Goal: Task Accomplishment & Management: Manage account settings

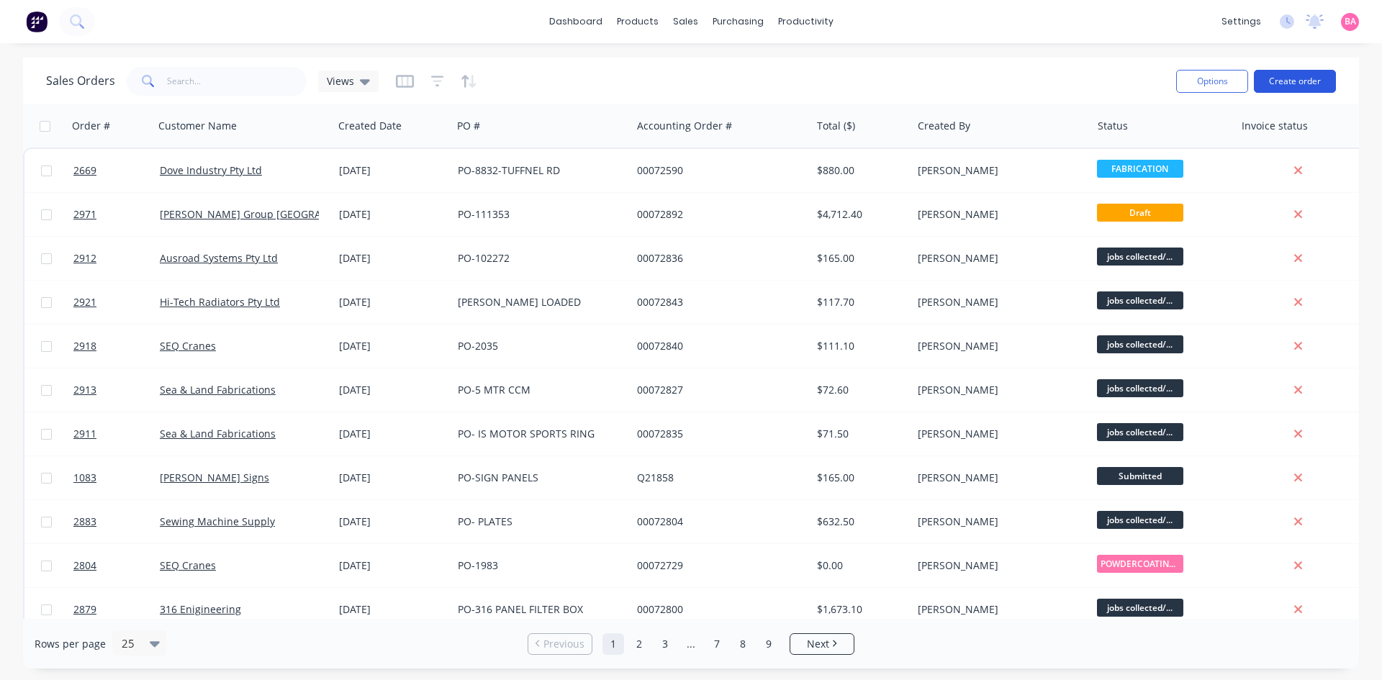
click at [1317, 76] on button "Create order" at bounding box center [1295, 81] width 82 height 23
click at [207, 81] on input "text" at bounding box center [237, 81] width 140 height 29
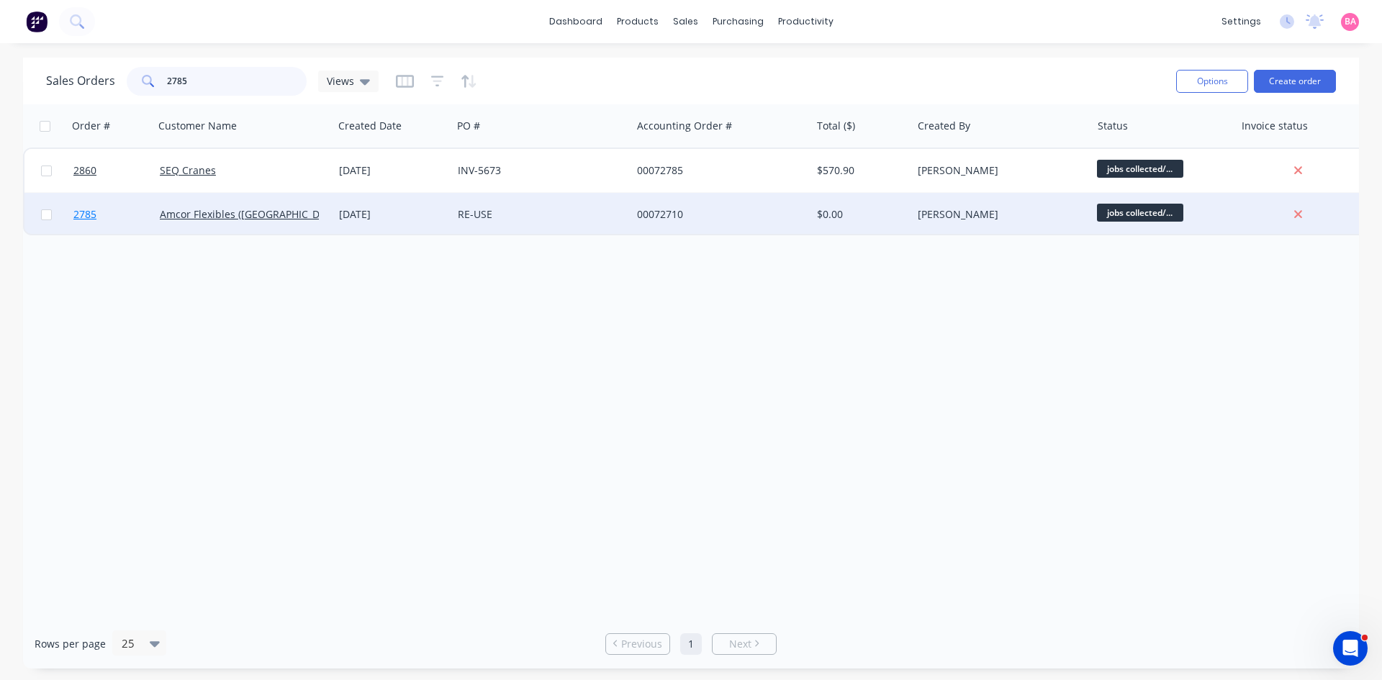
type input "2785"
click at [86, 215] on span "2785" at bounding box center [84, 214] width 23 height 14
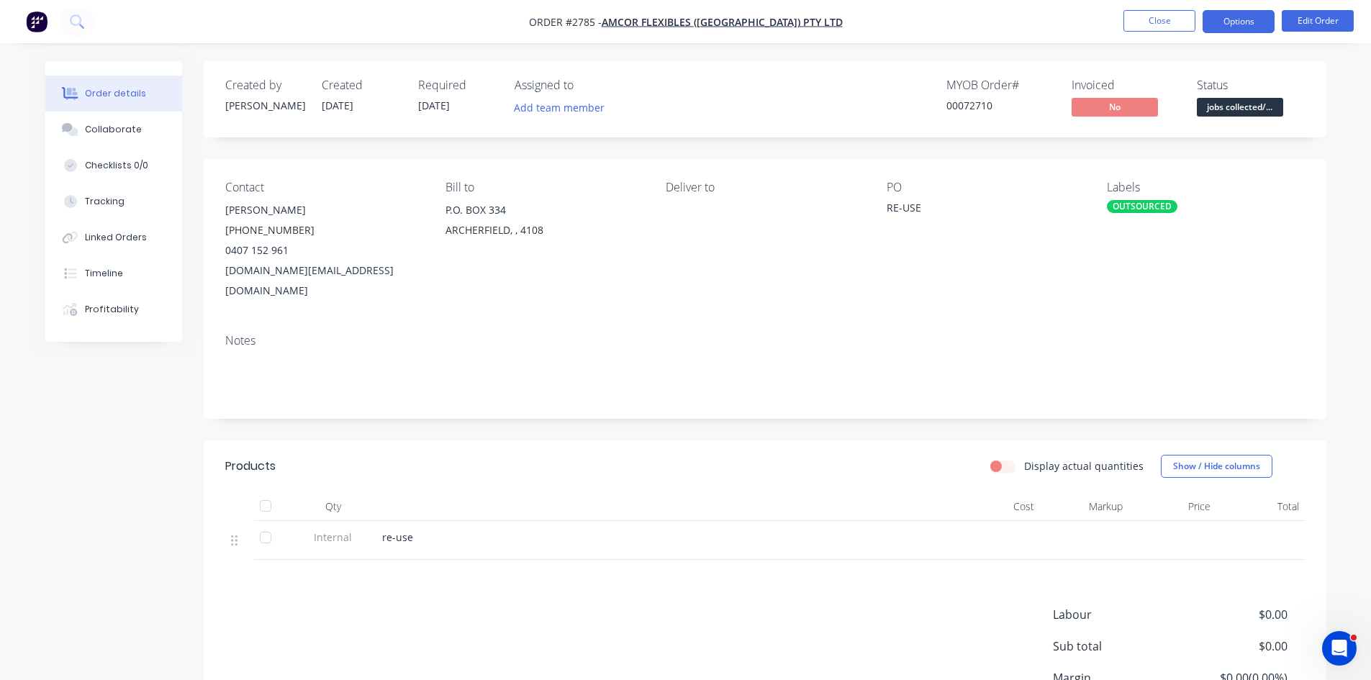
click at [1243, 17] on button "Options" at bounding box center [1239, 21] width 72 height 23
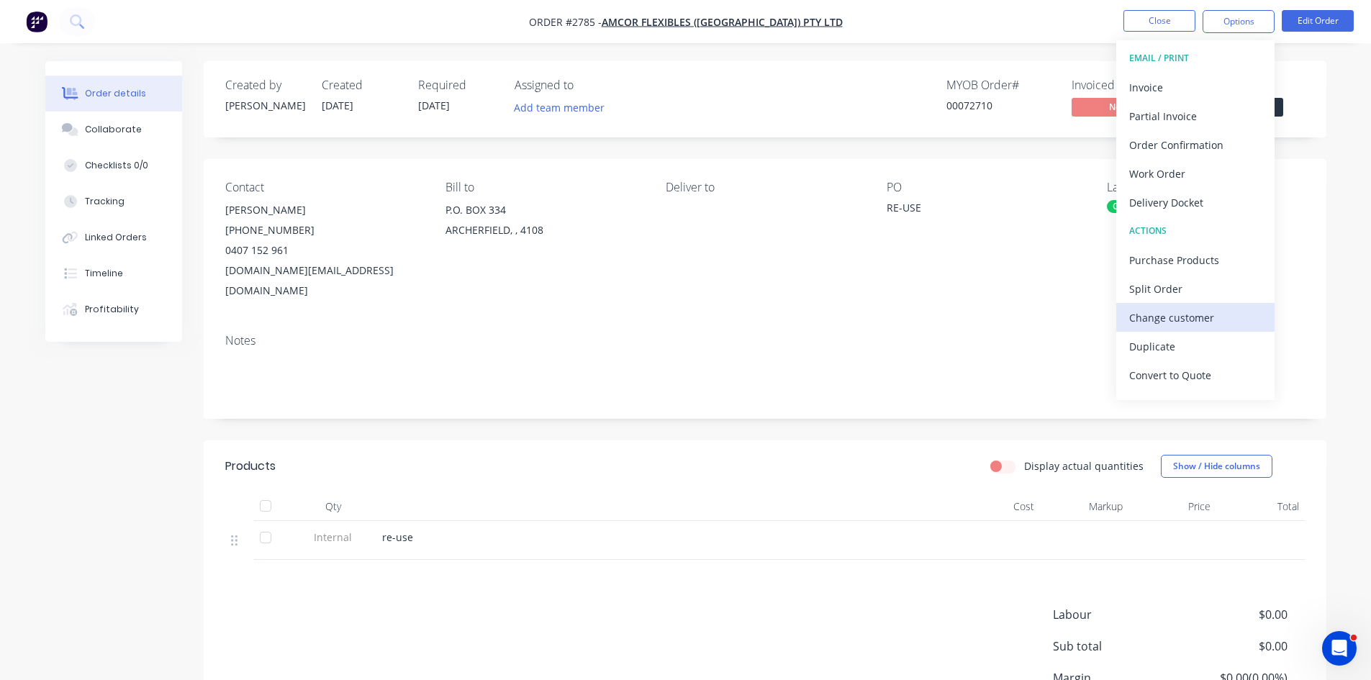
click at [1193, 319] on div "Change customer" at bounding box center [1195, 317] width 132 height 21
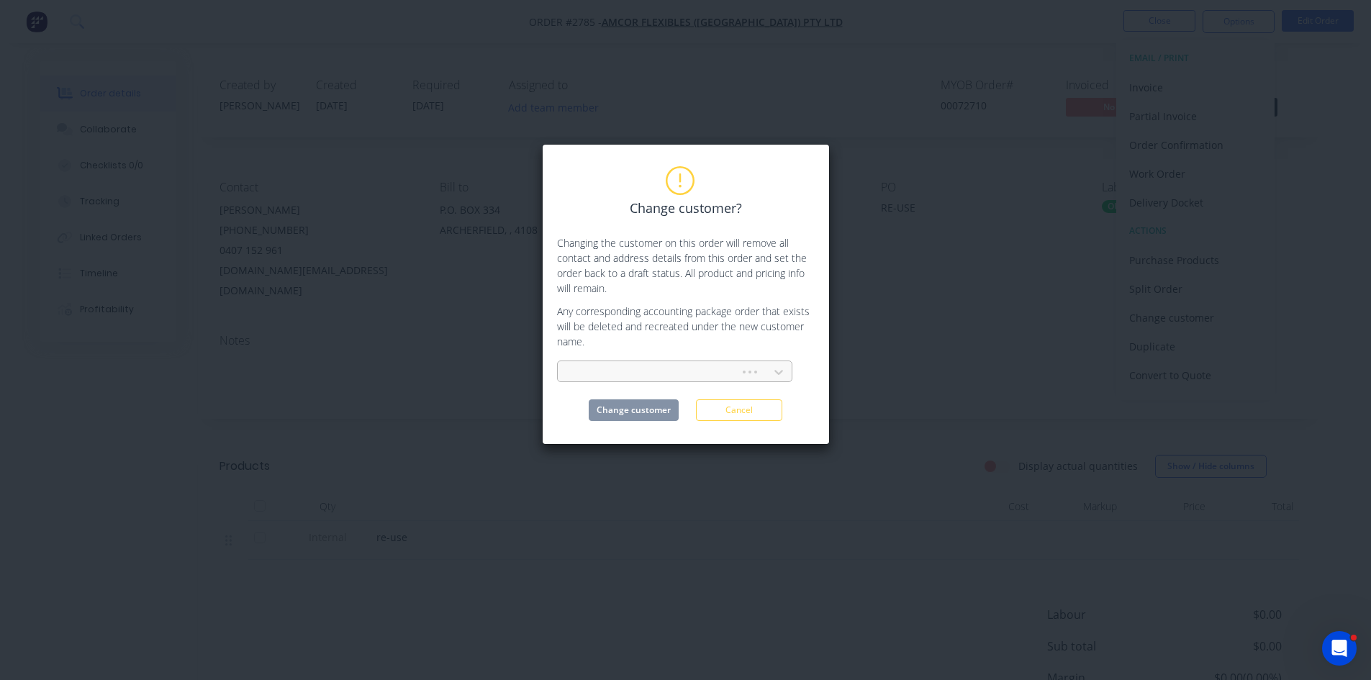
click at [631, 369] on div at bounding box center [650, 373] width 163 height 18
type input "LAMBERT"
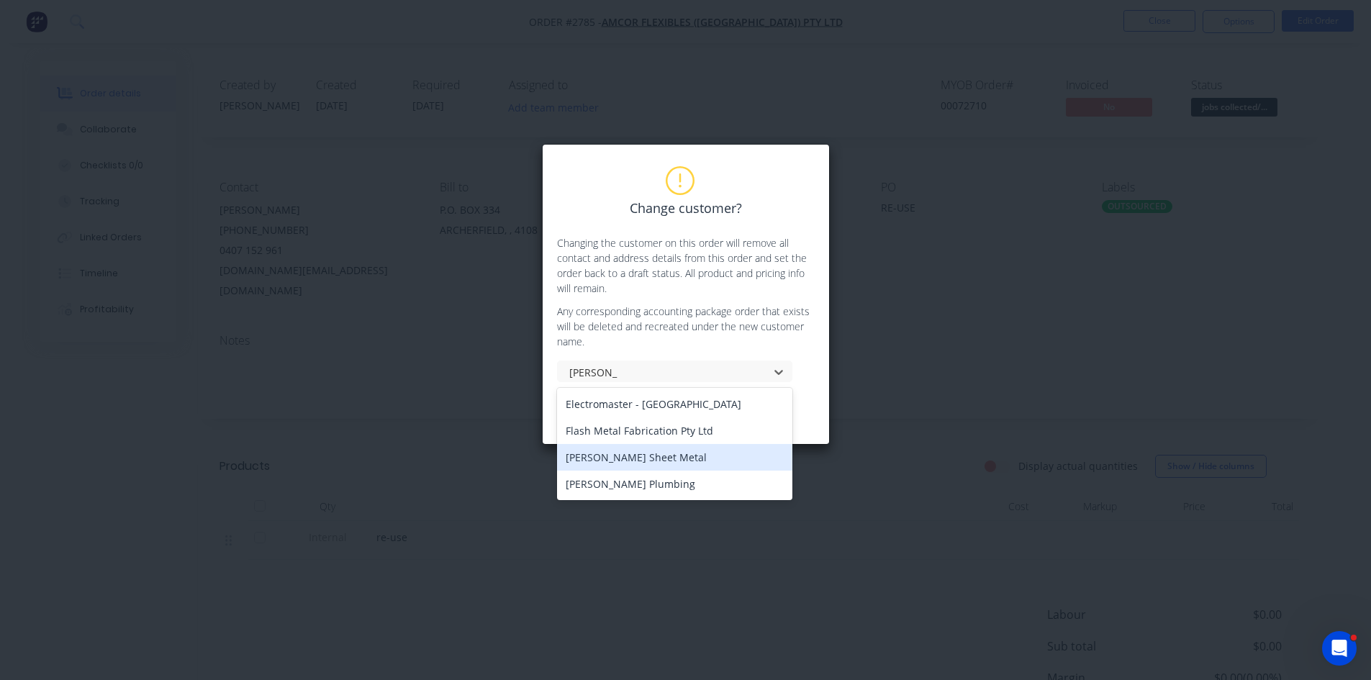
click at [625, 461] on div "[PERSON_NAME] Sheet Metal" at bounding box center [674, 457] width 235 height 27
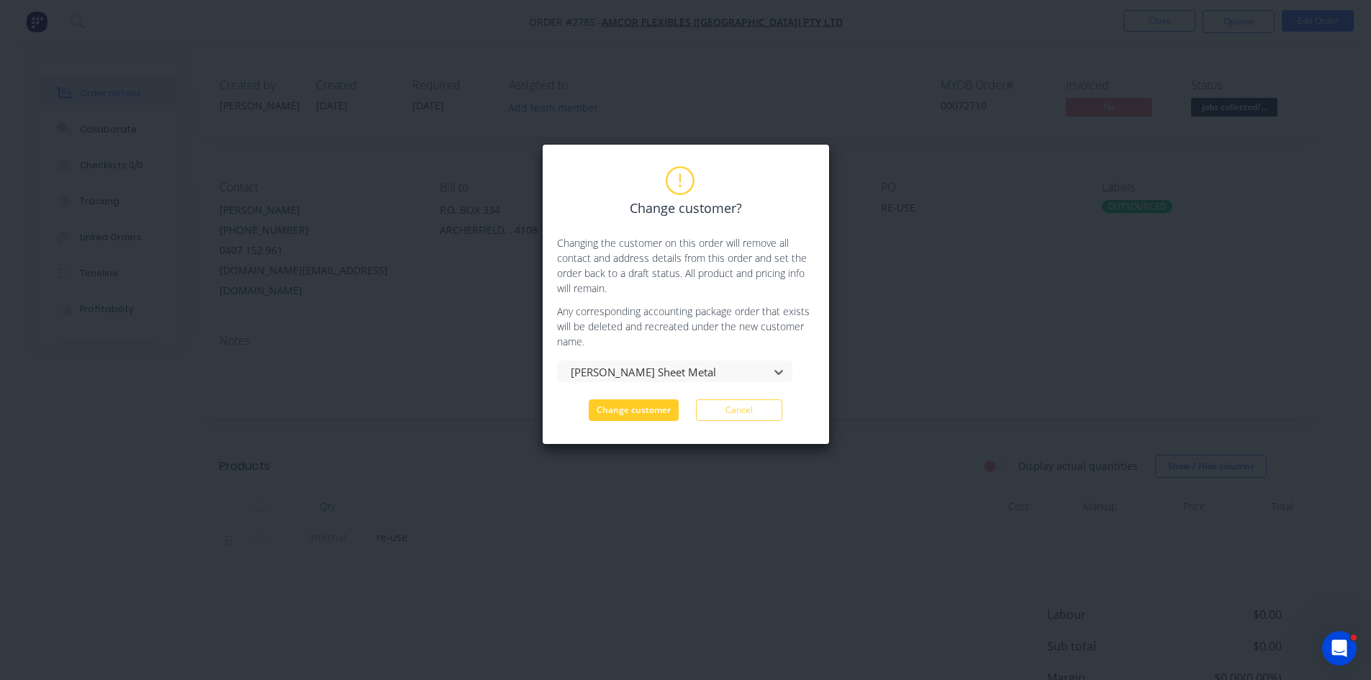
click at [638, 412] on button "Change customer" at bounding box center [634, 411] width 90 height 22
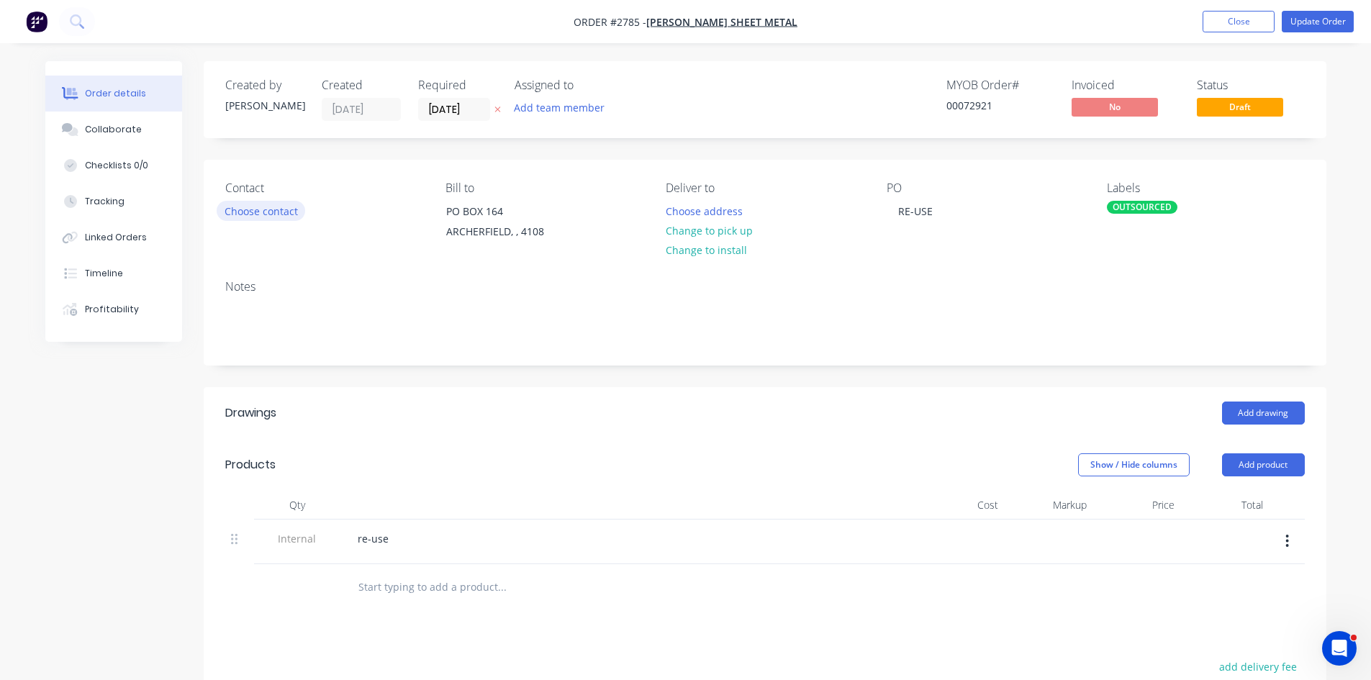
click at [265, 209] on button "Choose contact" at bounding box center [261, 210] width 89 height 19
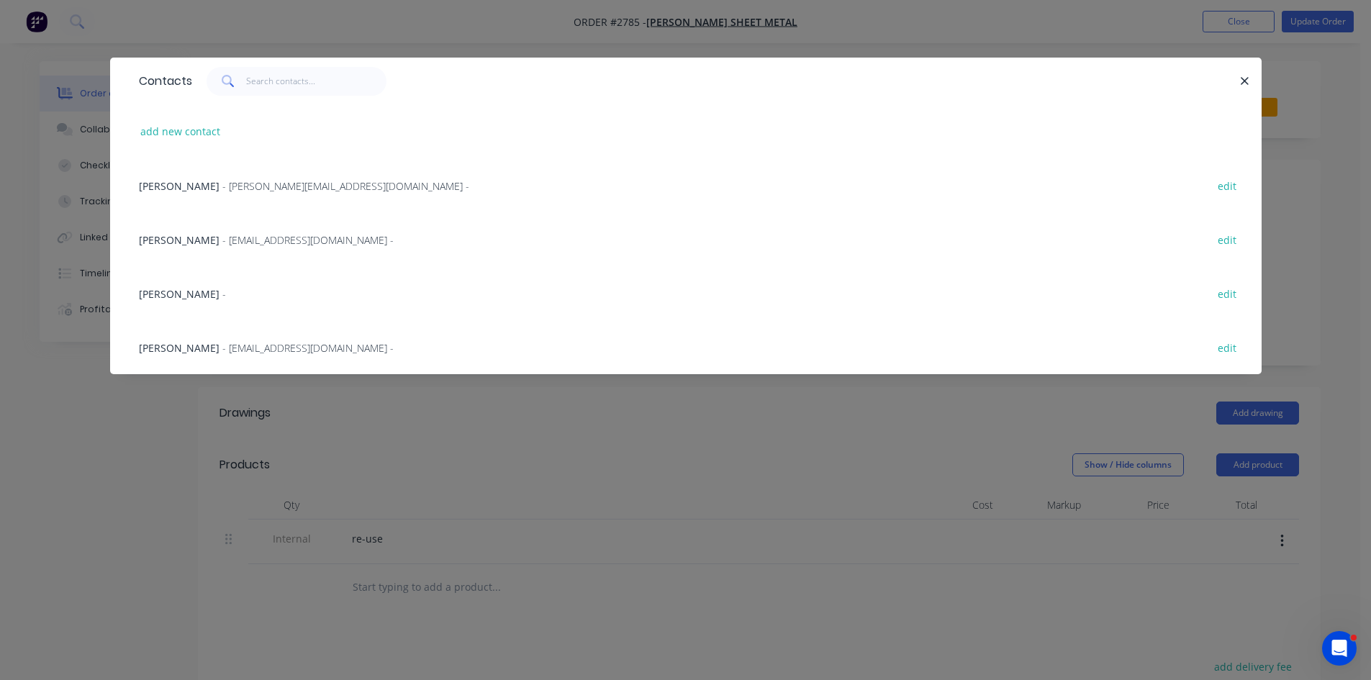
click at [181, 240] on span "Chloe Bingham" at bounding box center [179, 240] width 81 height 14
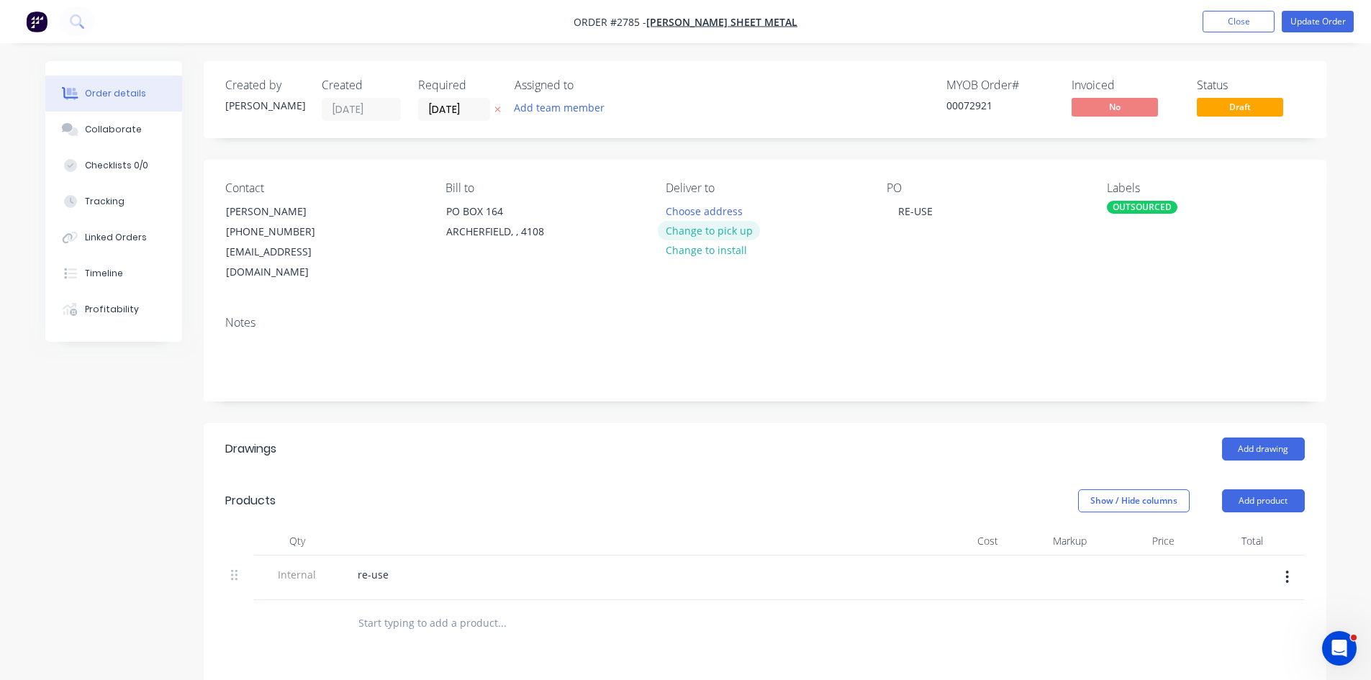
click at [704, 237] on button "Change to pick up" at bounding box center [709, 230] width 102 height 19
click at [940, 206] on div "PO RE-USE" at bounding box center [985, 231] width 197 height 101
click at [1144, 207] on div "OUTSOURCED" at bounding box center [1142, 207] width 71 height 13
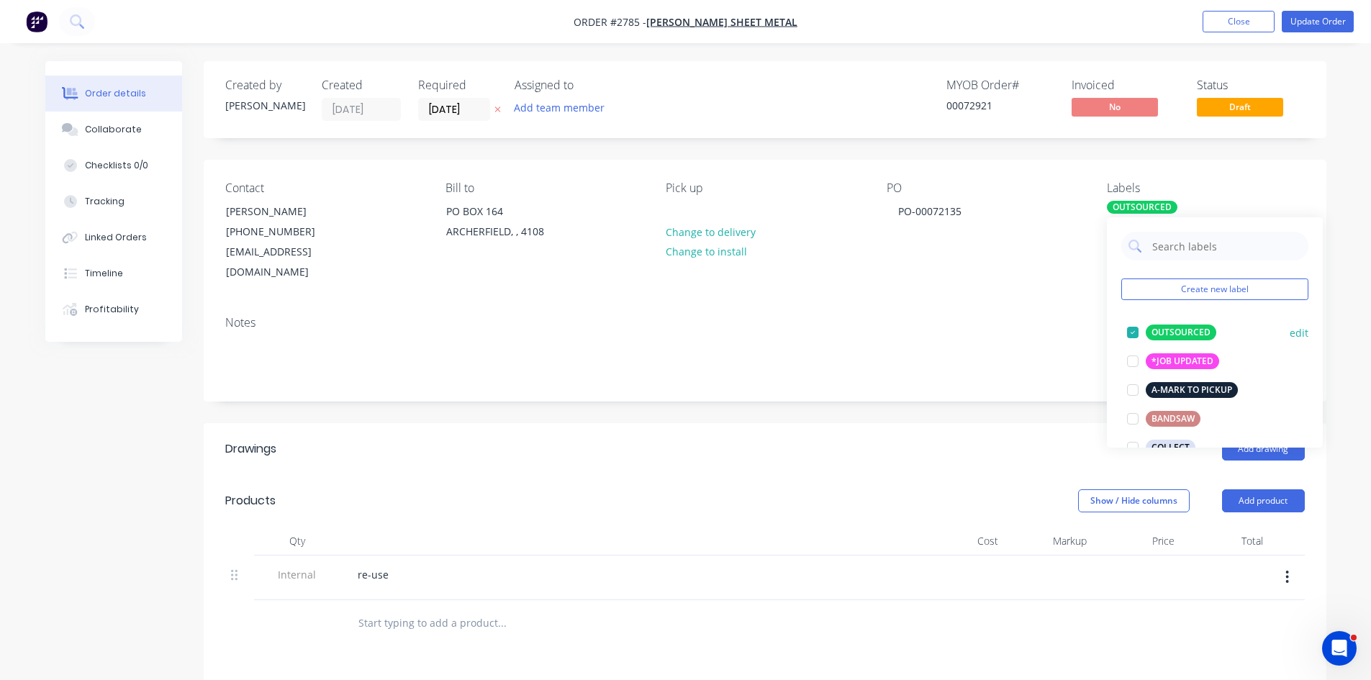
click at [1134, 333] on div at bounding box center [1133, 332] width 29 height 29
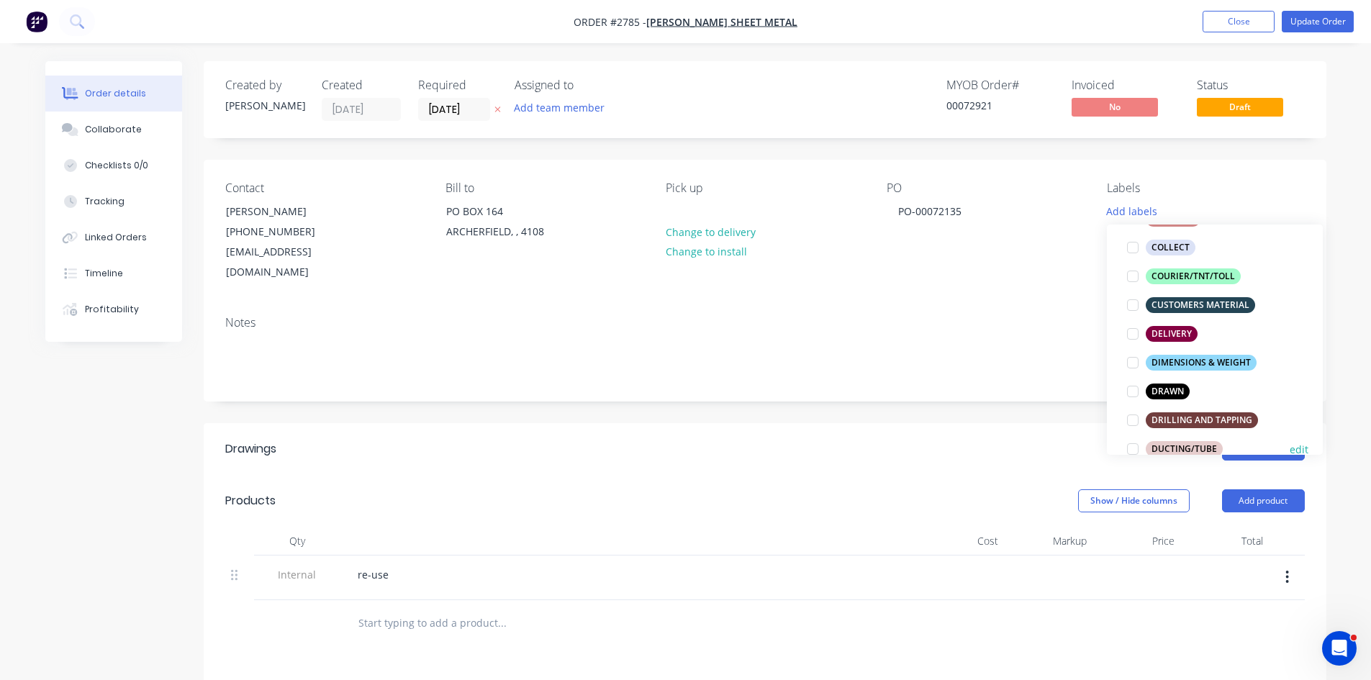
scroll to position [168, 0]
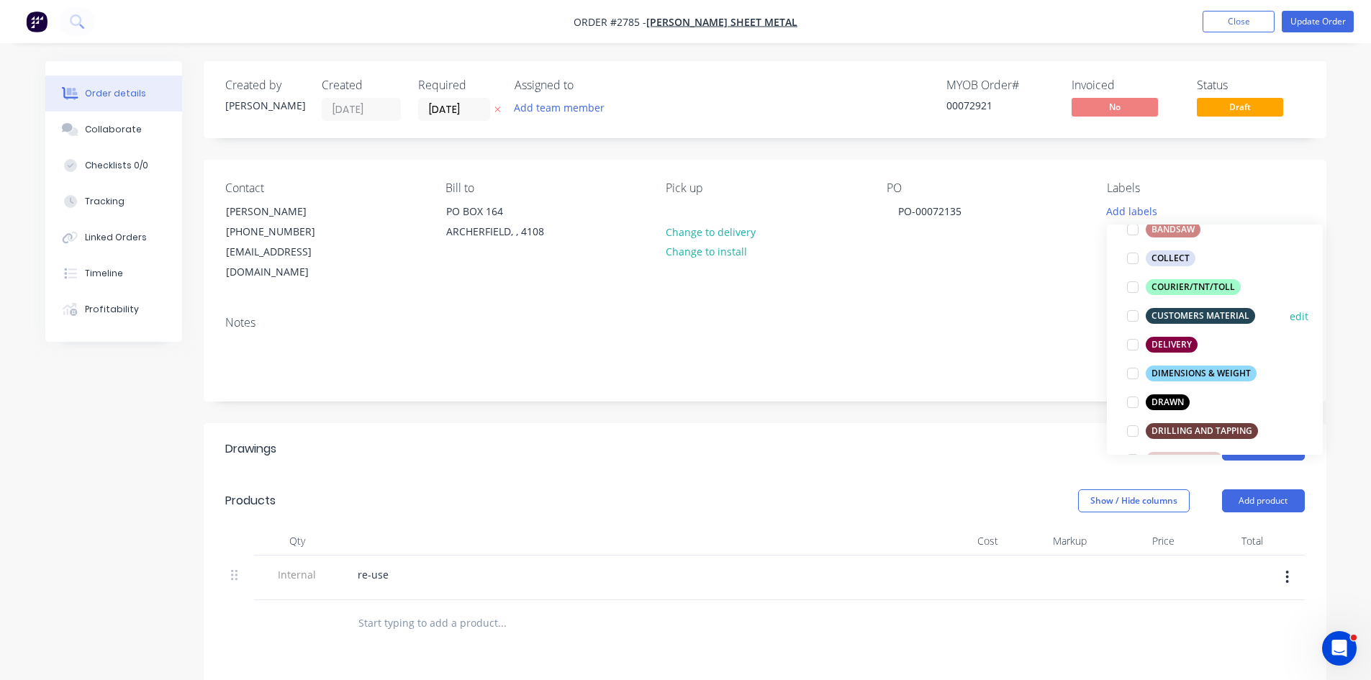
click at [1134, 318] on div at bounding box center [1133, 316] width 29 height 29
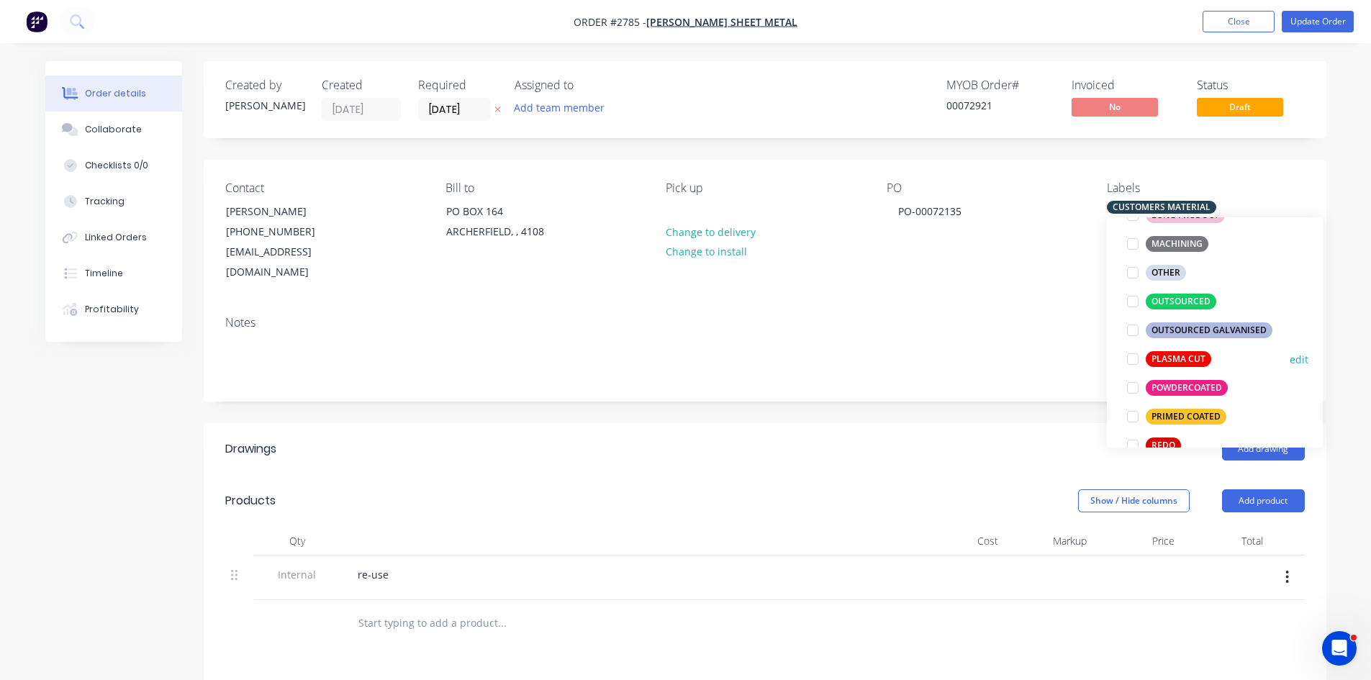
scroll to position [552, 0]
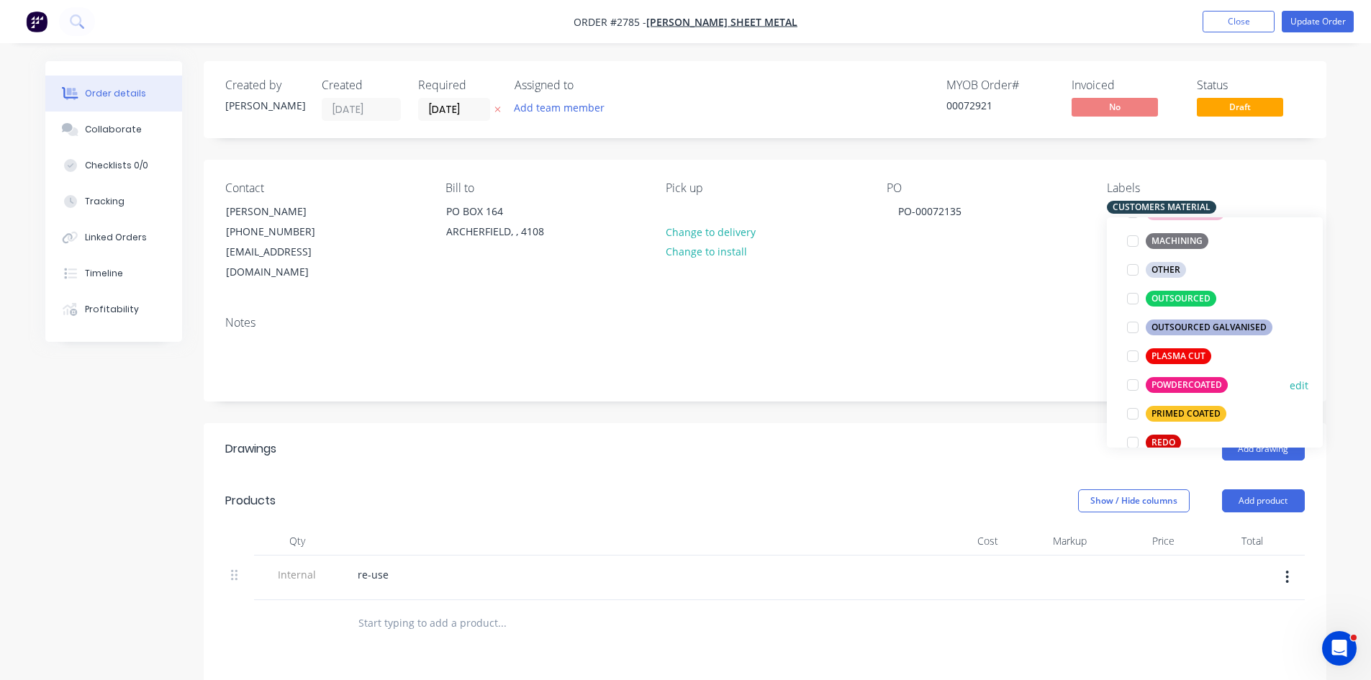
click at [1130, 382] on div at bounding box center [1133, 385] width 29 height 29
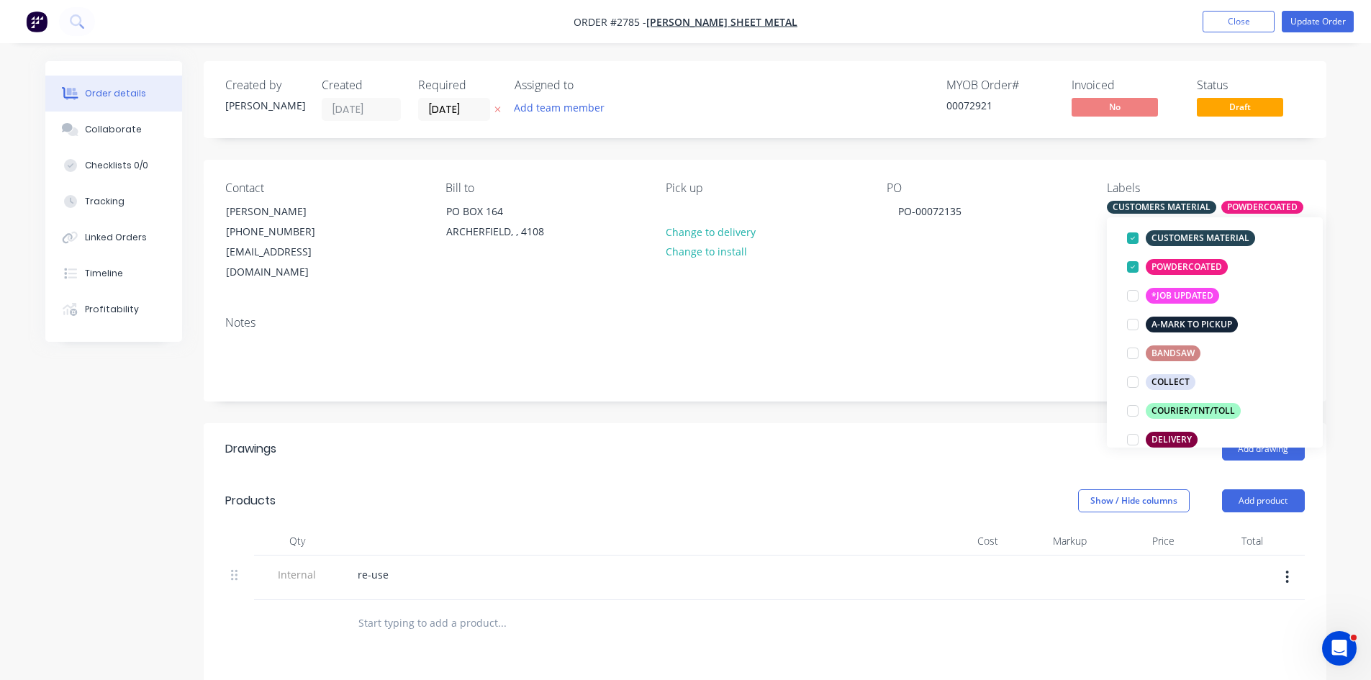
scroll to position [96, 0]
click at [1266, 489] on button "Add product" at bounding box center [1263, 500] width 83 height 23
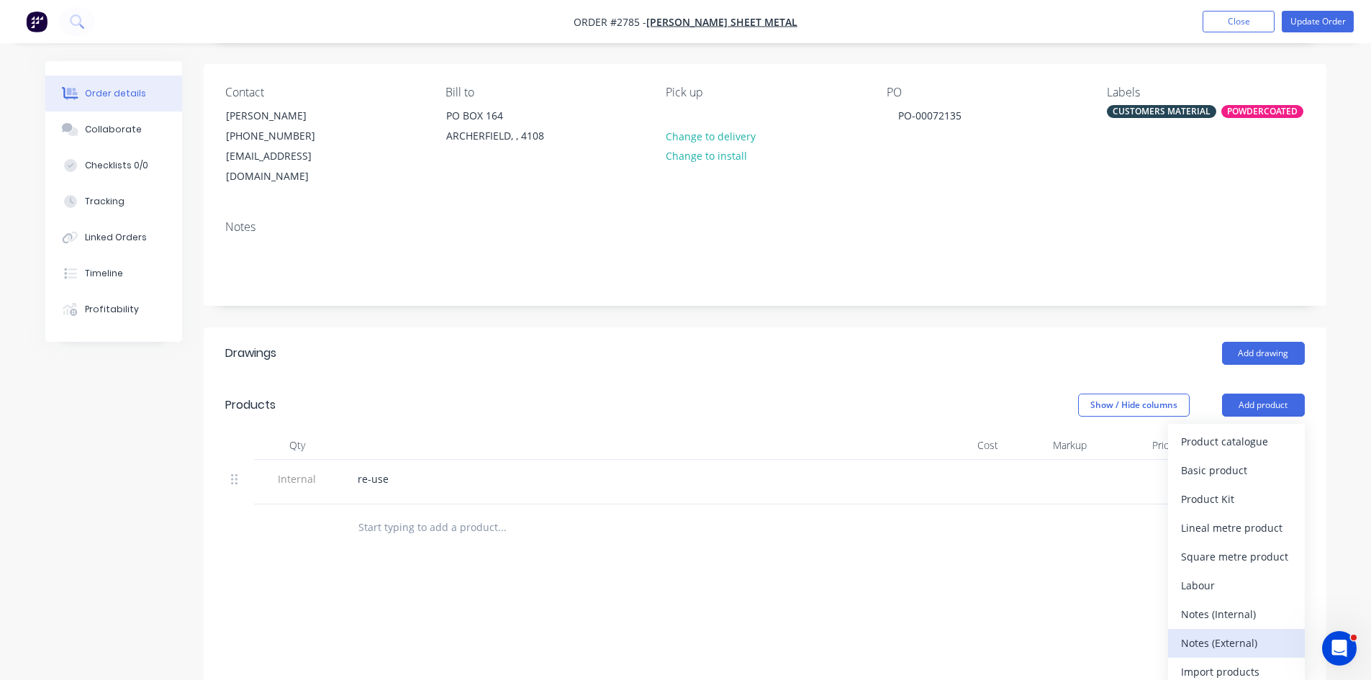
click at [1229, 633] on div "Notes (External)" at bounding box center [1236, 643] width 111 height 21
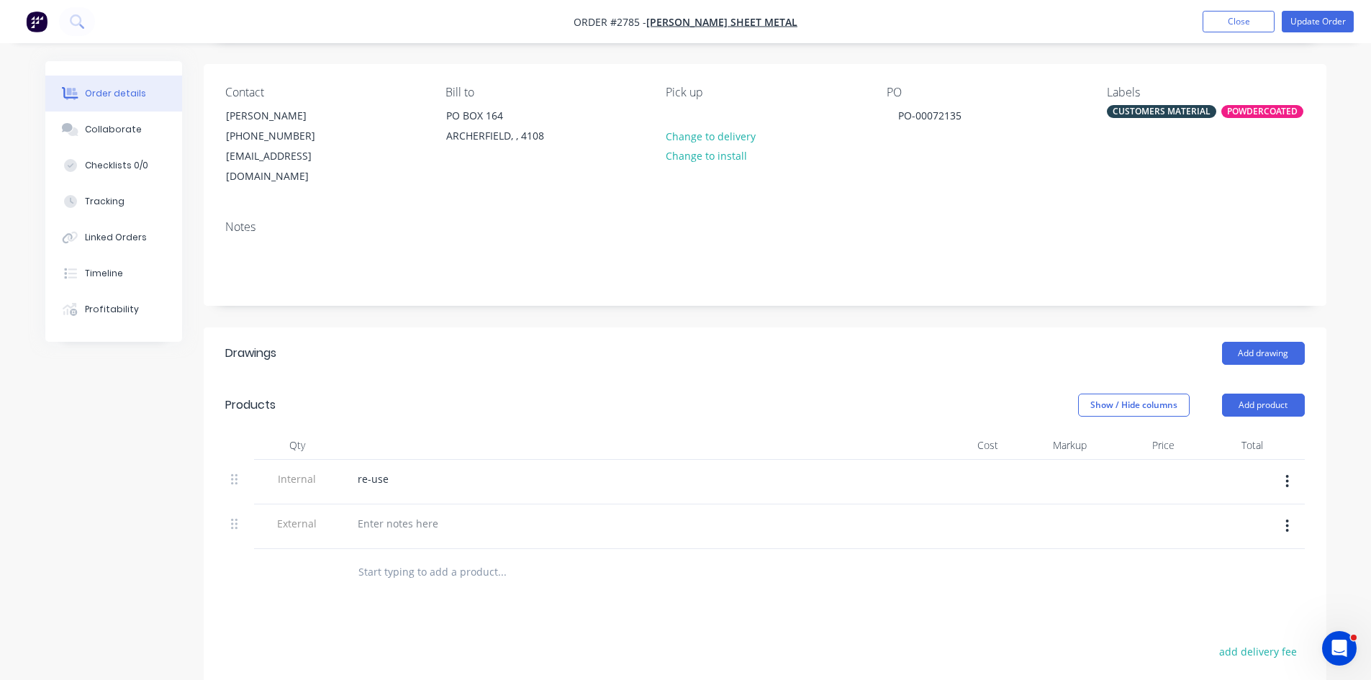
click at [1288, 475] on icon "button" at bounding box center [1287, 481] width 3 height 13
click at [1194, 538] on div "Delete" at bounding box center [1236, 548] width 111 height 21
click at [422, 469] on div at bounding box center [398, 479] width 104 height 21
click at [394, 513] on input "text" at bounding box center [502, 527] width 288 height 29
click at [553, 469] on div "PROJECT: HELLENIKA POOLSIDE TABLES" at bounding box center [453, 479] width 215 height 21
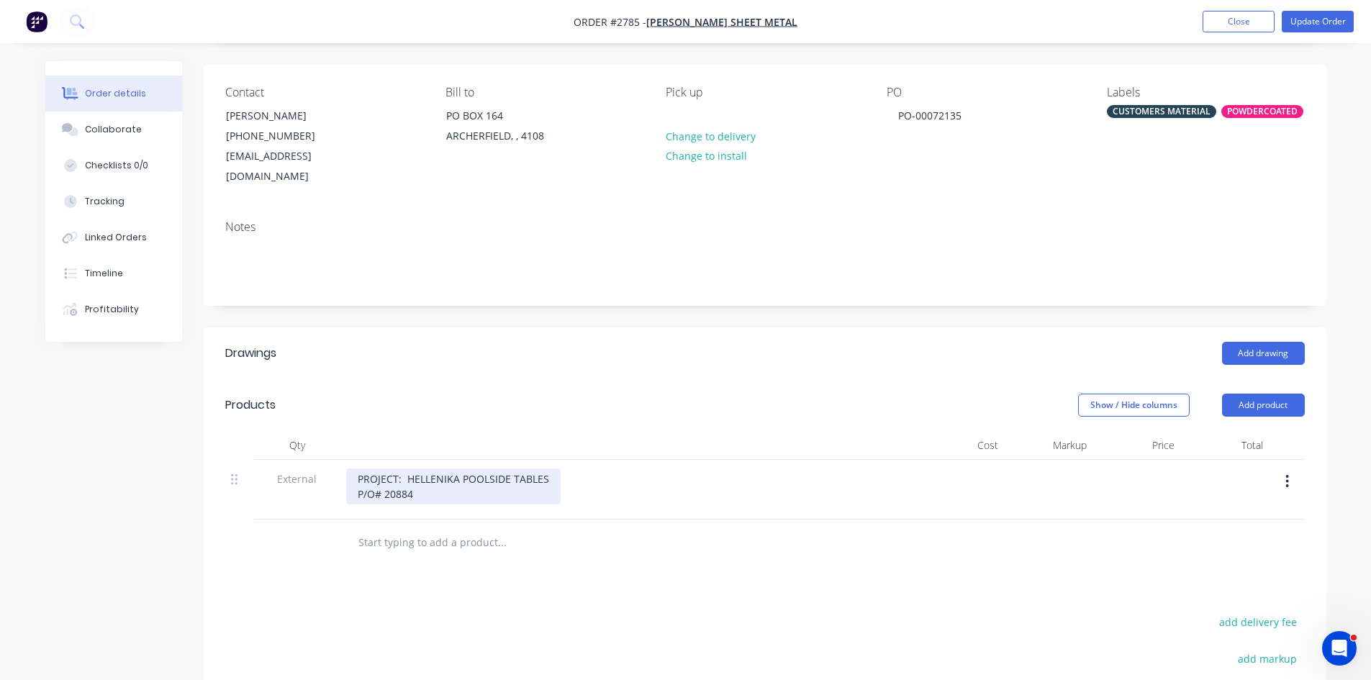
click at [376, 472] on div "PROJECT: HELLENIKA POOLSIDE TABLES P/O# 20884" at bounding box center [453, 487] width 215 height 36
click at [389, 472] on div "PROJECT: HELLENIKA POOLSIDE TABLES P/O # 20884" at bounding box center [453, 487] width 215 height 36
click at [392, 530] on input "text" at bounding box center [502, 542] width 288 height 29
type input "13"
drag, startPoint x: 378, startPoint y: 523, endPoint x: 336, endPoint y: 523, distance: 41.8
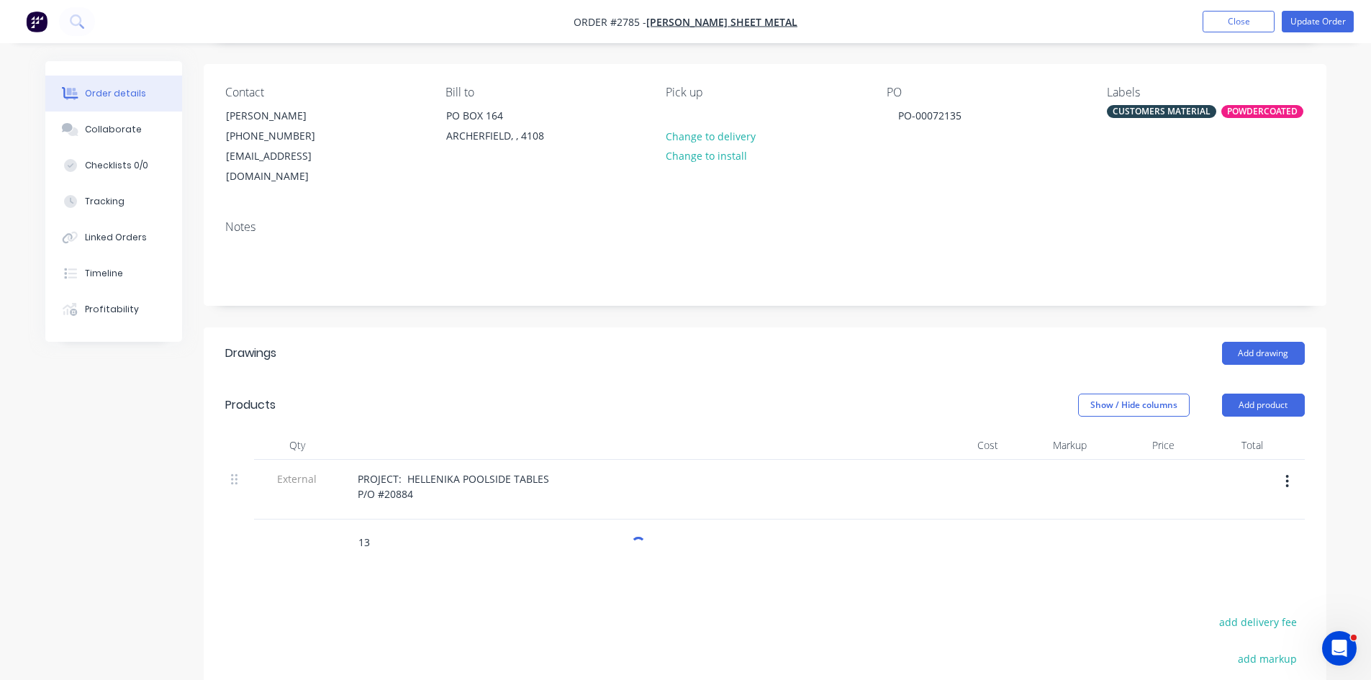
click at [336, 523] on div "13" at bounding box center [765, 543] width 1080 height 47
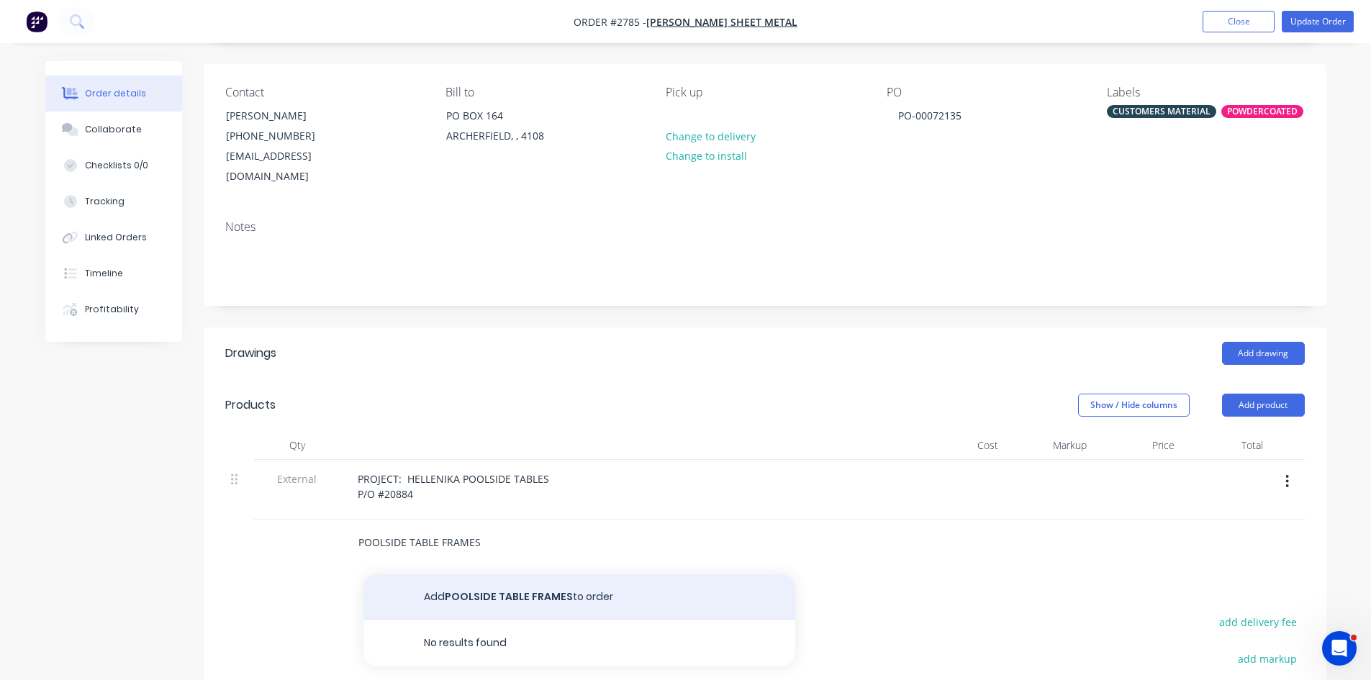
type input "POOLSIDE TABLE FRAMES"
click at [544, 574] on button "Add POOLSIDE TABLE FRAMES to order" at bounding box center [580, 597] width 432 height 46
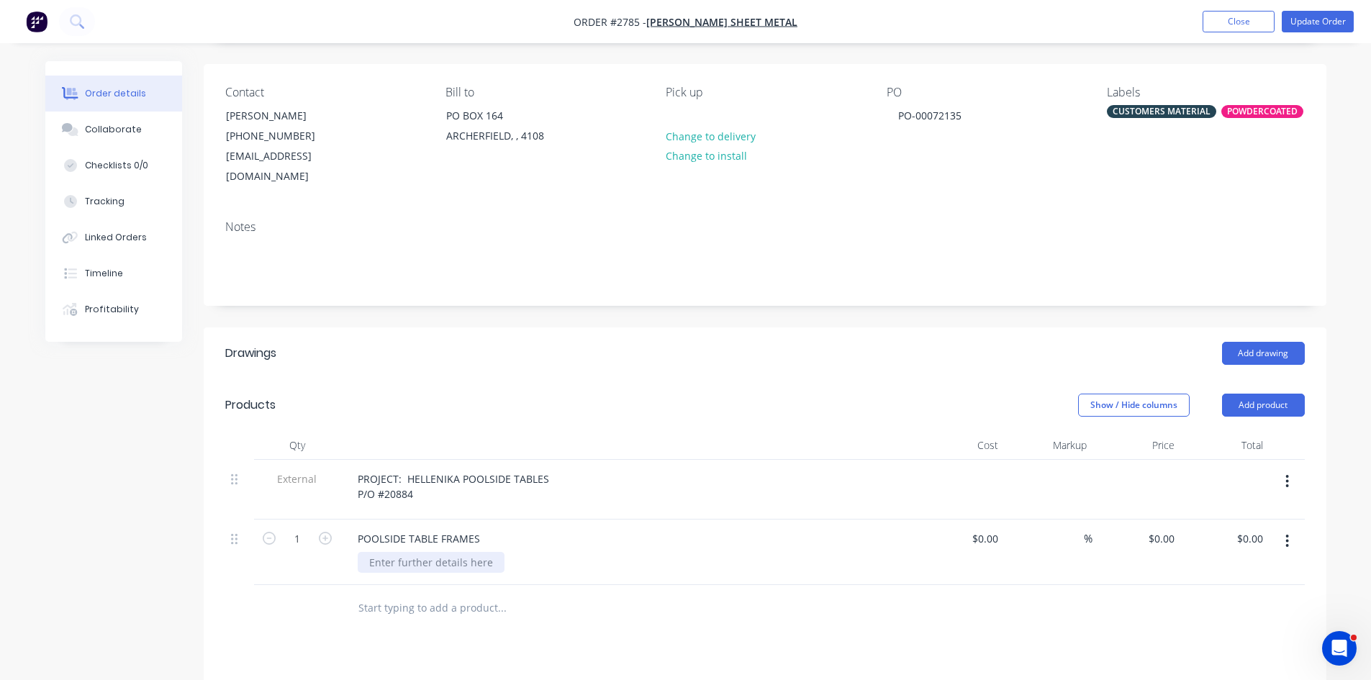
click at [380, 552] on div at bounding box center [431, 562] width 147 height 21
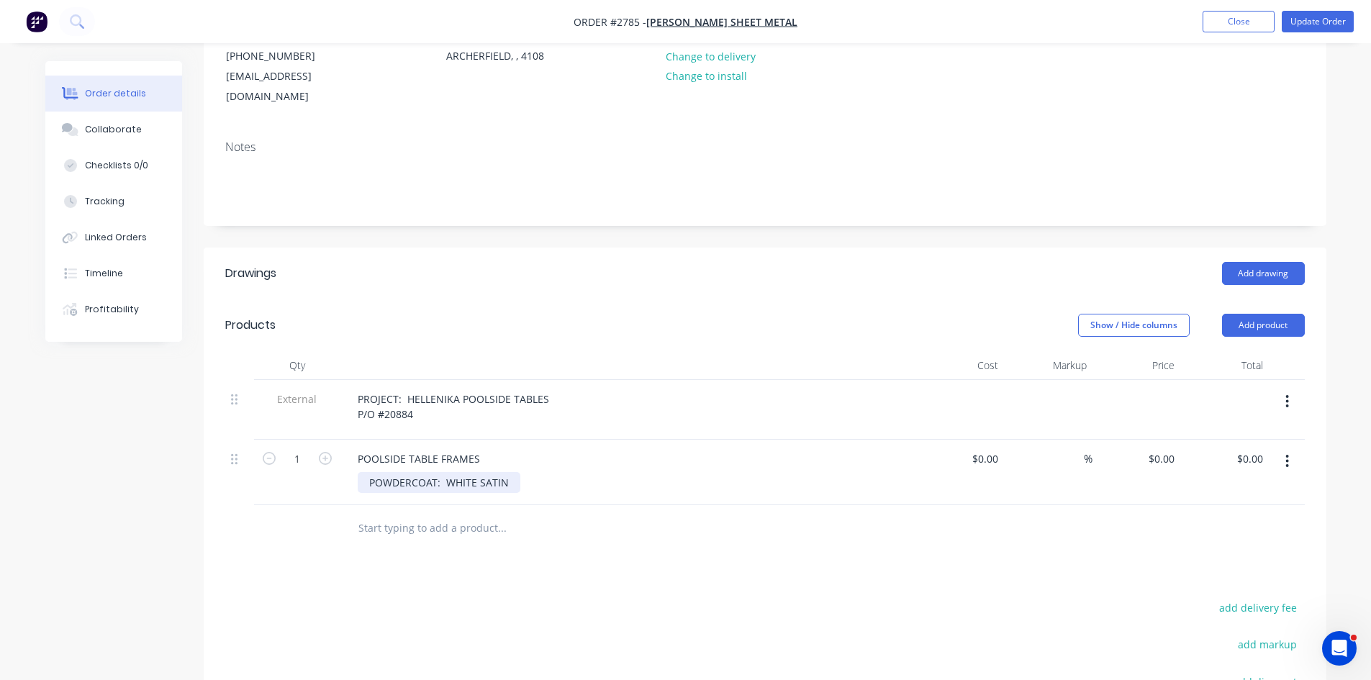
scroll to position [192, 0]
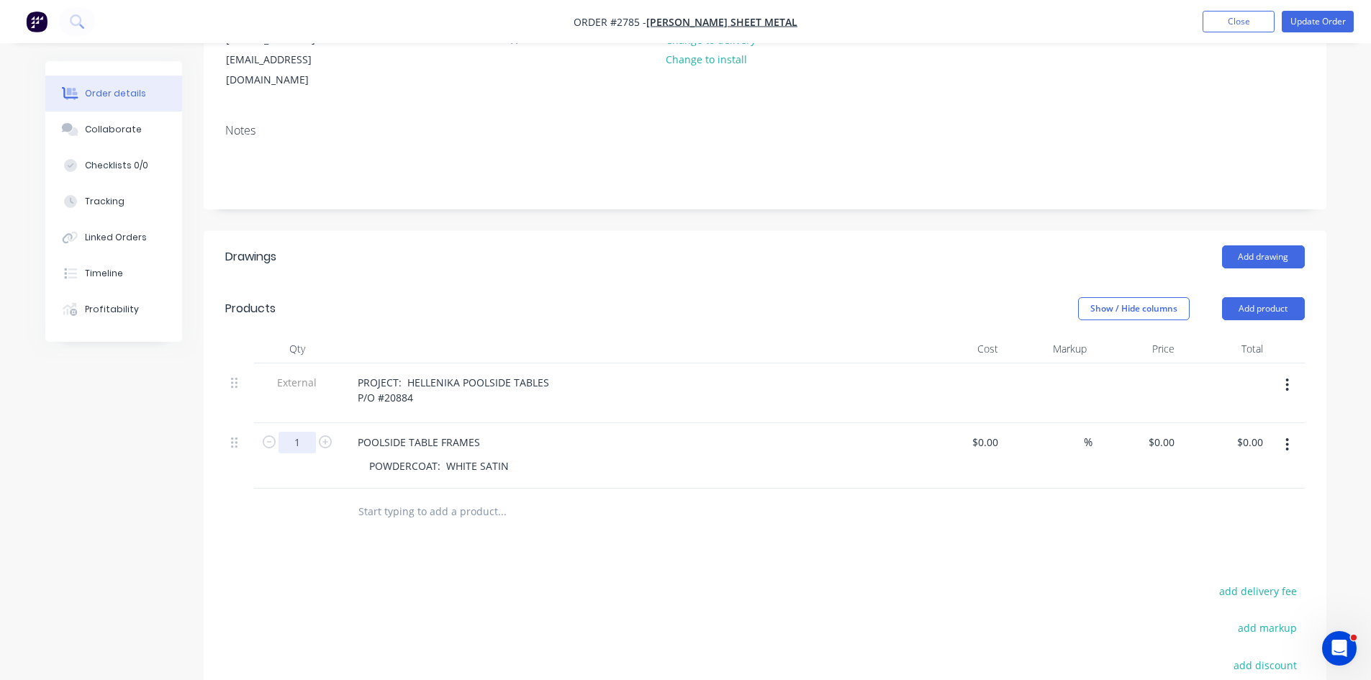
click at [300, 432] on input "1" at bounding box center [297, 443] width 37 height 22
type input "13"
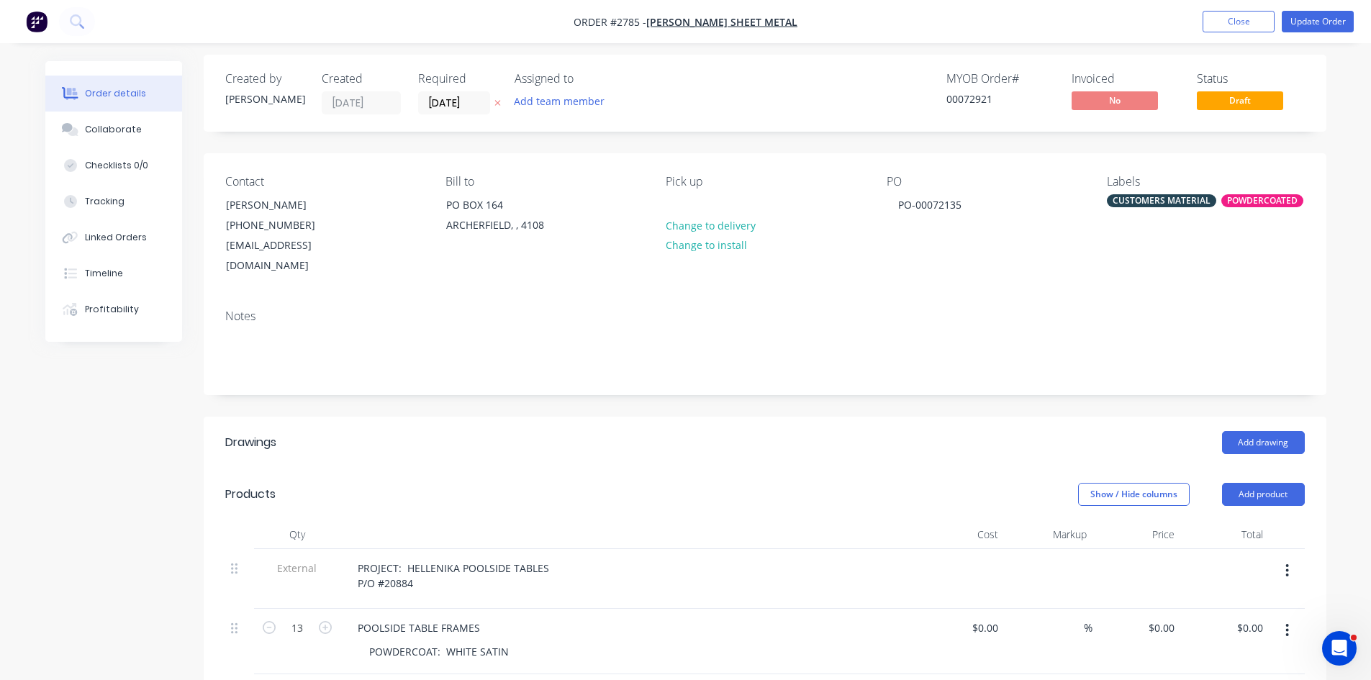
scroll to position [0, 0]
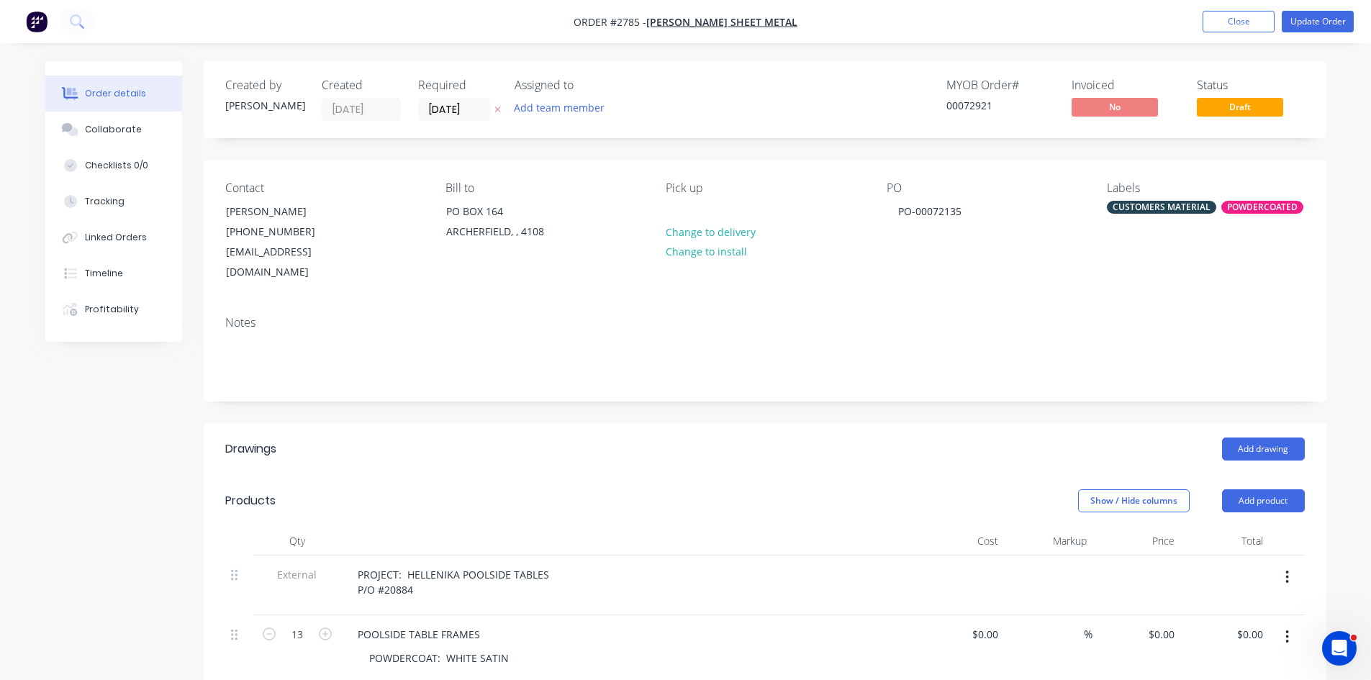
click at [1165, 205] on div "CUSTOMERS MATERIAL" at bounding box center [1161, 207] width 109 height 13
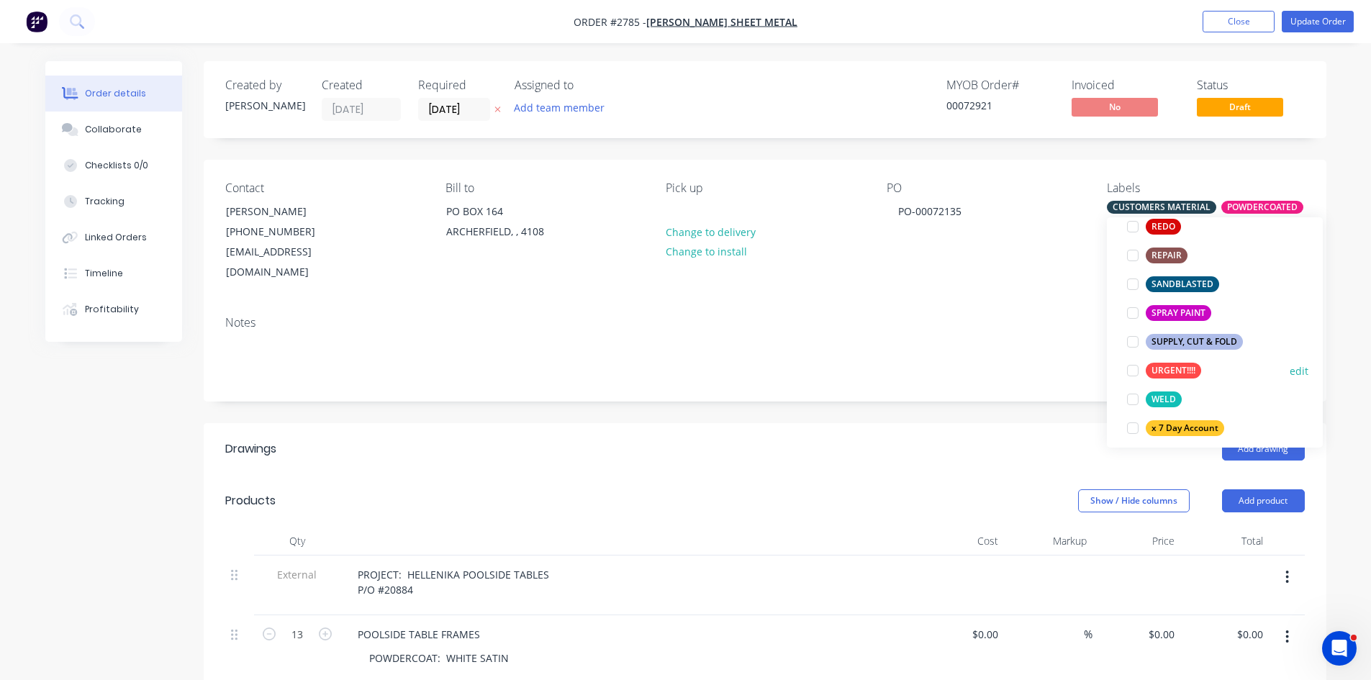
click at [1135, 367] on div at bounding box center [1133, 370] width 29 height 29
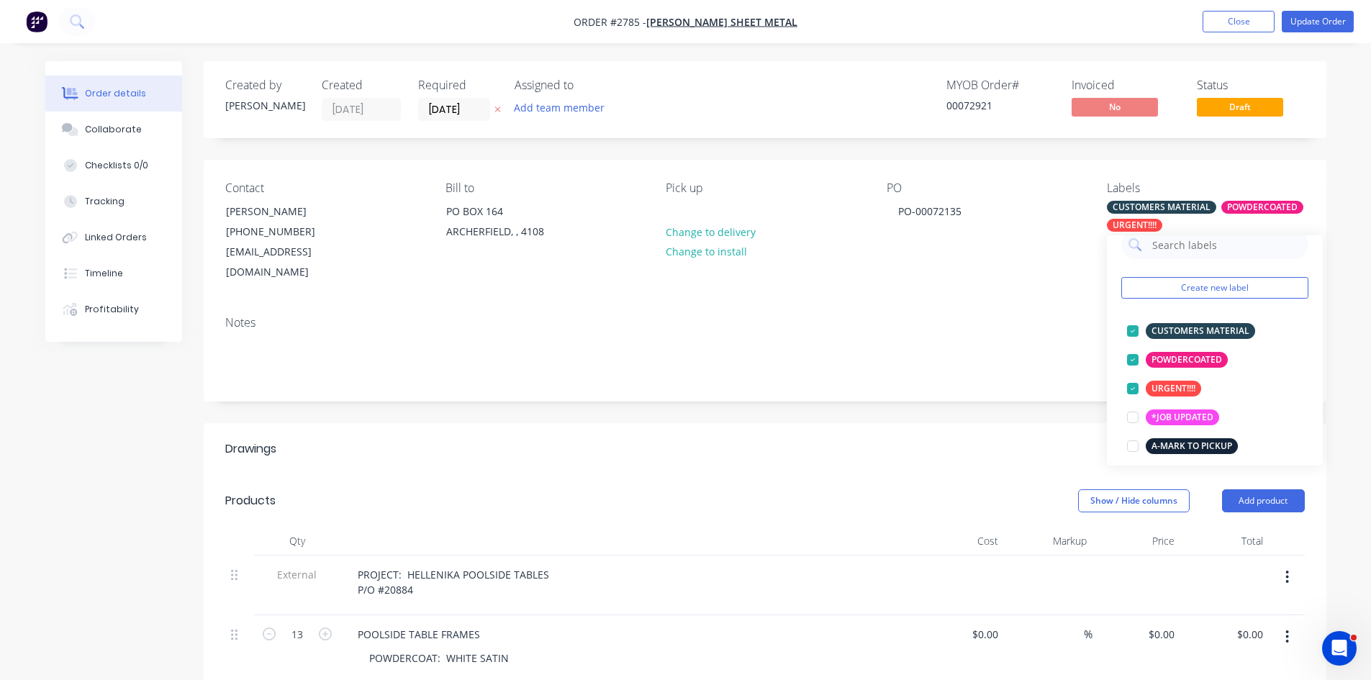
click at [782, 489] on div "Show / Hide columns Add product" at bounding box center [879, 500] width 850 height 23
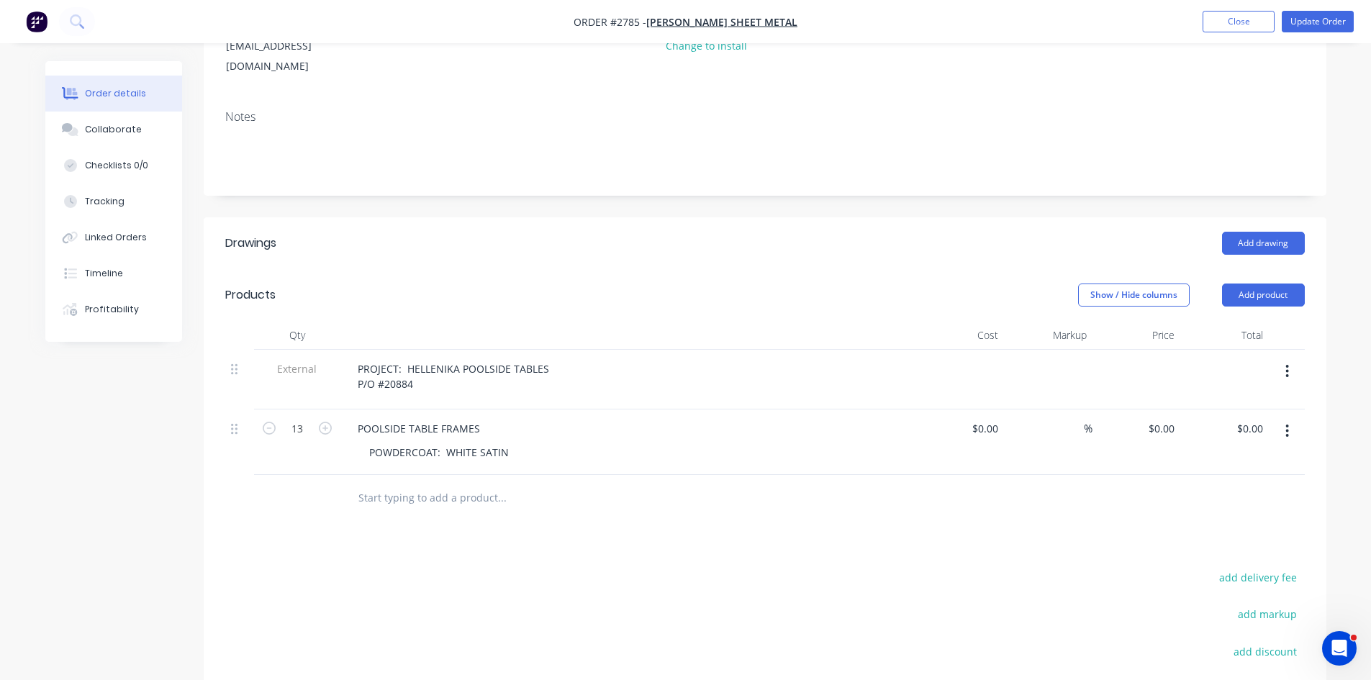
scroll to position [216, 0]
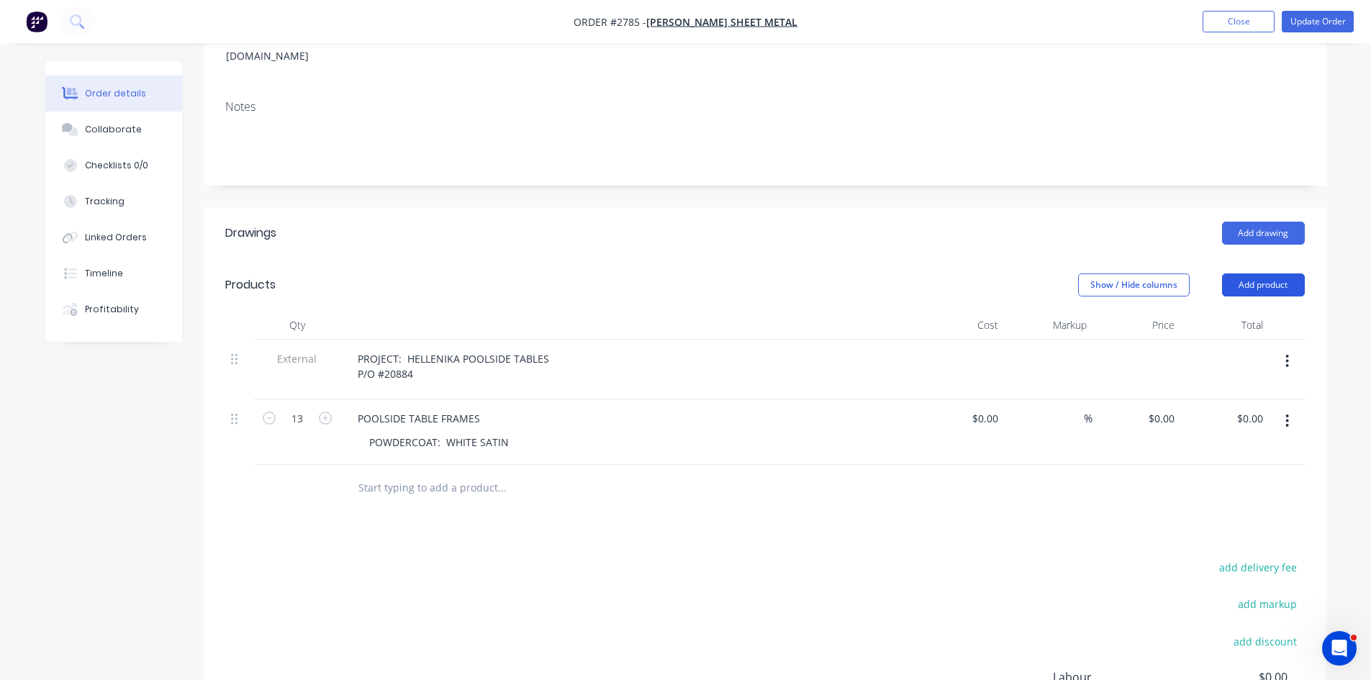
click at [1272, 274] on button "Add product" at bounding box center [1263, 285] width 83 height 23
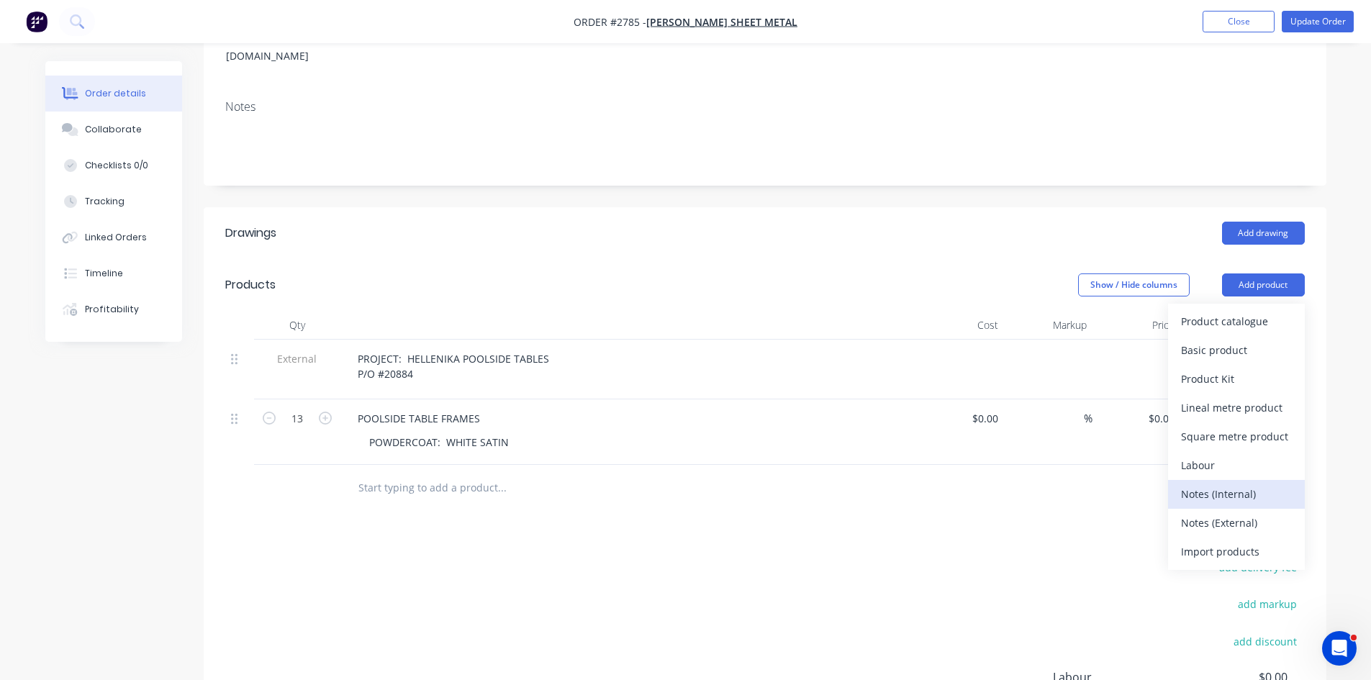
click at [1230, 484] on div "Notes (Internal)" at bounding box center [1236, 494] width 111 height 21
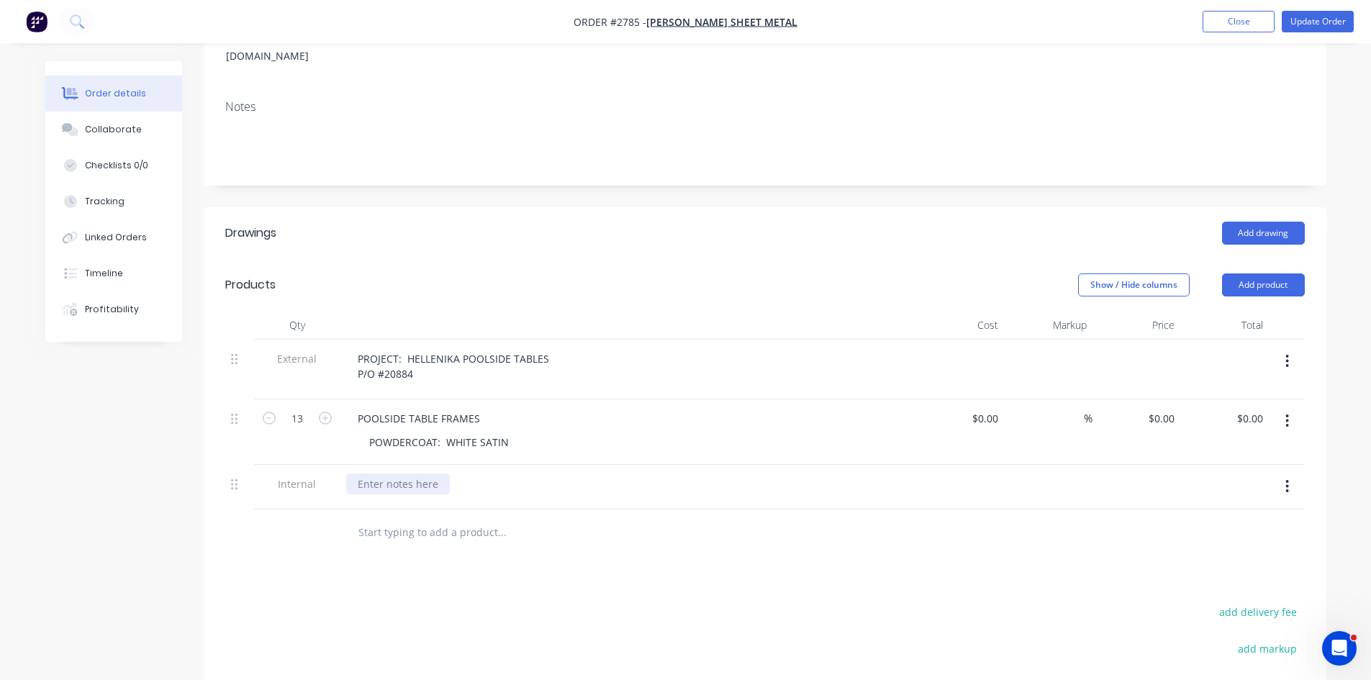
click at [376, 474] on div at bounding box center [398, 484] width 104 height 21
drag, startPoint x: 233, startPoint y: 474, endPoint x: 233, endPoint y: 459, distance: 15.1
click at [233, 465] on div at bounding box center [239, 487] width 29 height 45
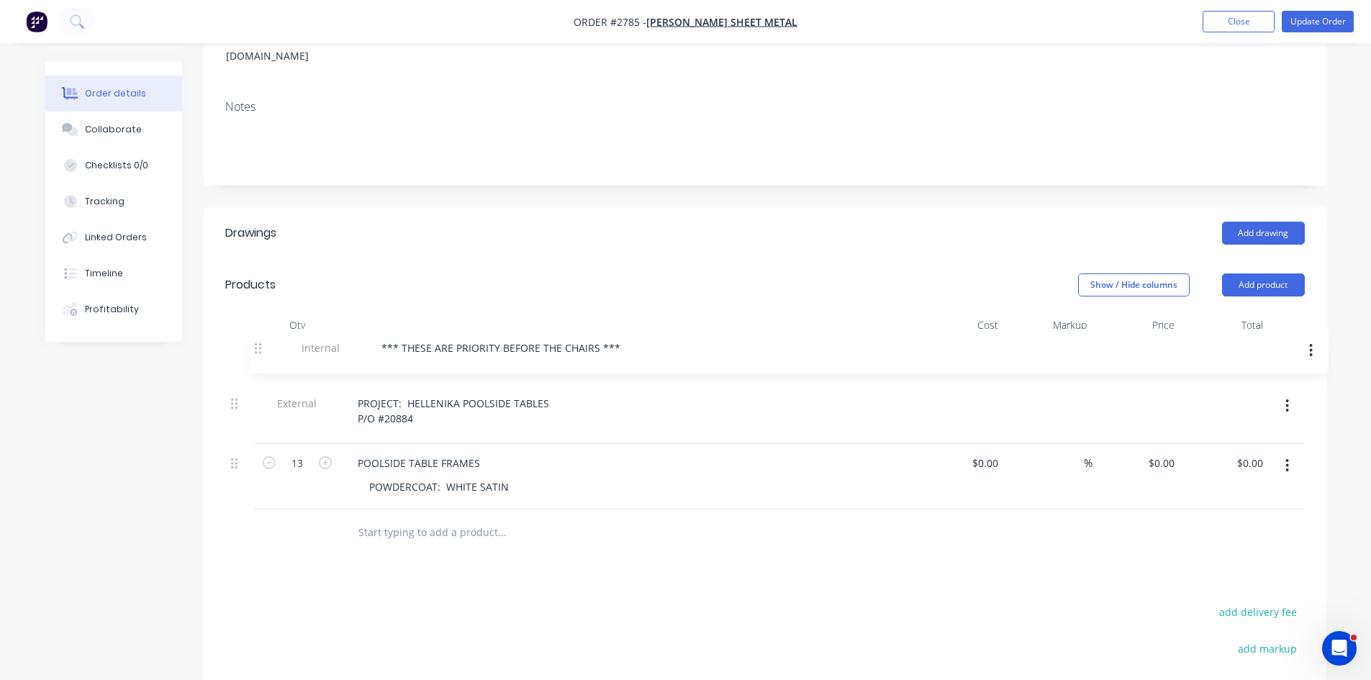
drag, startPoint x: 235, startPoint y: 470, endPoint x: 262, endPoint y: 340, distance: 132.3
click at [262, 340] on div "External PROJECT: HELLENIKA POOLSIDE TABLES P/O #20884 13 POOLSIDE TABLE FRAMES…" at bounding box center [765, 425] width 1080 height 170
click at [113, 126] on div "Collaborate" at bounding box center [113, 129] width 57 height 13
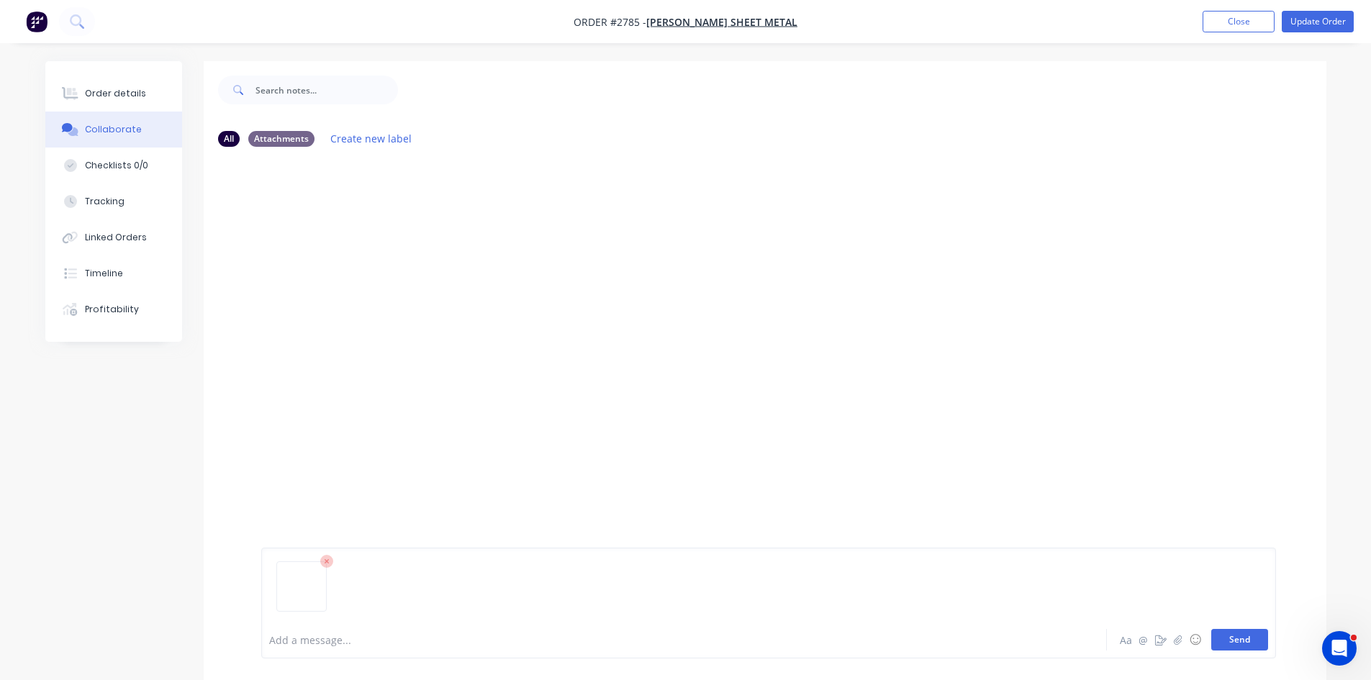
click at [1237, 639] on button "Send" at bounding box center [1240, 640] width 57 height 22
click at [1236, 635] on button "Send" at bounding box center [1240, 640] width 57 height 22
click at [338, 420] on img at bounding box center [313, 419] width 104 height 94
click at [378, 419] on icon "button" at bounding box center [376, 419] width 3 height 13
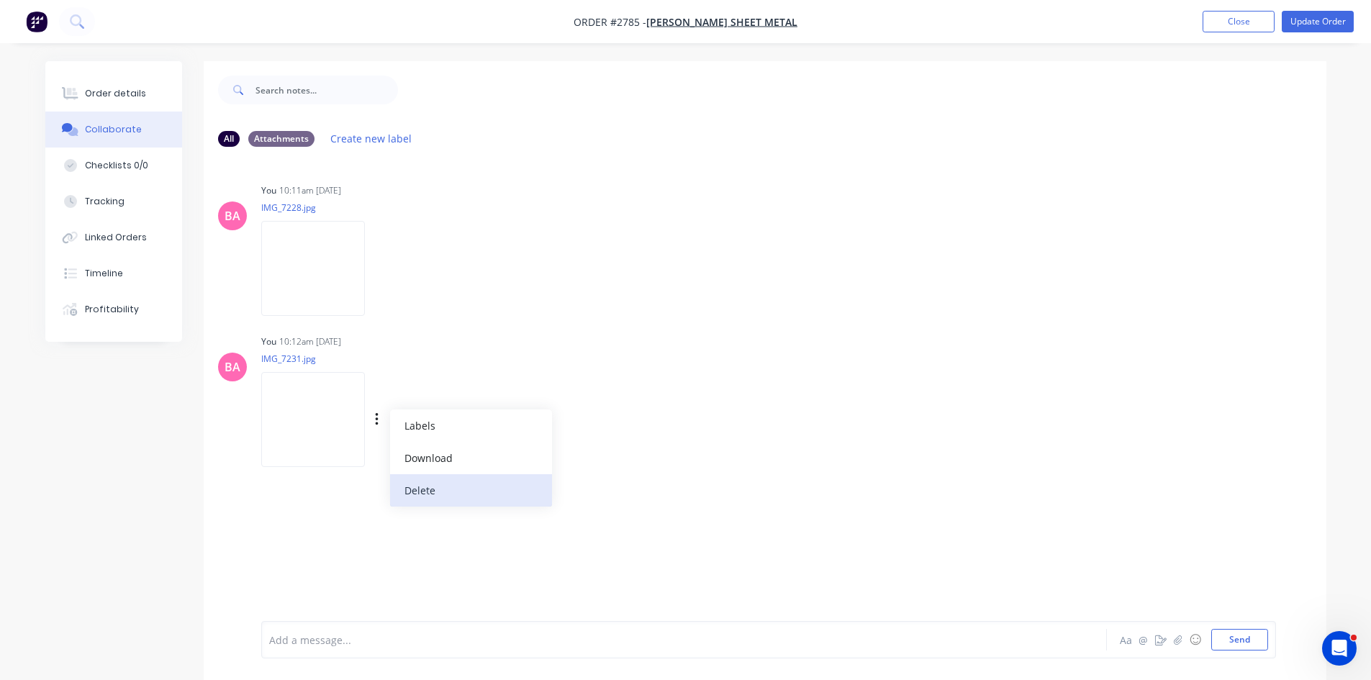
click at [443, 487] on button "Delete" at bounding box center [471, 490] width 162 height 32
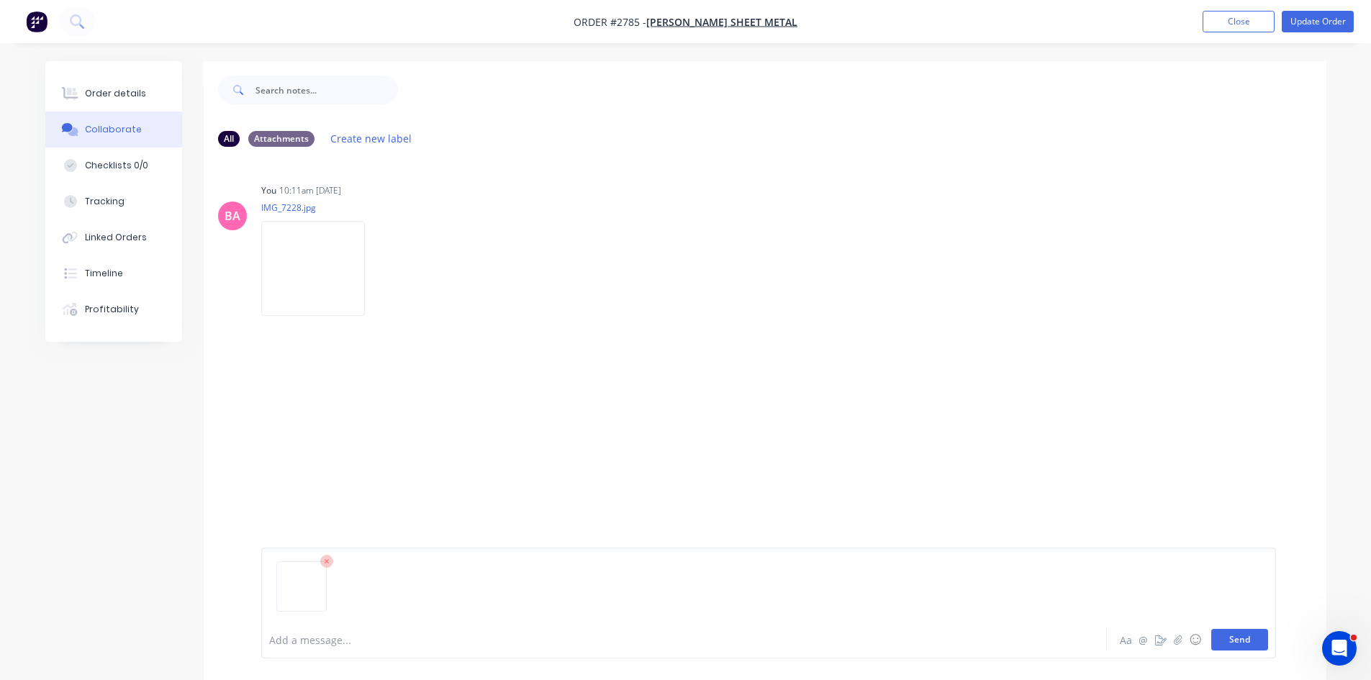
click at [1253, 641] on button "Send" at bounding box center [1240, 640] width 57 height 22
click at [1240, 633] on button "Send" at bounding box center [1240, 640] width 57 height 22
click at [1230, 633] on button "Send" at bounding box center [1240, 640] width 57 height 22
click at [379, 416] on icon "button" at bounding box center [377, 420] width 4 height 17
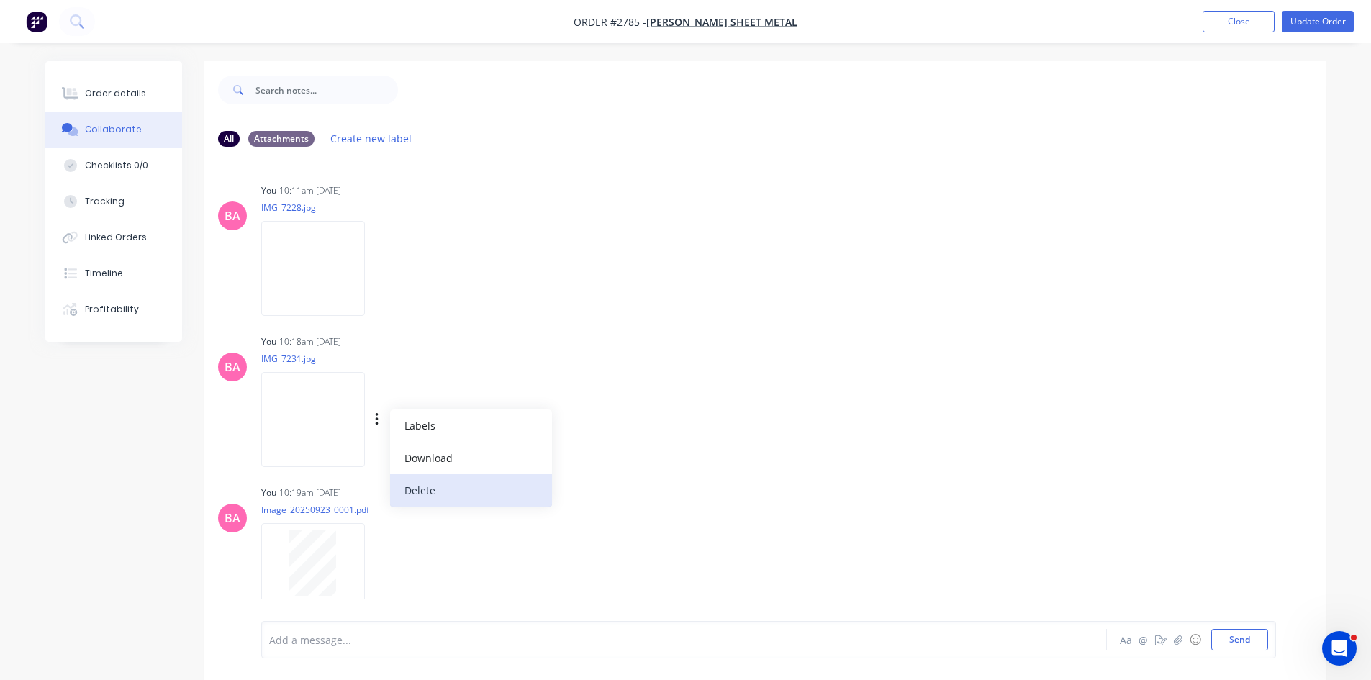
click at [441, 485] on button "Delete" at bounding box center [471, 490] width 162 height 32
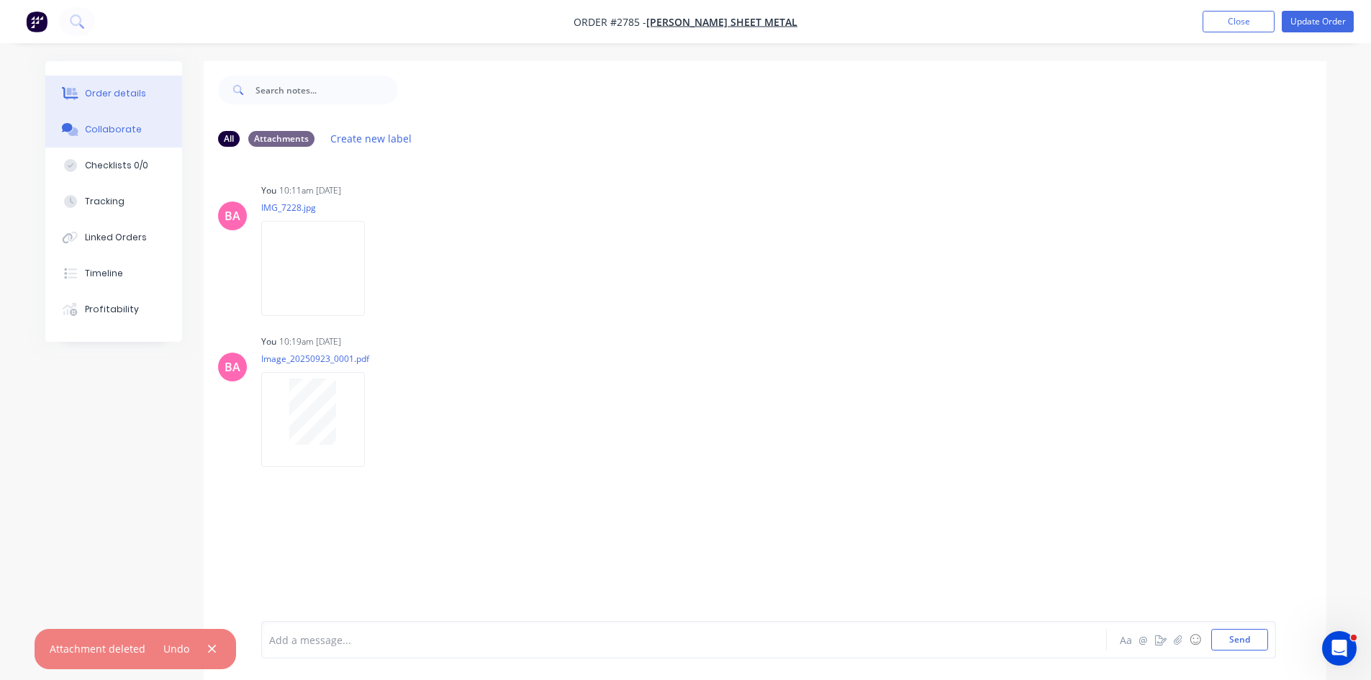
click at [124, 91] on div "Order details" at bounding box center [115, 93] width 61 height 13
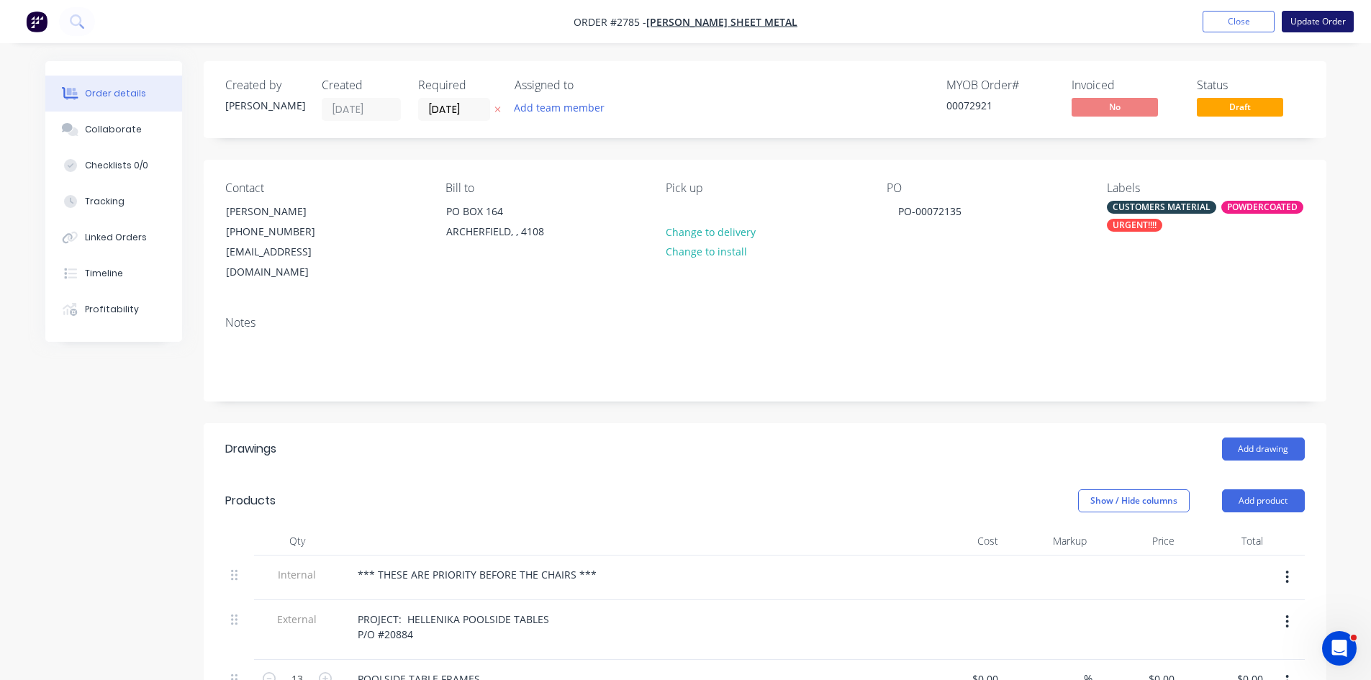
click at [1335, 23] on button "Update Order" at bounding box center [1318, 22] width 72 height 22
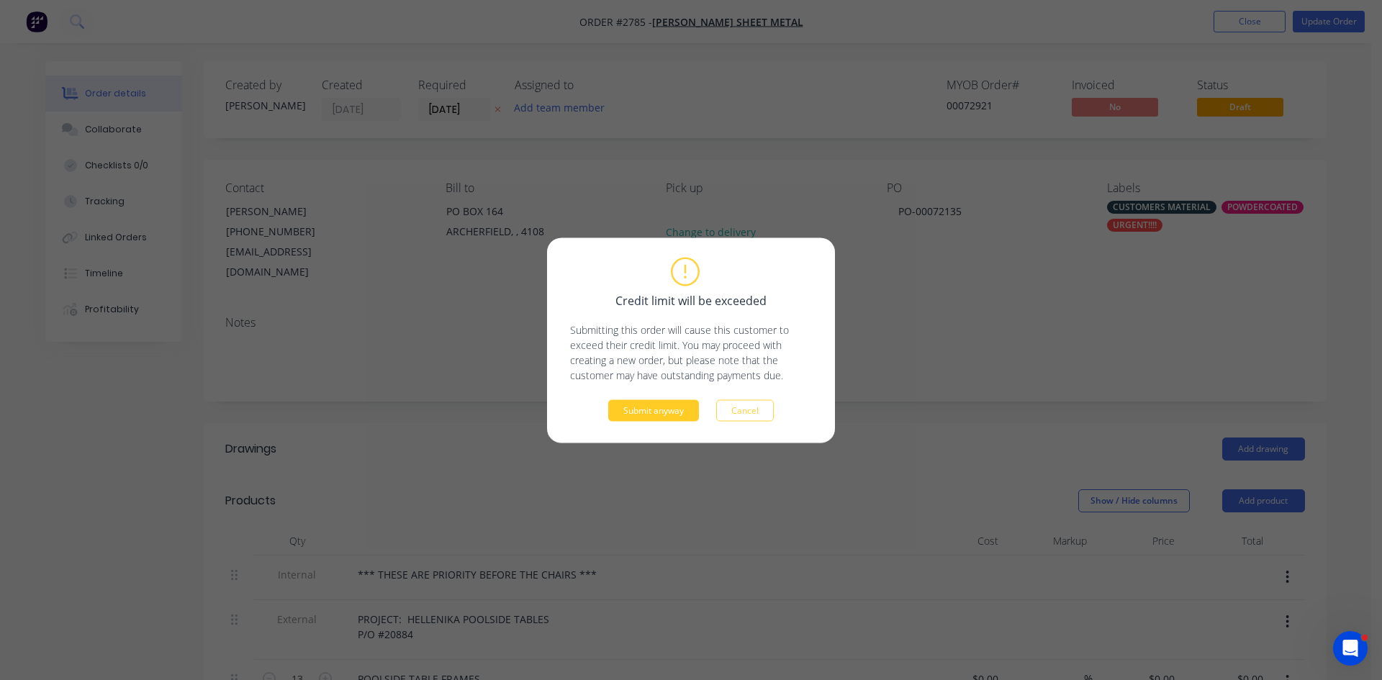
click at [669, 411] on button "Submit anyway" at bounding box center [653, 411] width 91 height 22
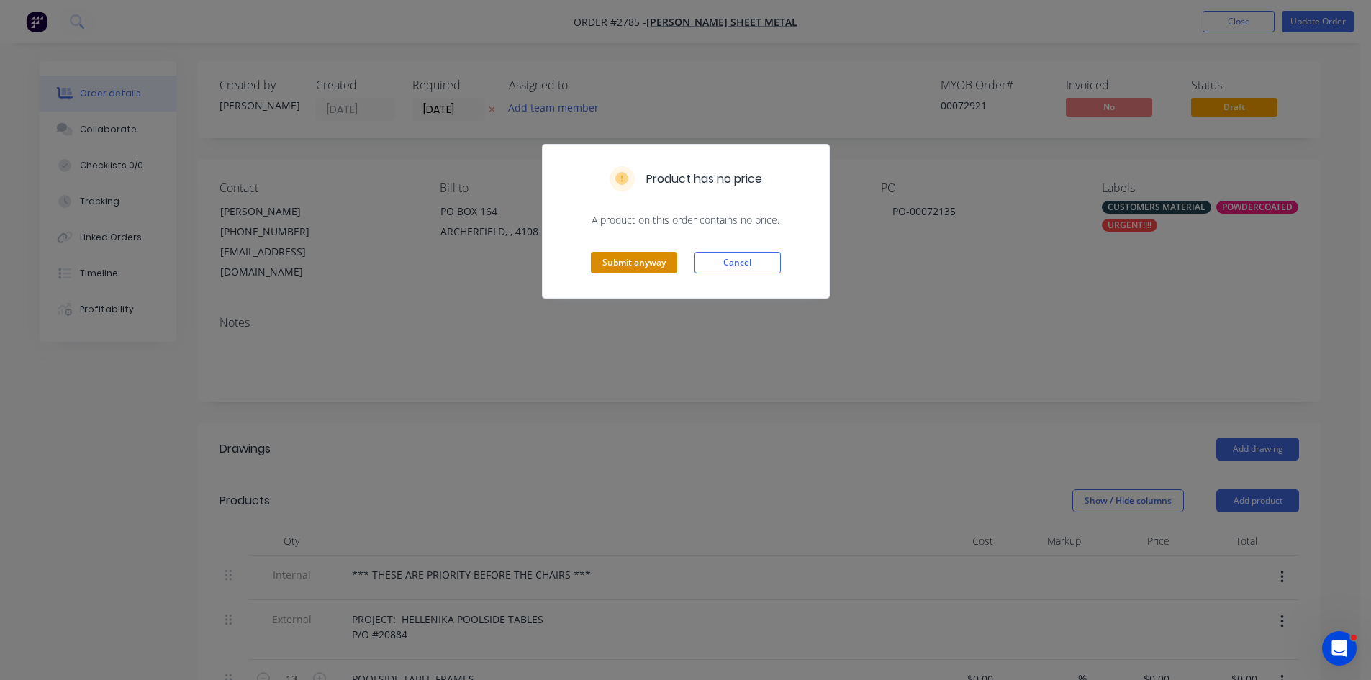
click at [643, 258] on button "Submit anyway" at bounding box center [634, 263] width 86 height 22
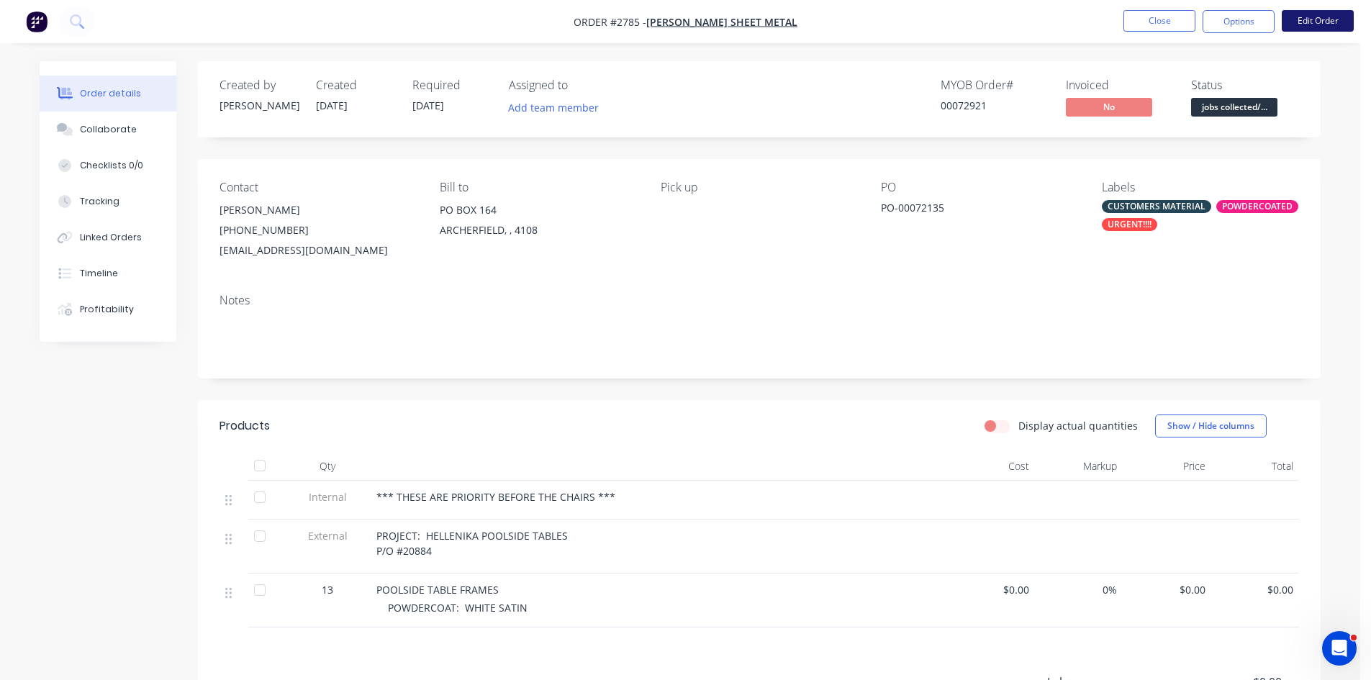
click at [1327, 14] on button "Edit Order" at bounding box center [1318, 21] width 72 height 22
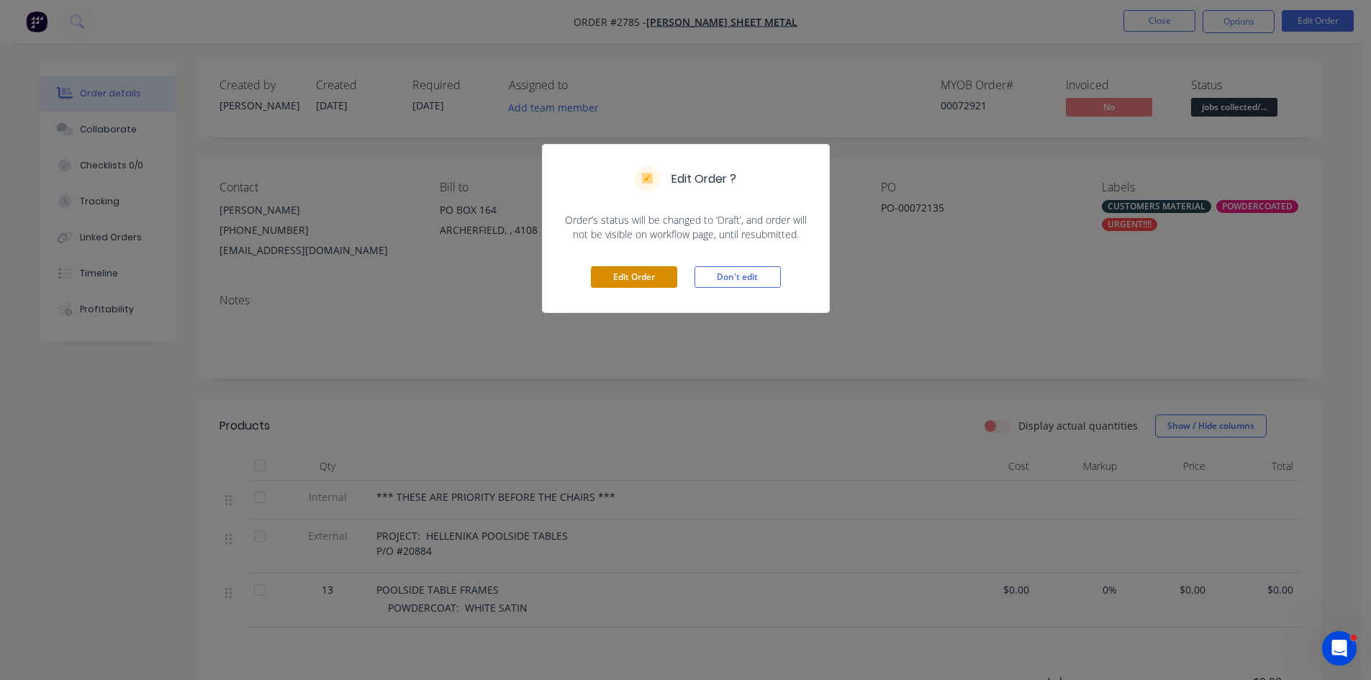
click at [640, 276] on button "Edit Order" at bounding box center [634, 277] width 86 height 22
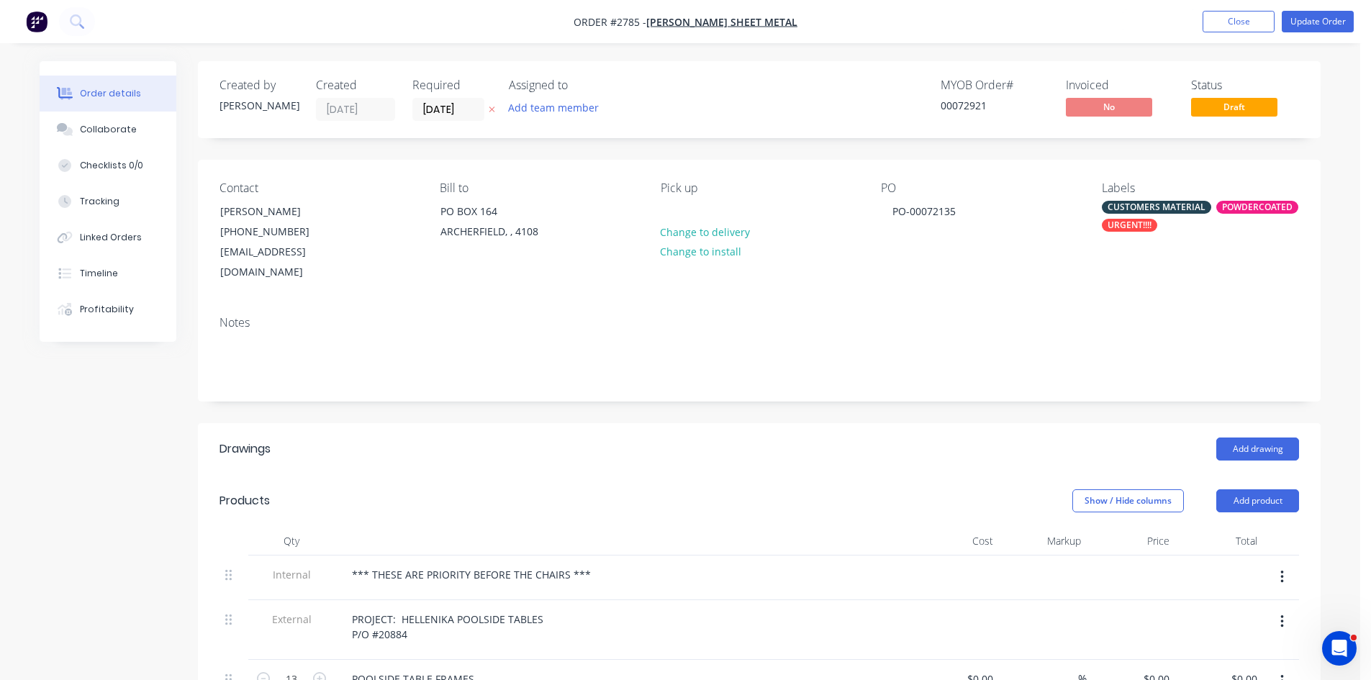
click at [491, 109] on icon "button" at bounding box center [492, 109] width 6 height 9
click at [546, 108] on button "Add team member" at bounding box center [554, 107] width 106 height 19
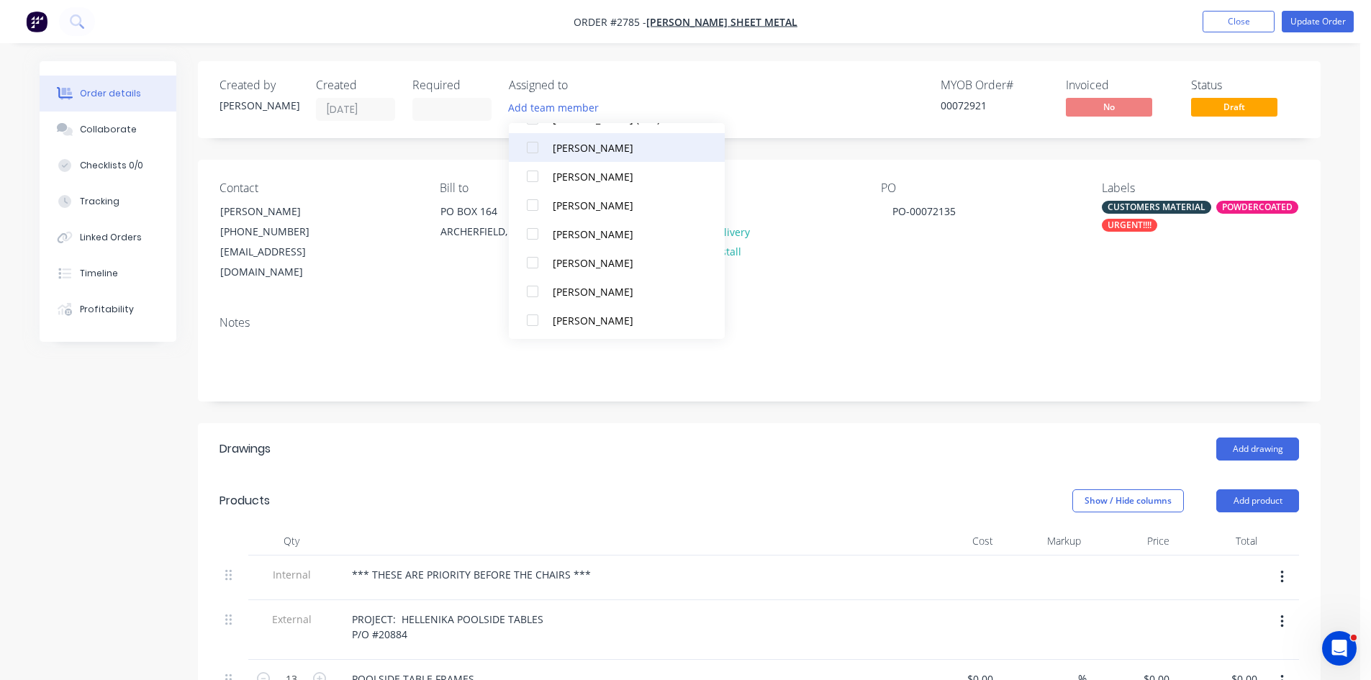
scroll to position [72, 0]
click at [535, 261] on div at bounding box center [532, 259] width 29 height 29
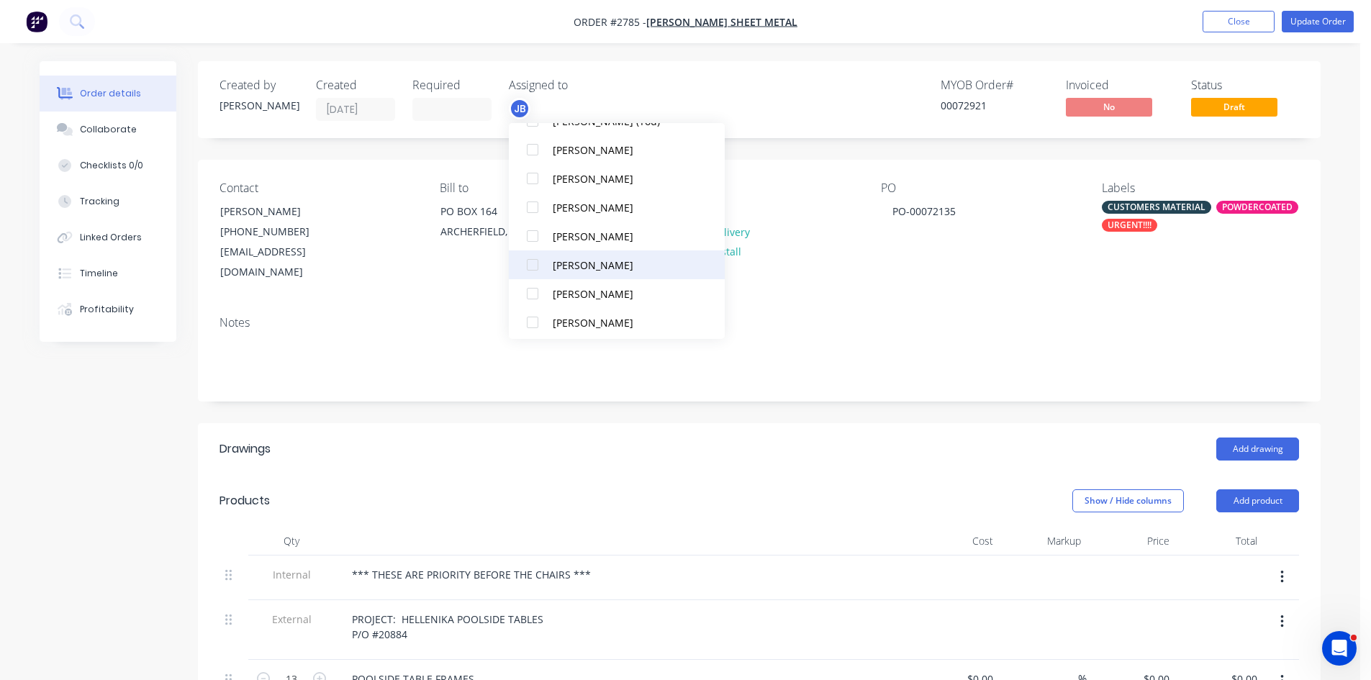
scroll to position [130, 0]
click at [531, 290] on div at bounding box center [532, 288] width 29 height 29
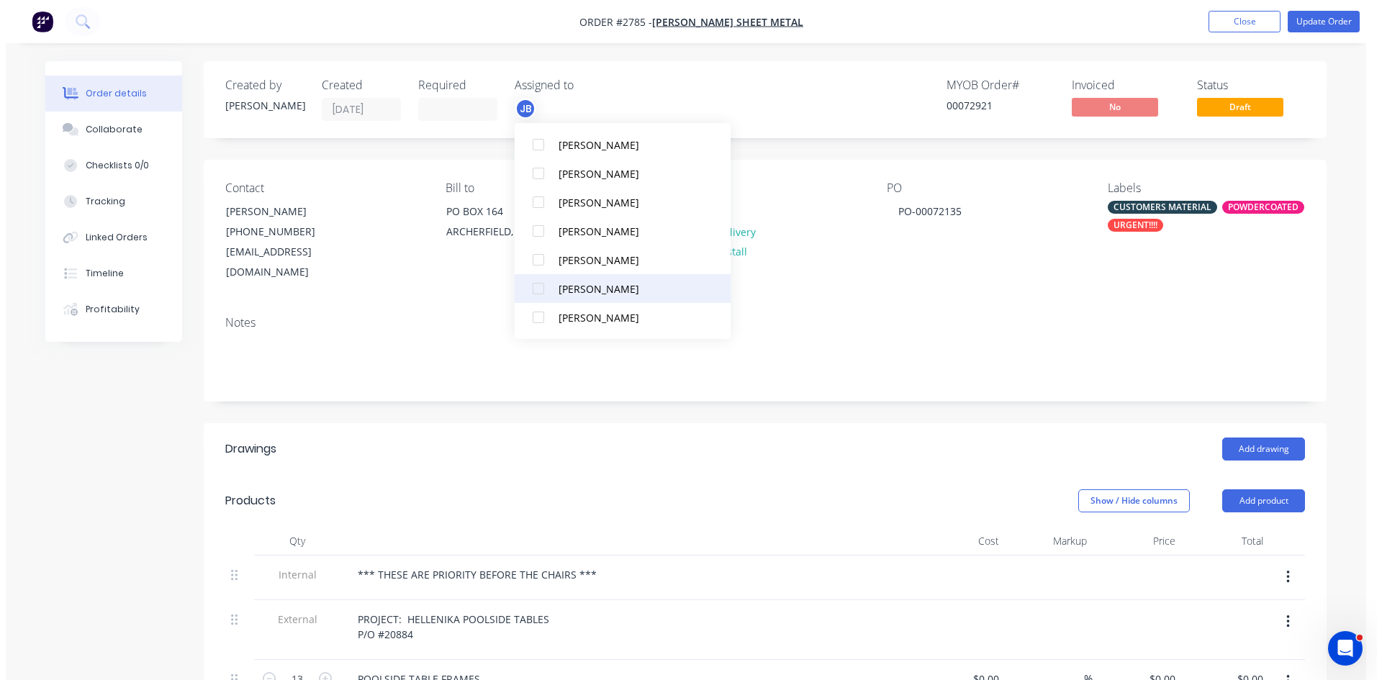
scroll to position [0, 0]
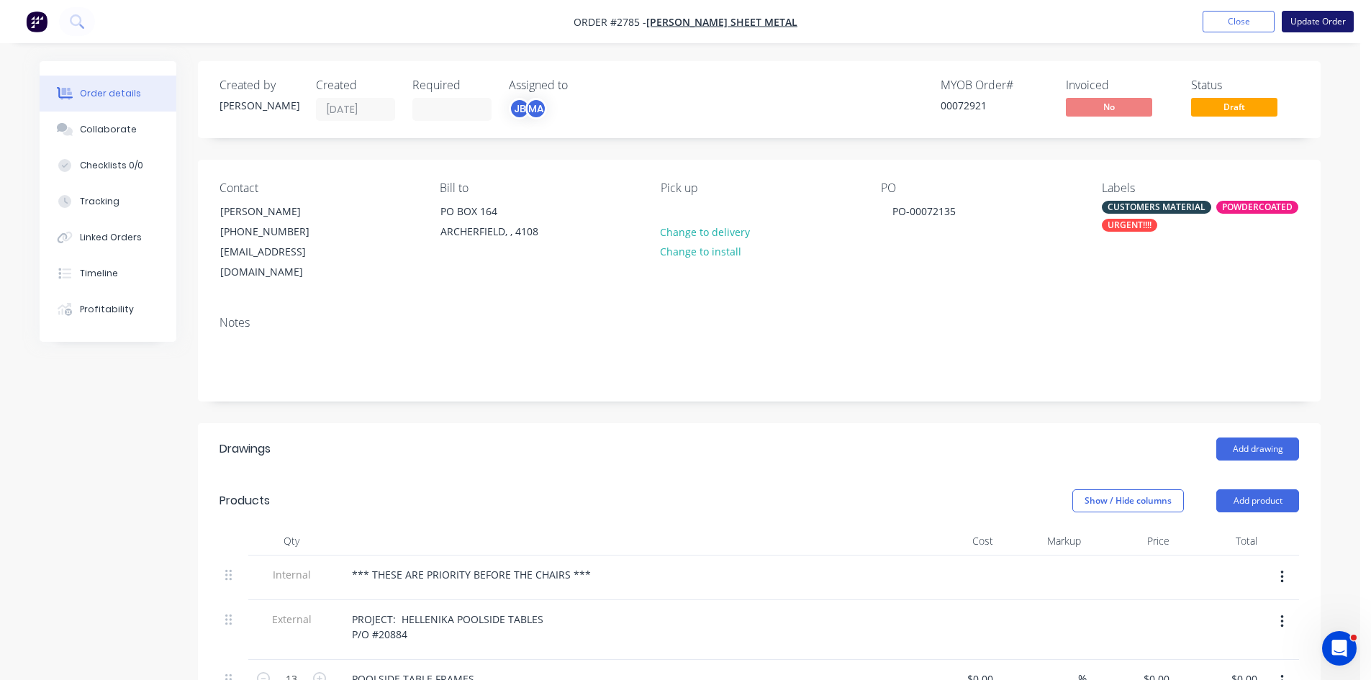
click at [1320, 22] on button "Update Order" at bounding box center [1318, 22] width 72 height 22
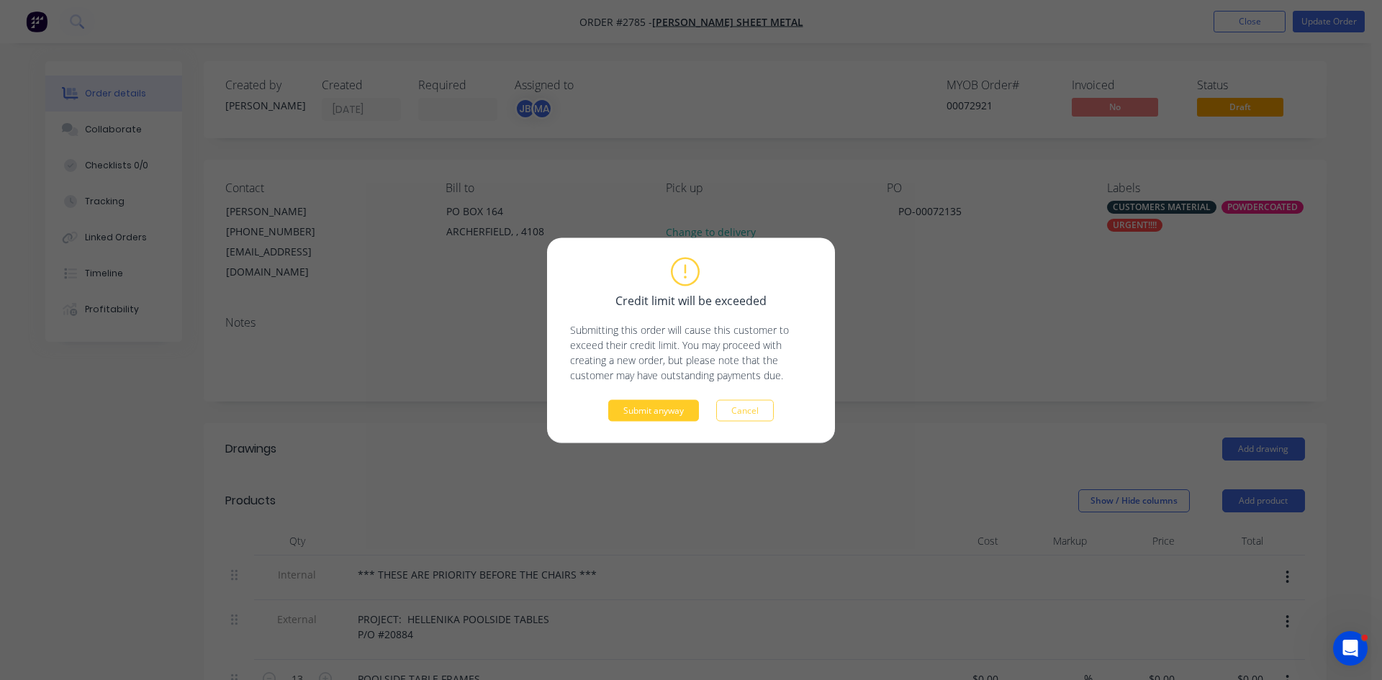
click at [656, 407] on button "Submit anyway" at bounding box center [653, 411] width 91 height 22
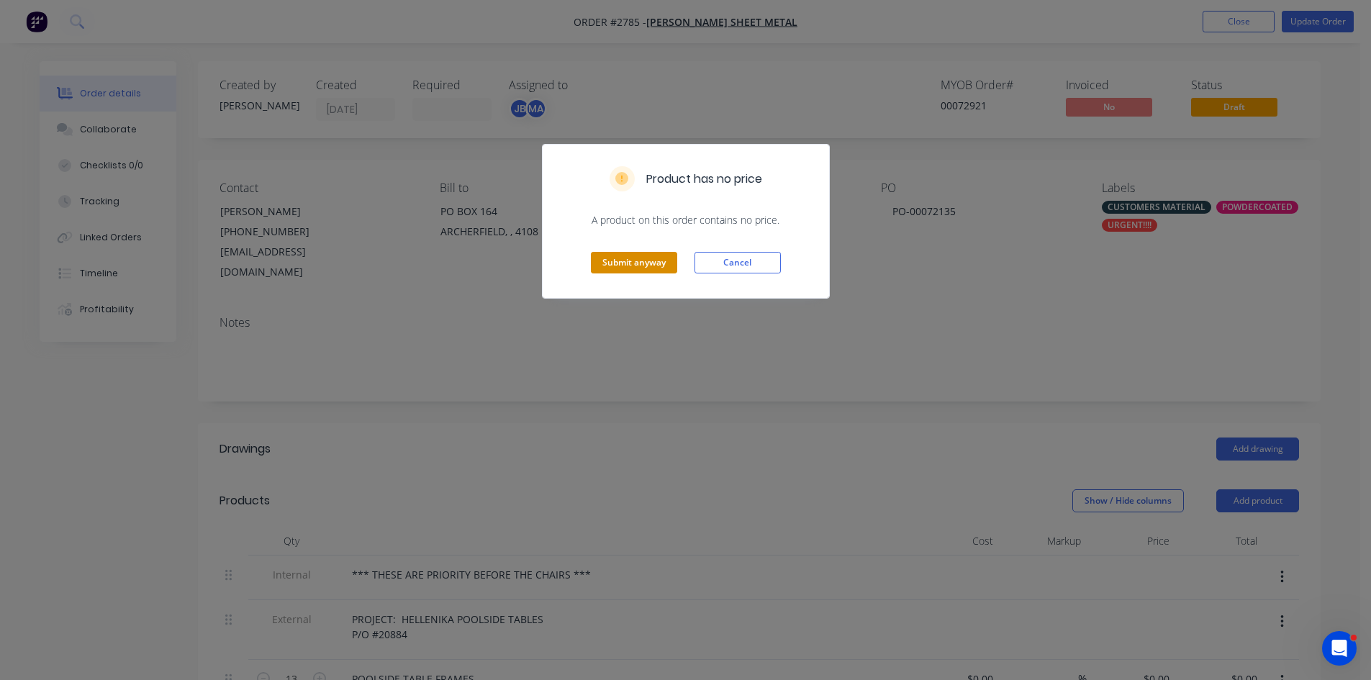
click at [619, 259] on button "Submit anyway" at bounding box center [634, 263] width 86 height 22
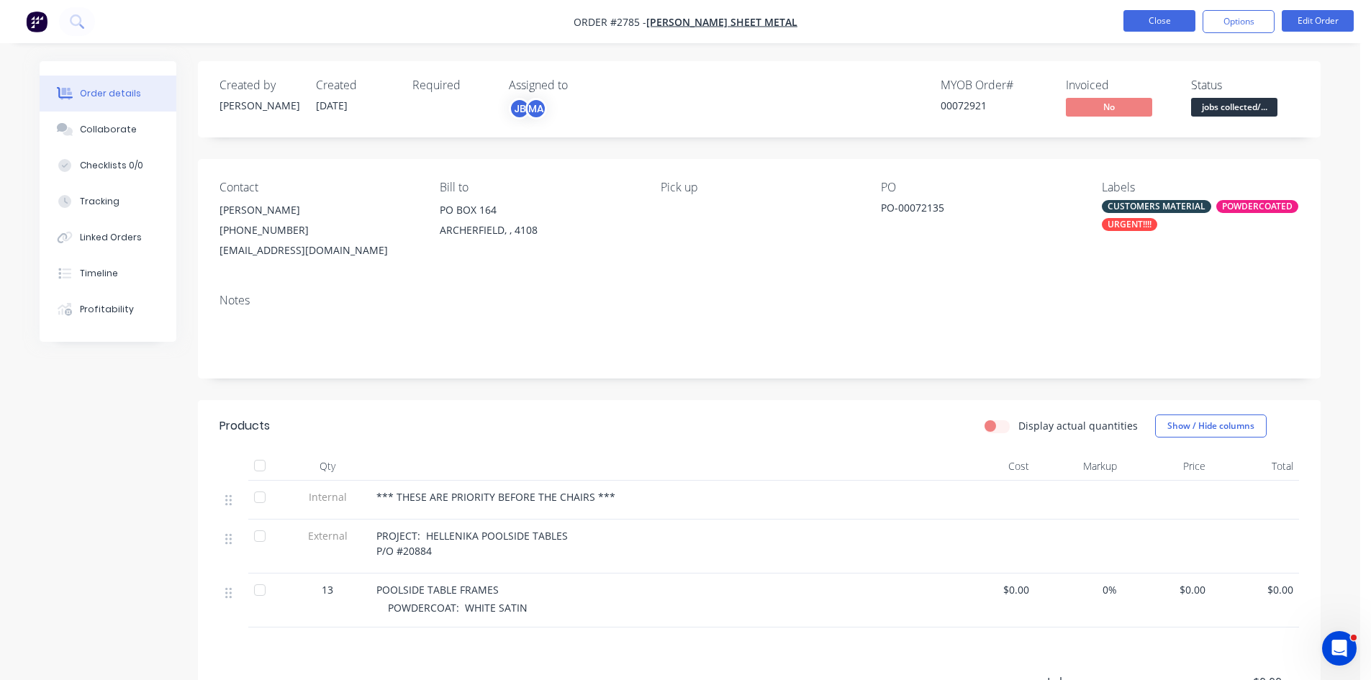
click at [1161, 18] on button "Close" at bounding box center [1160, 21] width 72 height 22
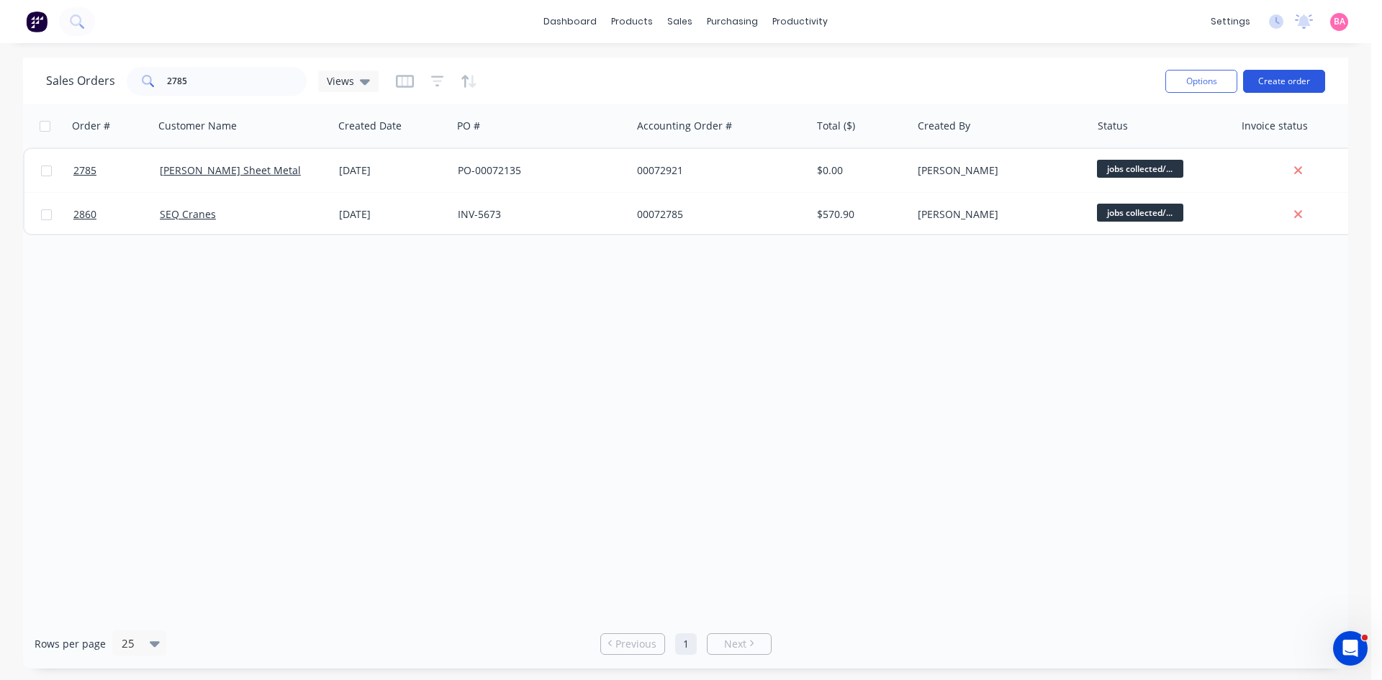
click at [1308, 78] on button "Create order" at bounding box center [1284, 81] width 82 height 23
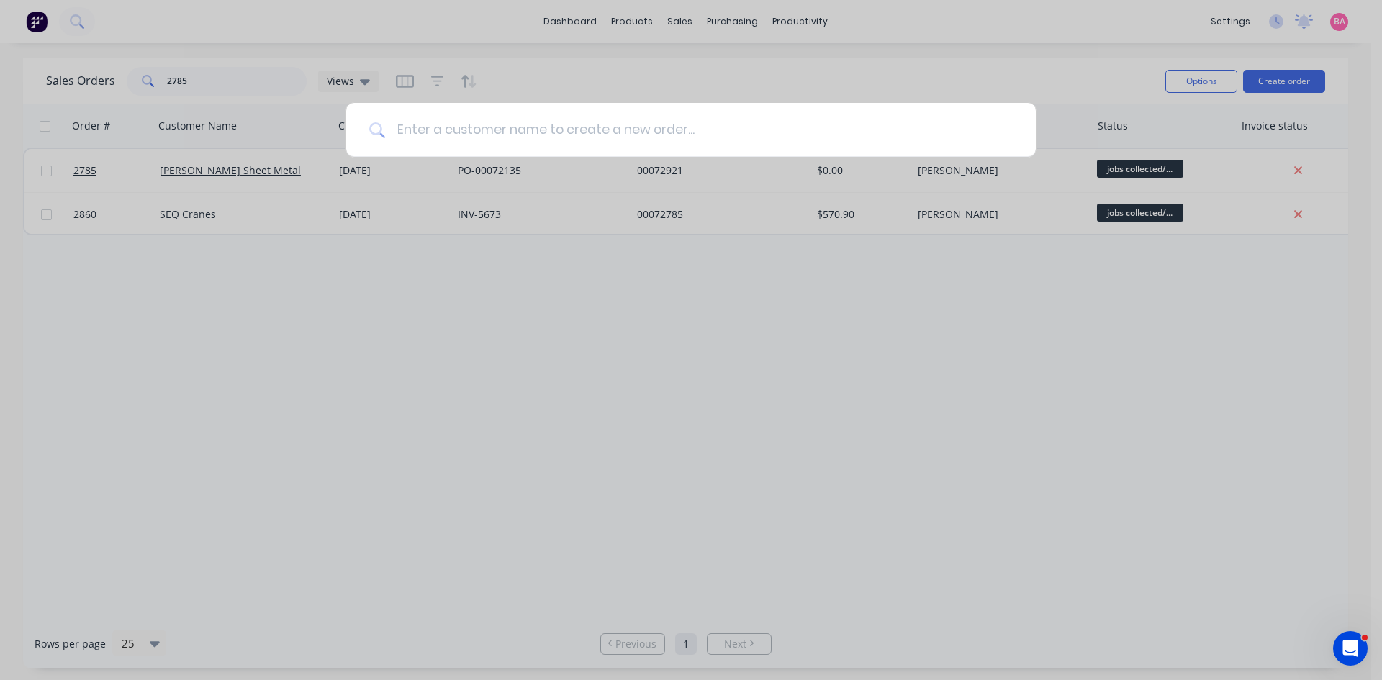
click at [539, 135] on input at bounding box center [699, 130] width 628 height 54
click at [289, 410] on div at bounding box center [691, 340] width 1382 height 680
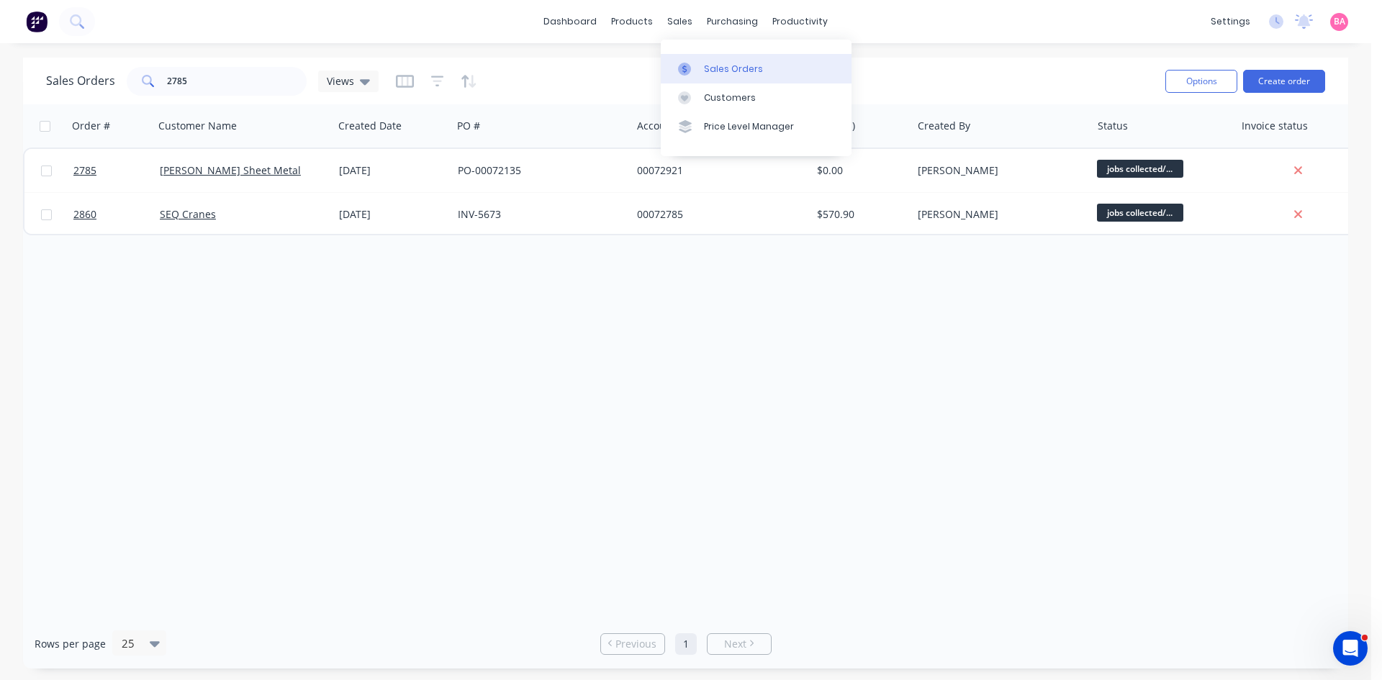
click at [731, 63] on div "Sales Orders" at bounding box center [733, 69] width 59 height 13
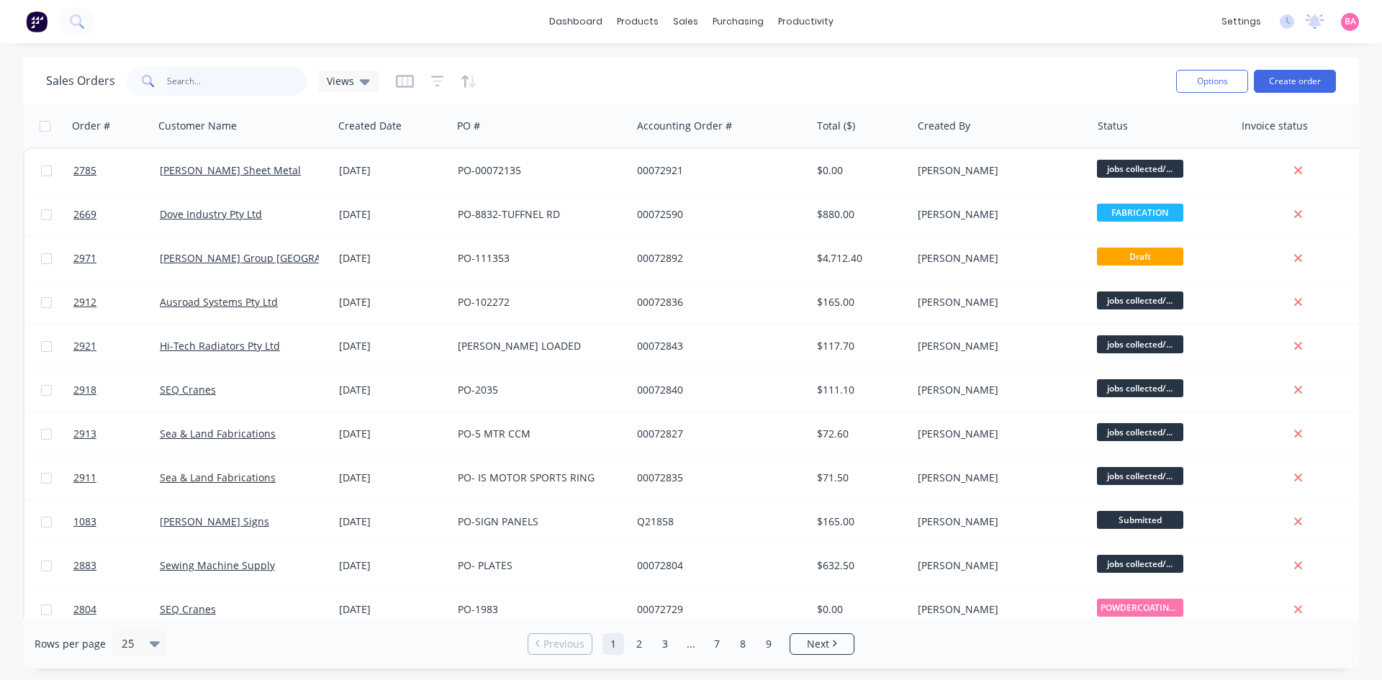
click at [209, 80] on input "text" at bounding box center [237, 81] width 140 height 29
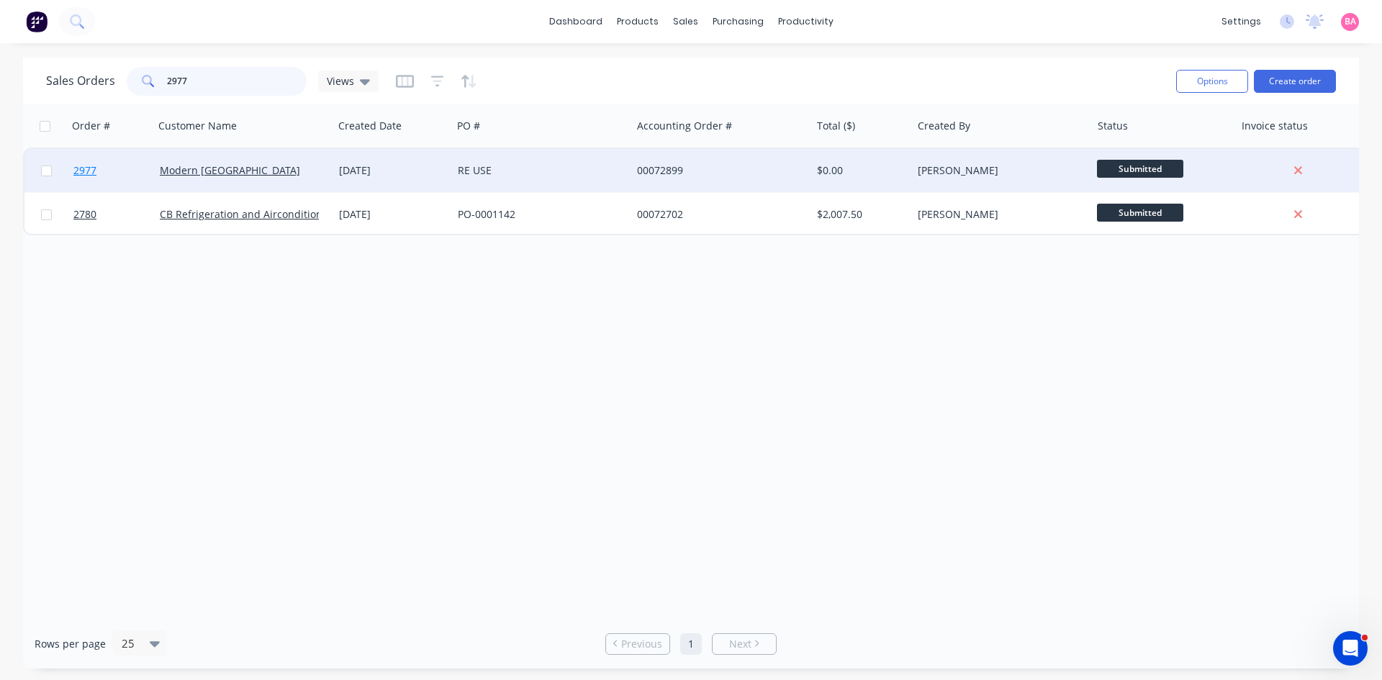
type input "2977"
click at [86, 168] on span "2977" at bounding box center [84, 170] width 23 height 14
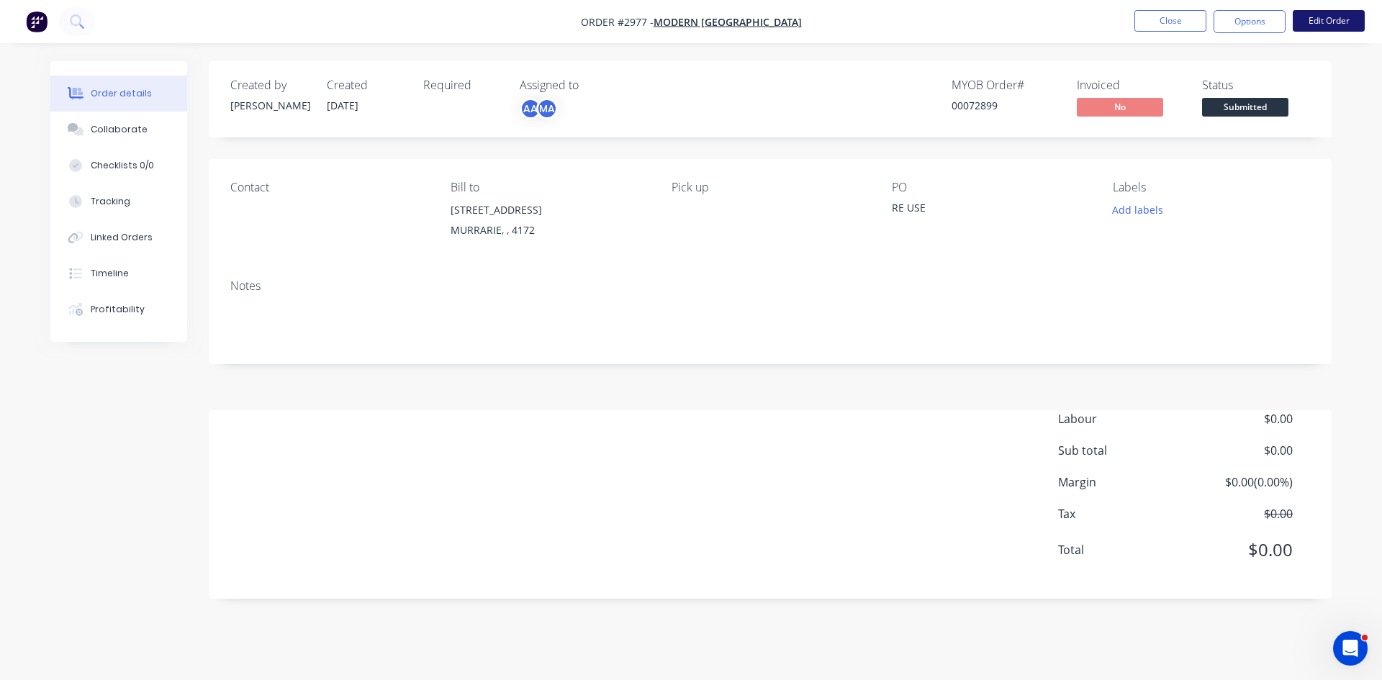
click at [1315, 16] on button "Edit Order" at bounding box center [1329, 21] width 72 height 22
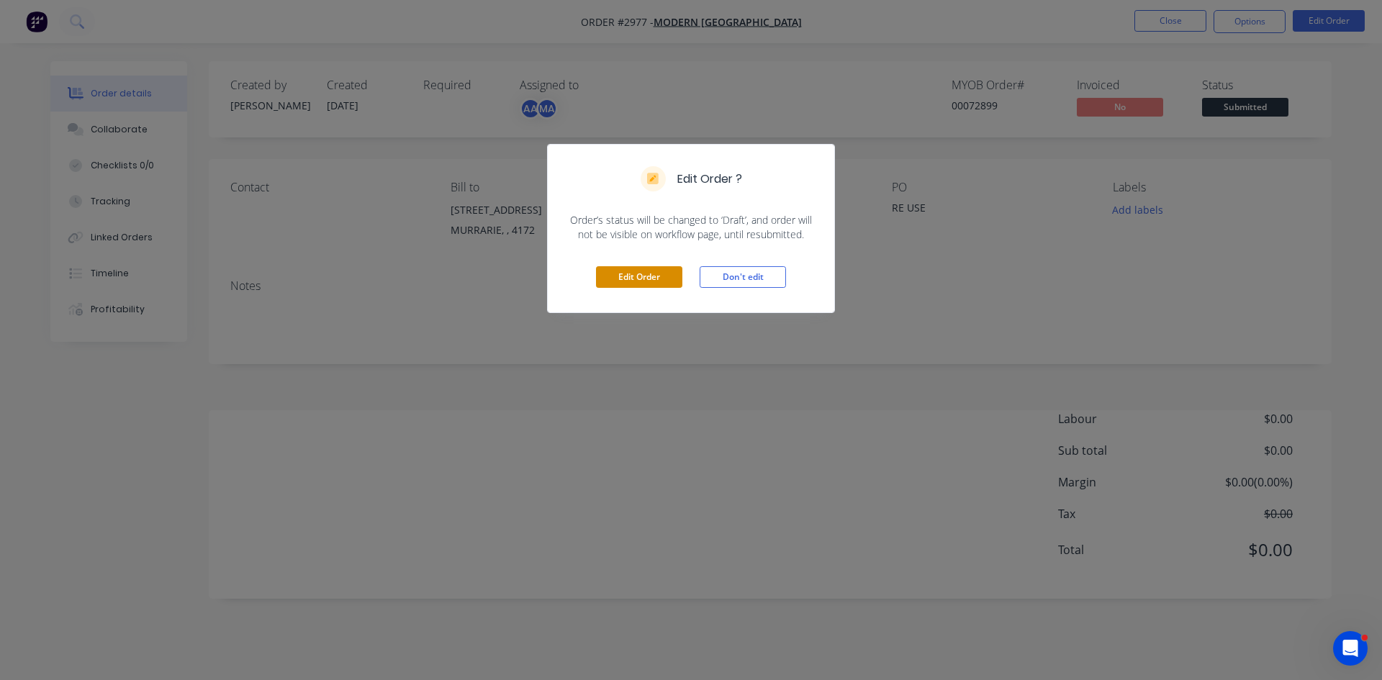
click at [646, 271] on button "Edit Order" at bounding box center [639, 277] width 86 height 22
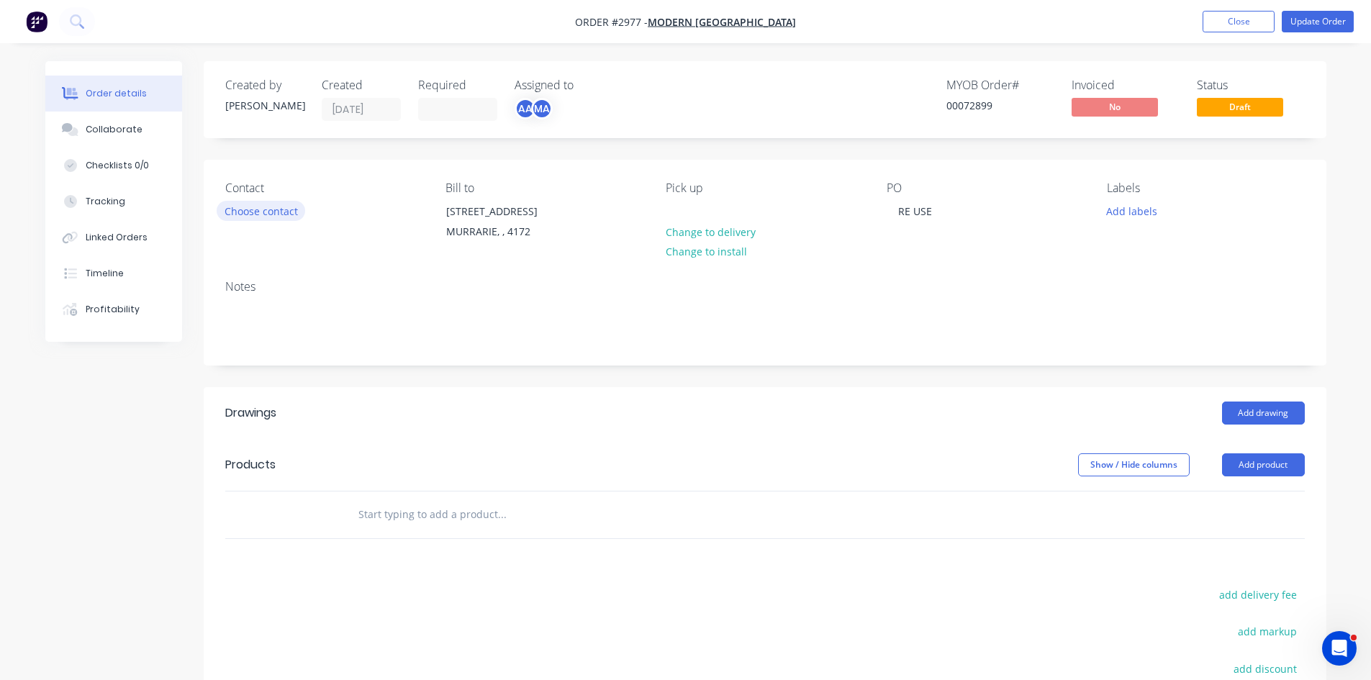
click at [255, 213] on button "Choose contact" at bounding box center [261, 210] width 89 height 19
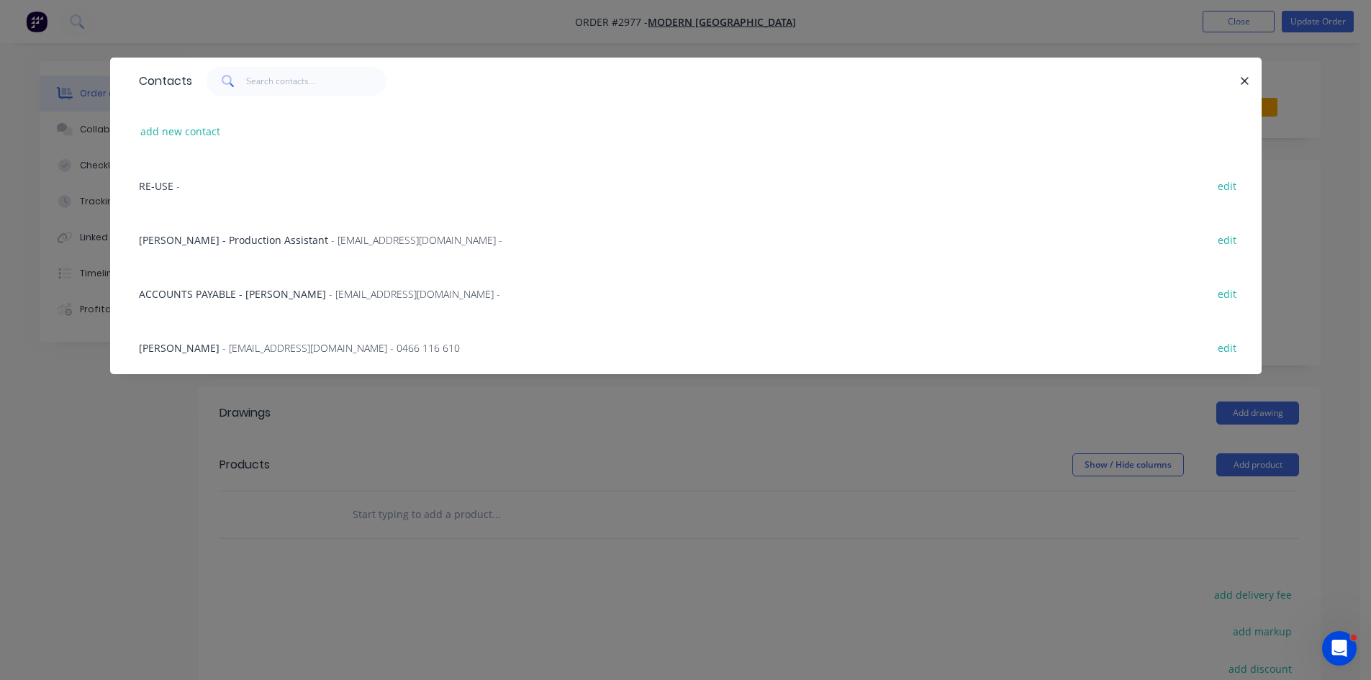
click at [877, 22] on div "Contacts add new contact RE-USE - edit Brearna Marriott - Production Assistant …" at bounding box center [685, 340] width 1371 height 680
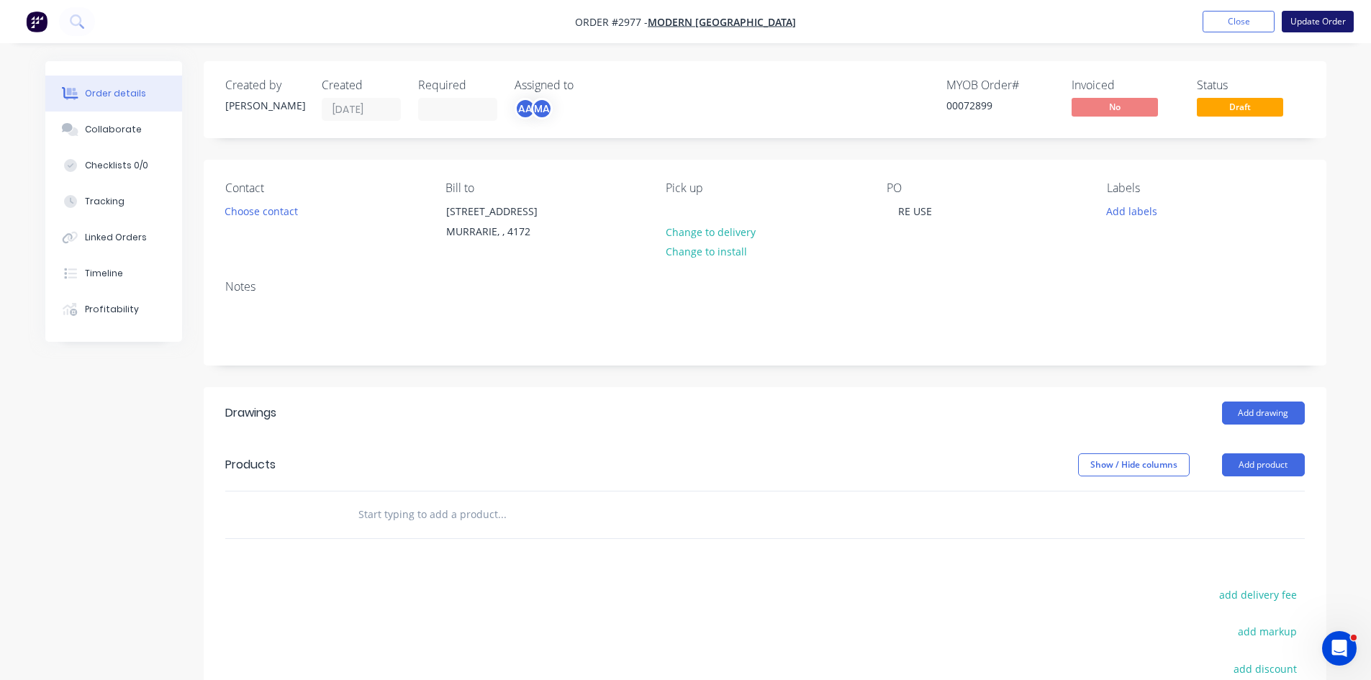
click at [1319, 21] on button "Update Order" at bounding box center [1318, 22] width 72 height 22
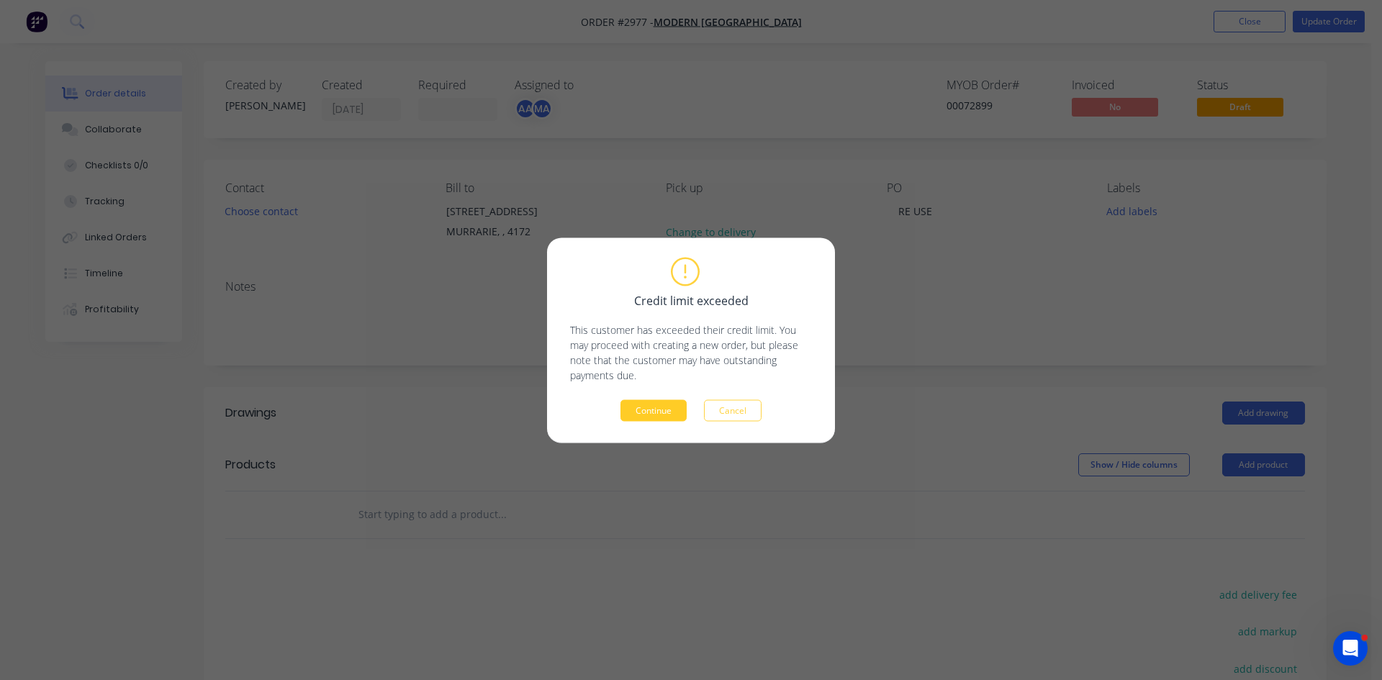
click at [661, 409] on button "Continue" at bounding box center [654, 411] width 66 height 22
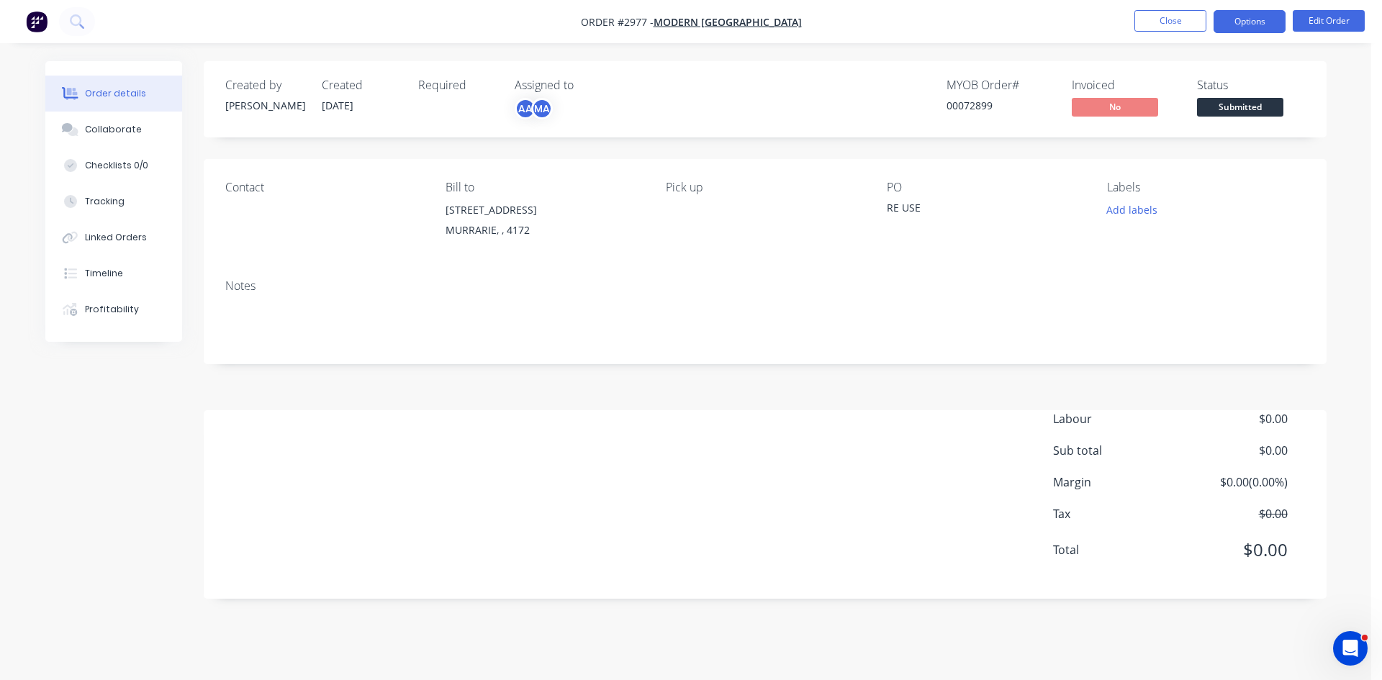
click at [1258, 17] on button "Options" at bounding box center [1250, 21] width 72 height 23
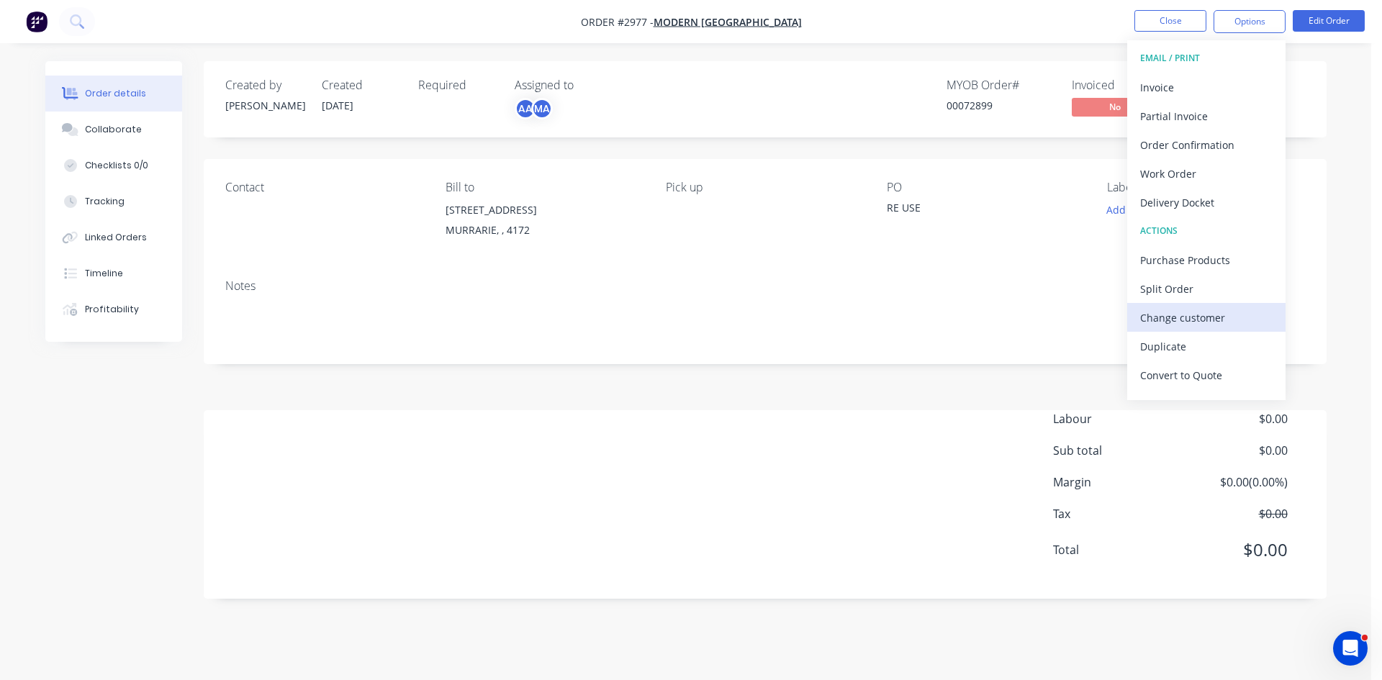
click at [1187, 319] on div "Change customer" at bounding box center [1206, 317] width 132 height 21
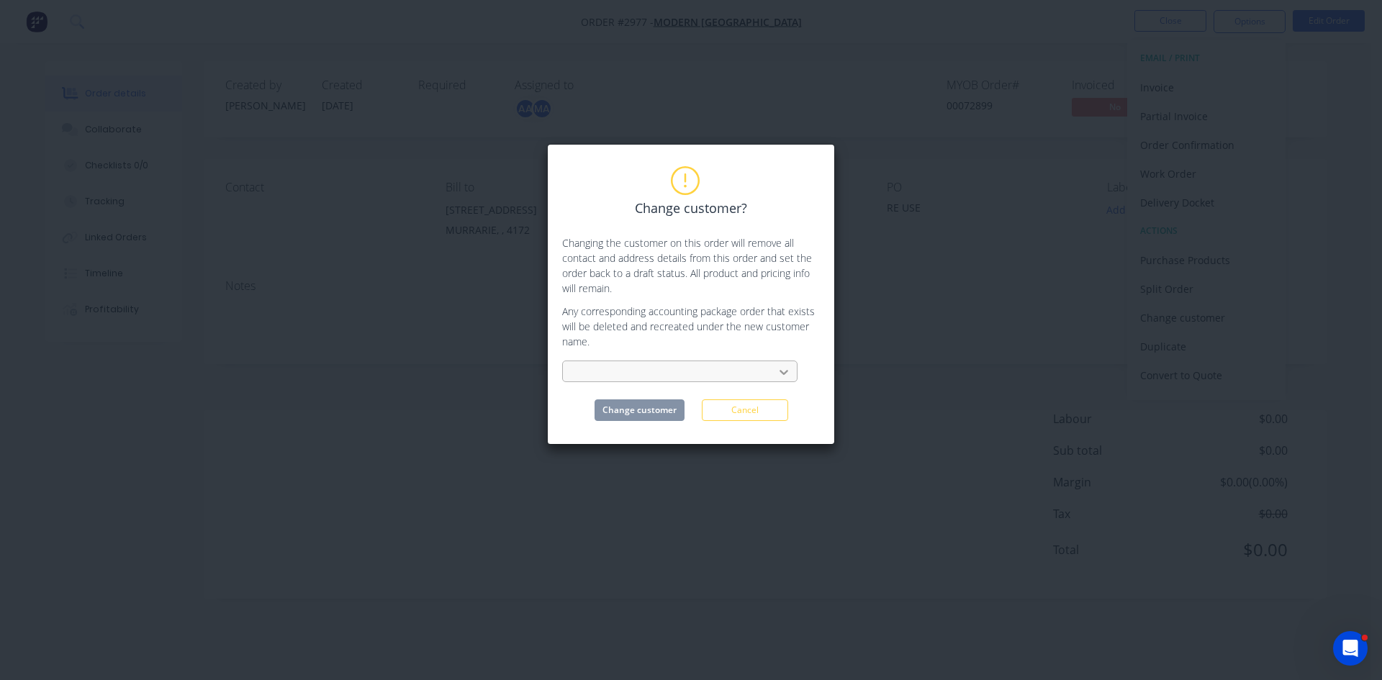
click at [783, 373] on icon at bounding box center [784, 373] width 9 height 5
type input "MODERN"
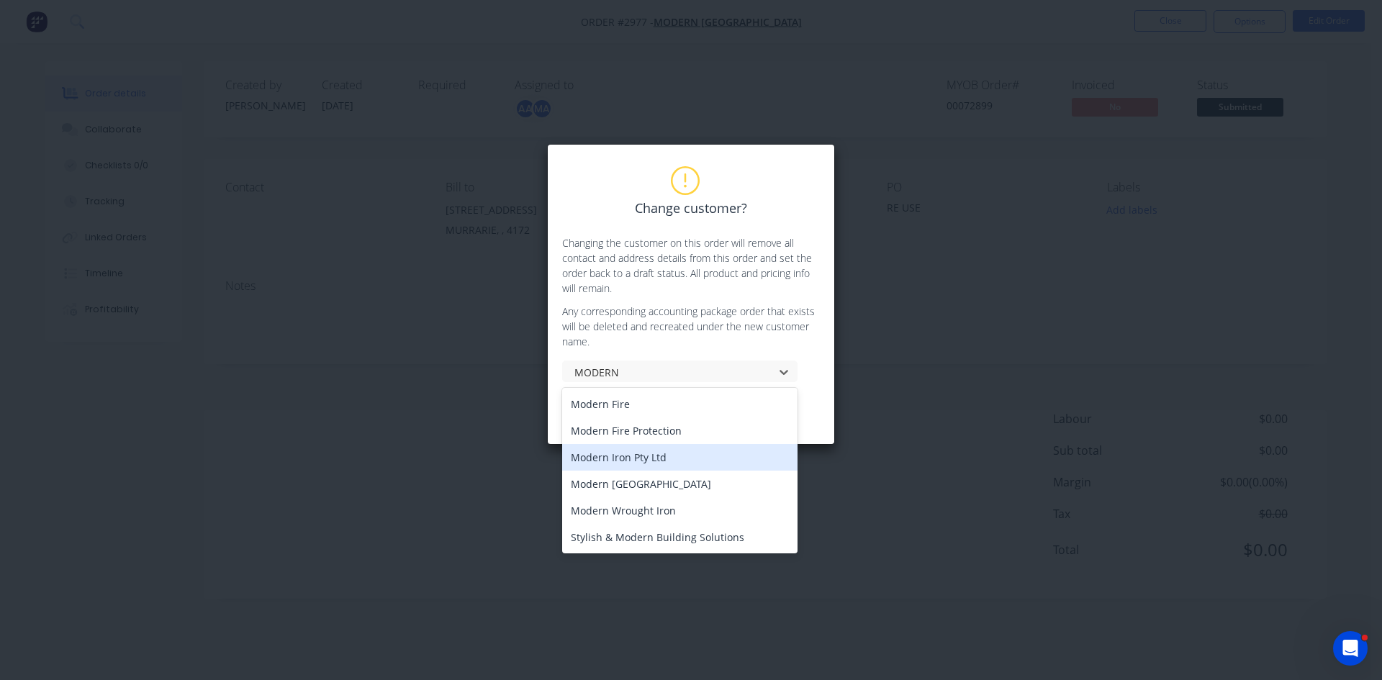
click at [652, 461] on div "Modern Iron Pty Ltd" at bounding box center [679, 457] width 235 height 27
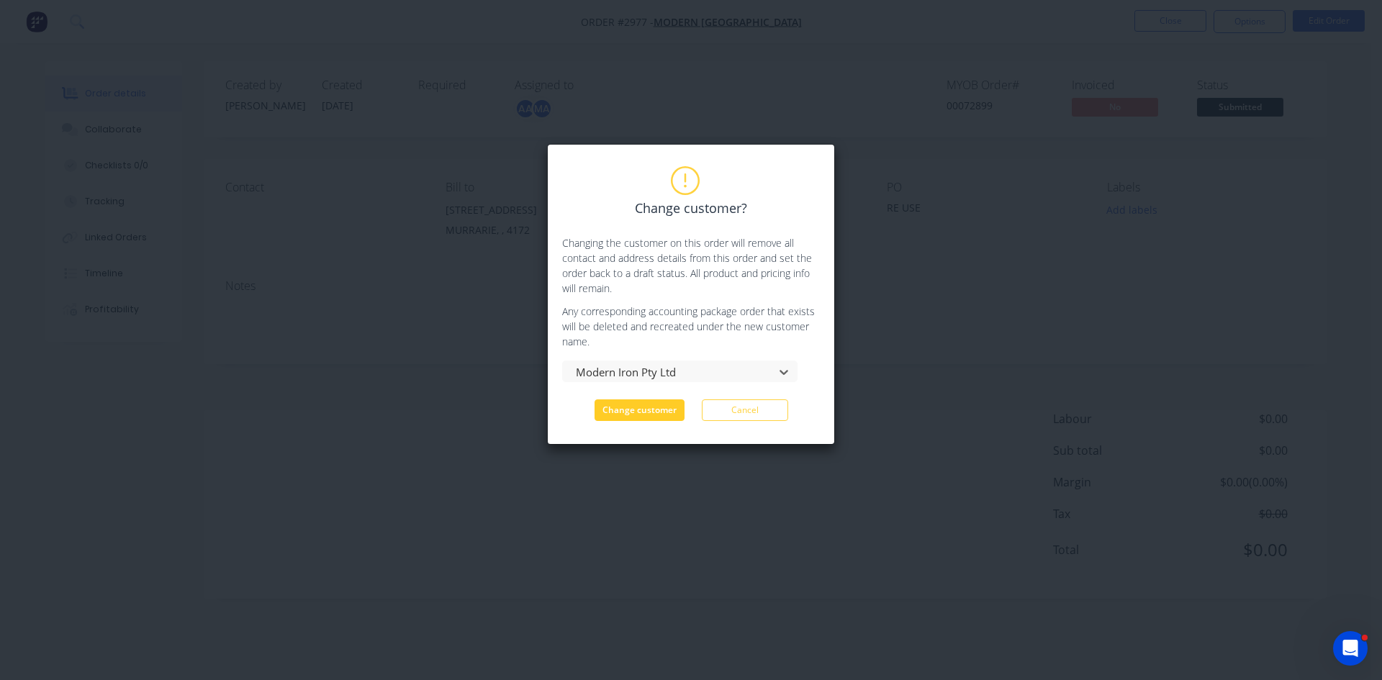
click at [641, 411] on button "Change customer" at bounding box center [640, 411] width 90 height 22
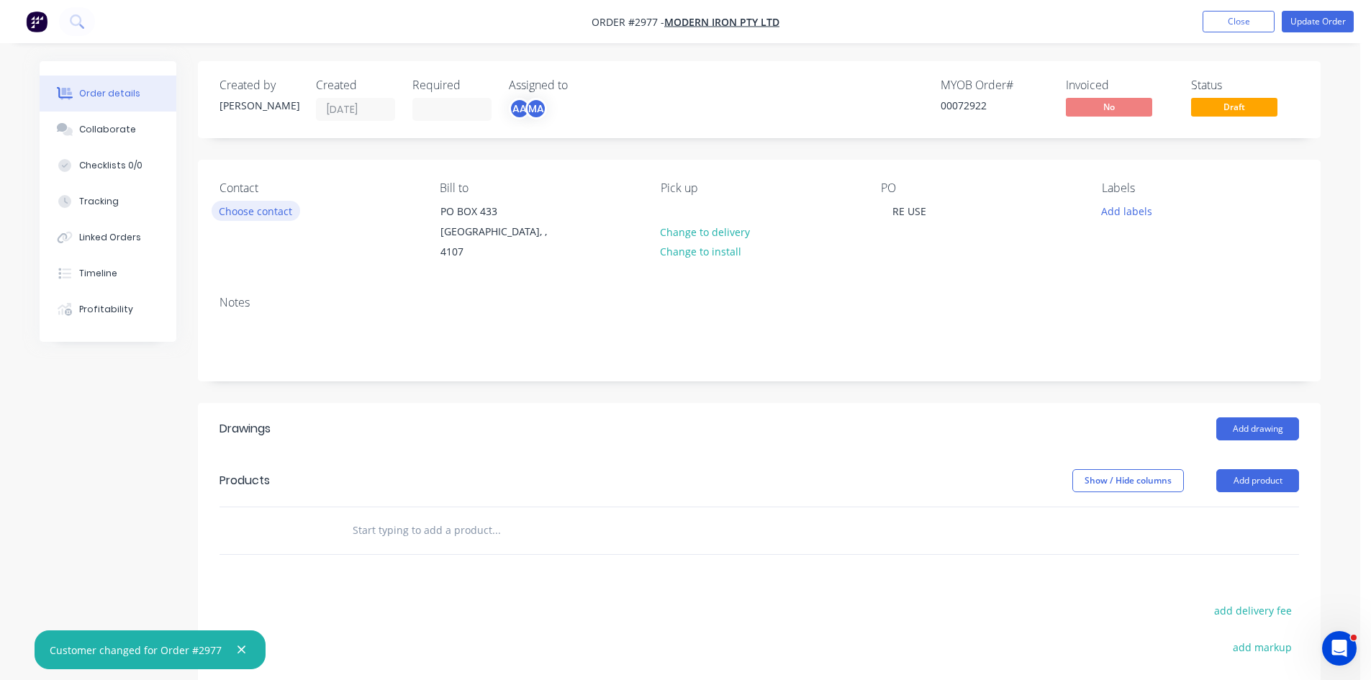
click at [261, 209] on button "Choose contact" at bounding box center [256, 210] width 89 height 19
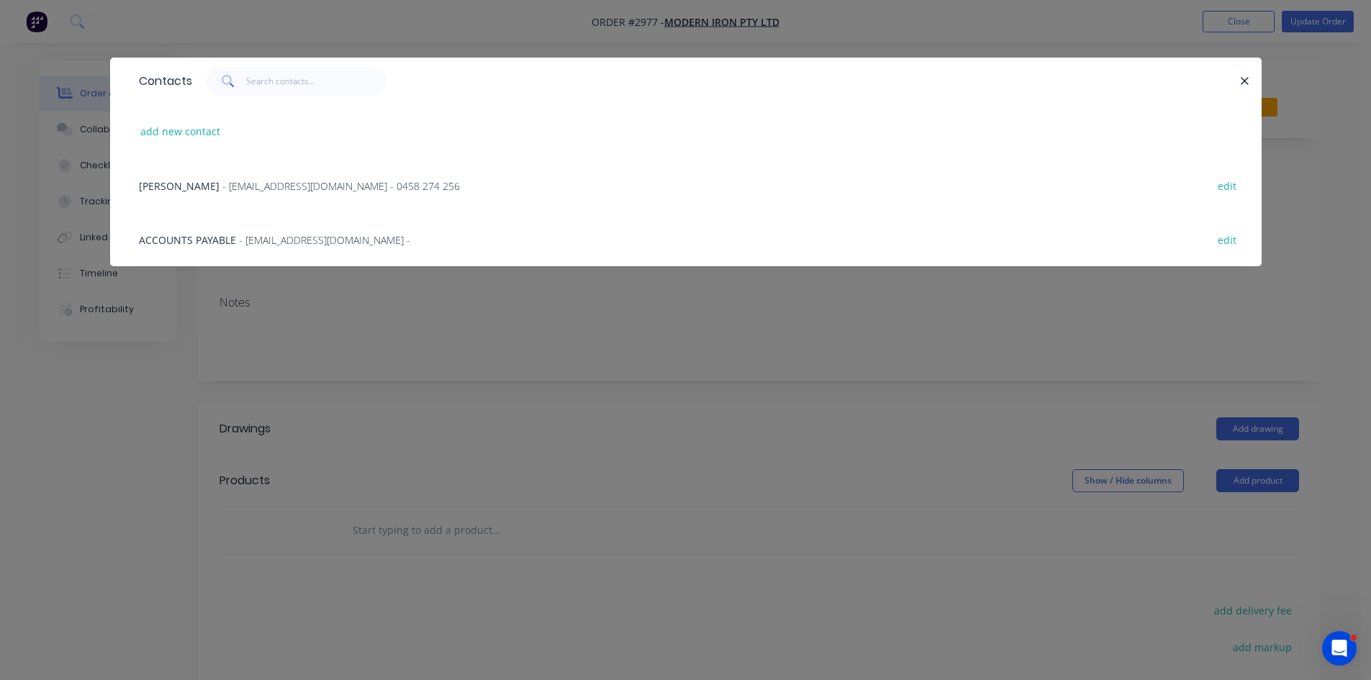
click at [179, 186] on span "SHANNON GOSLIN" at bounding box center [179, 186] width 81 height 14
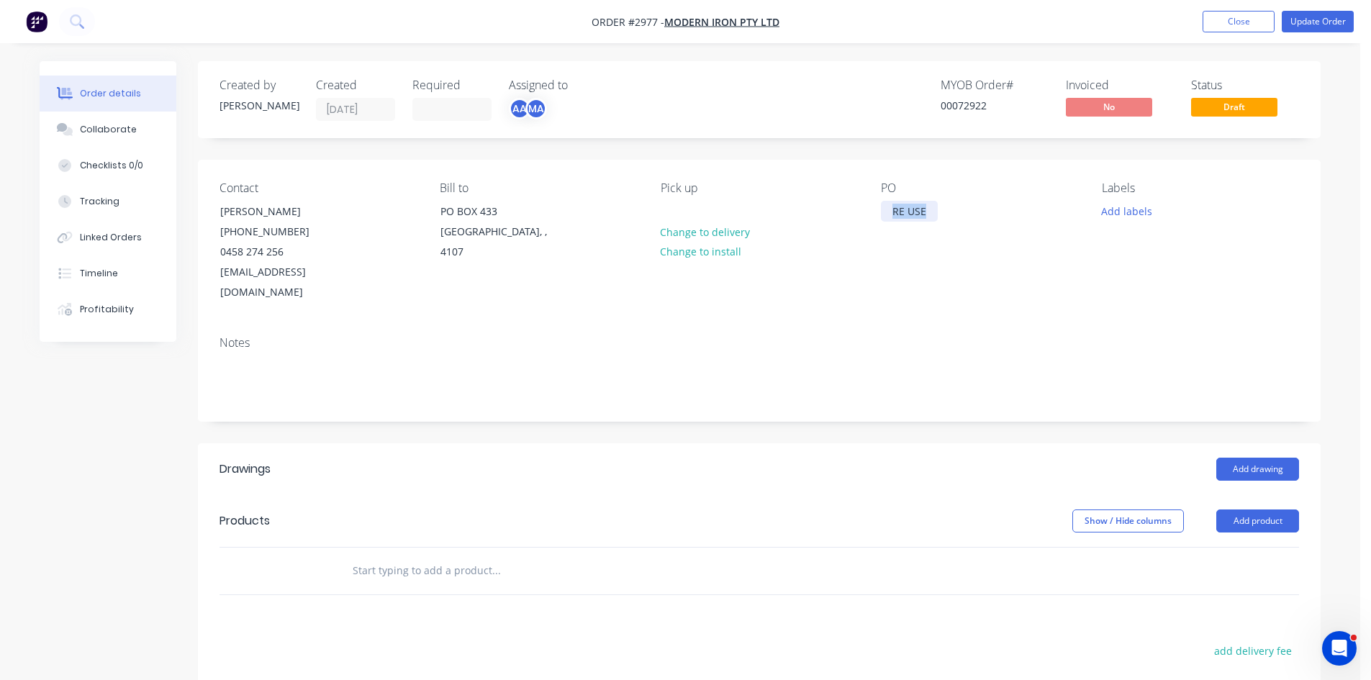
drag, startPoint x: 931, startPoint y: 212, endPoint x: 827, endPoint y: 209, distance: 104.4
click at [847, 211] on div "Contact SHANNON GOSLIN (07) 3275 1457 0458 274 256 shannongoslin@gmail.com Bill…" at bounding box center [759, 242] width 1123 height 165
click at [1136, 209] on button "Add labels" at bounding box center [1126, 210] width 66 height 19
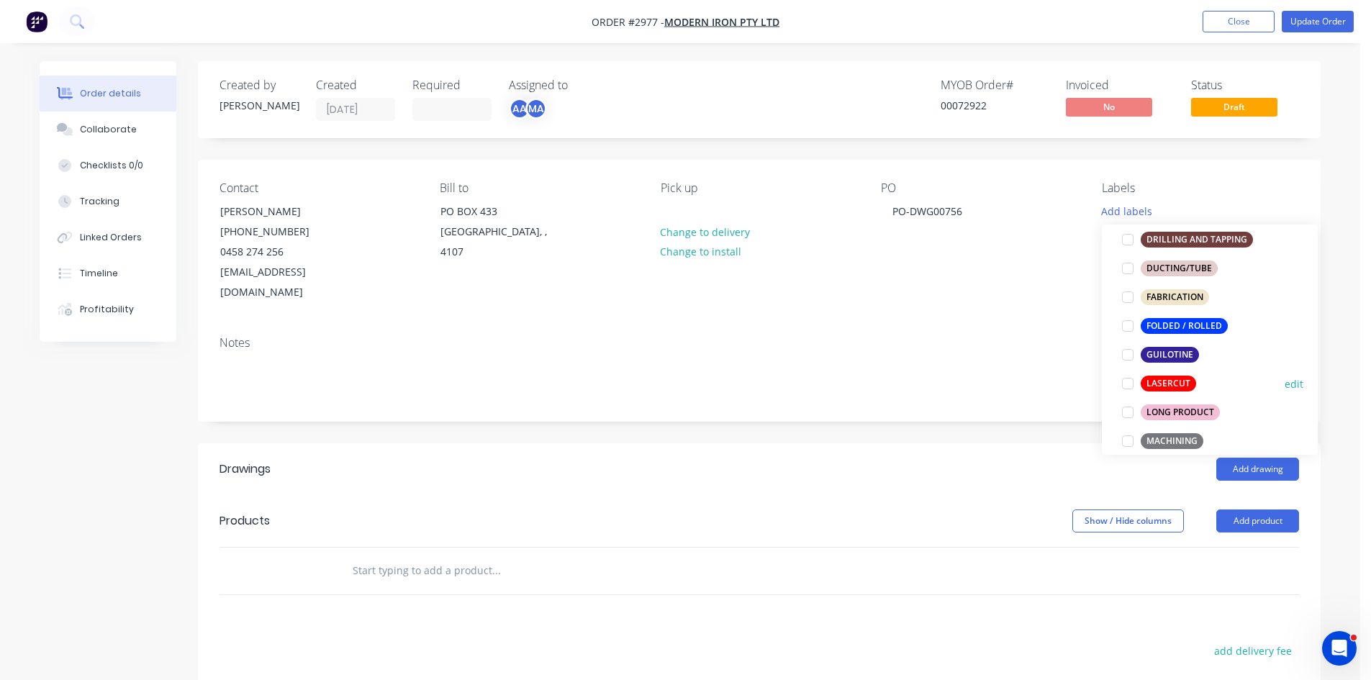
scroll to position [360, 0]
click at [1161, 386] on div "LASERCUT" at bounding box center [1168, 383] width 55 height 16
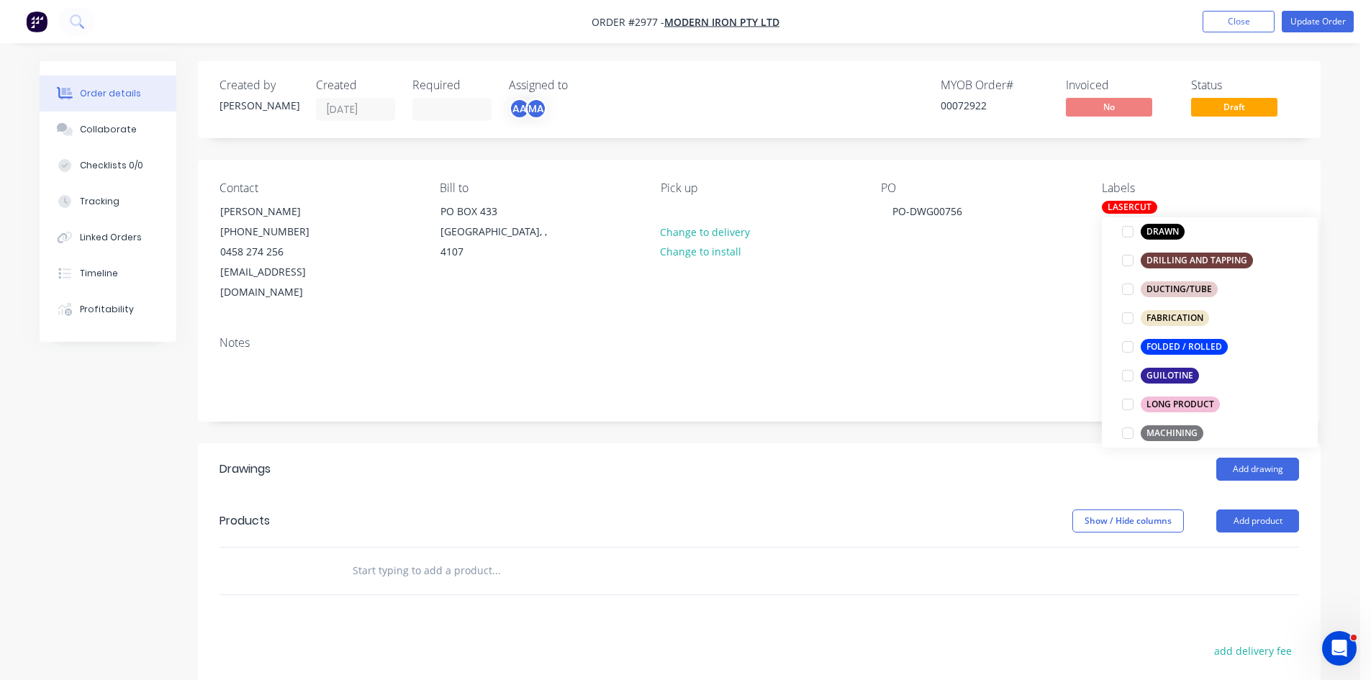
scroll to position [0, 0]
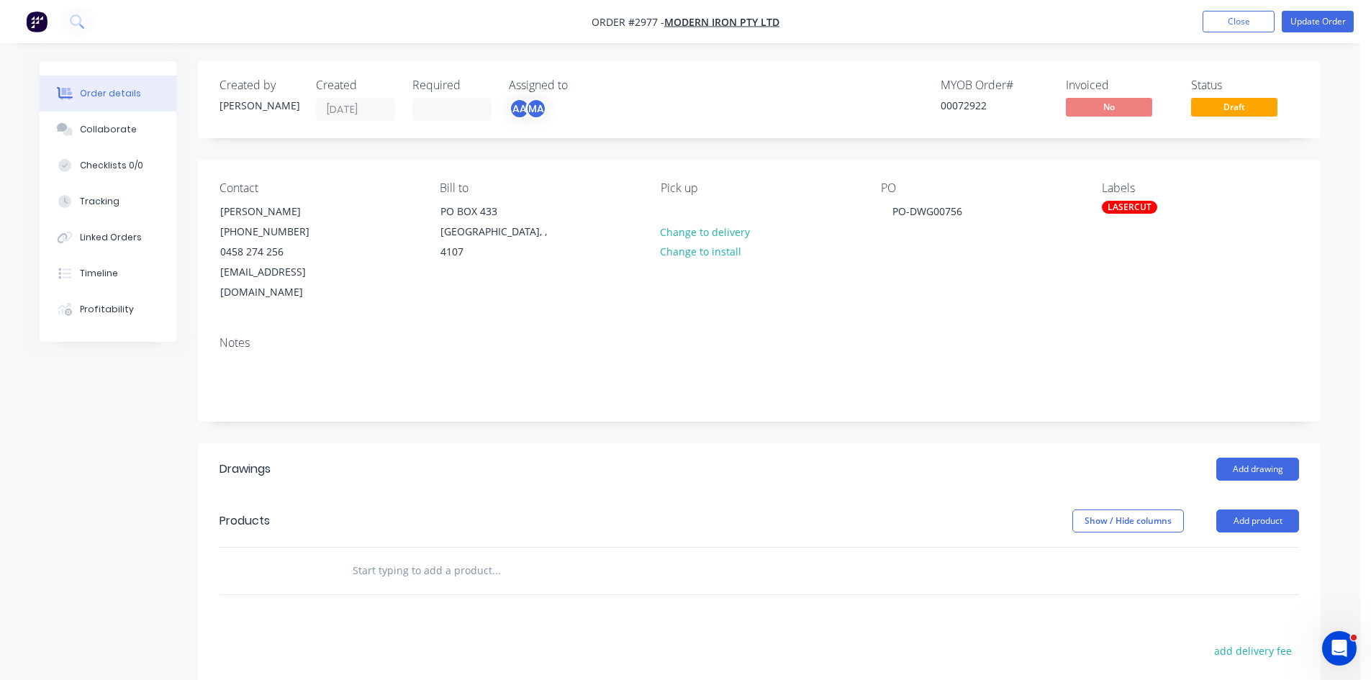
click at [459, 556] on input "text" at bounding box center [496, 570] width 288 height 29
click at [1274, 510] on button "Add product" at bounding box center [1258, 521] width 83 height 23
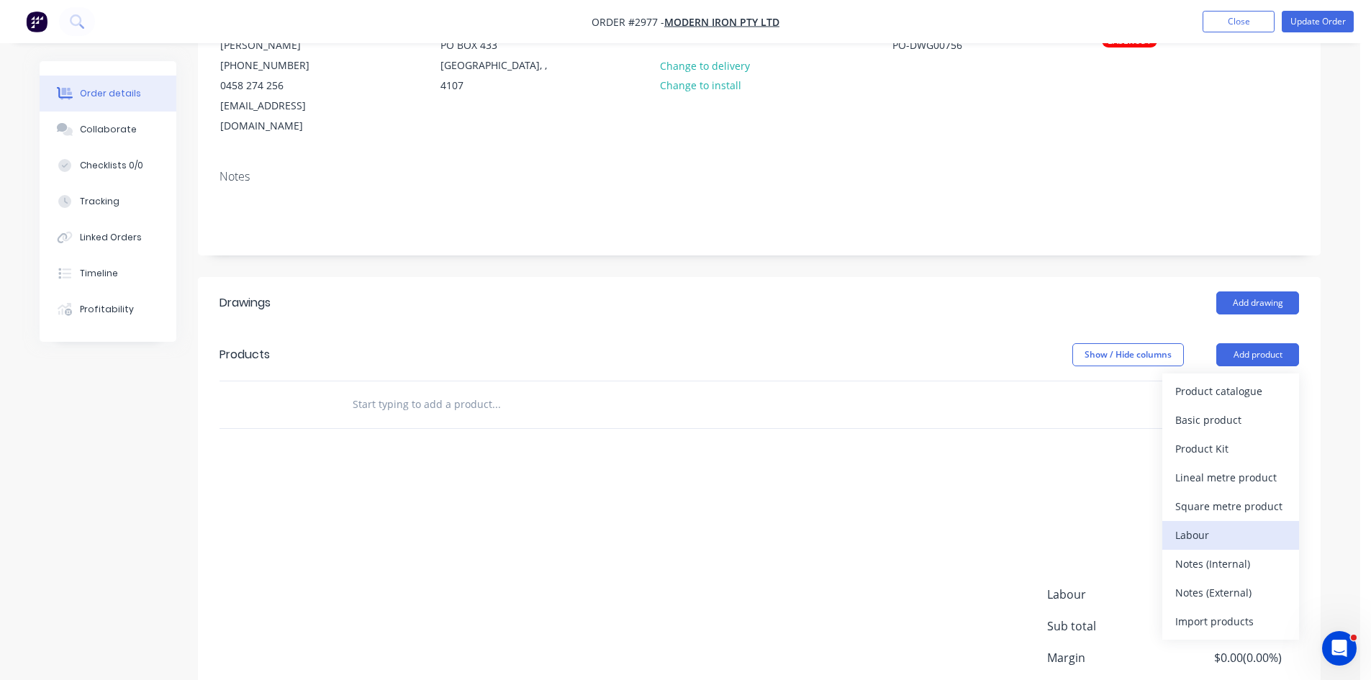
scroll to position [168, 0]
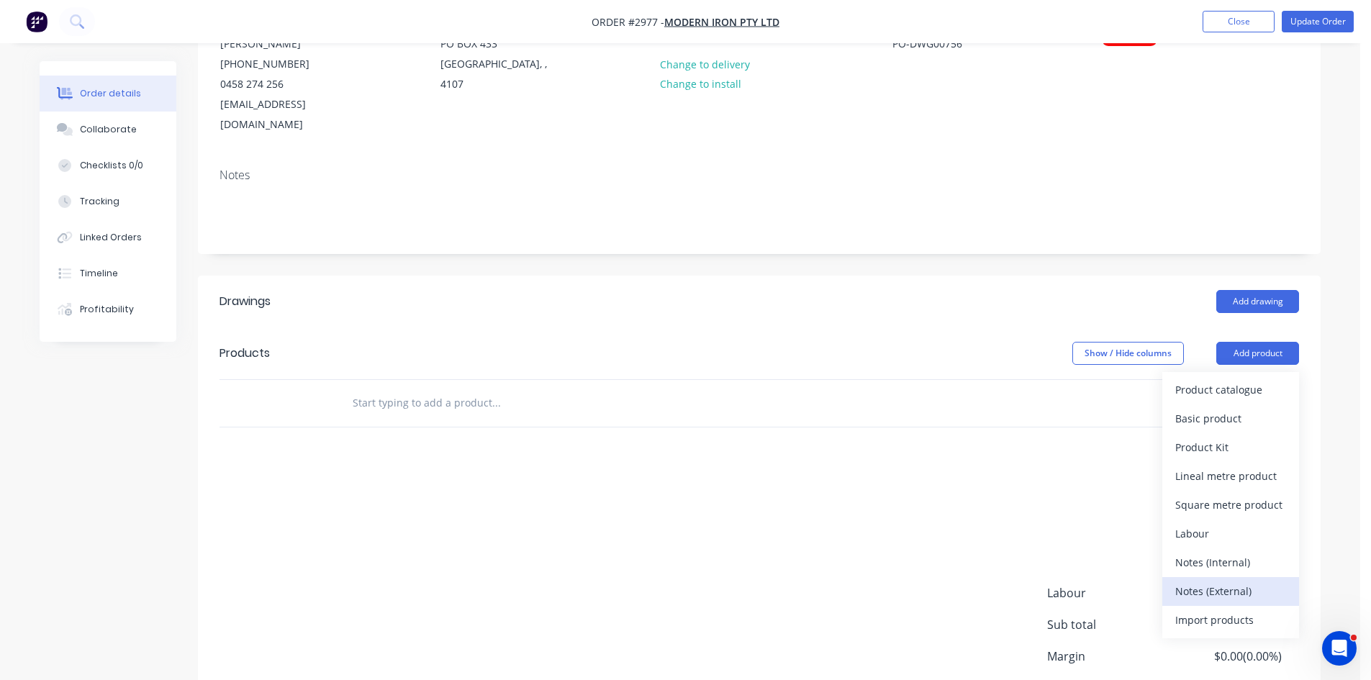
click at [1224, 581] on div "Notes (External)" at bounding box center [1231, 591] width 111 height 21
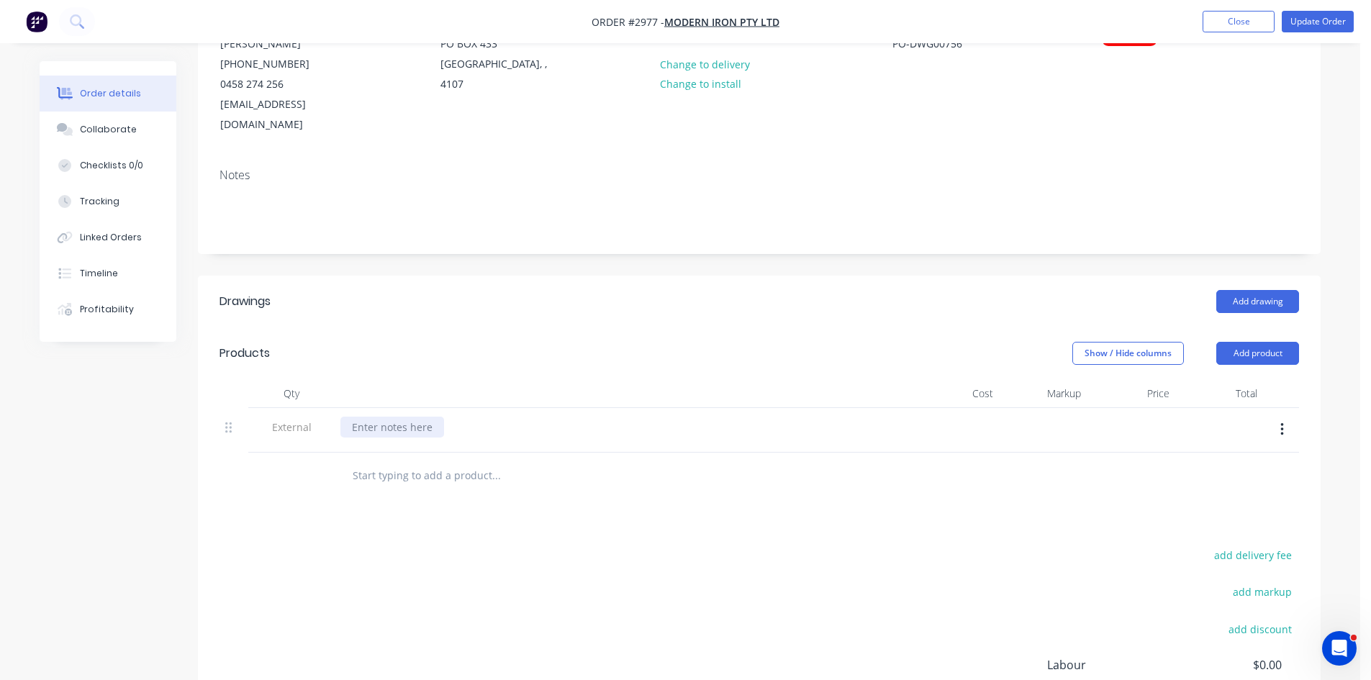
click at [394, 417] on div at bounding box center [392, 427] width 104 height 21
click at [412, 461] on input "text" at bounding box center [496, 475] width 288 height 29
click at [1264, 342] on button "Add product" at bounding box center [1258, 353] width 83 height 23
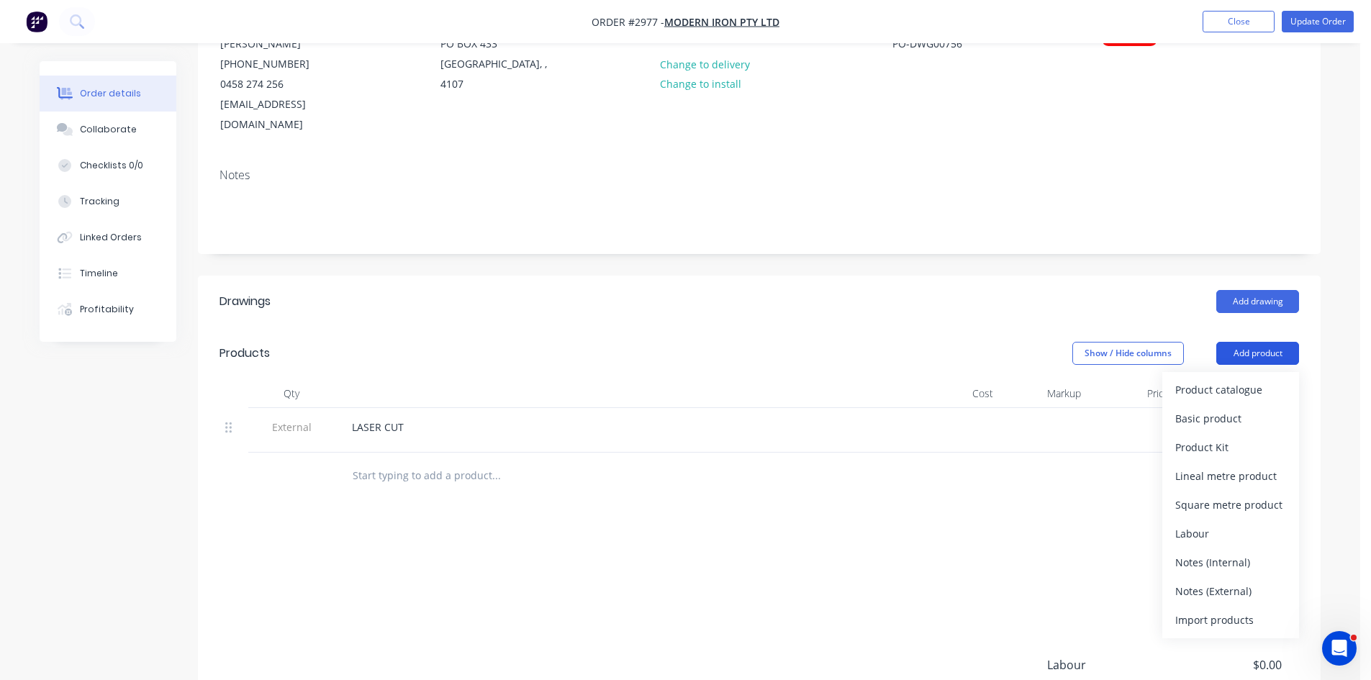
click at [1253, 342] on button "Add product" at bounding box center [1258, 353] width 83 height 23
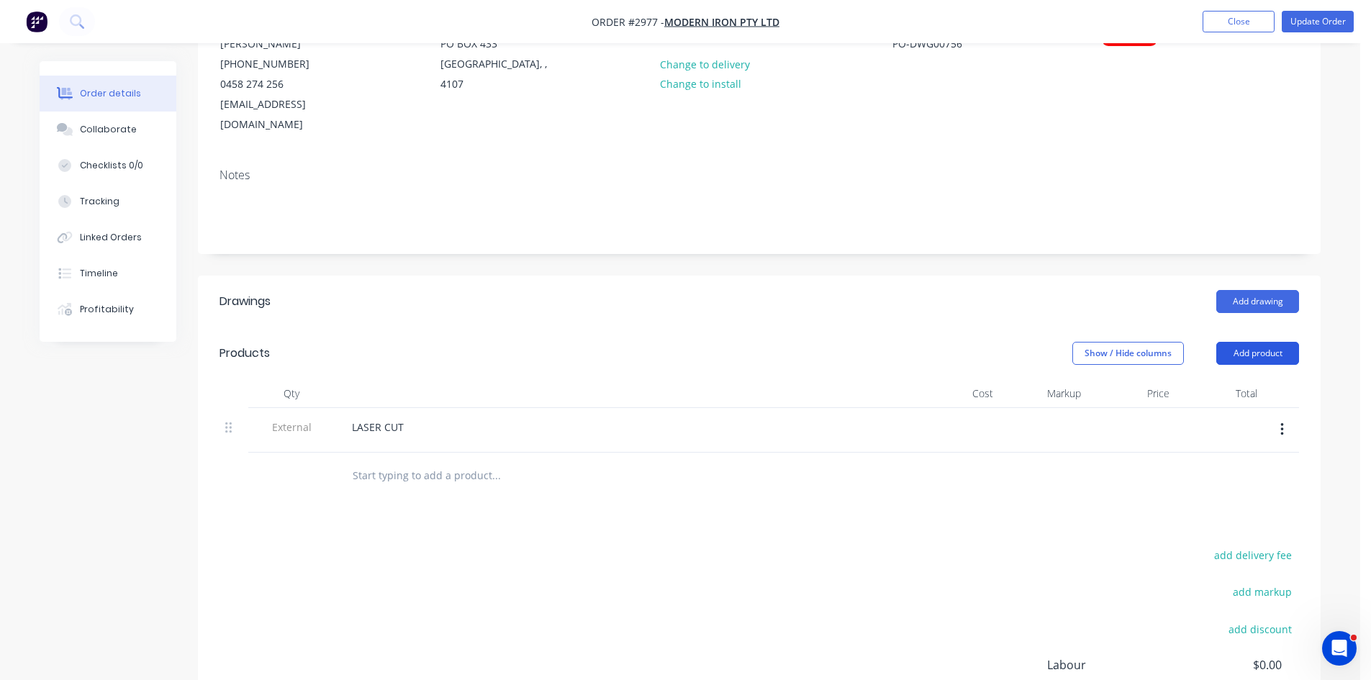
click at [1253, 342] on button "Add product" at bounding box center [1258, 353] width 83 height 23
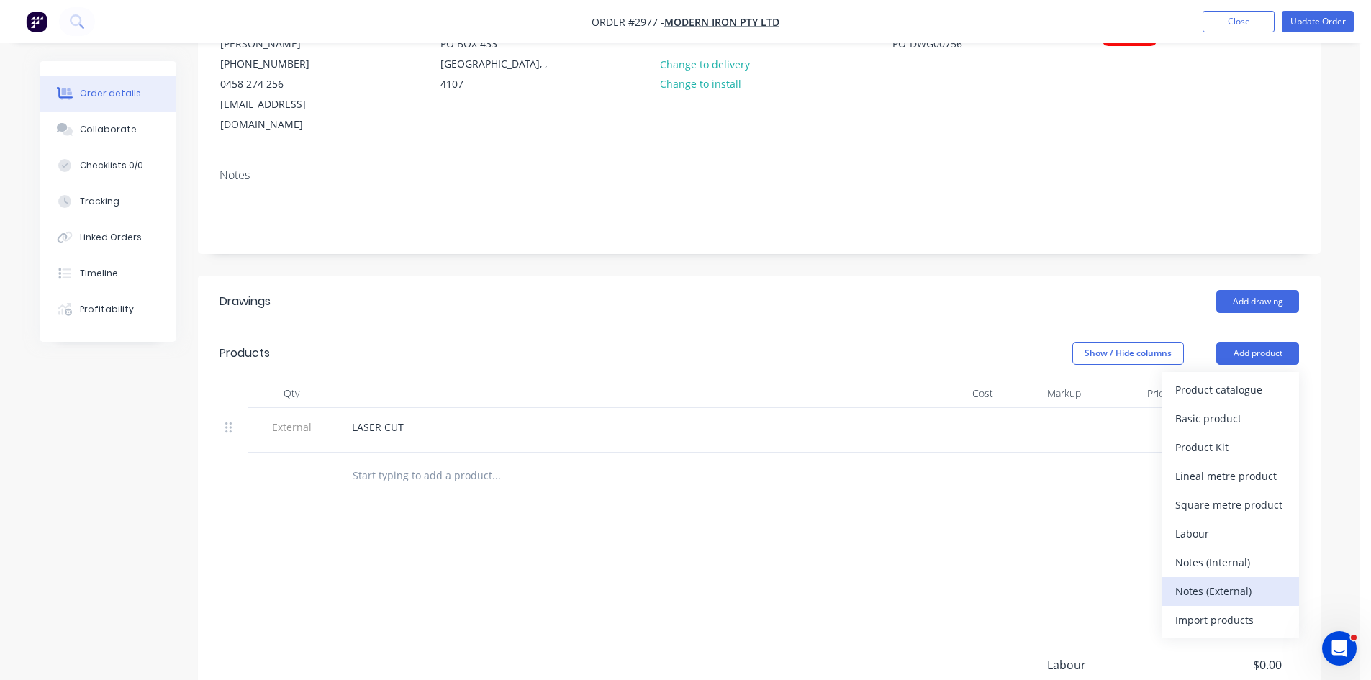
click at [1230, 581] on div "Notes (External)" at bounding box center [1231, 591] width 111 height 21
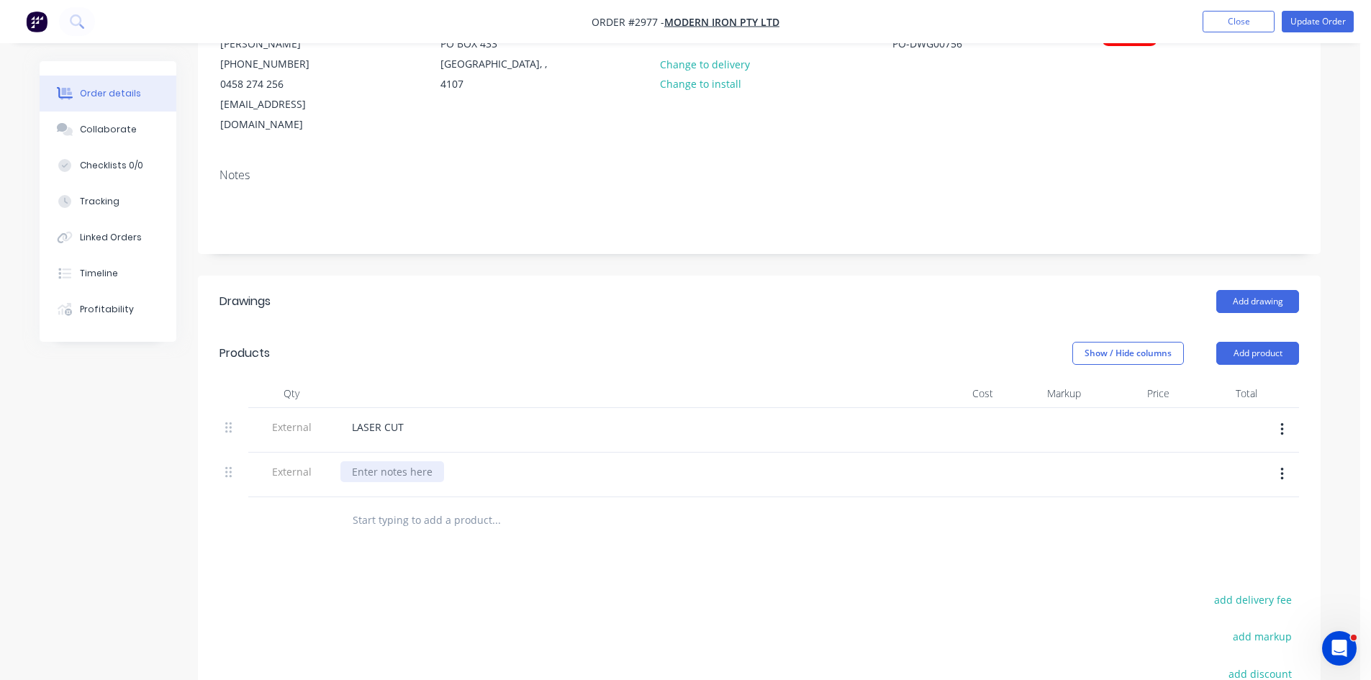
click at [401, 461] on div at bounding box center [392, 471] width 104 height 21
click at [387, 506] on input "text" at bounding box center [496, 520] width 288 height 29
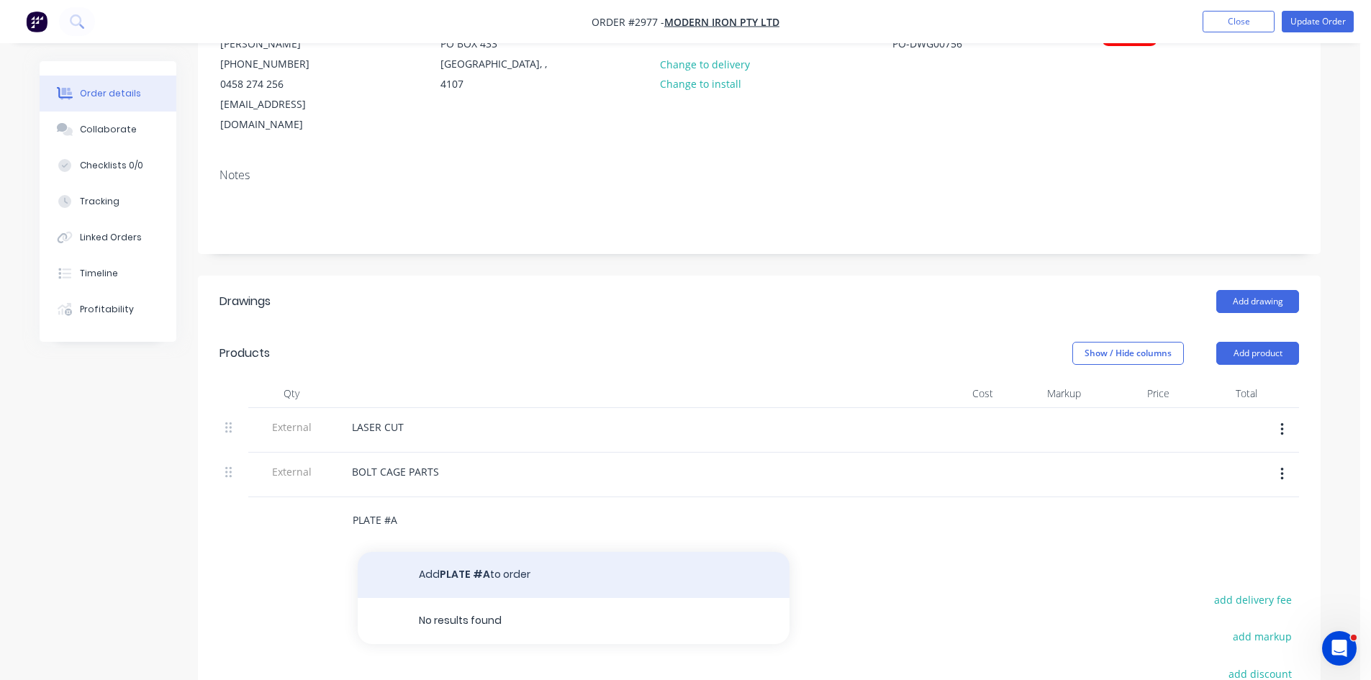
type input "PLATE #A"
click at [465, 555] on button "Add PLATE #A to order" at bounding box center [574, 575] width 432 height 46
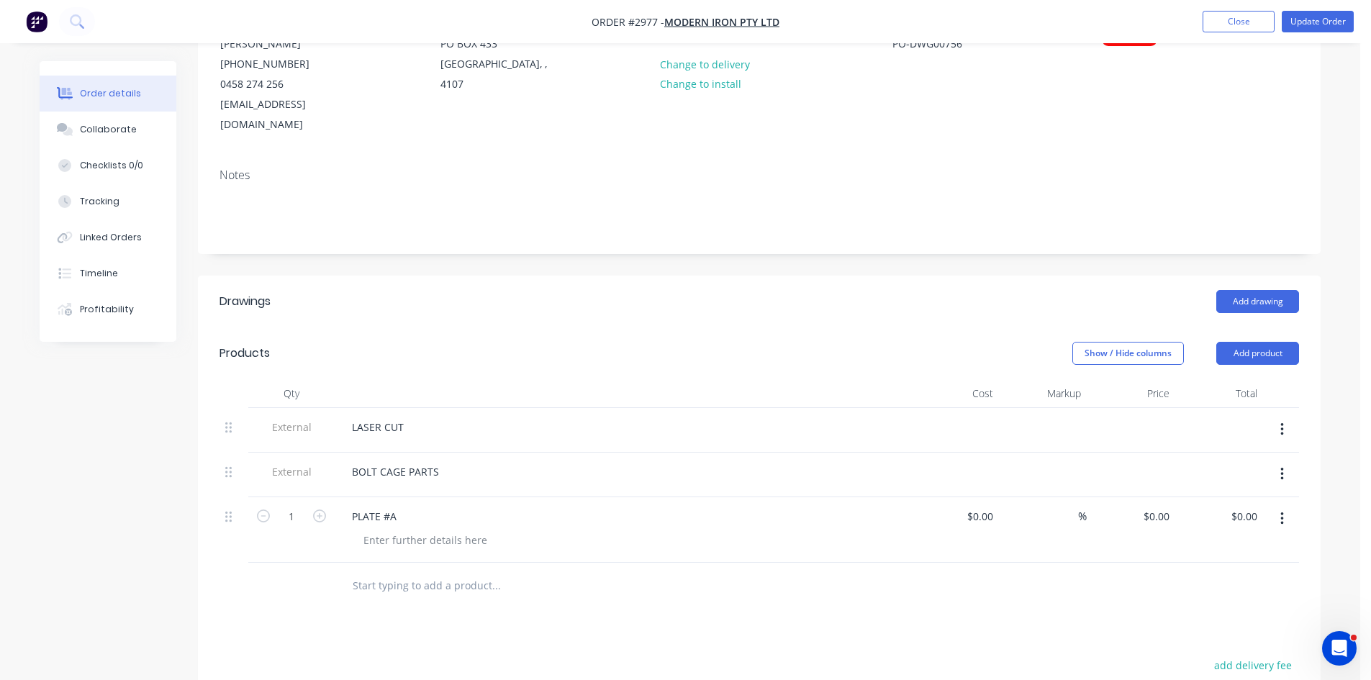
click at [379, 572] on input "text" at bounding box center [496, 586] width 288 height 29
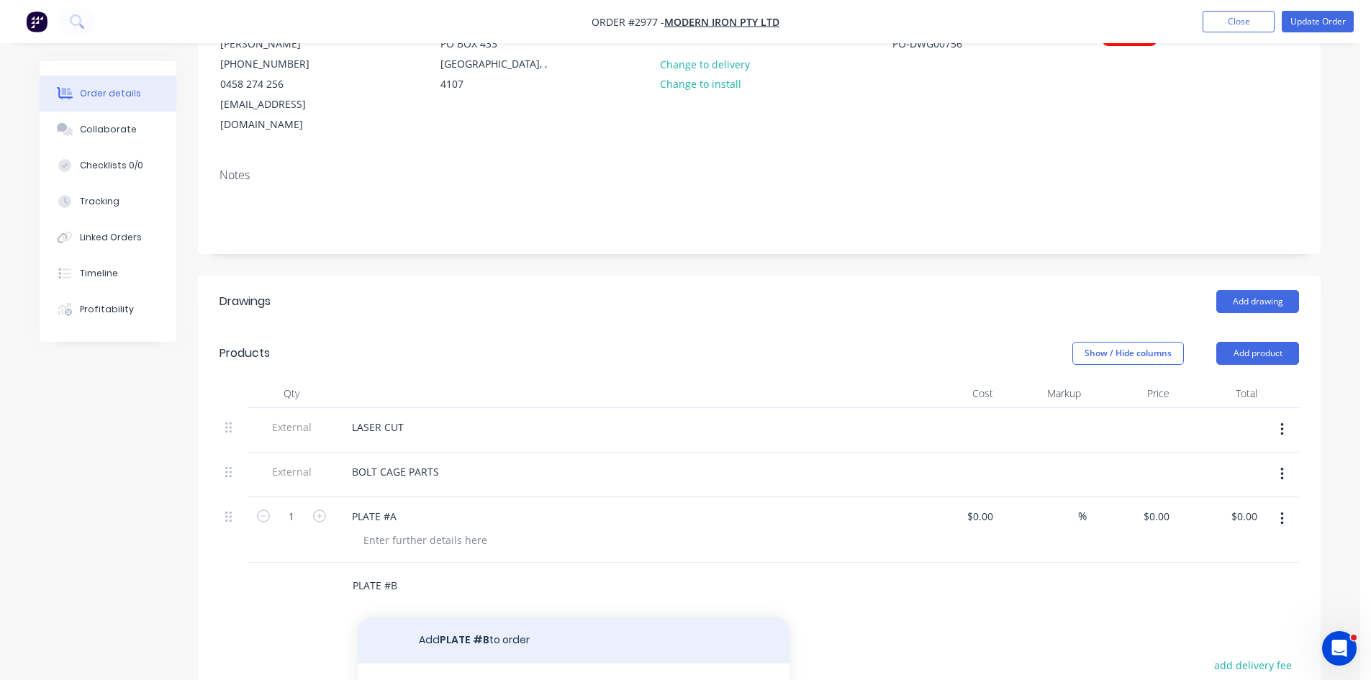
type input "PLATE #B"
click at [478, 622] on button "Add PLATE #B to order" at bounding box center [574, 641] width 432 height 46
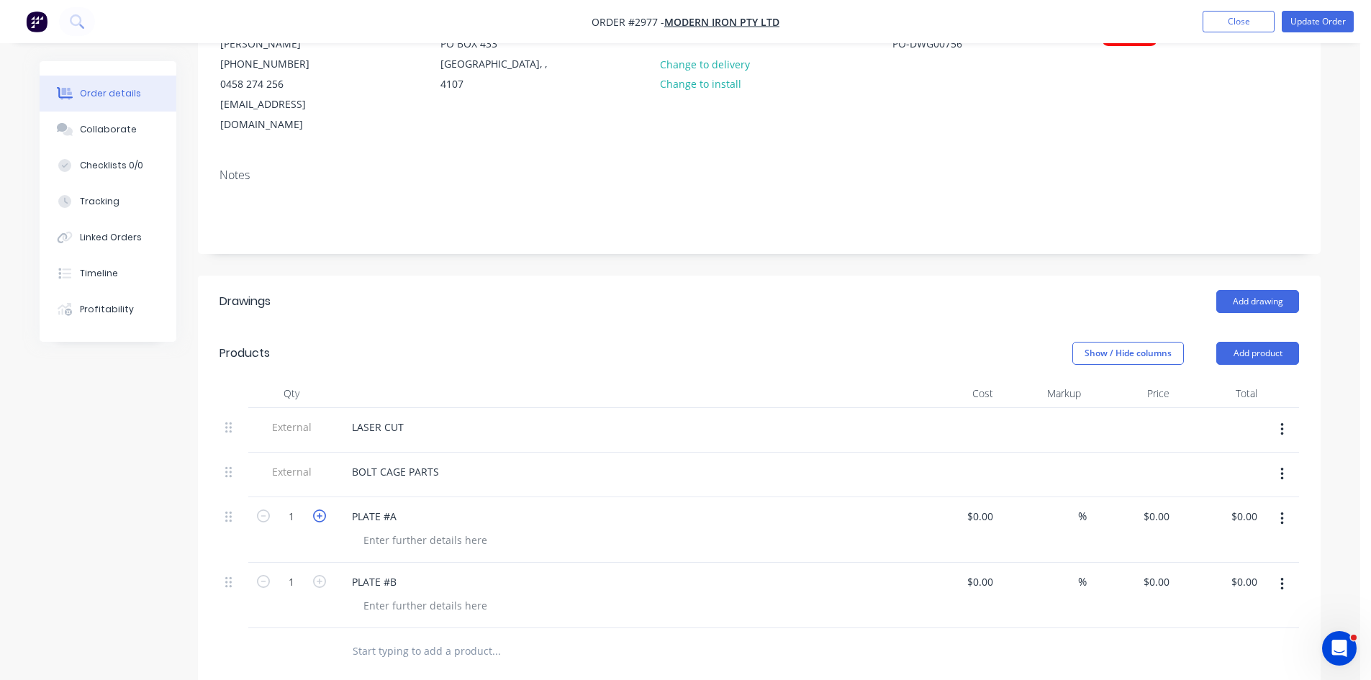
click at [318, 510] on icon "button" at bounding box center [319, 516] width 13 height 13
type input "2"
click at [315, 575] on icon "button" at bounding box center [319, 581] width 13 height 13
type input "2"
click at [108, 126] on div "Collaborate" at bounding box center [108, 129] width 57 height 13
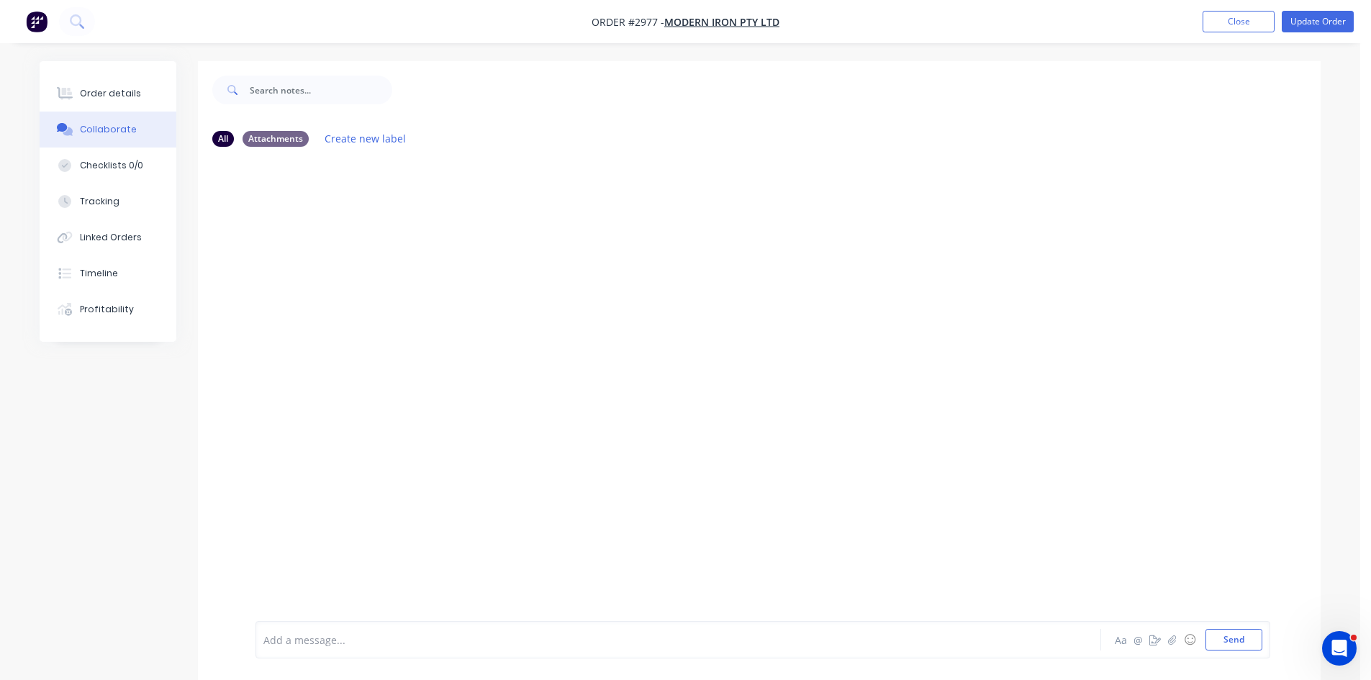
click at [341, 636] on div at bounding box center [638, 640] width 749 height 15
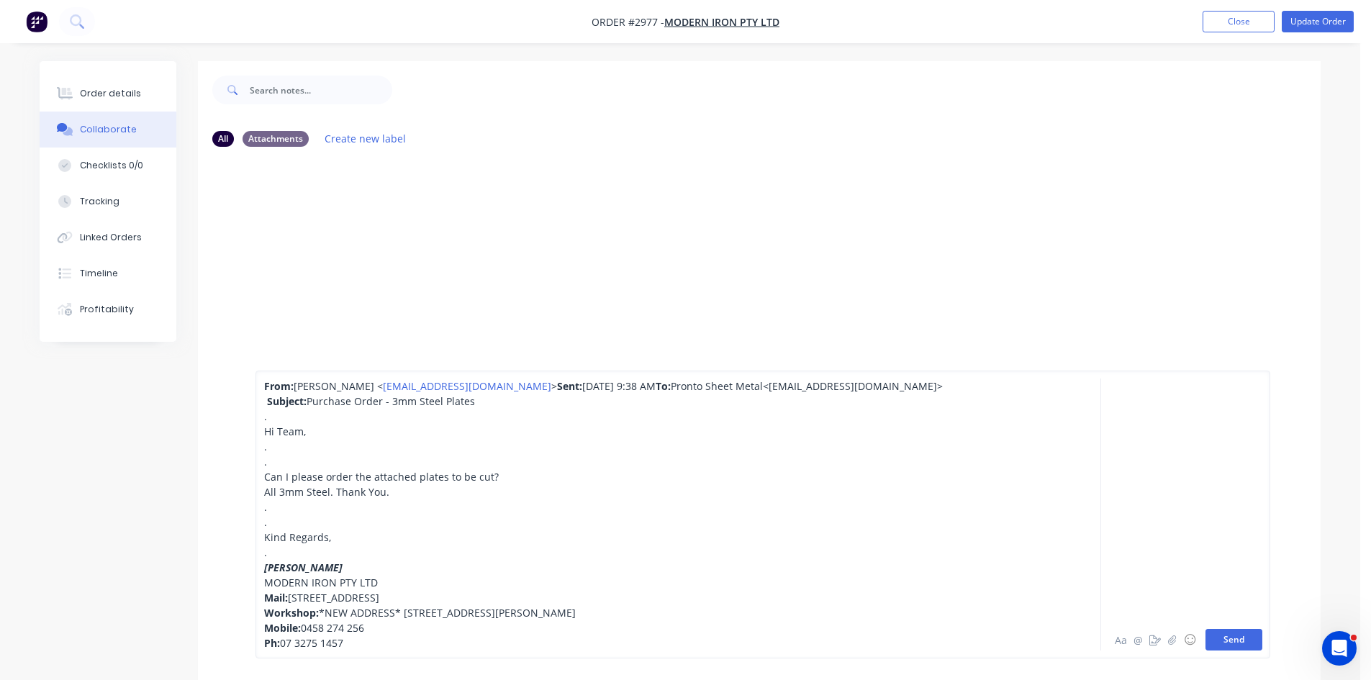
click at [1232, 631] on button "Send" at bounding box center [1234, 640] width 57 height 22
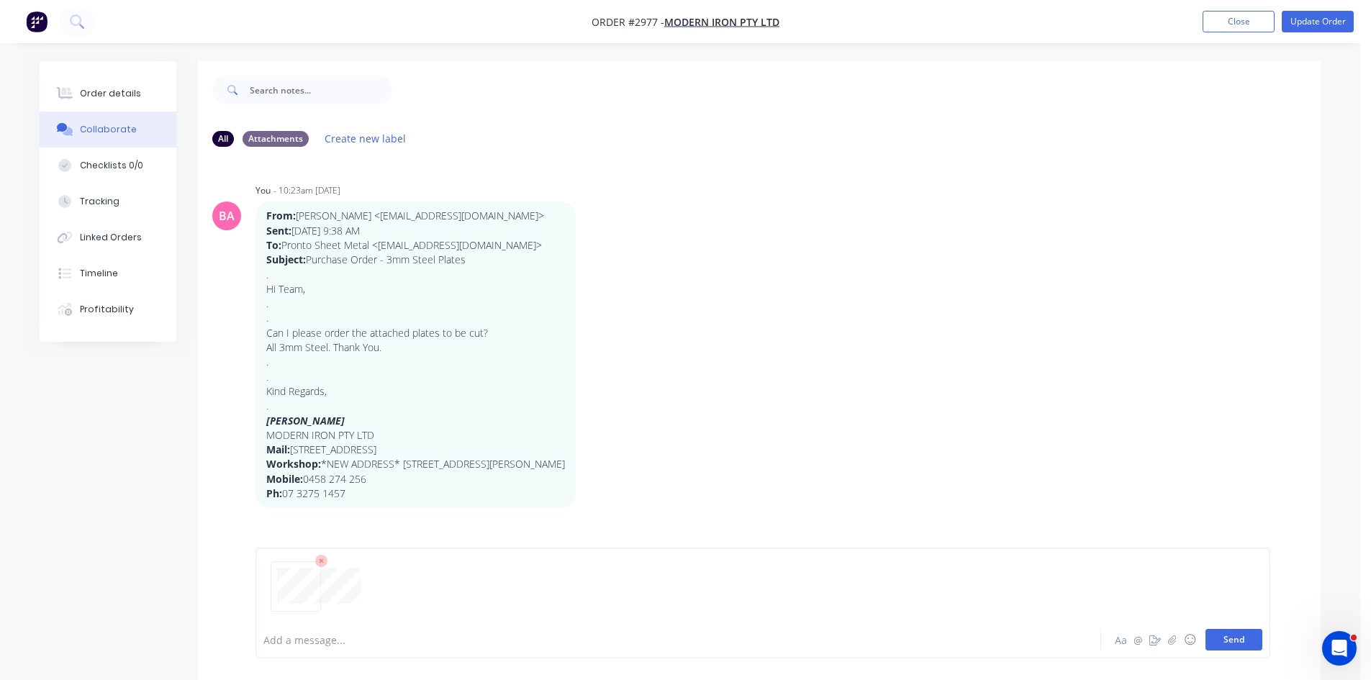
click at [1222, 632] on button "Send" at bounding box center [1234, 640] width 57 height 22
click at [1228, 637] on button "Send" at bounding box center [1234, 640] width 57 height 22
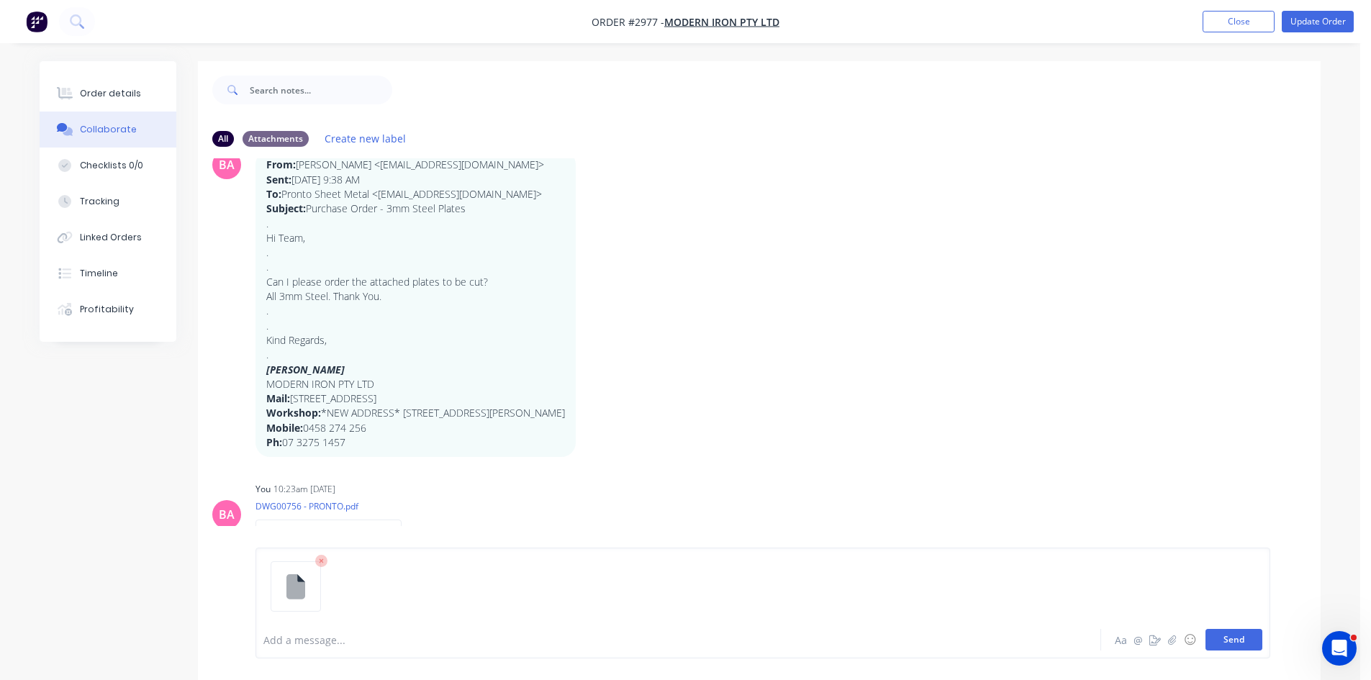
click at [1224, 638] on button "Send" at bounding box center [1234, 640] width 57 height 22
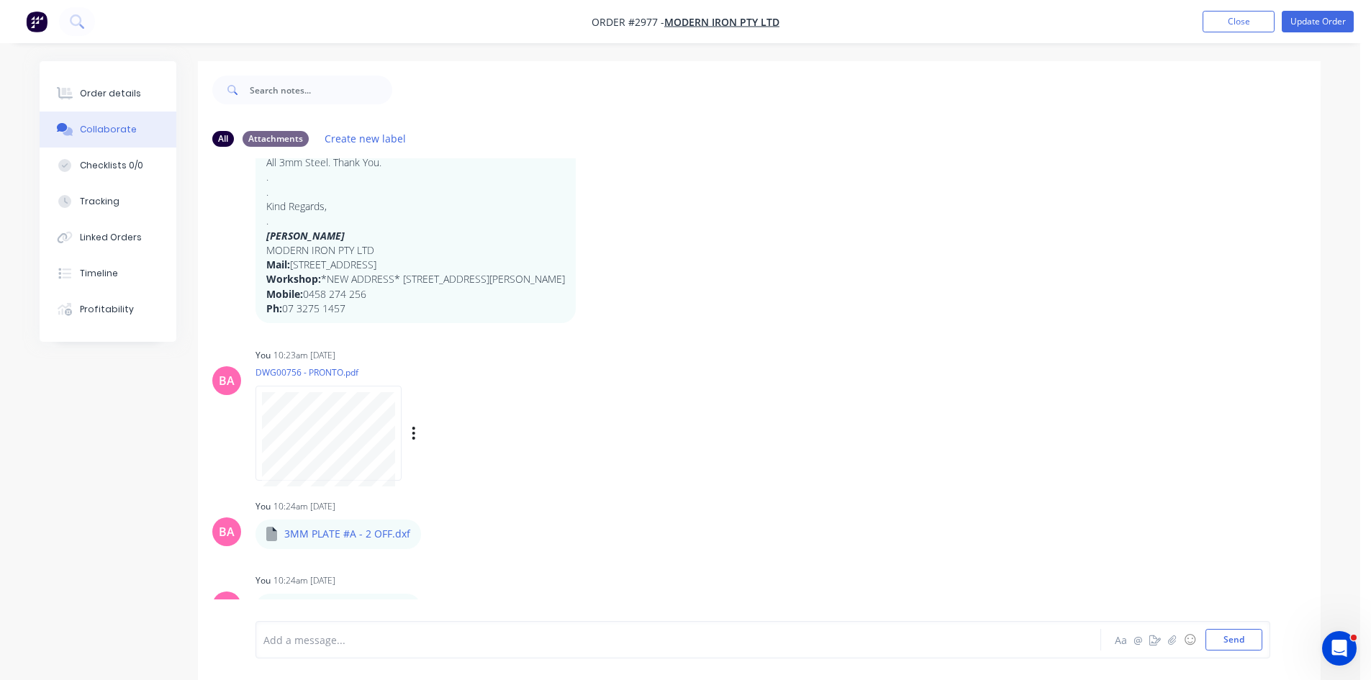
scroll to position [187, 0]
click at [667, 496] on div "You 10:24am 23/09/25 3MM PLATE #A - 2 OFF.dxf 3MM PLATE #A - 2 OFF.dxf Labels D…" at bounding box center [481, 520] width 450 height 52
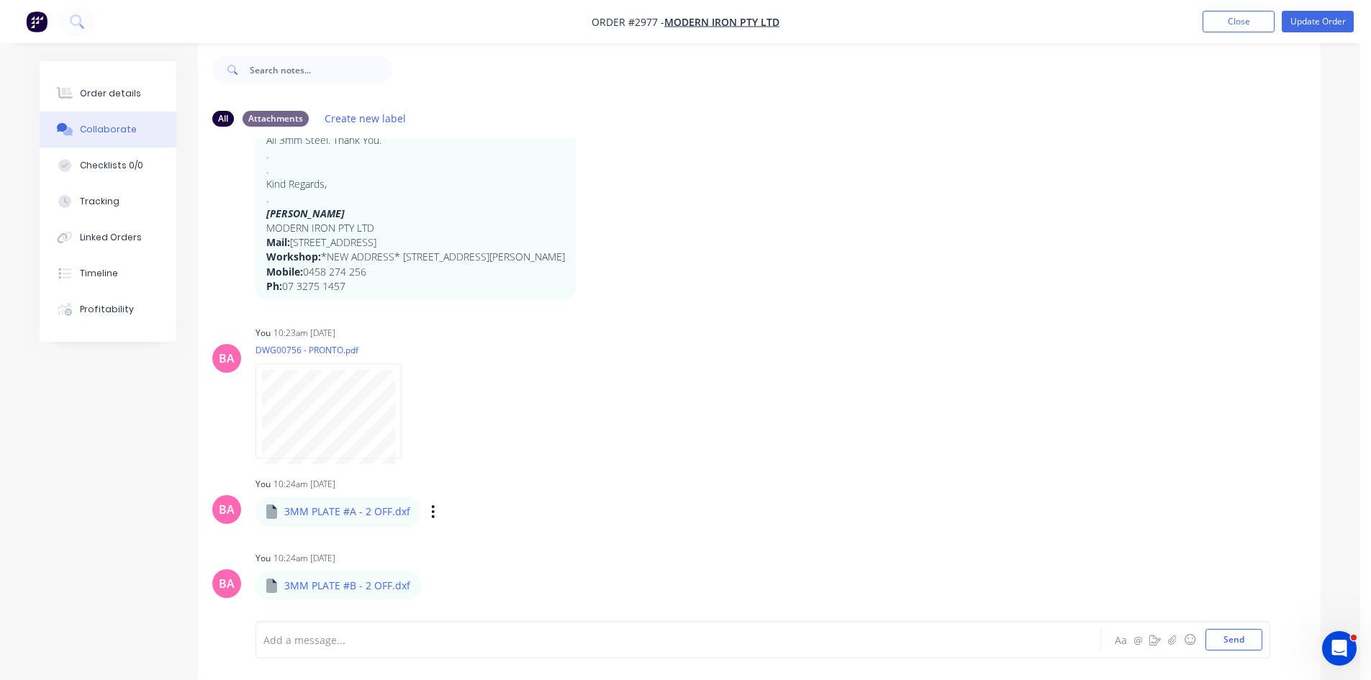
scroll to position [22, 0]
click at [119, 85] on button "Order details" at bounding box center [108, 94] width 137 height 36
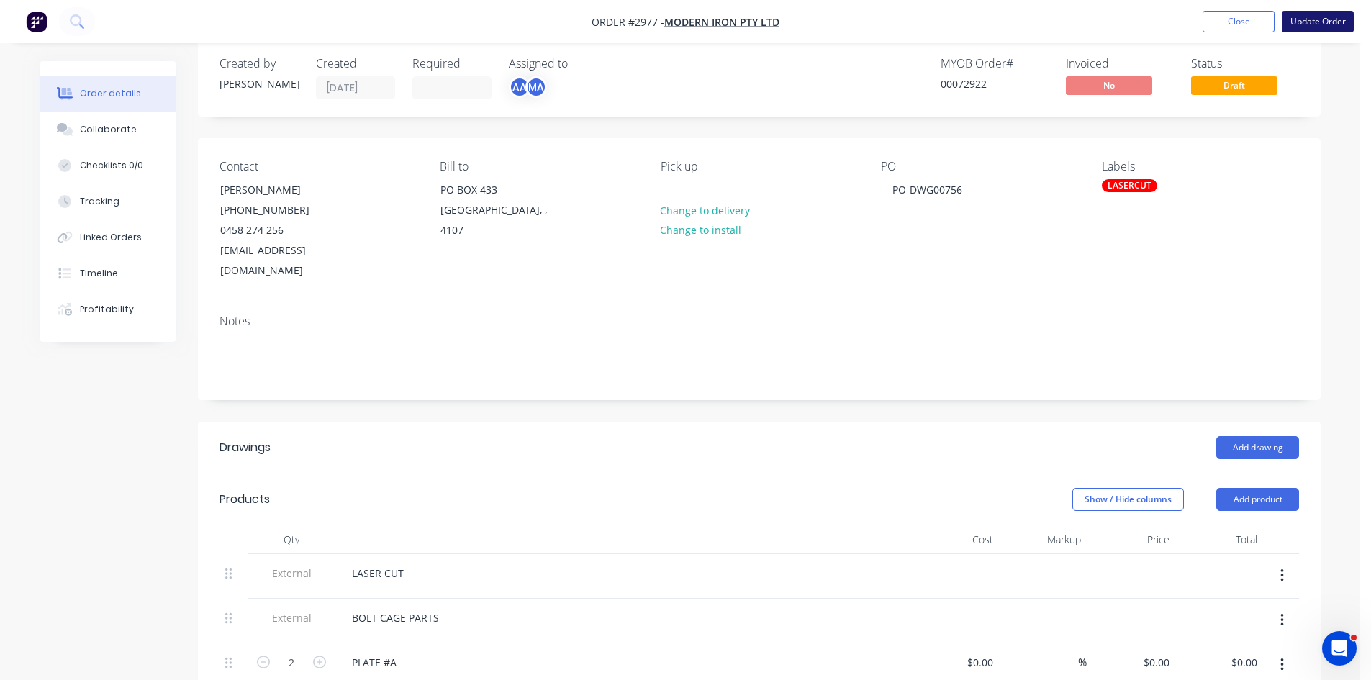
click at [1312, 20] on button "Update Order" at bounding box center [1318, 22] width 72 height 22
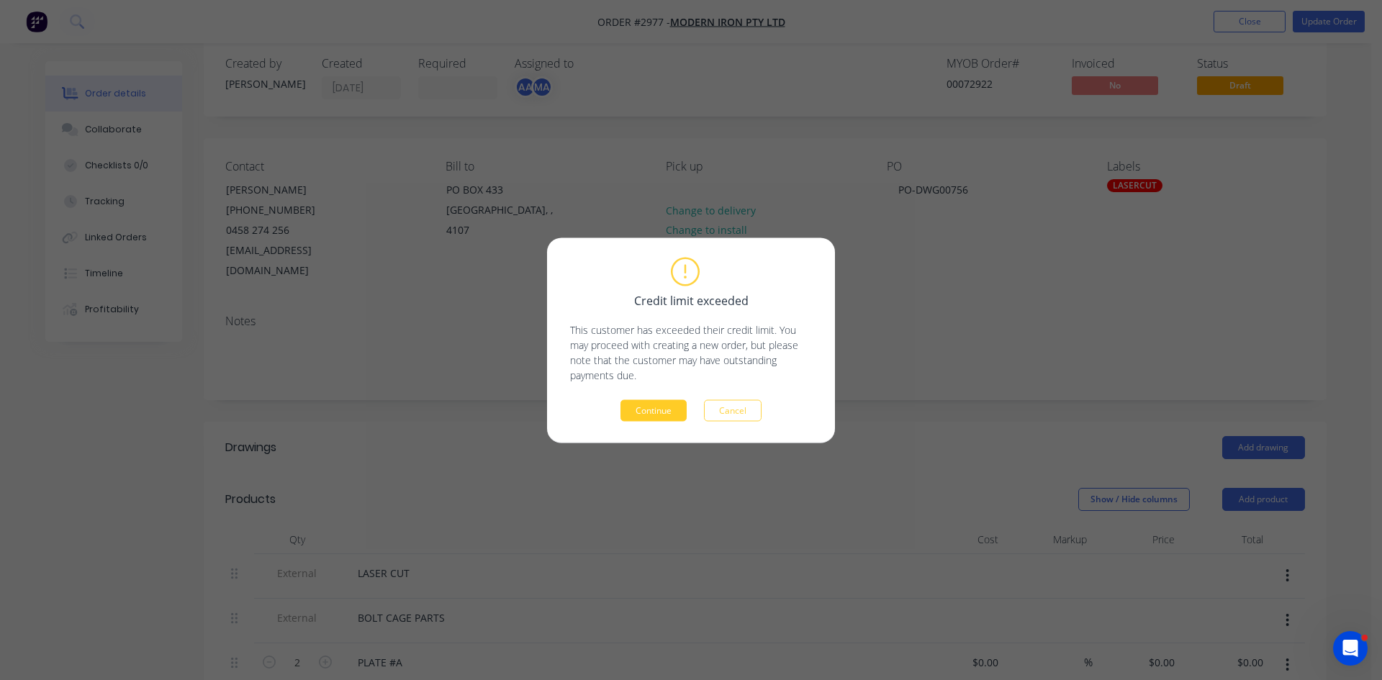
click at [668, 407] on button "Continue" at bounding box center [654, 411] width 66 height 22
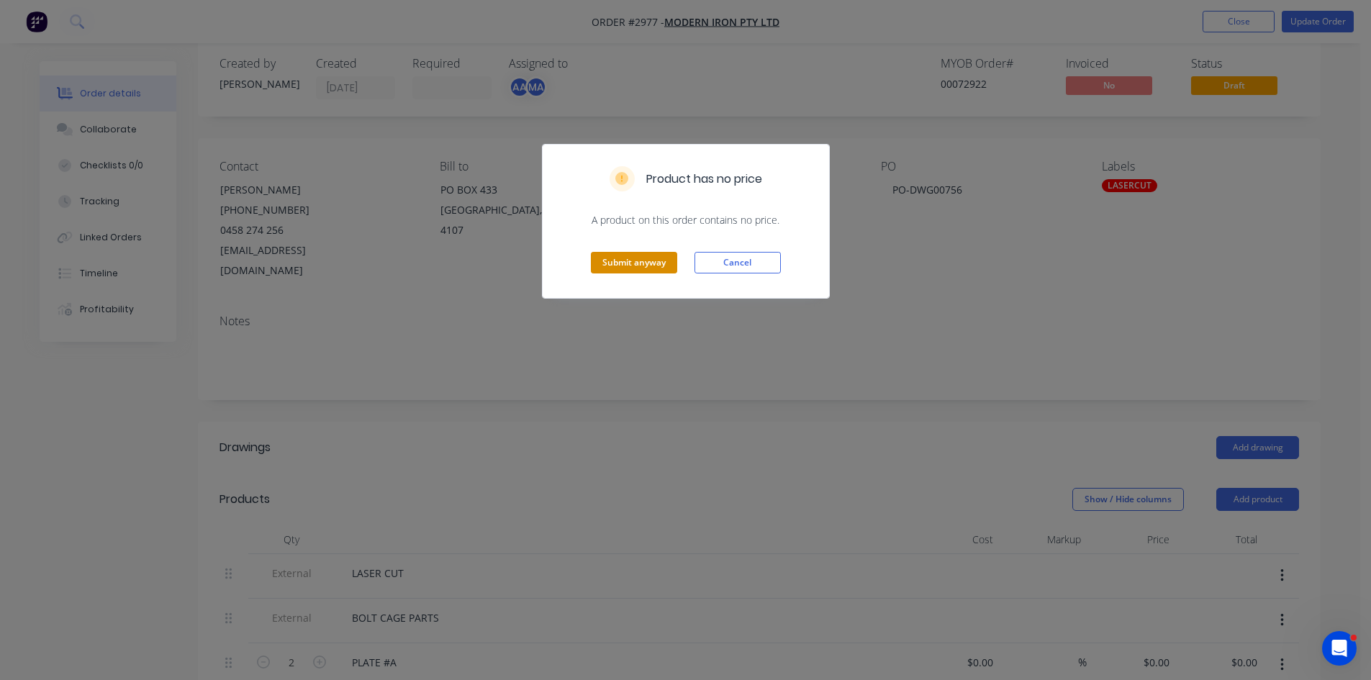
click at [623, 262] on button "Submit anyway" at bounding box center [634, 263] width 86 height 22
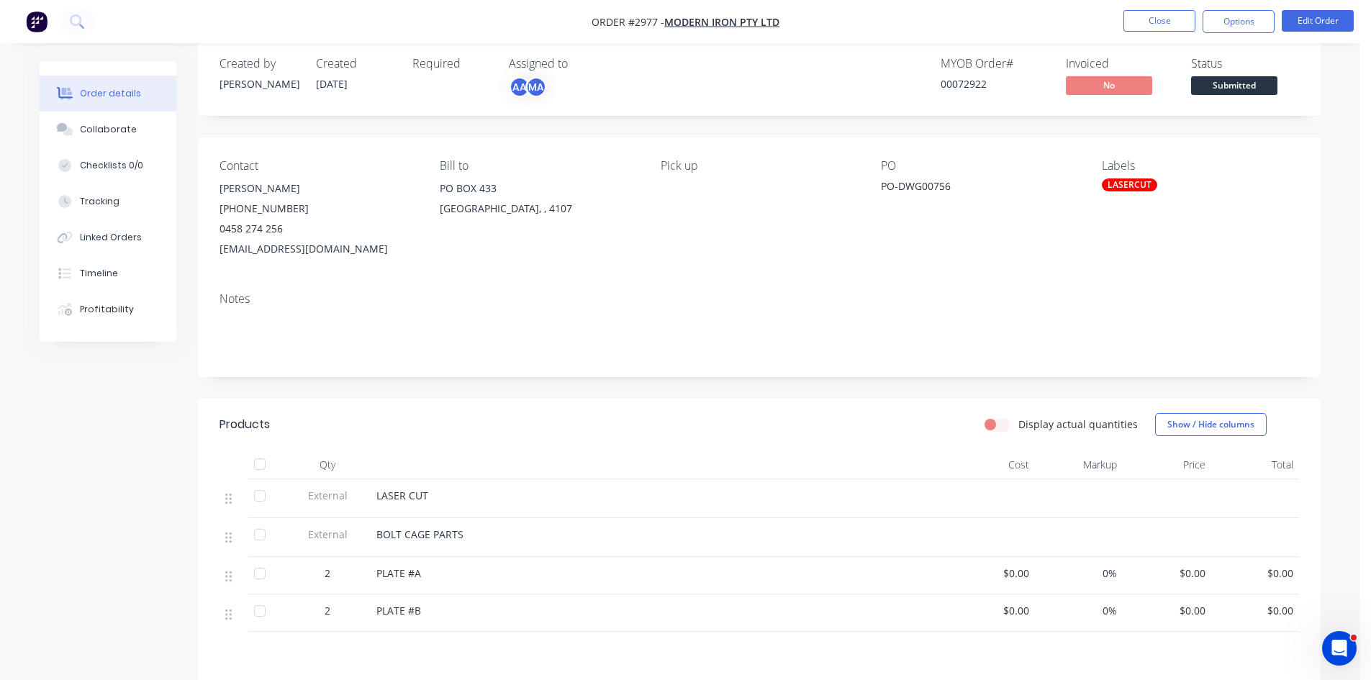
click at [377, 493] on span "LASER CUT" at bounding box center [402, 496] width 52 height 14
click at [1319, 12] on button "Edit Order" at bounding box center [1318, 21] width 72 height 22
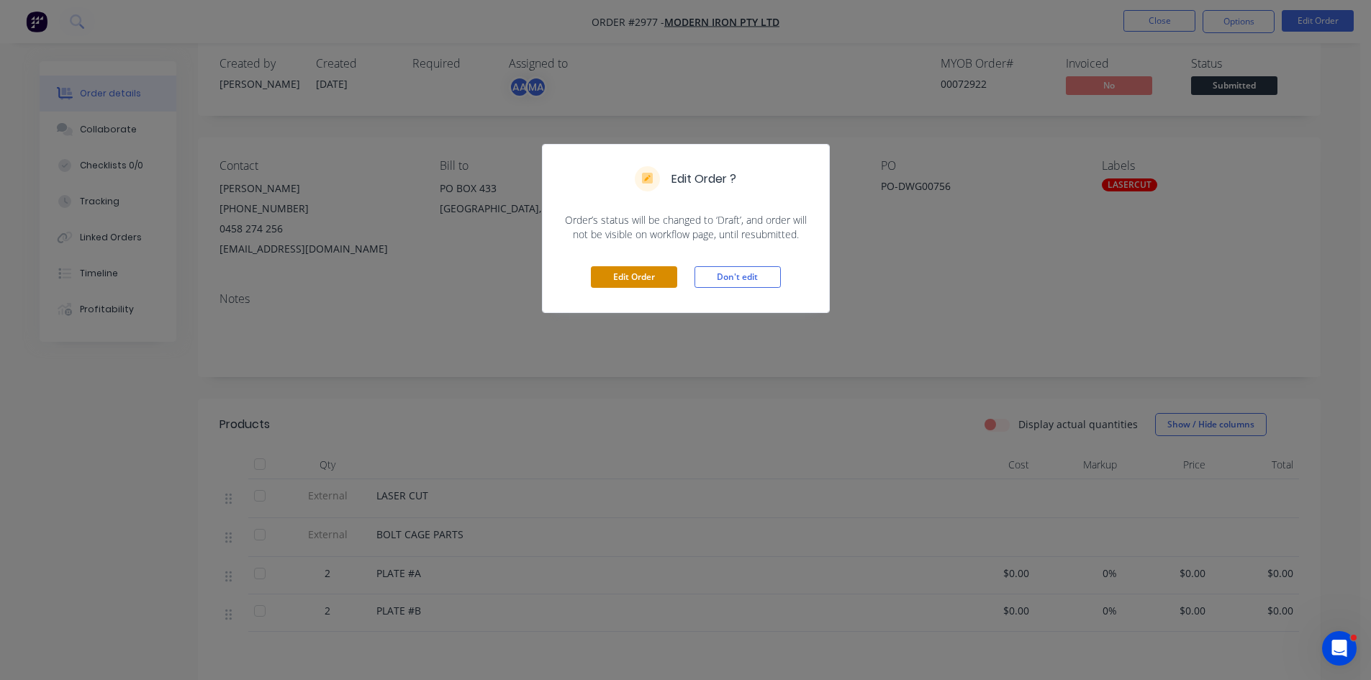
click at [615, 278] on button "Edit Order" at bounding box center [634, 277] width 86 height 22
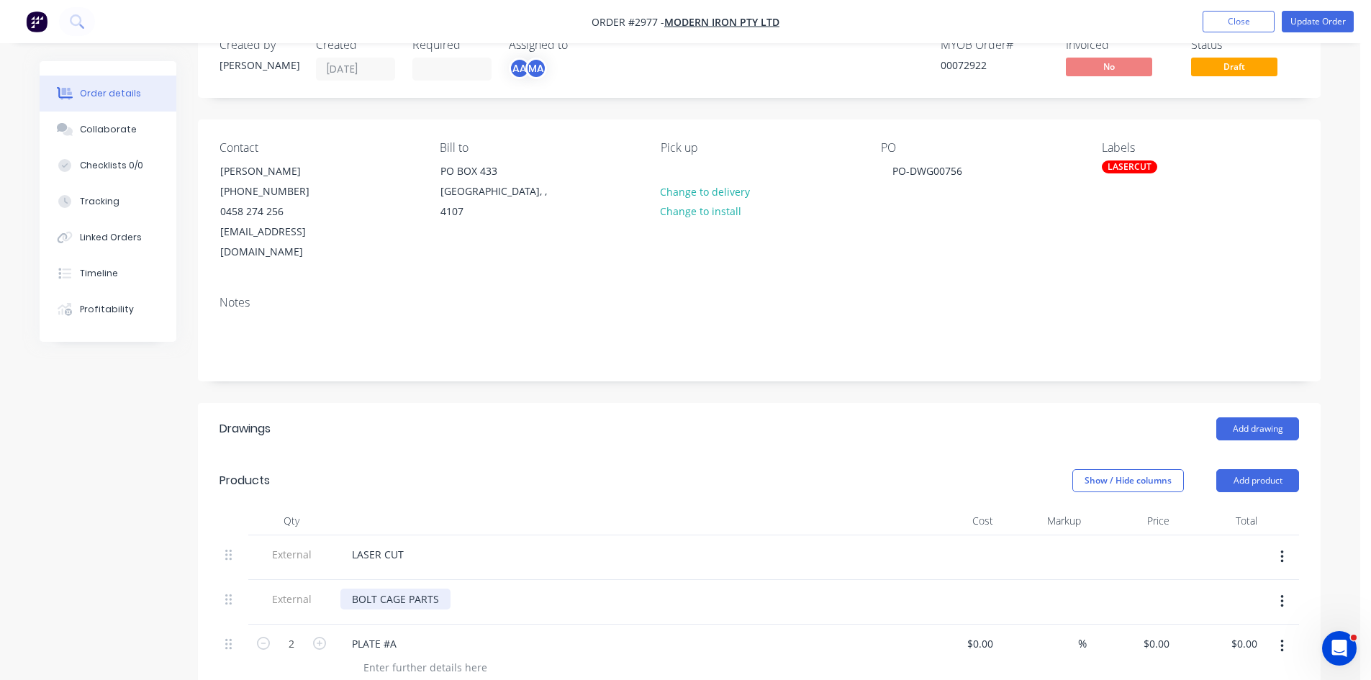
scroll to position [48, 0]
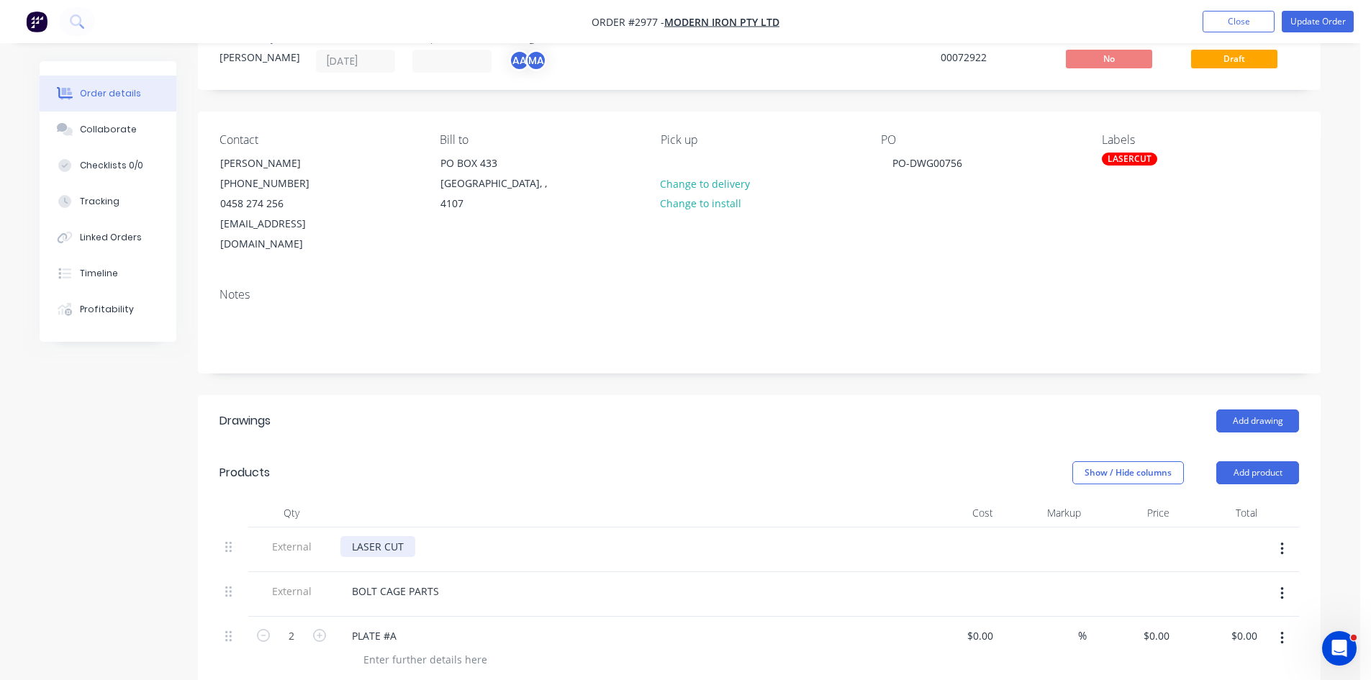
click at [354, 536] on div "LASER CUT" at bounding box center [377, 546] width 75 height 21
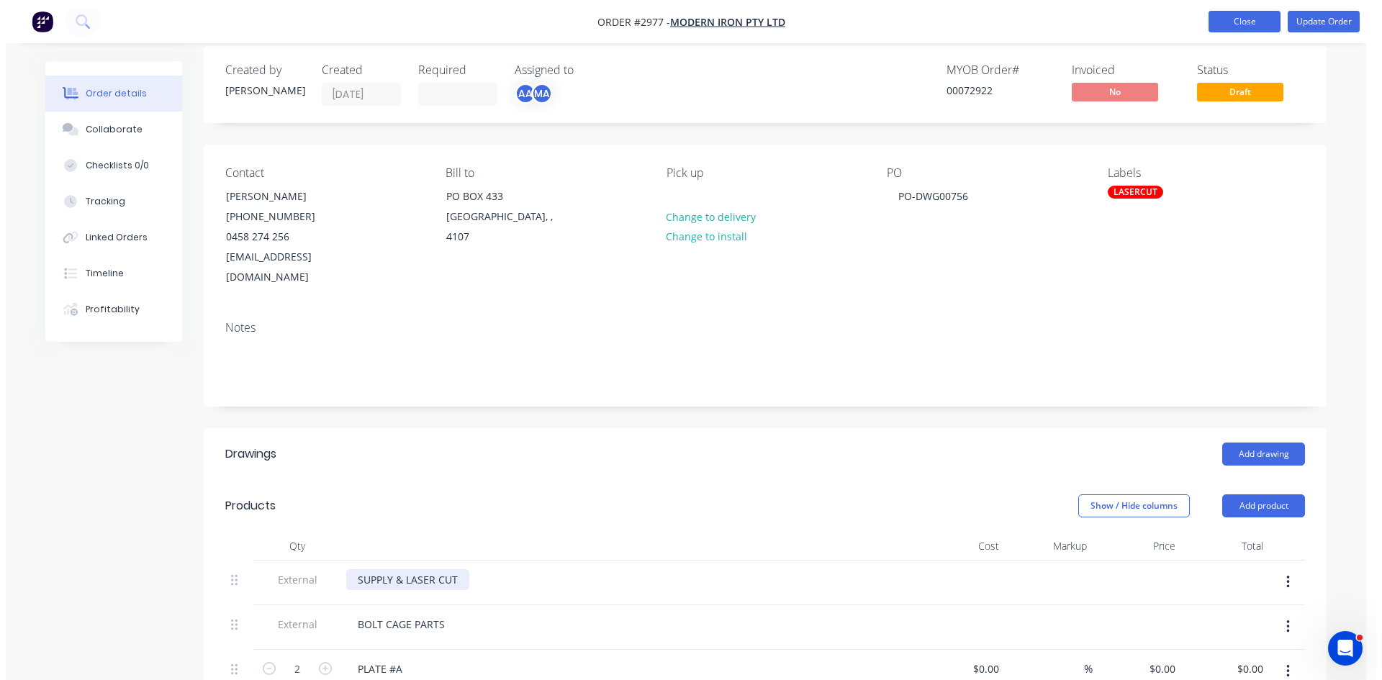
scroll to position [0, 0]
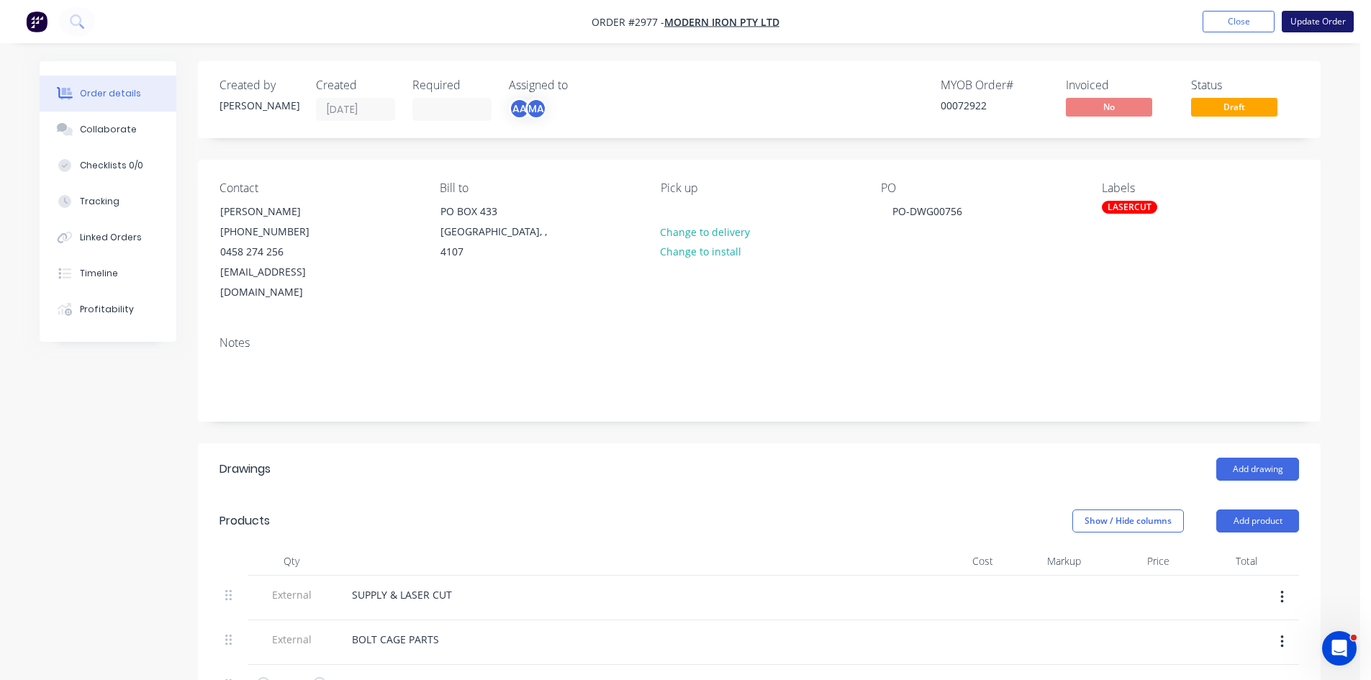
click at [1327, 17] on button "Update Order" at bounding box center [1318, 22] width 72 height 22
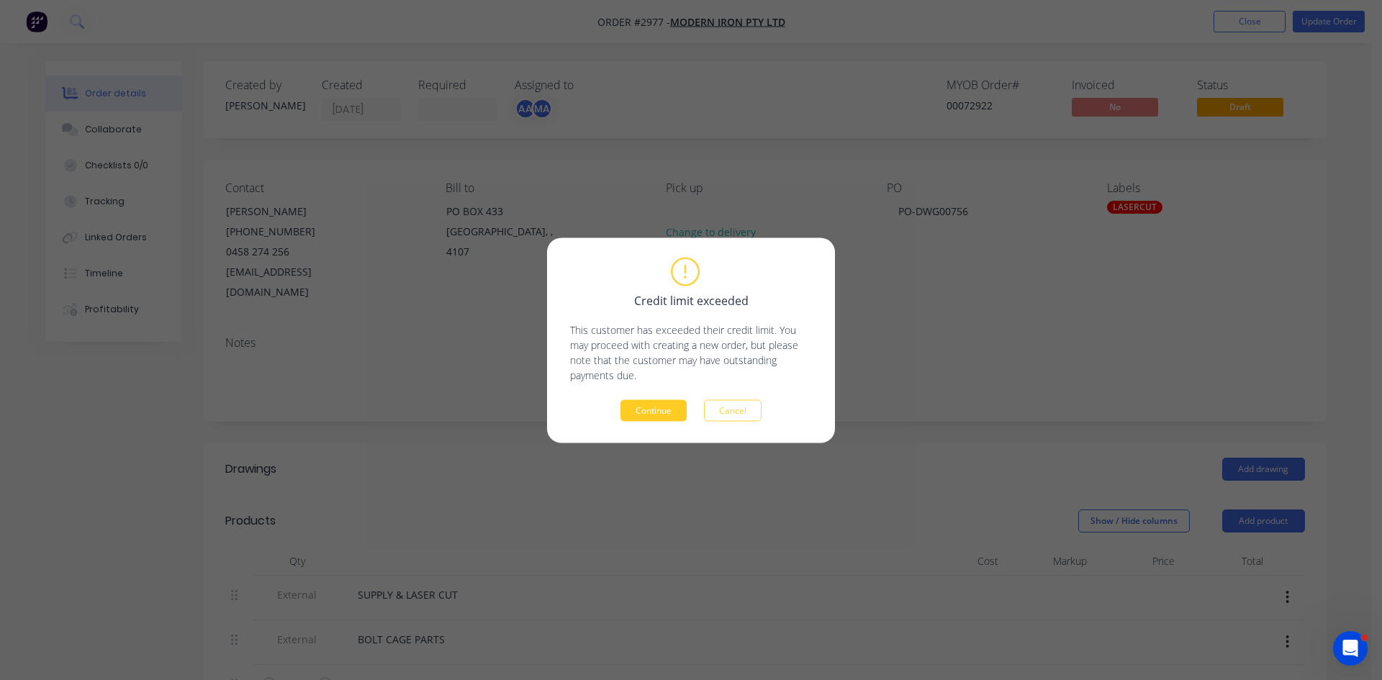
click at [670, 407] on button "Continue" at bounding box center [654, 411] width 66 height 22
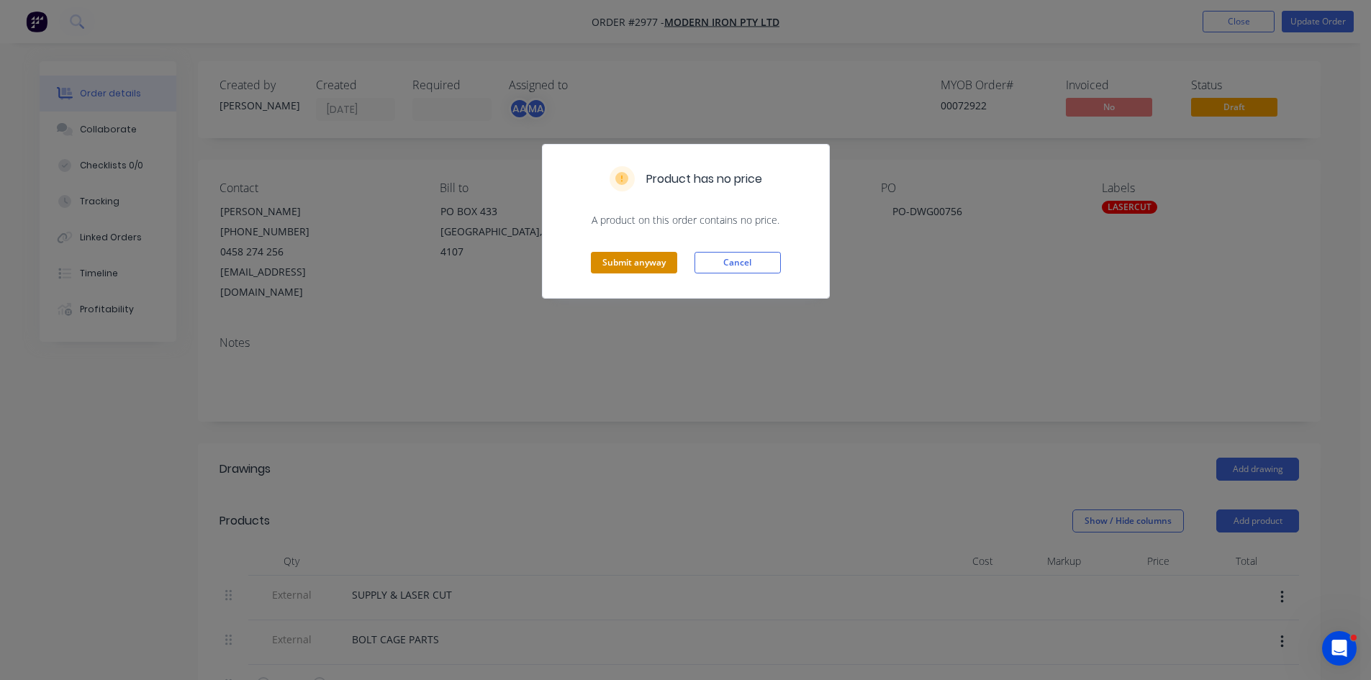
click at [643, 258] on button "Submit anyway" at bounding box center [634, 263] width 86 height 22
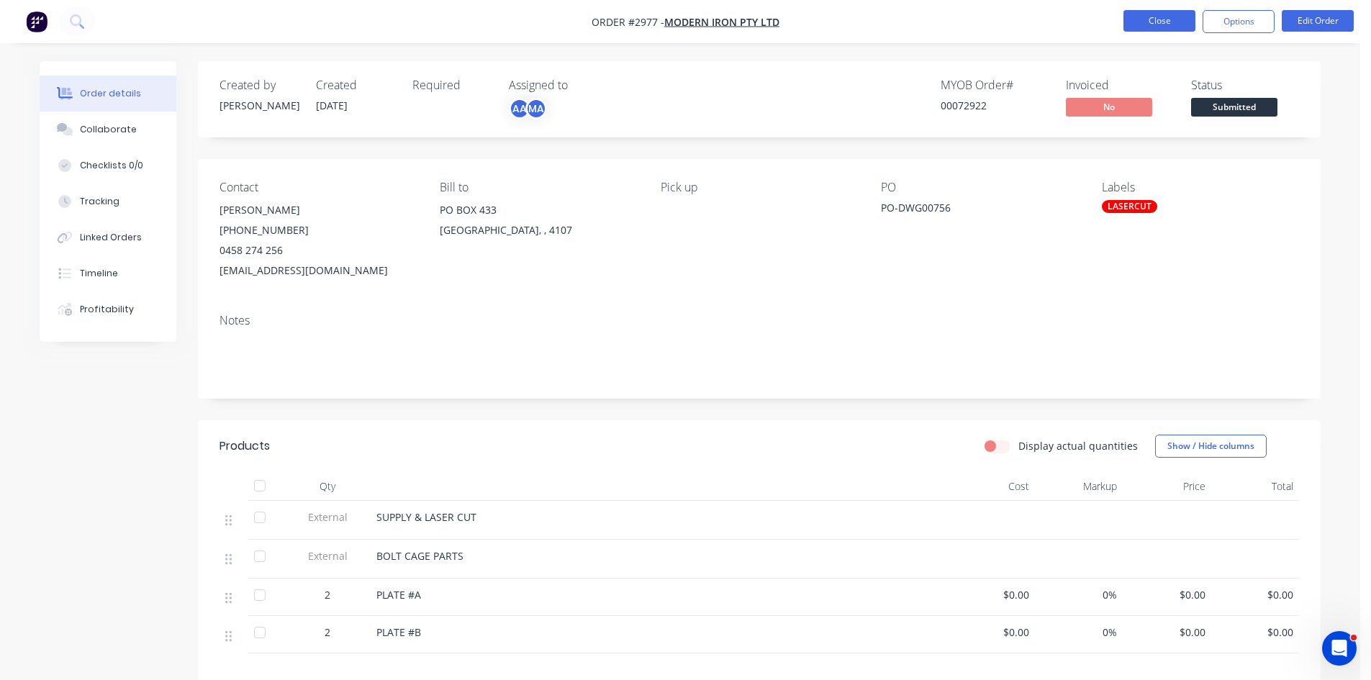
click at [1151, 19] on button "Close" at bounding box center [1160, 21] width 72 height 22
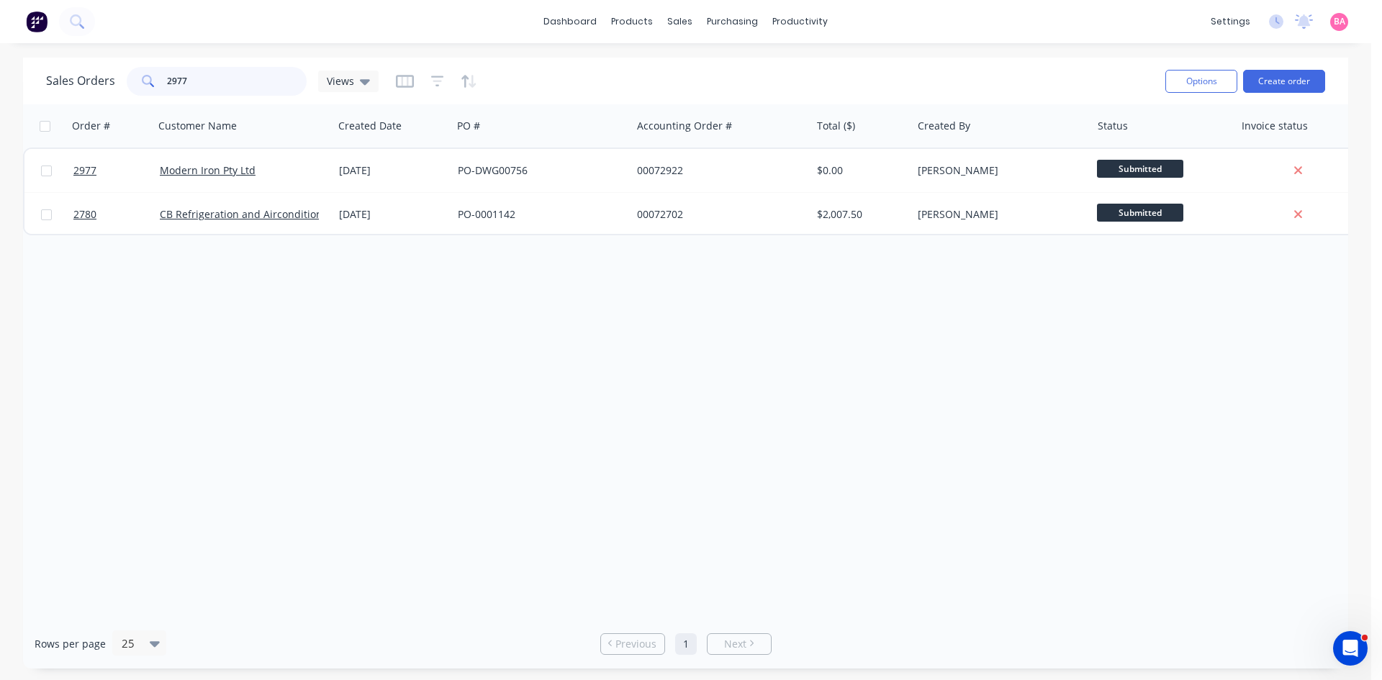
drag, startPoint x: 193, startPoint y: 78, endPoint x: 93, endPoint y: 76, distance: 100.1
click at [93, 76] on div "Sales Orders 2977 Views" at bounding box center [212, 81] width 333 height 29
type input "2785"
click at [274, 360] on div "Order # Customer Name Created Date PO # Accounting Order # Total ($) Created By…" at bounding box center [685, 361] width 1325 height 515
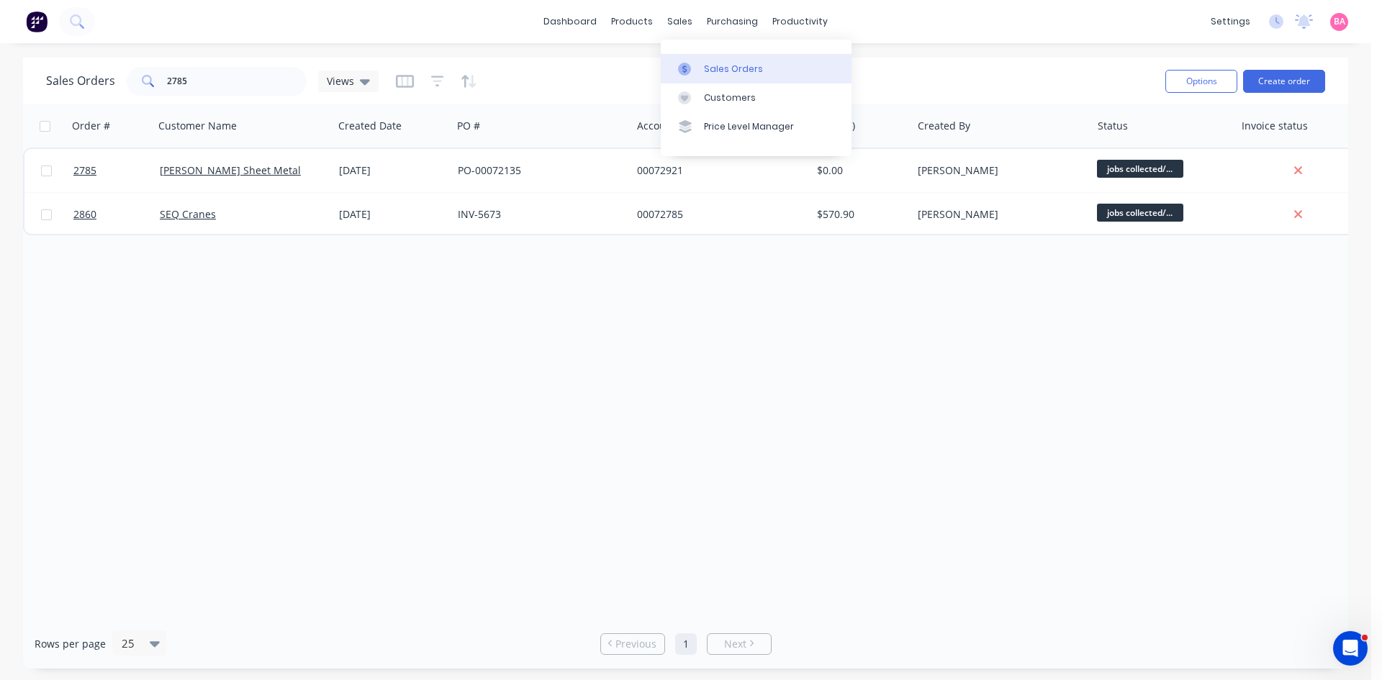
click at [711, 63] on div "Sales Orders" at bounding box center [733, 69] width 59 height 13
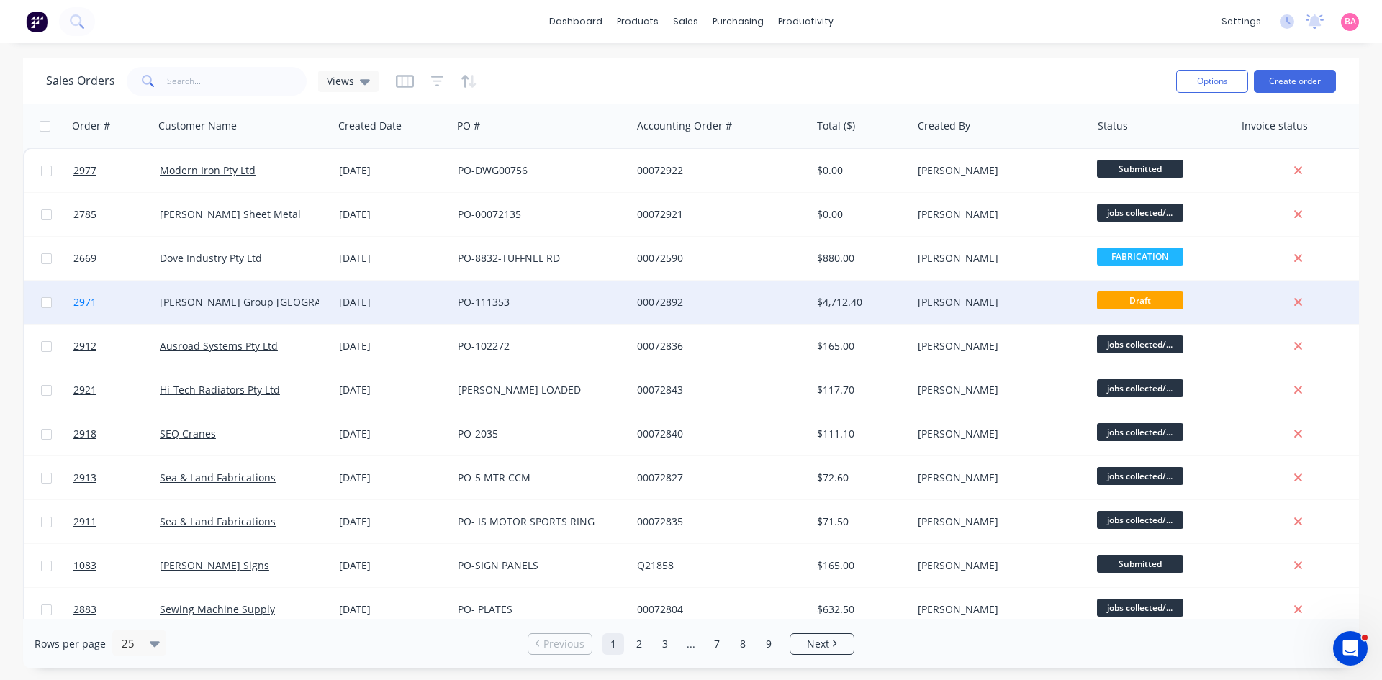
click at [80, 302] on span "2971" at bounding box center [84, 302] width 23 height 14
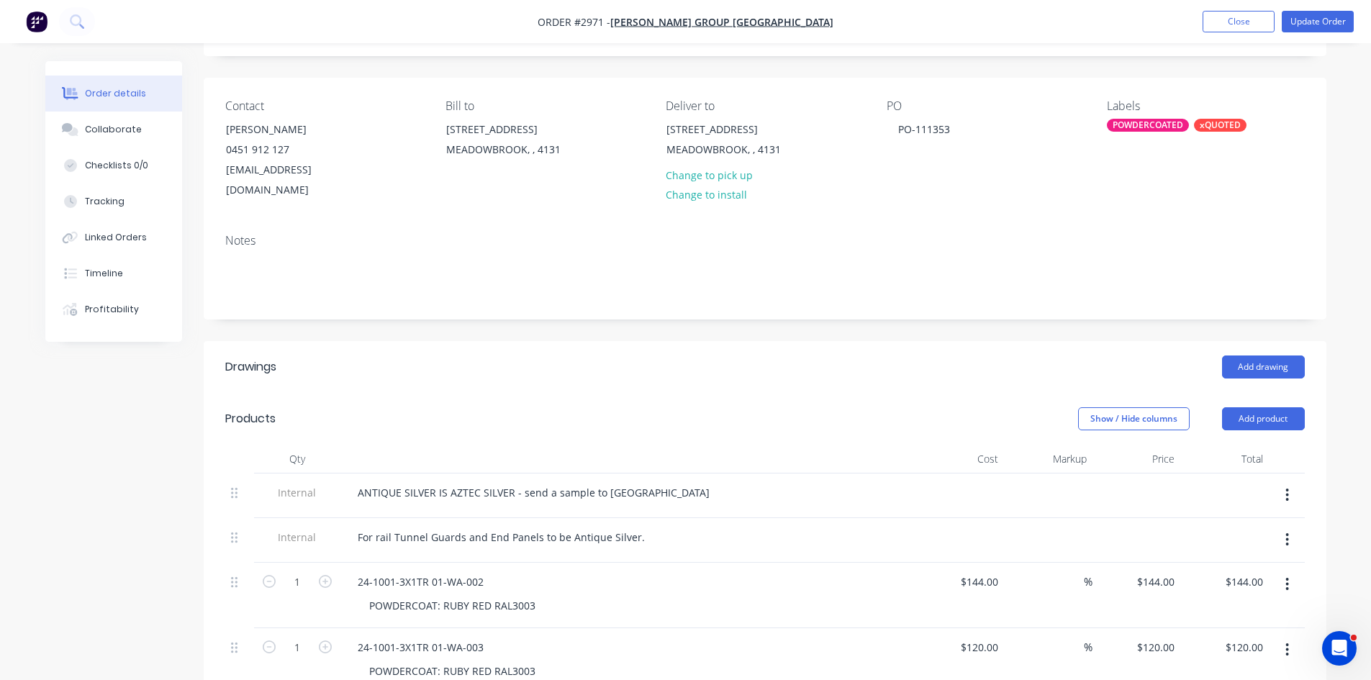
scroll to position [96, 0]
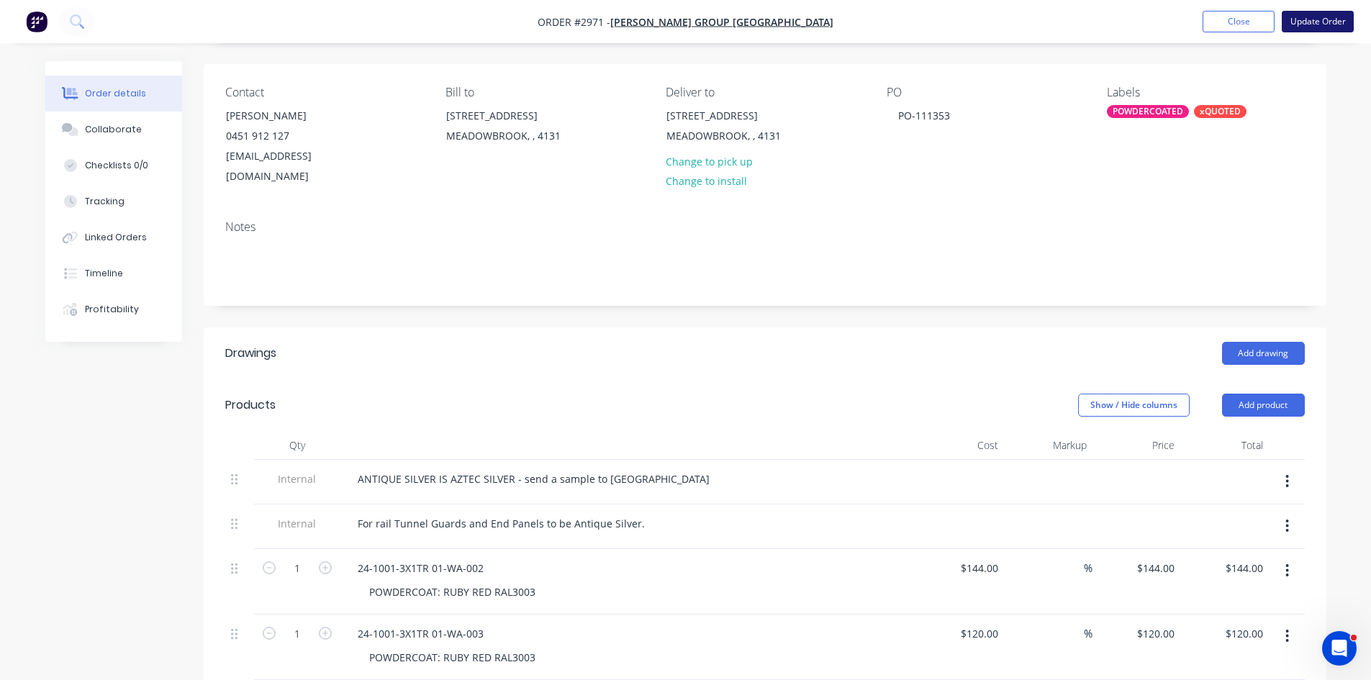
click at [1309, 20] on button "Update Order" at bounding box center [1318, 22] width 72 height 22
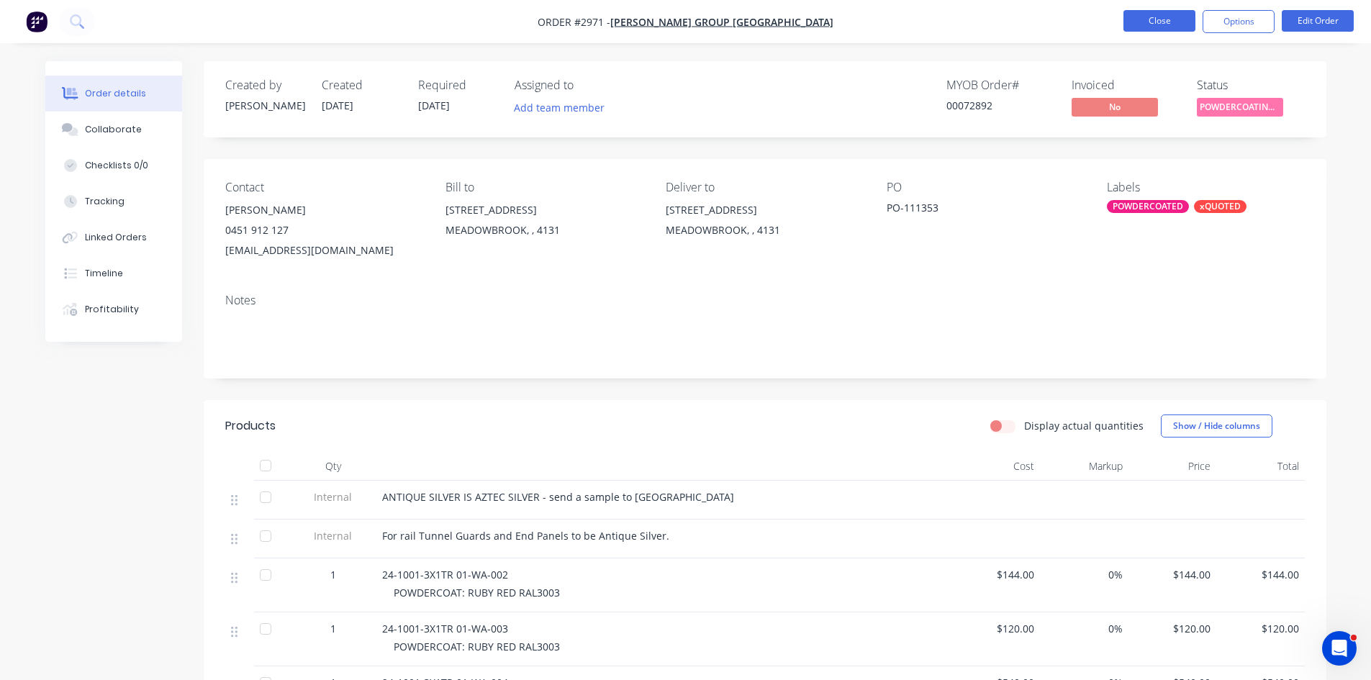
click at [1170, 20] on button "Close" at bounding box center [1160, 21] width 72 height 22
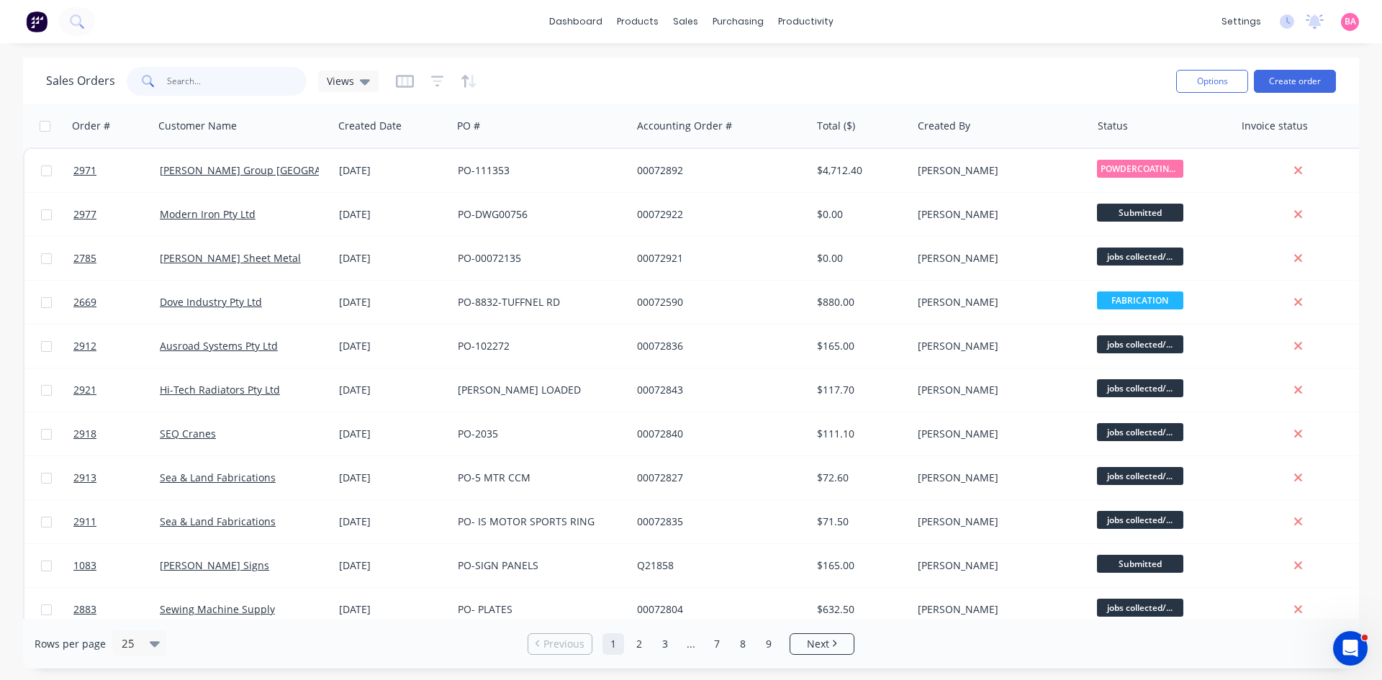
click at [186, 81] on input "text" at bounding box center [237, 81] width 140 height 29
click at [738, 74] on div "Sales Orders" at bounding box center [738, 69] width 59 height 13
click at [1322, 79] on button "Create order" at bounding box center [1295, 81] width 82 height 23
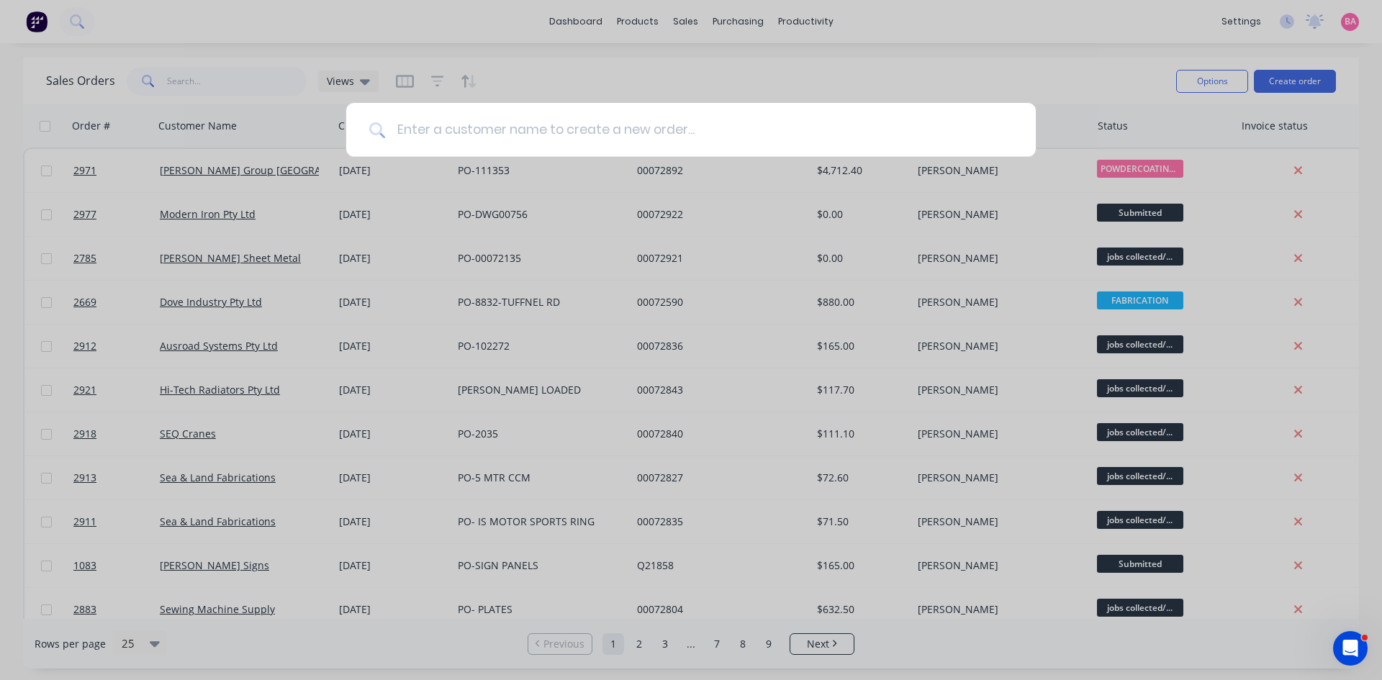
click at [458, 138] on input at bounding box center [699, 130] width 628 height 54
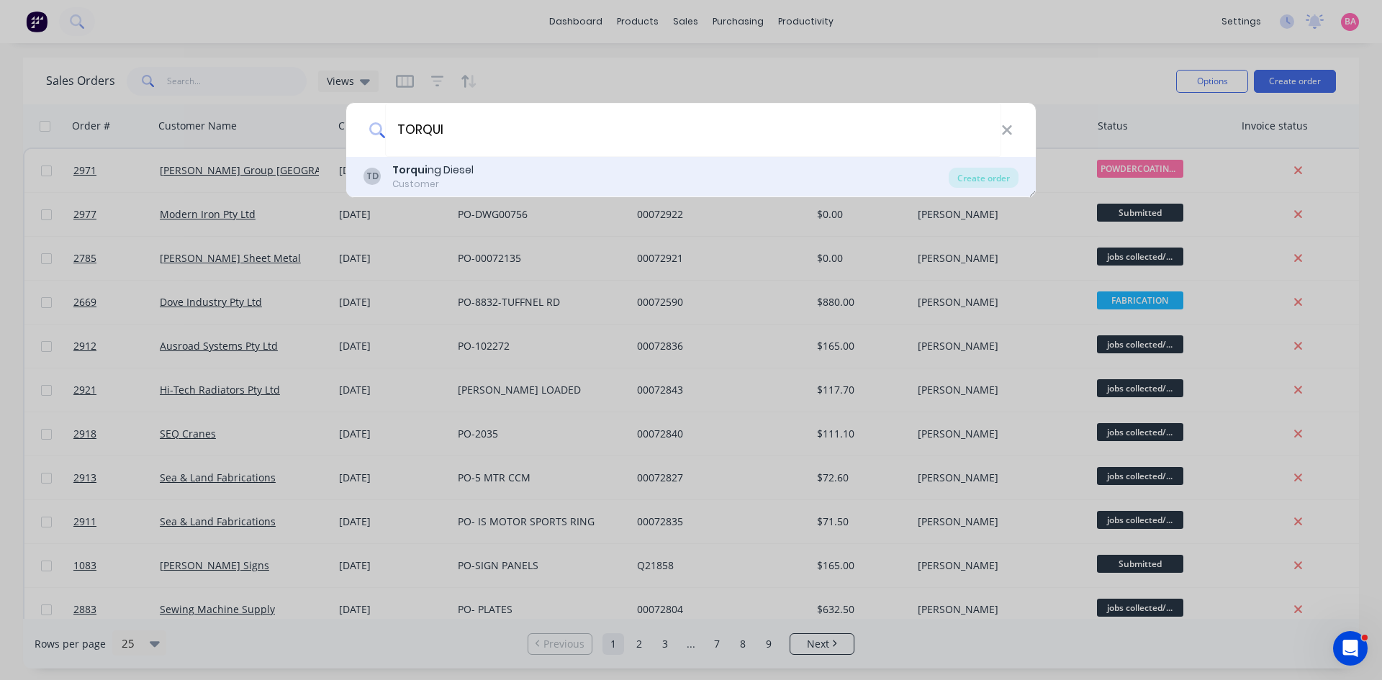
type input "TORQUI"
click at [450, 171] on div "Torqui ng Diesel" at bounding box center [432, 170] width 81 height 15
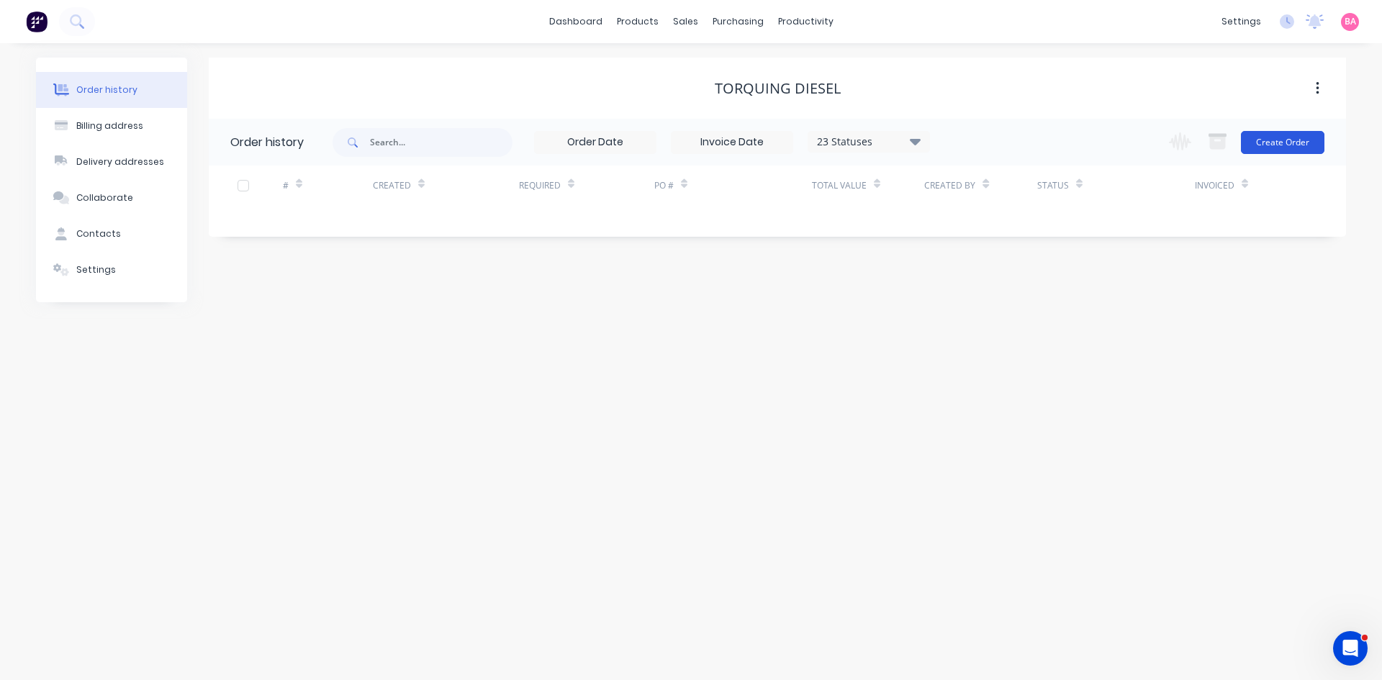
click at [1289, 142] on button "Create Order" at bounding box center [1283, 142] width 84 height 23
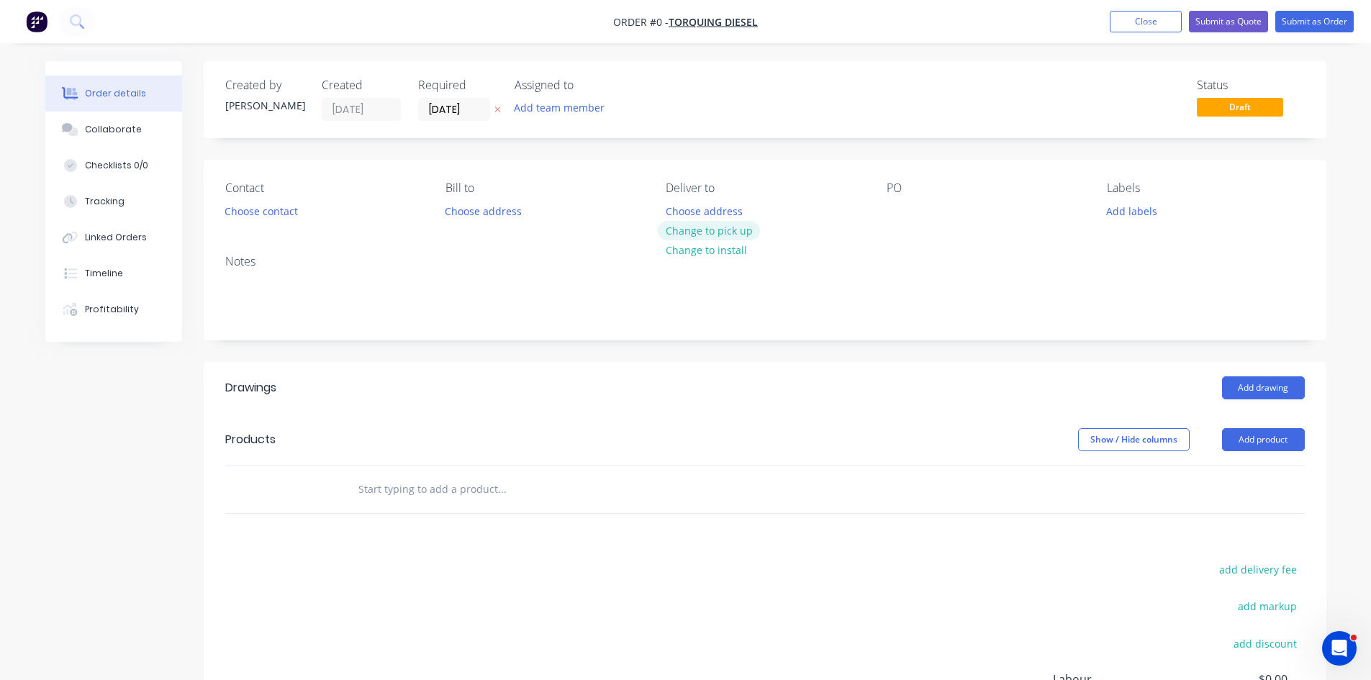
click at [708, 226] on button "Change to pick up" at bounding box center [709, 230] width 102 height 19
click at [258, 212] on button "Choose contact" at bounding box center [261, 210] width 89 height 19
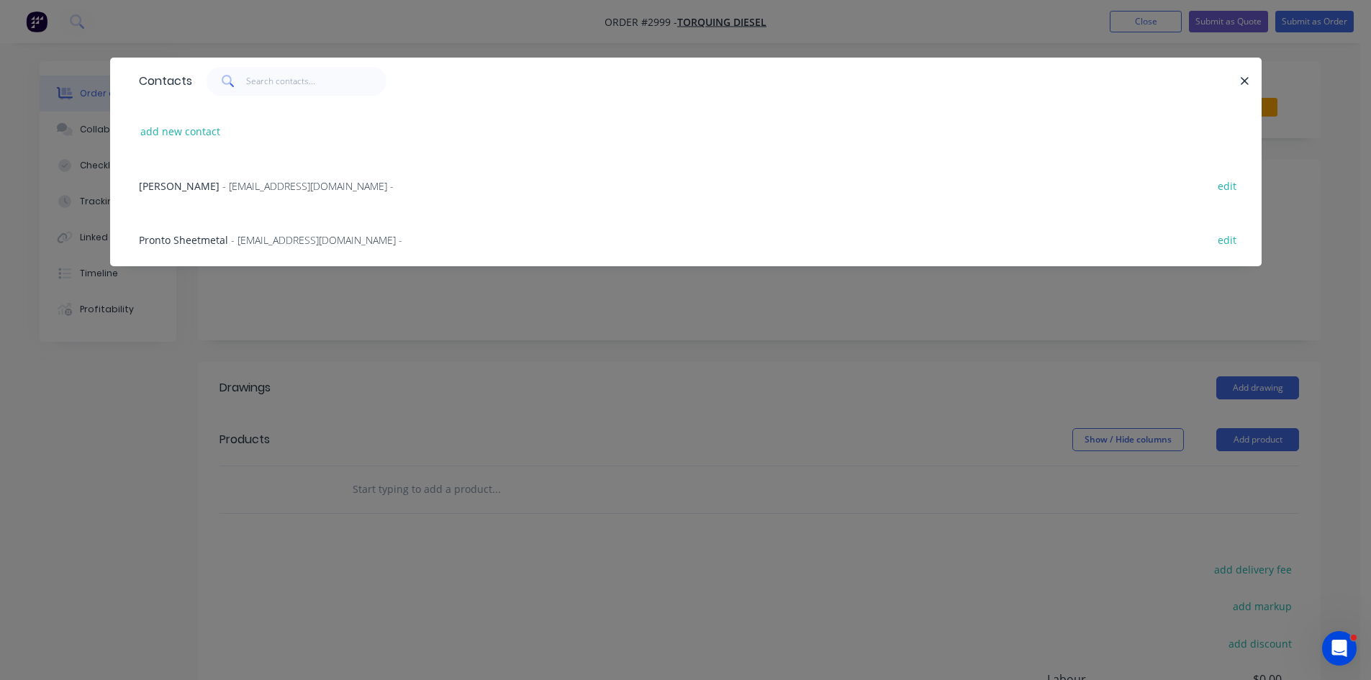
click at [189, 186] on span "TROY MCKEE" at bounding box center [179, 186] width 81 height 14
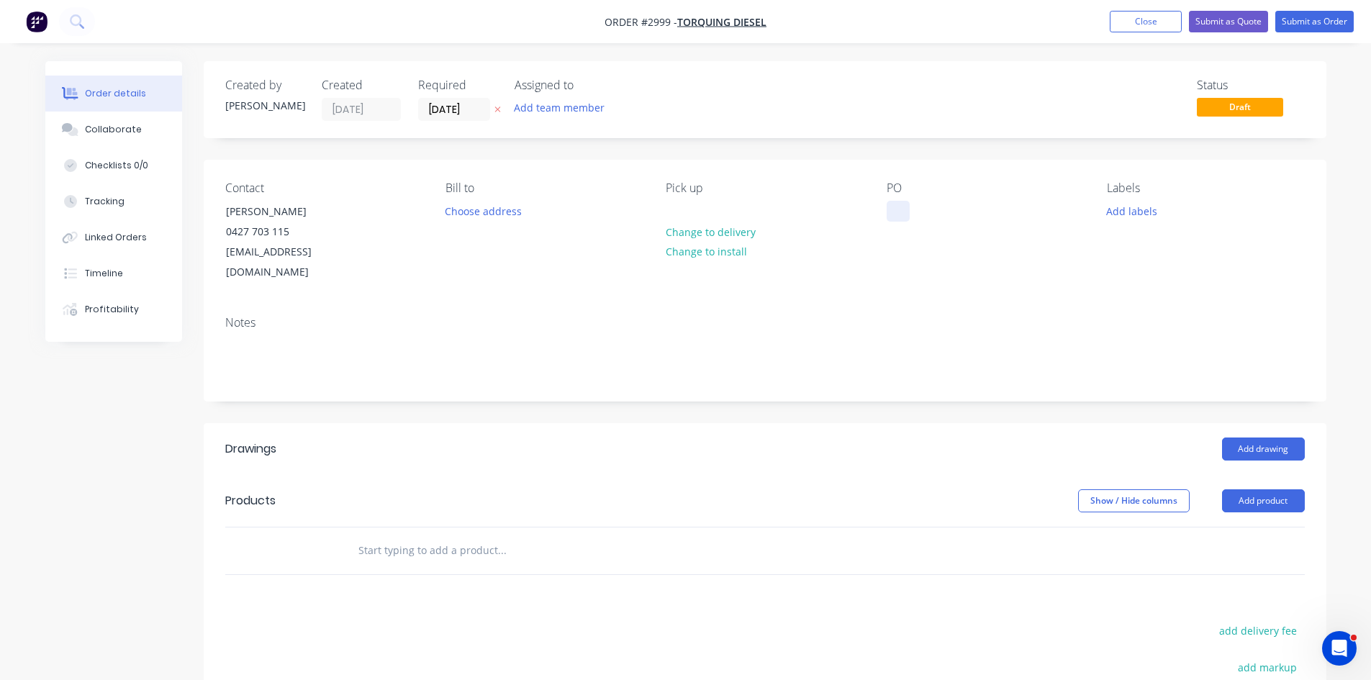
click at [905, 207] on div at bounding box center [898, 211] width 23 height 21
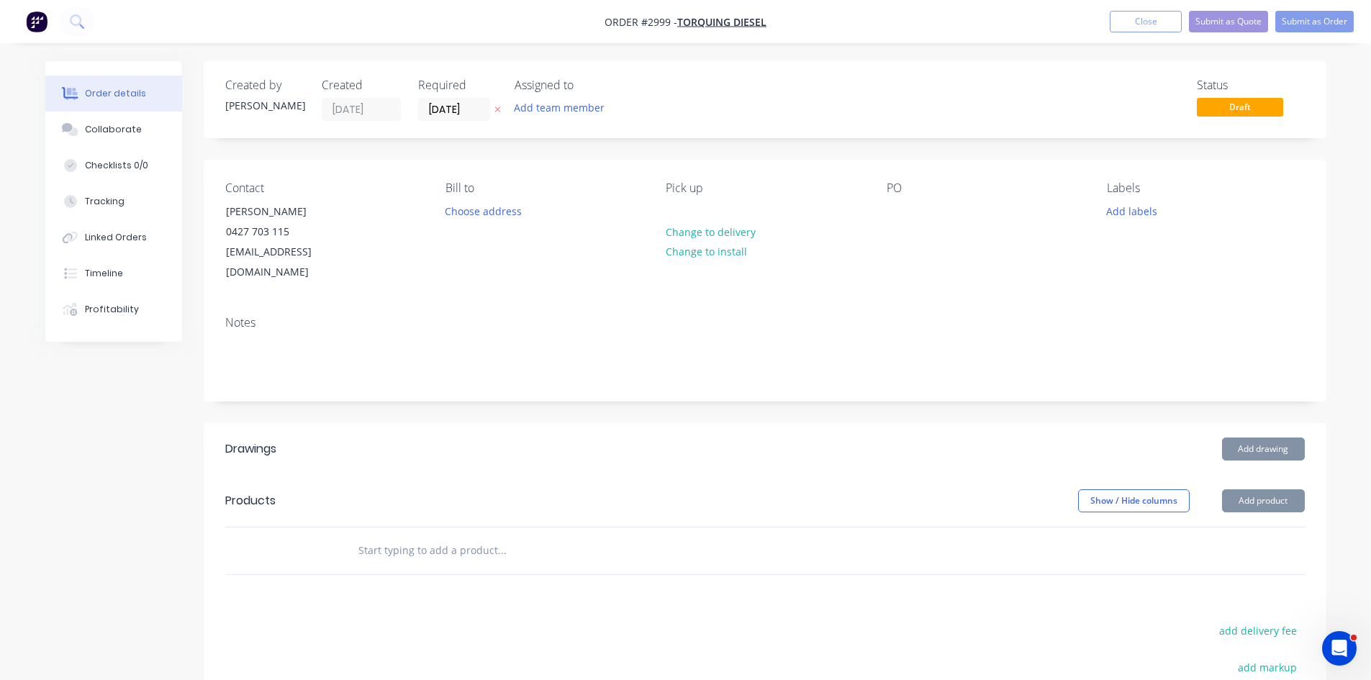
click at [501, 107] on button "button" at bounding box center [497, 109] width 15 height 17
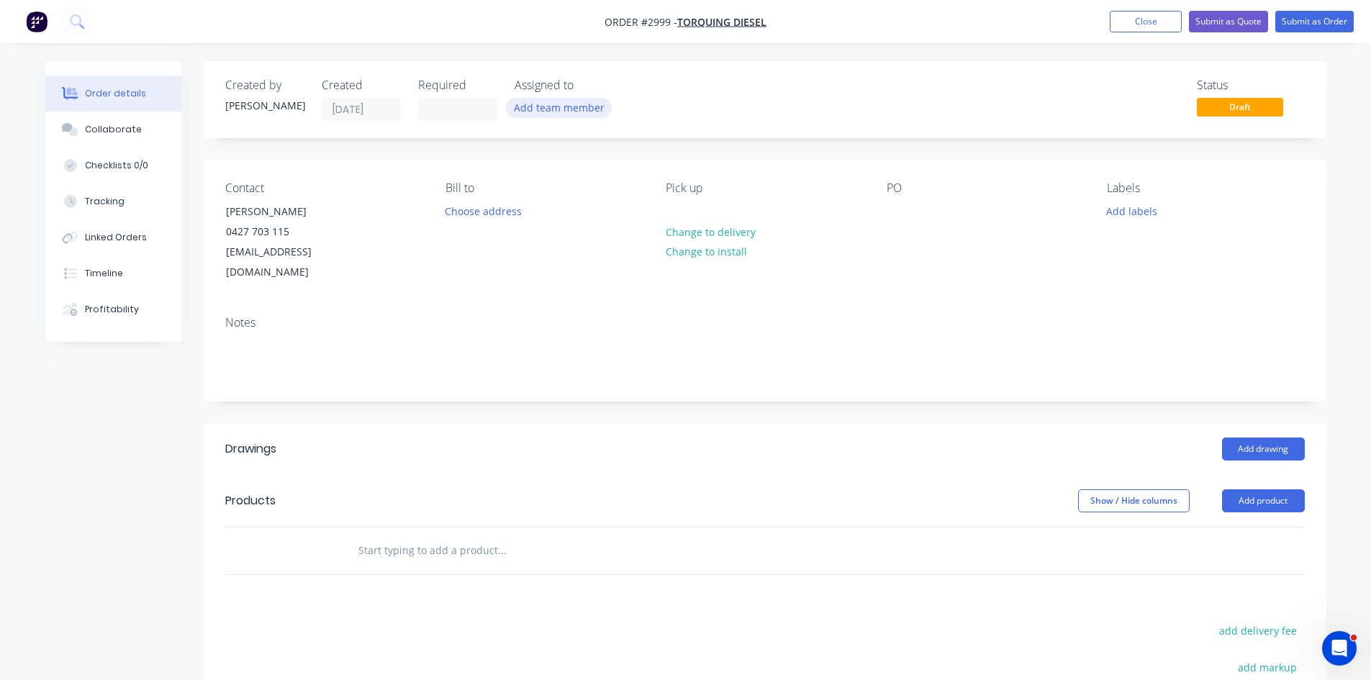
click at [533, 107] on button "Add team member" at bounding box center [559, 107] width 106 height 19
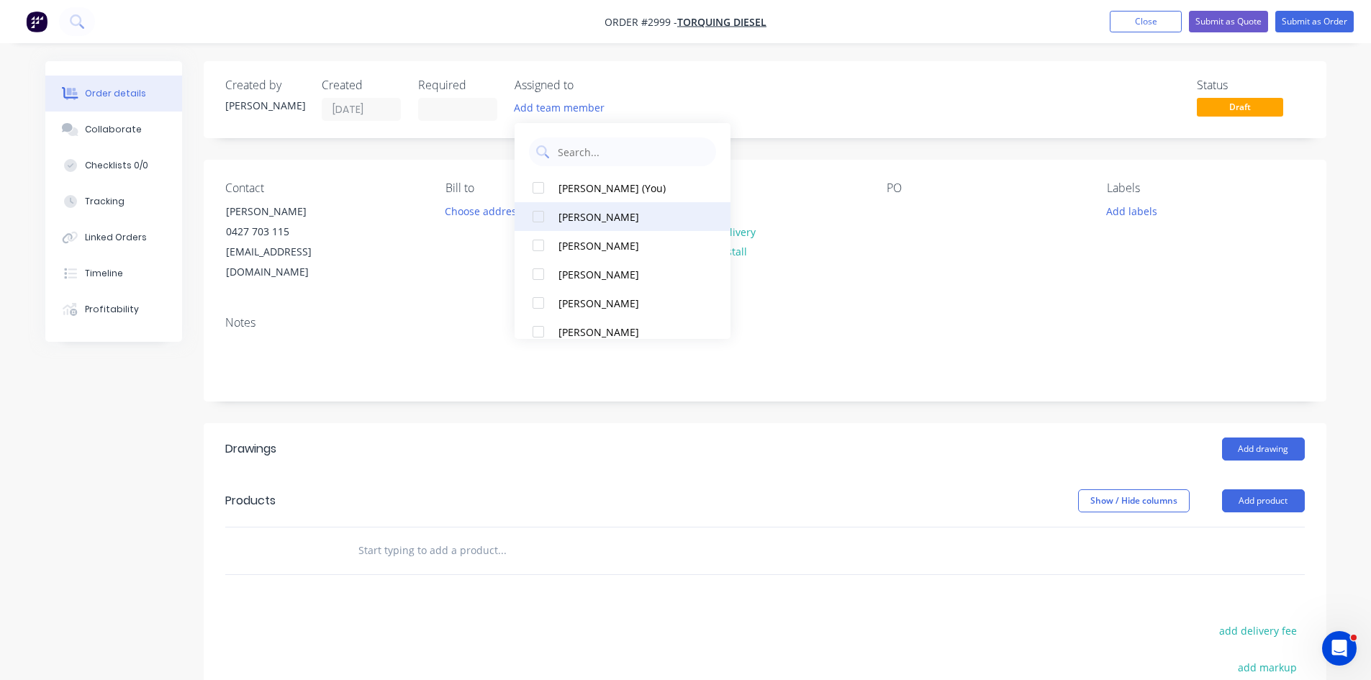
click at [540, 215] on div at bounding box center [538, 216] width 29 height 29
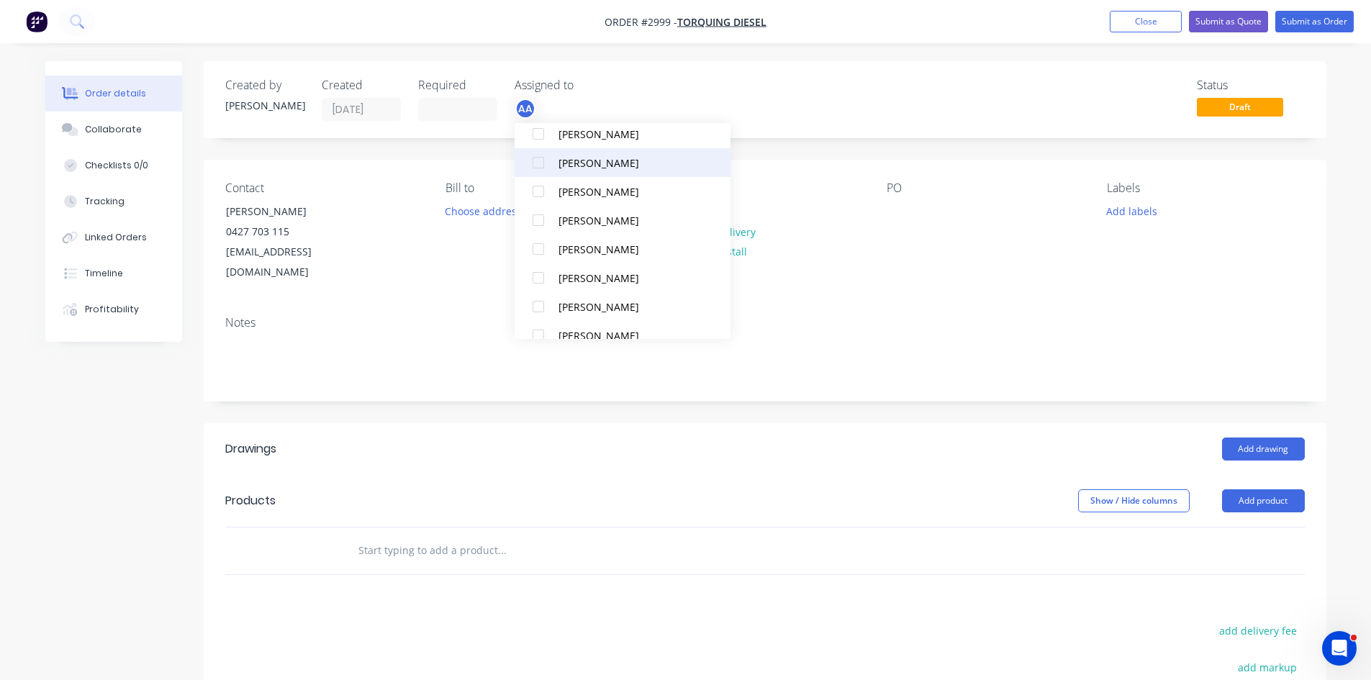
scroll to position [120, 0]
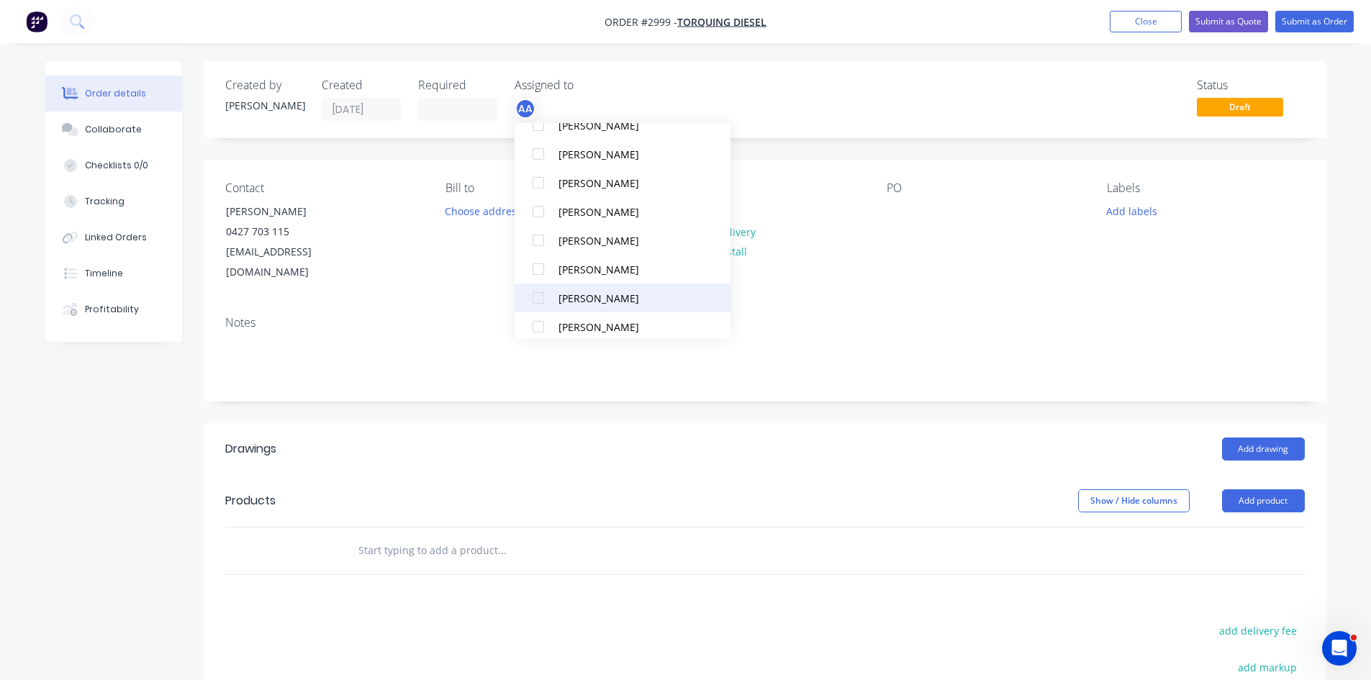
click at [540, 295] on div at bounding box center [538, 298] width 29 height 29
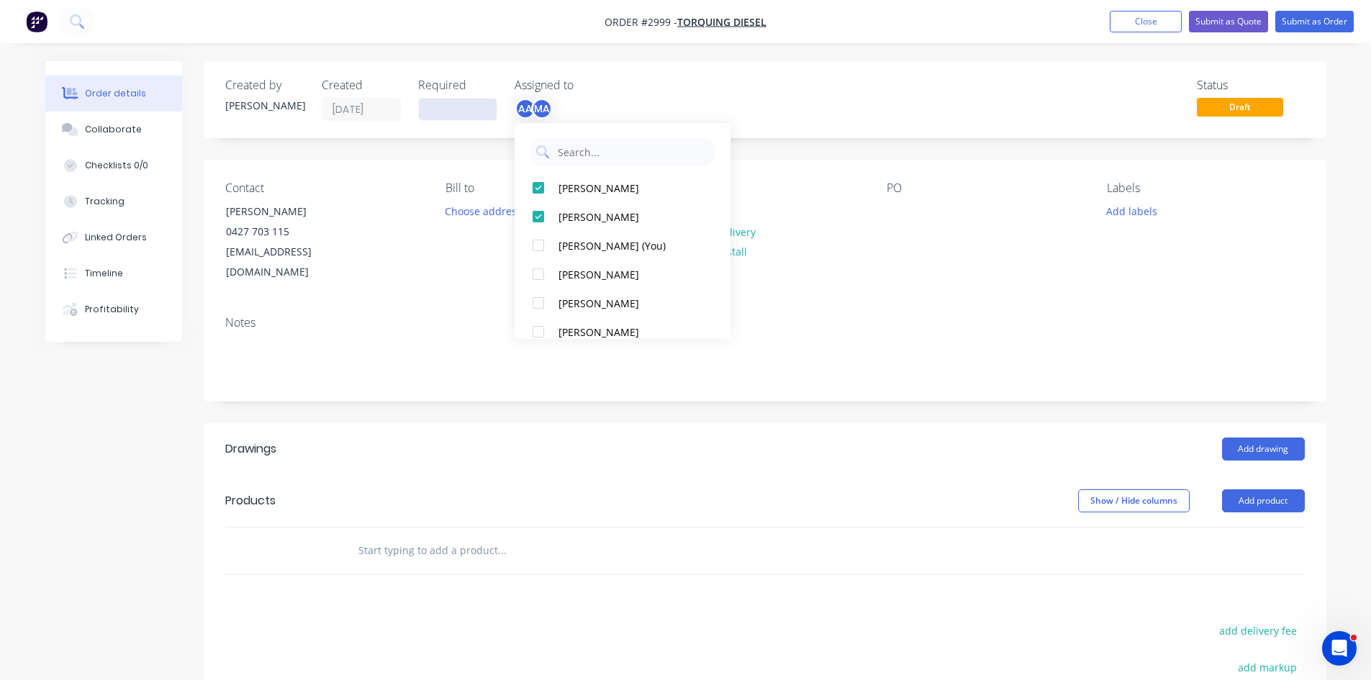
click at [463, 104] on input at bounding box center [458, 110] width 78 height 22
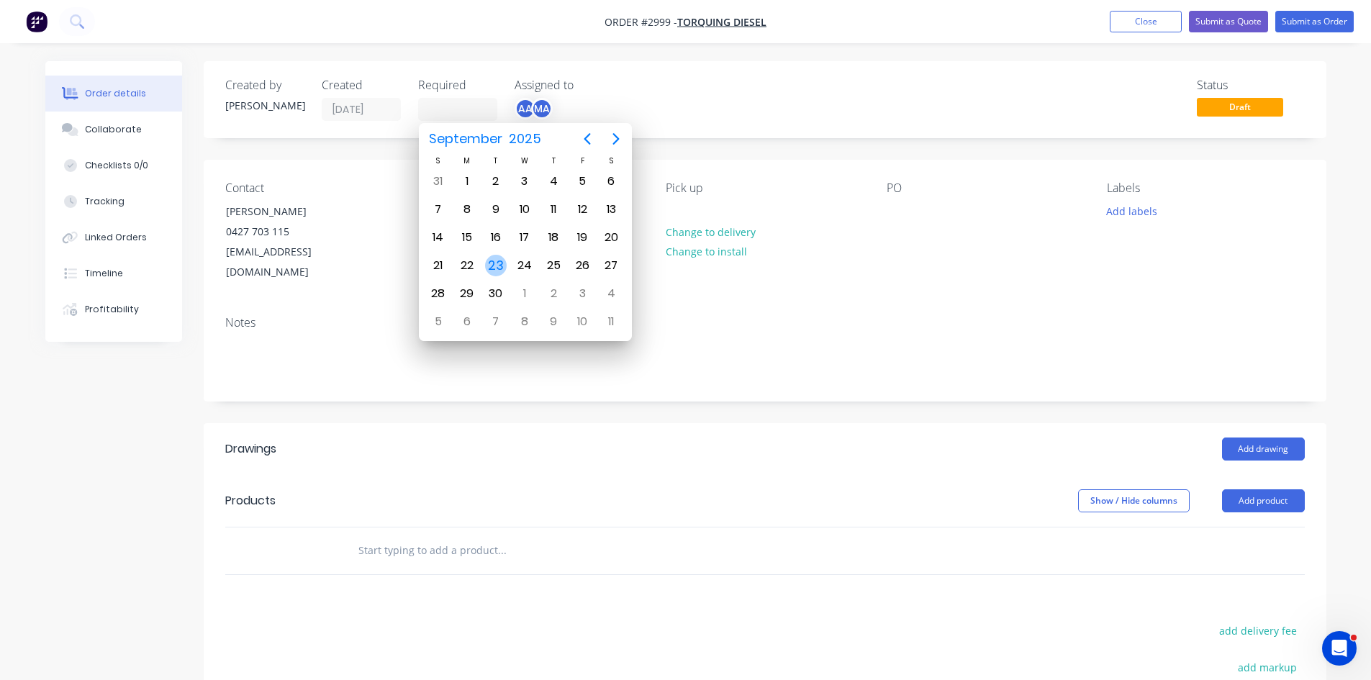
click at [496, 269] on div "23" at bounding box center [496, 266] width 22 height 22
type input "23/09/25"
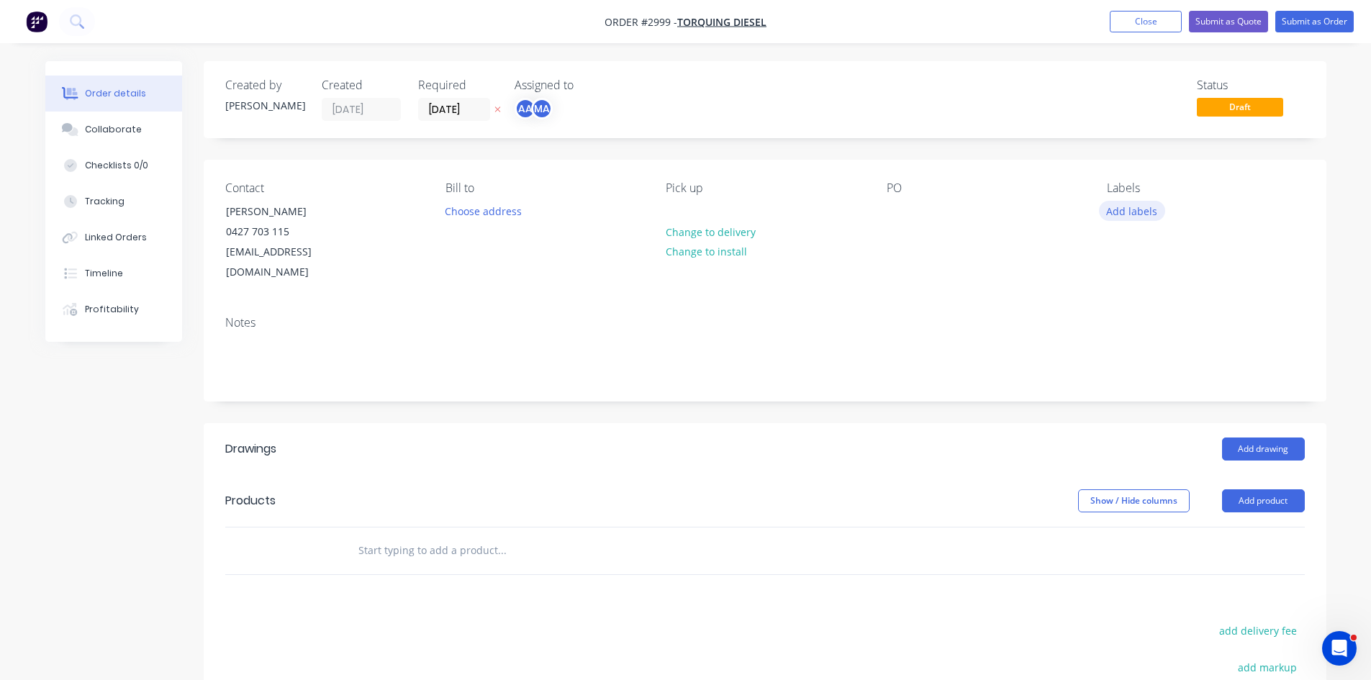
click at [1134, 212] on button "Add labels" at bounding box center [1132, 210] width 66 height 19
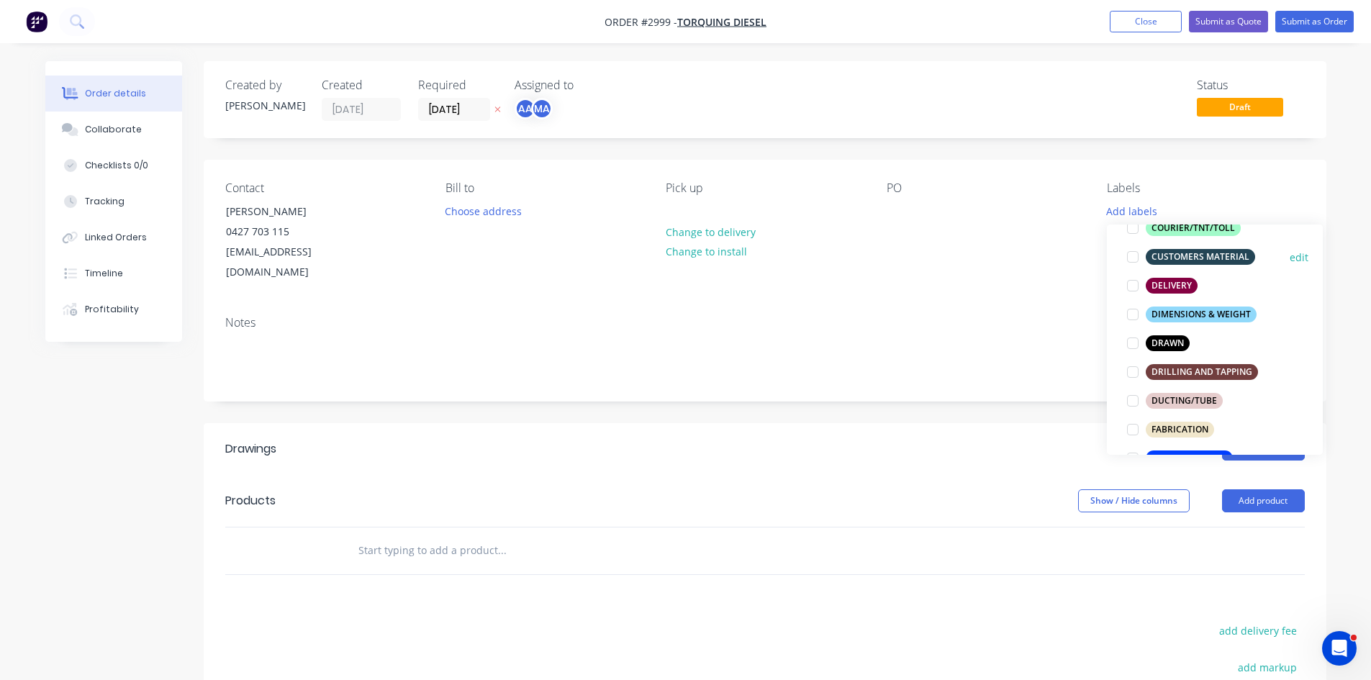
scroll to position [240, 0]
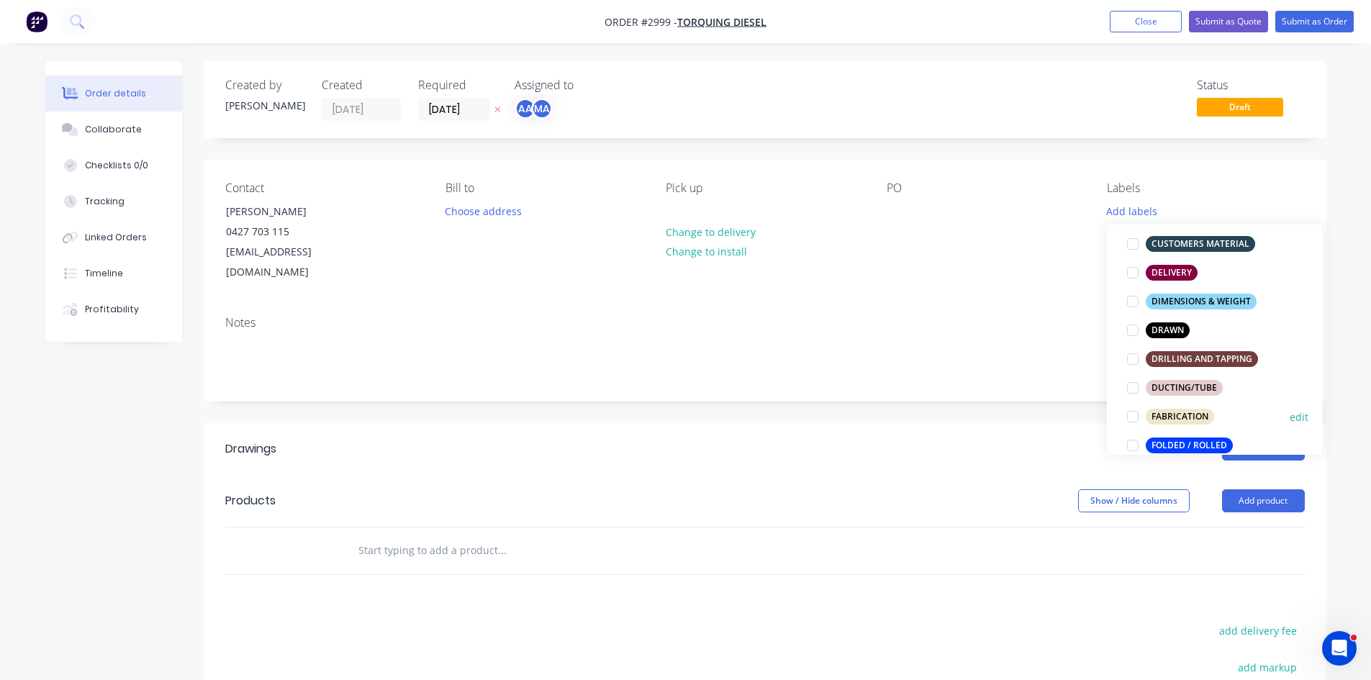
click at [1170, 415] on div "FABRICATION" at bounding box center [1180, 417] width 68 height 16
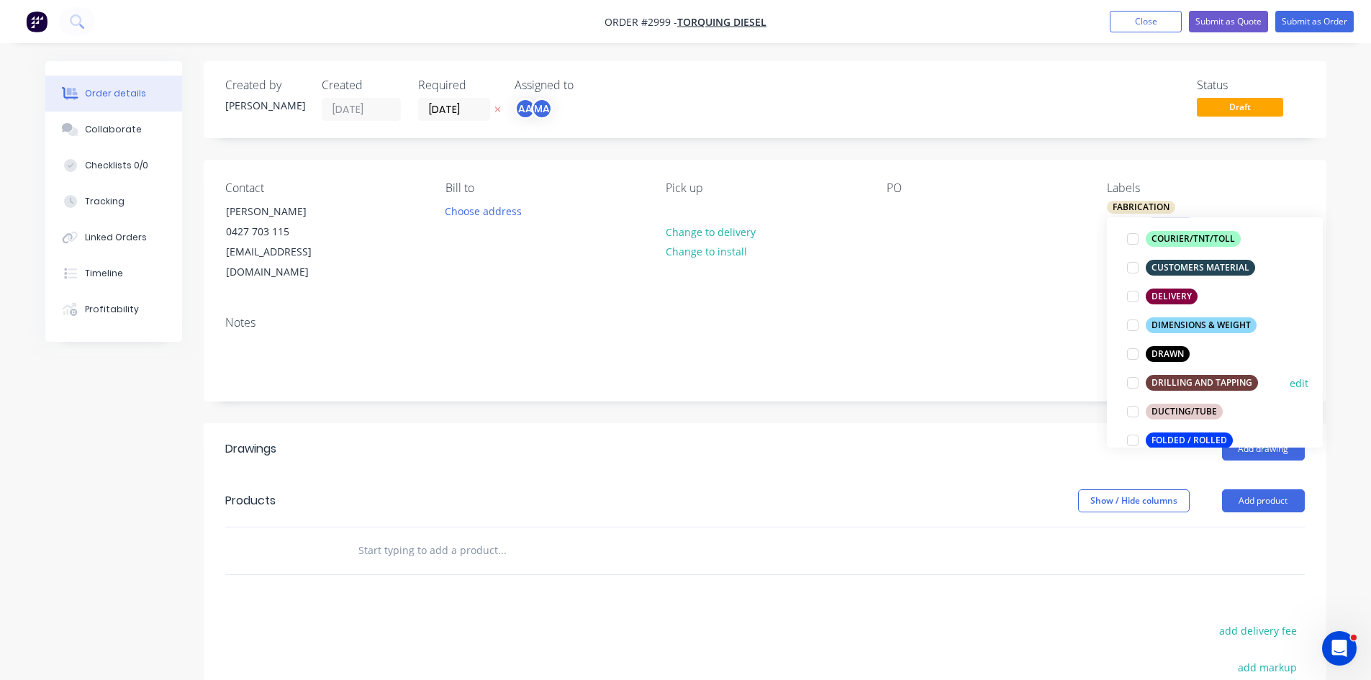
scroll to position [240, 0]
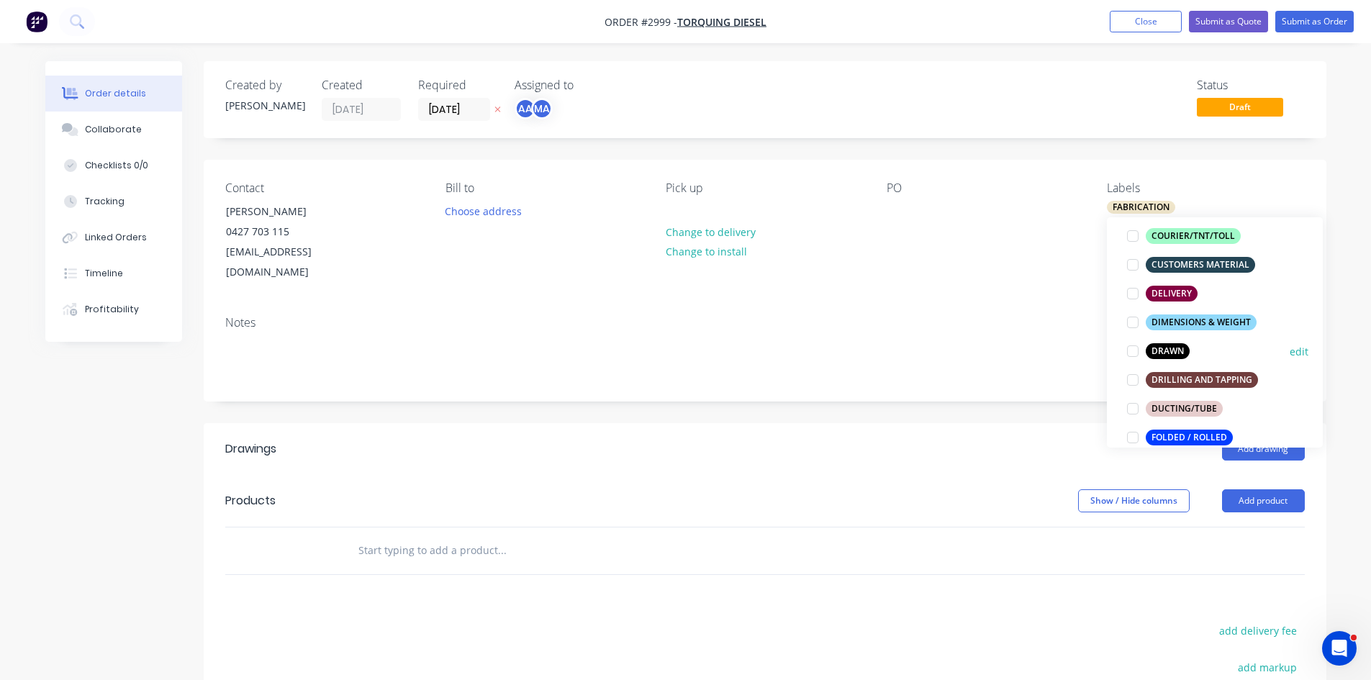
click at [1130, 347] on div at bounding box center [1133, 351] width 29 height 29
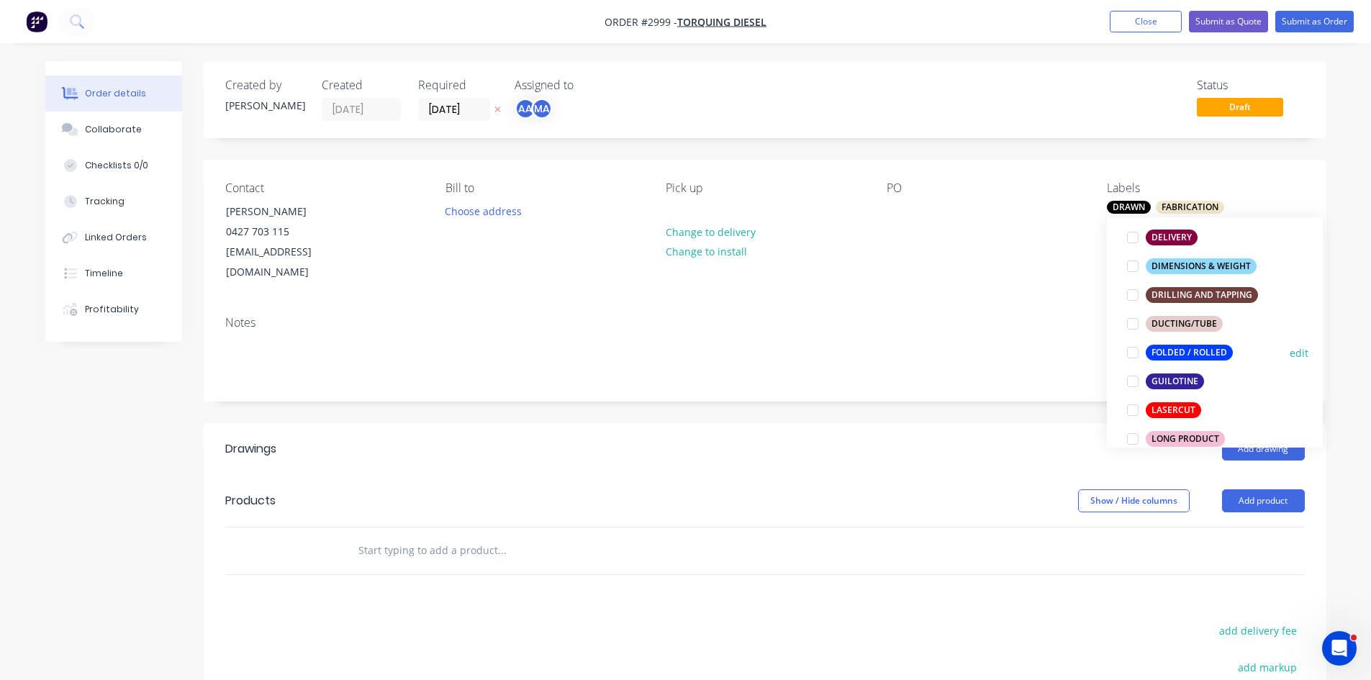
scroll to position [335, 0]
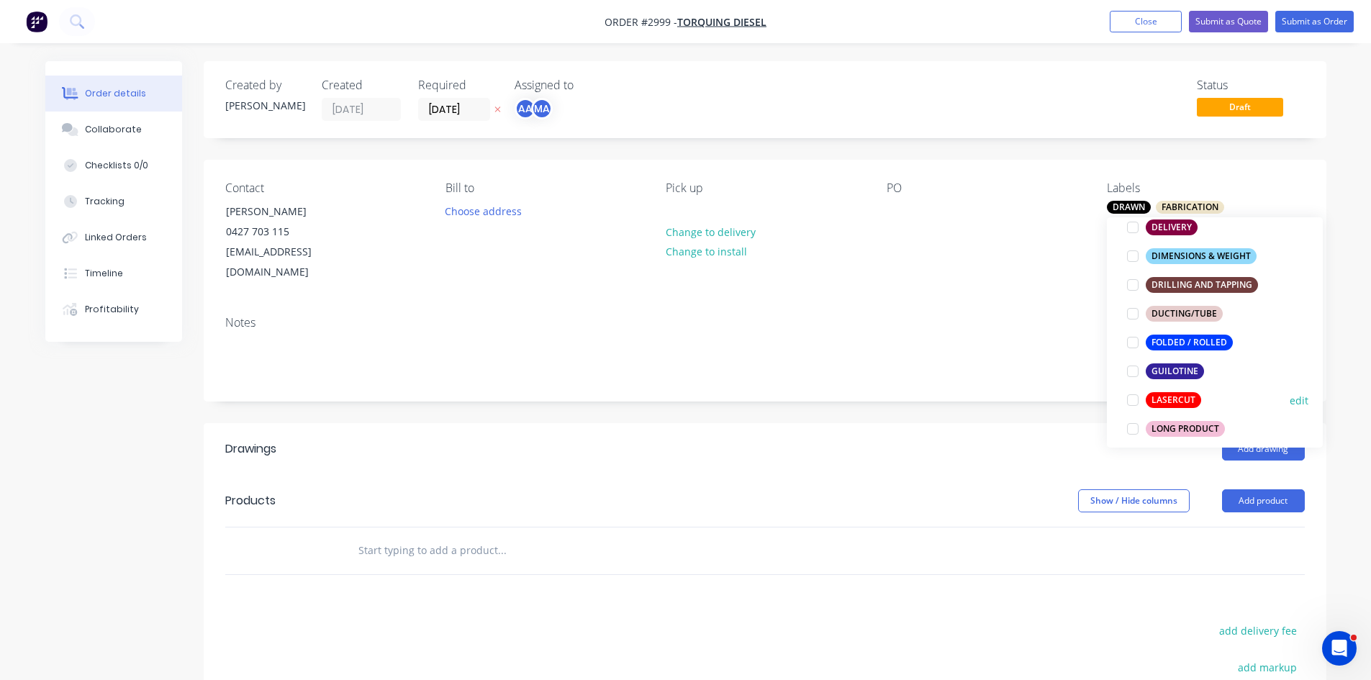
click at [1137, 400] on div at bounding box center [1133, 400] width 29 height 29
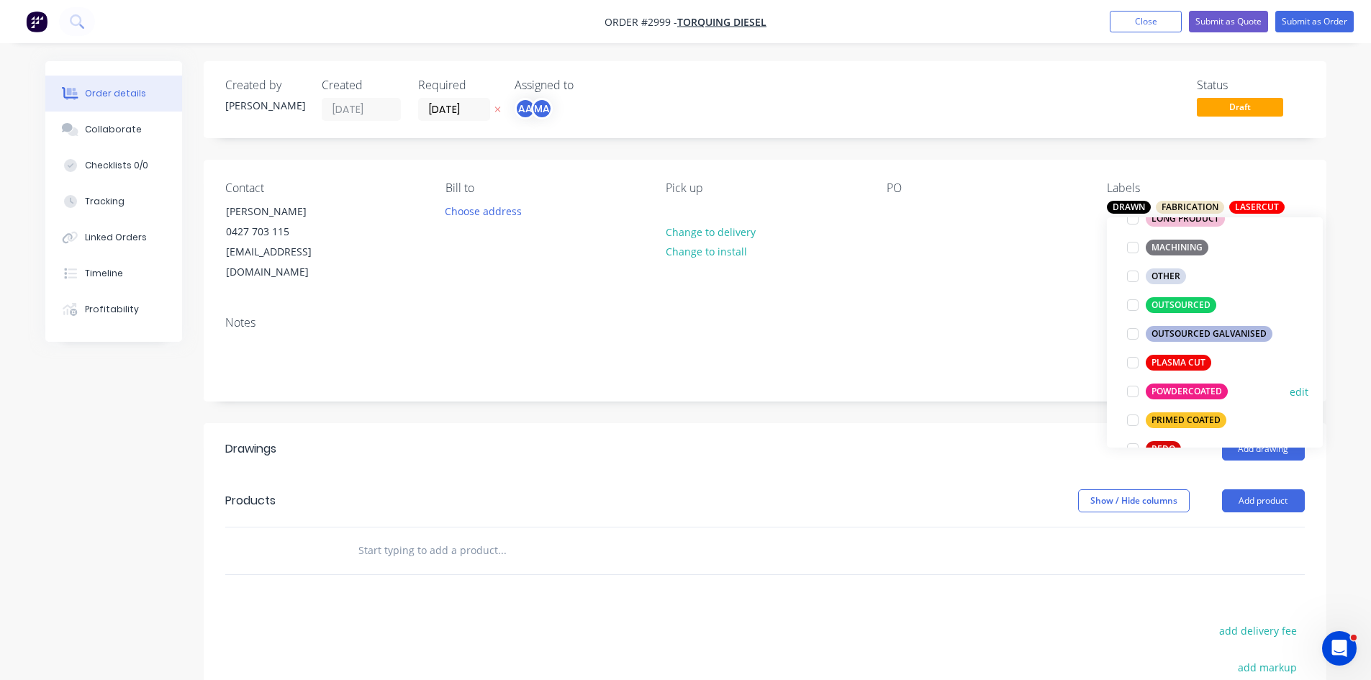
scroll to position [552, 0]
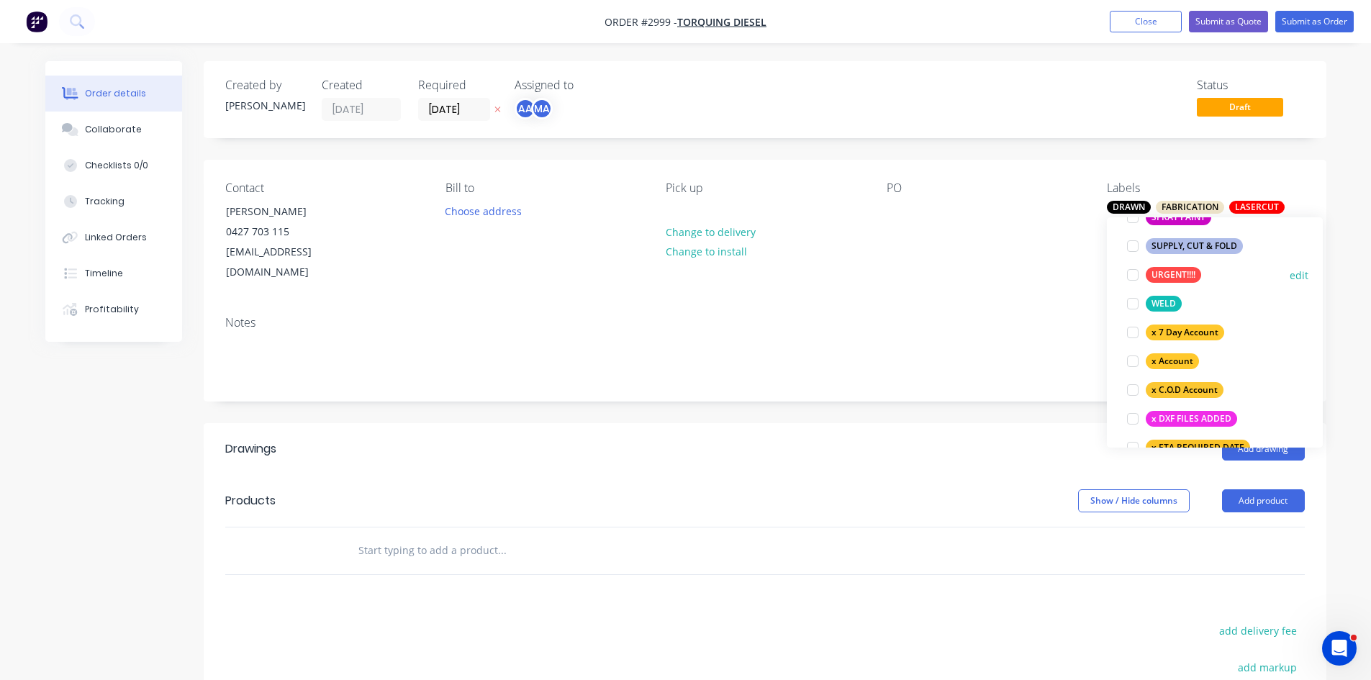
click at [1134, 274] on div at bounding box center [1133, 275] width 29 height 29
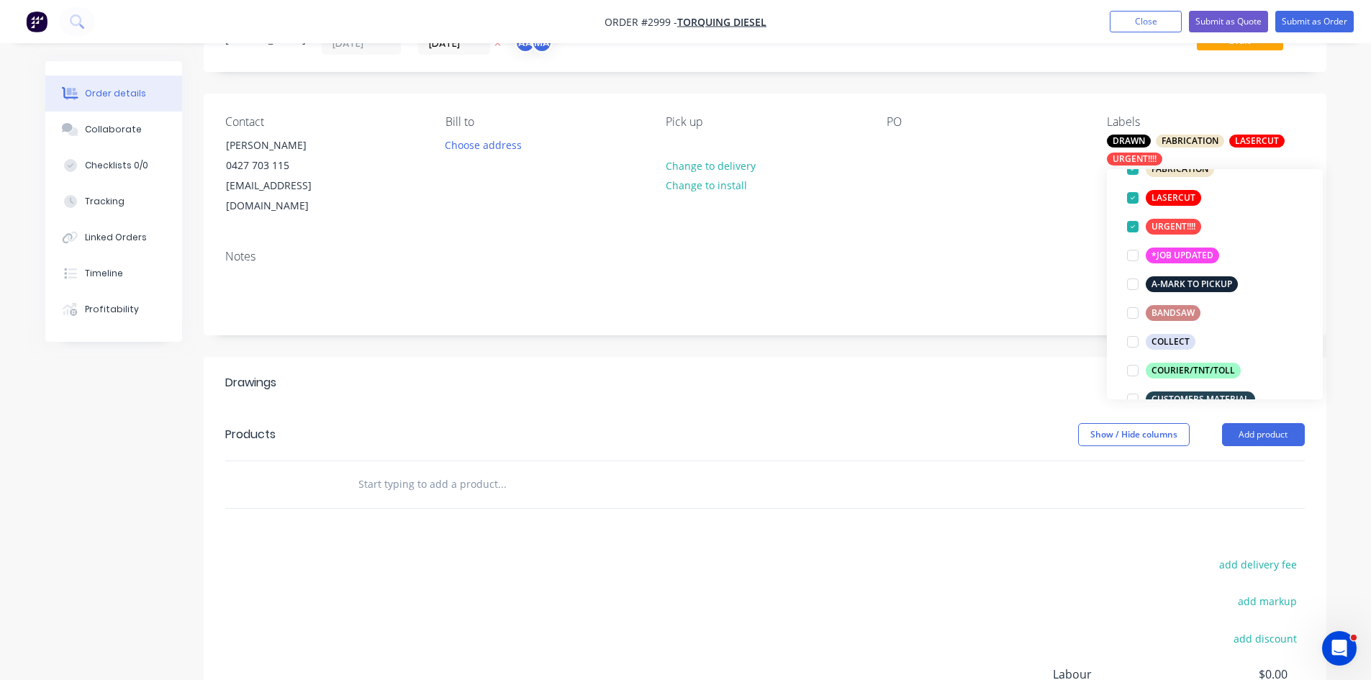
scroll to position [72, 0]
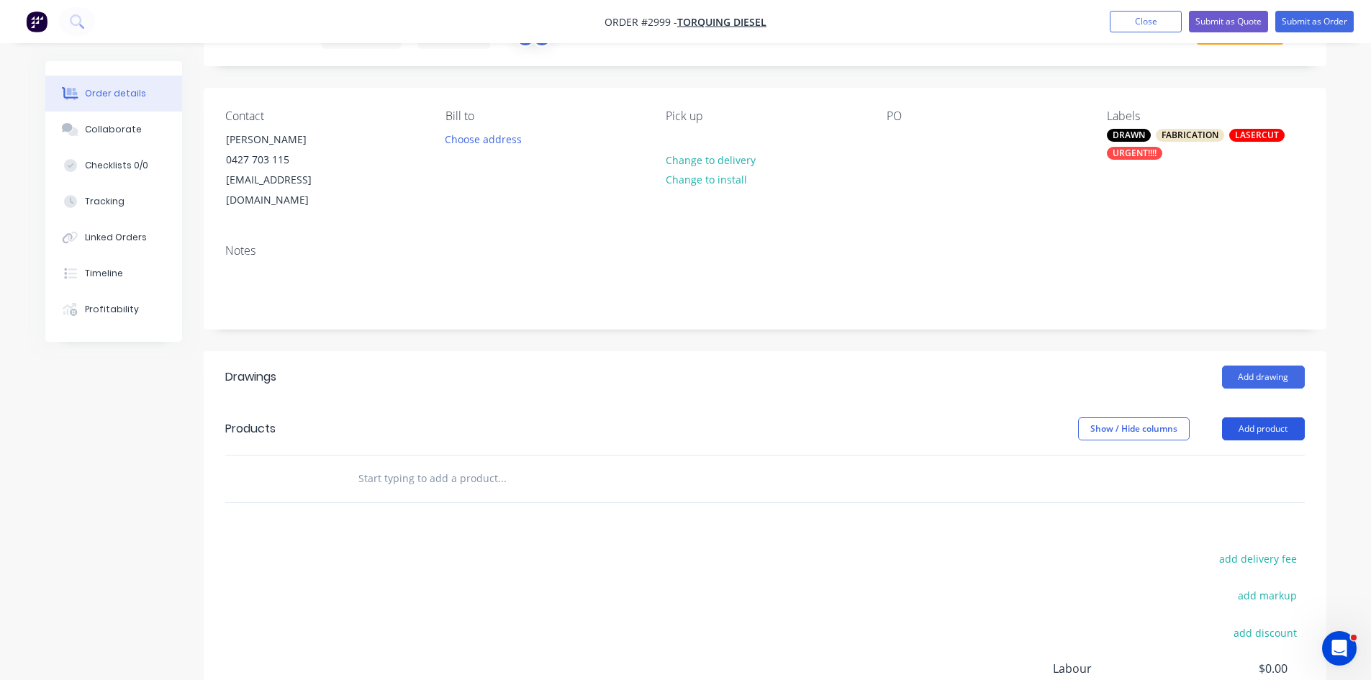
click at [1259, 418] on button "Add product" at bounding box center [1263, 429] width 83 height 23
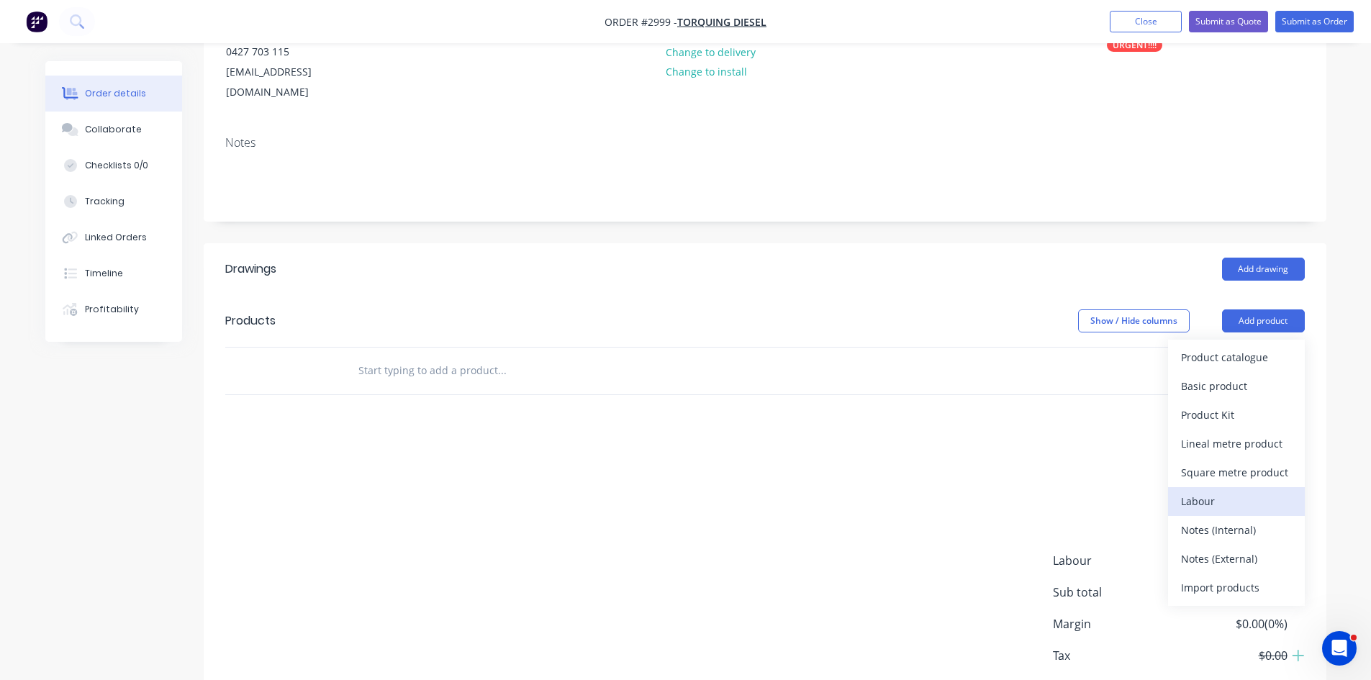
scroll to position [216, 0]
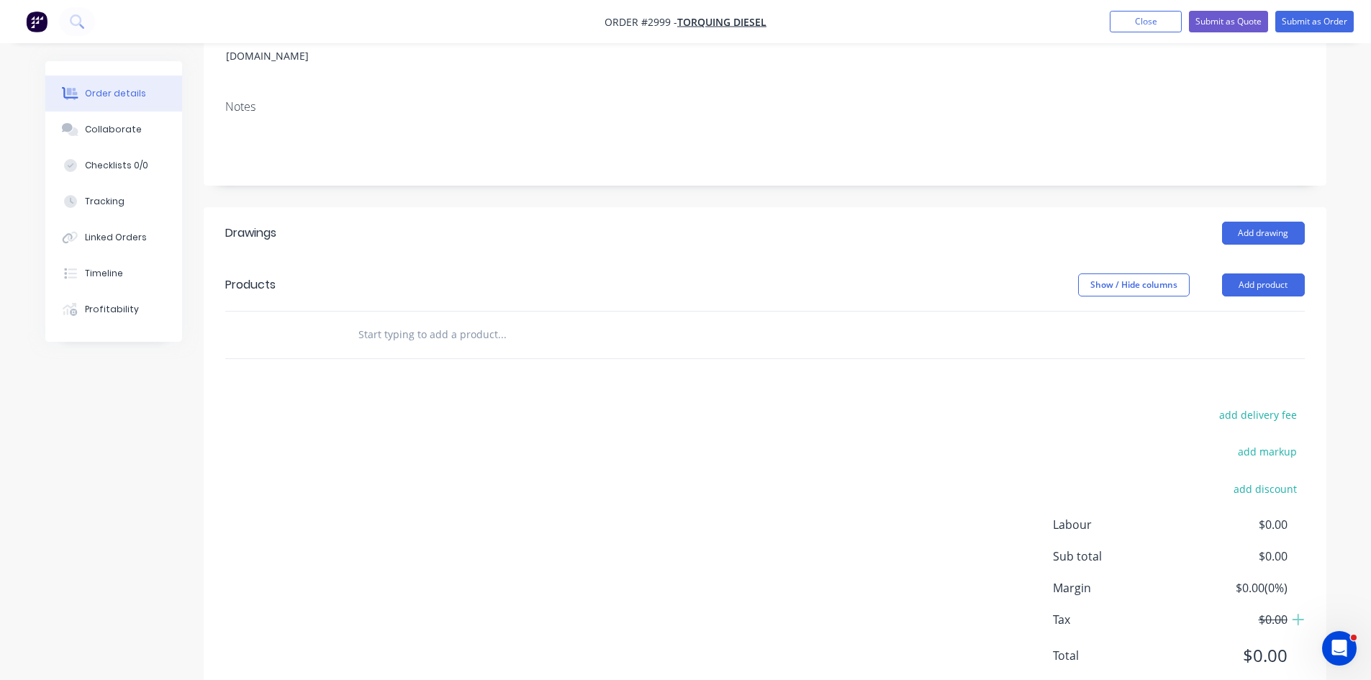
click at [469, 320] on input "text" at bounding box center [502, 334] width 288 height 29
click at [1242, 274] on button "Add product" at bounding box center [1263, 285] width 83 height 23
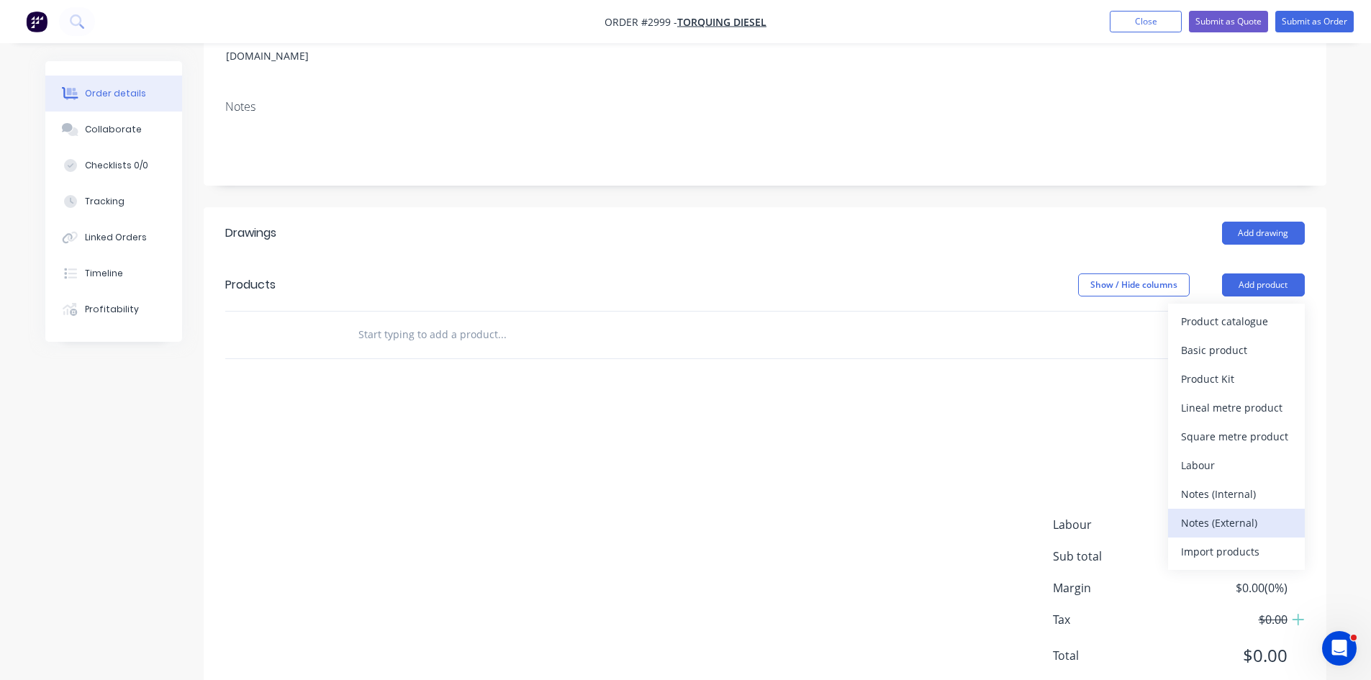
click at [1223, 513] on div "Notes (External)" at bounding box center [1236, 523] width 111 height 21
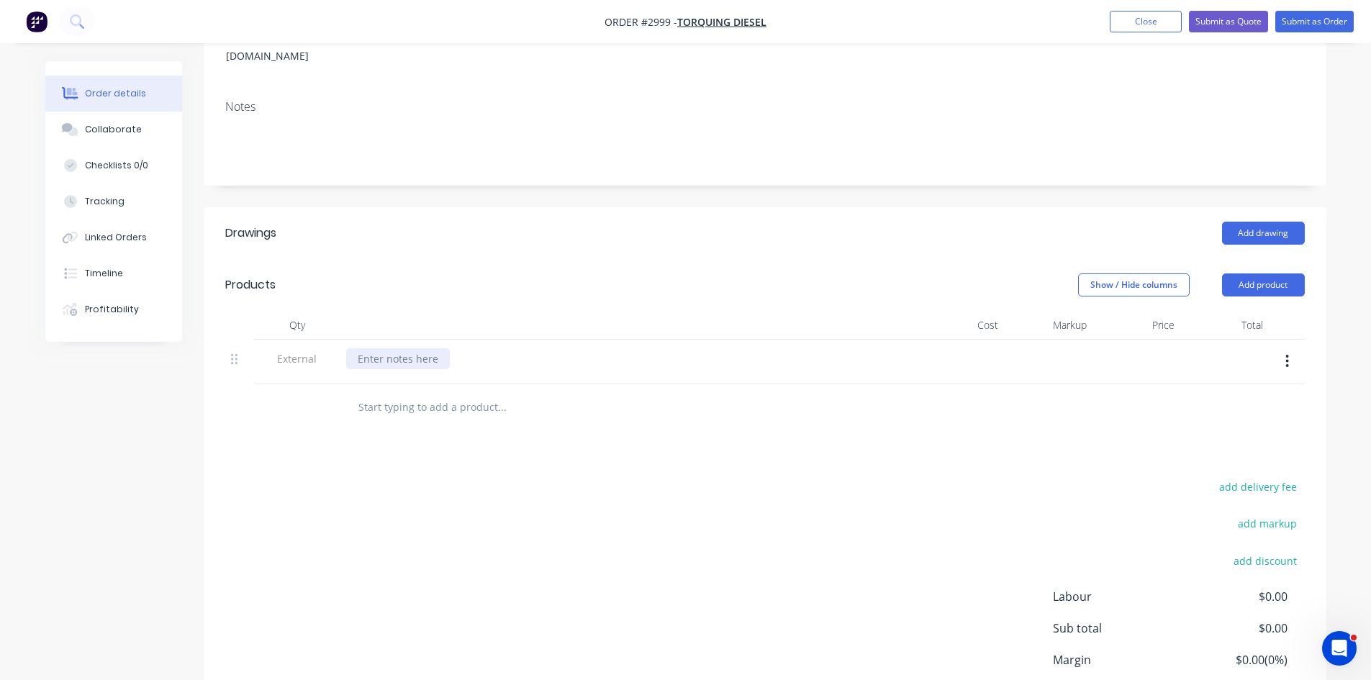
click at [407, 348] on div at bounding box center [398, 358] width 104 height 21
click at [433, 393] on input "text" at bounding box center [502, 407] width 288 height 29
type input "A"
click at [441, 393] on input "text" at bounding box center [502, 407] width 288 height 29
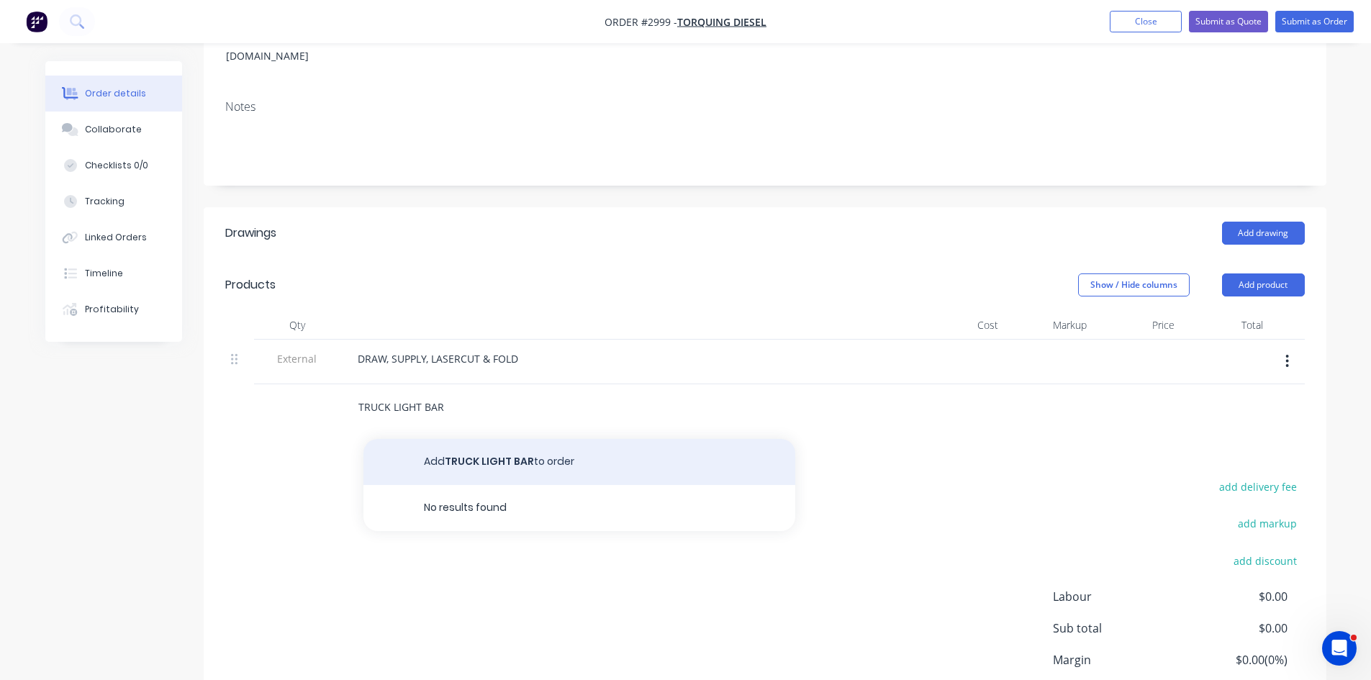
type input "TRUCK LIGHT BAR"
click at [472, 440] on button "Add TRUCK LIGHT BAR to order" at bounding box center [580, 462] width 432 height 46
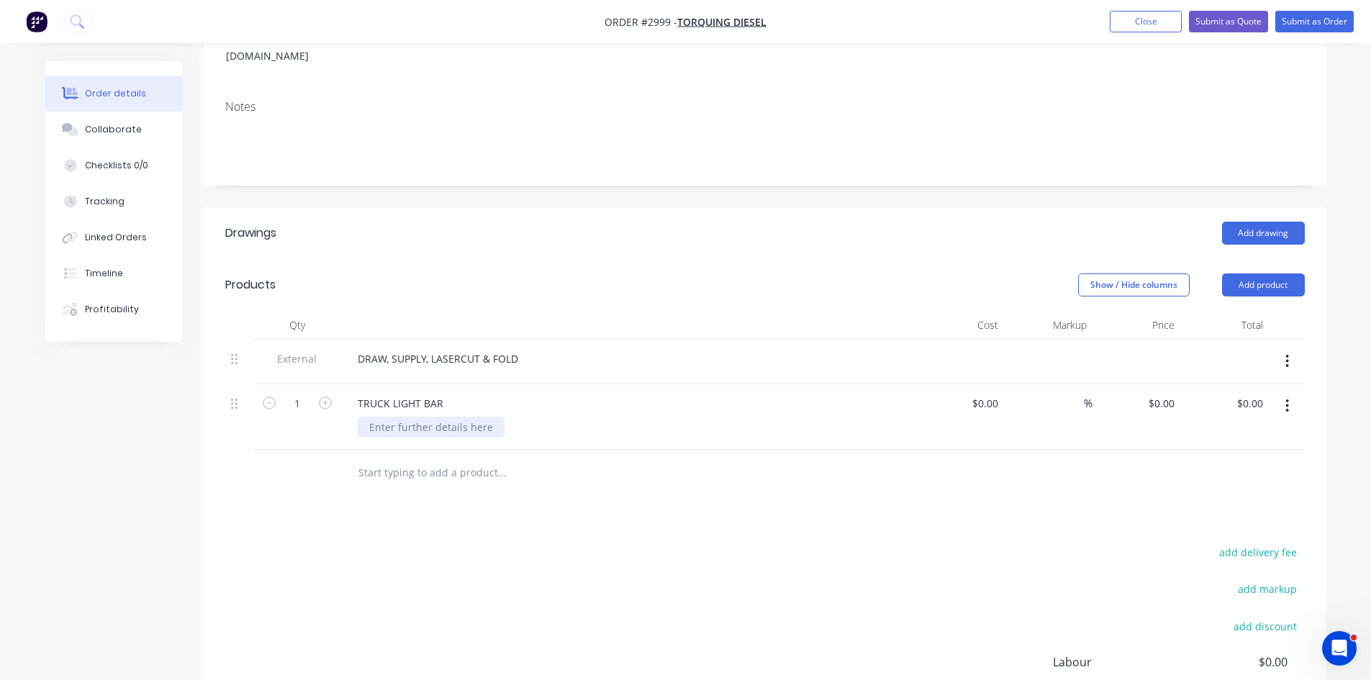
click at [397, 417] on div at bounding box center [431, 427] width 147 height 21
click at [410, 459] on input "text" at bounding box center [502, 473] width 288 height 29
click at [360, 459] on input "TRUCK LIGHT BAR AS PER SAMPLE" at bounding box center [502, 473] width 288 height 29
type input "A# TRUCK LIGHT BAR AS PER SAMPLE"
click at [358, 393] on div "TRUCK LIGHT BAR" at bounding box center [400, 403] width 109 height 21
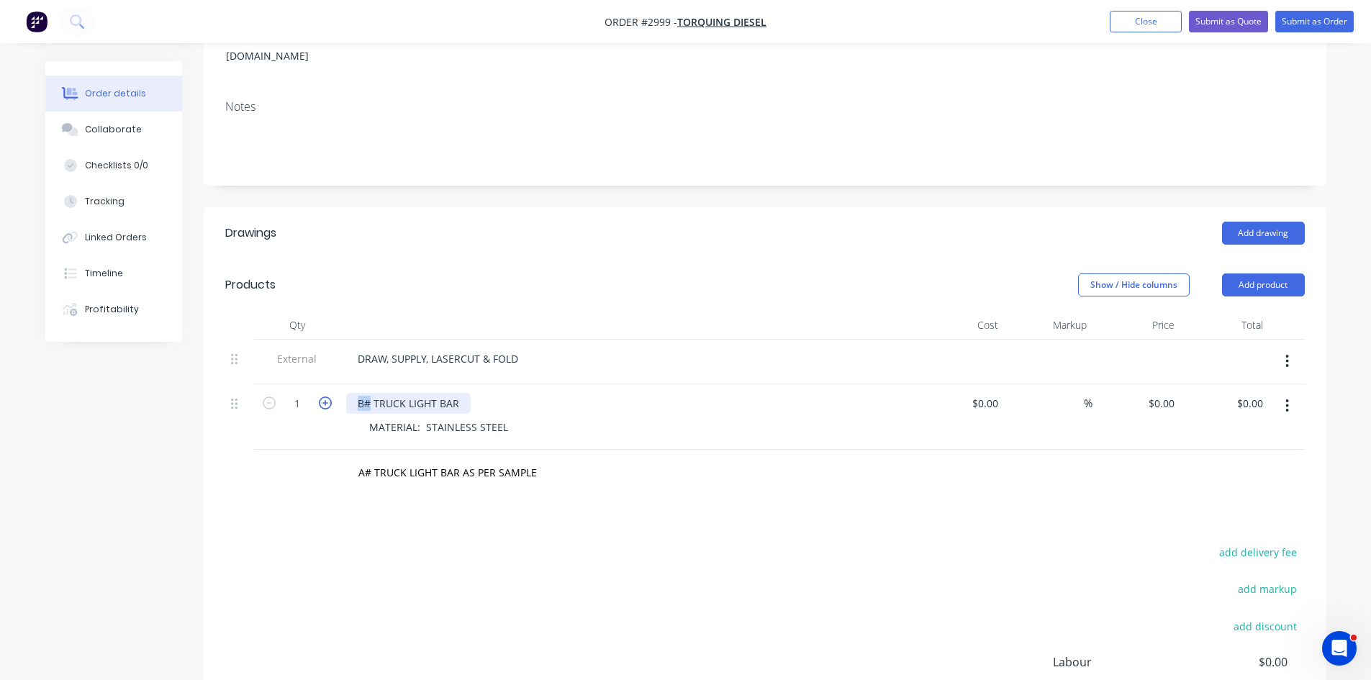
drag, startPoint x: 369, startPoint y: 380, endPoint x: 319, endPoint y: 378, distance: 49.7
click at [330, 384] on div "1 B# TRUCK LIGHT BAR MATERIAL: STAINLESS STEEL $0.00 $0.00 % $0.00 $0.00 $0.00 …" at bounding box center [765, 417] width 1080 height 66
click at [371, 459] on input "A# TRUCK LIGHT BAR AS PER SAMPLE" at bounding box center [502, 473] width 288 height 29
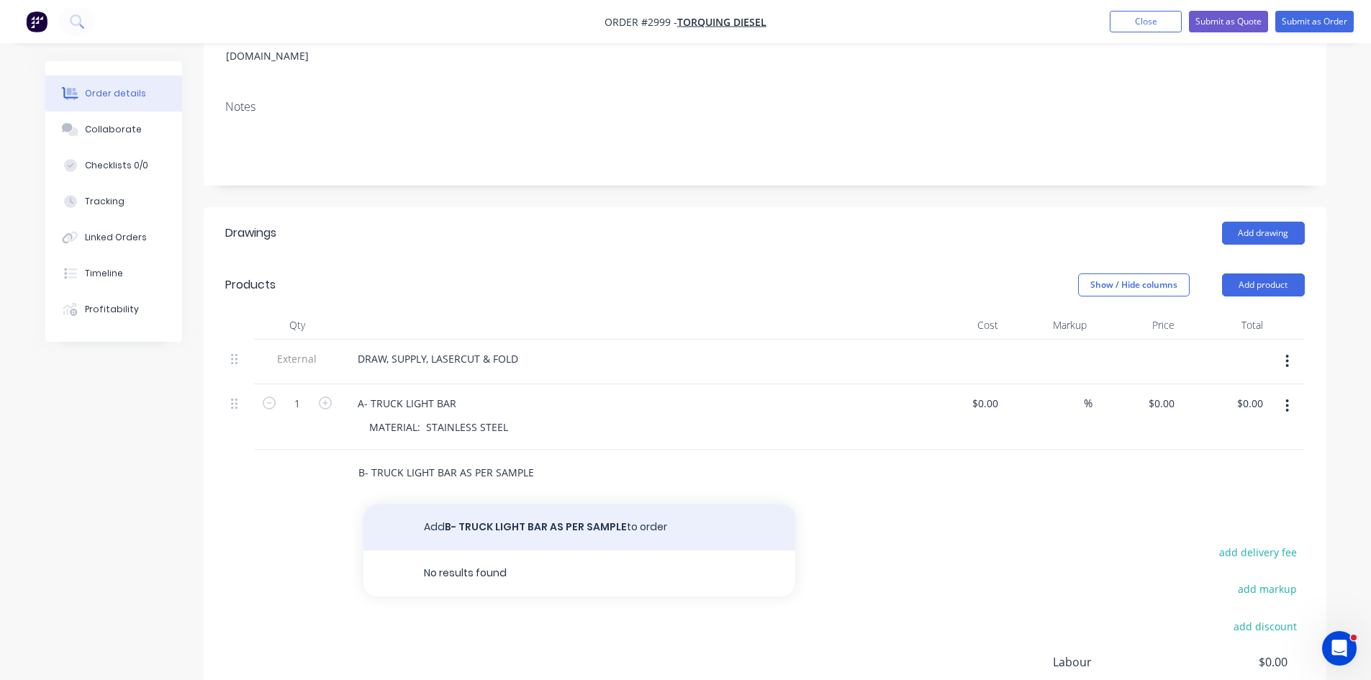
type input "B- TRUCK LIGHT BAR AS PER SAMPLE"
click at [531, 505] on button "Add B- TRUCK LIGHT BAR AS PER SAMPLE to order" at bounding box center [580, 528] width 432 height 46
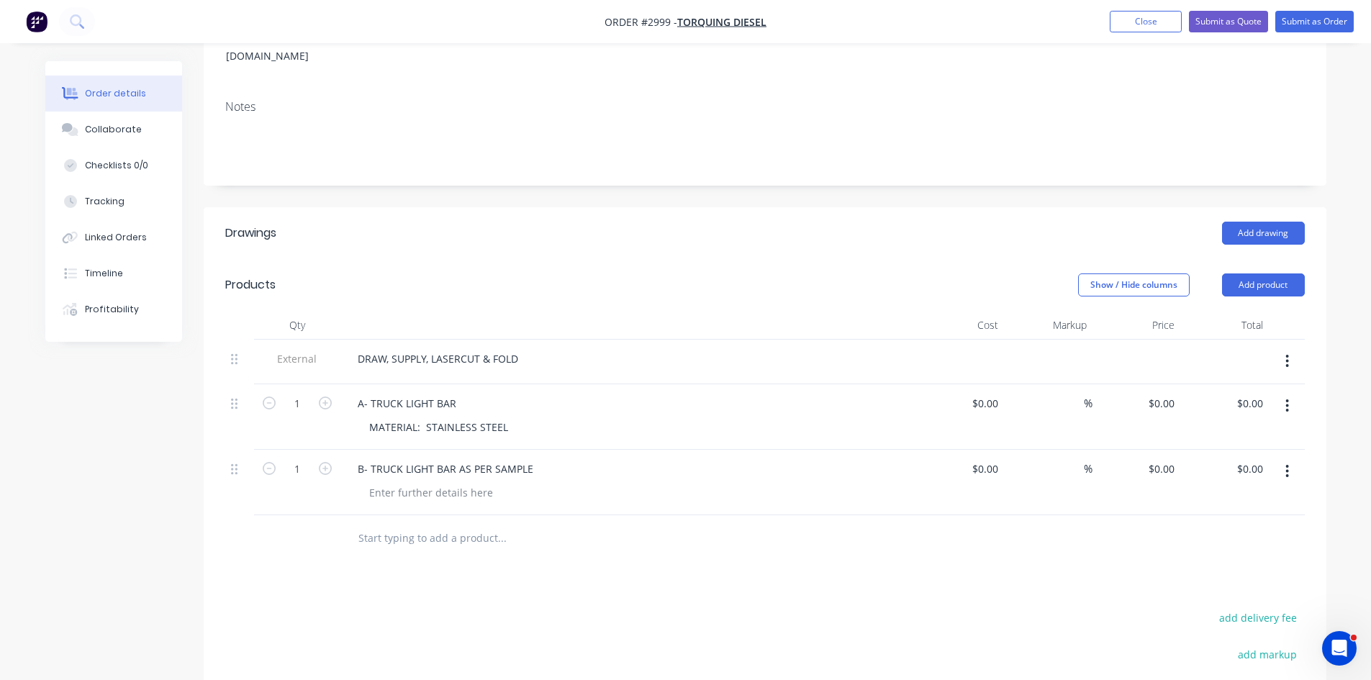
click at [466, 393] on div "A- TRUCK LIGHT BAR" at bounding box center [628, 403] width 564 height 21
click at [456, 393] on div "A- TRUCK LIGHT BAR" at bounding box center [407, 403] width 122 height 21
click at [452, 482] on div at bounding box center [431, 492] width 147 height 21
drag, startPoint x: 522, startPoint y: 406, endPoint x: 316, endPoint y: 402, distance: 205.9
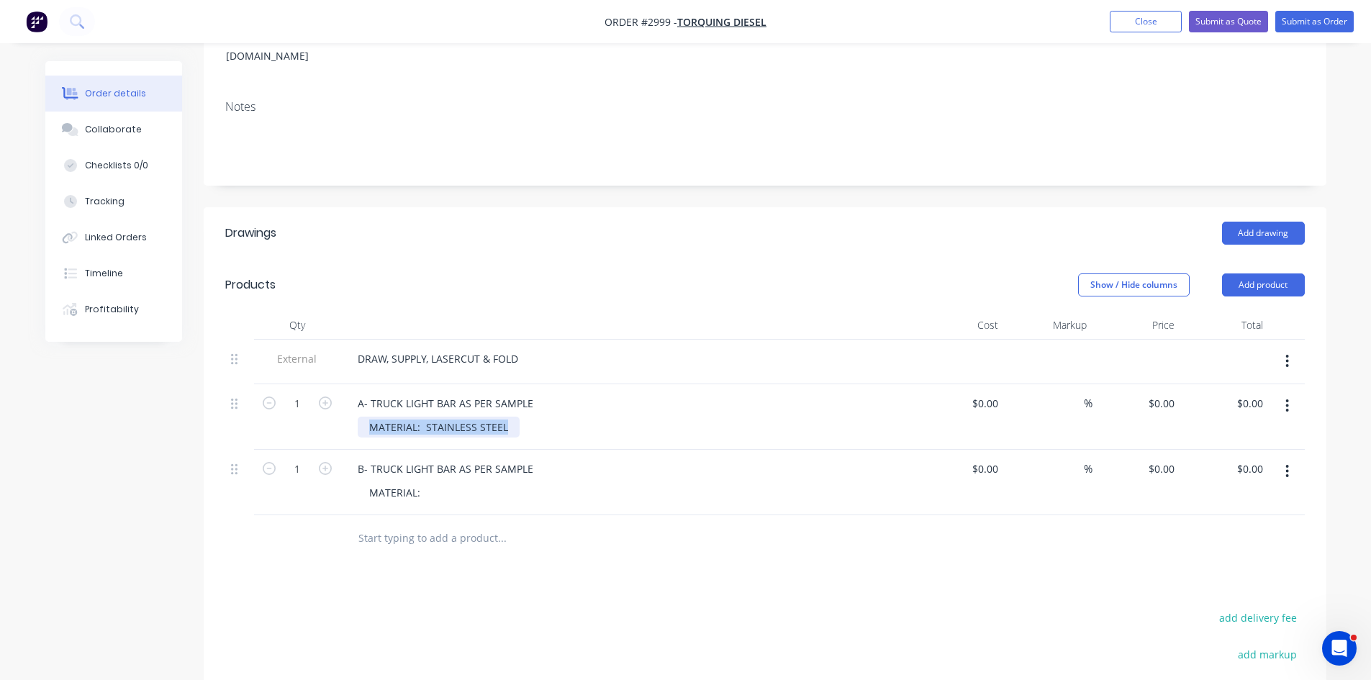
click at [316, 402] on div "1 A- TRUCK LIGHT BAR AS PER SAMPLE MATERIAL: STAINLESS STEEL $0.00 $0.00 % $0.0…" at bounding box center [765, 417] width 1080 height 66
drag, startPoint x: 440, startPoint y: 406, endPoint x: 445, endPoint y: 472, distance: 66.4
click at [445, 482] on div "MATERIAL:" at bounding box center [634, 492] width 553 height 21
drag, startPoint x: 420, startPoint y: 474, endPoint x: 285, endPoint y: 472, distance: 135.3
click at [285, 472] on div "1 B- TRUCK LIGHT BAR AS PER SAMPLE MATERIAL: $0.00 $0.00 % $0.00 $0.00 $0.00 $0…" at bounding box center [765, 483] width 1080 height 66
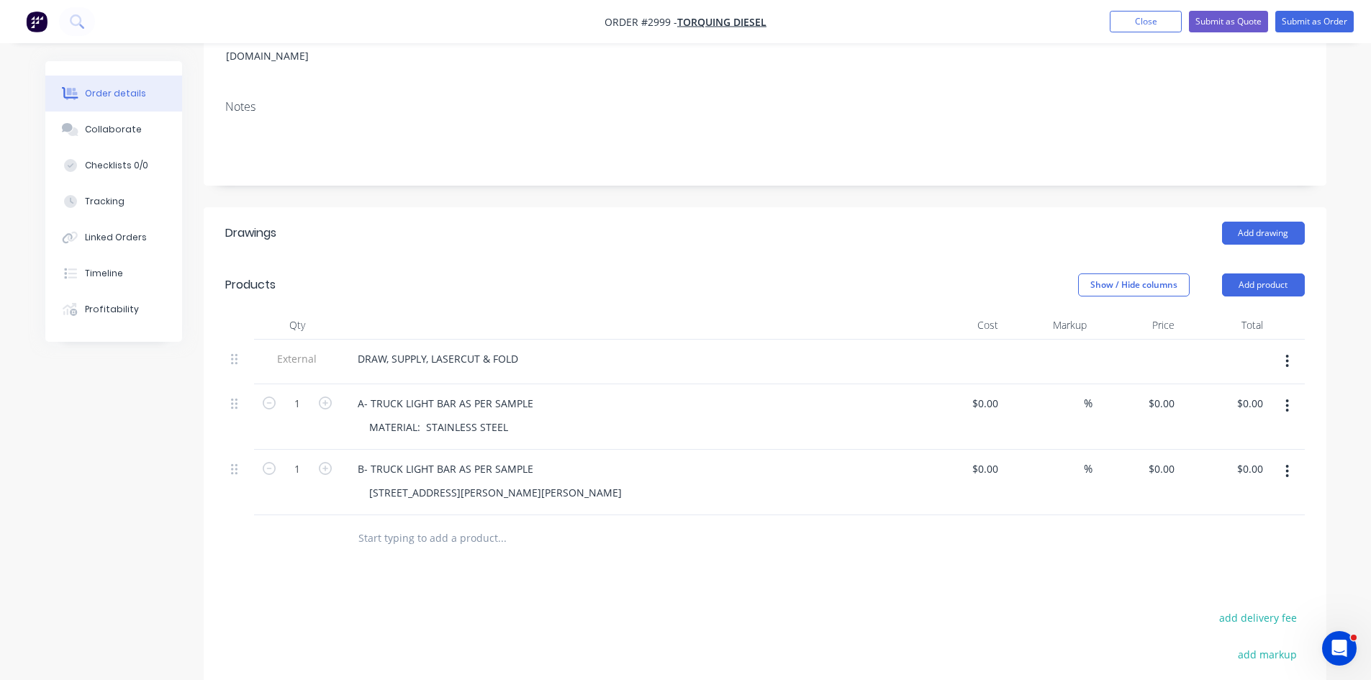
drag, startPoint x: 500, startPoint y: 487, endPoint x: 487, endPoint y: 486, distance: 13.8
click at [494, 487] on div "146 Mills Road Bean Creek NSW 2469" at bounding box center [634, 492] width 553 height 21
drag, startPoint x: 480, startPoint y: 486, endPoint x: 310, endPoint y: 448, distance: 174.0
click at [310, 450] on div "1 B- TRUCK LIGHT BAR AS PER SAMPLE 146 Mills Road Bean Creek NSW 2469 $0.00 $0.…" at bounding box center [765, 483] width 1080 height 66
click at [118, 125] on div "Collaborate" at bounding box center [113, 129] width 57 height 13
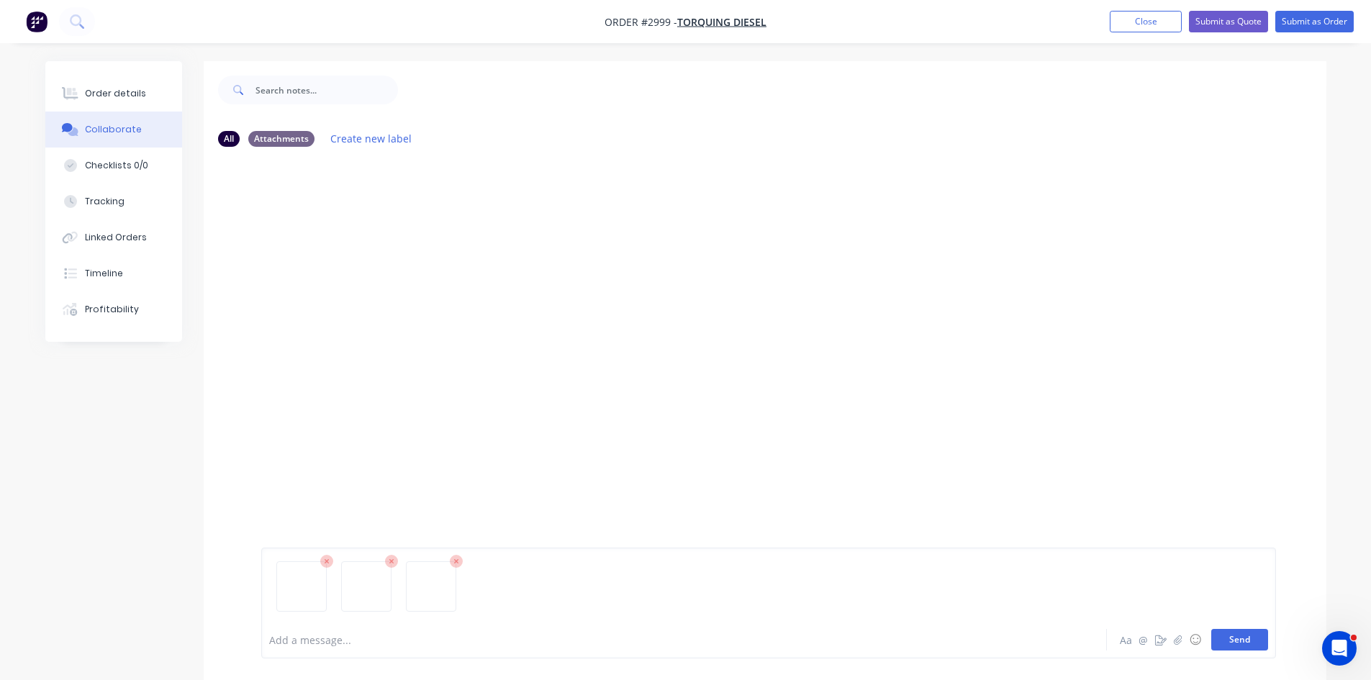
click at [1237, 639] on button "Send" at bounding box center [1240, 640] width 57 height 22
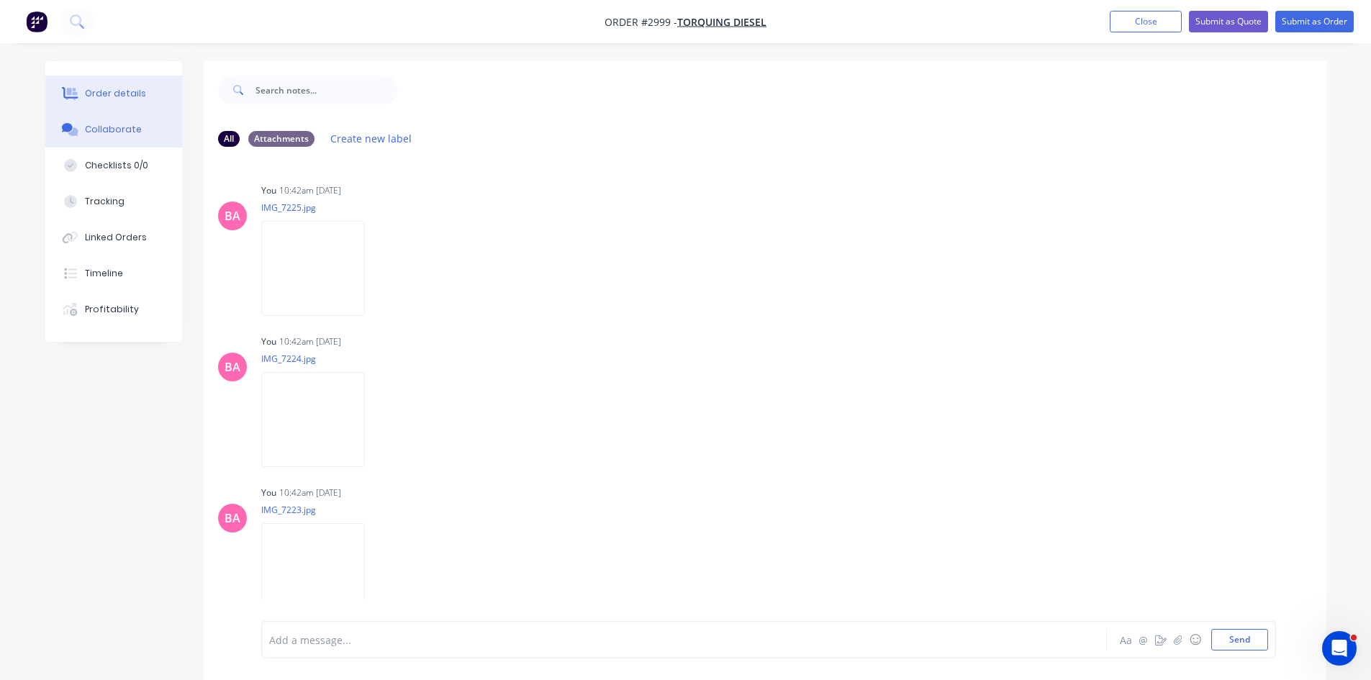
click at [103, 88] on div "Order details" at bounding box center [115, 93] width 61 height 13
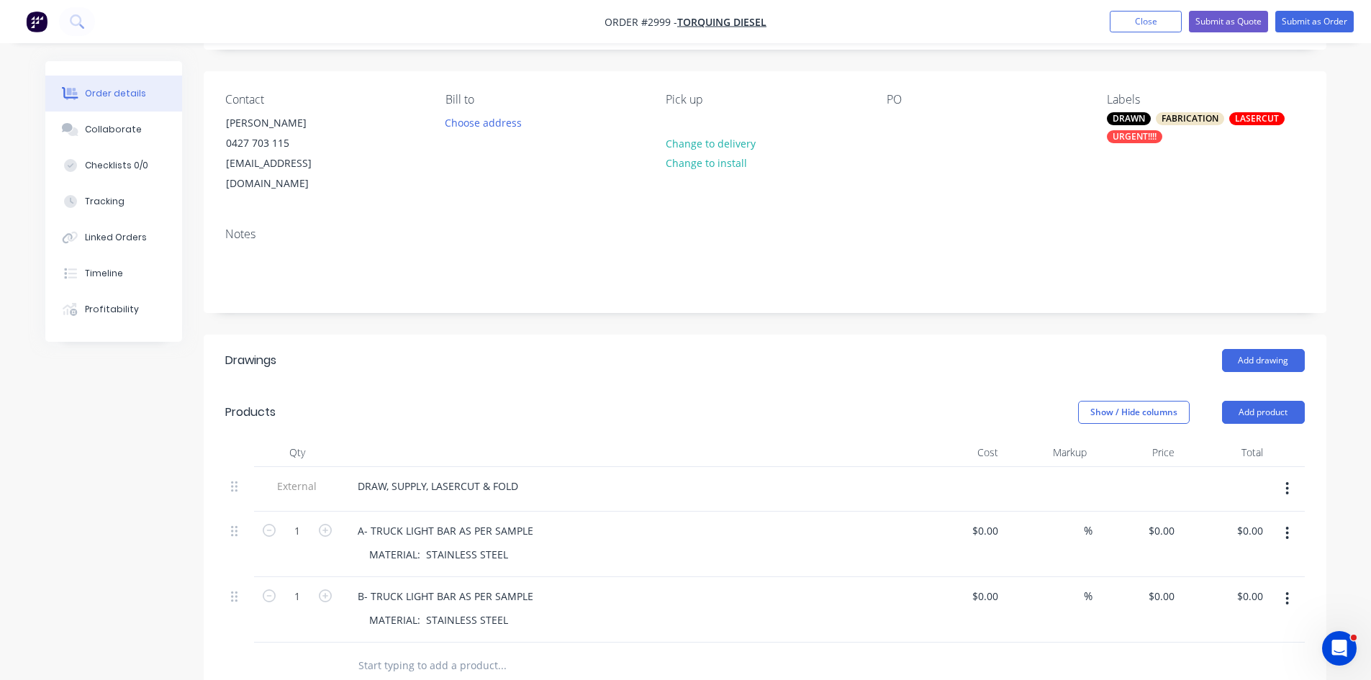
scroll to position [96, 0]
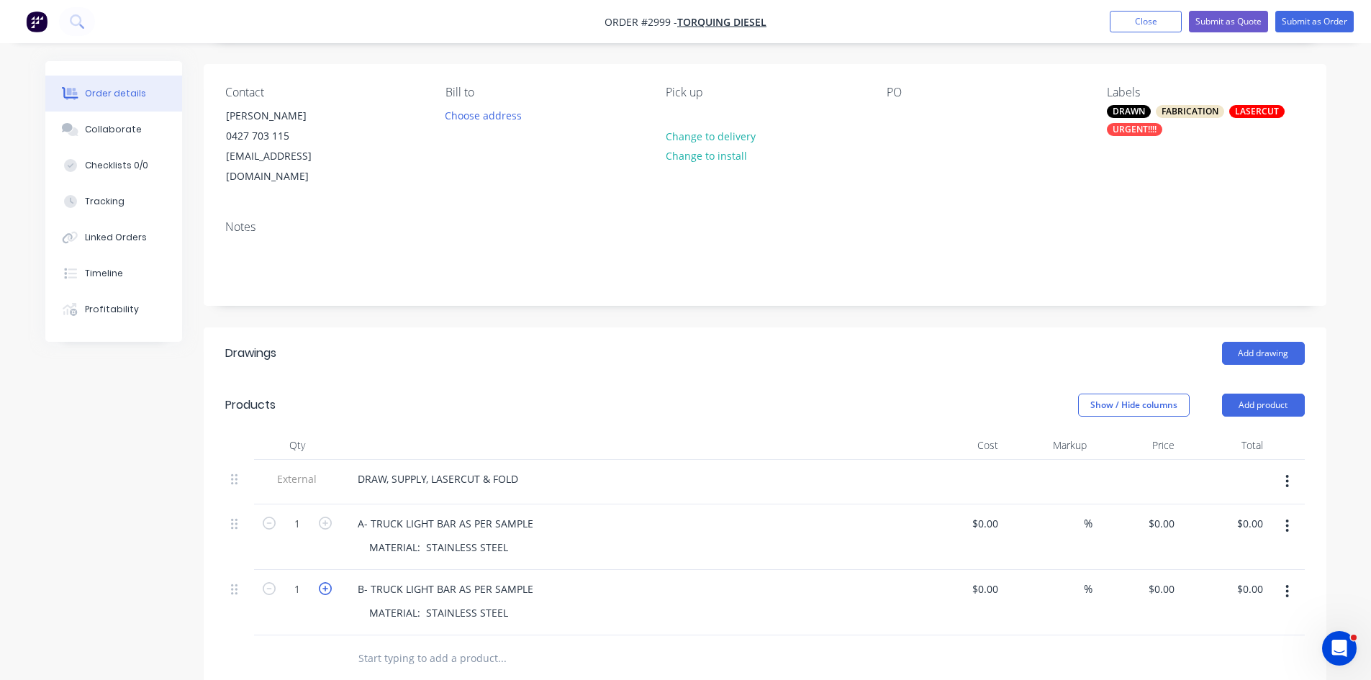
click at [321, 582] on icon "button" at bounding box center [325, 588] width 13 height 13
click at [266, 582] on icon "button" at bounding box center [269, 588] width 13 height 13
type input "3"
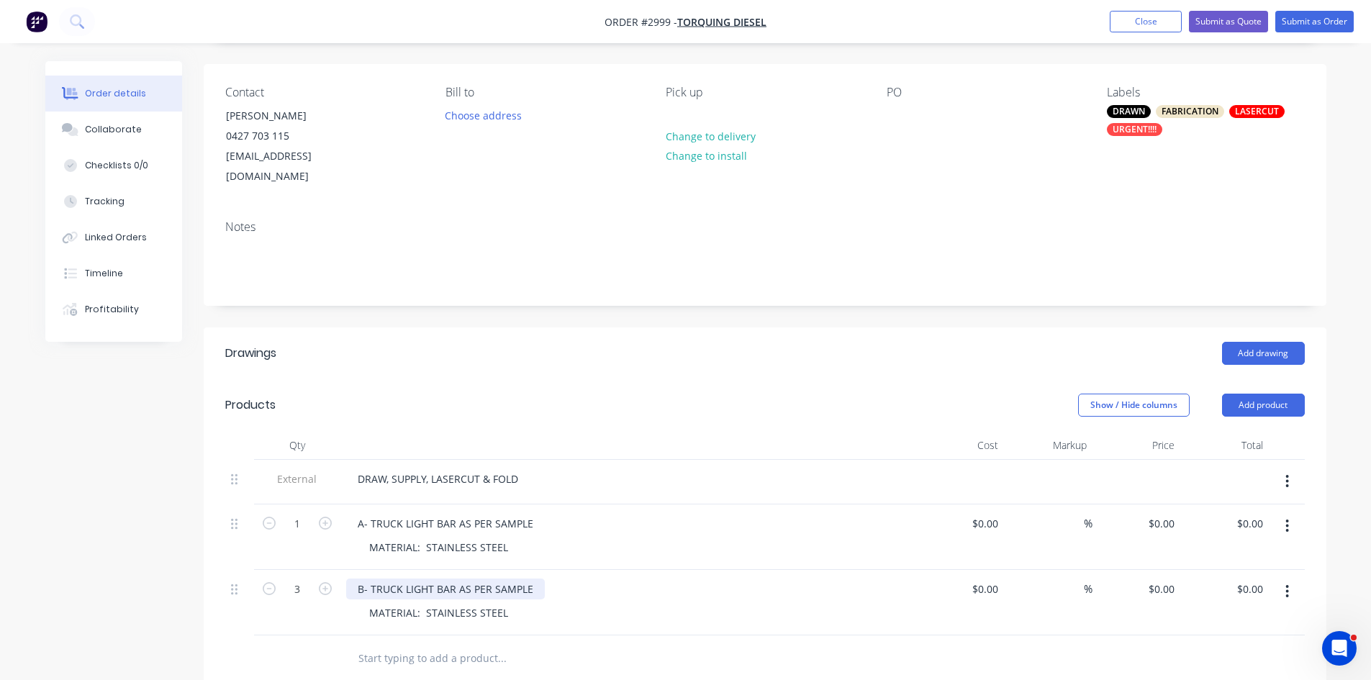
click at [535, 579] on div "B- TRUCK LIGHT BAR AS PER SAMPLE" at bounding box center [445, 589] width 199 height 21
click at [534, 579] on div "B- TRUCK LIGHT BAR AS PER SAMPLE (RADIUS AS PER SAMPLE AS MARKED)" at bounding box center [536, 589] width 380 height 21
click at [533, 513] on div "A- TRUCK LIGHT BAR AS PER SAMPLE" at bounding box center [445, 523] width 199 height 21
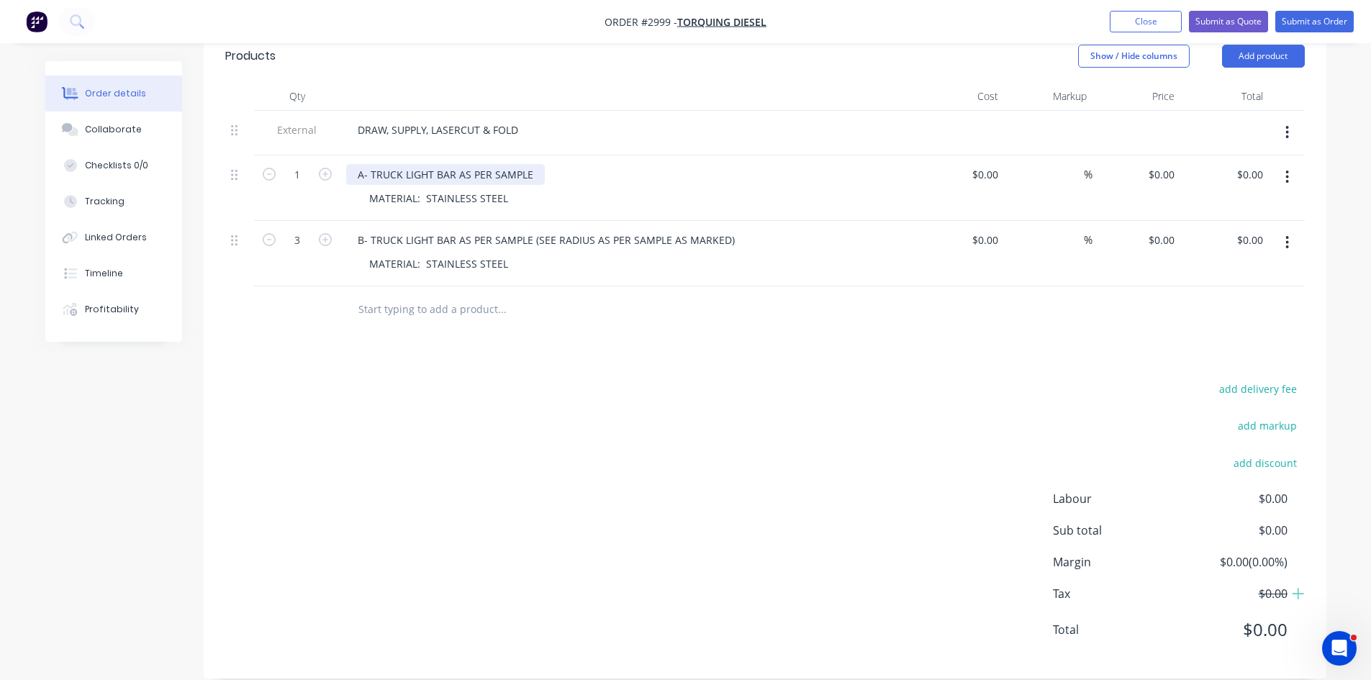
click at [533, 164] on div "A- TRUCK LIGHT BAR AS PER SAMPLE" at bounding box center [445, 174] width 199 height 21
drag, startPoint x: 532, startPoint y: 153, endPoint x: 775, endPoint y: 152, distance: 243.3
click at [775, 164] on div "A- TRUCK LIGHT BAR AS PER SAMPLE (NO HOLES AS MARKED)" at bounding box center [628, 174] width 564 height 21
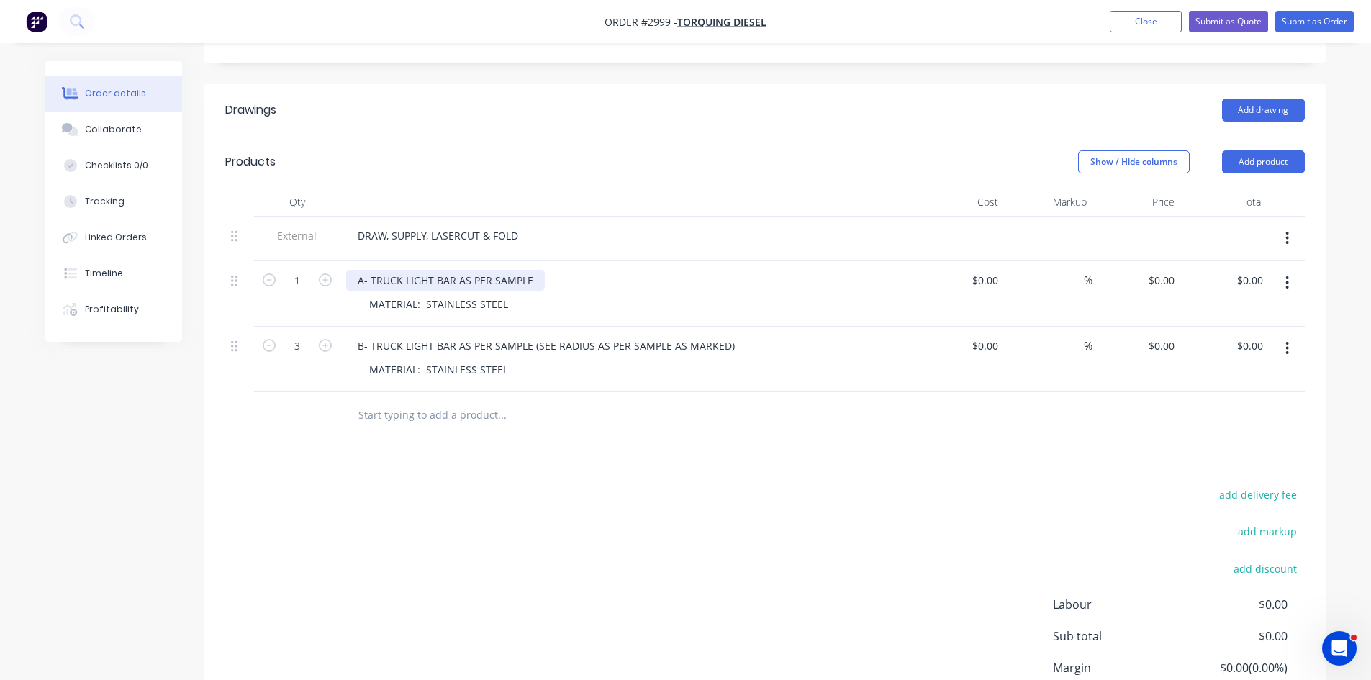
scroll to position [325, 0]
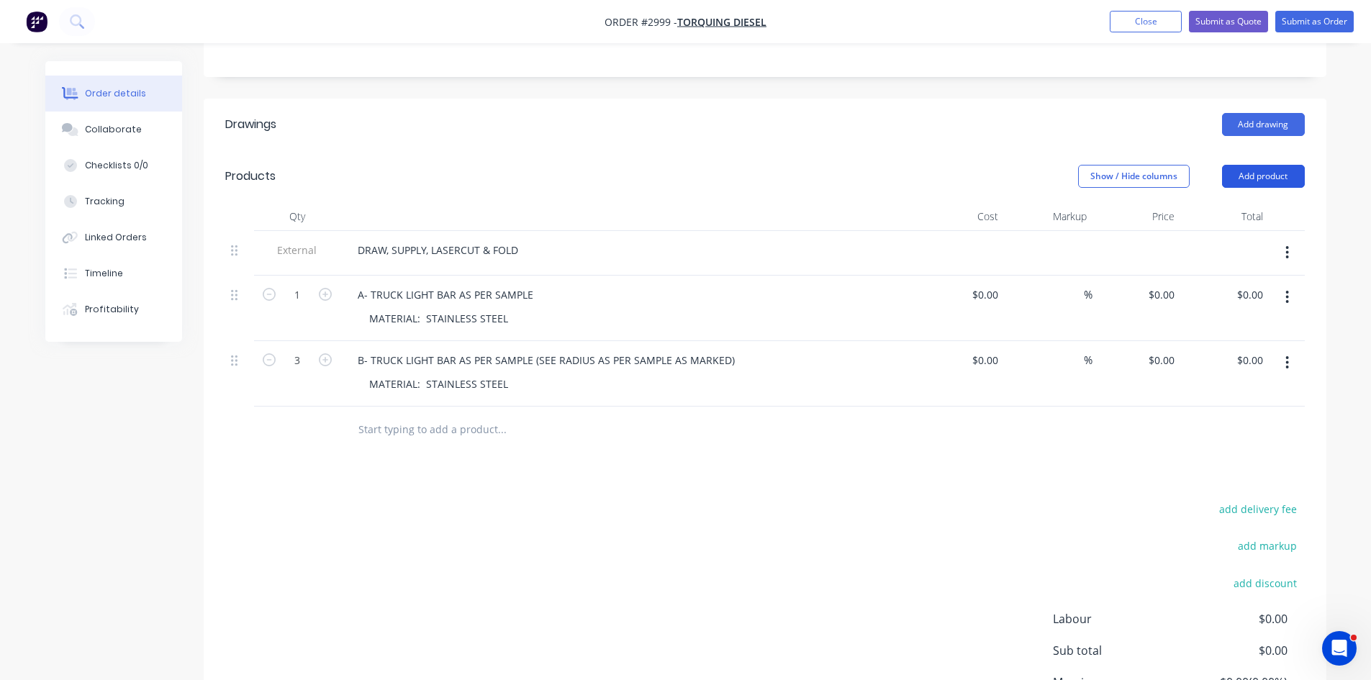
click at [1273, 165] on button "Add product" at bounding box center [1263, 176] width 83 height 23
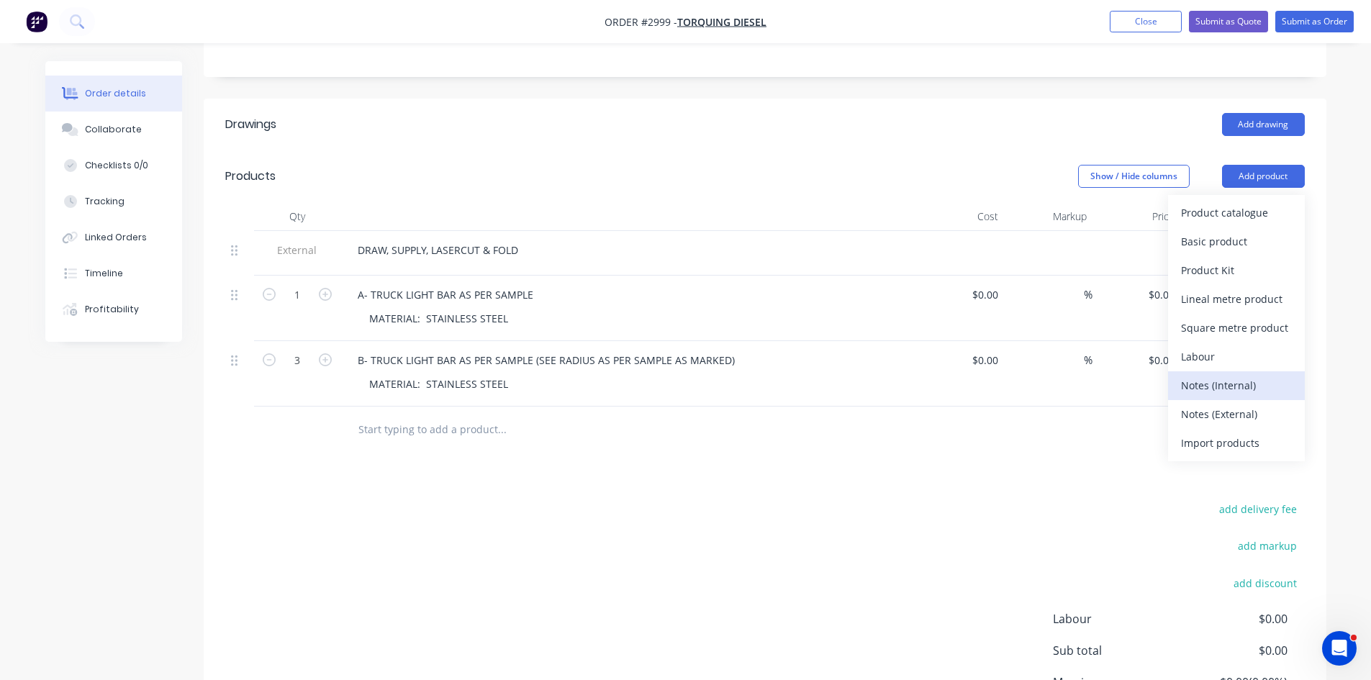
click at [1241, 375] on div "Notes (Internal)" at bounding box center [1236, 385] width 111 height 21
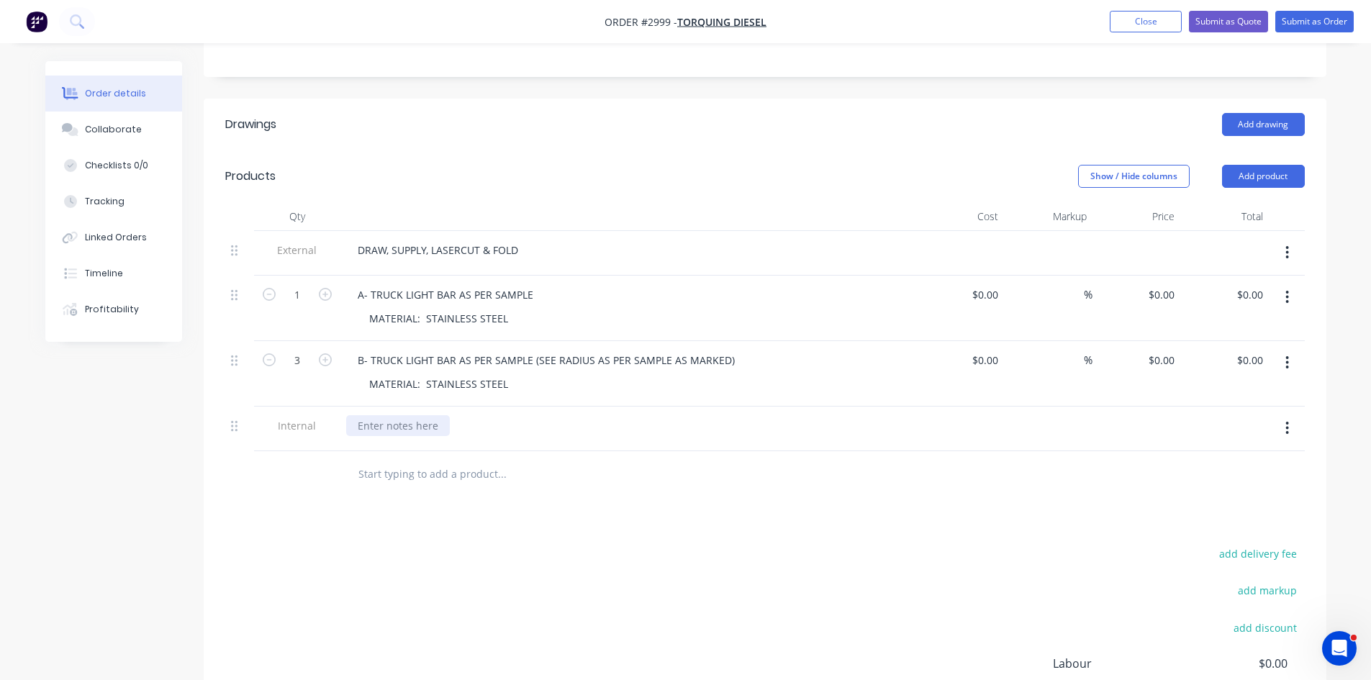
click at [432, 415] on div at bounding box center [398, 425] width 104 height 21
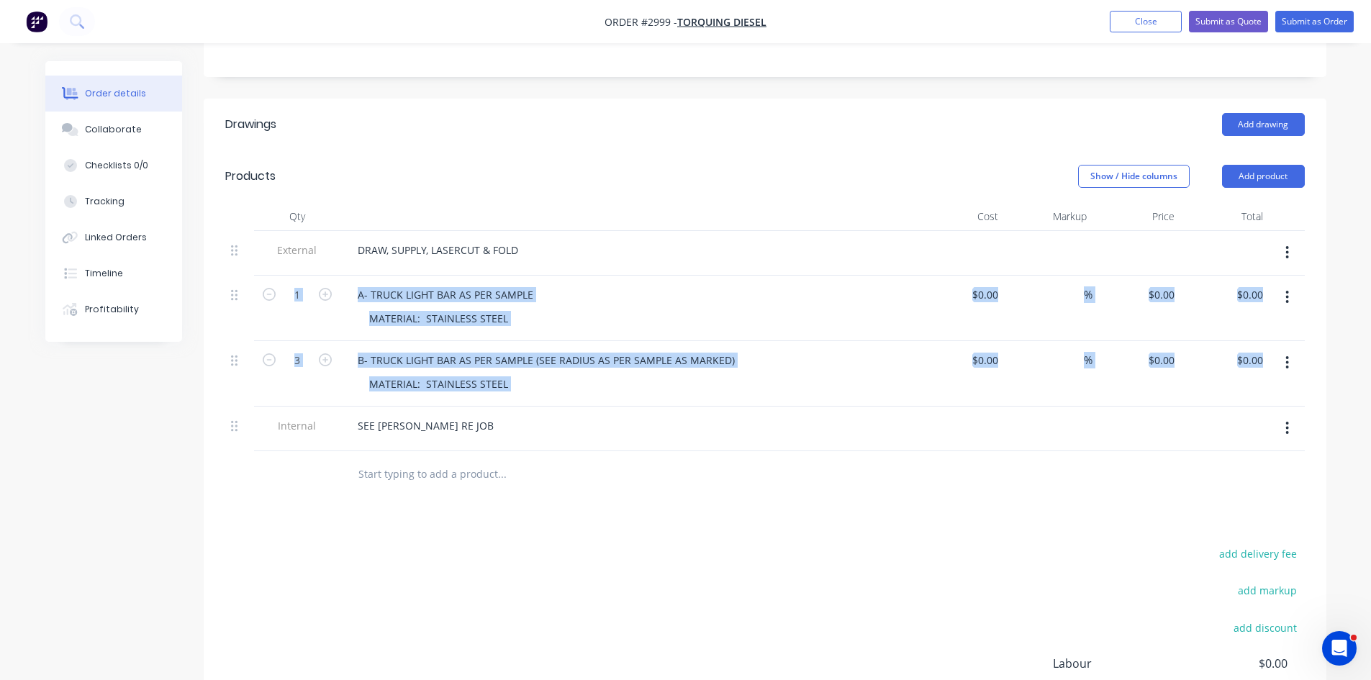
drag, startPoint x: 227, startPoint y: 412, endPoint x: 258, endPoint y: 281, distance: 134.6
click at [258, 281] on div "External DRAW, SUPPLY, LASERCUT & FOLD 1 A- TRUCK LIGHT BAR AS PER SAMPLE MATER…" at bounding box center [765, 341] width 1080 height 220
click at [233, 420] on icon at bounding box center [234, 426] width 6 height 13
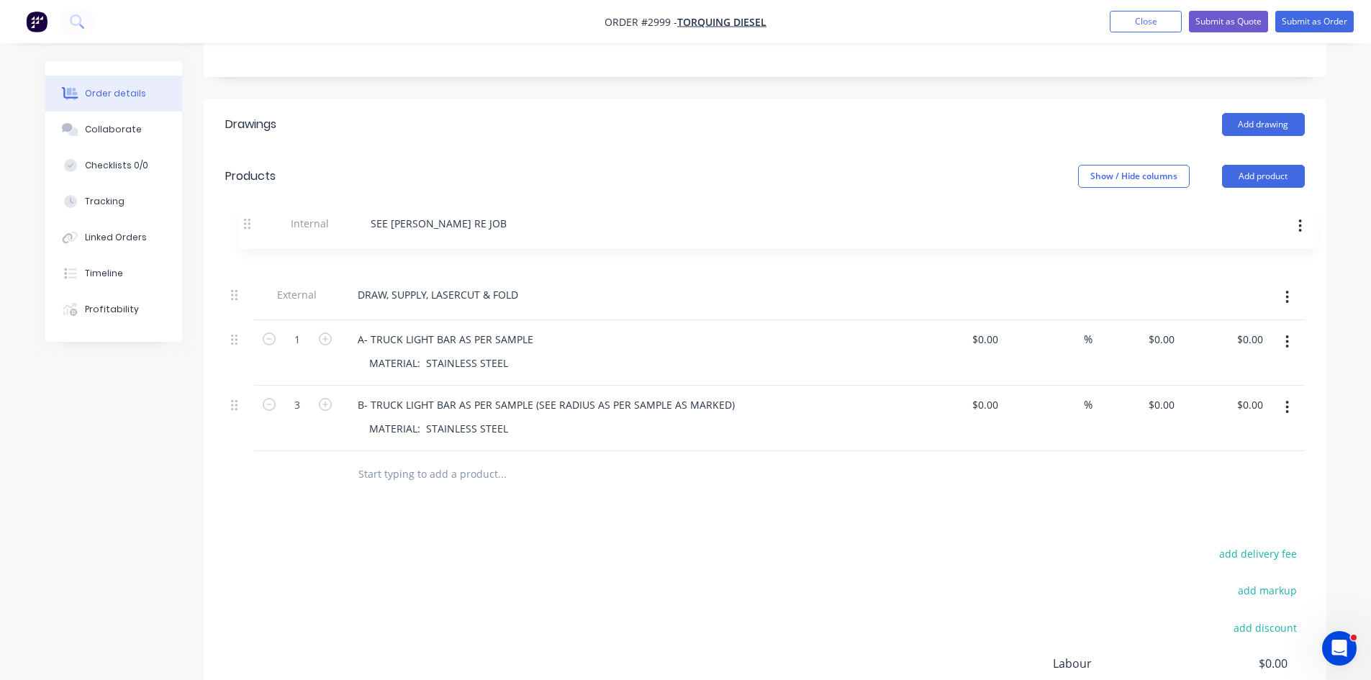
drag, startPoint x: 239, startPoint y: 412, endPoint x: 252, endPoint y: 226, distance: 186.9
click at [255, 231] on div "External DRAW, SUPPLY, LASERCUT & FOLD 1 A- TRUCK LIGHT BAR AS PER SAMPLE MATER…" at bounding box center [765, 341] width 1080 height 220
click at [1324, 23] on button "Submit as Order" at bounding box center [1315, 22] width 78 height 22
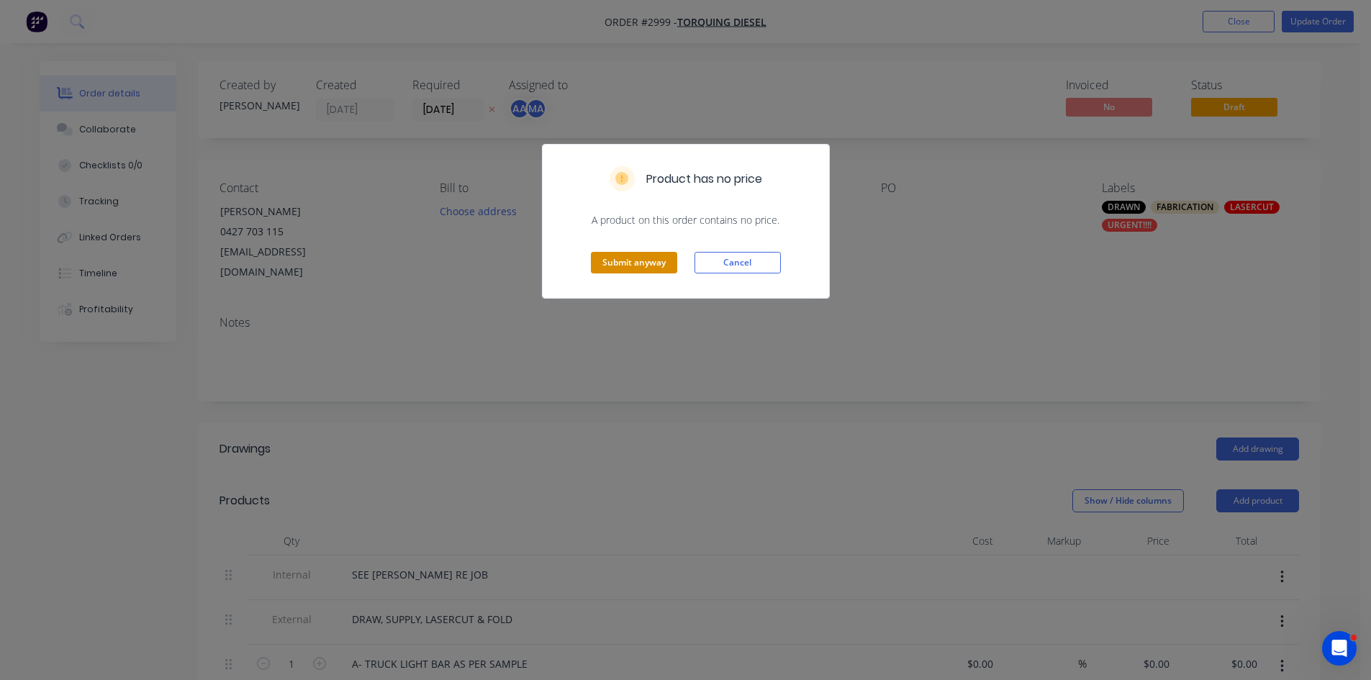
click at [648, 258] on button "Submit anyway" at bounding box center [634, 263] width 86 height 22
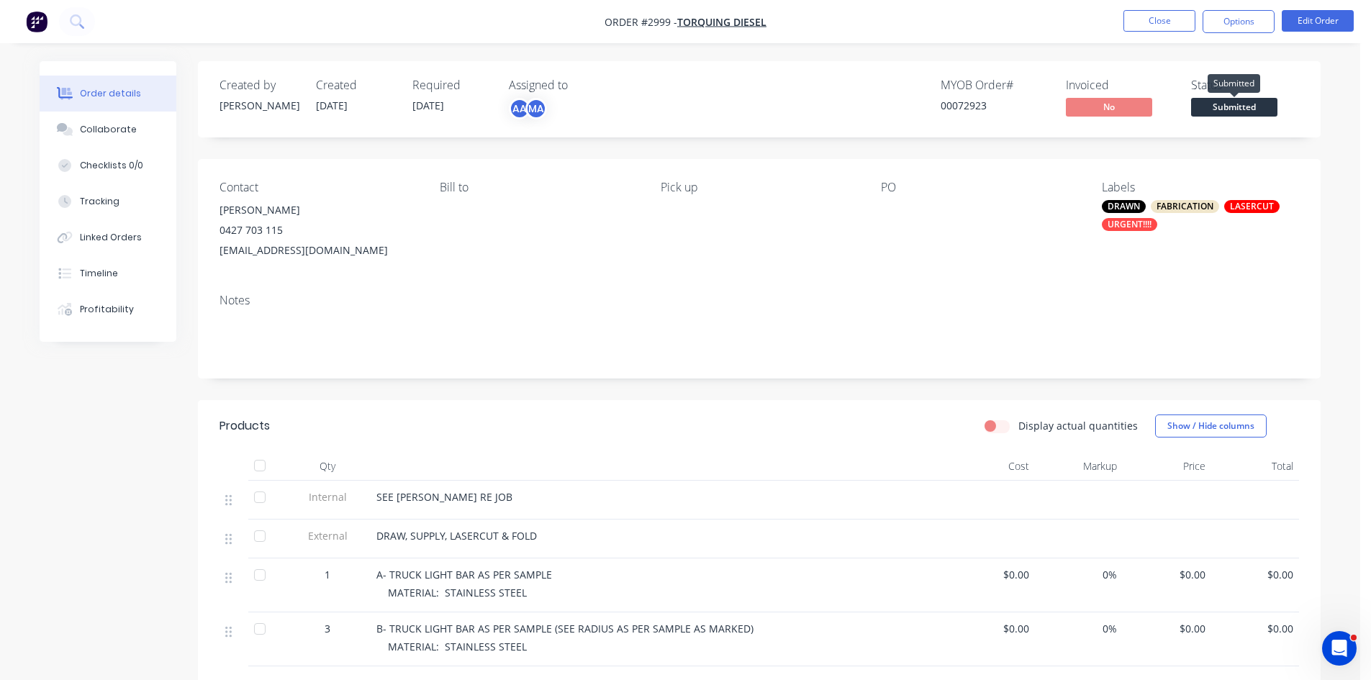
click at [1247, 103] on span "Submitted" at bounding box center [1234, 107] width 86 height 18
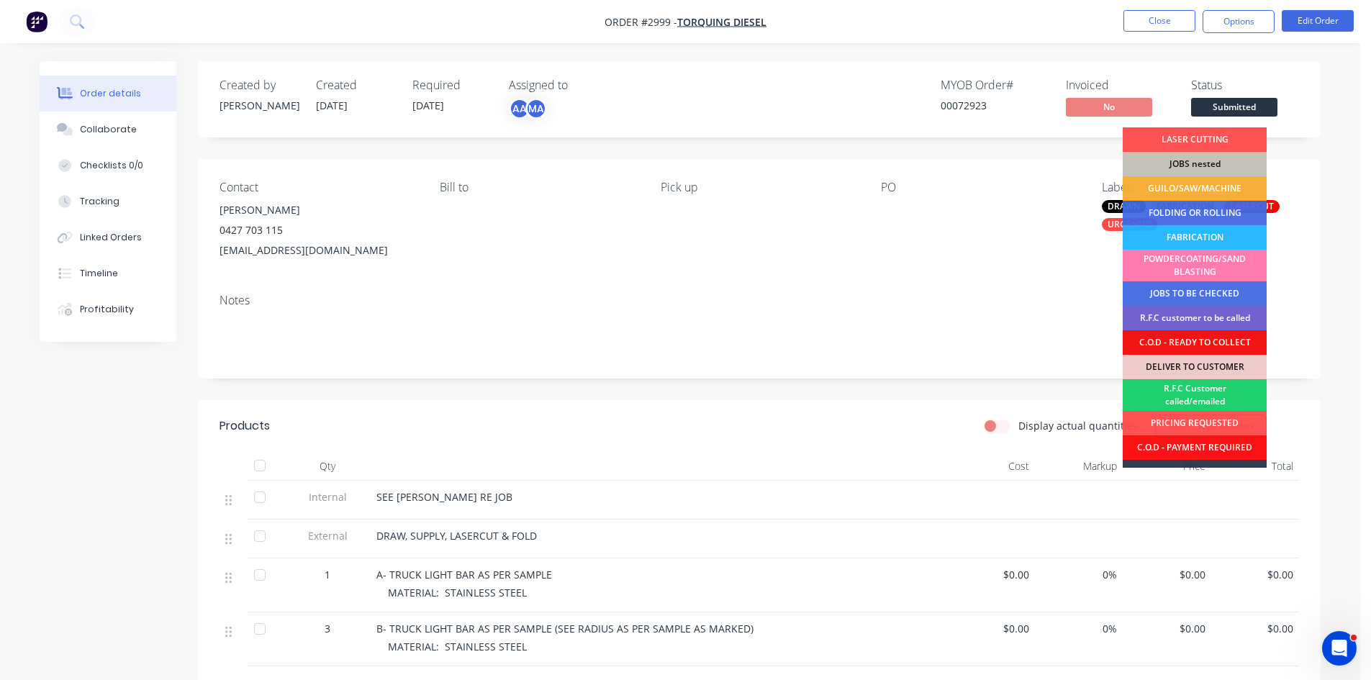
click at [921, 258] on div "PO" at bounding box center [979, 221] width 197 height 80
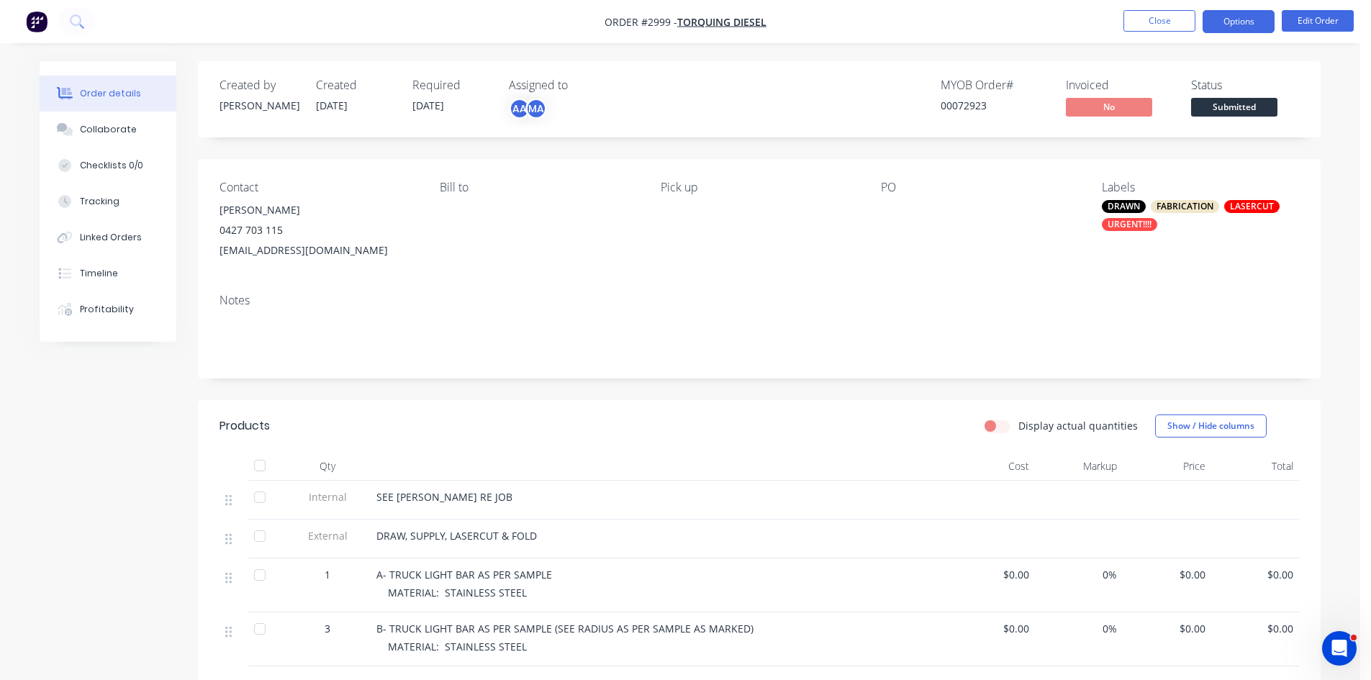
click at [1253, 16] on button "Options" at bounding box center [1239, 21] width 72 height 23
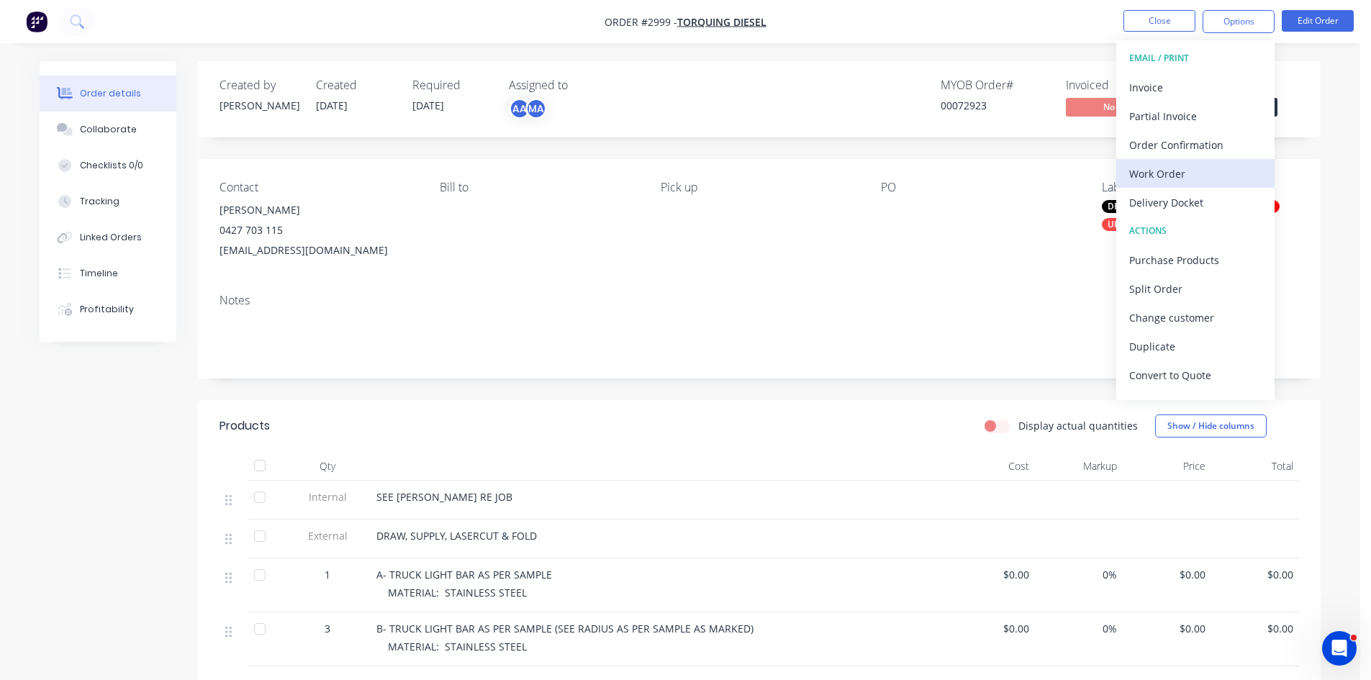
click at [1147, 173] on div "Work Order" at bounding box center [1195, 173] width 132 height 21
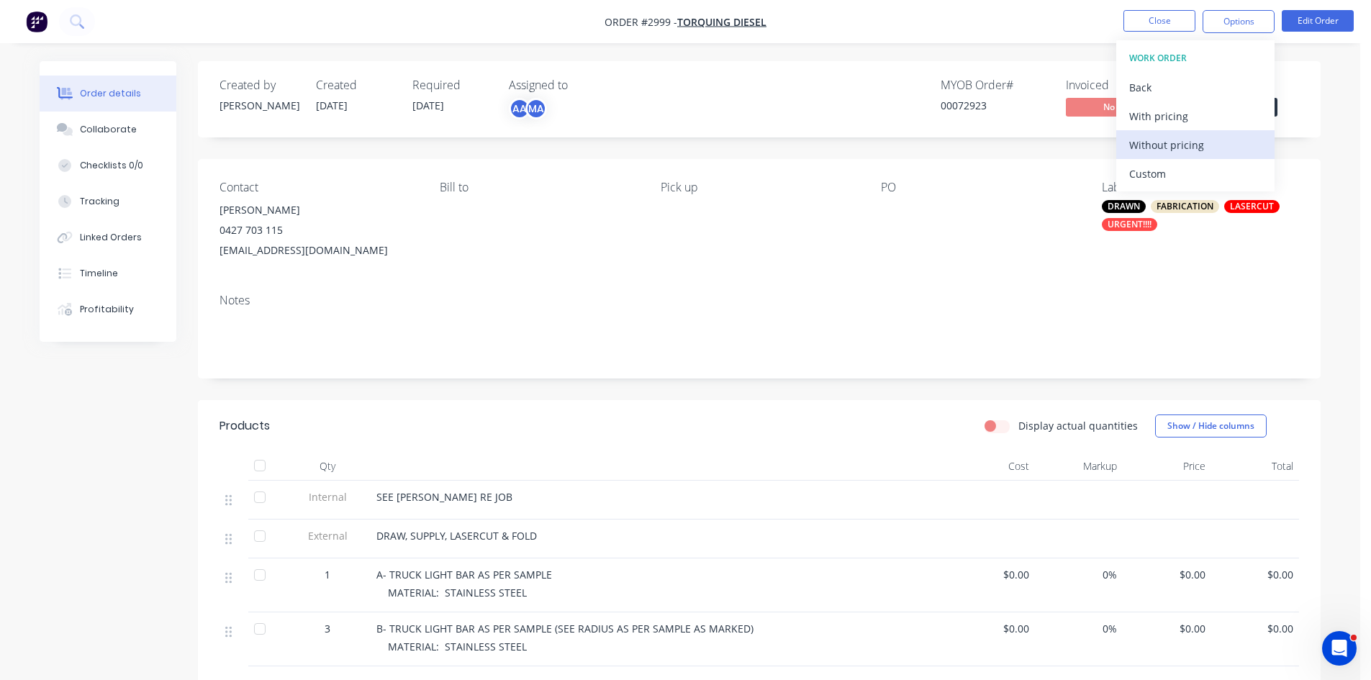
click at [1178, 142] on div "Without pricing" at bounding box center [1195, 145] width 132 height 21
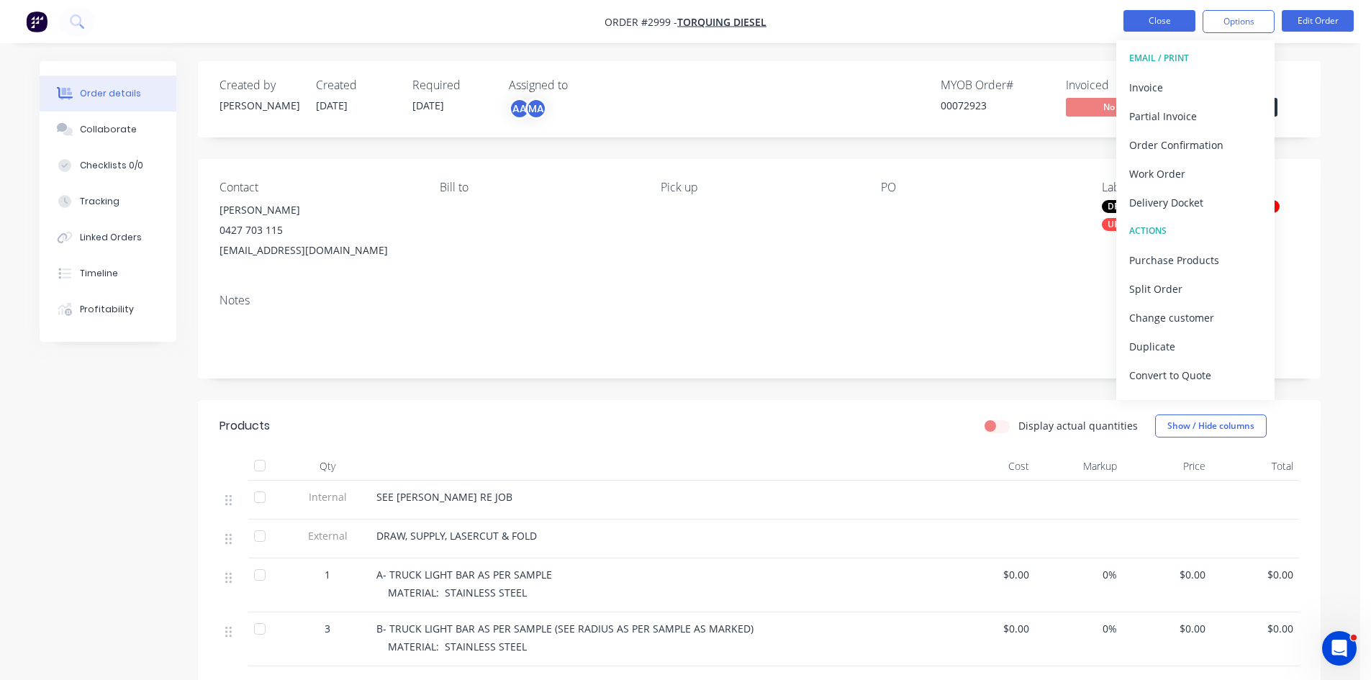
click at [1165, 20] on button "Close" at bounding box center [1160, 21] width 72 height 22
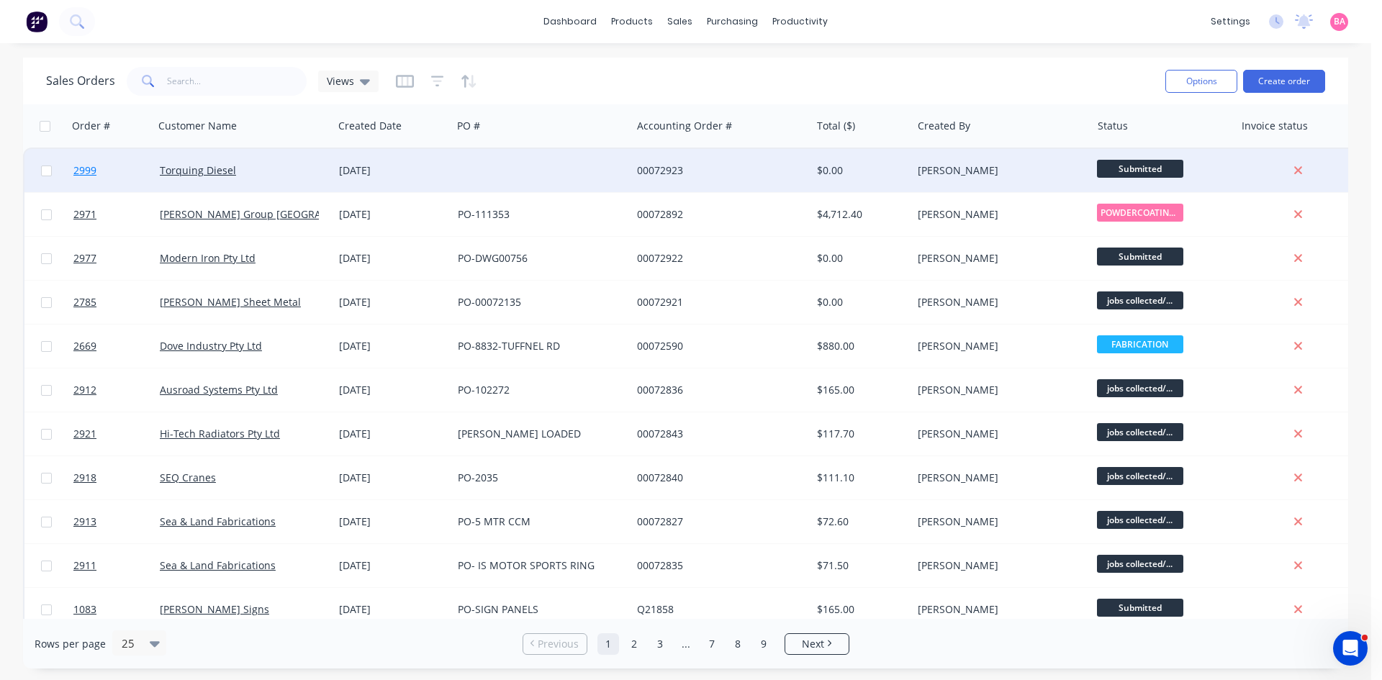
click at [77, 169] on span "2999" at bounding box center [84, 170] width 23 height 14
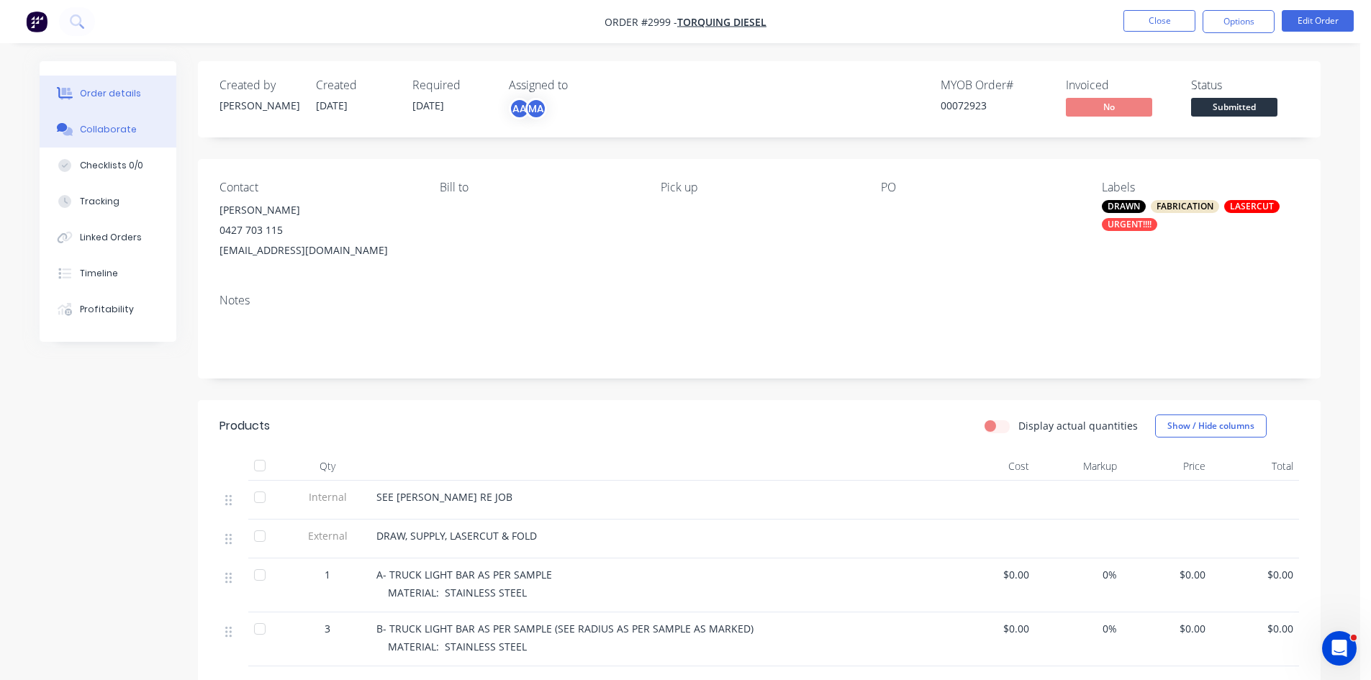
click at [98, 122] on button "Collaborate" at bounding box center [108, 130] width 137 height 36
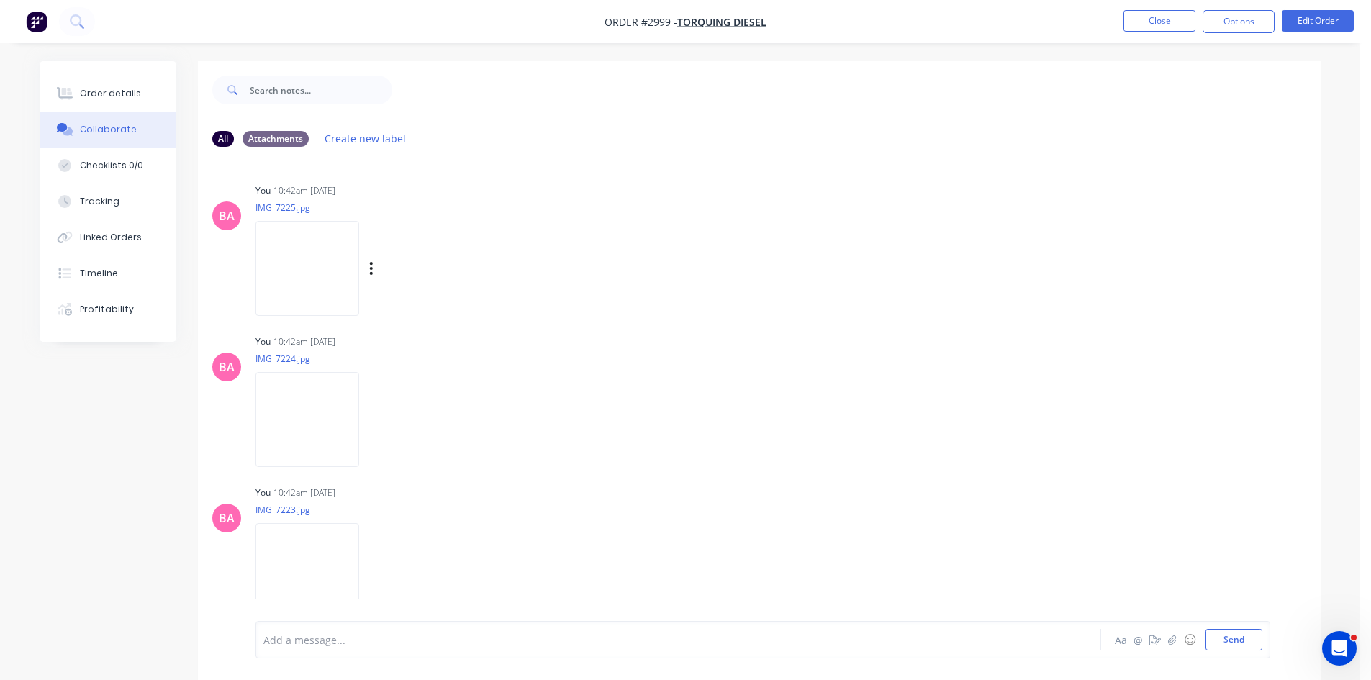
click at [315, 282] on img at bounding box center [308, 268] width 104 height 94
click at [91, 92] on div "Order details" at bounding box center [110, 93] width 61 height 13
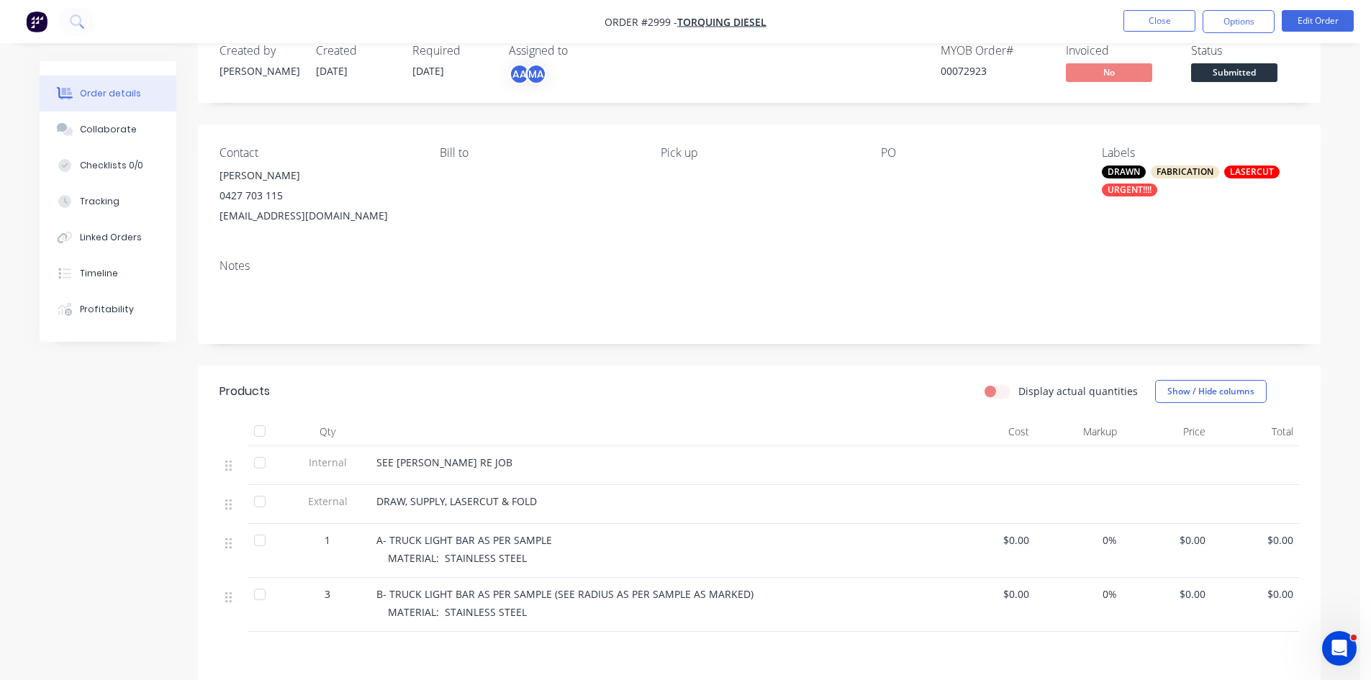
scroll to position [48, 0]
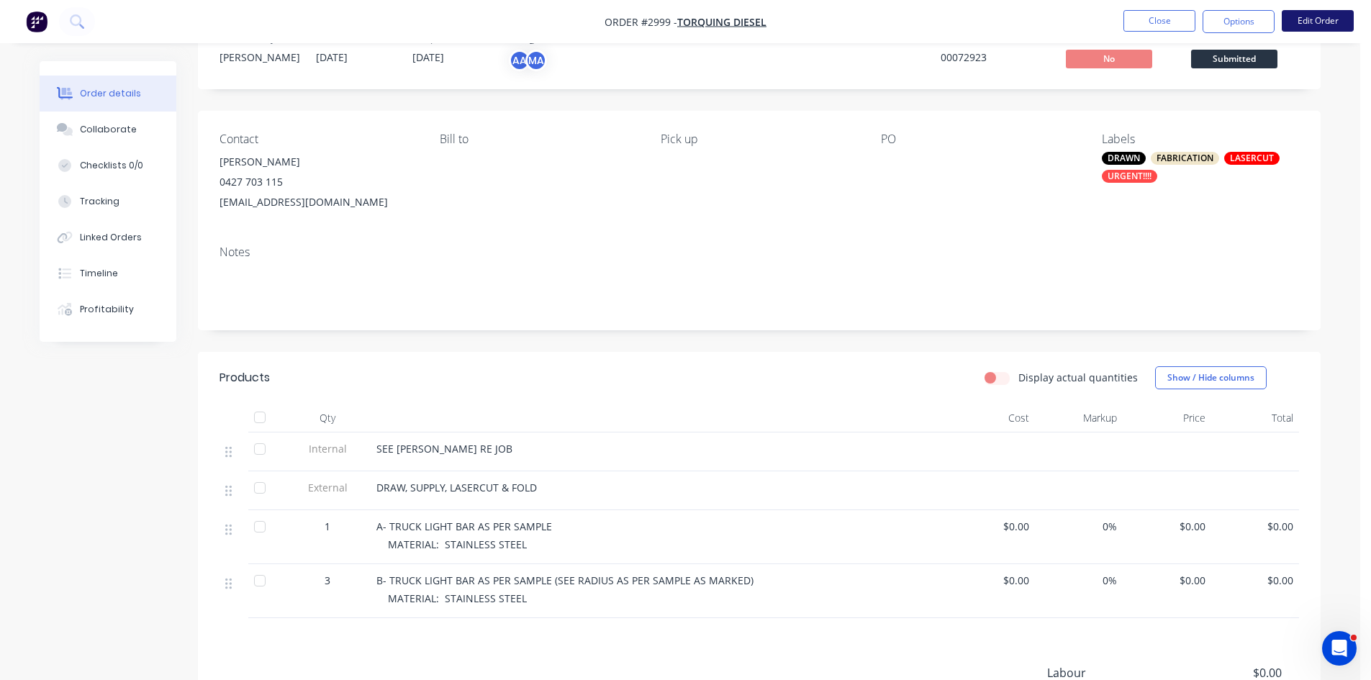
click at [1310, 19] on button "Edit Order" at bounding box center [1318, 21] width 72 height 22
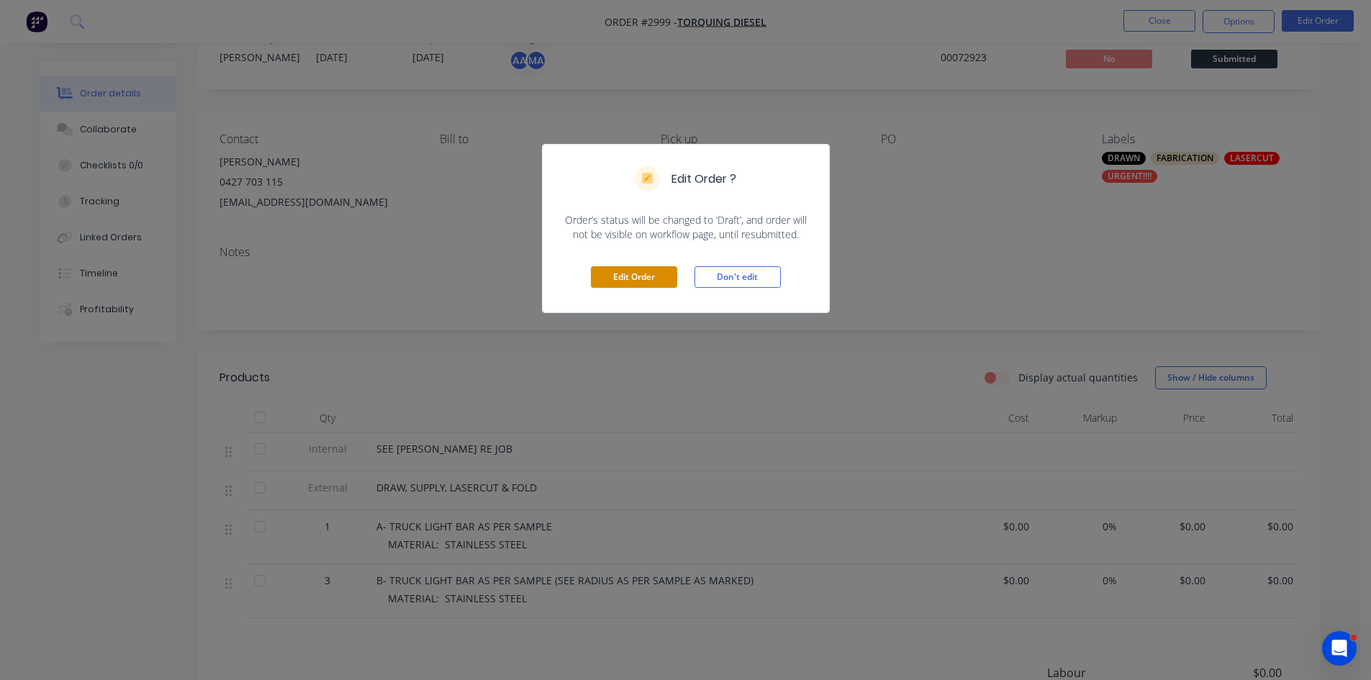
click at [607, 276] on button "Edit Order" at bounding box center [634, 277] width 86 height 22
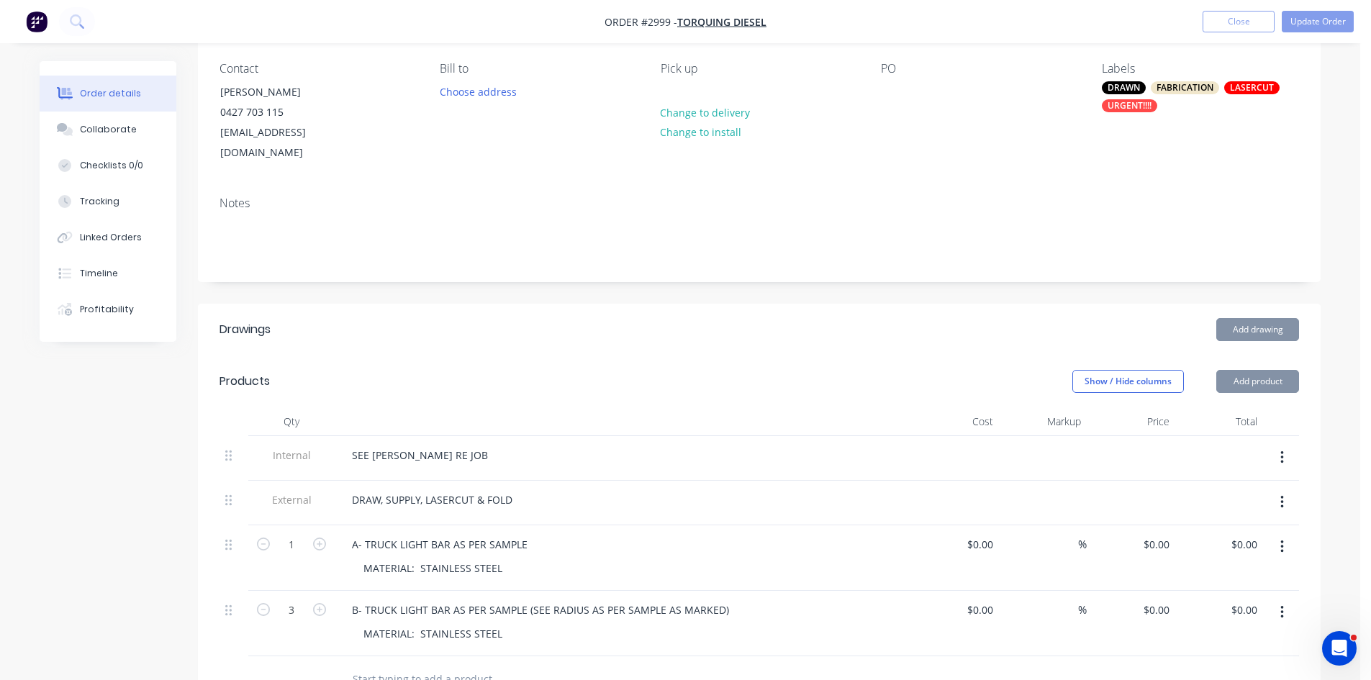
scroll to position [120, 0]
click at [1283, 540] on icon "button" at bounding box center [1282, 546] width 3 height 13
click at [1197, 660] on div "Delete" at bounding box center [1231, 670] width 111 height 21
click at [1282, 540] on icon "button" at bounding box center [1282, 546] width 3 height 13
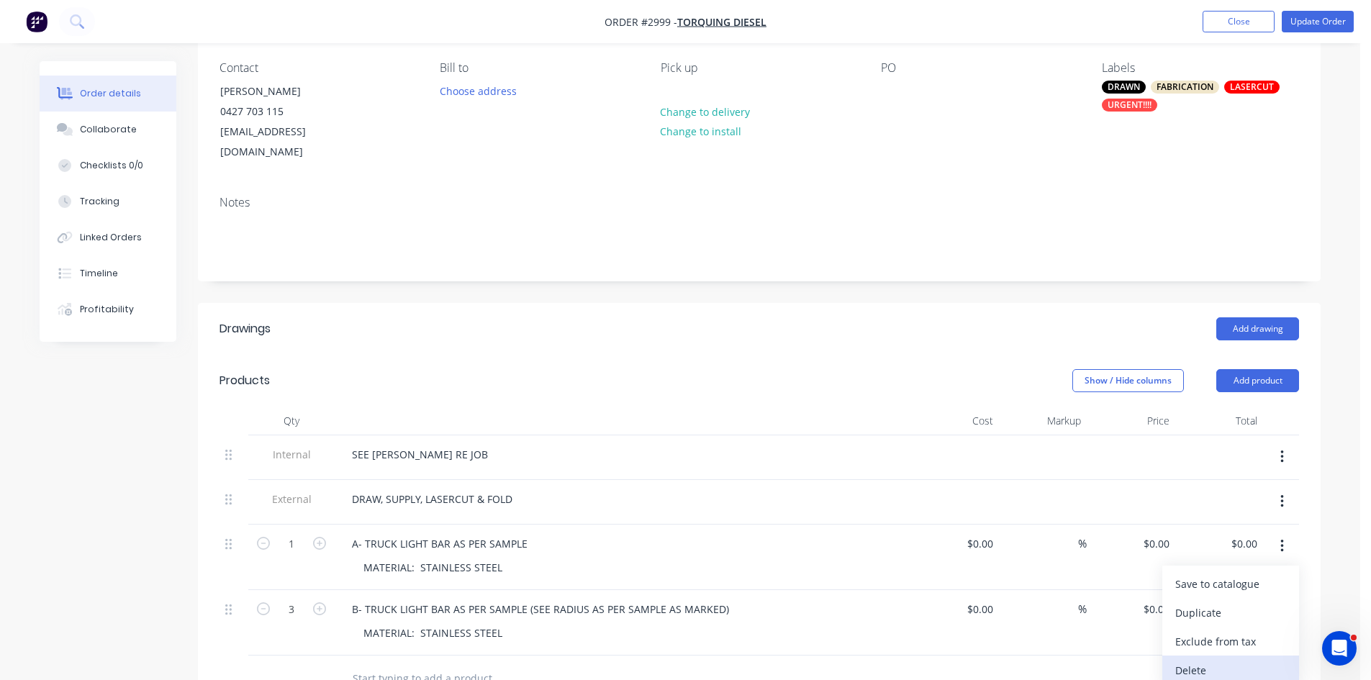
click at [1196, 660] on div "Delete" at bounding box center [1231, 670] width 111 height 21
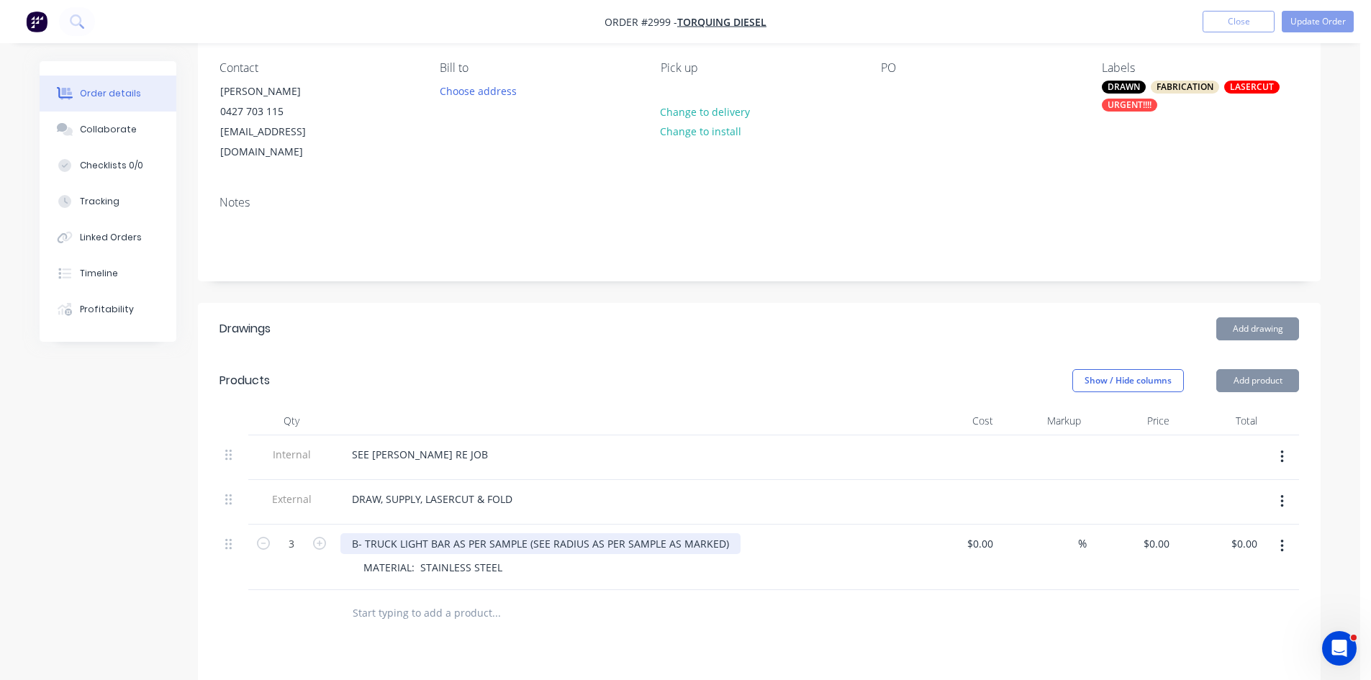
click at [448, 533] on div "B- TRUCK LIGHT BAR AS PER SAMPLE (SEE RADIUS AS PER SAMPLE AS MARKED)" at bounding box center [540, 543] width 400 height 21
click at [446, 533] on div "B- TRUCK LIGHT BAR AS PER SAMPLE (SEE RADIUS AS PER SAMPLE AS MARKED)" at bounding box center [540, 543] width 400 height 21
click at [449, 533] on div "B- TRUCK LIGHT BAR AS PER SAMPLE (SEE RADIUS AS PER SAMPLE AS MARKED)" at bounding box center [540, 543] width 400 height 21
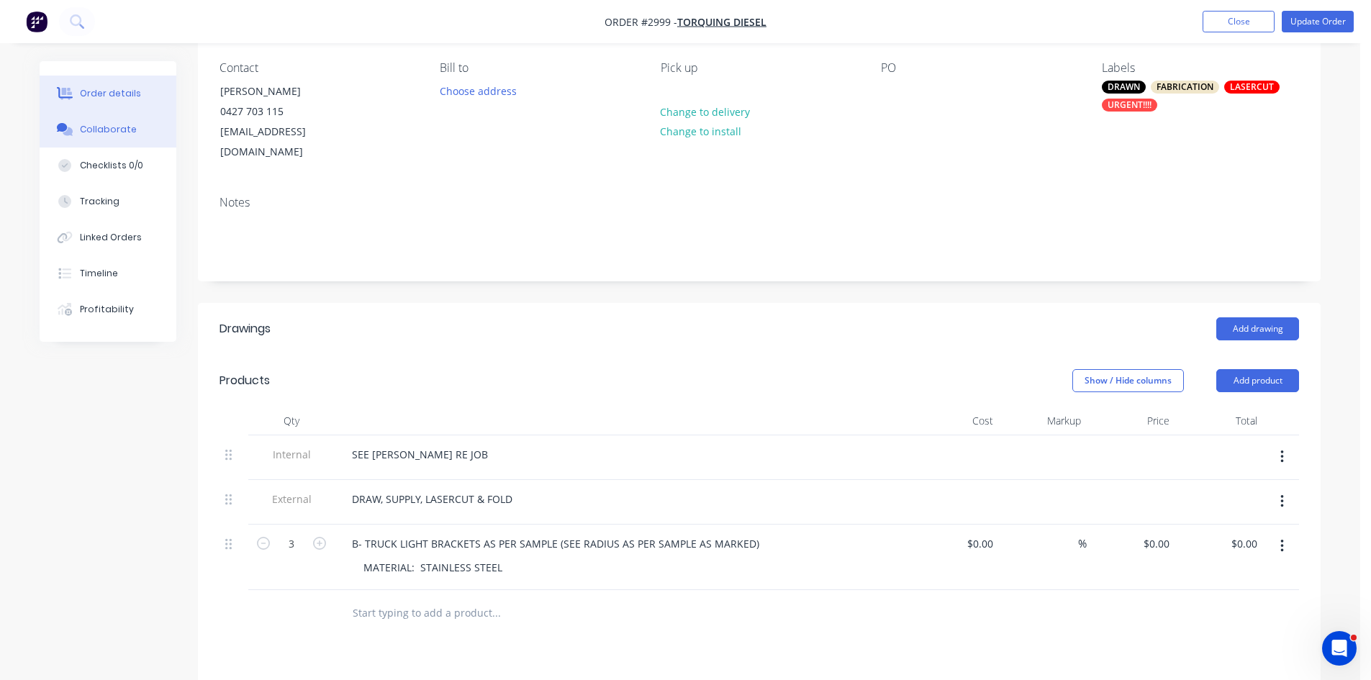
click at [104, 129] on div "Collaborate" at bounding box center [108, 129] width 57 height 13
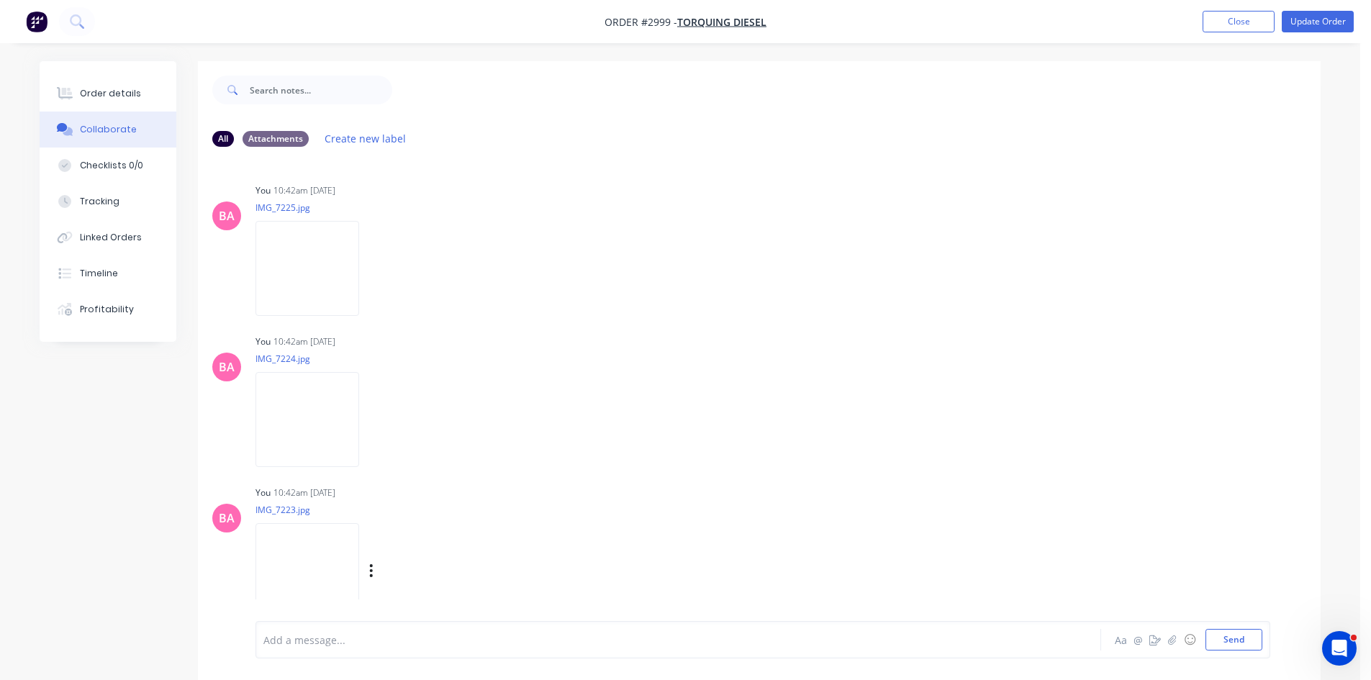
click at [303, 564] on img at bounding box center [308, 570] width 104 height 94
click at [123, 83] on button "Order details" at bounding box center [108, 94] width 137 height 36
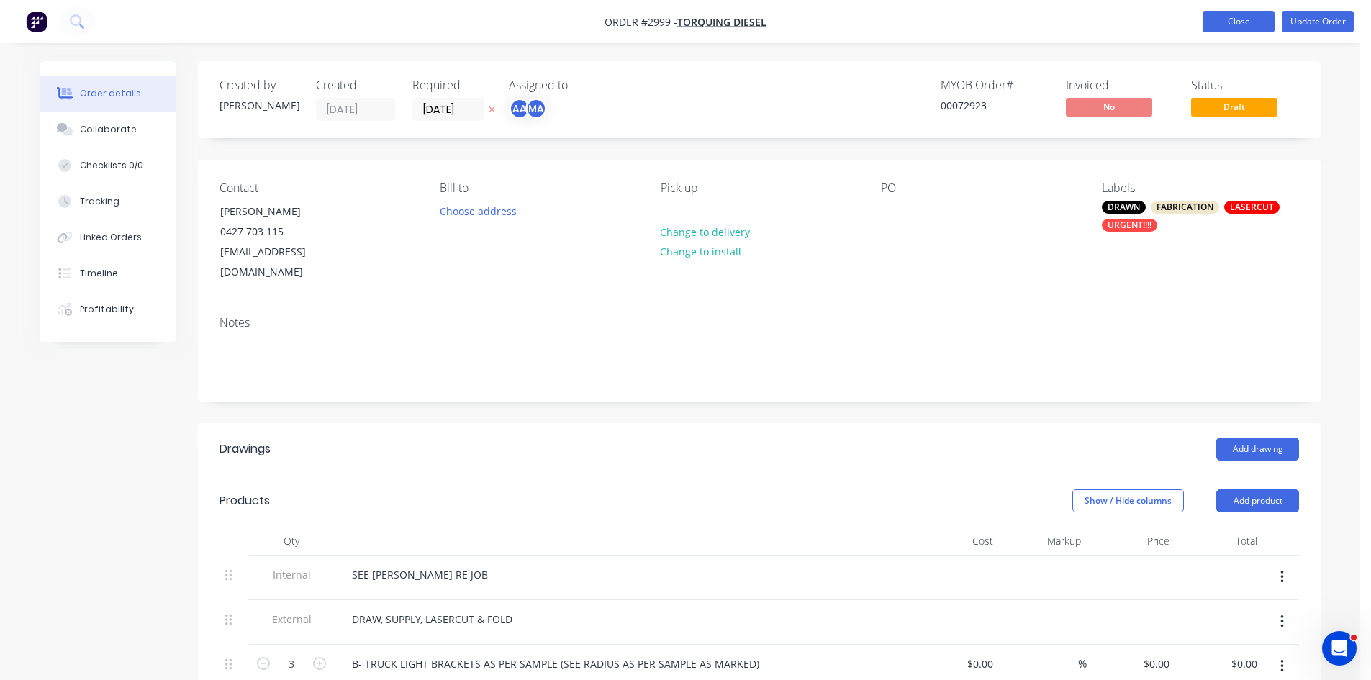
click at [1240, 19] on button "Close" at bounding box center [1239, 22] width 72 height 22
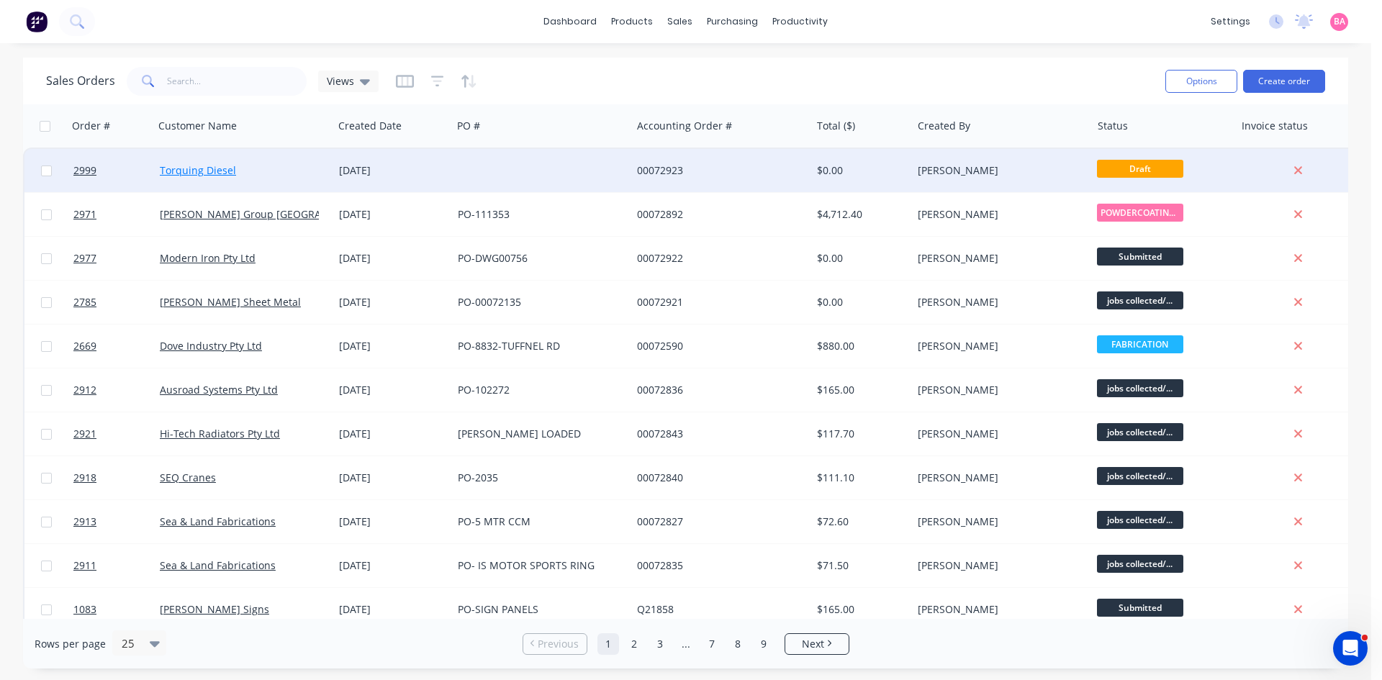
click at [187, 166] on link "Torquing Diesel" at bounding box center [198, 170] width 76 height 14
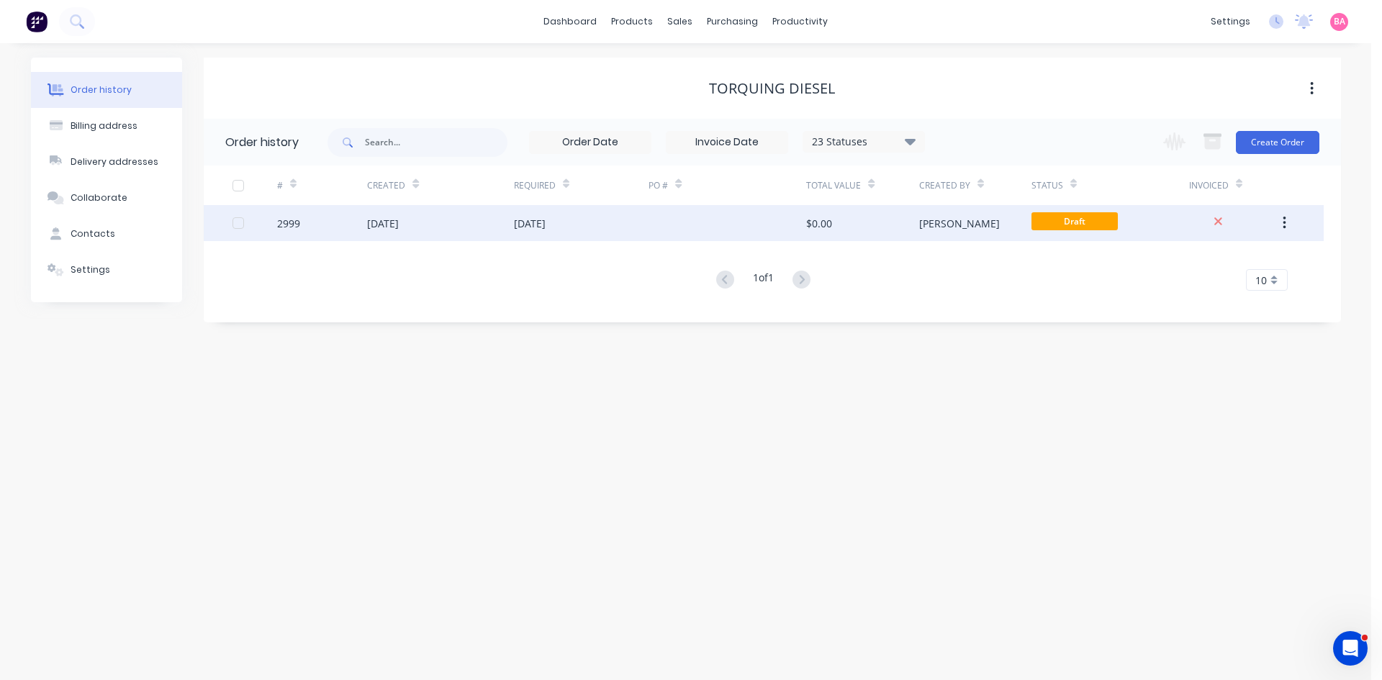
click at [934, 225] on div "Brenda" at bounding box center [959, 223] width 81 height 15
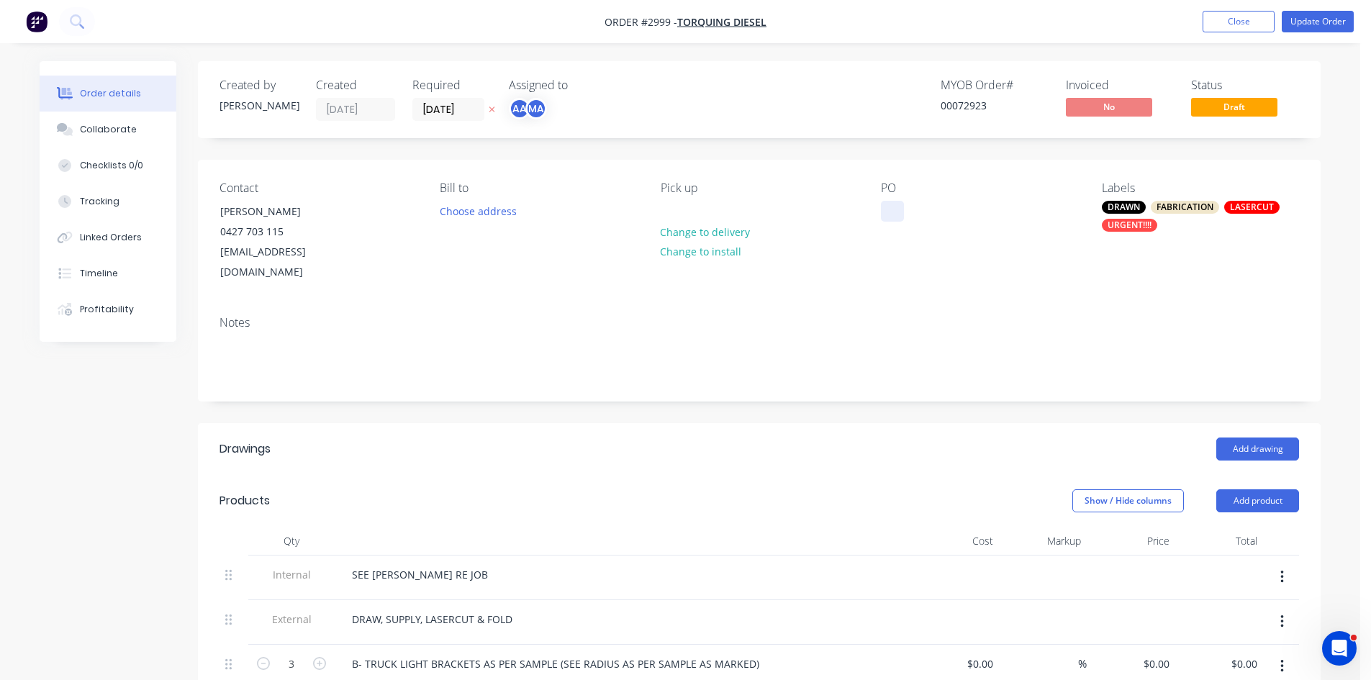
click at [886, 203] on div at bounding box center [892, 211] width 23 height 21
click at [886, 204] on div "TRUCK LIGHT BRACKET" at bounding box center [947, 211] width 133 height 21
click at [1317, 17] on button "Update Order" at bounding box center [1318, 22] width 72 height 22
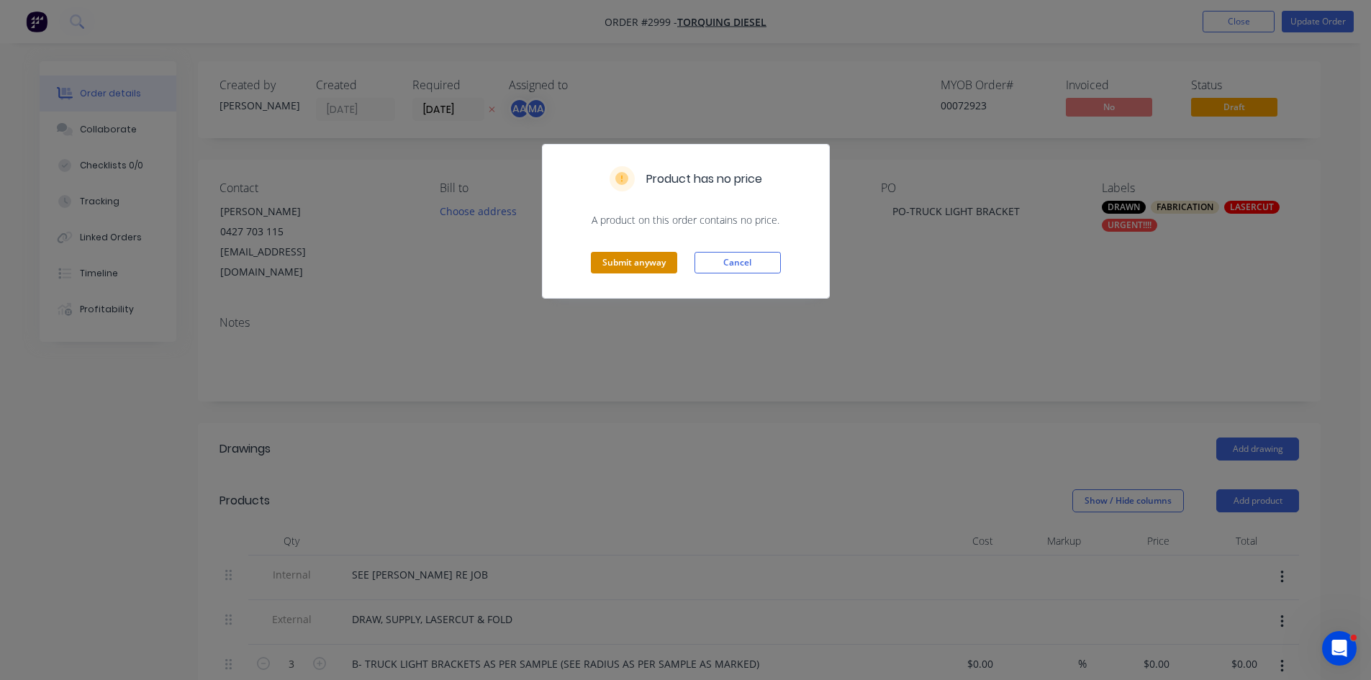
click at [631, 267] on button "Submit anyway" at bounding box center [634, 263] width 86 height 22
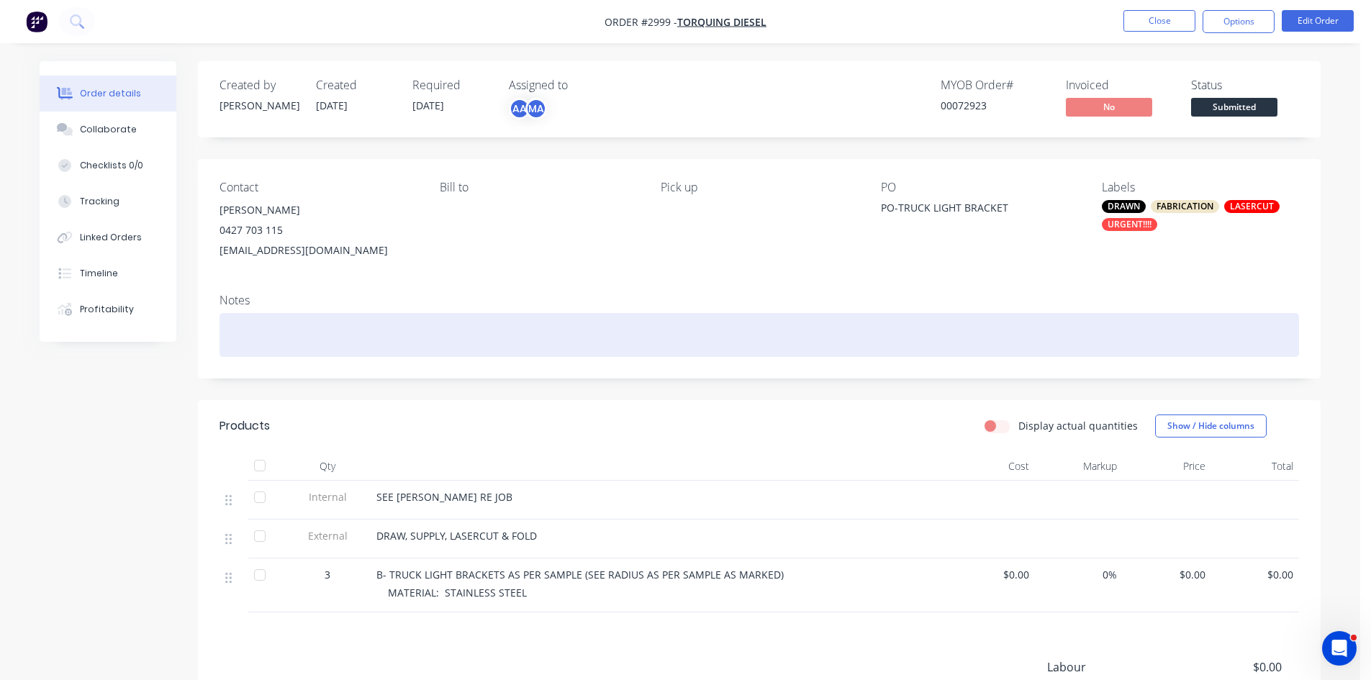
click at [366, 338] on div at bounding box center [760, 335] width 1080 height 44
drag, startPoint x: 331, startPoint y: 335, endPoint x: 474, endPoint y: 335, distance: 143.3
click at [474, 335] on div "CUSTOMER TO DRILL OUT THE HOLES" at bounding box center [760, 335] width 1080 height 44
click at [335, 328] on div "CUSTOMER TO DRILL" at bounding box center [760, 335] width 1080 height 44
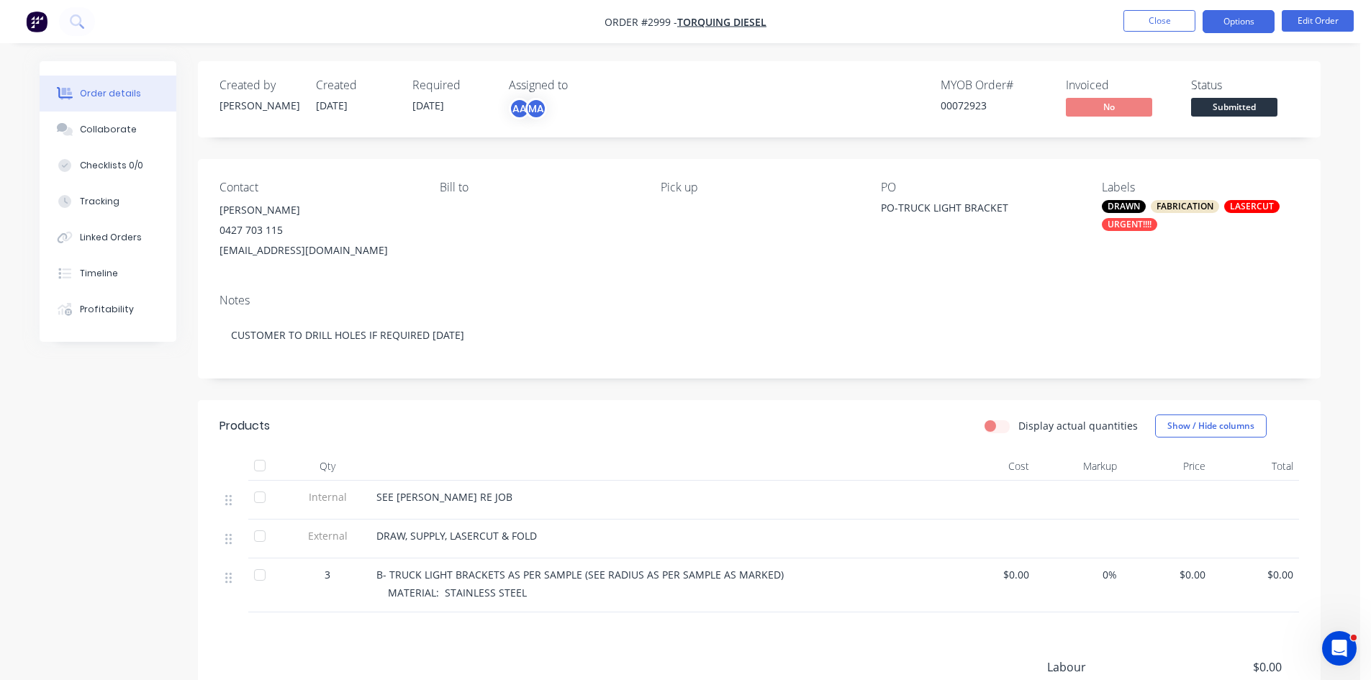
click at [1240, 13] on button "Options" at bounding box center [1239, 21] width 72 height 23
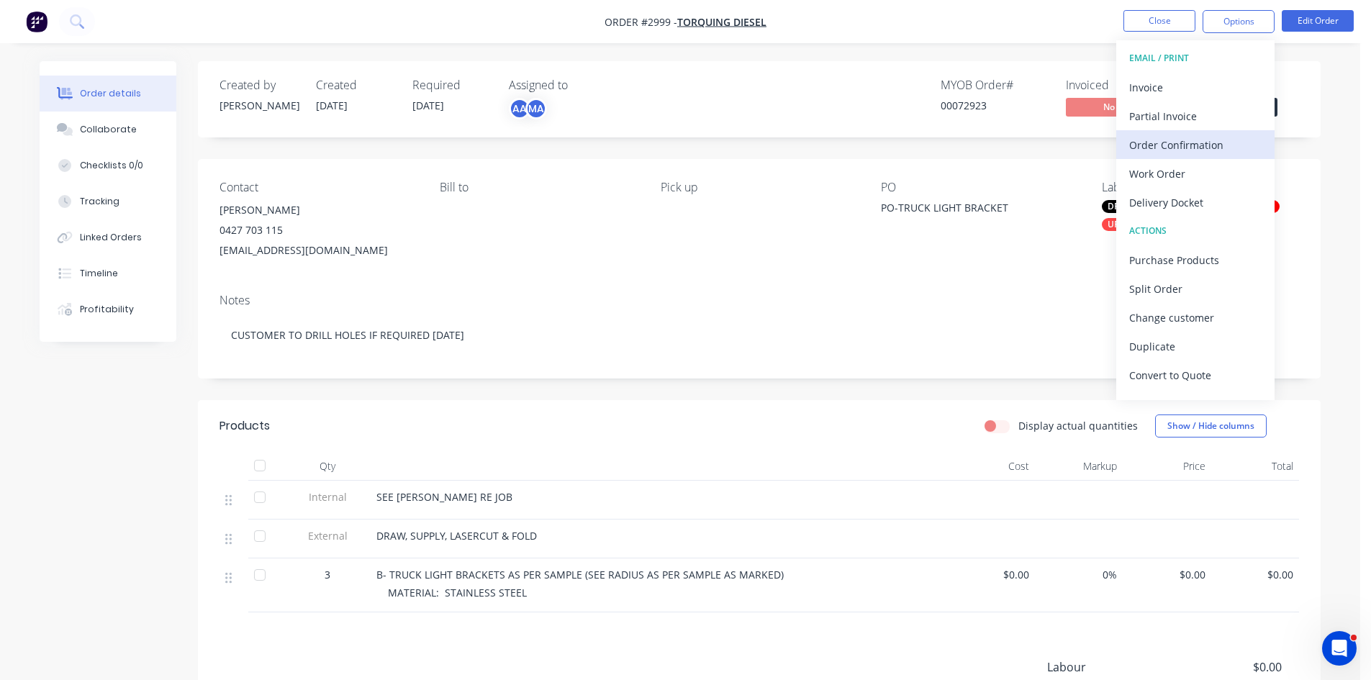
click at [1190, 137] on div "Order Confirmation" at bounding box center [1195, 145] width 132 height 21
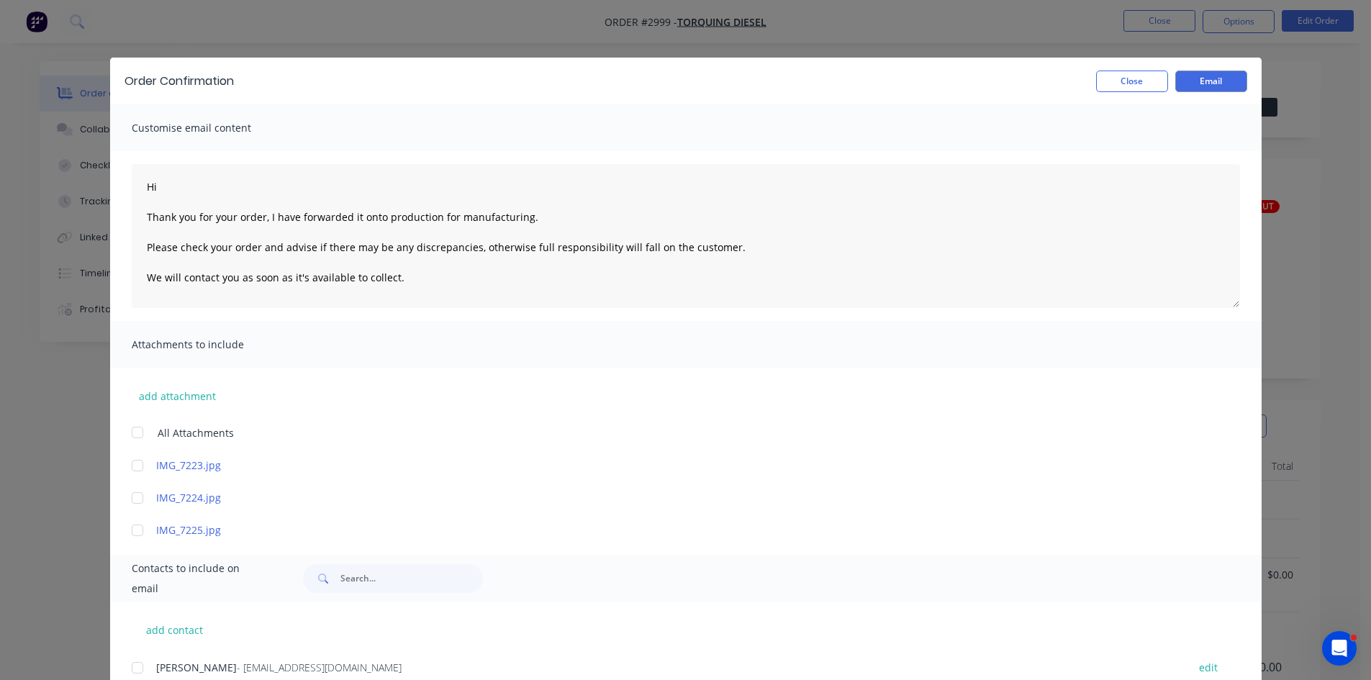
click at [130, 668] on div at bounding box center [137, 668] width 29 height 29
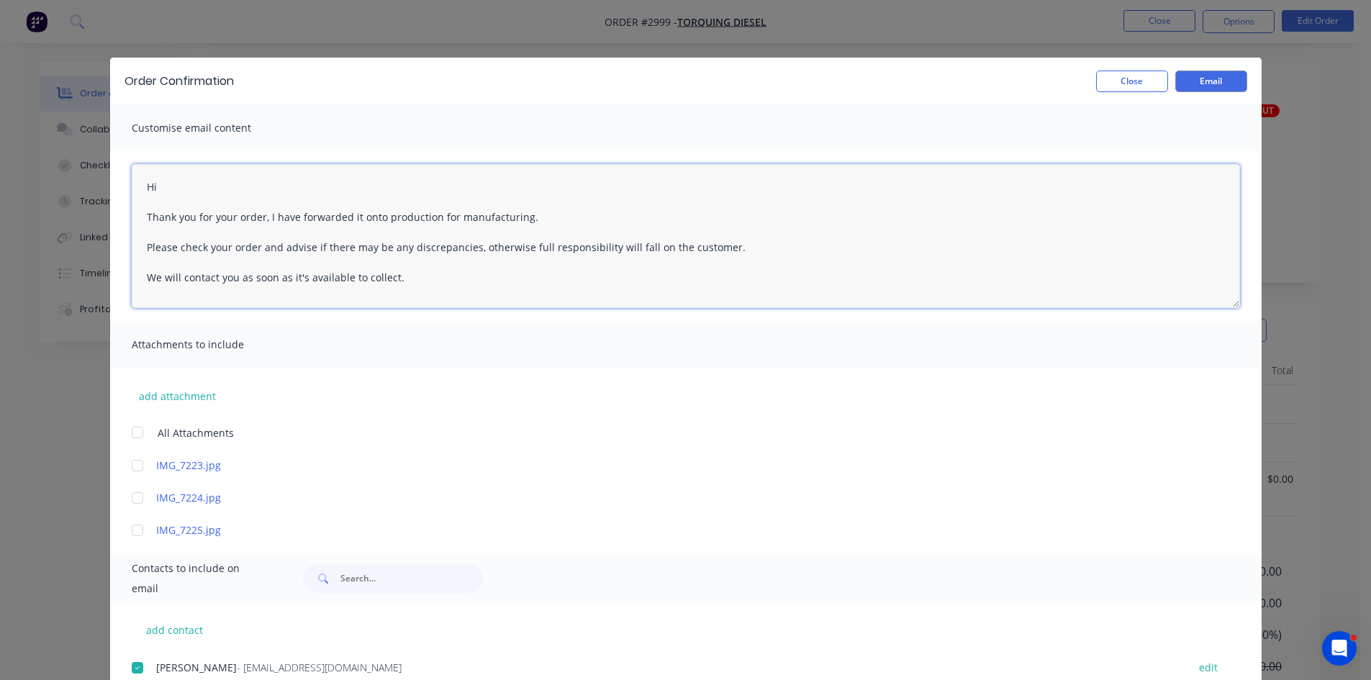
click at [198, 191] on textarea "Hi Thank you for your order, I have forwarded it onto production for manufactur…" at bounding box center [686, 236] width 1109 height 144
type textarea "Hi Troy Please note if you require the part today, you will have to drill the h…"
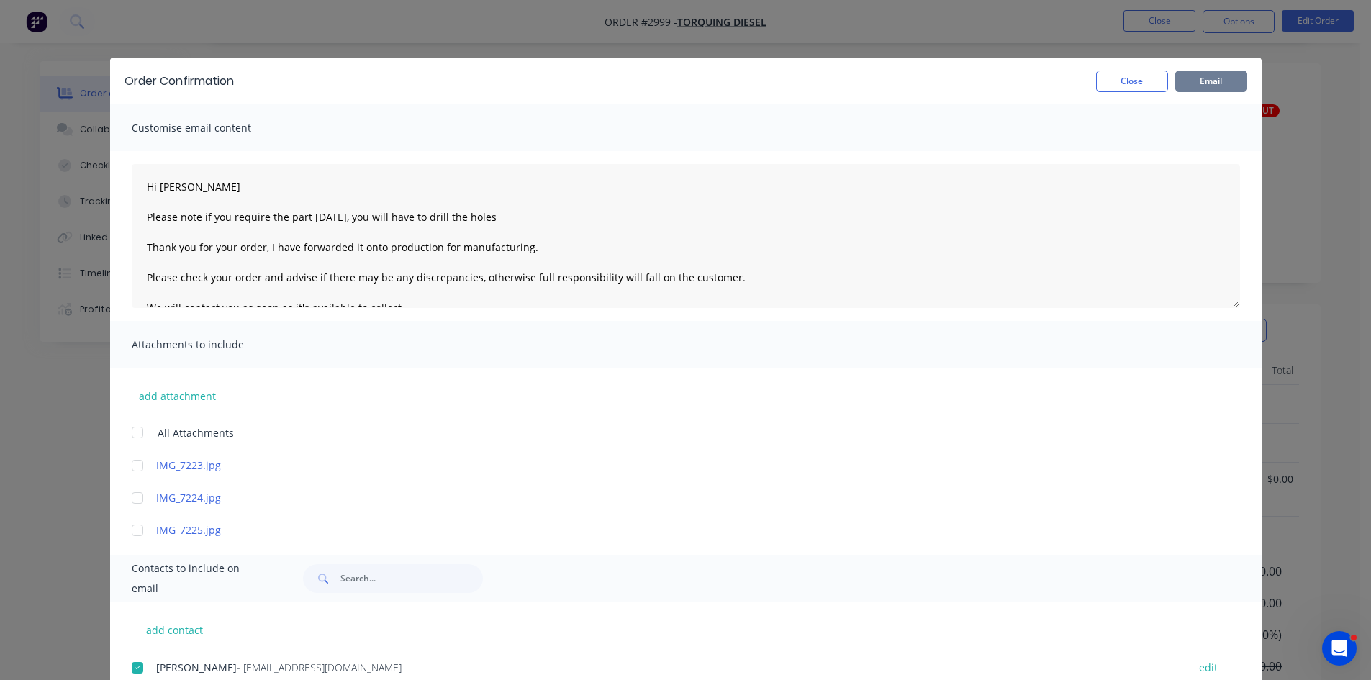
click at [1206, 80] on button "Email" at bounding box center [1212, 82] width 72 height 22
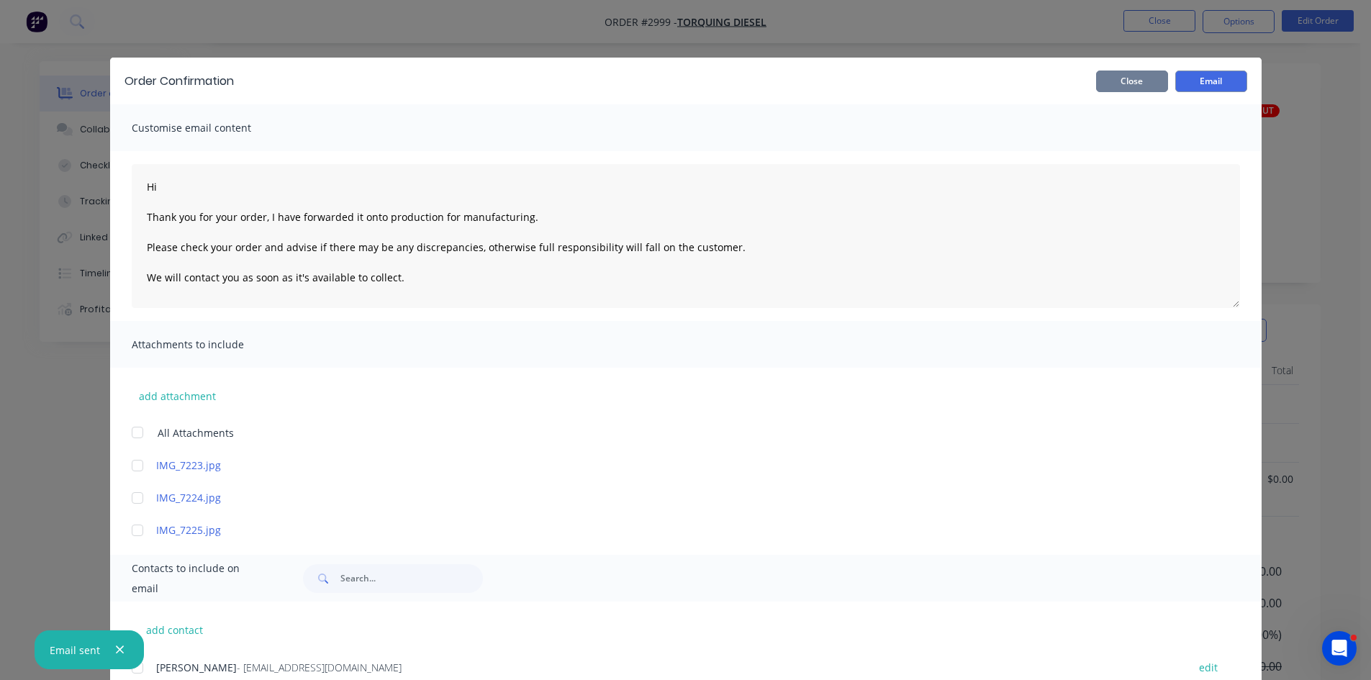
click at [1134, 84] on button "Close" at bounding box center [1132, 82] width 72 height 22
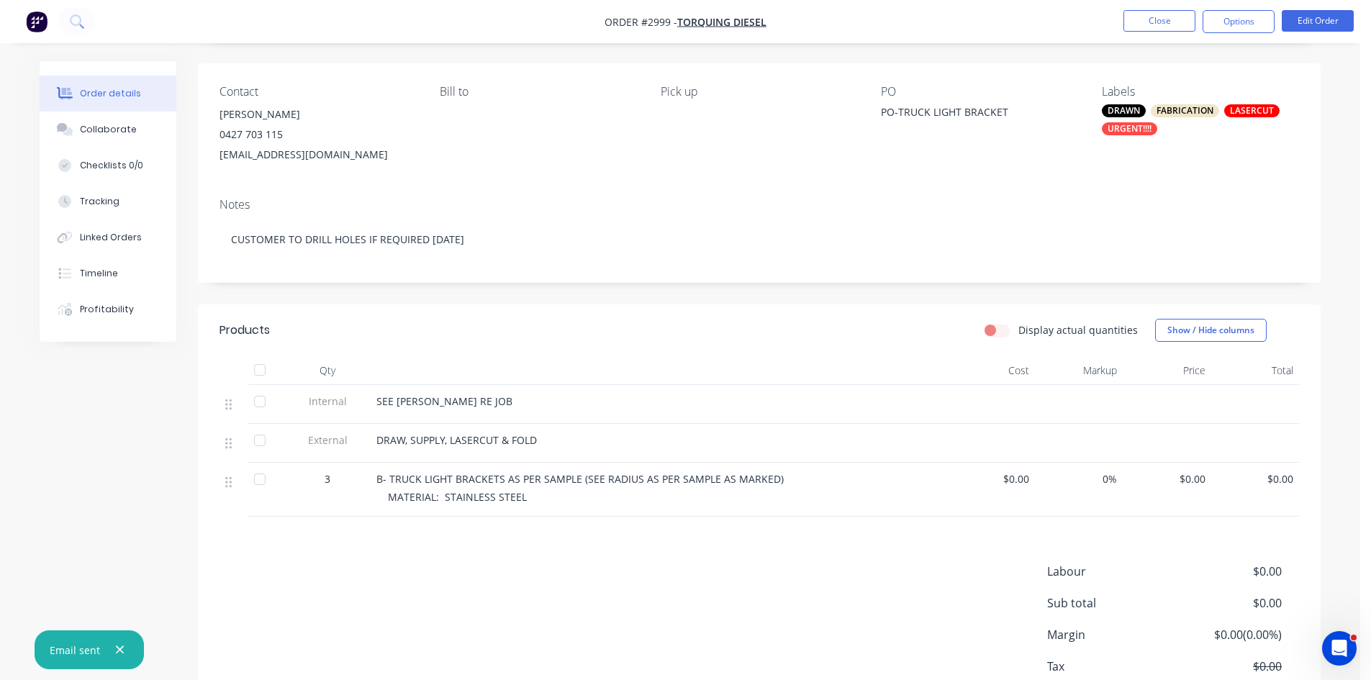
click at [406, 451] on div at bounding box center [658, 452] width 564 height 3
click at [441, 444] on span "DRAW, SUPPLY, LASERCUT & FOLD" at bounding box center [456, 440] width 161 height 14
click at [1165, 20] on button "Close" at bounding box center [1160, 21] width 72 height 22
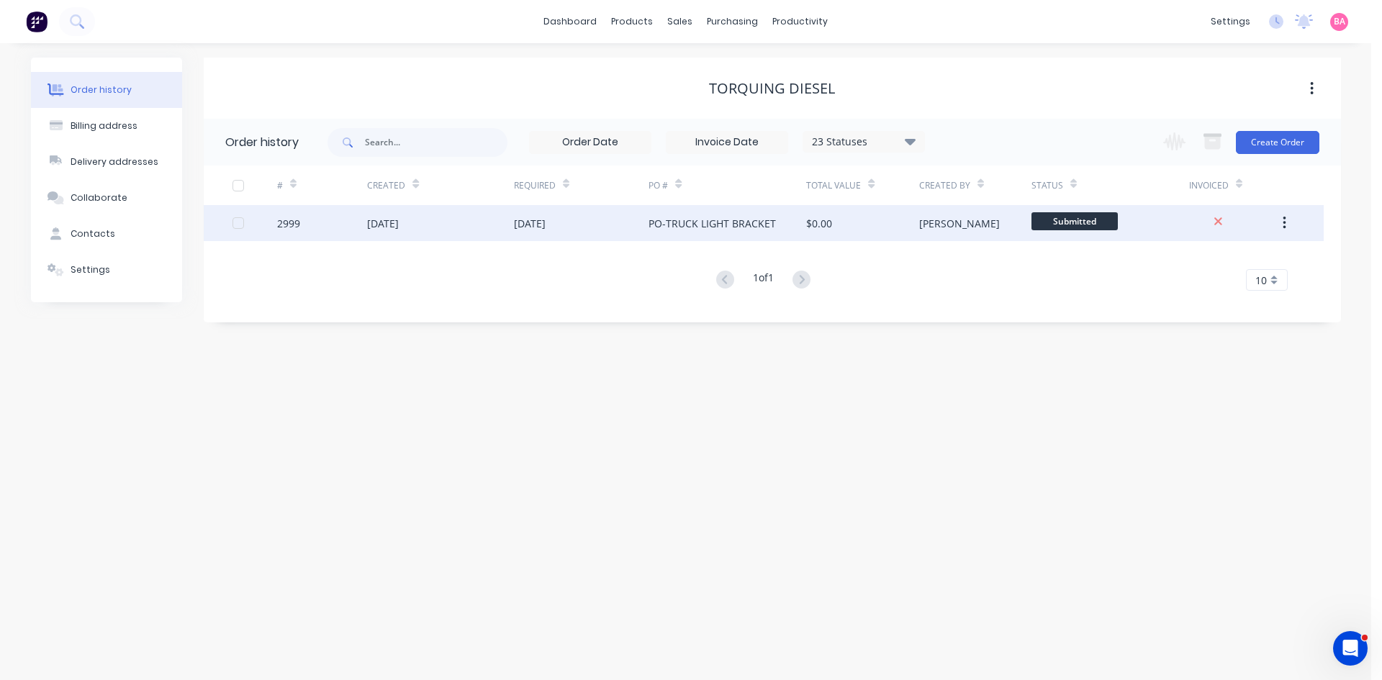
click at [378, 225] on div "[DATE]" at bounding box center [383, 223] width 32 height 15
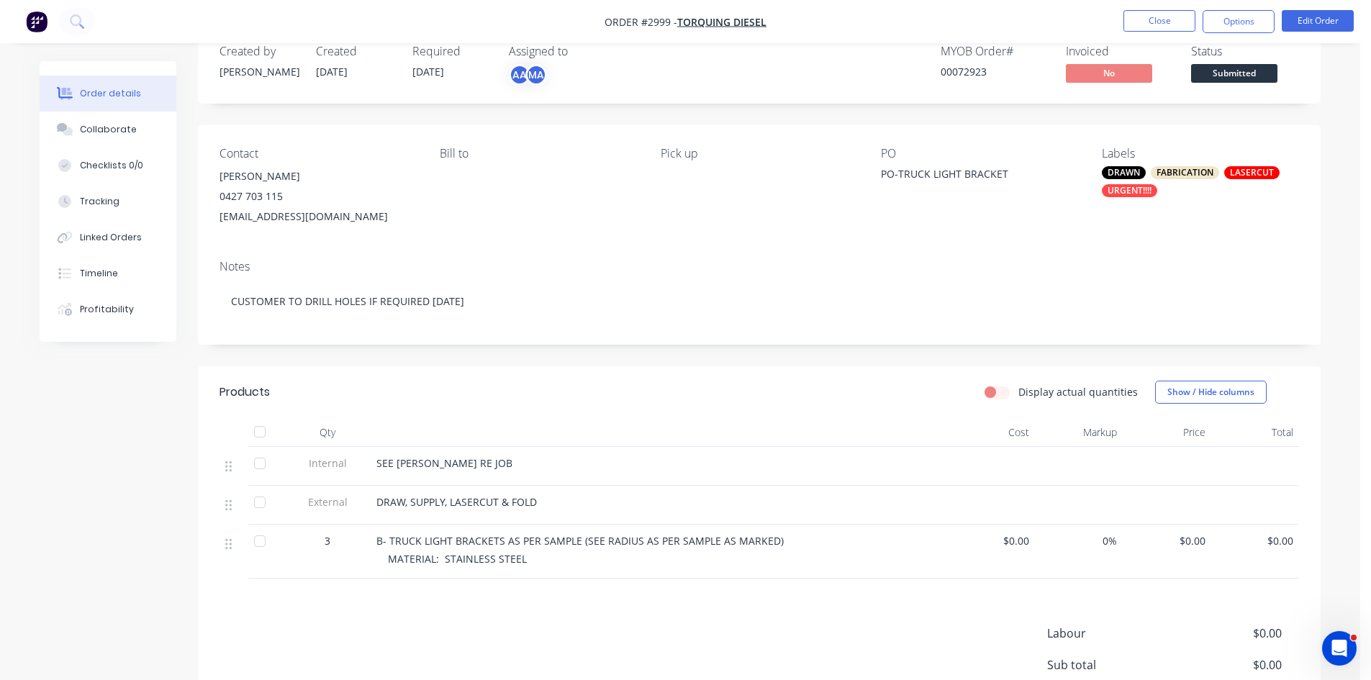
scroll to position [72, 0]
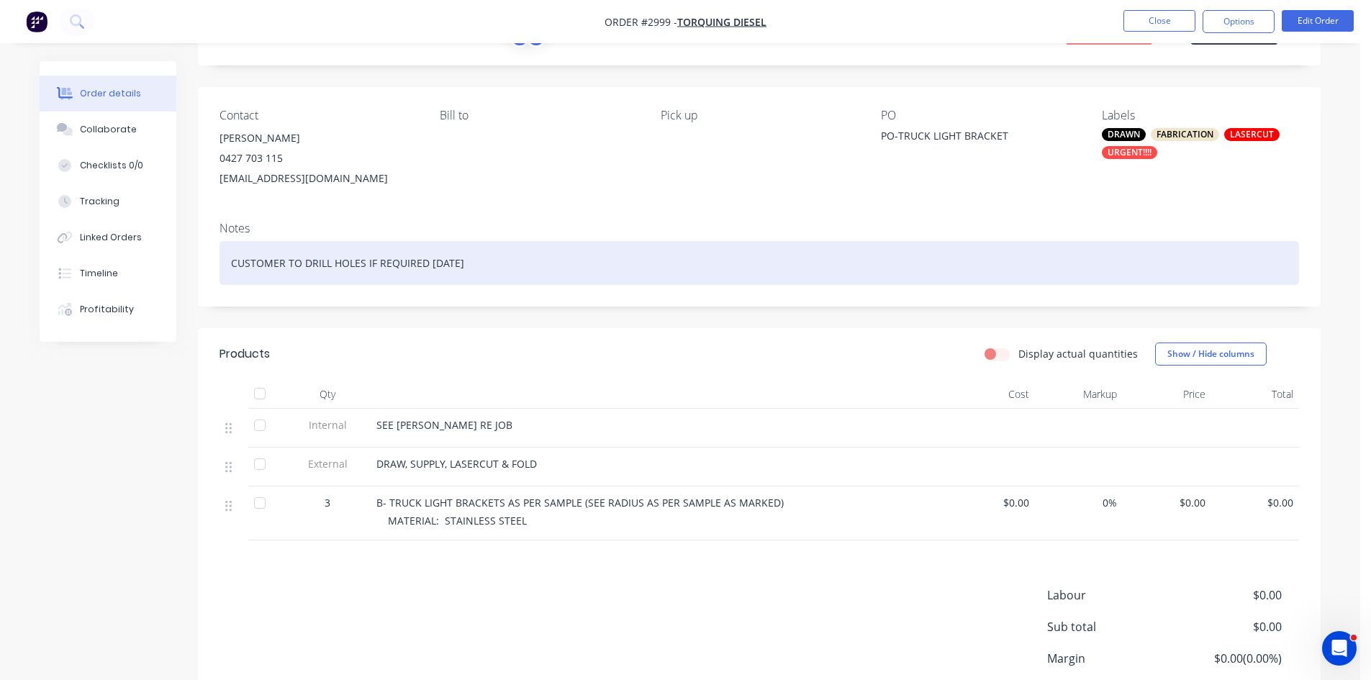
click at [474, 260] on div "CUSTOMER TO DRILL HOLES IF REQUIRED TODAY" at bounding box center [760, 263] width 1080 height 44
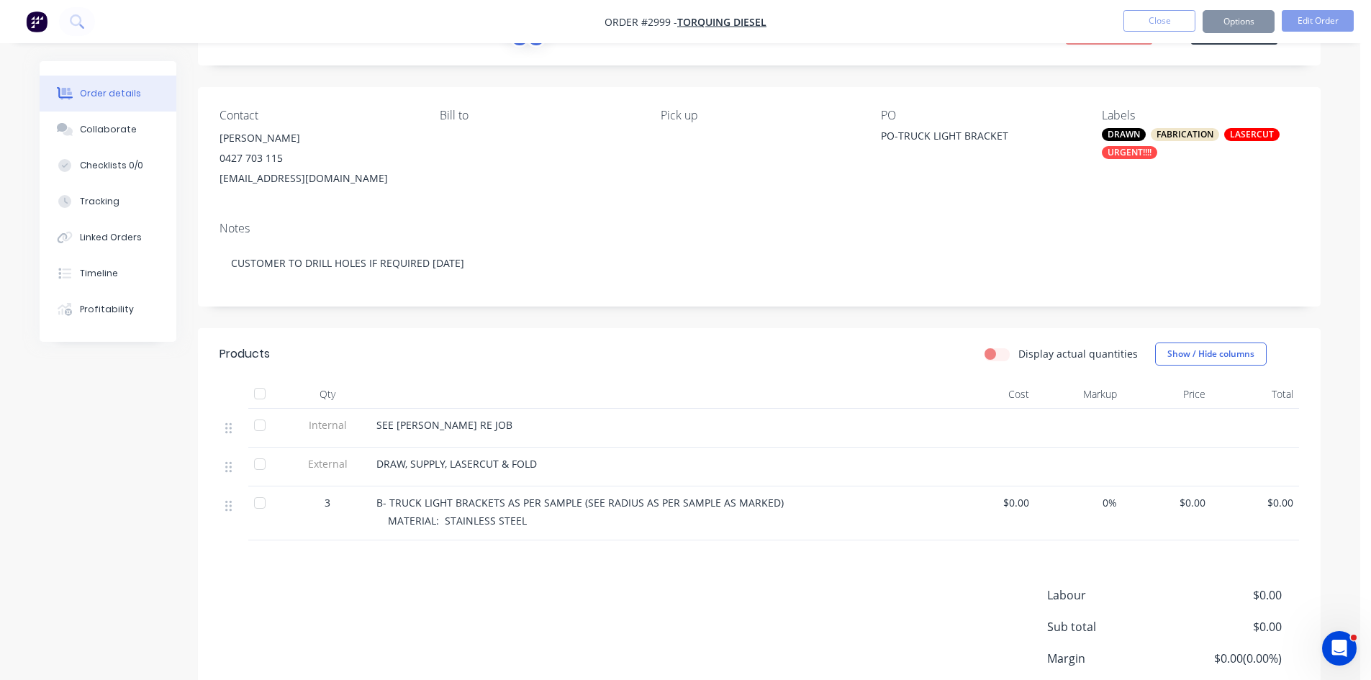
click at [420, 489] on div "B- TRUCK LIGHT BRACKETS AS PER SAMPLE (SEE RADIUS AS PER SAMPLE AS MARKED) MATE…" at bounding box center [659, 514] width 576 height 54
drag, startPoint x: 410, startPoint y: 466, endPoint x: 357, endPoint y: 459, distance: 53.8
click at [357, 459] on div "External DRAW, SUPPLY, LASERCUT & FOLD" at bounding box center [760, 467] width 1080 height 39
click at [1332, 20] on button "Edit Order" at bounding box center [1318, 21] width 72 height 22
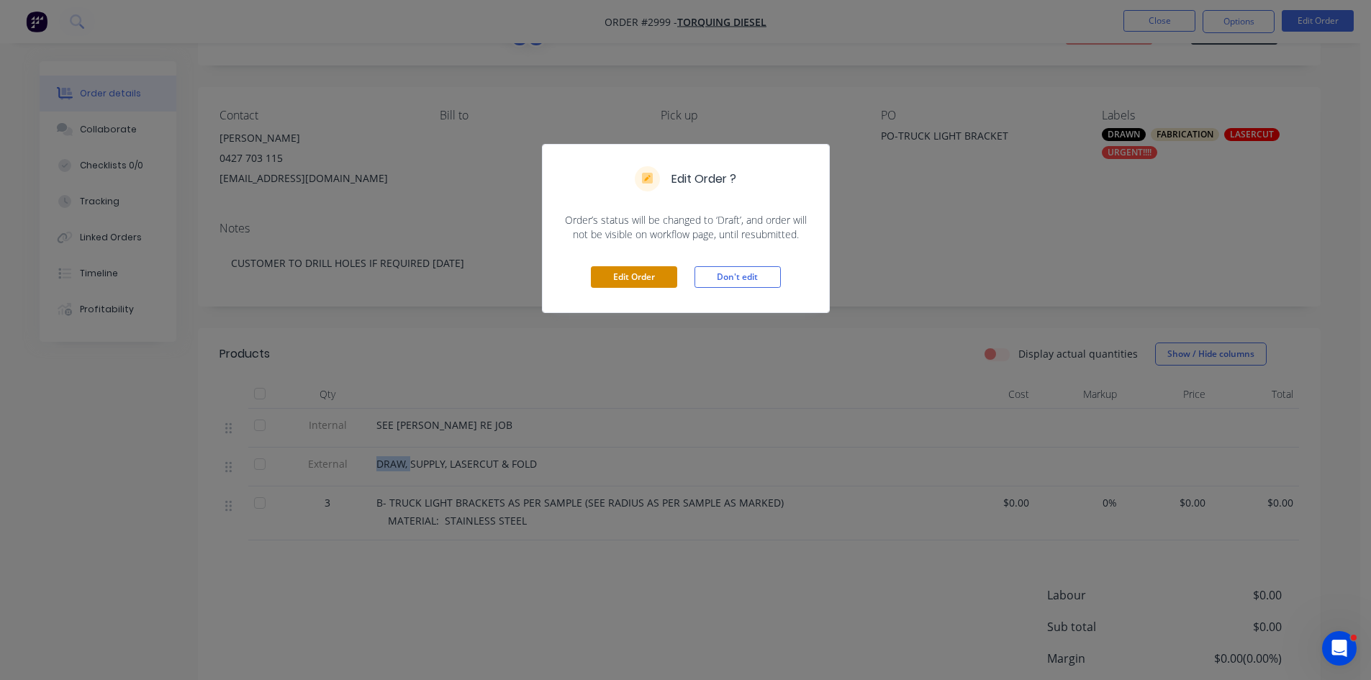
click at [617, 279] on button "Edit Order" at bounding box center [634, 277] width 86 height 22
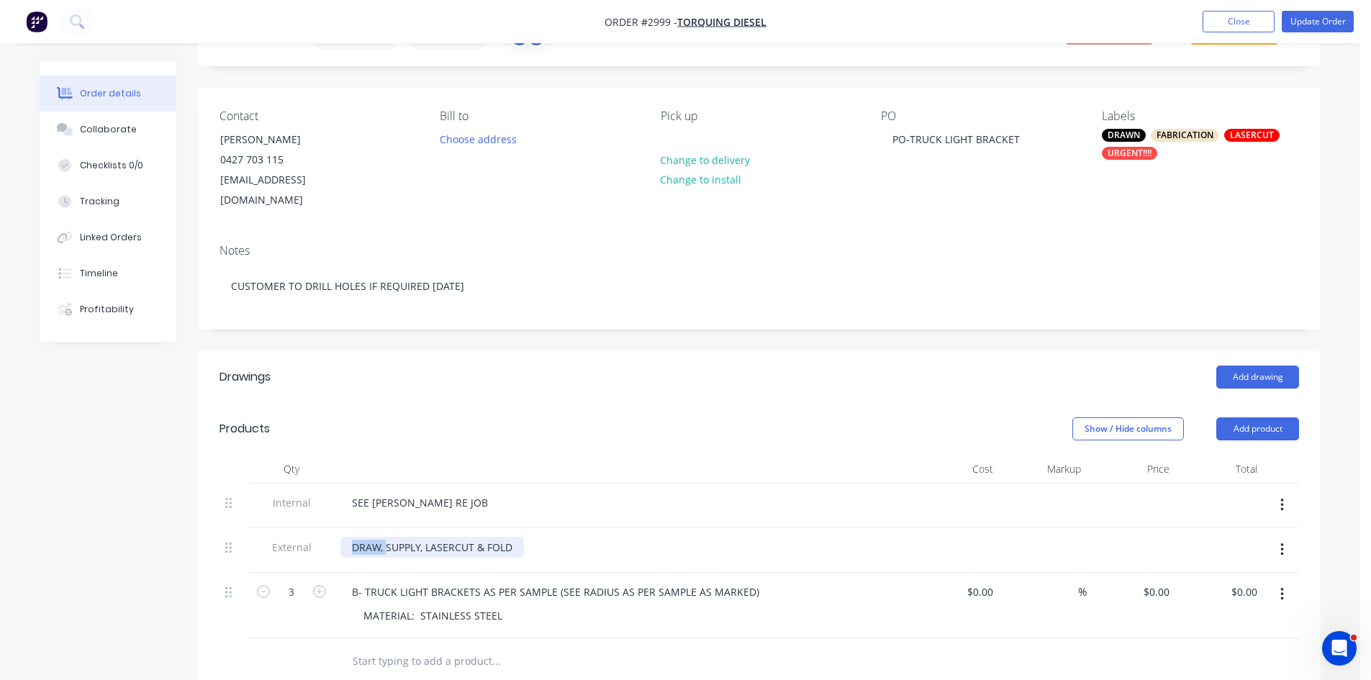
drag, startPoint x: 386, startPoint y: 527, endPoint x: 331, endPoint y: 527, distance: 54.7
click at [331, 528] on div "External DRAW, SUPPLY, LASERCUT & FOLD" at bounding box center [760, 550] width 1080 height 45
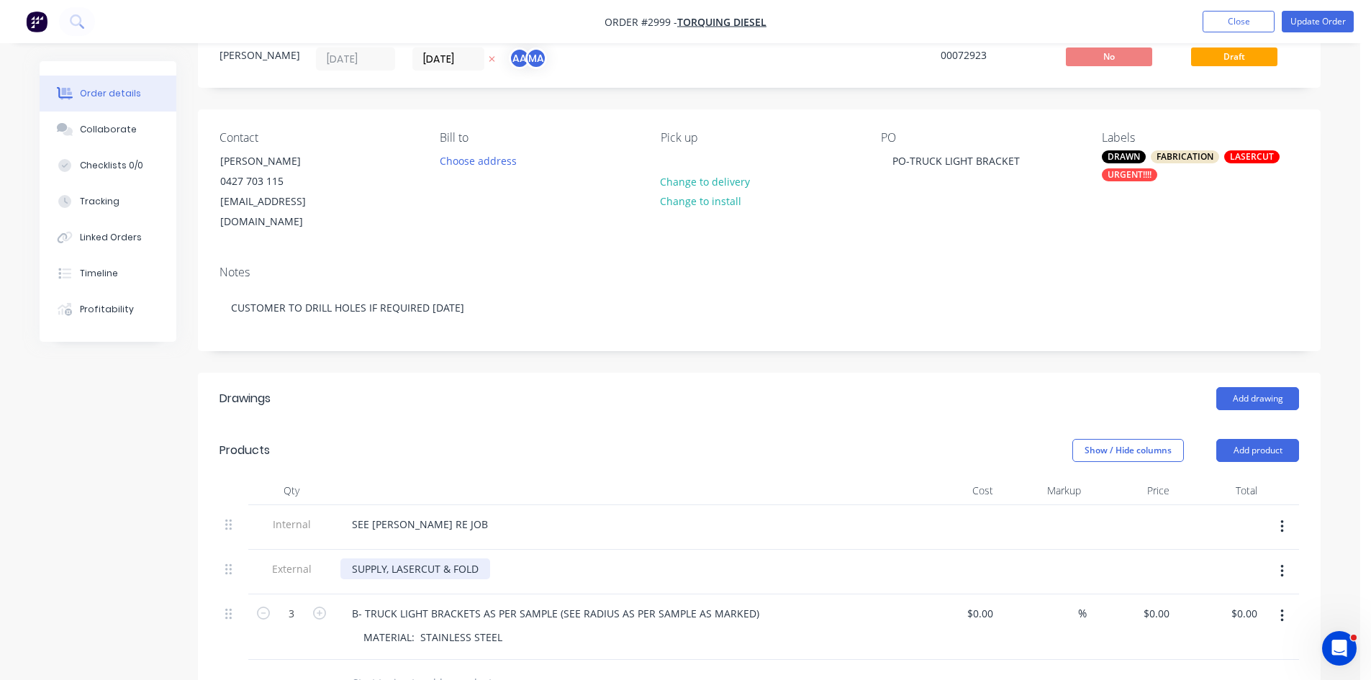
scroll to position [48, 0]
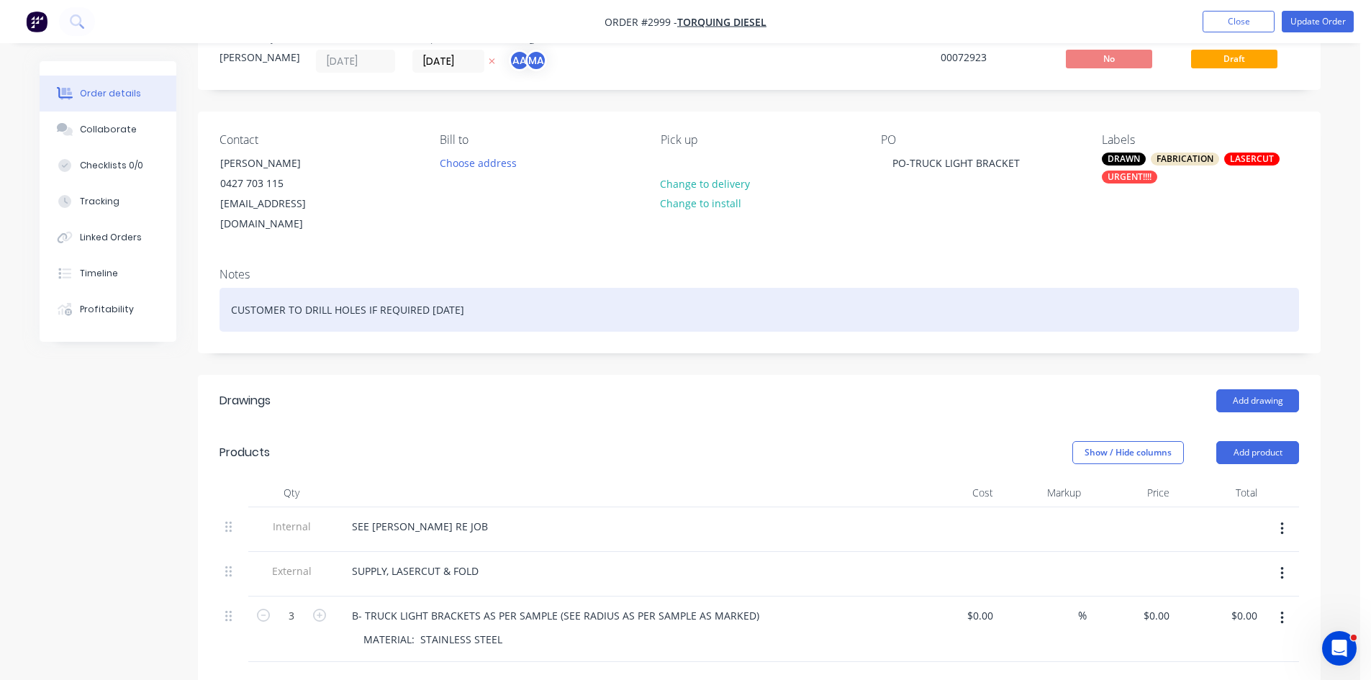
click at [463, 289] on div "CUSTOMER TO DRILL HOLES IF REQUIRED TODAY" at bounding box center [760, 310] width 1080 height 44
drag, startPoint x: 463, startPoint y: 289, endPoint x: 161, endPoint y: 276, distance: 302.6
click at [159, 276] on div "Order details Collaborate Checklists 0/0 Tracking Linked Orders Timeline Profit…" at bounding box center [680, 544] width 1310 height 1063
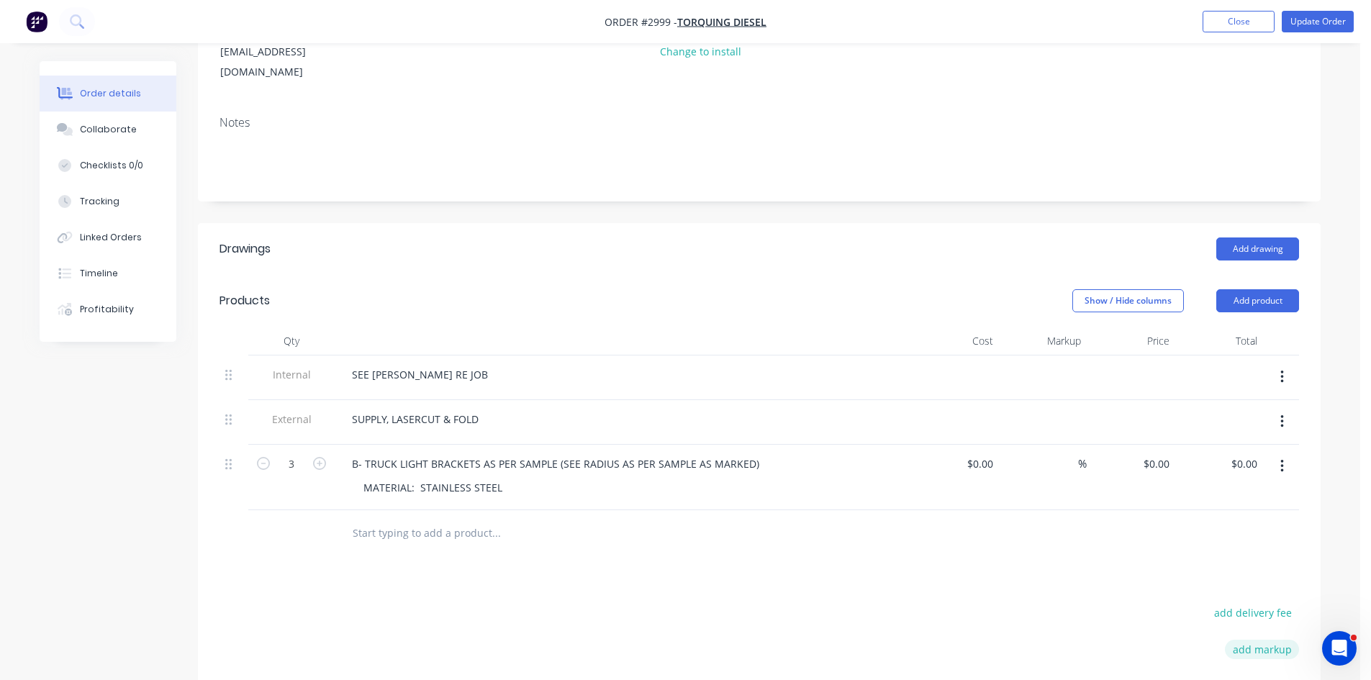
scroll to position [264, 0]
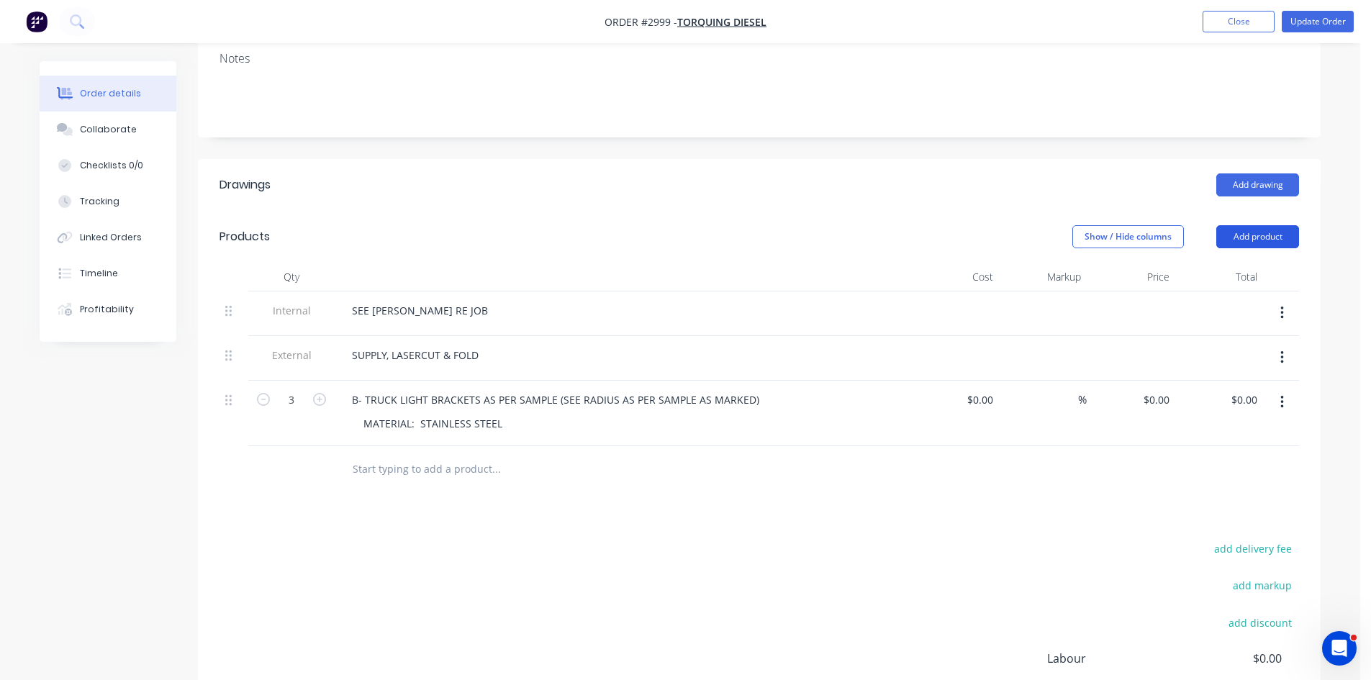
click at [1260, 225] on button "Add product" at bounding box center [1258, 236] width 83 height 23
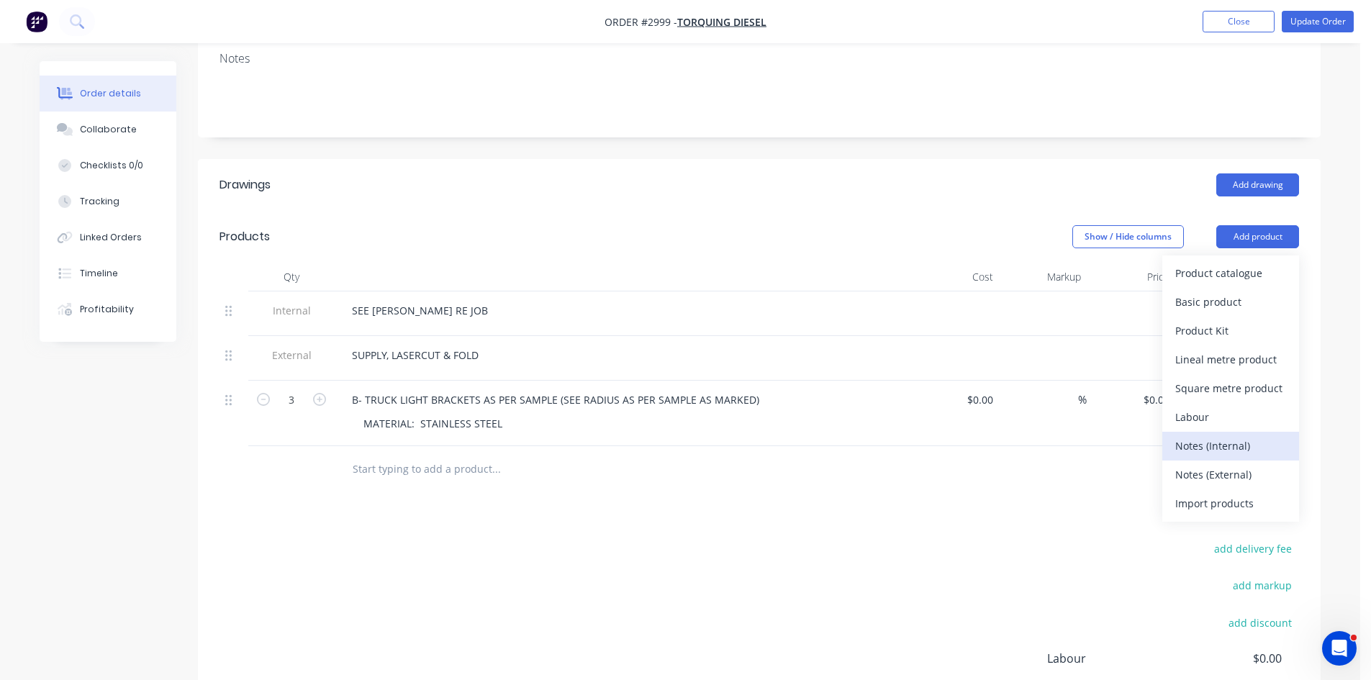
click at [1227, 436] on div "Notes (Internal)" at bounding box center [1231, 446] width 111 height 21
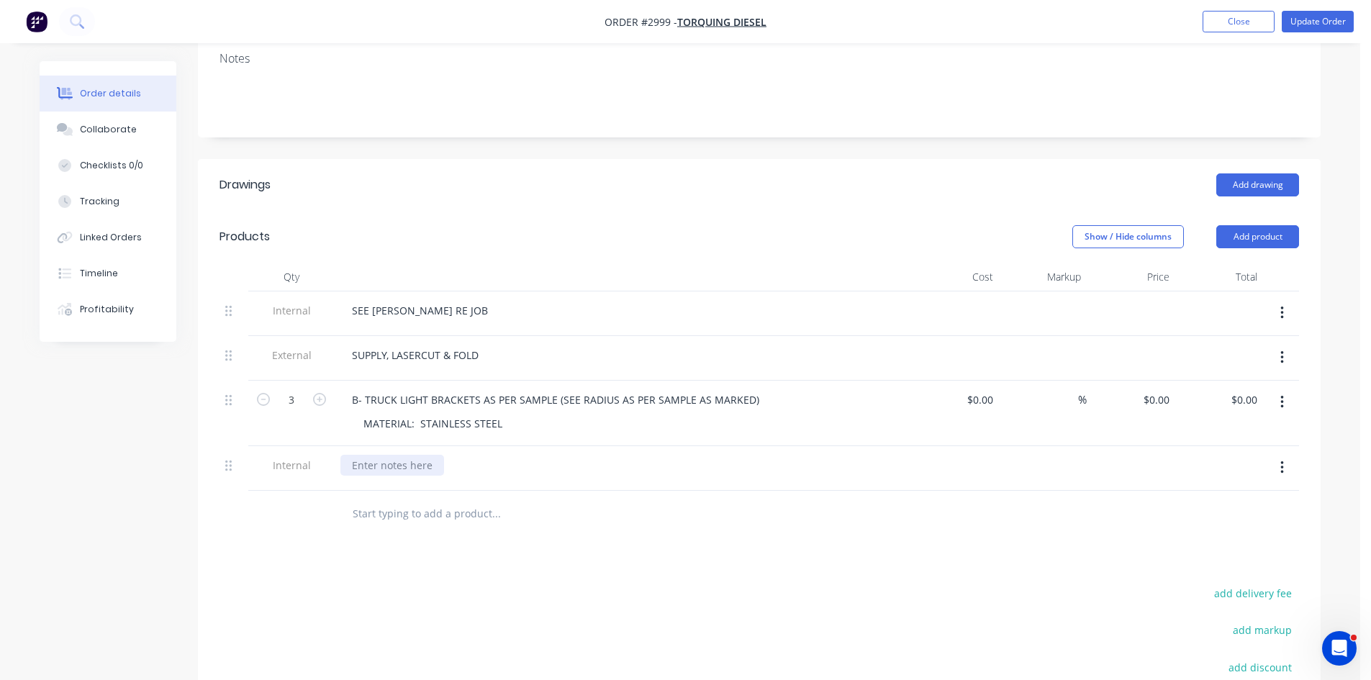
click at [384, 455] on div at bounding box center [392, 465] width 104 height 21
paste div
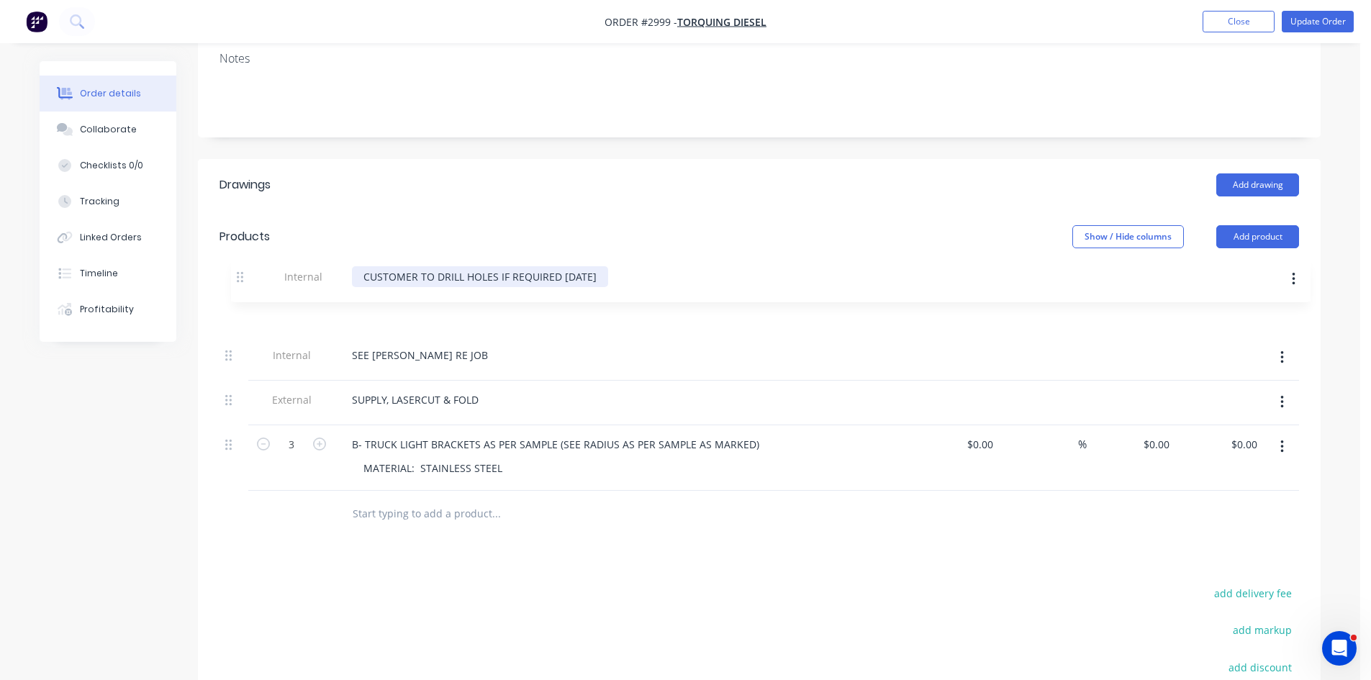
drag, startPoint x: 231, startPoint y: 443, endPoint x: 247, endPoint y: 274, distance: 169.9
click at [247, 292] on div "Internal SEE CHRIS RE JOB External SUPPLY, LASERCUT & FOLD 3 B- TRUCK LIGHT BRA…" at bounding box center [760, 391] width 1080 height 199
click at [406, 300] on div "CUSTOMER TO DRILL HOLES IF REQUIRED TODAY" at bounding box center [468, 310] width 256 height 21
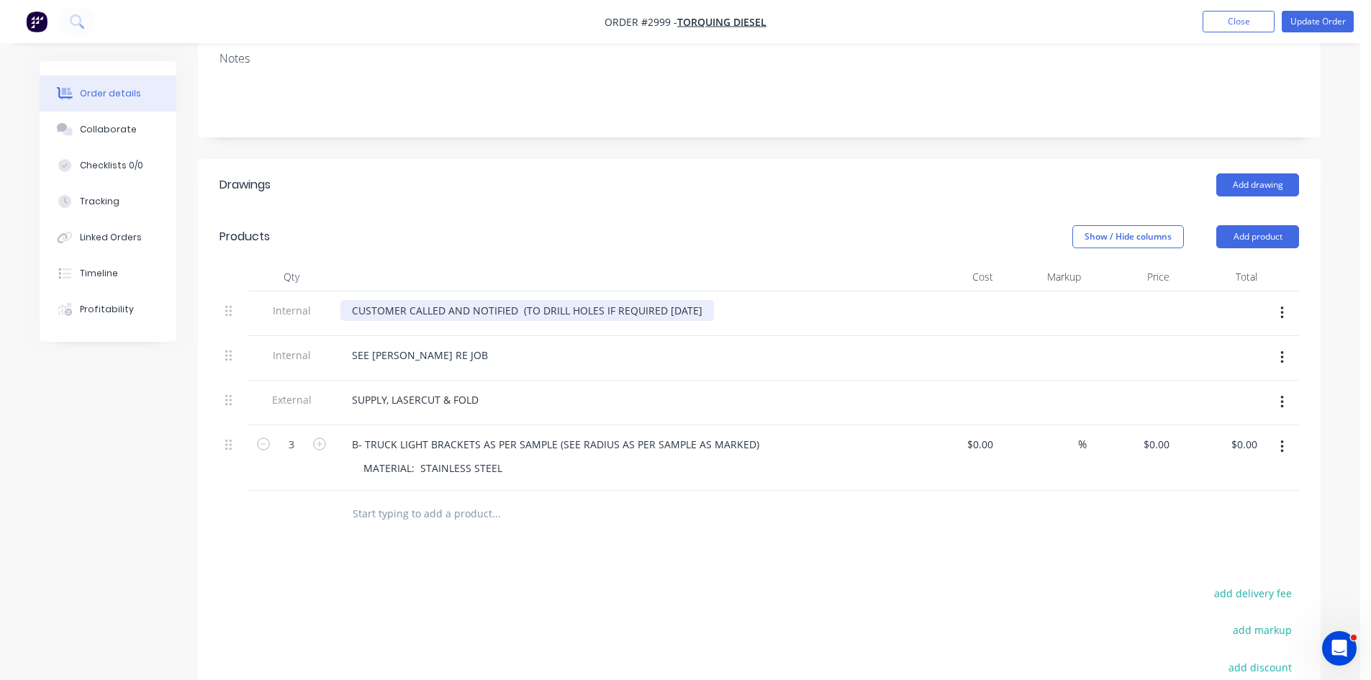
click at [699, 300] on div "CUSTOMER CALLED AND NOTIFIED (TO DRILL HOLES IF REQUIRED TODAY" at bounding box center [527, 310] width 374 height 21
click at [518, 300] on div "CUSTOMER CALLED AND NOTIFIED (TO DRILL HOLES IF REQUIRED TODAY)" at bounding box center [528, 310] width 376 height 21
click at [577, 300] on div "CUSTOMER CALLED AND NOTIFIED HE WILL (TO DRILL HOLES IF REQUIRED TODAY)" at bounding box center [547, 310] width 415 height 21
click at [723, 300] on div "CUSTOMER CALLED AND NOTIFIED HE WILL DRILL HOLES IF REQUIRED TODAY)" at bounding box center [537, 310] width 395 height 21
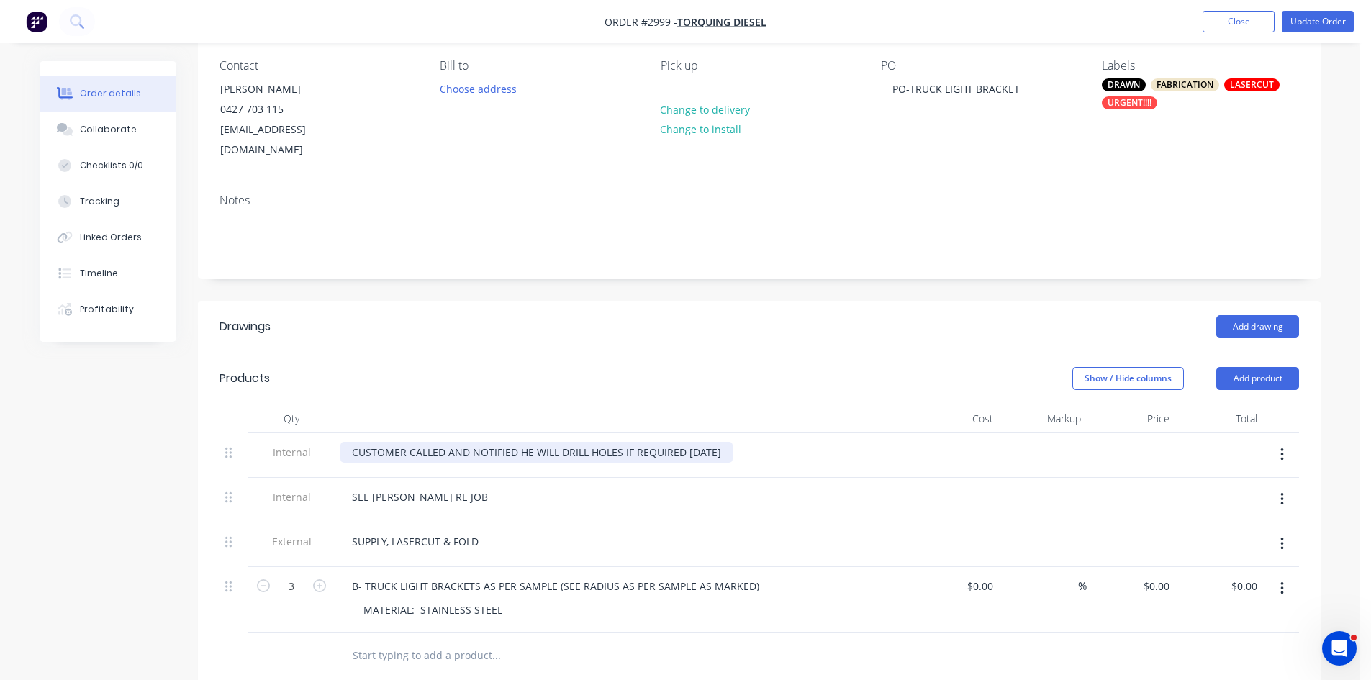
scroll to position [120, 0]
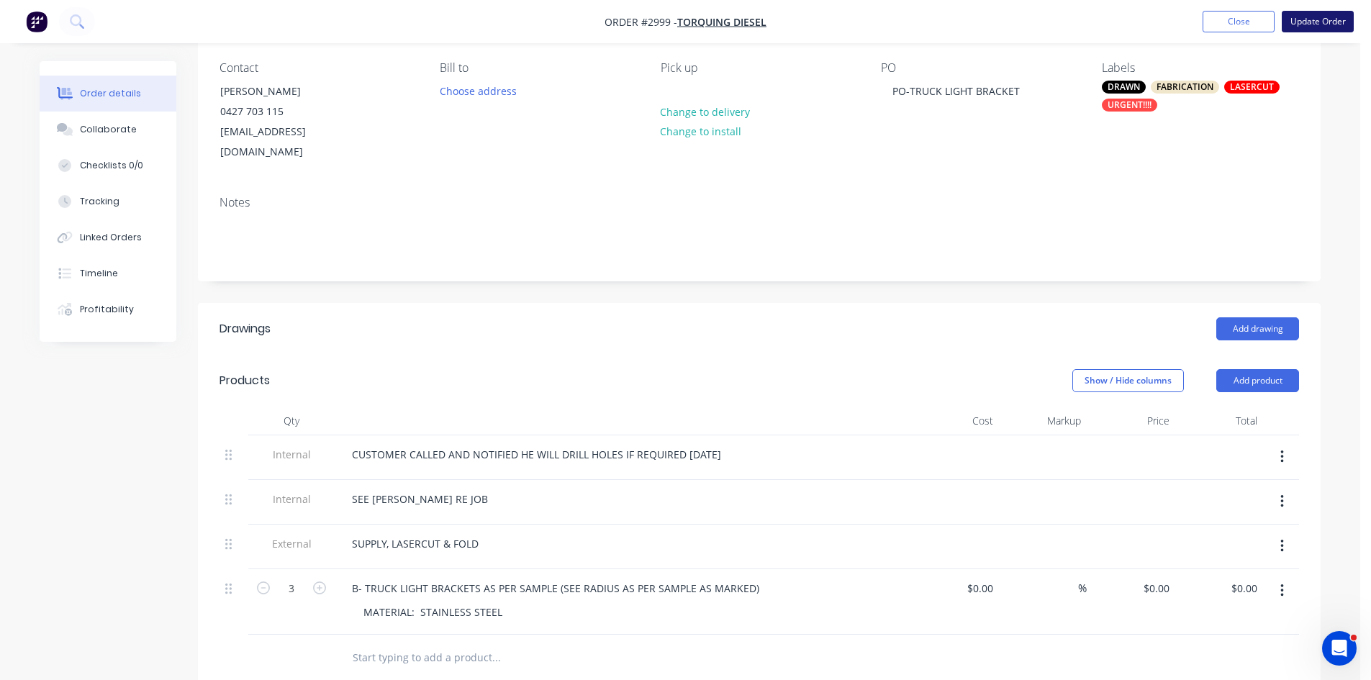
click at [1325, 19] on button "Update Order" at bounding box center [1318, 22] width 72 height 22
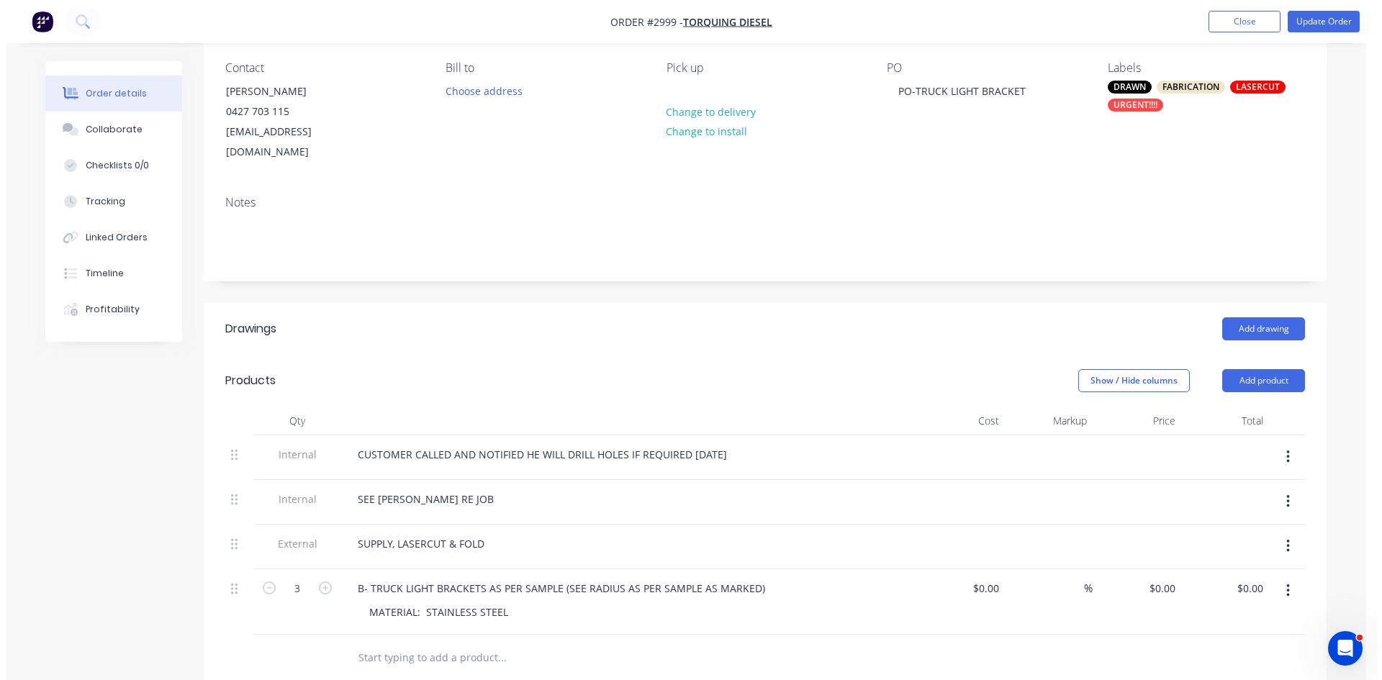
scroll to position [0, 0]
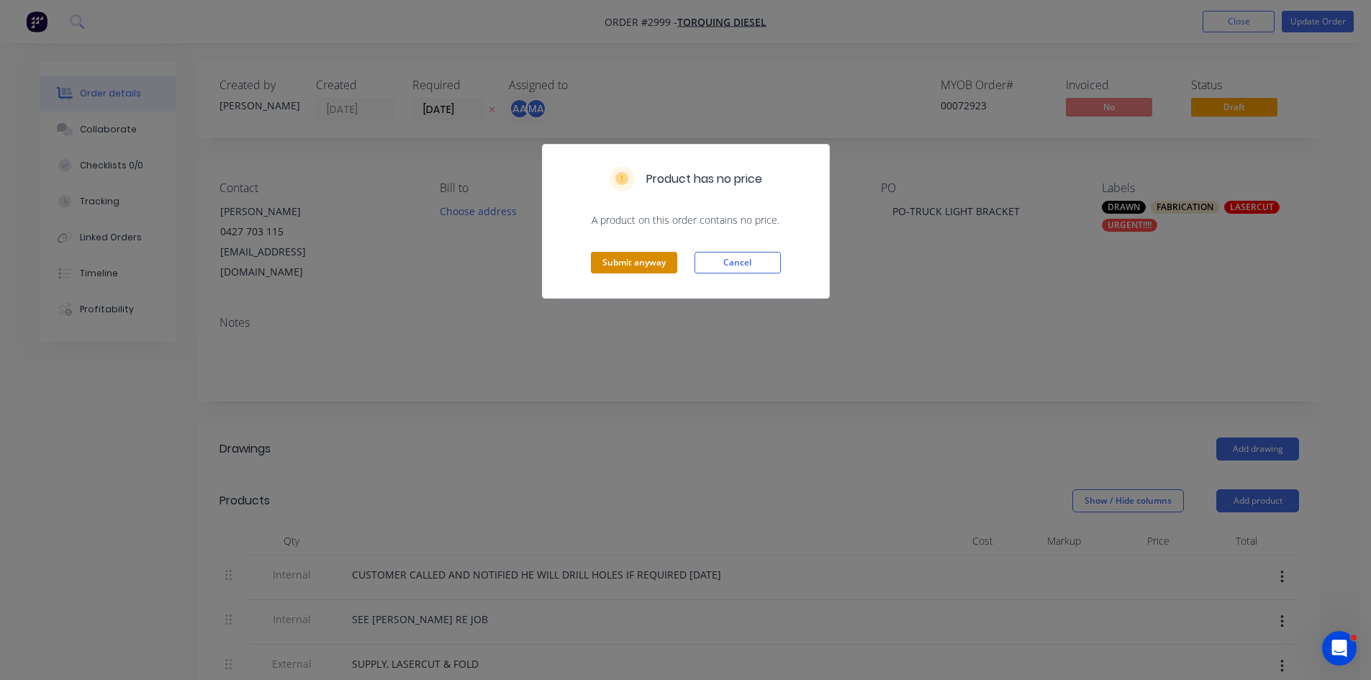
click at [636, 253] on button "Submit anyway" at bounding box center [634, 263] width 86 height 22
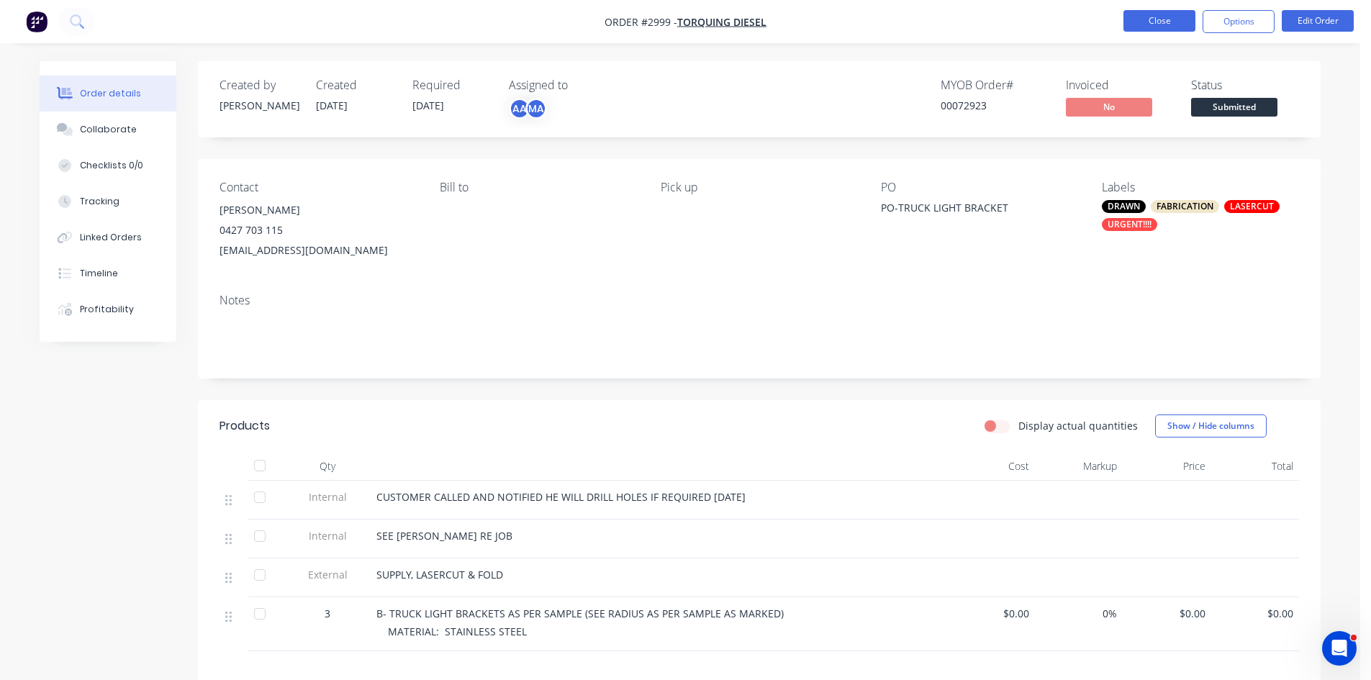
click at [1163, 22] on button "Close" at bounding box center [1160, 21] width 72 height 22
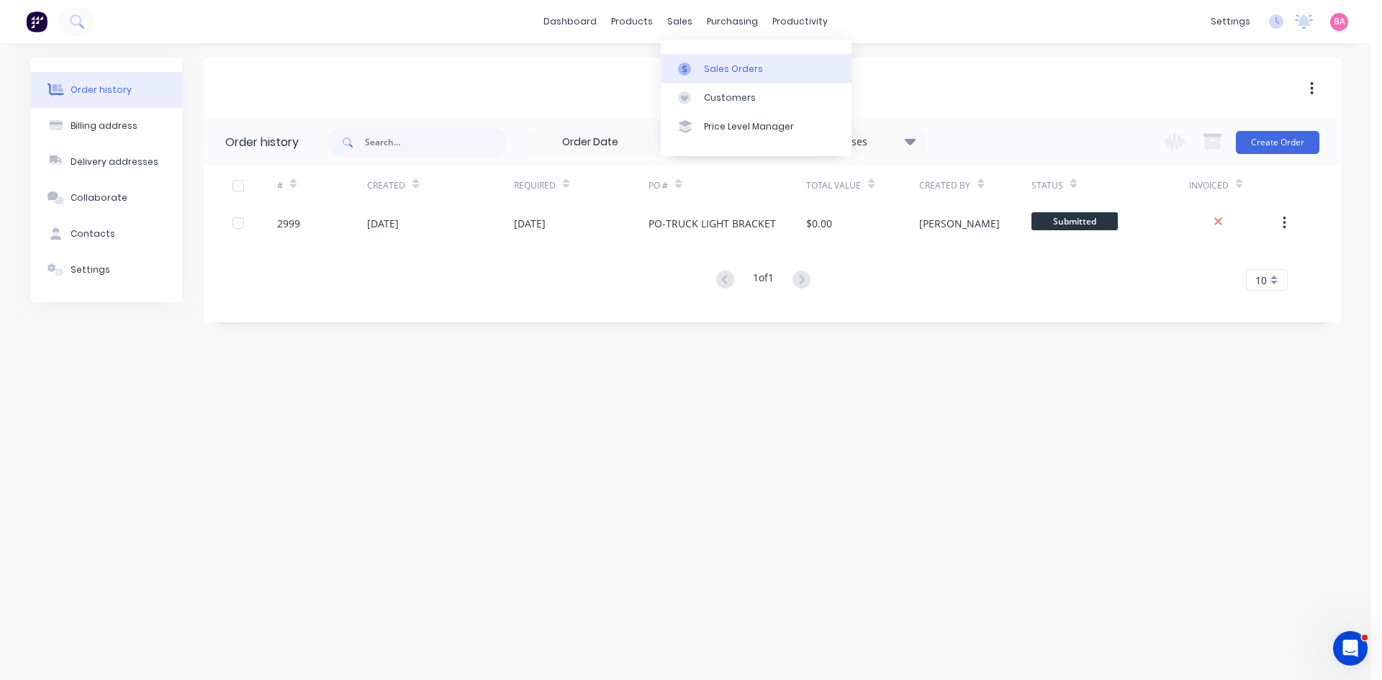
click at [720, 63] on div "Sales Orders" at bounding box center [733, 69] width 59 height 13
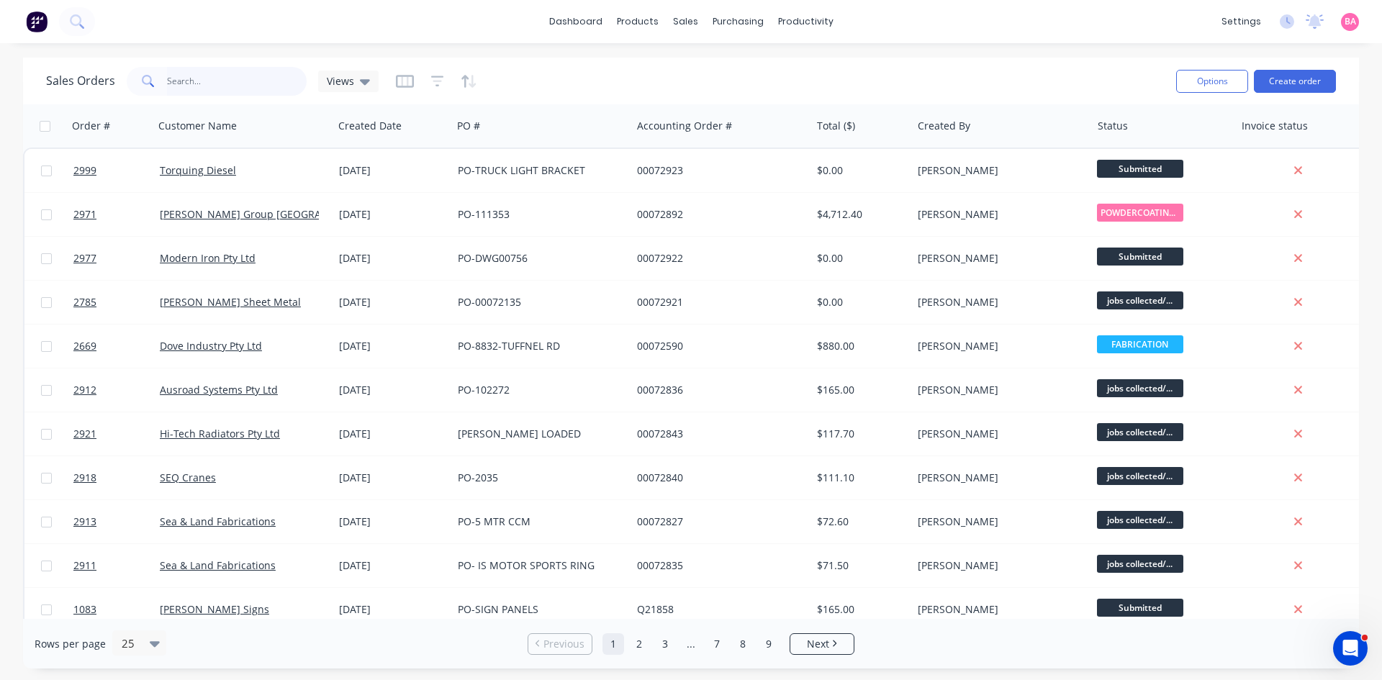
click at [202, 77] on input "text" at bounding box center [237, 81] width 140 height 29
type input "ABCO"
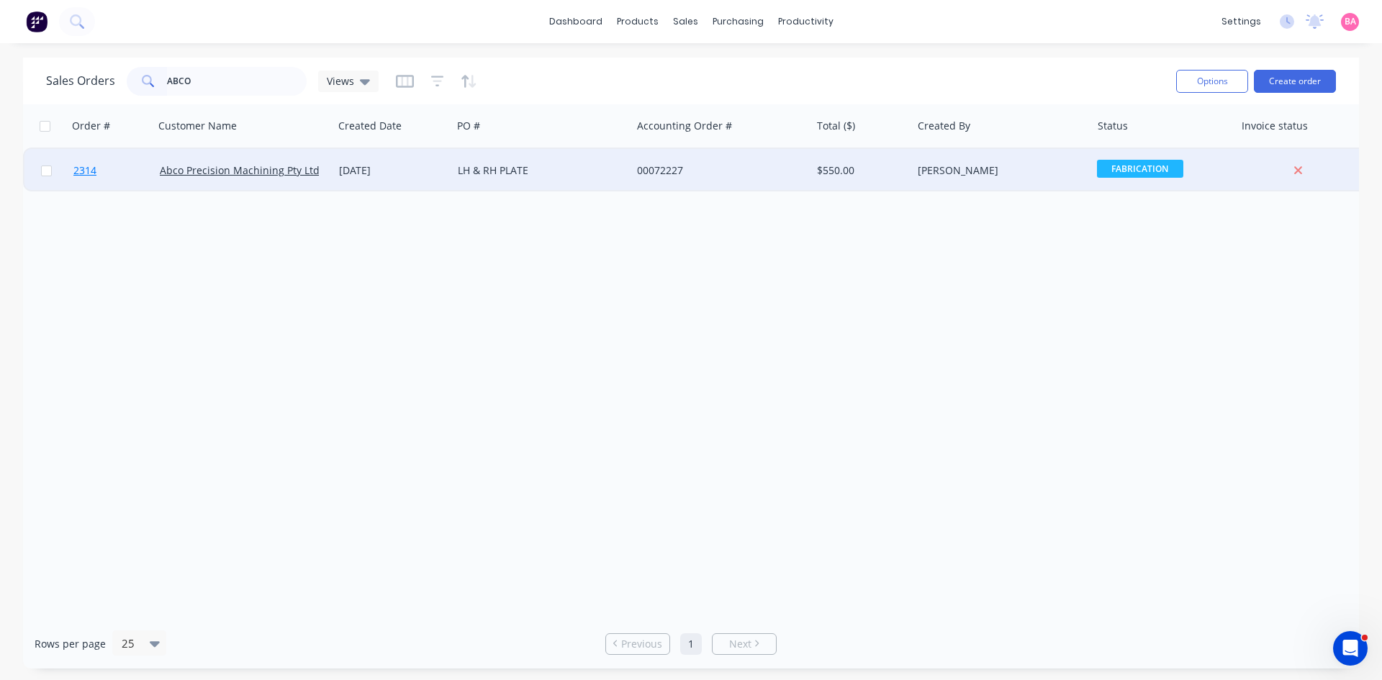
click at [73, 168] on span "2314" at bounding box center [84, 170] width 23 height 14
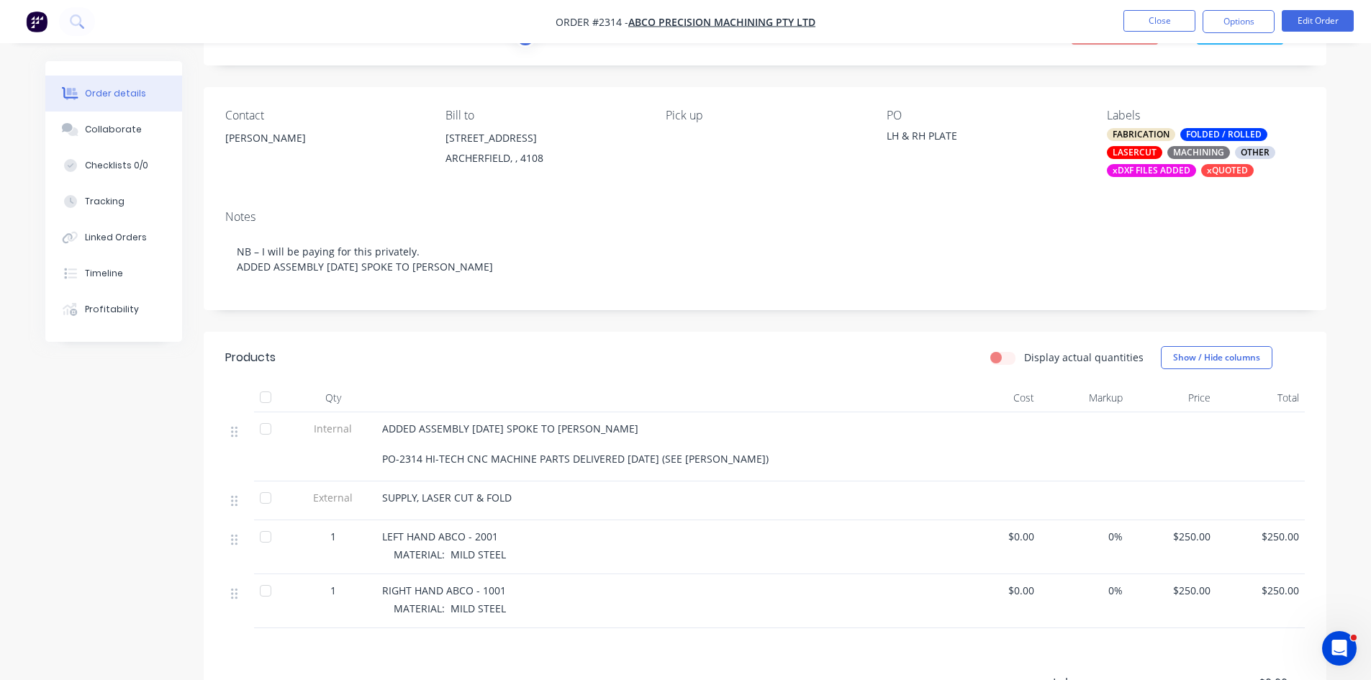
scroll to position [96, 0]
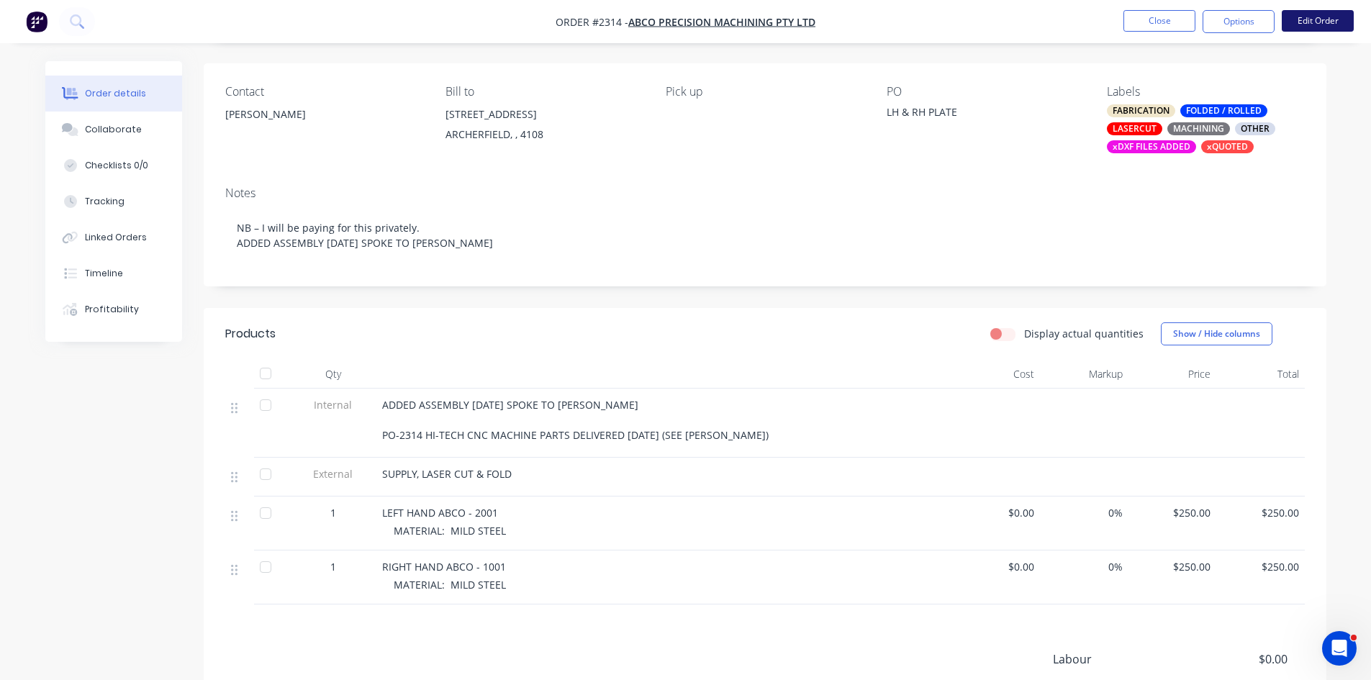
click at [1327, 19] on button "Edit Order" at bounding box center [1318, 21] width 72 height 22
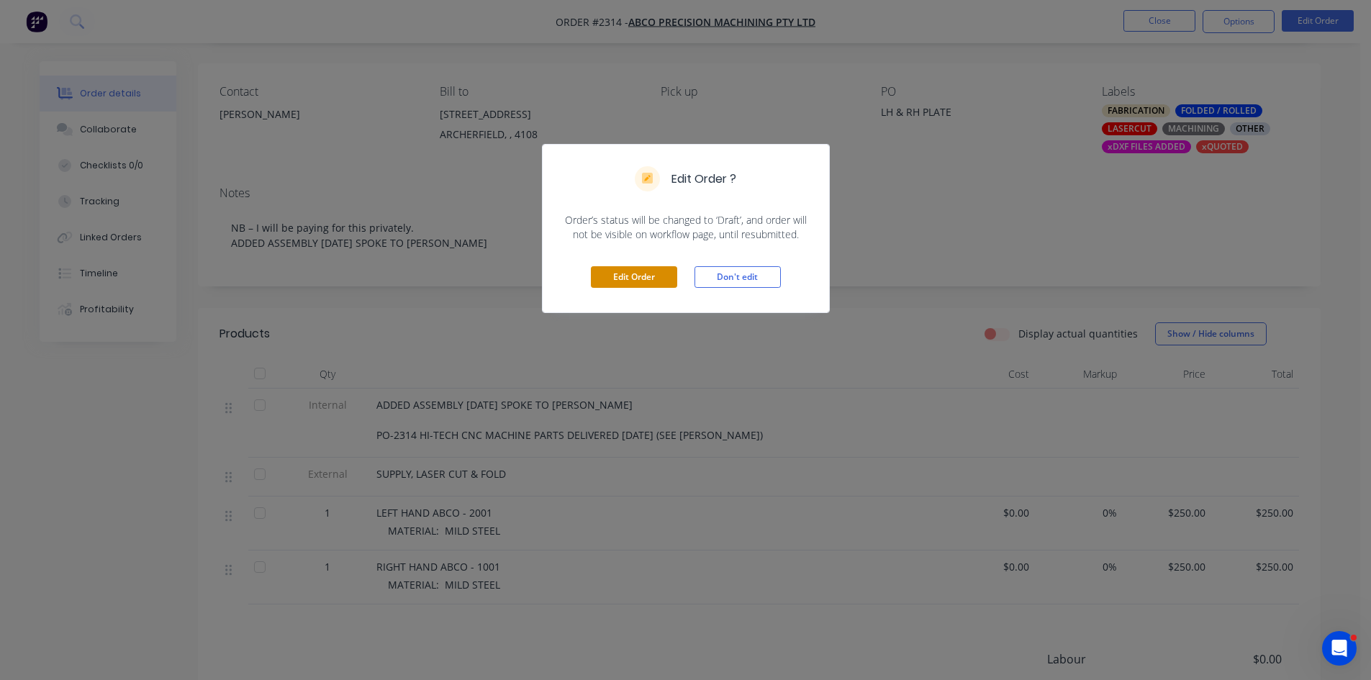
click at [630, 276] on button "Edit Order" at bounding box center [634, 277] width 86 height 22
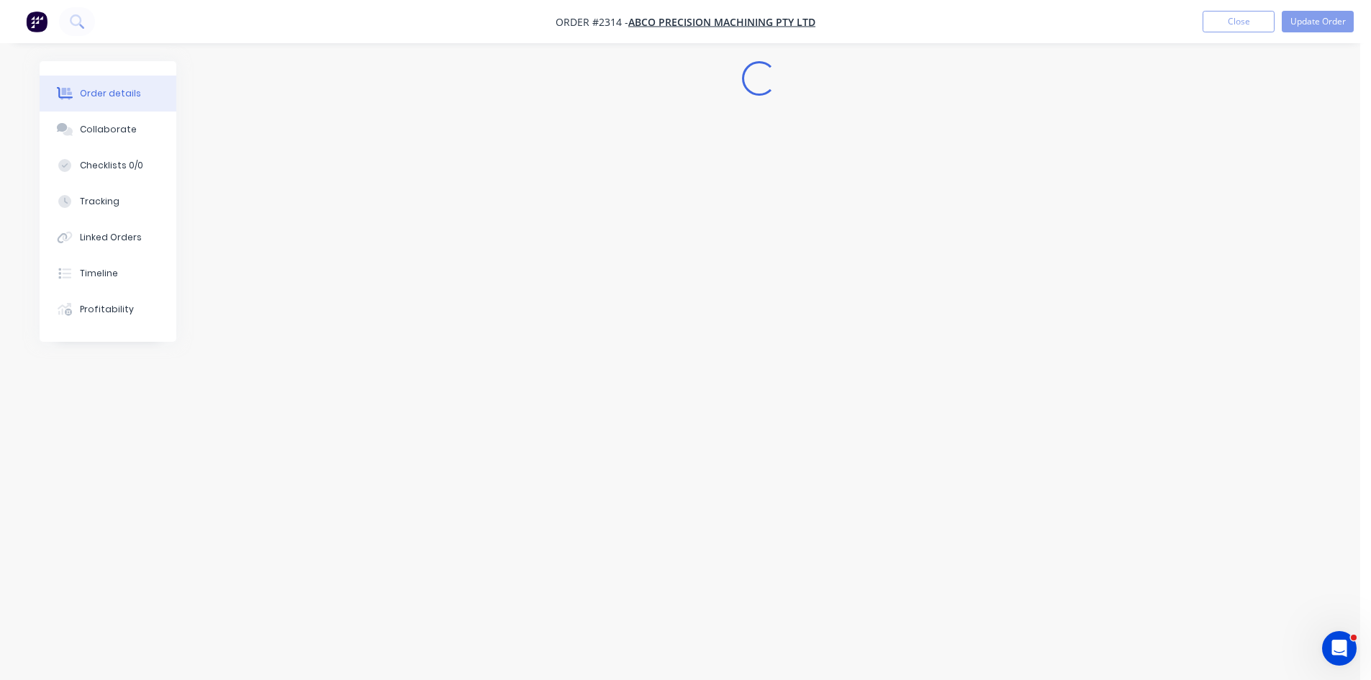
scroll to position [0, 0]
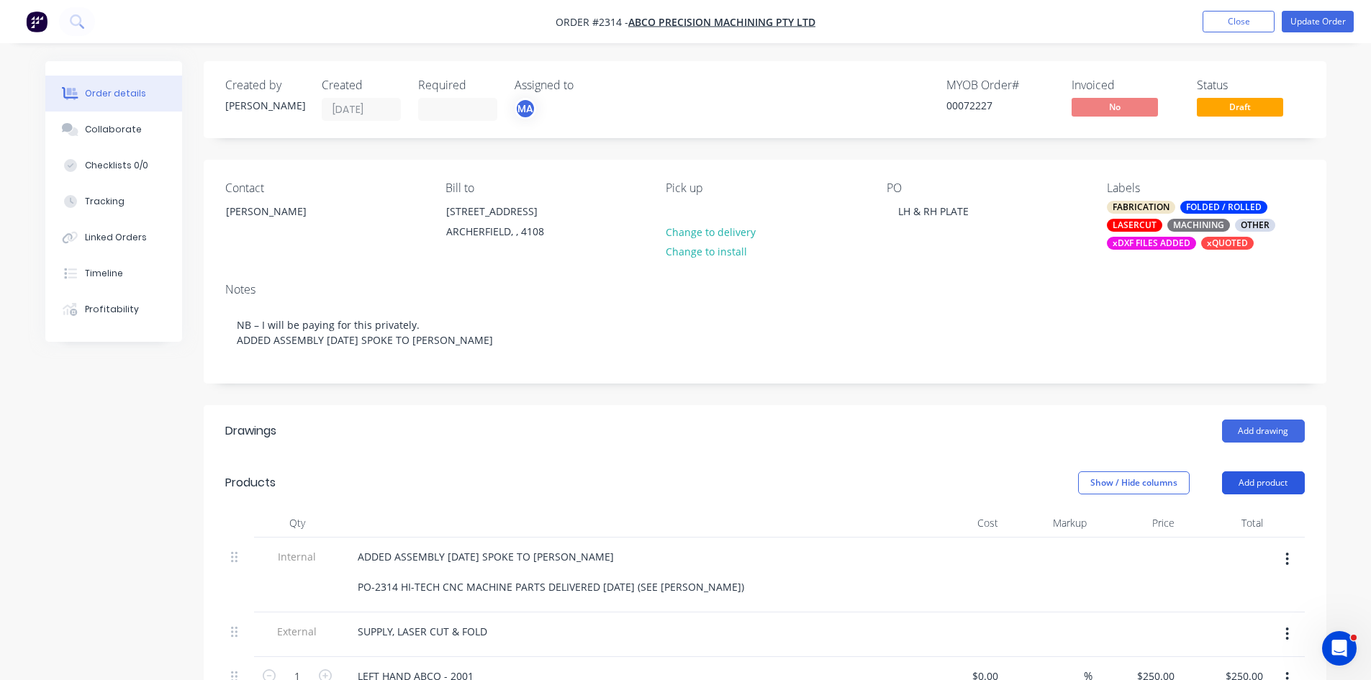
click at [1271, 495] on button "Add product" at bounding box center [1263, 483] width 83 height 23
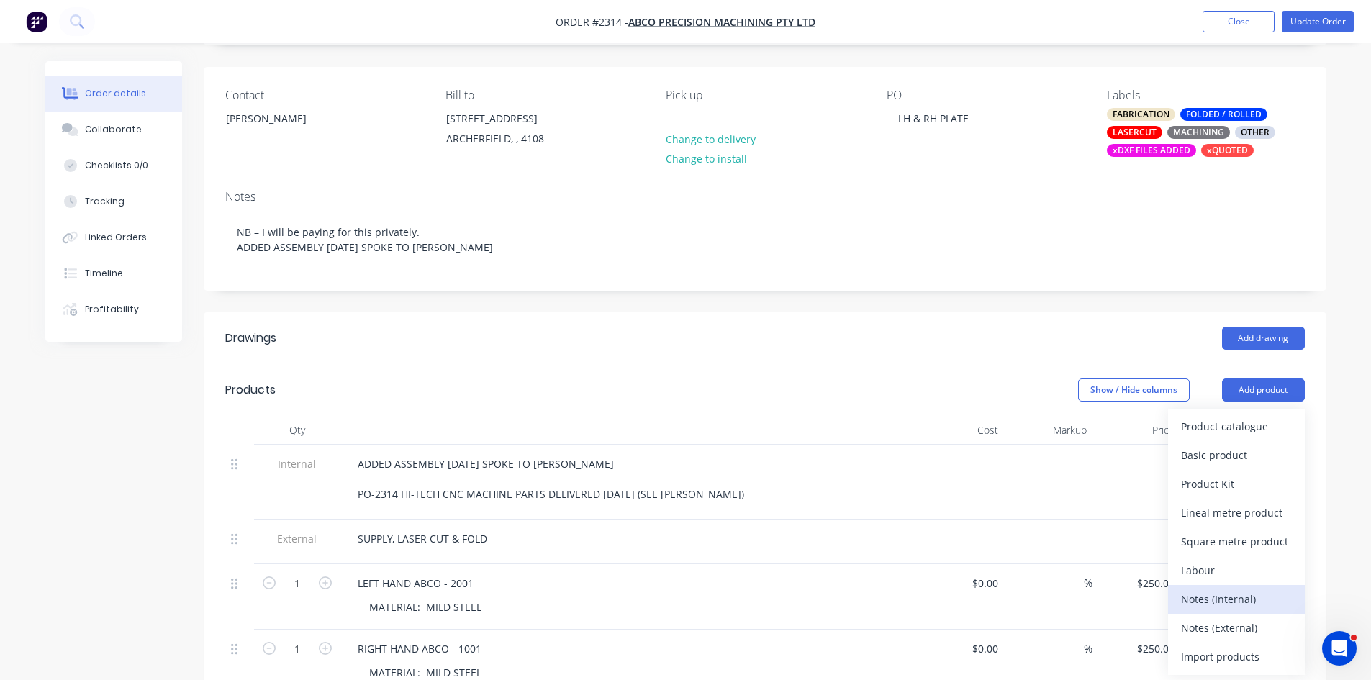
scroll to position [96, 0]
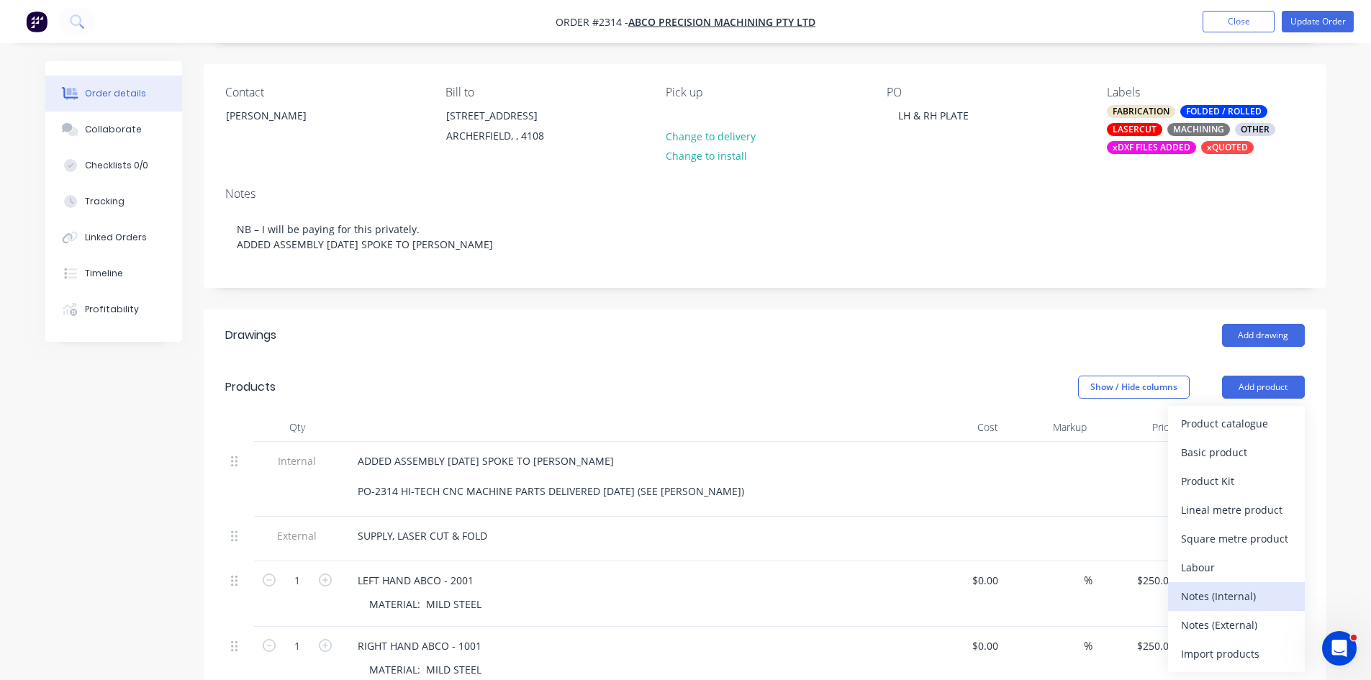
click at [1232, 605] on div "Notes (Internal)" at bounding box center [1236, 596] width 111 height 21
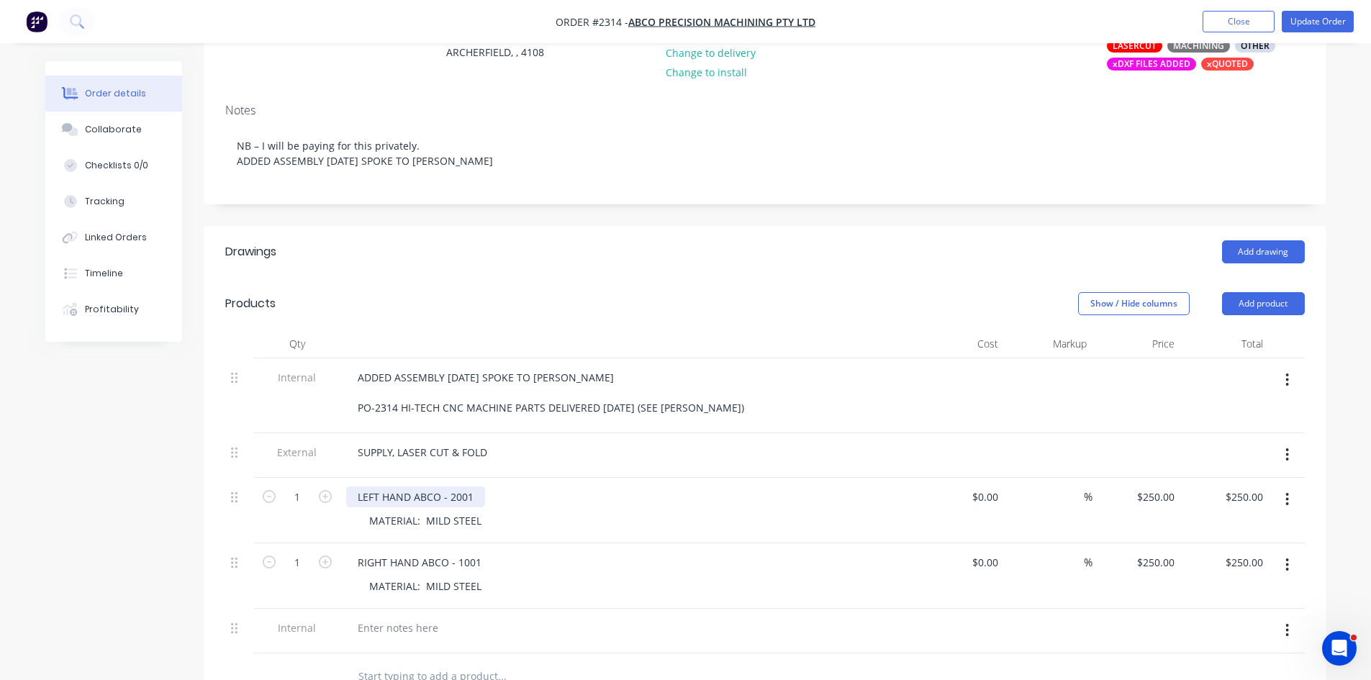
scroll to position [192, 0]
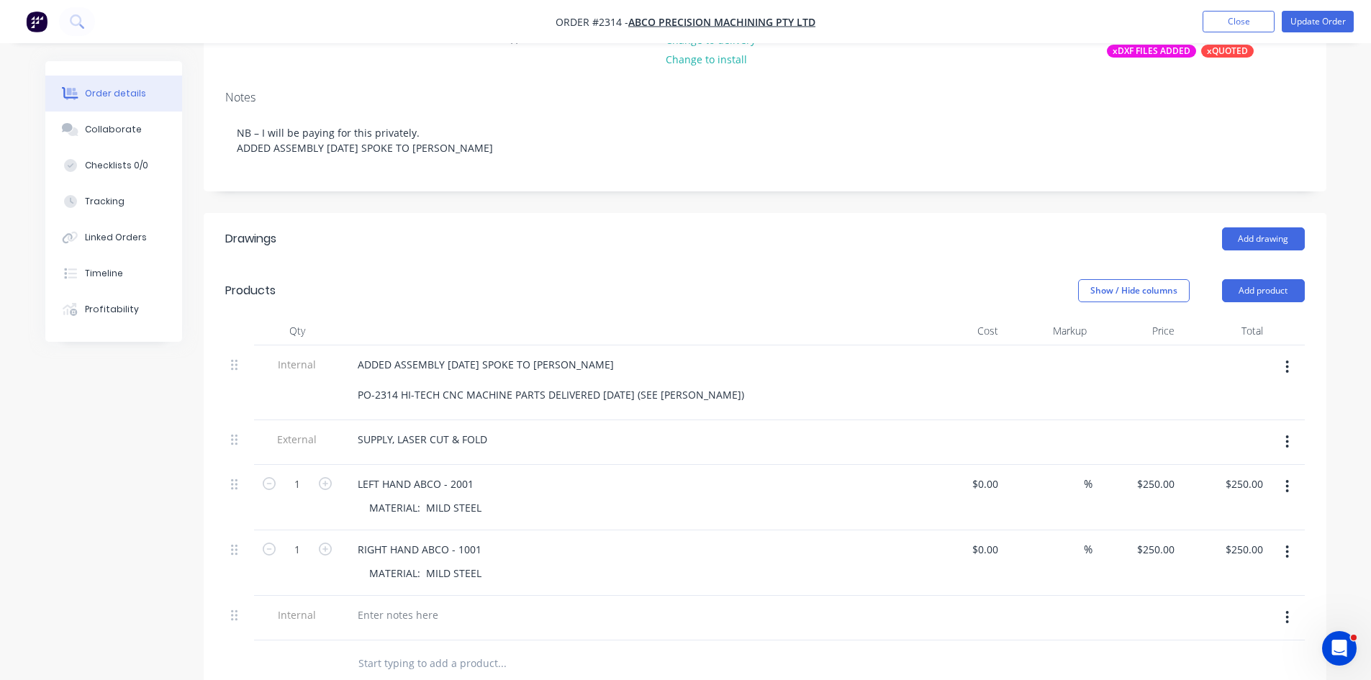
click at [516, 411] on div at bounding box center [628, 409] width 564 height 3
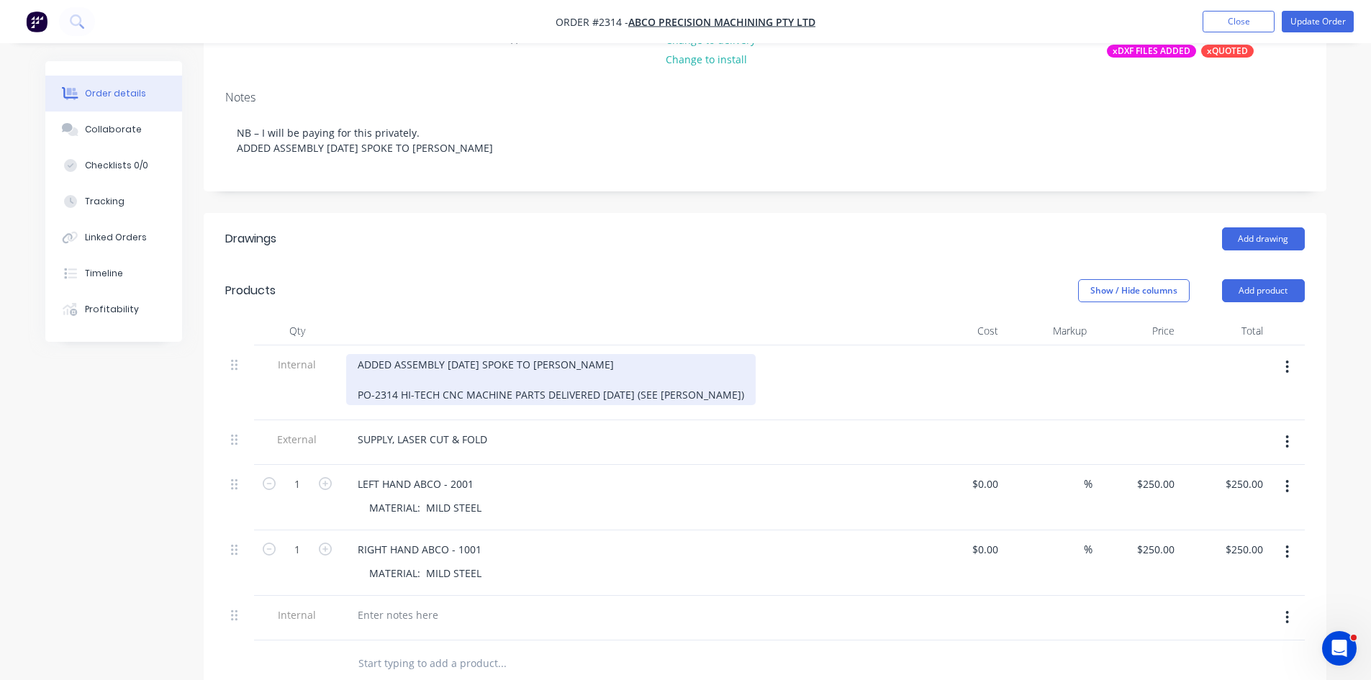
click at [502, 405] on div "ADDED ASSEMBLY [DATE] SPOKE TO [PERSON_NAME] PO-2314 HI-TECH CNC MACHINE PARTS …" at bounding box center [551, 379] width 410 height 51
click at [733, 405] on div "ADDED ASSEMBLY [DATE] SPOKE TO [PERSON_NAME] PO-2314 HI-TECH CNC MACHINE PARTS …" at bounding box center [551, 379] width 410 height 51
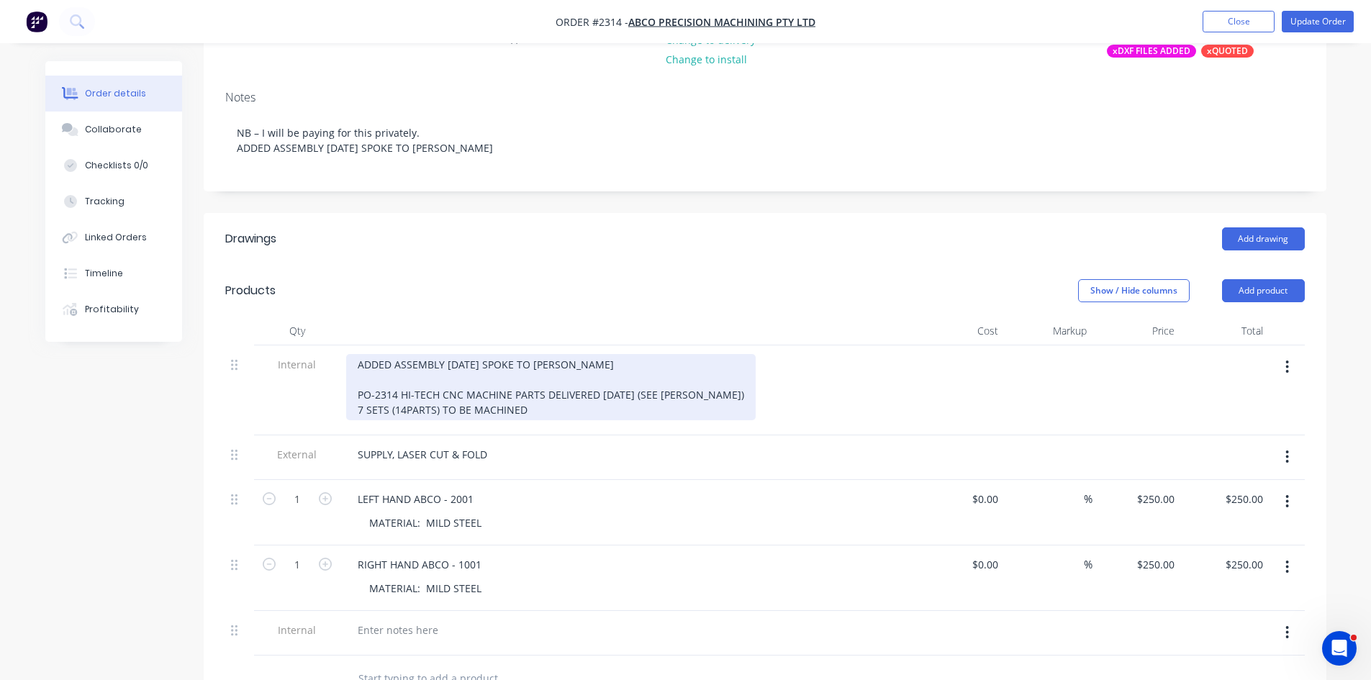
click at [356, 419] on div "ADDED ASSEMBLY [DATE] SPOKE TO [PERSON_NAME] PO-2314 HI-TECH CNC MACHINE PARTS …" at bounding box center [551, 387] width 410 height 66
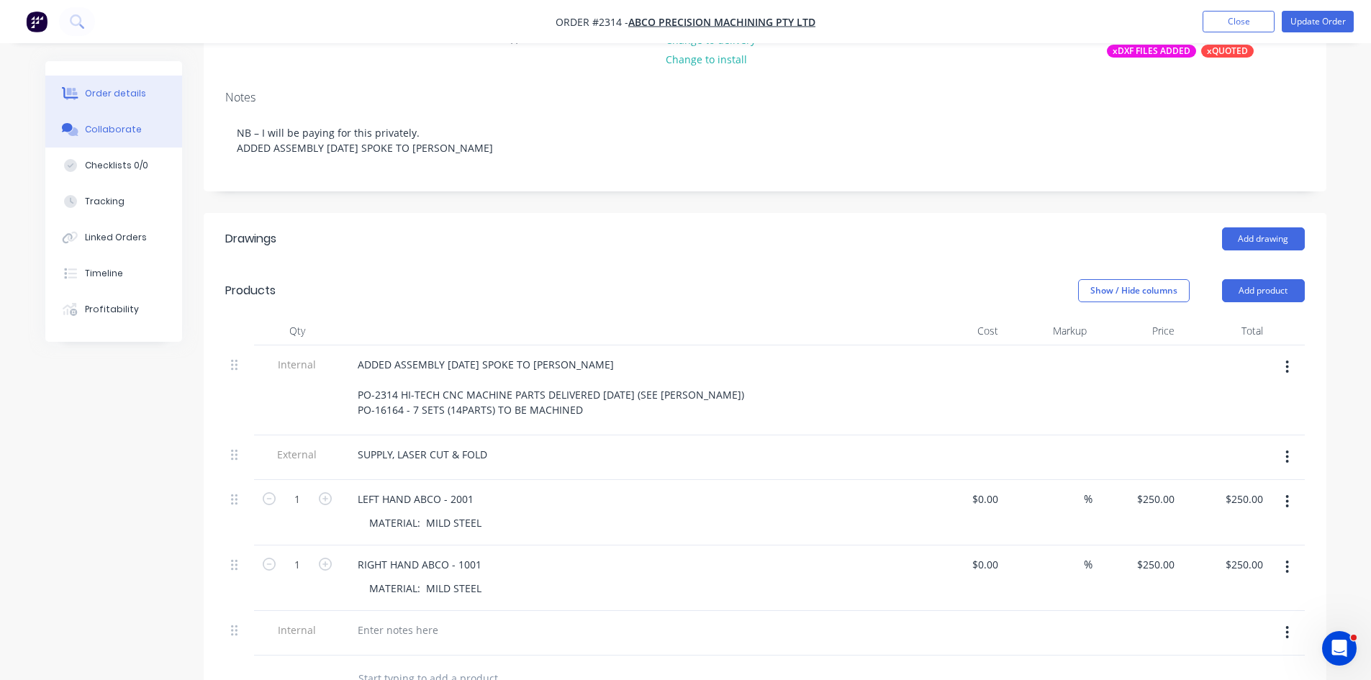
click at [135, 127] on div "Collaborate" at bounding box center [113, 129] width 57 height 13
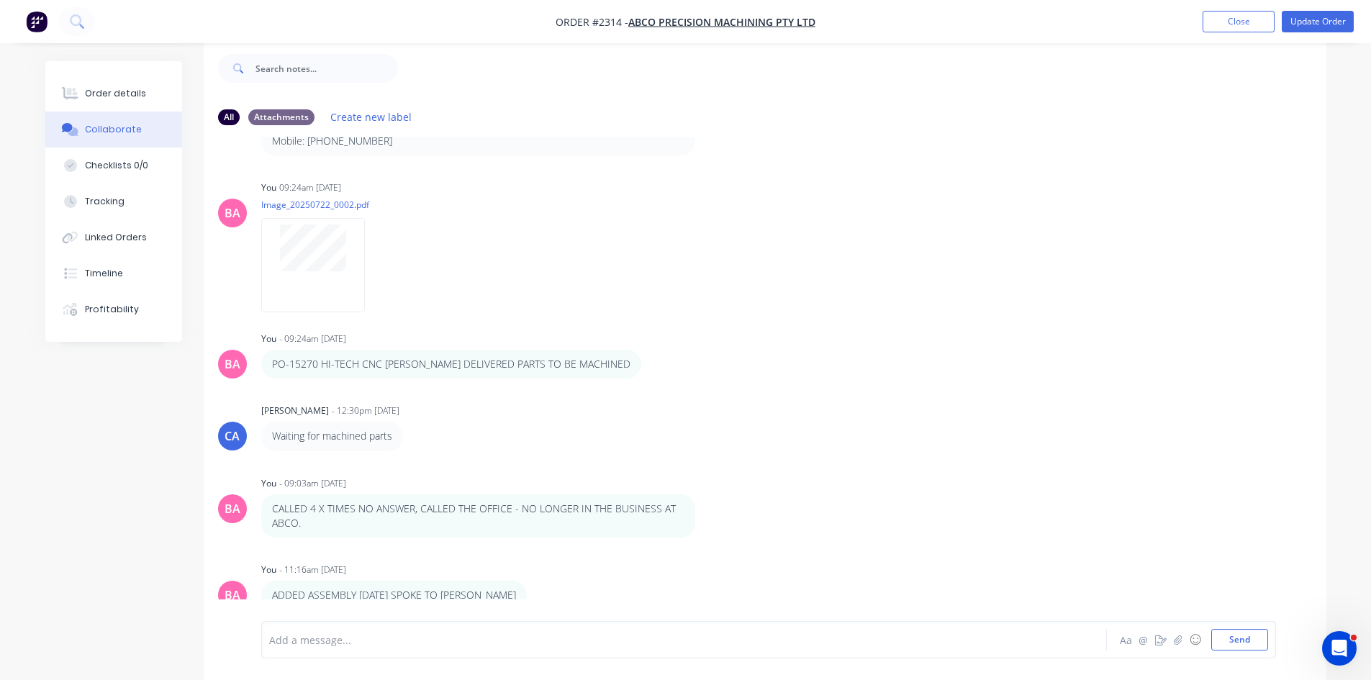
scroll to position [1481, 0]
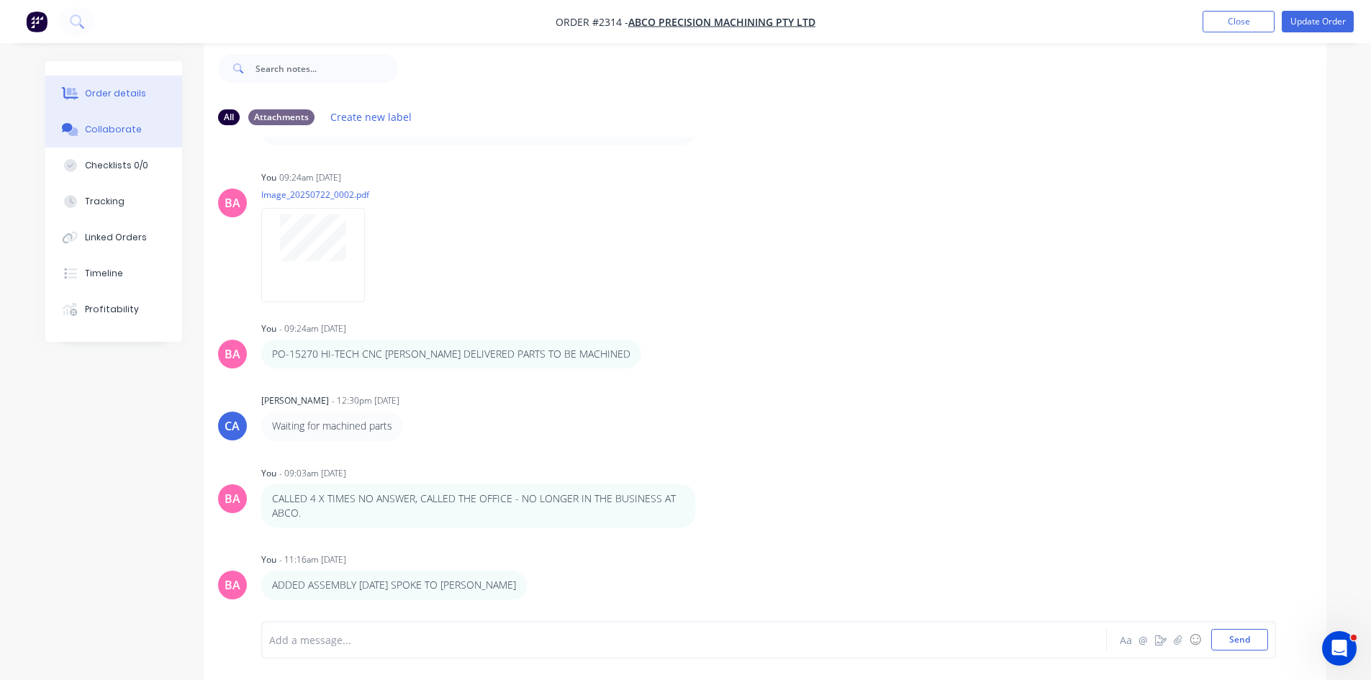
click at [111, 92] on div "Order details" at bounding box center [115, 93] width 61 height 13
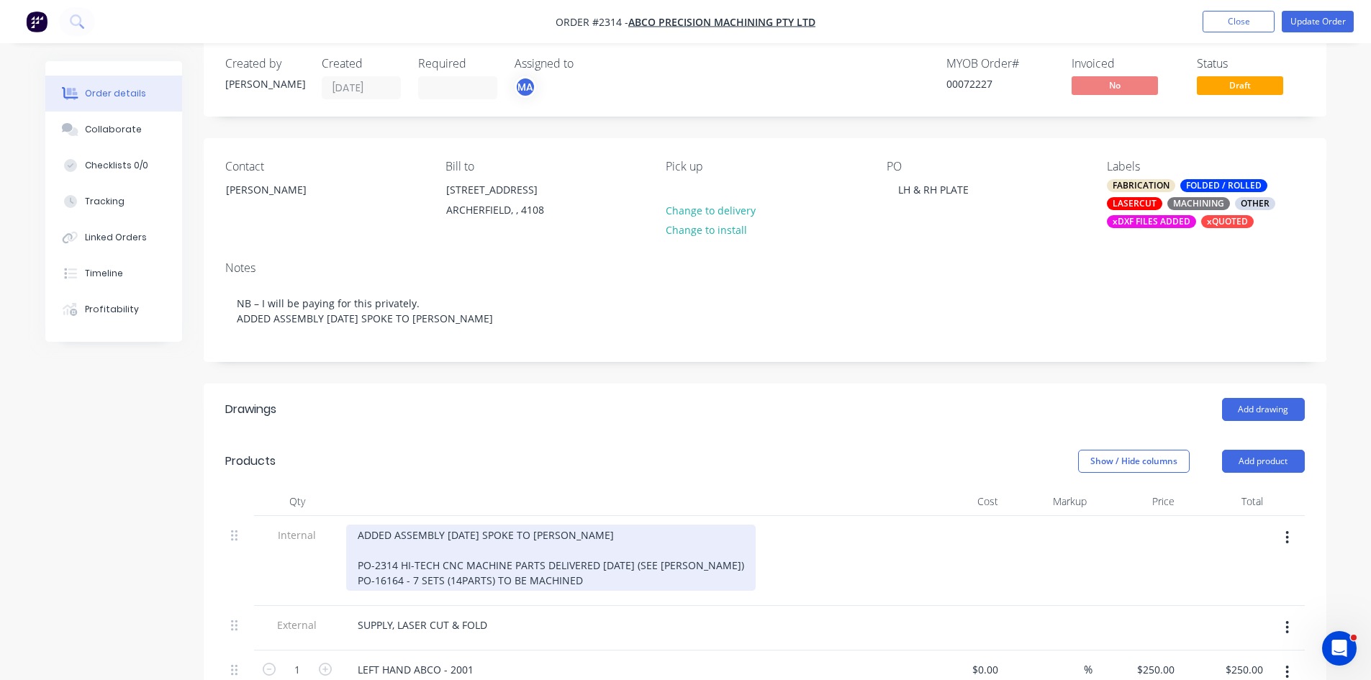
scroll to position [94, 0]
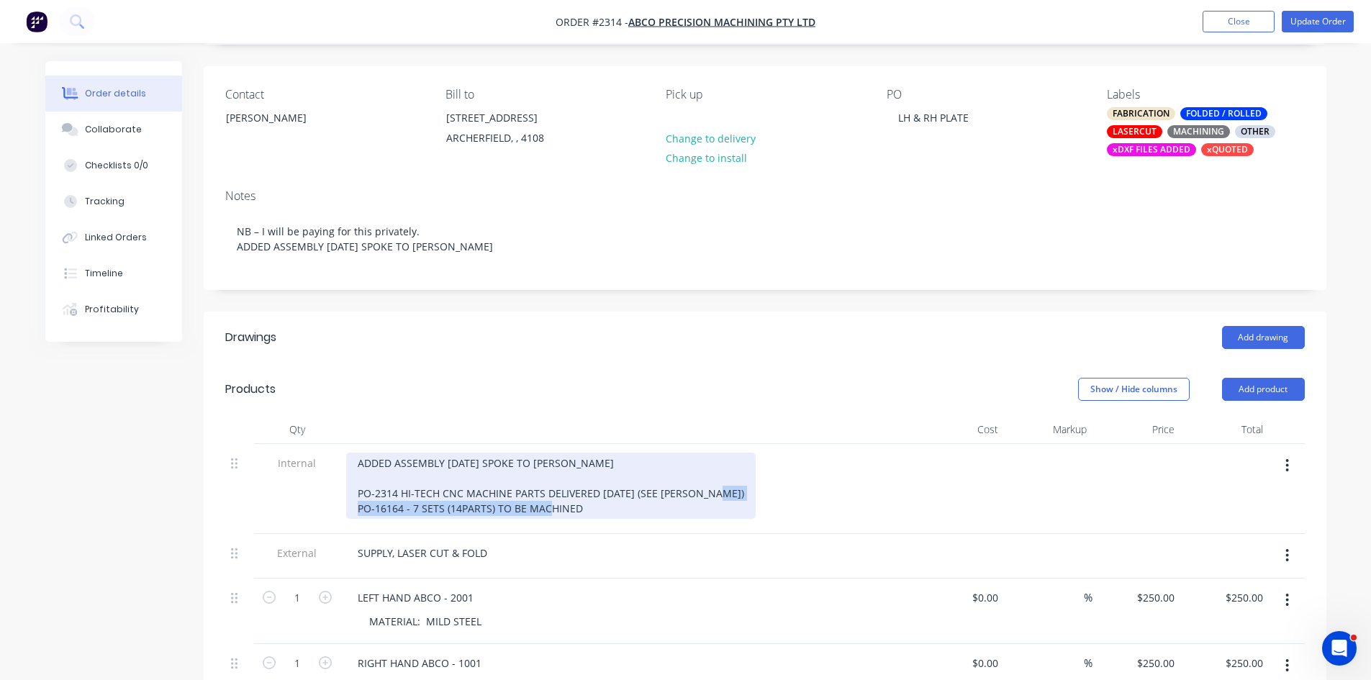
drag, startPoint x: 590, startPoint y: 520, endPoint x: 354, endPoint y: 515, distance: 235.4
click at [354, 515] on div "ADDED ASSEMBLY [DATE] SPOKE TO [PERSON_NAME] PO-2314 HI-TECH CNC MACHINE PARTS …" at bounding box center [551, 486] width 410 height 66
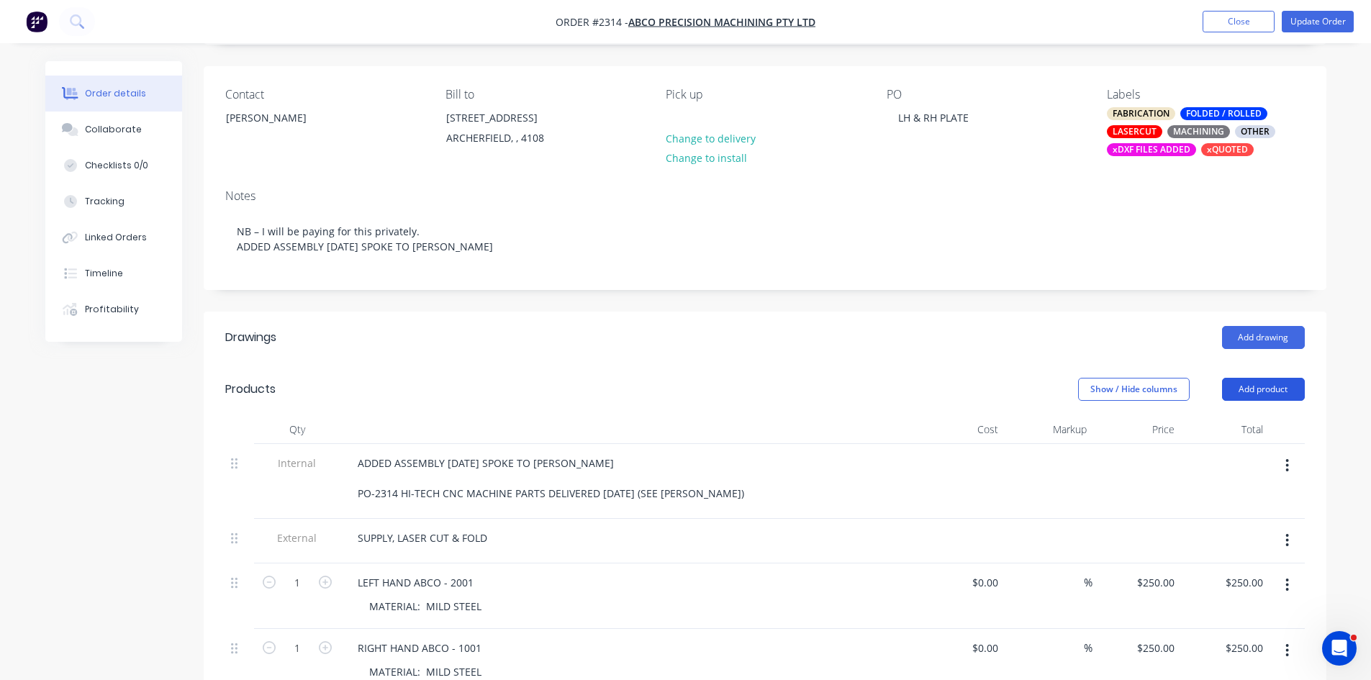
click at [1268, 400] on button "Add product" at bounding box center [1263, 389] width 83 height 23
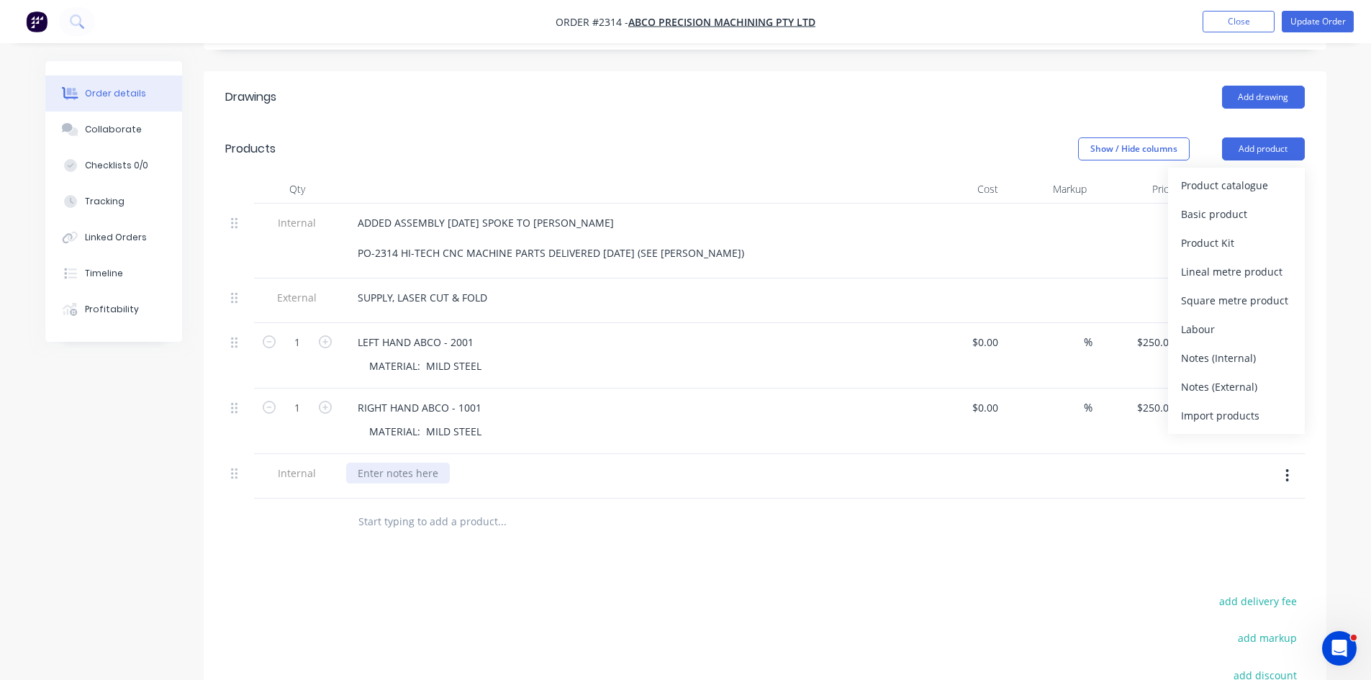
scroll to position [358, 0]
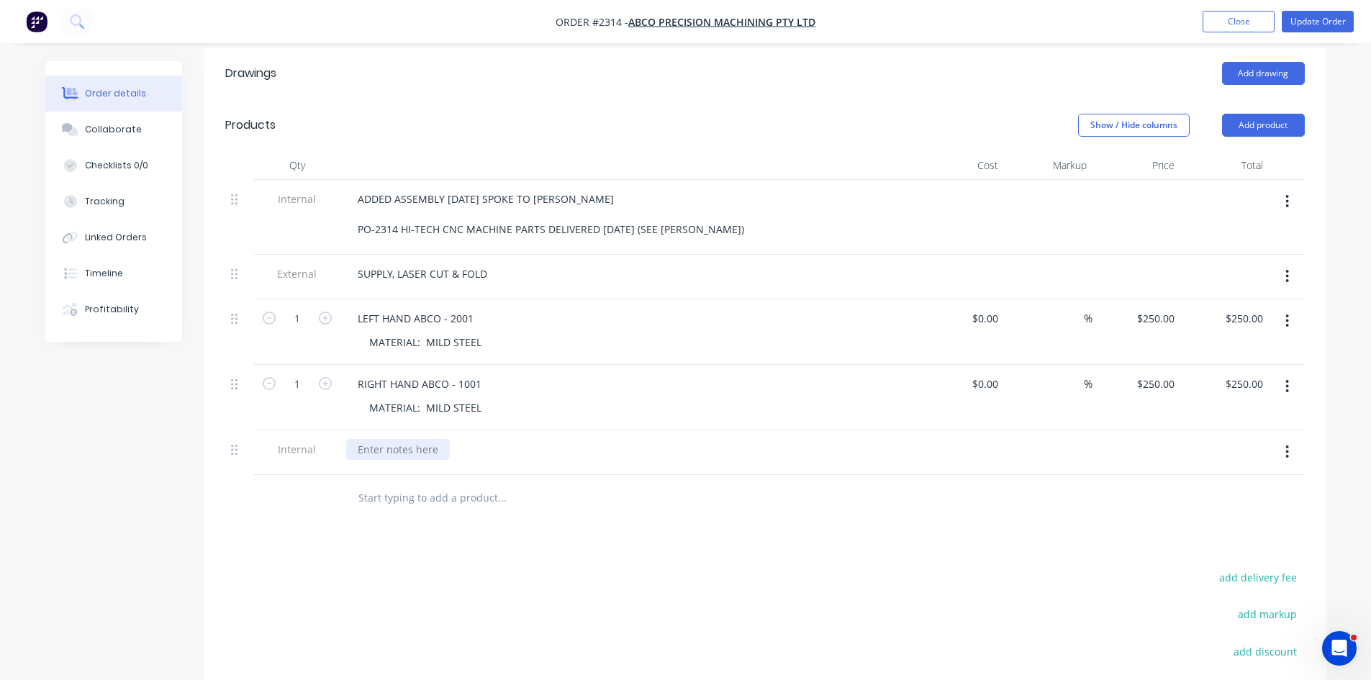
click at [393, 460] on div at bounding box center [398, 449] width 104 height 21
paste div
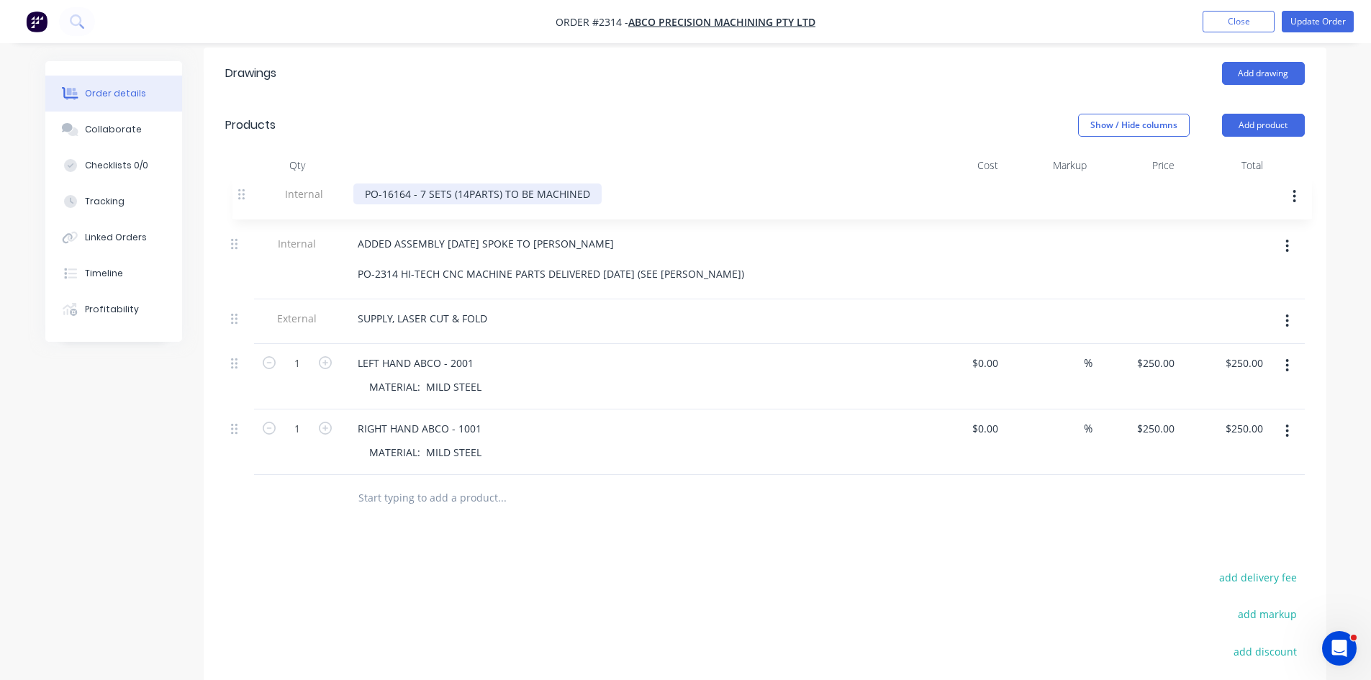
drag, startPoint x: 235, startPoint y: 462, endPoint x: 245, endPoint y: 190, distance: 272.3
click at [245, 190] on div "Qty Cost Markup Price Total Internal ADDED ASSEMBLY [DATE] SPOKE TO [PERSON_NAM…" at bounding box center [765, 313] width 1080 height 324
click at [125, 125] on div "Collaborate" at bounding box center [113, 129] width 57 height 13
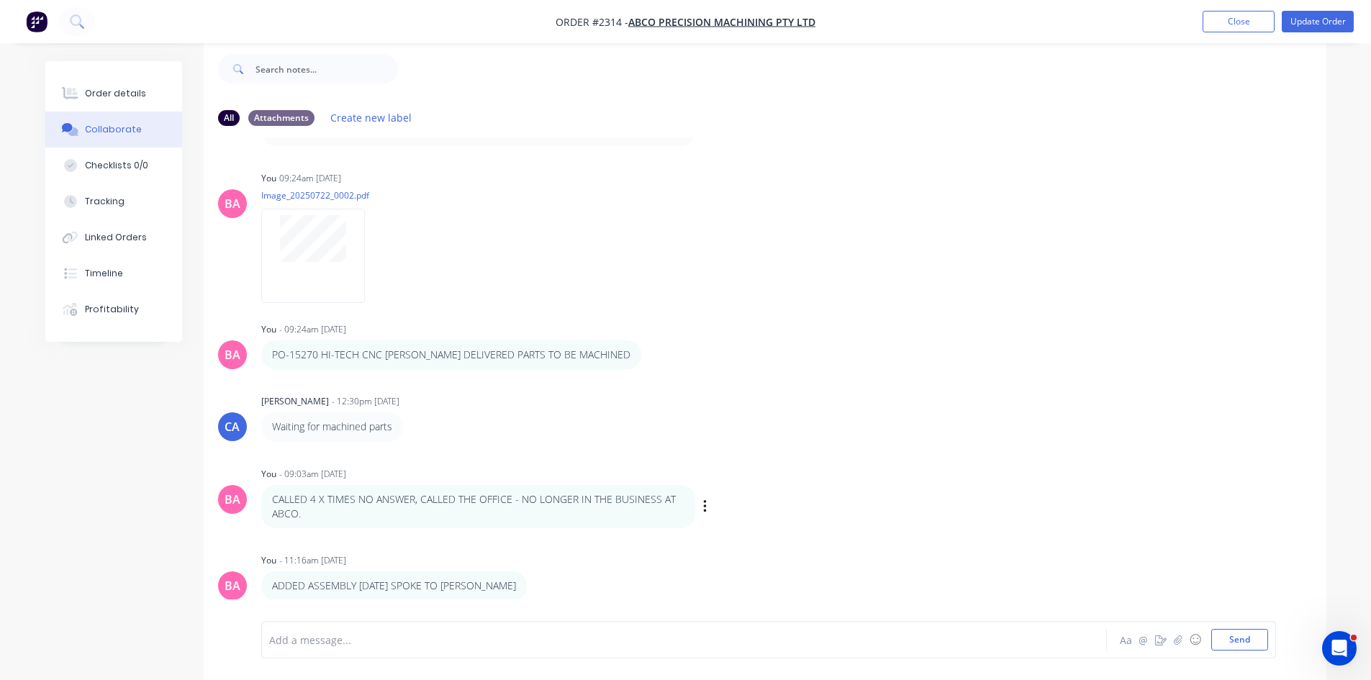
scroll to position [22, 0]
click at [109, 92] on div "Order details" at bounding box center [115, 93] width 61 height 13
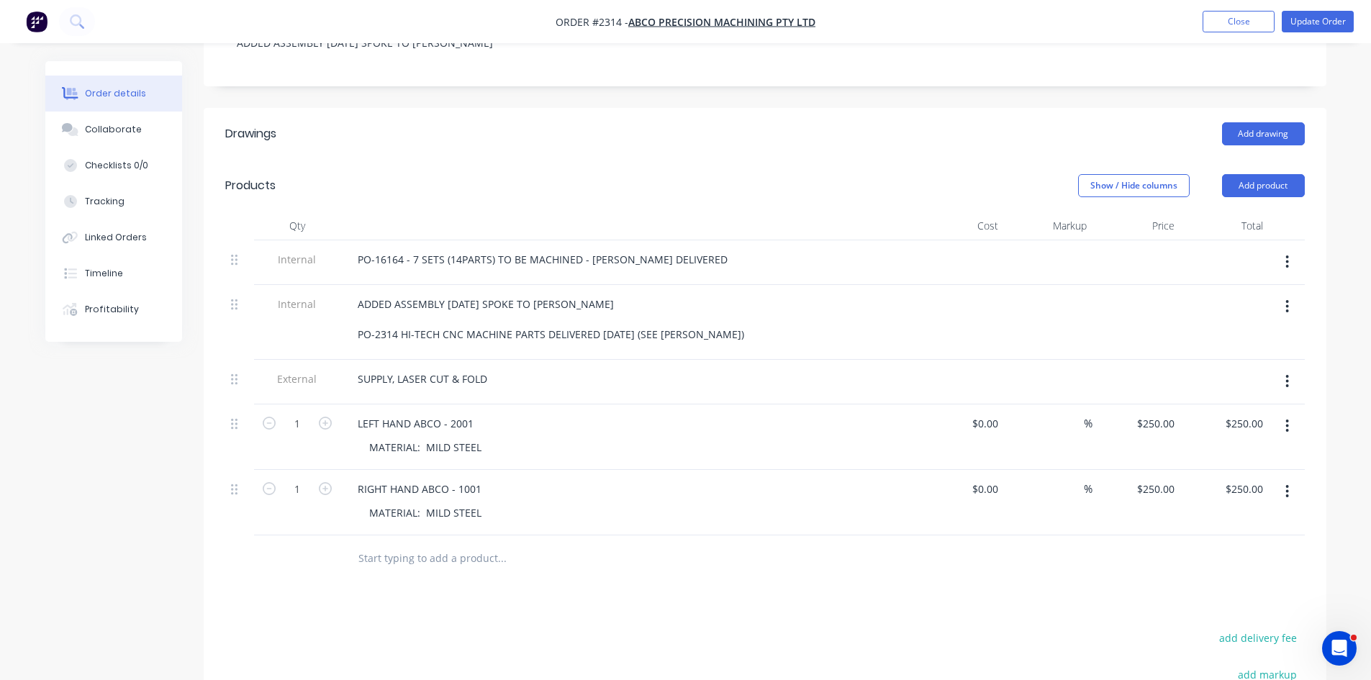
scroll to position [310, 0]
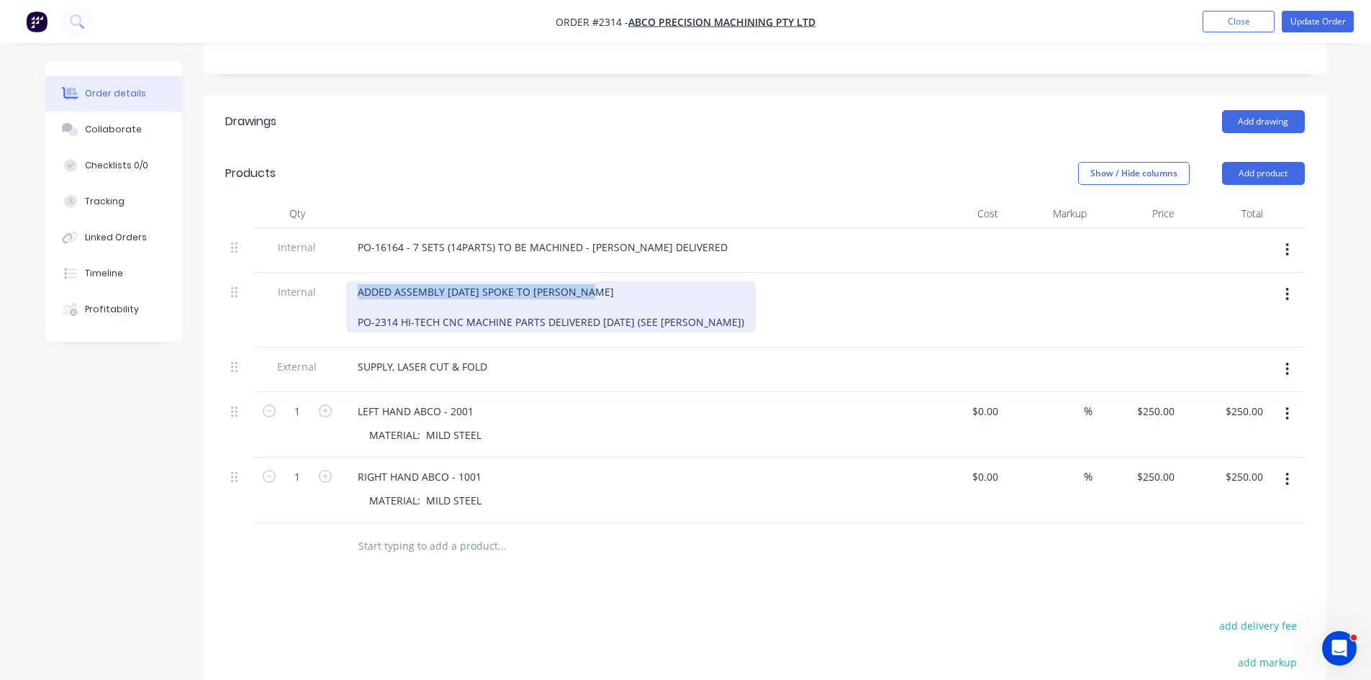
drag, startPoint x: 594, startPoint y: 307, endPoint x: 338, endPoint y: 302, distance: 255.6
click at [338, 302] on div "Internal ADDED ASSEMBLY [DATE] SPOKE TO [PERSON_NAME] PO-2314 HI-TECH CNC MACHI…" at bounding box center [765, 310] width 1080 height 75
copy div "ADDED ASSEMBLY [DATE] SPOKE TO [PERSON_NAME]"
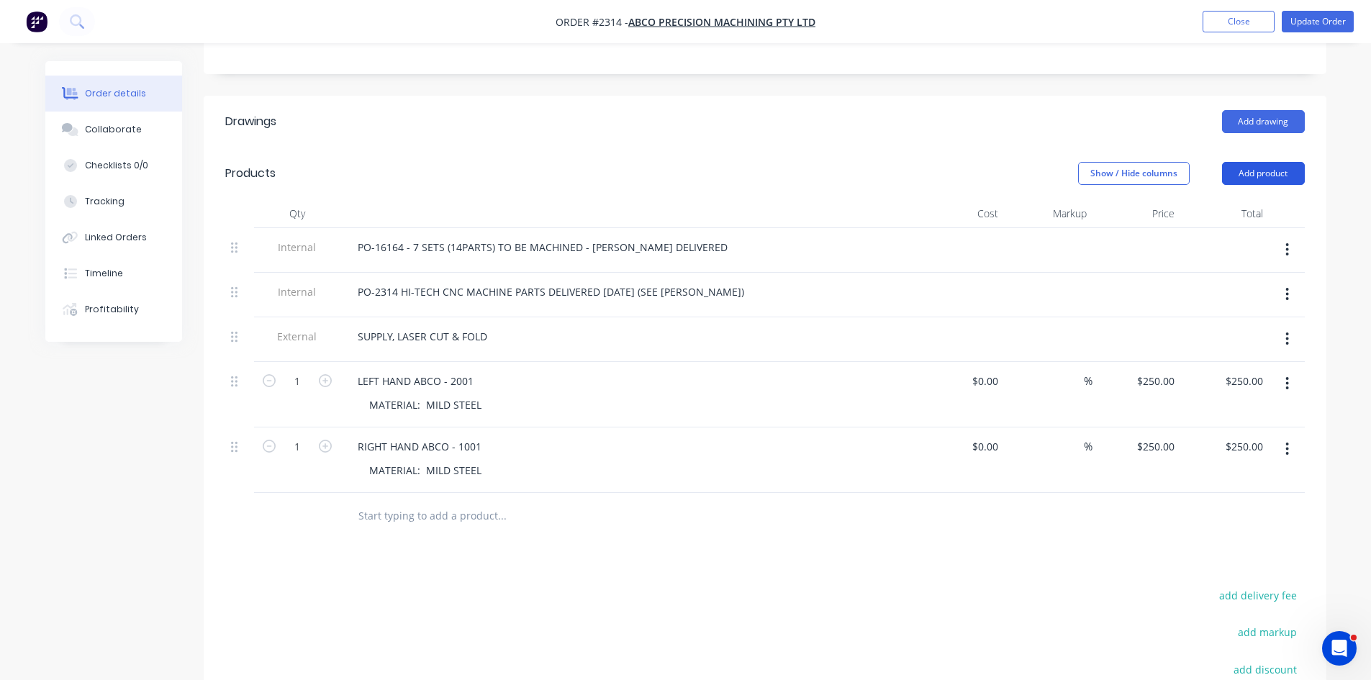
click at [1274, 185] on button "Add product" at bounding box center [1263, 173] width 83 height 23
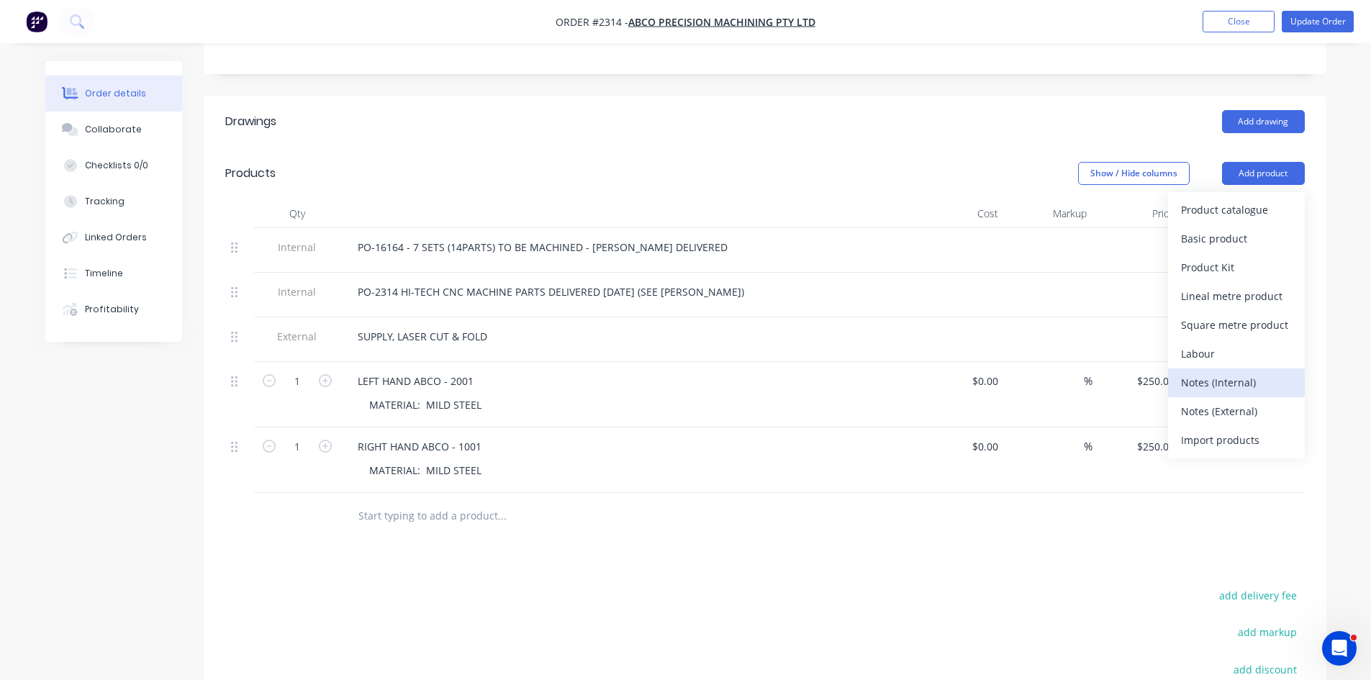
click at [1232, 393] on div "Notes (Internal)" at bounding box center [1236, 382] width 111 height 21
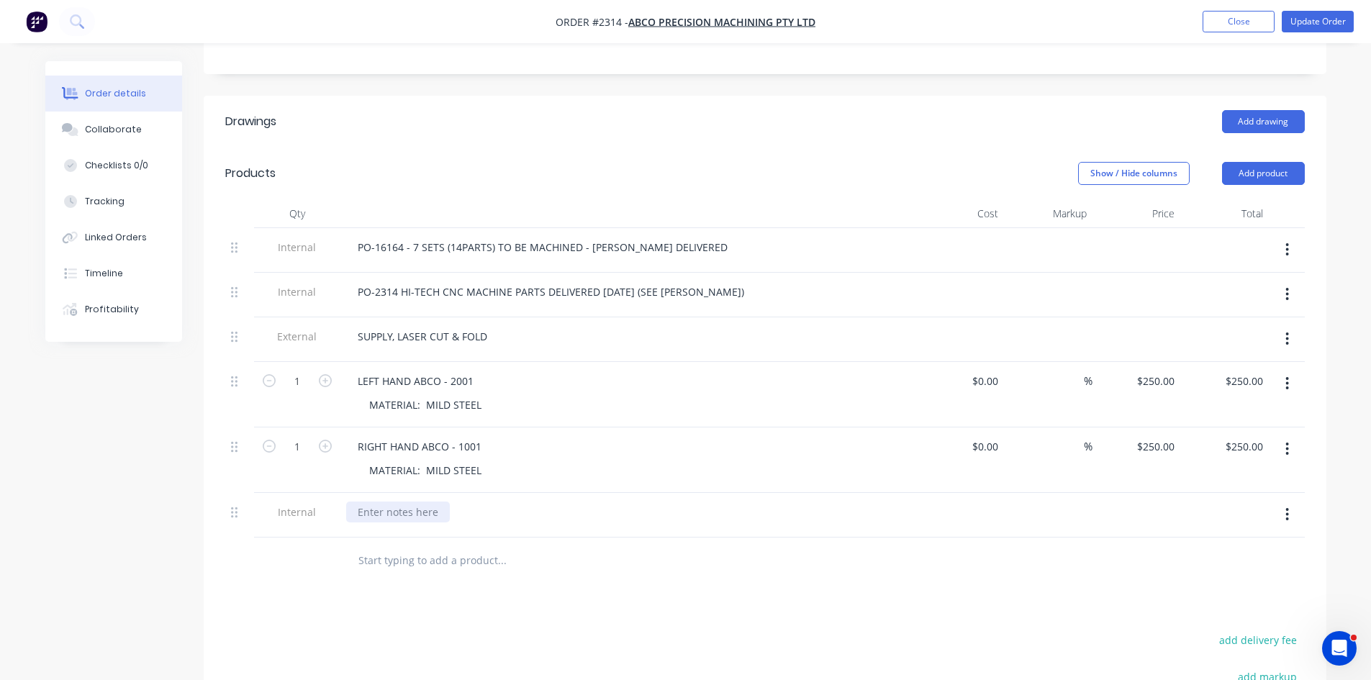
paste div
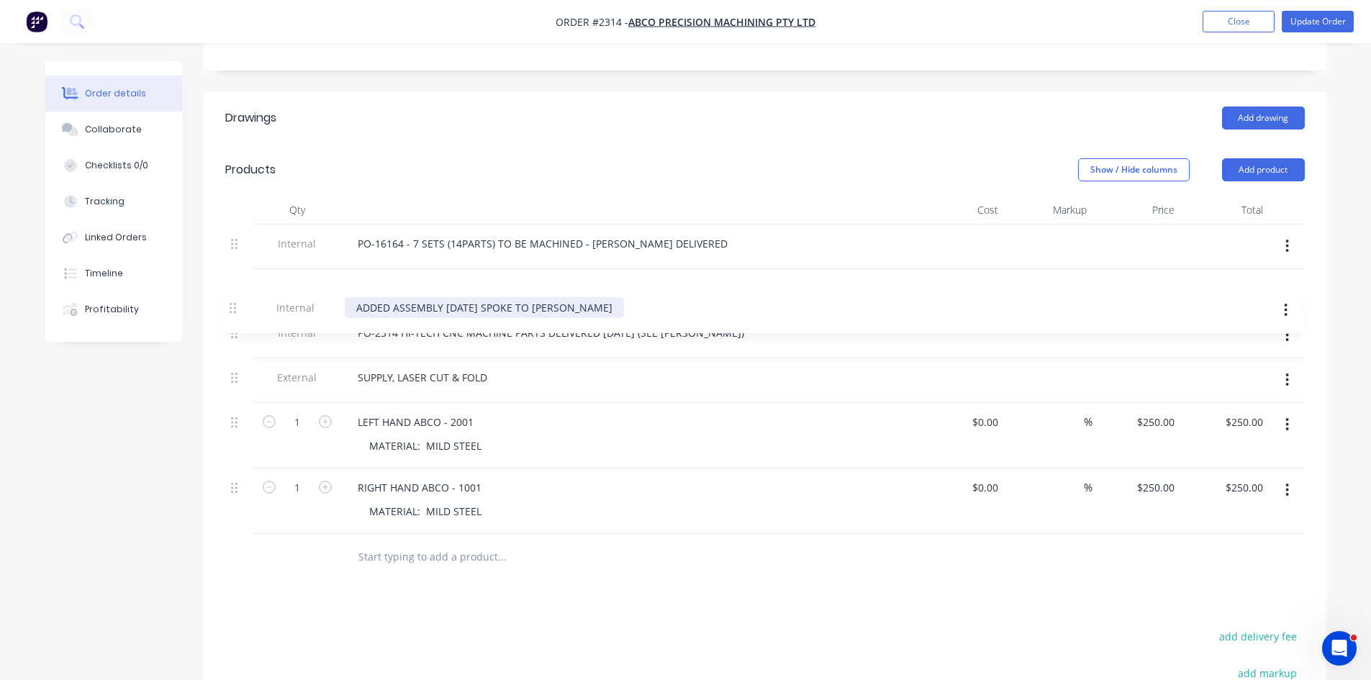
drag, startPoint x: 235, startPoint y: 523, endPoint x: 236, endPoint y: 306, distance: 217.4
click at [238, 306] on div "Internal PO-16164 - 7 SETS (14PARTS) TO BE MACHINED - [PERSON_NAME] DELIVERED I…" at bounding box center [765, 380] width 1080 height 310
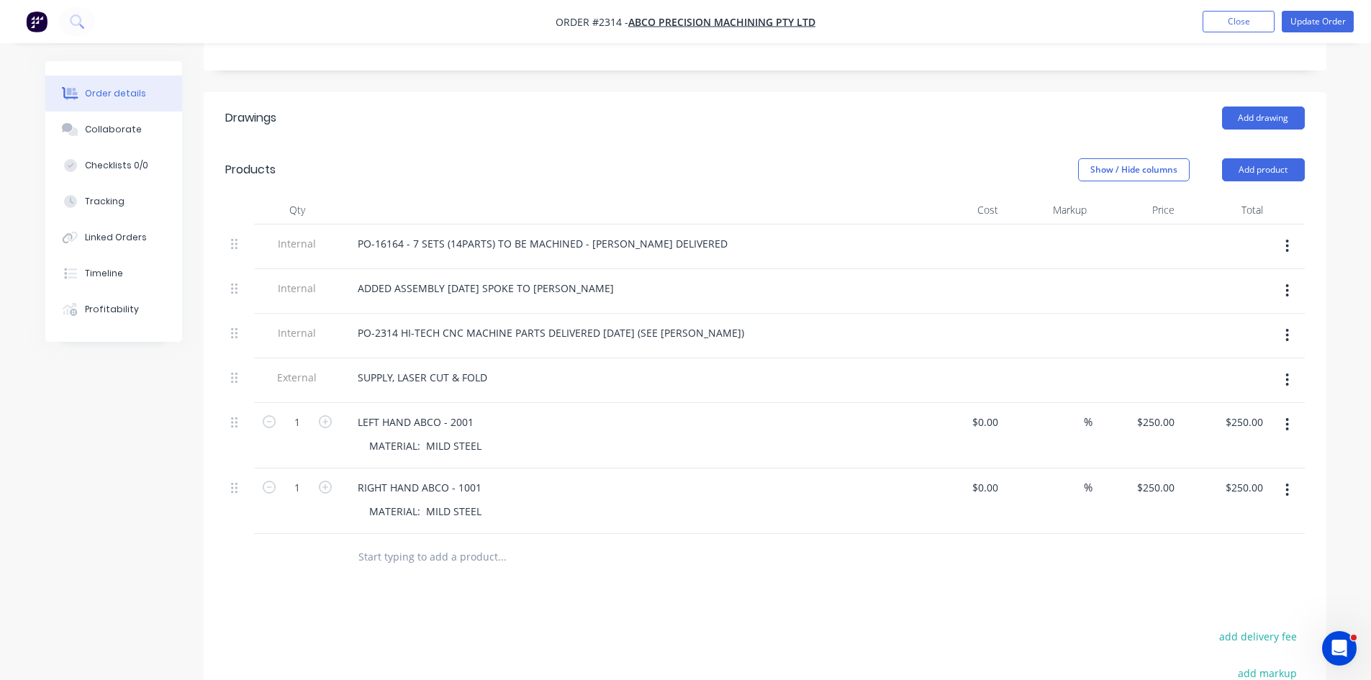
click at [662, 298] on div "ADDED ASSEMBLY [DATE] SPOKE TO [PERSON_NAME]" at bounding box center [628, 288] width 564 height 21
click at [677, 254] on div "PO-16164 - 7 SETS (14PARTS) TO BE MACHINED - [PERSON_NAME] DELIVERED" at bounding box center [542, 243] width 393 height 21
click at [100, 125] on div "Collaborate" at bounding box center [113, 129] width 57 height 13
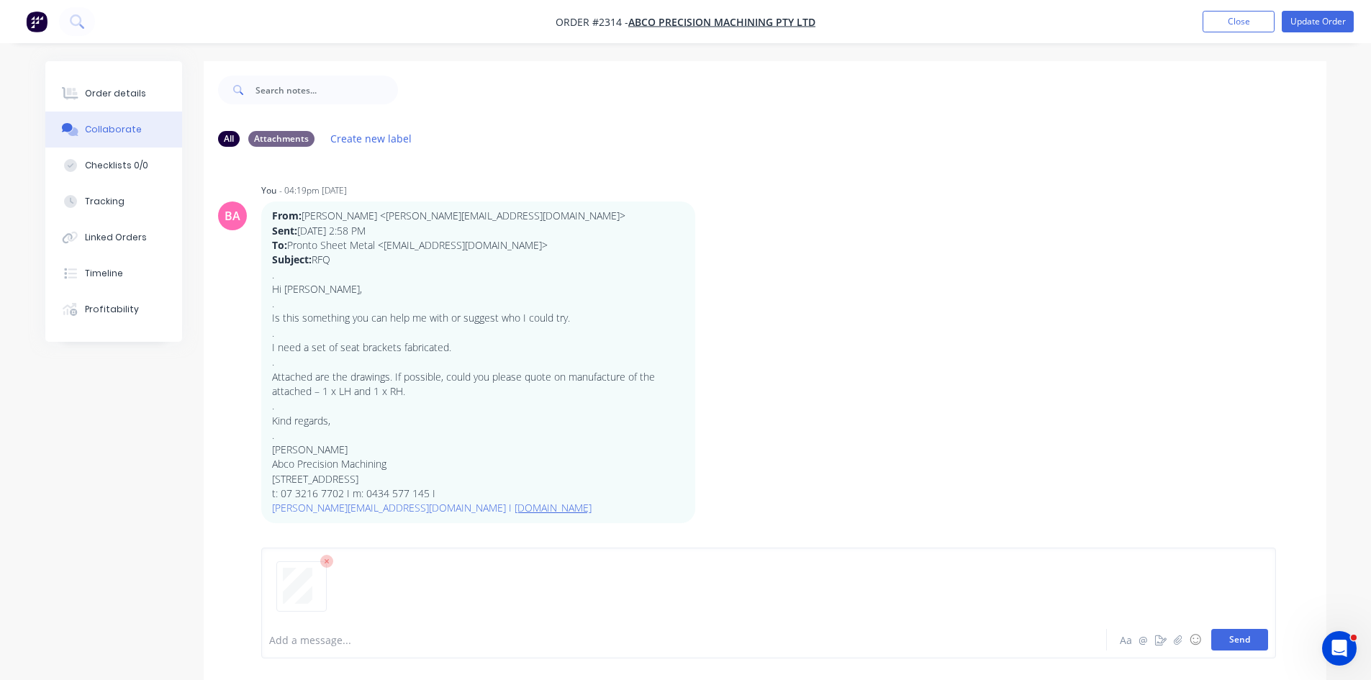
click at [1234, 634] on button "Send" at bounding box center [1240, 640] width 57 height 22
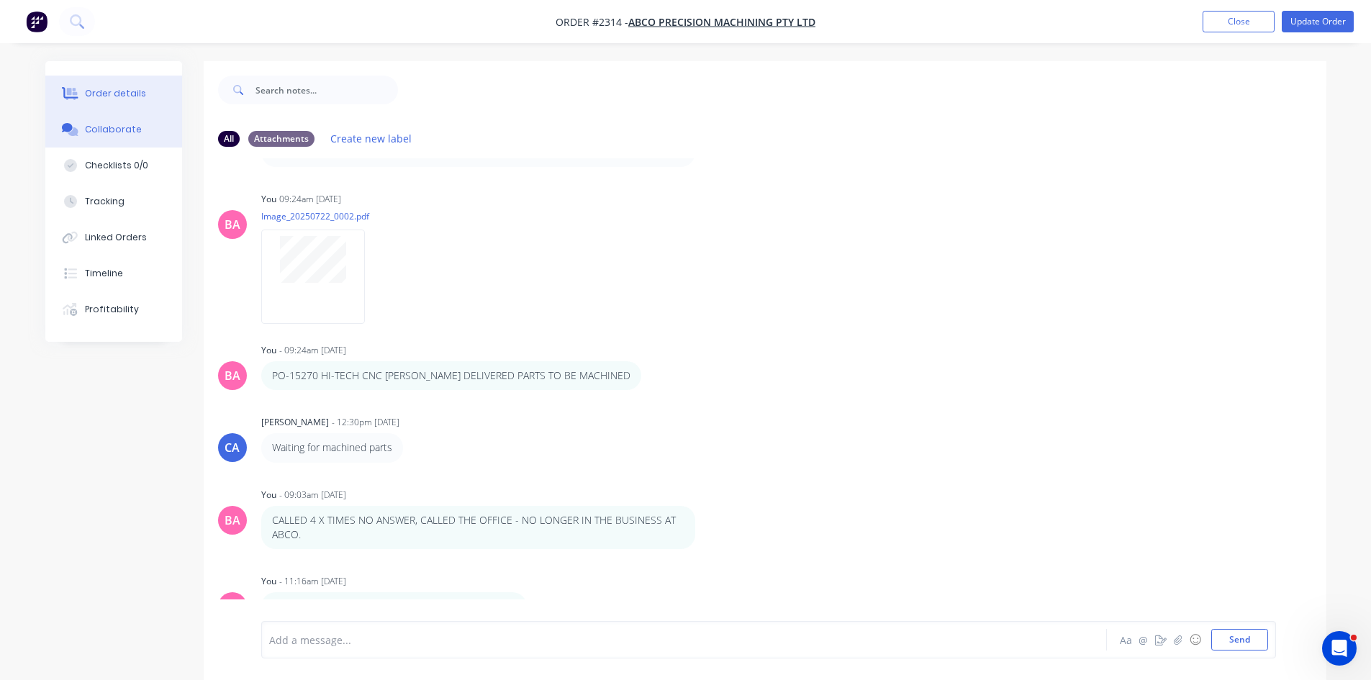
click at [125, 89] on div "Order details" at bounding box center [115, 93] width 61 height 13
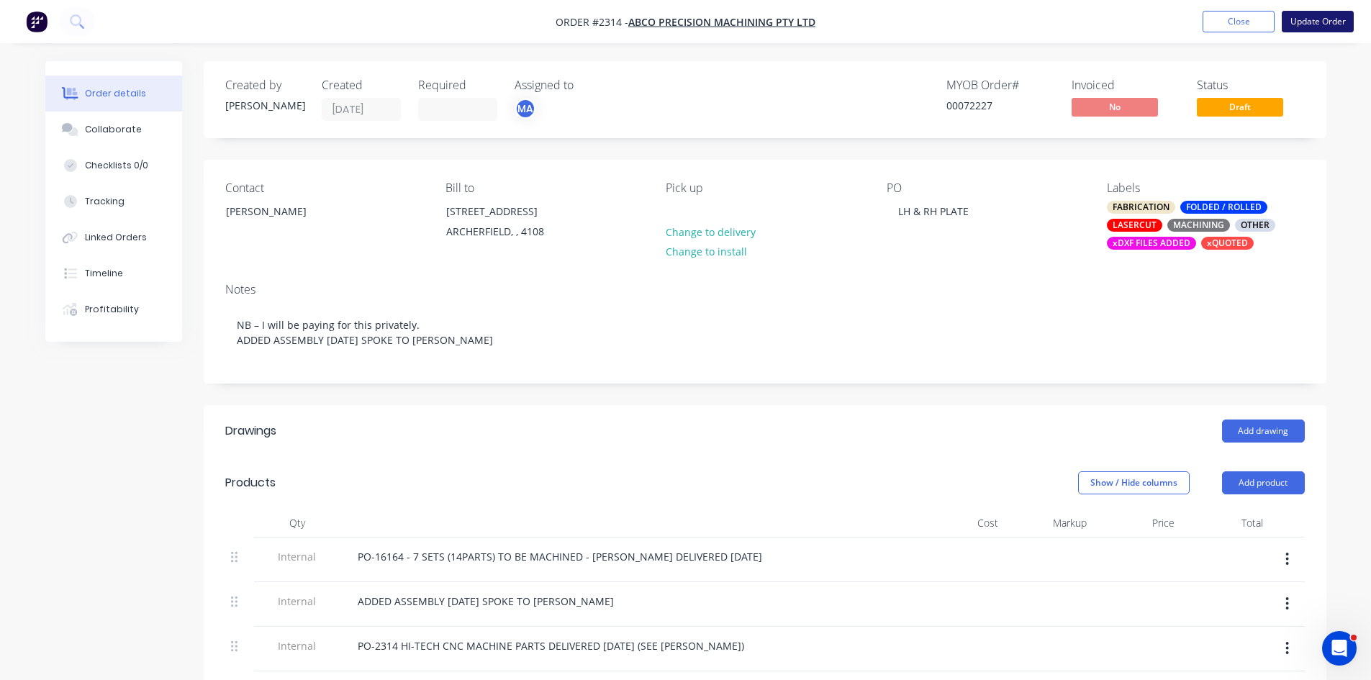
click at [1314, 22] on button "Update Order" at bounding box center [1318, 22] width 72 height 22
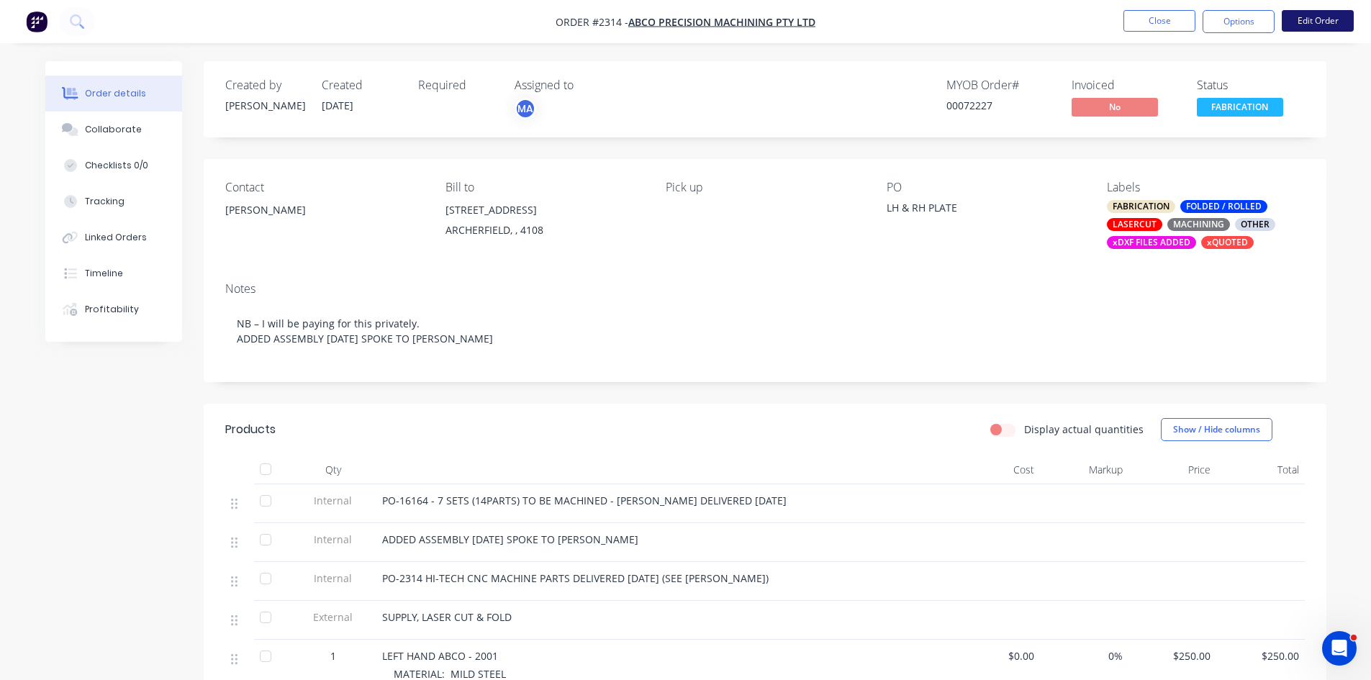
click at [1323, 22] on button "Edit Order" at bounding box center [1318, 21] width 72 height 22
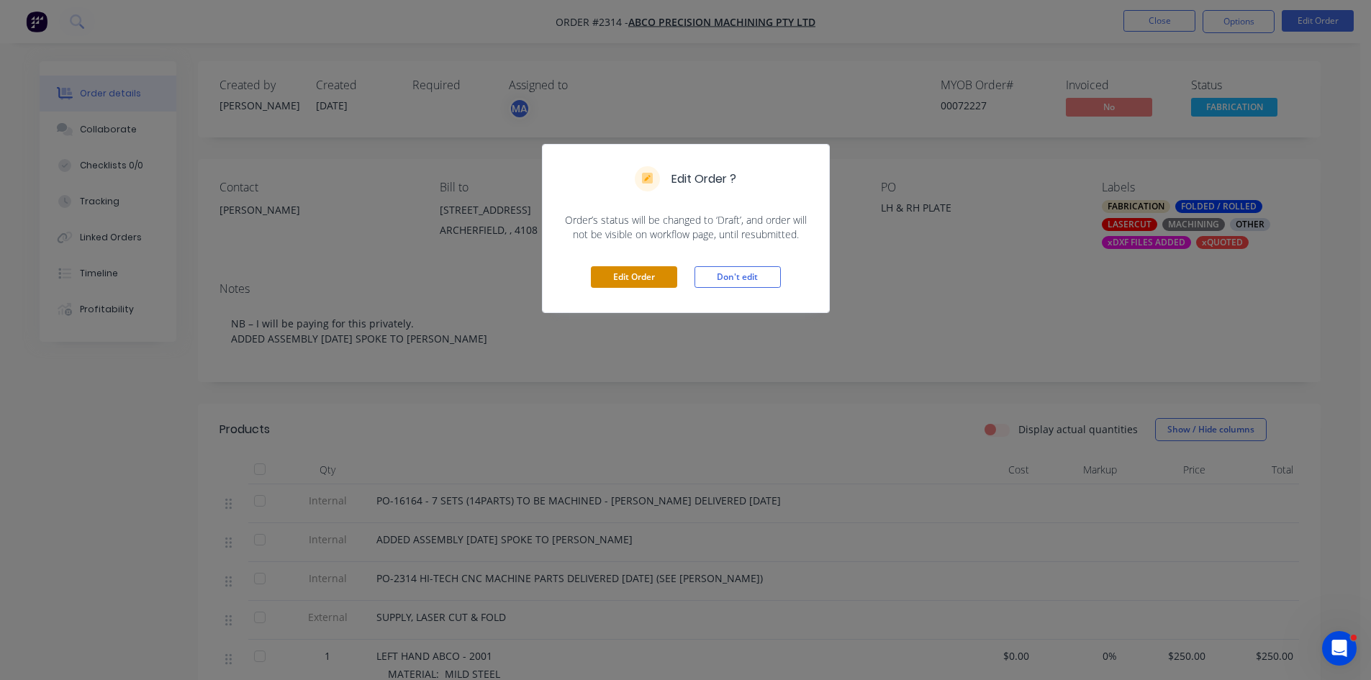
click at [641, 274] on button "Edit Order" at bounding box center [634, 277] width 86 height 22
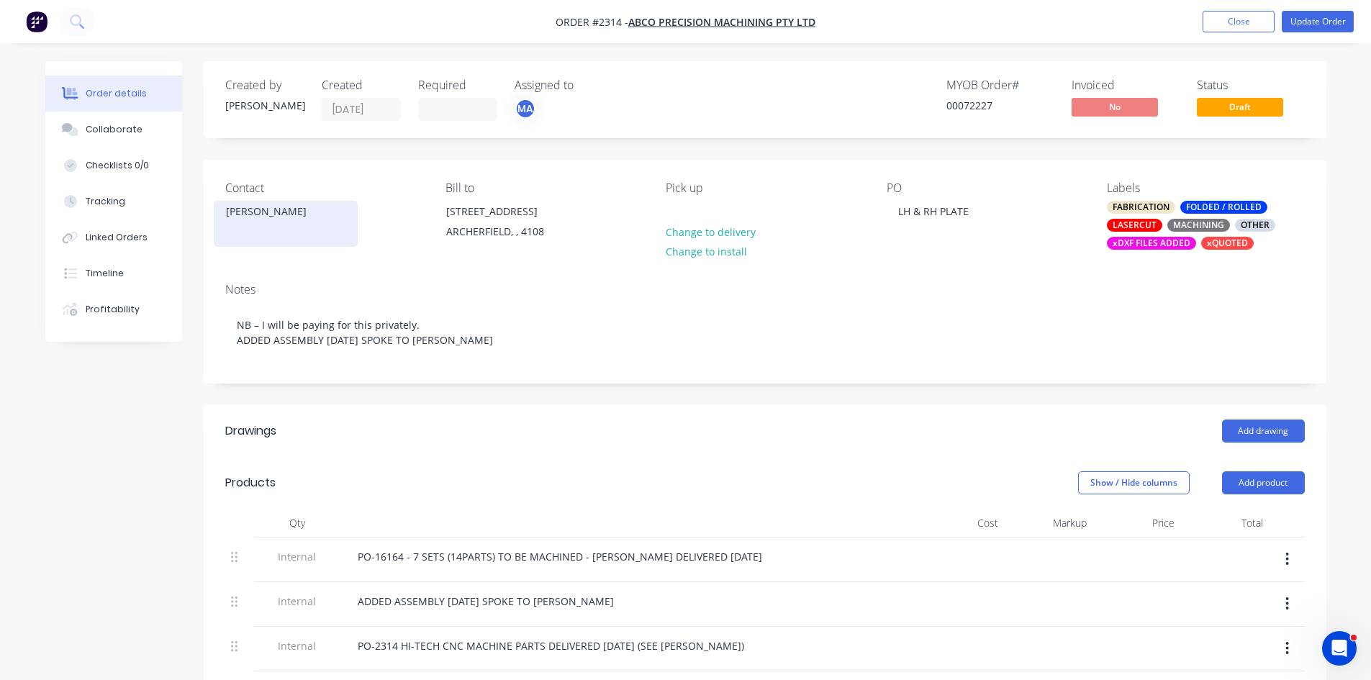
click at [281, 219] on div "[PERSON_NAME]" at bounding box center [285, 212] width 119 height 20
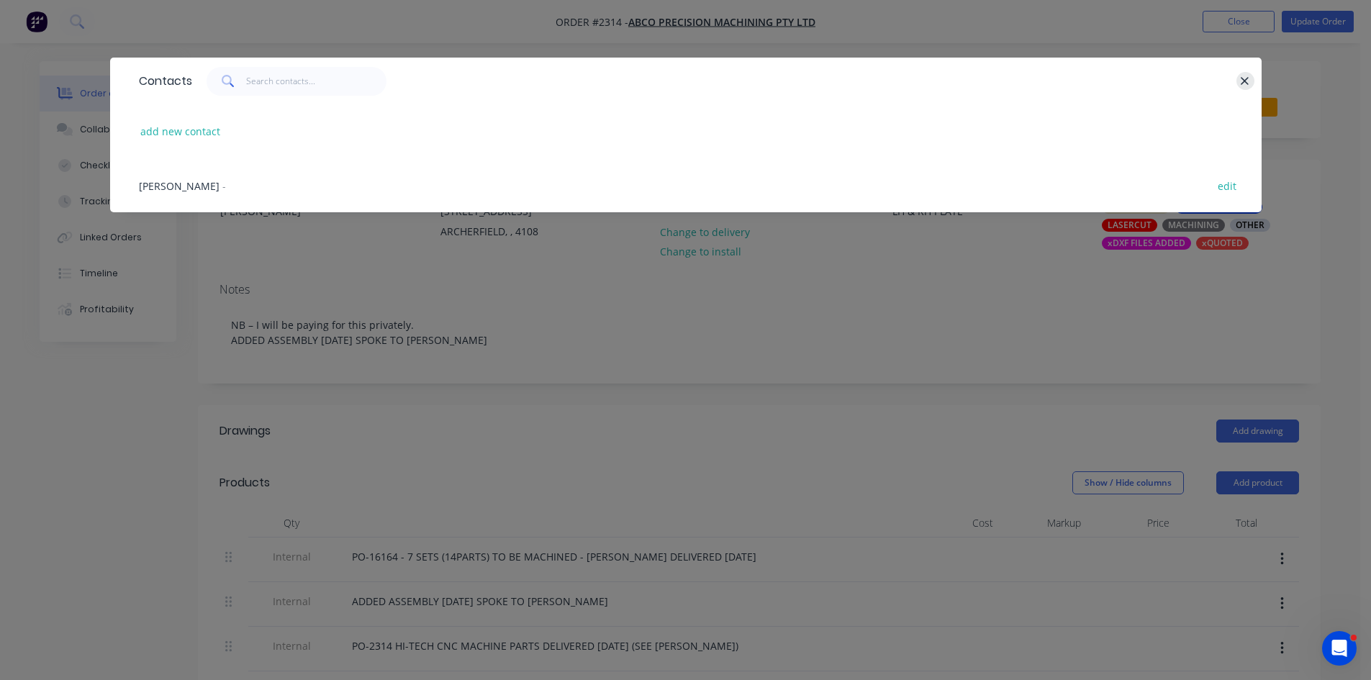
click at [1242, 78] on icon "button" at bounding box center [1246, 81] width 8 height 8
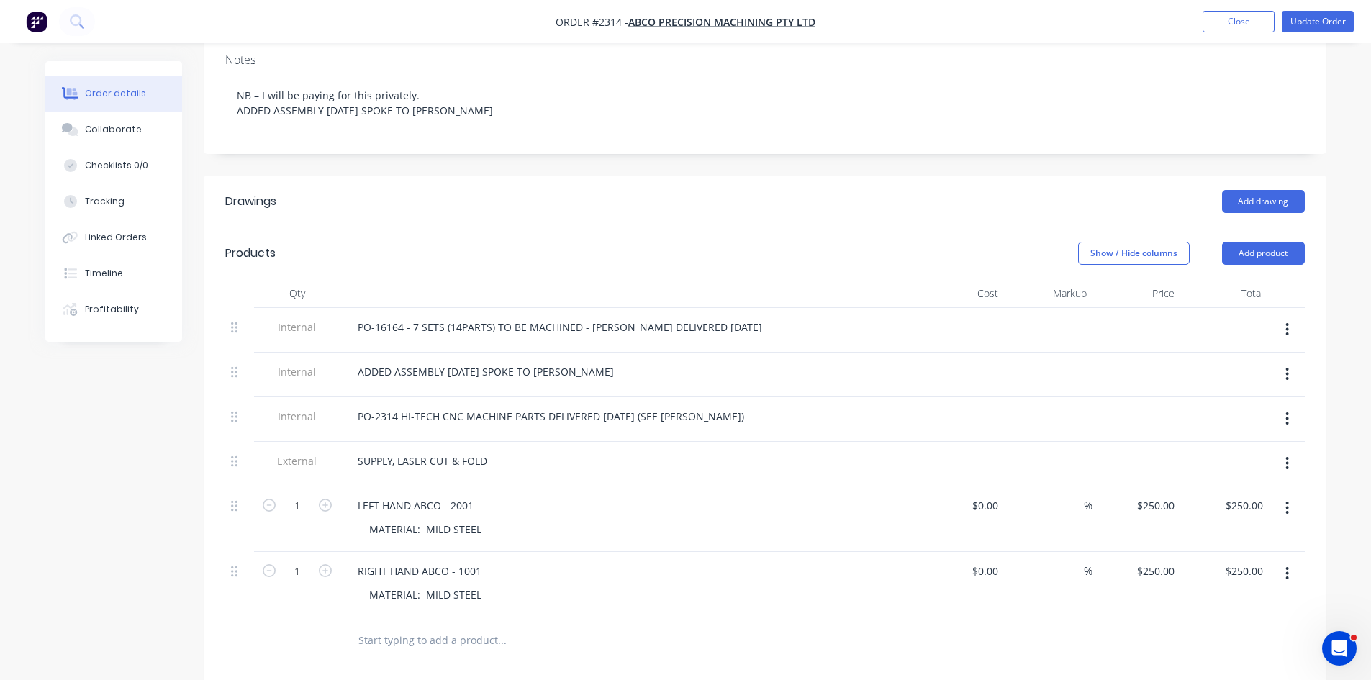
scroll to position [264, 0]
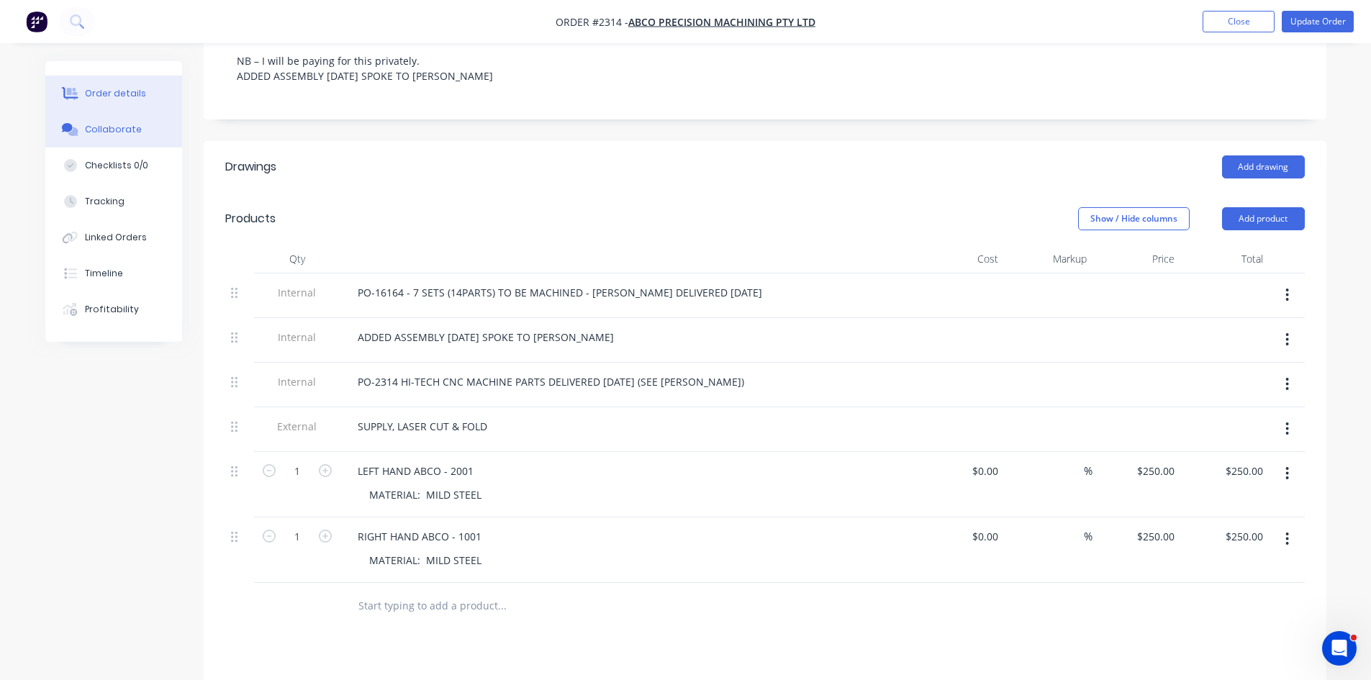
click at [103, 127] on div "Collaborate" at bounding box center [113, 129] width 57 height 13
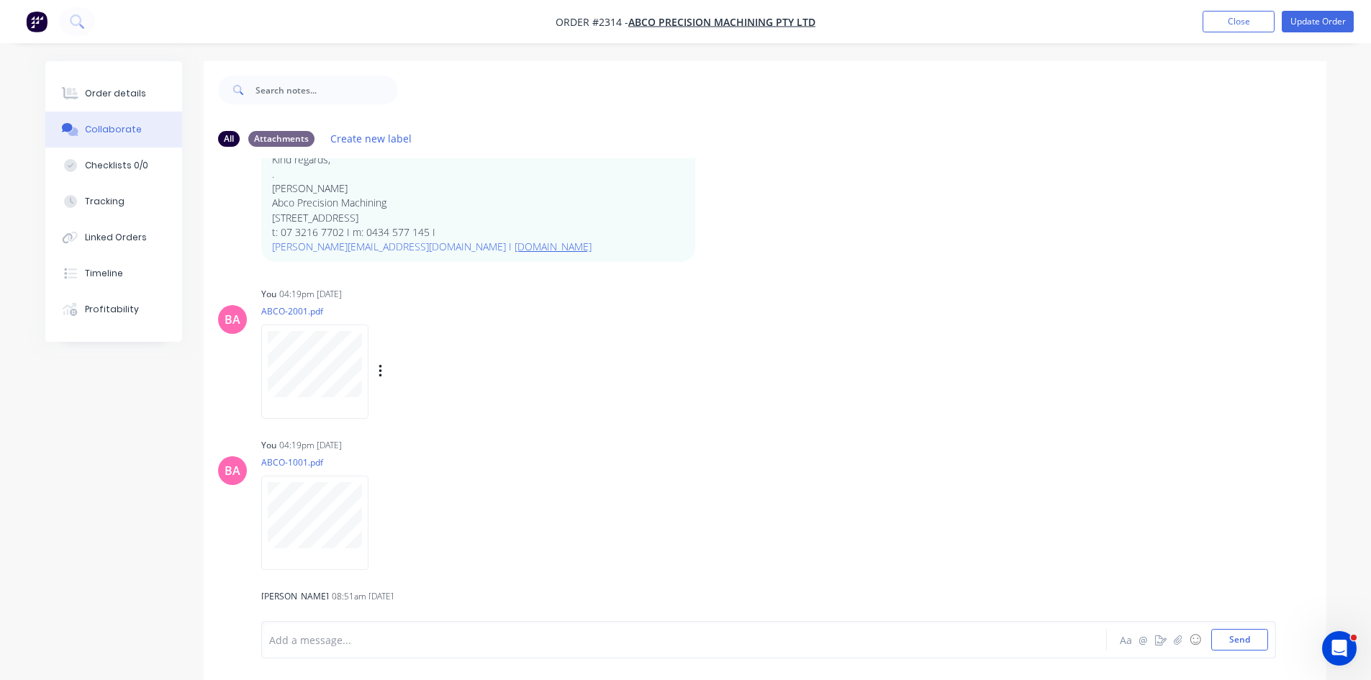
scroll to position [240, 0]
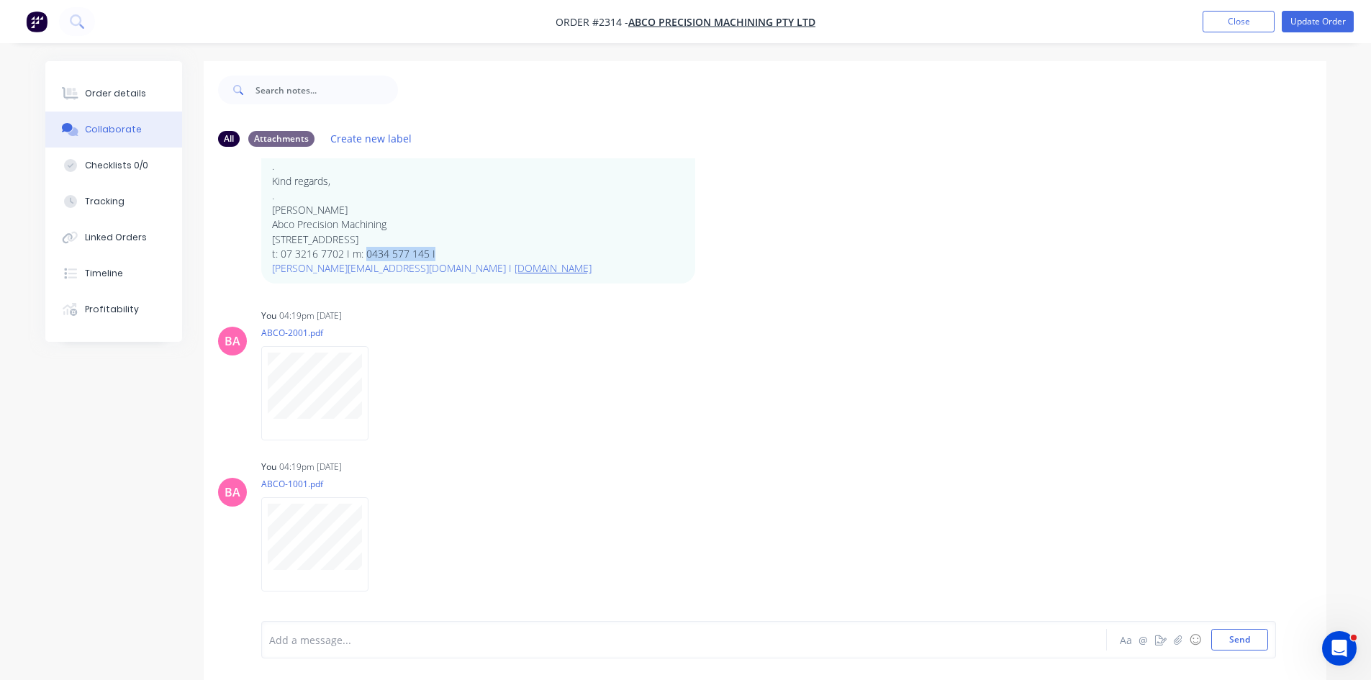
drag, startPoint x: 436, startPoint y: 251, endPoint x: 366, endPoint y: 251, distance: 69.8
click at [364, 251] on p "t: 07 3216 7702 I m: 0434 577 145 I [PERSON_NAME][EMAIL_ADDRESS][DOMAIN_NAME] I…" at bounding box center [478, 262] width 412 height 30
copy p "0434 577 145 I"
drag, startPoint x: 127, startPoint y: 94, endPoint x: 132, endPoint y: 100, distance: 8.1
click at [126, 94] on div "Order details" at bounding box center [115, 93] width 61 height 13
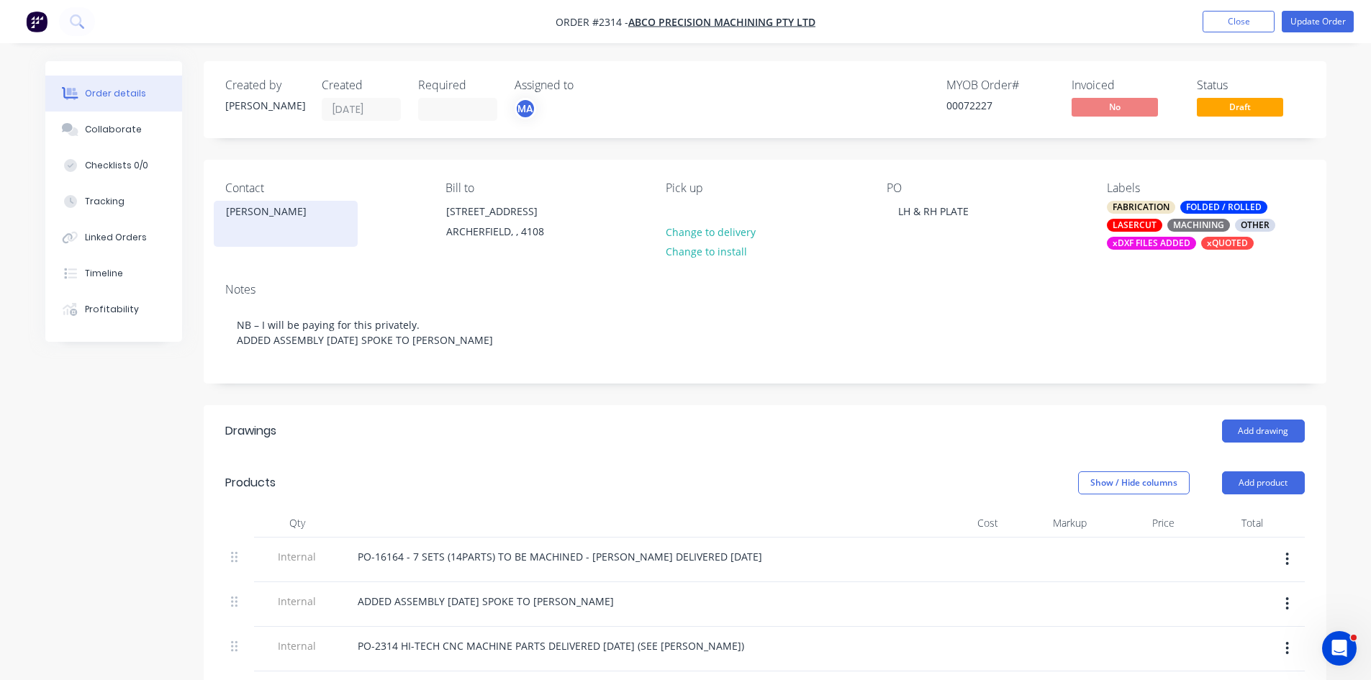
click at [278, 217] on div "[PERSON_NAME]" at bounding box center [285, 212] width 119 height 20
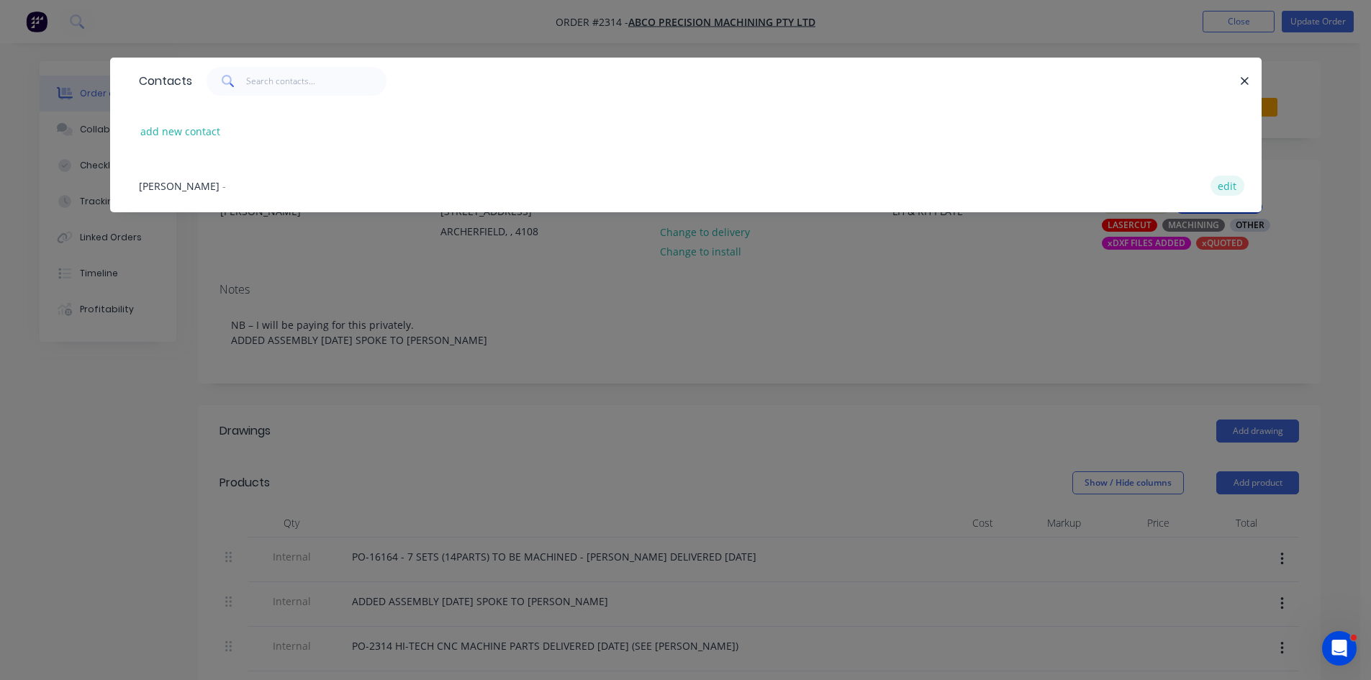
click at [1237, 184] on button "edit" at bounding box center [1228, 185] width 34 height 19
select select "AU"
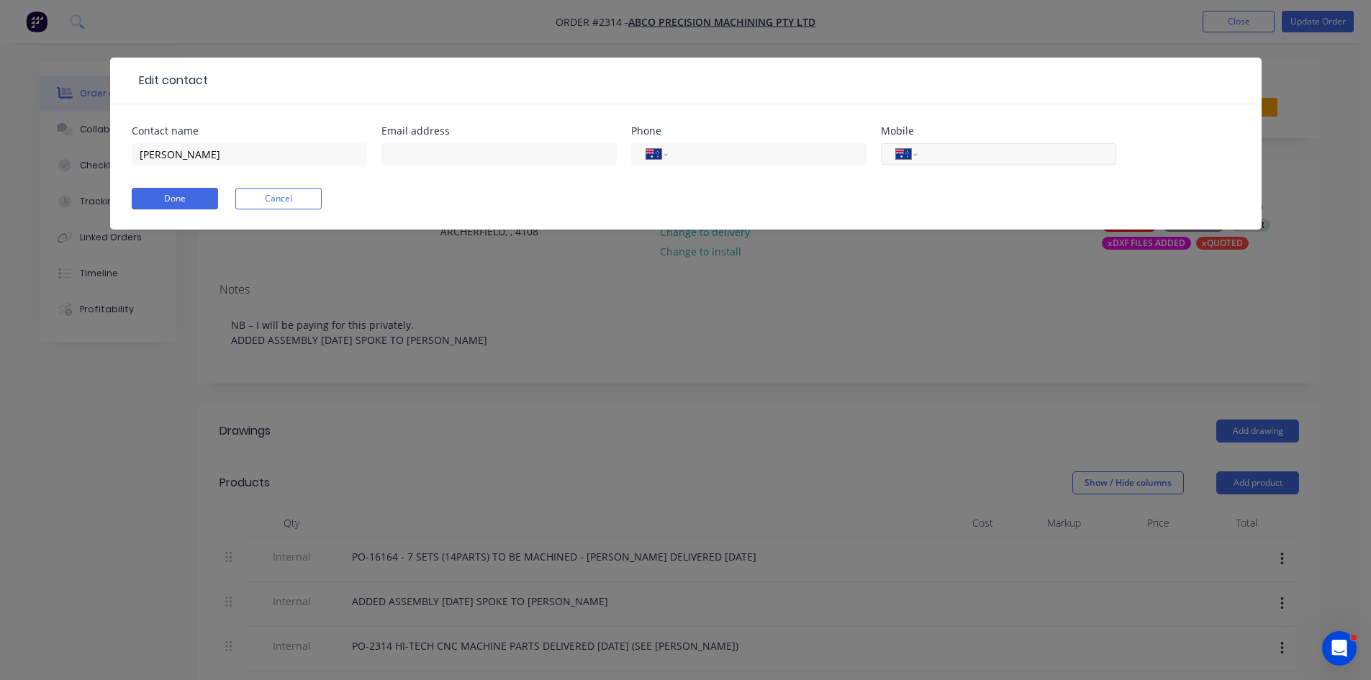
click at [978, 155] on input "tel" at bounding box center [1014, 154] width 173 height 17
paste input "0434 577 145"
type input "0434 577 145"
click at [178, 194] on button "Done" at bounding box center [175, 199] width 86 height 22
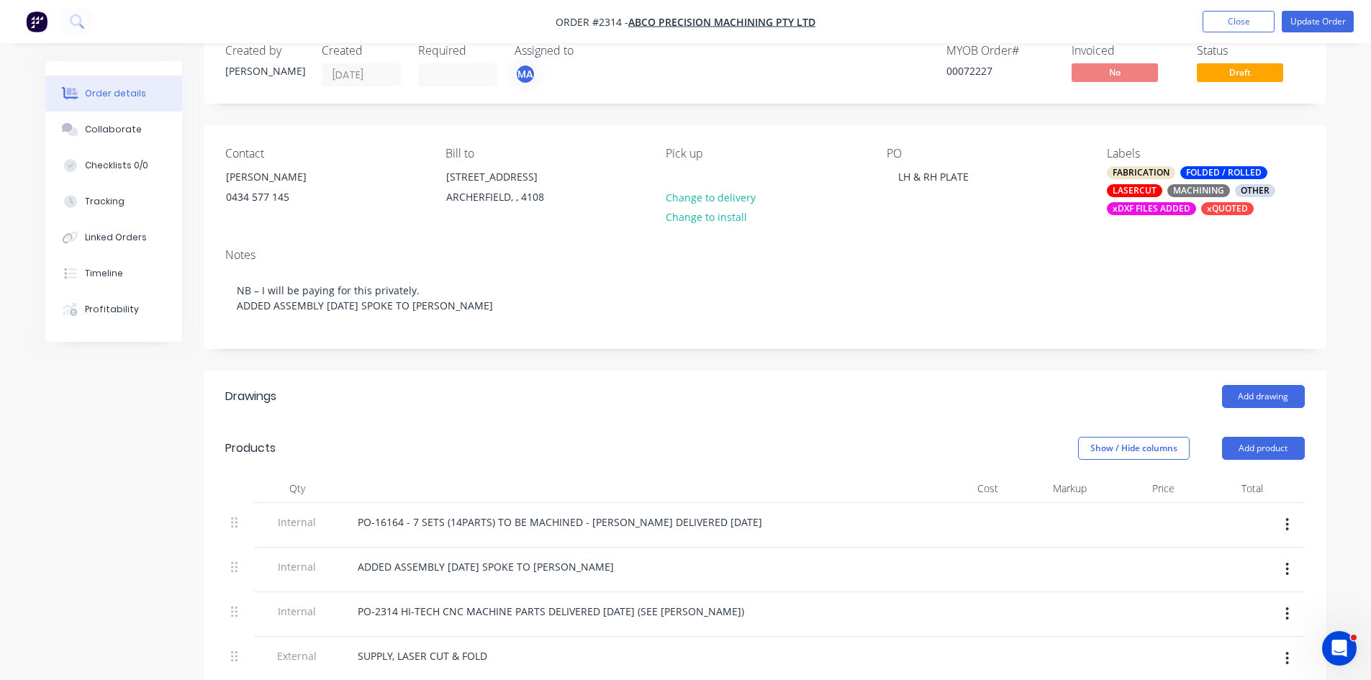
scroll to position [72, 0]
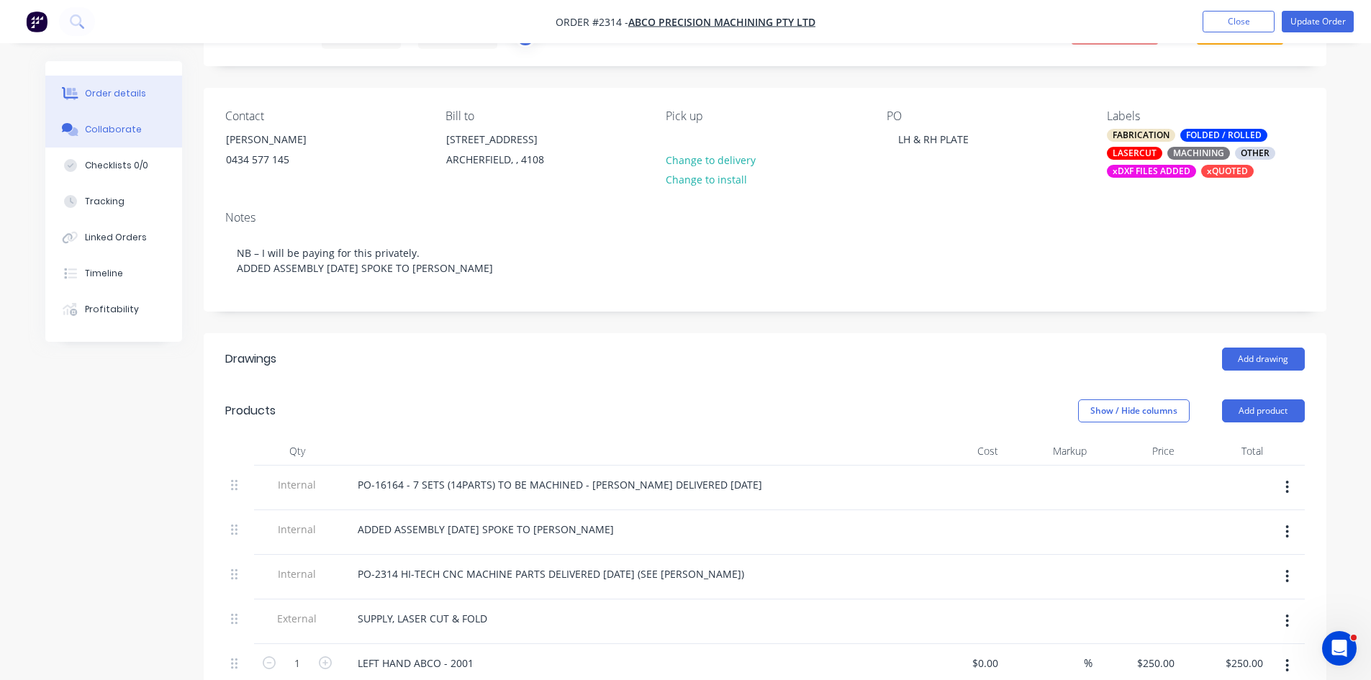
click at [109, 130] on div "Collaborate" at bounding box center [113, 129] width 57 height 13
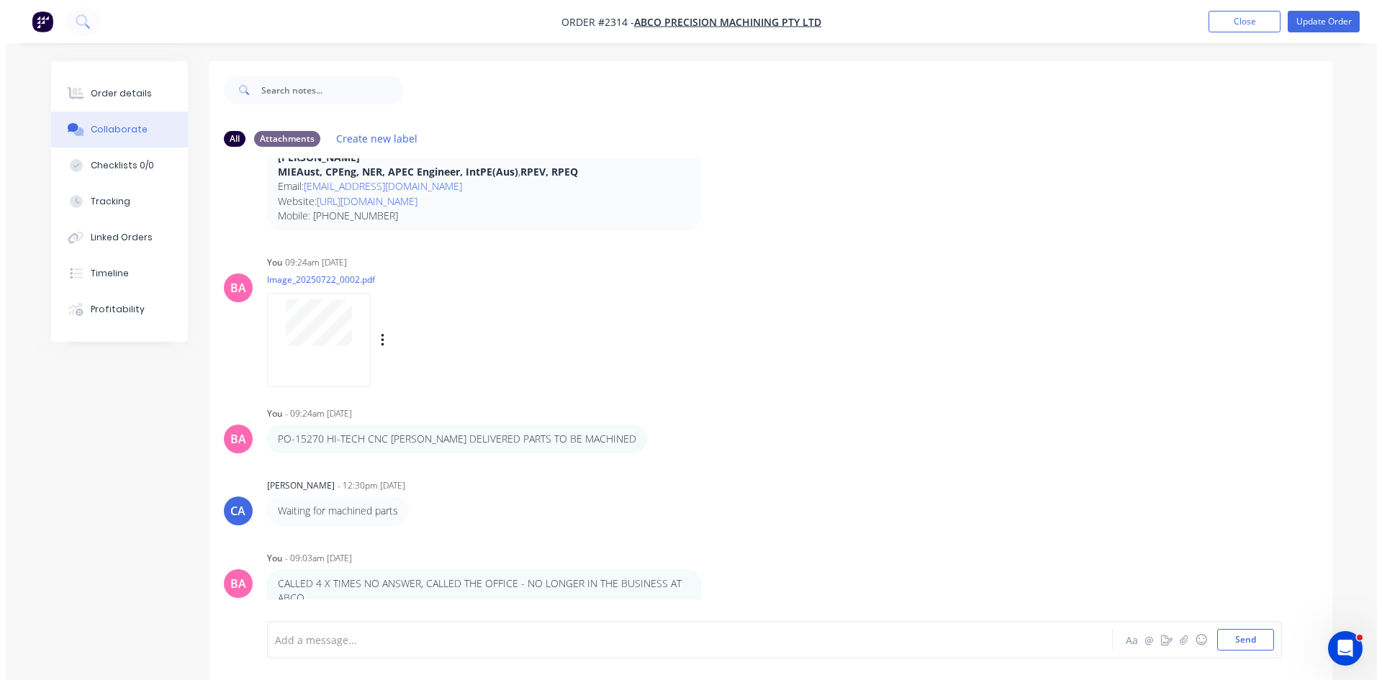
scroll to position [1334, 0]
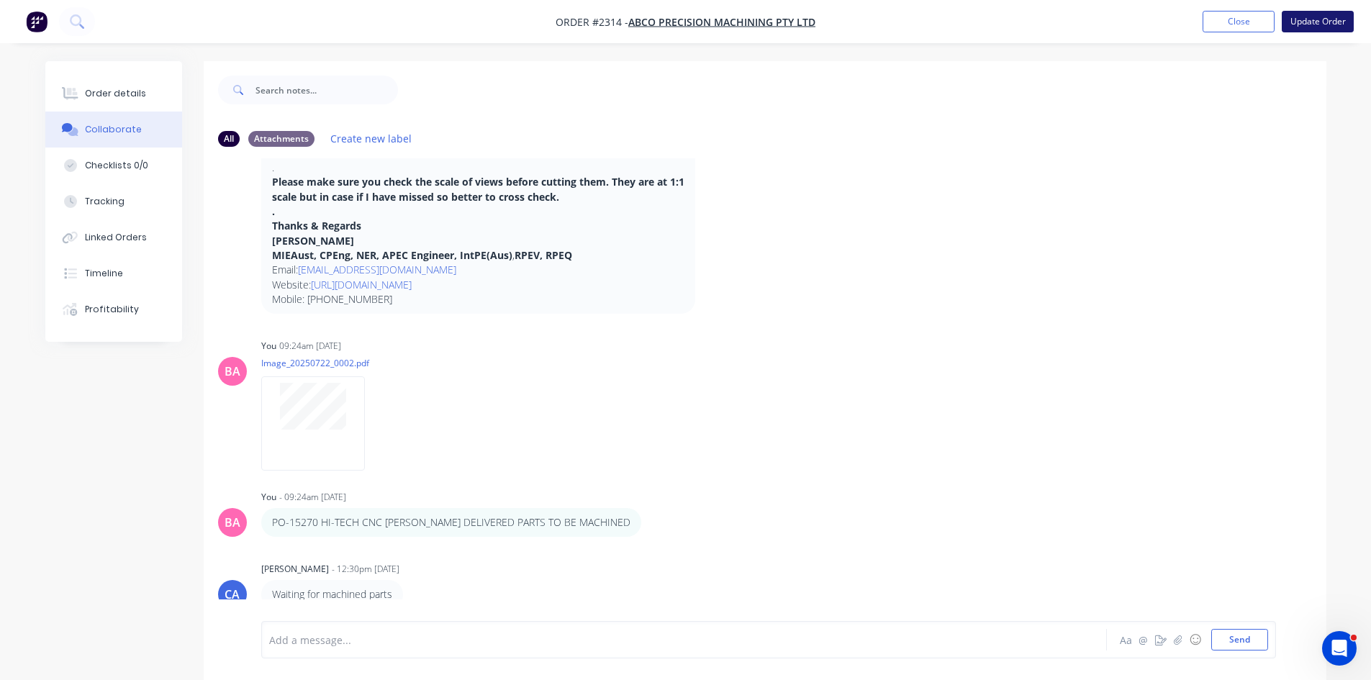
click at [1331, 17] on button "Update Order" at bounding box center [1318, 22] width 72 height 22
click at [1171, 22] on button "Close" at bounding box center [1160, 21] width 72 height 22
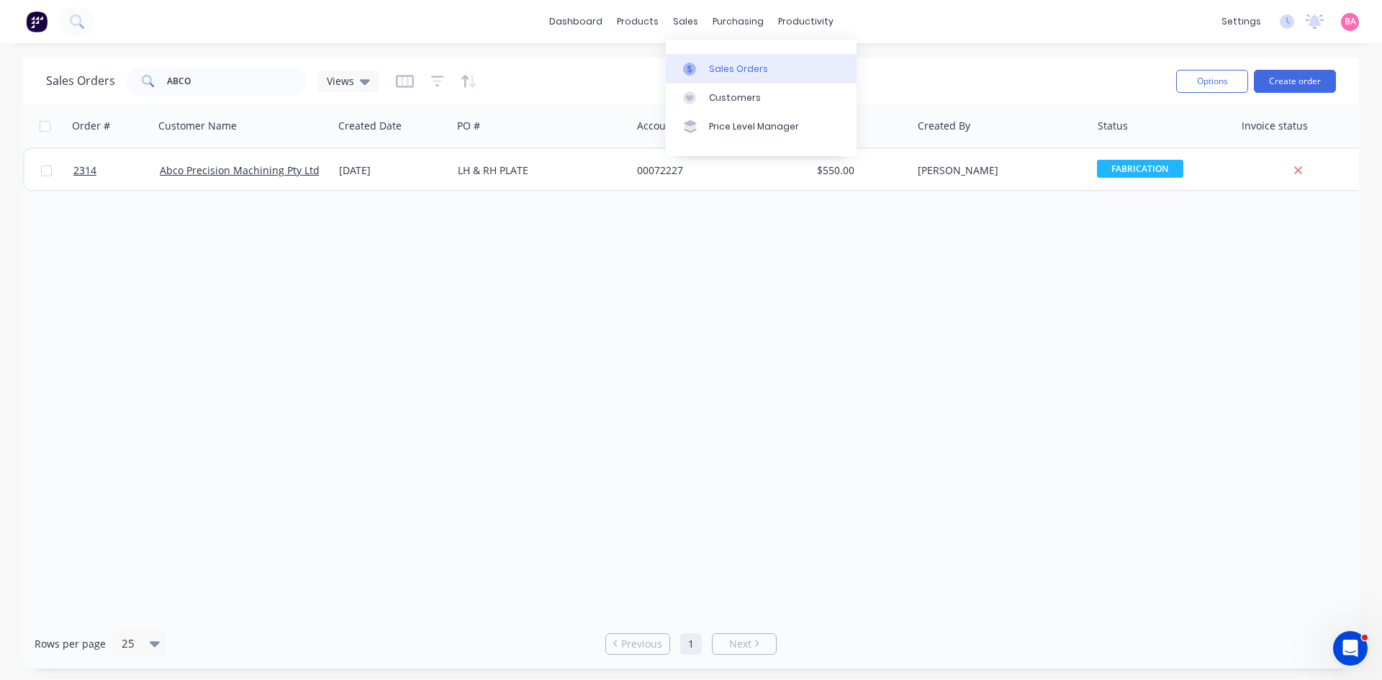
click at [732, 67] on div "Sales Orders" at bounding box center [738, 69] width 59 height 13
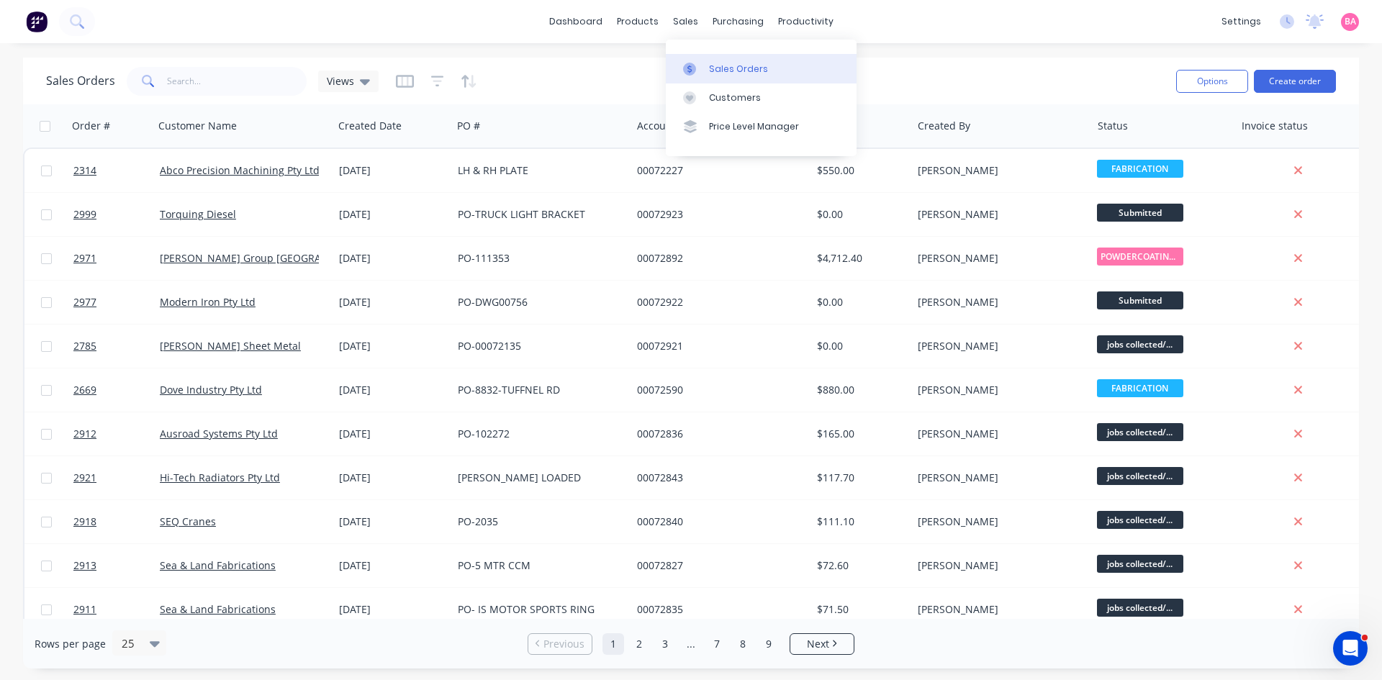
click at [741, 68] on div "Sales Orders" at bounding box center [738, 69] width 59 height 13
click at [220, 86] on input "text" at bounding box center [237, 81] width 140 height 29
type input "AUSROAD"
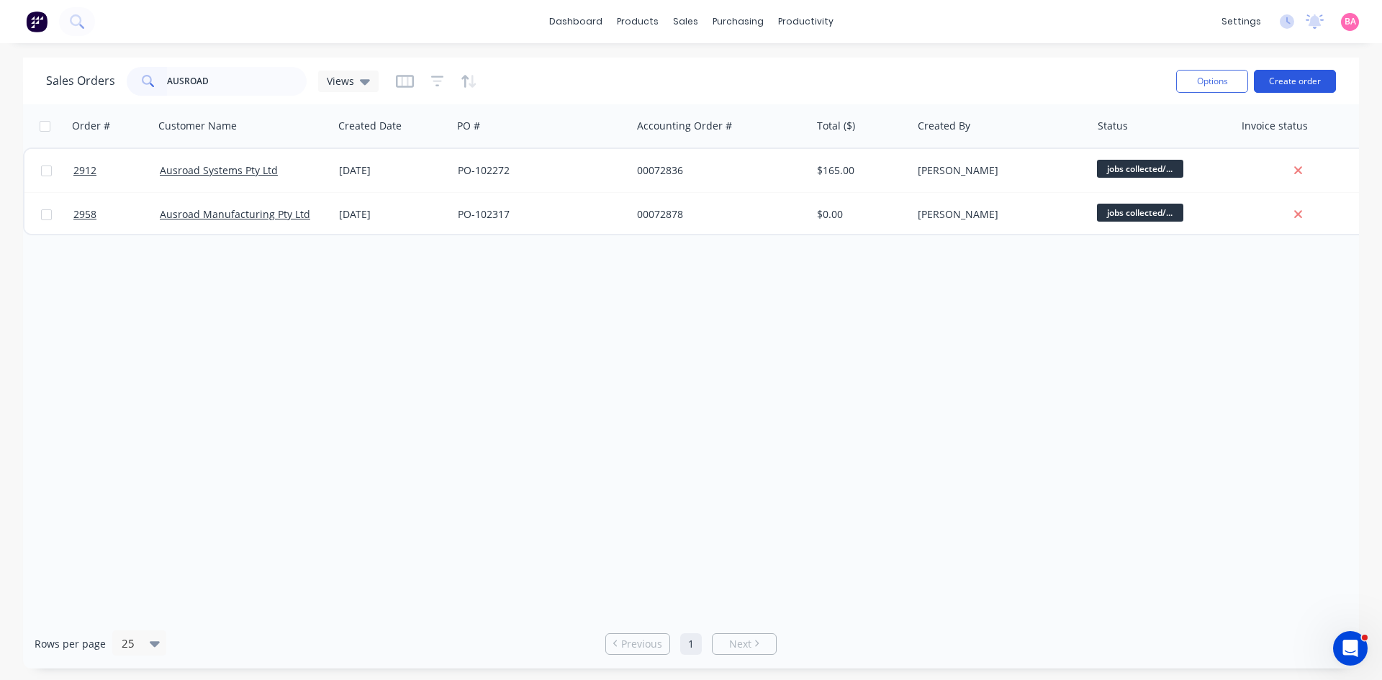
click at [1309, 85] on button "Create order" at bounding box center [1295, 81] width 82 height 23
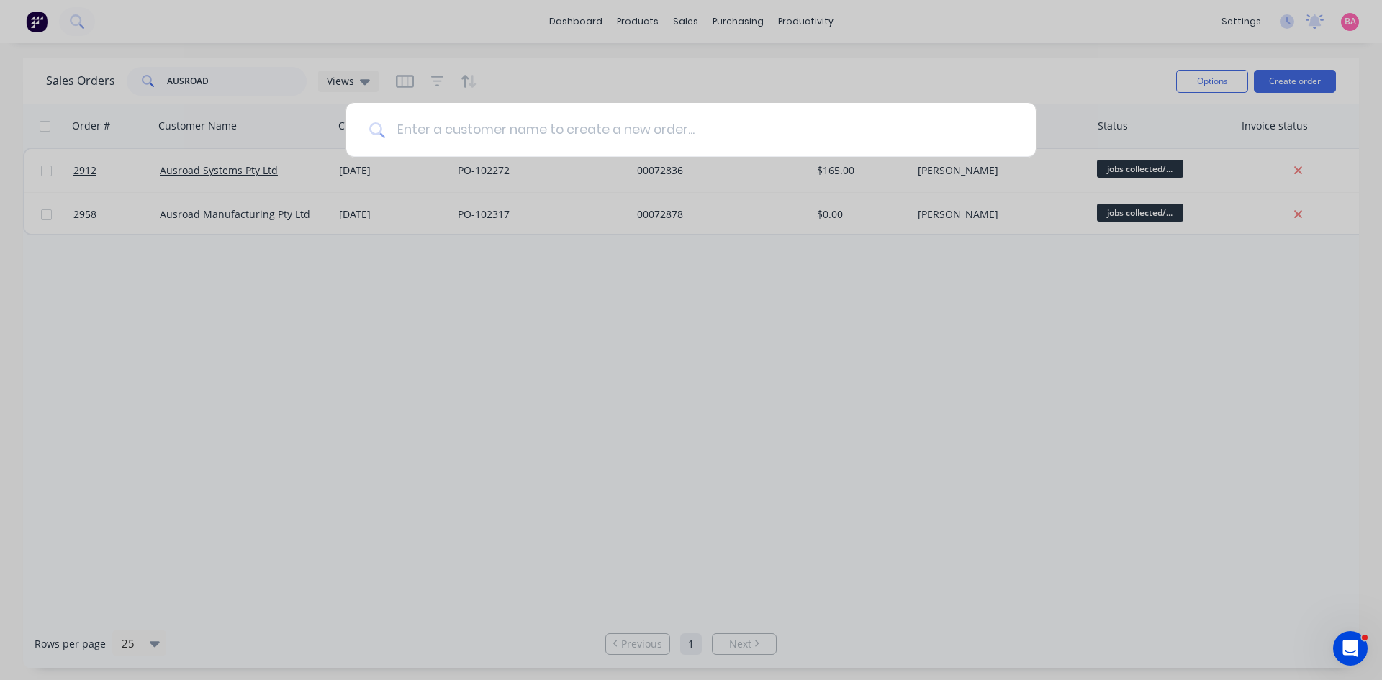
click at [618, 133] on input at bounding box center [699, 130] width 628 height 54
type input "AUSROAD"
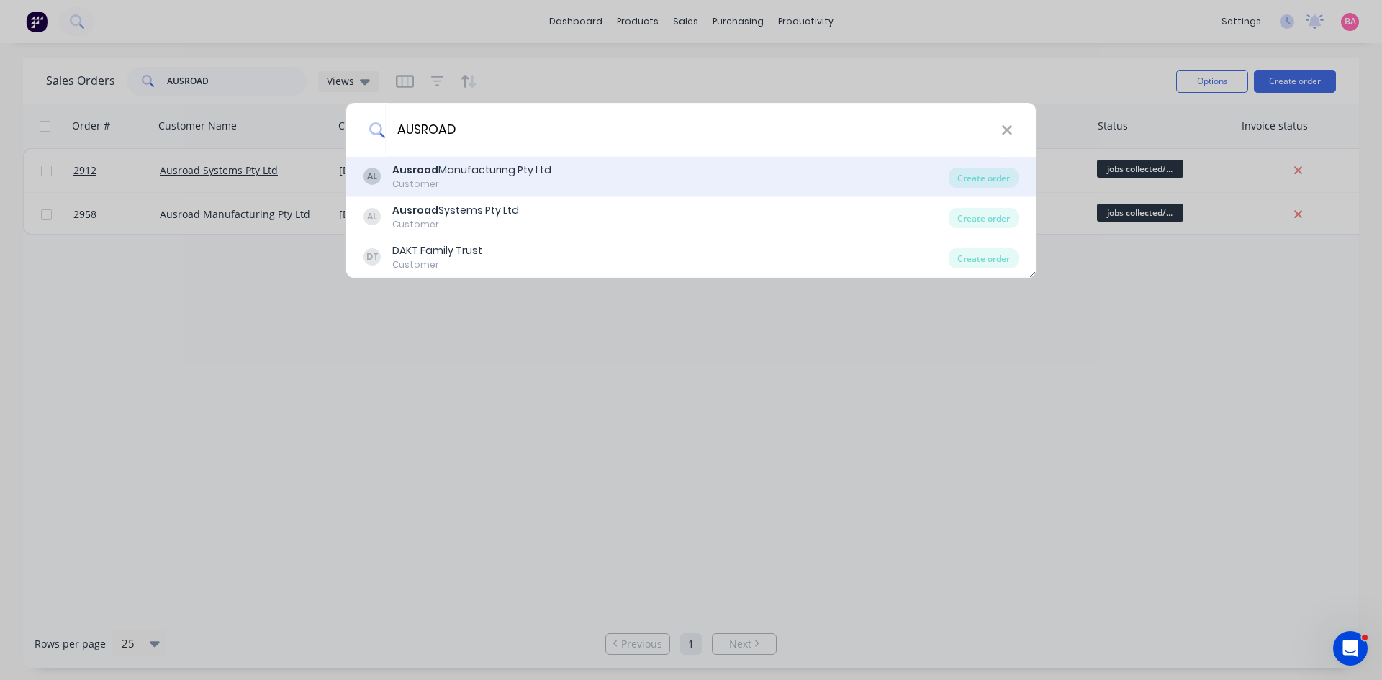
click at [513, 171] on div "Ausroad Manufacturing Pty Ltd" at bounding box center [471, 170] width 159 height 15
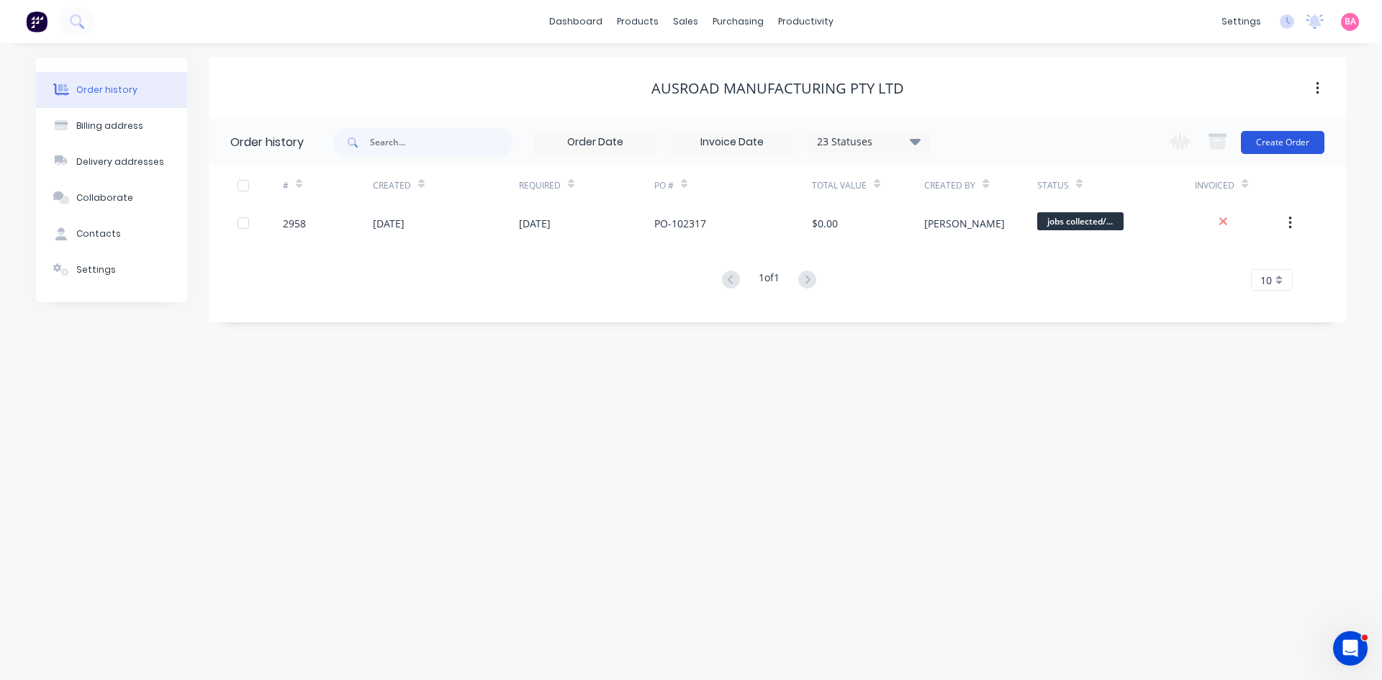
click at [1281, 143] on button "Create Order" at bounding box center [1283, 142] width 84 height 23
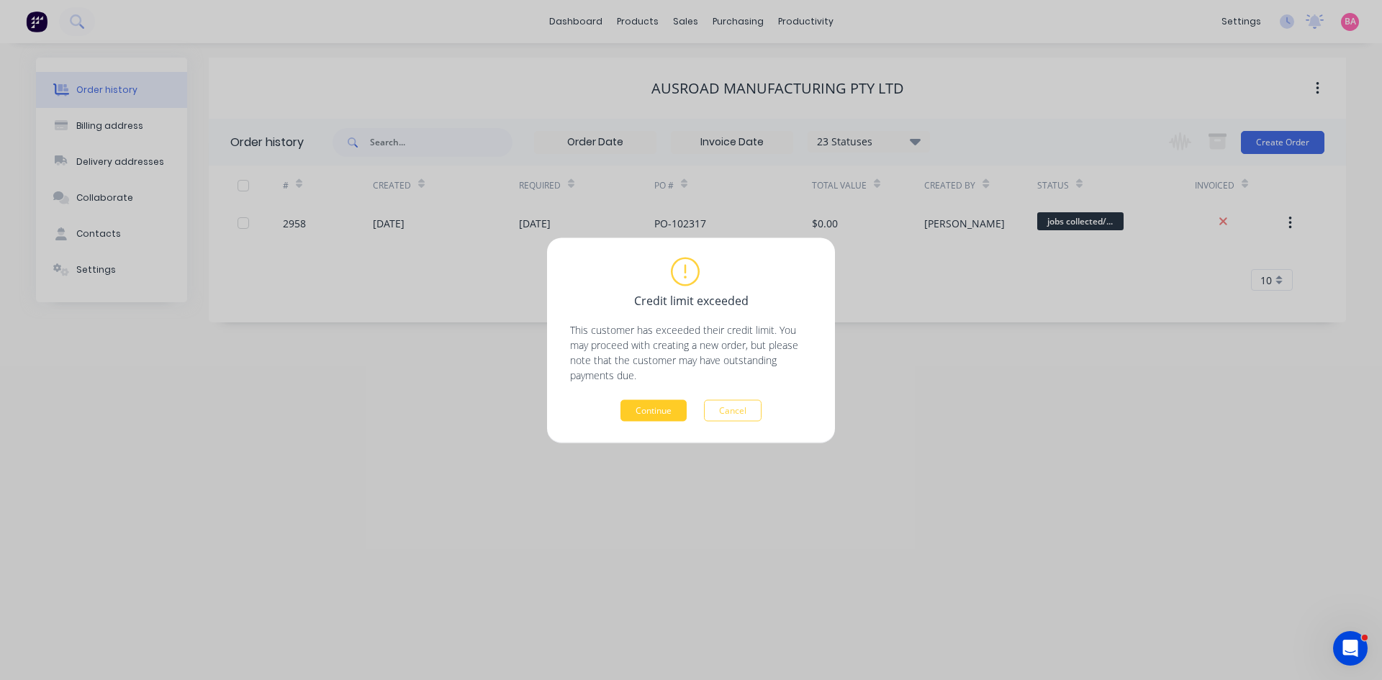
click at [659, 407] on button "Continue" at bounding box center [654, 411] width 66 height 22
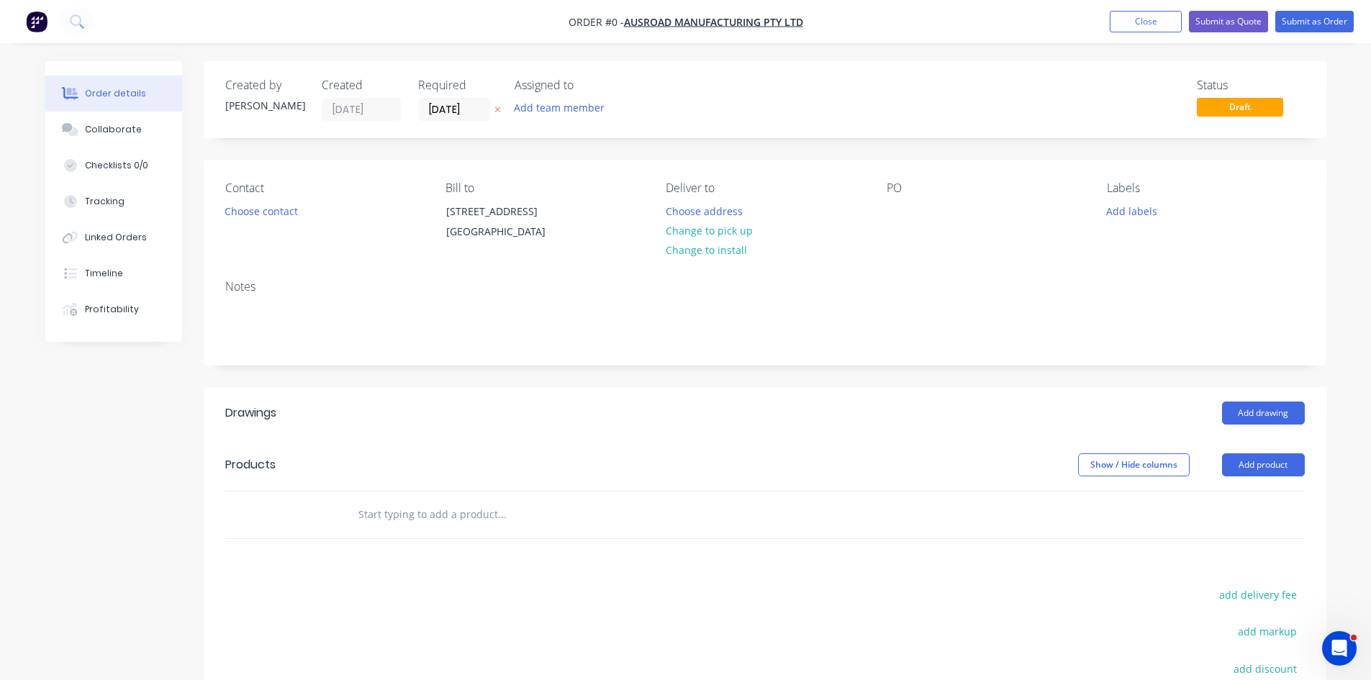
click at [497, 112] on icon "button" at bounding box center [498, 109] width 6 height 9
click at [559, 106] on button "Add team member" at bounding box center [559, 107] width 106 height 19
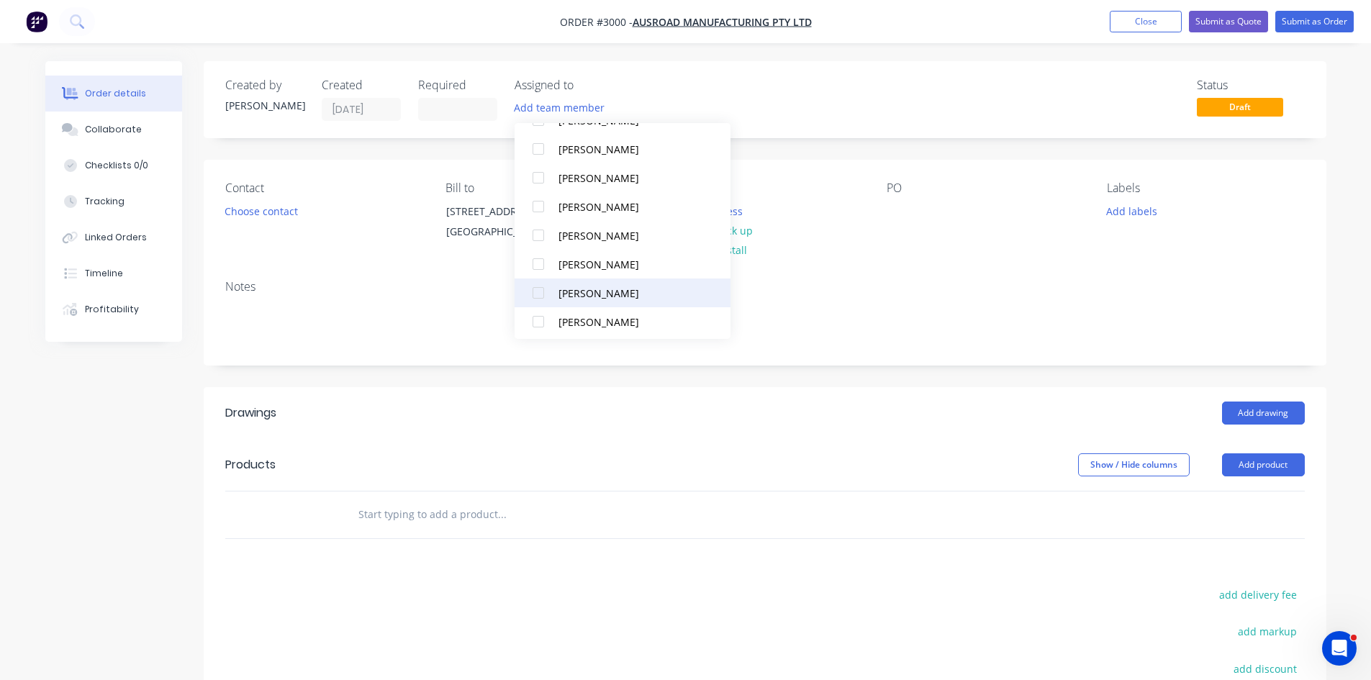
scroll to position [130, 0]
click at [540, 287] on div at bounding box center [538, 288] width 29 height 29
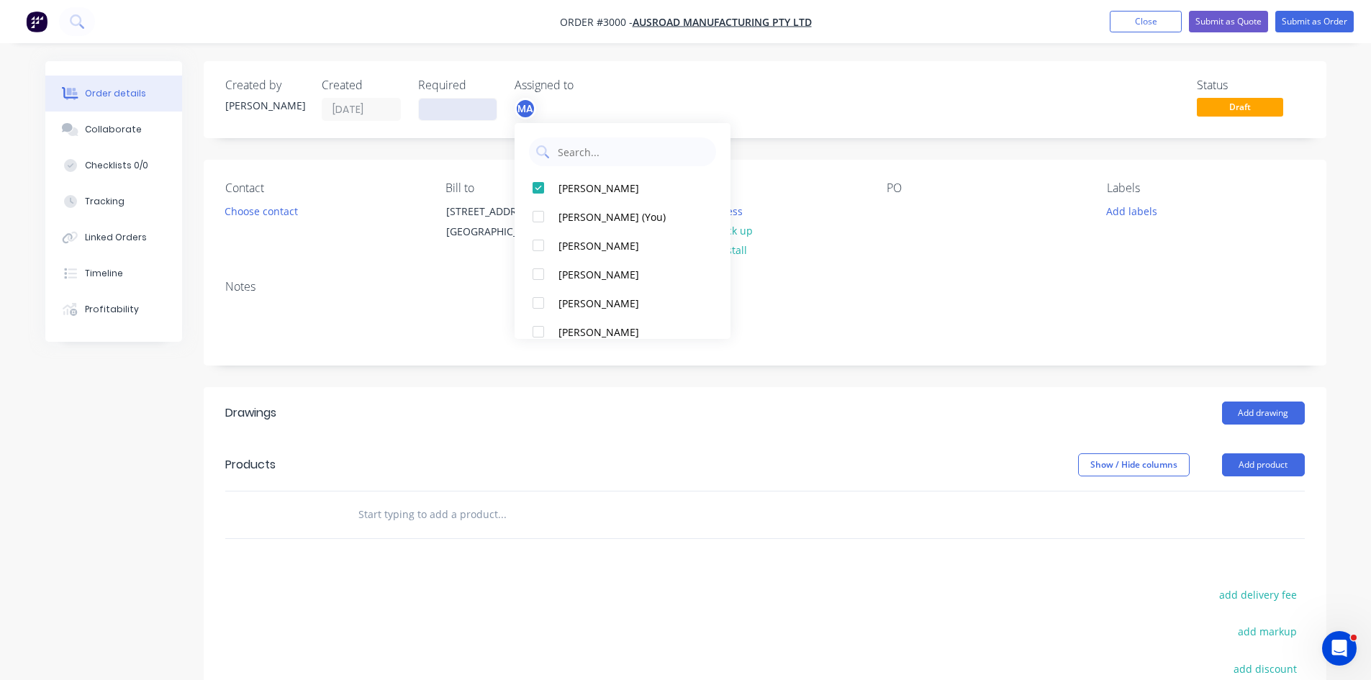
click at [473, 104] on input at bounding box center [458, 110] width 78 height 22
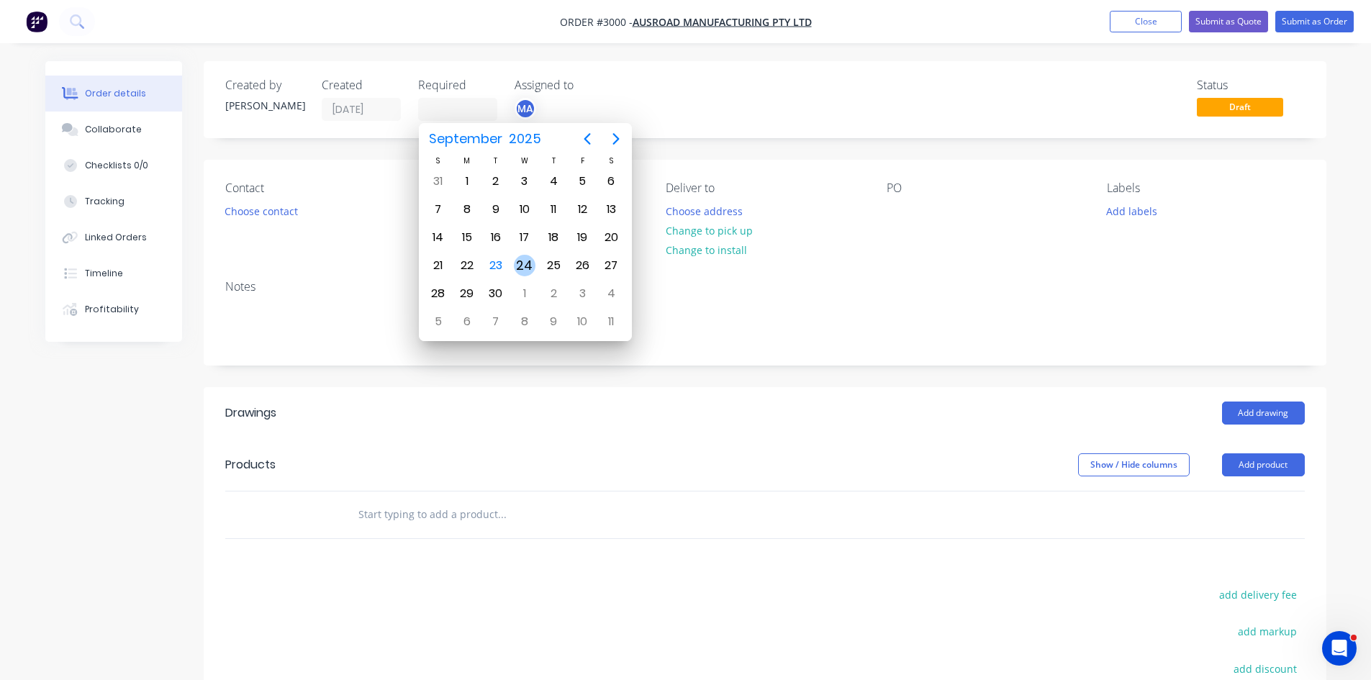
click at [522, 261] on div "24" at bounding box center [525, 266] width 22 height 22
type input "24/09/25"
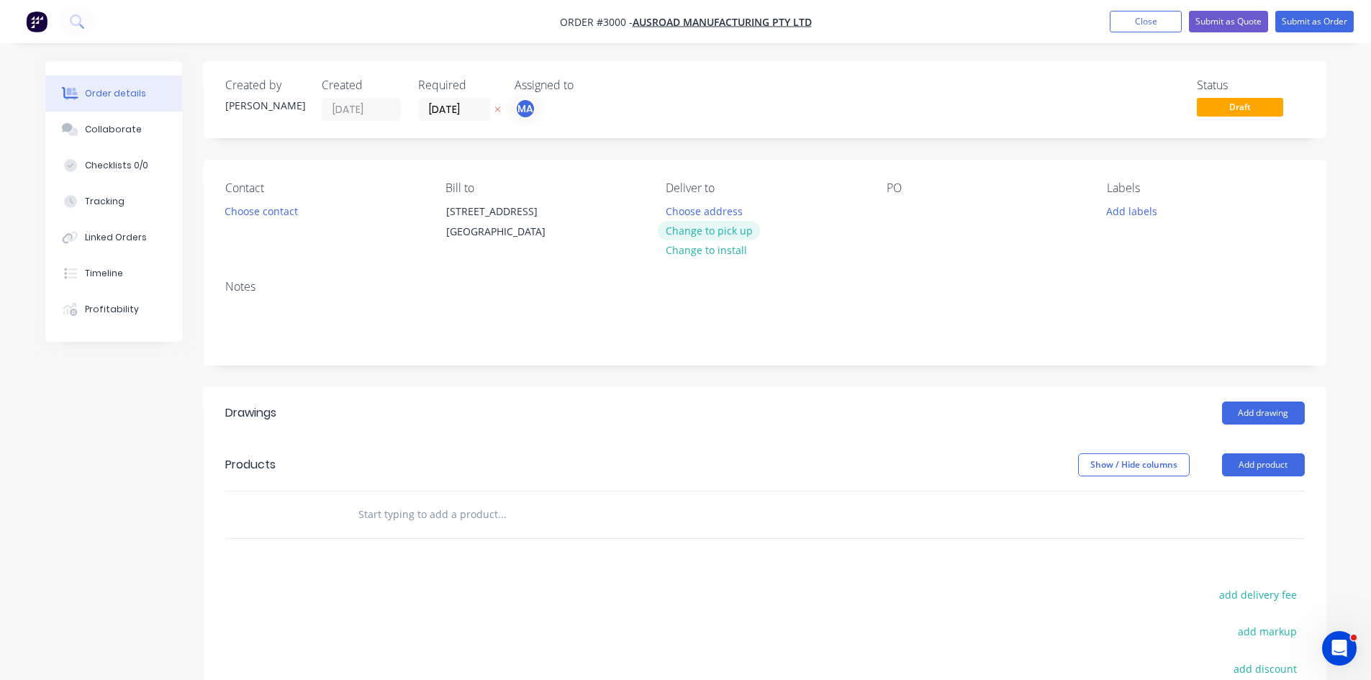
click at [727, 230] on button "Change to pick up" at bounding box center [709, 230] width 102 height 19
click at [262, 213] on button "Choose contact" at bounding box center [261, 210] width 89 height 19
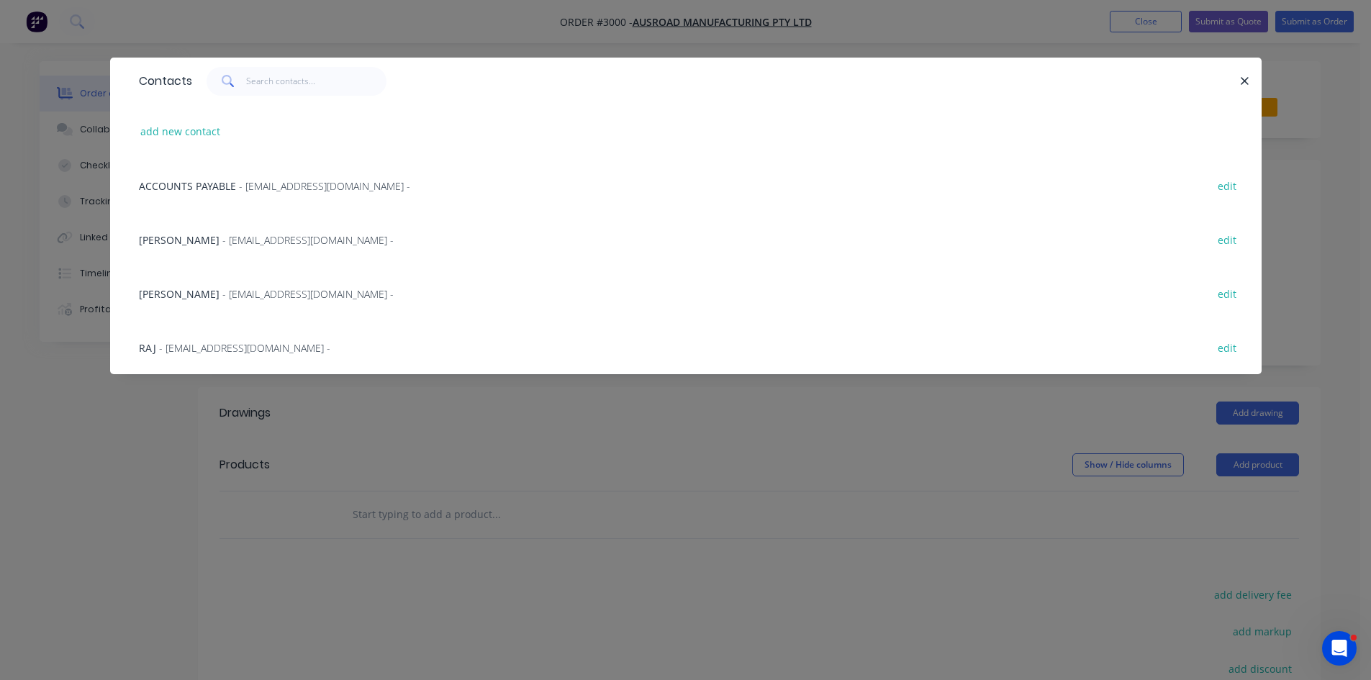
drag, startPoint x: 180, startPoint y: 294, endPoint x: 377, endPoint y: 294, distance: 197.2
click at [179, 294] on span "Jennette Salvador" at bounding box center [179, 294] width 81 height 14
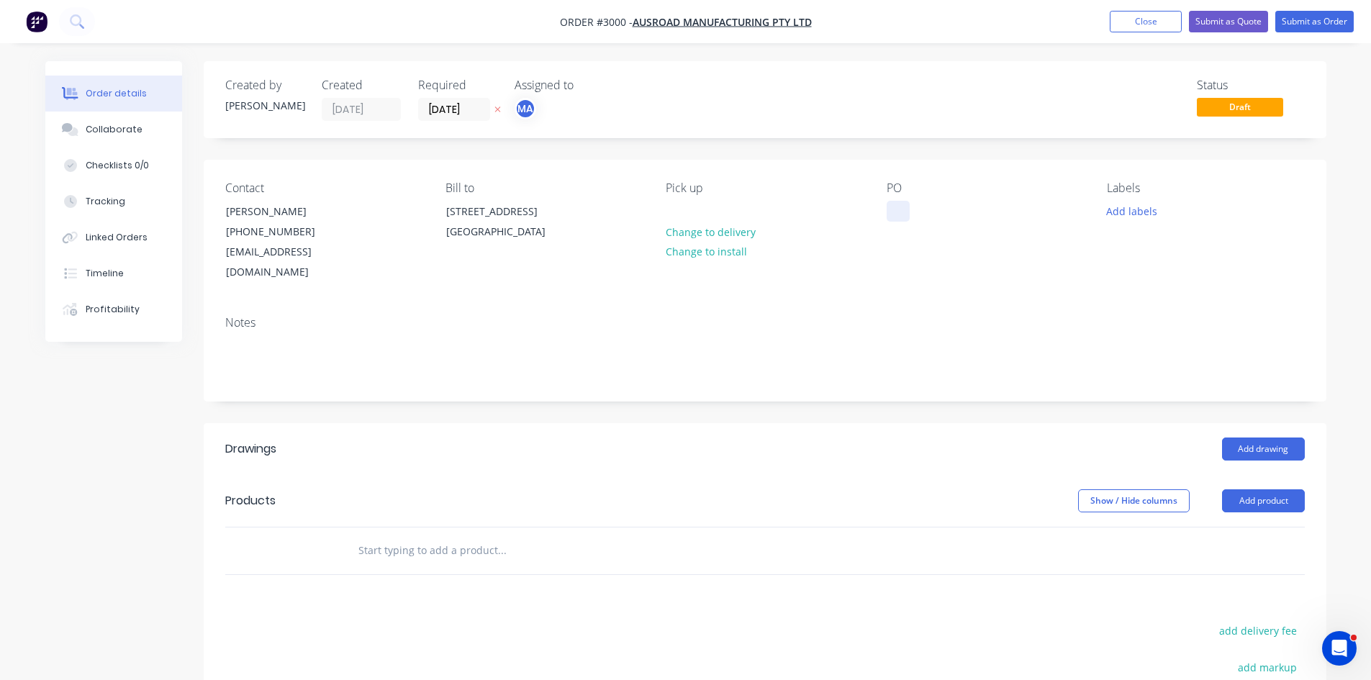
click at [899, 211] on div at bounding box center [898, 211] width 23 height 21
click at [1151, 206] on div "Labels Add labels" at bounding box center [1205, 231] width 197 height 101
click at [1150, 209] on button "Add labels" at bounding box center [1132, 210] width 66 height 19
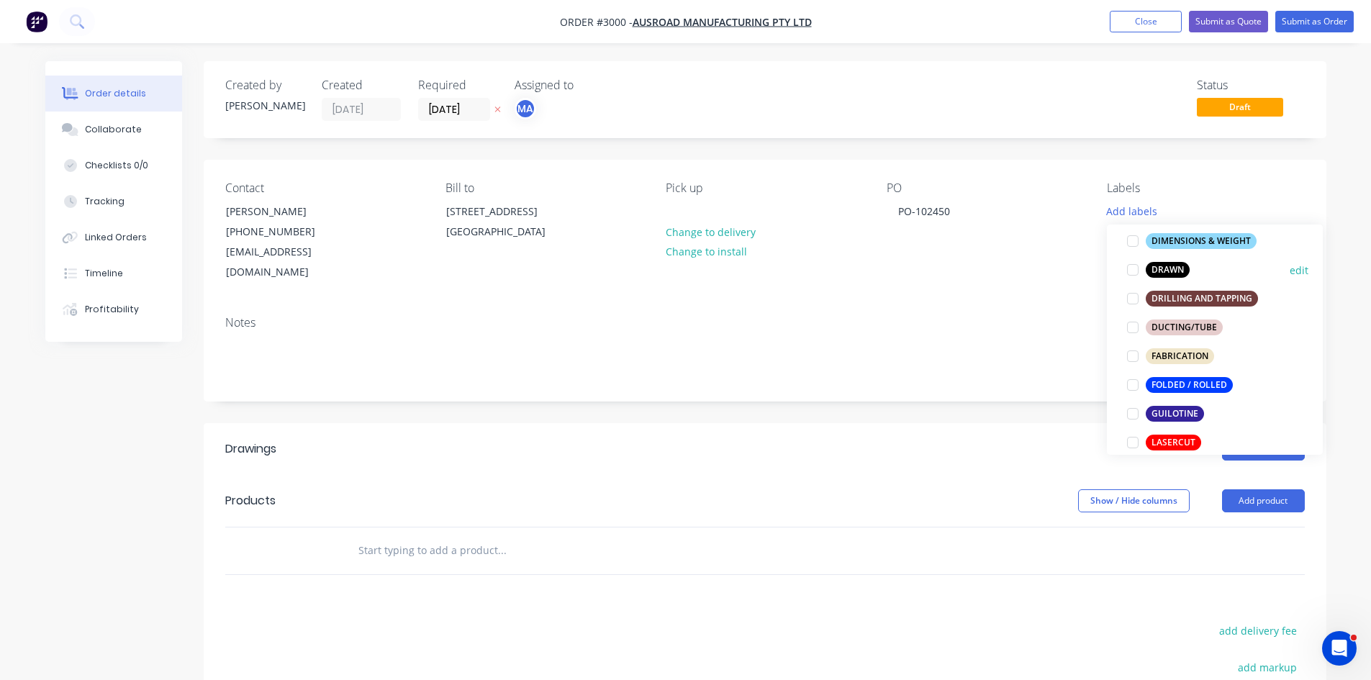
scroll to position [336, 0]
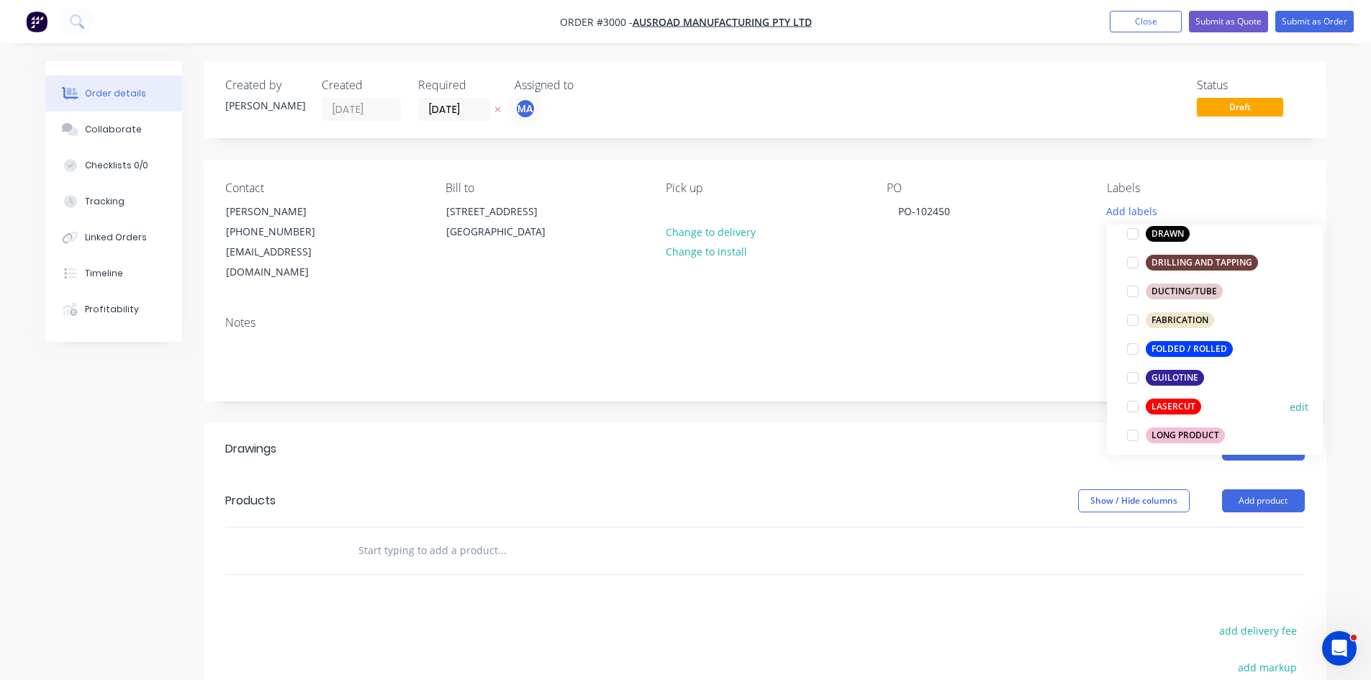
click at [1175, 403] on div "LASERCUT" at bounding box center [1173, 407] width 55 height 16
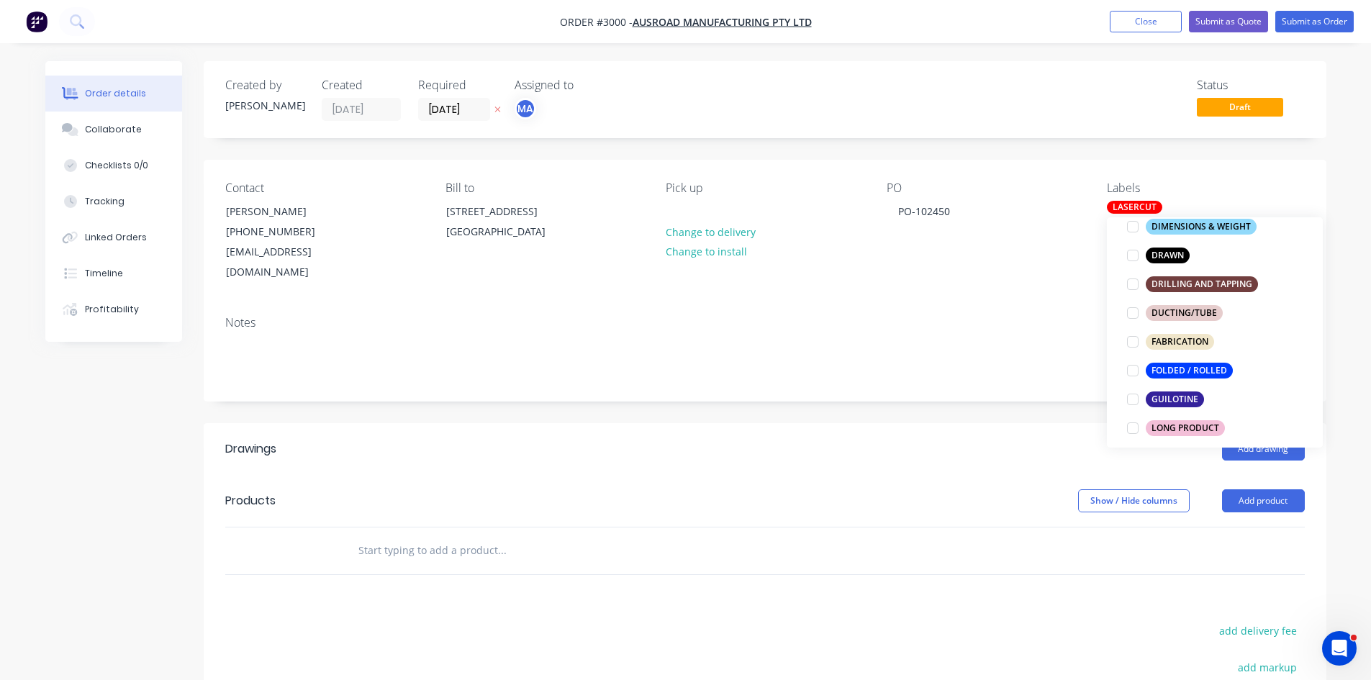
scroll to position [0, 0]
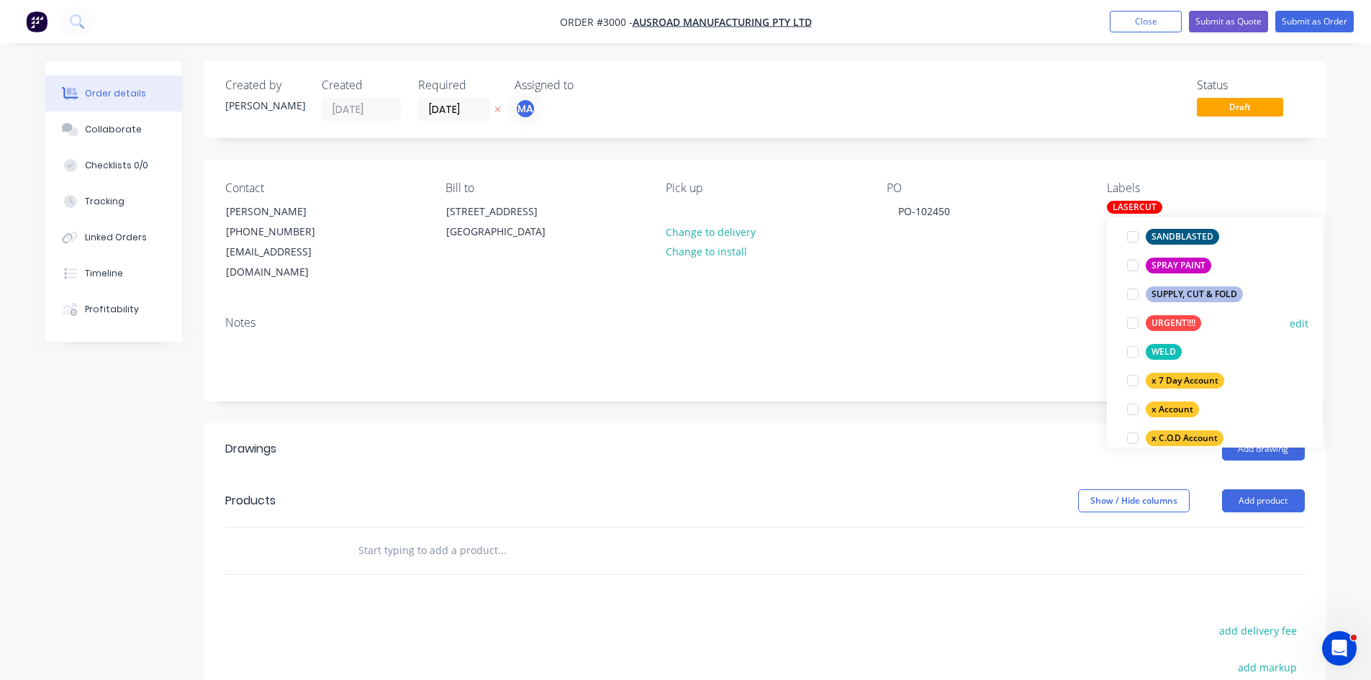
click at [1137, 325] on div at bounding box center [1133, 323] width 29 height 29
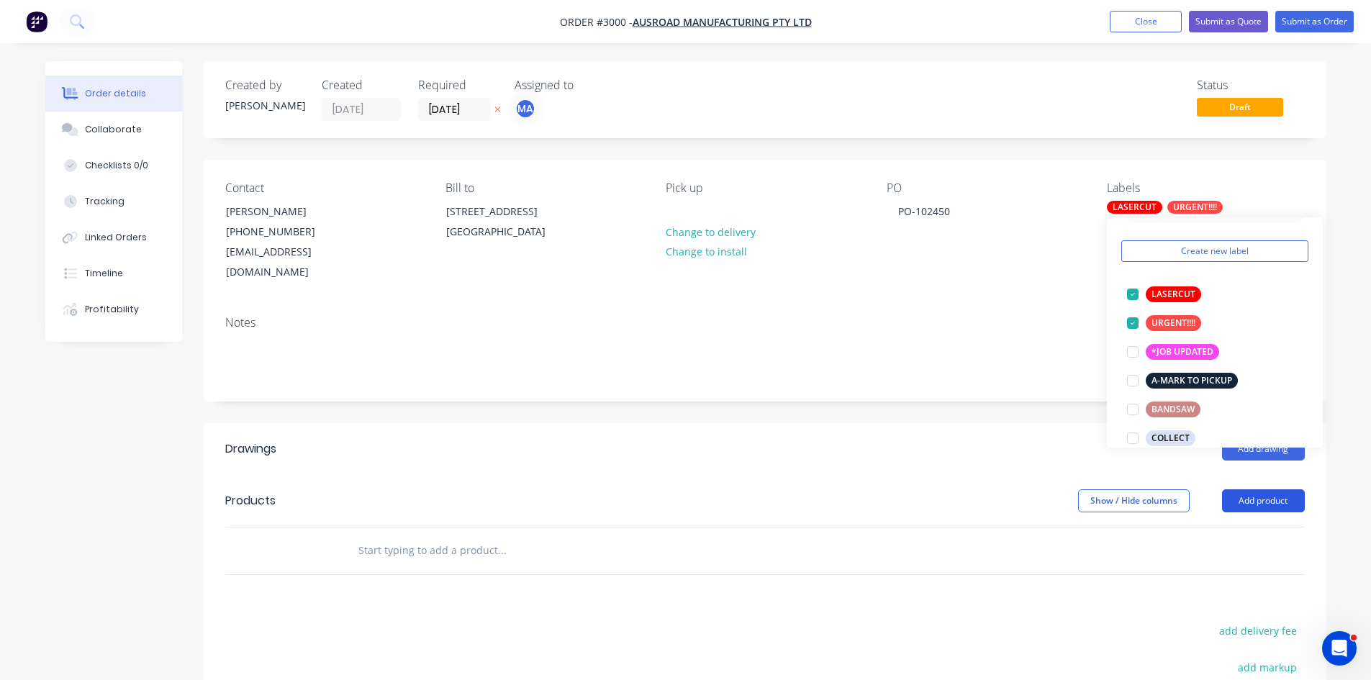
click at [1265, 489] on button "Add product" at bounding box center [1263, 500] width 83 height 23
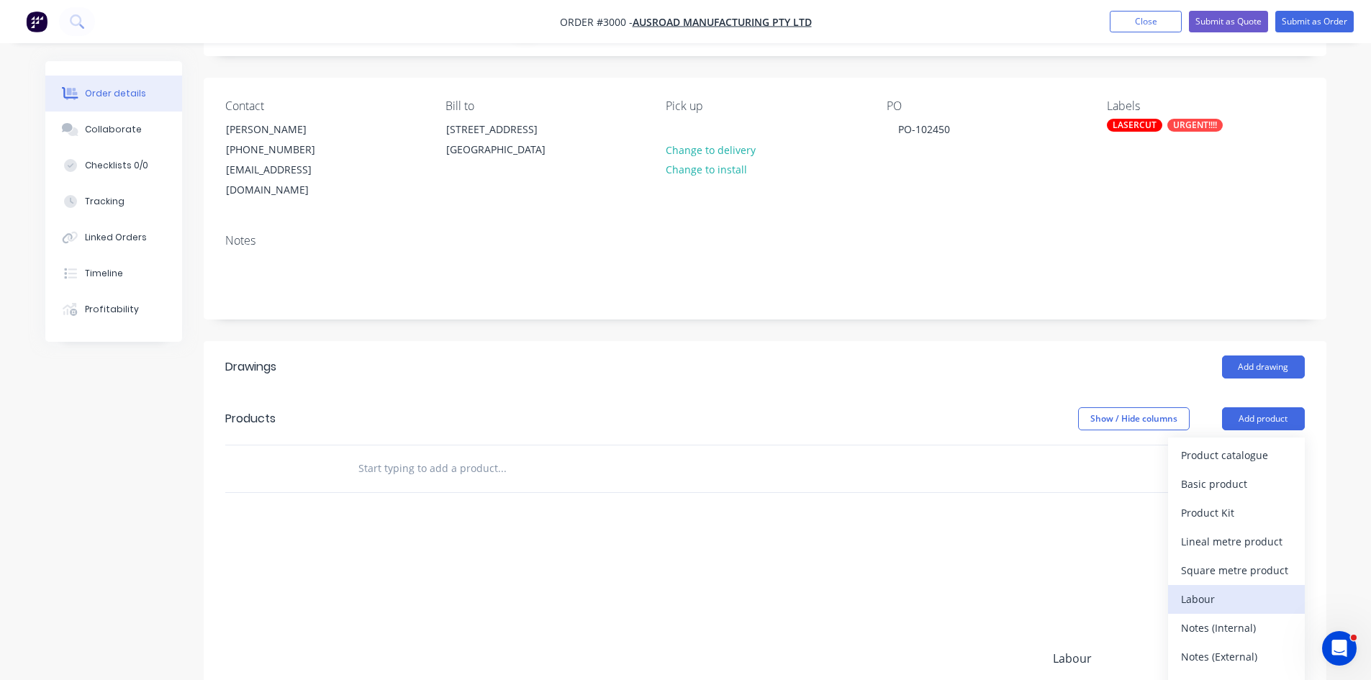
scroll to position [120, 0]
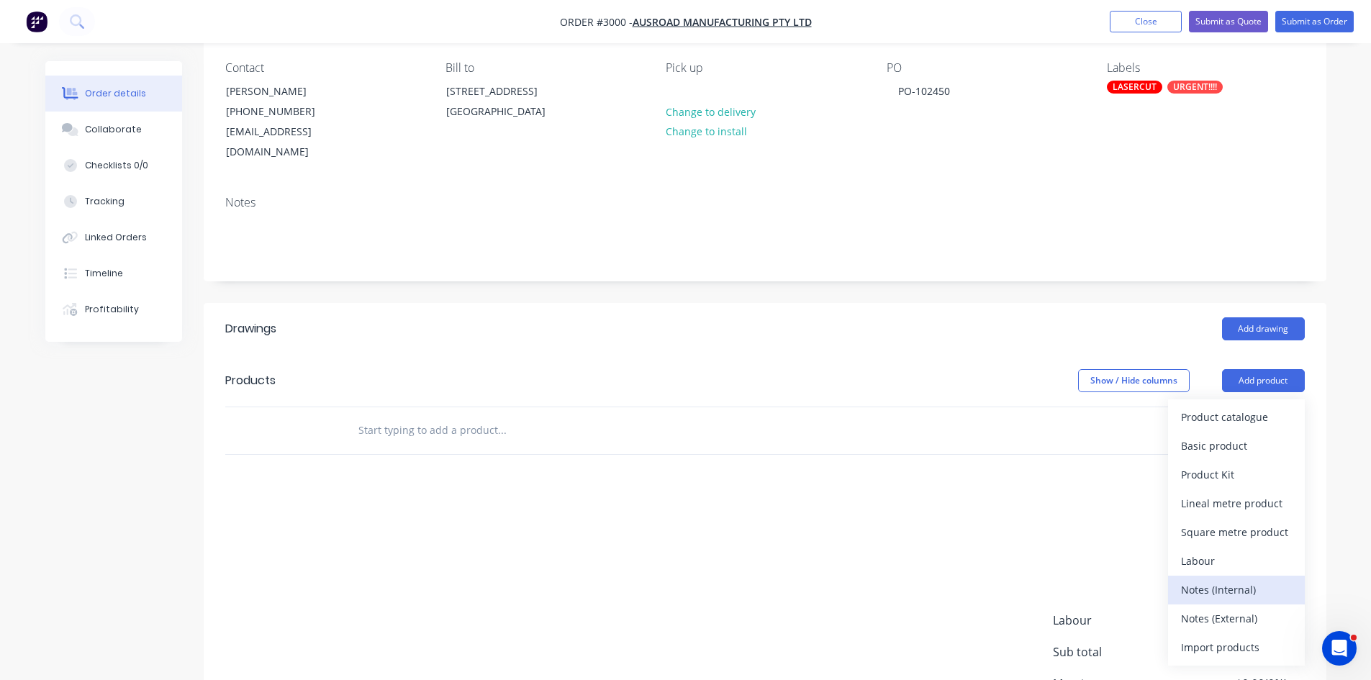
click at [1237, 579] on div "Notes (Internal)" at bounding box center [1236, 589] width 111 height 21
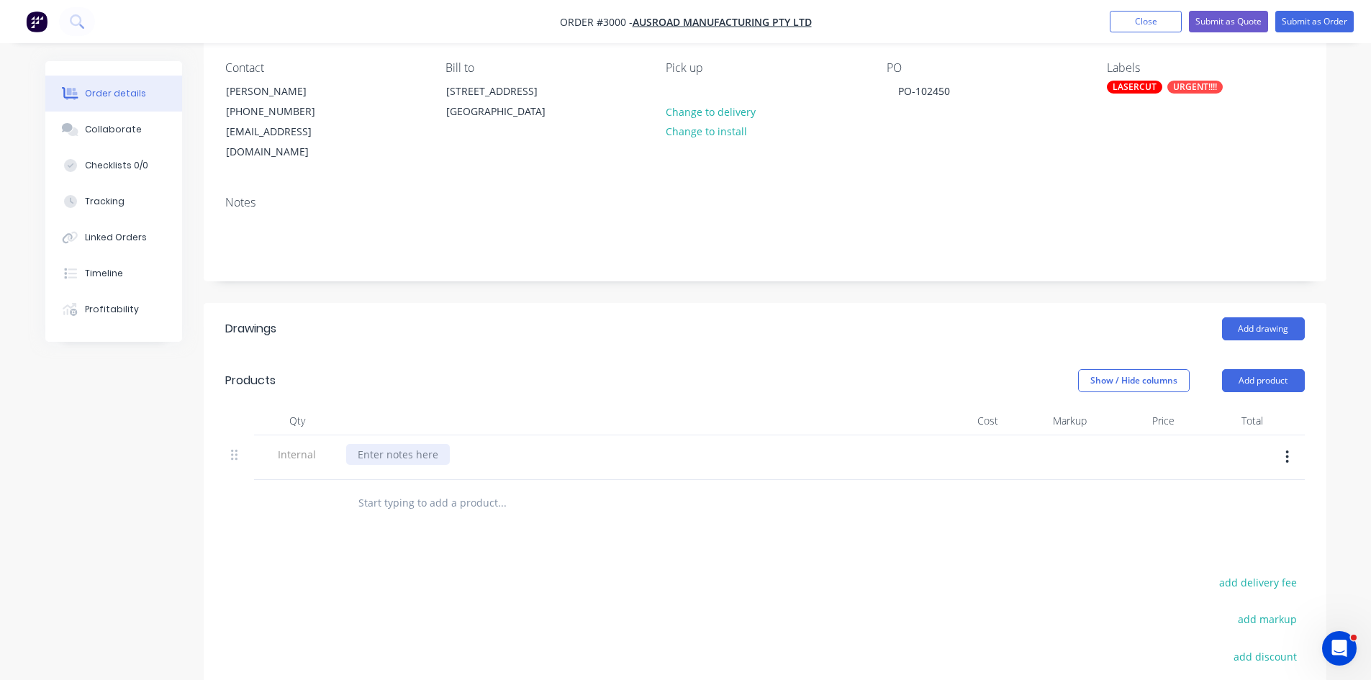
click at [393, 444] on div at bounding box center [398, 454] width 104 height 21
click at [446, 489] on input "text" at bounding box center [502, 503] width 288 height 29
click at [395, 489] on input "text" at bounding box center [502, 503] width 288 height 29
paste input "150-D3358 A 2.00 EA 0.00000 AUD0.00 AUD0.00 Hyd fill bolt on plate Hyd fill bol…"
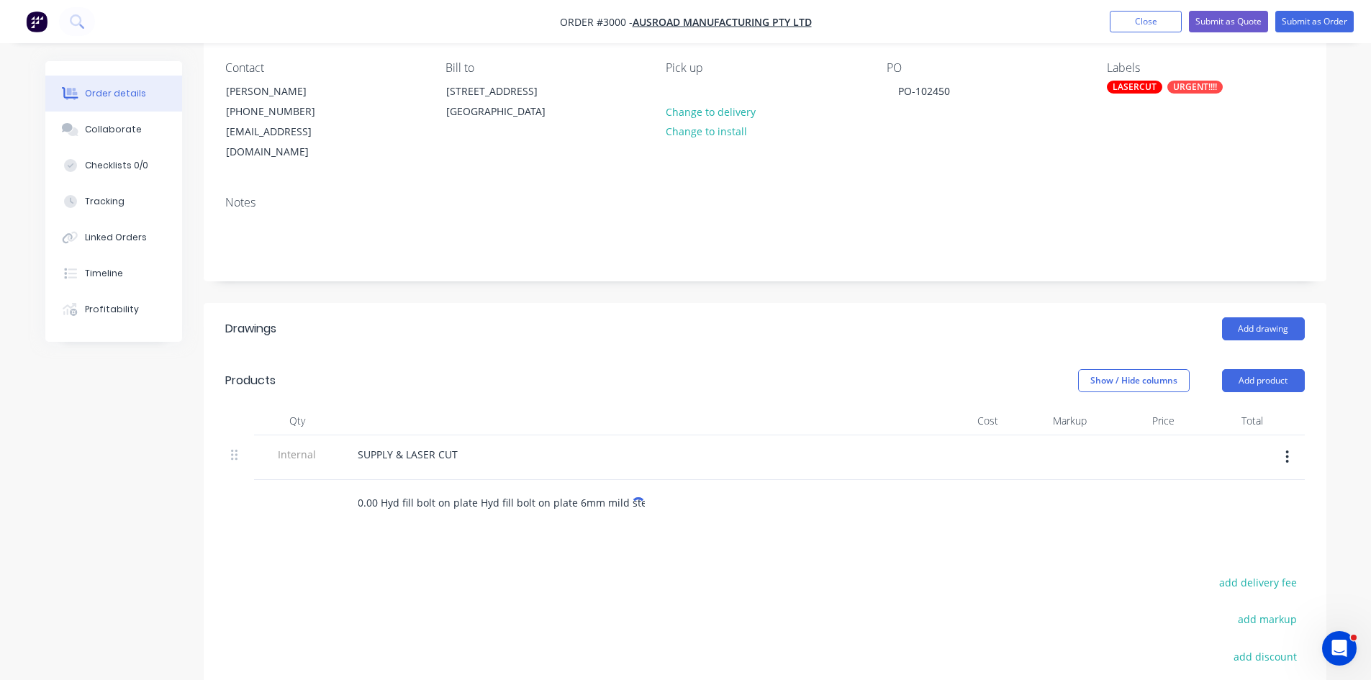
type input "150-D3358 A 2.00 EA 0.00000 AUD0.00 AUD0.00 Hyd fill bolt on plate Hyd fill bol…"
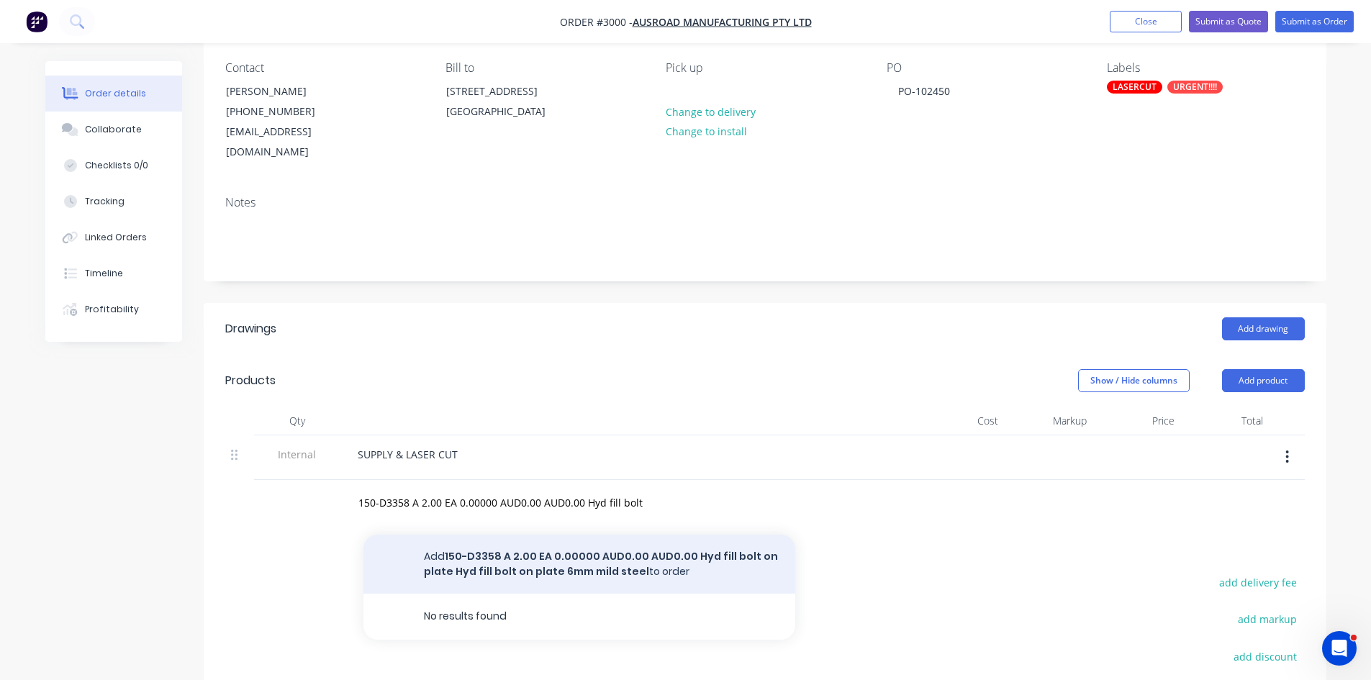
click at [654, 536] on button "Add 150-D3358 A 2.00 EA 0.00000 AUD0.00 AUD0.00 Hyd fill bolt on plate Hyd fill…" at bounding box center [580, 564] width 432 height 59
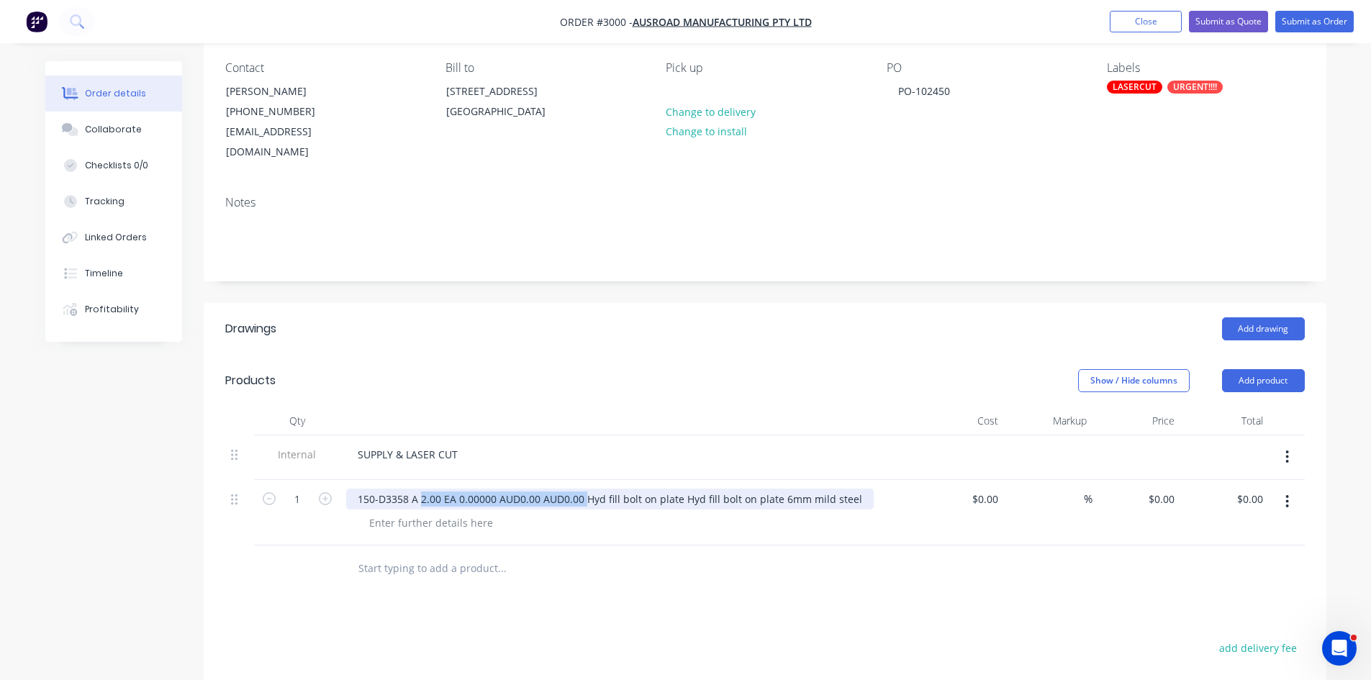
drag, startPoint x: 584, startPoint y: 480, endPoint x: 420, endPoint y: 480, distance: 163.4
click at [420, 489] on div "150-D3358 A 2.00 EA 0.00000 AUD0.00 AUD0.00 Hyd fill bolt on plate Hyd fill bol…" at bounding box center [610, 499] width 528 height 21
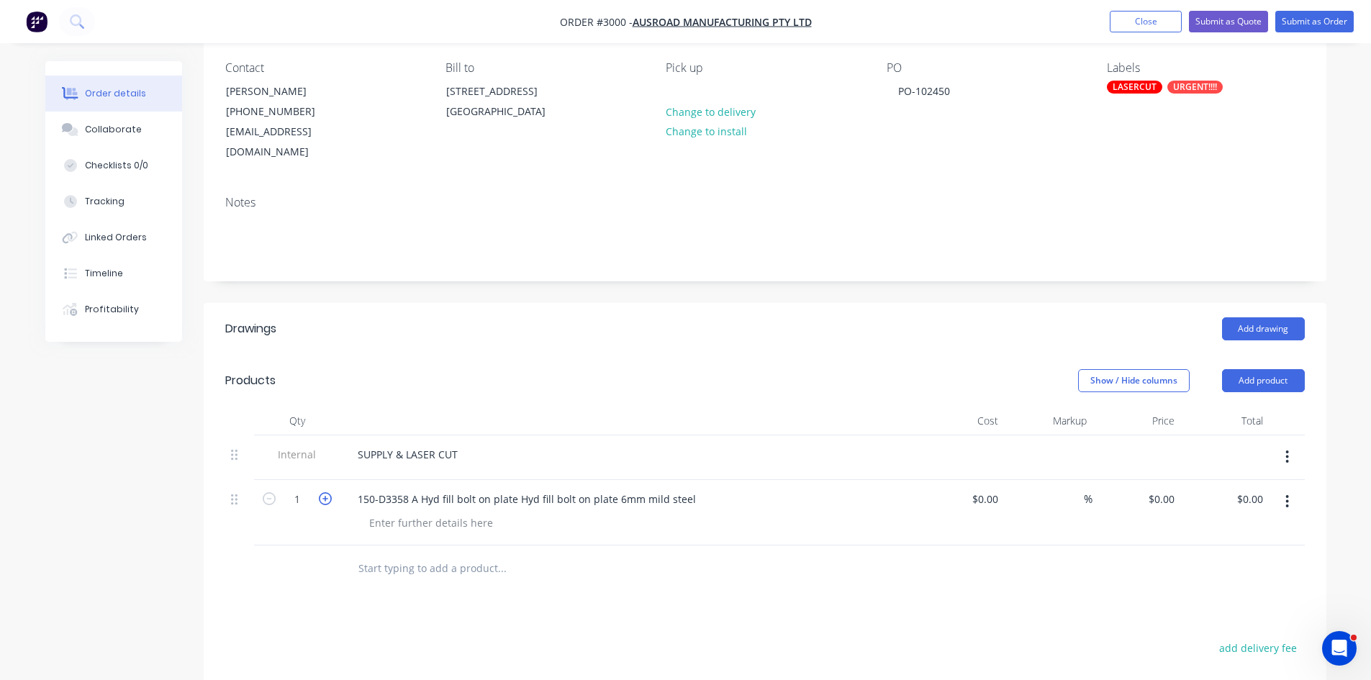
click at [327, 492] on icon "button" at bounding box center [325, 498] width 13 height 13
type input "2"
drag, startPoint x: 610, startPoint y: 478, endPoint x: 698, endPoint y: 478, distance: 87.1
click at [698, 489] on div "150-D3358 A Hyd fill bolt on plate Hyd fill bolt on plate 6mm mild steel" at bounding box center [526, 499] width 361 height 21
click at [448, 513] on div at bounding box center [431, 523] width 147 height 21
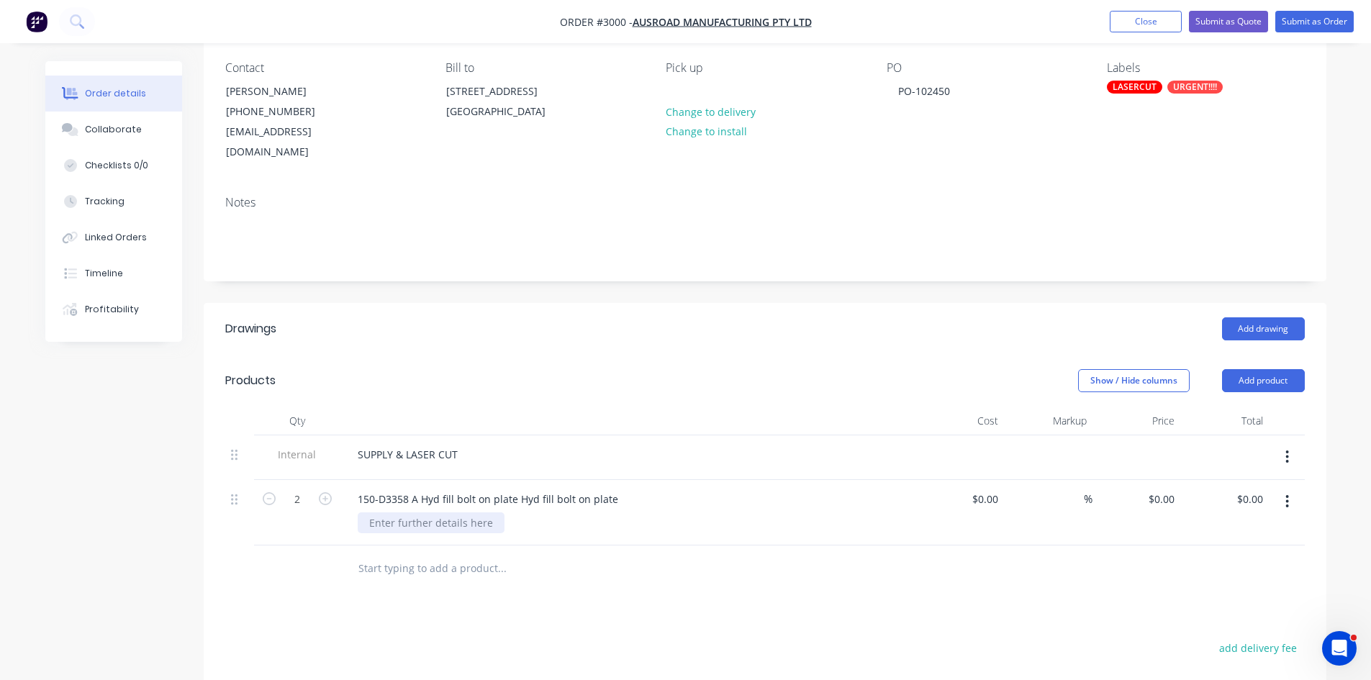
click at [448, 513] on div at bounding box center [431, 523] width 147 height 21
drag, startPoint x: 448, startPoint y: 505, endPoint x: 423, endPoint y: 500, distance: 25.0
click at [423, 513] on div "MATERIAL:" at bounding box center [395, 523] width 74 height 21
click at [107, 128] on div "Collaborate" at bounding box center [113, 129] width 57 height 13
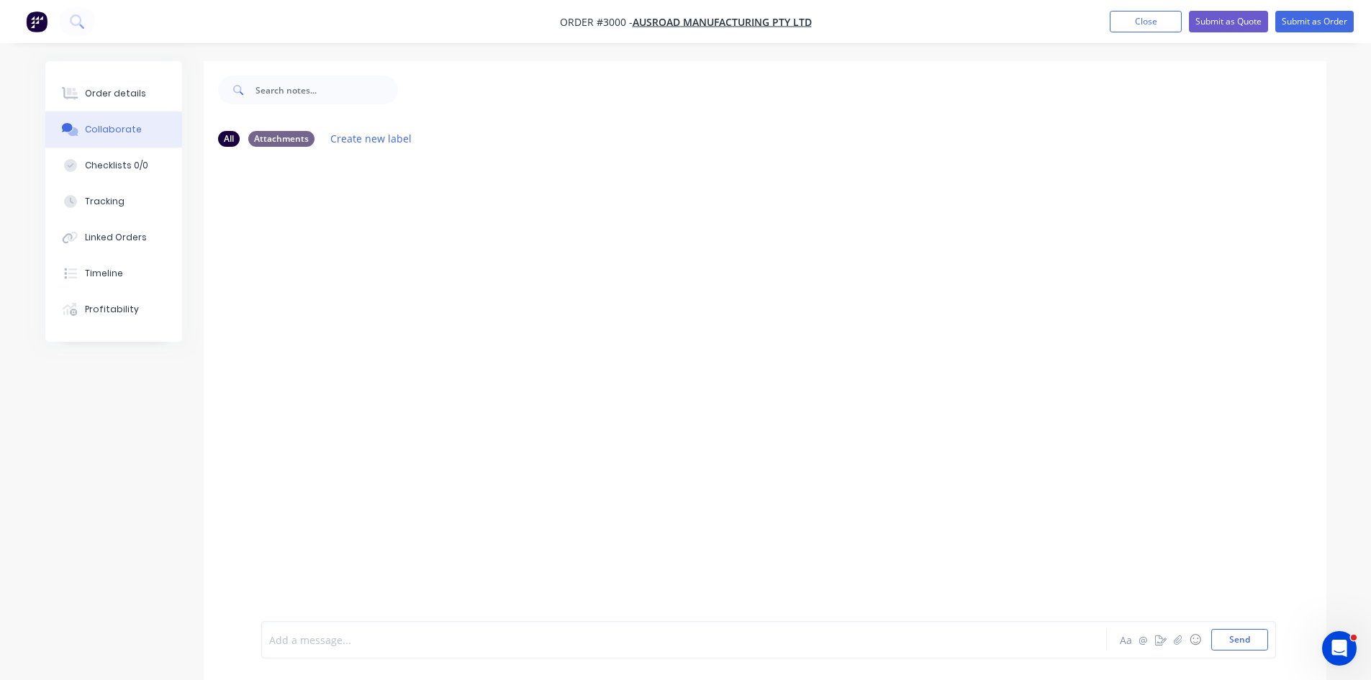
click at [308, 638] on div at bounding box center [644, 640] width 749 height 15
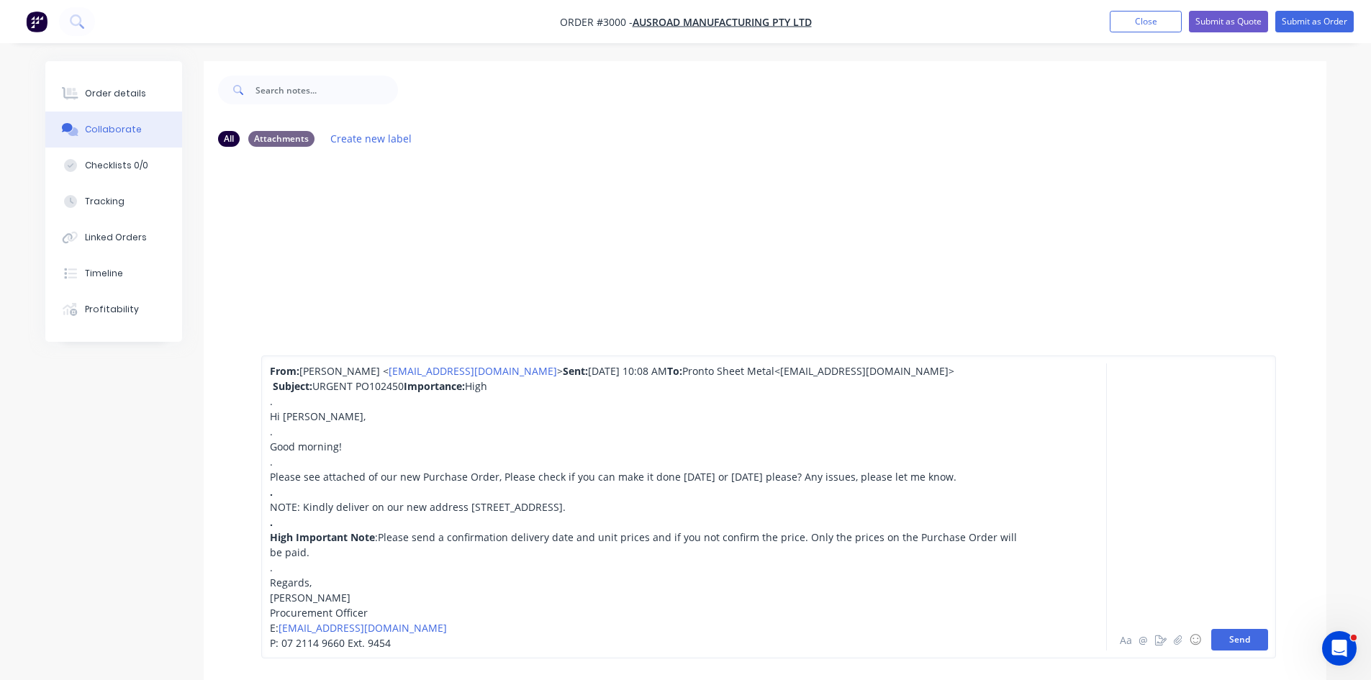
click at [1260, 637] on button "Send" at bounding box center [1240, 640] width 57 height 22
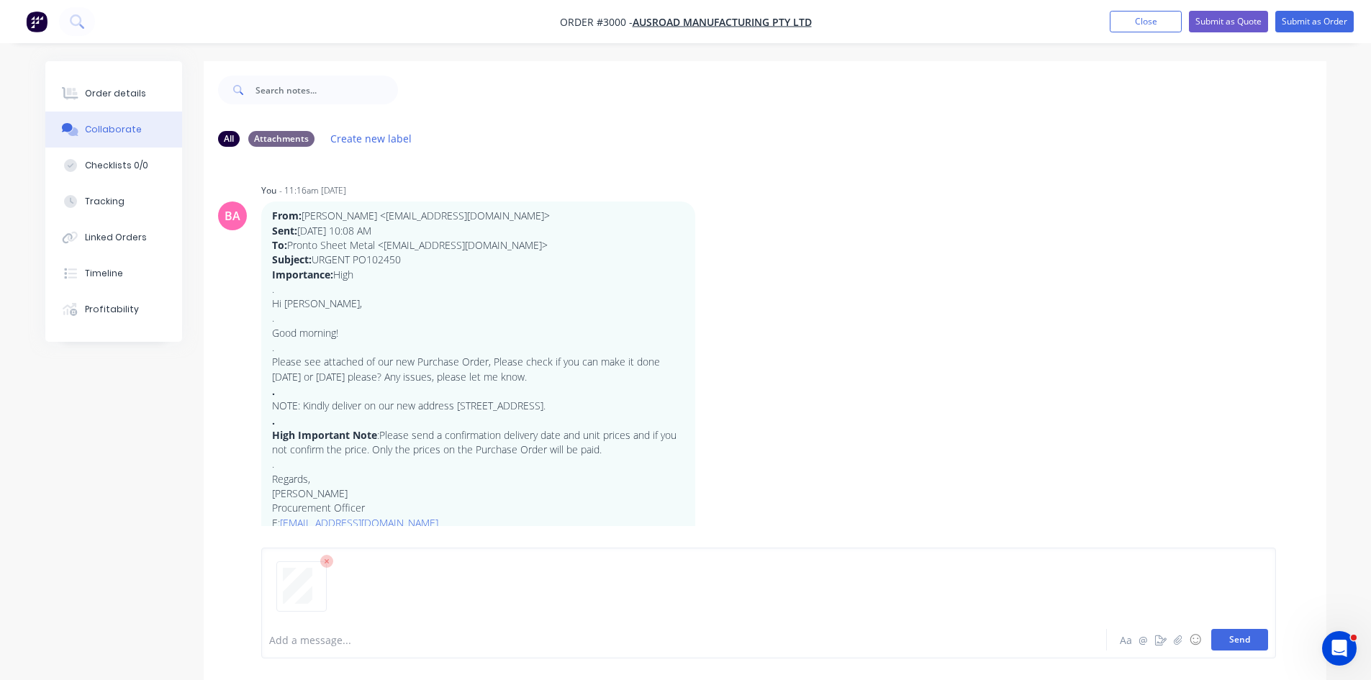
click at [1245, 636] on button "Send" at bounding box center [1240, 640] width 57 height 22
click at [1237, 633] on button "Send" at bounding box center [1240, 640] width 57 height 22
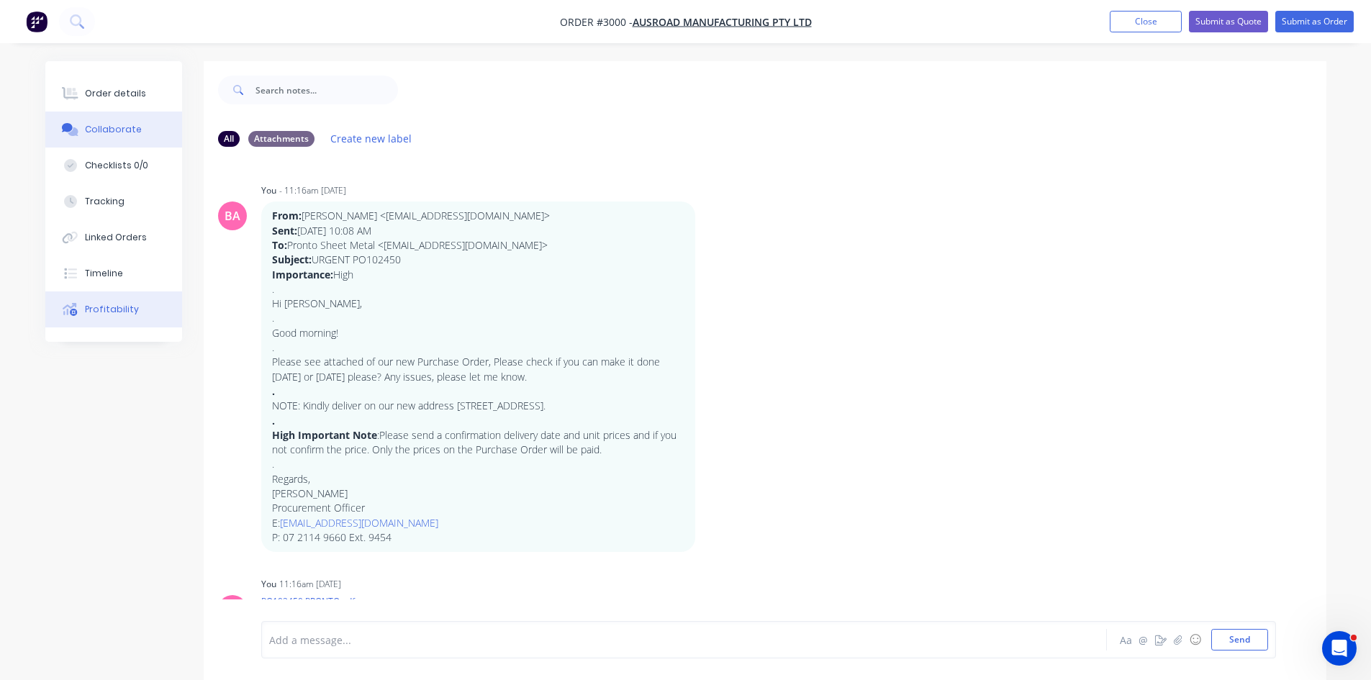
scroll to position [95, 0]
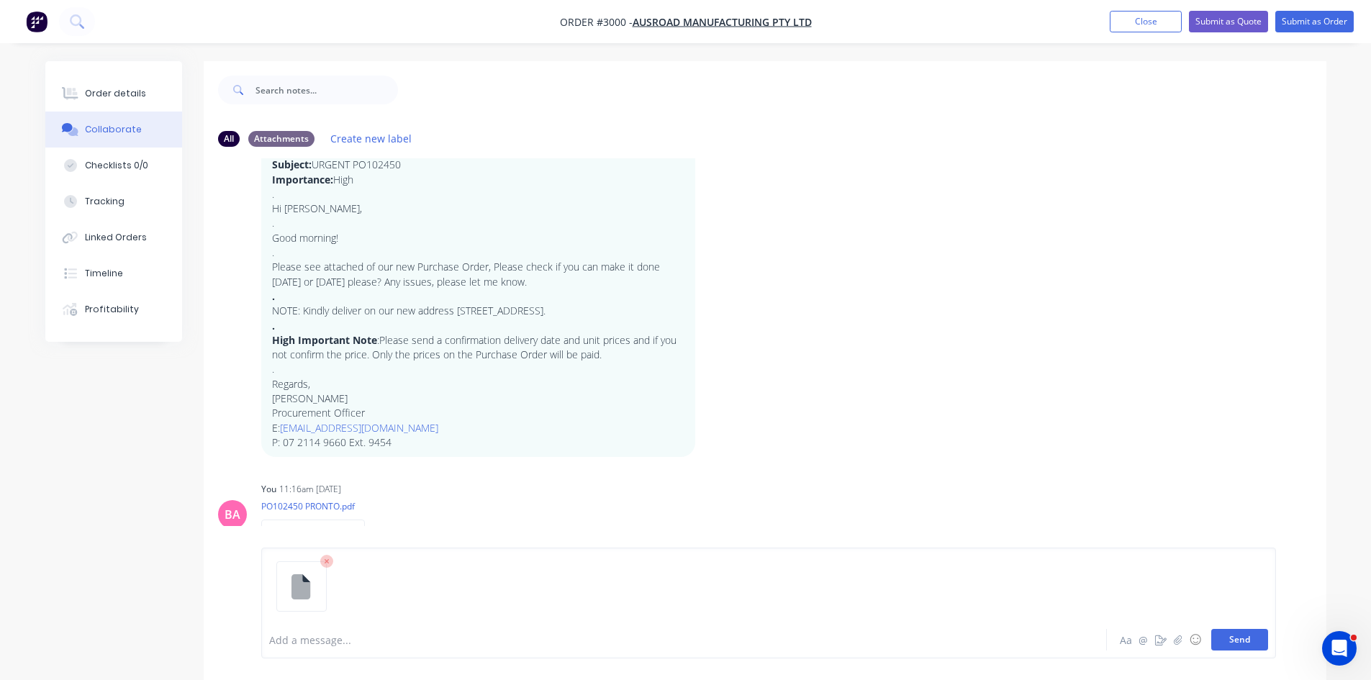
click at [1247, 644] on button "Send" at bounding box center [1240, 640] width 57 height 22
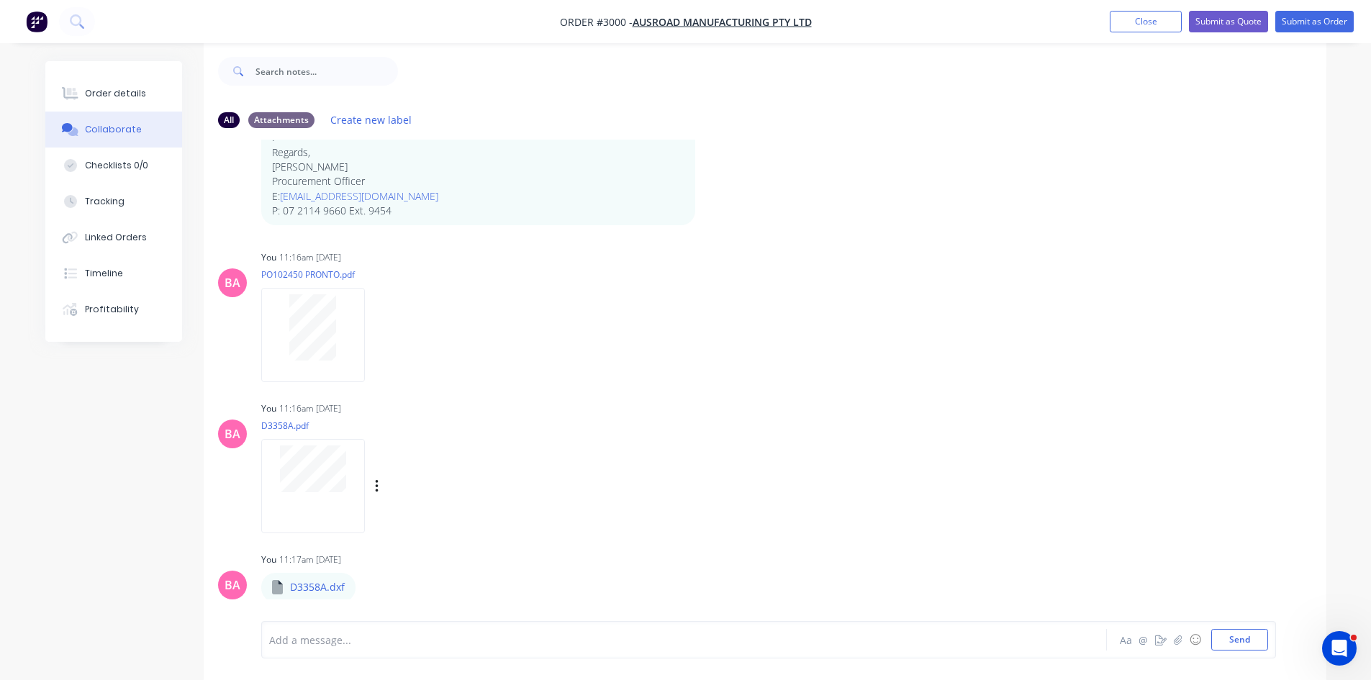
scroll to position [22, 0]
click at [1335, 24] on button "Submit as Order" at bounding box center [1315, 22] width 78 height 22
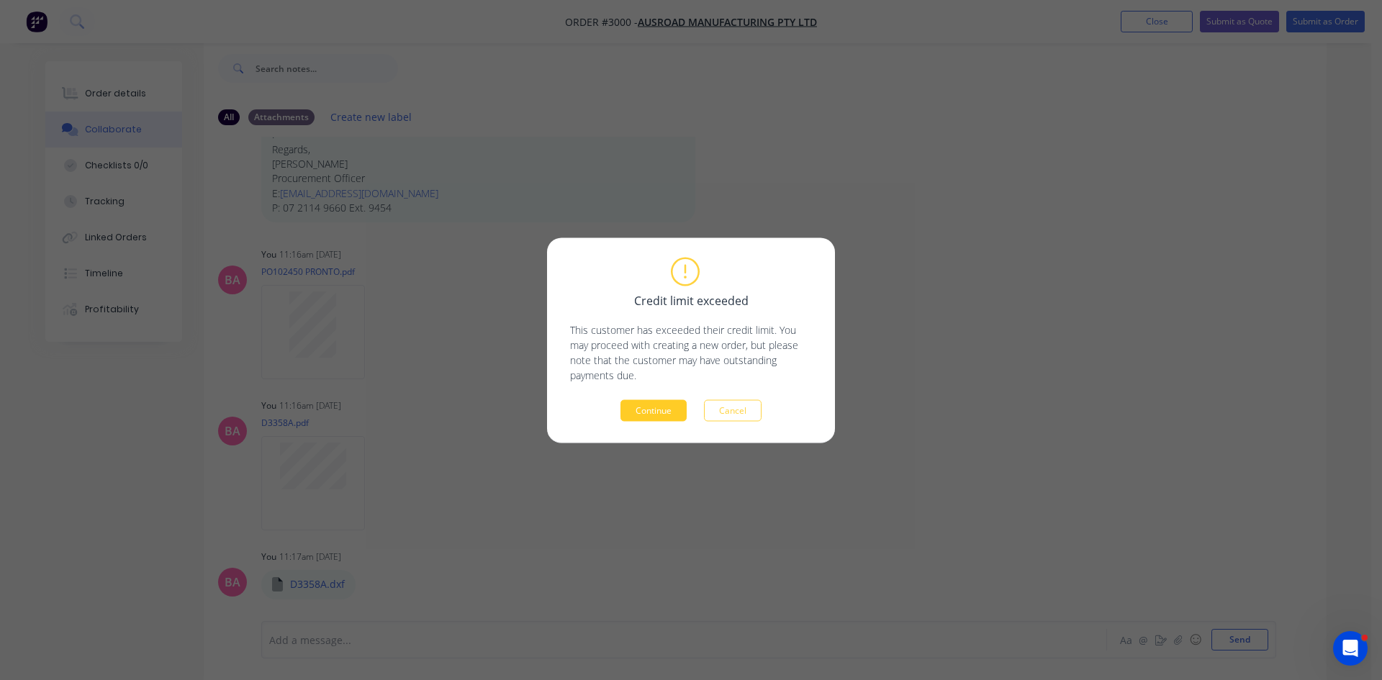
click at [654, 408] on button "Continue" at bounding box center [654, 411] width 66 height 22
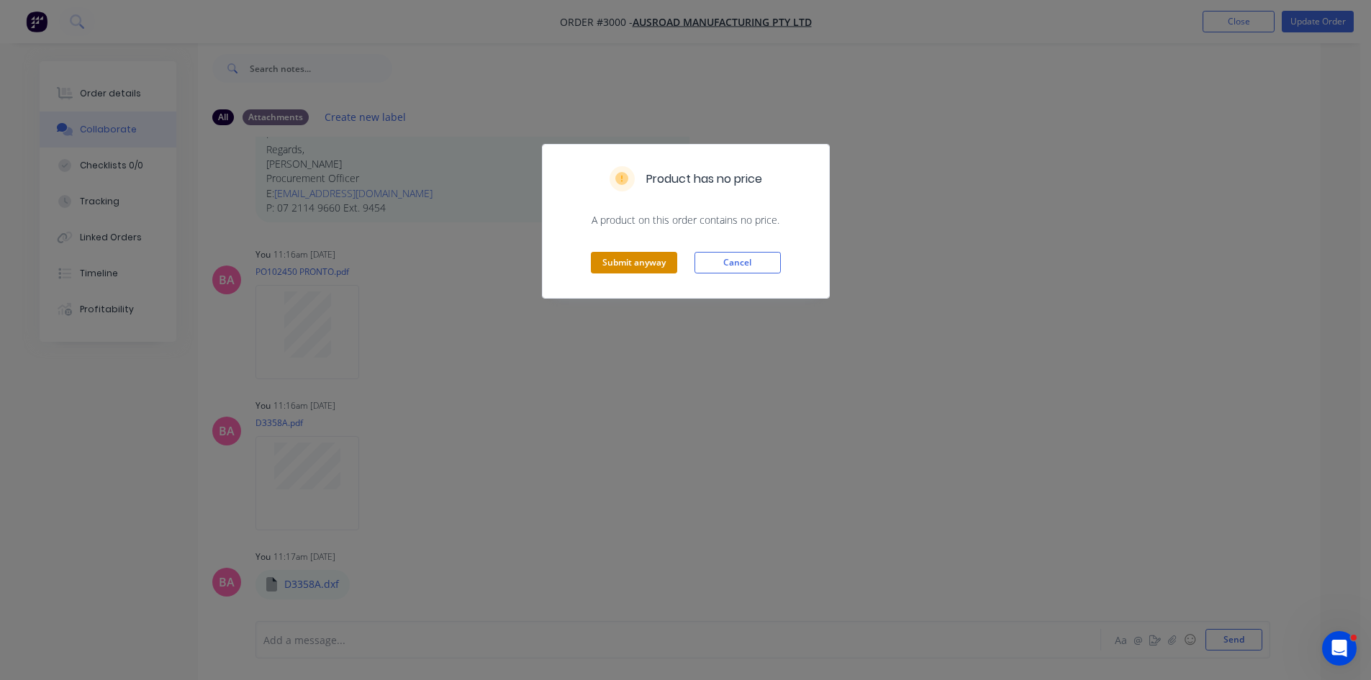
click at [637, 258] on button "Submit anyway" at bounding box center [634, 263] width 86 height 22
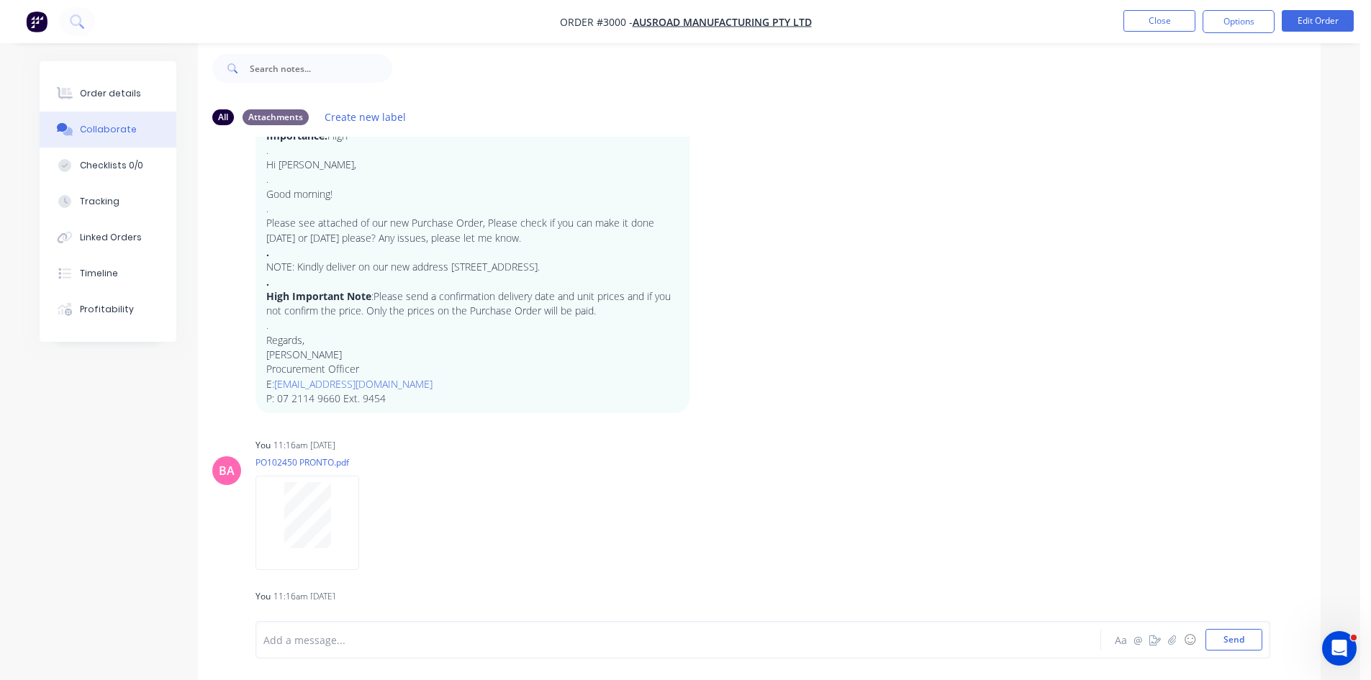
scroll to position [116, 0]
click at [109, 87] on div "Order details" at bounding box center [110, 93] width 61 height 13
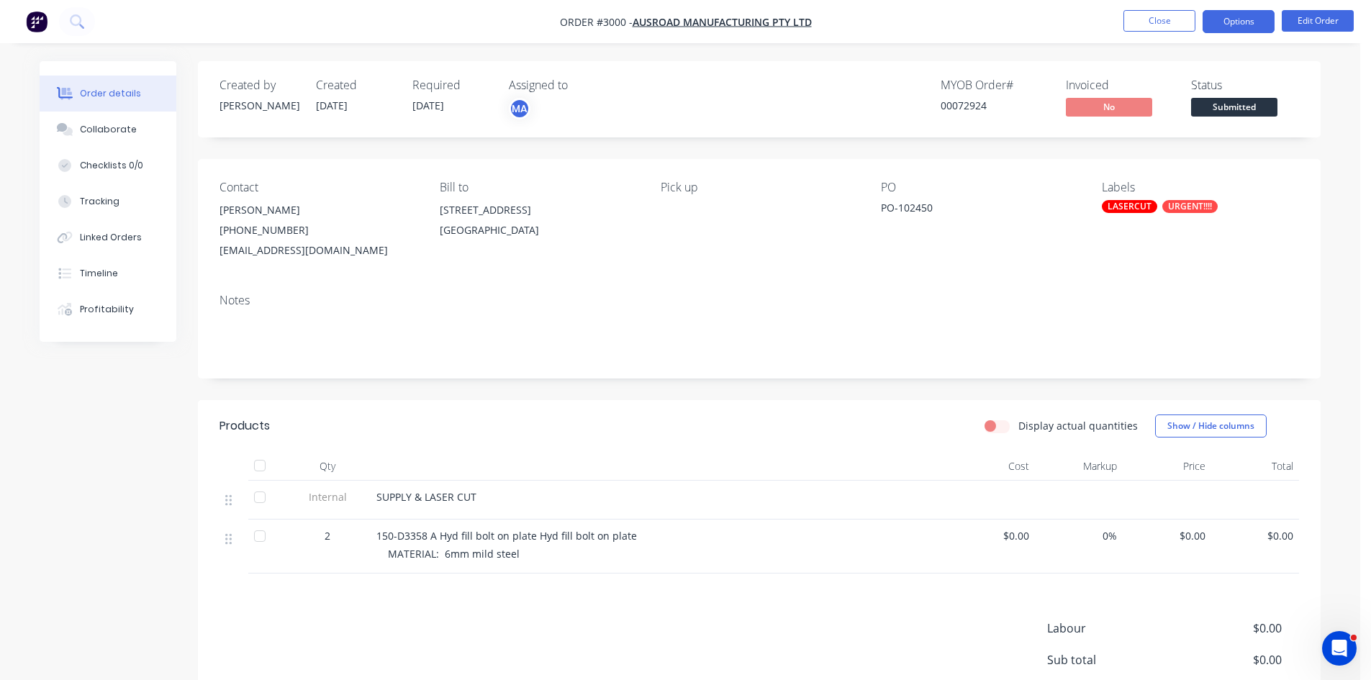
click at [1230, 17] on button "Options" at bounding box center [1239, 21] width 72 height 23
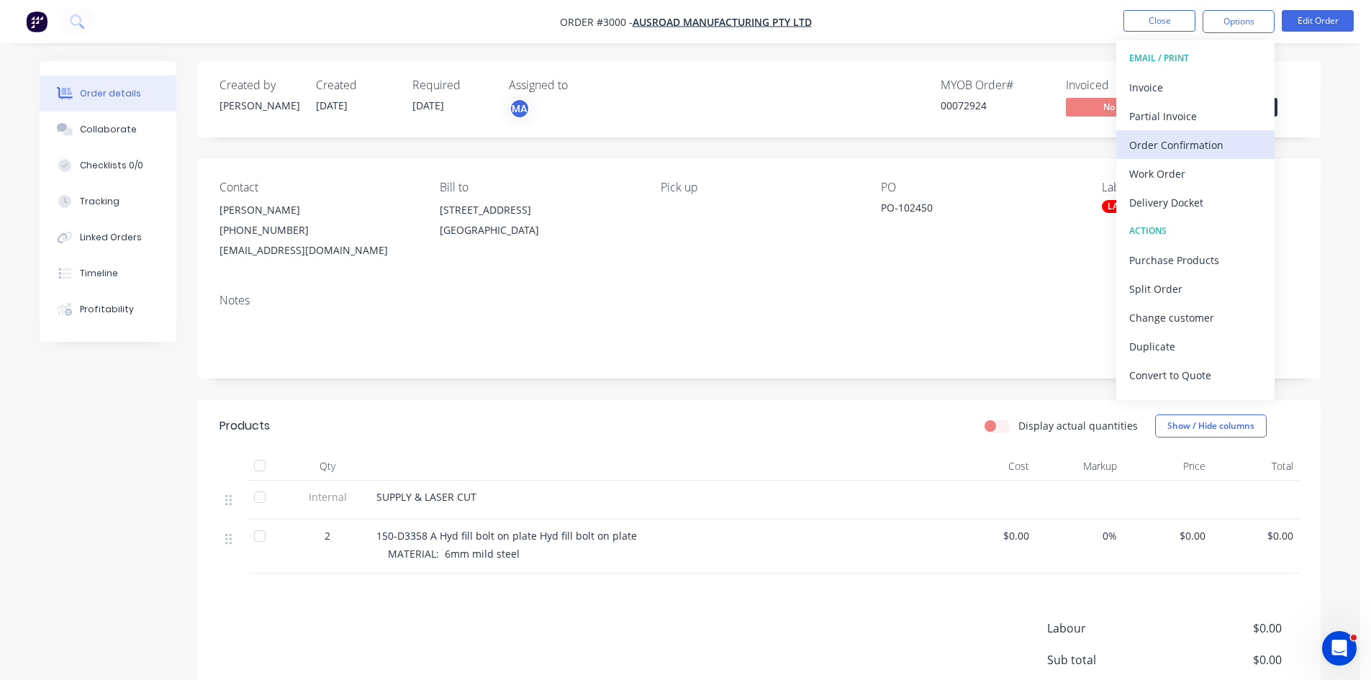
click at [1178, 143] on div "Order Confirmation" at bounding box center [1195, 145] width 132 height 21
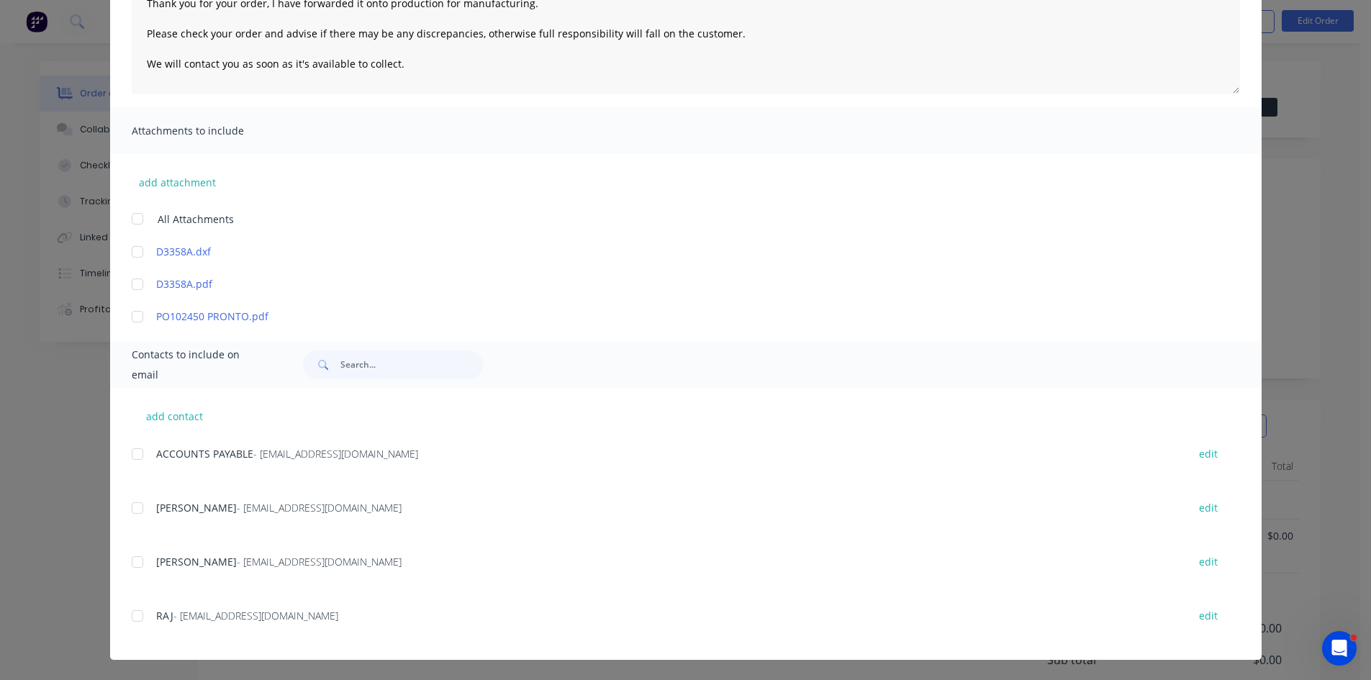
click at [137, 564] on div at bounding box center [137, 562] width 29 height 29
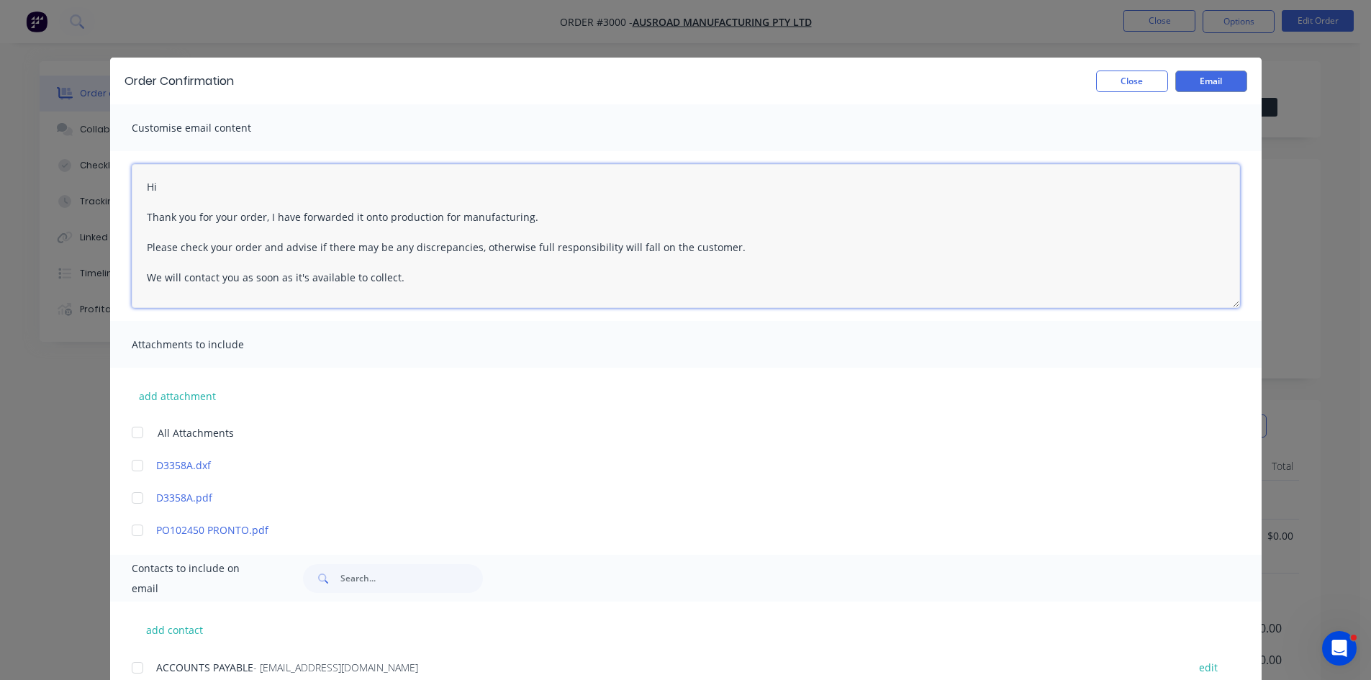
click at [197, 197] on textarea "Hi Thank you for your order, I have forwarded it onto production for manufactur…" at bounding box center [686, 236] width 1109 height 144
click at [207, 181] on textarea "Hi Thank you for your order, I have forwarded it onto production for manufactur…" at bounding box center [686, 236] width 1109 height 144
click at [402, 281] on textarea "Hi Jen Thank you for your order, I have forwarded it onto production for manufa…" at bounding box center [686, 236] width 1109 height 144
type textarea "Hi Jen Thank you for your order, I have forwarded it onto production for manufa…"
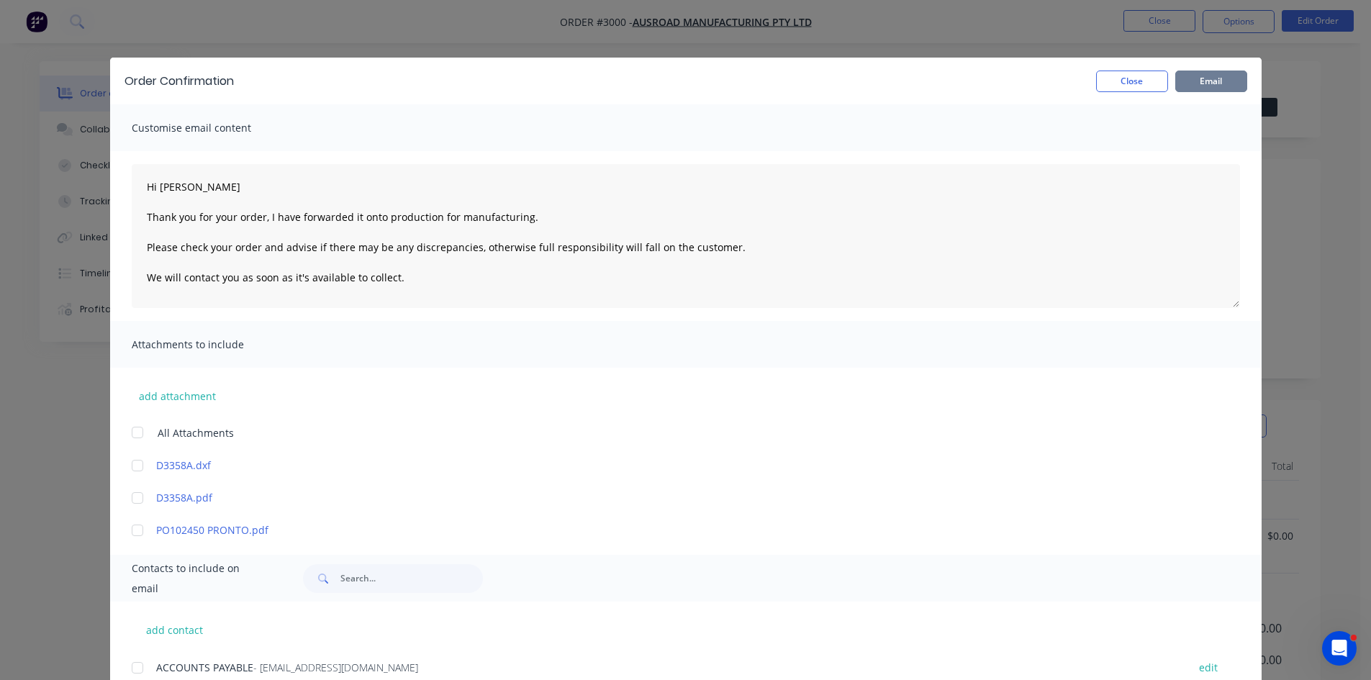
click at [1218, 83] on button "Email" at bounding box center [1212, 82] width 72 height 22
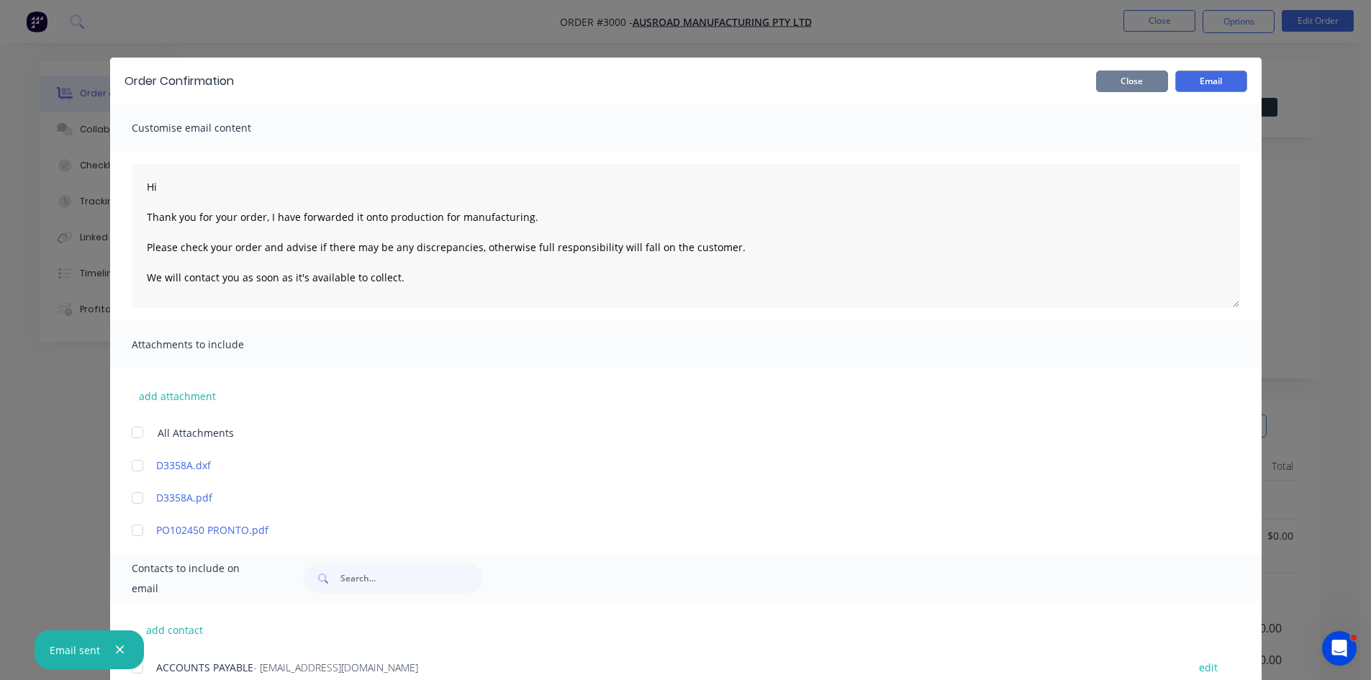
click at [1127, 79] on button "Close" at bounding box center [1132, 82] width 72 height 22
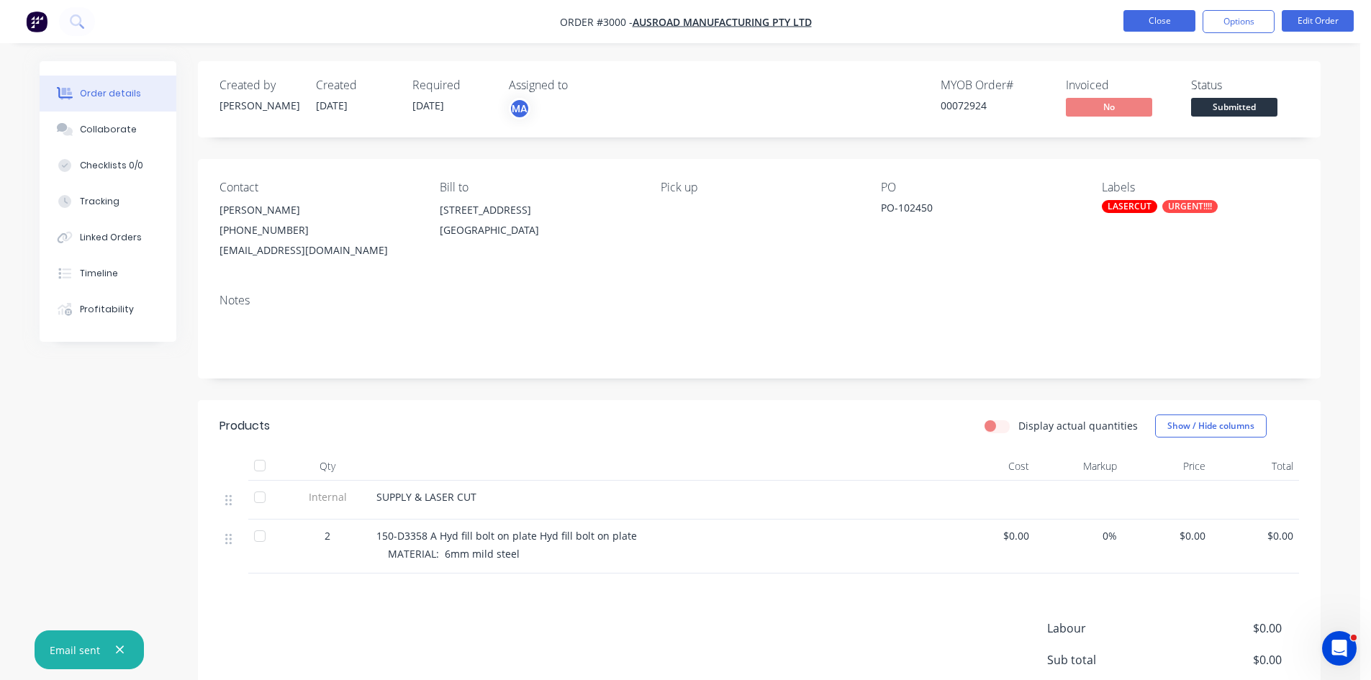
click at [1163, 17] on button "Close" at bounding box center [1160, 21] width 72 height 22
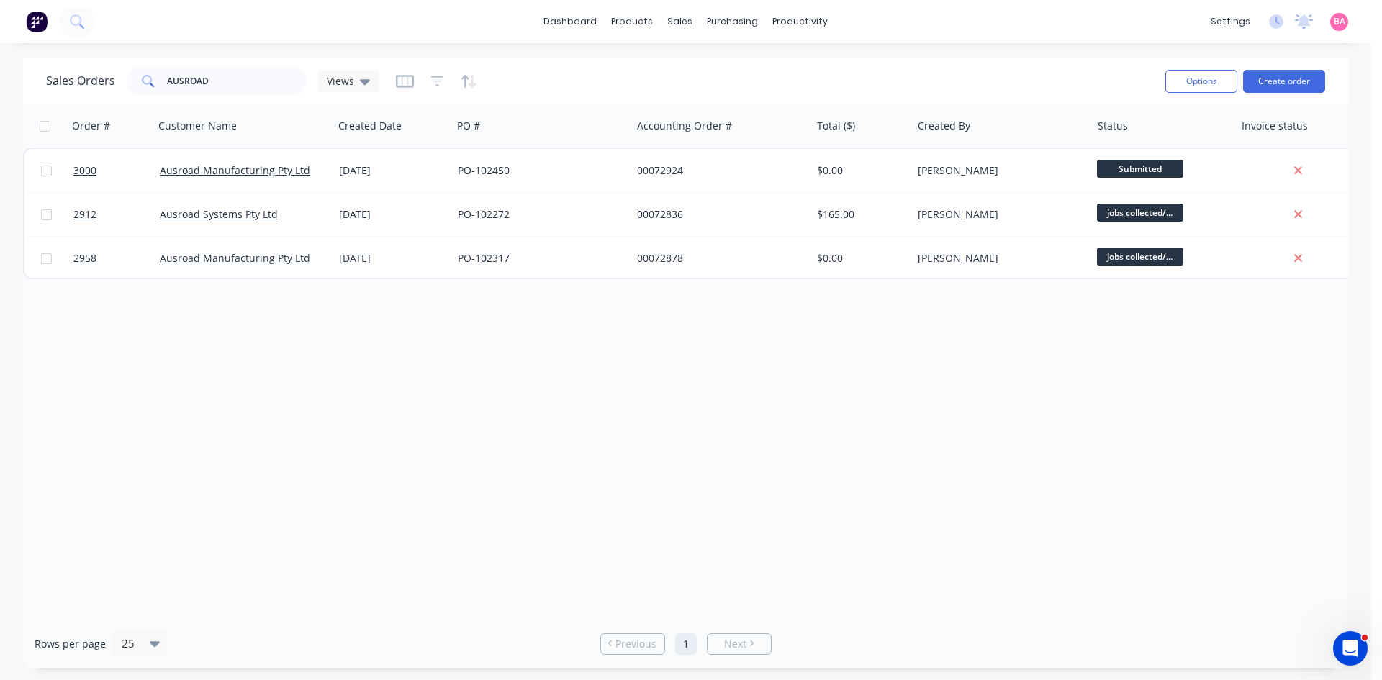
click at [1068, 365] on div "Order # Customer Name Created Date PO # Accounting Order # Total ($) Created By…" at bounding box center [685, 361] width 1325 height 515
drag, startPoint x: 244, startPoint y: 72, endPoint x: 26, endPoint y: 76, distance: 218.1
click at [26, 76] on div "Sales Orders AUSROAD Views Options Create order" at bounding box center [685, 81] width 1325 height 47
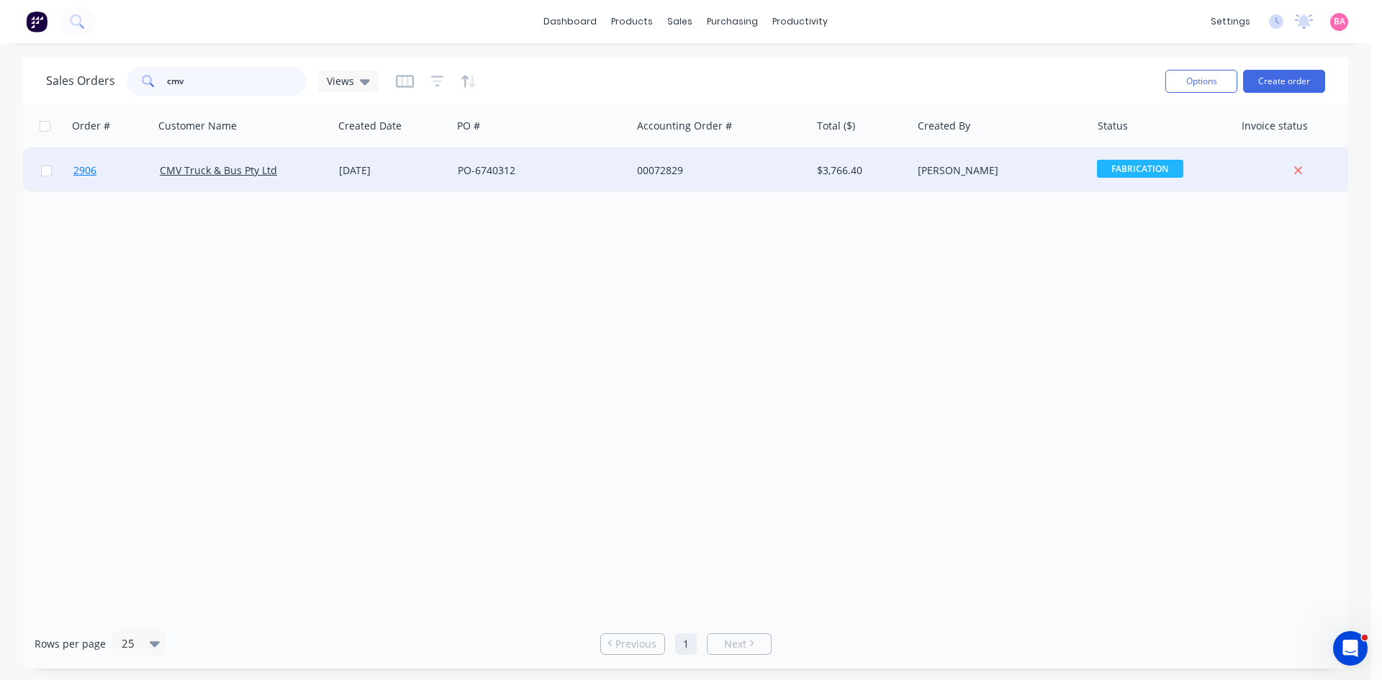
type input "cmv"
click at [89, 167] on span "2906" at bounding box center [84, 170] width 23 height 14
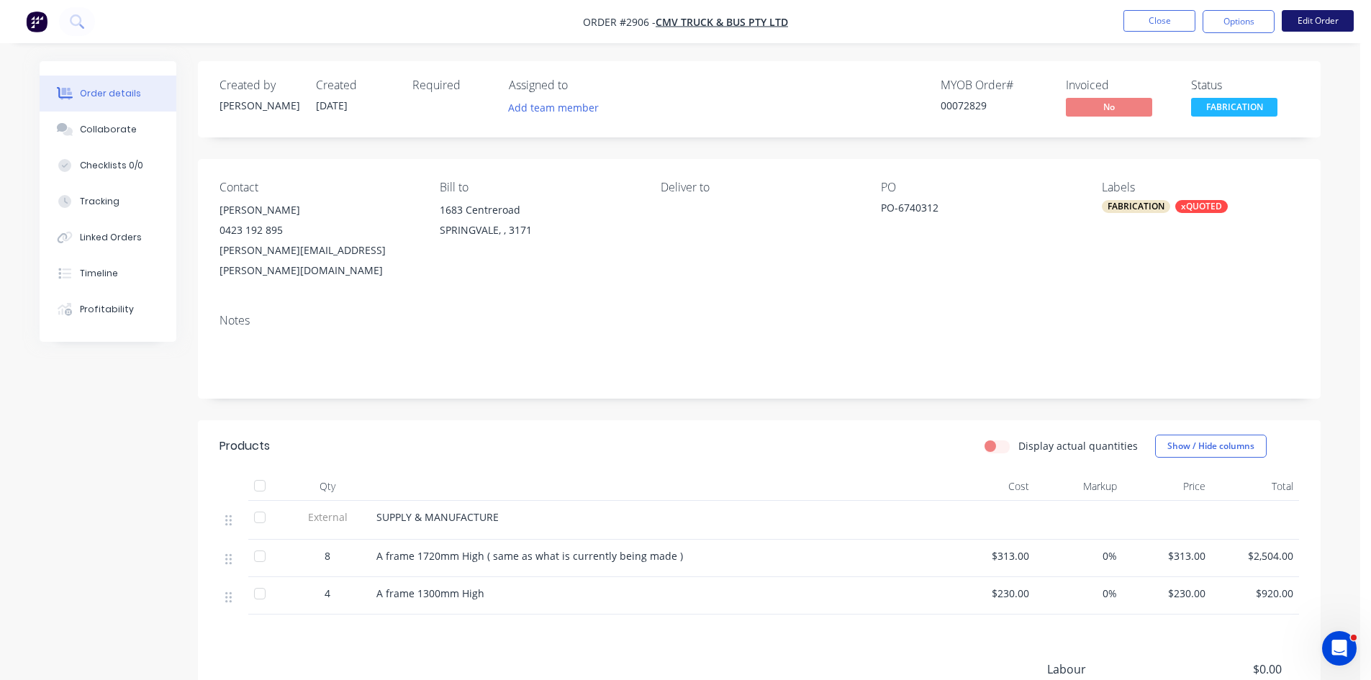
click at [1321, 20] on button "Edit Order" at bounding box center [1318, 21] width 72 height 22
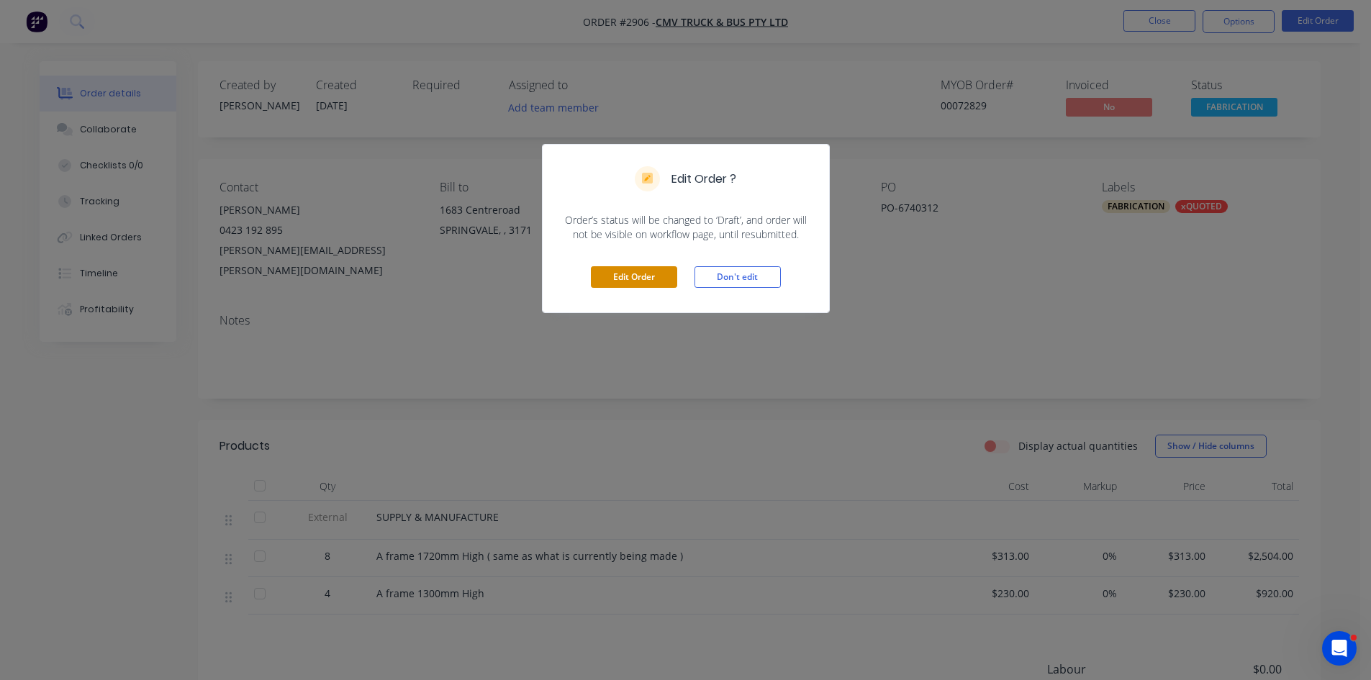
click at [644, 277] on button "Edit Order" at bounding box center [634, 277] width 86 height 22
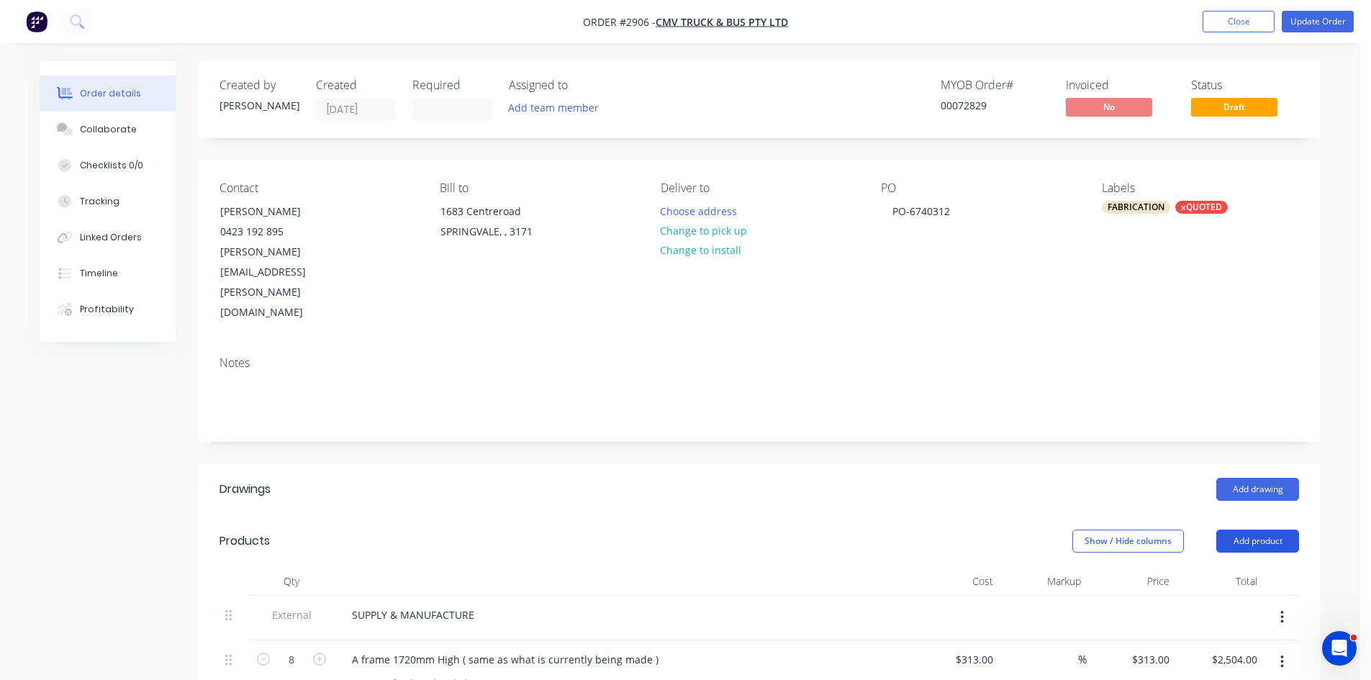
click at [1267, 530] on button "Add product" at bounding box center [1258, 541] width 83 height 23
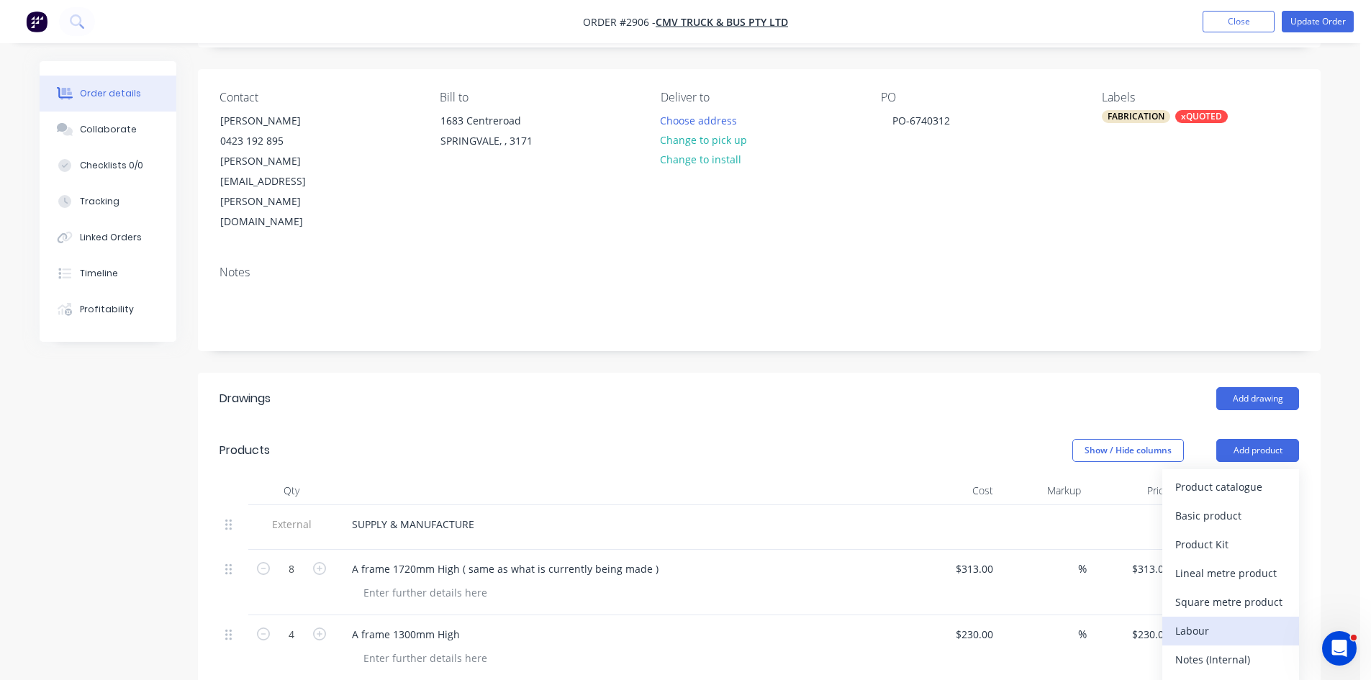
scroll to position [96, 0]
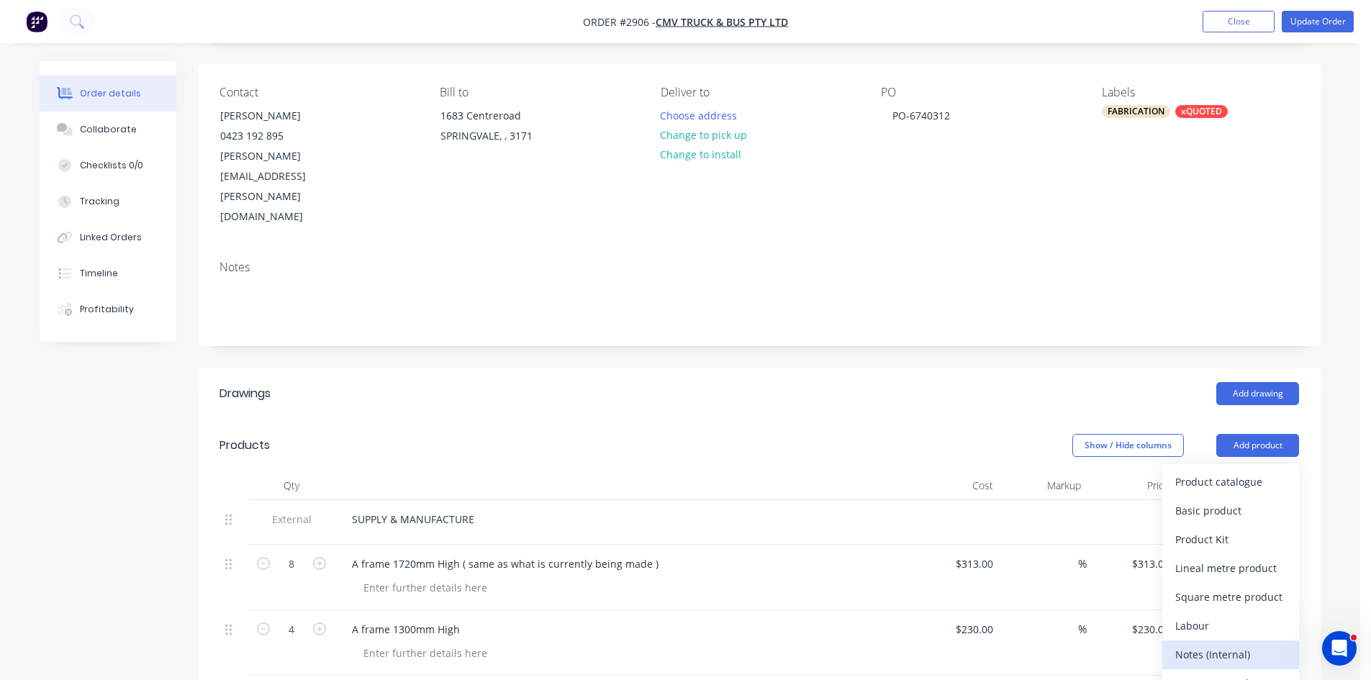
click at [1237, 644] on div "Notes (Internal)" at bounding box center [1231, 654] width 111 height 21
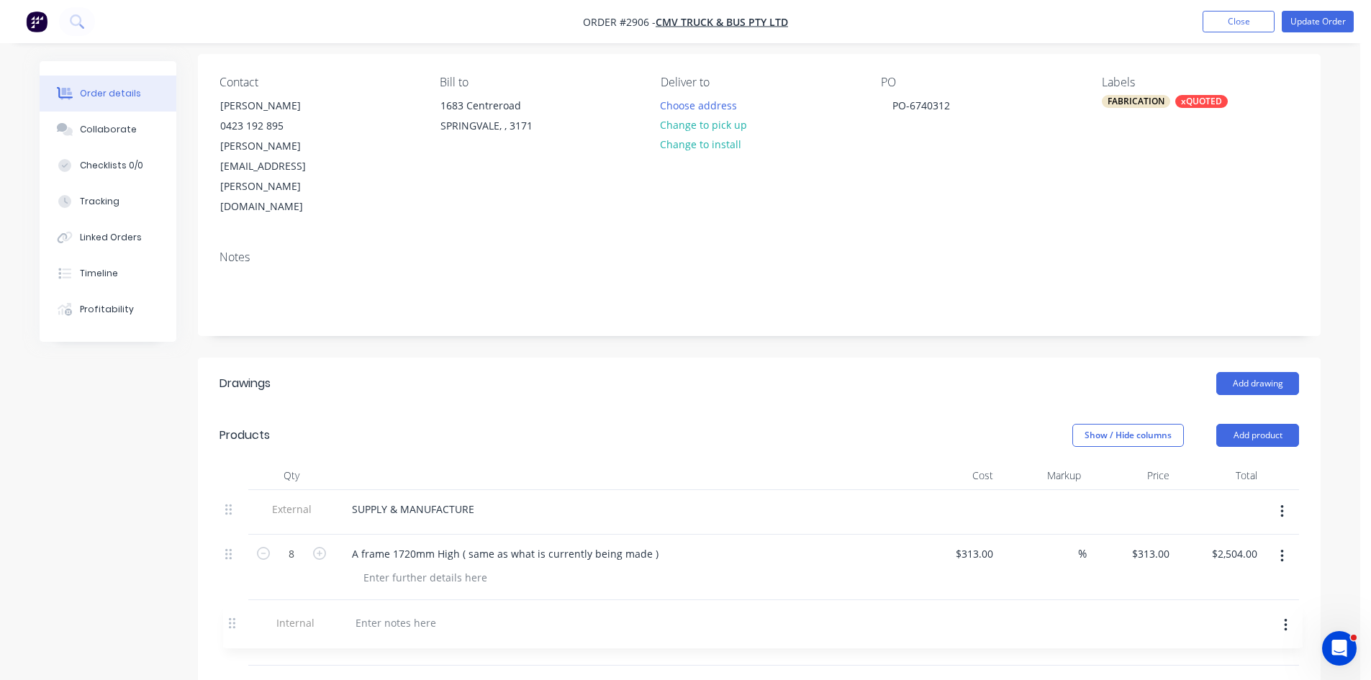
scroll to position [117, 0]
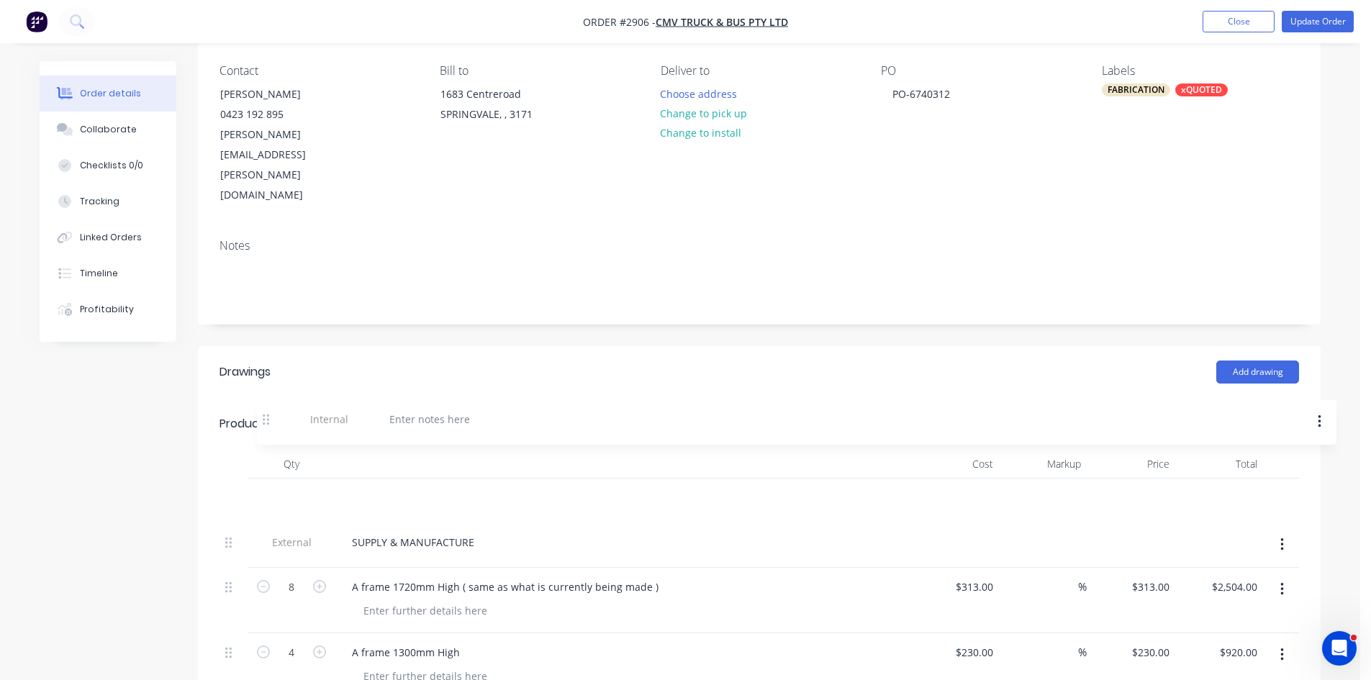
drag, startPoint x: 232, startPoint y: 636, endPoint x: 269, endPoint y: 415, distance: 223.4
click at [269, 450] on div "Qty Cost Markup Price Total External SUPPLY & MANUFACTURE 8 A frame 1720mm High…" at bounding box center [760, 574] width 1080 height 249
click at [370, 487] on div at bounding box center [392, 497] width 104 height 21
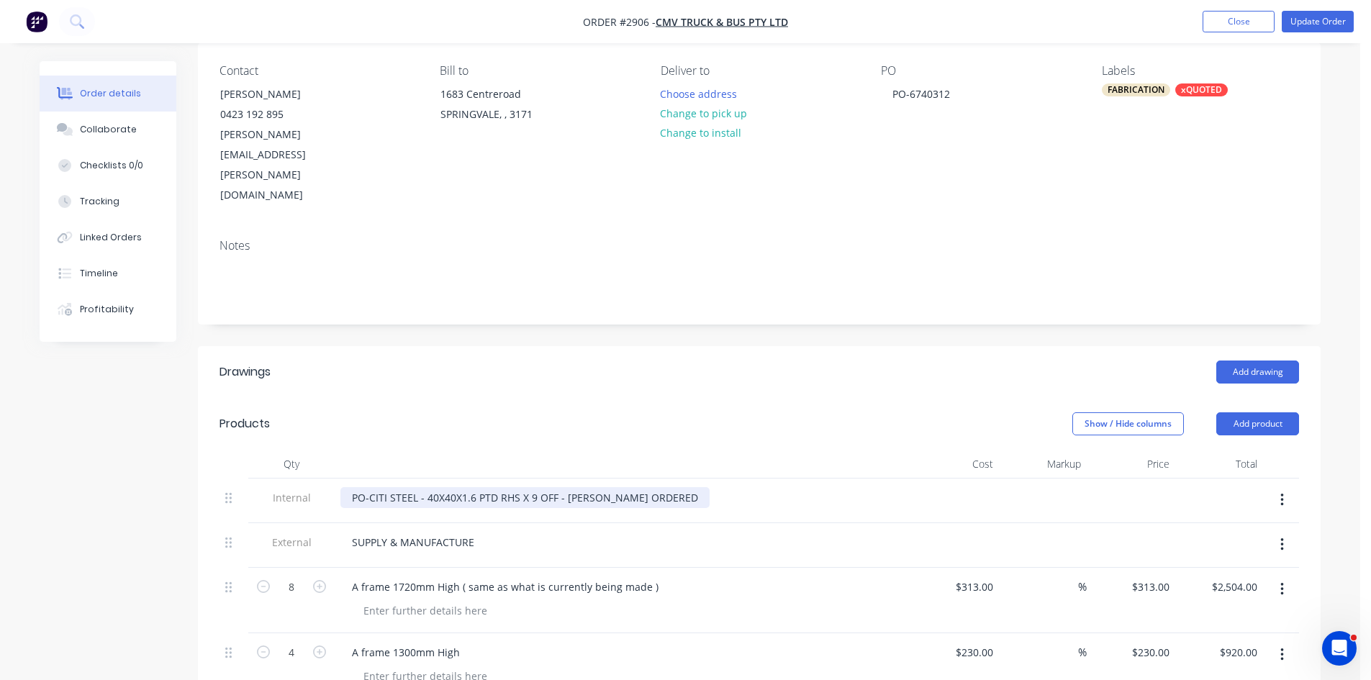
click at [644, 487] on div "PO-CITI STEEL - 40X40X1.6 PTD RHS X 9 OFF - AARON ORDERED" at bounding box center [524, 497] width 369 height 21
click at [1330, 22] on button "Update Order" at bounding box center [1318, 22] width 72 height 22
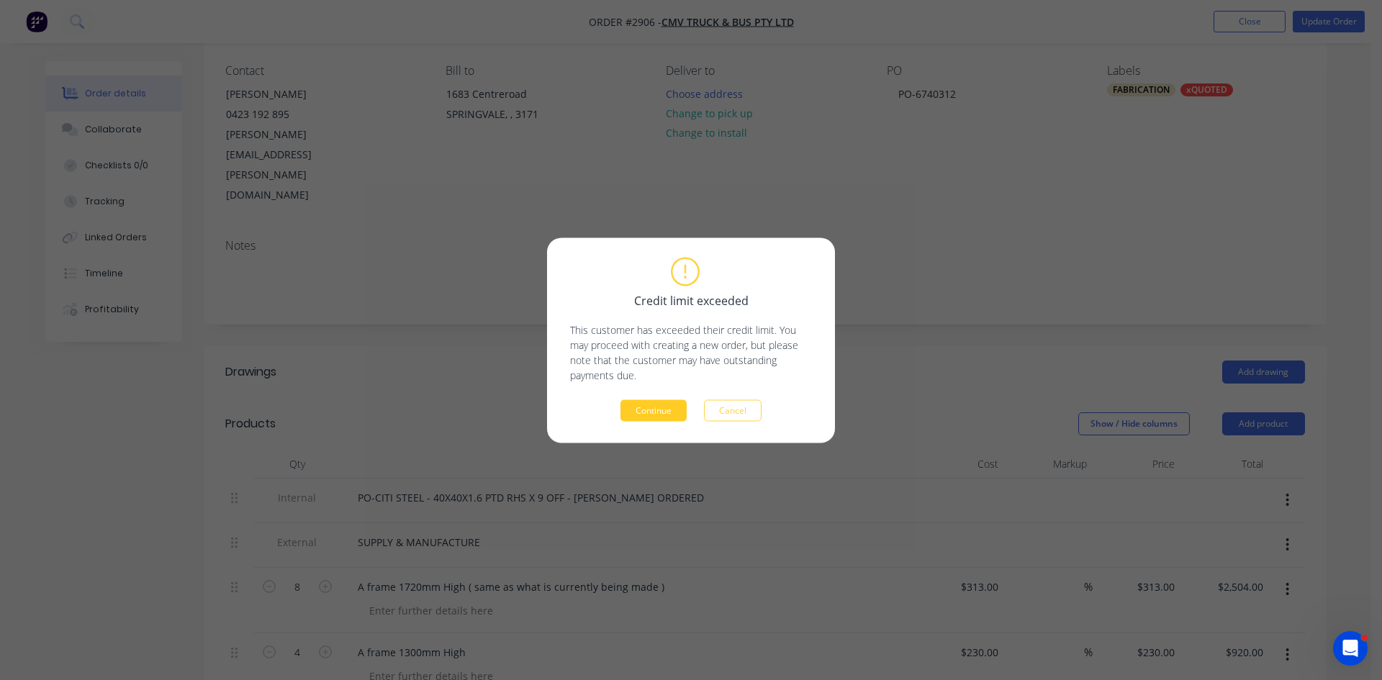
click at [657, 415] on button "Continue" at bounding box center [654, 411] width 66 height 22
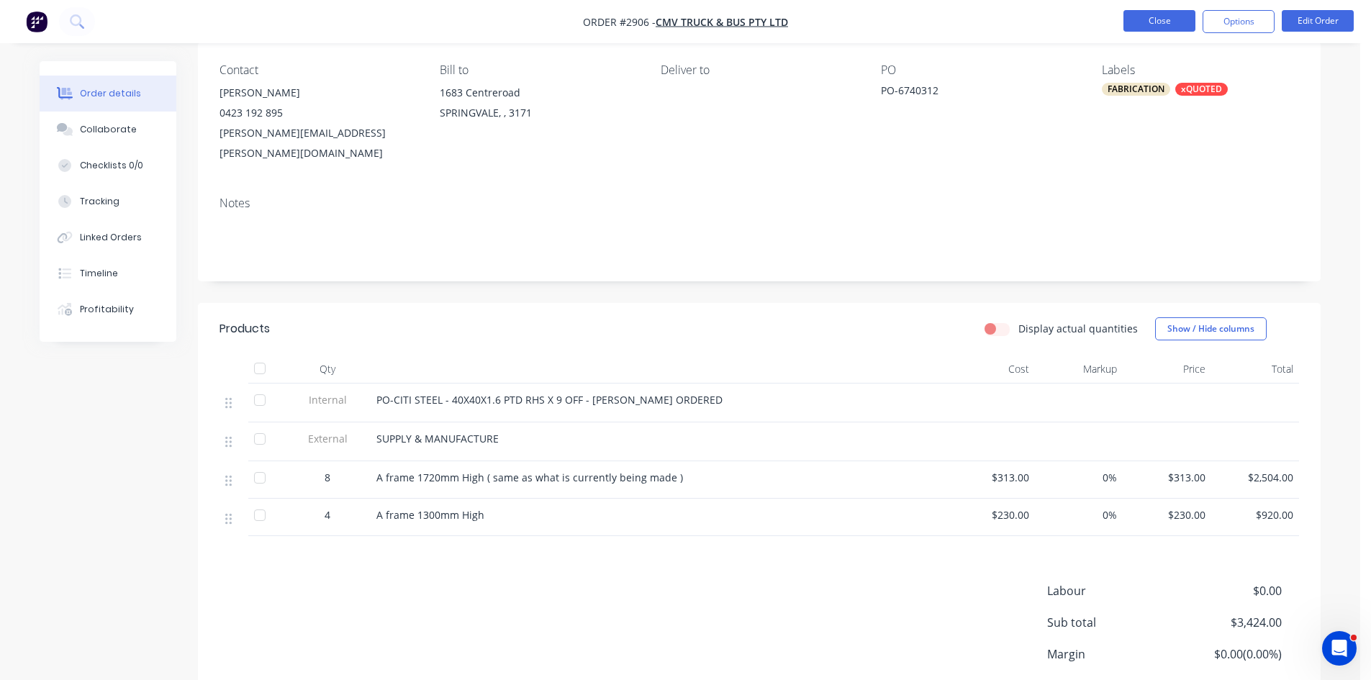
click at [1168, 20] on button "Close" at bounding box center [1160, 21] width 72 height 22
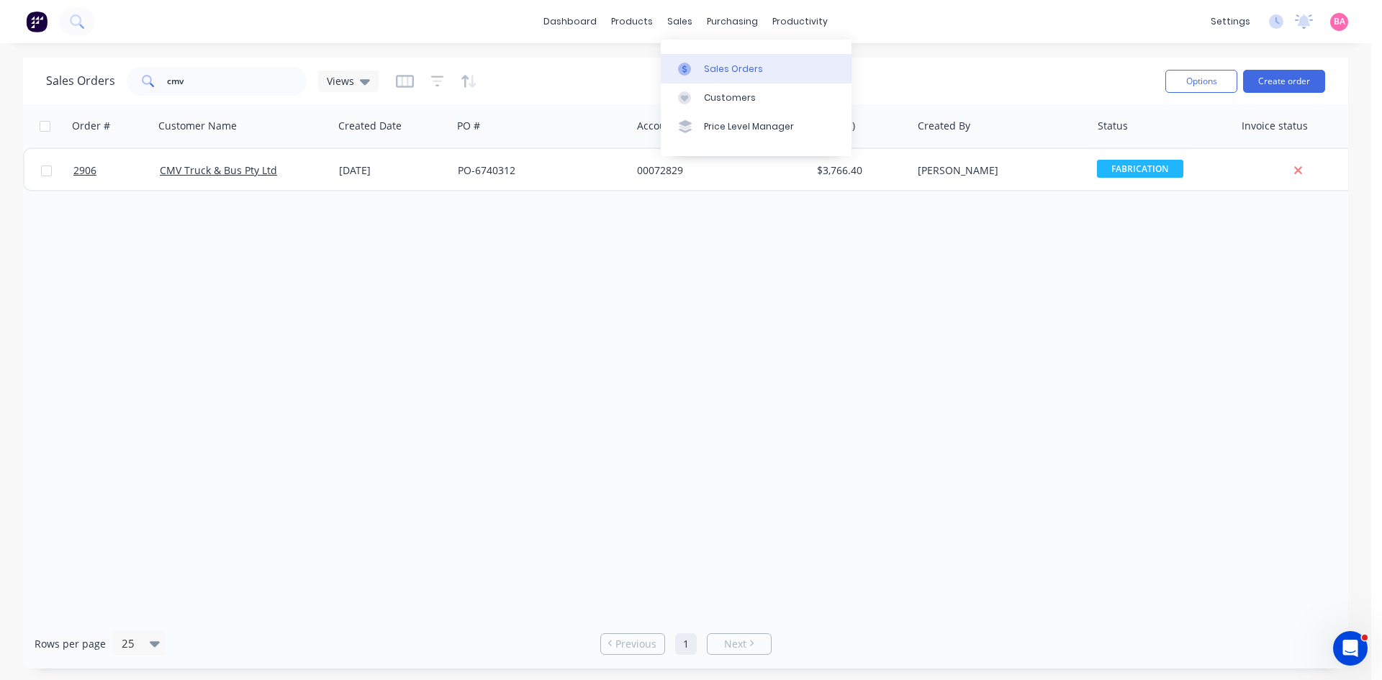
click at [716, 68] on div "Sales Orders" at bounding box center [733, 69] width 59 height 13
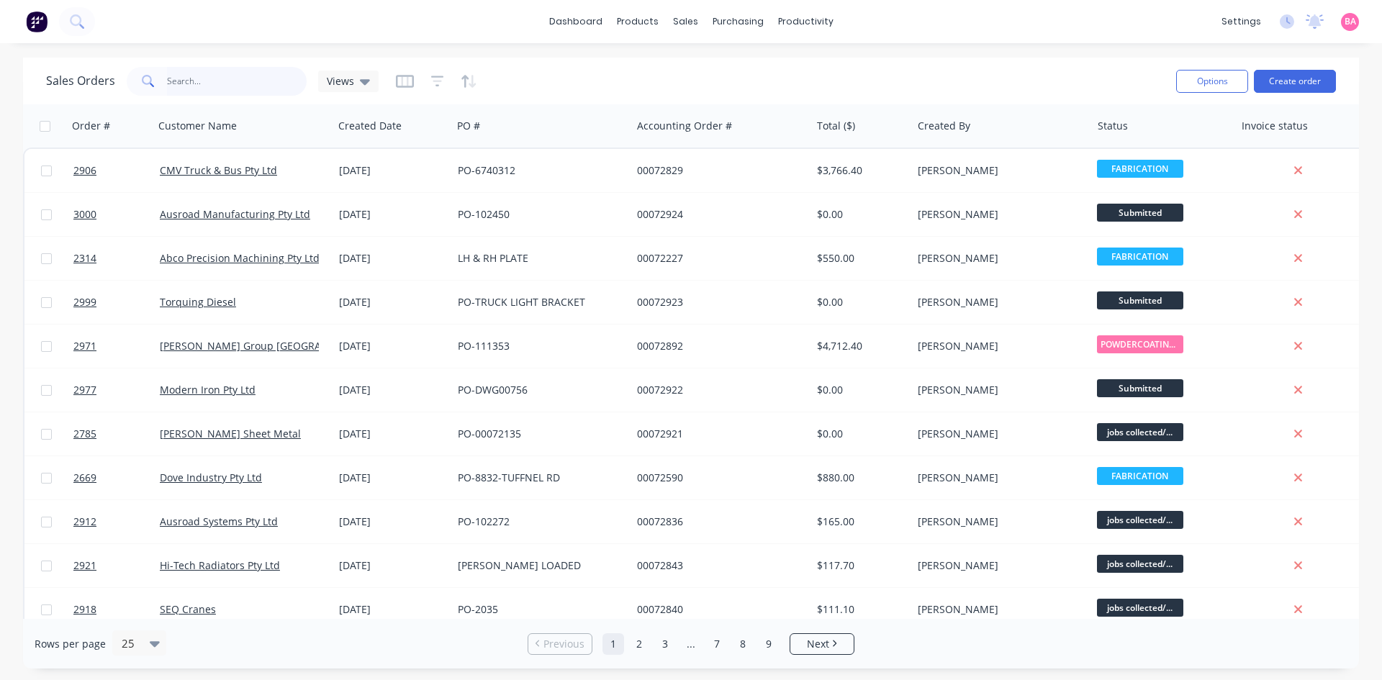
click at [220, 83] on input "text" at bounding box center [237, 81] width 140 height 29
type input "HYPERFAB"
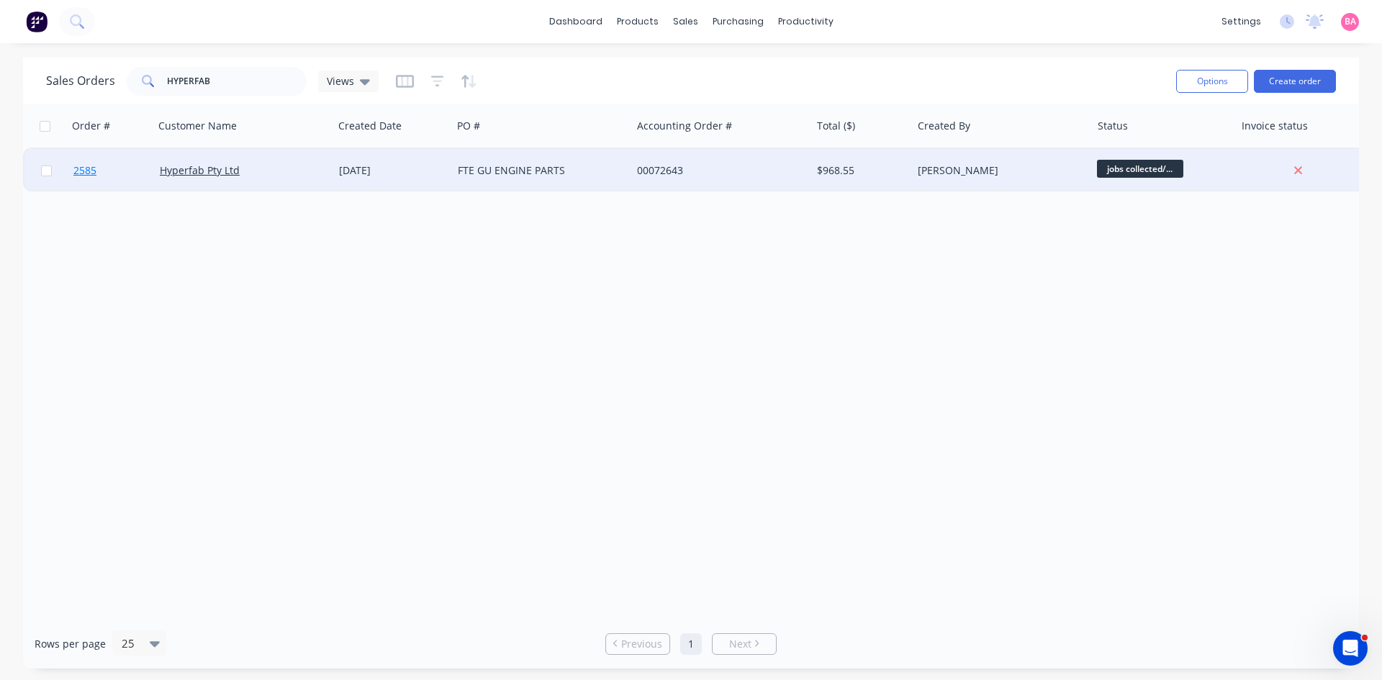
click at [86, 169] on span "2585" at bounding box center [84, 170] width 23 height 14
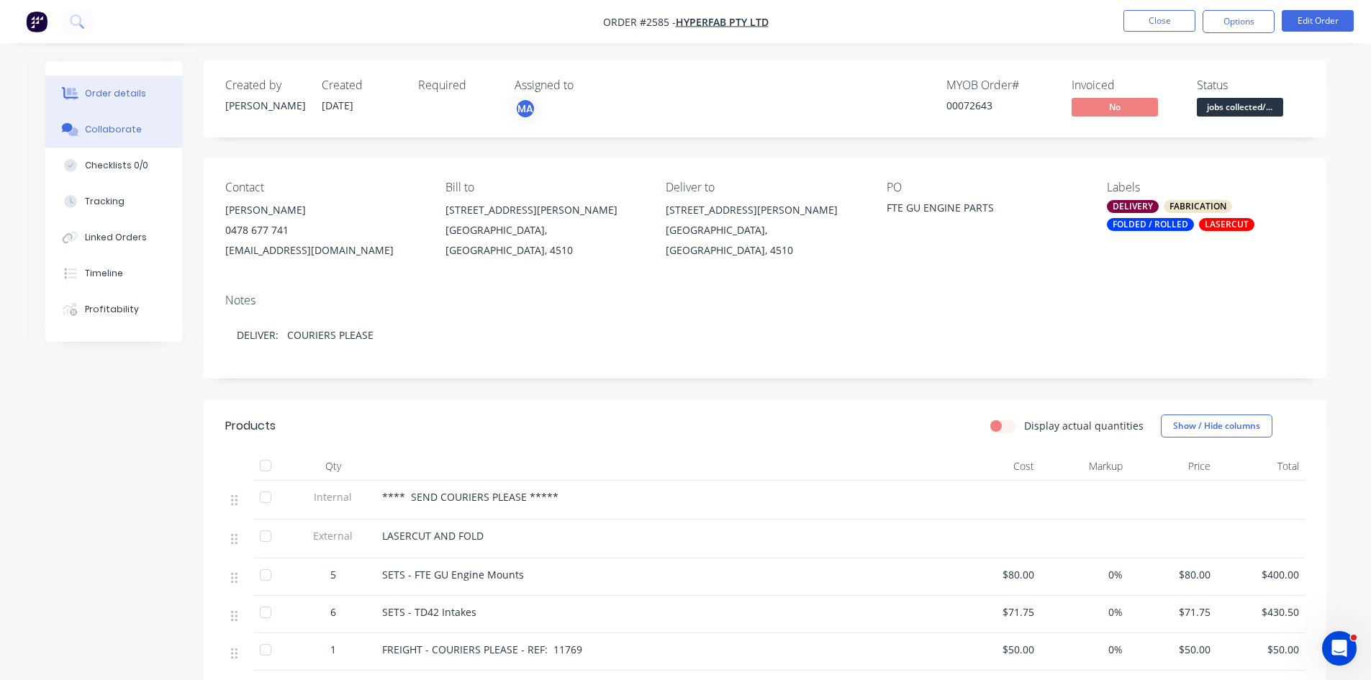
click at [117, 130] on div "Collaborate" at bounding box center [113, 129] width 57 height 13
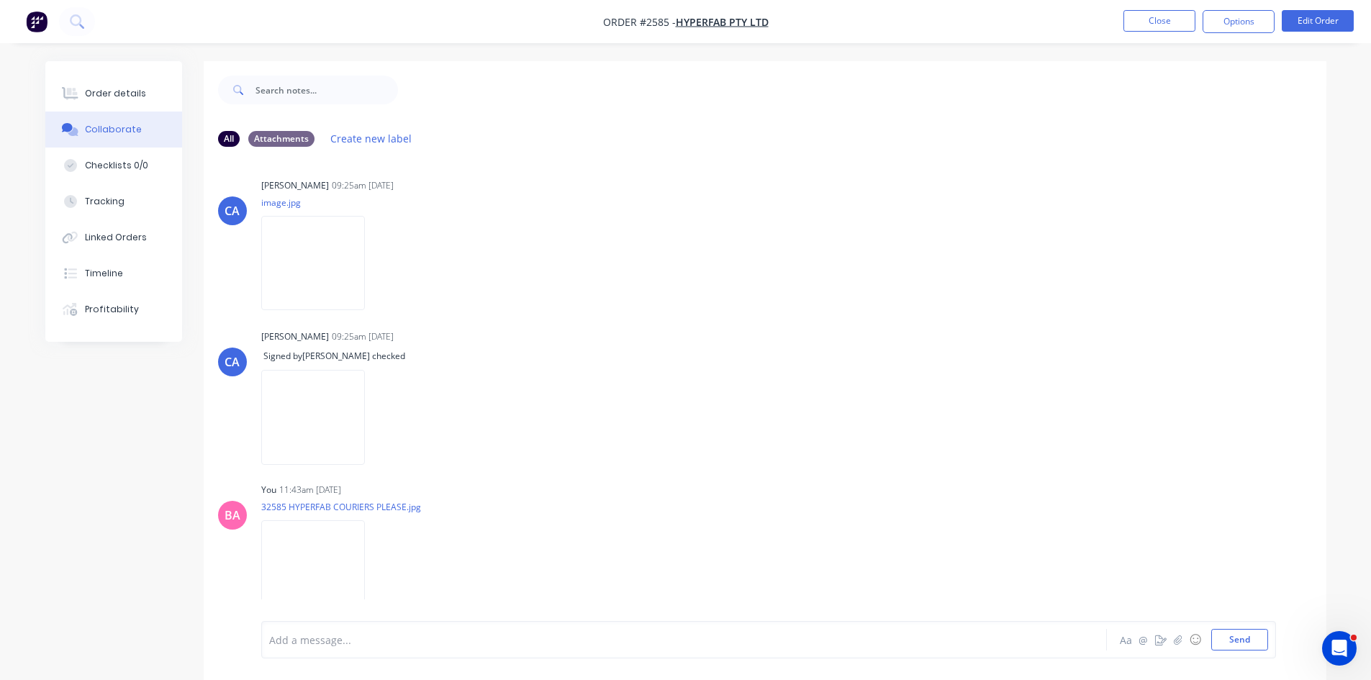
scroll to position [1461, 0]
click at [107, 87] on div "Order details" at bounding box center [115, 93] width 61 height 13
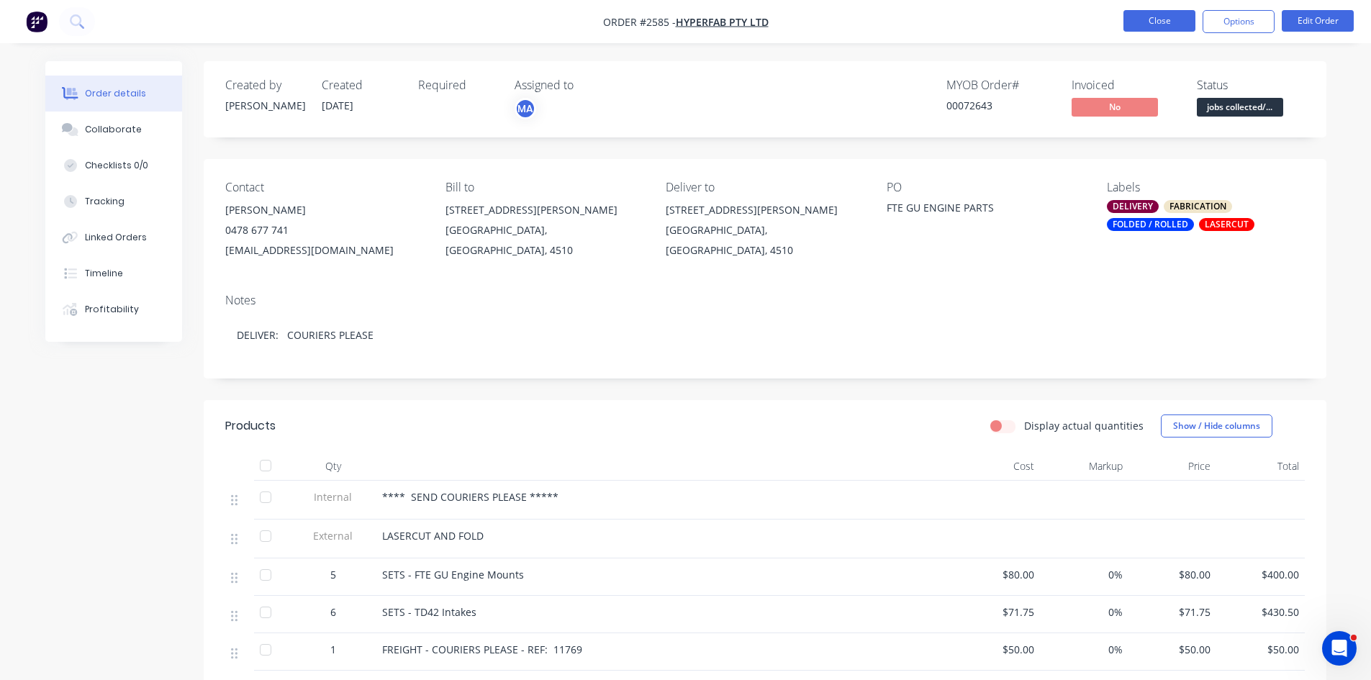
click at [1176, 18] on button "Close" at bounding box center [1160, 21] width 72 height 22
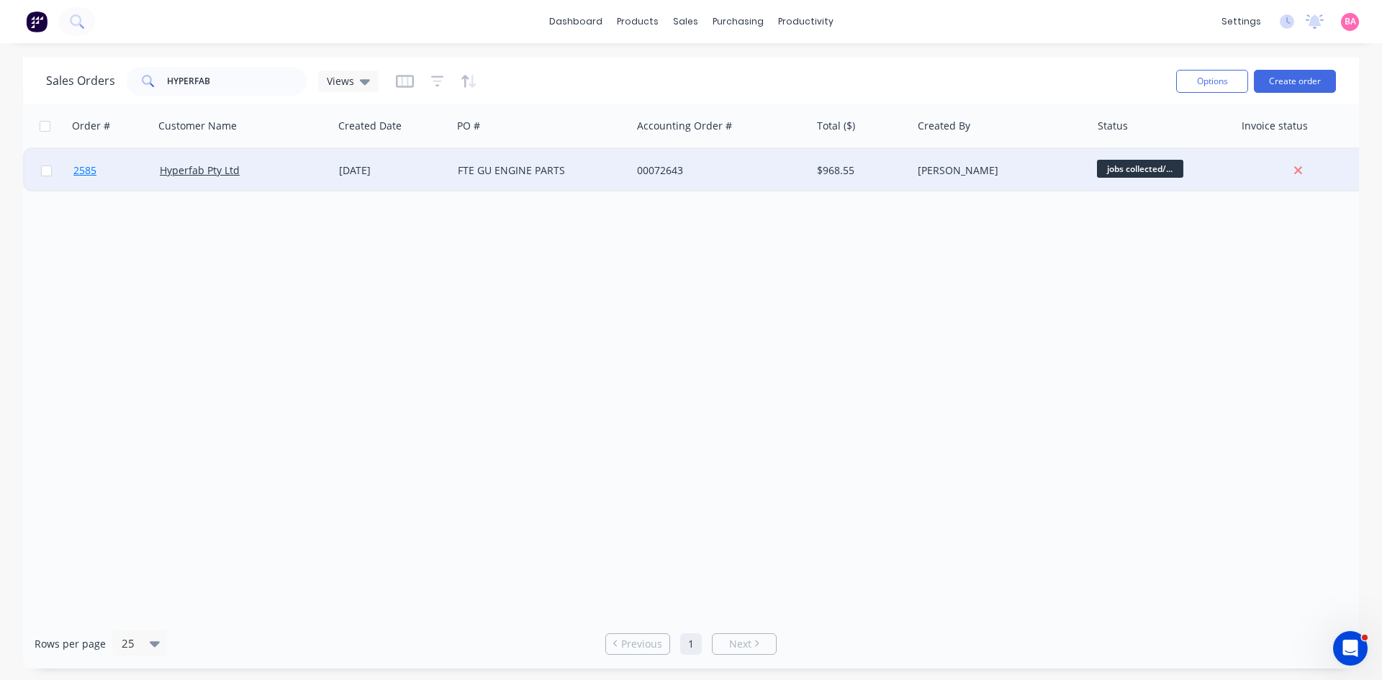
click at [86, 168] on span "2585" at bounding box center [84, 170] width 23 height 14
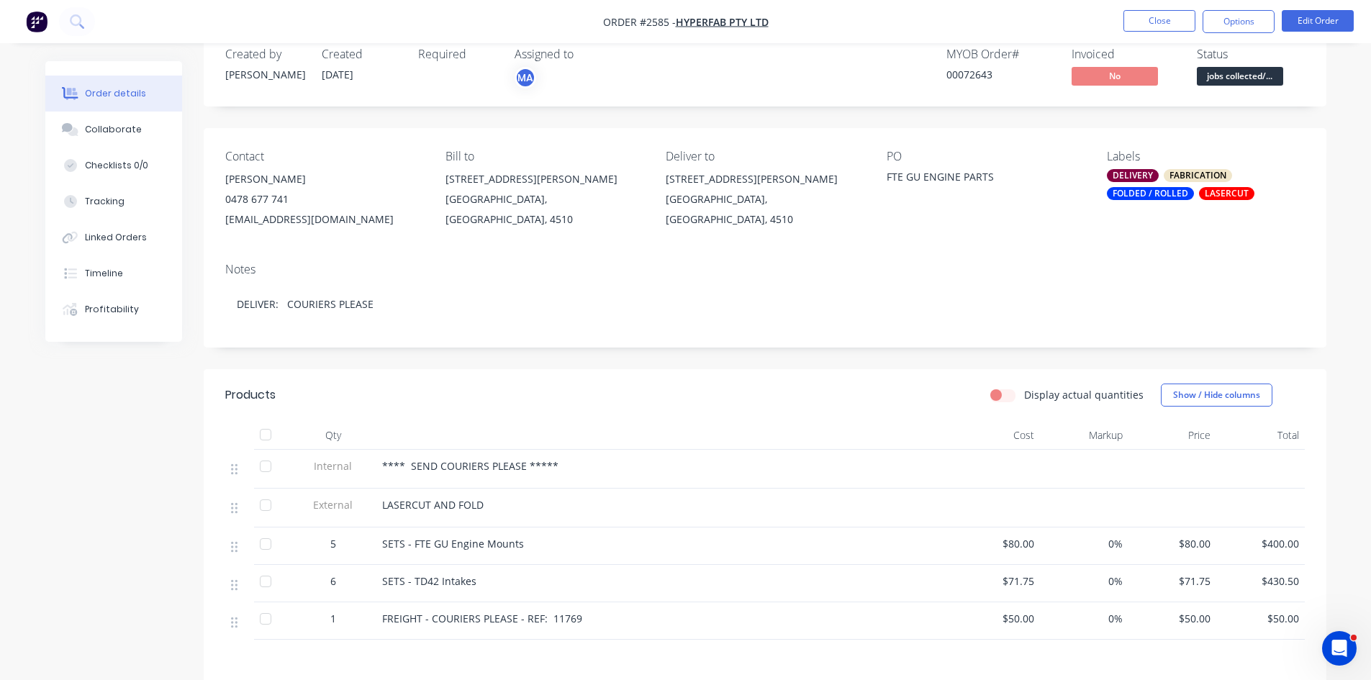
scroll to position [48, 0]
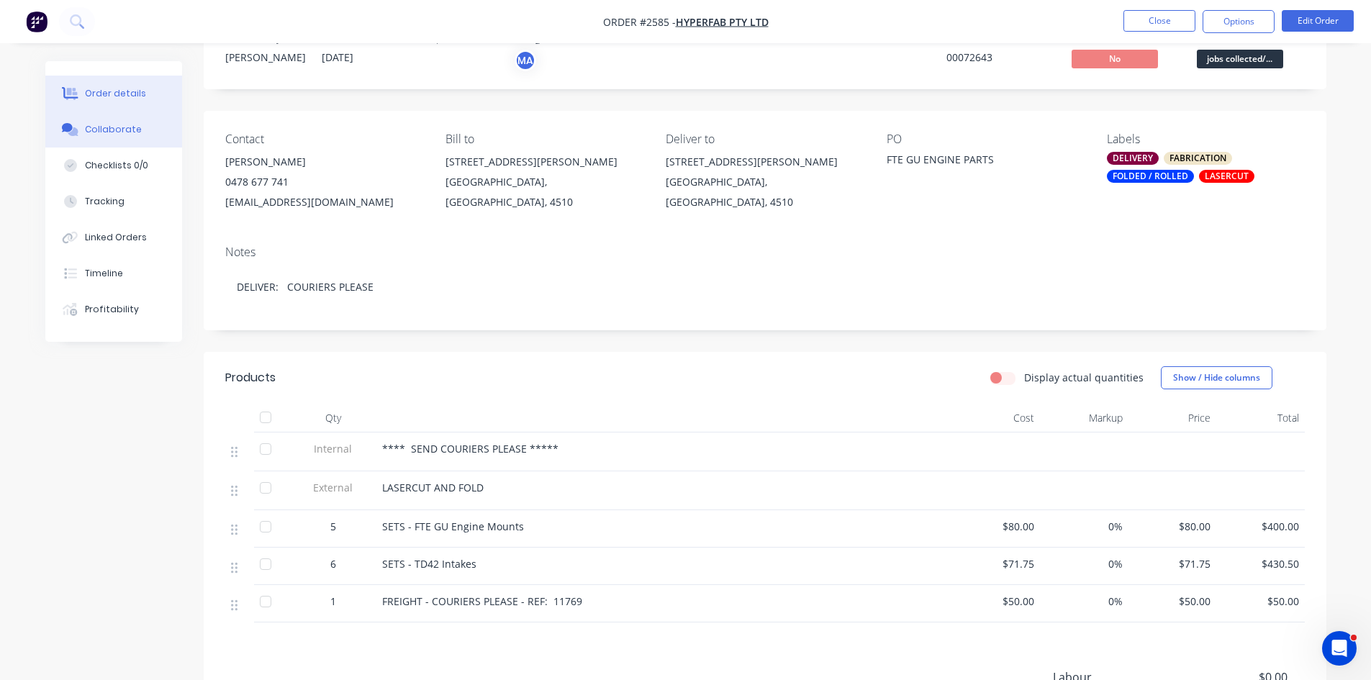
click at [101, 132] on div "Collaborate" at bounding box center [113, 129] width 57 height 13
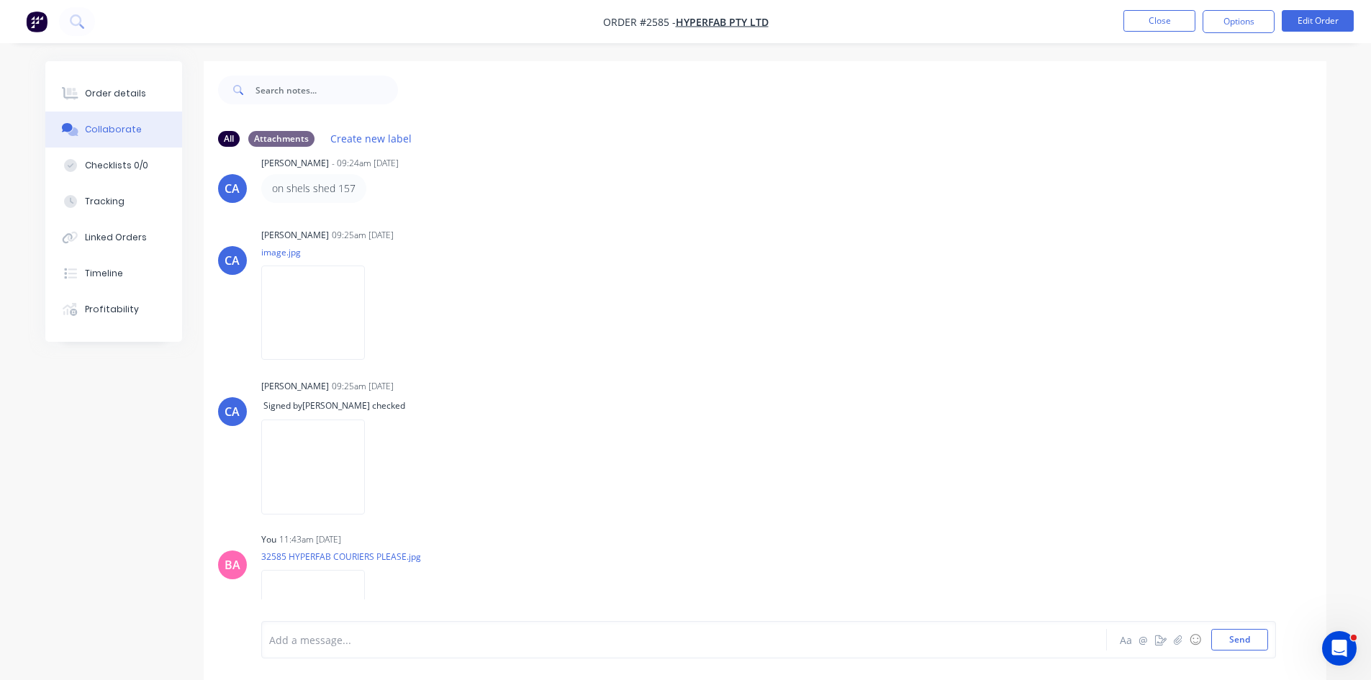
scroll to position [1440, 0]
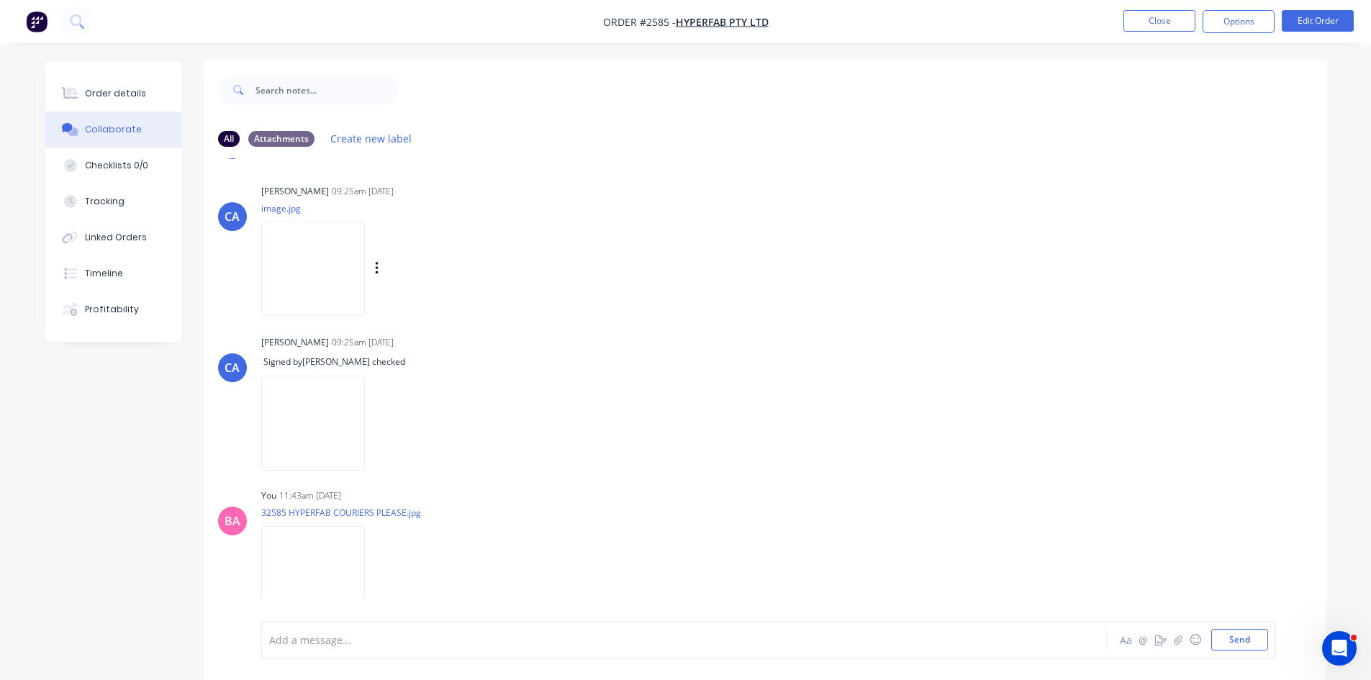
click at [325, 276] on img at bounding box center [313, 269] width 104 height 94
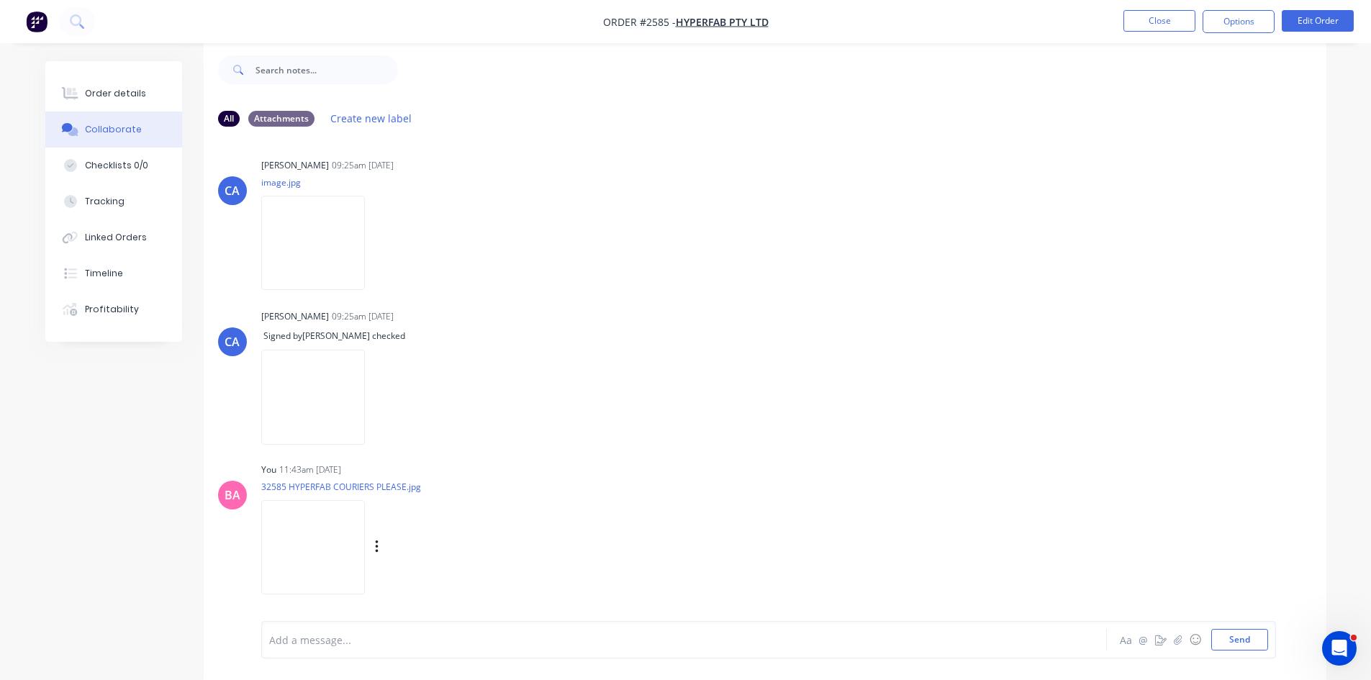
scroll to position [22, 0]
click at [322, 546] on img at bounding box center [313, 546] width 104 height 94
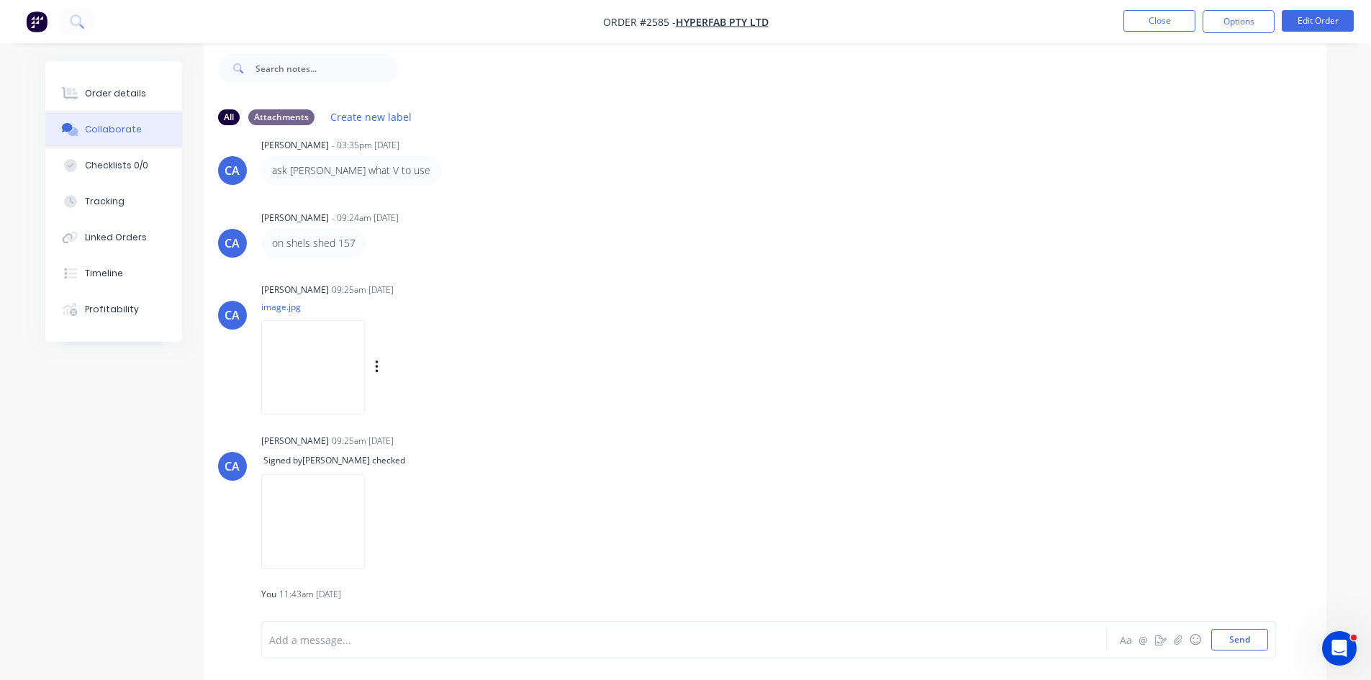
scroll to position [1317, 0]
click at [333, 386] on img at bounding box center [313, 370] width 104 height 94
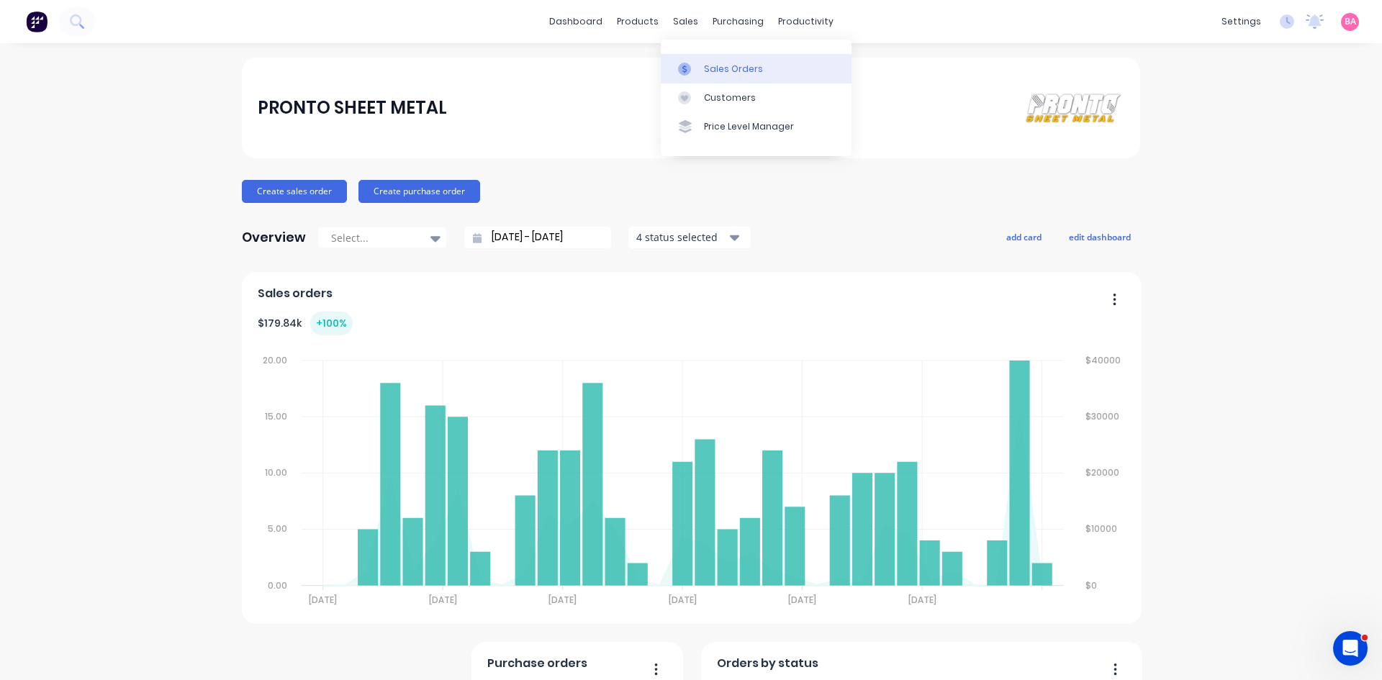
click at [744, 71] on div "Sales Orders" at bounding box center [733, 69] width 59 height 13
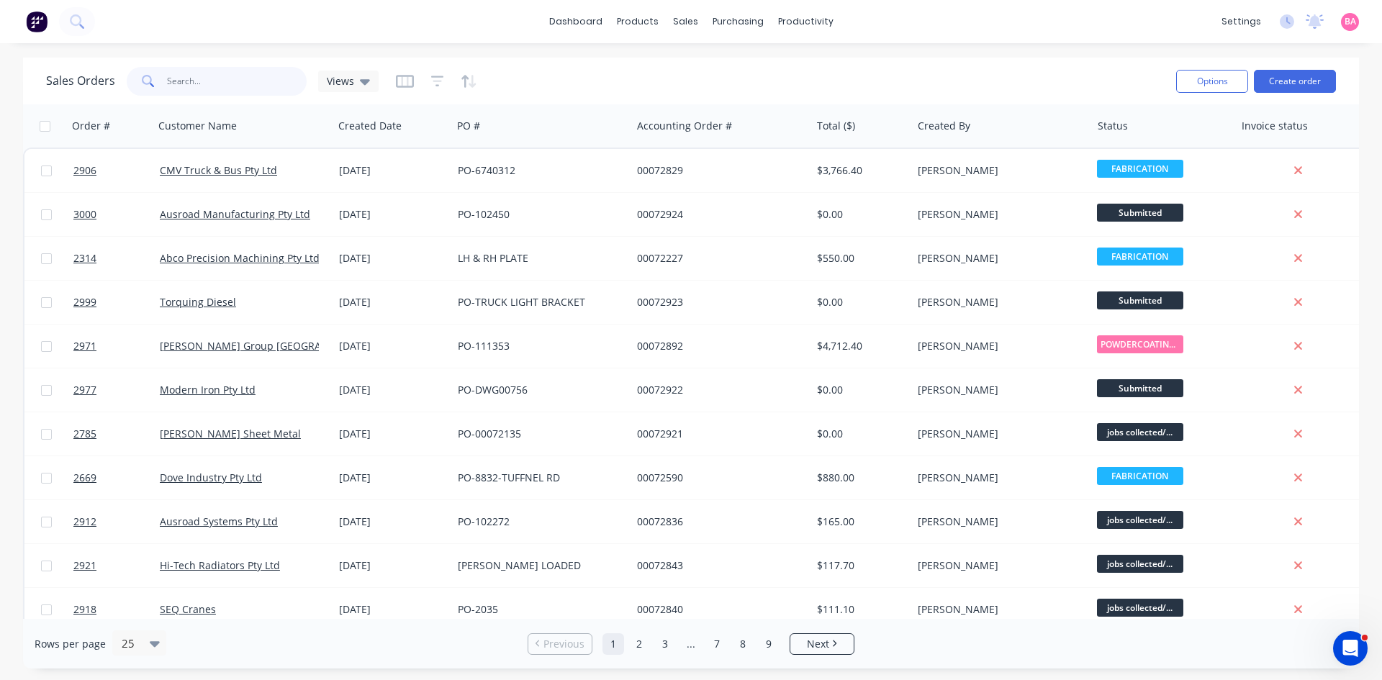
click at [207, 82] on input "text" at bounding box center [237, 81] width 140 height 29
type input "HYPERFAB"
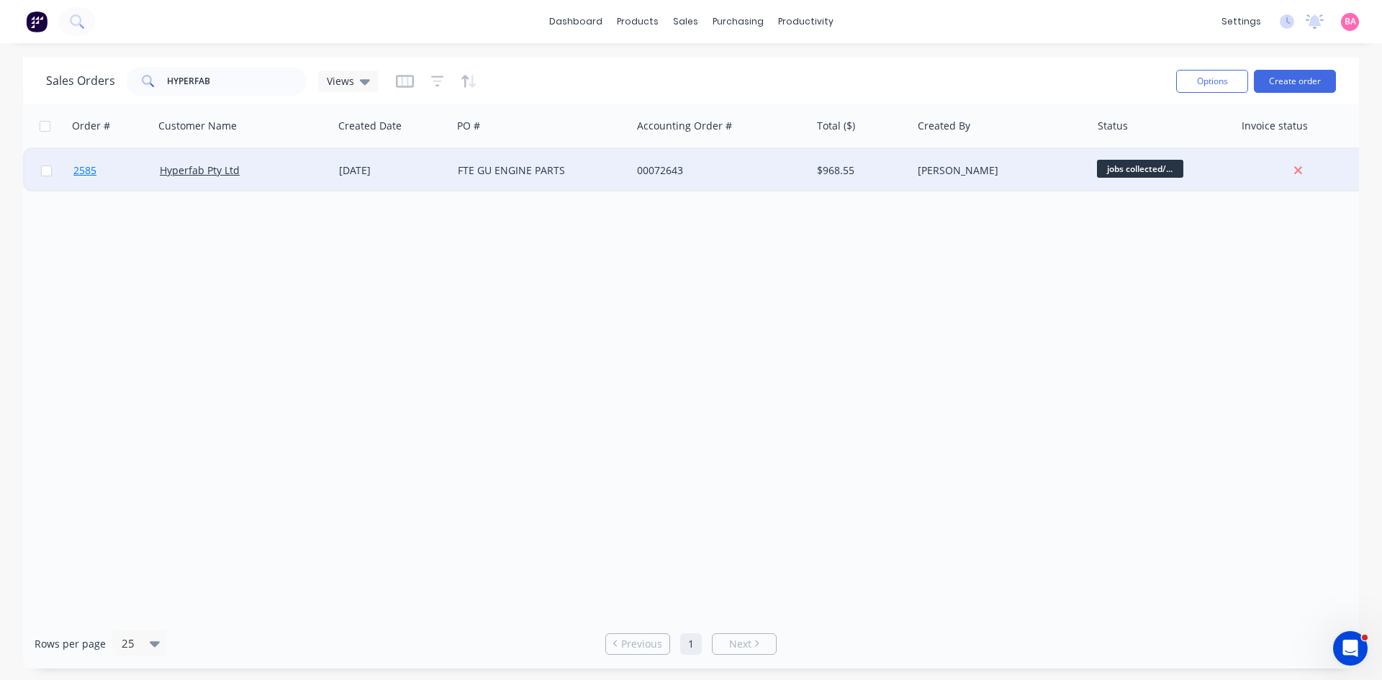
click at [77, 163] on link "2585" at bounding box center [116, 170] width 86 height 43
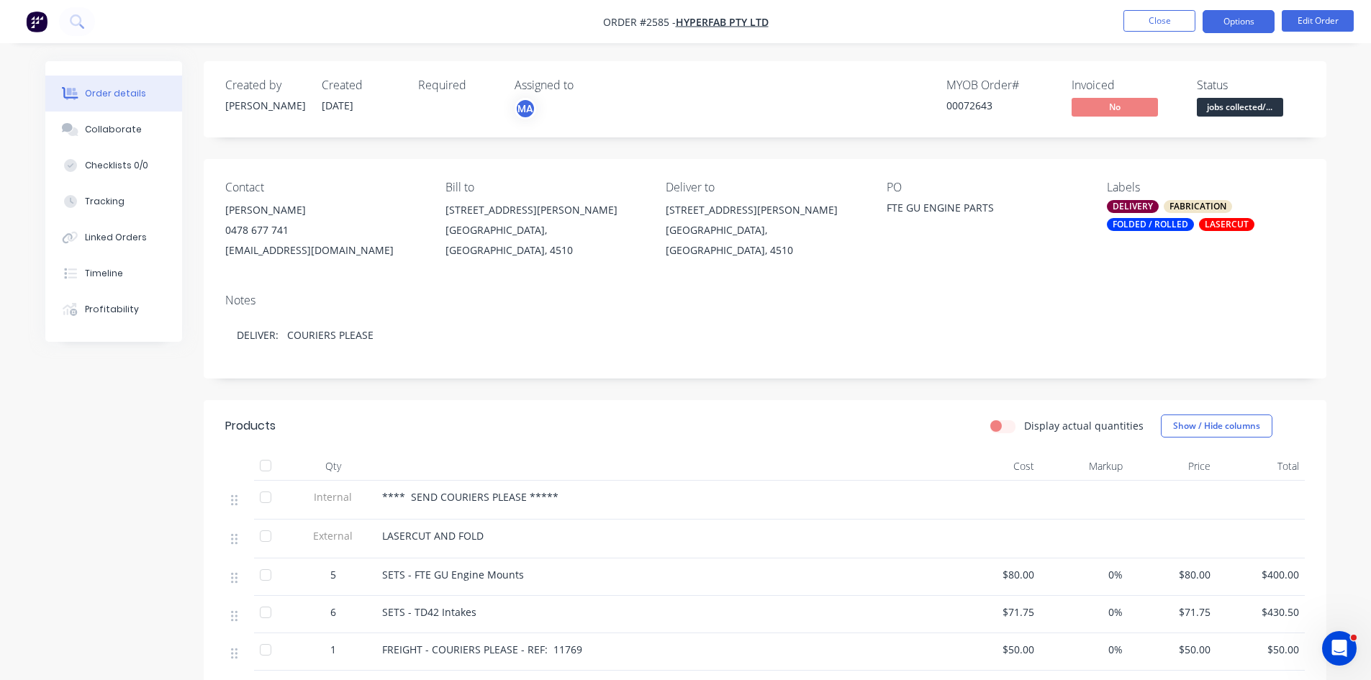
click at [1230, 25] on button "Options" at bounding box center [1239, 21] width 72 height 23
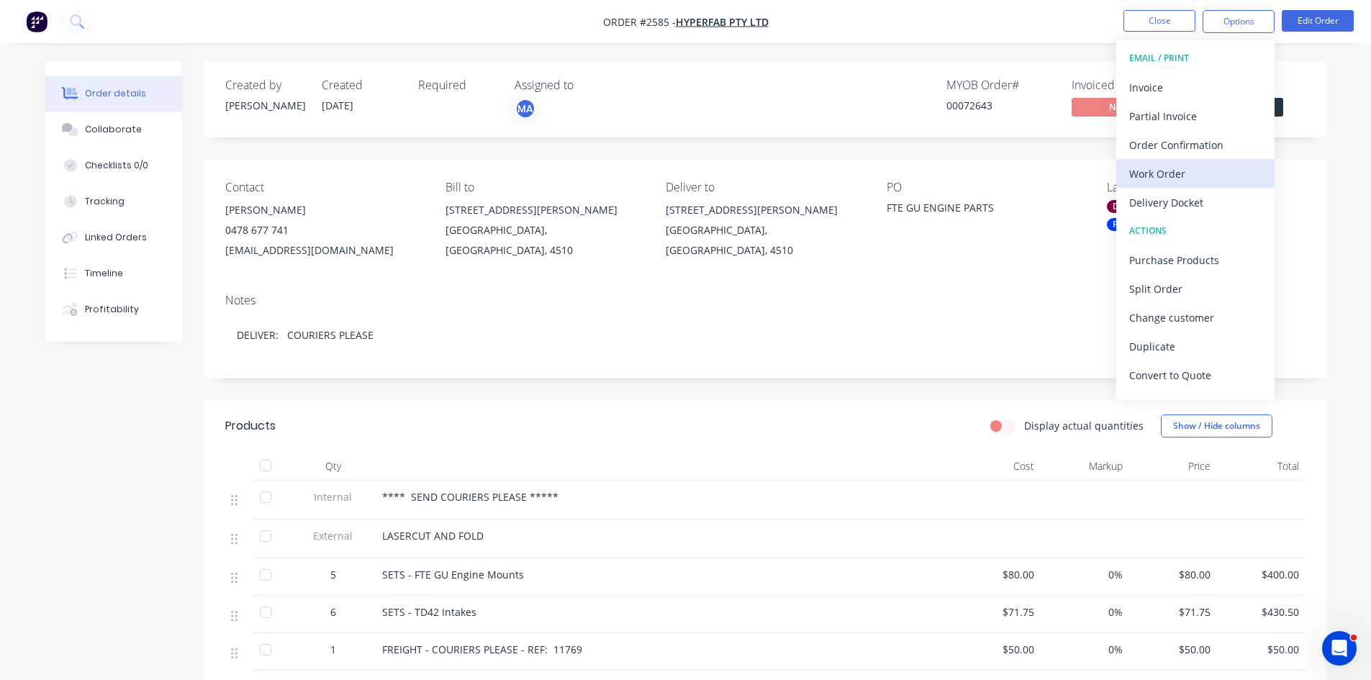
click at [1184, 172] on div "Work Order" at bounding box center [1195, 173] width 132 height 21
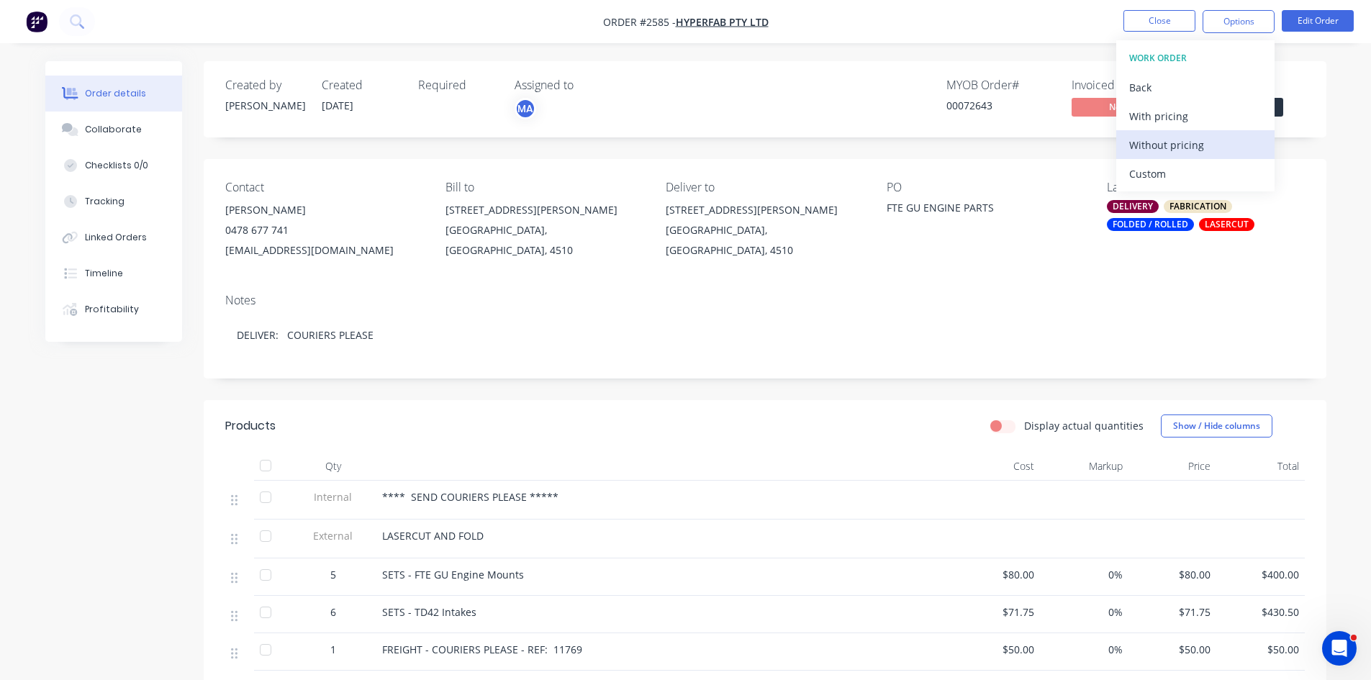
click at [1173, 145] on div "Without pricing" at bounding box center [1195, 145] width 132 height 21
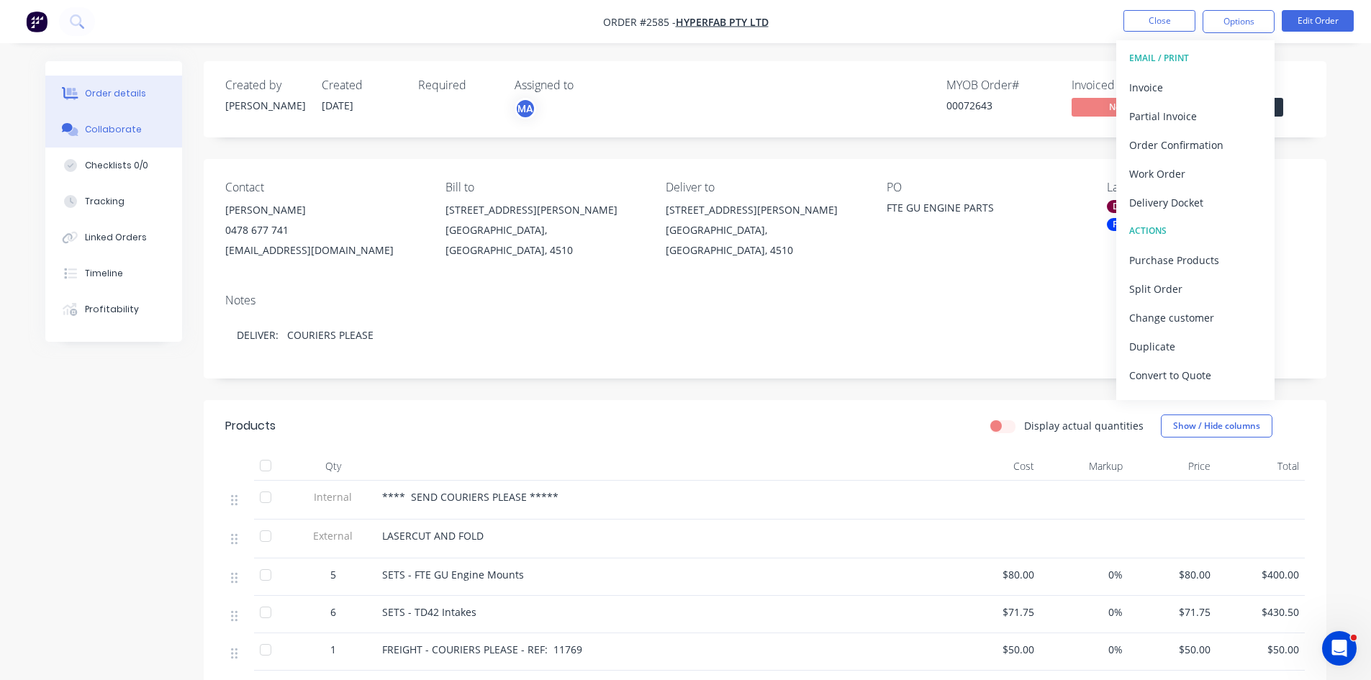
click at [122, 125] on div "Collaborate" at bounding box center [113, 129] width 57 height 13
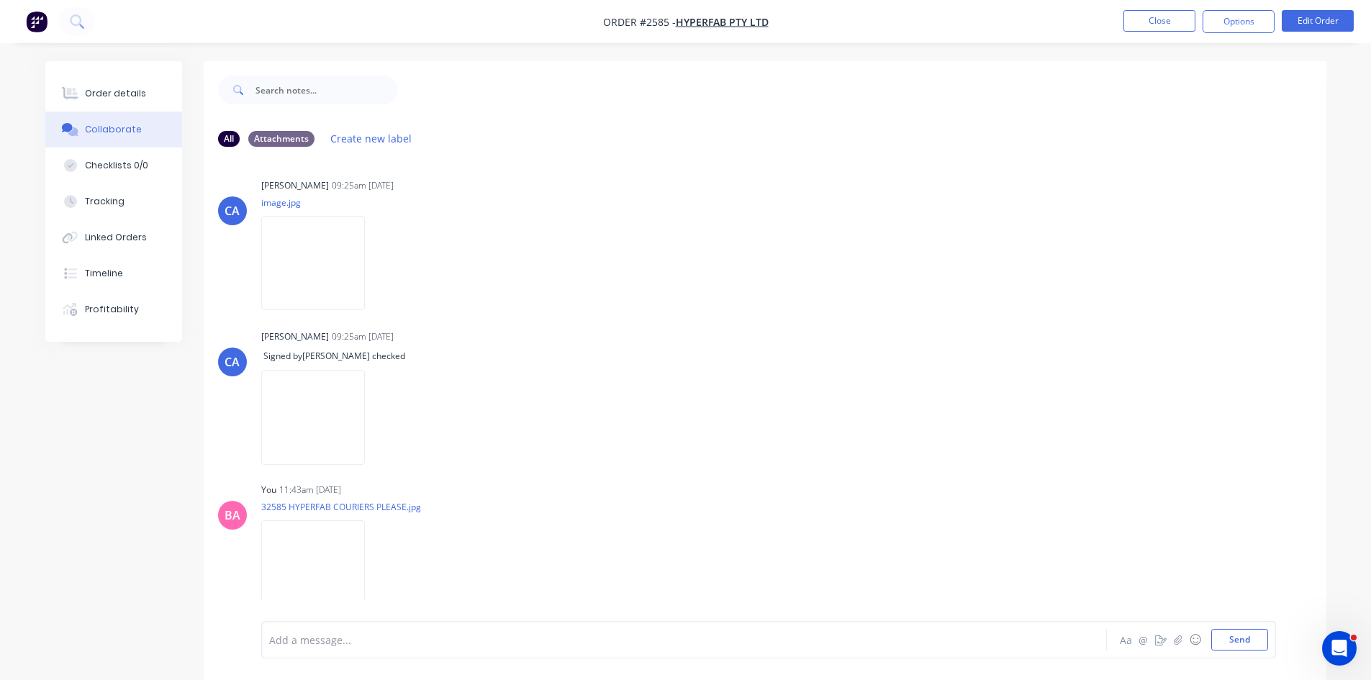
scroll to position [1461, 0]
click at [331, 561] on img at bounding box center [313, 567] width 104 height 94
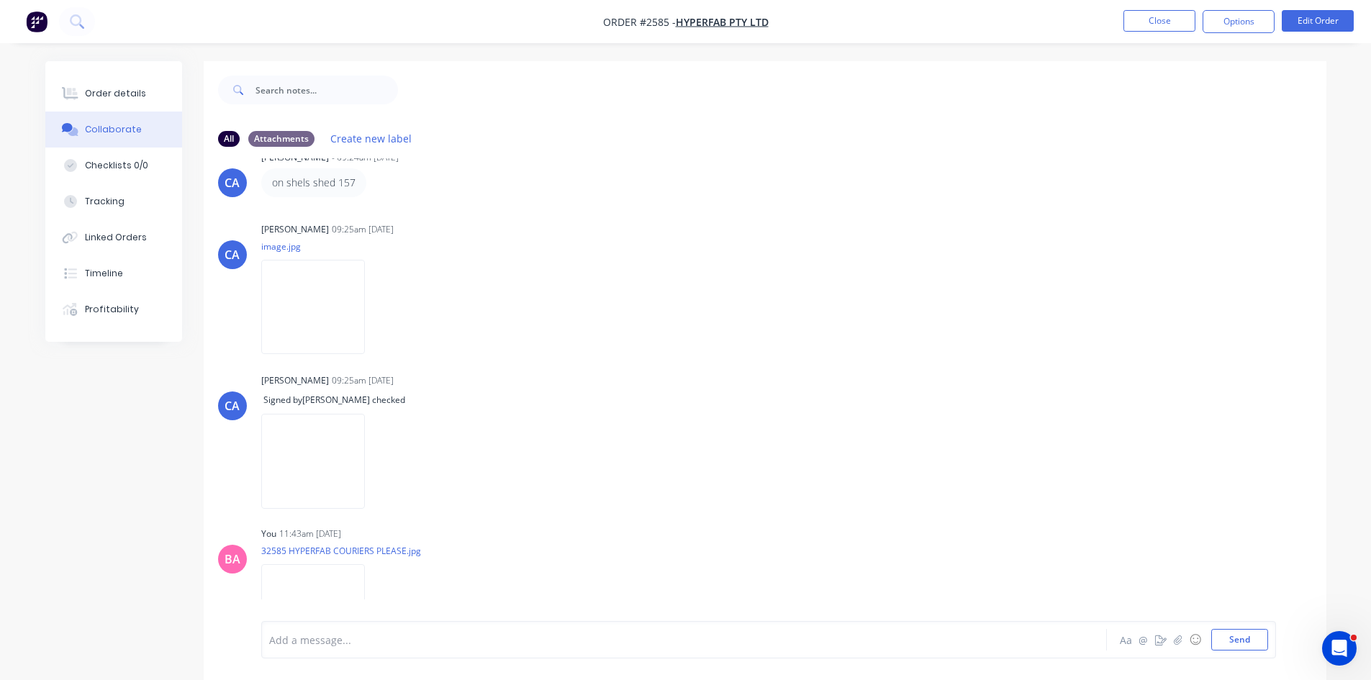
scroll to position [1365, 0]
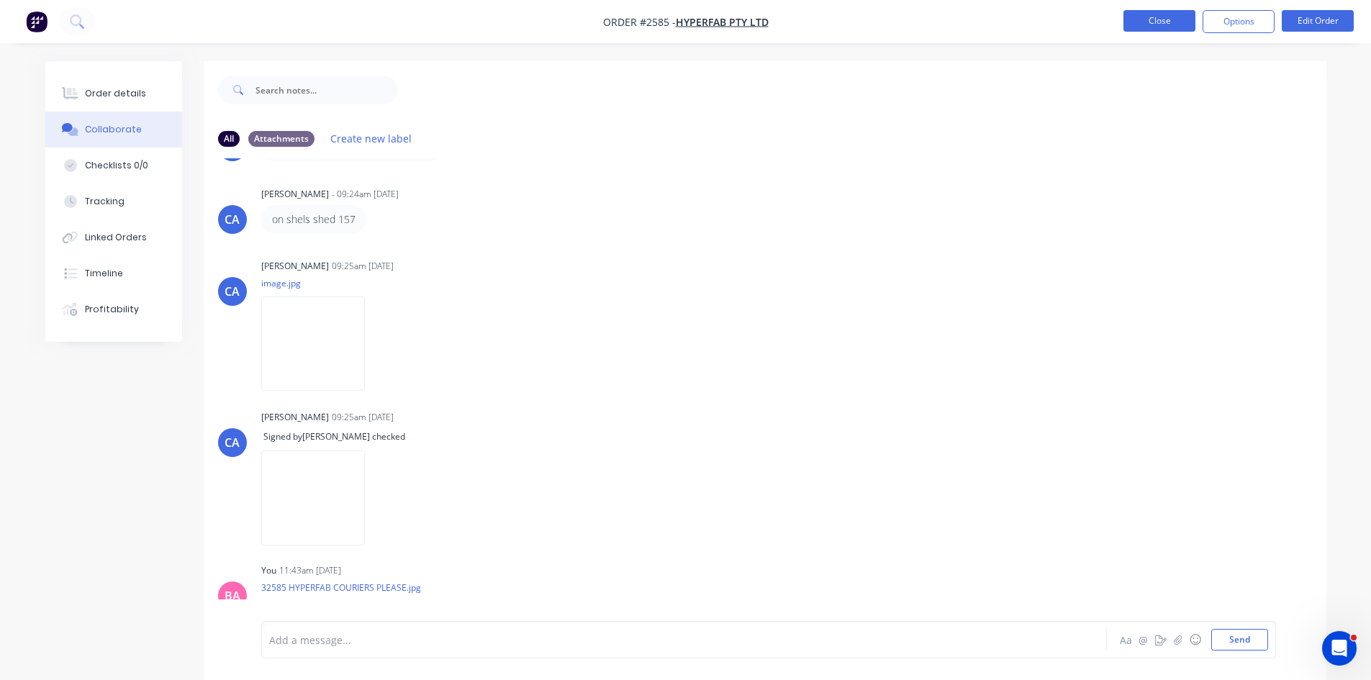
click at [1178, 19] on button "Close" at bounding box center [1160, 21] width 72 height 22
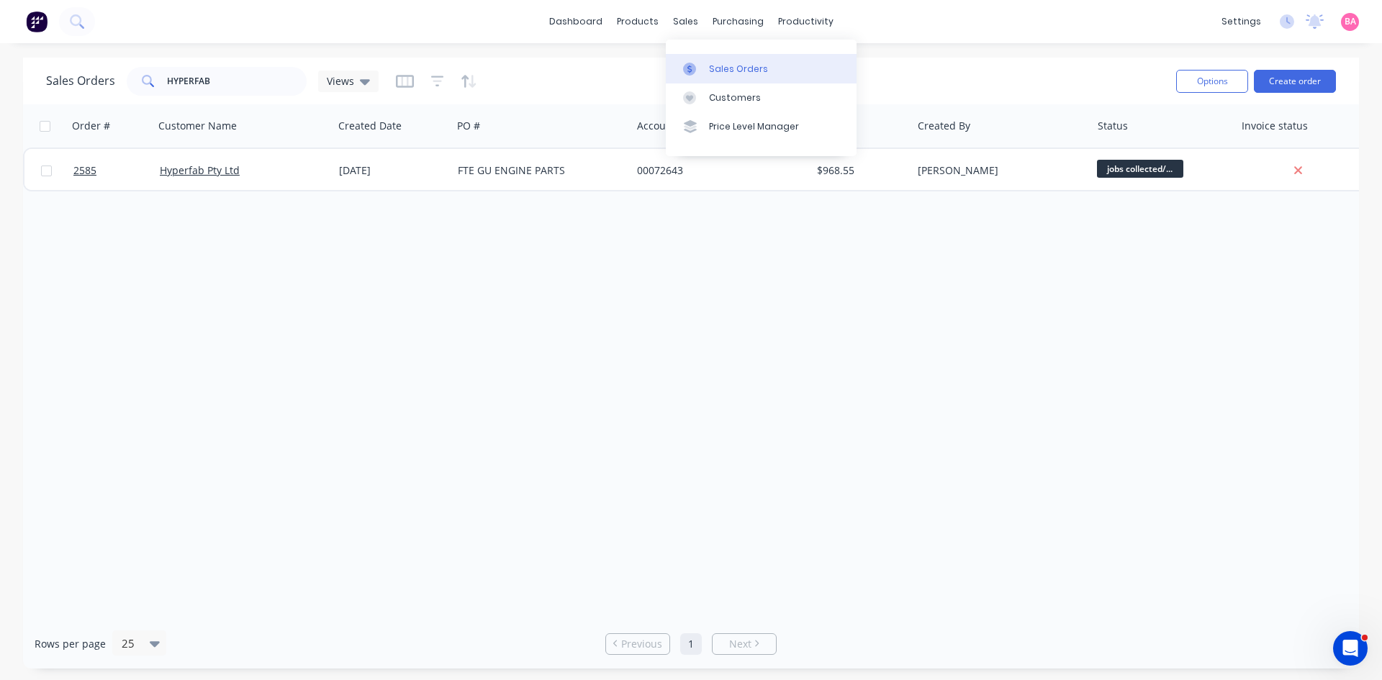
click at [735, 68] on div "Sales Orders" at bounding box center [738, 69] width 59 height 13
drag, startPoint x: 232, startPoint y: 85, endPoint x: 109, endPoint y: 62, distance: 124.5
click at [109, 62] on div "Sales Orders HYPERFAB Views Options Create order" at bounding box center [691, 81] width 1336 height 47
type input "BRADBURY"
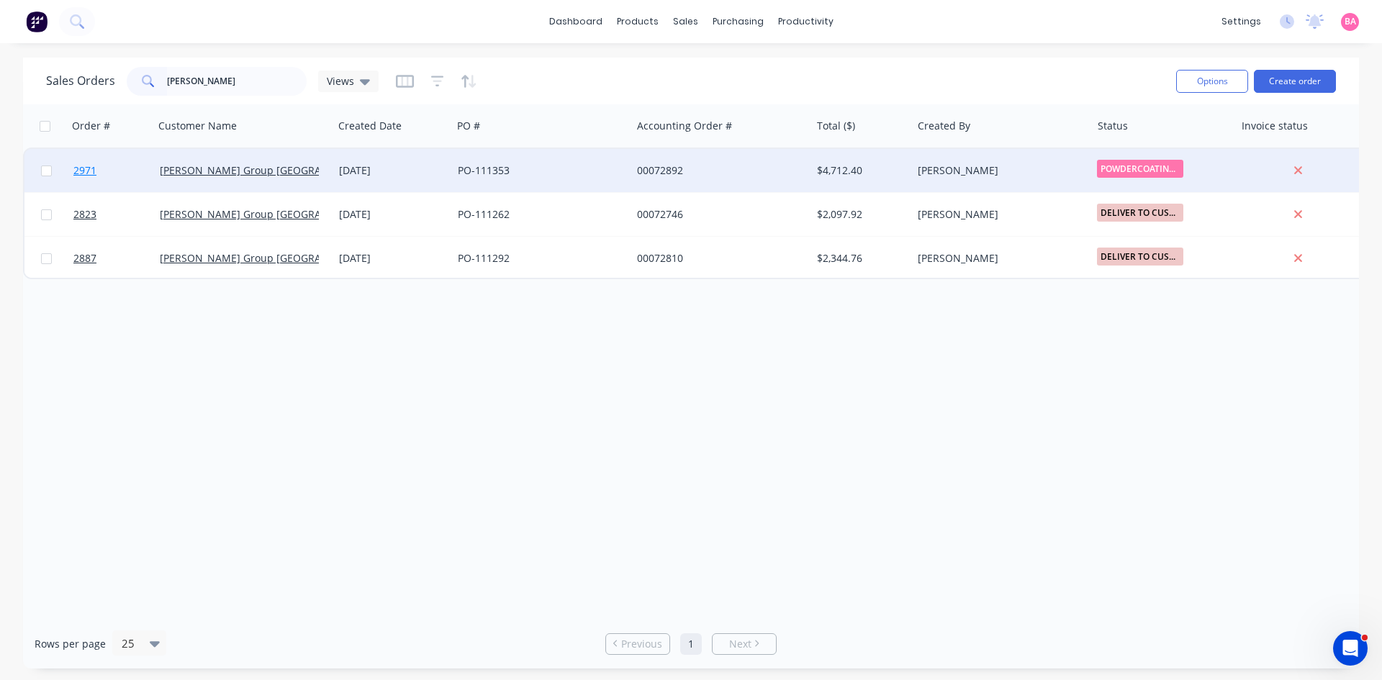
click at [81, 168] on span "2971" at bounding box center [84, 170] width 23 height 14
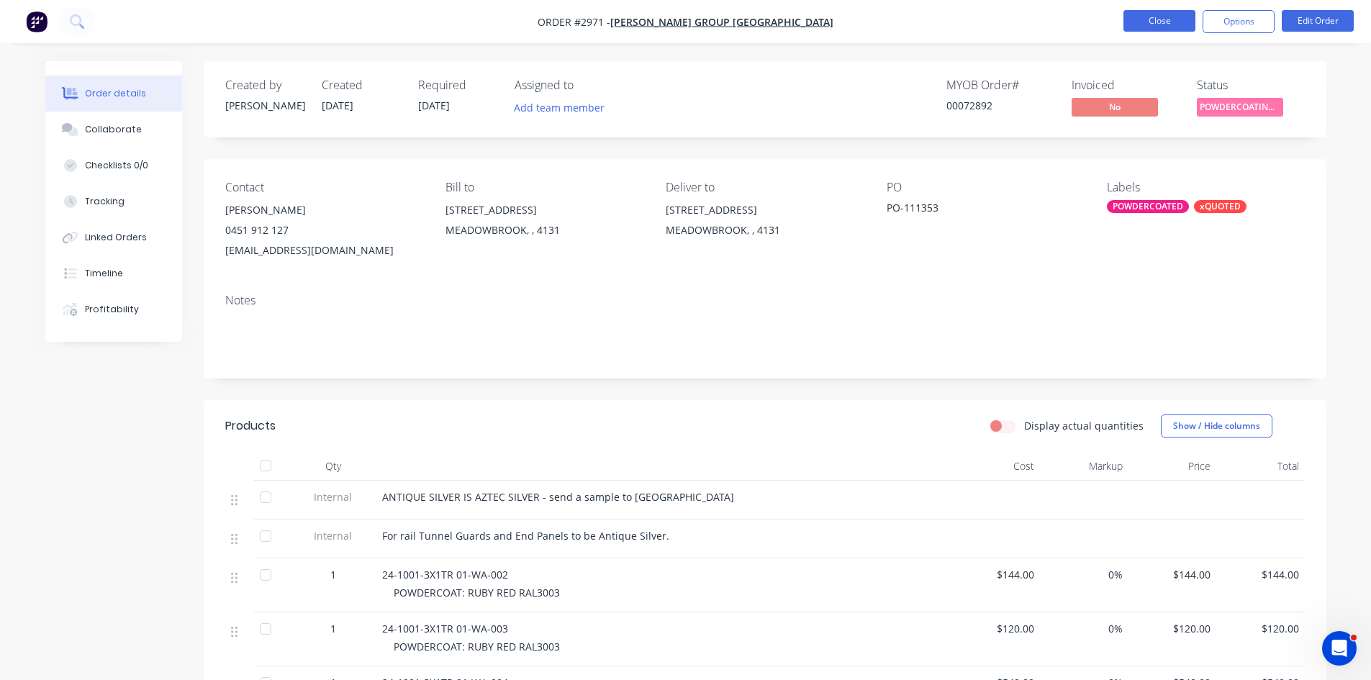
click at [1169, 19] on button "Close" at bounding box center [1160, 21] width 72 height 22
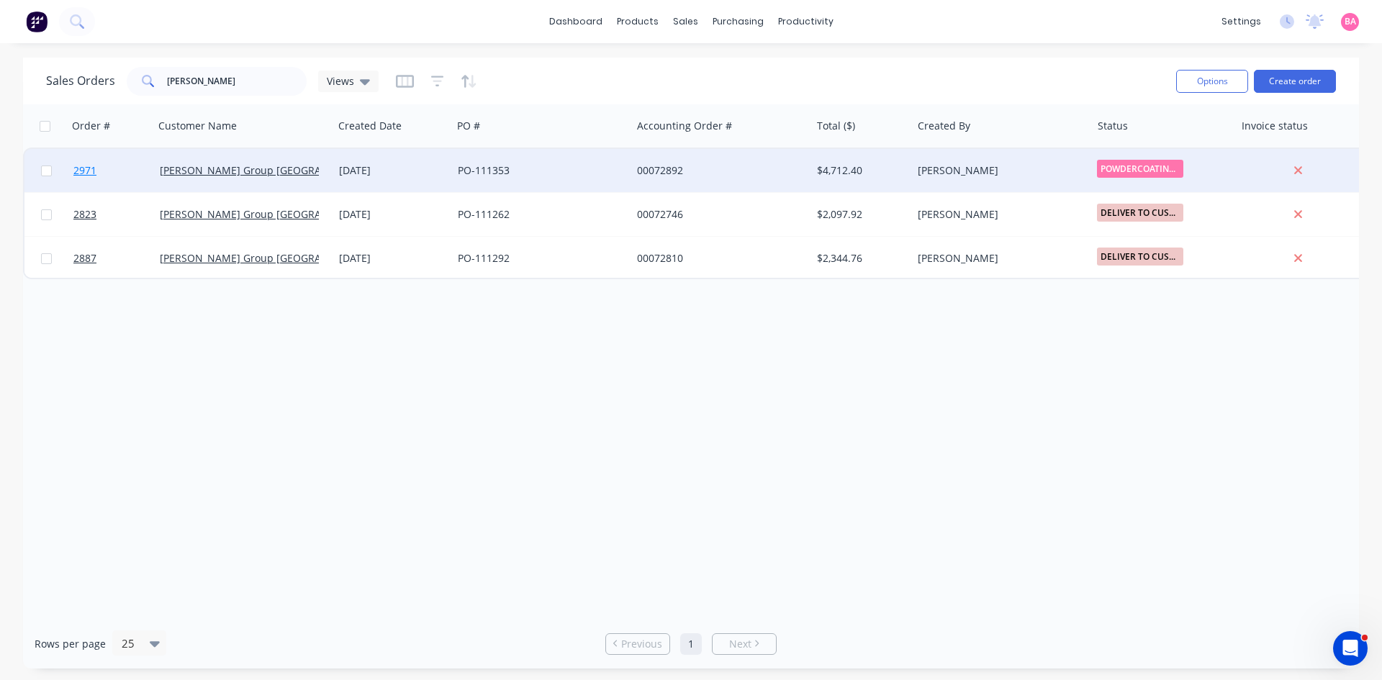
click at [85, 168] on span "2971" at bounding box center [84, 170] width 23 height 14
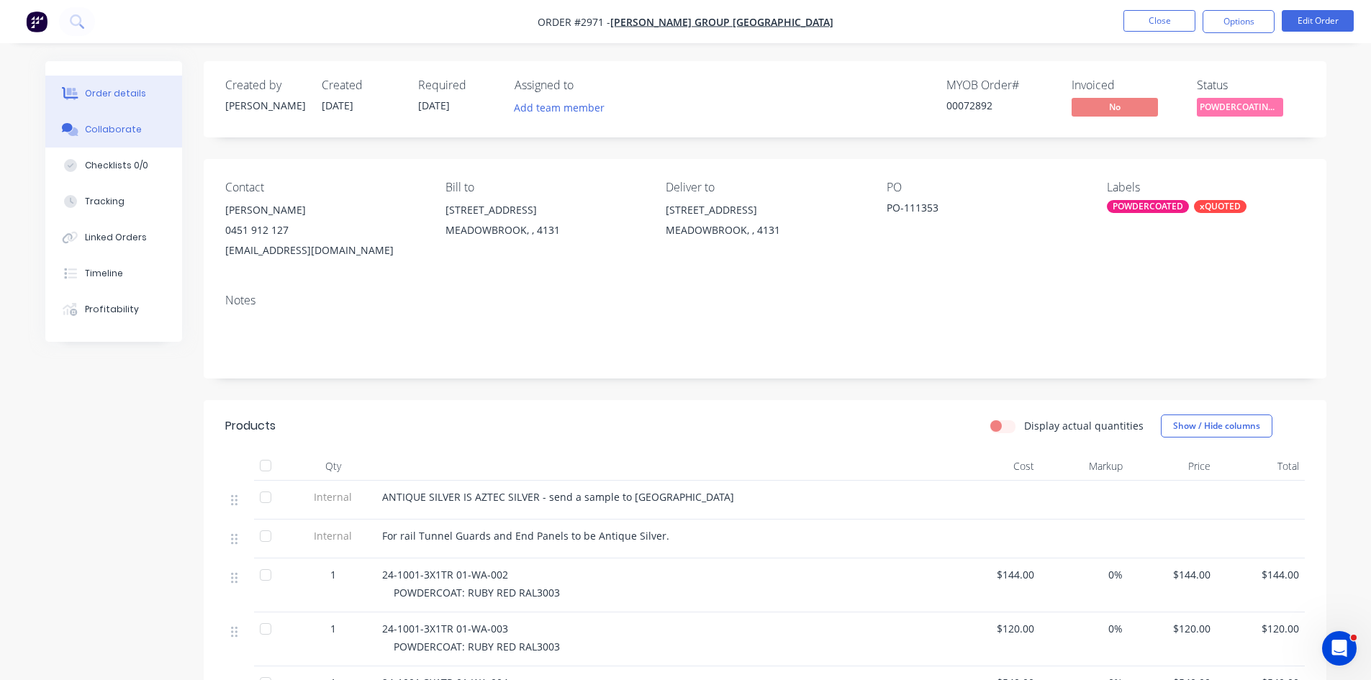
click at [109, 127] on div "Collaborate" at bounding box center [113, 129] width 57 height 13
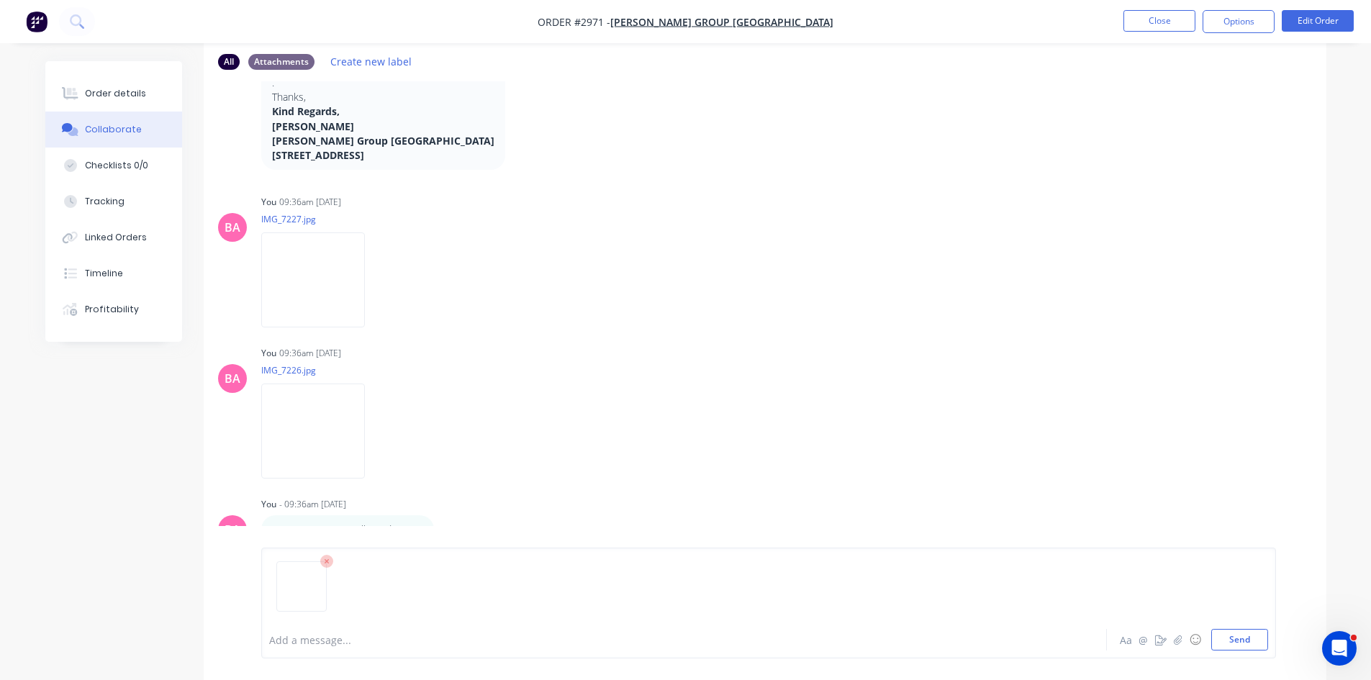
scroll to position [95, 0]
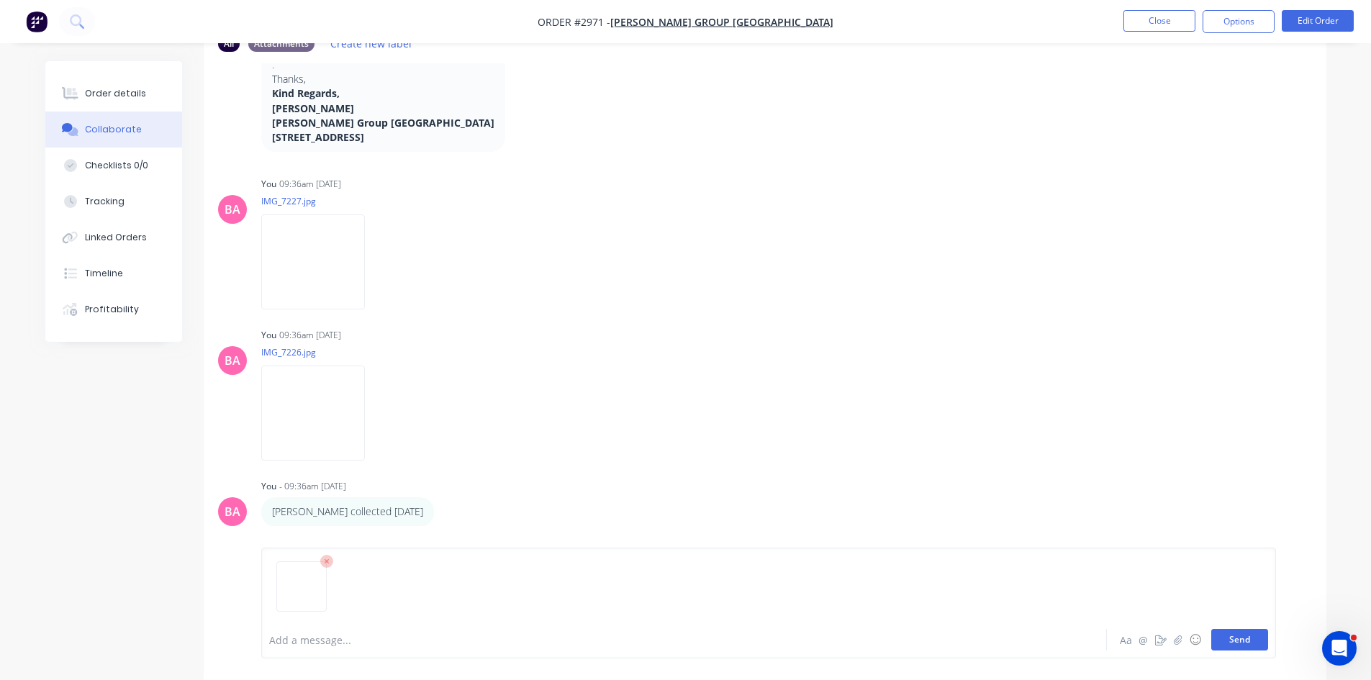
click at [1255, 635] on button "Send" at bounding box center [1240, 640] width 57 height 22
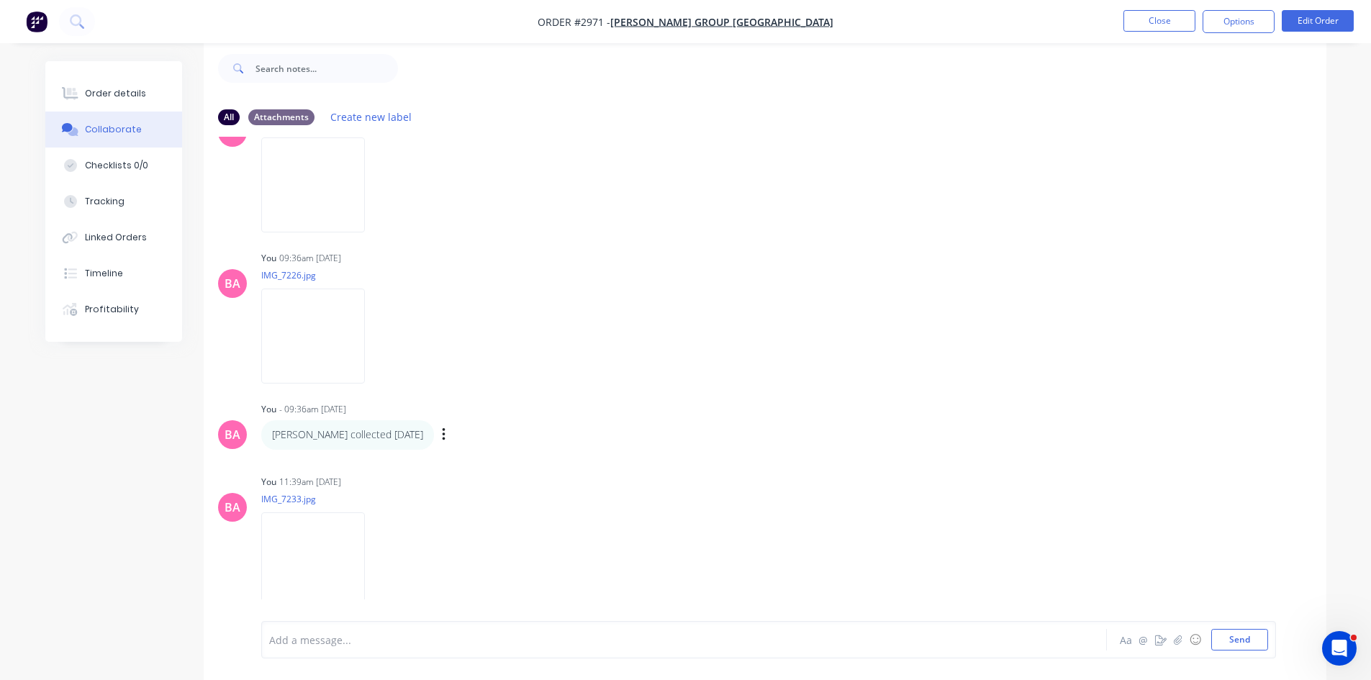
scroll to position [2026, 0]
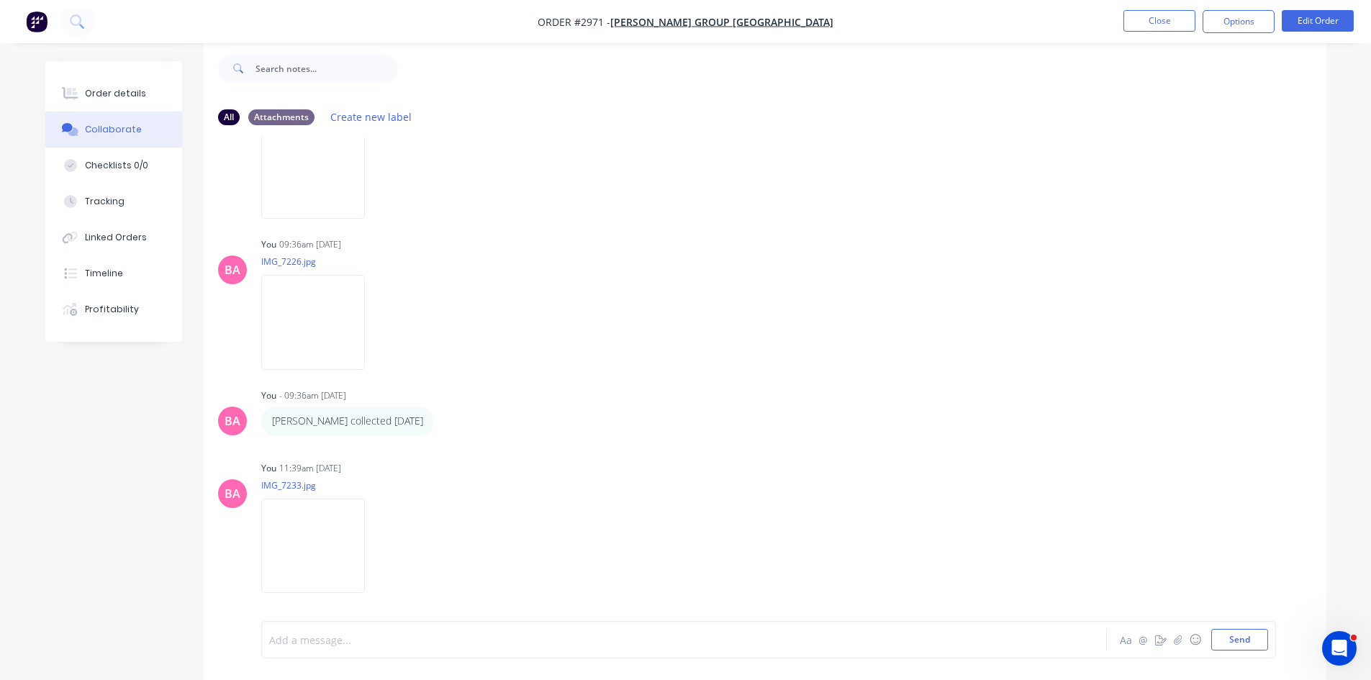
click at [335, 643] on div at bounding box center [644, 640] width 749 height 15
click at [1247, 641] on button "Send" at bounding box center [1240, 640] width 57 height 22
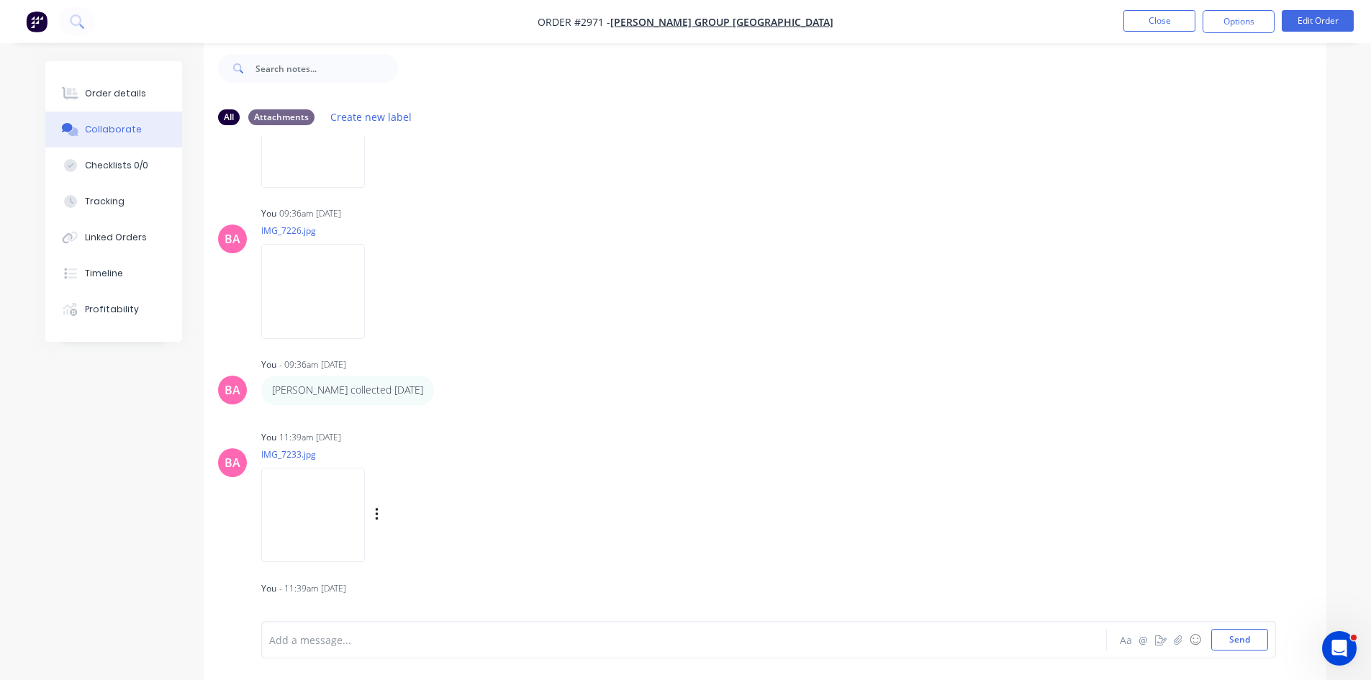
scroll to position [2085, 0]
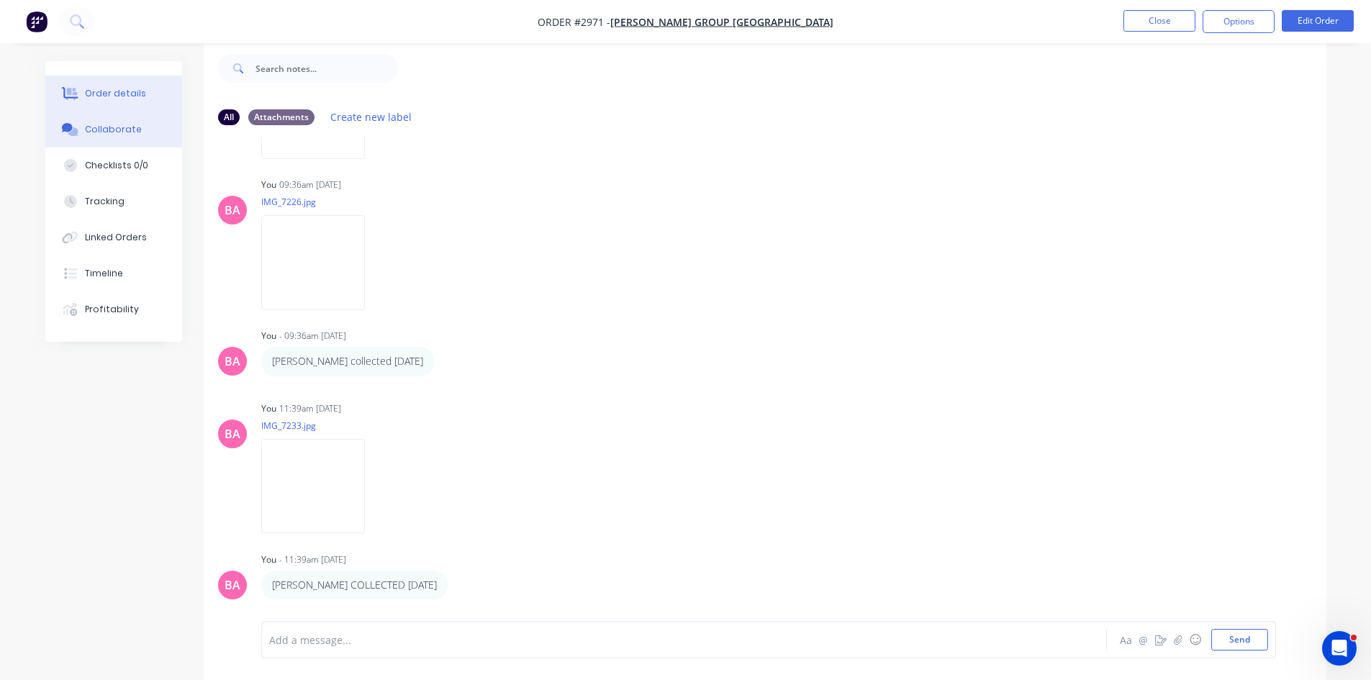
click at [104, 85] on button "Order details" at bounding box center [113, 94] width 137 height 36
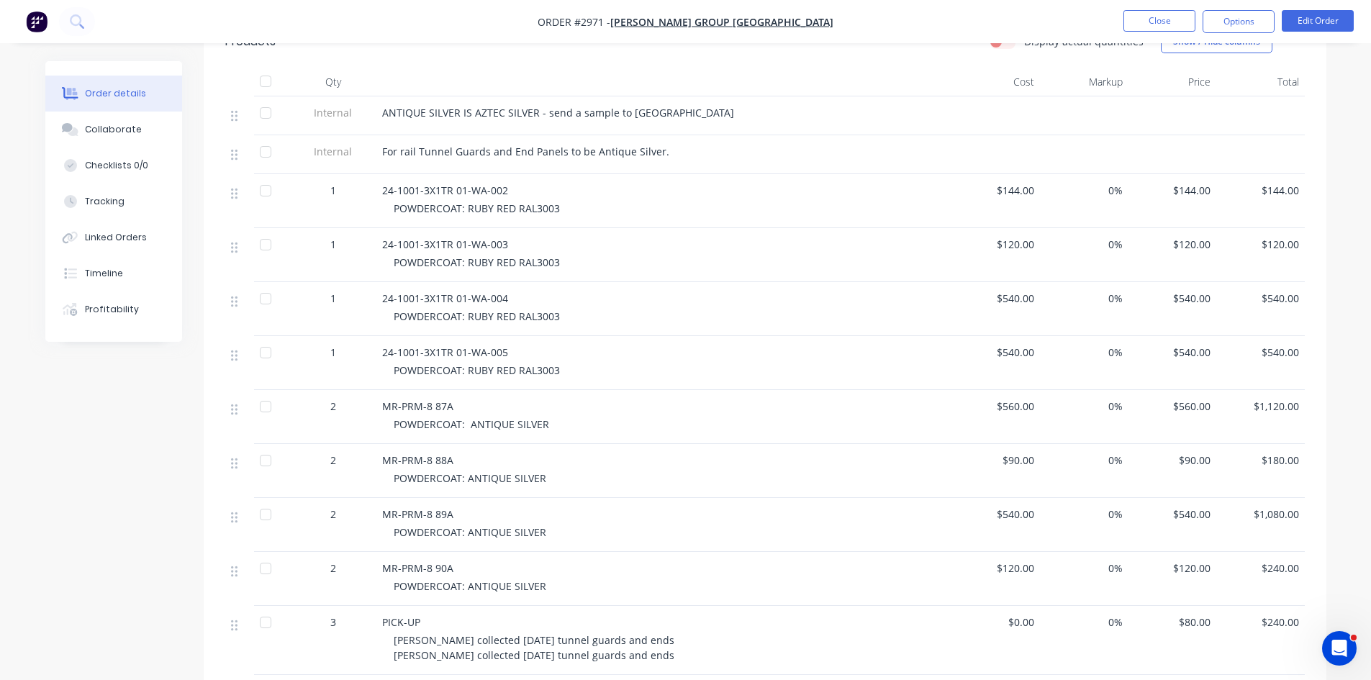
scroll to position [310, 0]
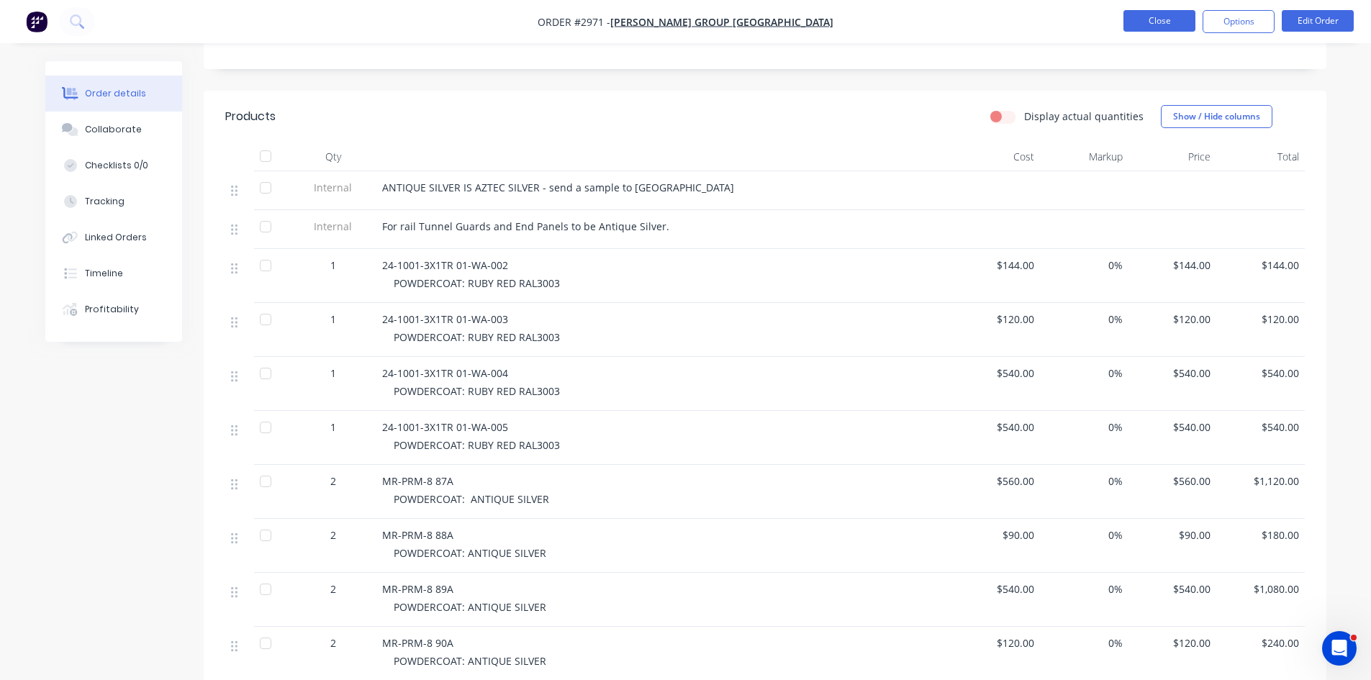
click at [1158, 21] on button "Close" at bounding box center [1160, 21] width 72 height 22
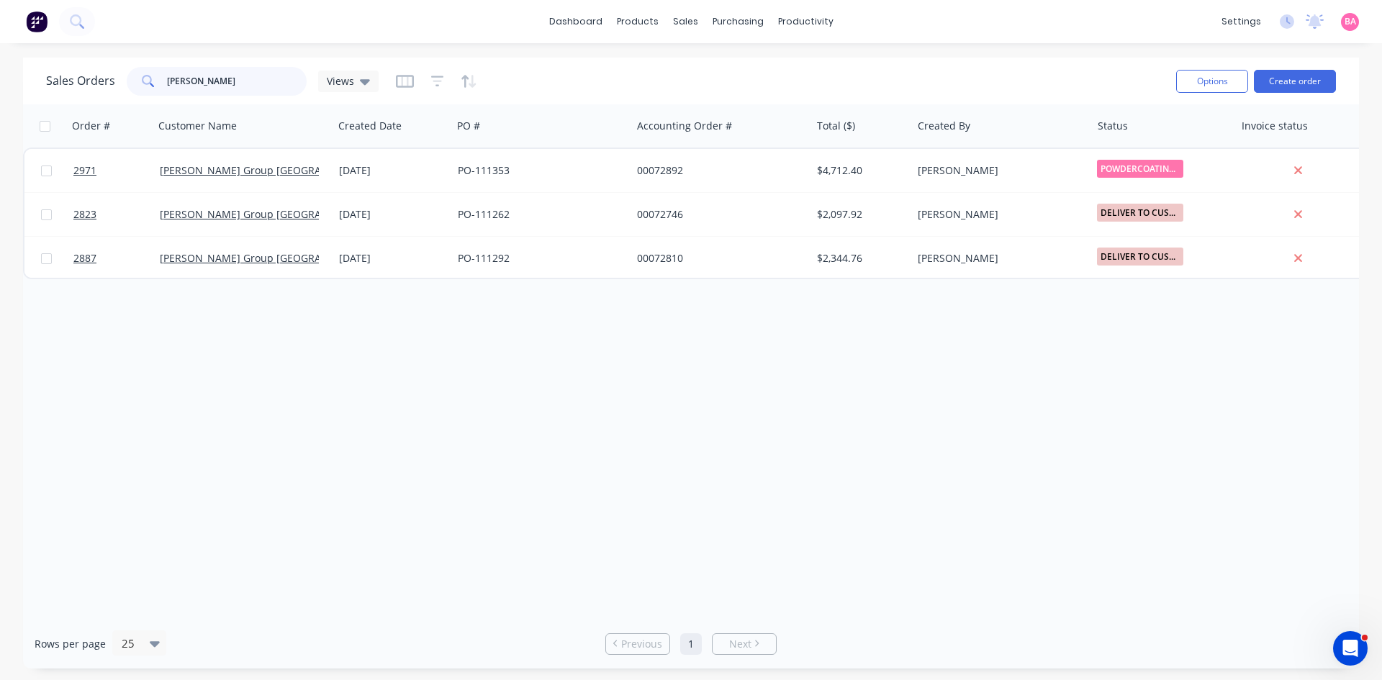
drag, startPoint x: 230, startPoint y: 80, endPoint x: 123, endPoint y: 79, distance: 107.3
click at [130, 78] on div "BRADBURY" at bounding box center [217, 81] width 180 height 29
type input "2906"
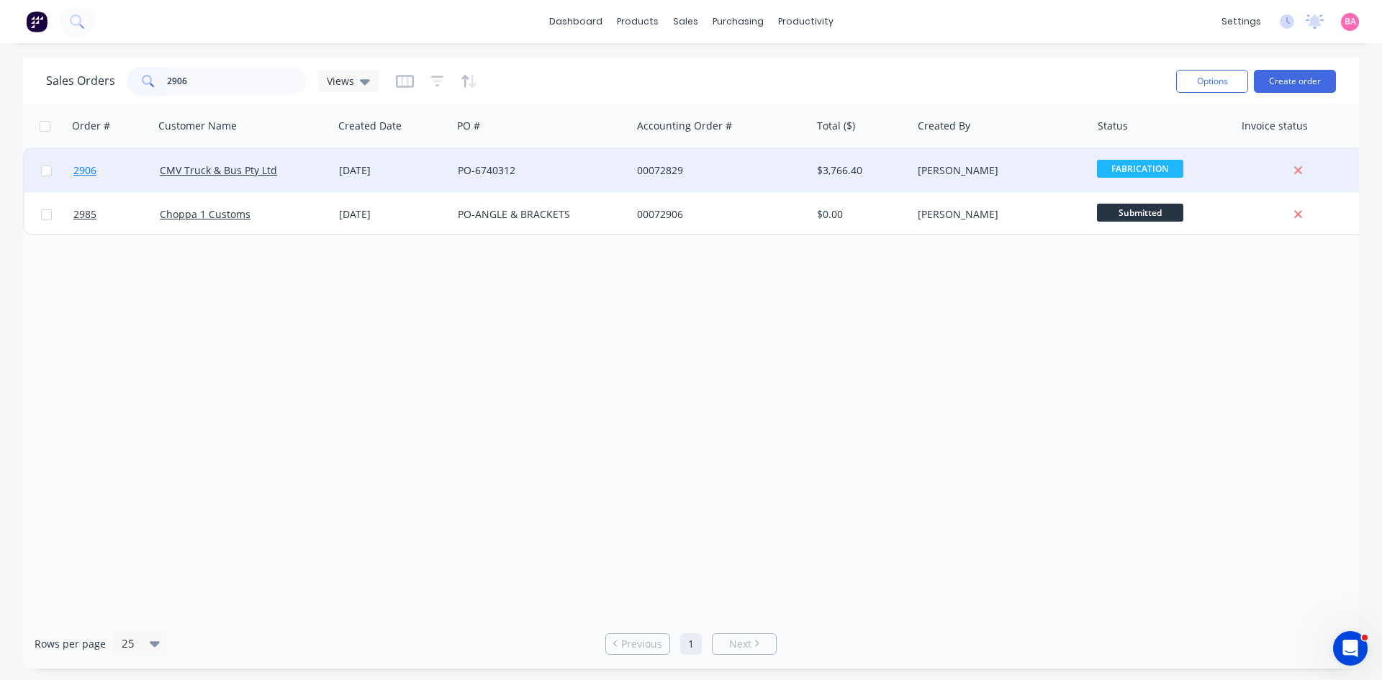
click at [81, 168] on span "2906" at bounding box center [84, 170] width 23 height 14
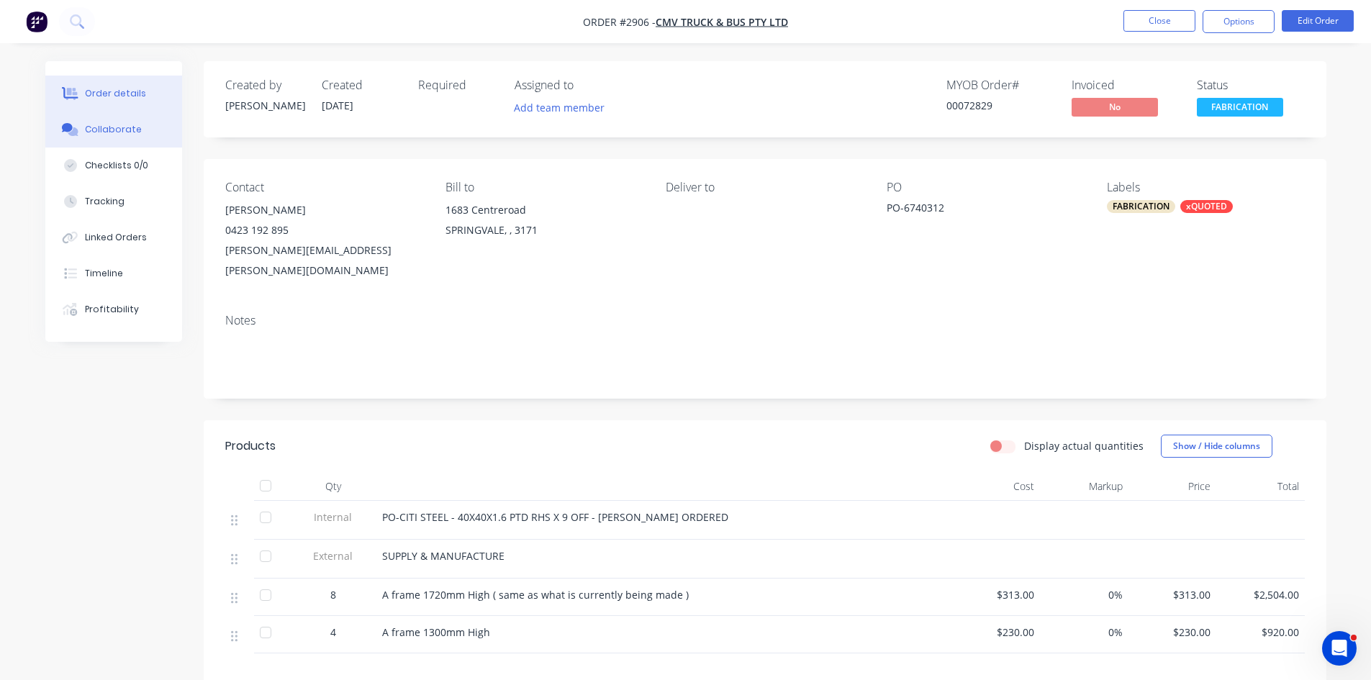
click at [112, 130] on div "Collaborate" at bounding box center [113, 129] width 57 height 13
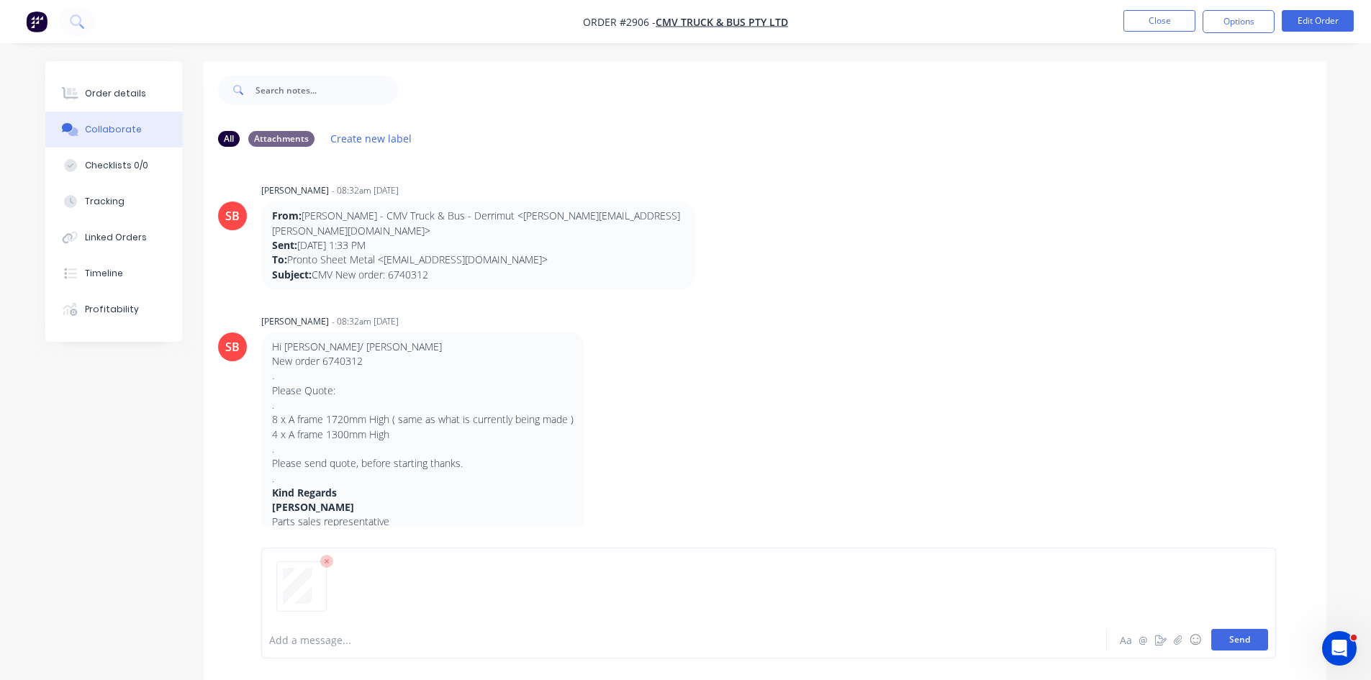
click at [1247, 642] on button "Send" at bounding box center [1240, 640] width 57 height 22
click at [107, 94] on div "Order details" at bounding box center [115, 93] width 61 height 13
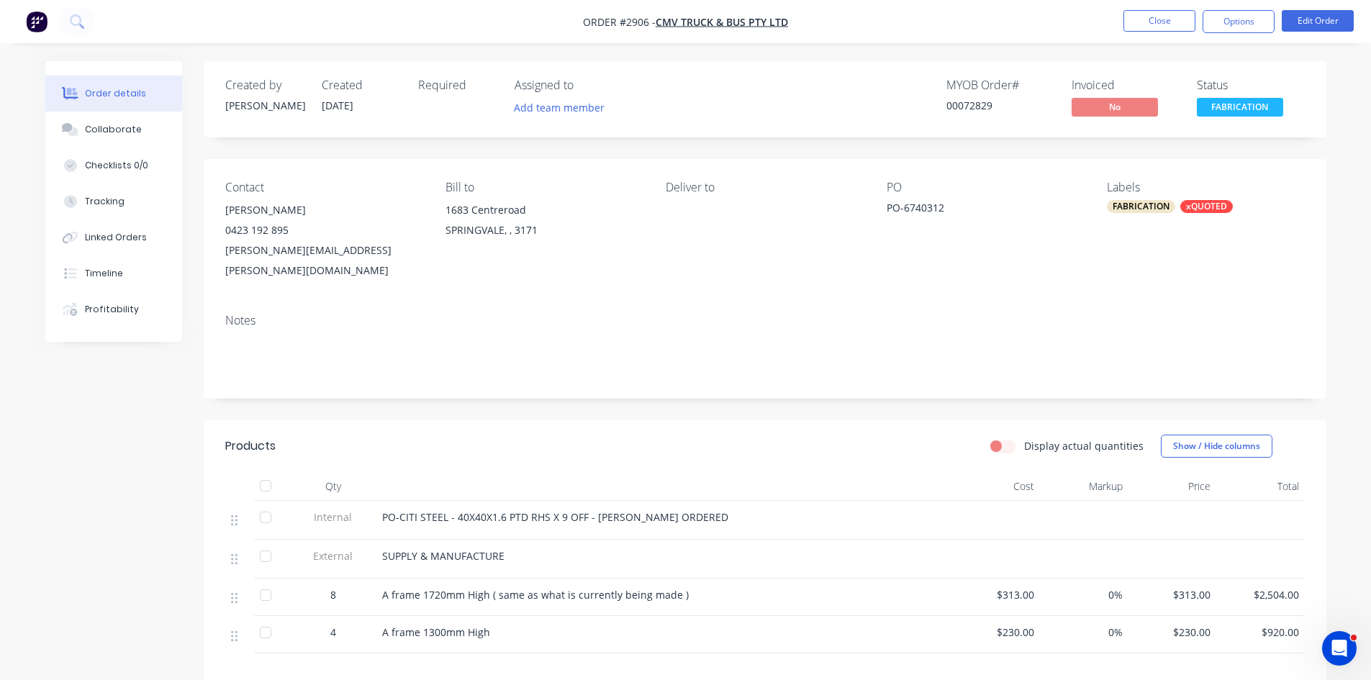
click at [456, 510] on span "PO-CITI STEEL - 40X40X1.6 PTD RHS X 9 OFF - AARON ORDERED" at bounding box center [555, 517] width 346 height 14
click at [1309, 14] on button "Edit Order" at bounding box center [1318, 21] width 72 height 22
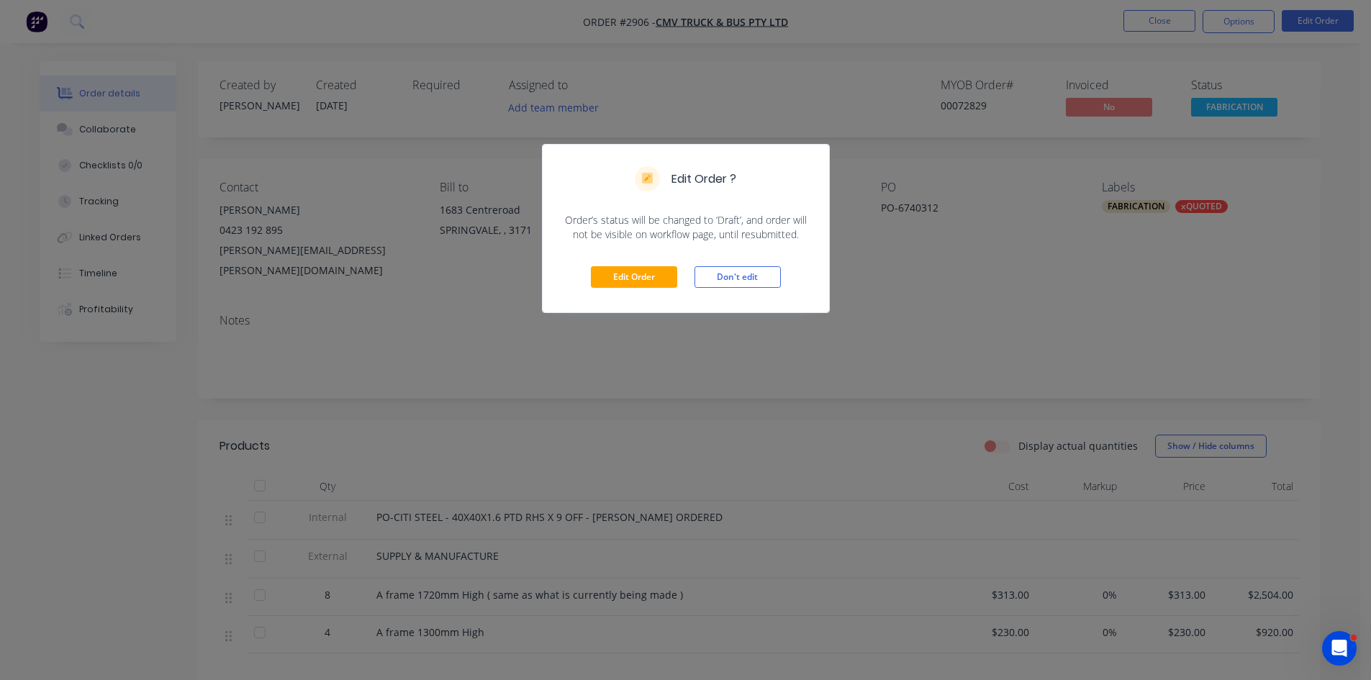
click at [616, 266] on div "Edit Order Don't edit" at bounding box center [686, 277] width 287 height 71
click at [638, 279] on button "Edit Order" at bounding box center [634, 277] width 86 height 22
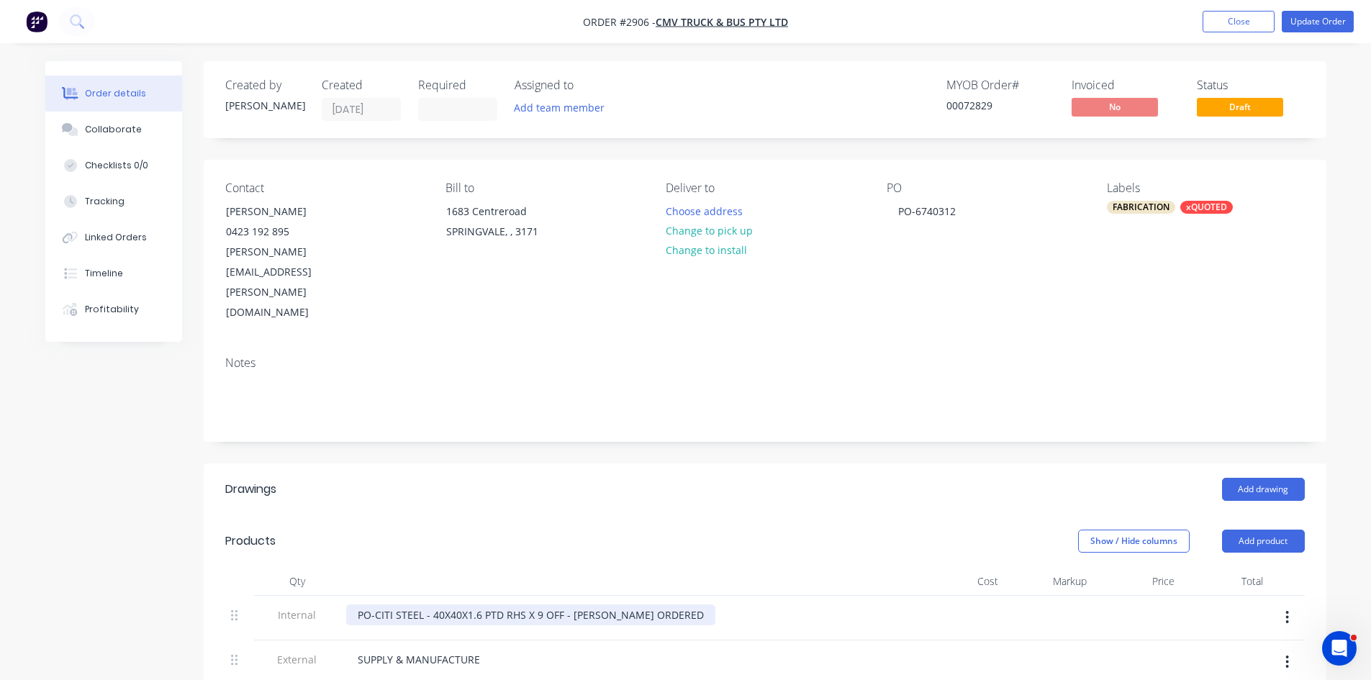
click at [429, 605] on div "PO-CITI STEEL - 40X40X1.6 PTD RHS X 9 OFF - AARON ORDERED" at bounding box center [530, 615] width 369 height 21
click at [1328, 12] on button "Update Order" at bounding box center [1318, 22] width 72 height 22
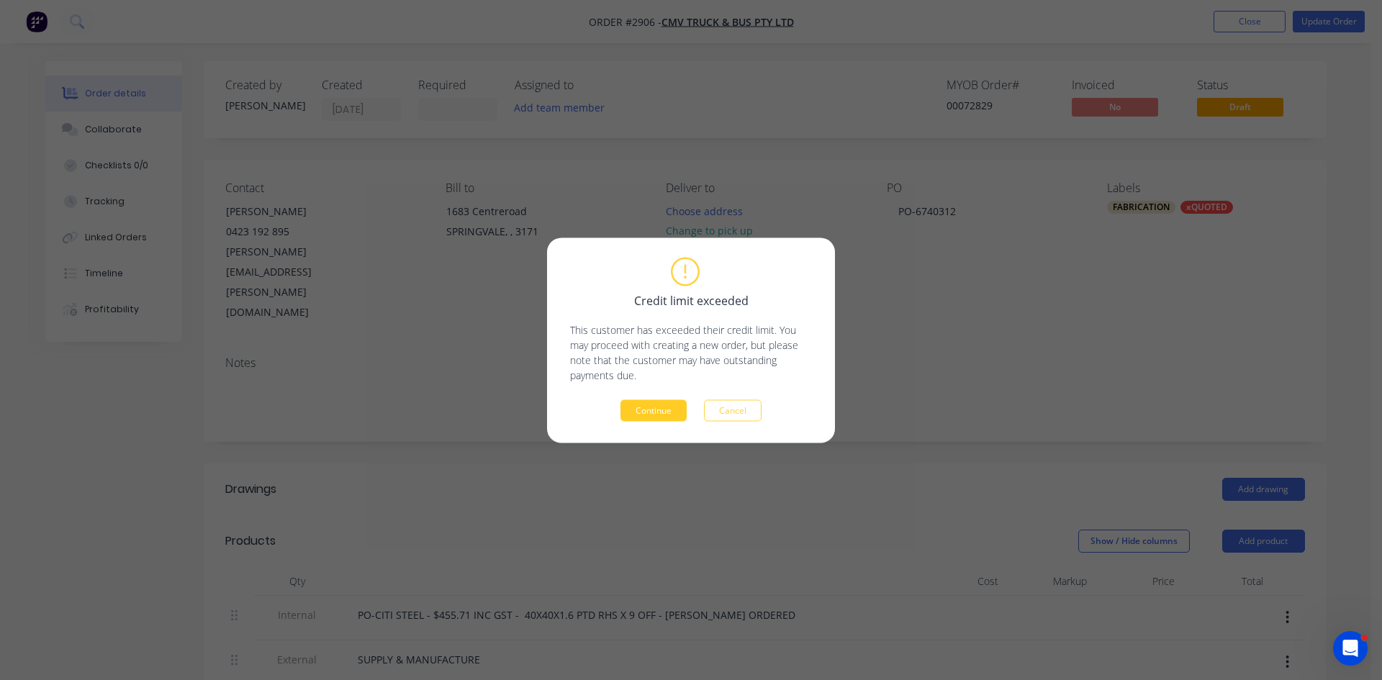
click at [657, 406] on button "Continue" at bounding box center [654, 411] width 66 height 22
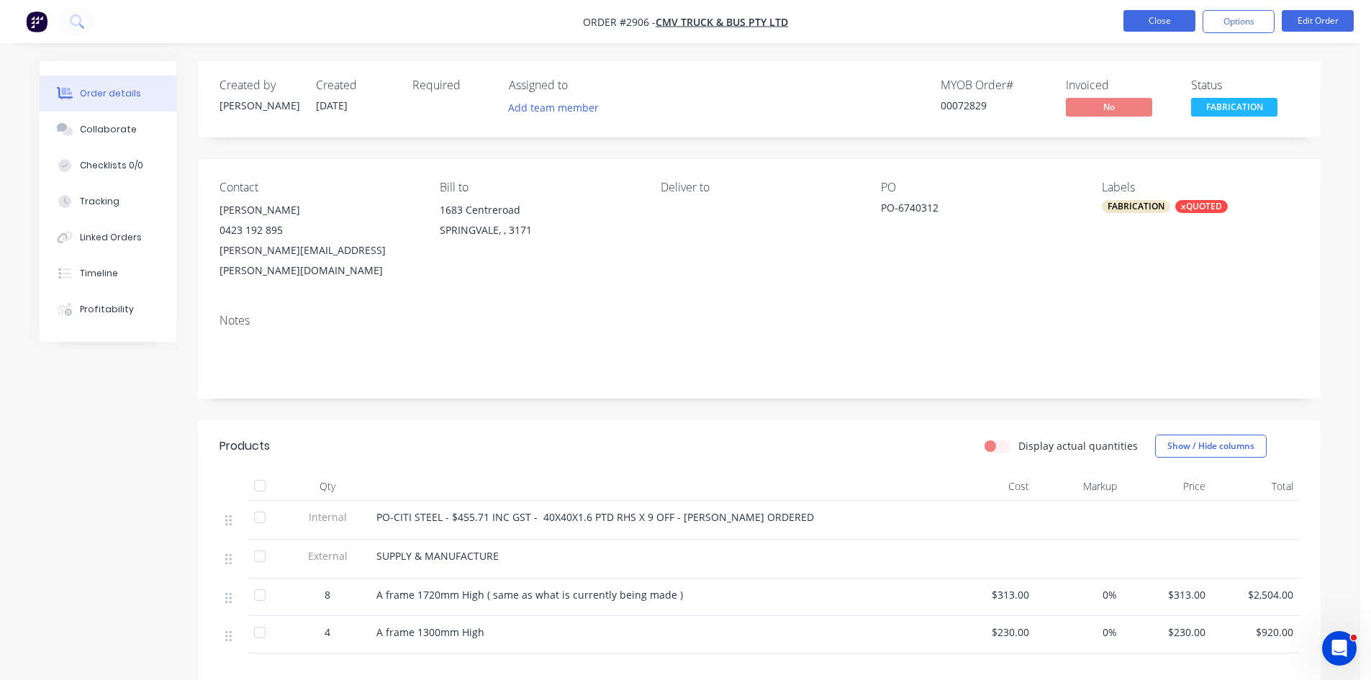
click at [1159, 24] on button "Close" at bounding box center [1160, 21] width 72 height 22
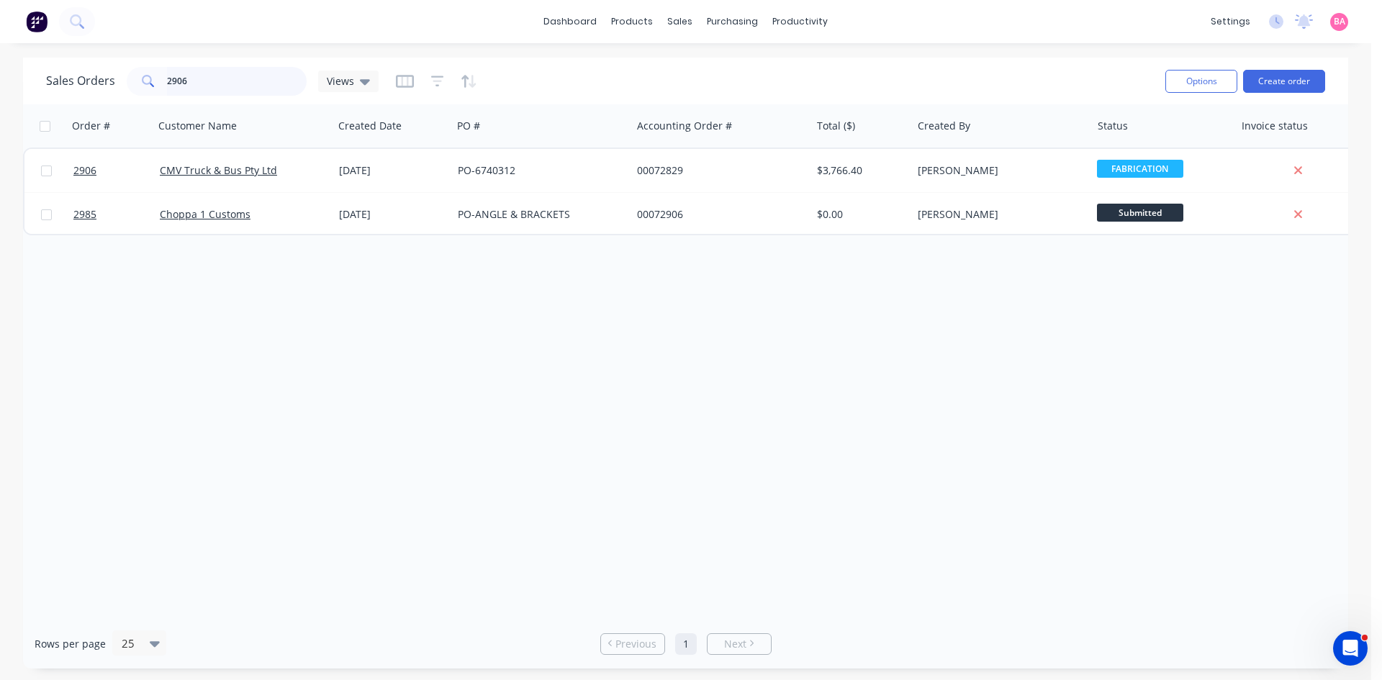
drag, startPoint x: 193, startPoint y: 78, endPoint x: 48, endPoint y: 78, distance: 144.7
click at [57, 78] on div "Sales Orders 2906 Views" at bounding box center [212, 81] width 333 height 29
type input "2971"
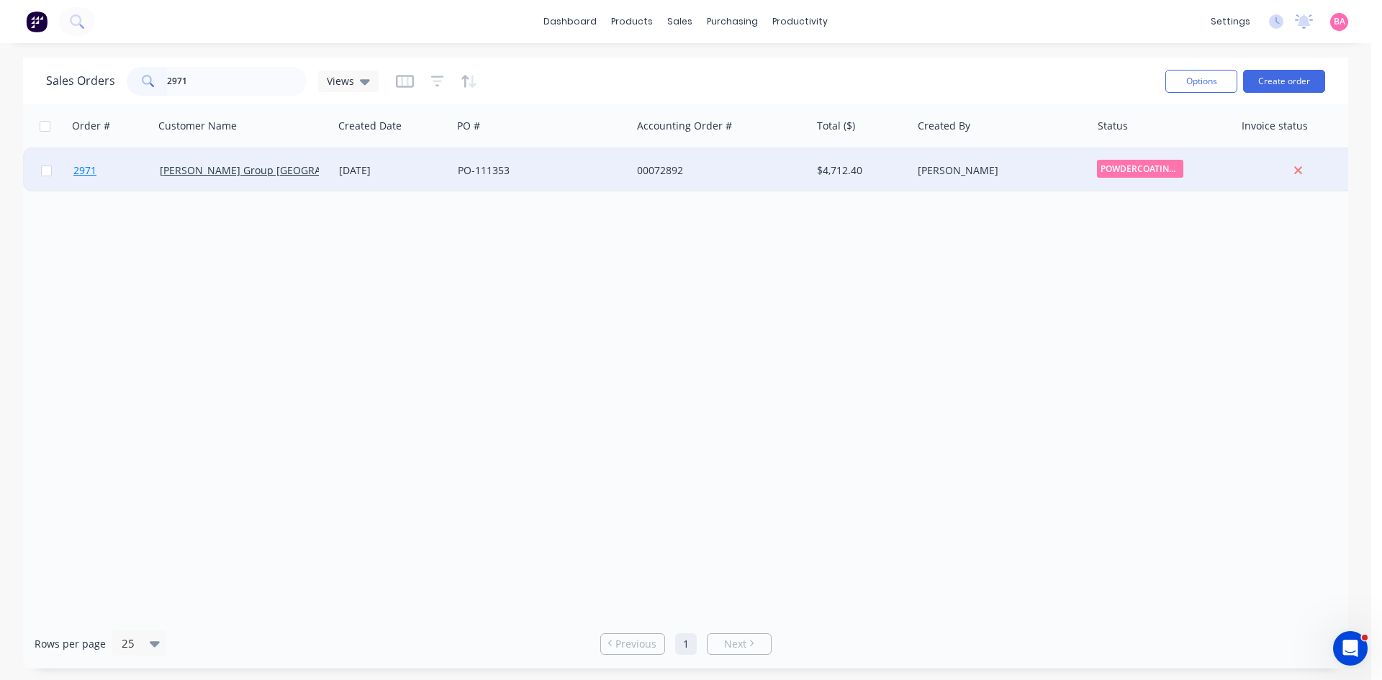
click at [81, 166] on span "2971" at bounding box center [84, 170] width 23 height 14
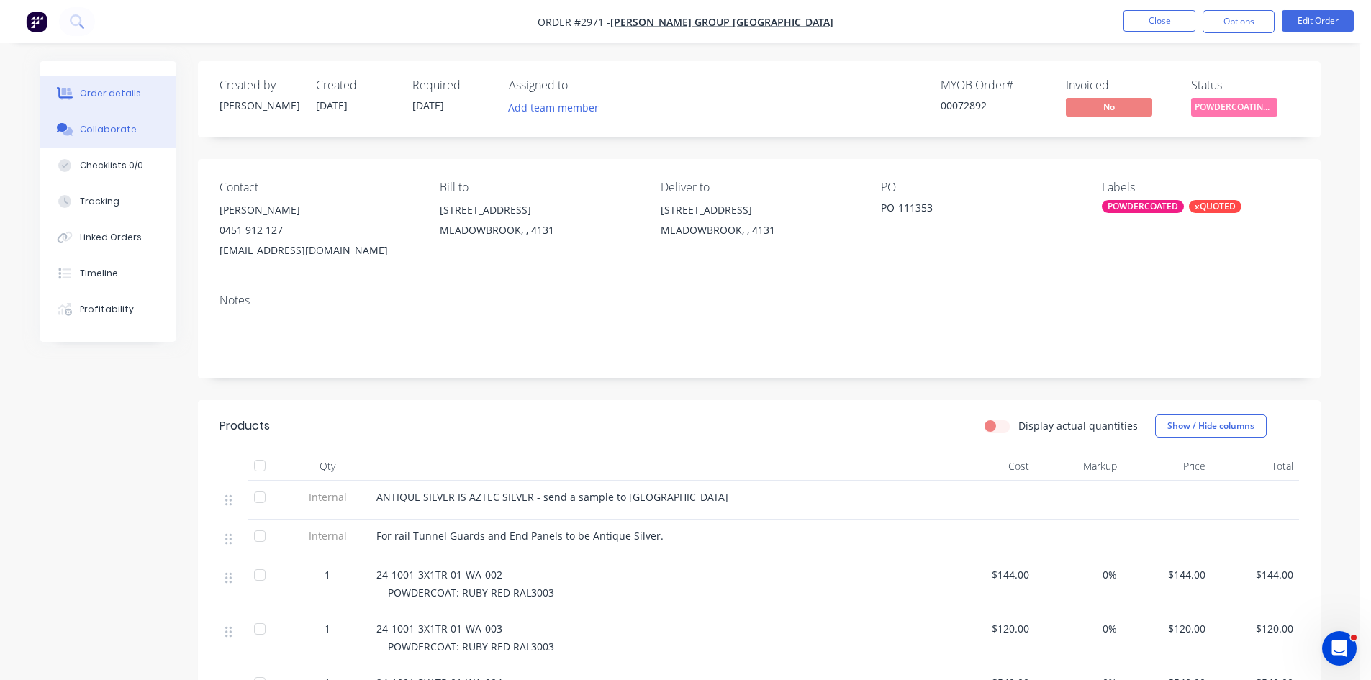
click at [101, 125] on div "Collaborate" at bounding box center [108, 129] width 57 height 13
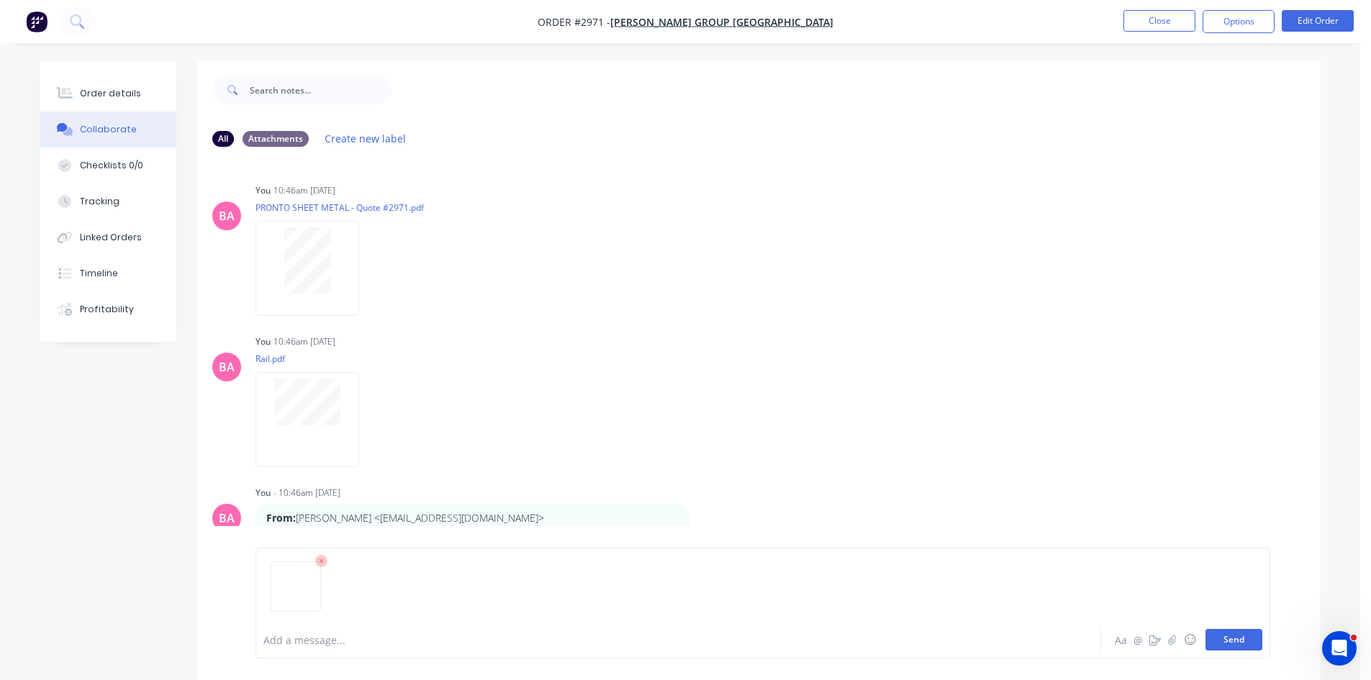
click at [1235, 641] on button "Send" at bounding box center [1234, 640] width 57 height 22
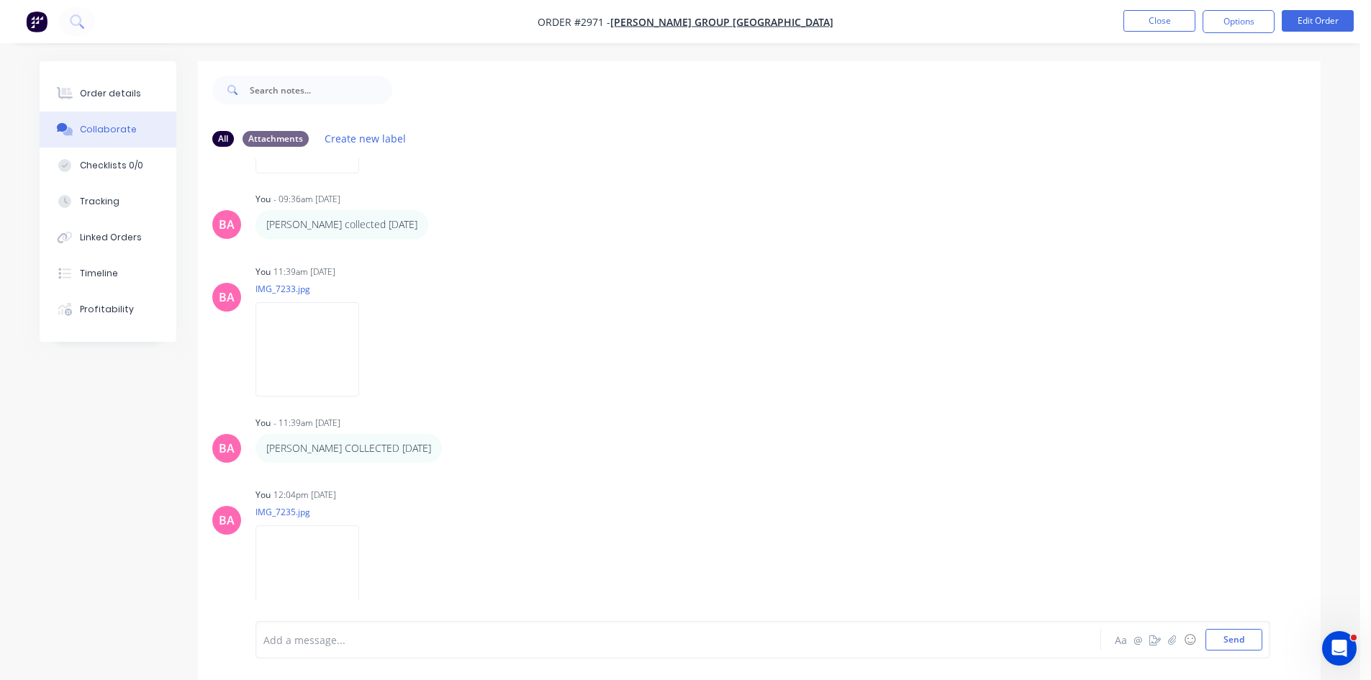
scroll to position [2249, 0]
click at [341, 641] on div at bounding box center [638, 640] width 749 height 15
click at [1255, 636] on button "Send" at bounding box center [1234, 640] width 57 height 22
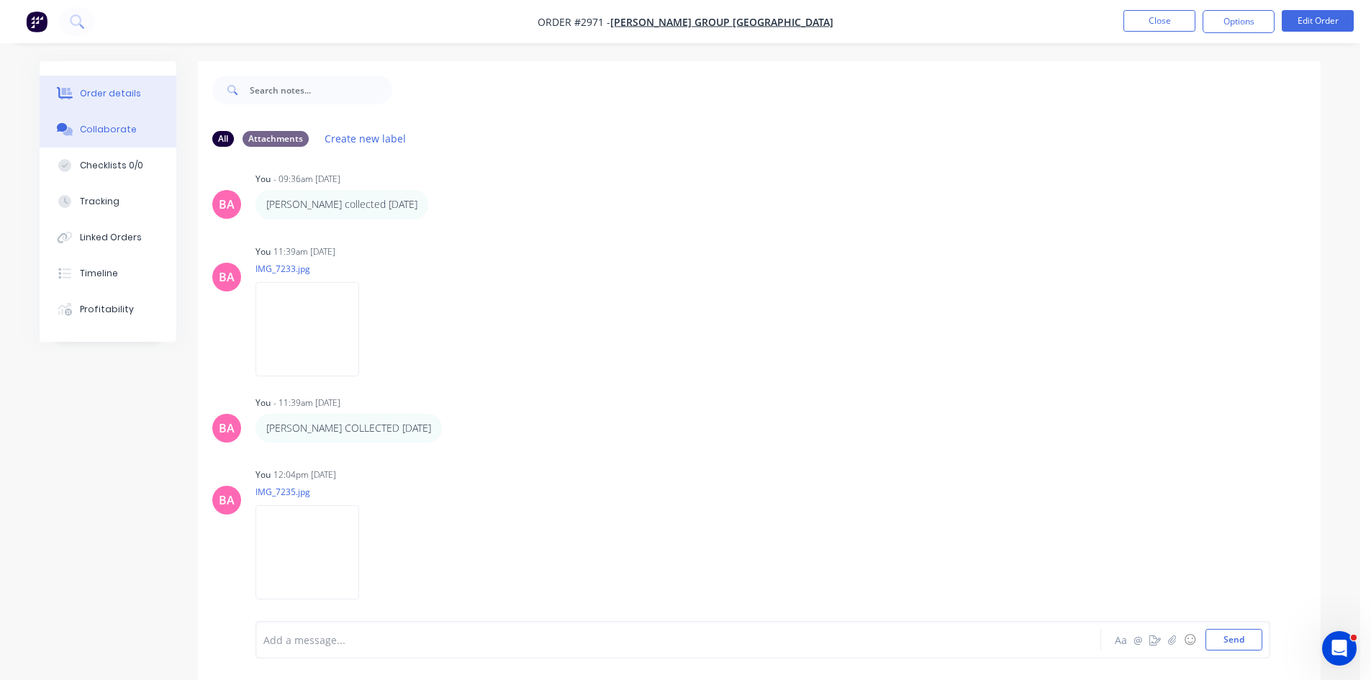
click at [89, 98] on div "Order details" at bounding box center [110, 93] width 61 height 13
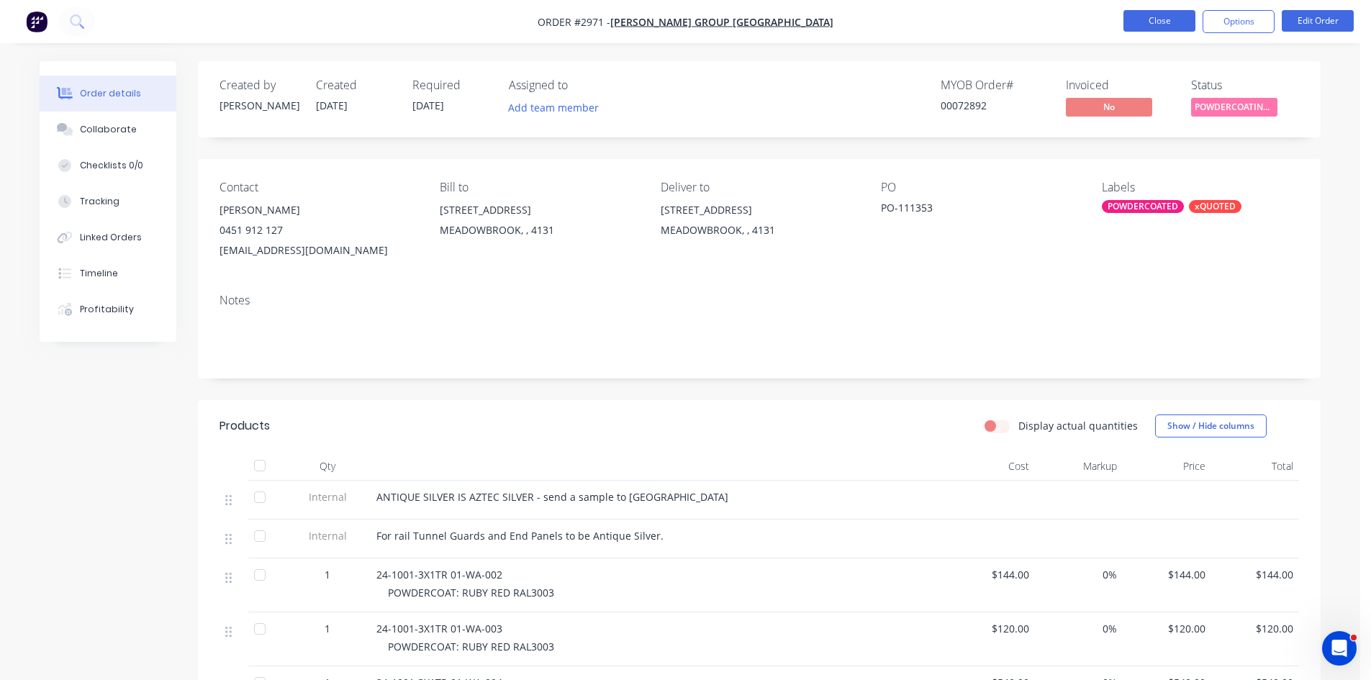
click at [1170, 19] on button "Close" at bounding box center [1160, 21] width 72 height 22
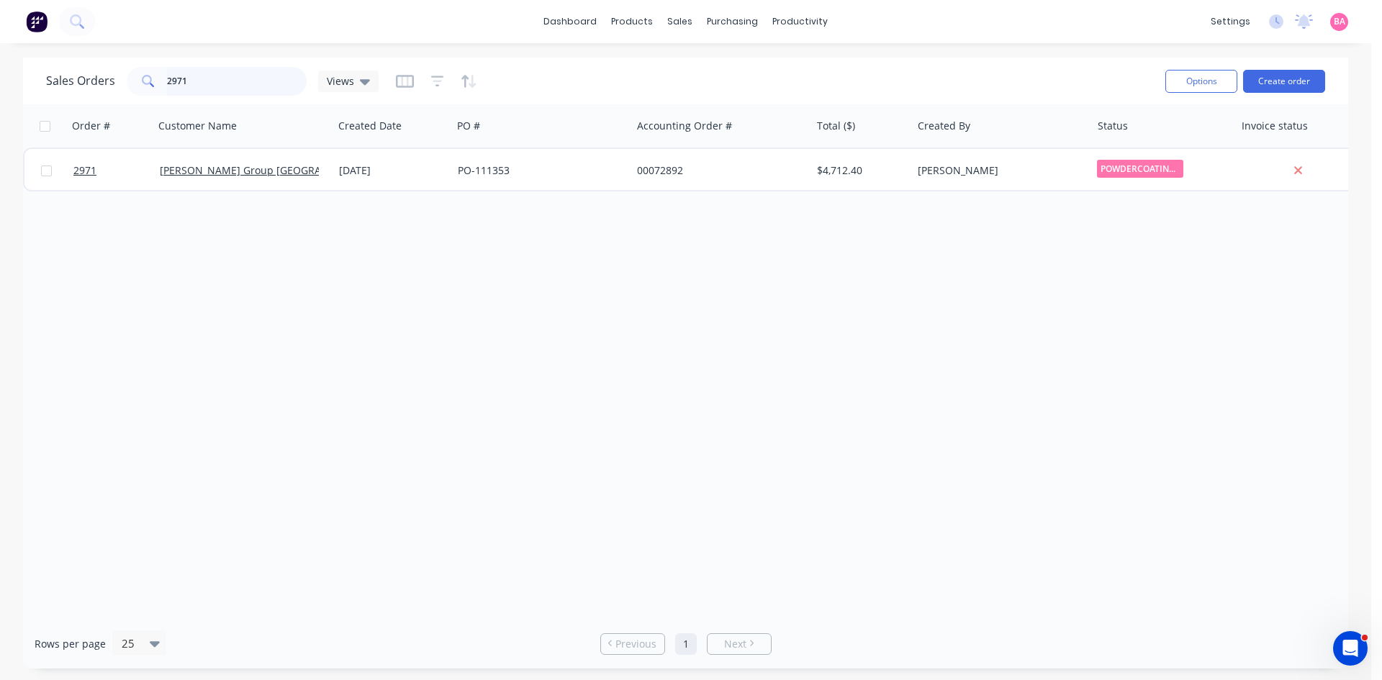
drag, startPoint x: 195, startPoint y: 72, endPoint x: 10, endPoint y: 66, distance: 185.1
click at [63, 68] on div "Sales Orders 2971 Views" at bounding box center [212, 81] width 333 height 29
type input "hyperfab"
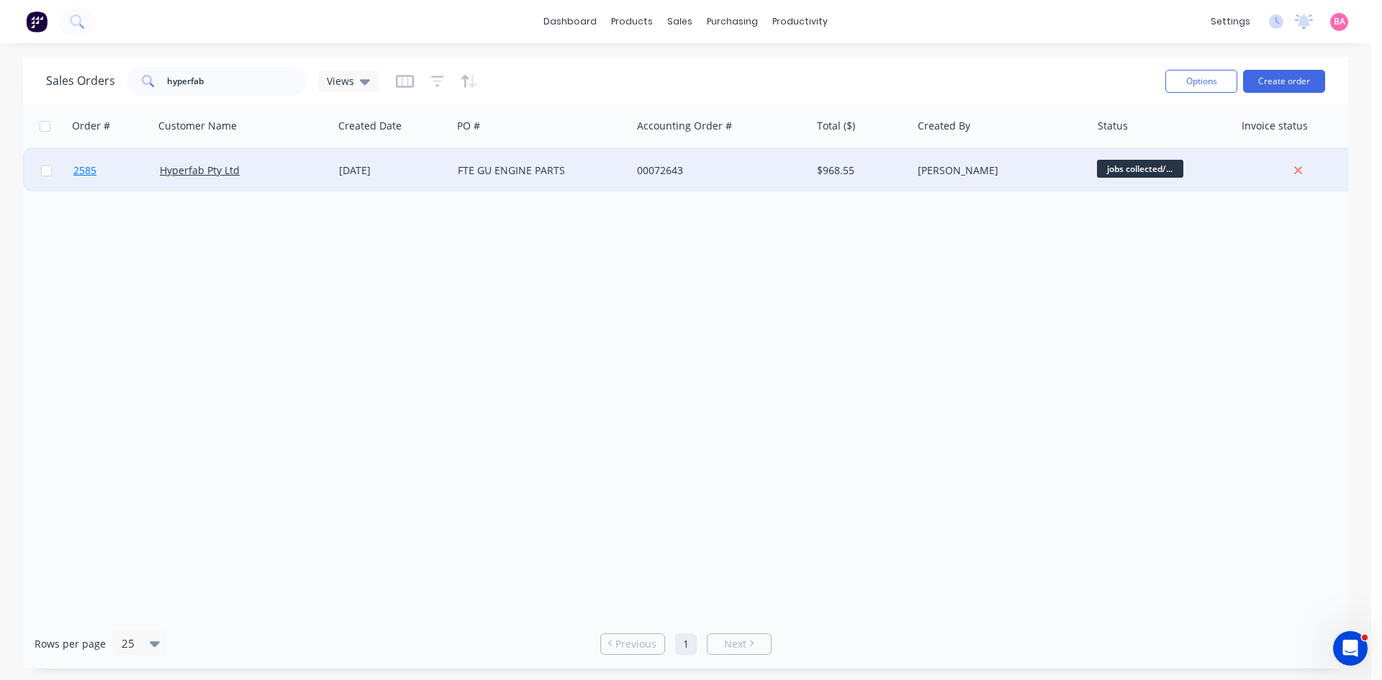
click at [86, 168] on span "2585" at bounding box center [84, 170] width 23 height 14
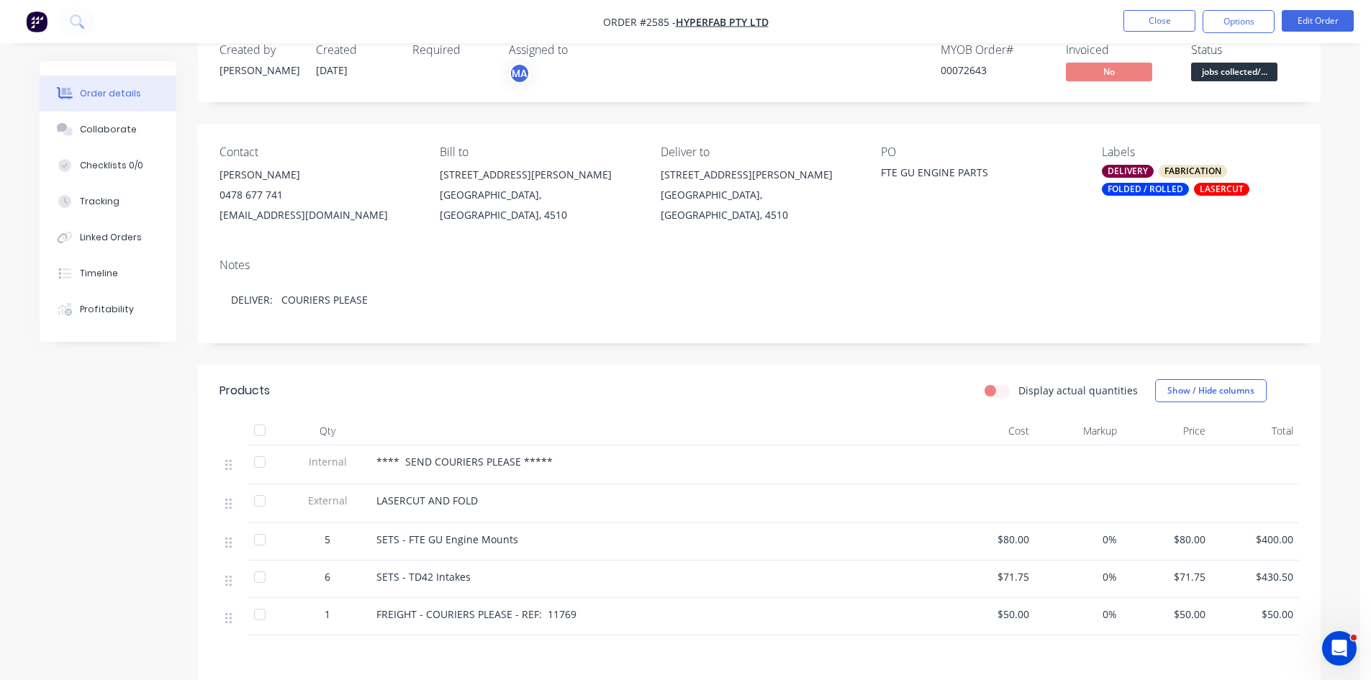
scroll to position [72, 0]
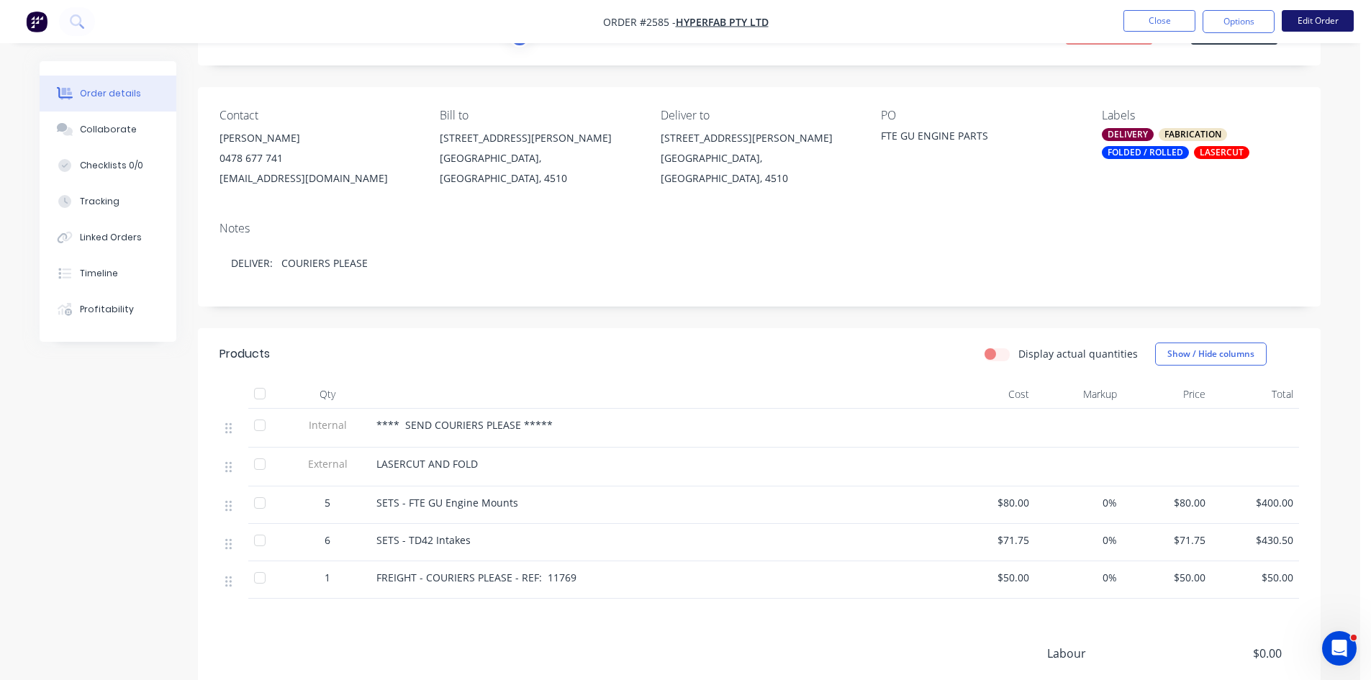
click at [1324, 22] on button "Edit Order" at bounding box center [1318, 21] width 72 height 22
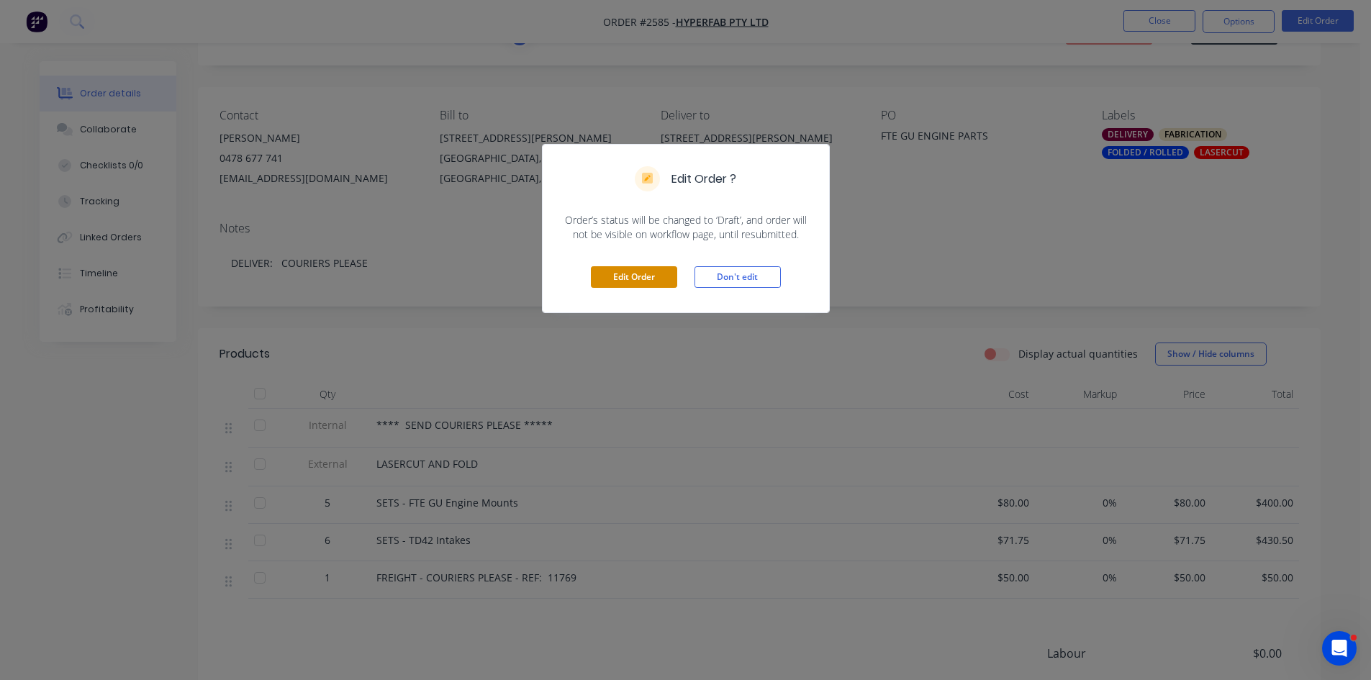
click at [635, 274] on button "Edit Order" at bounding box center [634, 277] width 86 height 22
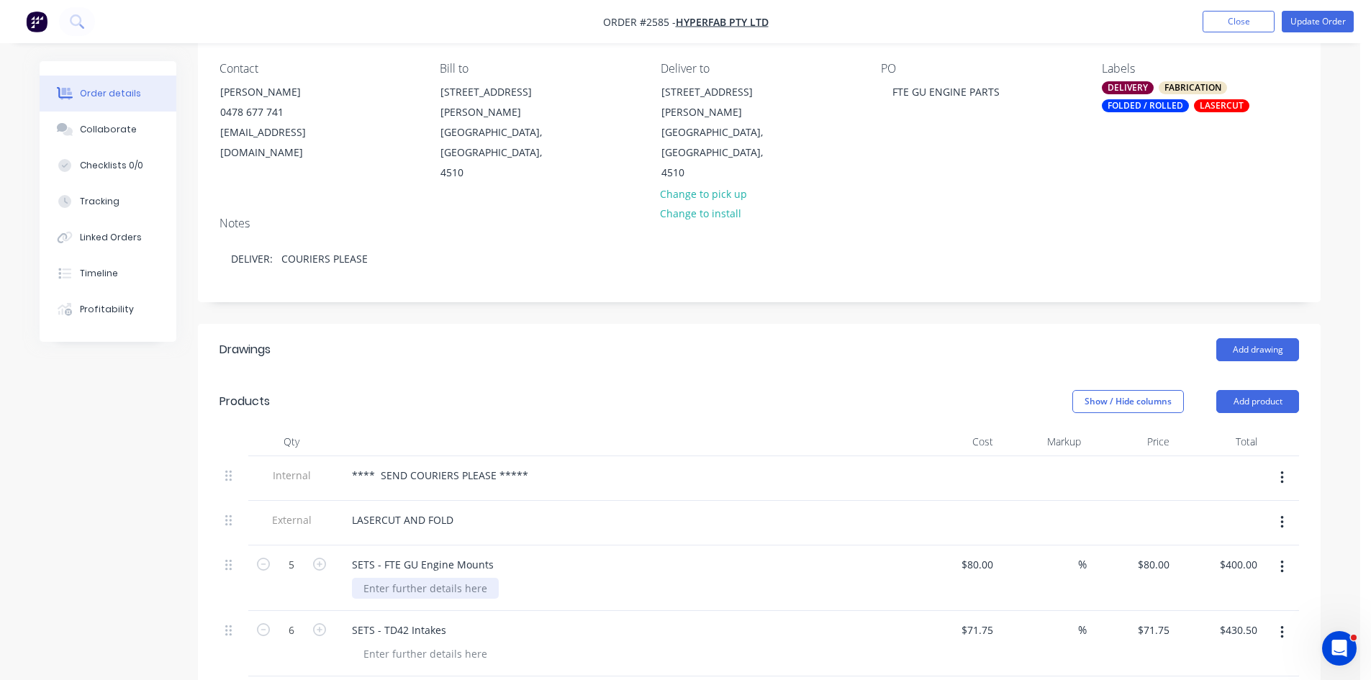
scroll to position [120, 0]
click at [448, 577] on div at bounding box center [425, 587] width 147 height 21
click at [505, 554] on div "SETS - FTE GU Engine Mounts" at bounding box center [622, 564] width 564 height 21
click at [495, 554] on div "SETS - FTE GU Engine Mounts" at bounding box center [422, 564] width 165 height 21
click at [470, 619] on div "SETS - TD42 Intakes" at bounding box center [622, 629] width 564 height 21
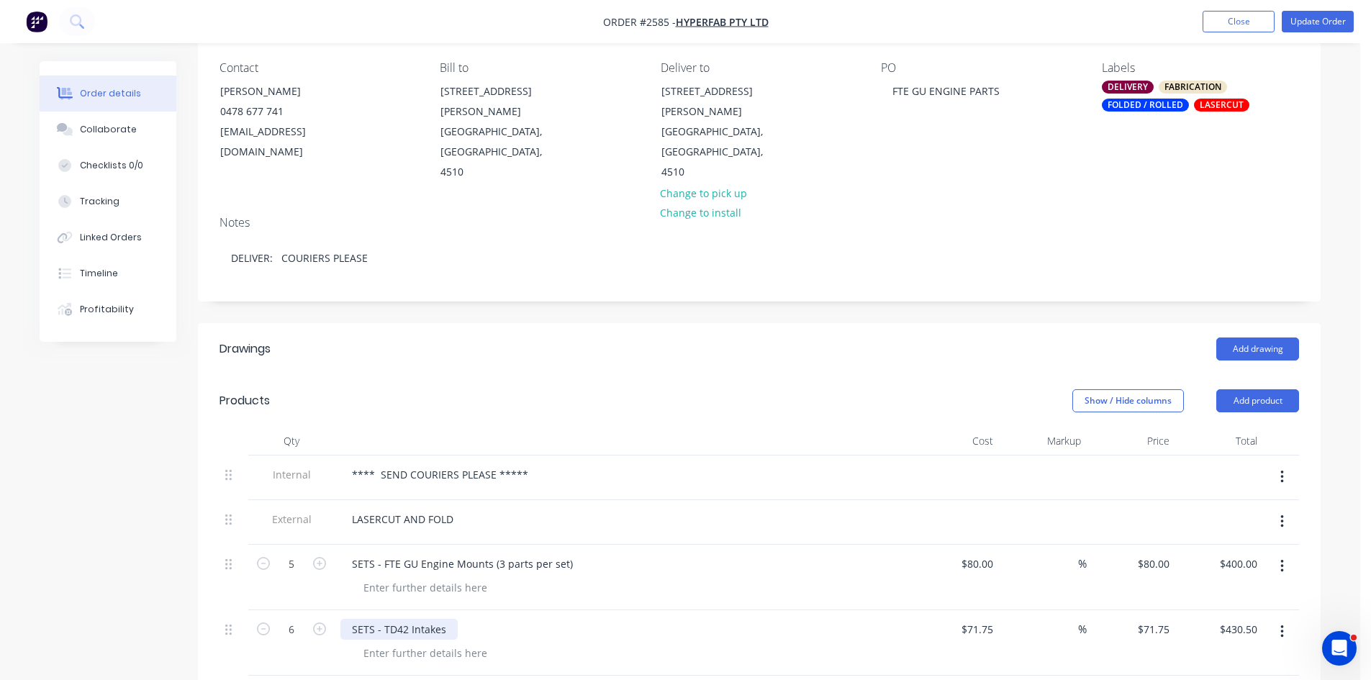
click at [450, 619] on div "SETS - TD42 Intakes" at bounding box center [398, 629] width 117 height 21
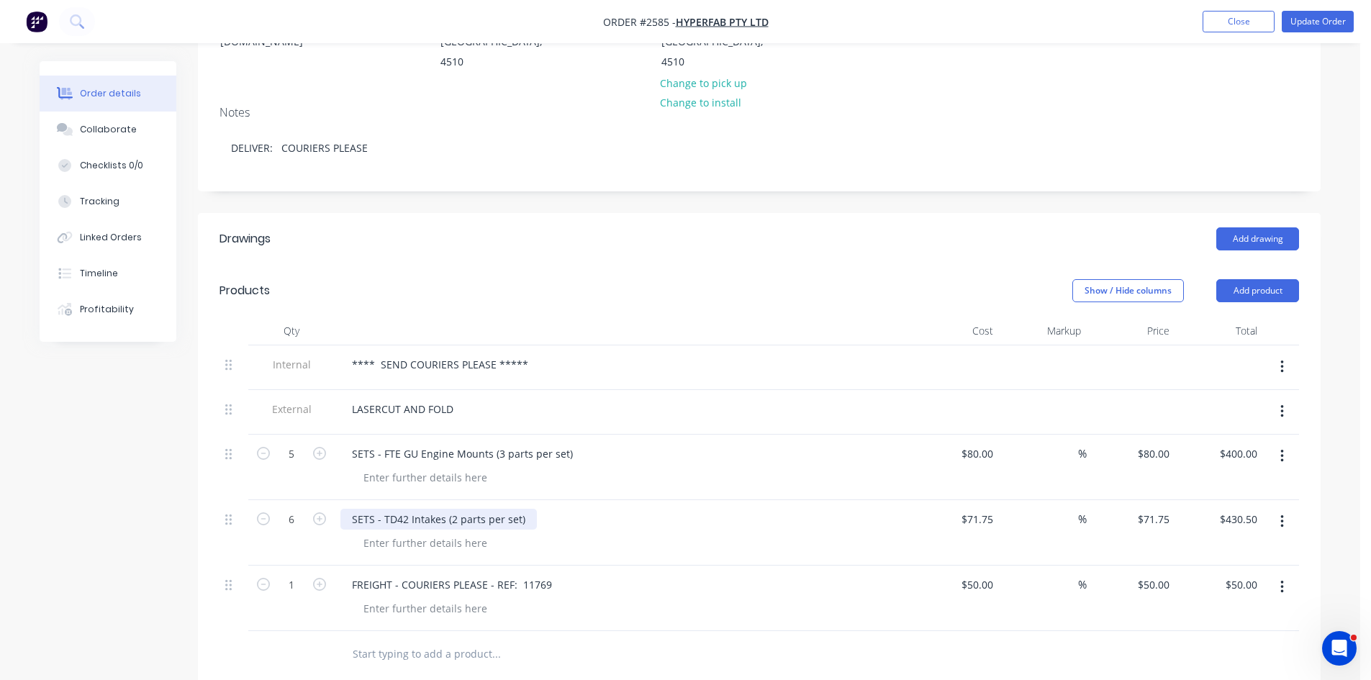
scroll to position [264, 0]
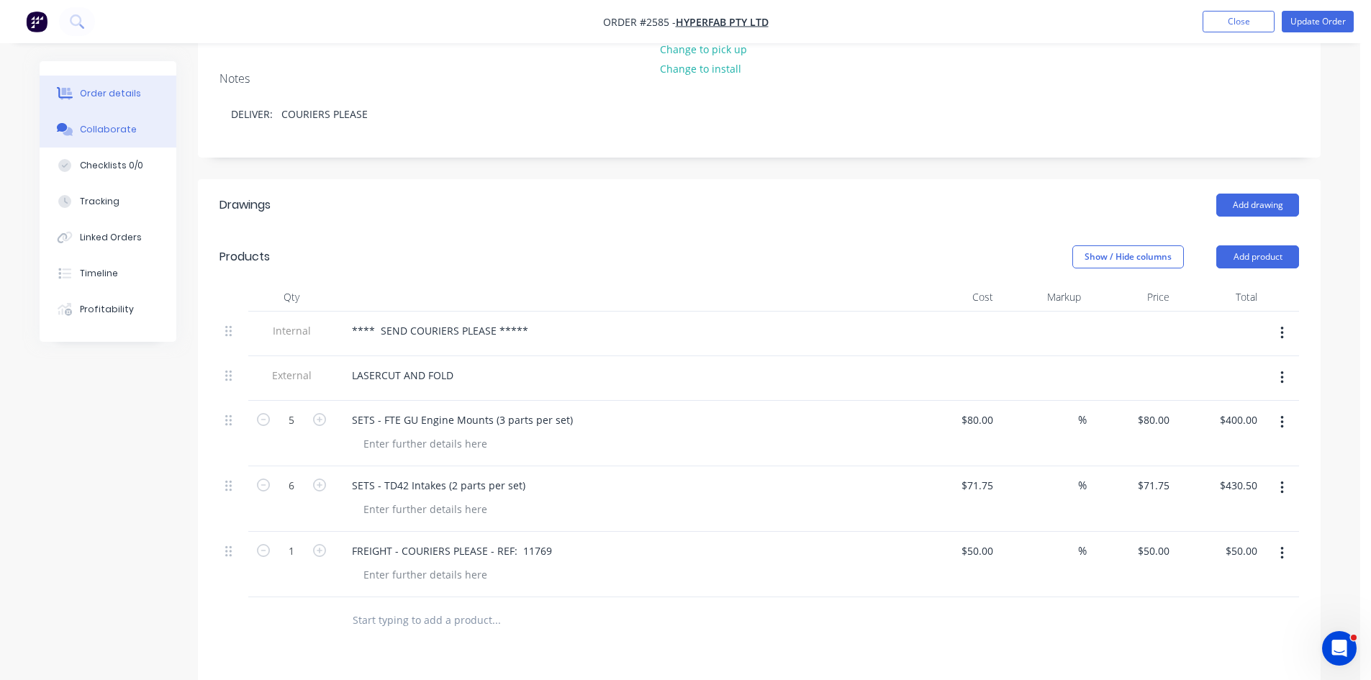
click at [87, 131] on div "Collaborate" at bounding box center [108, 129] width 57 height 13
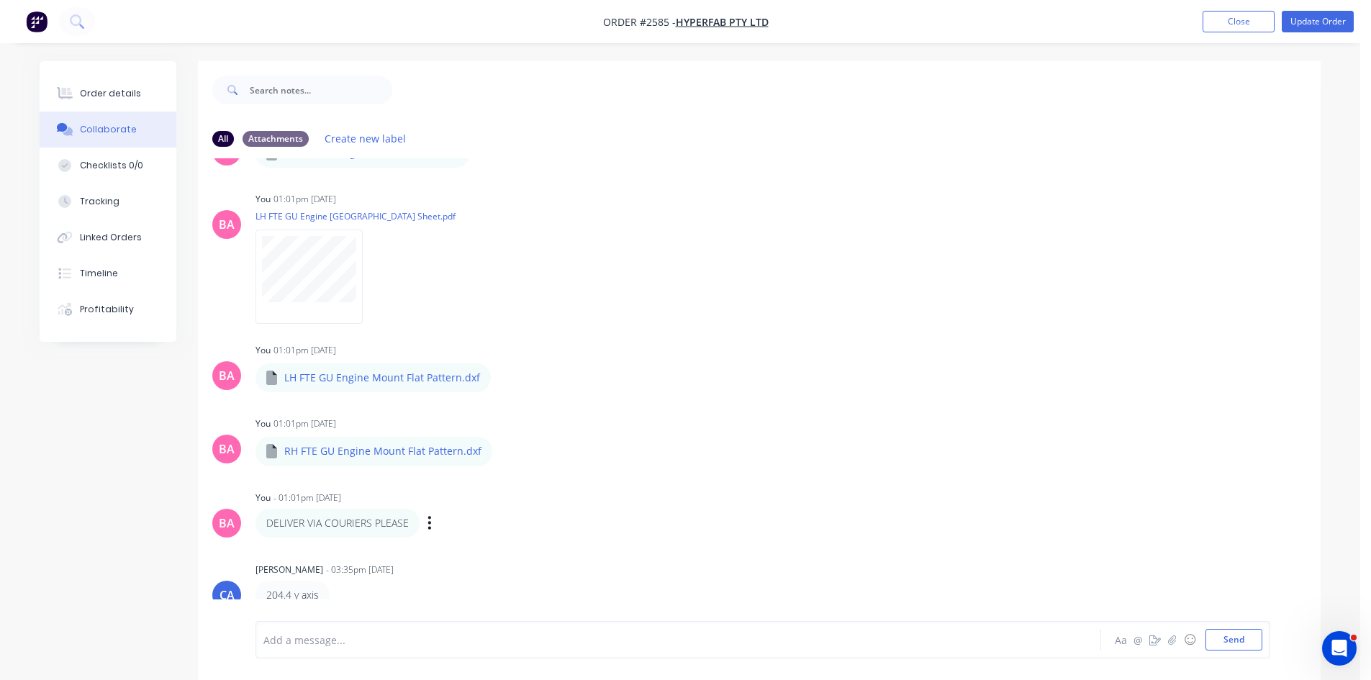
scroll to position [840, 0]
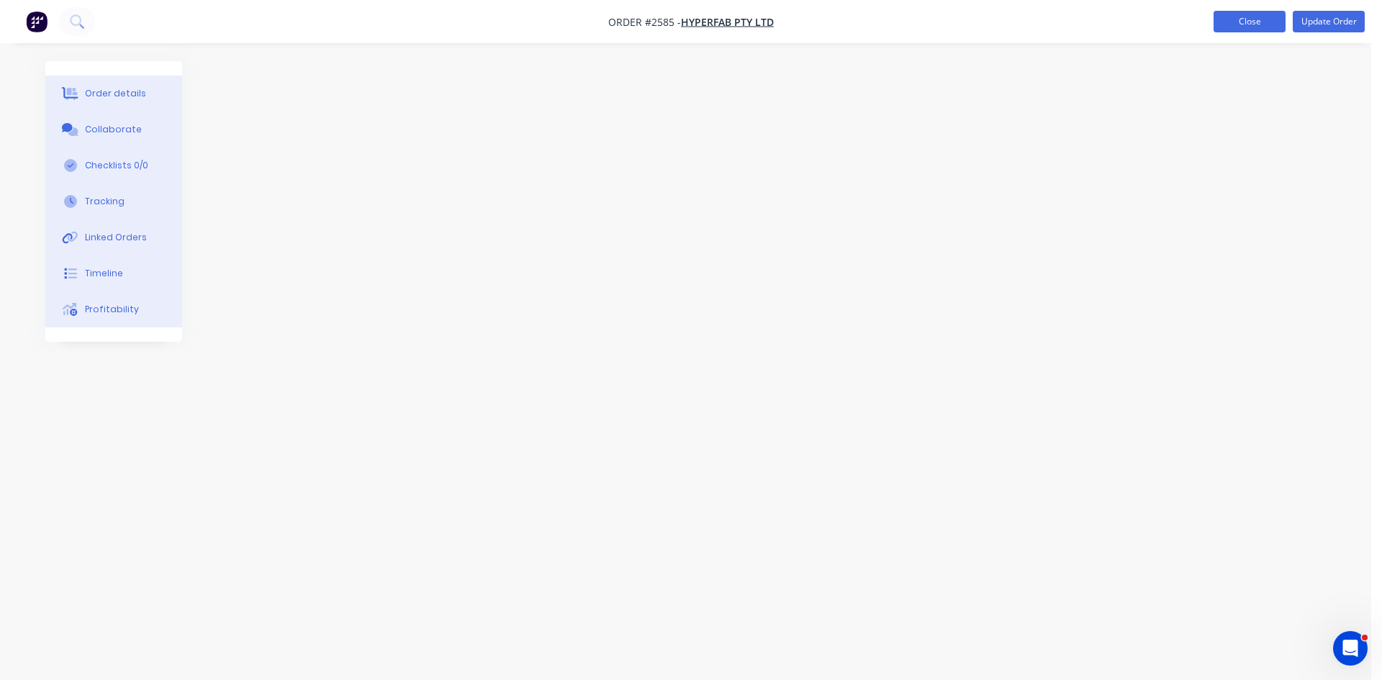
click at [1266, 19] on button "Close" at bounding box center [1250, 22] width 72 height 22
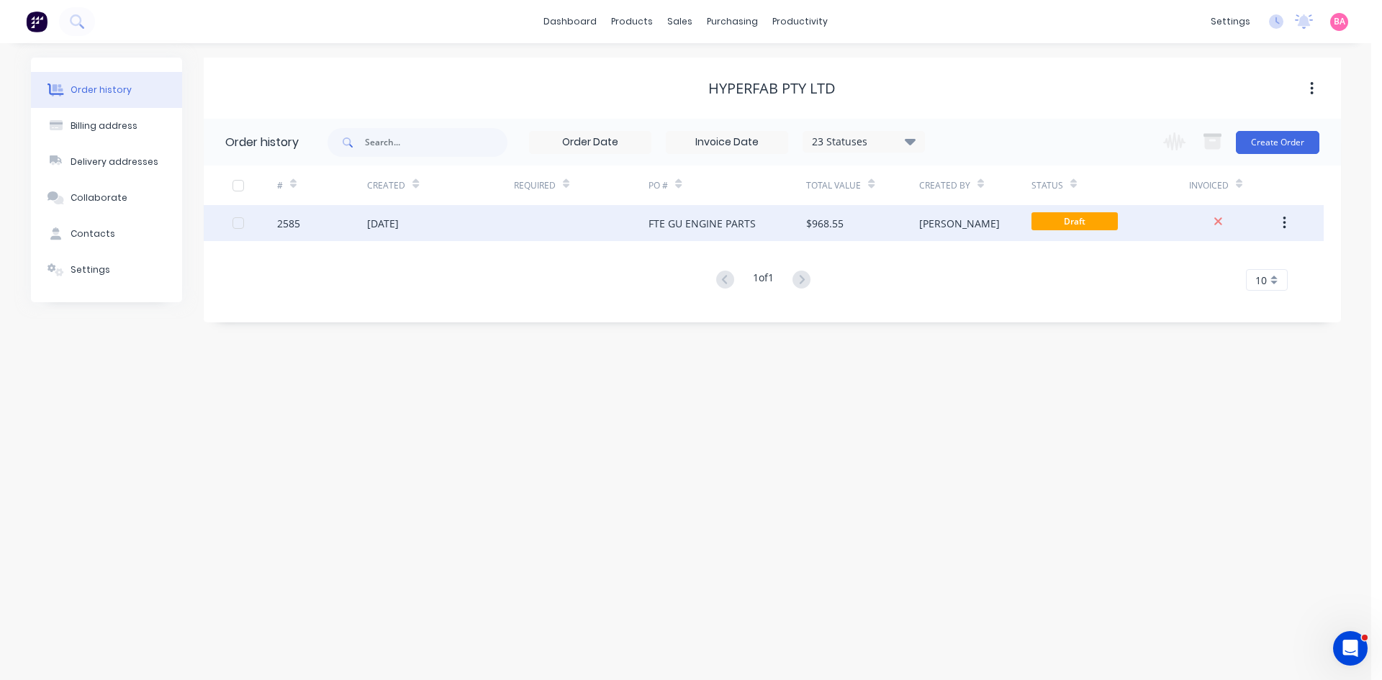
click at [288, 222] on div "2585" at bounding box center [288, 223] width 23 height 15
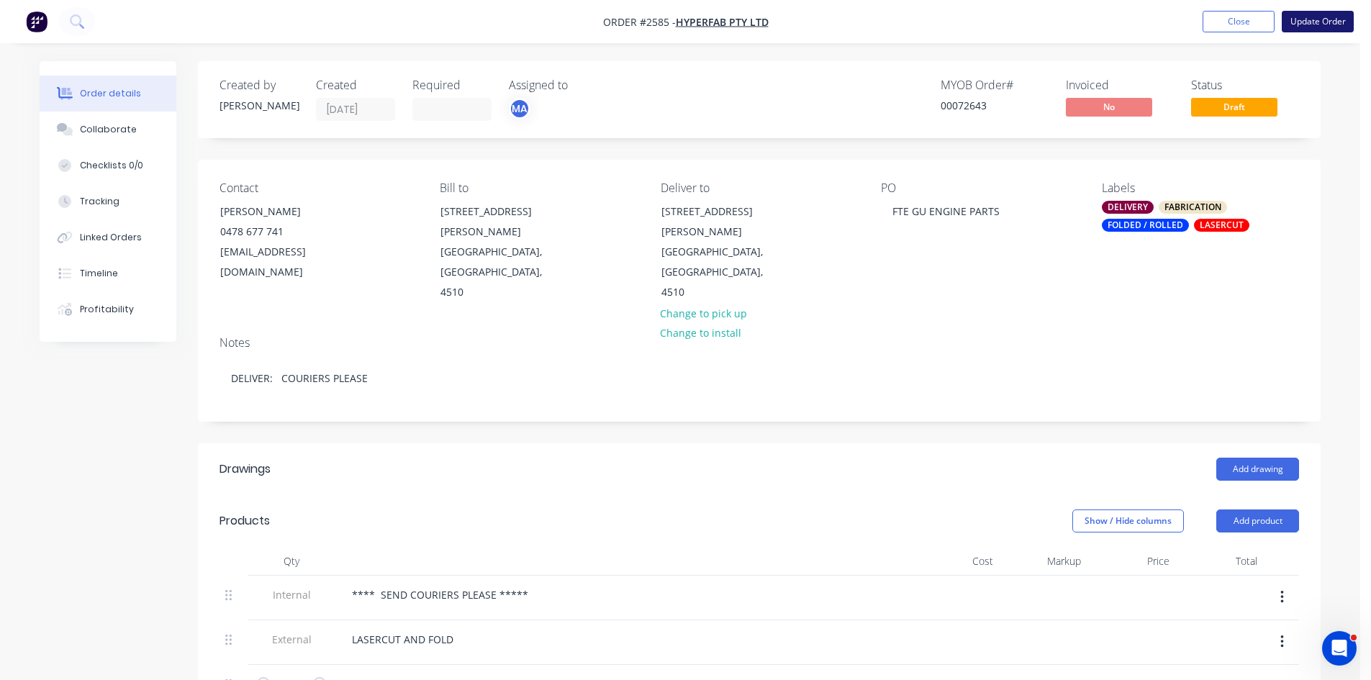
click at [1327, 19] on button "Update Order" at bounding box center [1318, 22] width 72 height 22
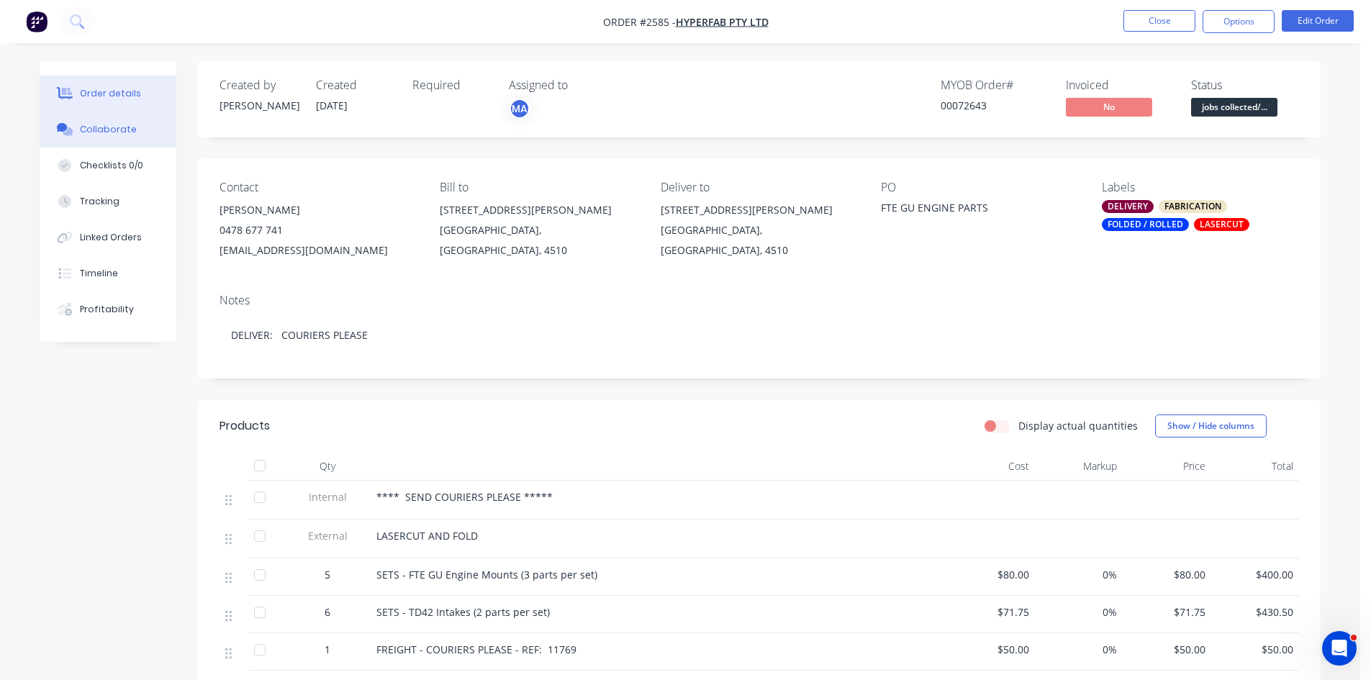
click at [119, 127] on div "Collaborate" at bounding box center [108, 129] width 57 height 13
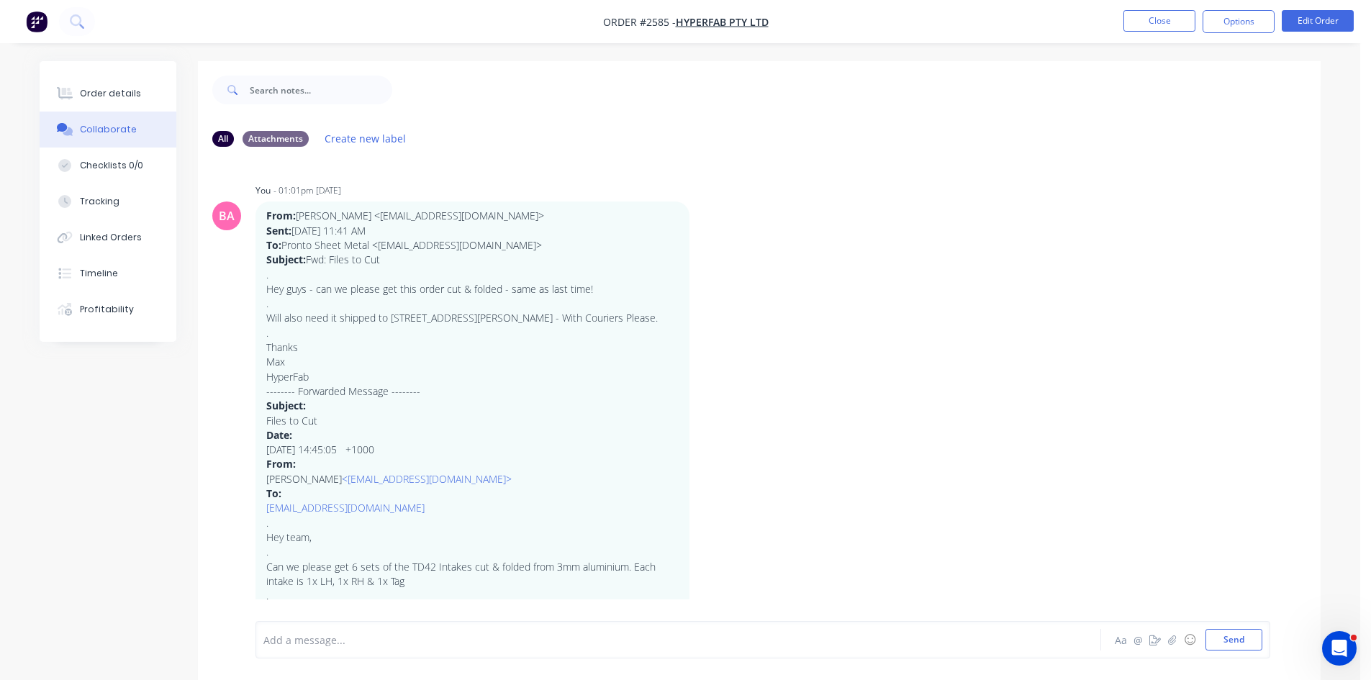
scroll to position [22, 0]
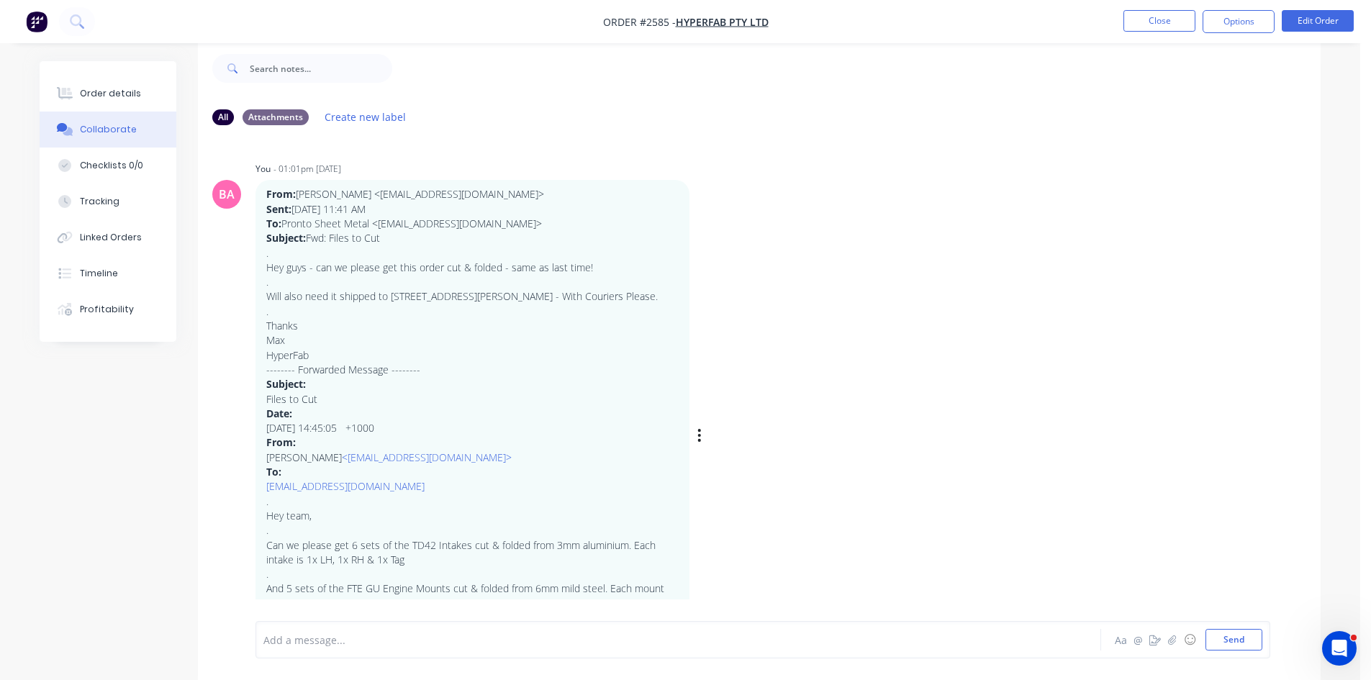
click at [861, 472] on div "BA You - 01:01pm 25/08/25 From: Max Davis <sales@hyperfab.au> Sent: Monday, 25 …" at bounding box center [759, 424] width 1123 height 533
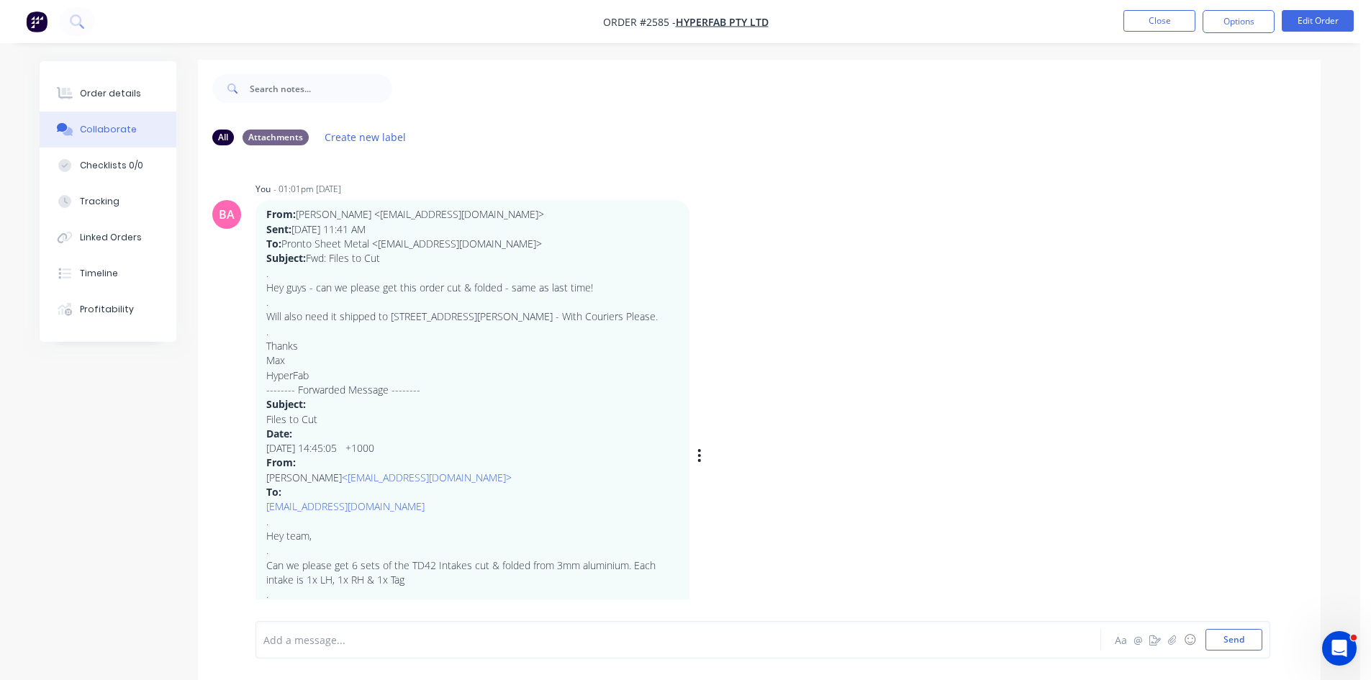
scroll to position [0, 0]
click at [116, 89] on div "Order details" at bounding box center [110, 93] width 61 height 13
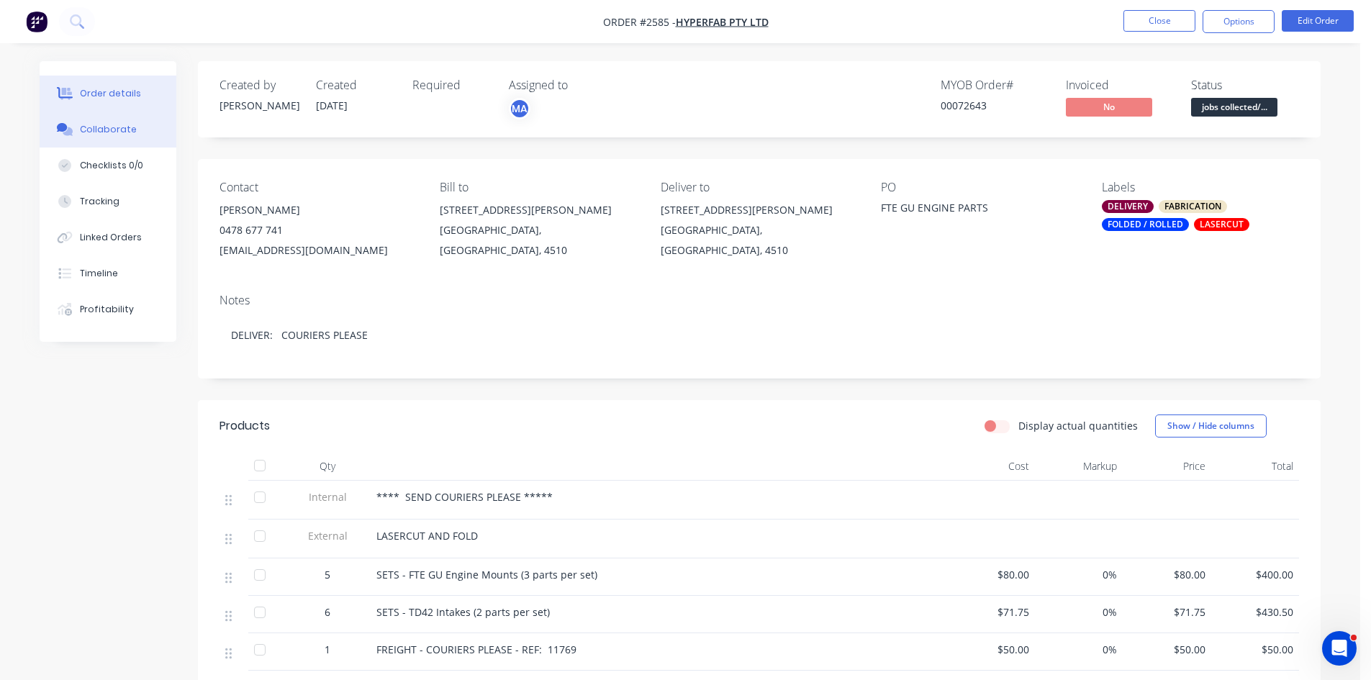
click at [114, 123] on div "Collaborate" at bounding box center [108, 129] width 57 height 13
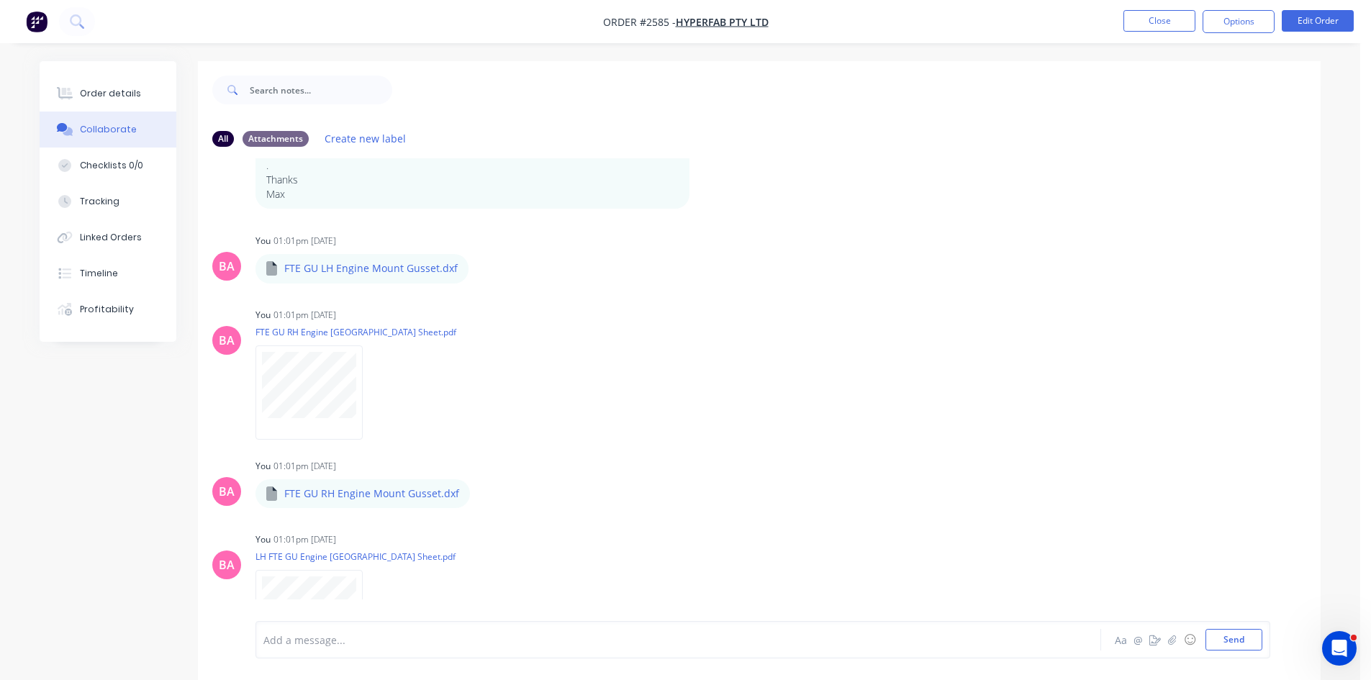
scroll to position [648, 0]
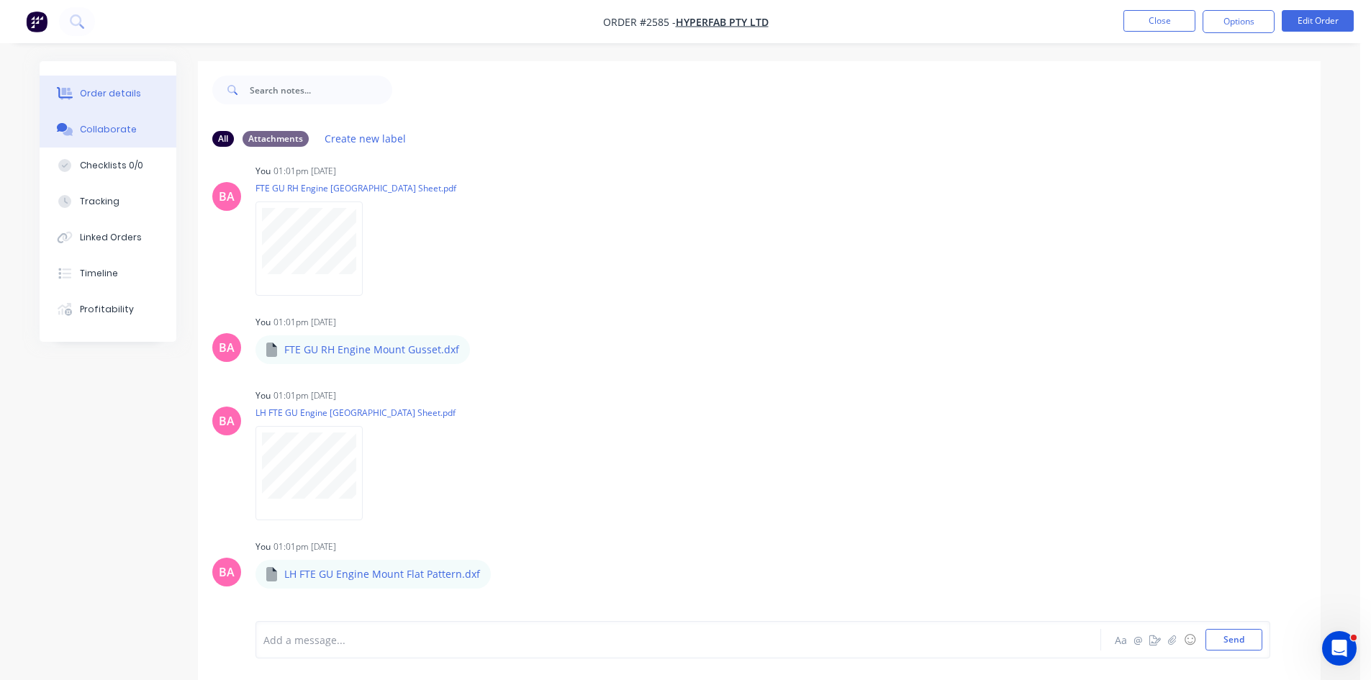
click at [120, 85] on button "Order details" at bounding box center [108, 94] width 137 height 36
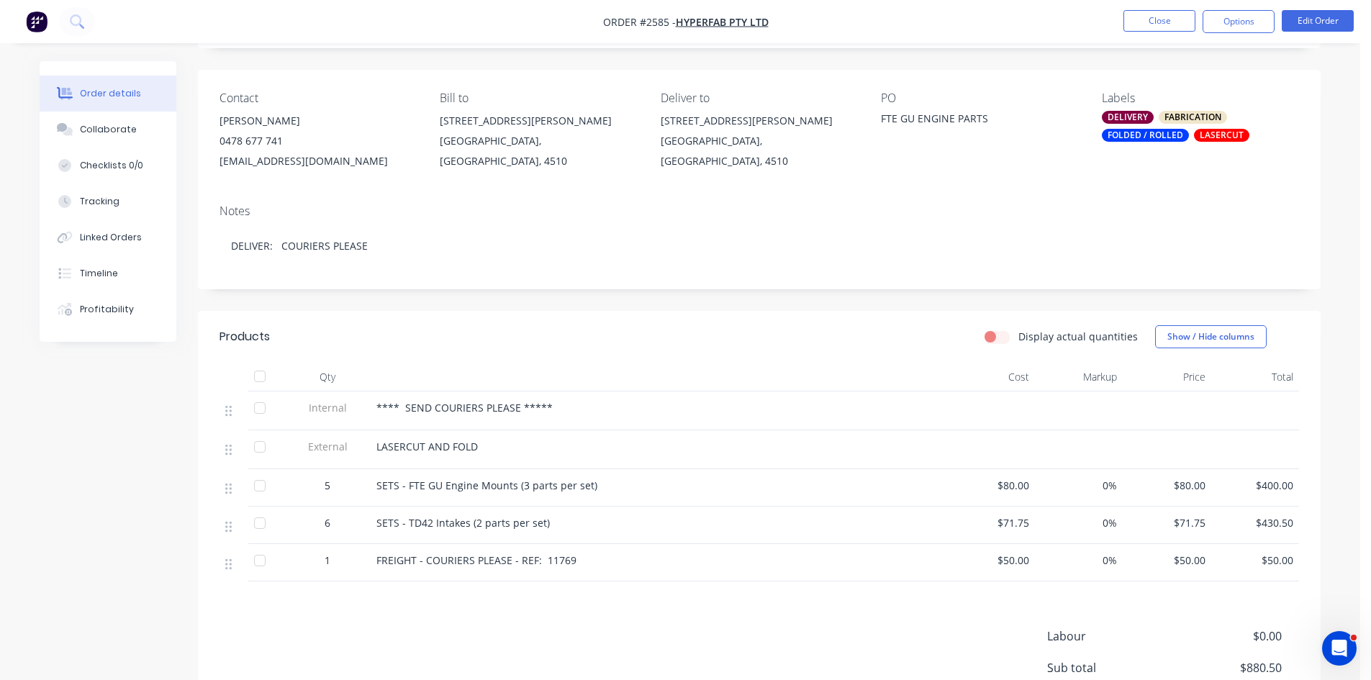
scroll to position [96, 0]
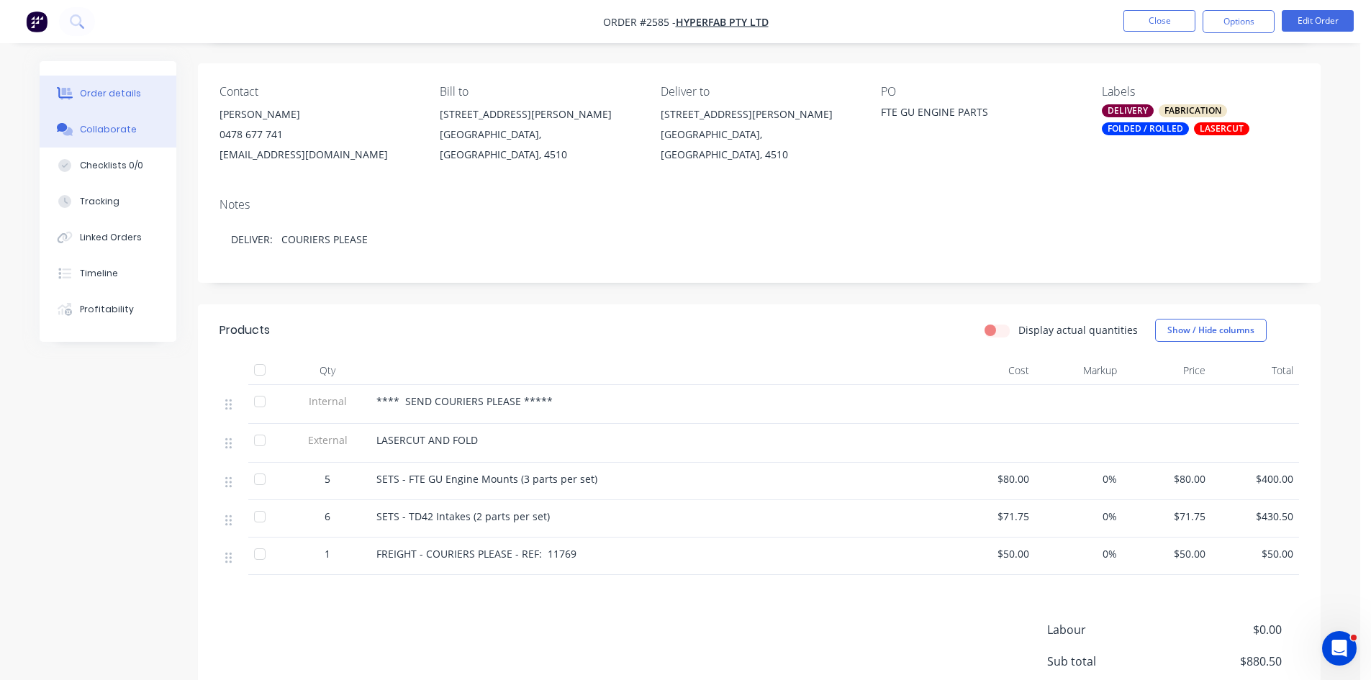
click at [92, 127] on div "Collaborate" at bounding box center [108, 129] width 57 height 13
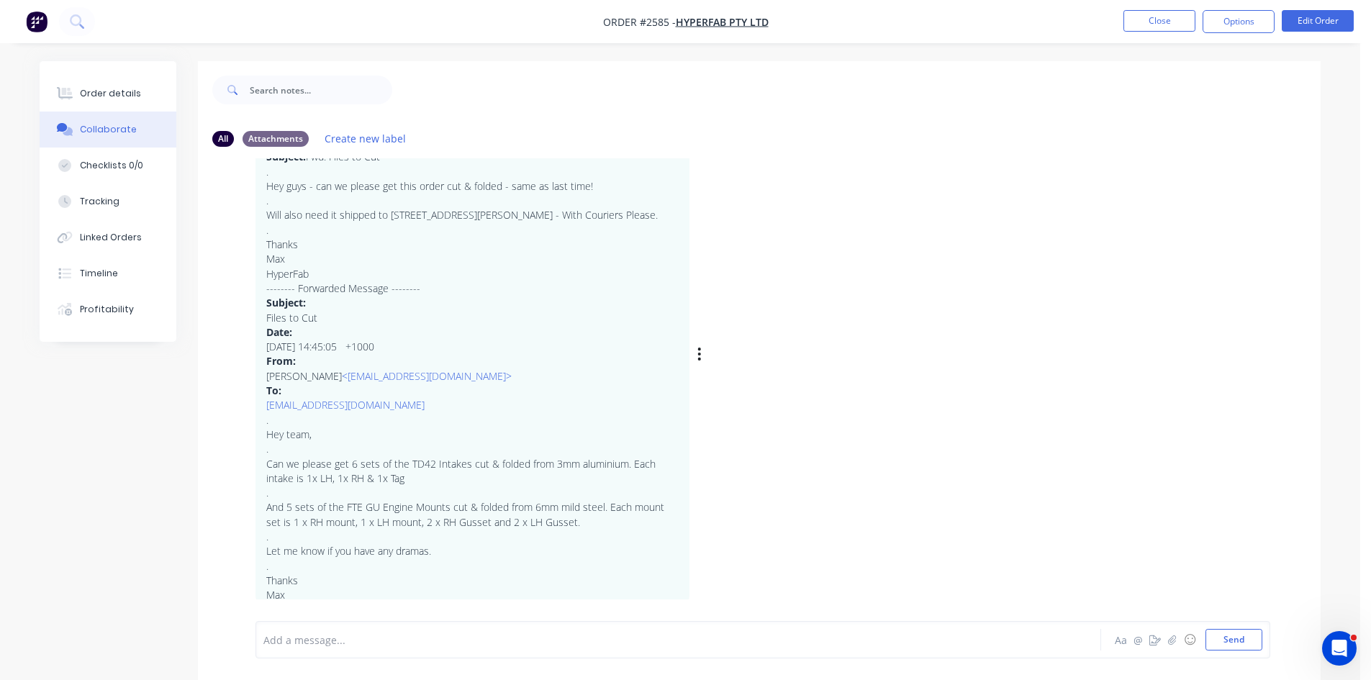
scroll to position [120, 0]
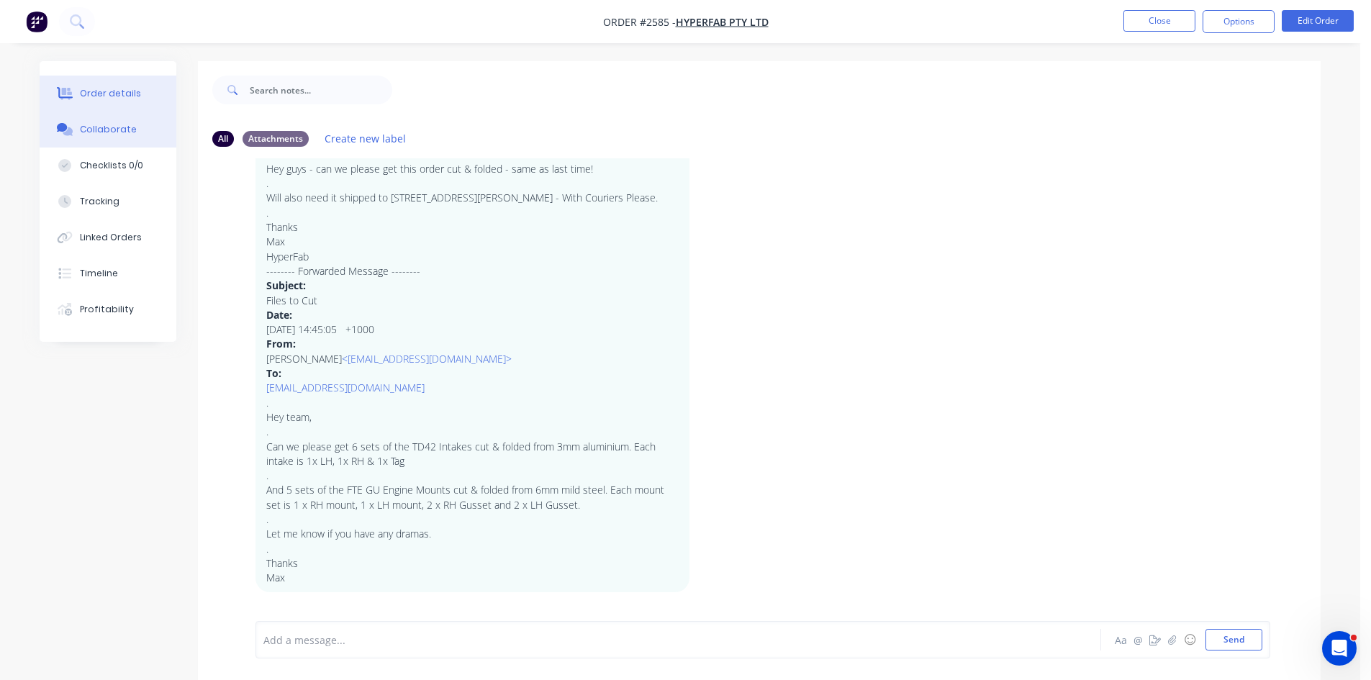
click at [107, 94] on div "Order details" at bounding box center [110, 93] width 61 height 13
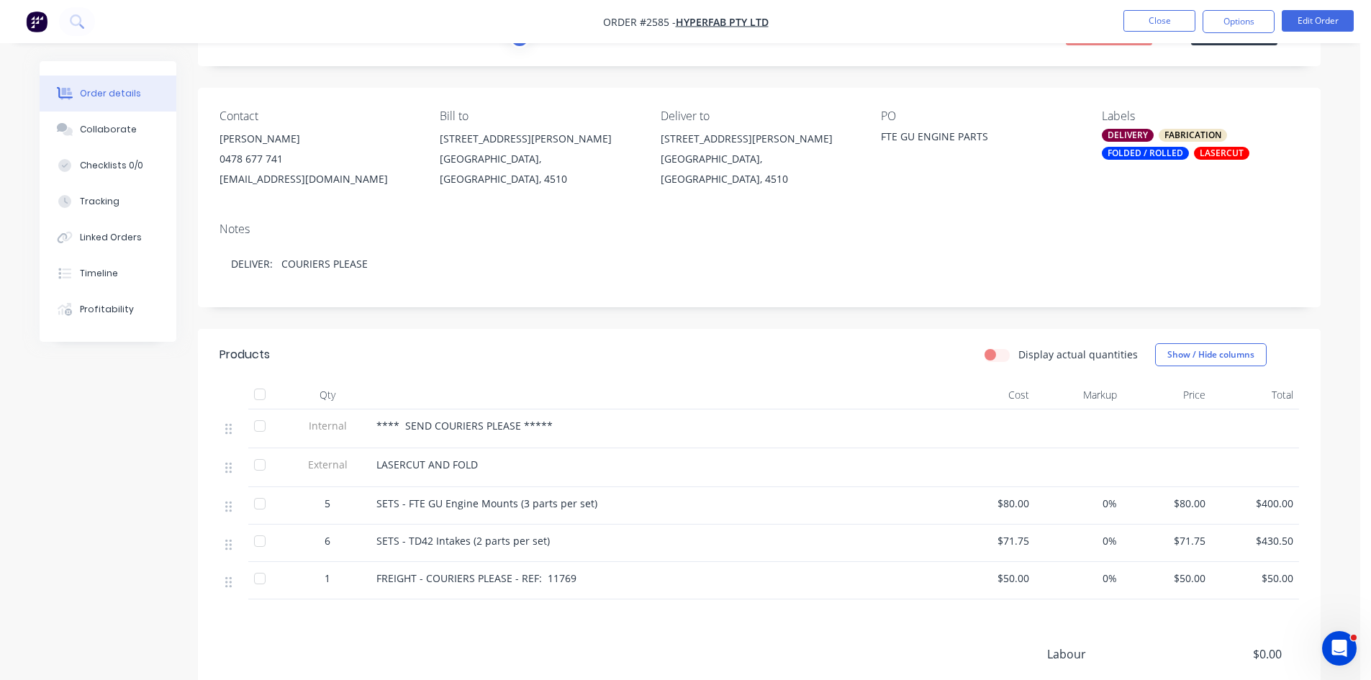
scroll to position [72, 0]
click at [1155, 19] on button "Close" at bounding box center [1160, 21] width 72 height 22
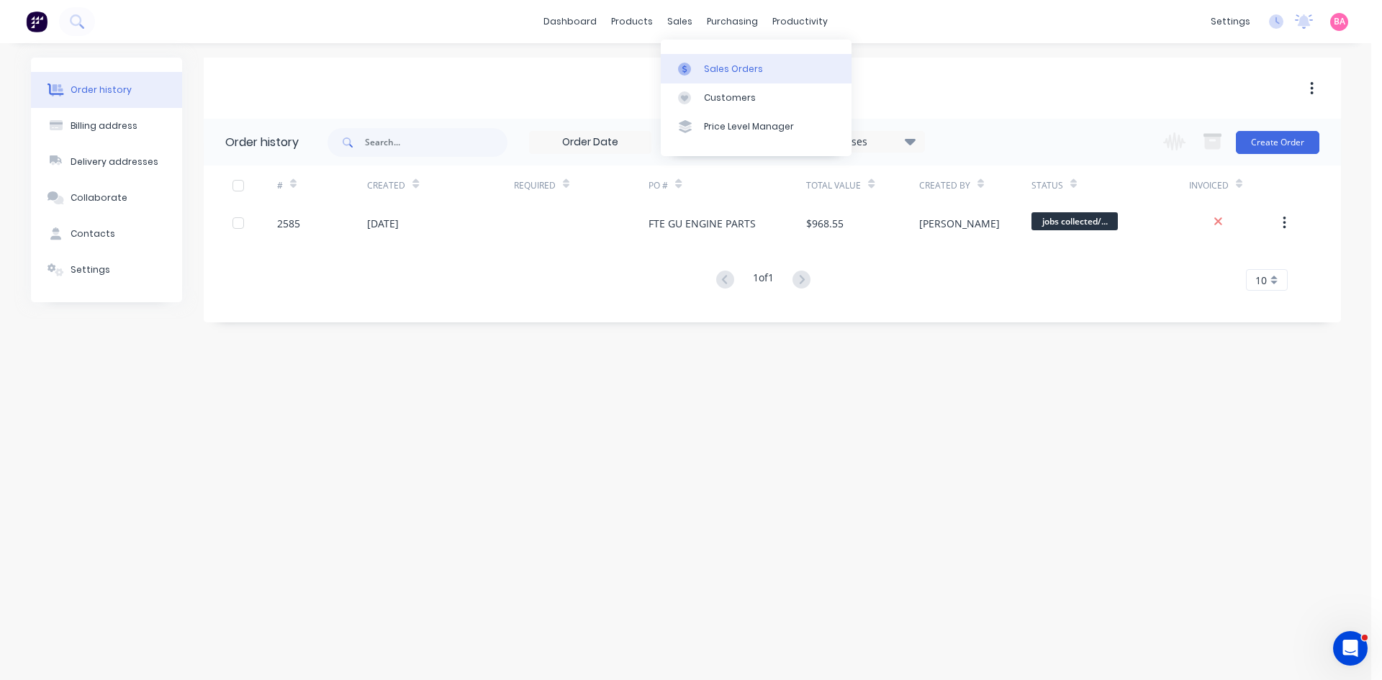
click at [729, 68] on div "Sales Orders" at bounding box center [733, 69] width 59 height 13
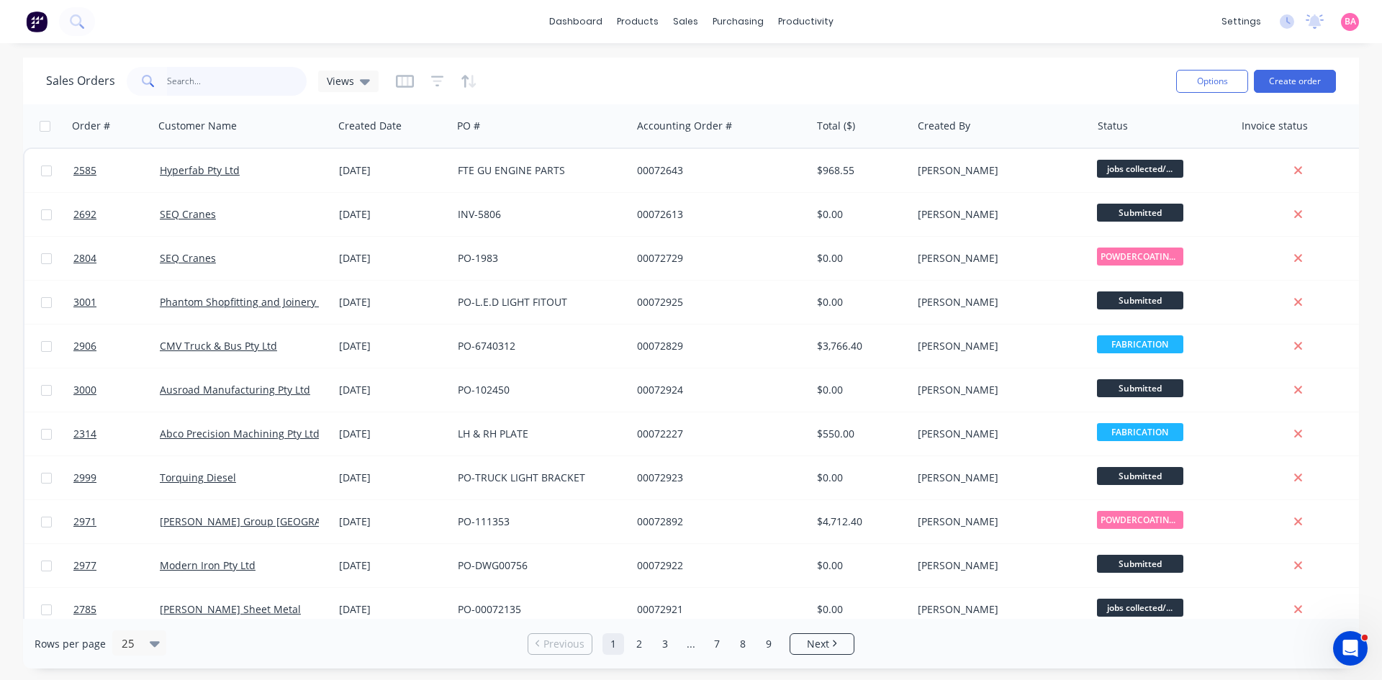
click at [204, 84] on input "text" at bounding box center [237, 81] width 140 height 29
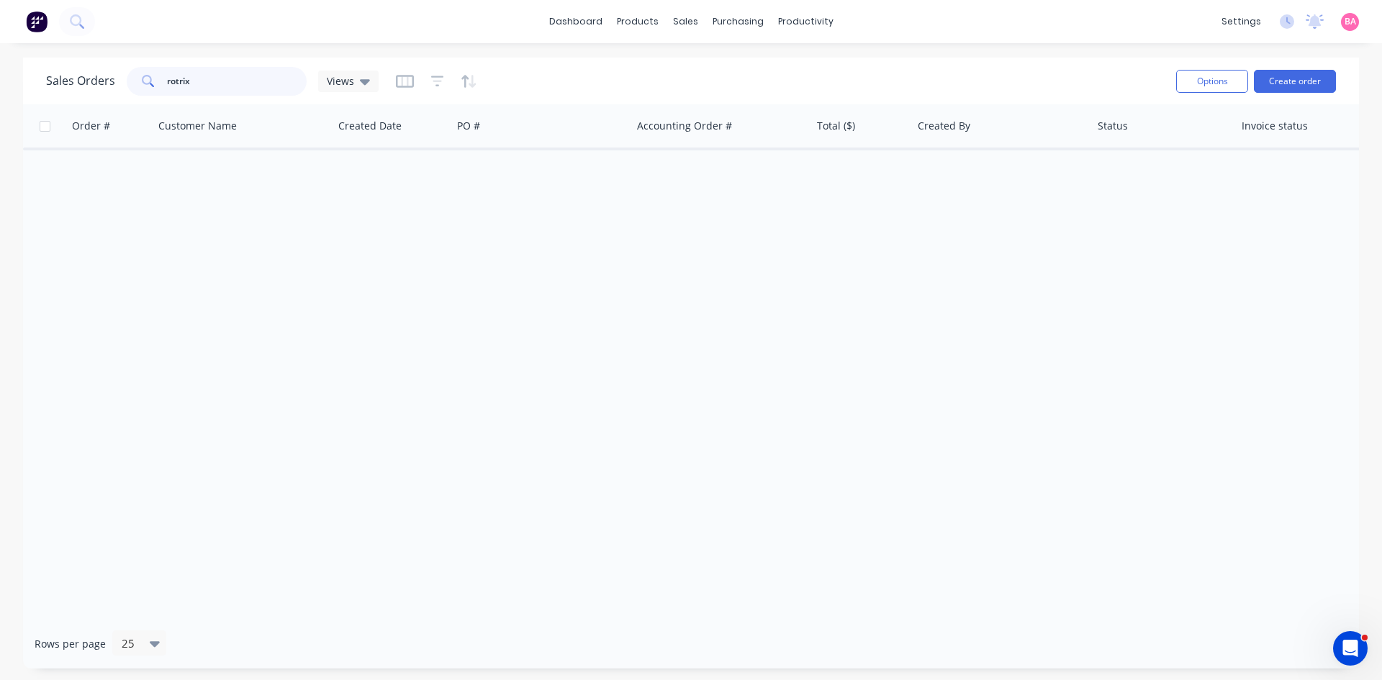
drag, startPoint x: 204, startPoint y: 84, endPoint x: 112, endPoint y: 84, distance: 91.4
click at [112, 84] on div "Sales Orders rotrix Views" at bounding box center [212, 81] width 333 height 29
drag, startPoint x: 206, startPoint y: 81, endPoint x: 94, endPoint y: 75, distance: 112.5
click at [94, 75] on div "Sales Orders rotrix Views" at bounding box center [212, 81] width 333 height 29
type input "hyperfab"
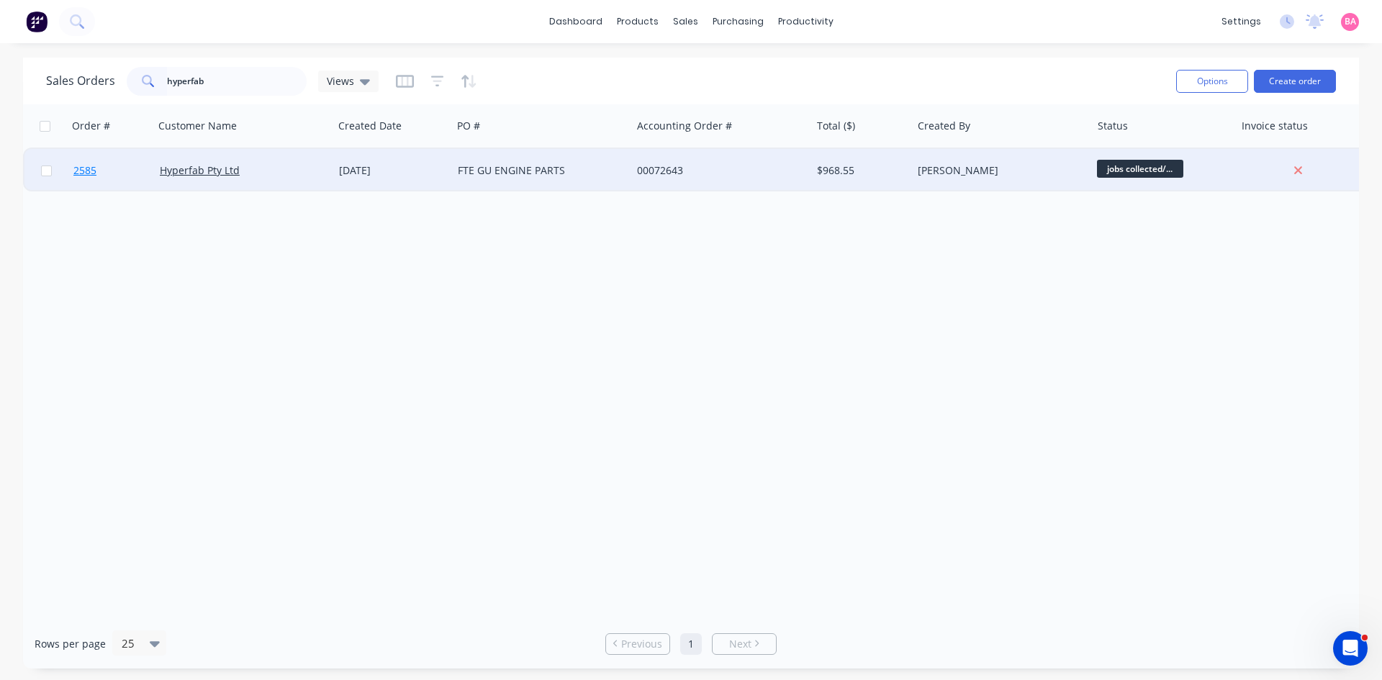
click at [77, 170] on span "2585" at bounding box center [84, 170] width 23 height 14
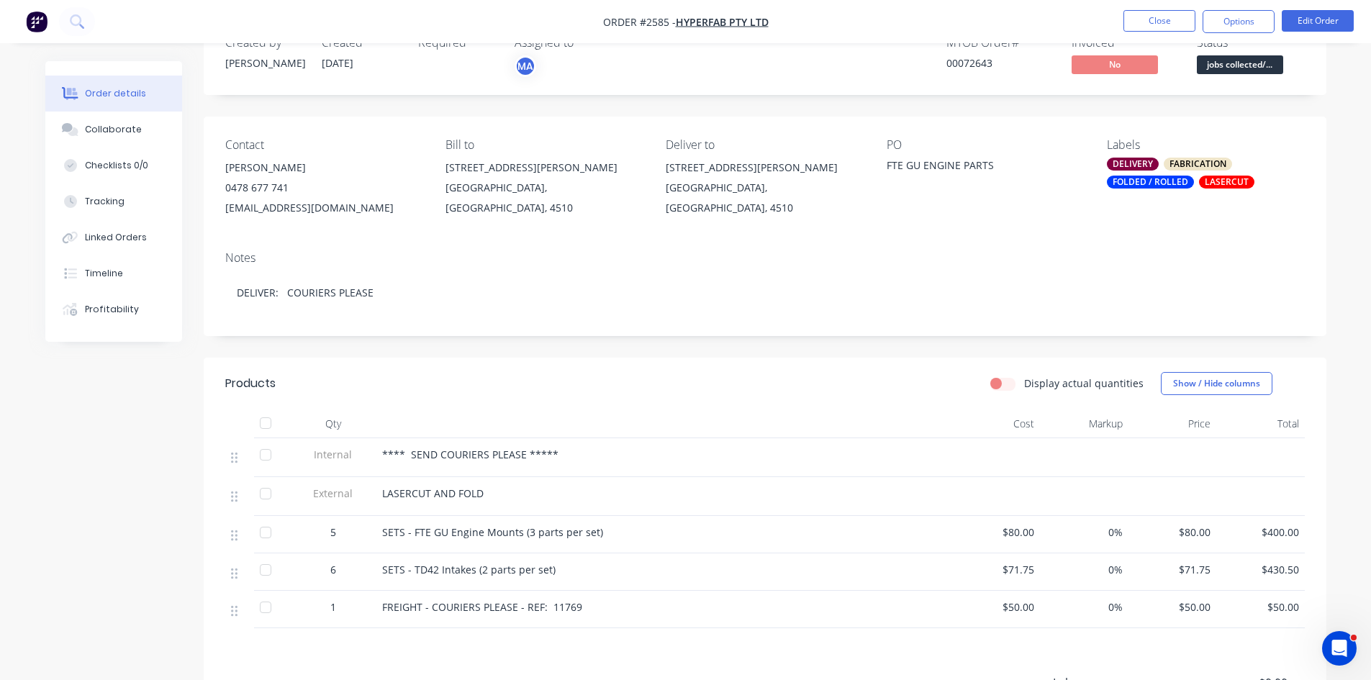
scroll to position [48, 0]
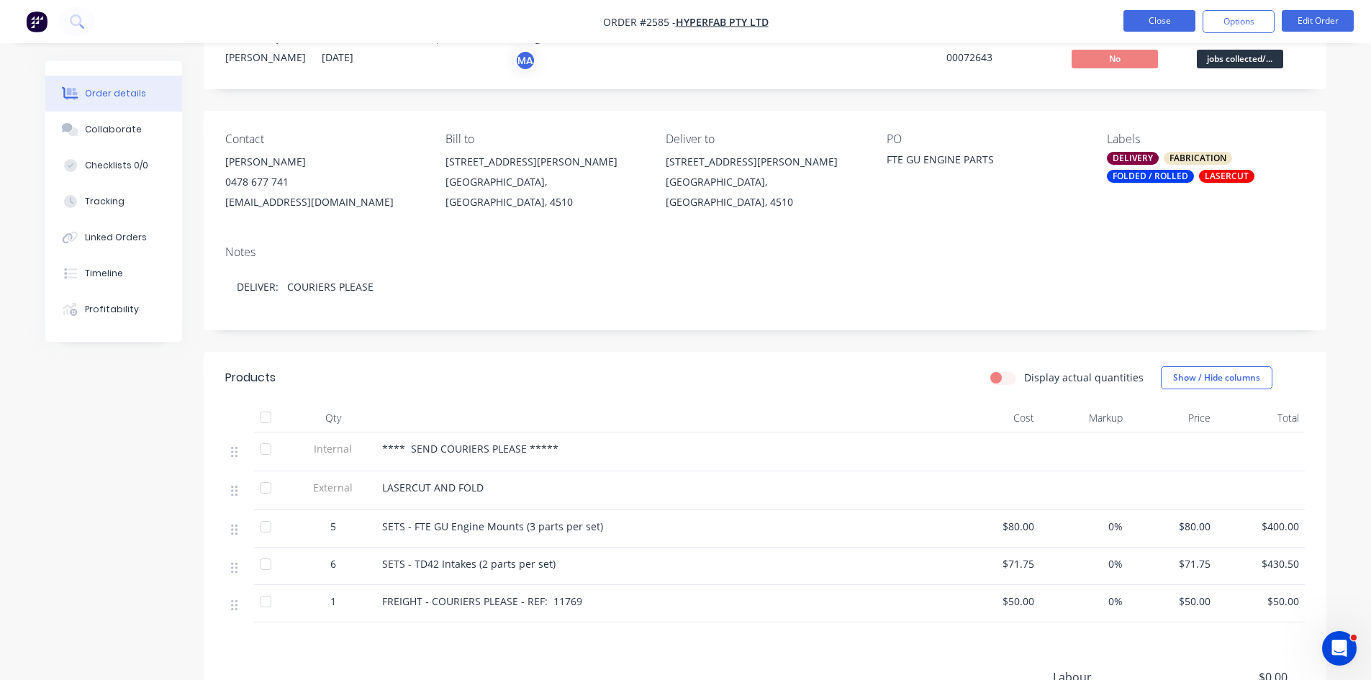
click at [1159, 21] on button "Close" at bounding box center [1160, 21] width 72 height 22
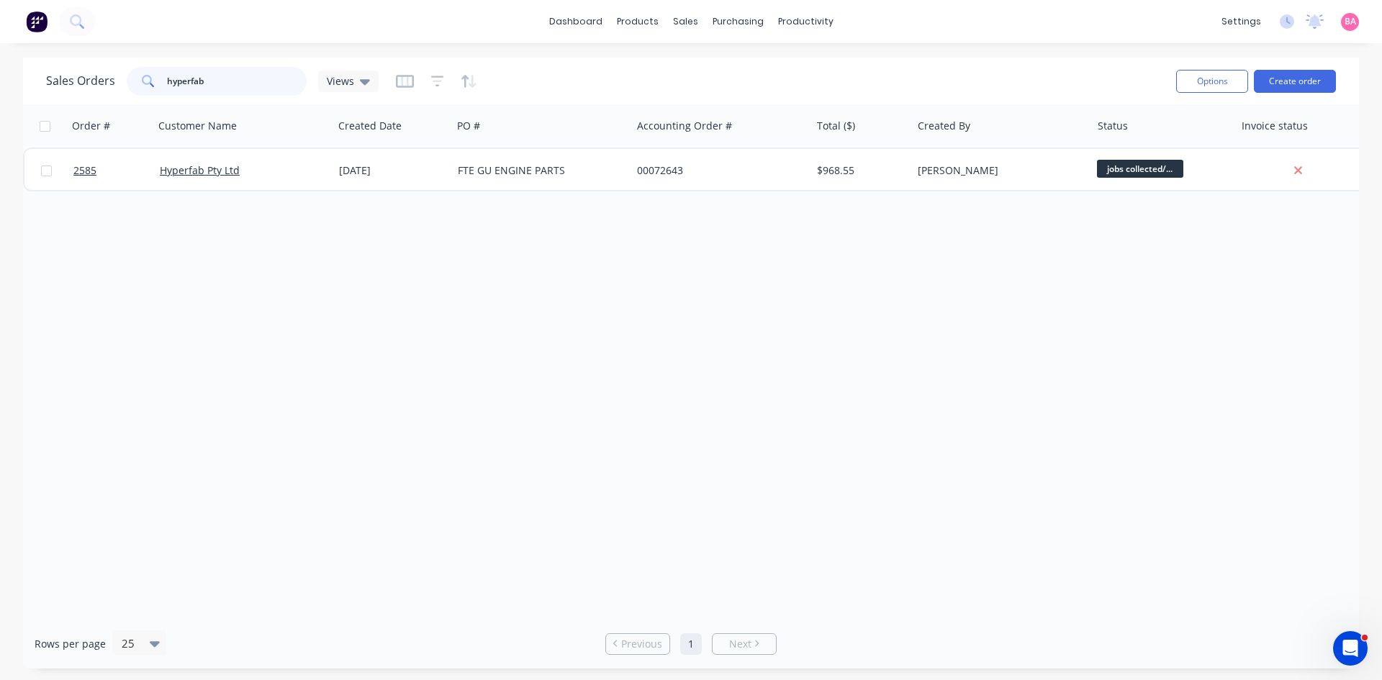
drag, startPoint x: 223, startPoint y: 79, endPoint x: -84, endPoint y: 53, distance: 307.8
click at [0, 53] on html "dashboard products sales purchasing productivity dashboard products Product Cat…" at bounding box center [691, 340] width 1382 height 680
type input "rotrix"
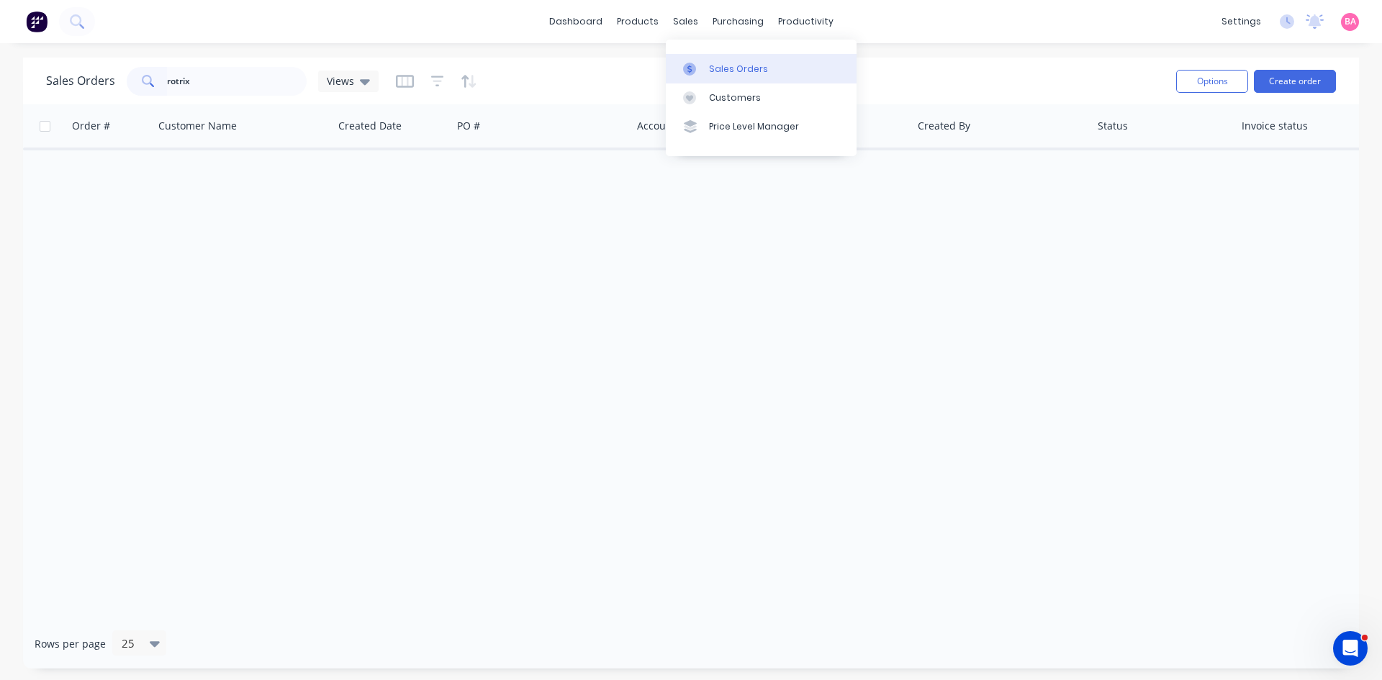
click at [731, 72] on div "Sales Orders" at bounding box center [738, 69] width 59 height 13
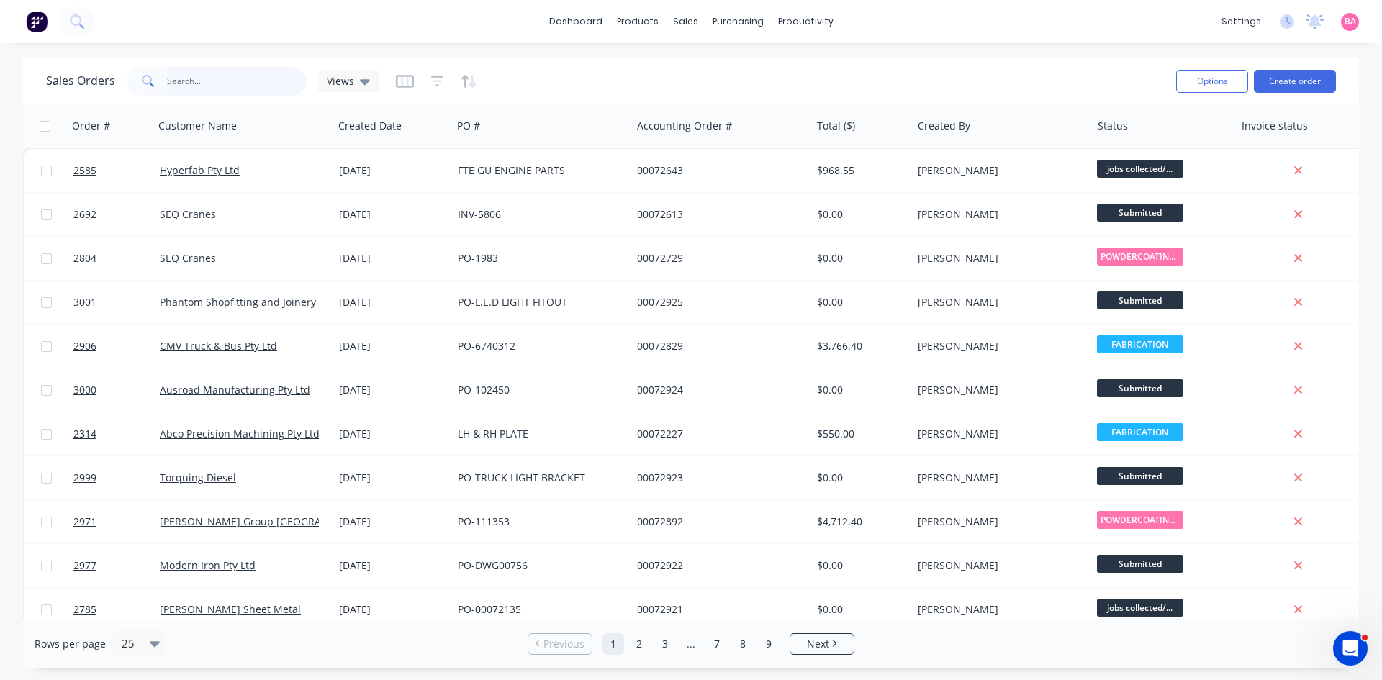
click at [216, 80] on input "text" at bounding box center [237, 81] width 140 height 29
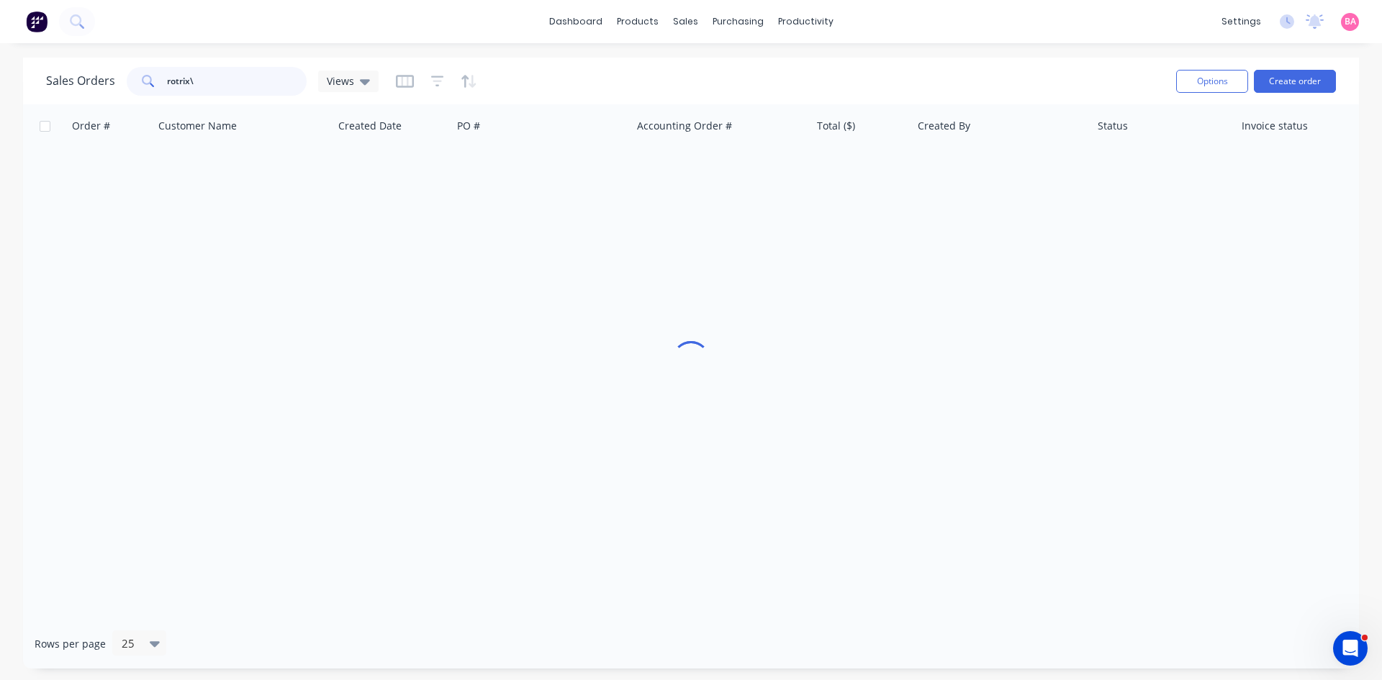
type input "rotrix"
click at [431, 81] on icon "button" at bounding box center [437, 81] width 13 height 14
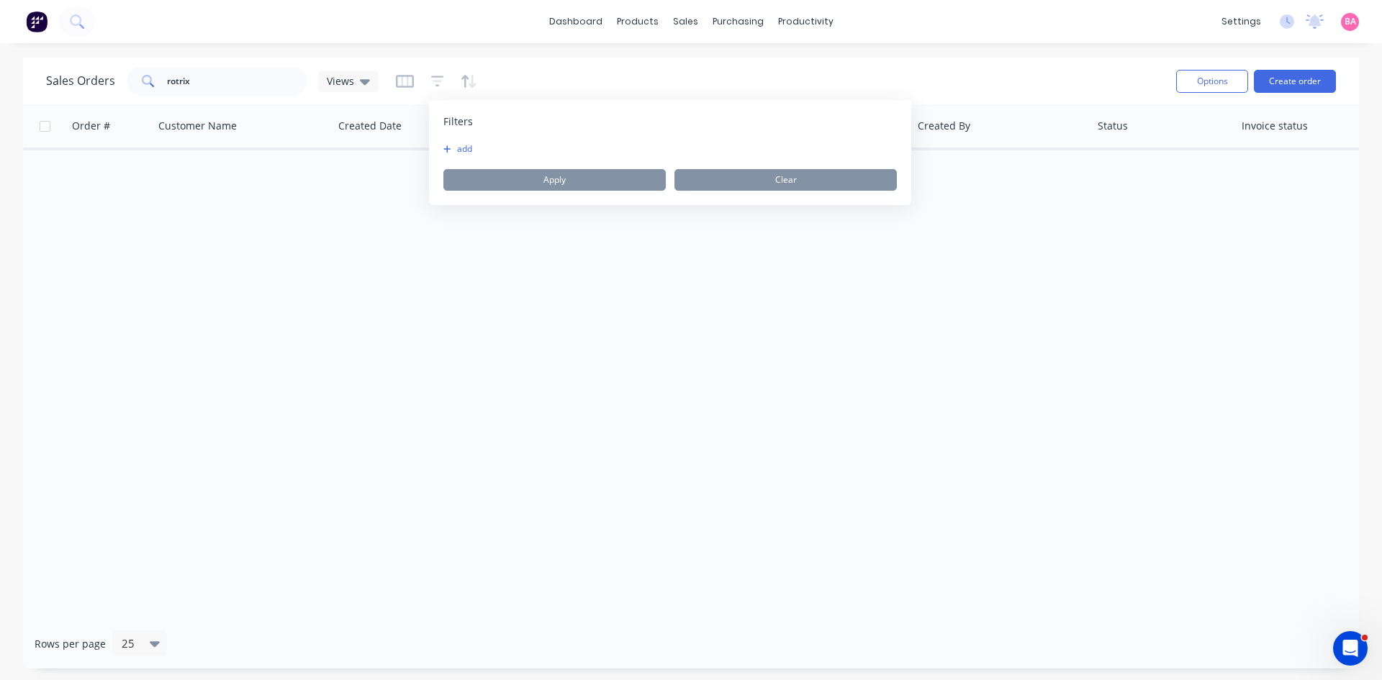
click at [464, 148] on button "add" at bounding box center [461, 149] width 36 height 12
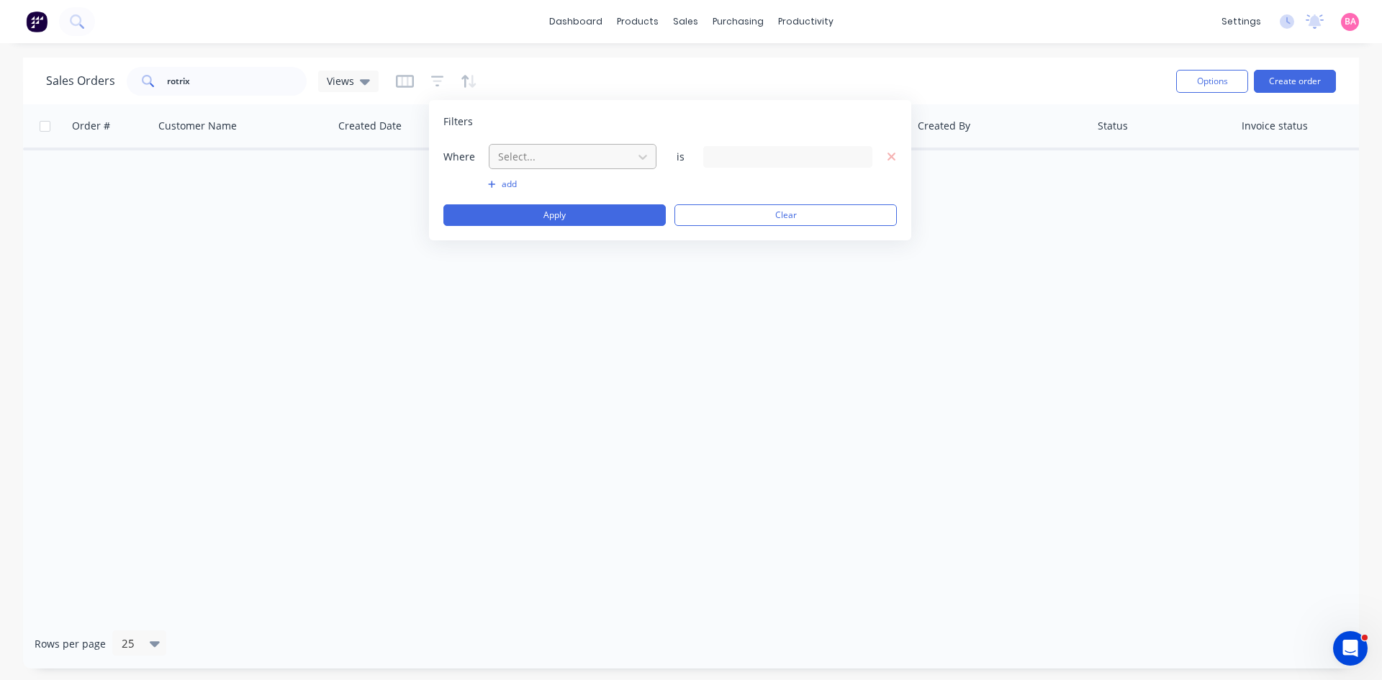
click at [554, 155] on div at bounding box center [561, 157] width 129 height 18
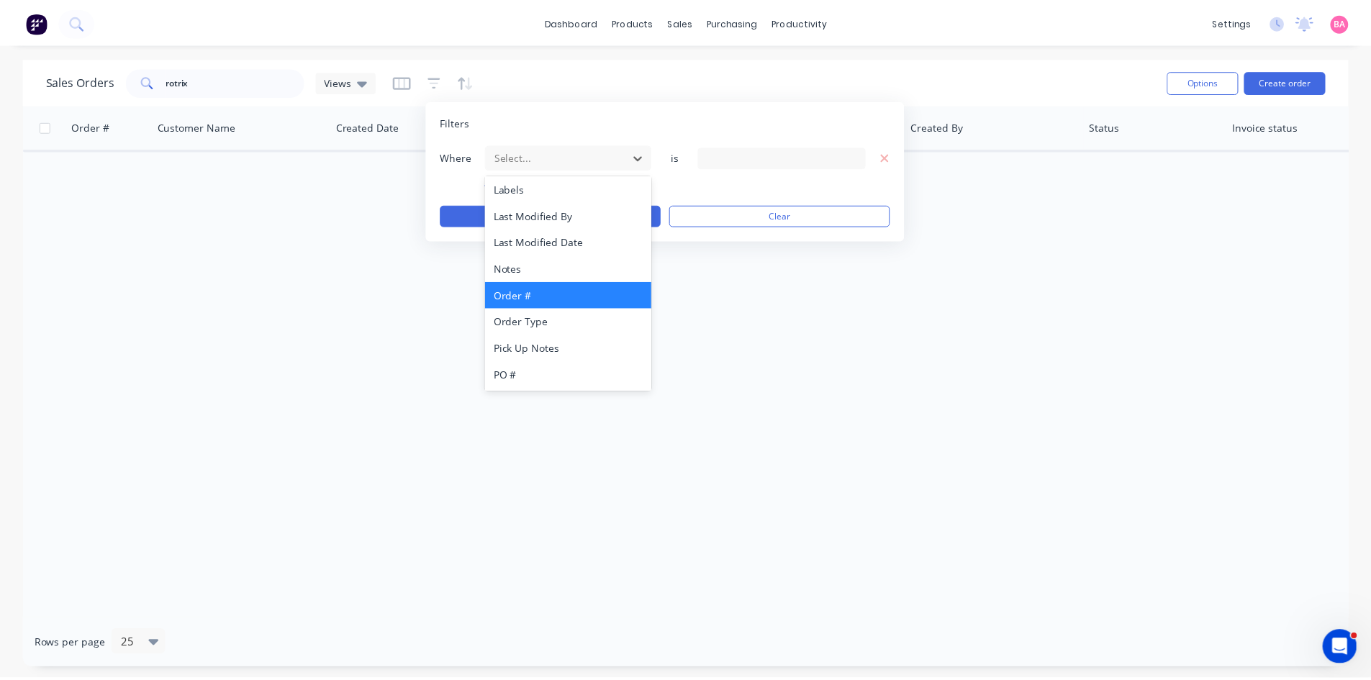
scroll to position [376, 0]
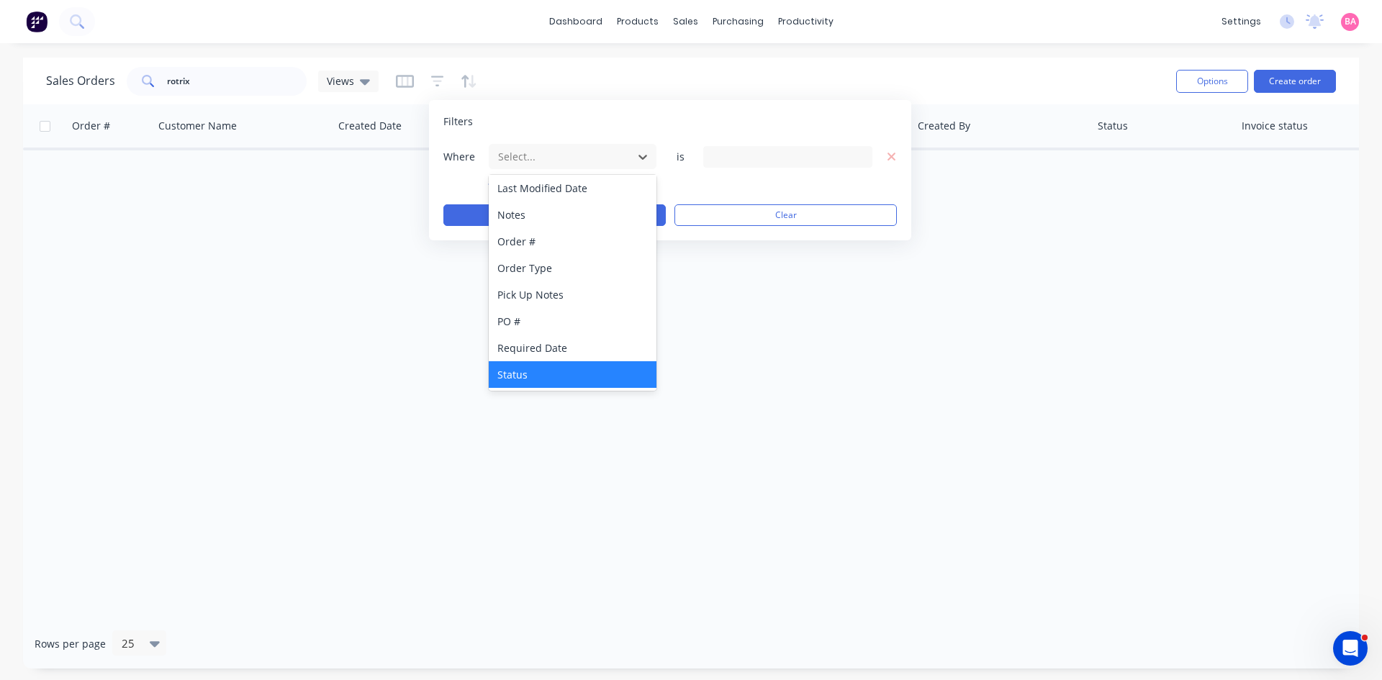
click at [522, 378] on div "Status" at bounding box center [573, 374] width 168 height 27
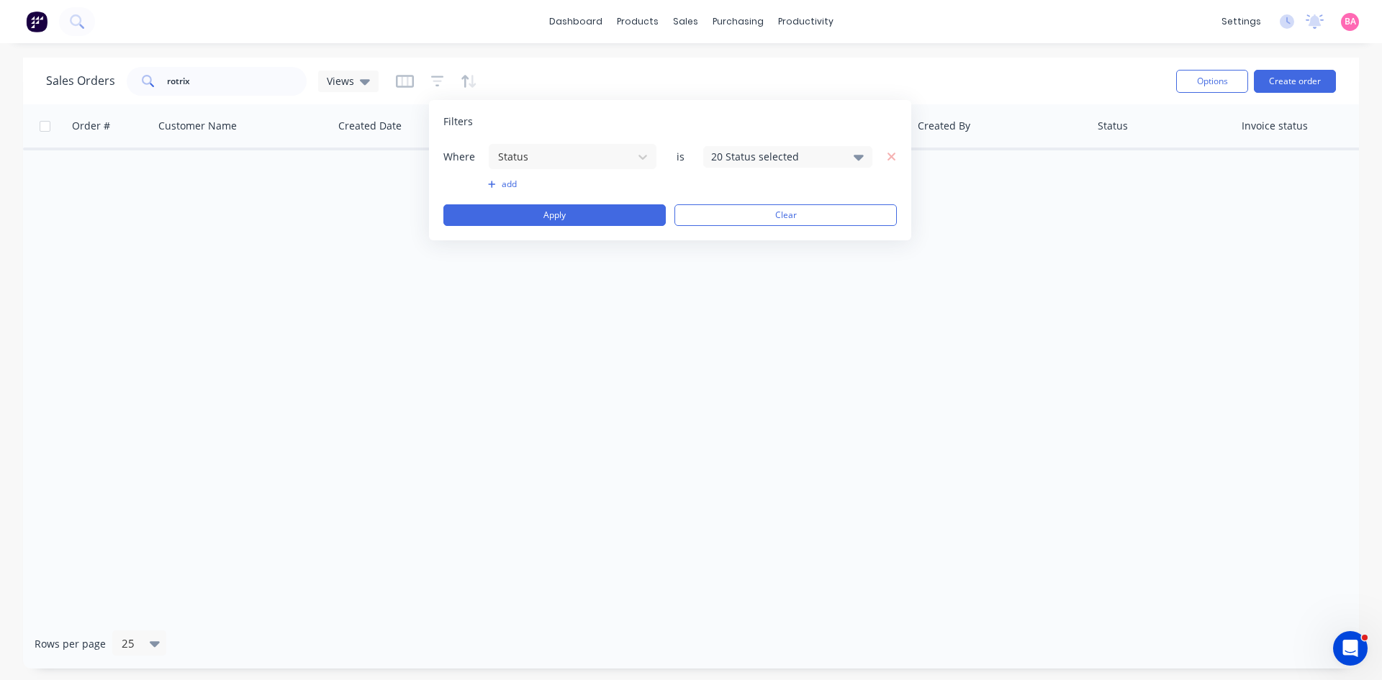
click at [858, 153] on icon at bounding box center [859, 157] width 10 height 16
click at [726, 240] on div at bounding box center [727, 236] width 29 height 29
click at [571, 207] on button "Apply" at bounding box center [554, 215] width 222 height 22
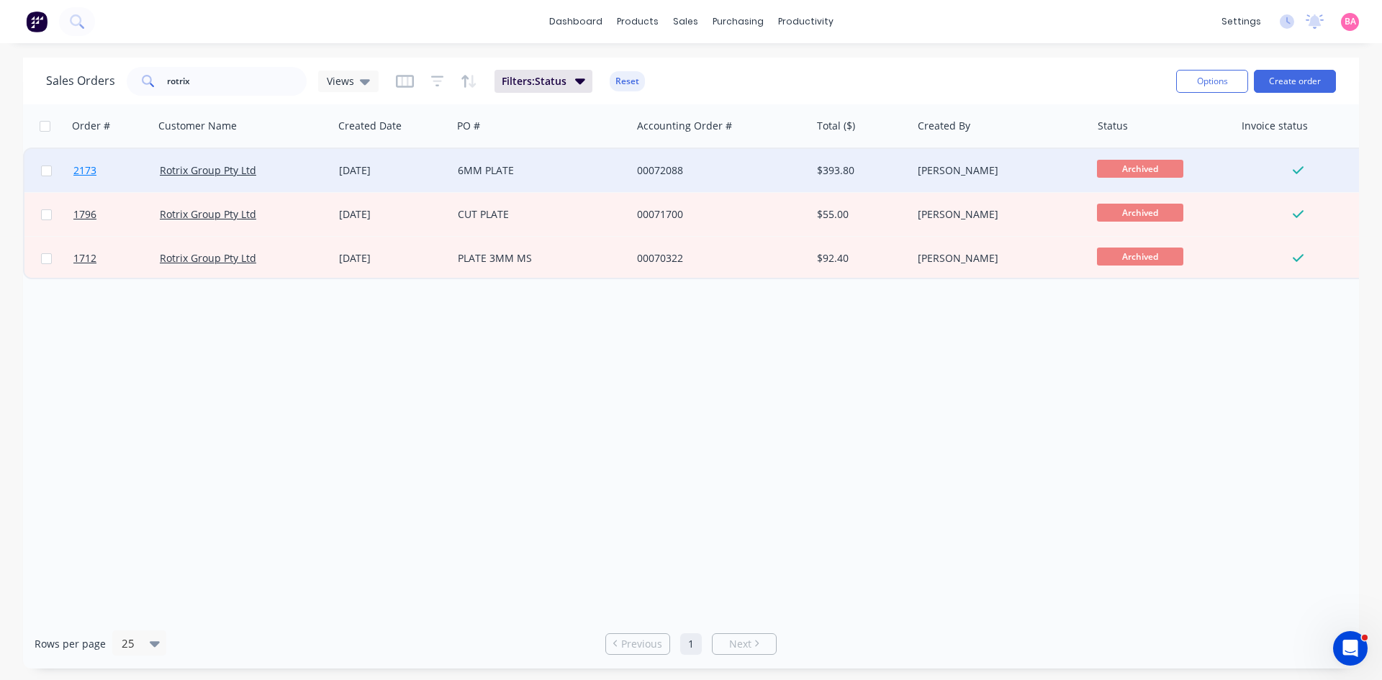
click at [83, 168] on span "2173" at bounding box center [84, 170] width 23 height 14
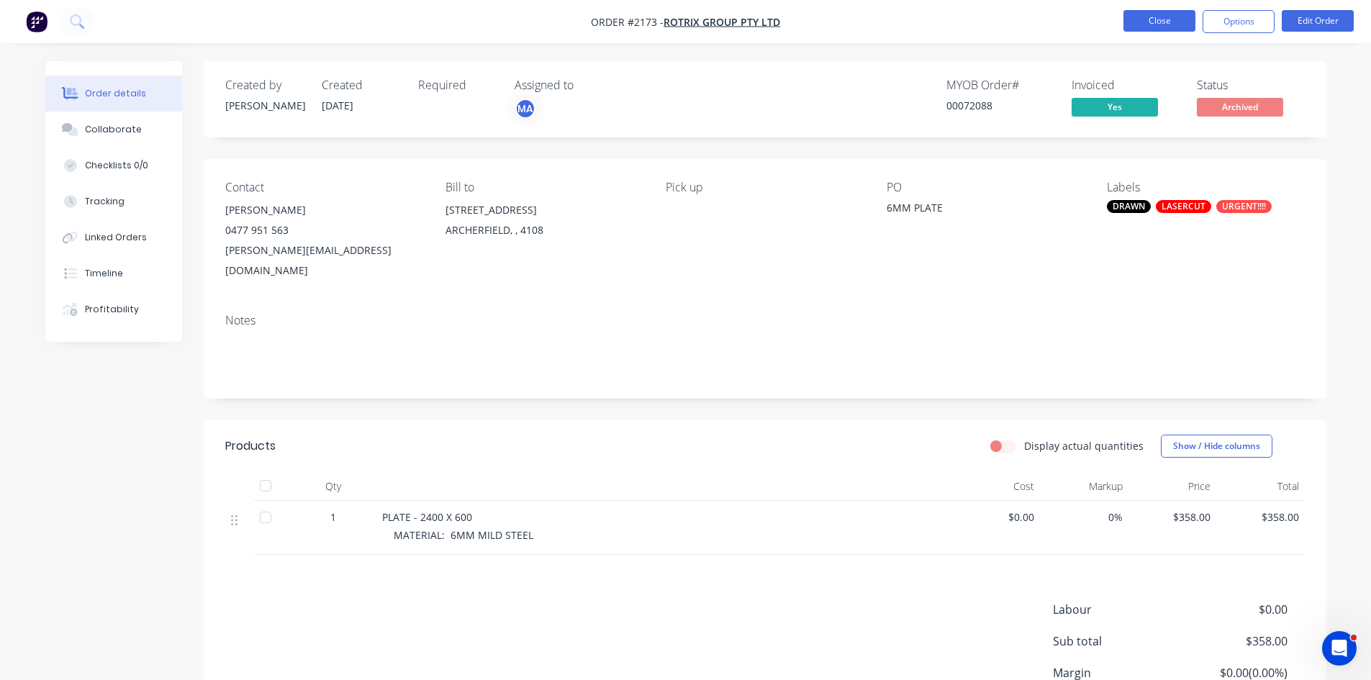
click at [1170, 15] on button "Close" at bounding box center [1160, 21] width 72 height 22
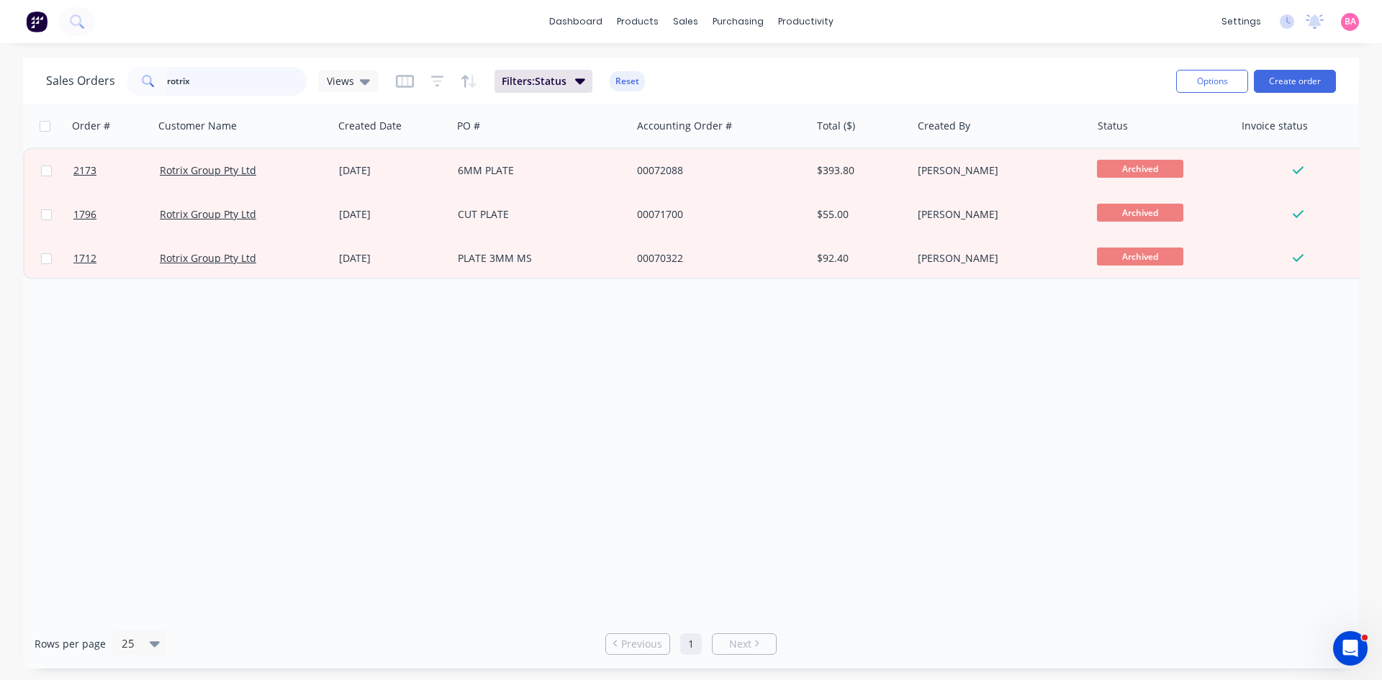
click at [218, 71] on input "rotrix" at bounding box center [237, 81] width 140 height 29
drag, startPoint x: 204, startPoint y: 81, endPoint x: 40, endPoint y: 81, distance: 164.8
click at [88, 80] on div "Sales Orders rotrix Views" at bounding box center [212, 81] width 333 height 29
type input "m"
type input "hyperfab"
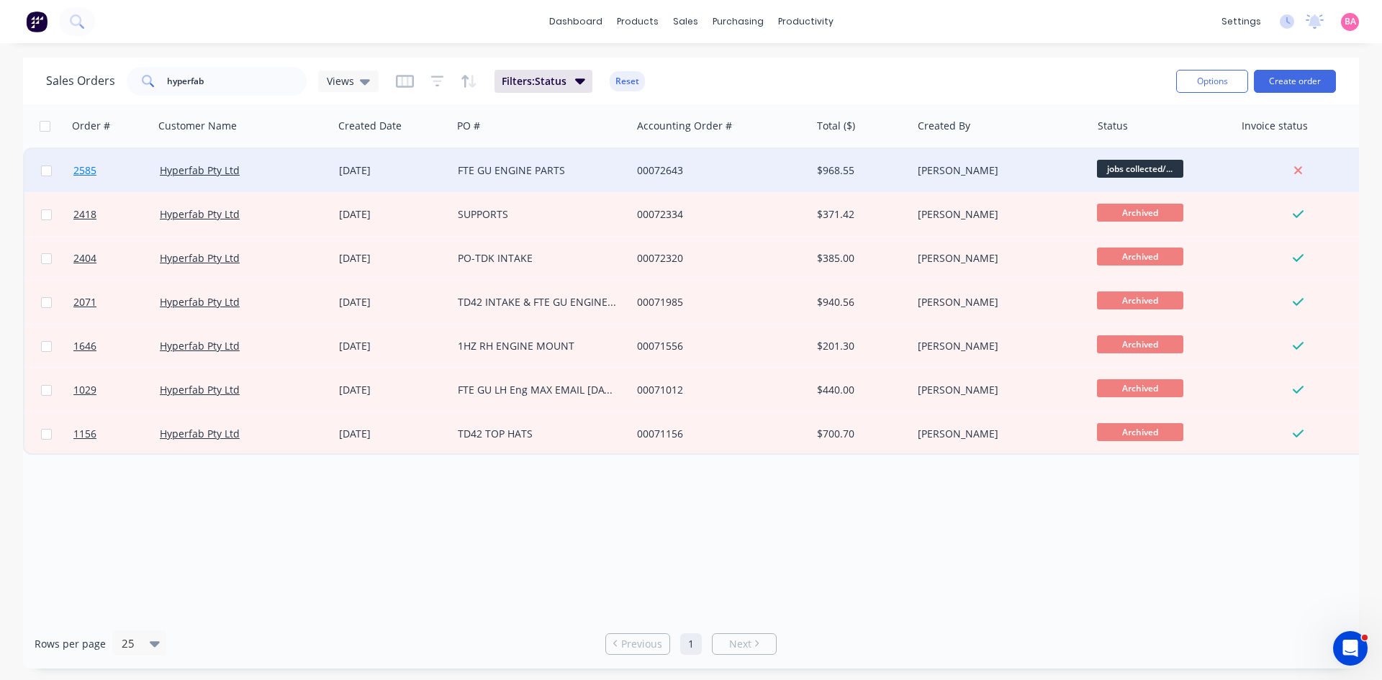
click at [81, 171] on span "2585" at bounding box center [84, 170] width 23 height 14
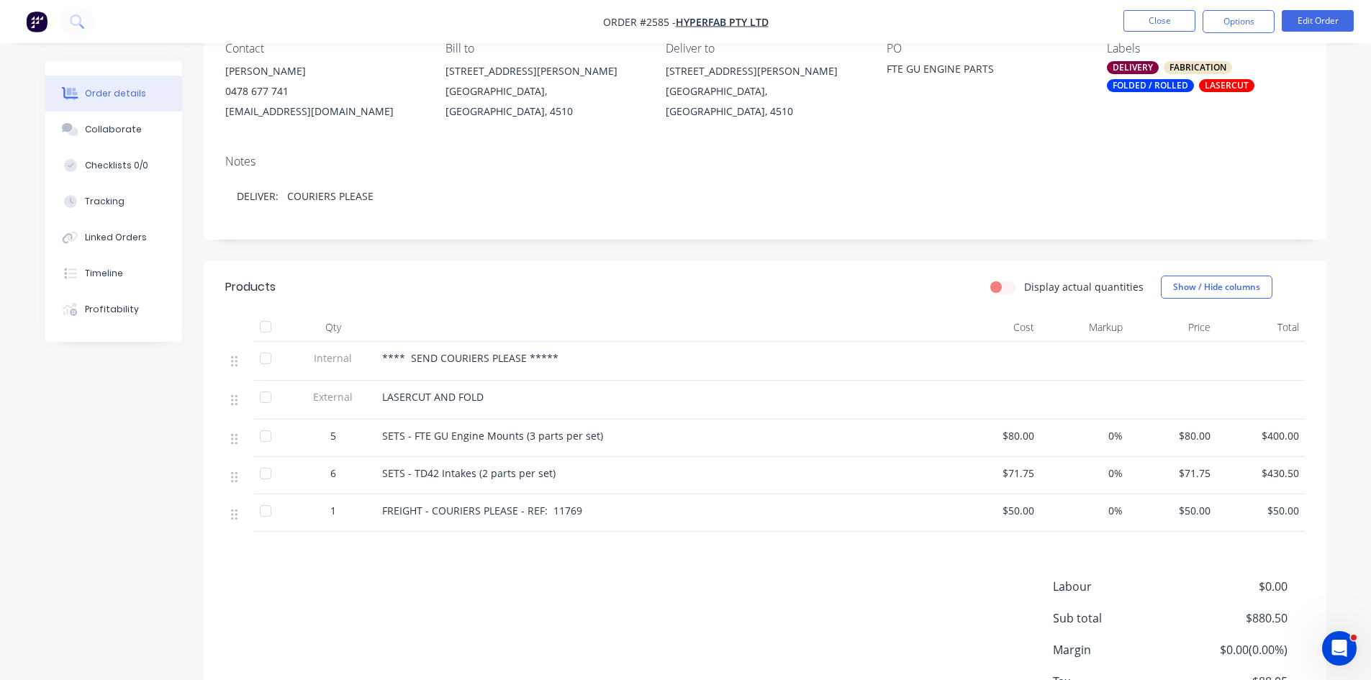
scroll to position [144, 0]
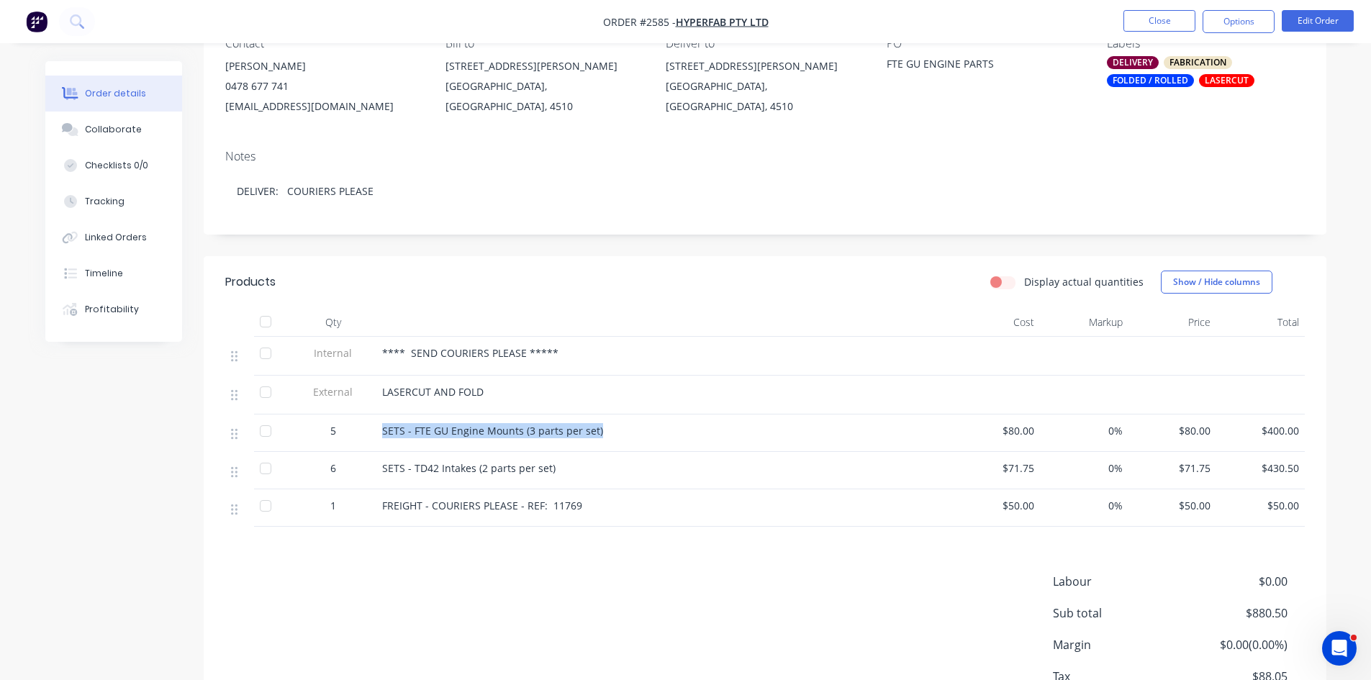
drag, startPoint x: 604, startPoint y: 430, endPoint x: 378, endPoint y: 432, distance: 226.0
click at [378, 432] on div "SETS - FTE GU Engine Mounts (3 parts per set)" at bounding box center [664, 433] width 576 height 37
click at [499, 432] on span "SETS - FTE GU Engine Mounts (3 parts per set)" at bounding box center [492, 431] width 221 height 14
drag, startPoint x: 520, startPoint y: 431, endPoint x: 374, endPoint y: 432, distance: 146.1
click at [374, 432] on div "5 SETS - FTE GU Engine Mounts (3 parts per set) $80.00 0% $80.00 $400.00" at bounding box center [765, 433] width 1080 height 37
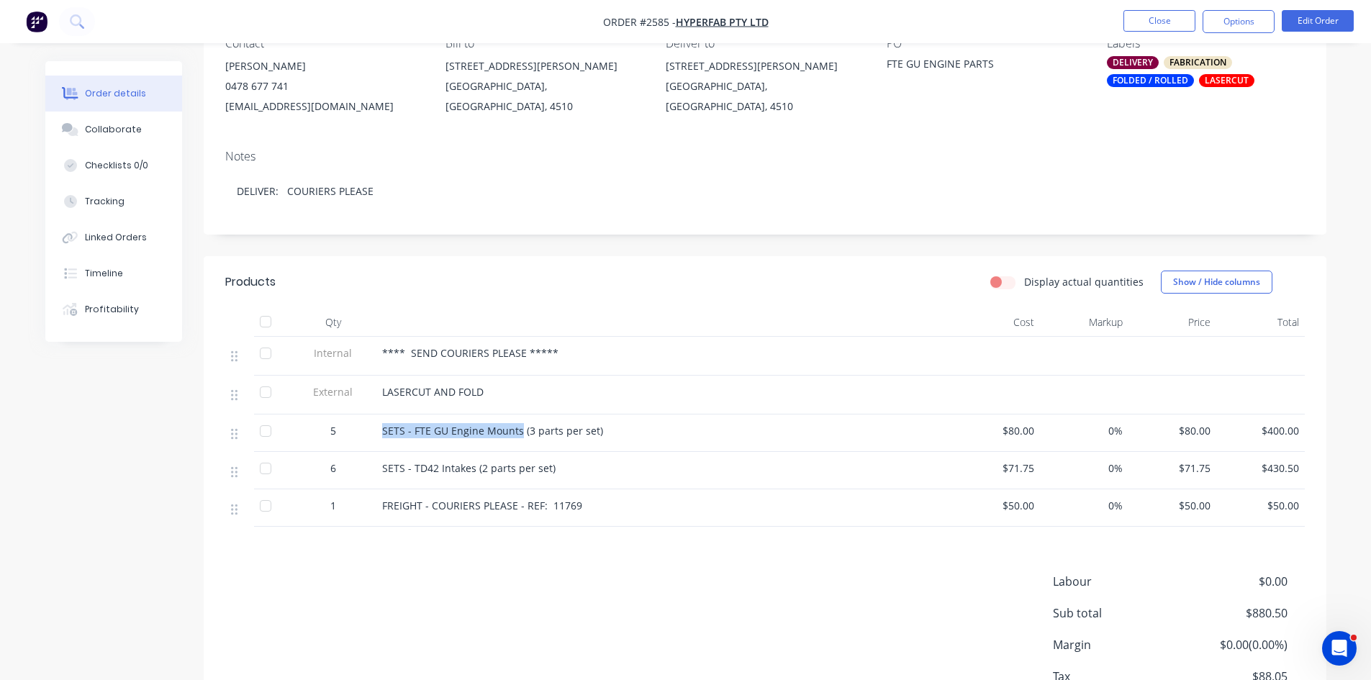
copy div "SETS - FTE GU Engine Mounts"
click at [97, 132] on div "Collaborate" at bounding box center [113, 129] width 57 height 13
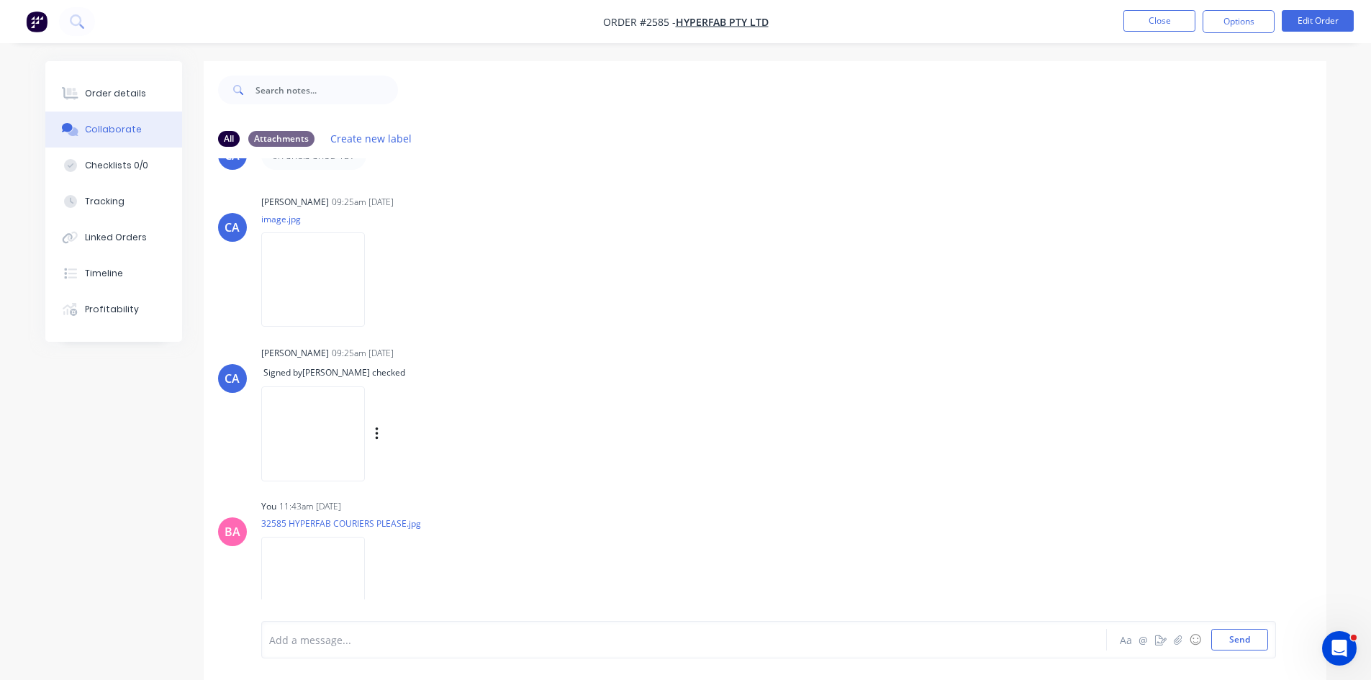
scroll to position [1461, 0]
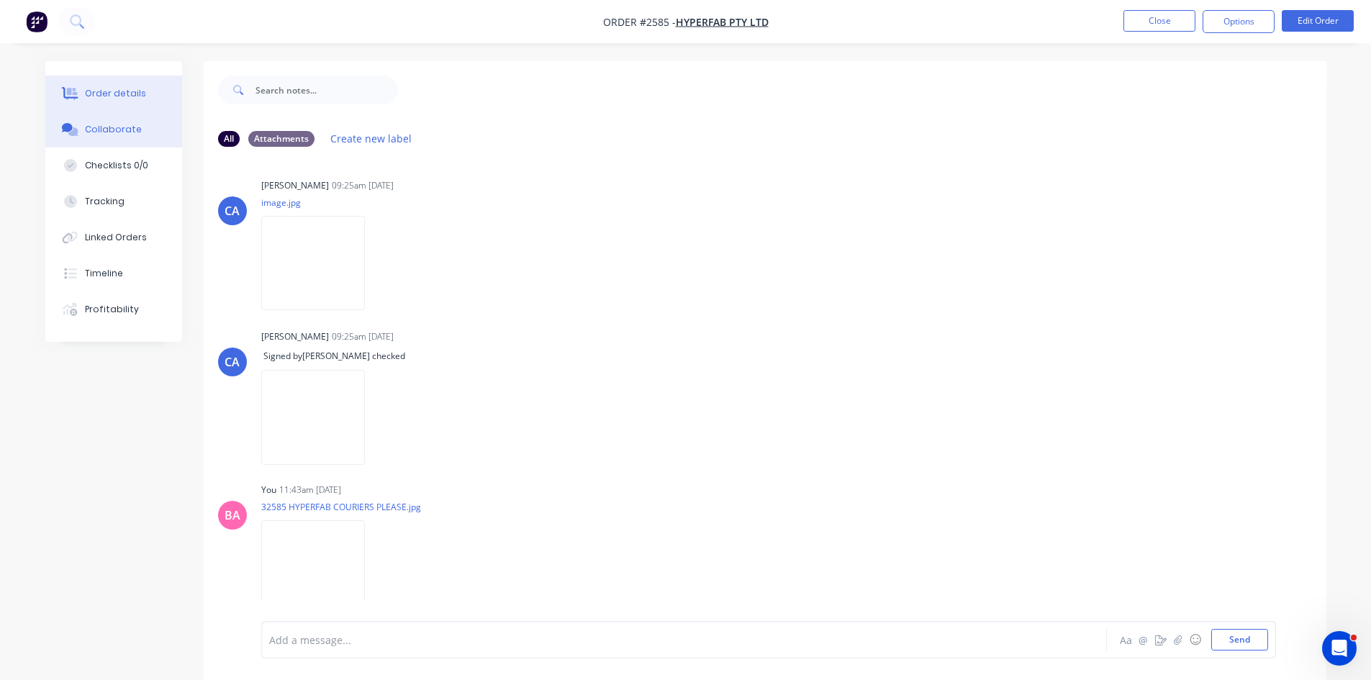
click at [127, 90] on div "Order details" at bounding box center [115, 93] width 61 height 13
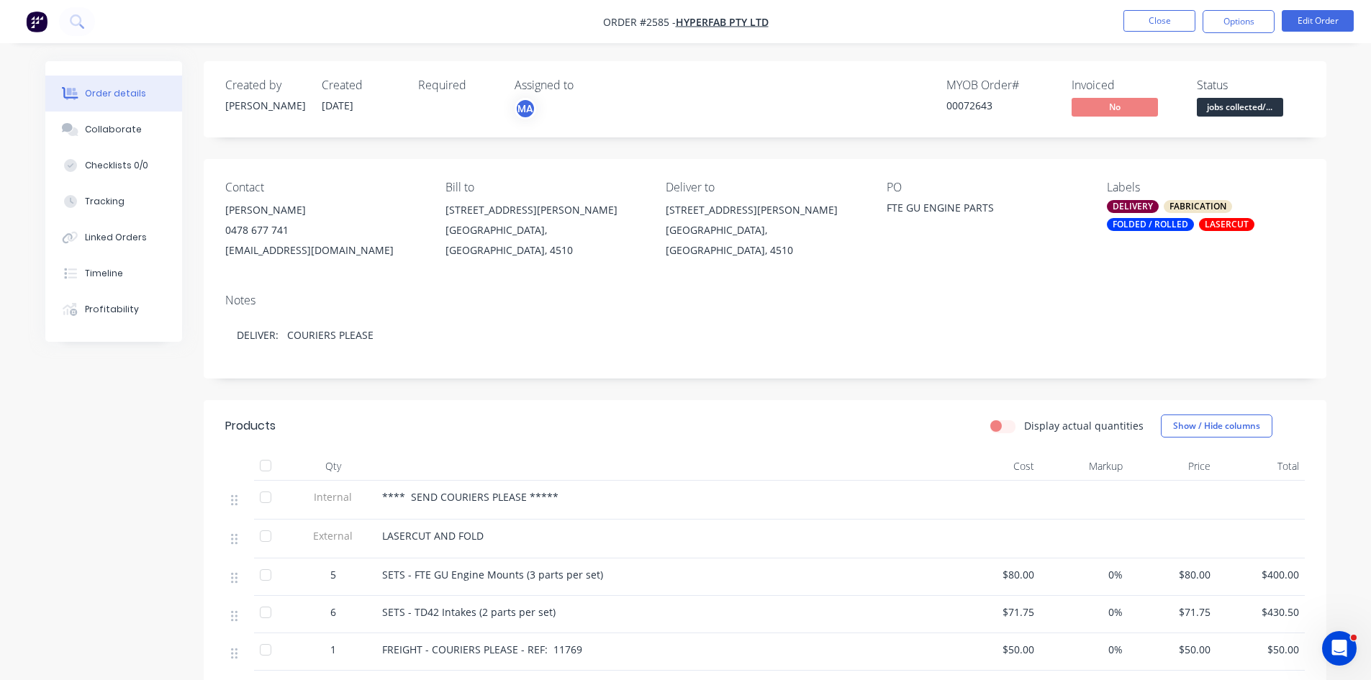
click at [561, 499] on div "**** SEND COURIERS PLEASE *****" at bounding box center [664, 496] width 564 height 15
click at [1315, 9] on nav "Order #2585 - Hyperfab Pty Ltd Close Options Edit Order" at bounding box center [685, 21] width 1371 height 43
click at [1315, 11] on button "Edit Order" at bounding box center [1318, 21] width 72 height 22
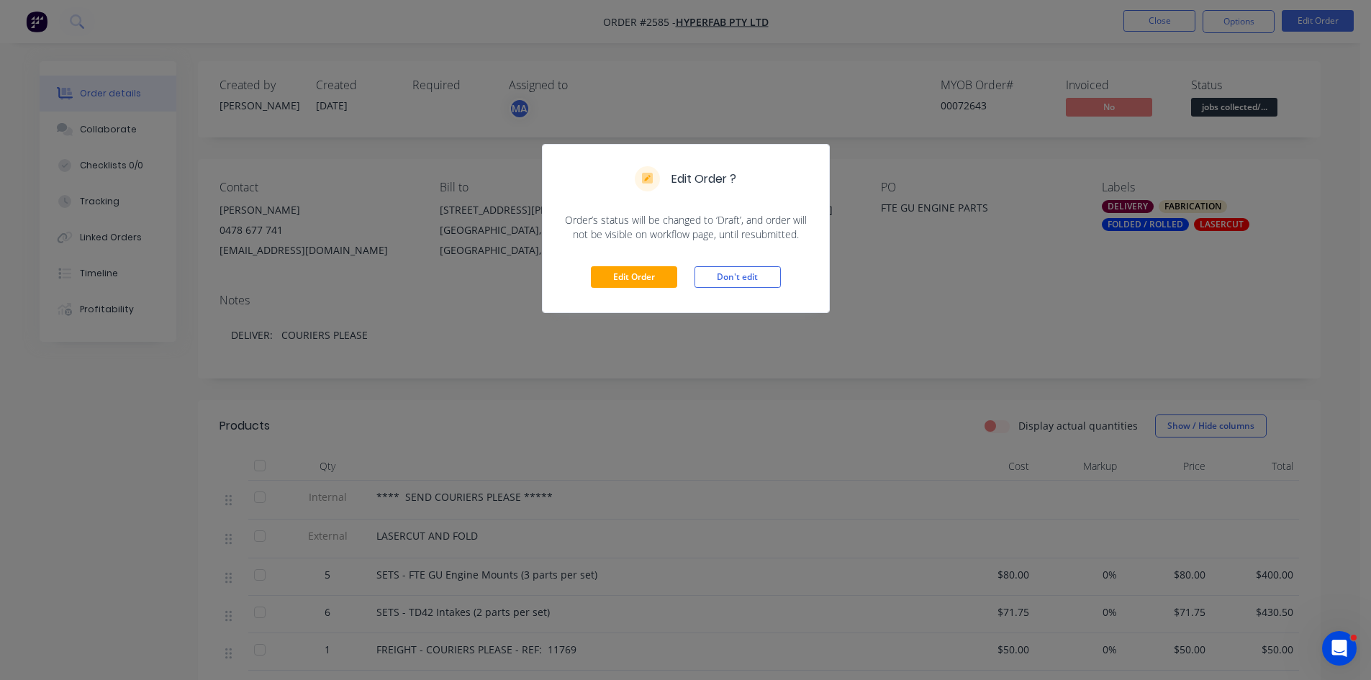
click at [633, 266] on div "Edit Order Don't edit" at bounding box center [686, 277] width 287 height 71
click at [644, 275] on button "Edit Order" at bounding box center [634, 277] width 86 height 22
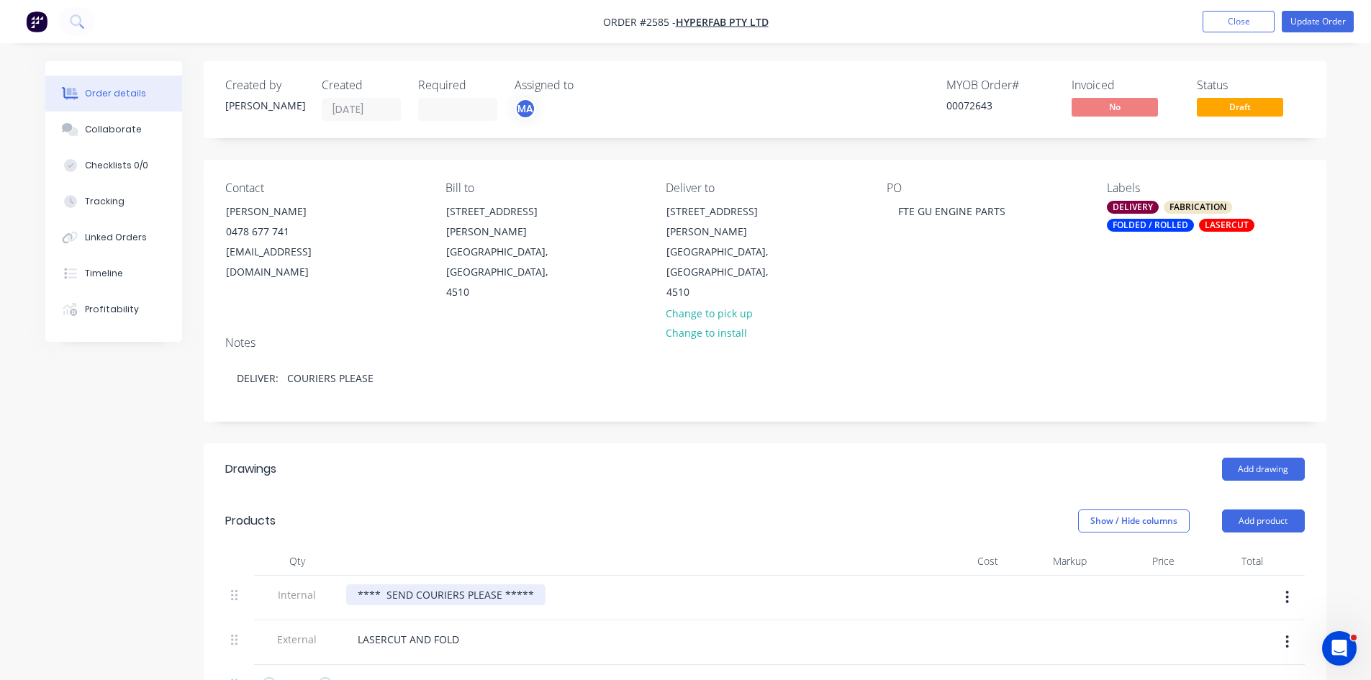
click at [533, 585] on div "**** SEND COURIERS PLEASE *****" at bounding box center [445, 595] width 199 height 21
click at [1309, 17] on button "Update Order" at bounding box center [1318, 22] width 72 height 22
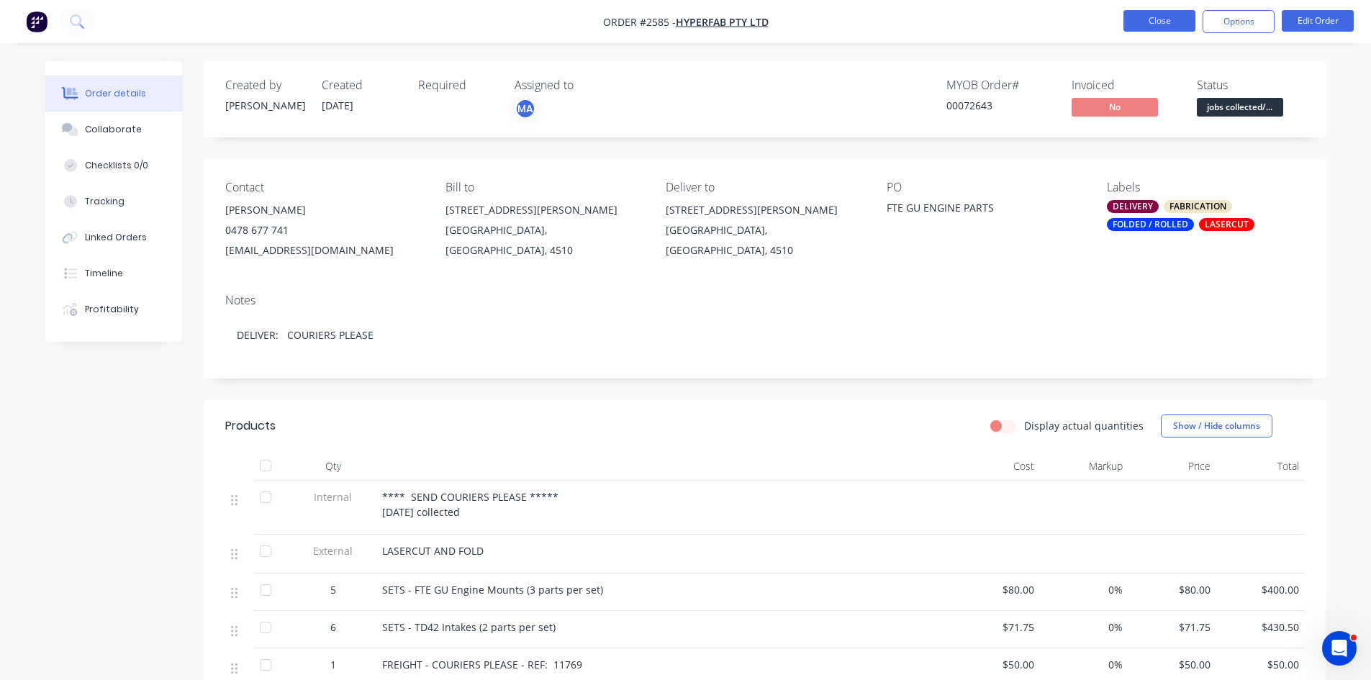
click at [1146, 14] on button "Close" at bounding box center [1160, 21] width 72 height 22
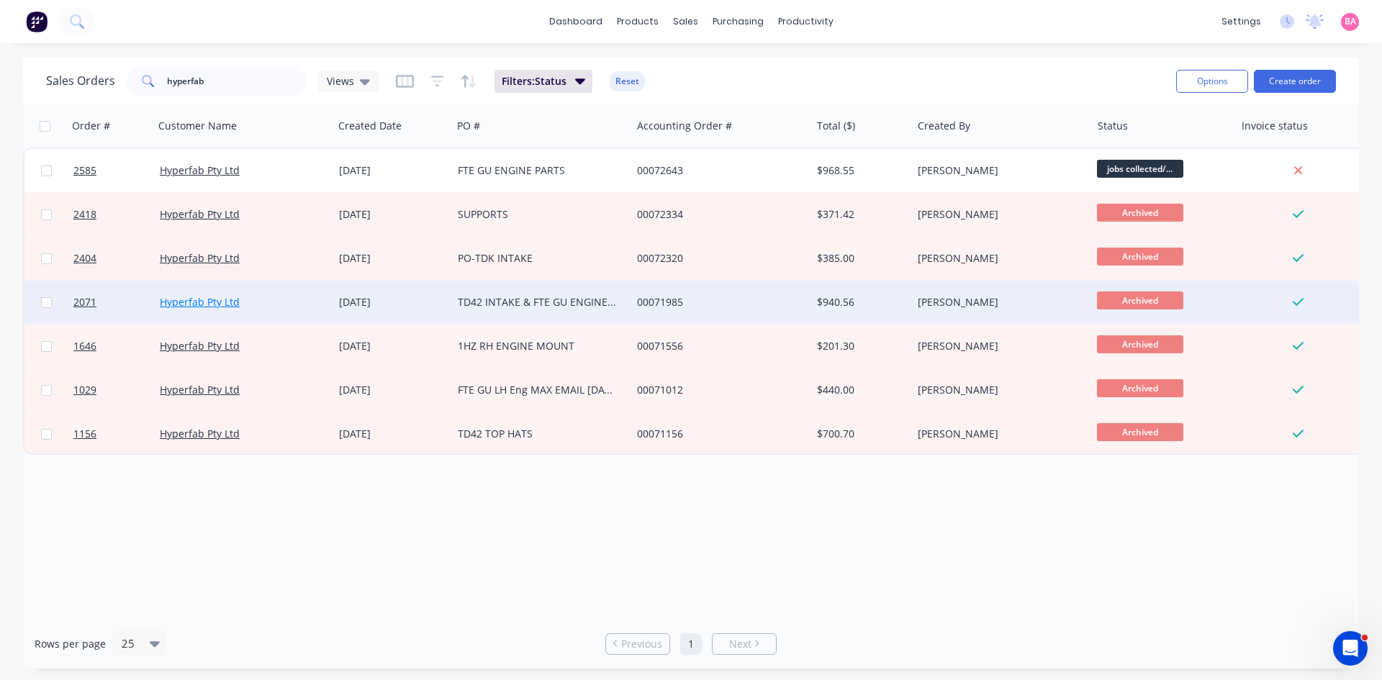
click at [186, 300] on link "Hyperfab Pty Ltd" at bounding box center [200, 302] width 80 height 14
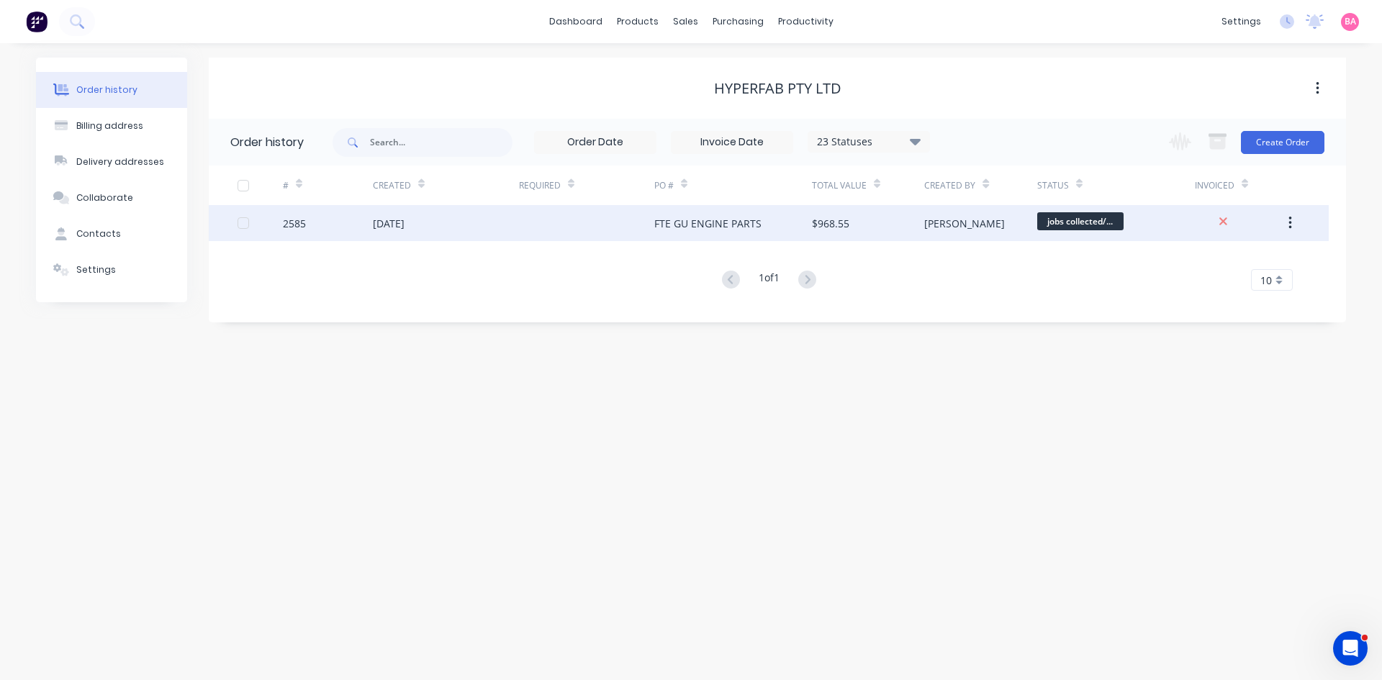
click at [292, 227] on div "2585" at bounding box center [294, 223] width 23 height 15
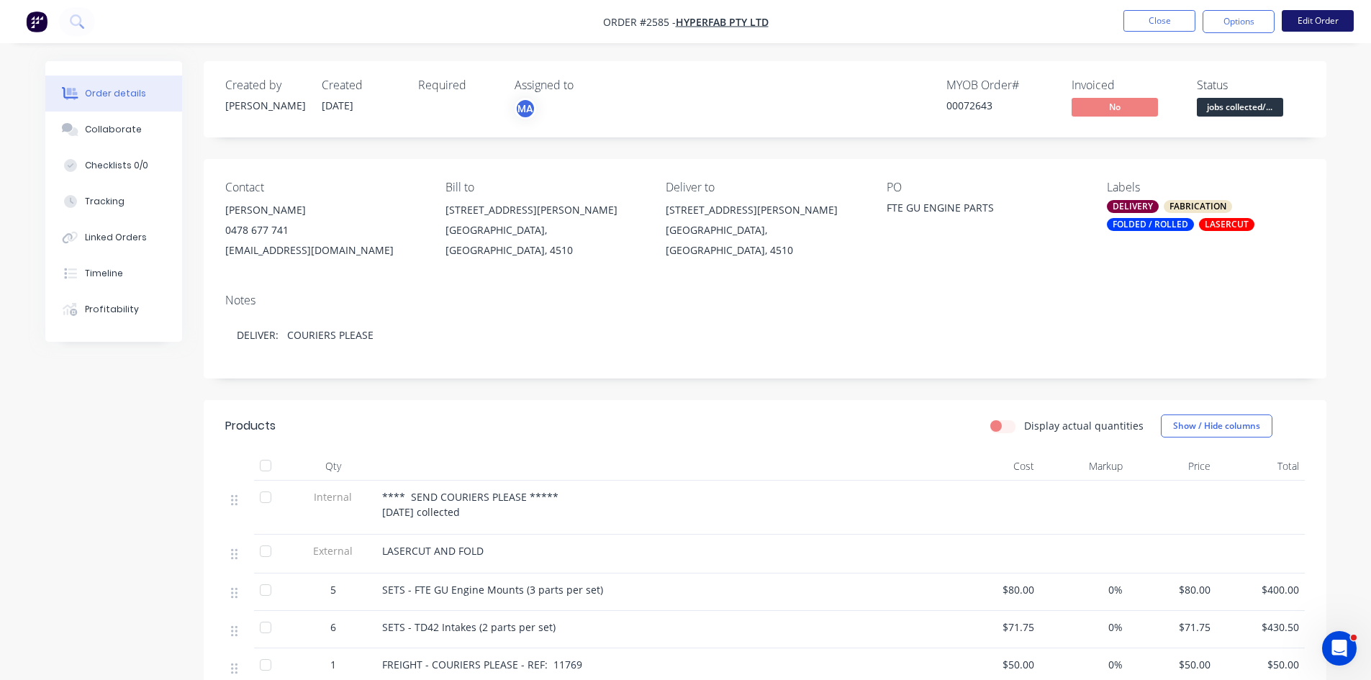
click at [1312, 21] on button "Edit Order" at bounding box center [1318, 21] width 72 height 22
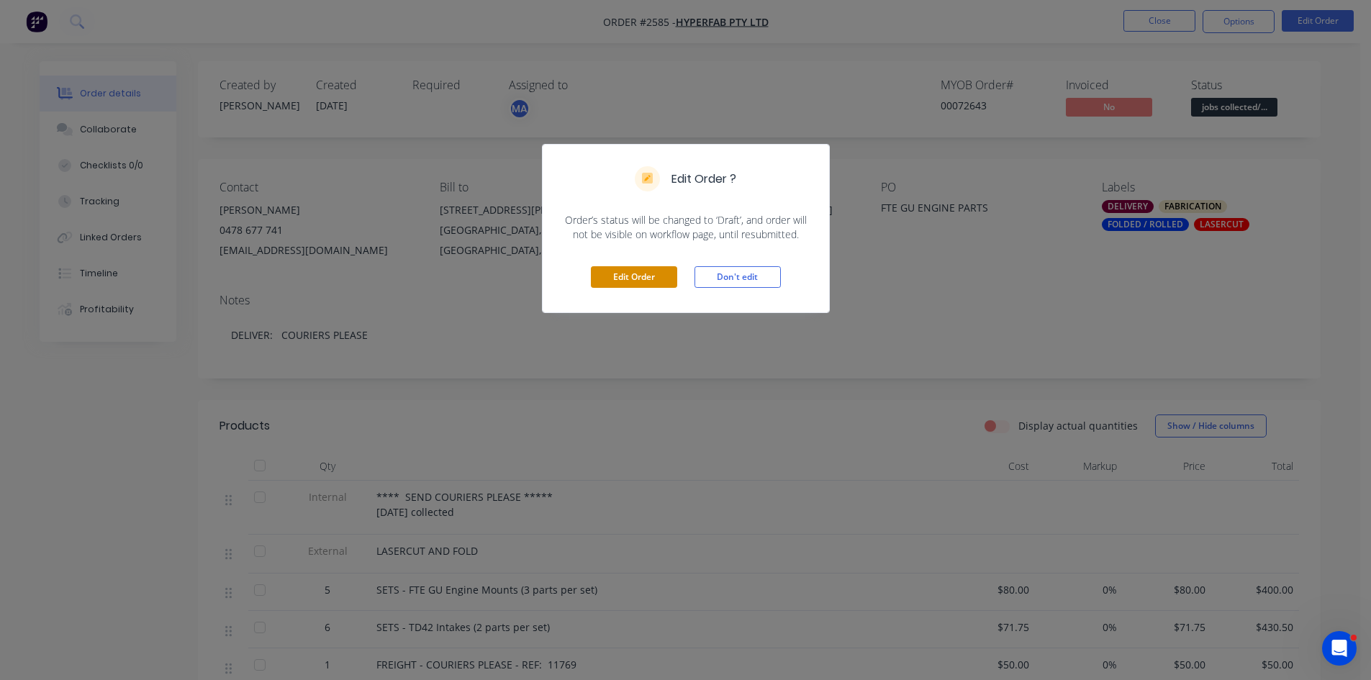
click at [654, 275] on button "Edit Order" at bounding box center [634, 277] width 86 height 22
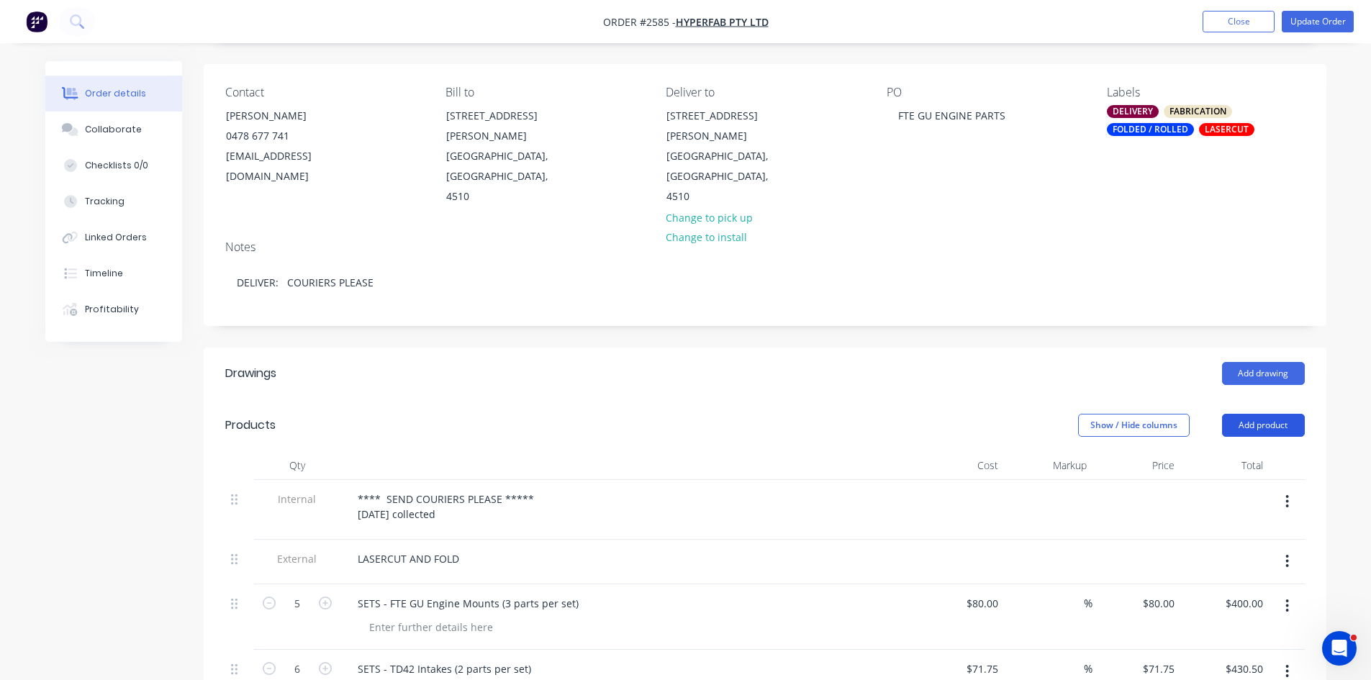
click at [1264, 414] on button "Add product" at bounding box center [1263, 425] width 83 height 23
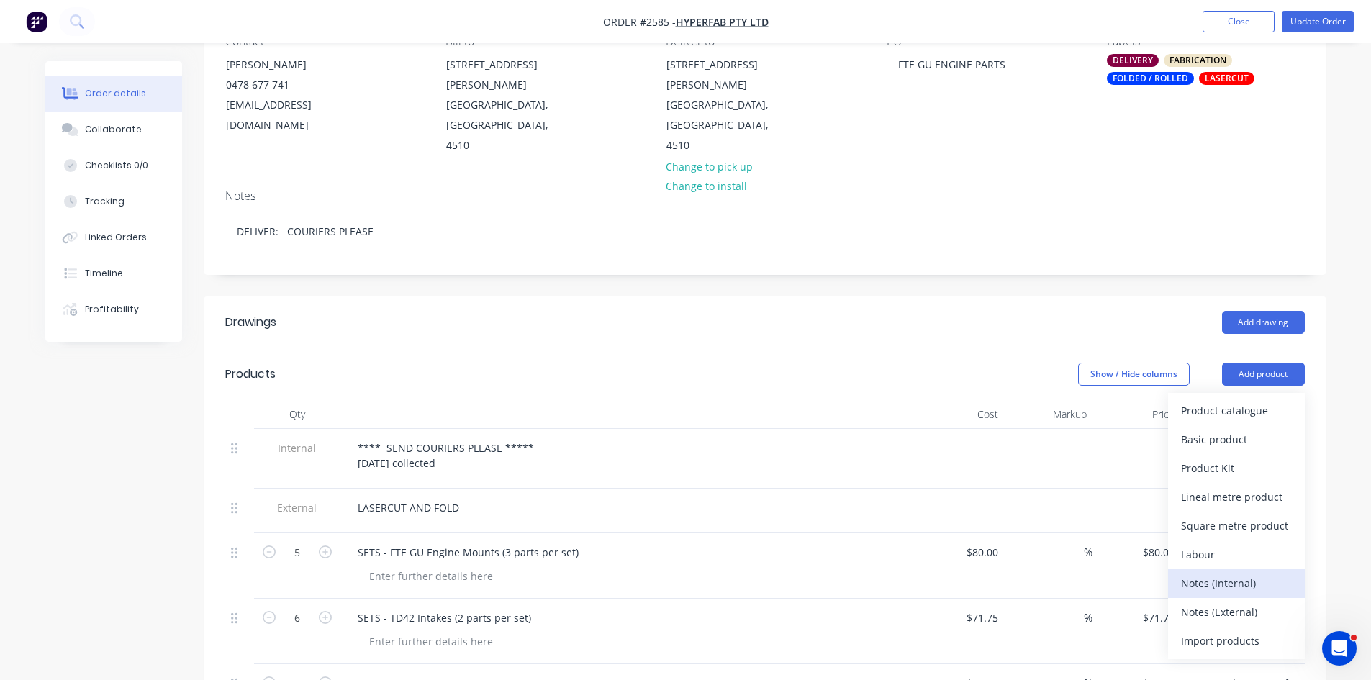
scroll to position [216, 0]
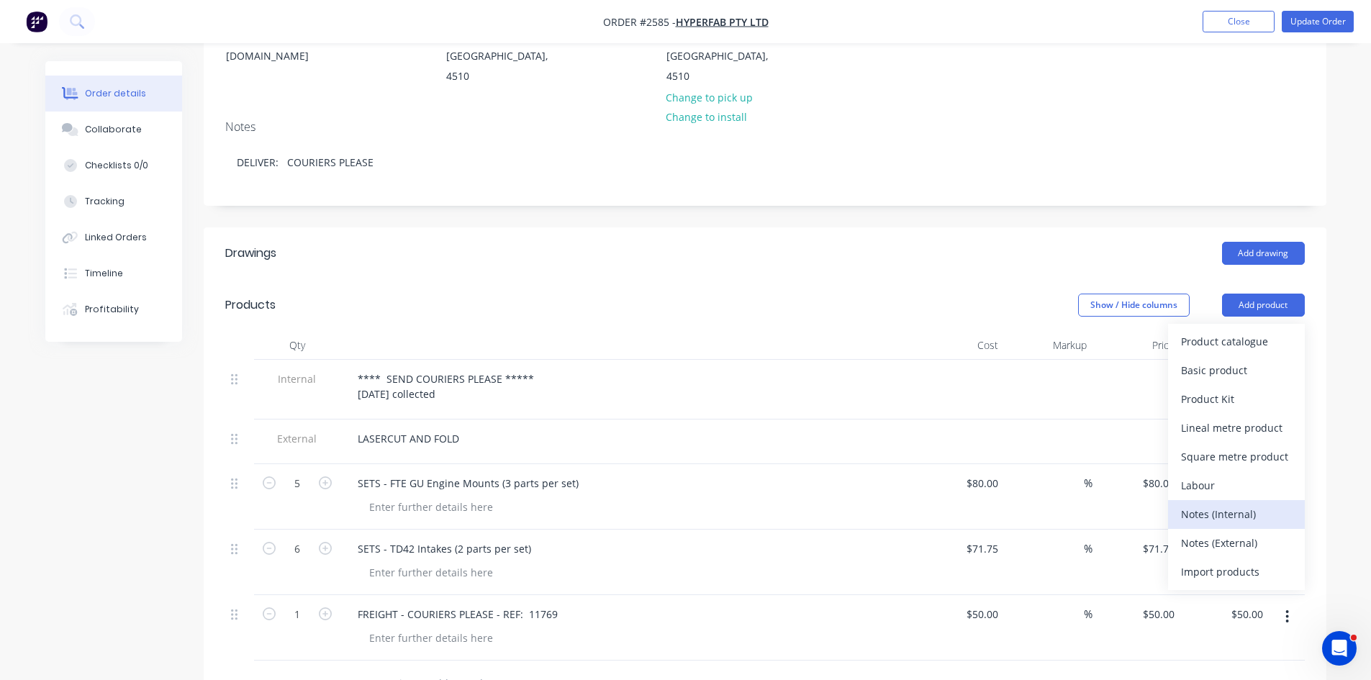
click at [1227, 504] on div "Notes (Internal)" at bounding box center [1236, 514] width 111 height 21
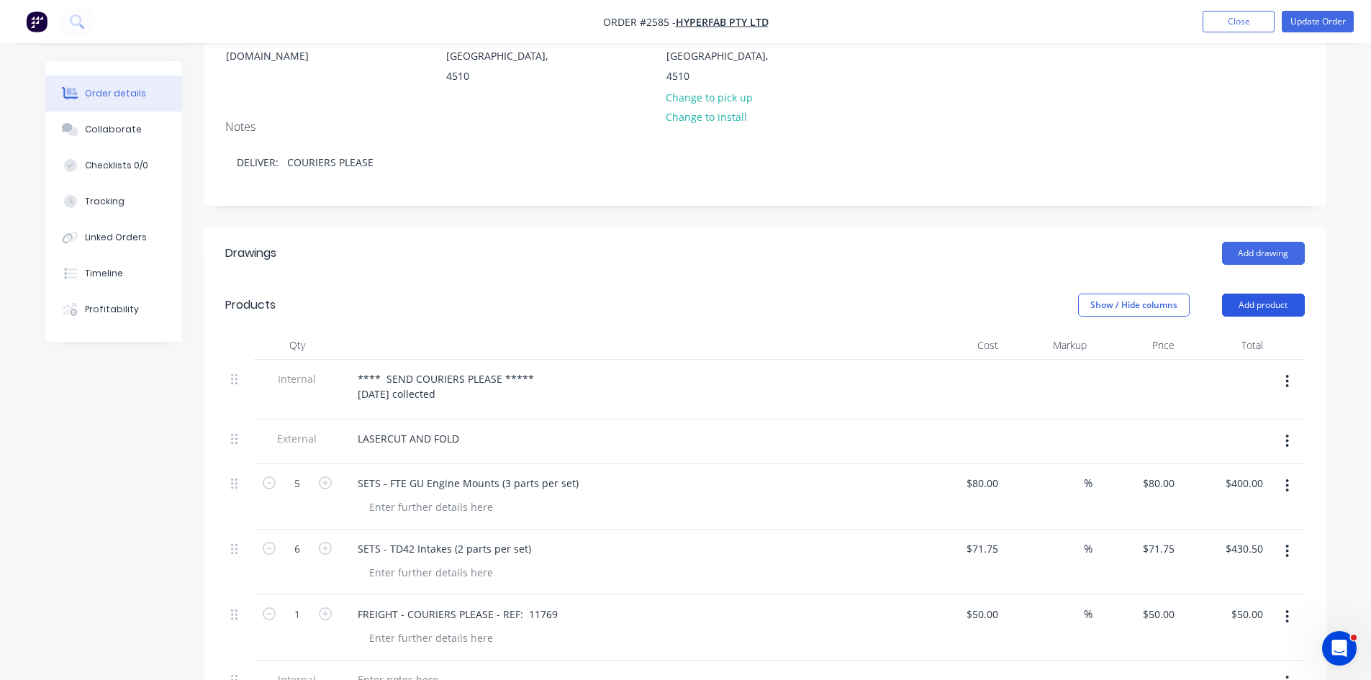
click at [1268, 294] on button "Add product" at bounding box center [1263, 305] width 83 height 23
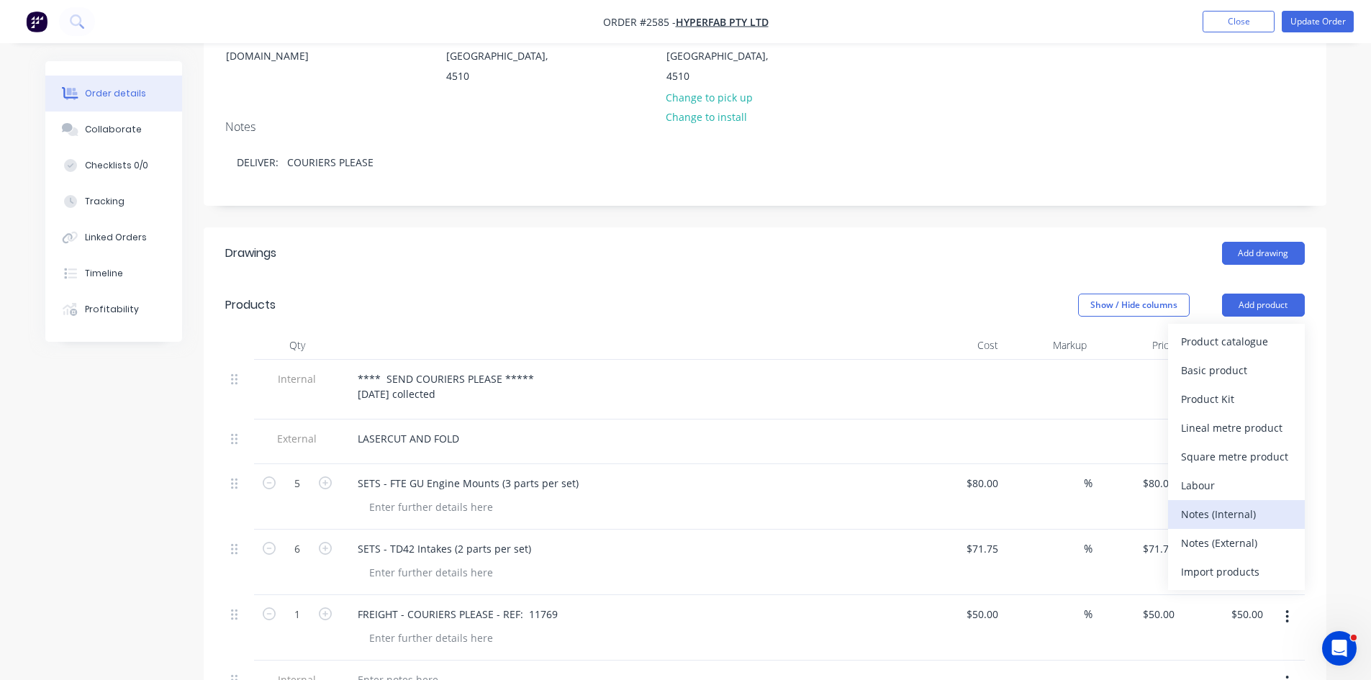
click at [1230, 504] on div "Notes (Internal)" at bounding box center [1236, 514] width 111 height 21
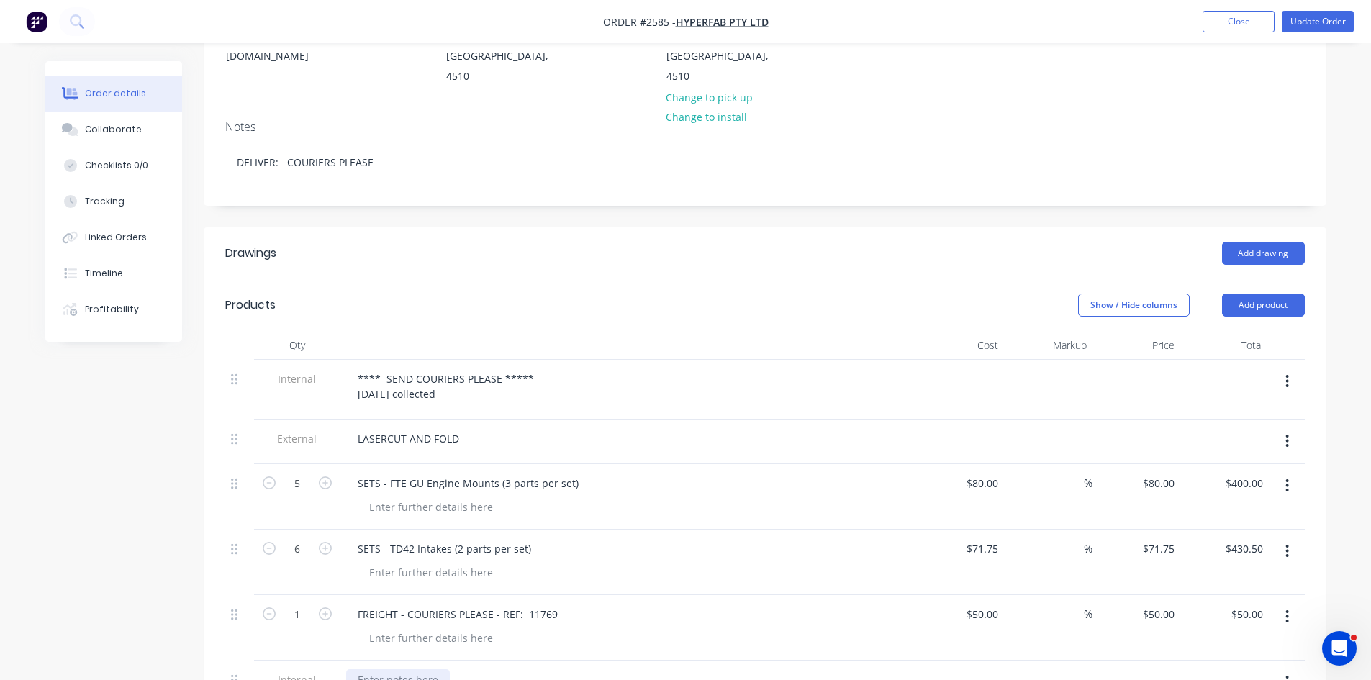
click at [388, 669] on div at bounding box center [398, 679] width 104 height 21
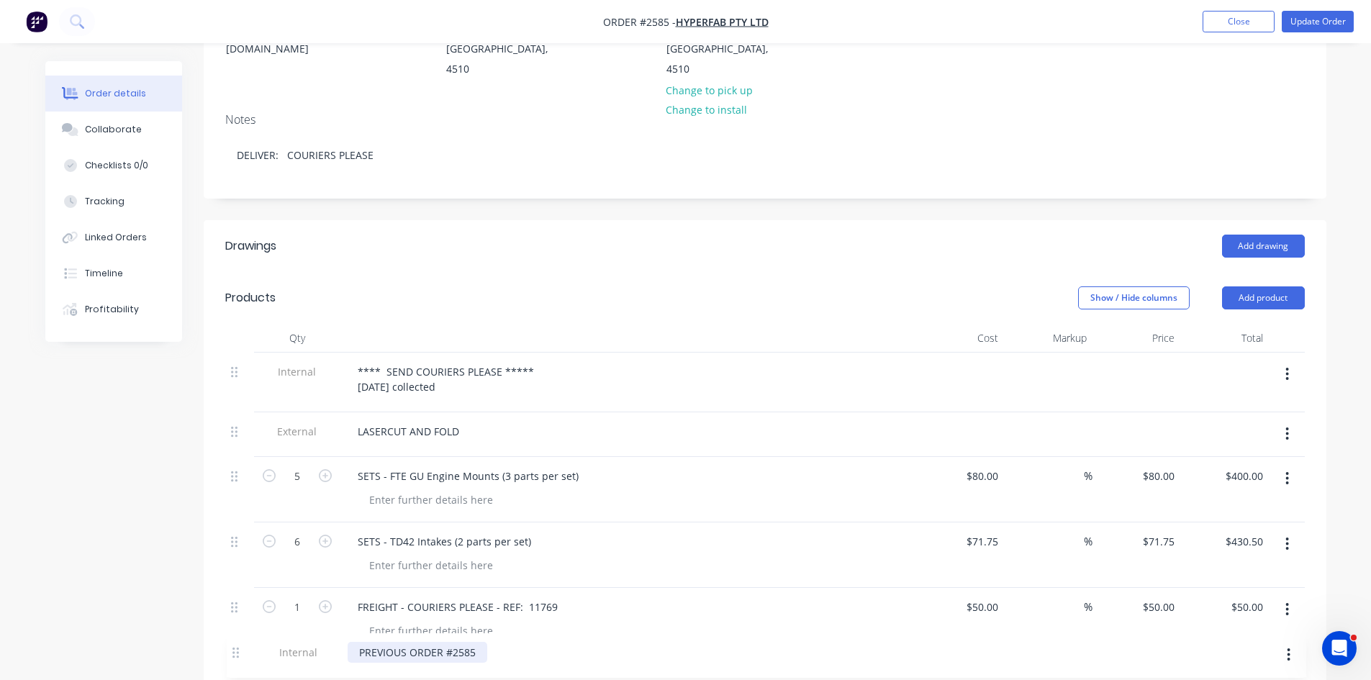
scroll to position [231, 0]
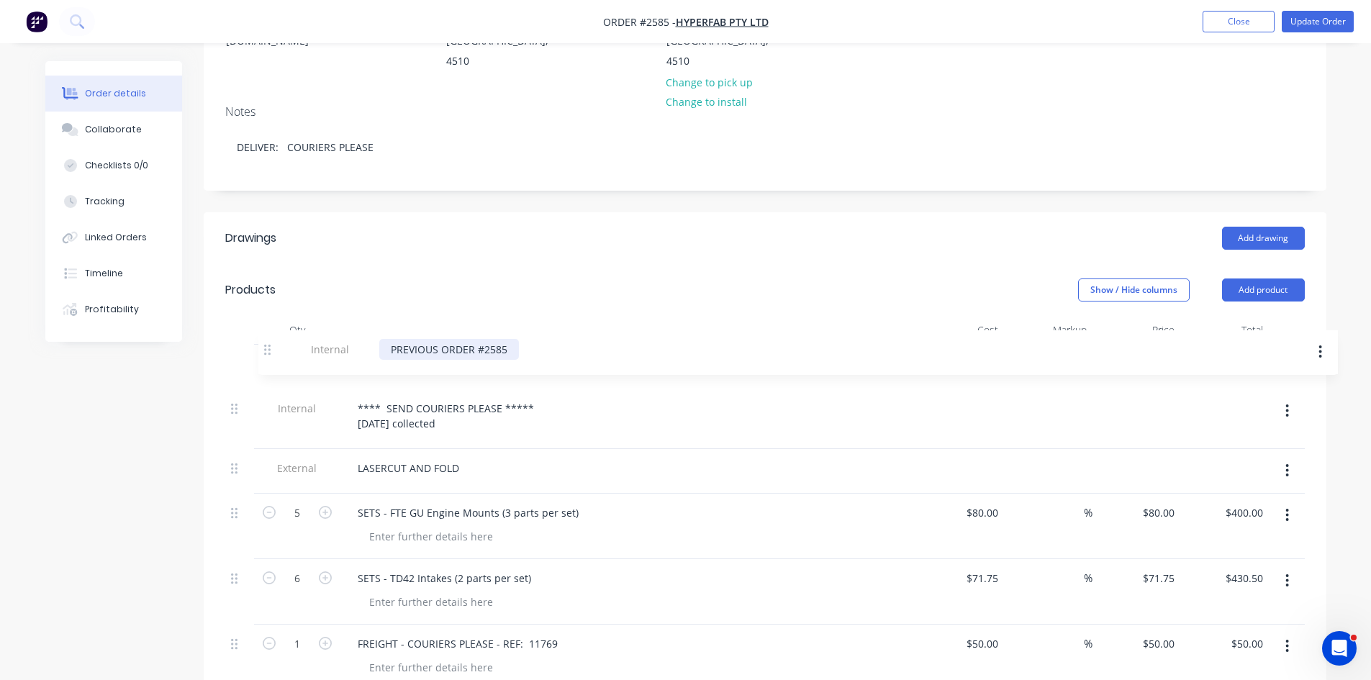
drag, startPoint x: 233, startPoint y: 658, endPoint x: 269, endPoint y: 343, distance: 316.6
click at [269, 345] on div "Internal **** SEND COURIERS PLEASE ***** 10.09.2025 collected External LASERCUT…" at bounding box center [765, 540] width 1080 height 390
click at [458, 526] on div at bounding box center [431, 536] width 147 height 21
paste div
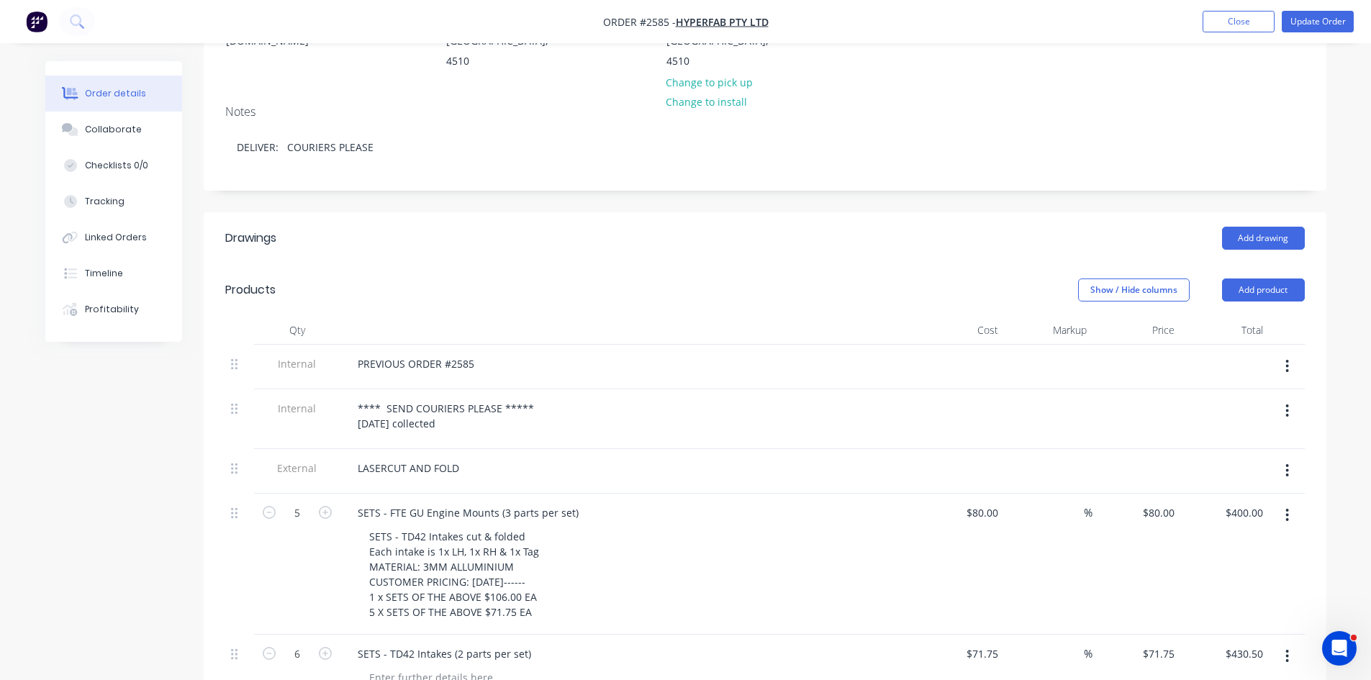
click at [589, 590] on div "SETS - TD42 Intakes cut & folded Each intake is 1x LH, 1x RH & 1x Tag MATERIAL:…" at bounding box center [634, 574] width 553 height 96
drag, startPoint x: 572, startPoint y: 490, endPoint x: 336, endPoint y: 484, distance: 235.5
click at [336, 494] on div "5 SETS - FTE GU Engine Mounts (3 parts per set) SETS - TD42 Intakes cut & folde…" at bounding box center [765, 564] width 1080 height 141
paste div
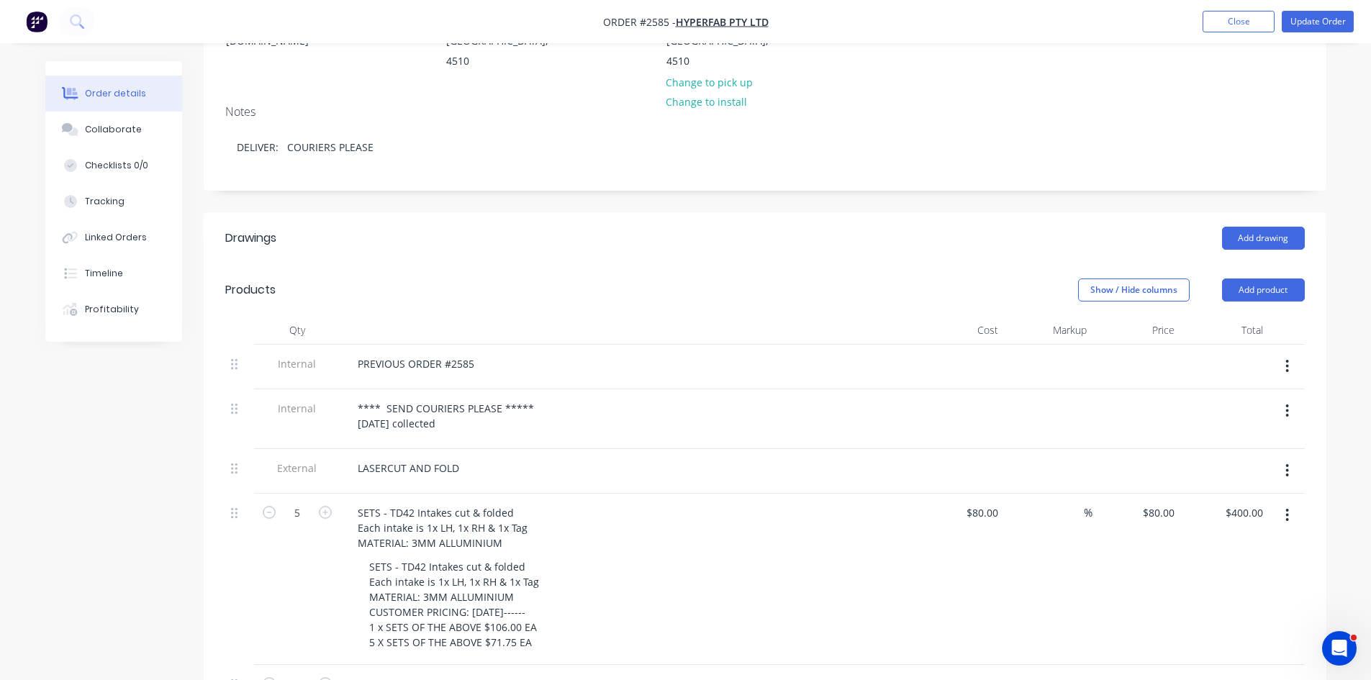
click at [607, 534] on div "SETS - TD42 Intakes cut & folded Each intake is 1x LH, 1x RH & 1x Tag MATERIAL:…" at bounding box center [628, 579] width 576 height 171
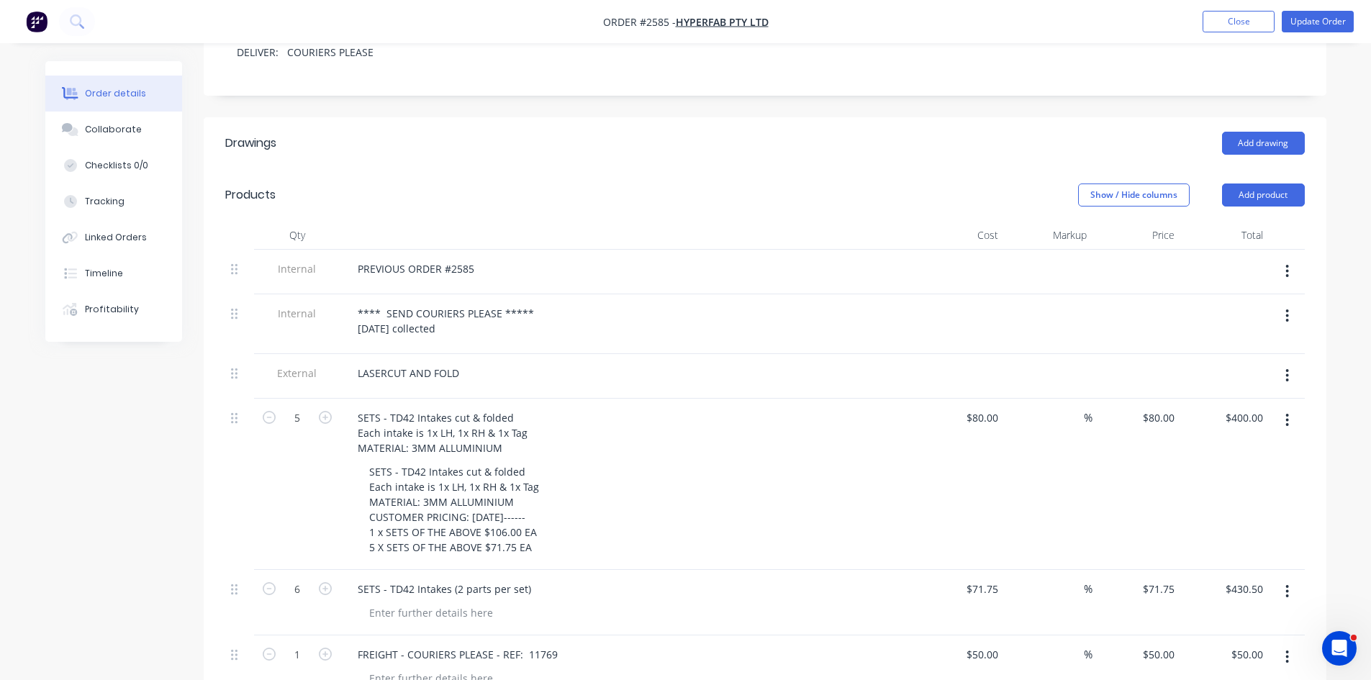
scroll to position [327, 0]
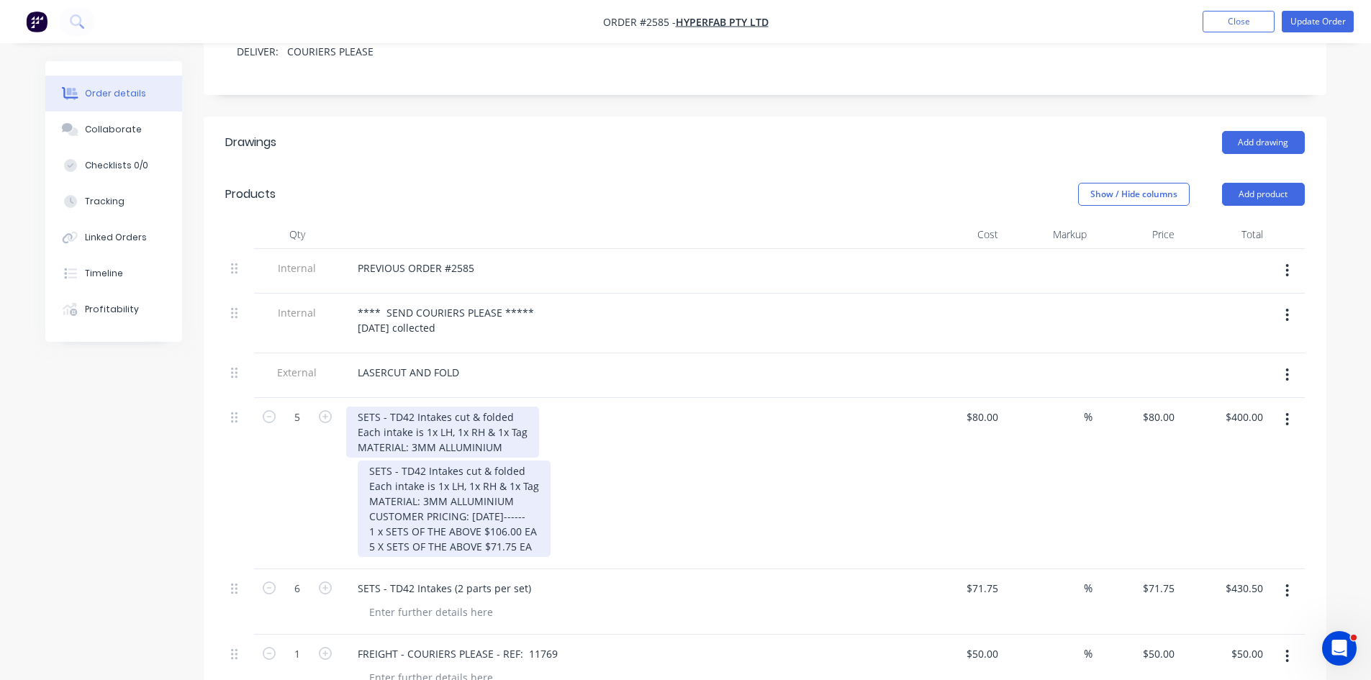
drag, startPoint x: 533, startPoint y: 528, endPoint x: 386, endPoint y: 405, distance: 192.6
click at [348, 398] on div "SETS - TD42 Intakes cut & folded Each intake is 1x LH, 1x RH & 1x Tag MATERIAL:…" at bounding box center [628, 483] width 576 height 171
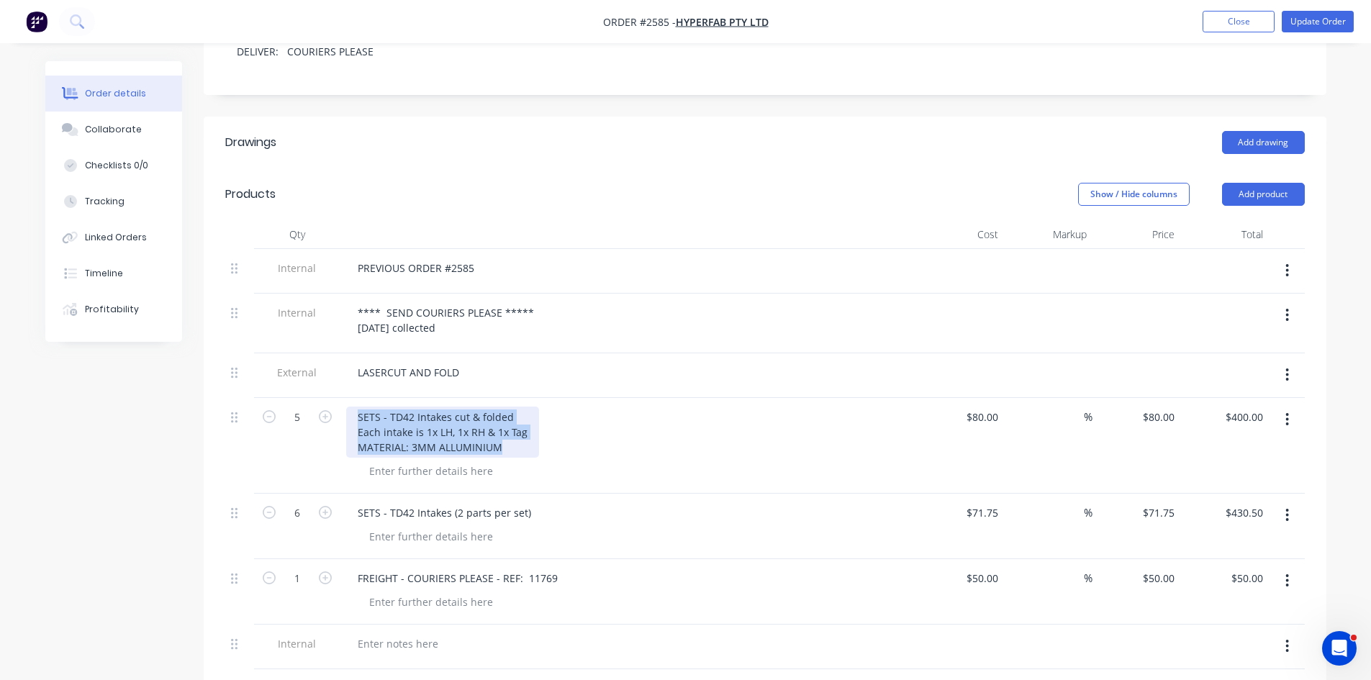
drag, startPoint x: 499, startPoint y: 430, endPoint x: 343, endPoint y: 384, distance: 162.0
click at [343, 398] on div "SETS - TD42 Intakes cut & folded Each intake is 1x LH, 1x RH & 1x Tag MATERIAL:…" at bounding box center [628, 446] width 576 height 96
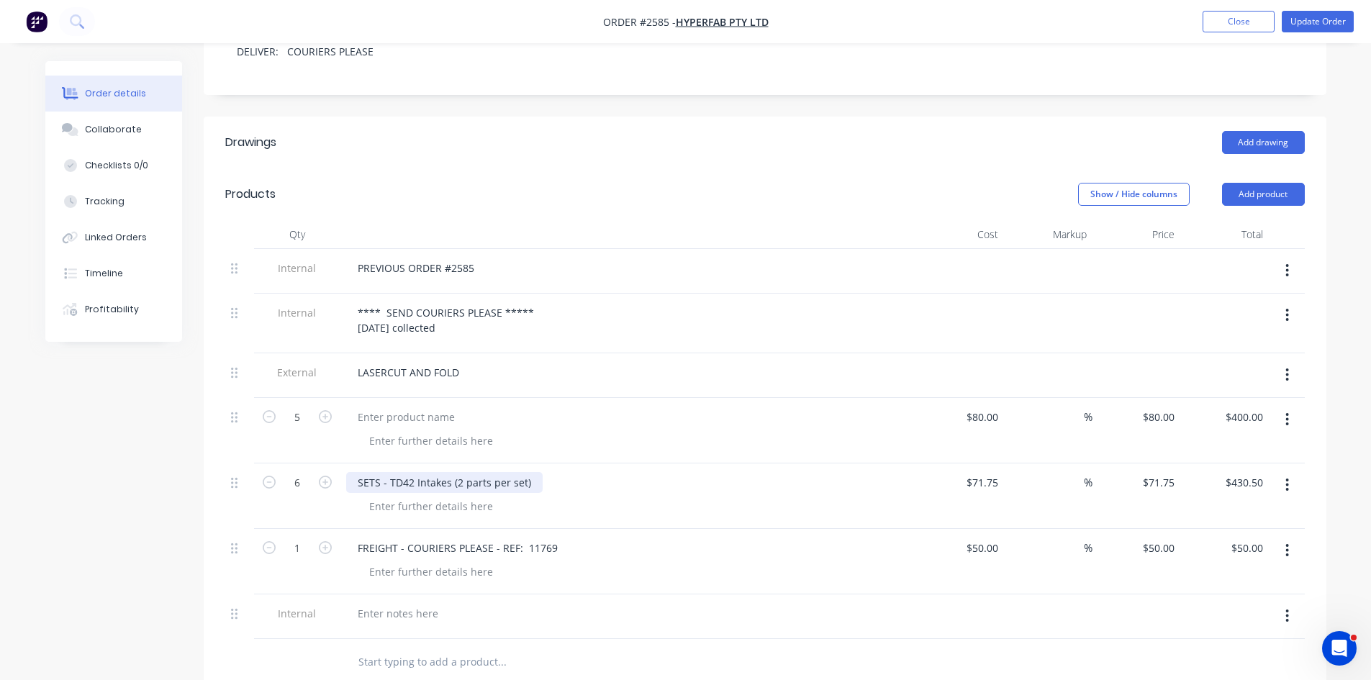
drag, startPoint x: 373, startPoint y: 392, endPoint x: 461, endPoint y: 466, distance: 114.9
click at [461, 472] on div "SETS - TD42 Intakes (2 parts per set)" at bounding box center [444, 482] width 197 height 21
click at [413, 407] on div at bounding box center [406, 417] width 120 height 21
click at [375, 407] on div at bounding box center [406, 417] width 120 height 21
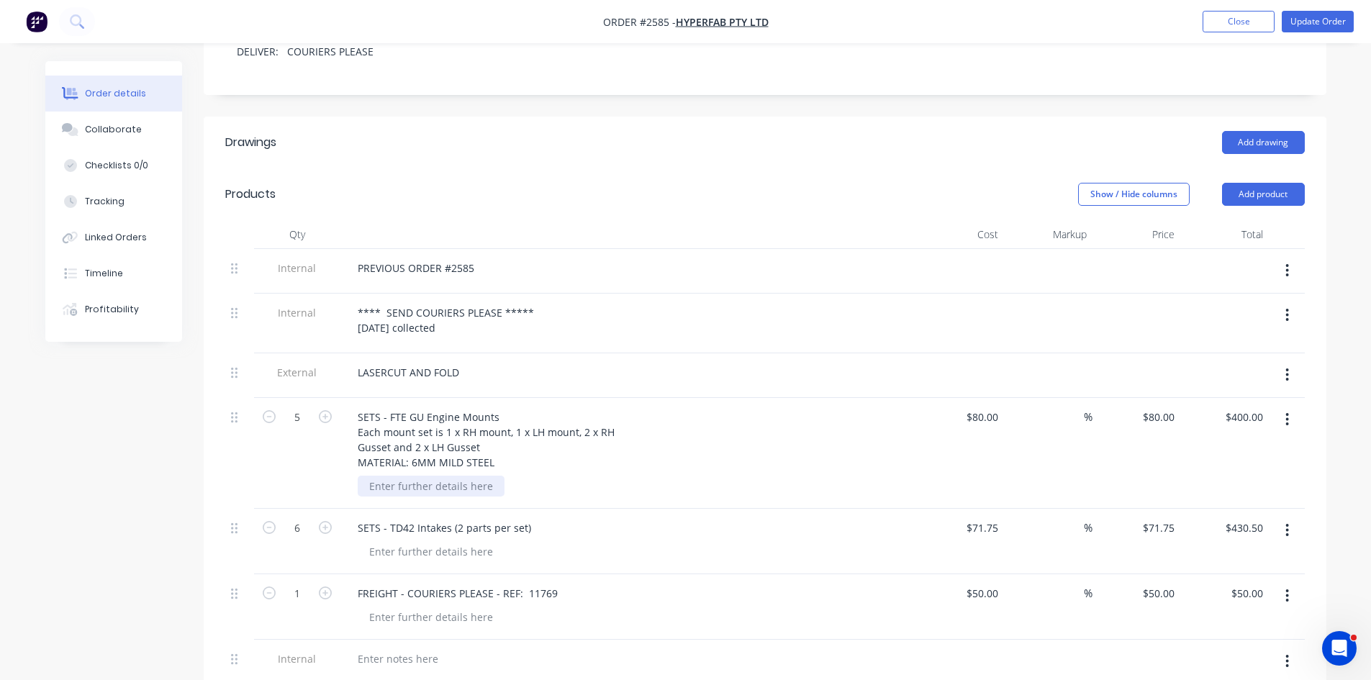
click at [430, 476] on div at bounding box center [431, 486] width 147 height 21
click at [438, 476] on div at bounding box center [431, 486] width 147 height 21
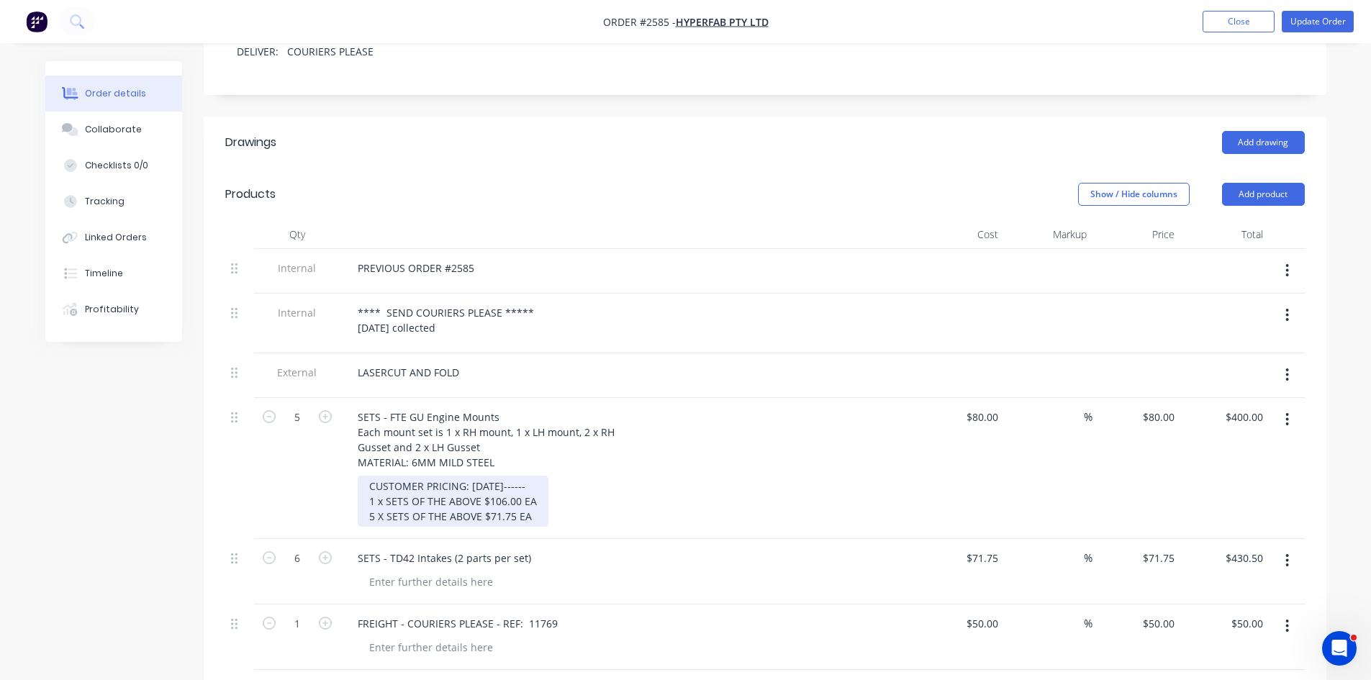
drag, startPoint x: 532, startPoint y: 497, endPoint x: 327, endPoint y: 466, distance: 207.6
click at [327, 466] on div "5 SETS - FTE GU Engine Mounts Each mount set is 1 x RH mount, 1 x LH mount, 2 x…" at bounding box center [765, 468] width 1080 height 141
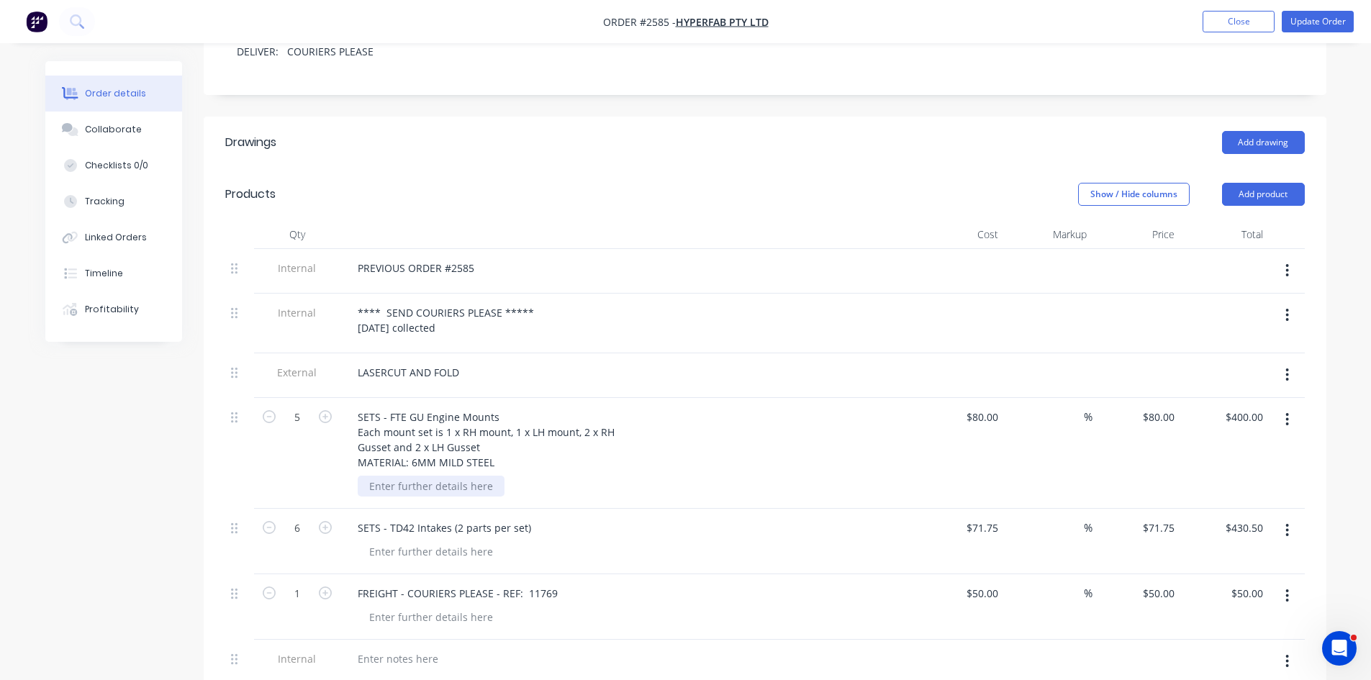
scroll to position [328, 0]
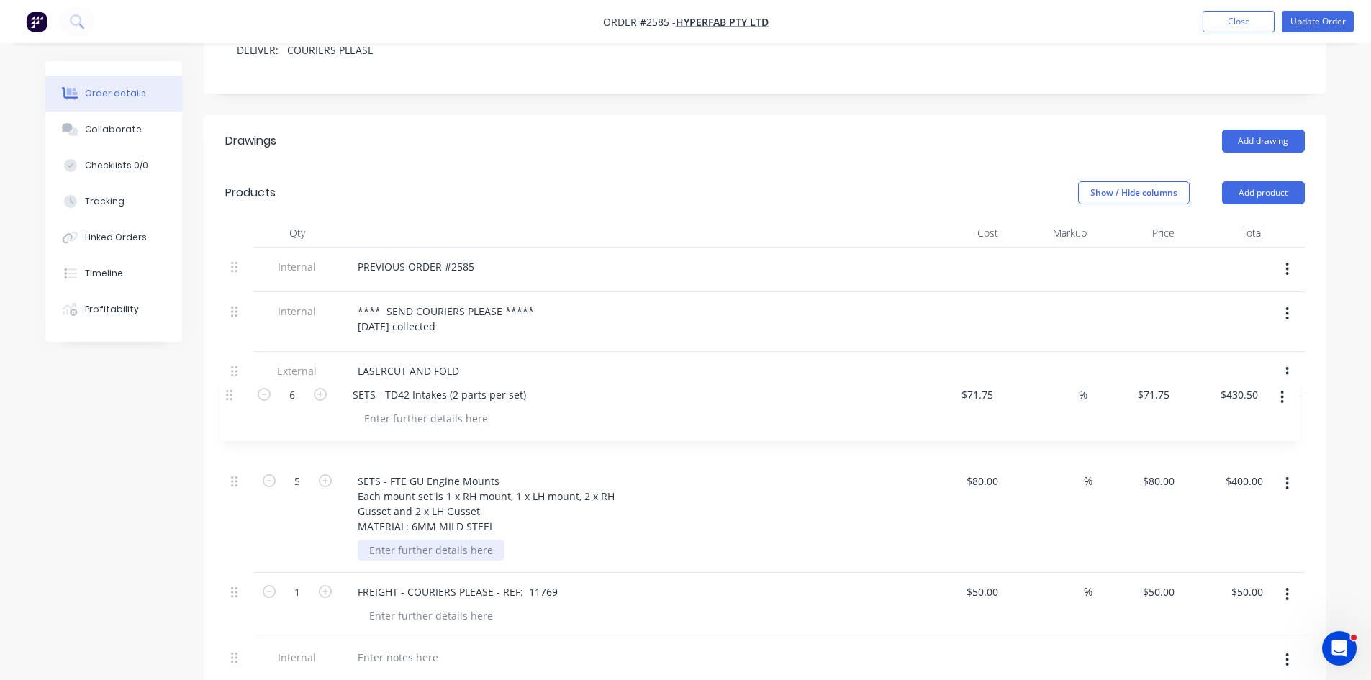
drag, startPoint x: 237, startPoint y: 511, endPoint x: 235, endPoint y: 397, distance: 113.7
click at [235, 397] on div "Internal PREVIOUS ORDER #2585 Internal **** SEND COURIERS PLEASE ***** 10.09.20…" at bounding box center [765, 466] width 1080 height 436
click at [268, 409] on icon "button" at bounding box center [269, 415] width 13 height 13
type input "5"
type input "$358.75"
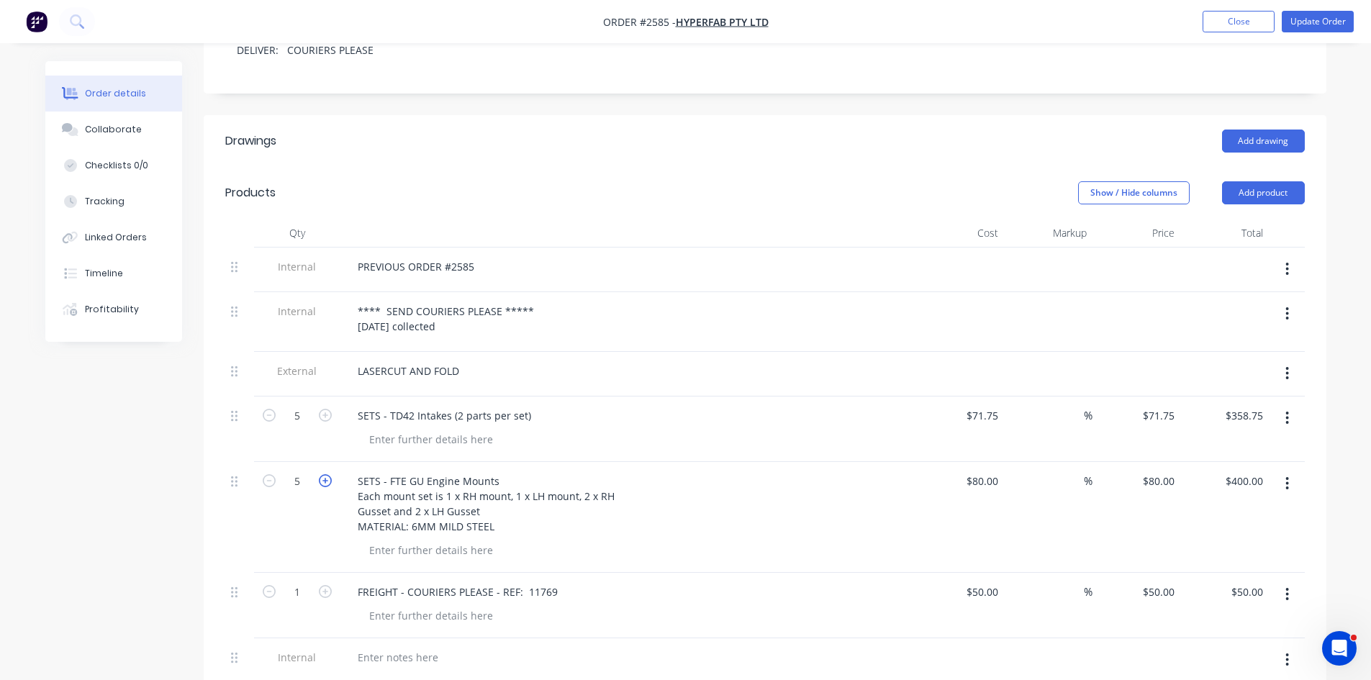
click at [320, 474] on icon "button" at bounding box center [325, 480] width 13 height 13
type input "6"
type input "$480.00"
click at [394, 429] on div at bounding box center [431, 439] width 147 height 21
drag, startPoint x: 528, startPoint y: 390, endPoint x: 325, endPoint y: 382, distance: 203.2
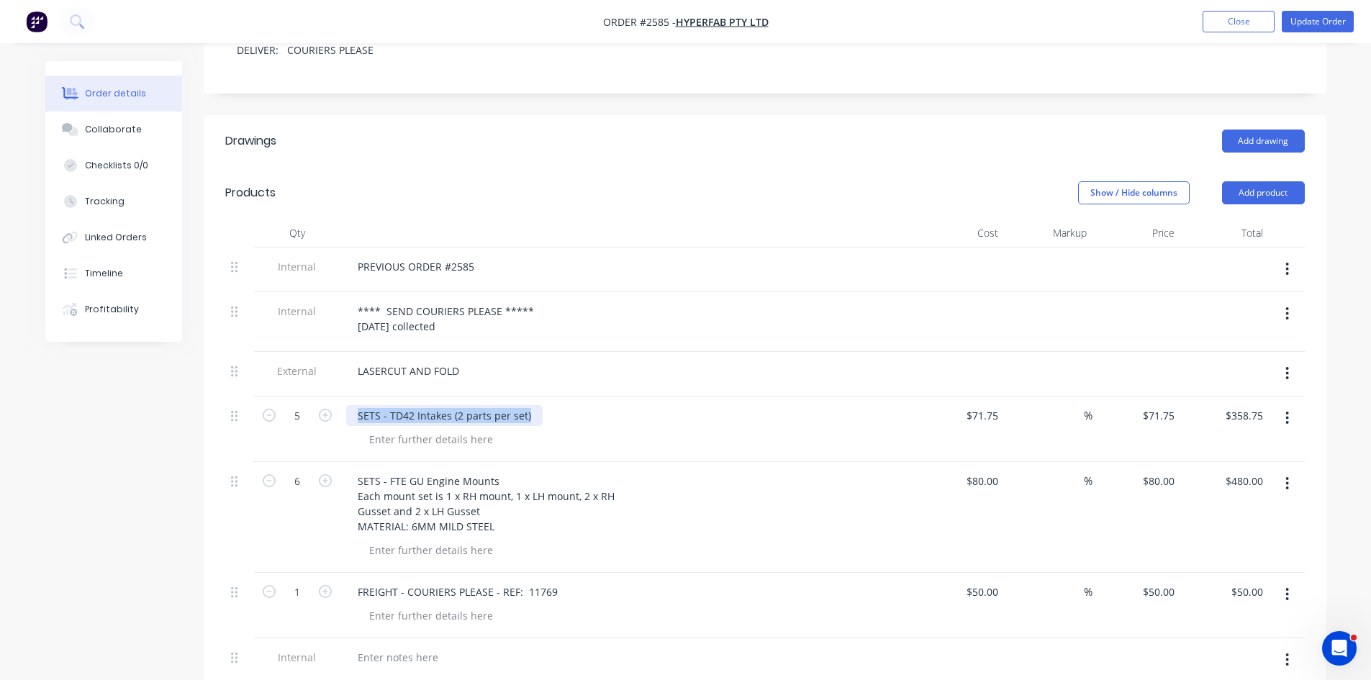
click at [325, 397] on div "5 SETS - TD42 Intakes (2 parts per set) $71.75 $71.75 % $71.75 $71.75 $358.75 $…" at bounding box center [765, 430] width 1080 height 66
paste div
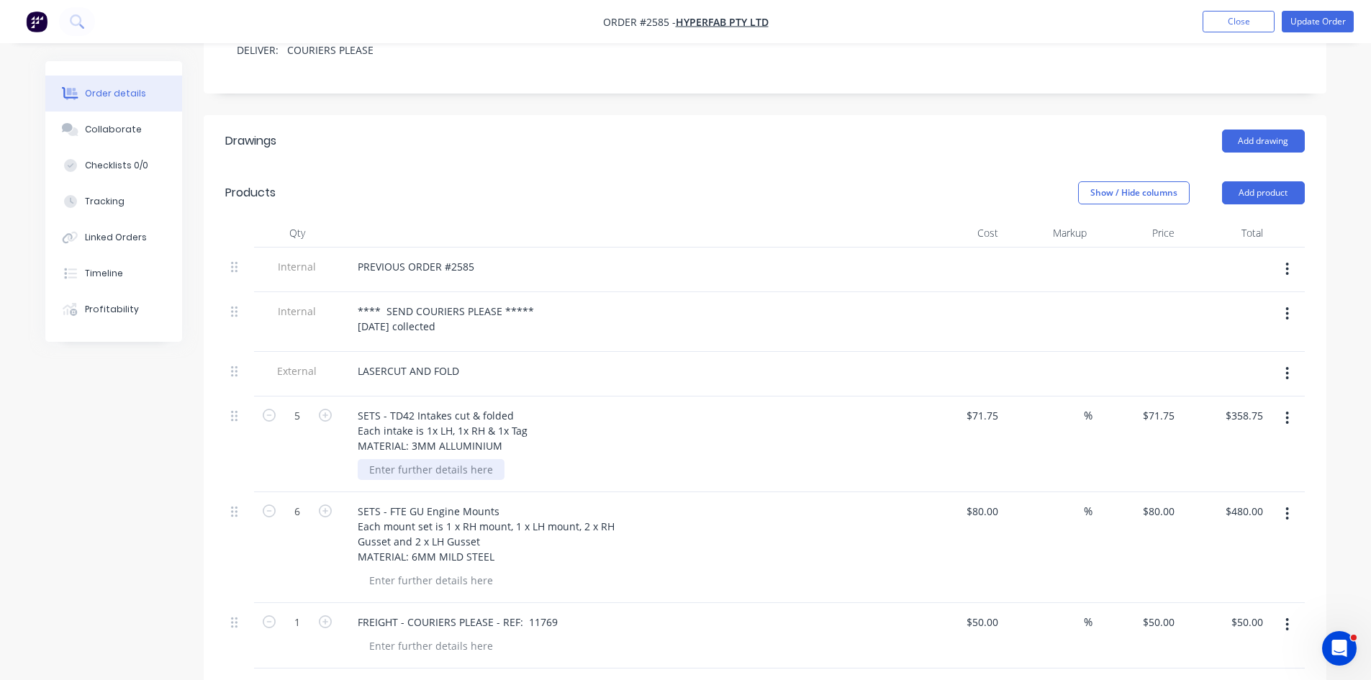
click at [423, 459] on div at bounding box center [431, 469] width 147 height 21
paste div
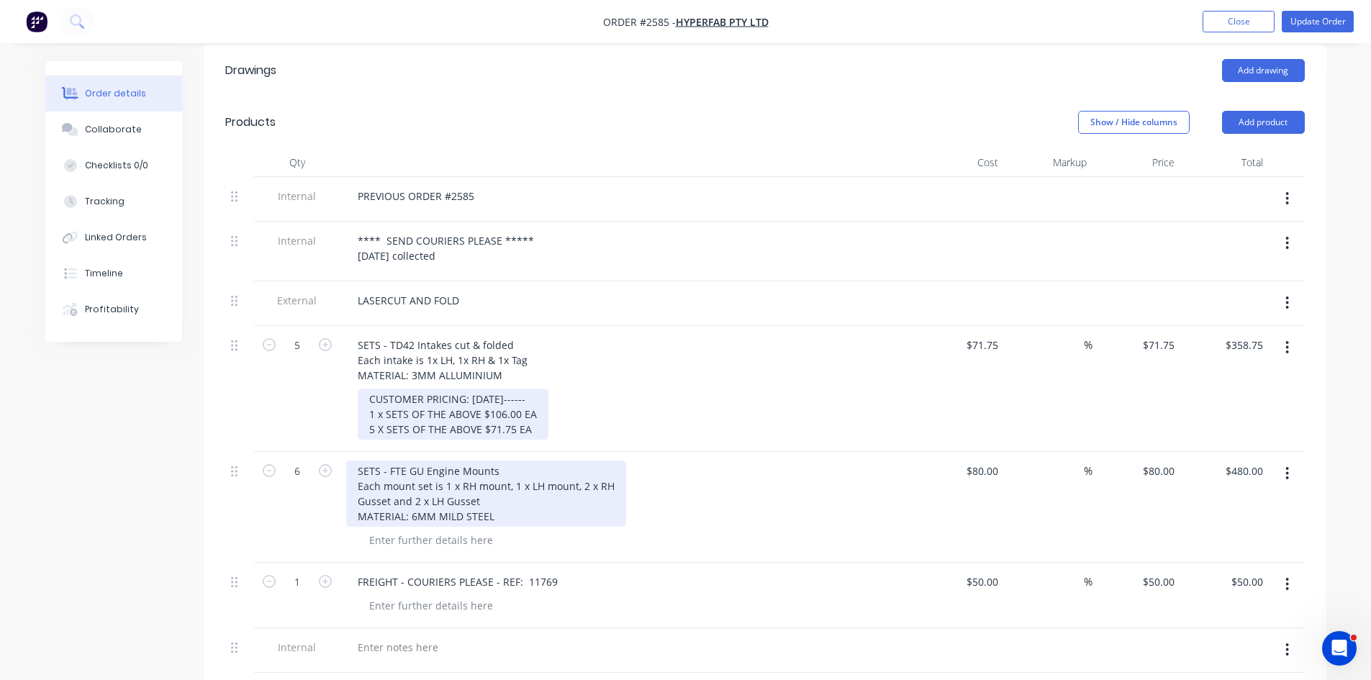
scroll to position [400, 0]
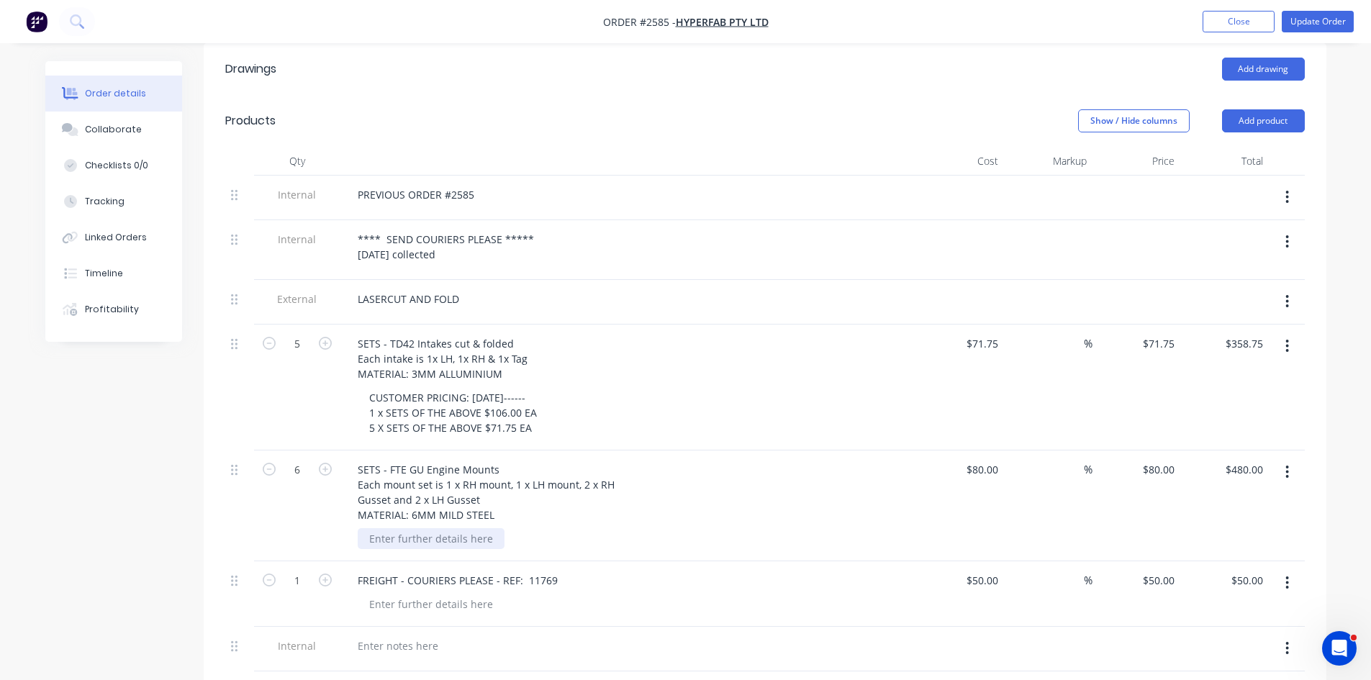
click at [461, 528] on div at bounding box center [431, 538] width 147 height 21
click at [428, 594] on div at bounding box center [431, 604] width 147 height 21
click at [425, 528] on div at bounding box center [431, 538] width 147 height 21
paste div
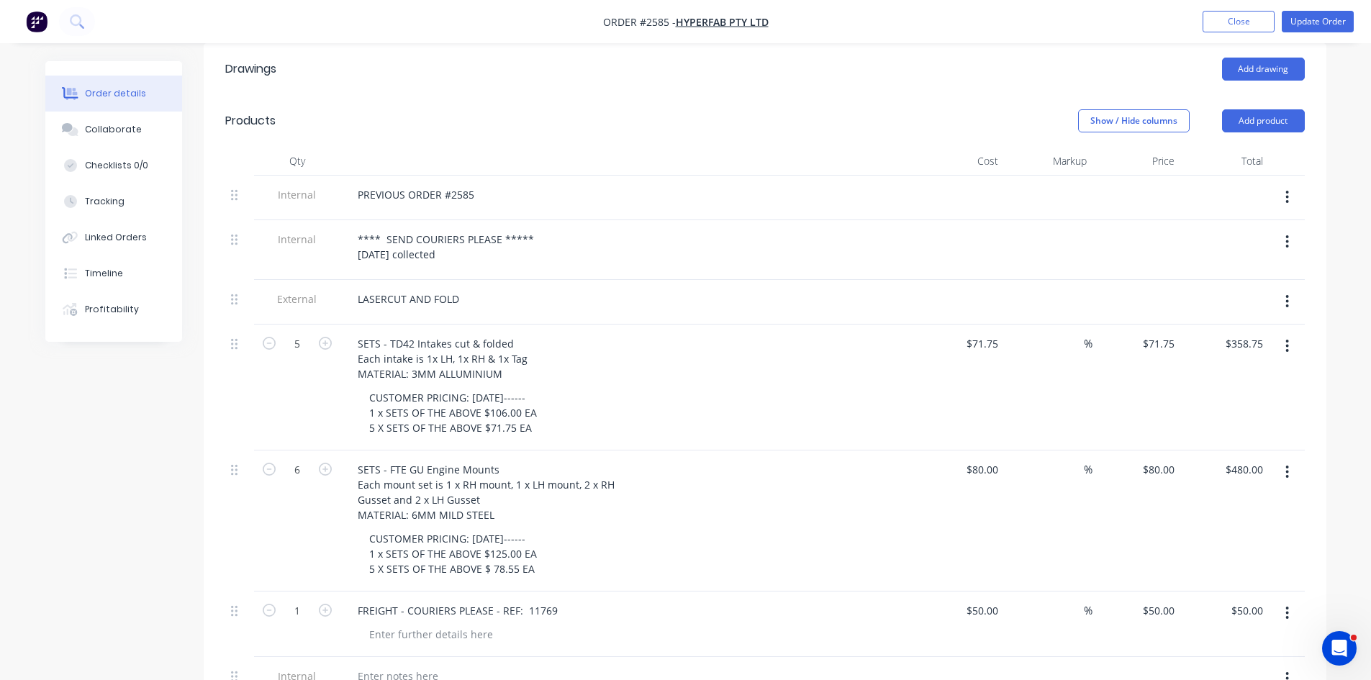
click at [630, 532] on div "CUSTOMER PRICING: 11.07.2025------ 1 x SETS OF THE ABOVE $125.00 EA 5 X SETS OF…" at bounding box center [634, 553] width 553 height 51
click at [1154, 454] on div "80 80" at bounding box center [1137, 521] width 89 height 141
type input "78.55"
type input "-1.81"
type input "$78.55"
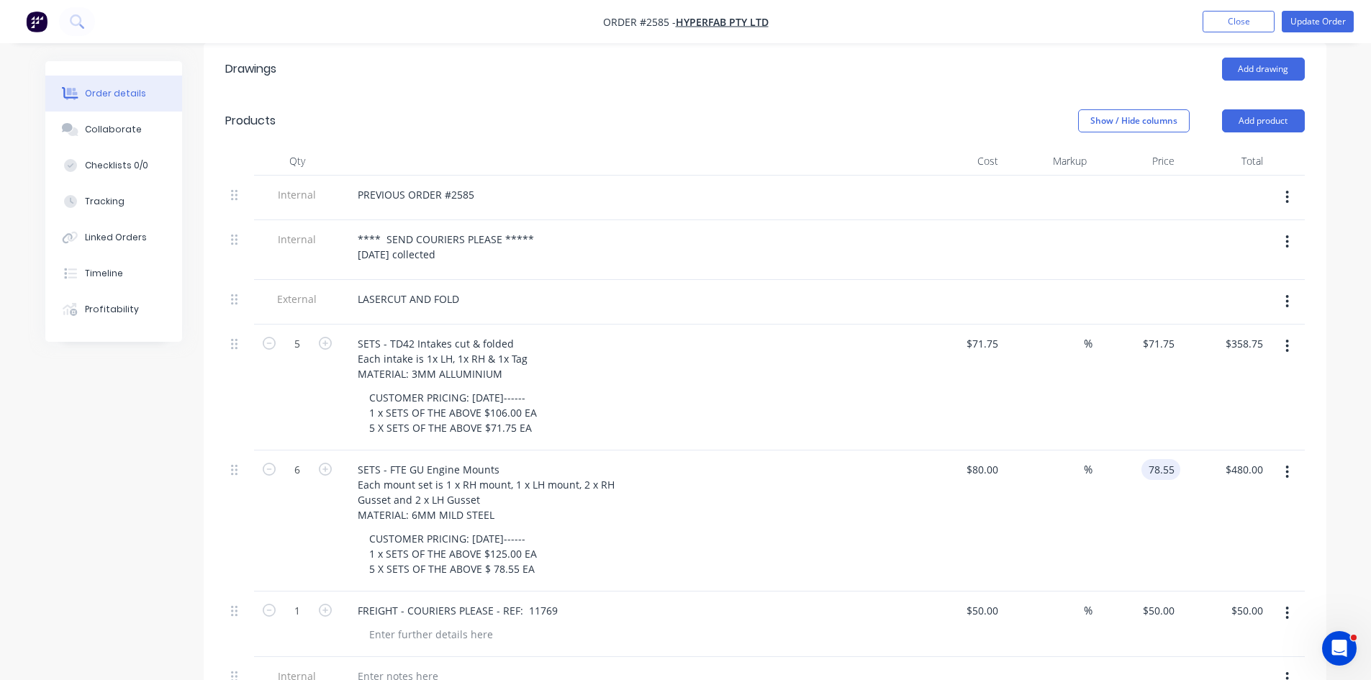
type input "471.30"
type input "80"
type input "$471.30"
click at [974, 453] on div "80 80" at bounding box center [960, 521] width 89 height 141
type input "$0.00"
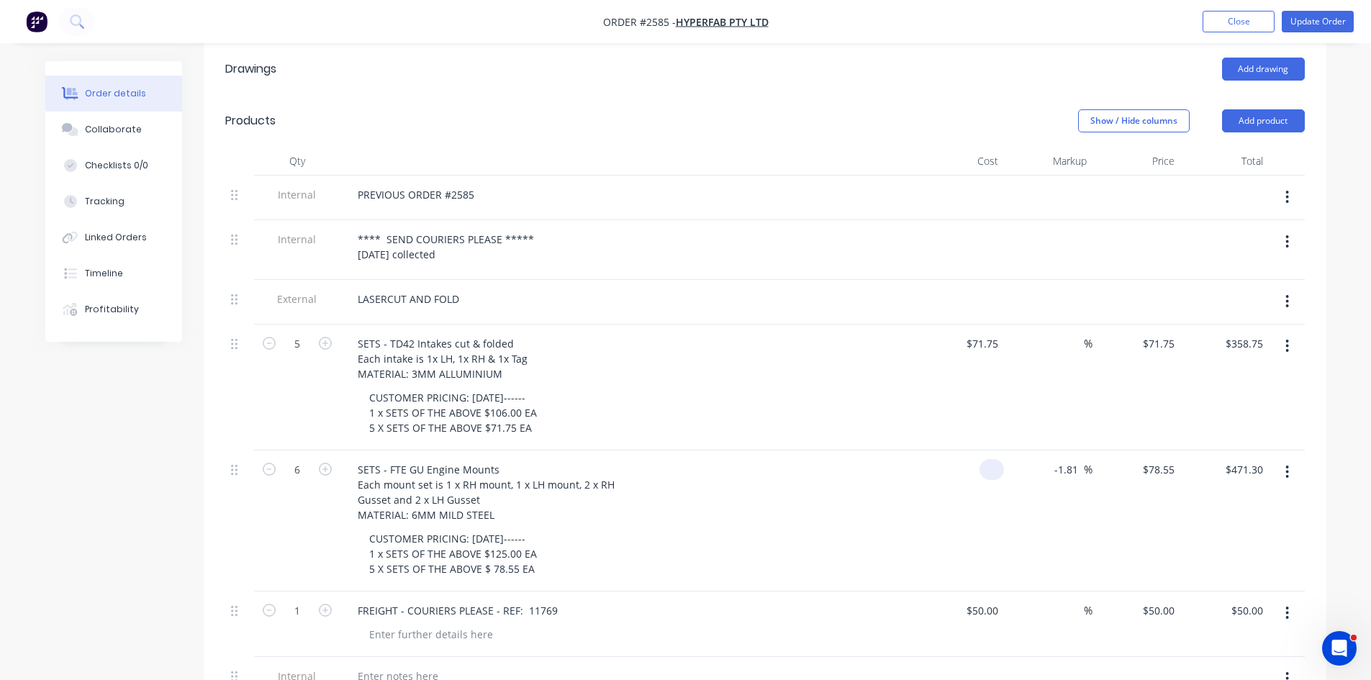
type input "$0.00"
click at [1058, 459] on input "-1.81" at bounding box center [1069, 469] width 30 height 21
drag, startPoint x: 1042, startPoint y: 451, endPoint x: 1187, endPoint y: 451, distance: 144.7
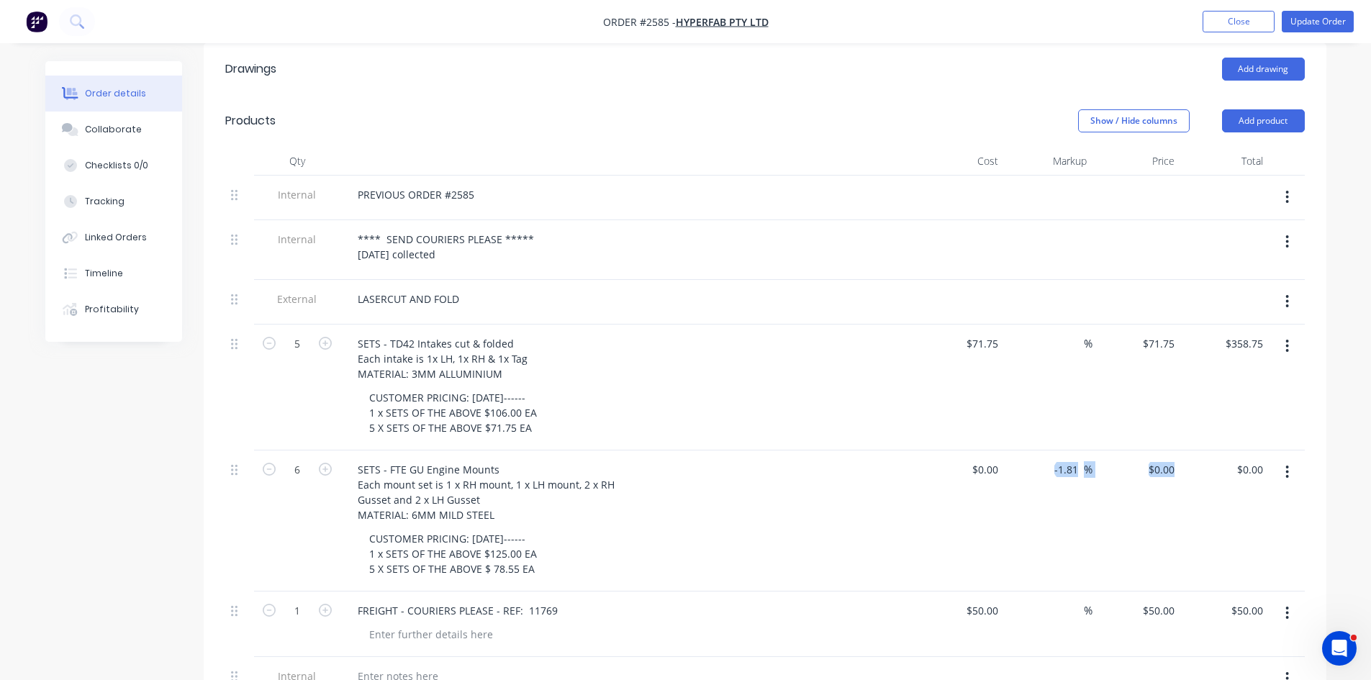
click at [1187, 451] on div "6 SETS - FTE GU Engine Mounts Each mount set is 1 x RH mount, 1 x LH mount, 2 x…" at bounding box center [765, 521] width 1080 height 141
drag, startPoint x: 1011, startPoint y: 456, endPoint x: 1029, endPoint y: 452, distance: 19.2
click at [1011, 456] on div "-1.81 -1.81 %" at bounding box center [1048, 521] width 89 height 141
drag, startPoint x: 1075, startPoint y: 451, endPoint x: 968, endPoint y: 448, distance: 106.6
click at [968, 451] on div "6 SETS - FTE GU Engine Mounts Each mount set is 1 x RH mount, 1 x LH mount, 2 x…" at bounding box center [765, 521] width 1080 height 141
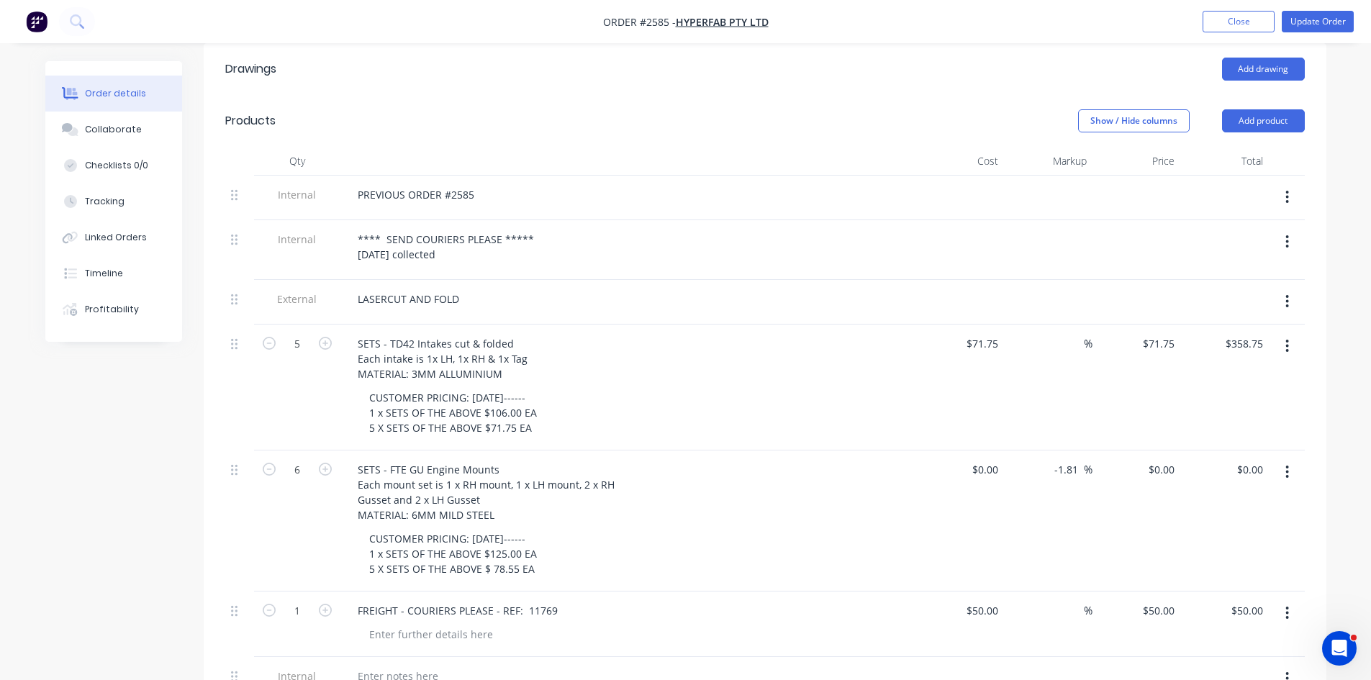
type input "1"
click at [1168, 459] on input "0" at bounding box center [1163, 469] width 33 height 21
type input "$78.55"
type input "$471.30"
click at [934, 425] on div "$71.75 $71.75" at bounding box center [960, 388] width 89 height 126
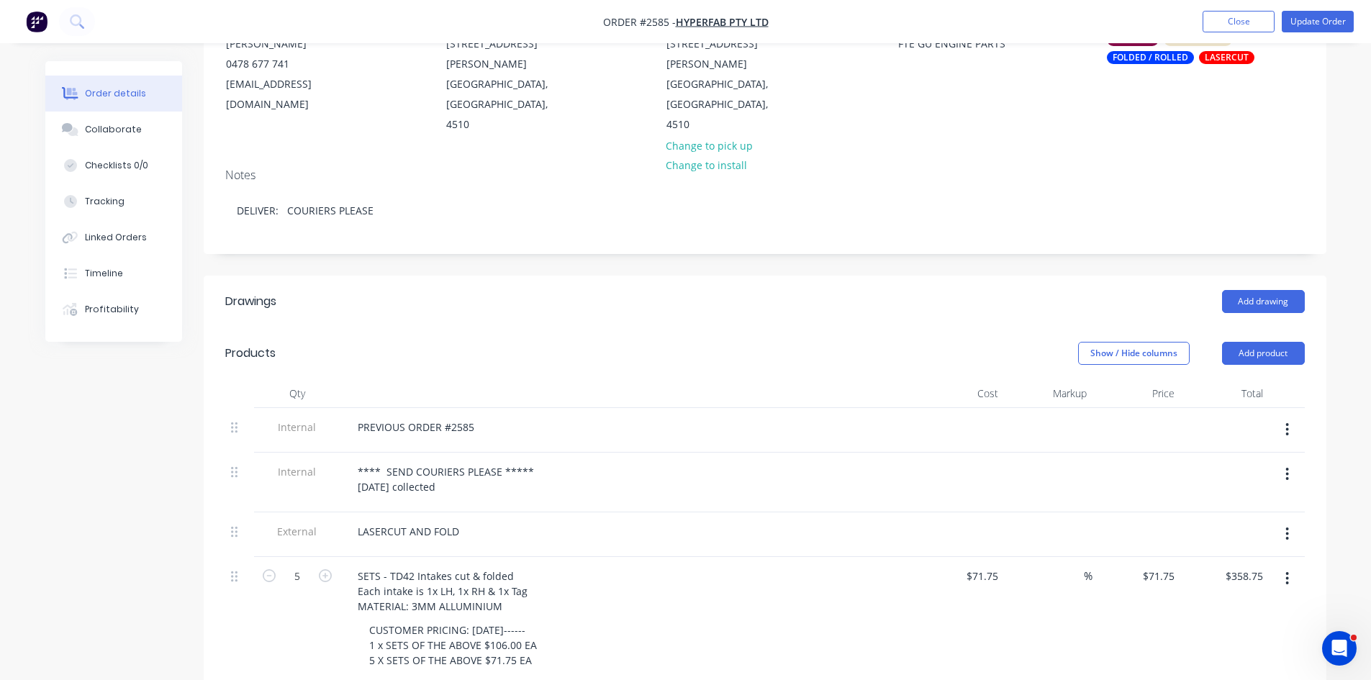
scroll to position [160, 0]
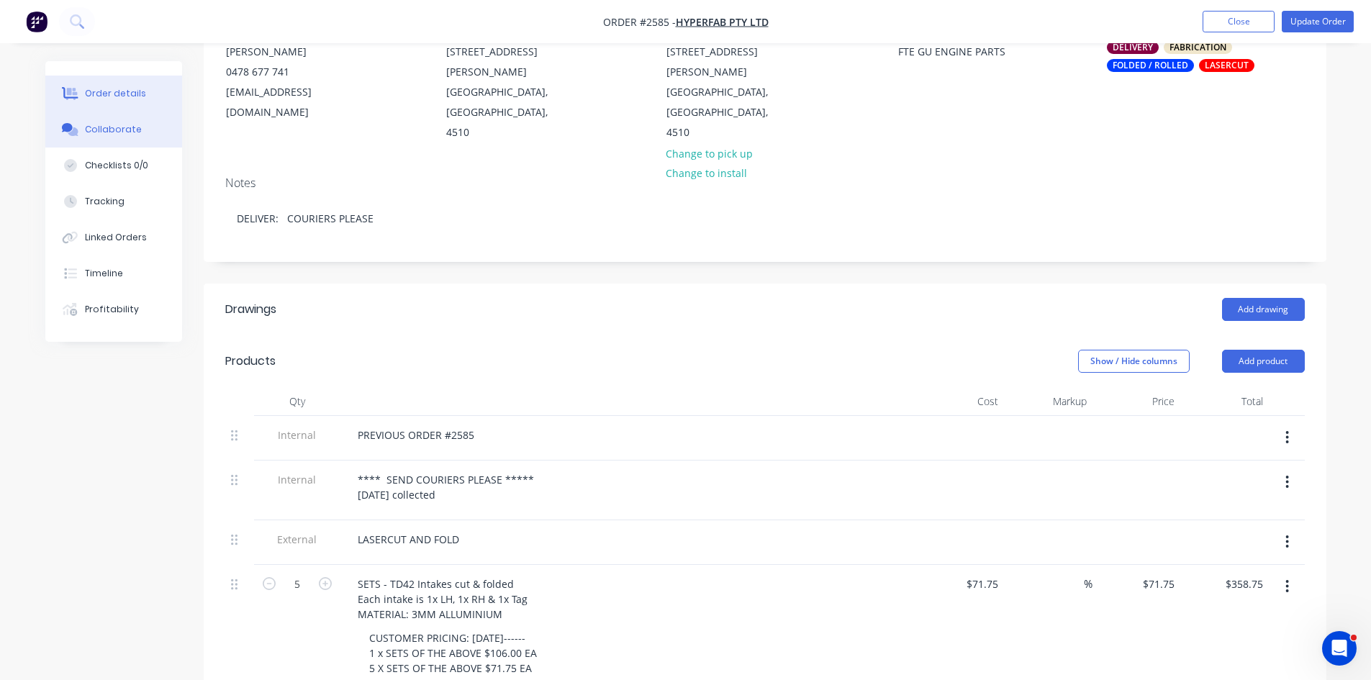
click at [126, 130] on div "Collaborate" at bounding box center [113, 129] width 57 height 13
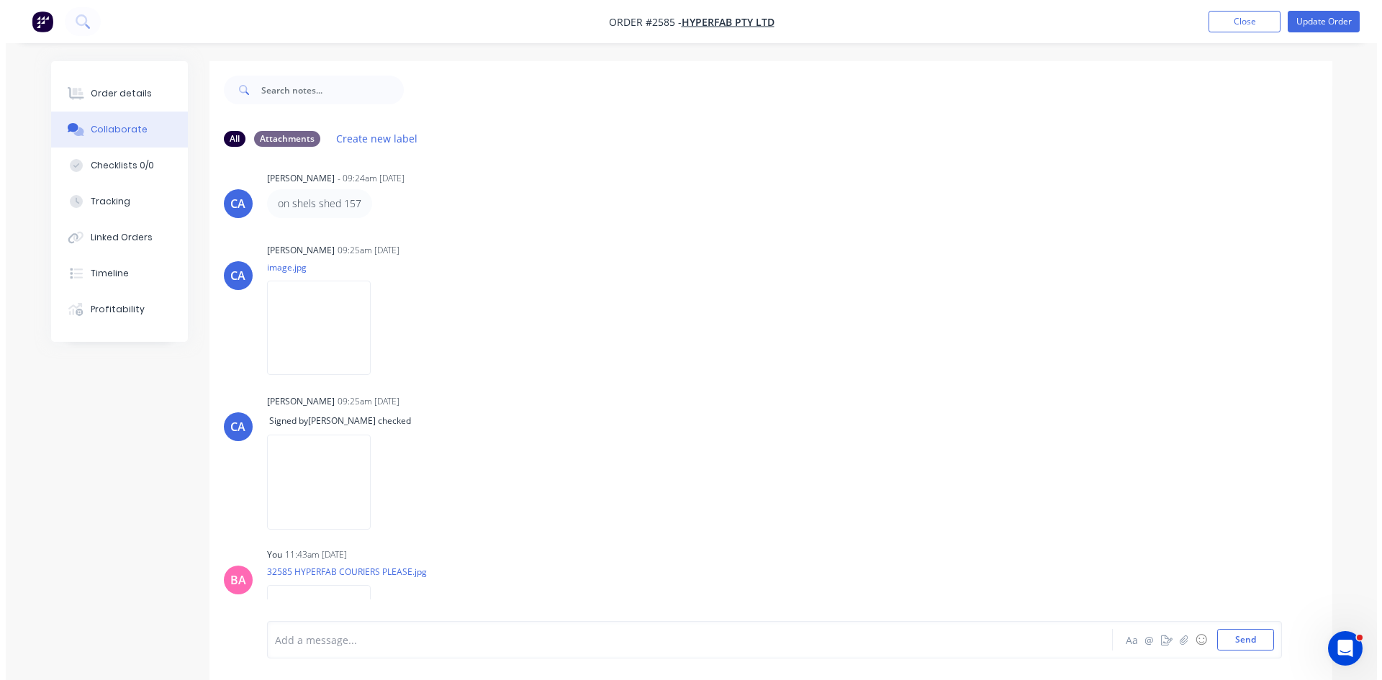
scroll to position [1391, 0]
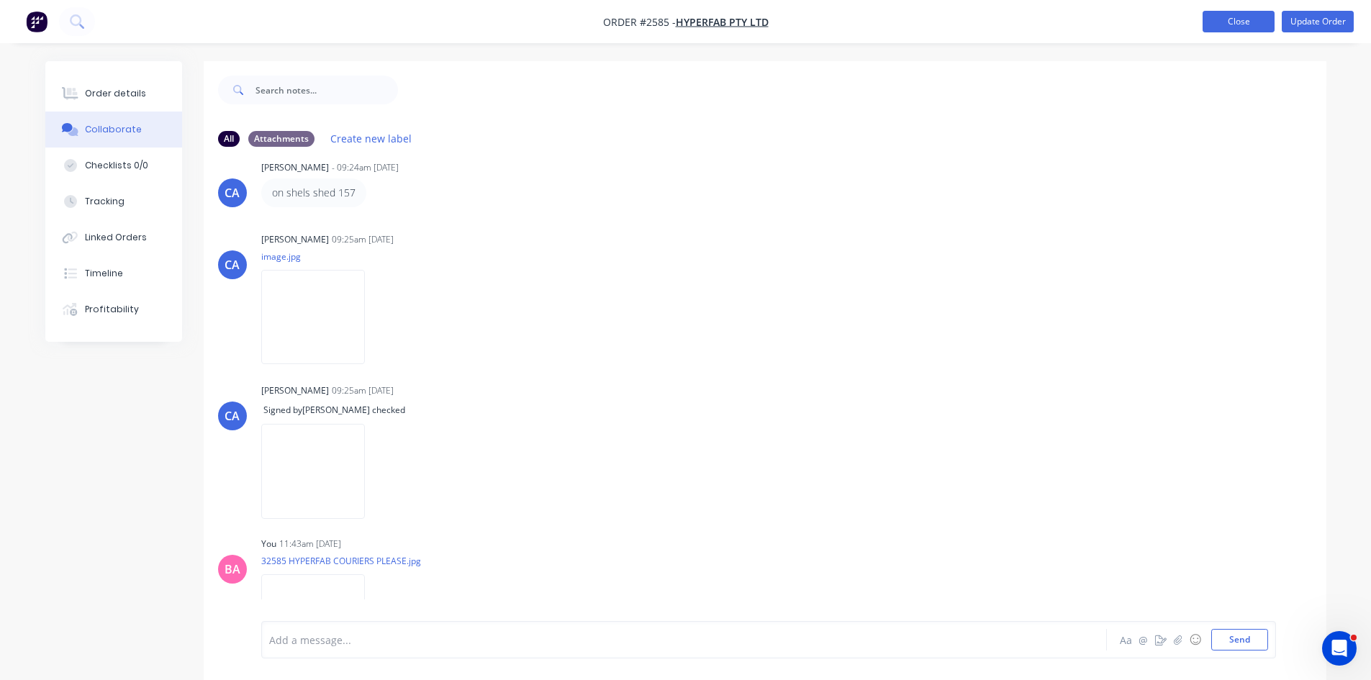
click at [1252, 22] on button "Close" at bounding box center [1239, 22] width 72 height 22
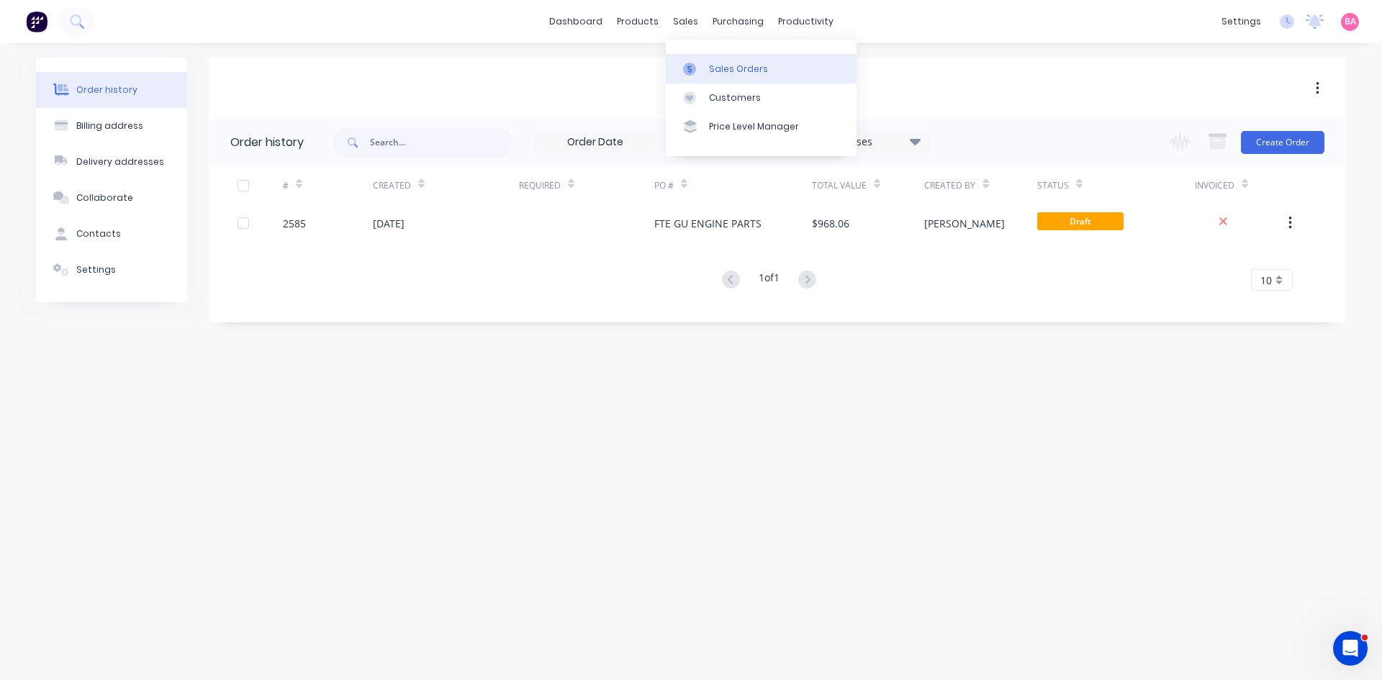
click at [723, 64] on div "Sales Orders" at bounding box center [738, 69] width 59 height 13
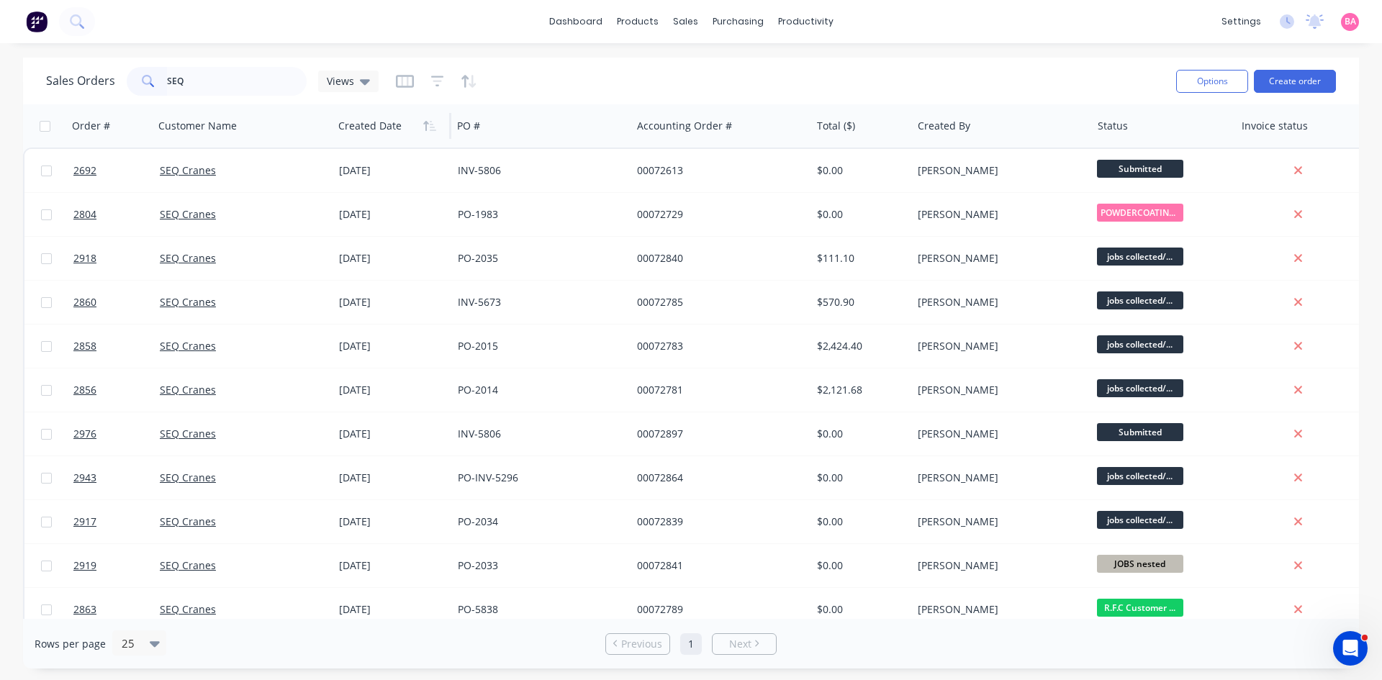
type input "SEQ"
click at [393, 131] on div at bounding box center [389, 126] width 102 height 29
click at [433, 127] on icon "button" at bounding box center [433, 126] width 6 height 10
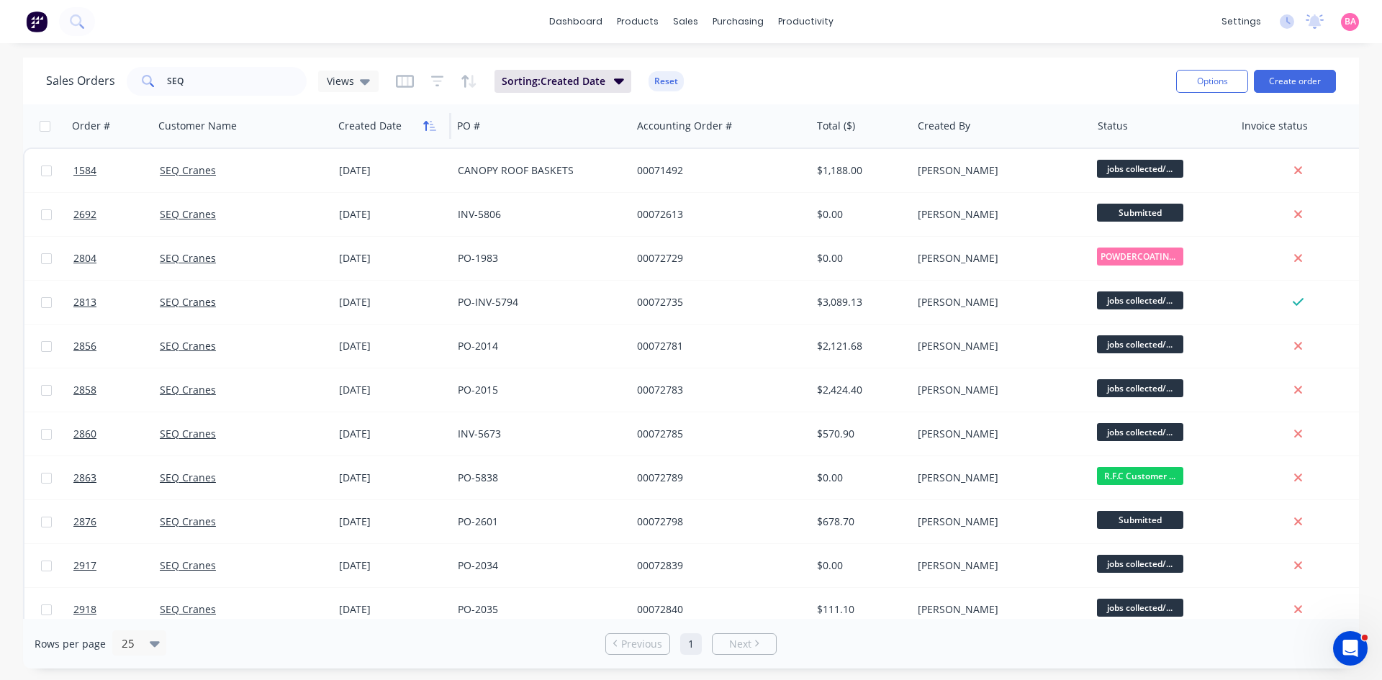
click at [428, 129] on icon "button" at bounding box center [429, 126] width 13 height 12
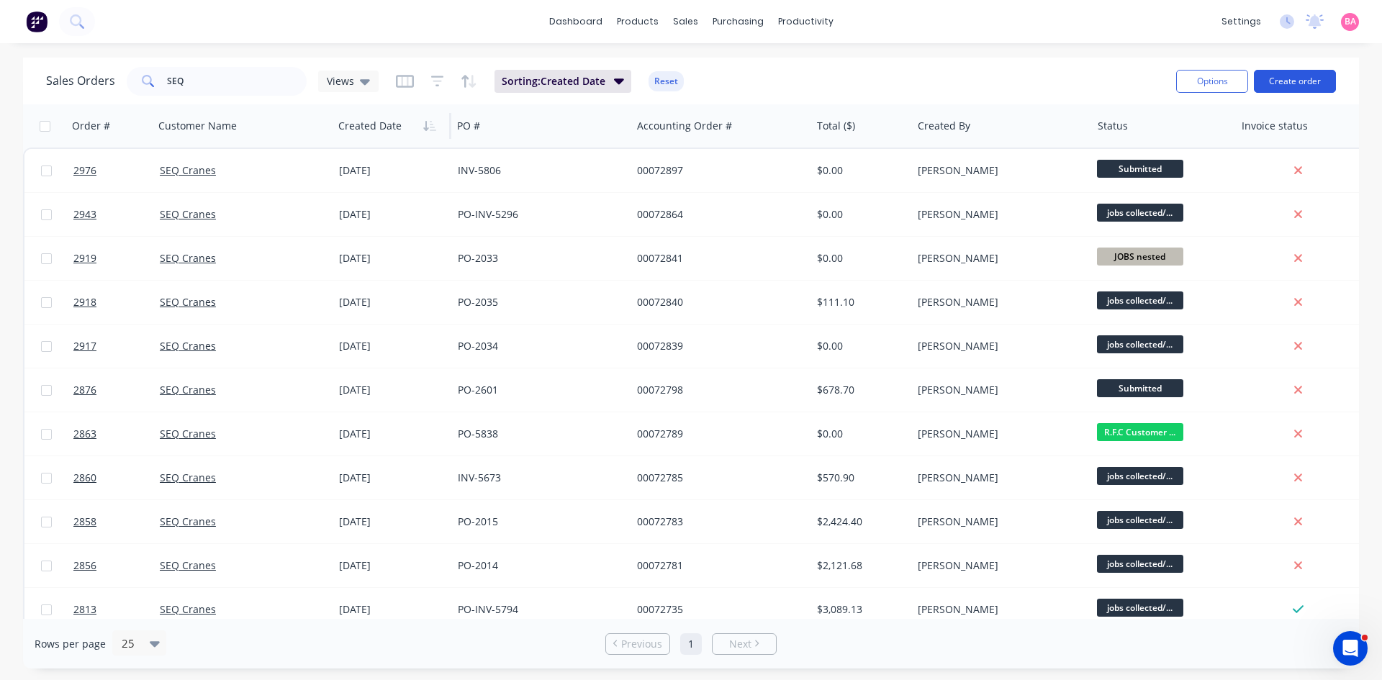
click at [1307, 79] on button "Create order" at bounding box center [1295, 81] width 82 height 23
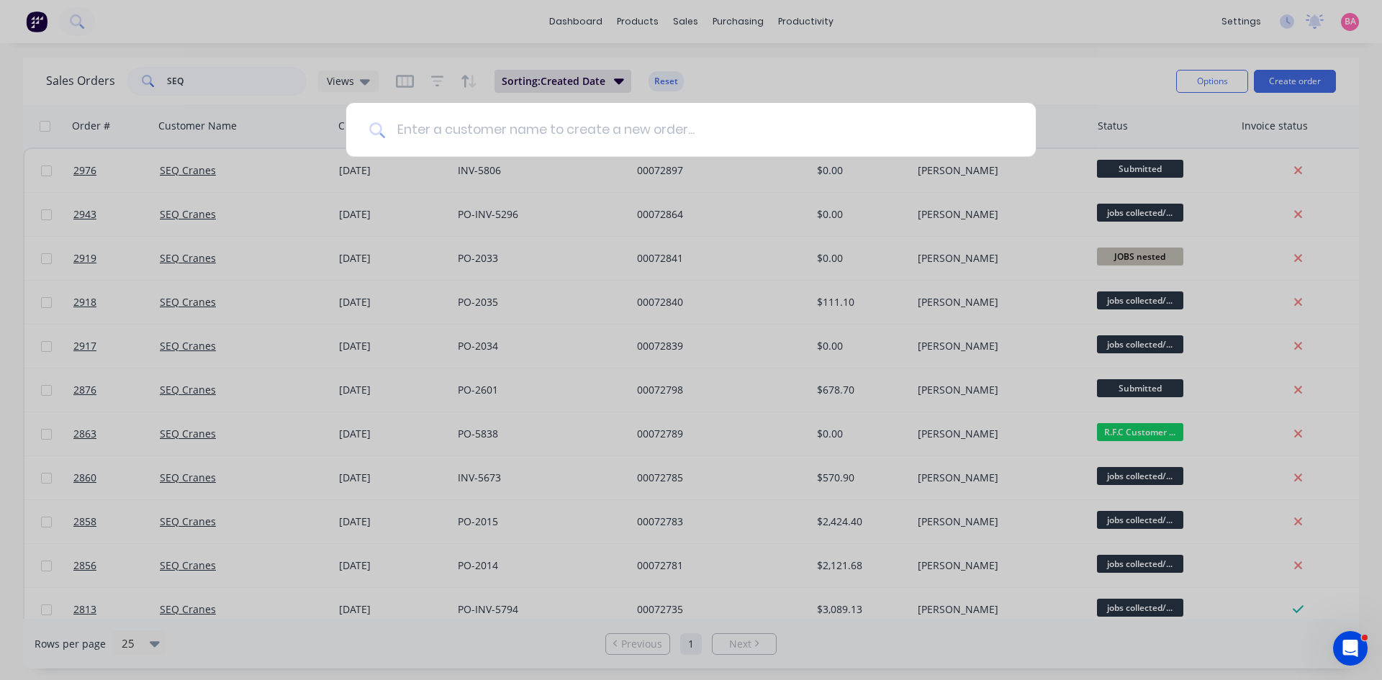
click at [685, 127] on input at bounding box center [699, 130] width 628 height 54
type input "B"
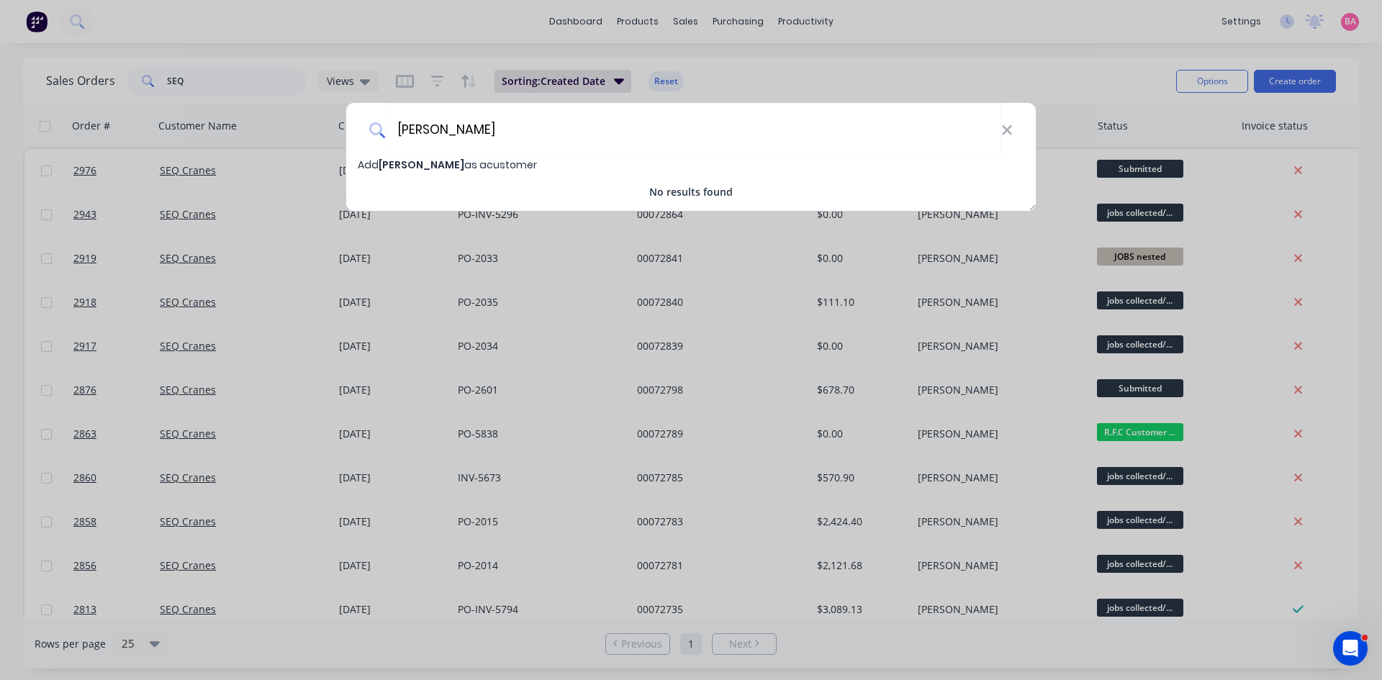
type input "[PERSON_NAME]"
click at [402, 166] on span "[PERSON_NAME]" at bounding box center [422, 165] width 86 height 14
select select "AU"
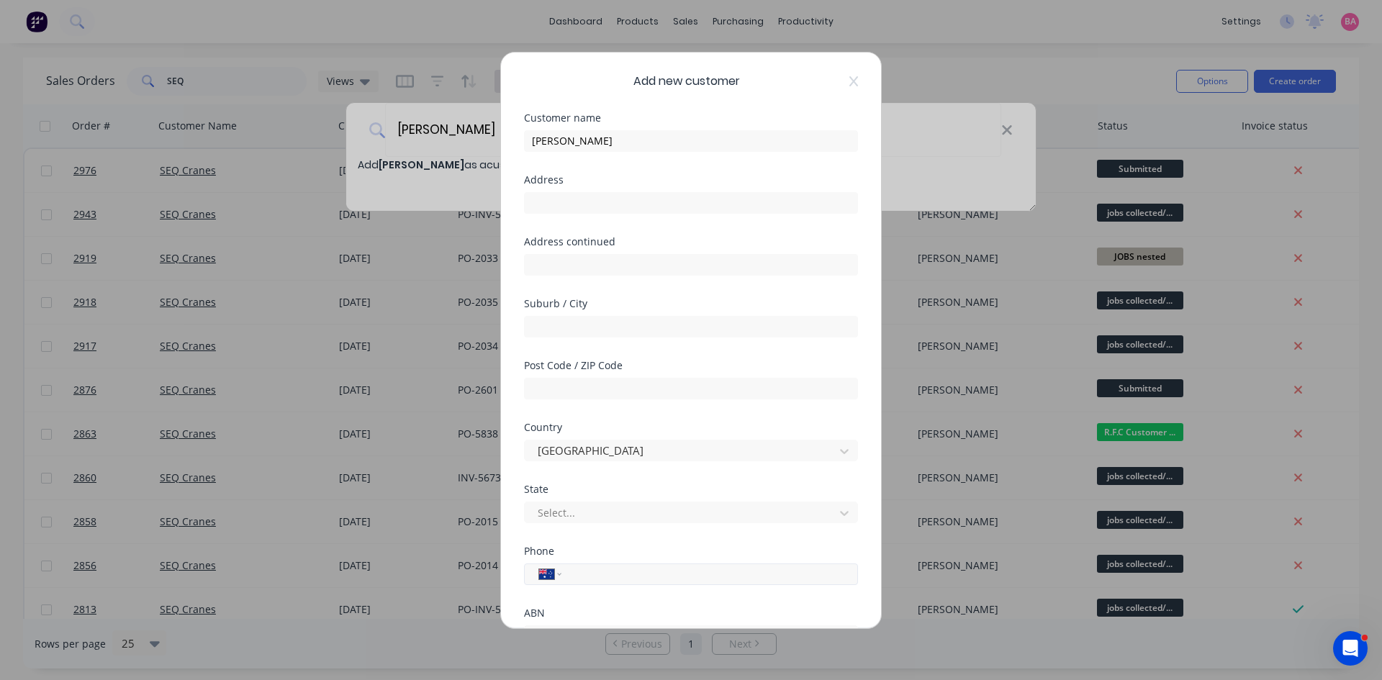
click at [597, 569] on input "tel" at bounding box center [707, 574] width 271 height 17
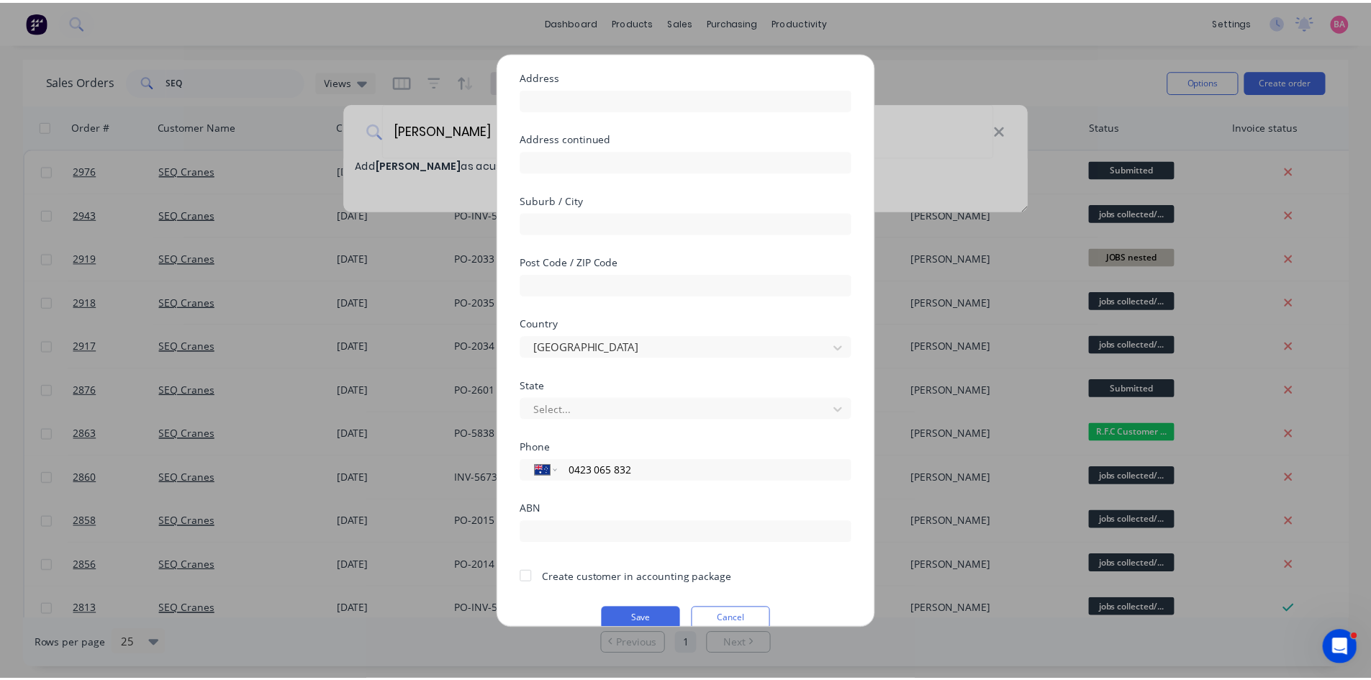
scroll to position [127, 0]
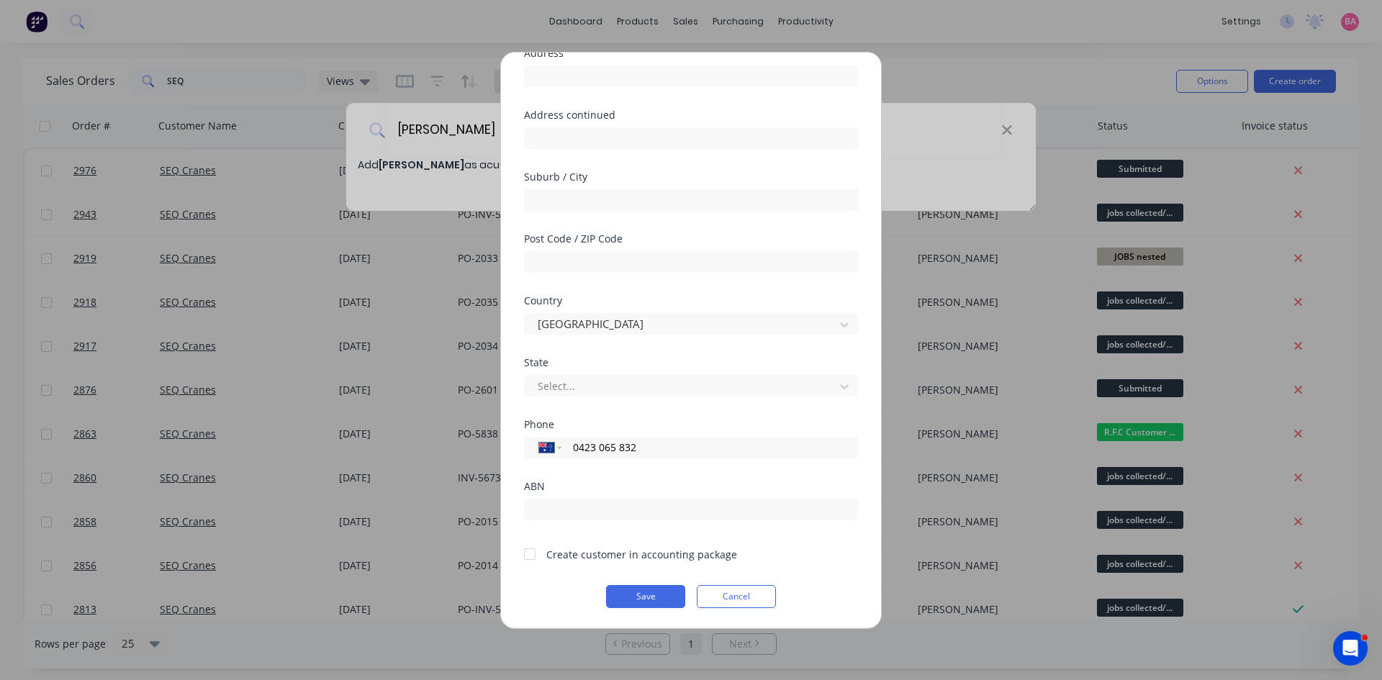
type input "0423 065 832"
click at [530, 551] on div at bounding box center [529, 554] width 29 height 29
click at [641, 593] on button "Save" at bounding box center [645, 596] width 79 height 23
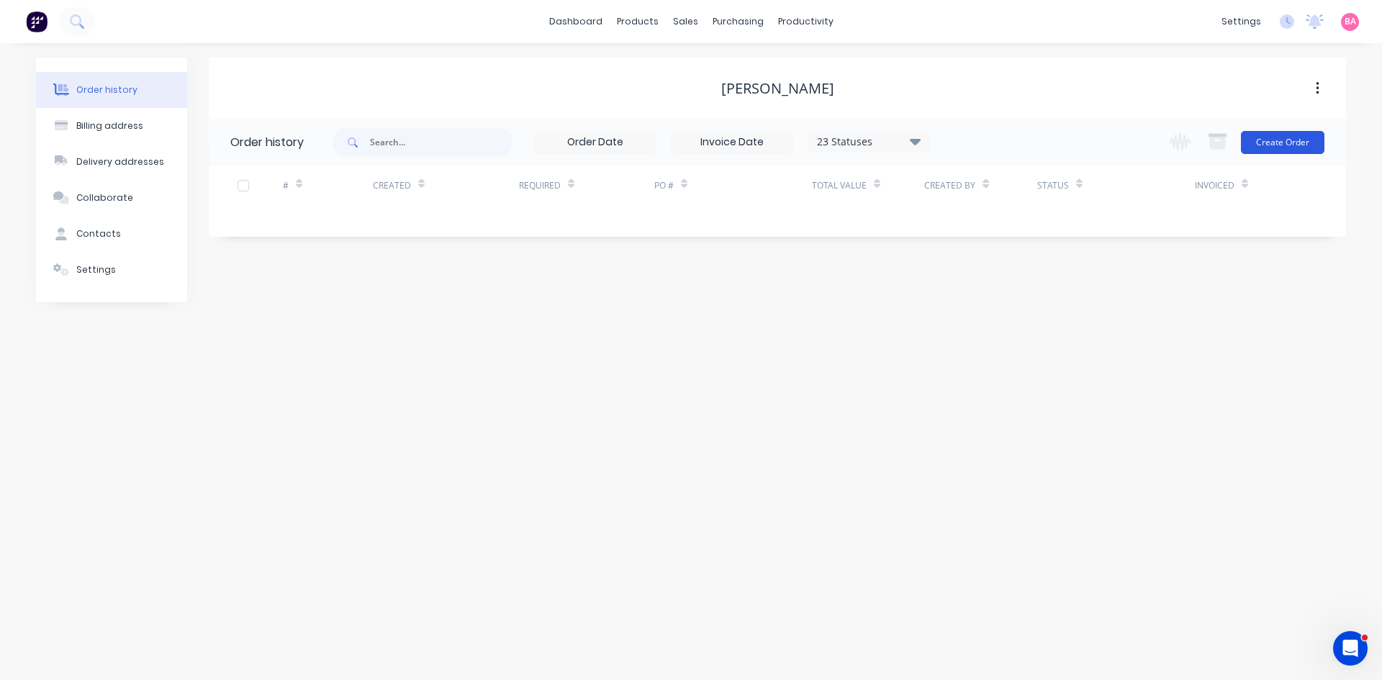
click at [1283, 134] on button "Create Order" at bounding box center [1283, 142] width 84 height 23
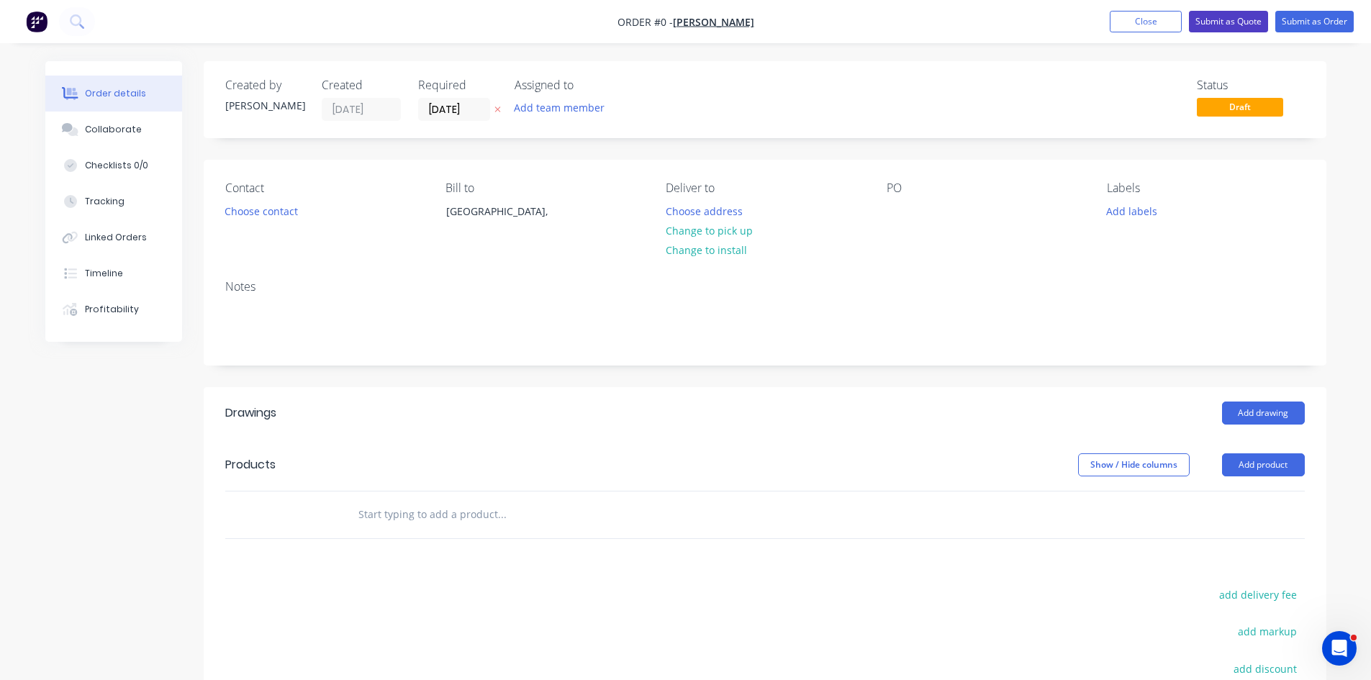
click at [1241, 22] on button "Submit as Quote" at bounding box center [1228, 22] width 79 height 22
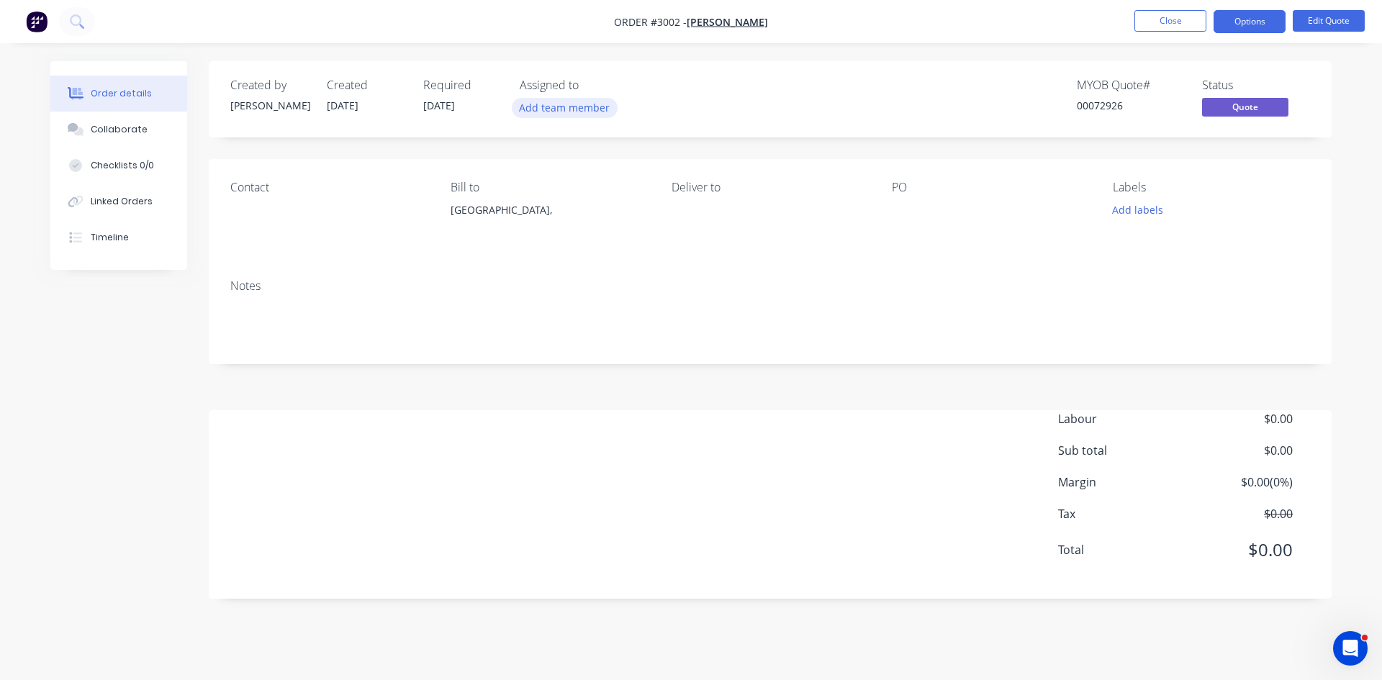
click at [560, 104] on button "Add team member" at bounding box center [565, 107] width 106 height 19
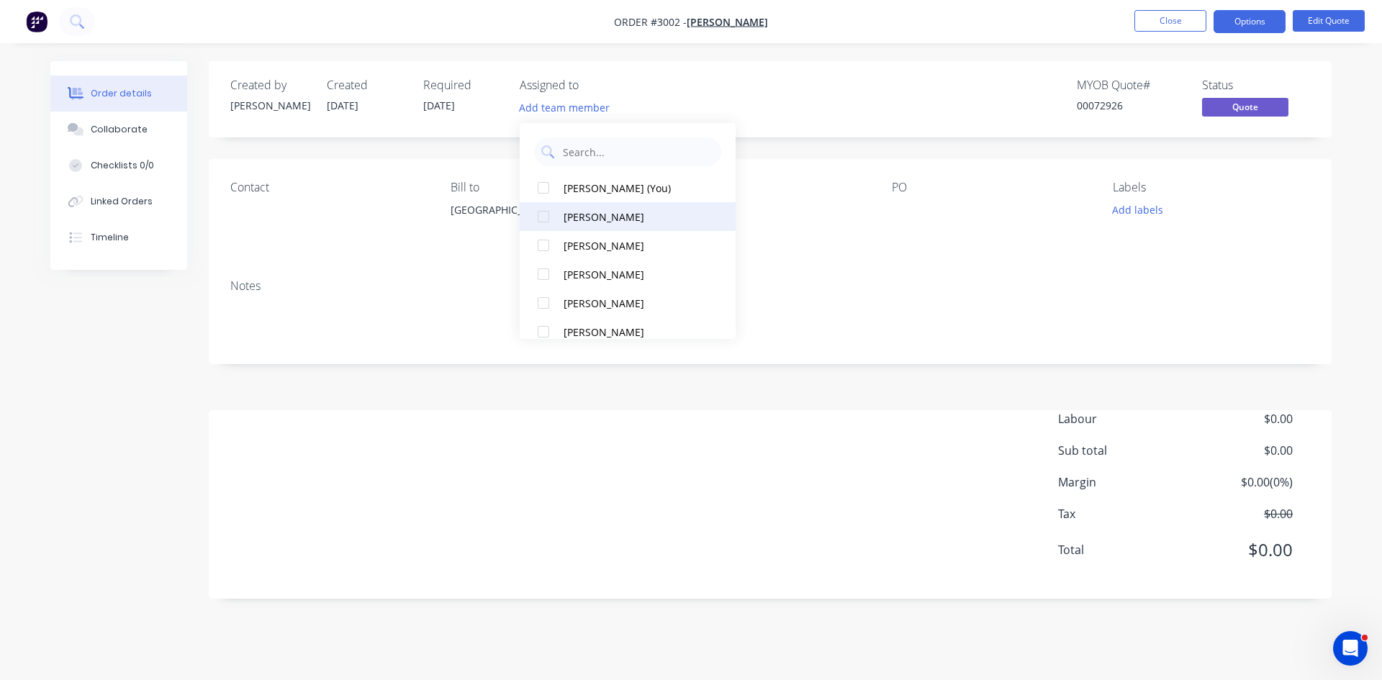
click at [543, 214] on div at bounding box center [543, 216] width 29 height 29
click at [1327, 22] on button "Edit Quote" at bounding box center [1329, 21] width 72 height 22
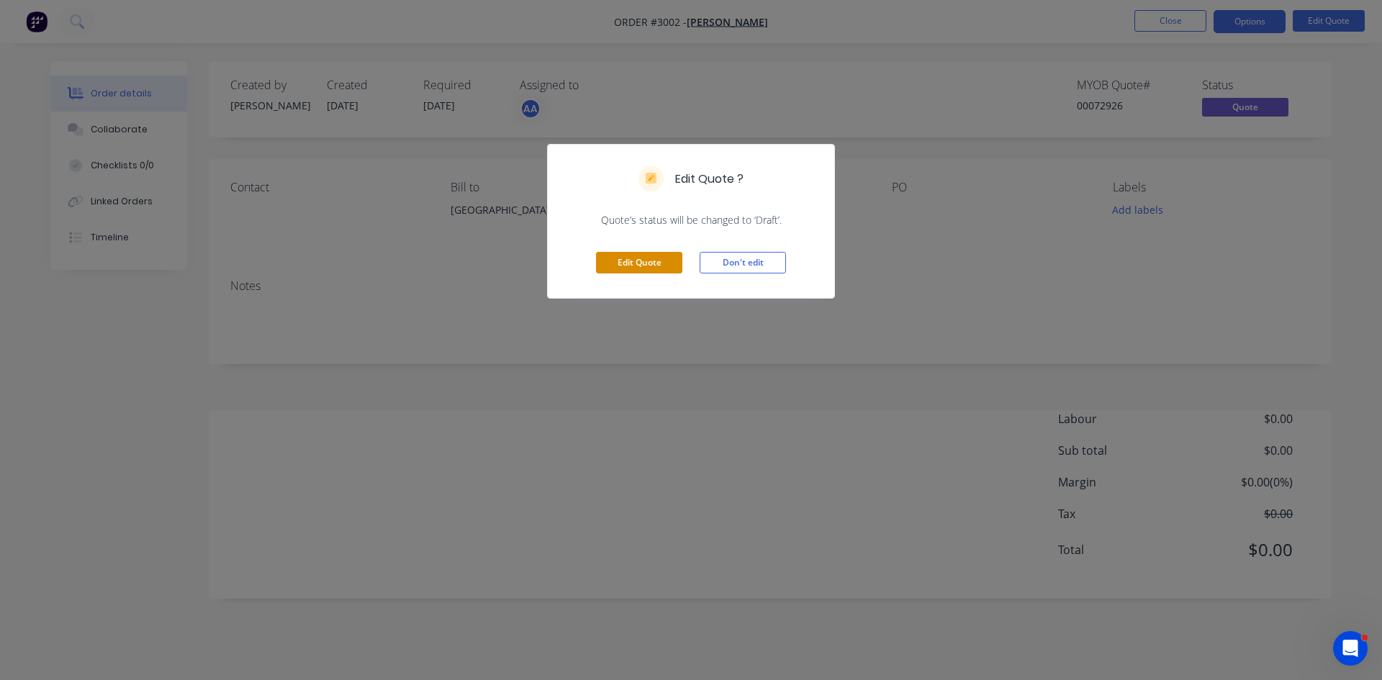
click at [644, 266] on button "Edit Quote" at bounding box center [639, 263] width 86 height 22
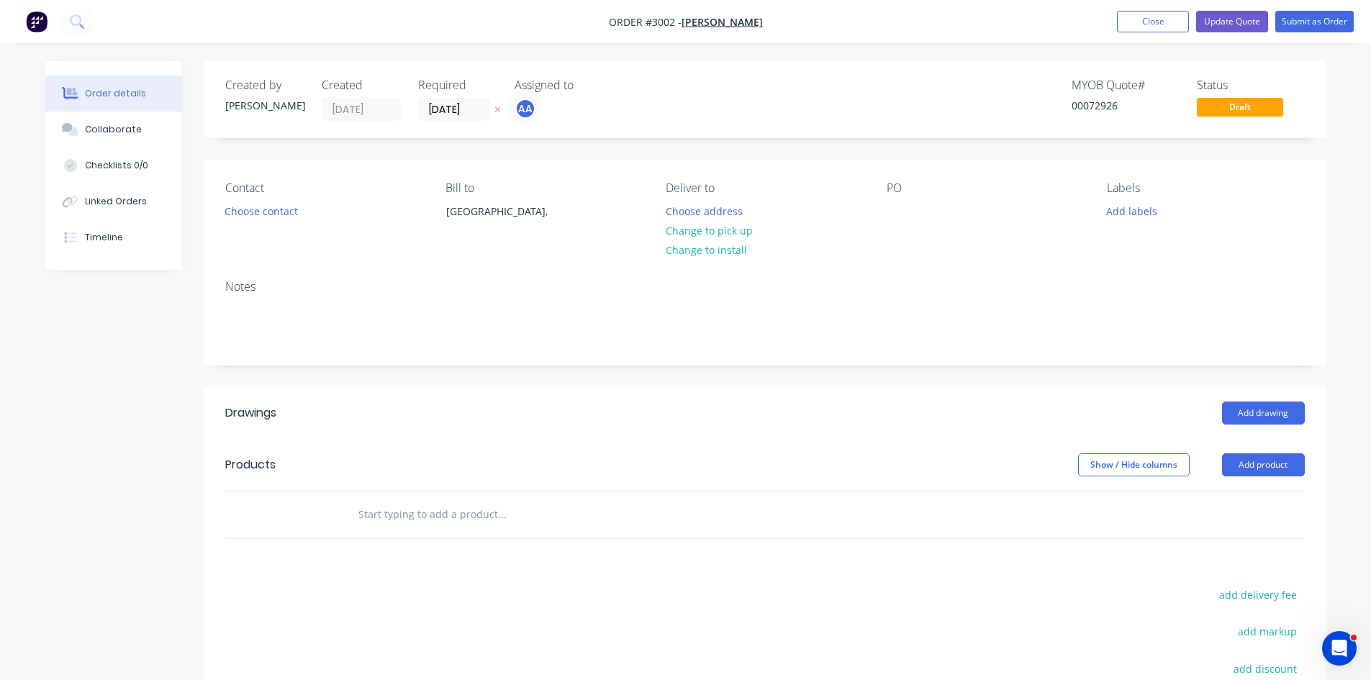
click at [497, 107] on icon "button" at bounding box center [498, 109] width 6 height 9
click at [275, 209] on button "Choose contact" at bounding box center [261, 210] width 89 height 19
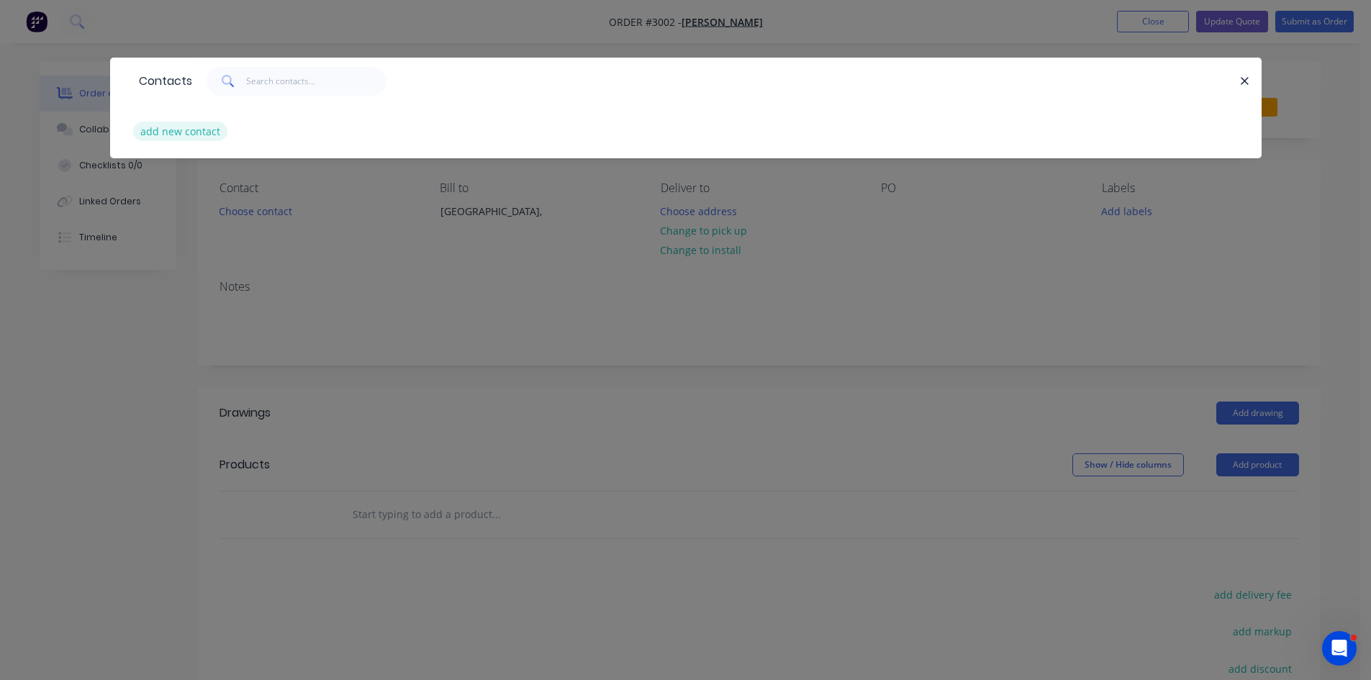
click at [173, 134] on button "add new contact" at bounding box center [180, 131] width 95 height 19
select select "AU"
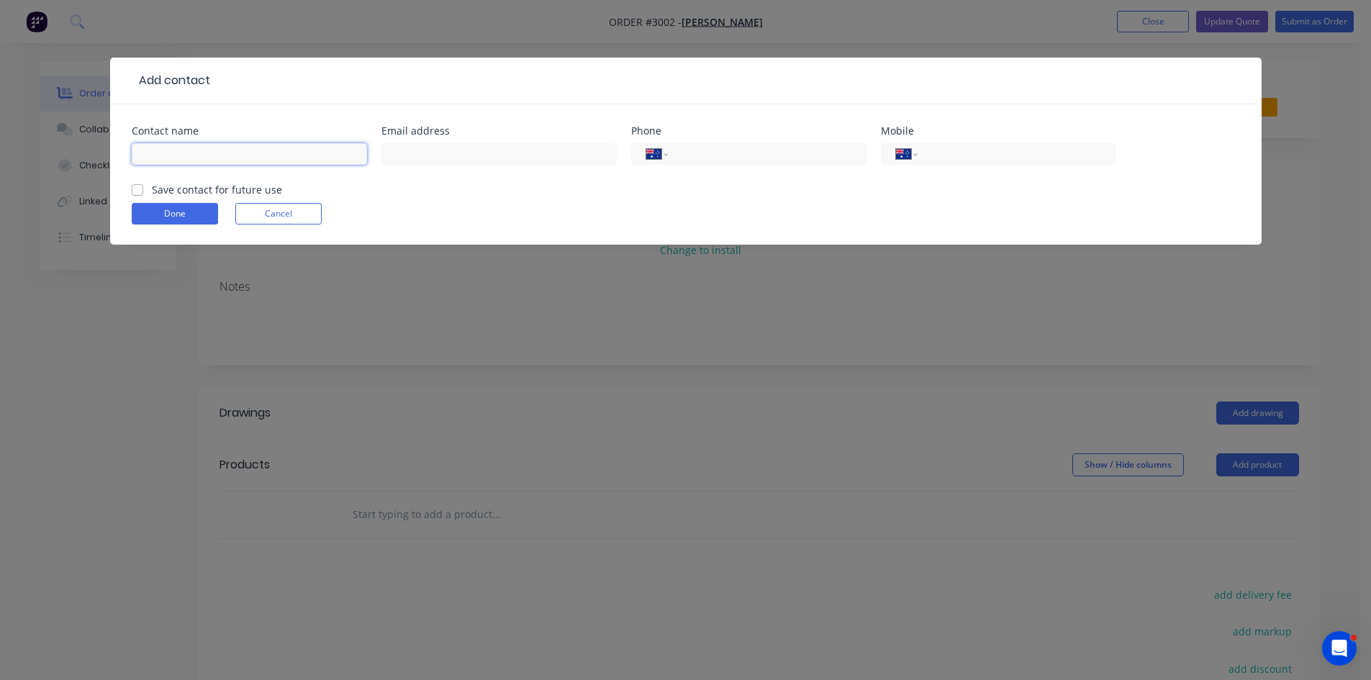
click at [221, 156] on input "text" at bounding box center [249, 154] width 235 height 22
type input "Dr Dezi"
click at [389, 155] on input "text" at bounding box center [499, 154] width 235 height 22
click at [963, 153] on input "tel" at bounding box center [1014, 154] width 173 height 17
type input "0423 065 832"
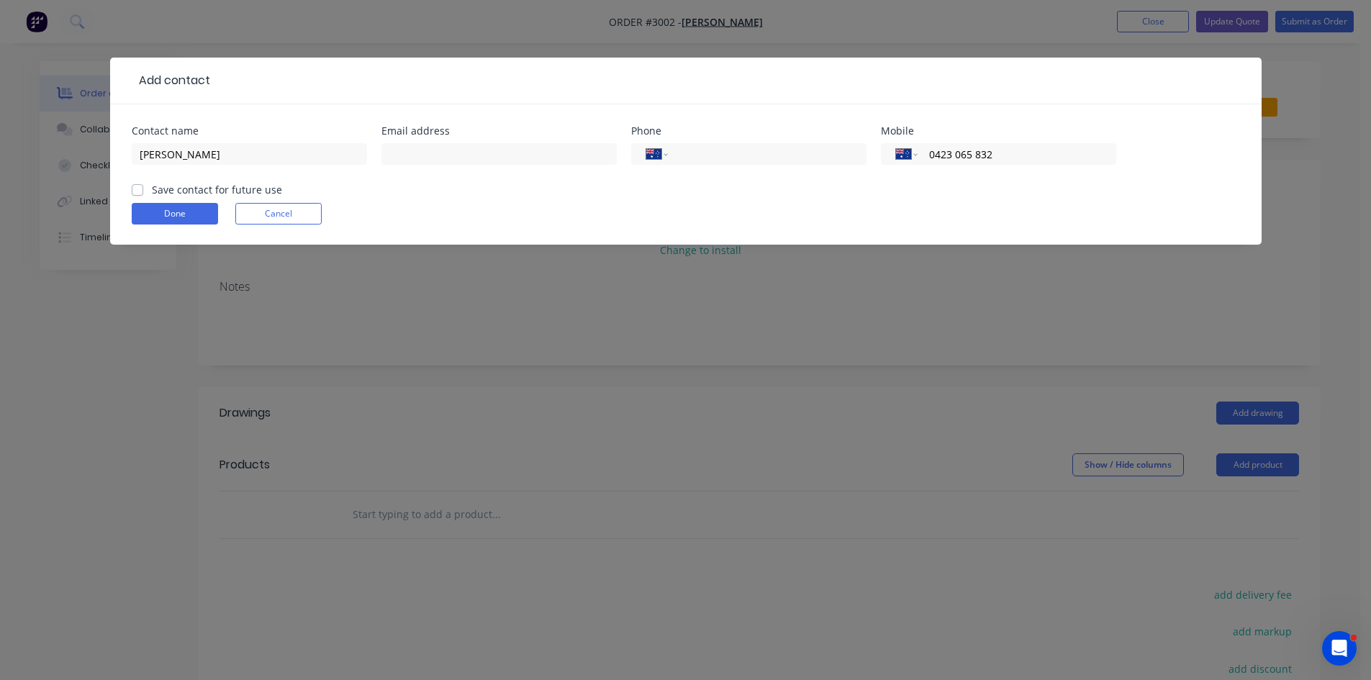
click at [152, 189] on label "Save contact for future use" at bounding box center [217, 189] width 130 height 15
click at [137, 189] on input "Save contact for future use" at bounding box center [138, 189] width 12 height 14
checkbox input "true"
click at [166, 211] on button "Done" at bounding box center [175, 214] width 86 height 22
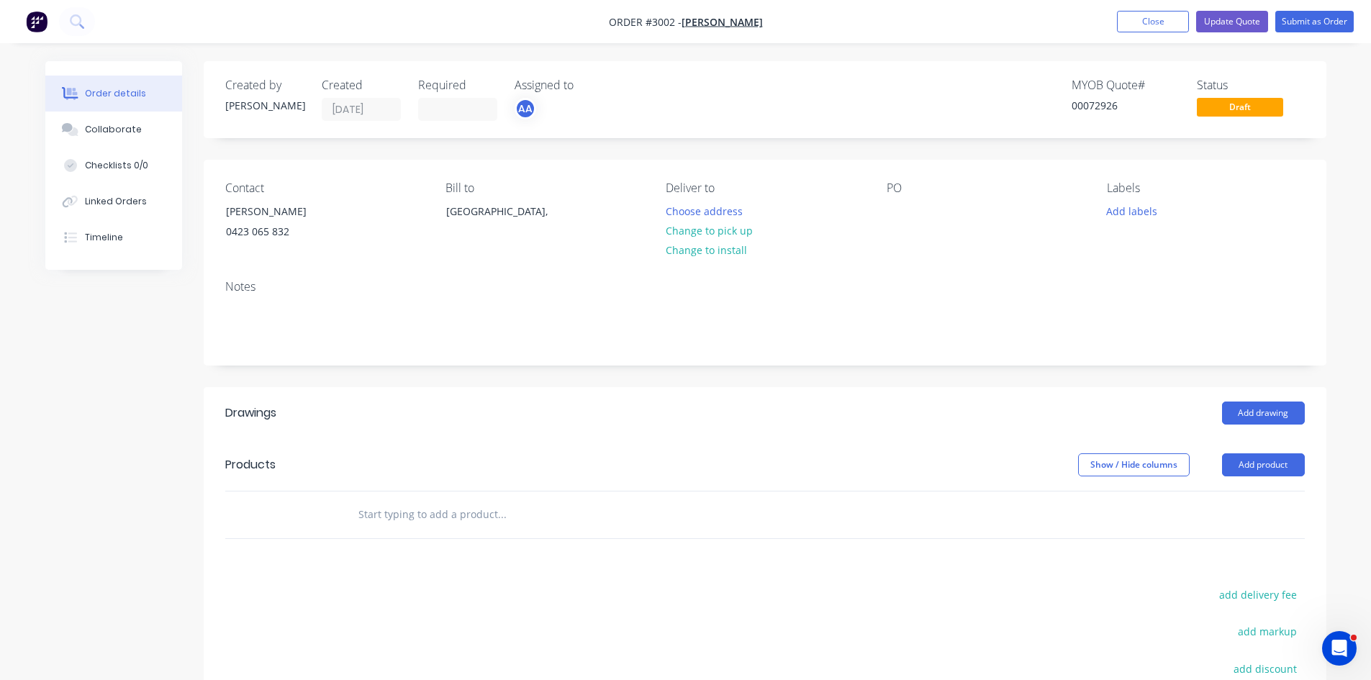
click at [481, 511] on input "text" at bounding box center [502, 514] width 288 height 29
click at [1264, 456] on button "Add product" at bounding box center [1263, 465] width 83 height 23
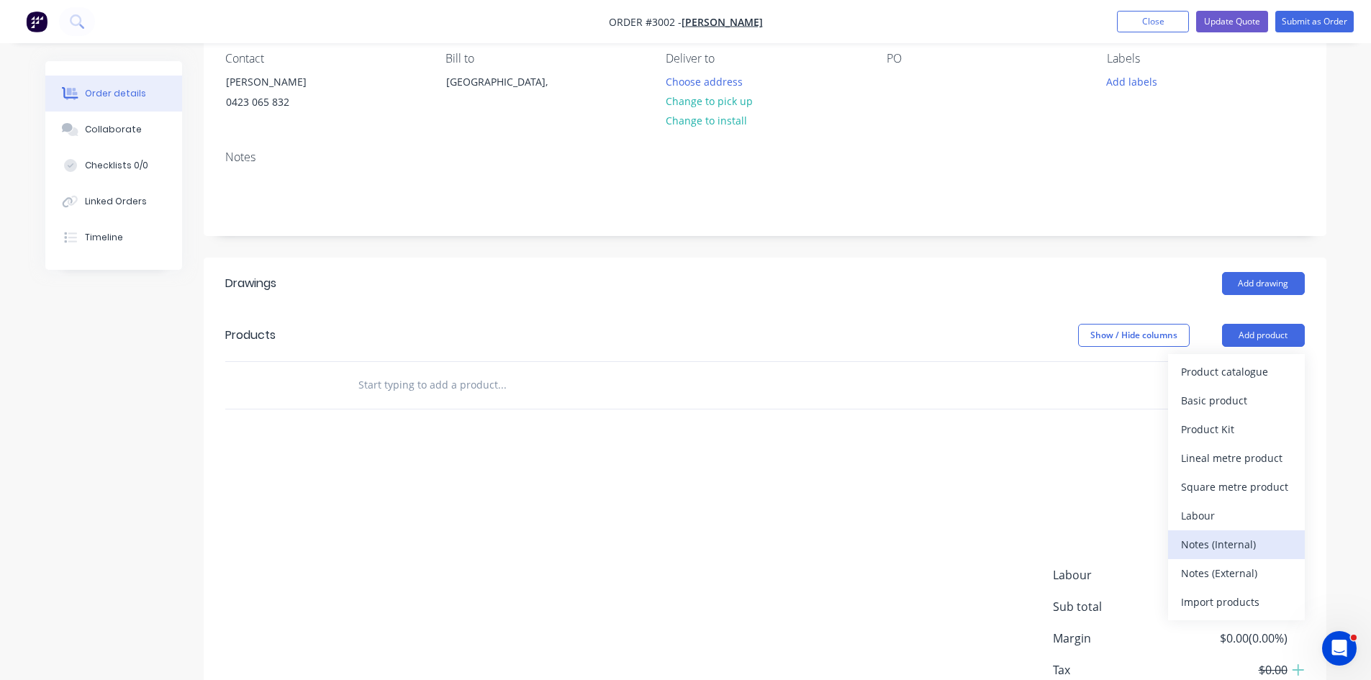
scroll to position [144, 0]
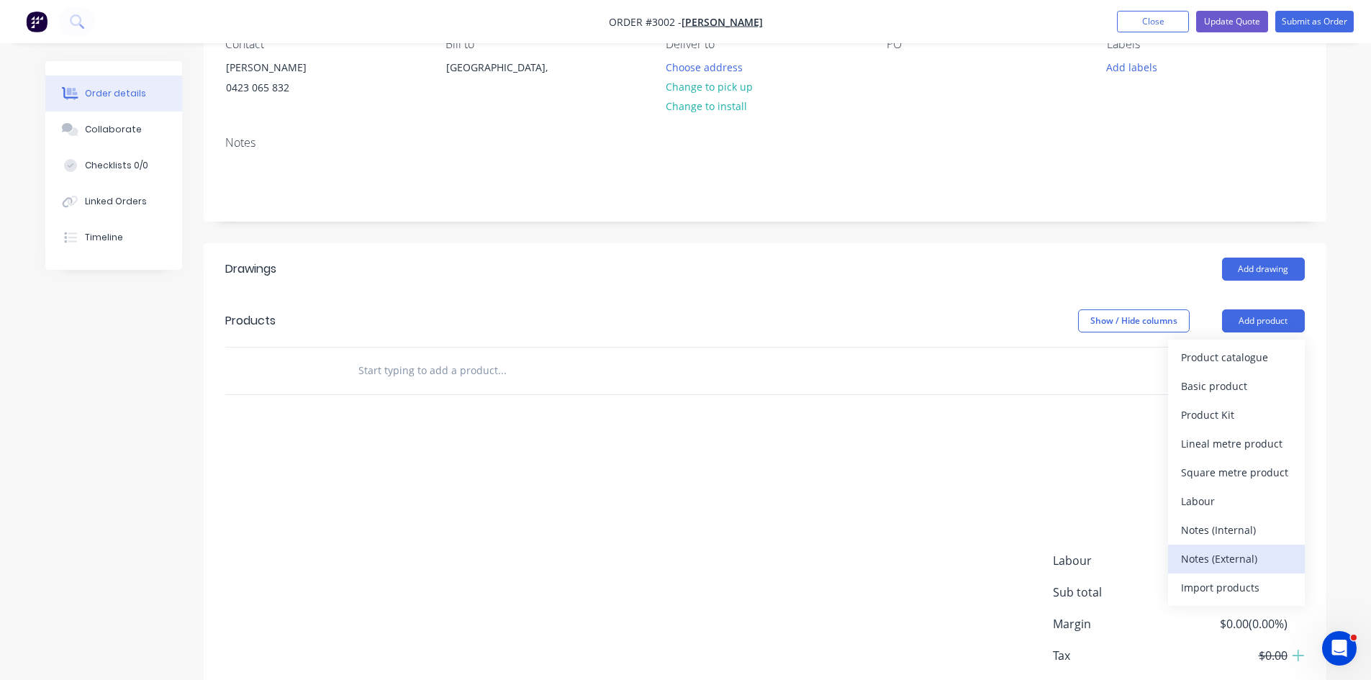
click at [1227, 557] on div "Notes (External)" at bounding box center [1236, 559] width 111 height 21
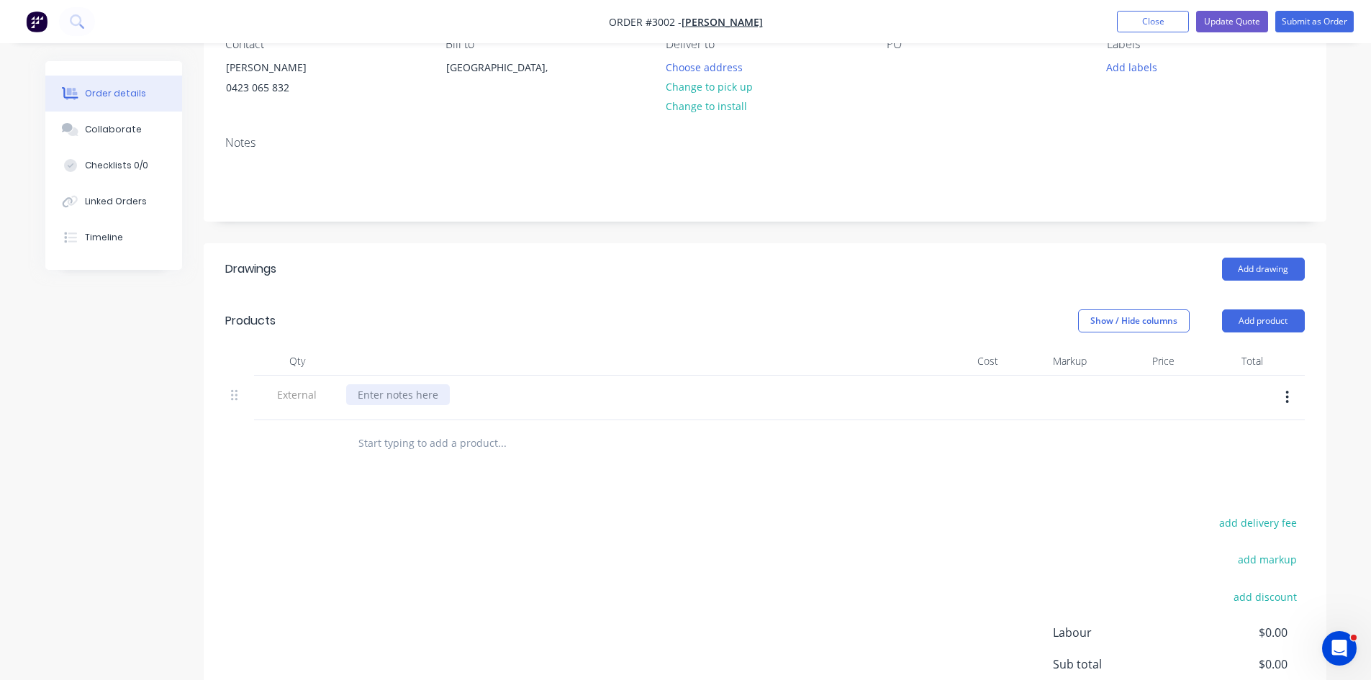
click at [402, 396] on div at bounding box center [398, 394] width 104 height 21
click at [414, 438] on input "text" at bounding box center [502, 443] width 288 height 29
type input "1"
type input "REPAIR TRAILER"
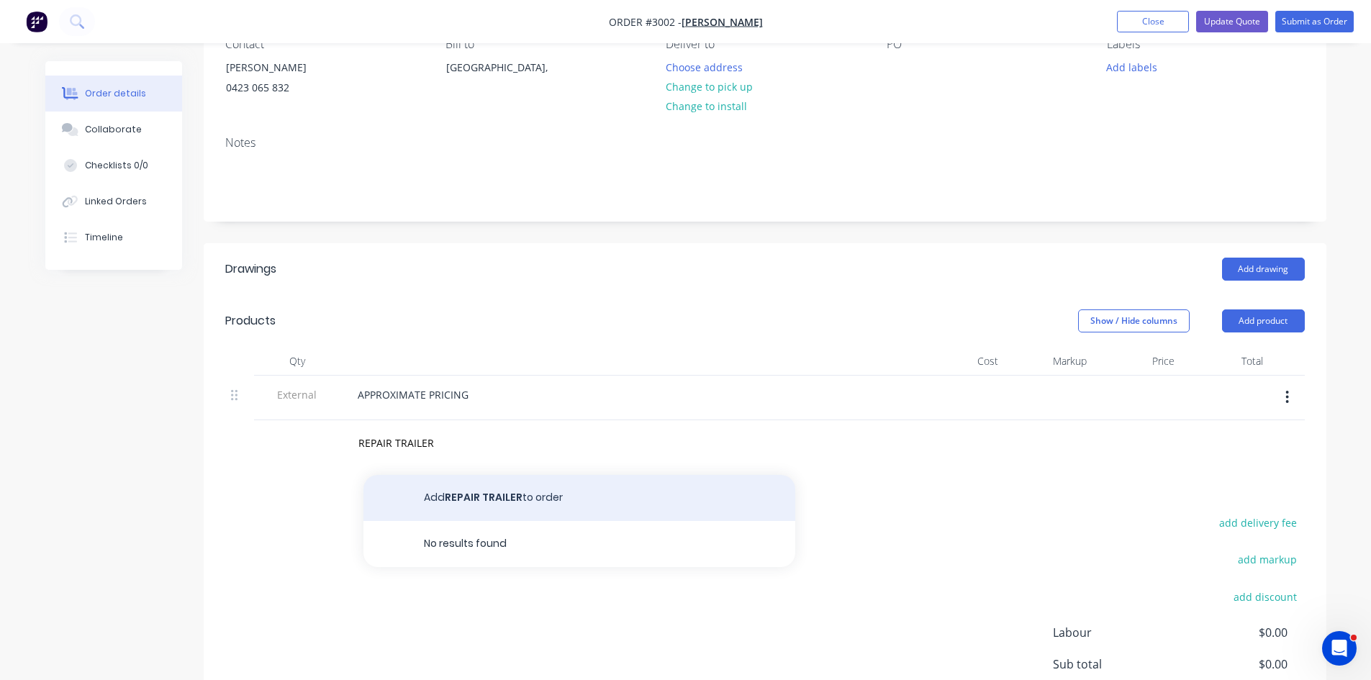
click at [489, 500] on button "Add REPAIR TRAILER to order" at bounding box center [580, 498] width 432 height 46
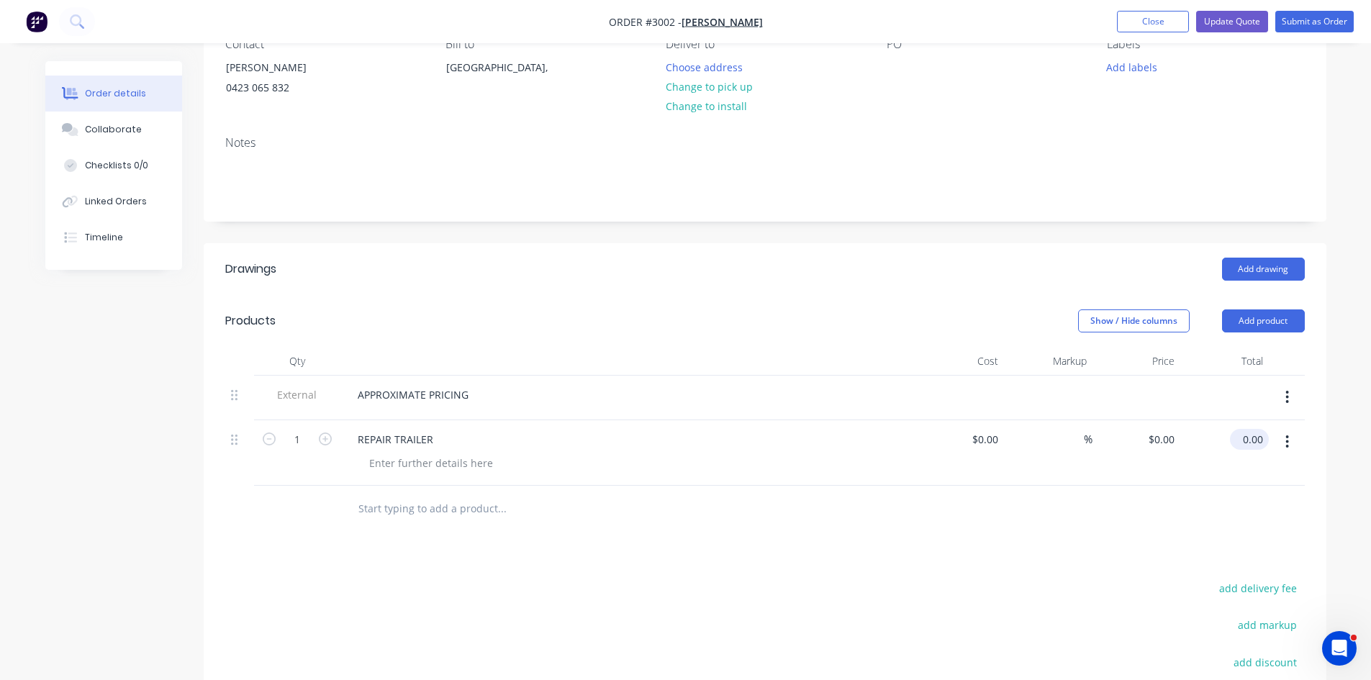
click at [1260, 433] on input "0.00" at bounding box center [1252, 439] width 33 height 21
type input "1300.00"
type input "$1,300.00"
click at [115, 127] on div "Collaborate" at bounding box center [113, 129] width 57 height 13
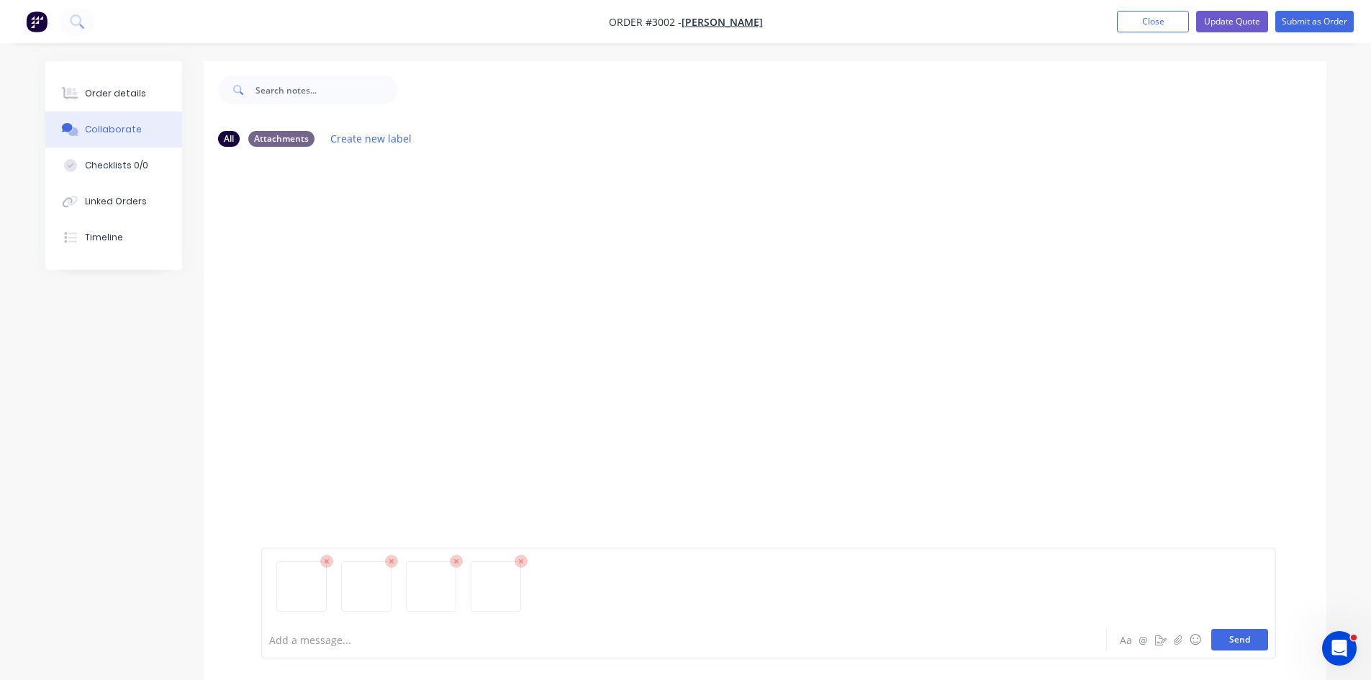
click at [1235, 636] on button "Send" at bounding box center [1240, 640] width 57 height 22
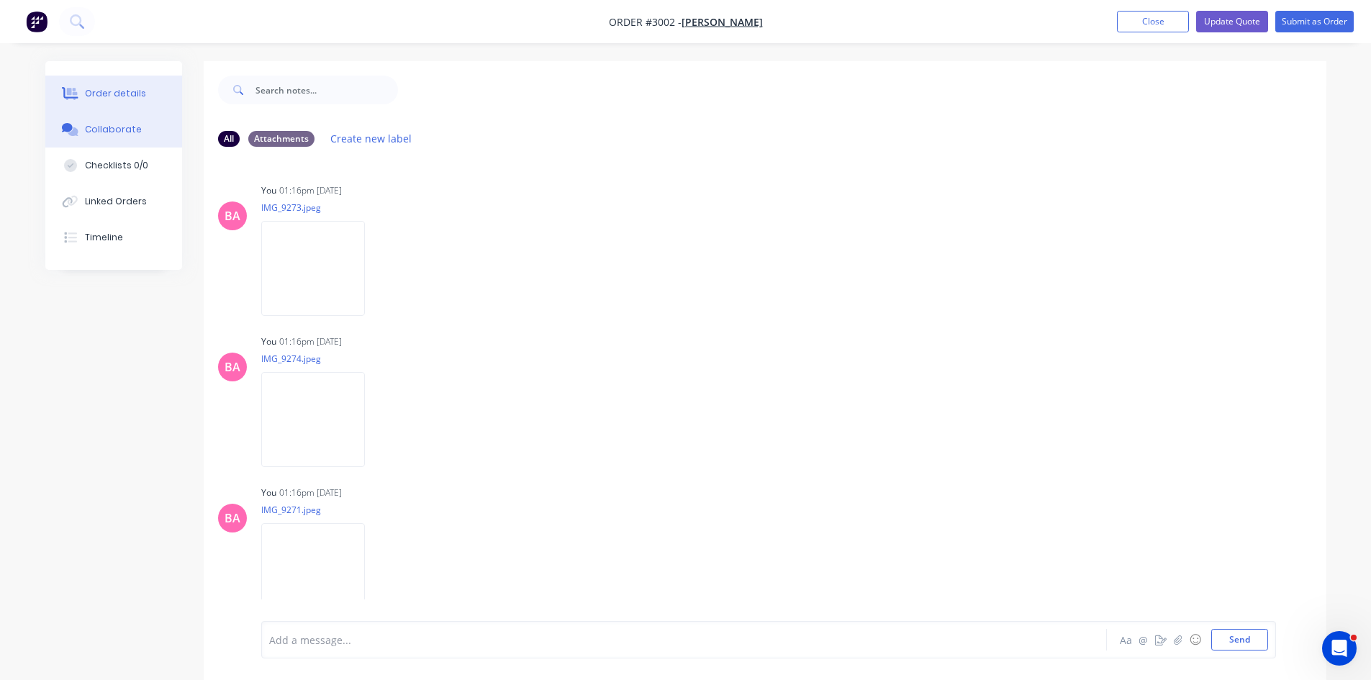
click at [131, 94] on div "Order details" at bounding box center [115, 93] width 61 height 13
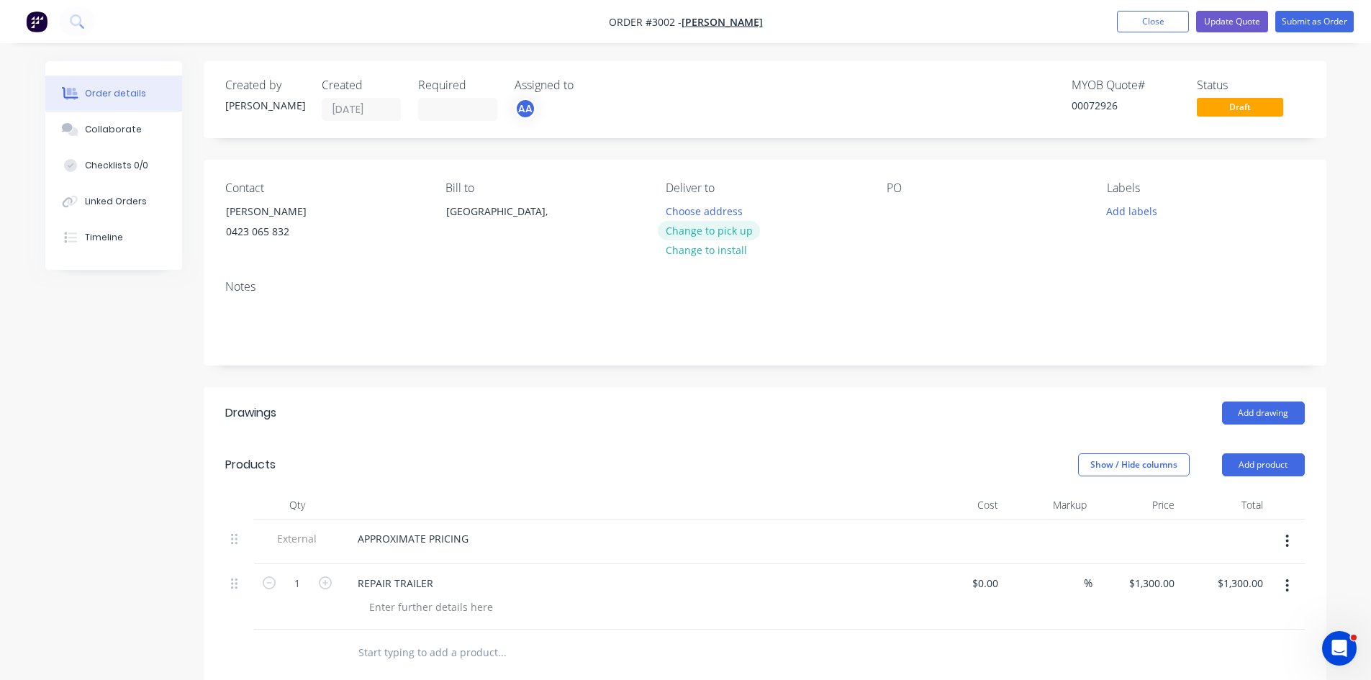
click at [719, 233] on button "Change to pick up" at bounding box center [709, 230] width 102 height 19
click at [896, 215] on div at bounding box center [898, 211] width 23 height 21
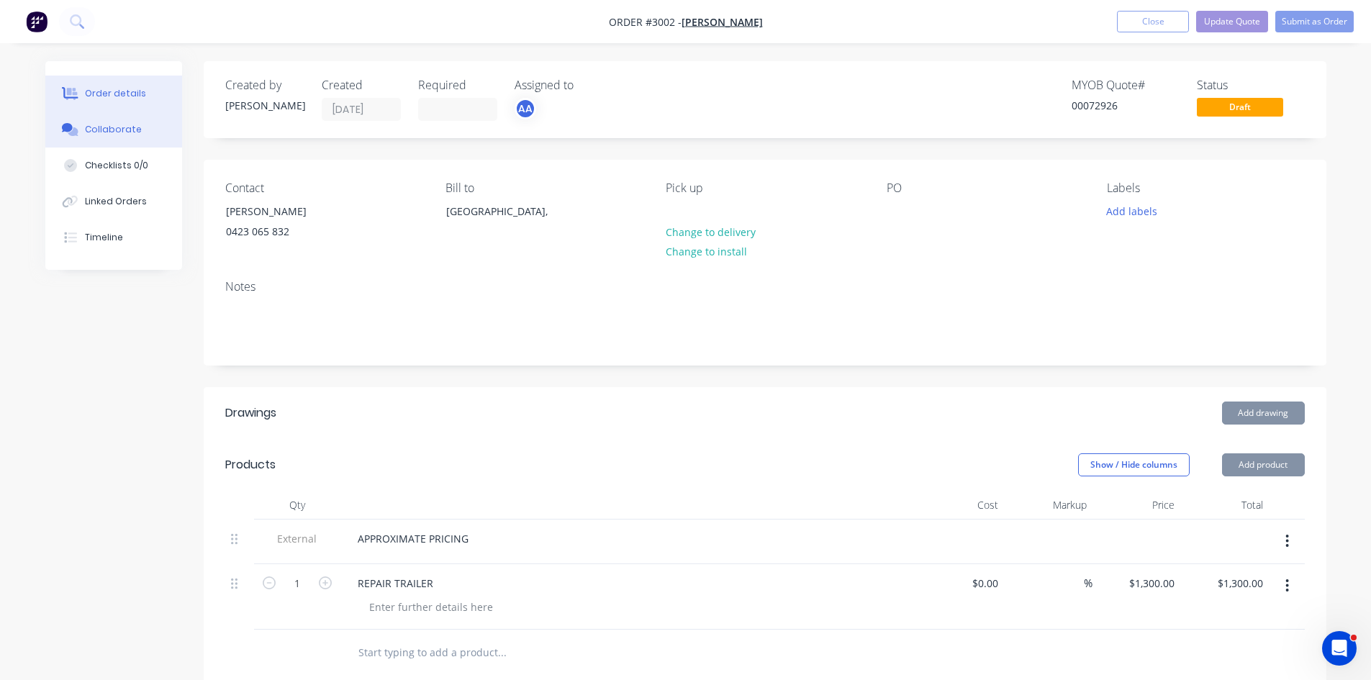
click at [99, 126] on div "Collaborate" at bounding box center [113, 129] width 57 height 13
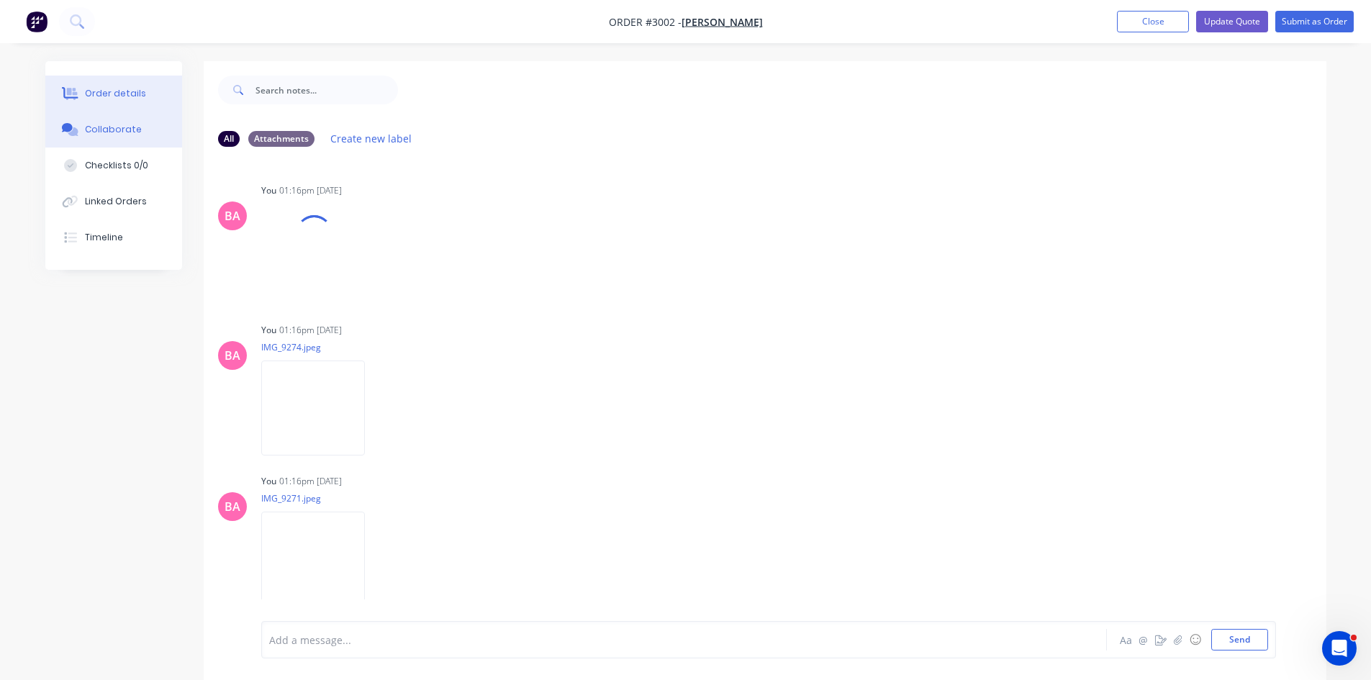
click at [118, 92] on div "Order details" at bounding box center [115, 93] width 61 height 13
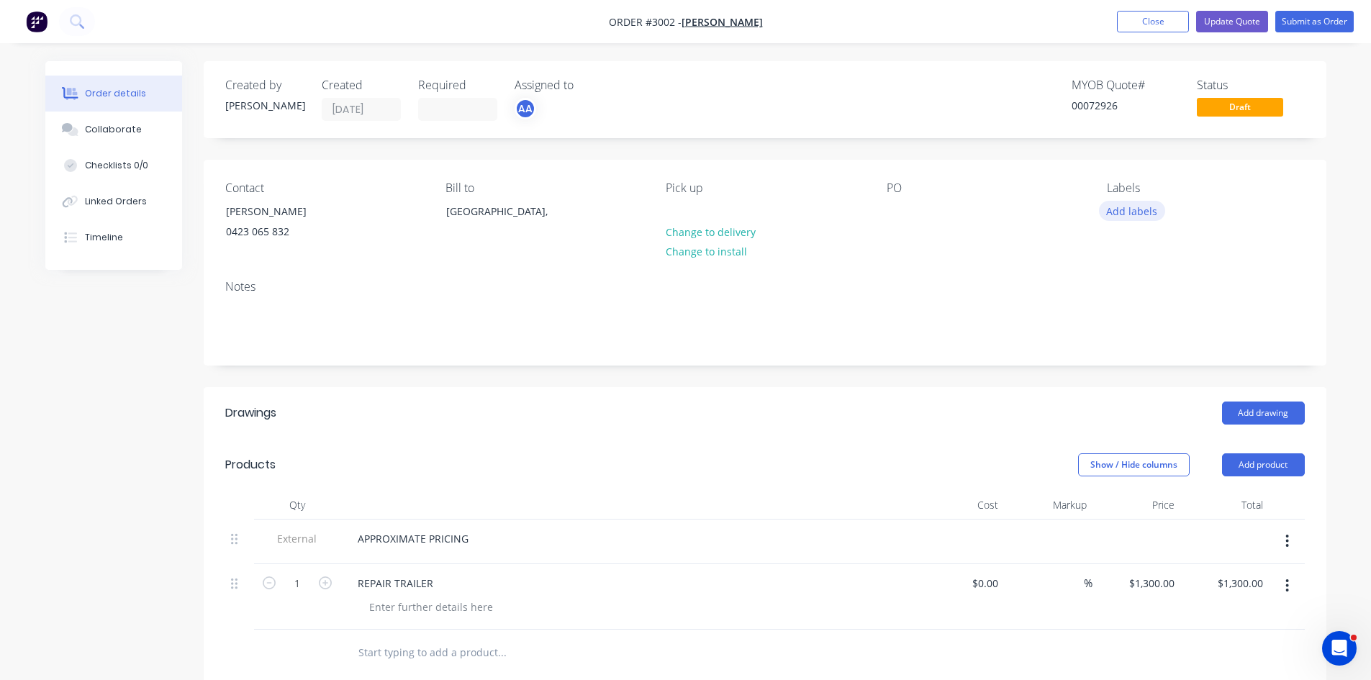
click at [1125, 212] on button "Add labels" at bounding box center [1132, 210] width 66 height 19
click at [898, 220] on div at bounding box center [898, 211] width 23 height 21
click at [1144, 207] on button "Add labels" at bounding box center [1132, 210] width 66 height 19
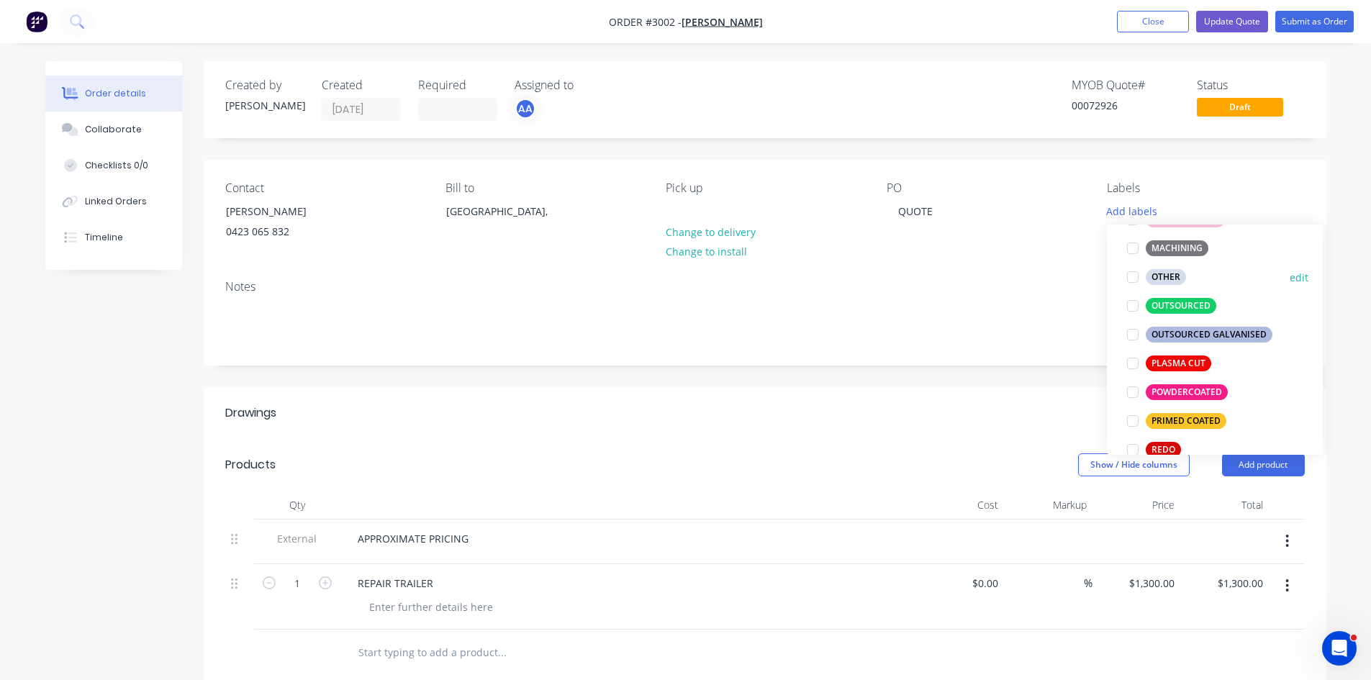
click at [1129, 276] on div at bounding box center [1133, 277] width 29 height 29
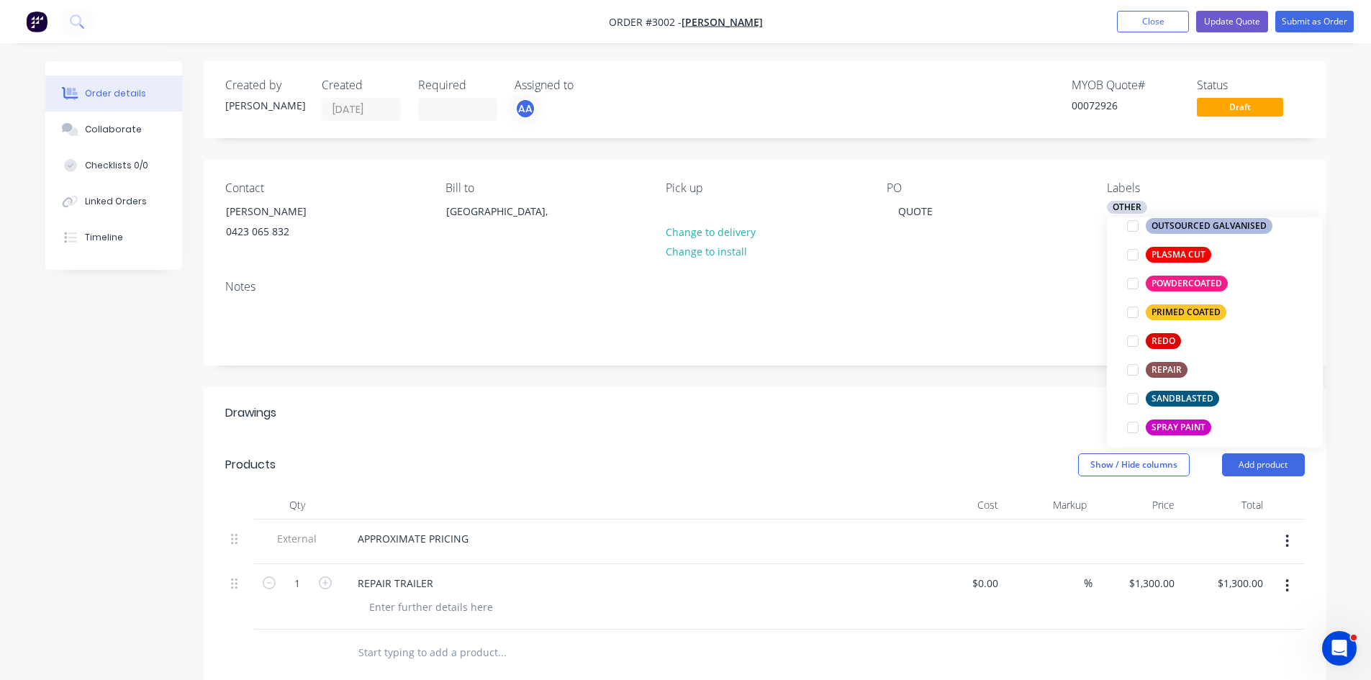
scroll to position [662, 0]
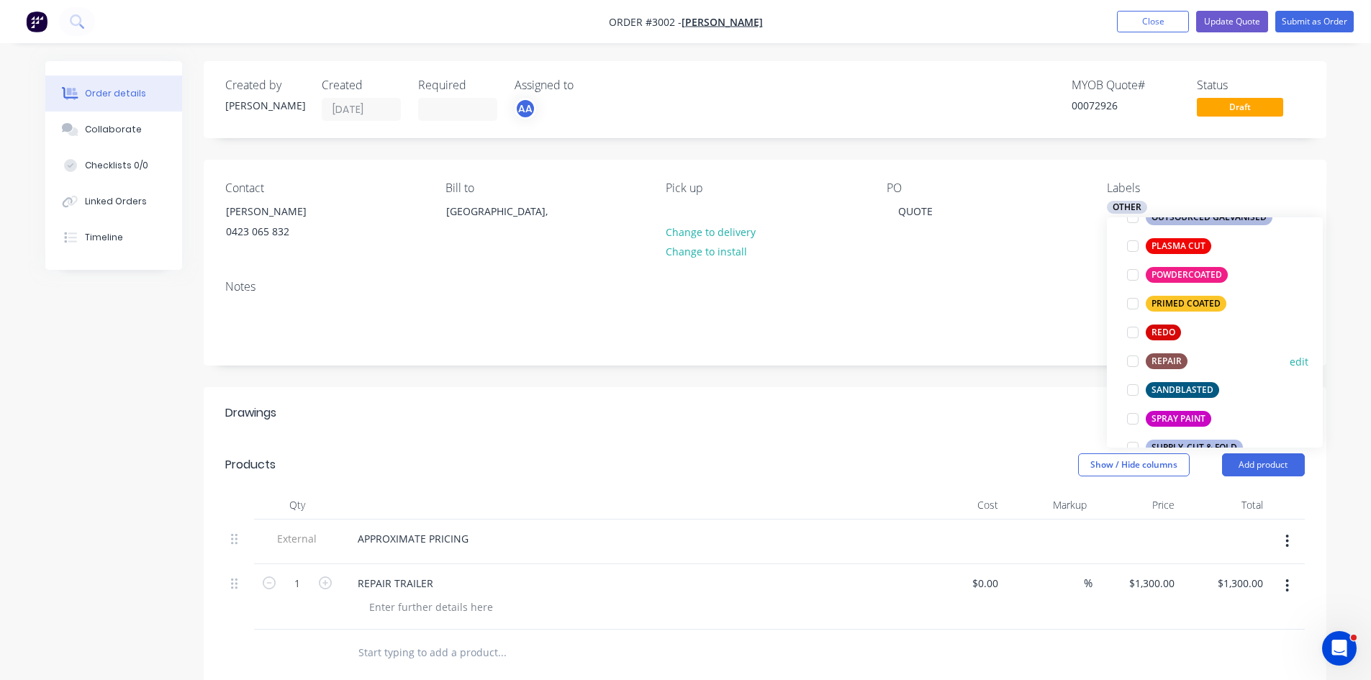
click at [1129, 358] on div at bounding box center [1133, 361] width 29 height 29
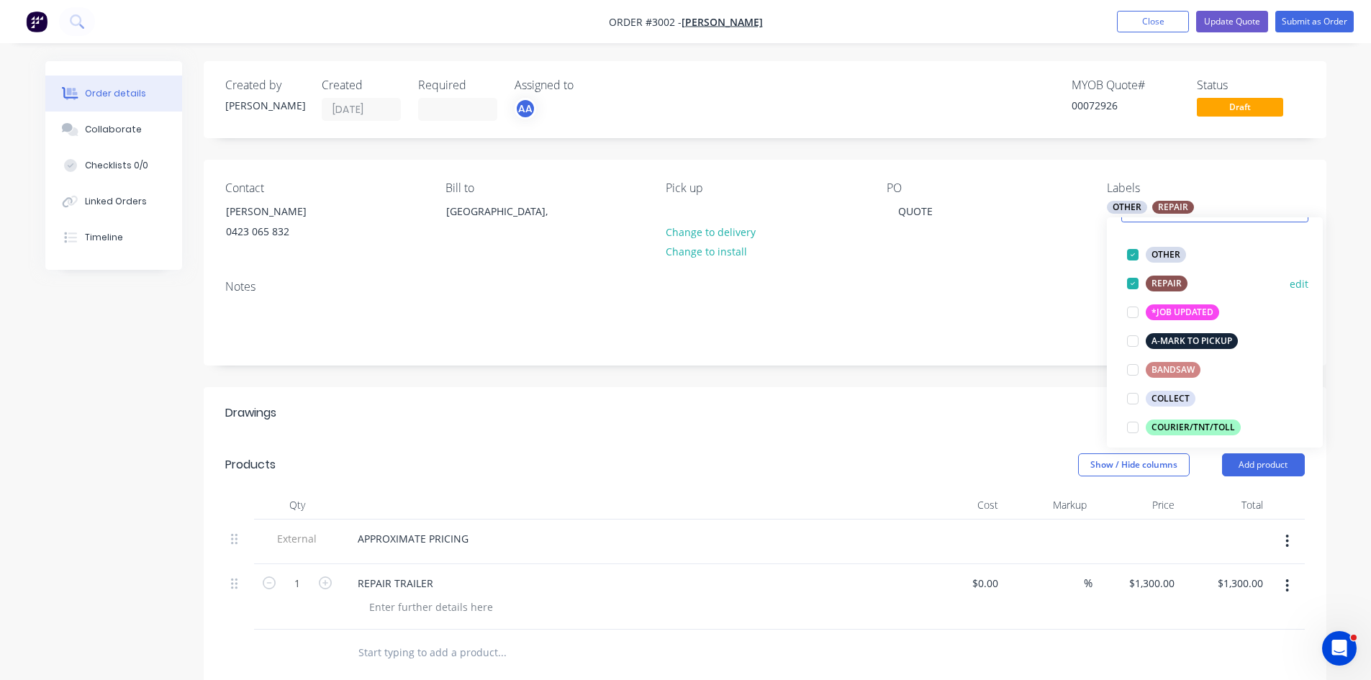
scroll to position [72, 0]
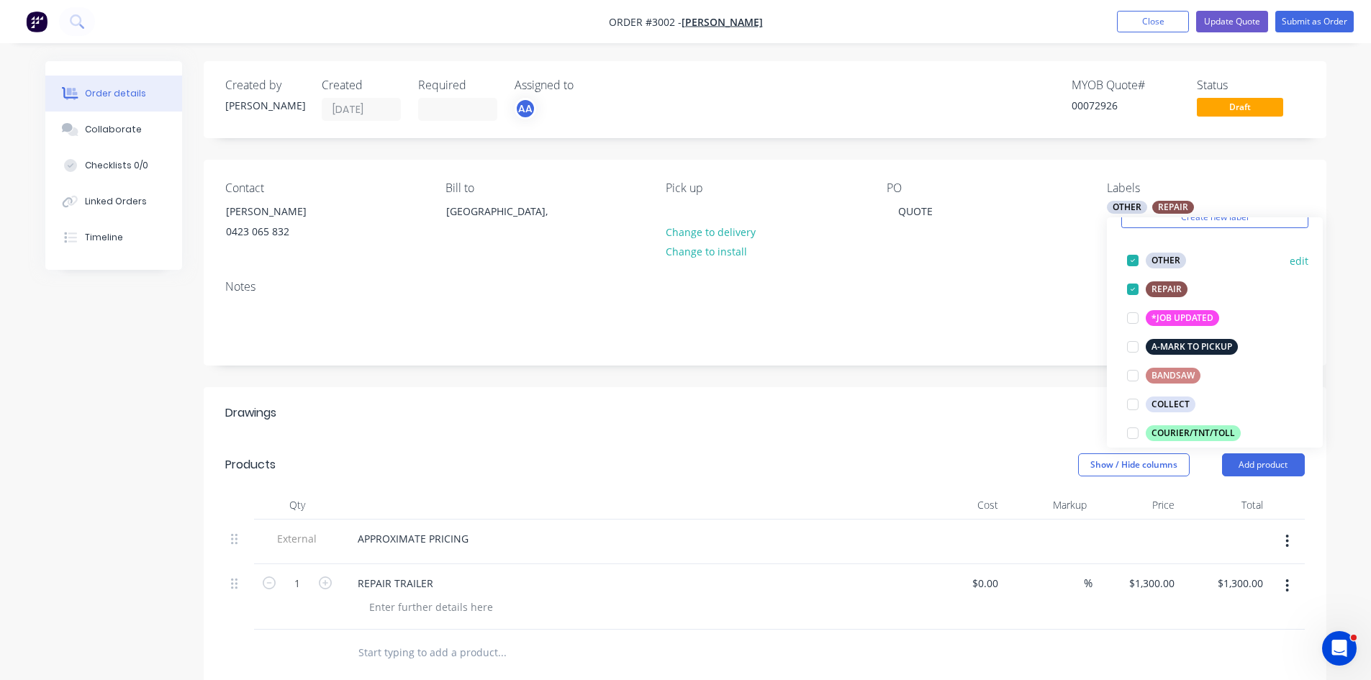
click at [1135, 256] on div at bounding box center [1133, 260] width 29 height 29
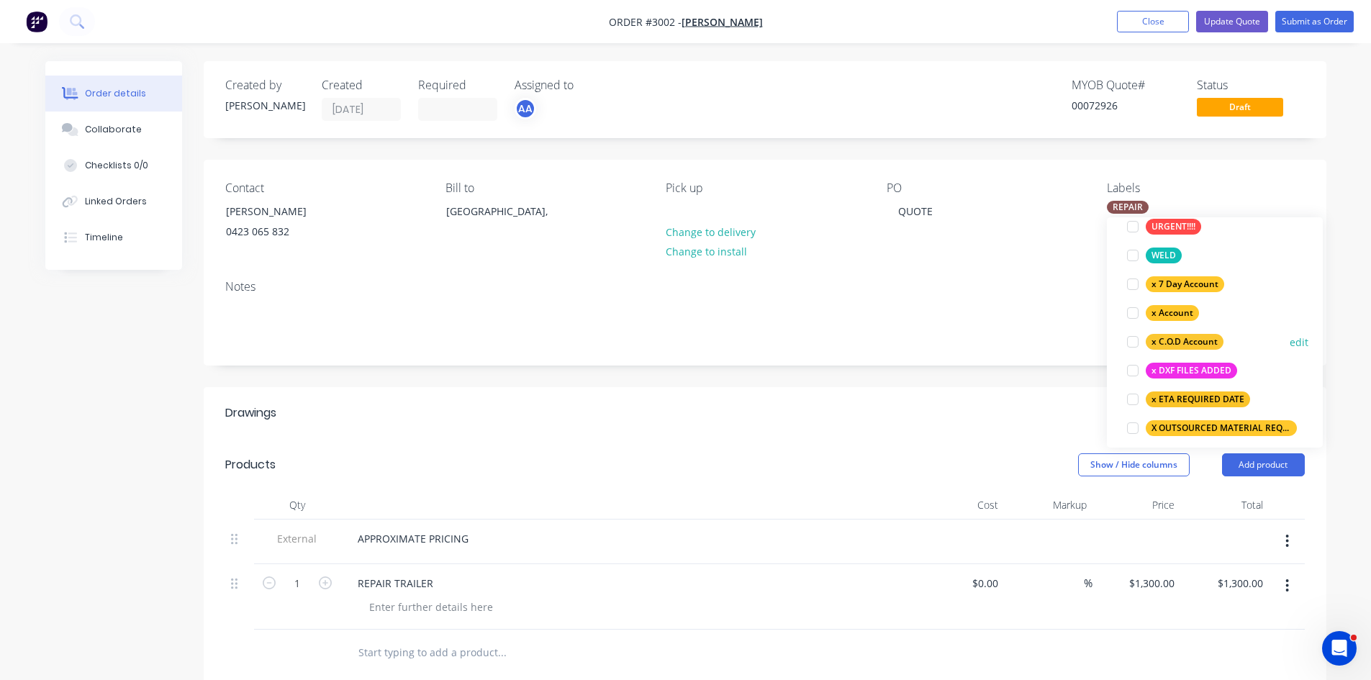
click at [1134, 342] on div at bounding box center [1133, 342] width 29 height 29
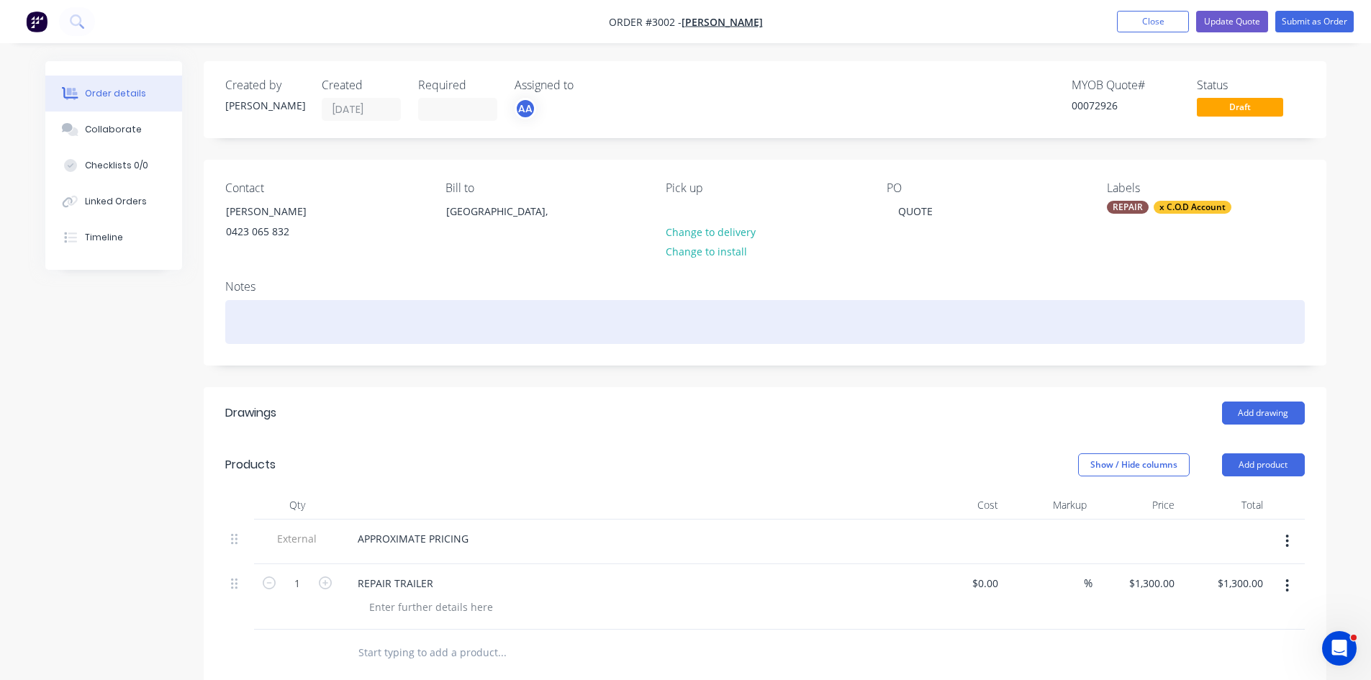
click at [940, 319] on div at bounding box center [765, 322] width 1080 height 44
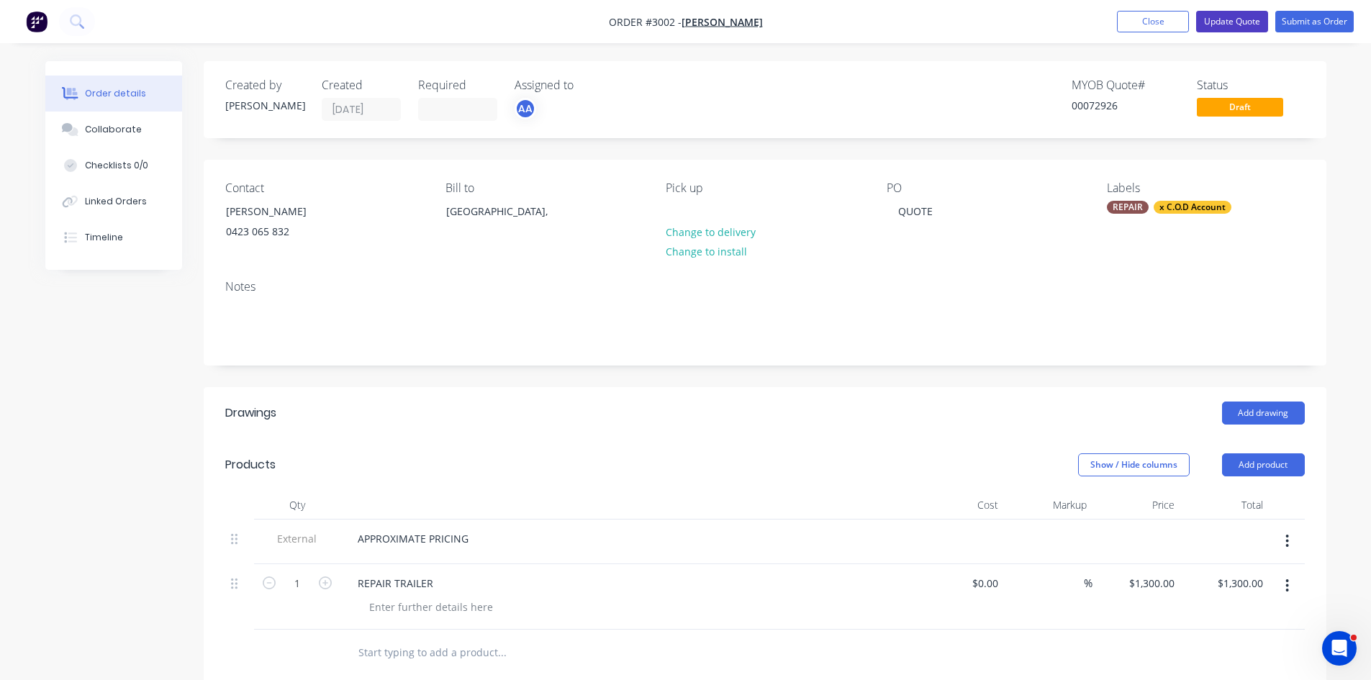
click at [1233, 19] on button "Update Quote" at bounding box center [1232, 22] width 72 height 22
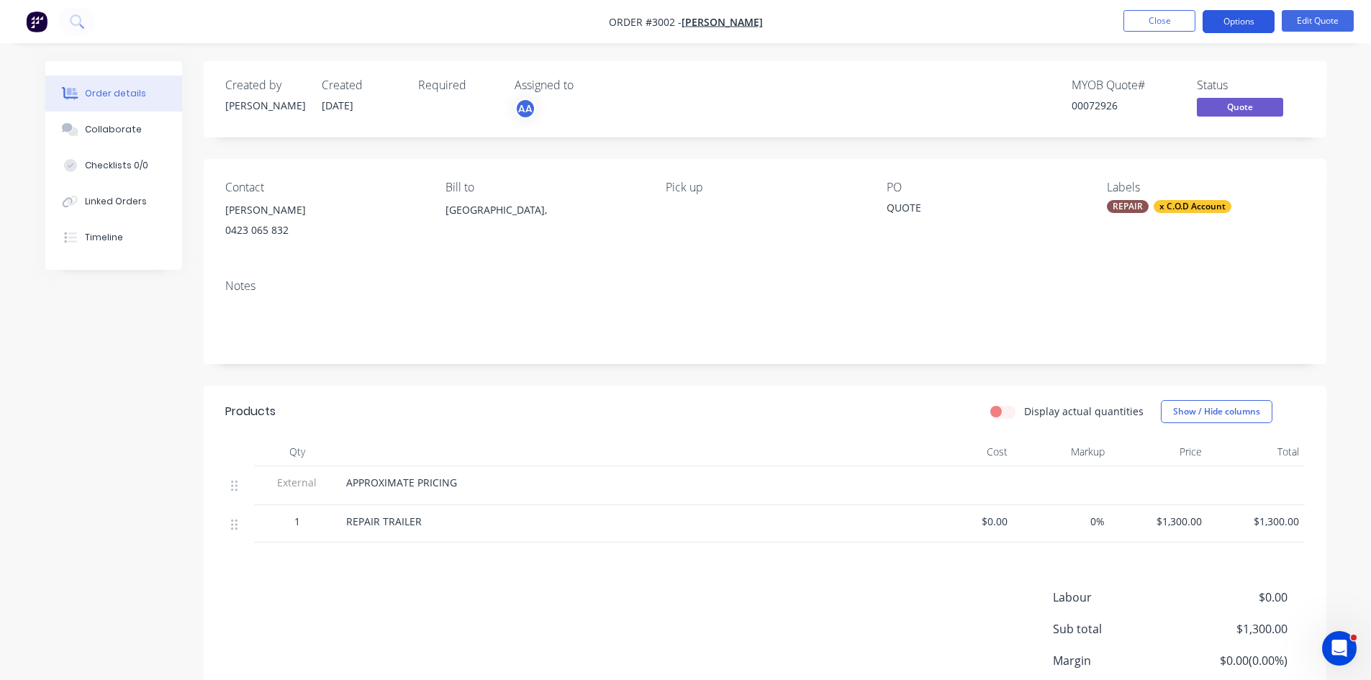
click at [1239, 19] on button "Options" at bounding box center [1239, 21] width 72 height 23
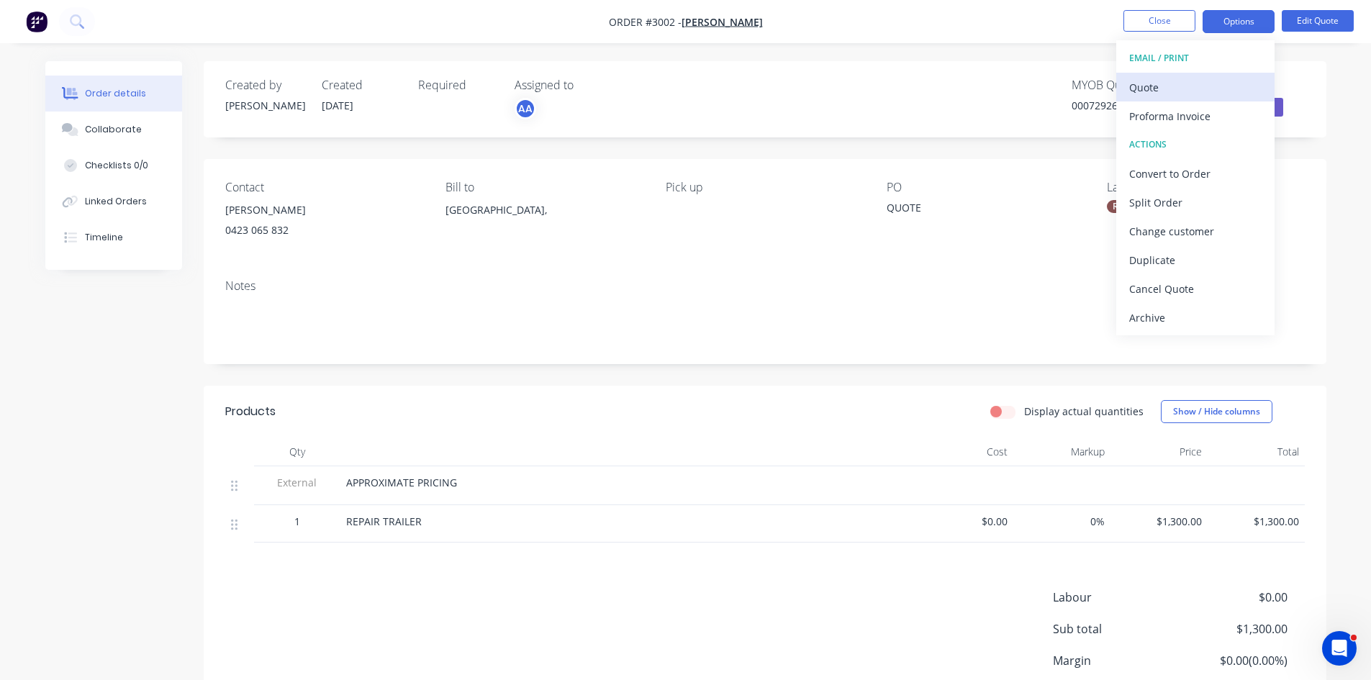
click at [1152, 86] on div "Quote" at bounding box center [1195, 87] width 132 height 21
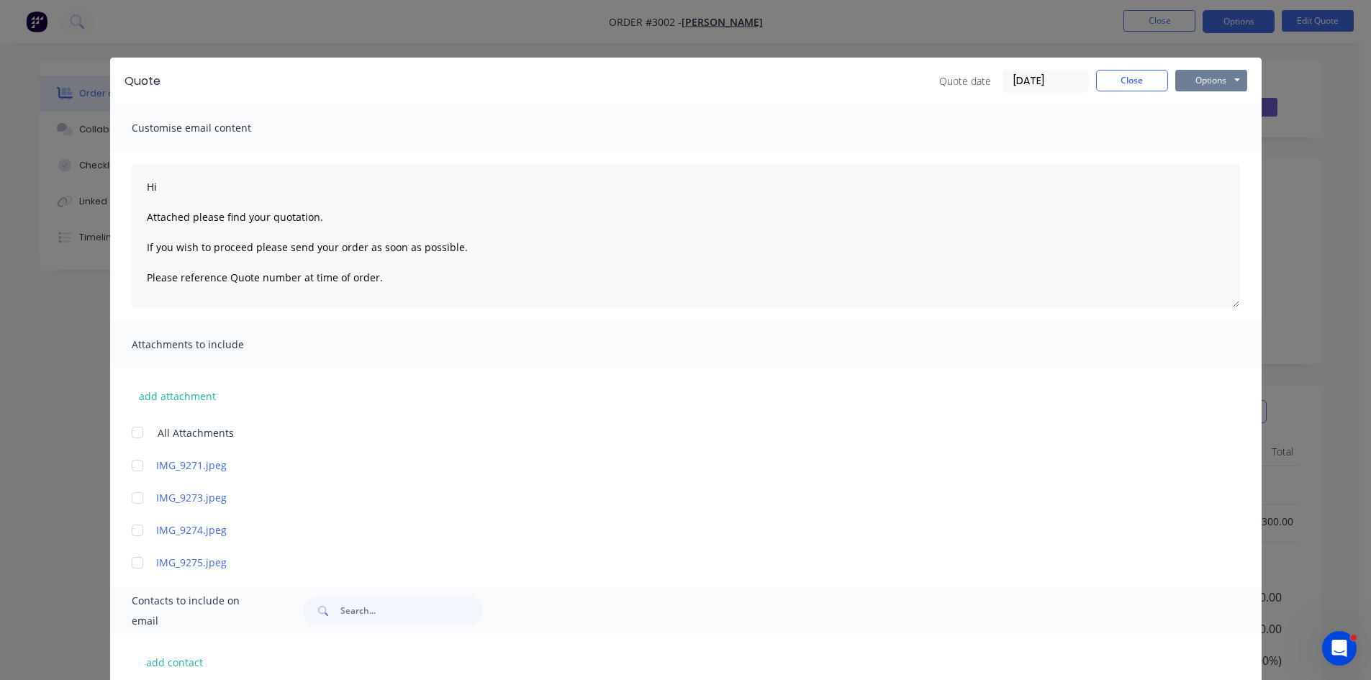
click at [1232, 81] on button "Options" at bounding box center [1212, 81] width 72 height 22
click at [1212, 130] on button "Print" at bounding box center [1222, 130] width 92 height 24
click at [1151, 77] on button "Close" at bounding box center [1132, 81] width 72 height 22
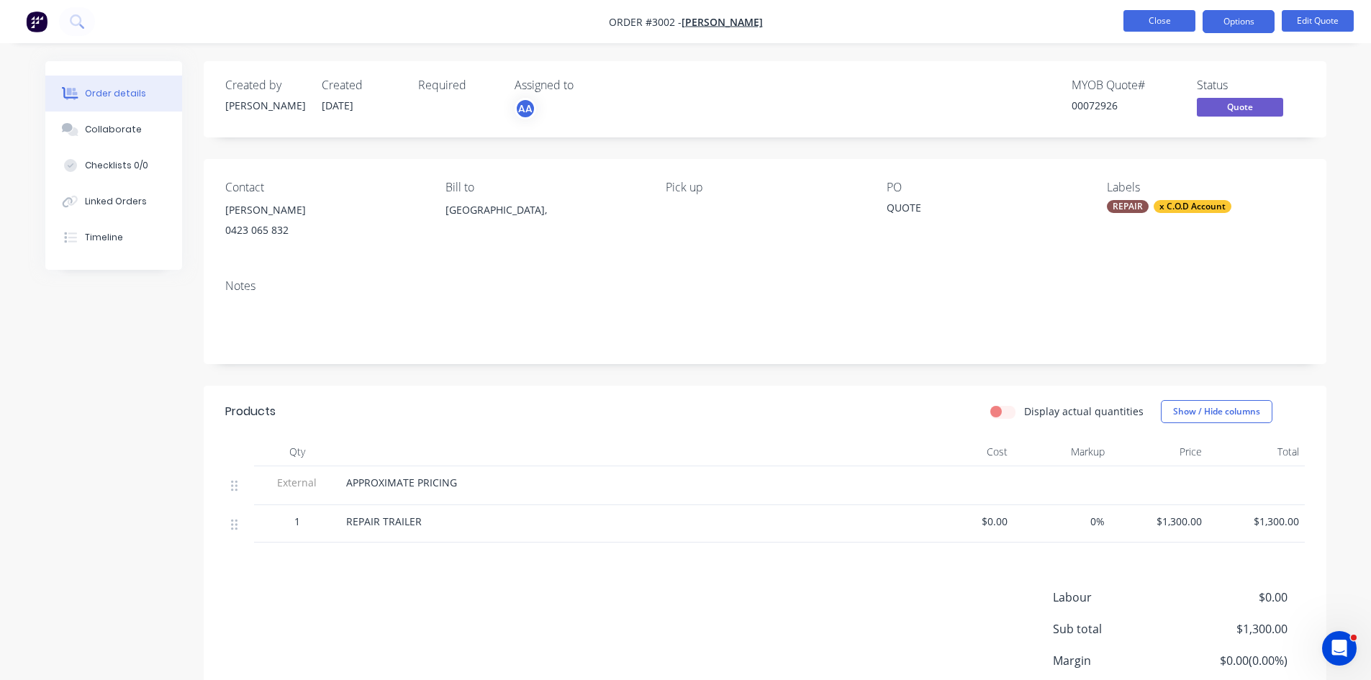
click at [1164, 19] on button "Close" at bounding box center [1160, 21] width 72 height 22
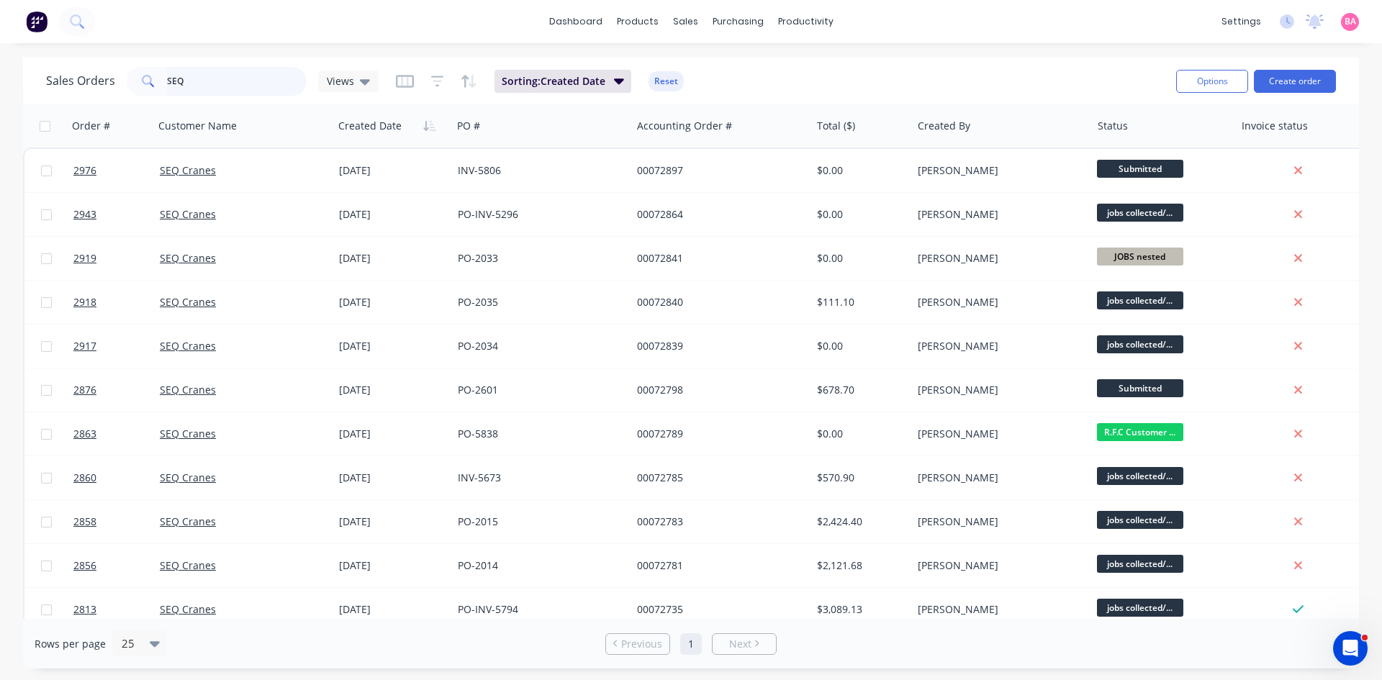
drag, startPoint x: 192, startPoint y: 84, endPoint x: -13, endPoint y: 47, distance: 208.4
click at [0, 47] on html "dashboard products sales purchasing productivity dashboard products Product Cat…" at bounding box center [691, 340] width 1382 height 680
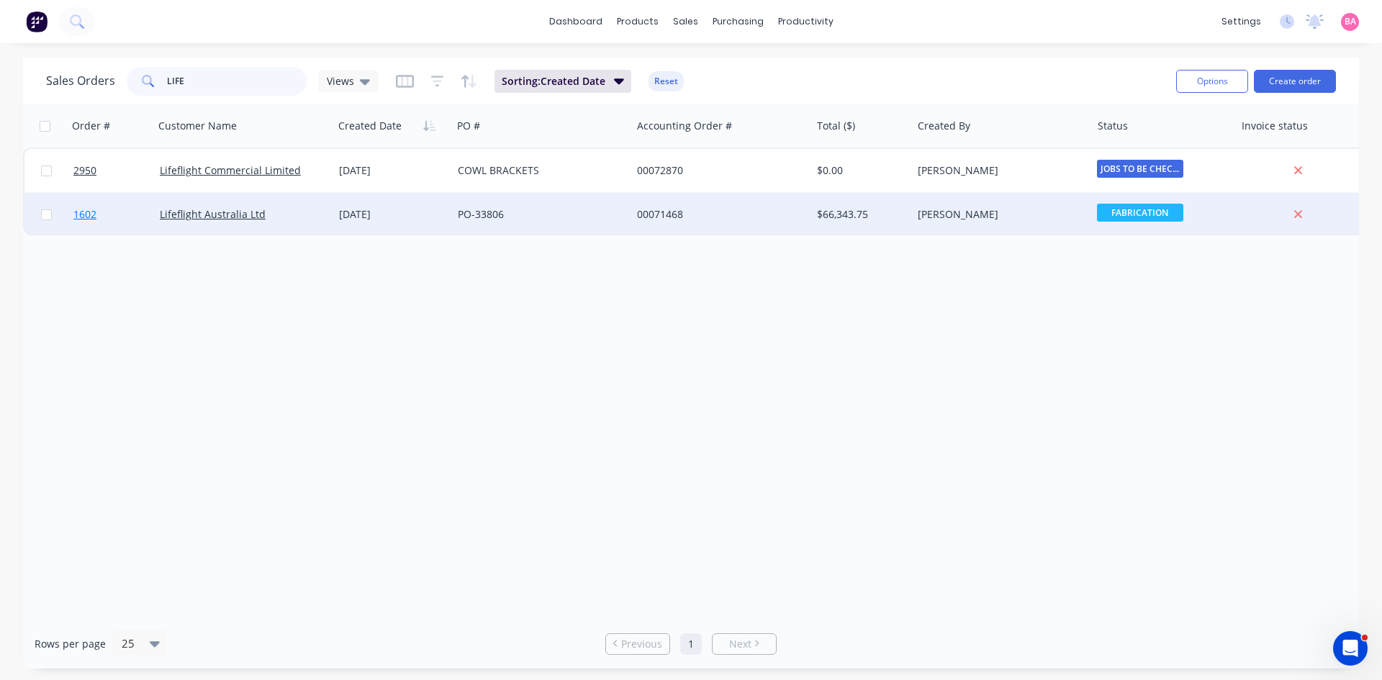
type input "LIFE"
click at [78, 215] on span "1602" at bounding box center [84, 214] width 23 height 14
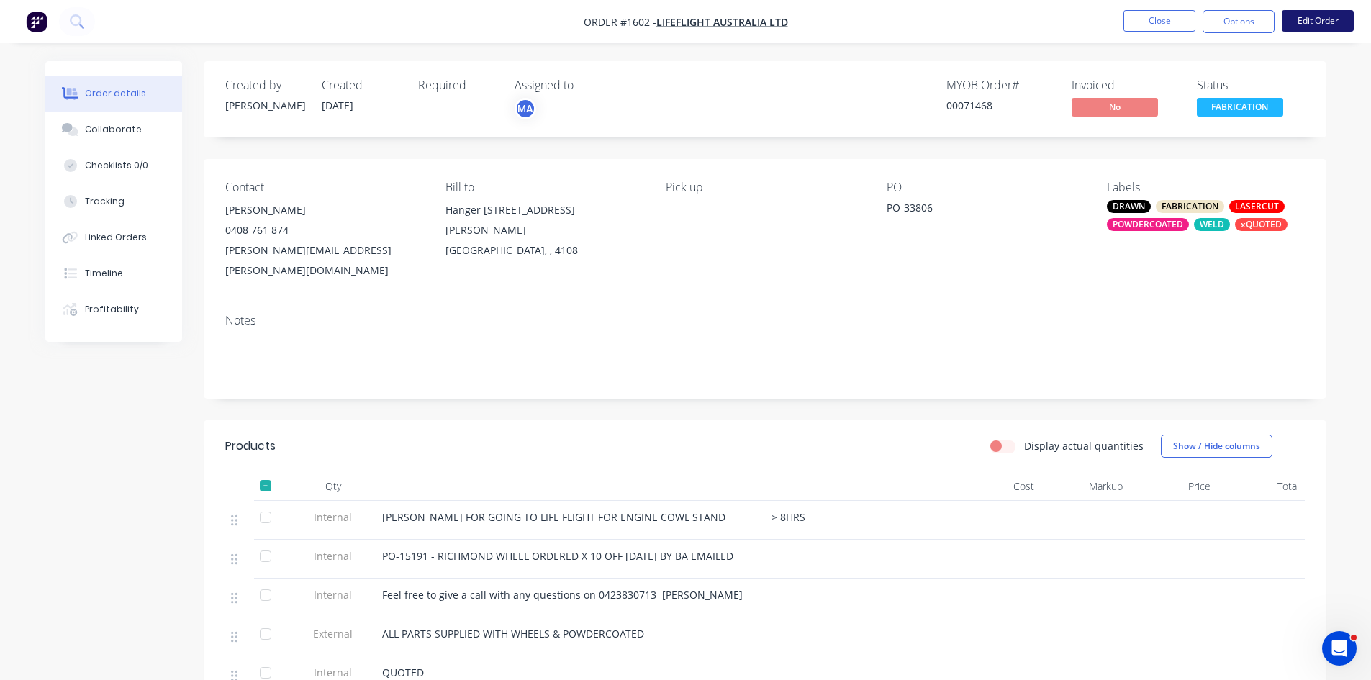
click at [1313, 18] on button "Edit Order" at bounding box center [1318, 21] width 72 height 22
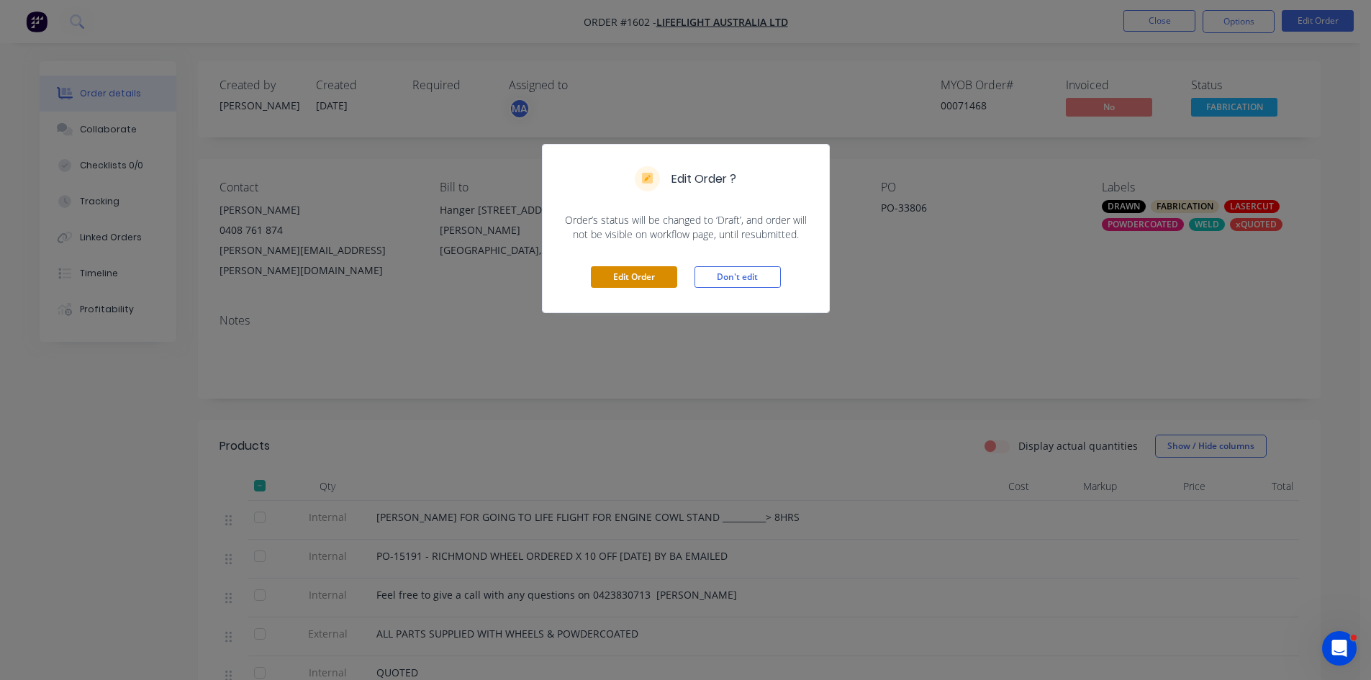
click at [651, 279] on button "Edit Order" at bounding box center [634, 277] width 86 height 22
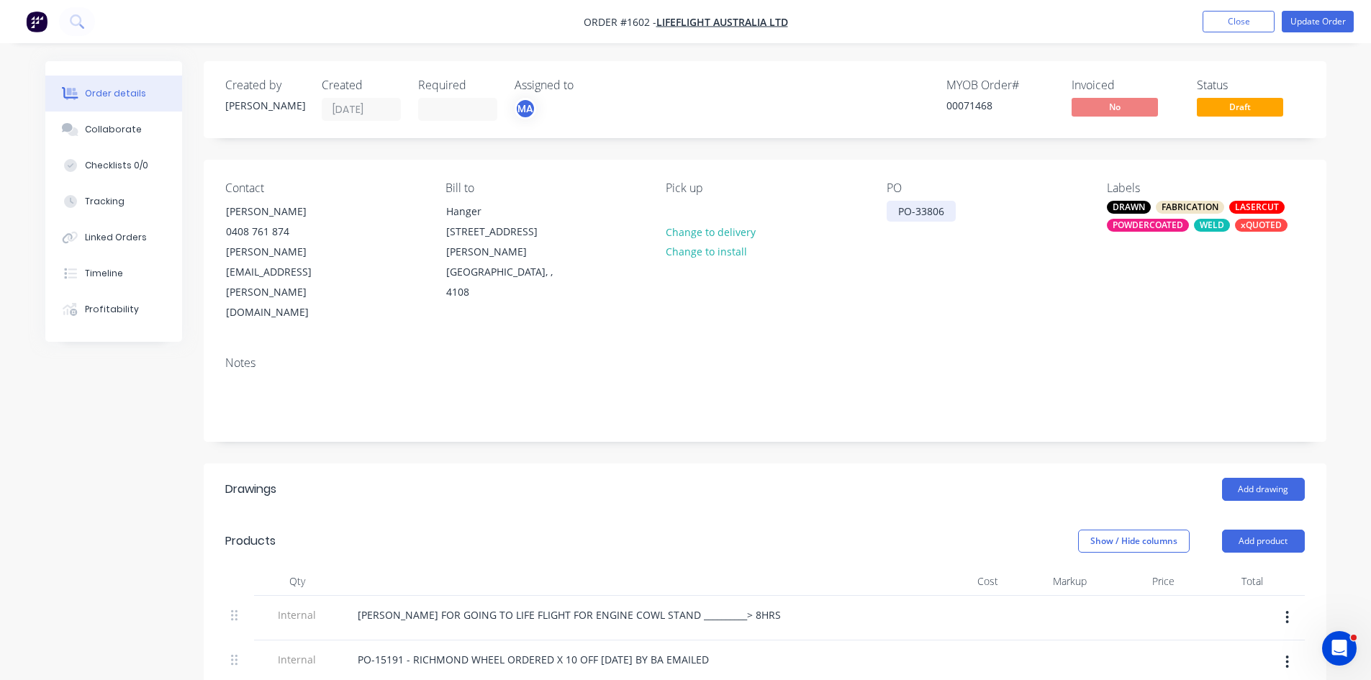
click at [955, 209] on div "PO-33806" at bounding box center [921, 211] width 69 height 21
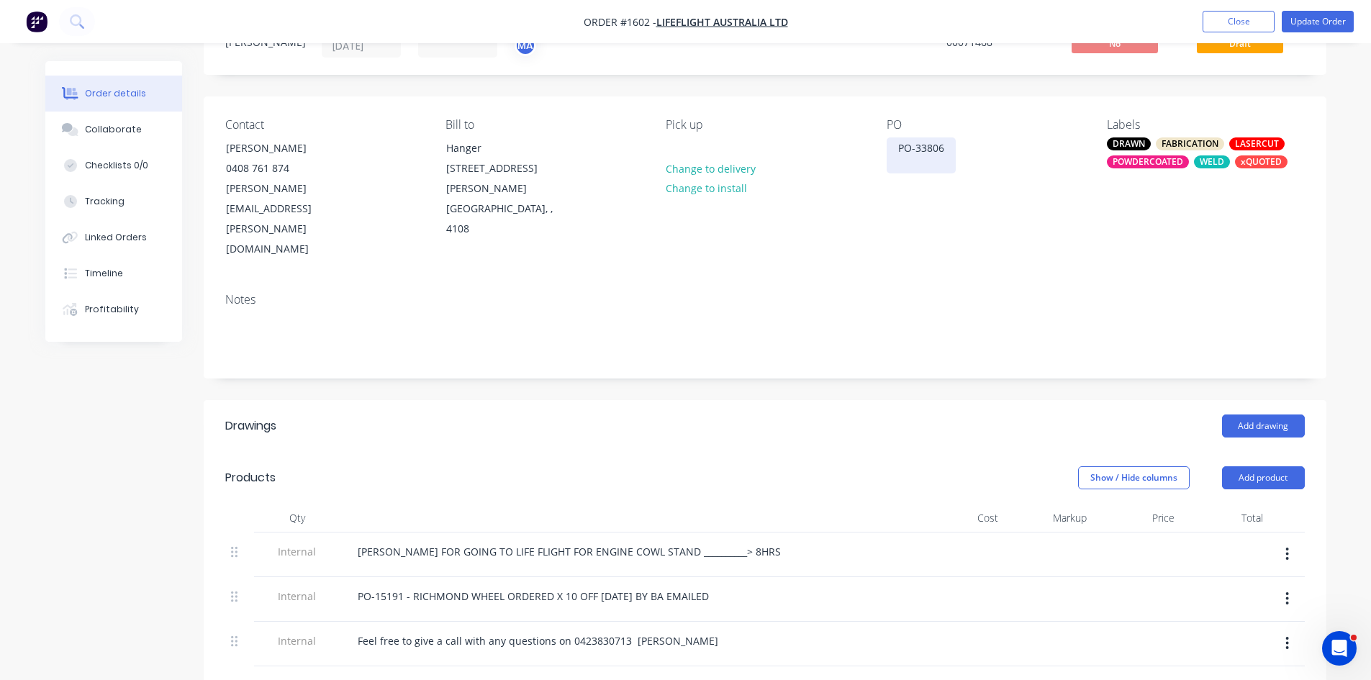
scroll to position [24, 0]
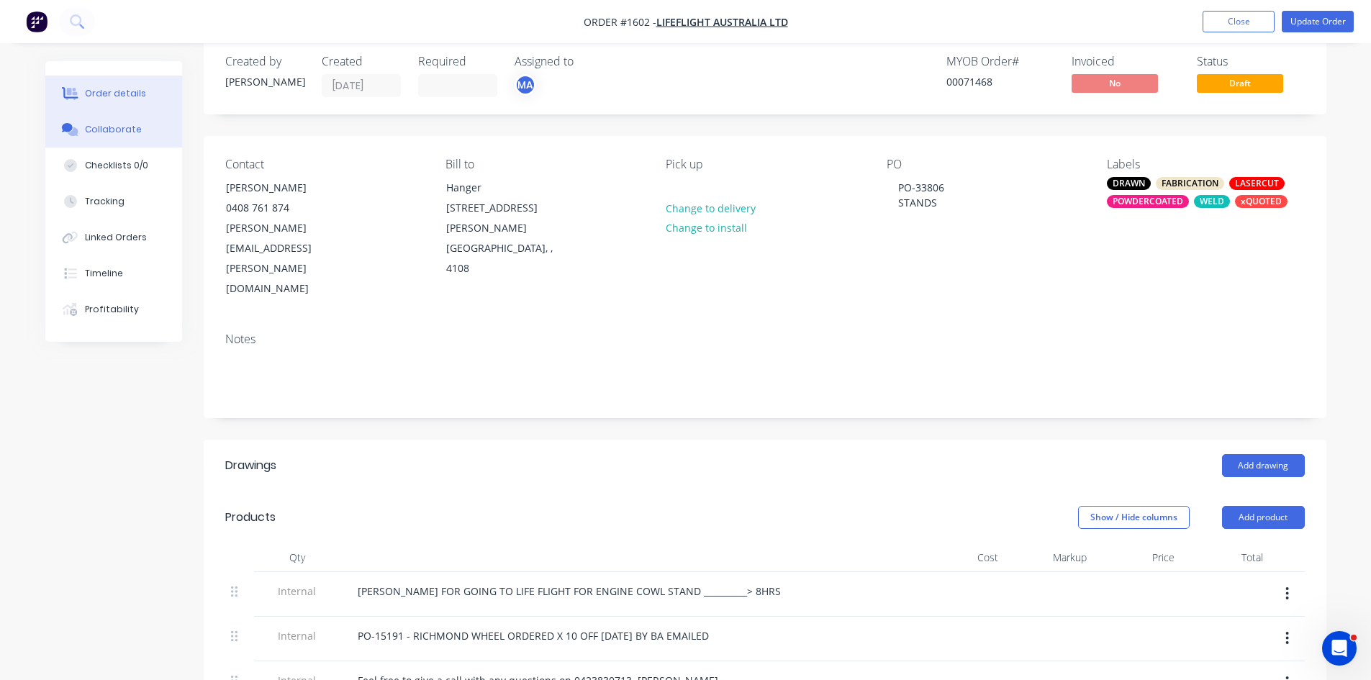
click at [103, 130] on div "Collaborate" at bounding box center [113, 129] width 57 height 13
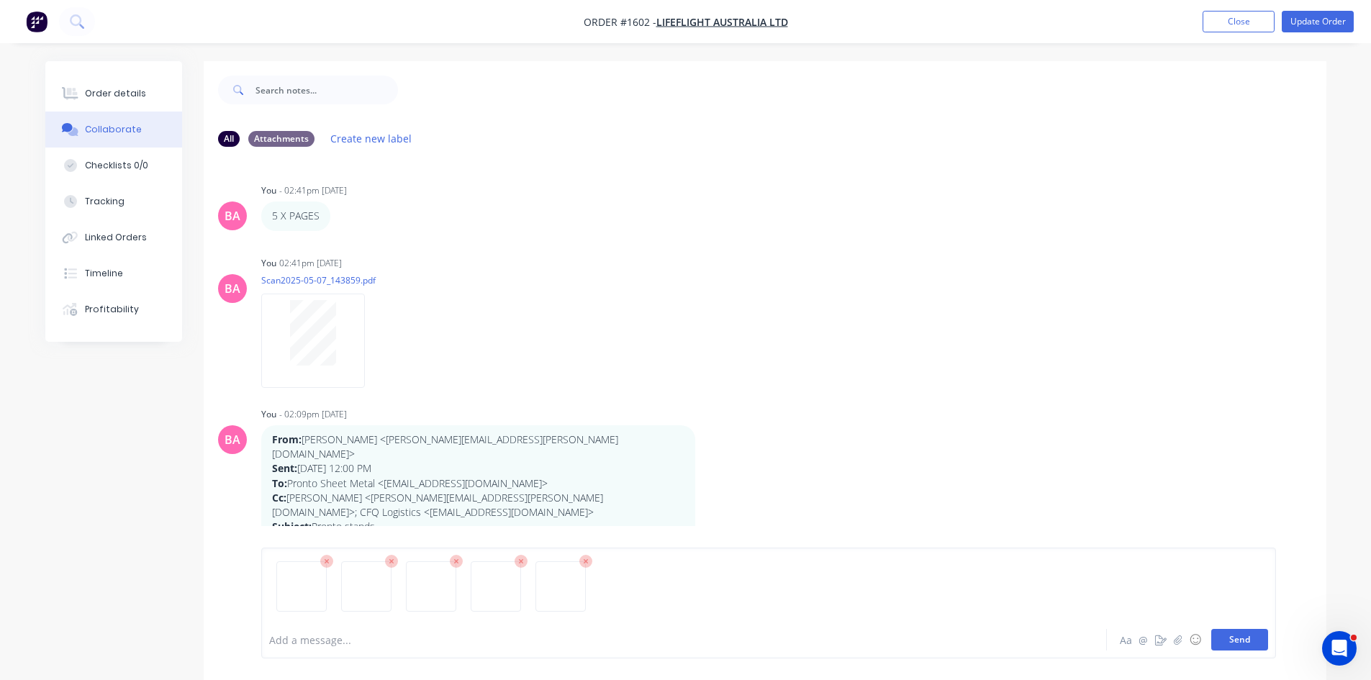
click at [1245, 639] on button "Send" at bounding box center [1240, 640] width 57 height 22
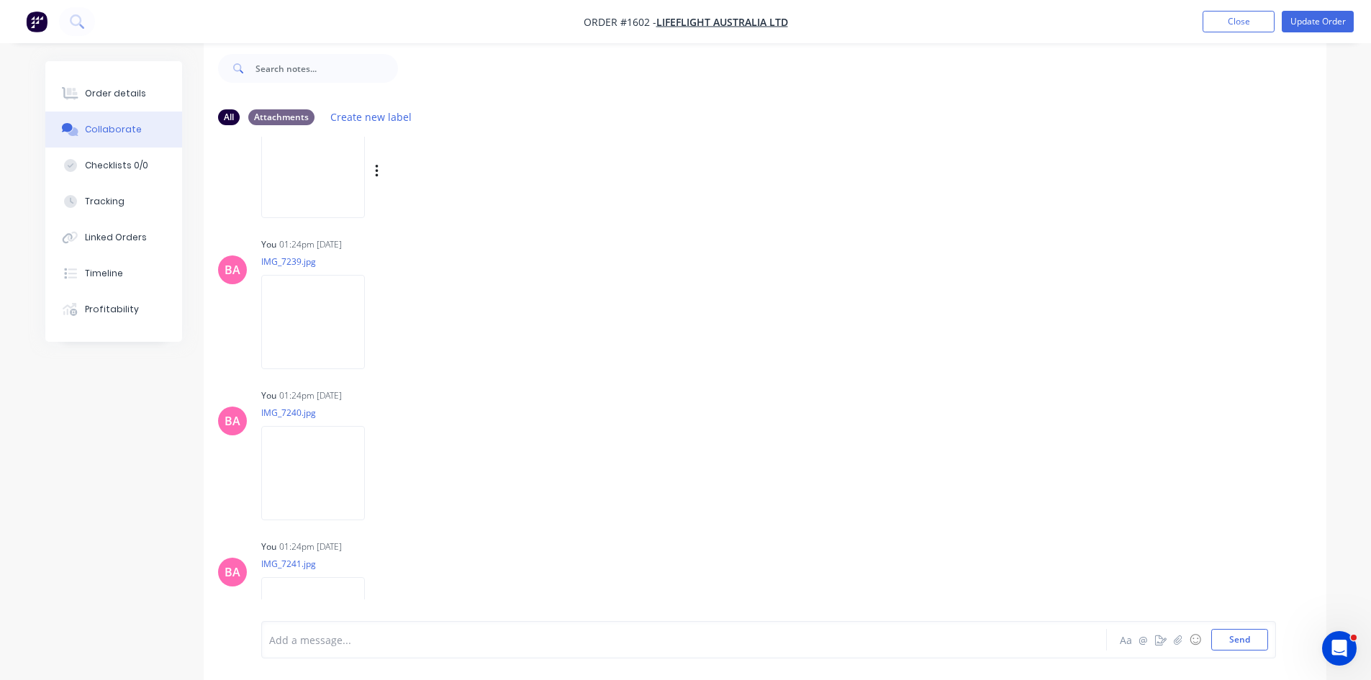
scroll to position [2735, 0]
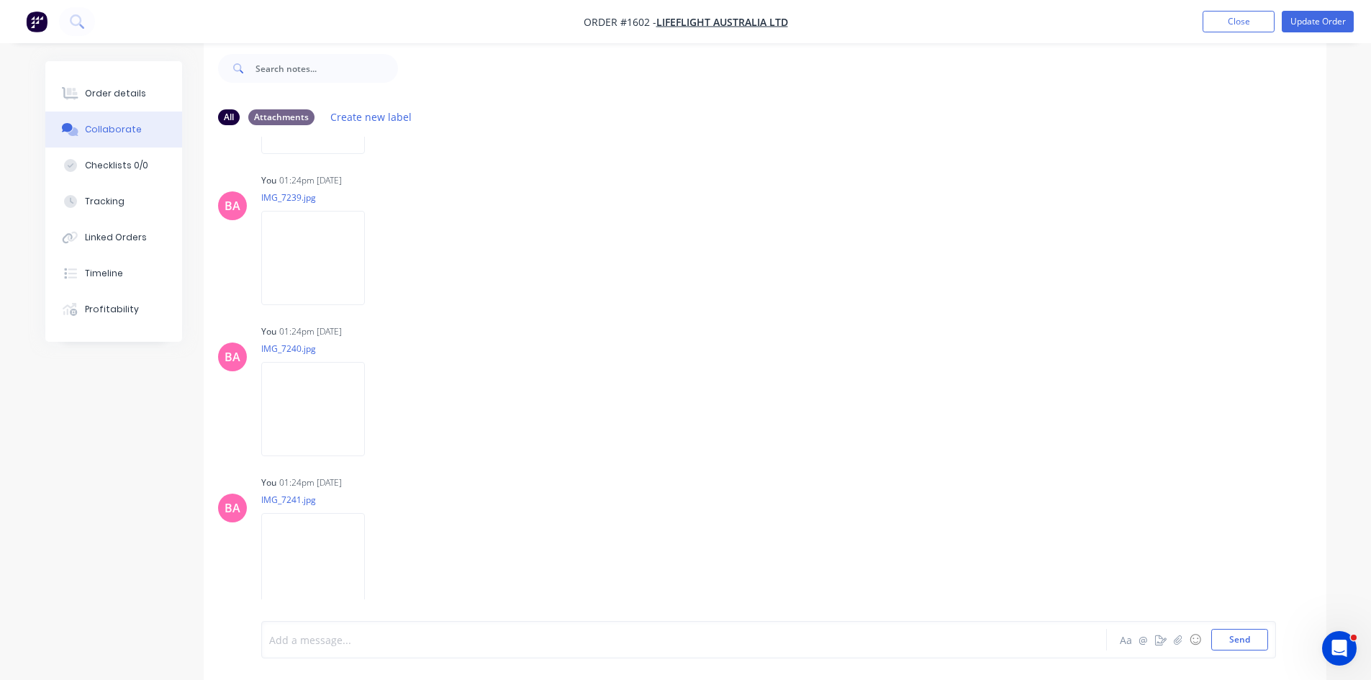
click at [327, 644] on div at bounding box center [644, 640] width 749 height 15
click at [1258, 633] on button "Send" at bounding box center [1240, 640] width 57 height 22
click at [124, 87] on div "Order details" at bounding box center [115, 93] width 61 height 13
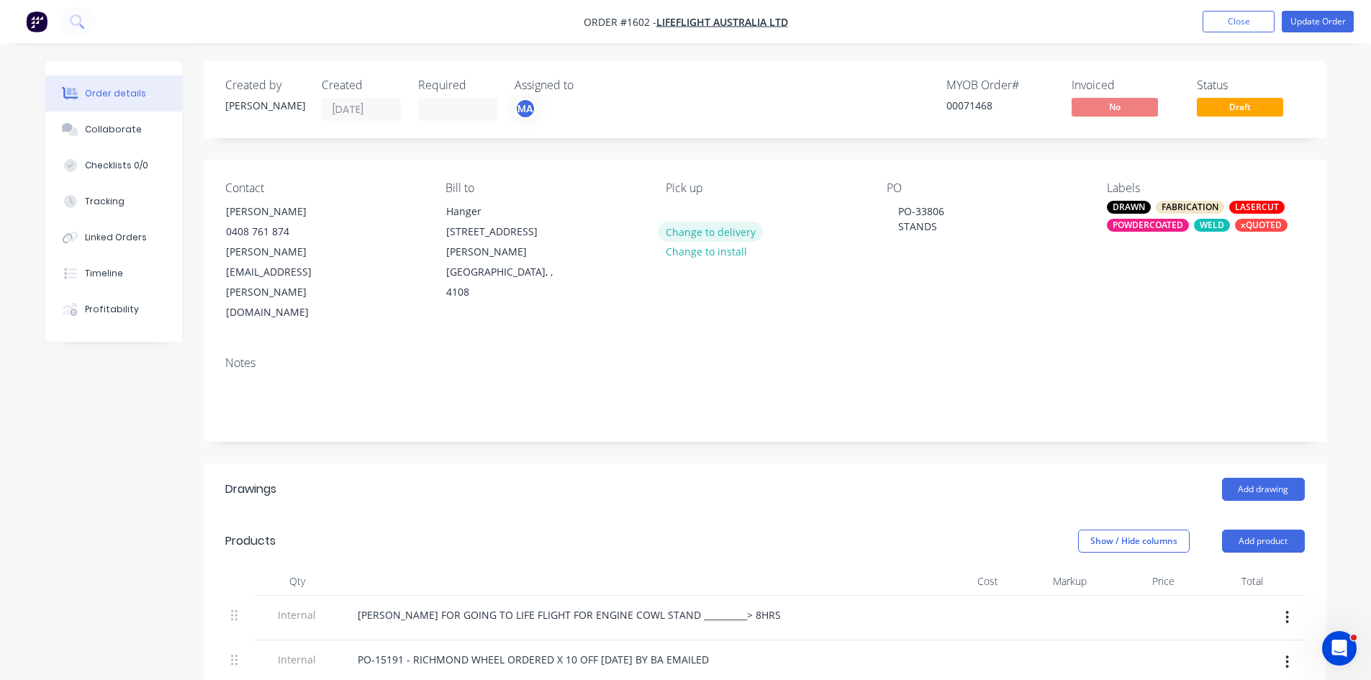
click at [721, 230] on button "Change to delivery" at bounding box center [710, 231] width 105 height 19
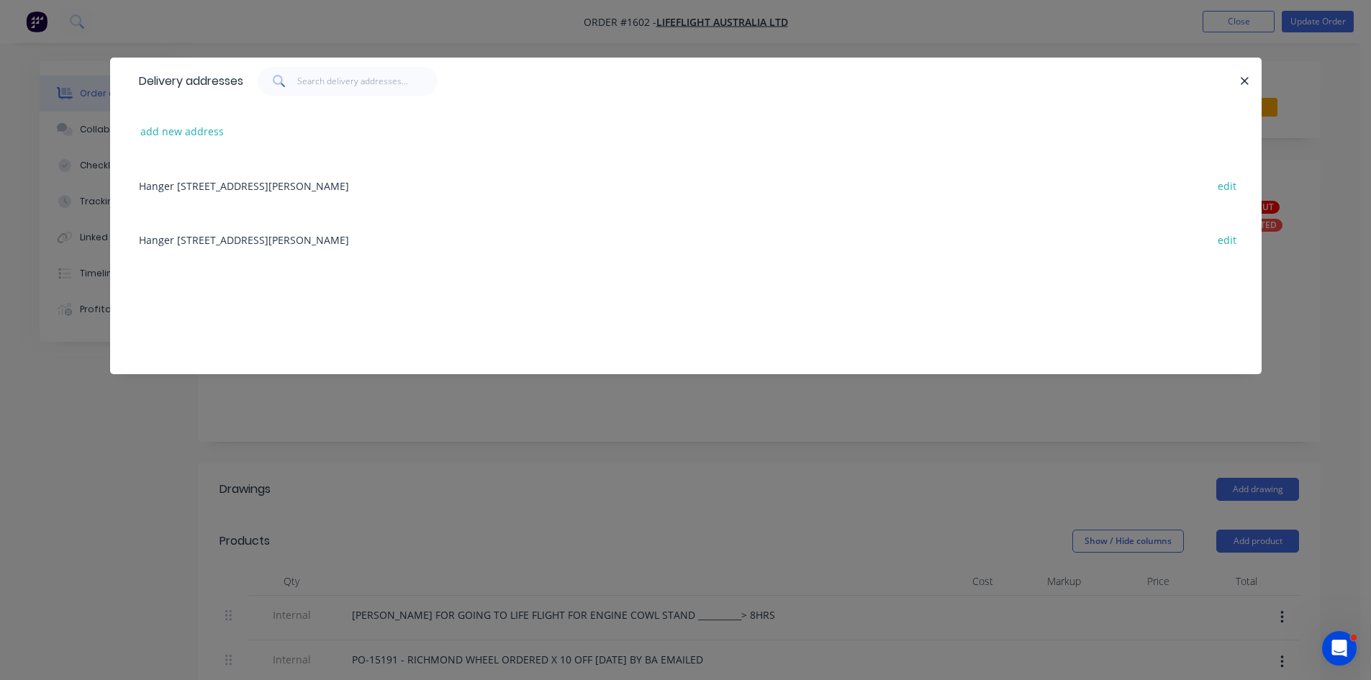
click at [233, 181] on div "Hanger 6, Grenier Road, ARCHERFIELD AIRPORT, undefined, 4108 edit" at bounding box center [686, 185] width 1109 height 54
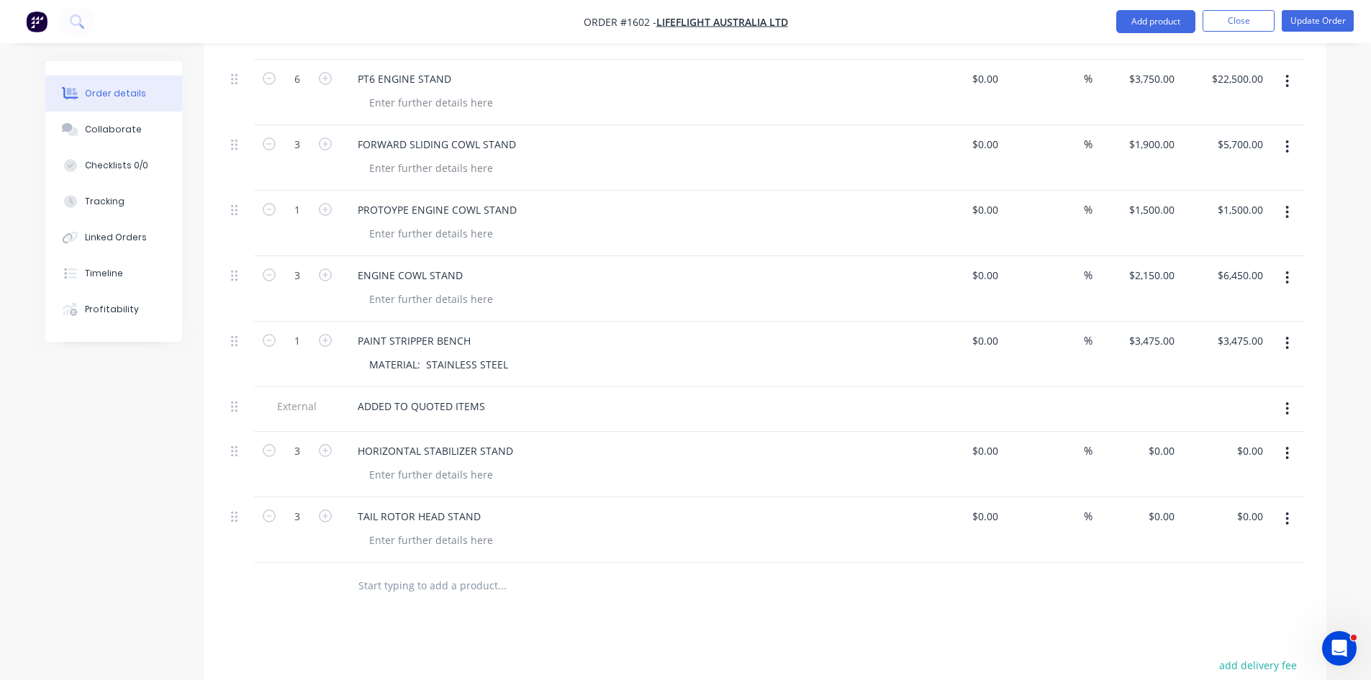
scroll to position [1032, 0]
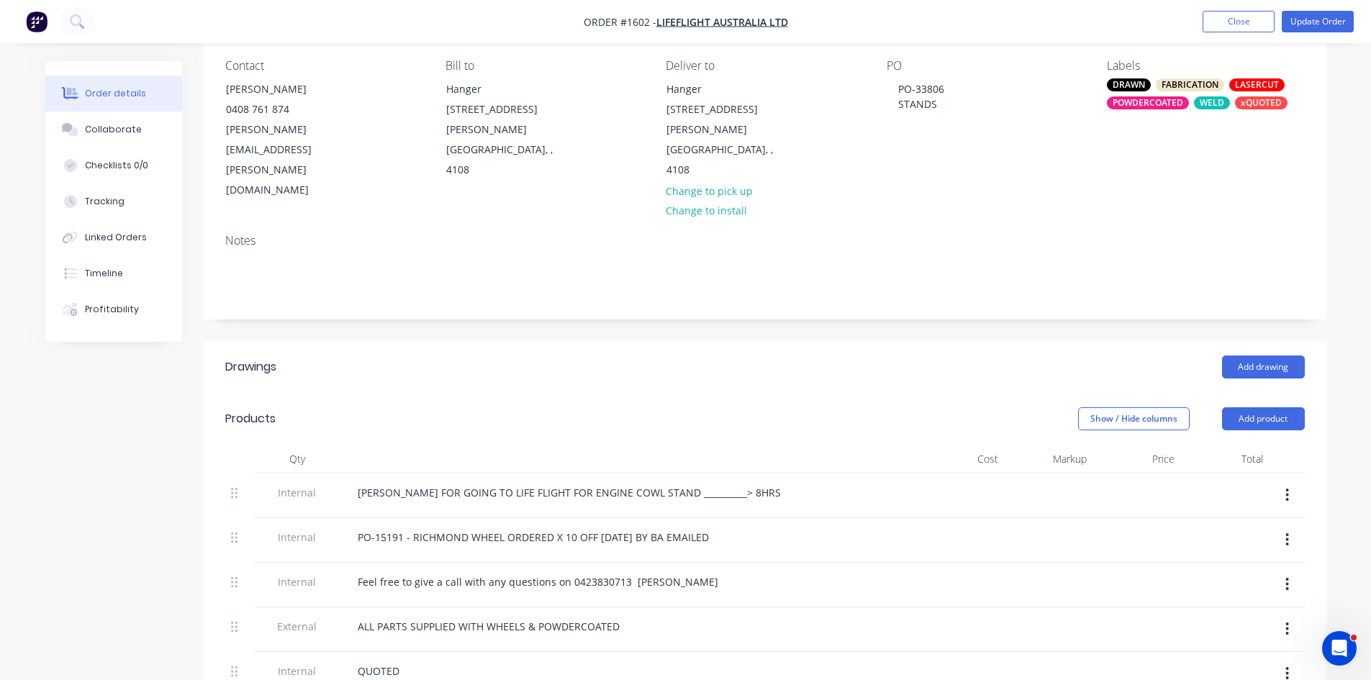
scroll to position [120, 0]
click at [1329, 24] on button "Update Order" at bounding box center [1318, 22] width 72 height 22
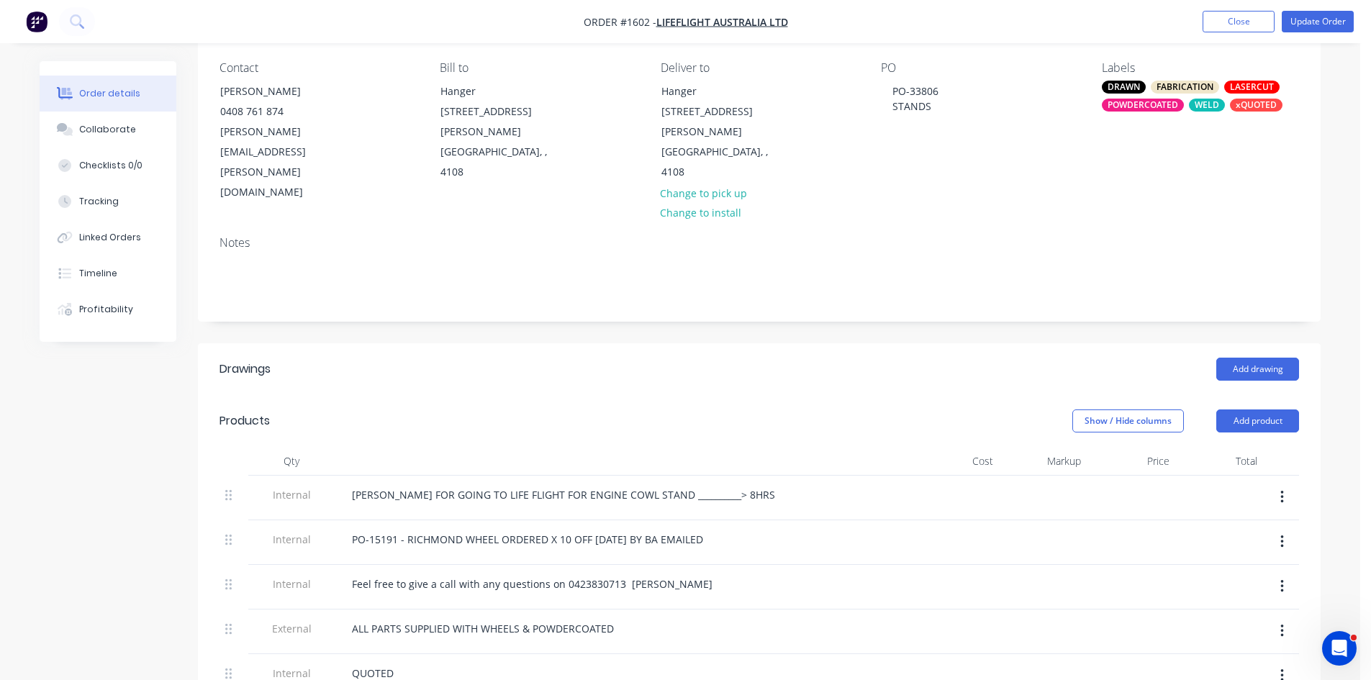
scroll to position [0, 0]
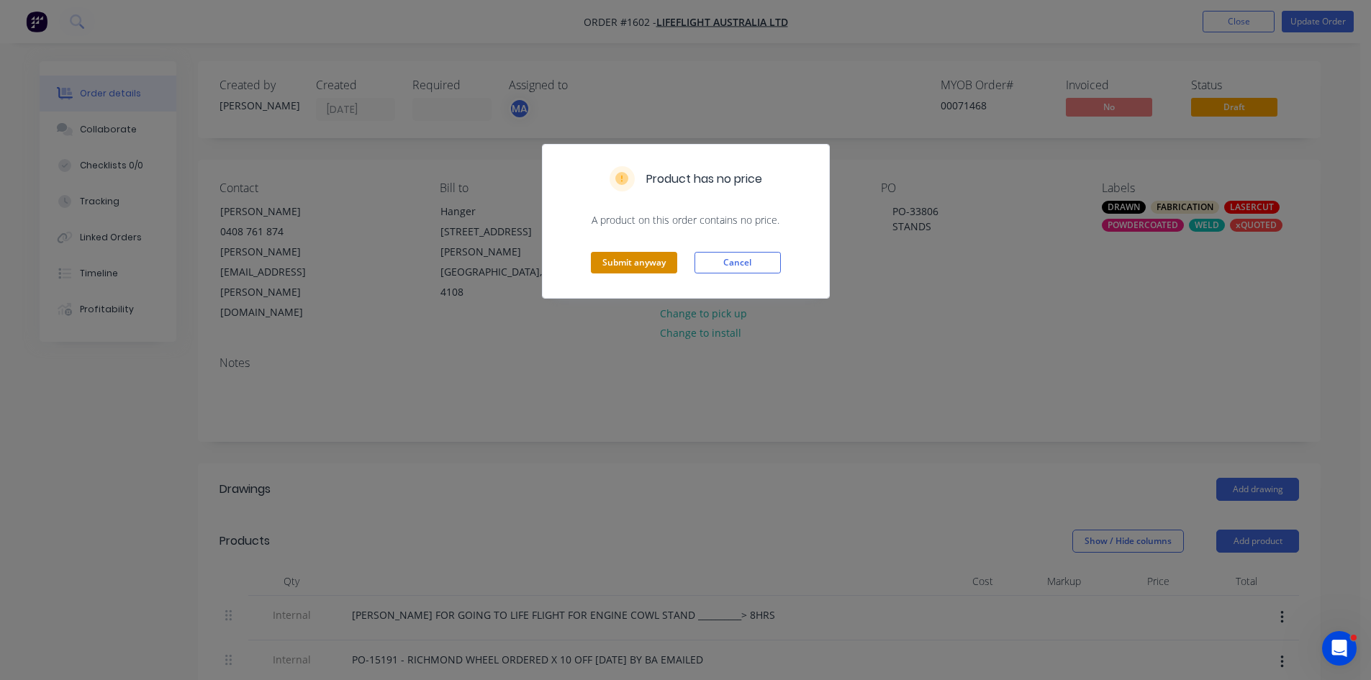
click at [649, 258] on button "Submit anyway" at bounding box center [634, 263] width 86 height 22
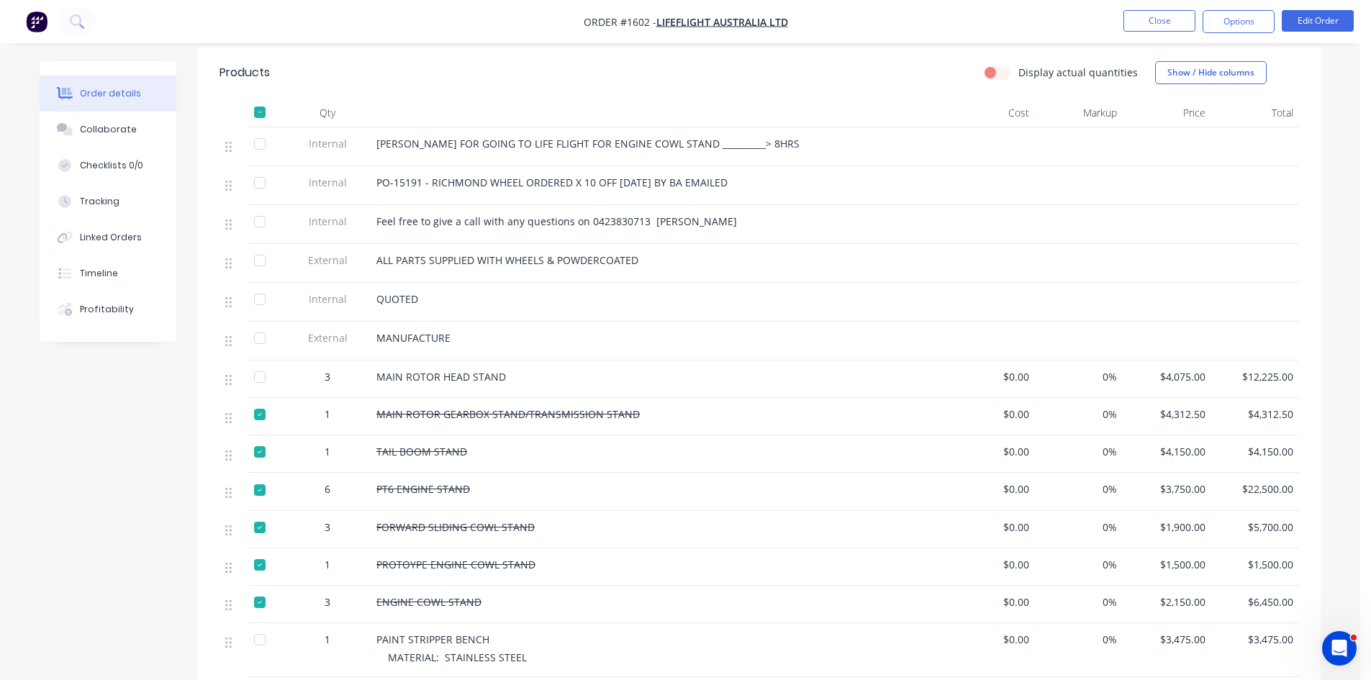
scroll to position [264, 0]
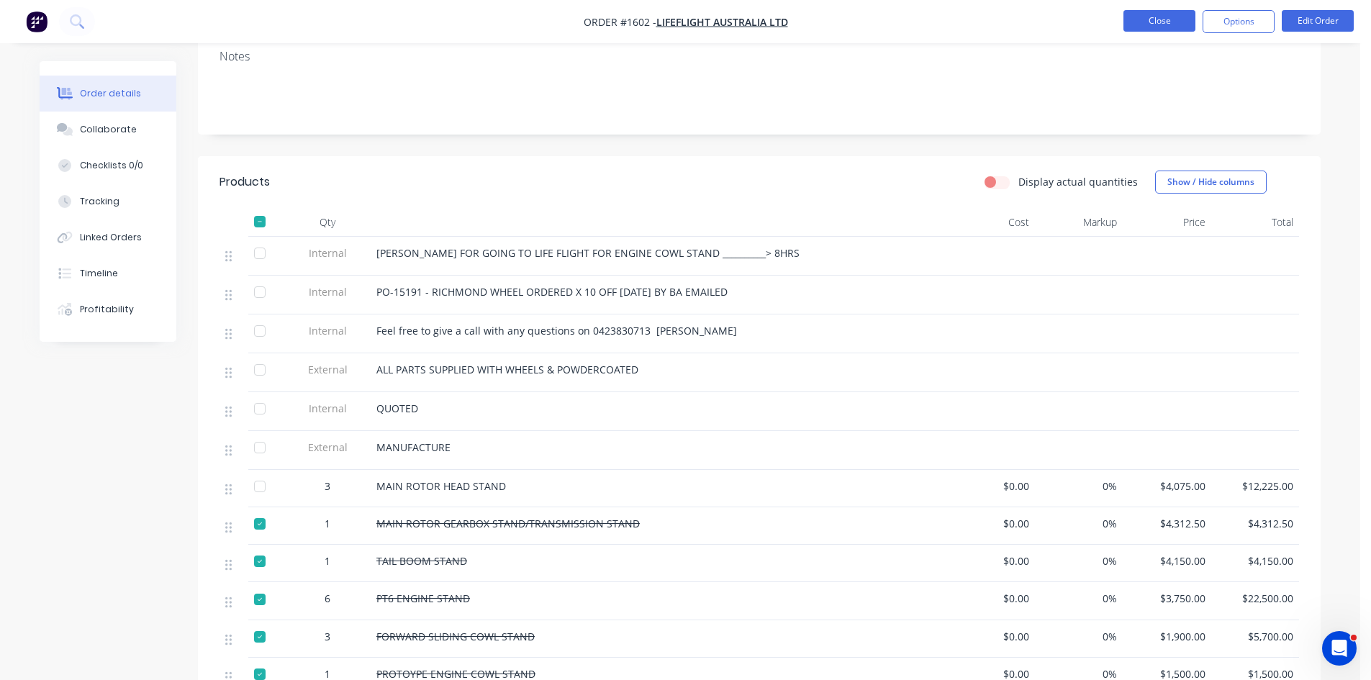
click at [1161, 14] on button "Close" at bounding box center [1160, 21] width 72 height 22
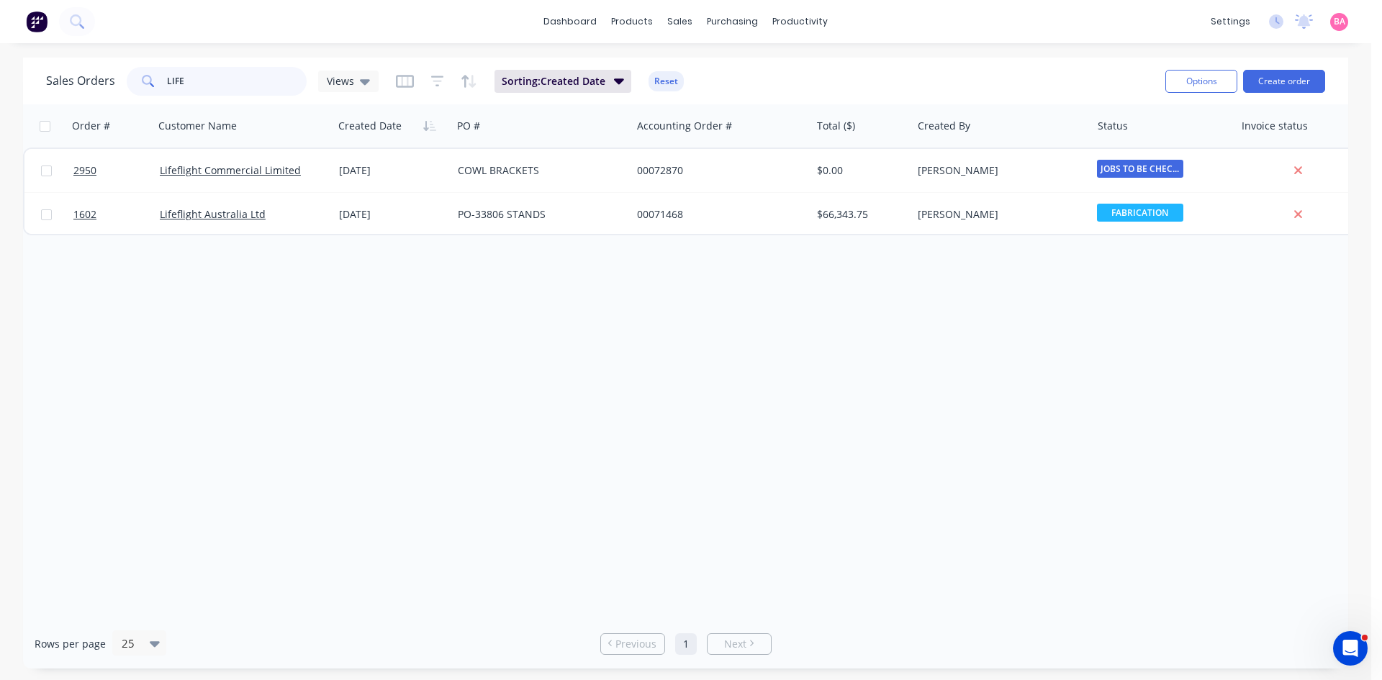
drag, startPoint x: 198, startPoint y: 80, endPoint x: 41, endPoint y: 66, distance: 157.5
click at [60, 80] on div "Sales Orders LIFE Views" at bounding box center [212, 81] width 333 height 29
type input "DR DEZI"
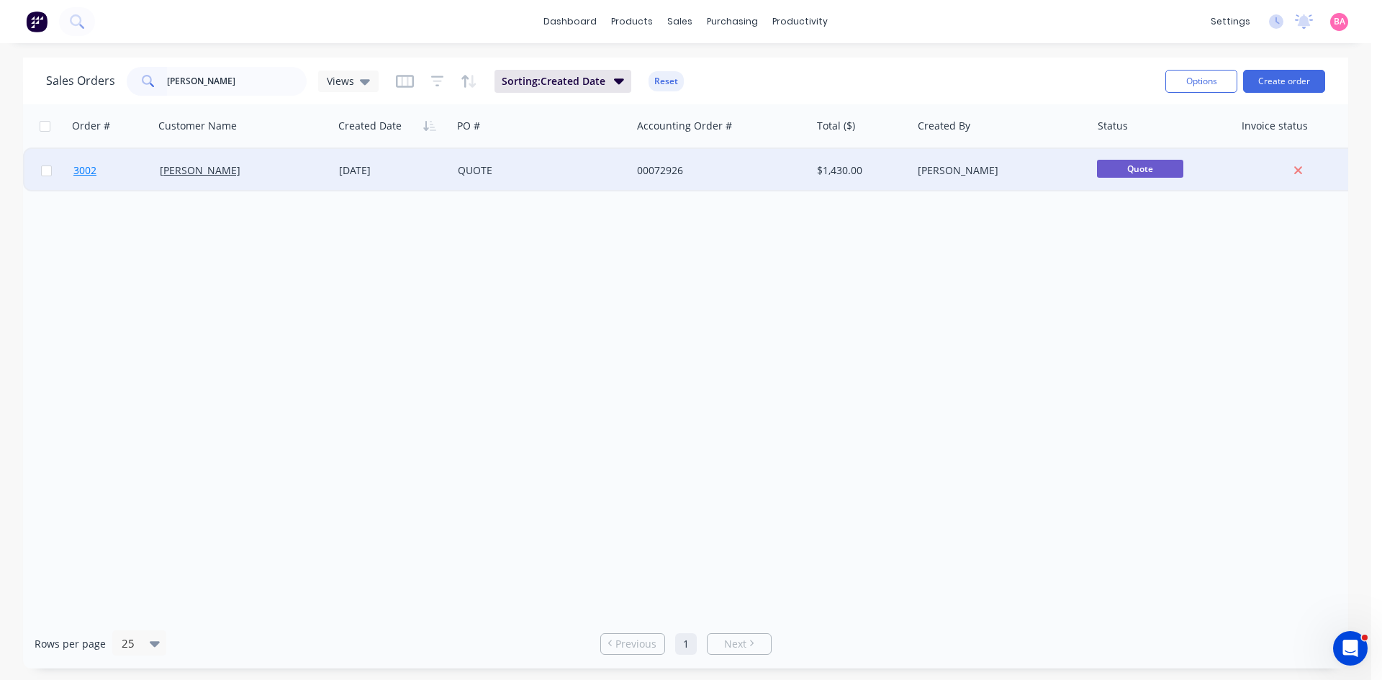
click at [88, 170] on span "3002" at bounding box center [84, 170] width 23 height 14
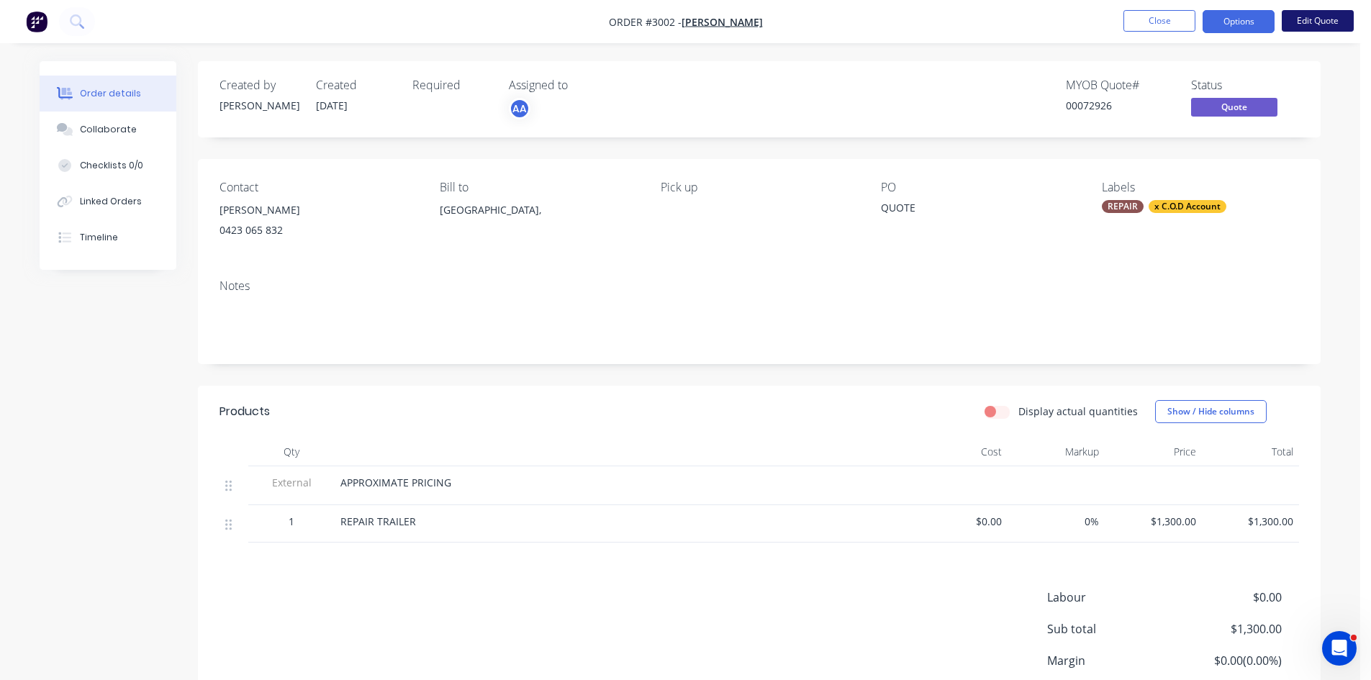
click at [1334, 19] on button "Edit Quote" at bounding box center [1318, 21] width 72 height 22
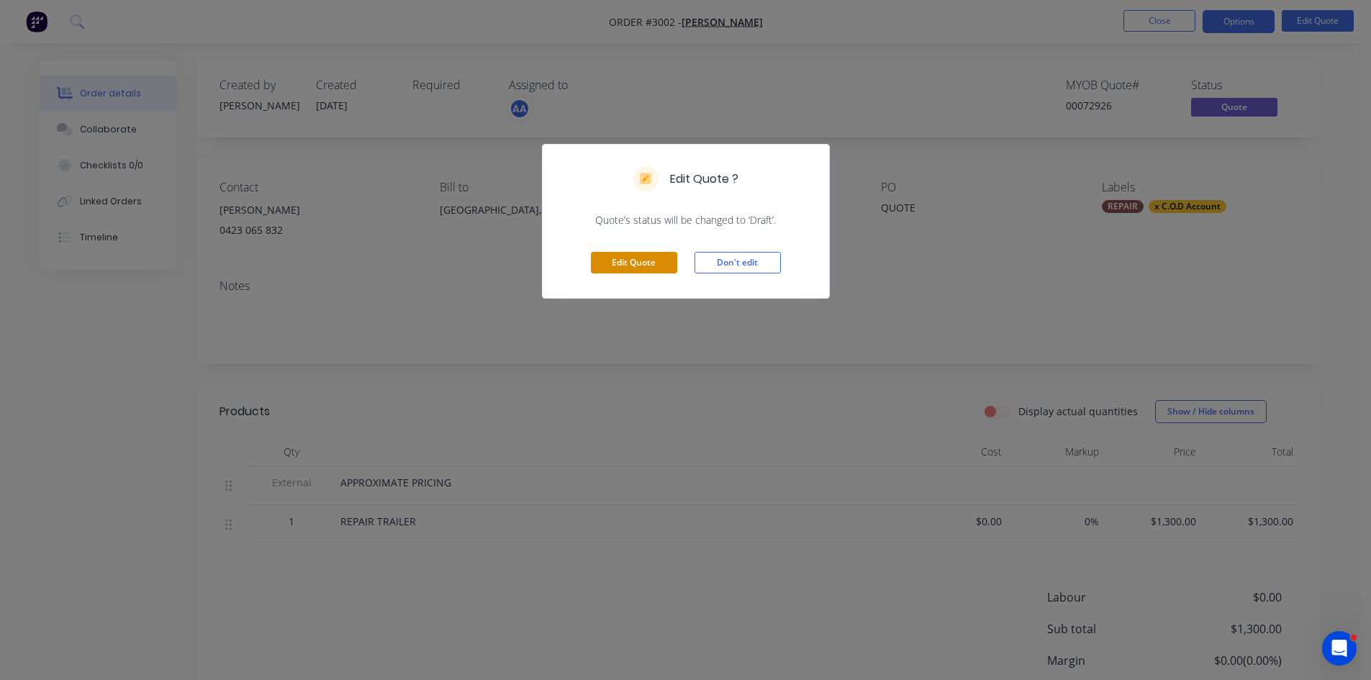
click at [629, 263] on button "Edit Quote" at bounding box center [634, 263] width 86 height 22
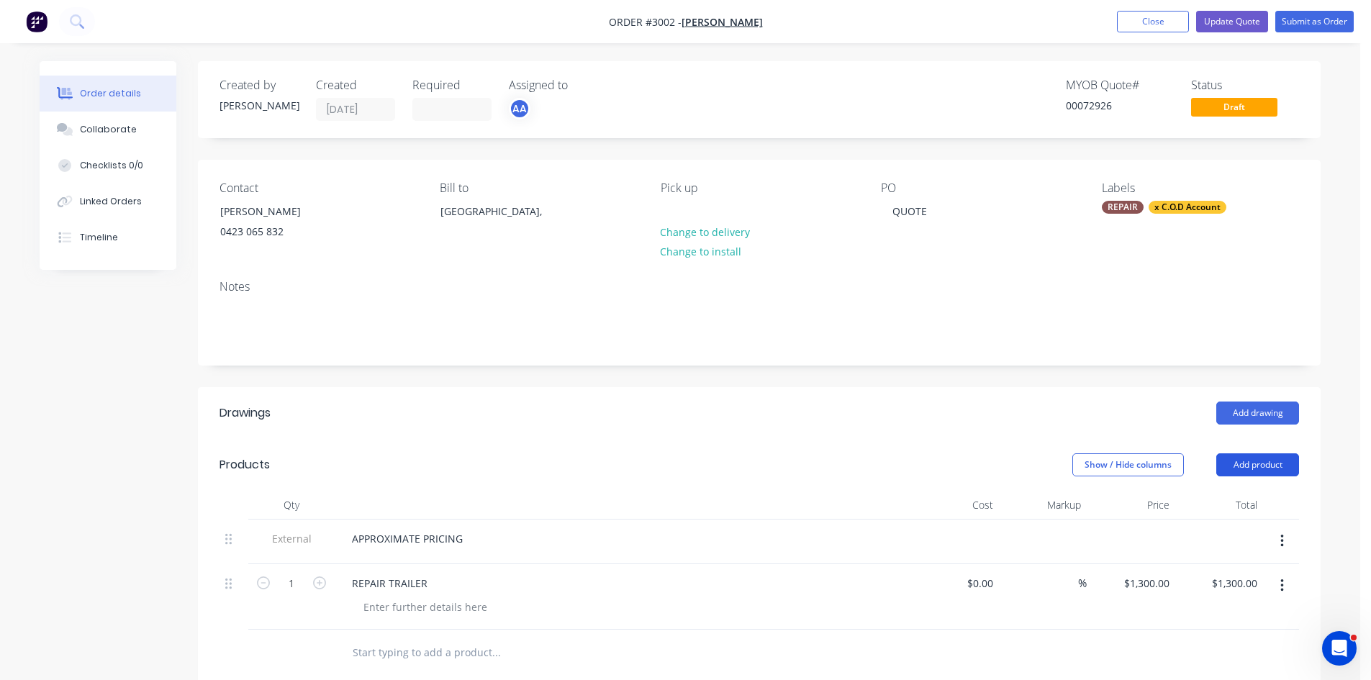
click at [1284, 464] on button "Add product" at bounding box center [1258, 465] width 83 height 23
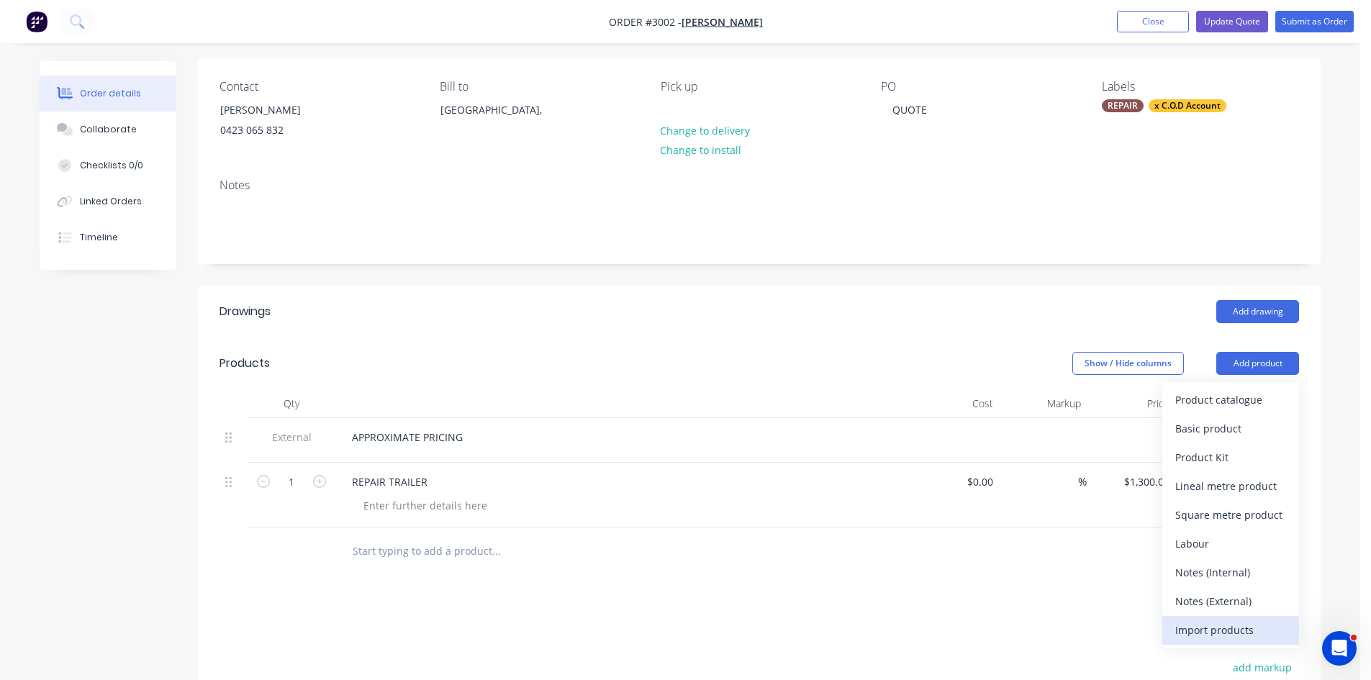
scroll to position [120, 0]
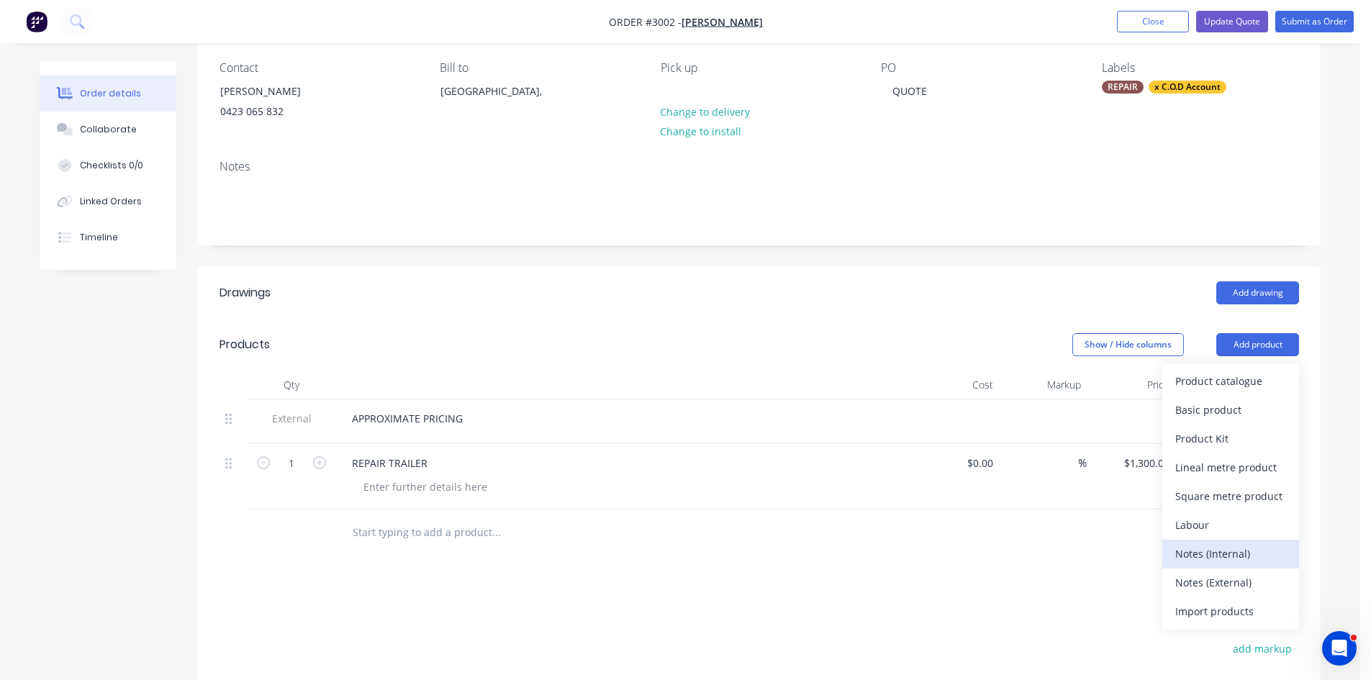
click at [1224, 551] on div "Notes (Internal)" at bounding box center [1231, 553] width 111 height 21
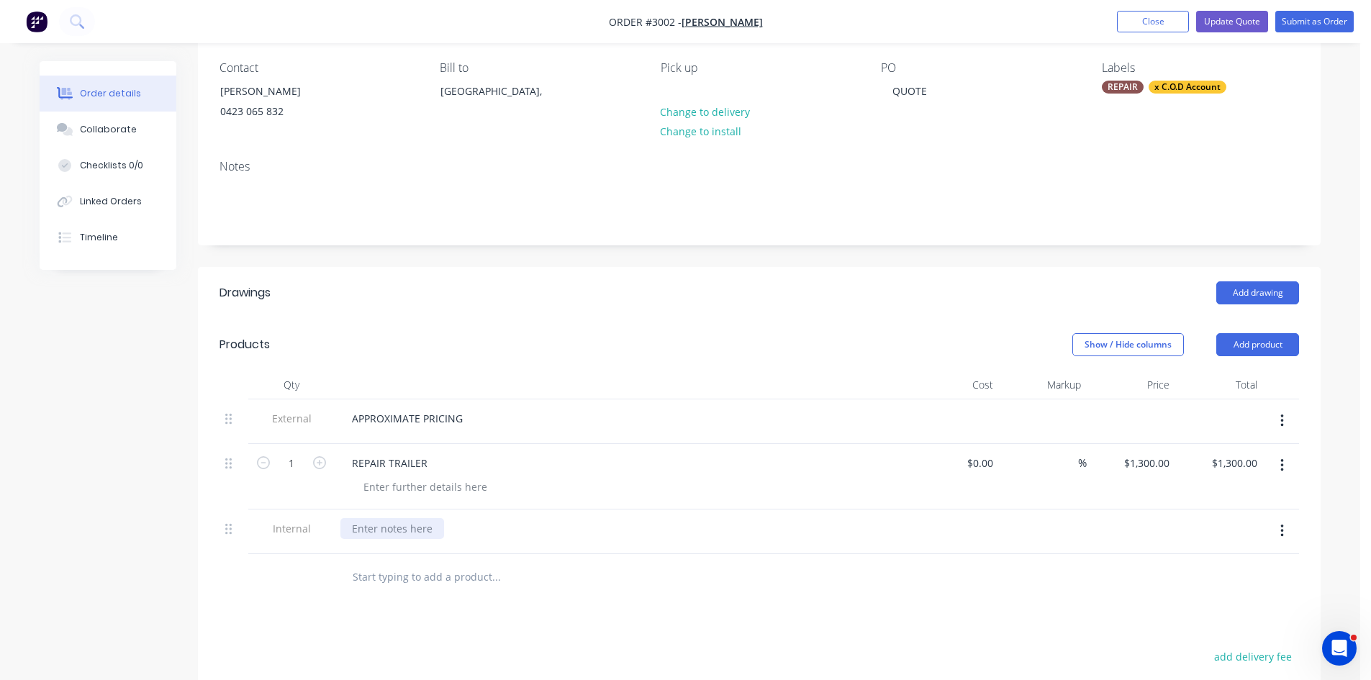
click at [382, 528] on div at bounding box center [392, 528] width 104 height 21
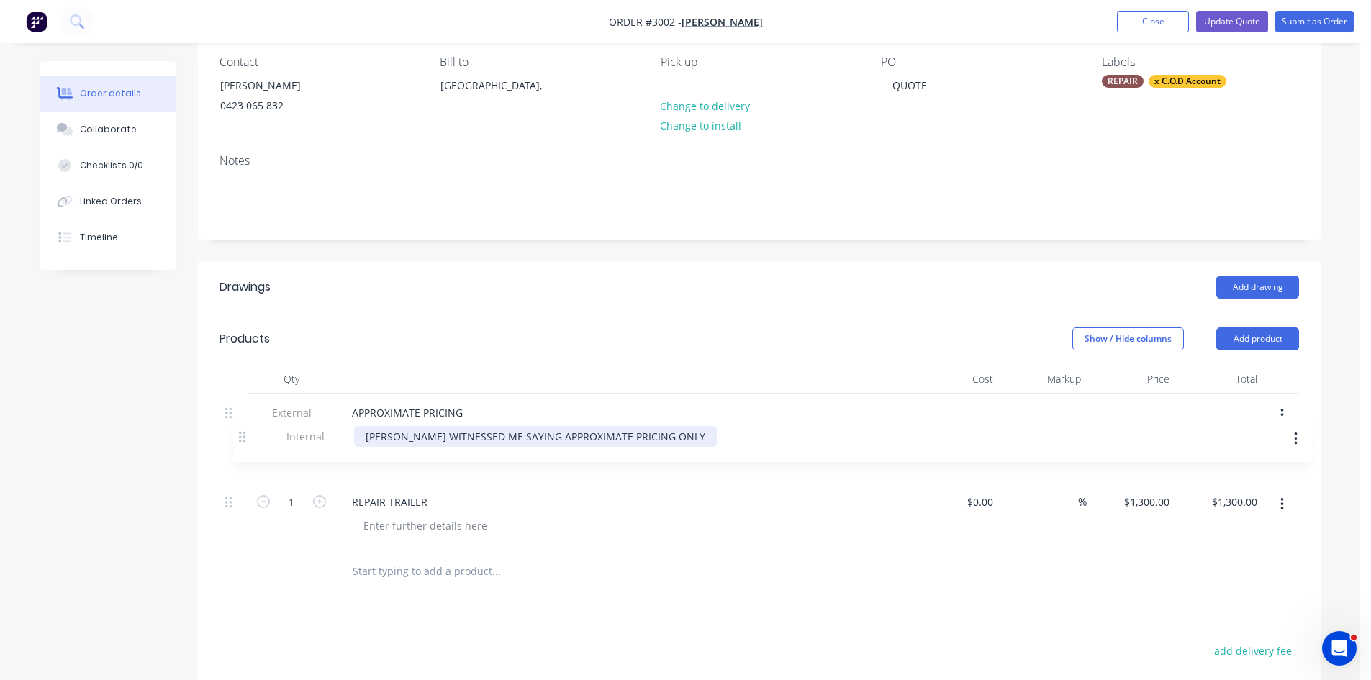
drag, startPoint x: 230, startPoint y: 528, endPoint x: 245, endPoint y: 429, distance: 100.6
click at [245, 429] on div "External APPROXIMATE PRICING 1 REPAIR TRAILER $0.00 $0.00 % $1,300.00 $1,300.00…" at bounding box center [760, 471] width 1080 height 155
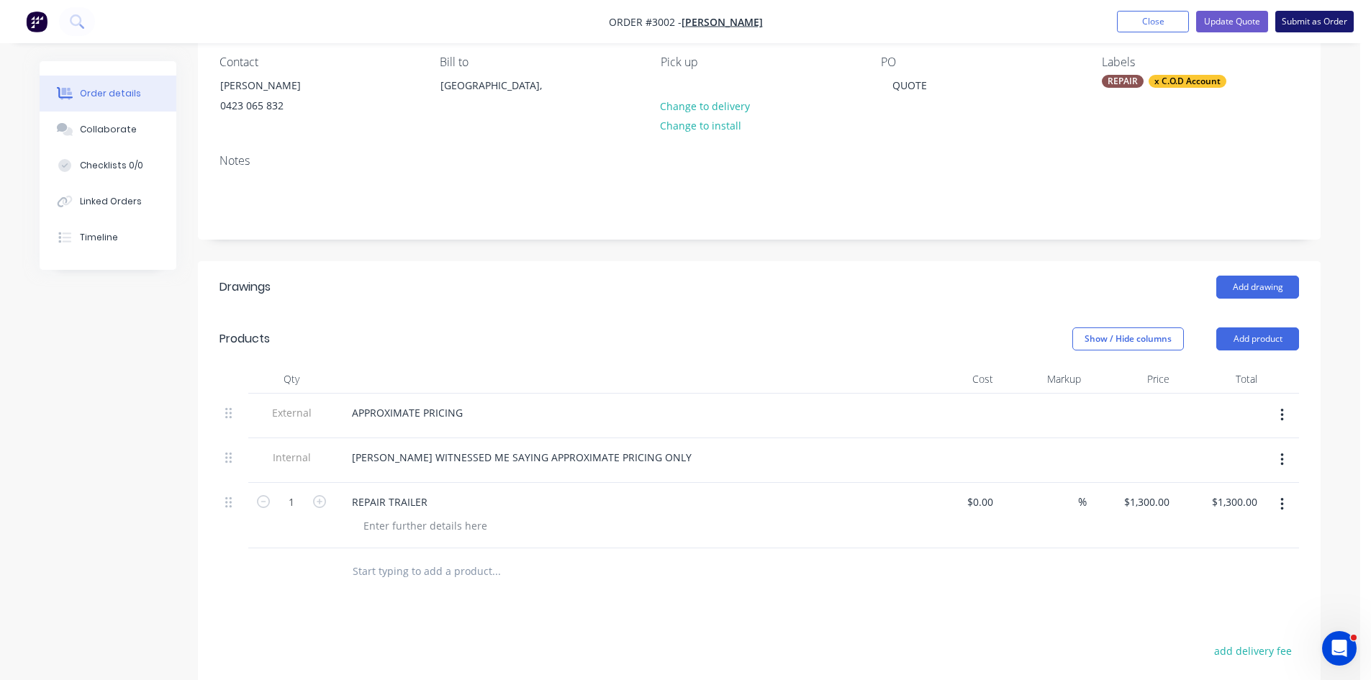
click at [1304, 21] on button "Submit as Order" at bounding box center [1315, 22] width 78 height 22
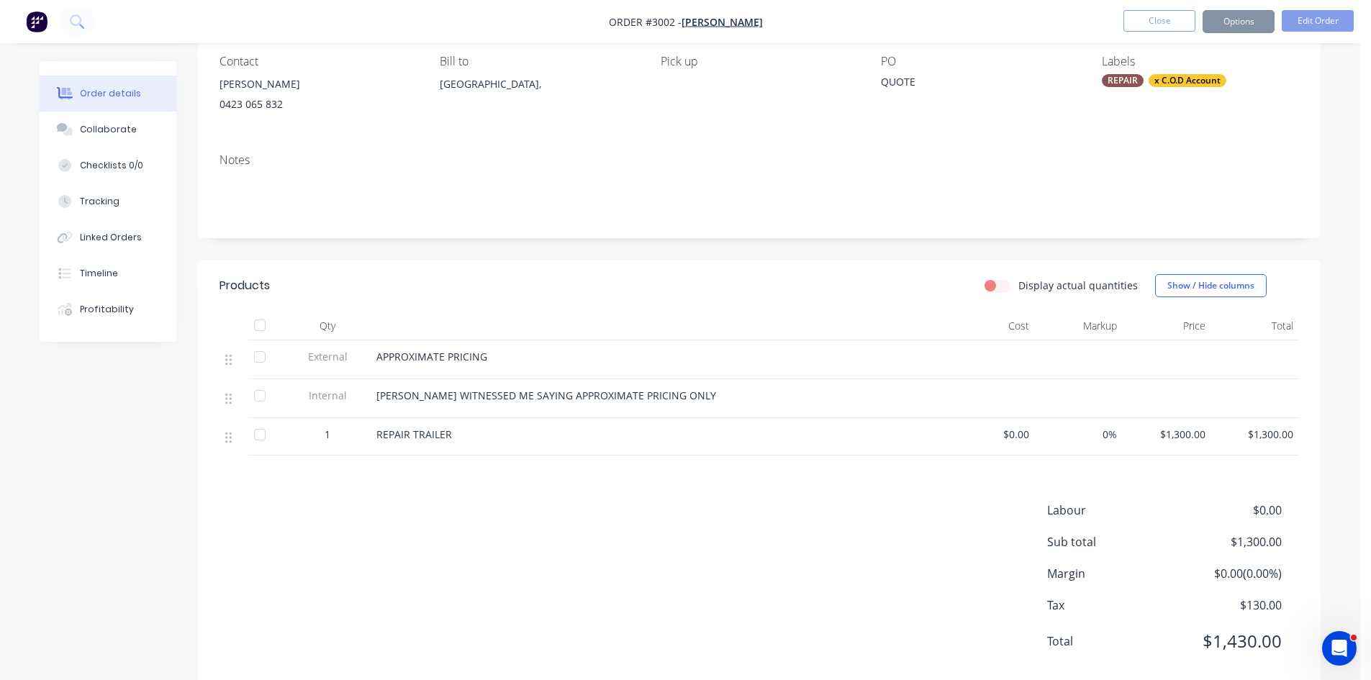
scroll to position [0, 0]
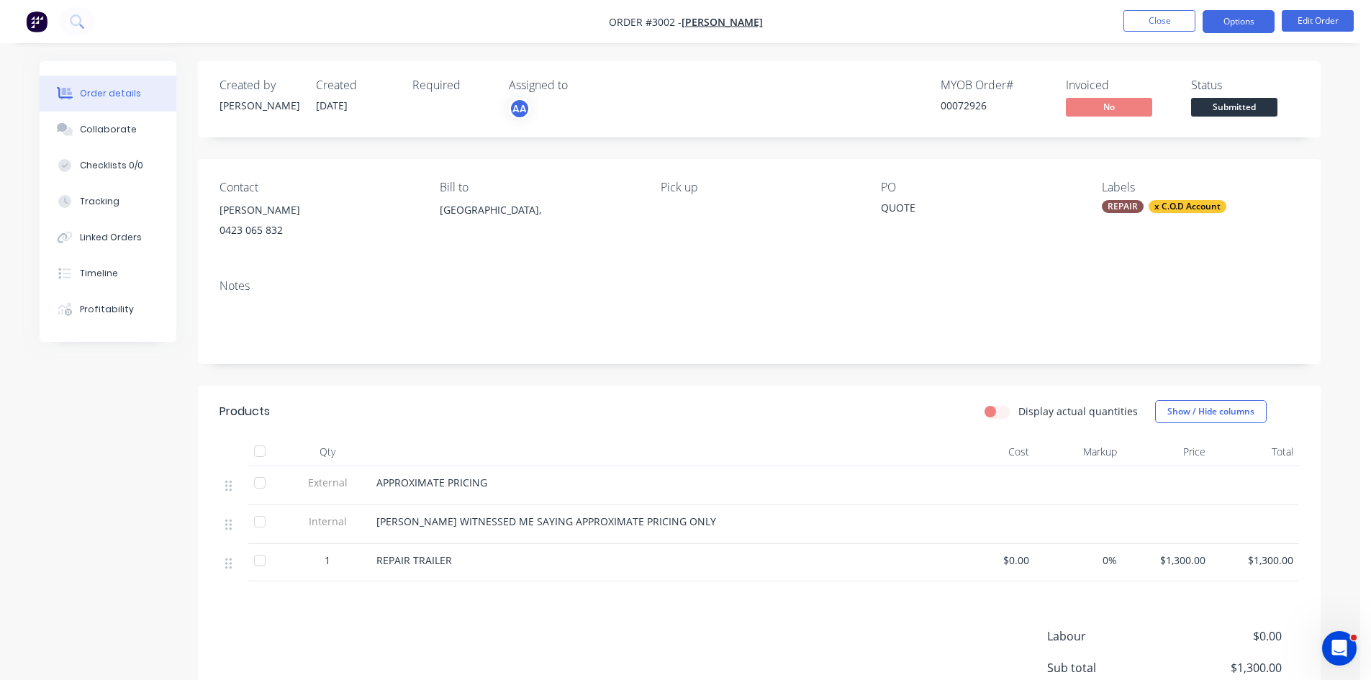
click at [1227, 17] on button "Options" at bounding box center [1239, 21] width 72 height 23
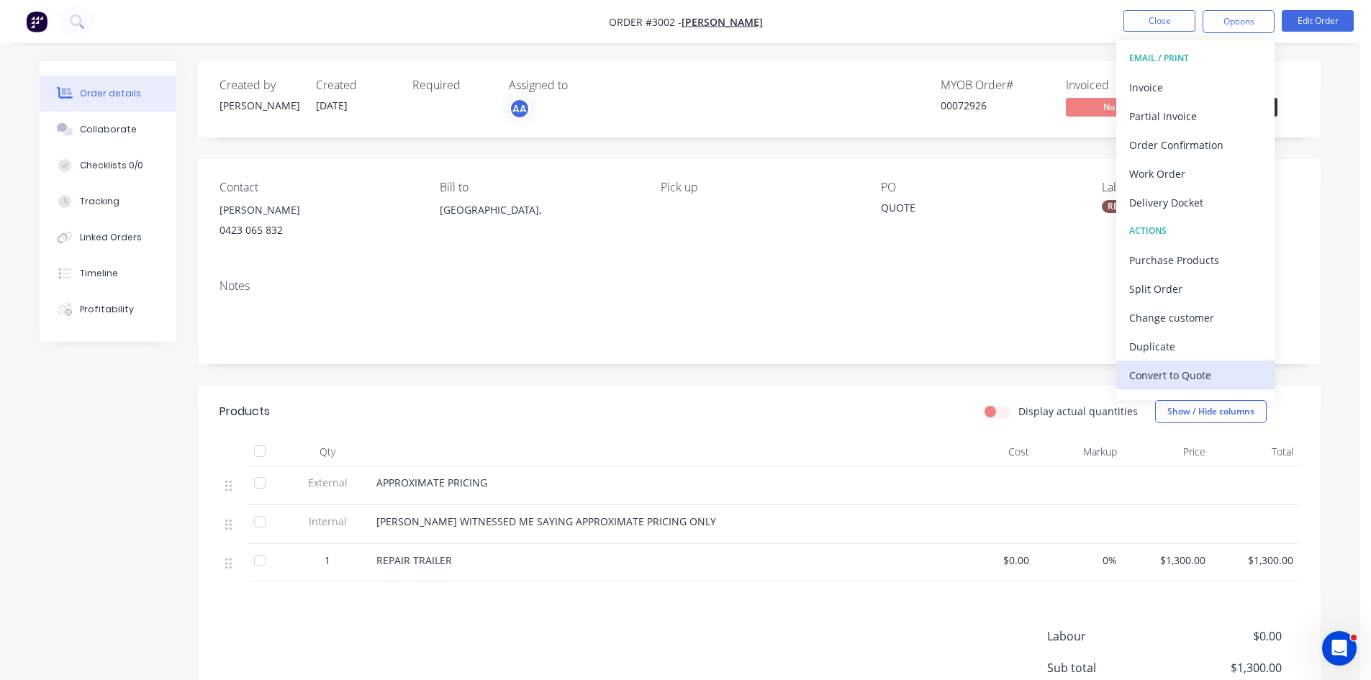
click at [1178, 372] on div "Convert to Quote" at bounding box center [1195, 375] width 132 height 21
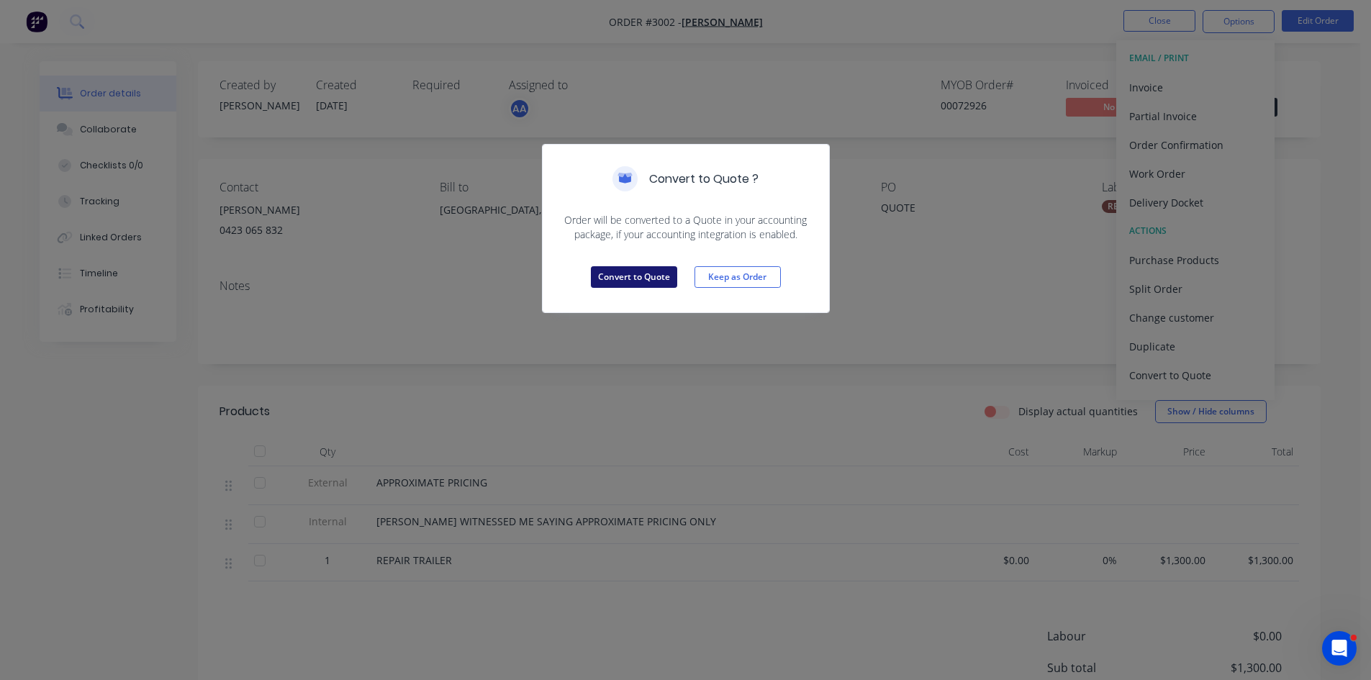
click at [615, 279] on button "Convert to Quote" at bounding box center [634, 277] width 86 height 22
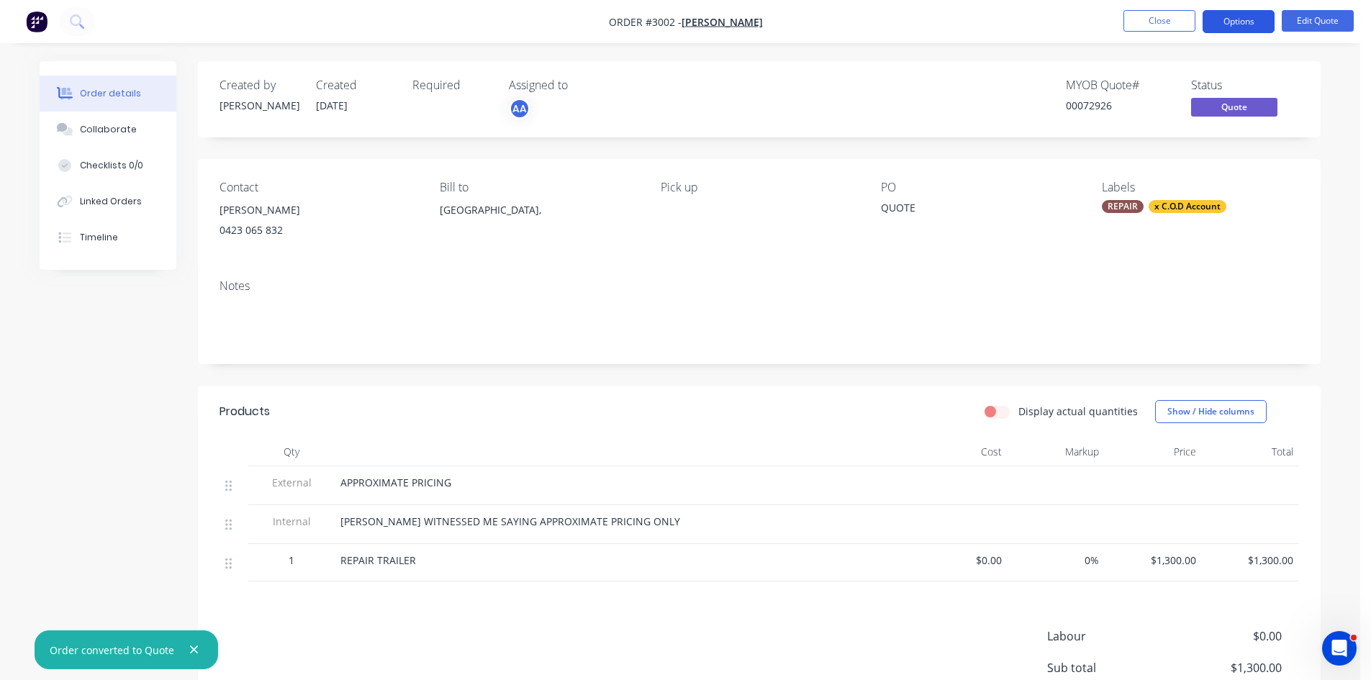
click at [1252, 18] on button "Options" at bounding box center [1239, 21] width 72 height 23
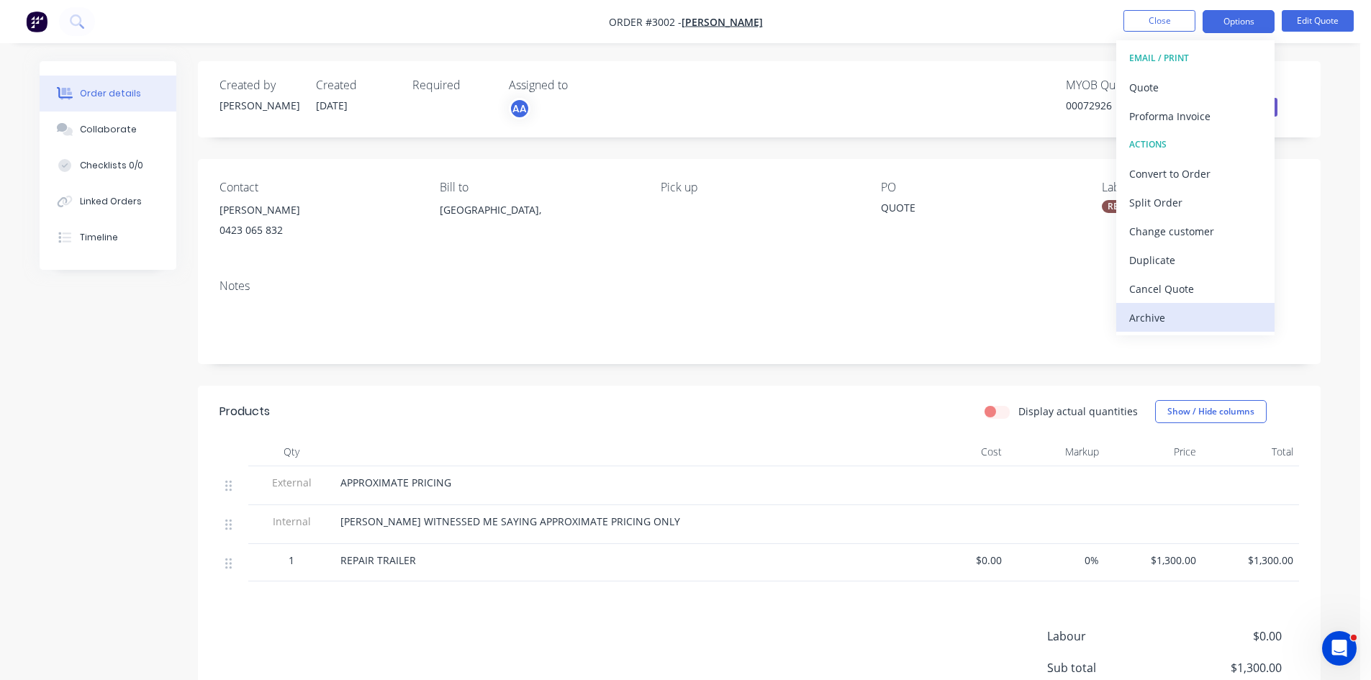
click at [1150, 321] on div "Archive" at bounding box center [1195, 317] width 132 height 21
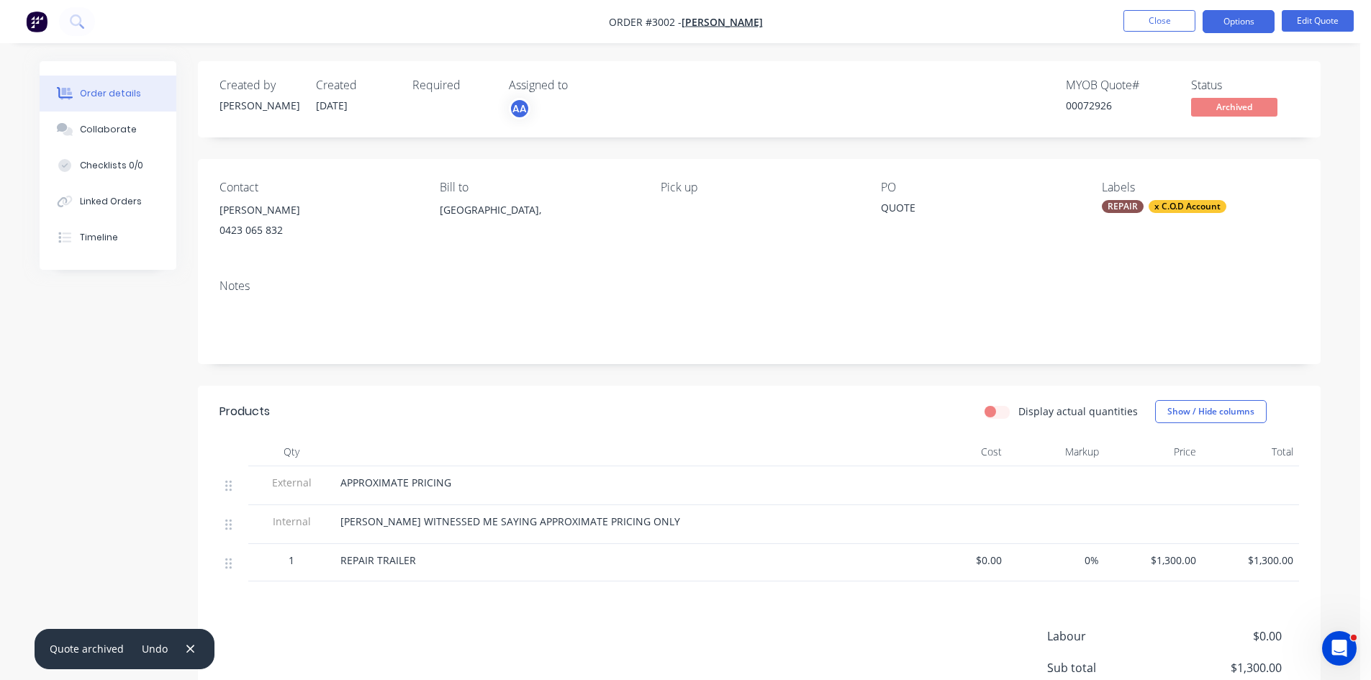
click at [982, 278] on div "Notes" at bounding box center [759, 316] width 1123 height 96
click at [1160, 19] on button "Close" at bounding box center [1160, 21] width 72 height 22
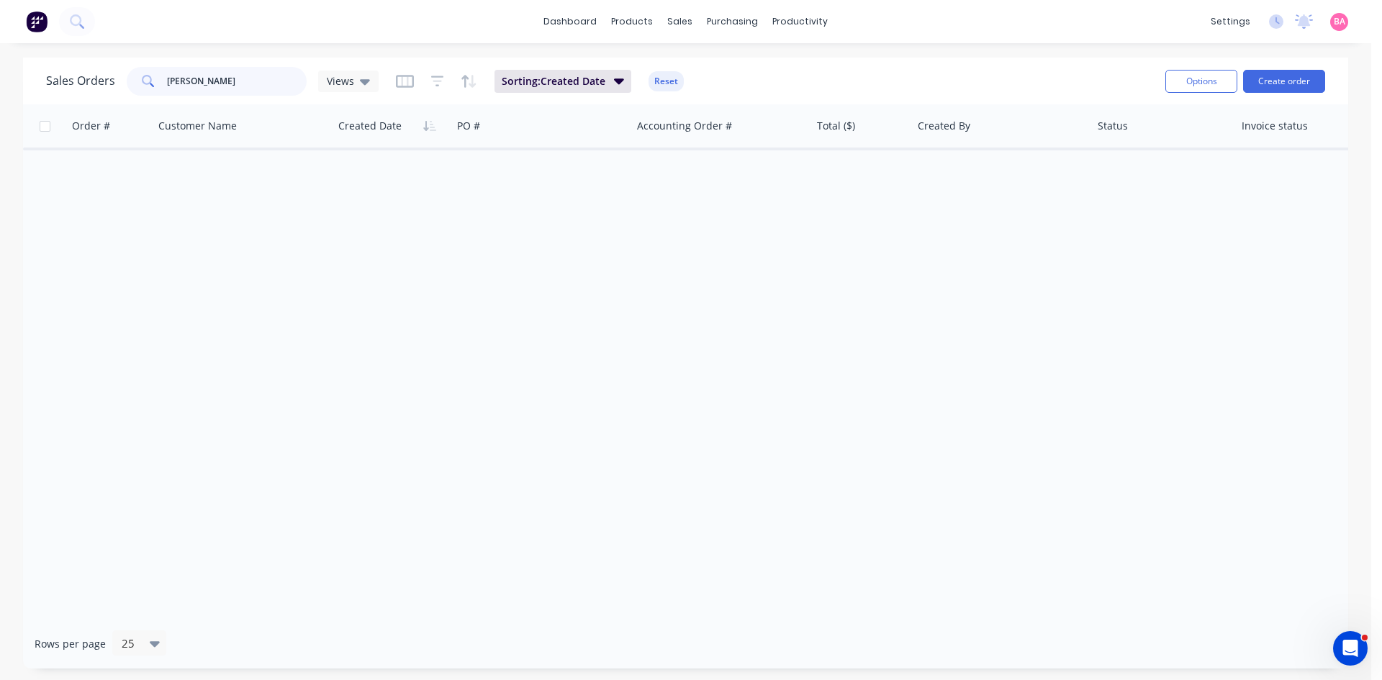
drag, startPoint x: 205, startPoint y: 86, endPoint x: 110, endPoint y: 84, distance: 95.0
click at [110, 84] on div "Sales Orders DR DEZI Views" at bounding box center [212, 81] width 333 height 29
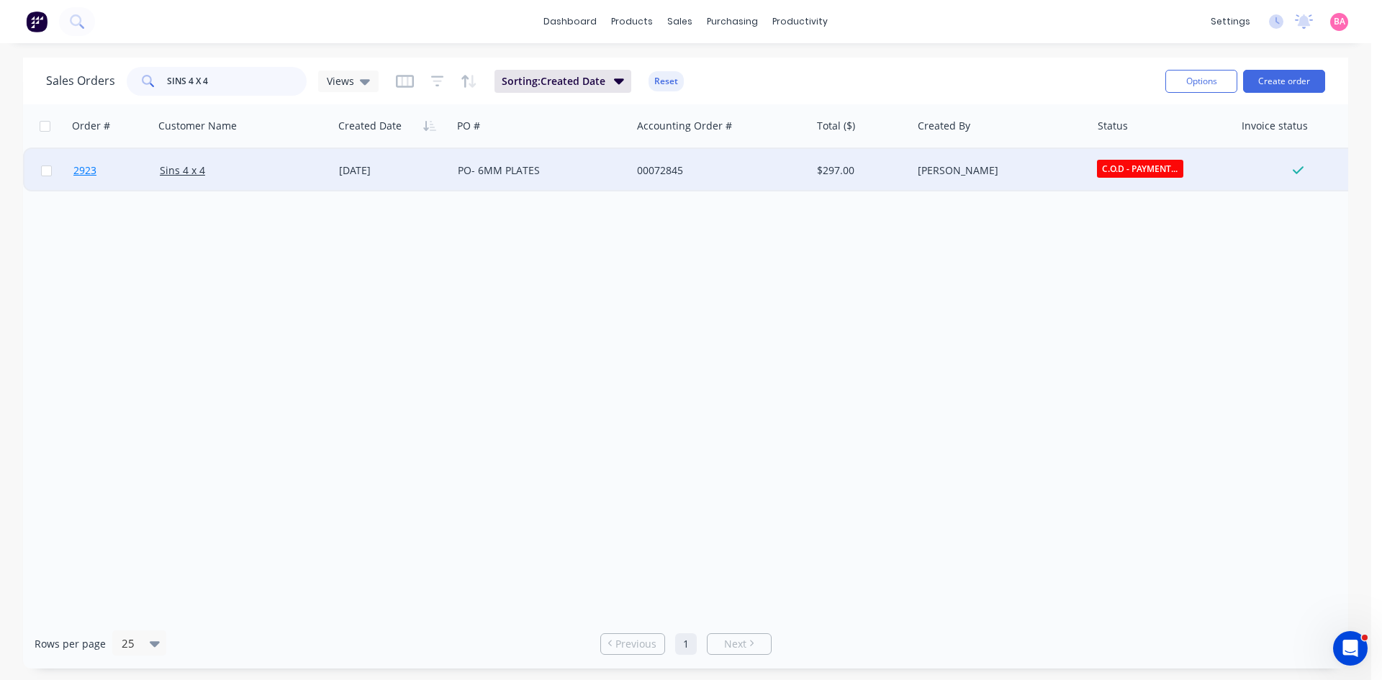
type input "SINS 4 X 4"
click at [89, 168] on span "2923" at bounding box center [84, 170] width 23 height 14
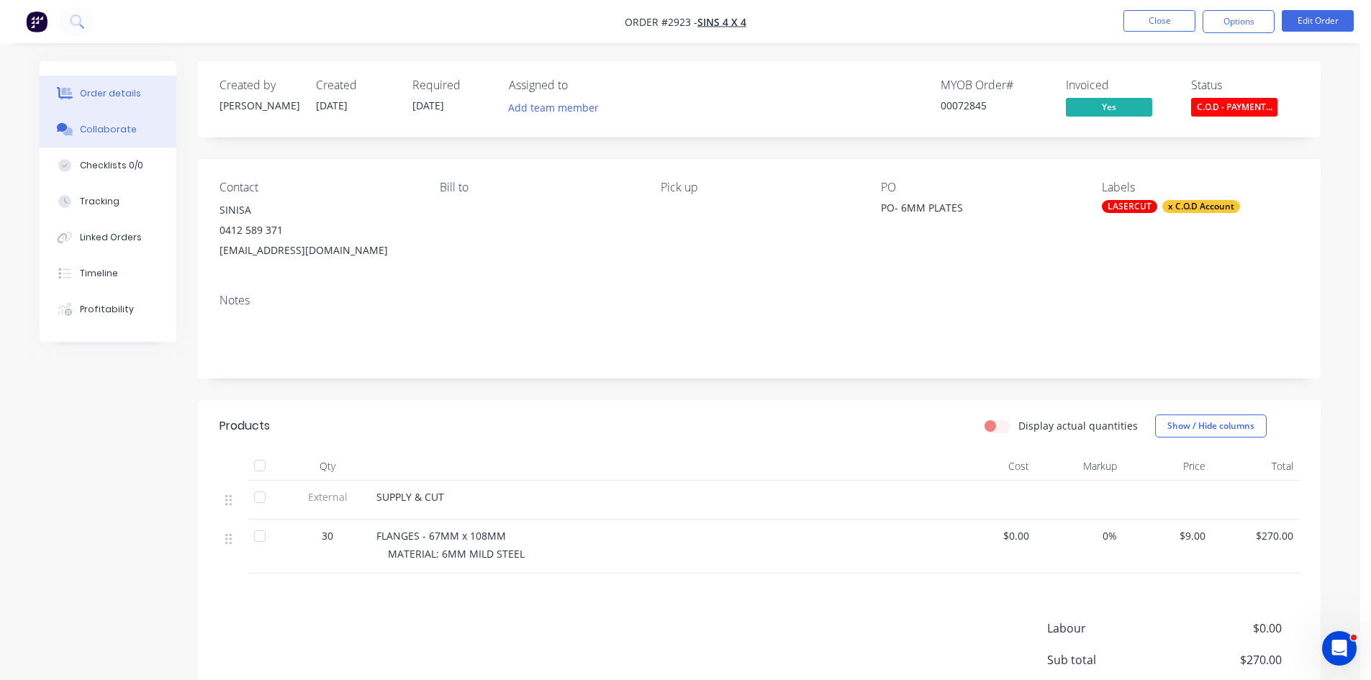
click at [100, 124] on div "Collaborate" at bounding box center [108, 129] width 57 height 13
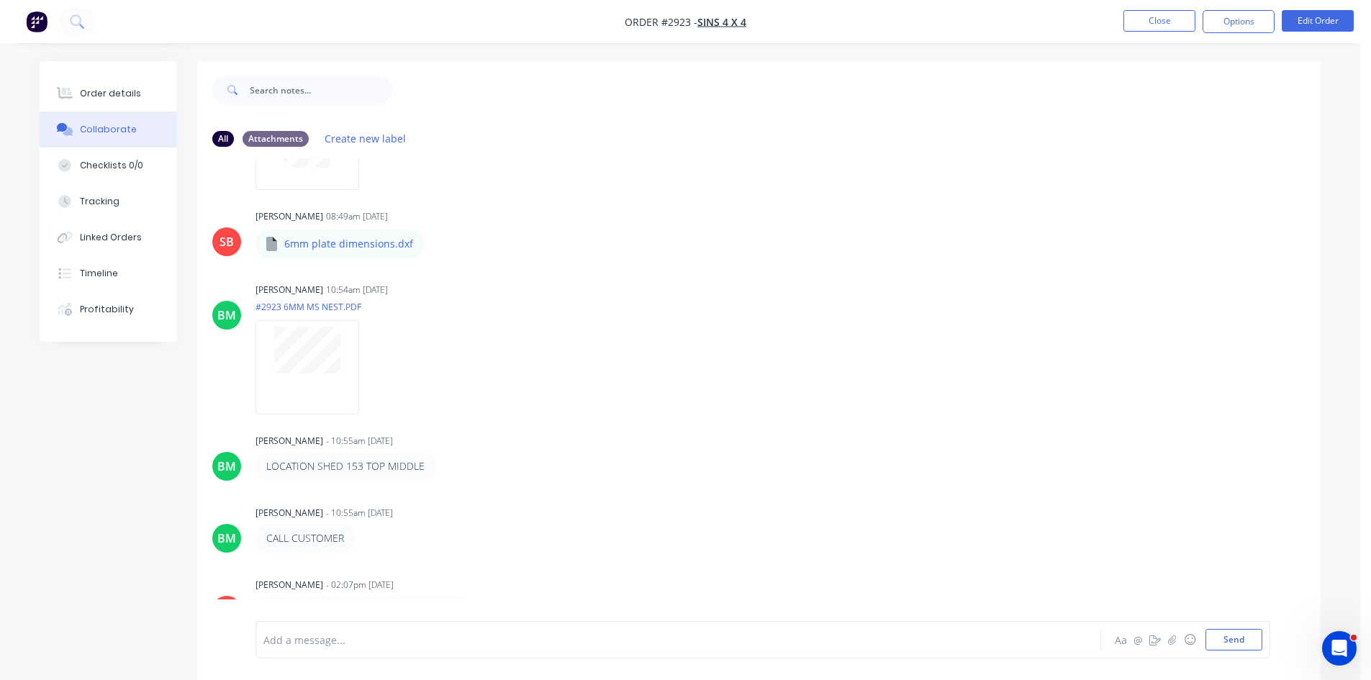
scroll to position [245, 0]
click at [411, 565] on div "SB Sandra Booker - 08:47am 15/09/25 From: Pronto Sheet Metal <pronto@prontoshee…" at bounding box center [759, 389] width 1123 height 463
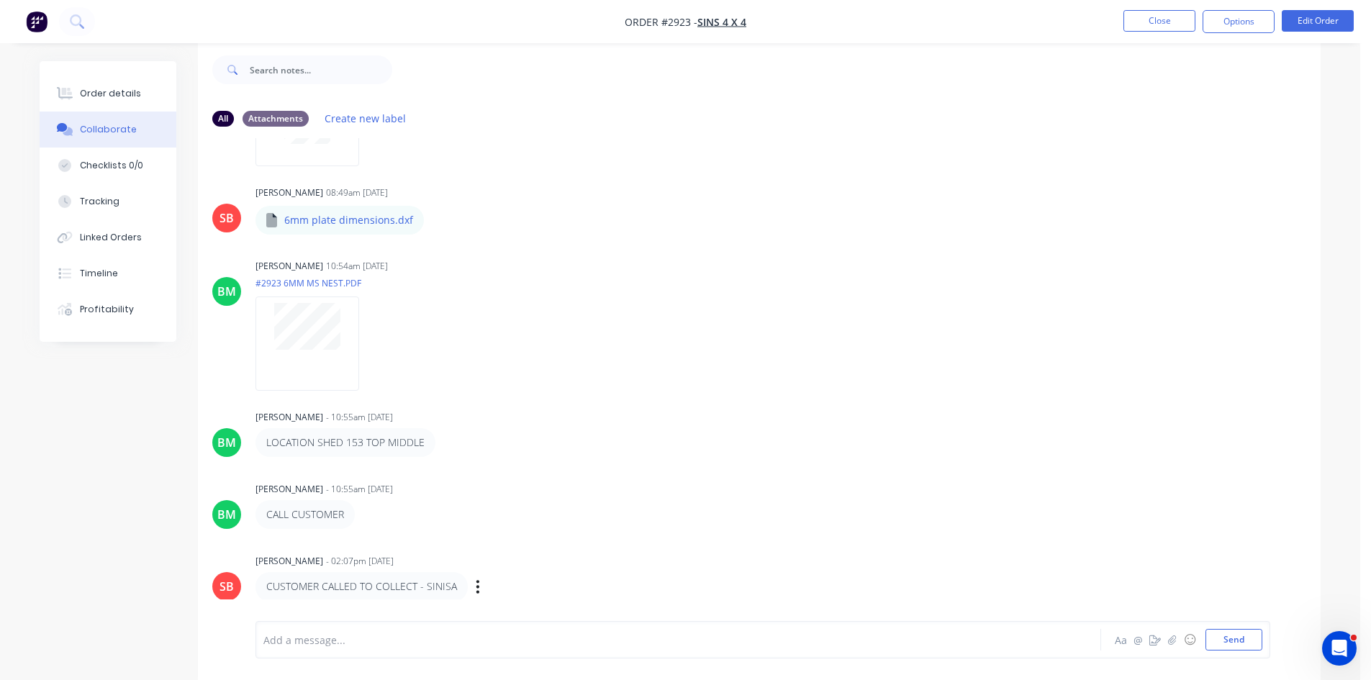
scroll to position [22, 0]
click at [96, 88] on div "Order details" at bounding box center [110, 93] width 61 height 13
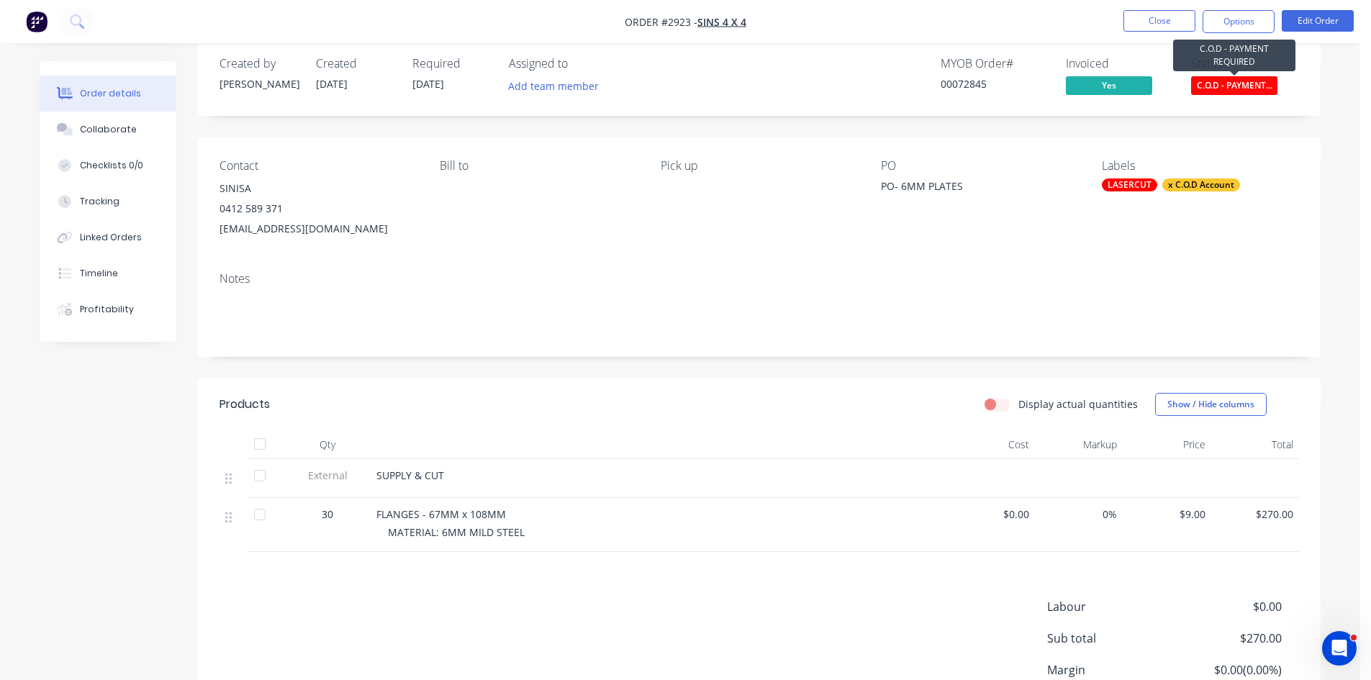
click at [1225, 85] on span "C.O.D - PAYMENT..." at bounding box center [1234, 85] width 86 height 18
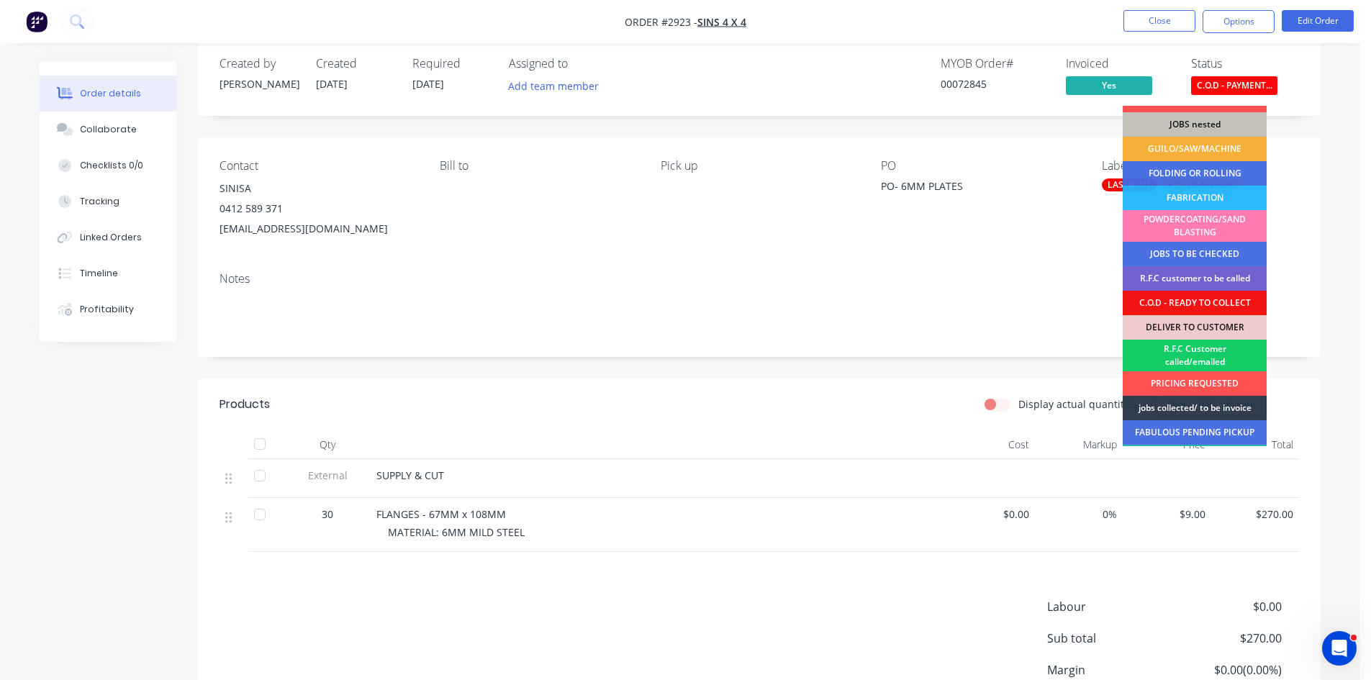
scroll to position [42, 0]
click at [1199, 194] on div "FABRICATION" at bounding box center [1195, 198] width 144 height 24
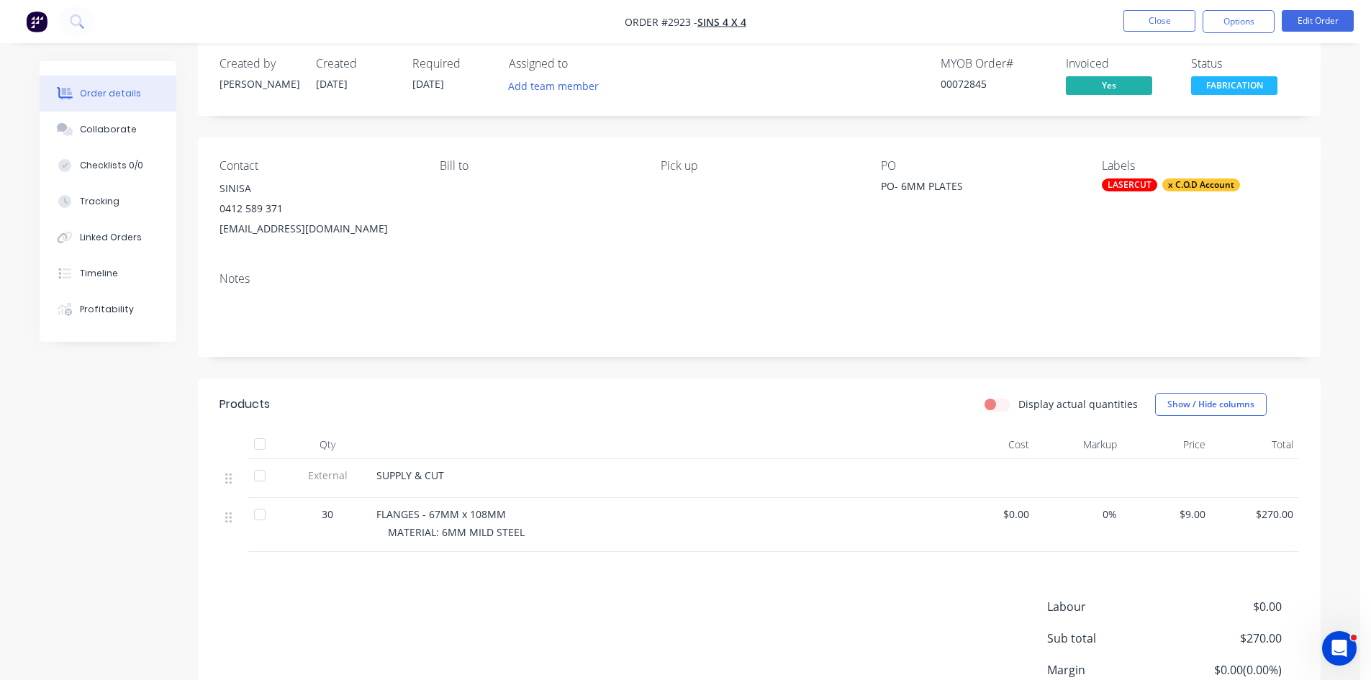
click at [1191, 186] on div "x C.O.D Account" at bounding box center [1202, 185] width 78 height 13
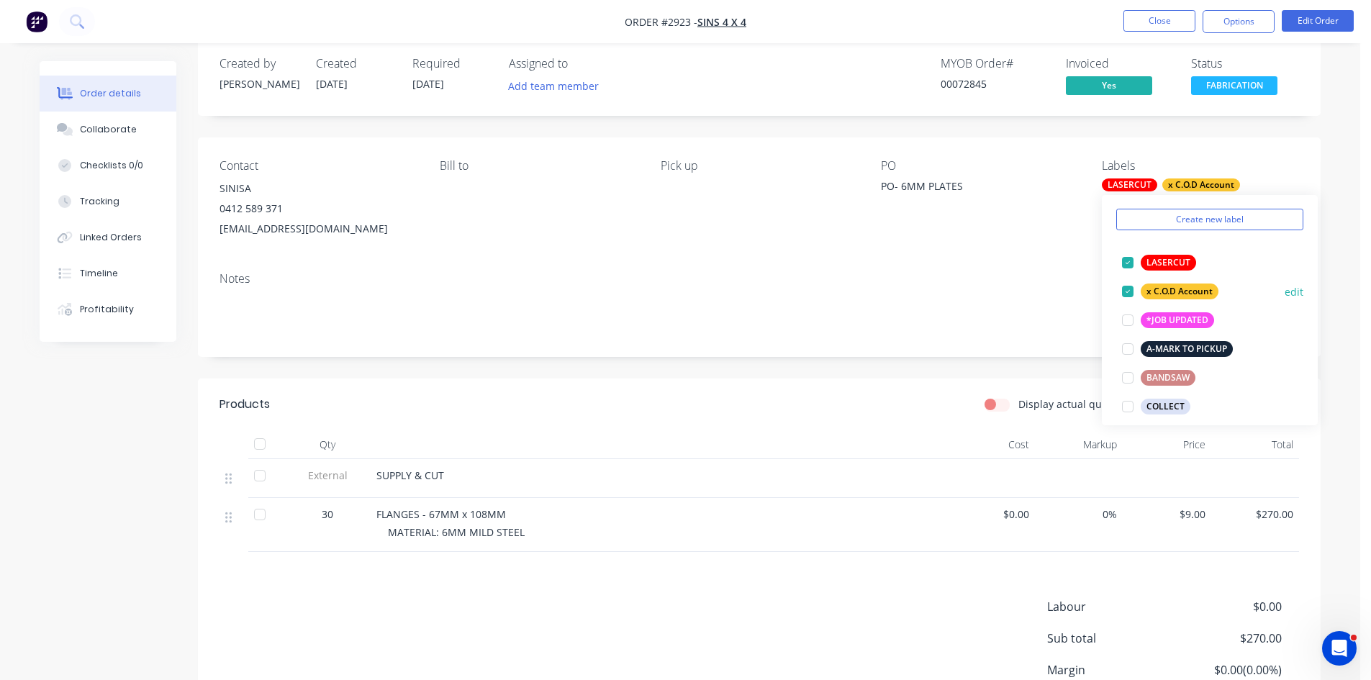
scroll to position [48, 0]
click at [1131, 289] on div at bounding box center [1128, 290] width 29 height 29
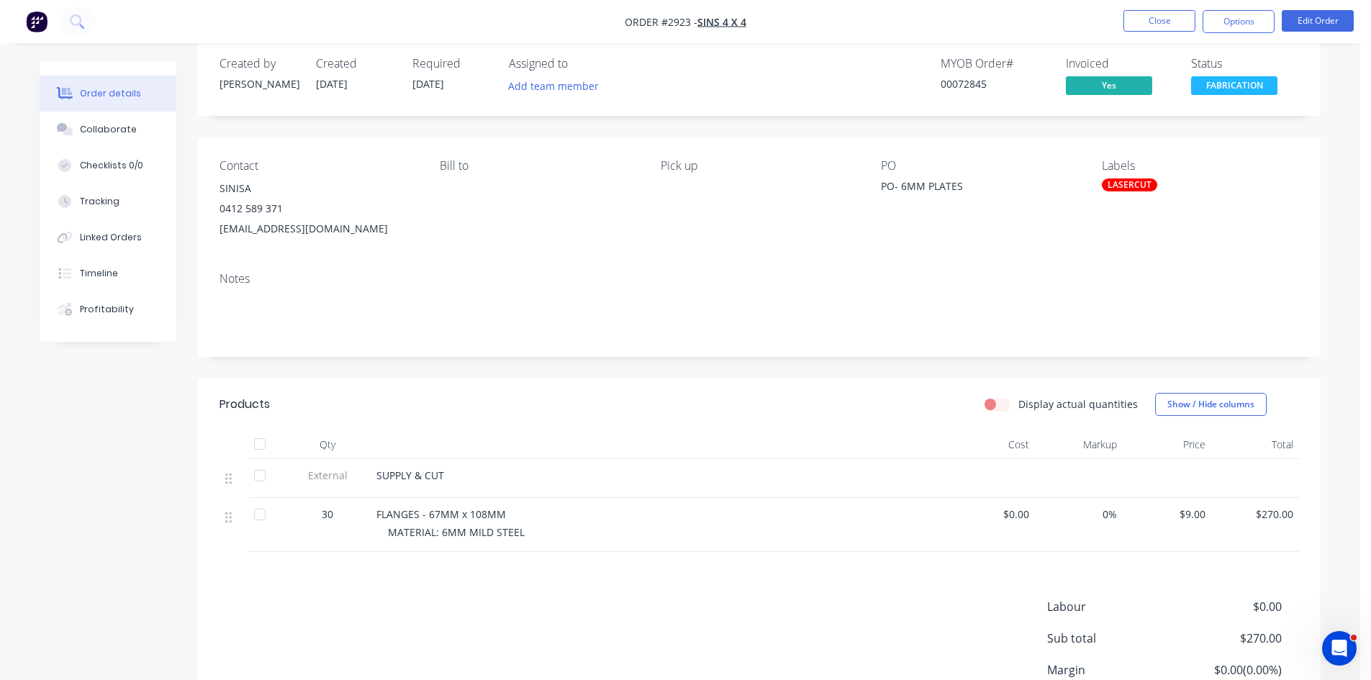
click at [1235, 157] on div "Contact SINISA 0412 589 371 sins4x4@gmail.com Bill to Pick up PO PO- 6MM PLATES…" at bounding box center [759, 198] width 1123 height 123
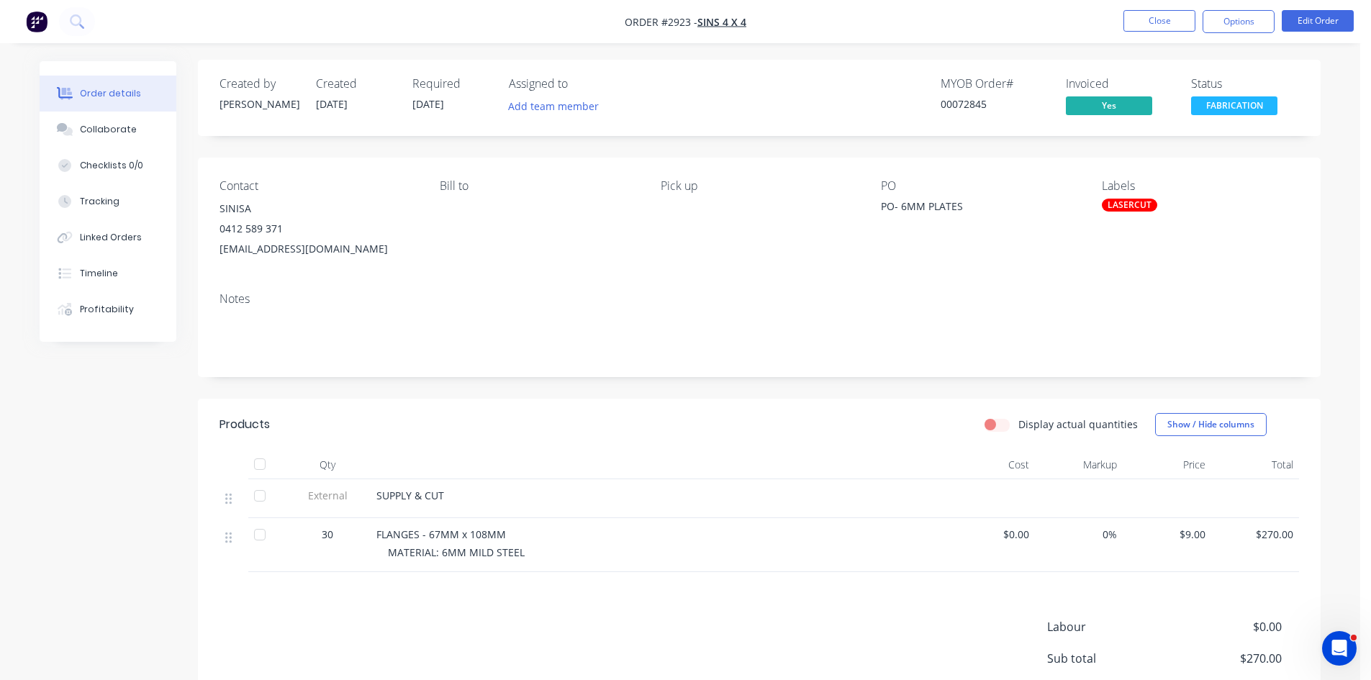
scroll to position [0, 0]
click at [122, 127] on div "Collaborate" at bounding box center [108, 129] width 57 height 13
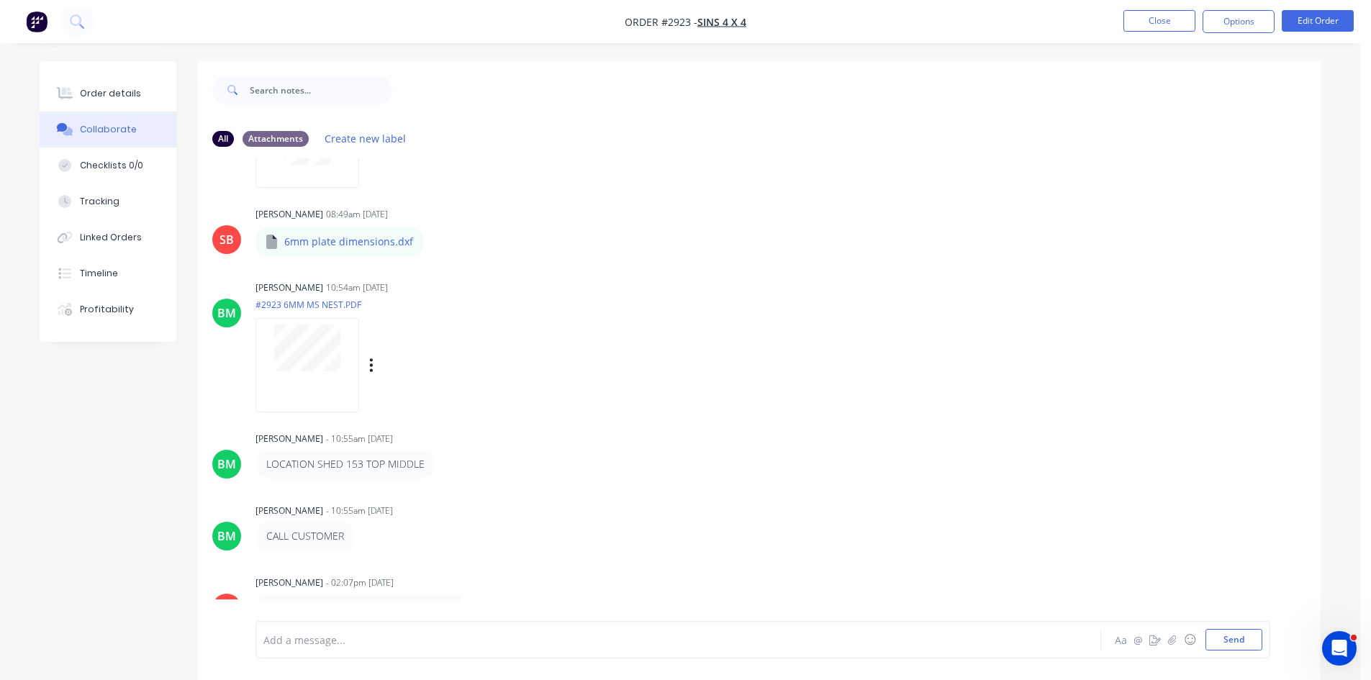
scroll to position [245, 0]
click at [1165, 22] on button "Close" at bounding box center [1160, 21] width 72 height 22
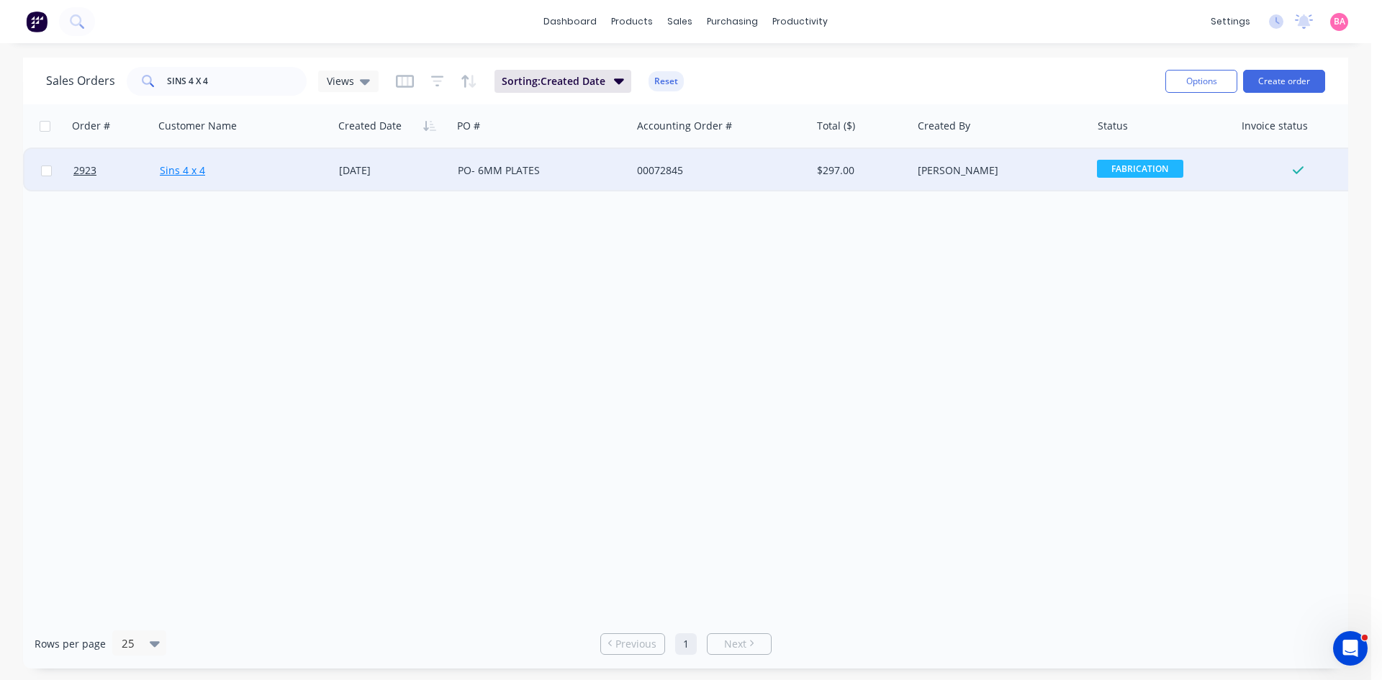
click at [201, 164] on link "Sins 4 x 4" at bounding box center [182, 170] width 45 height 14
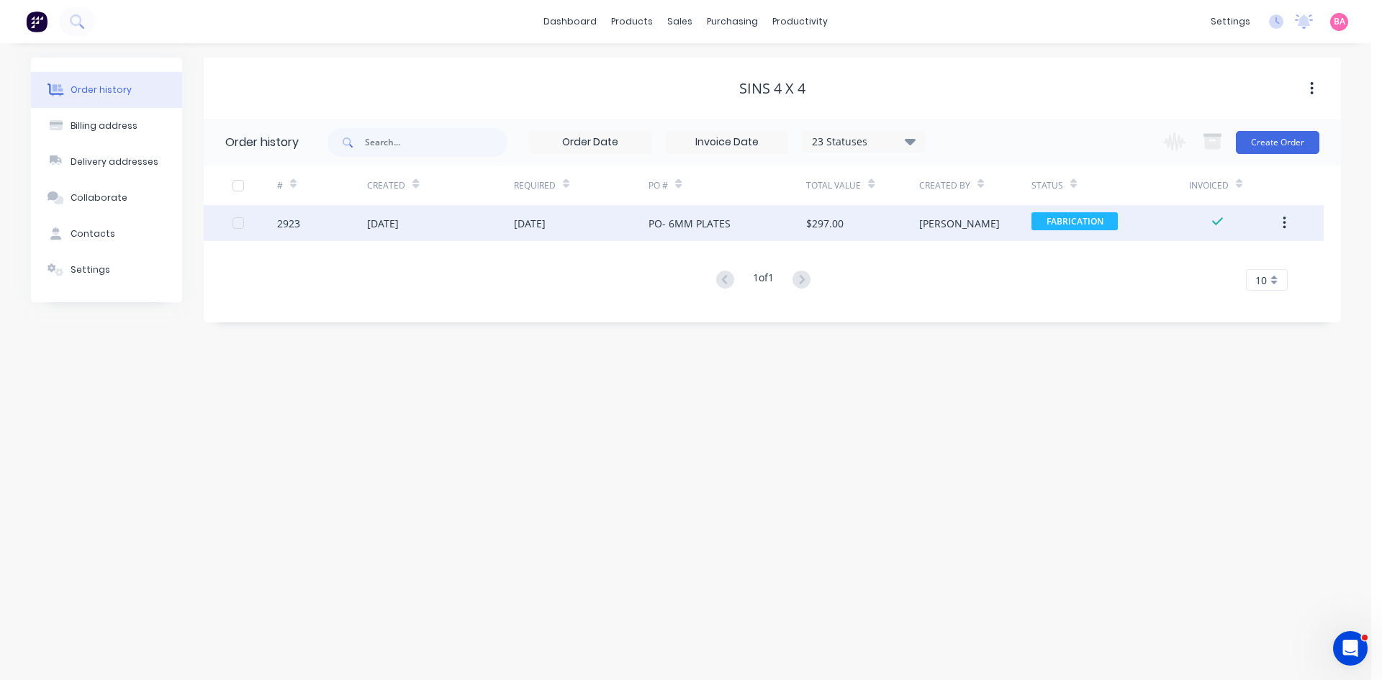
click at [281, 222] on div "2923" at bounding box center [288, 223] width 23 height 15
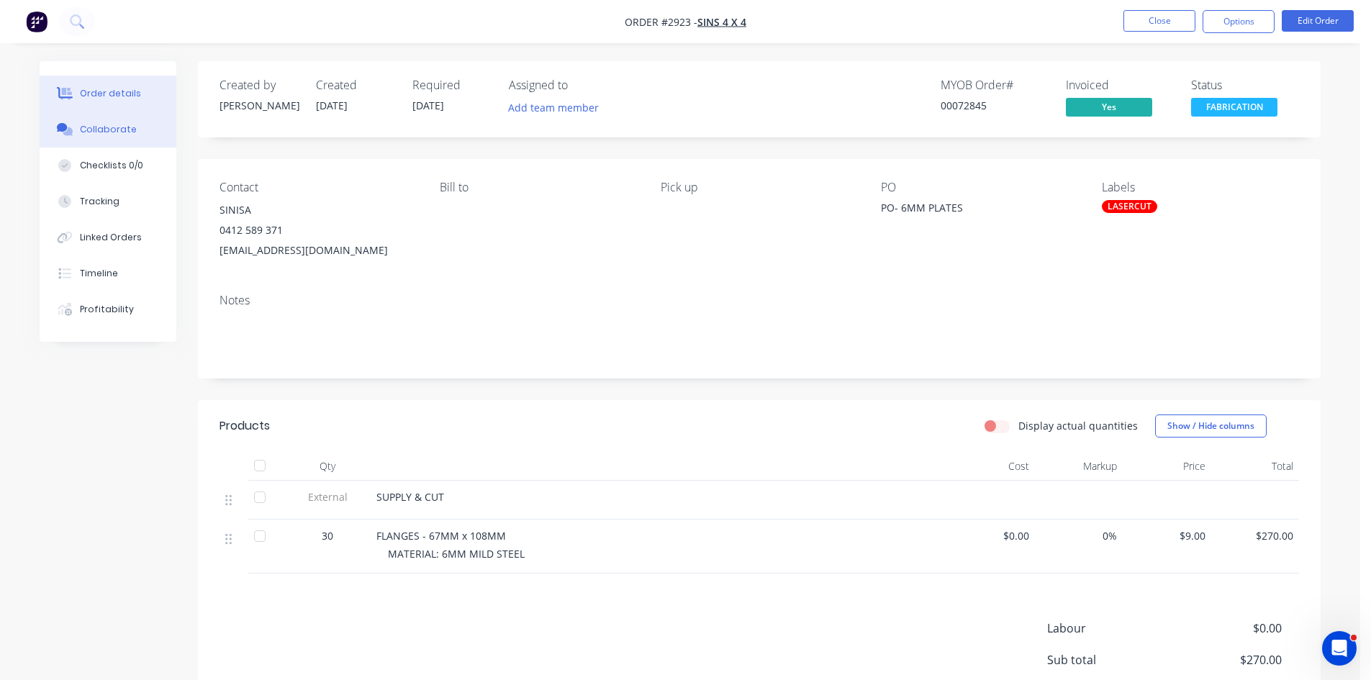
click at [119, 126] on div "Collaborate" at bounding box center [108, 129] width 57 height 13
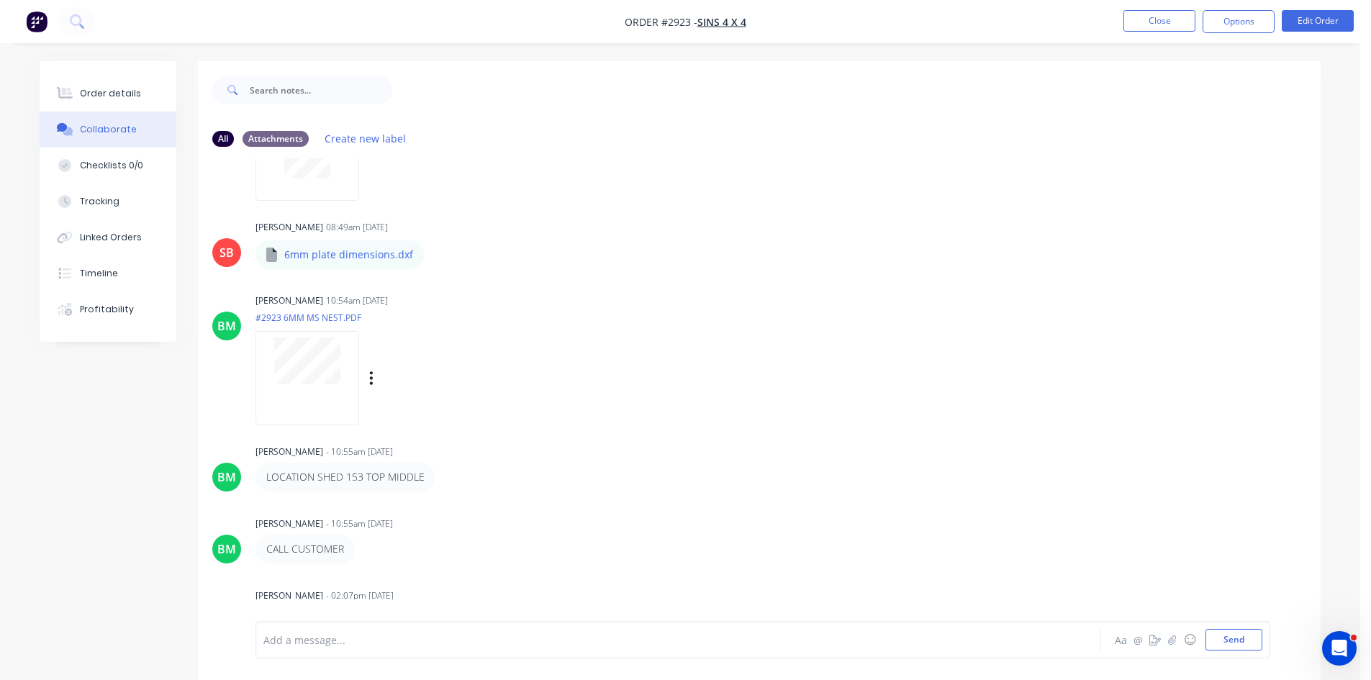
scroll to position [245, 0]
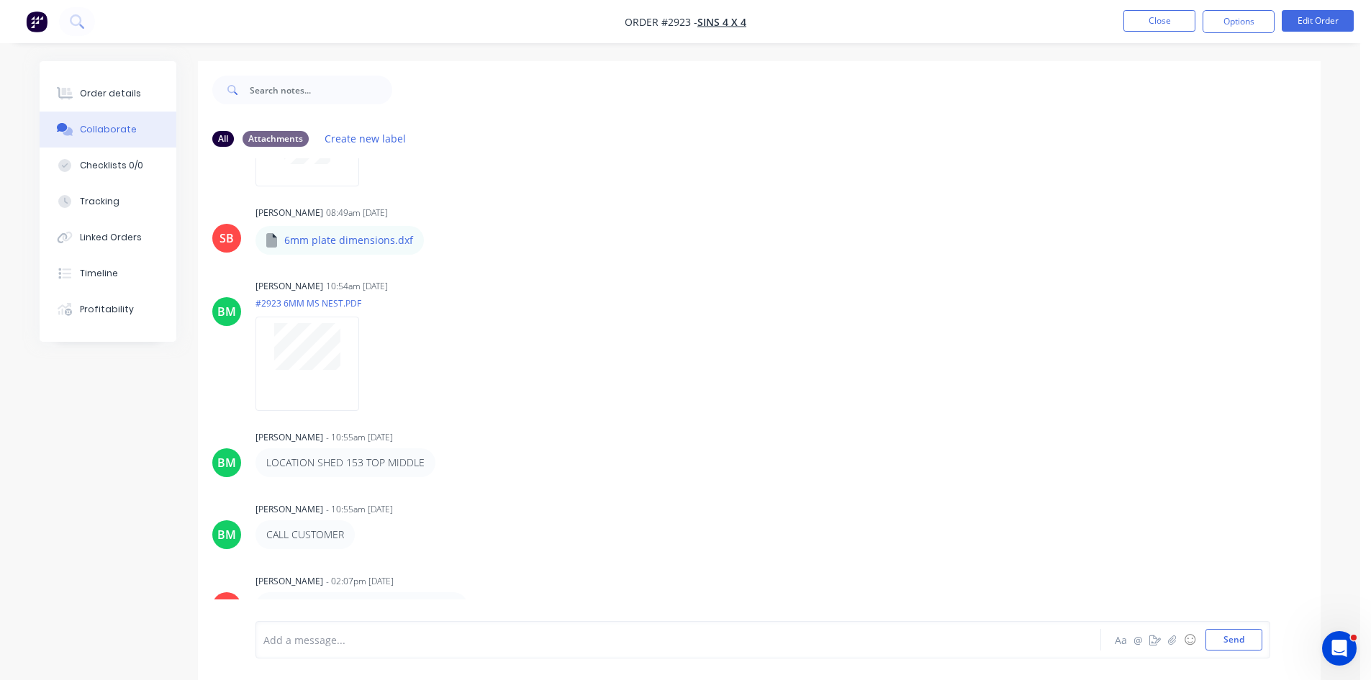
click at [628, 479] on div "SB Sandra Booker - 08:47am 15/09/25 From: Pronto Sheet Metal <pronto@prontoshee…" at bounding box center [759, 389] width 1123 height 463
click at [792, 531] on div "BM Brett Mcallister - 10:55am 16/09/25 CALL CUSTOMER Labels Edit Delete" at bounding box center [759, 524] width 1123 height 50
click at [663, 600] on div "Add a message... Aa @ ☺ Send" at bounding box center [759, 640] width 1123 height 81
click at [372, 605] on div "Add a message... Aa @ ☺ Send" at bounding box center [759, 640] width 1123 height 81
click at [448, 646] on div at bounding box center [638, 640] width 749 height 15
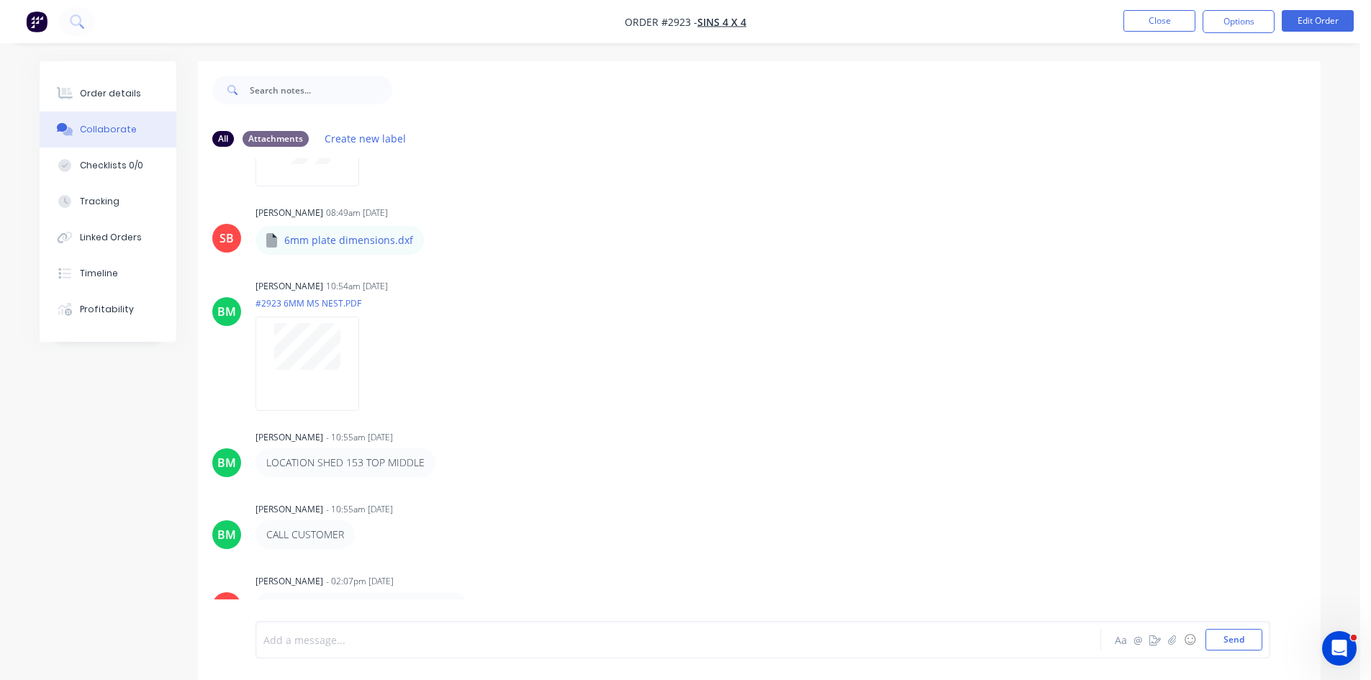
click at [714, 555] on div "SB Sandra Booker - 08:47am 15/09/25 From: Pronto Sheet Metal <pronto@prontoshee…" at bounding box center [759, 389] width 1123 height 463
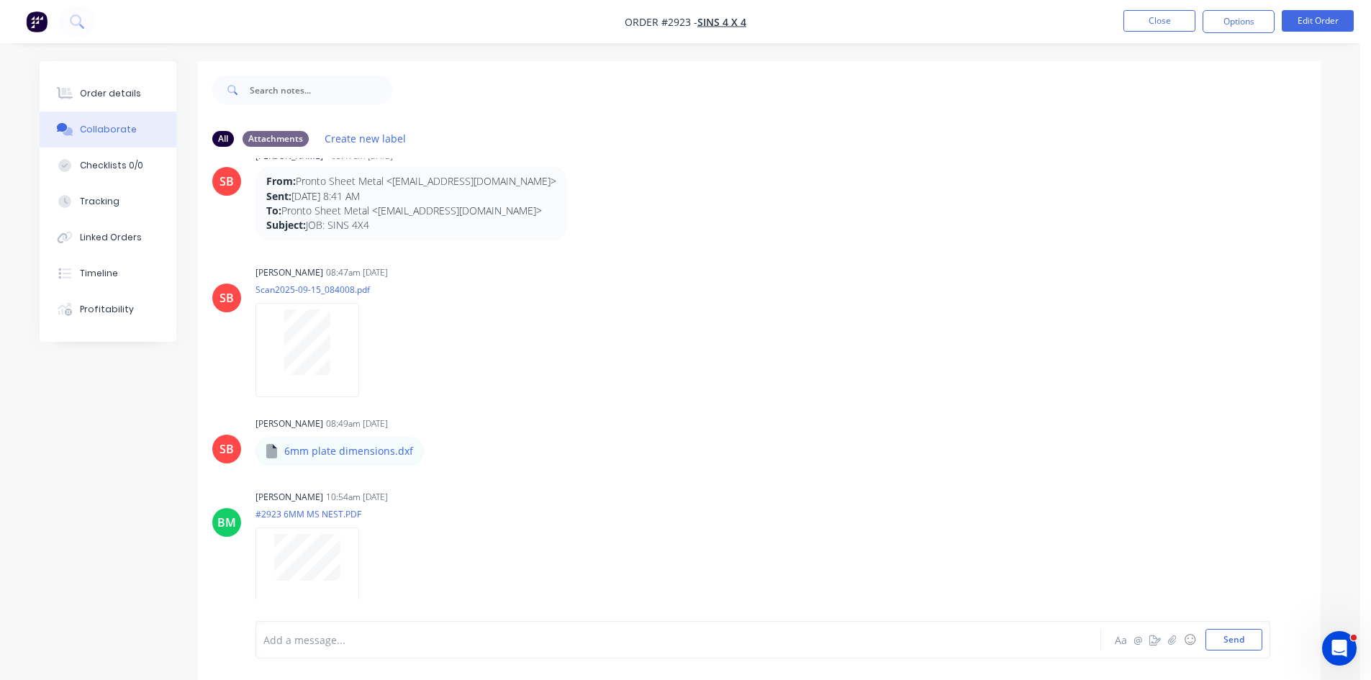
scroll to position [30, 0]
click at [1176, 546] on div "BM Brett Mcallister 10:54am 16/09/25 #2923 6MM MS NEST.PDF Labels Download Dele…" at bounding box center [759, 556] width 1123 height 130
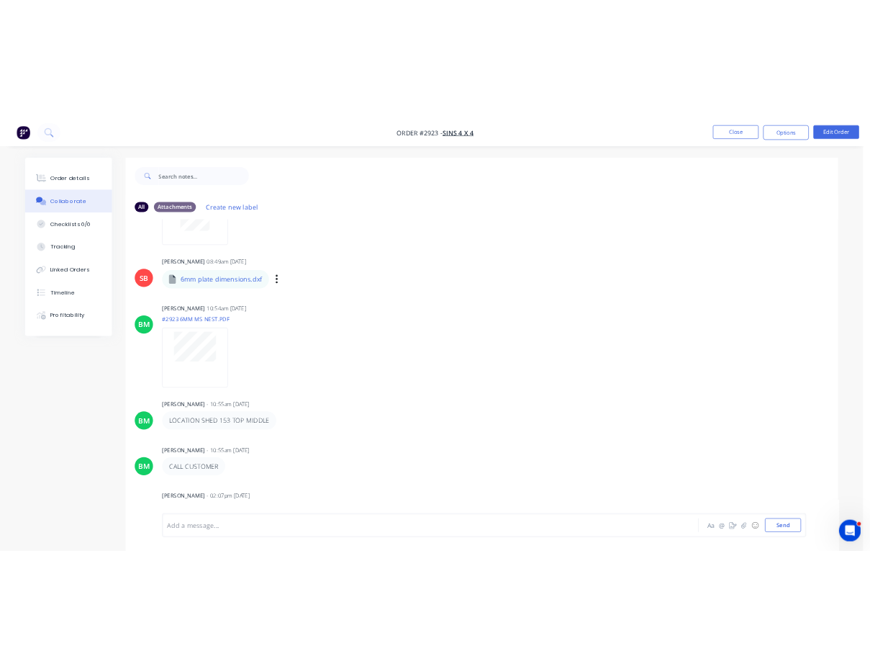
scroll to position [245, 0]
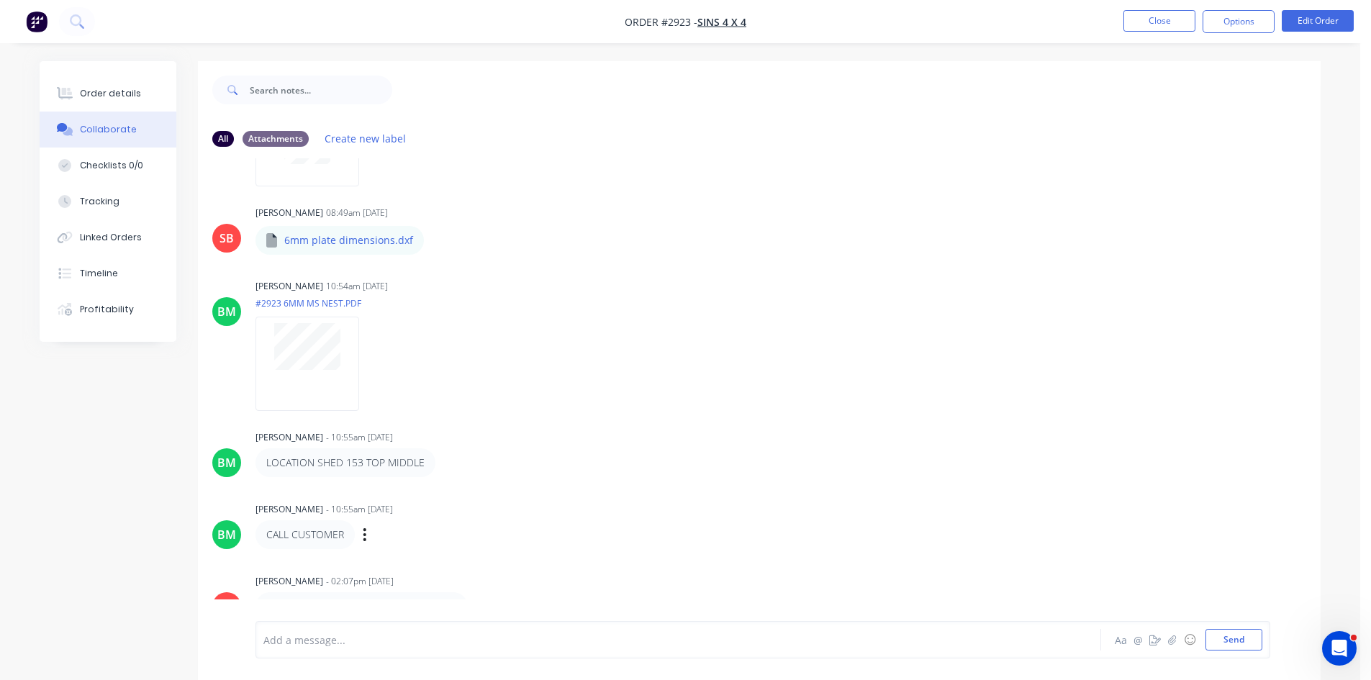
drag, startPoint x: 477, startPoint y: 509, endPoint x: 477, endPoint y: 520, distance: 11.5
click at [477, 520] on div "Brett Mcallister - 10:55am 16/09/25 CALL CUSTOMER Labels Edit Delete" at bounding box center [481, 524] width 450 height 50
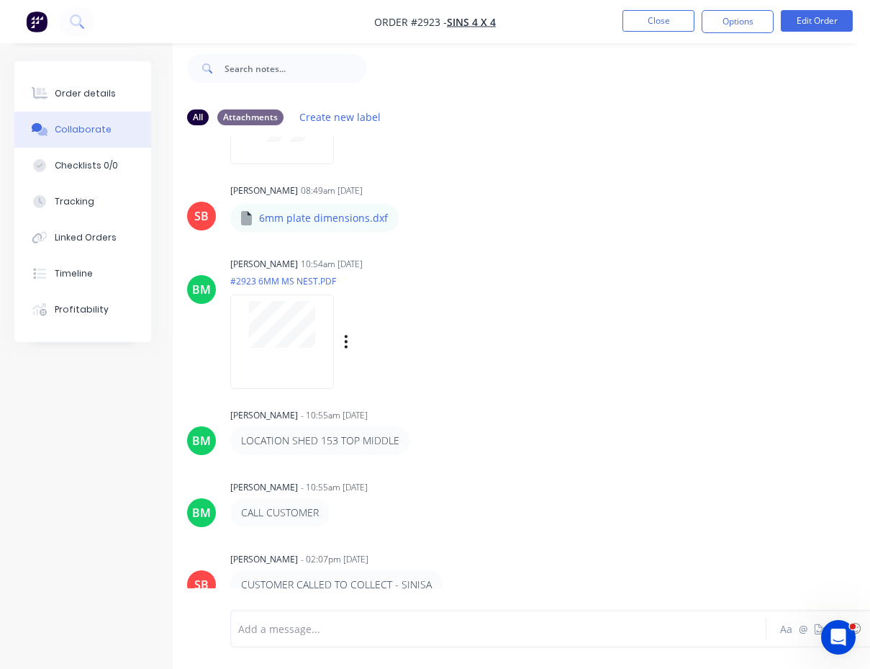
scroll to position [32, 0]
click at [818, 152] on div "SB Sandra Booker - 08:47am 15/09/25 From: Pronto Sheet Metal <pronto@prontoshee…" at bounding box center [579, 362] width 813 height 451
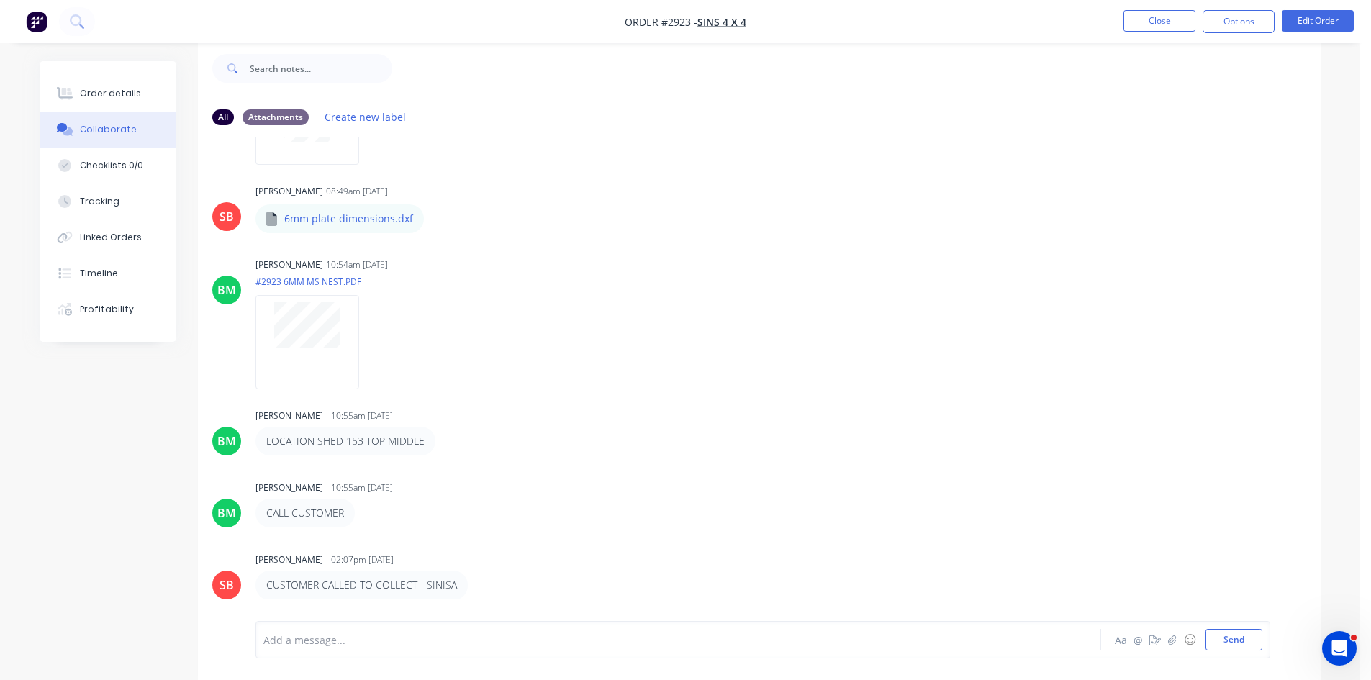
scroll to position [245, 0]
click at [444, 441] on icon "button" at bounding box center [445, 441] width 3 height 13
click at [478, 490] on button "Delete" at bounding box center [498, 491] width 91 height 24
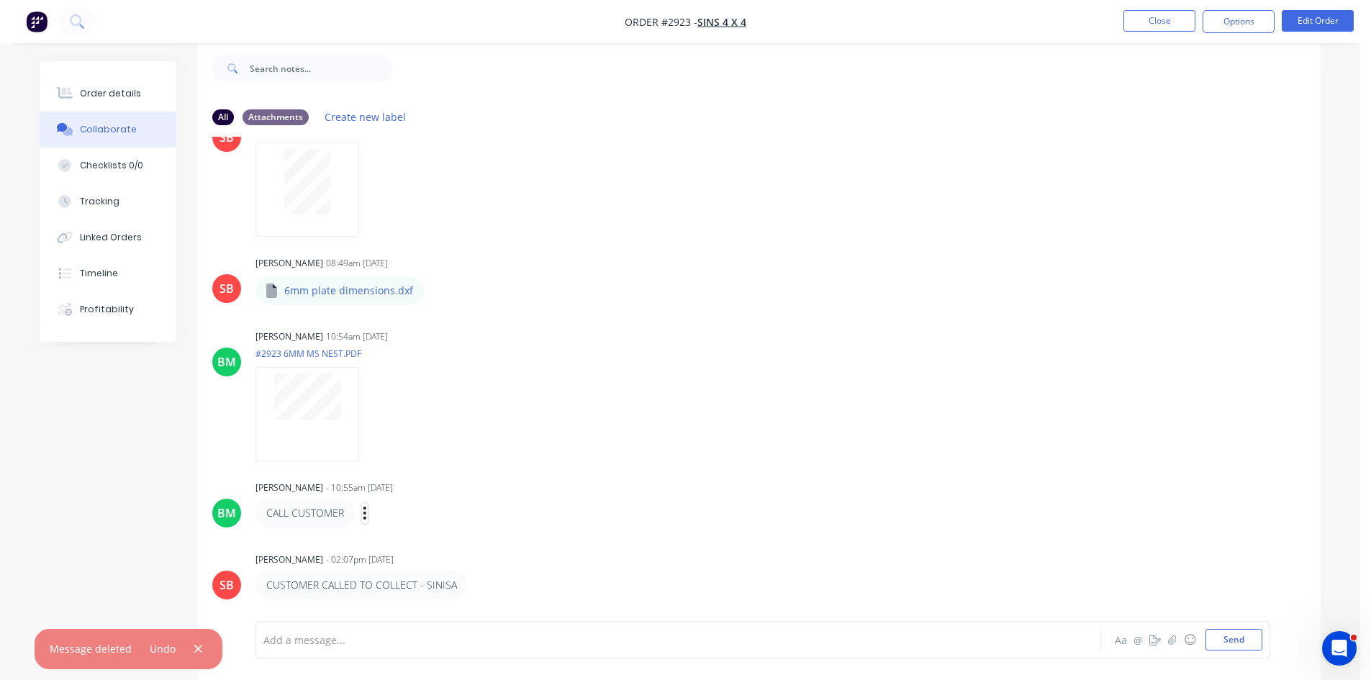
click at [367, 515] on icon "button" at bounding box center [365, 513] width 4 height 17
click at [405, 563] on button "Delete" at bounding box center [417, 563] width 91 height 24
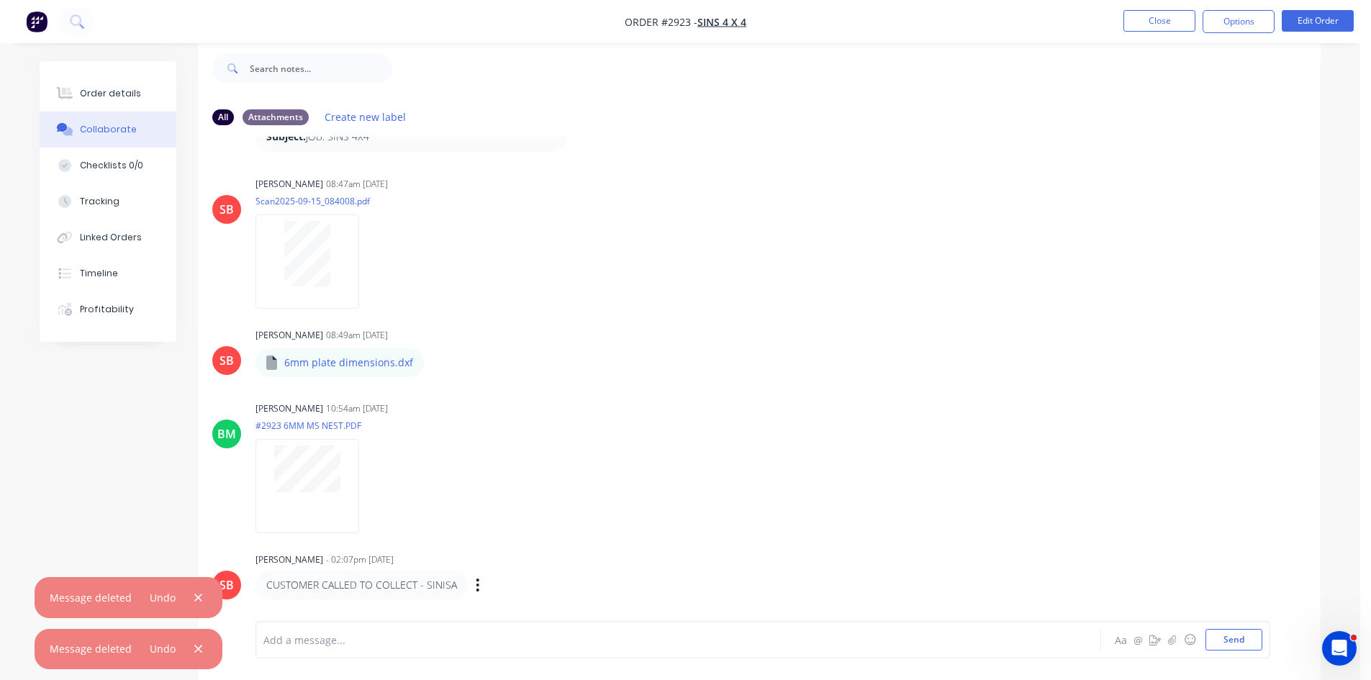
click at [477, 587] on div "Labels Edit Delete" at bounding box center [479, 585] width 9 height 21
click at [476, 587] on icon "button" at bounding box center [478, 585] width 4 height 17
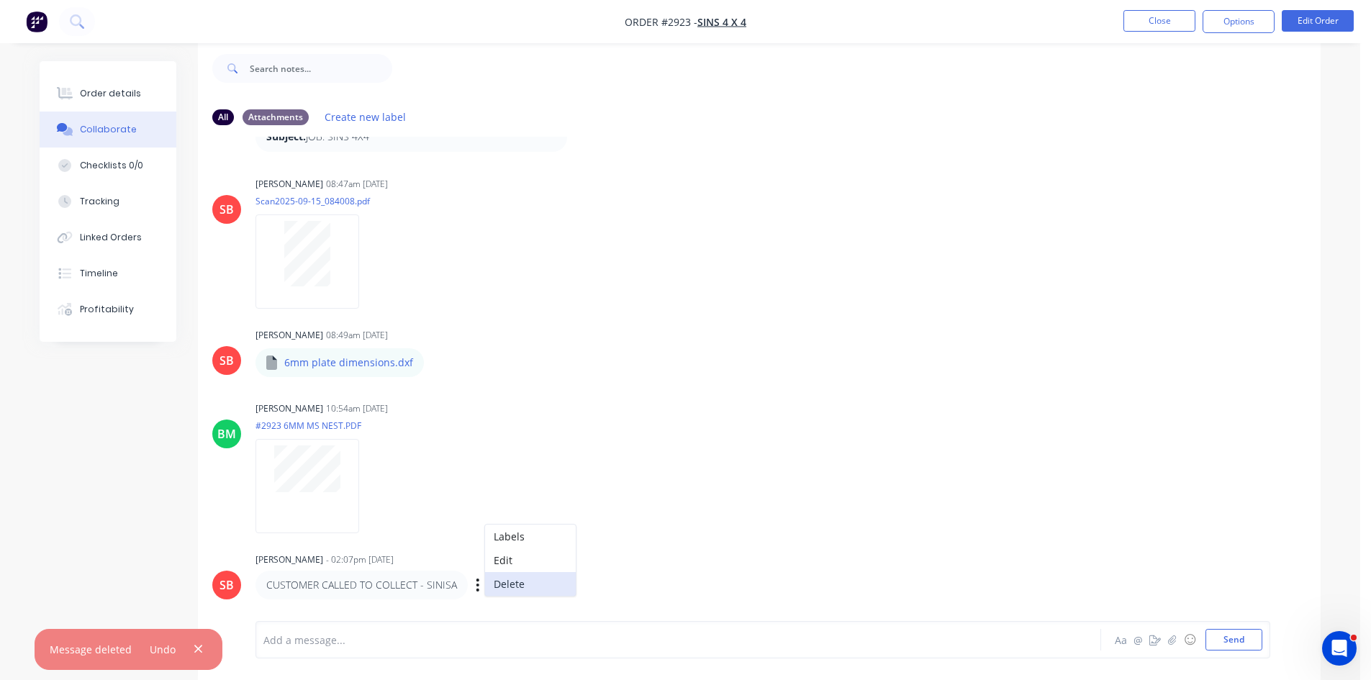
click at [518, 583] on button "Delete" at bounding box center [530, 584] width 91 height 24
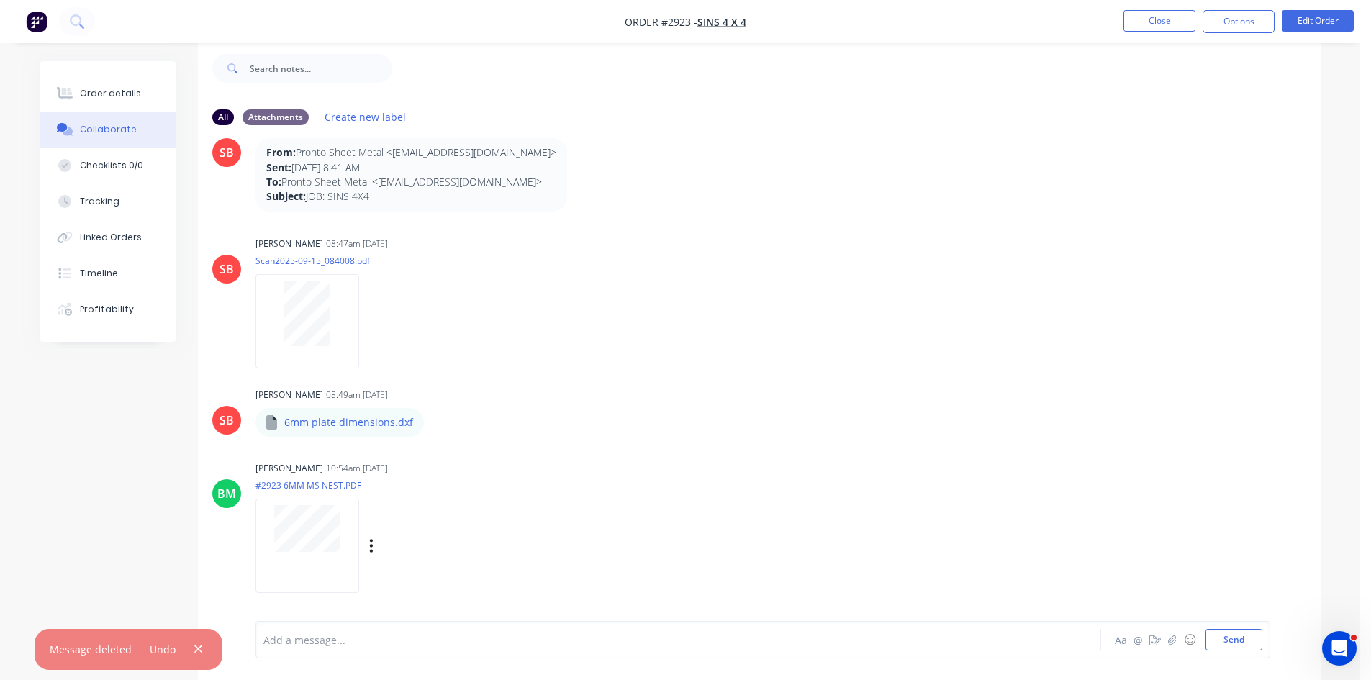
click at [621, 546] on div "Brett Mcallister 10:54am 16/09/25 #2923 6MM MS NEST.PDF Labels Download Delete" at bounding box center [481, 523] width 450 height 130
click at [370, 545] on icon "button" at bounding box center [371, 546] width 4 height 17
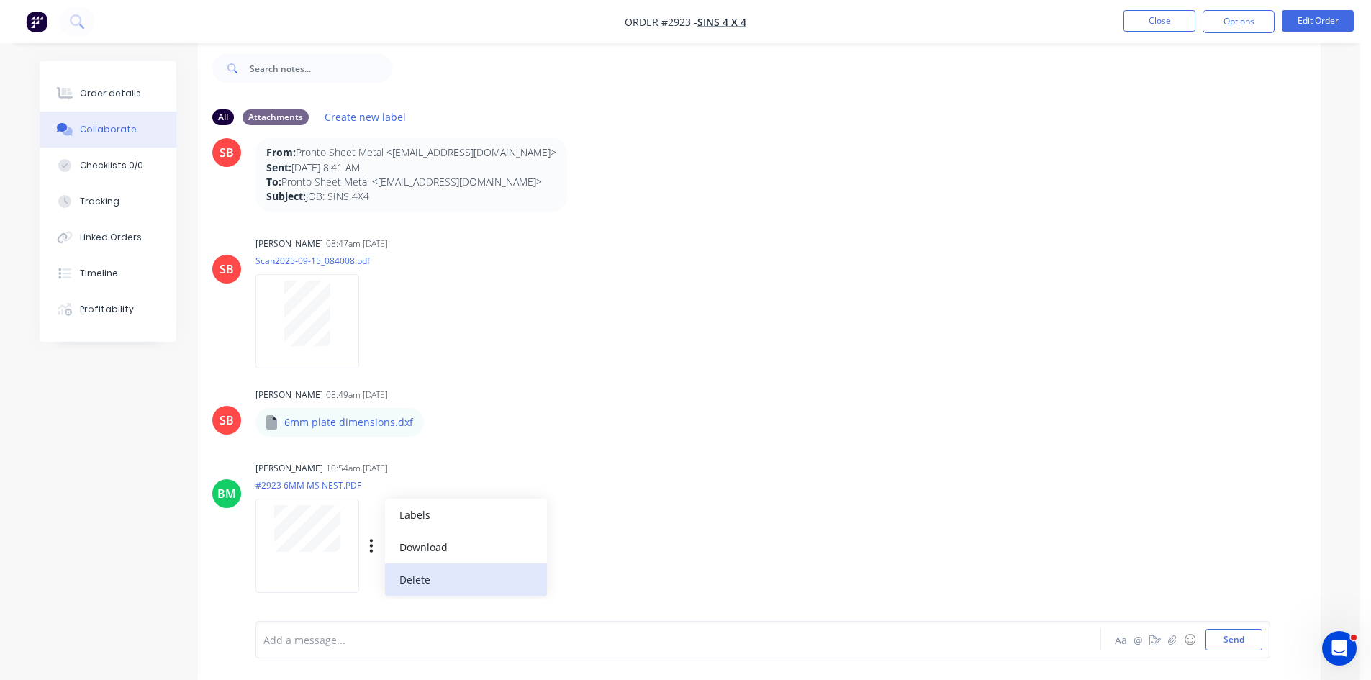
click at [421, 575] on button "Delete" at bounding box center [466, 580] width 162 height 32
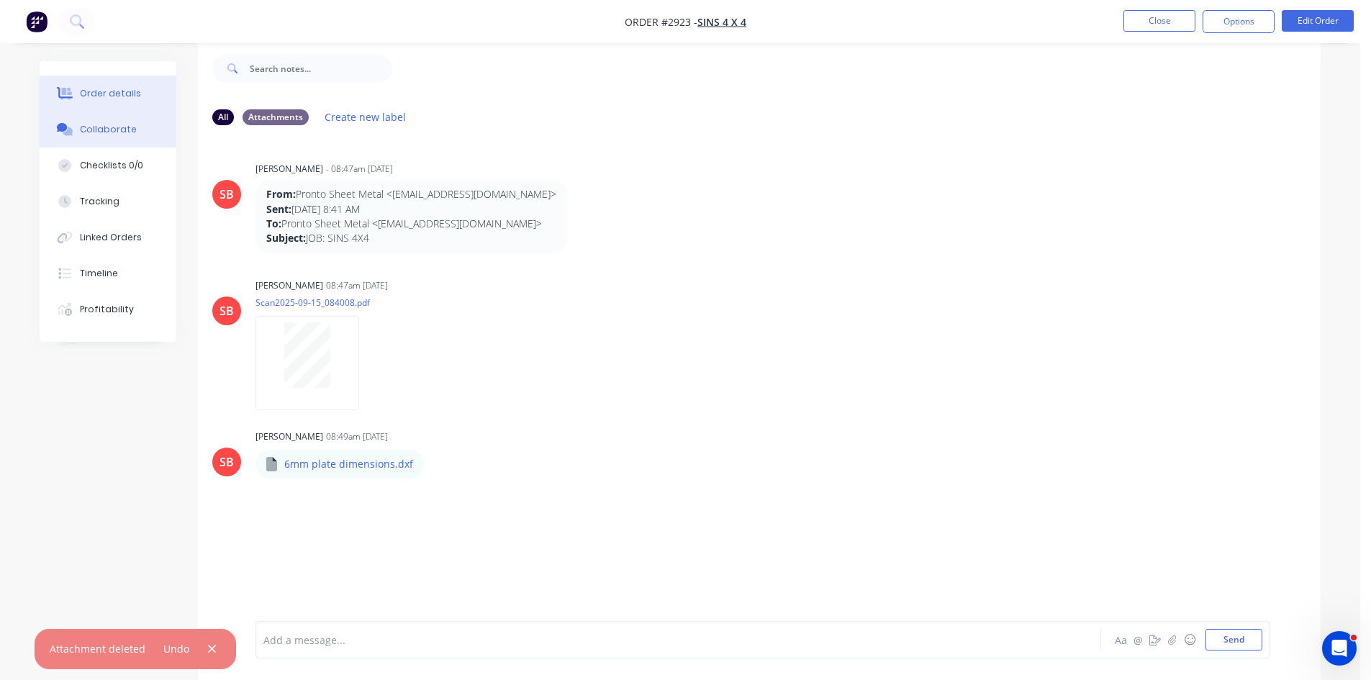
click at [111, 86] on button "Order details" at bounding box center [108, 94] width 137 height 36
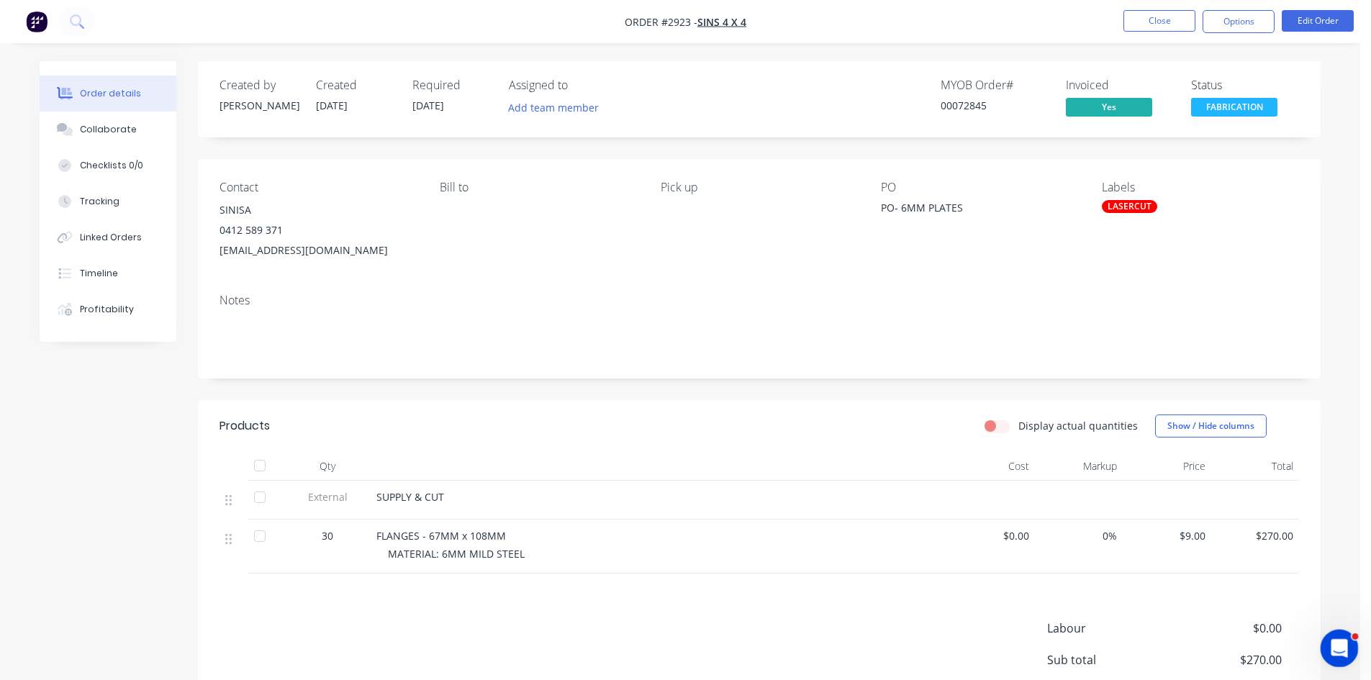
click at [1348, 639] on div "Open Intercom Messenger" at bounding box center [1338, 647] width 48 height 48
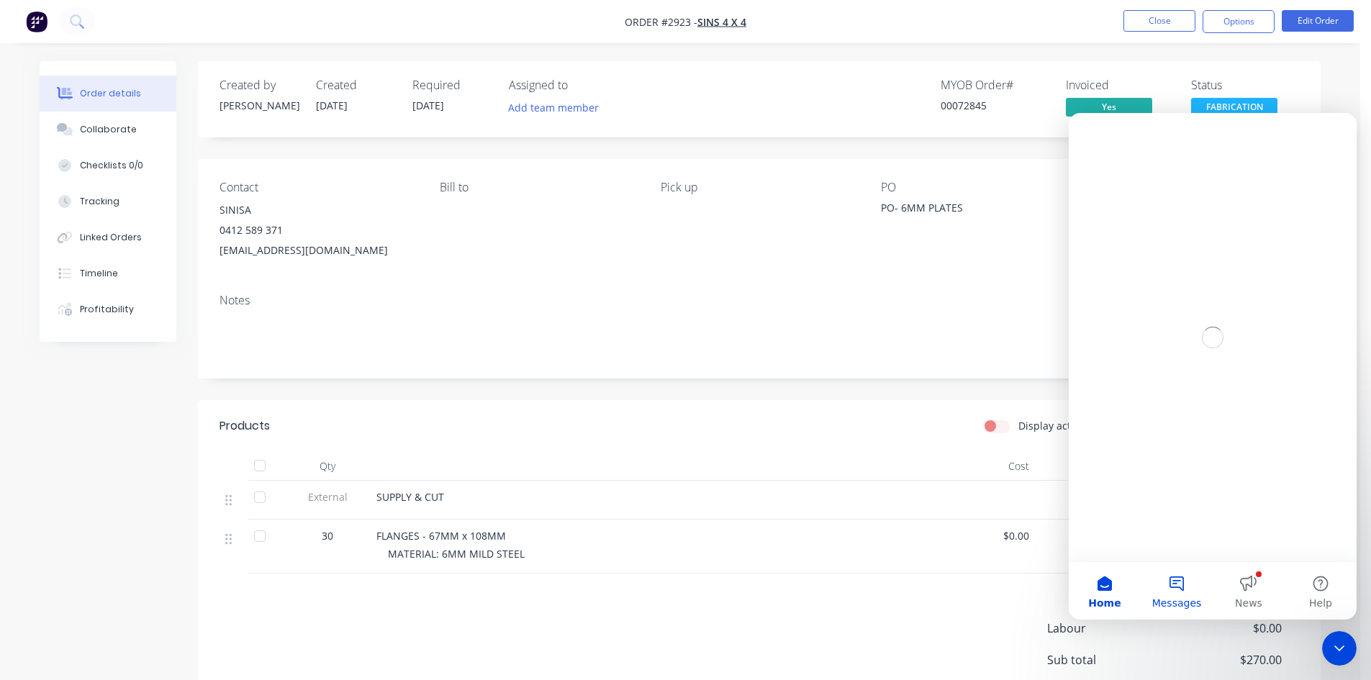
click at [1182, 598] on span "Messages" at bounding box center [1177, 603] width 50 height 10
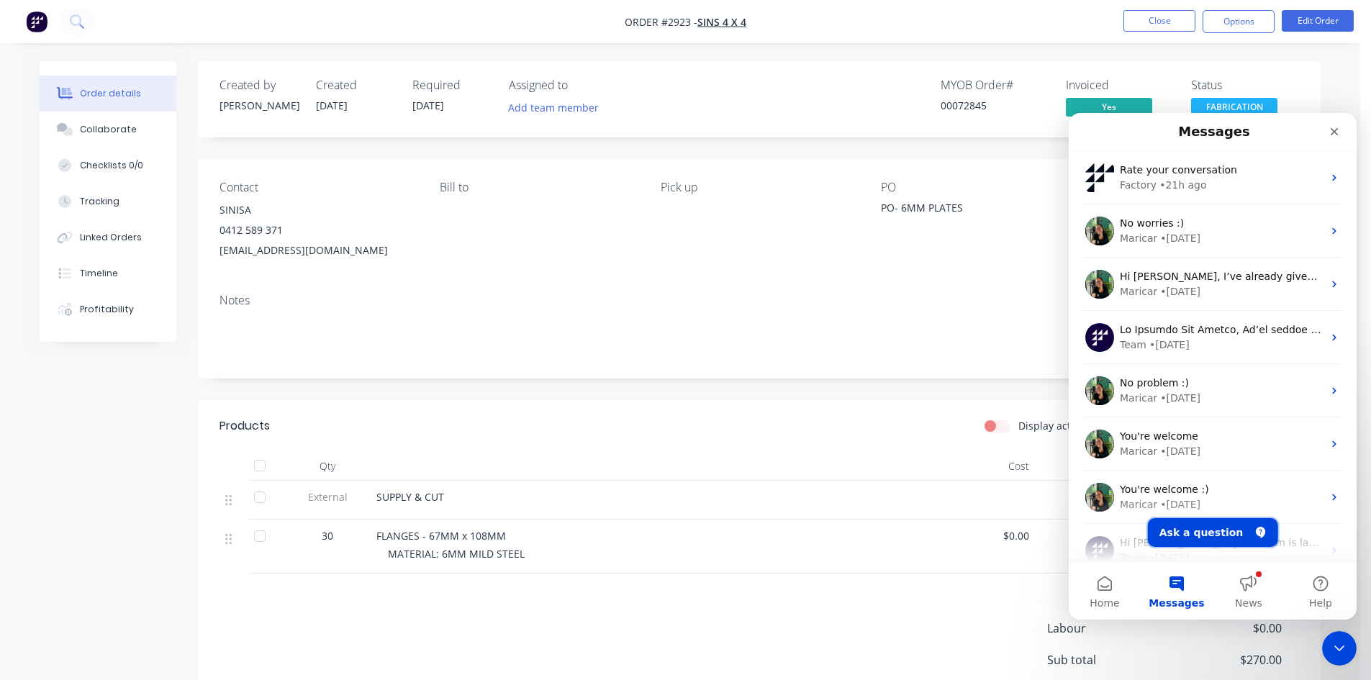
click at [1204, 530] on button "Ask a question" at bounding box center [1213, 532] width 130 height 29
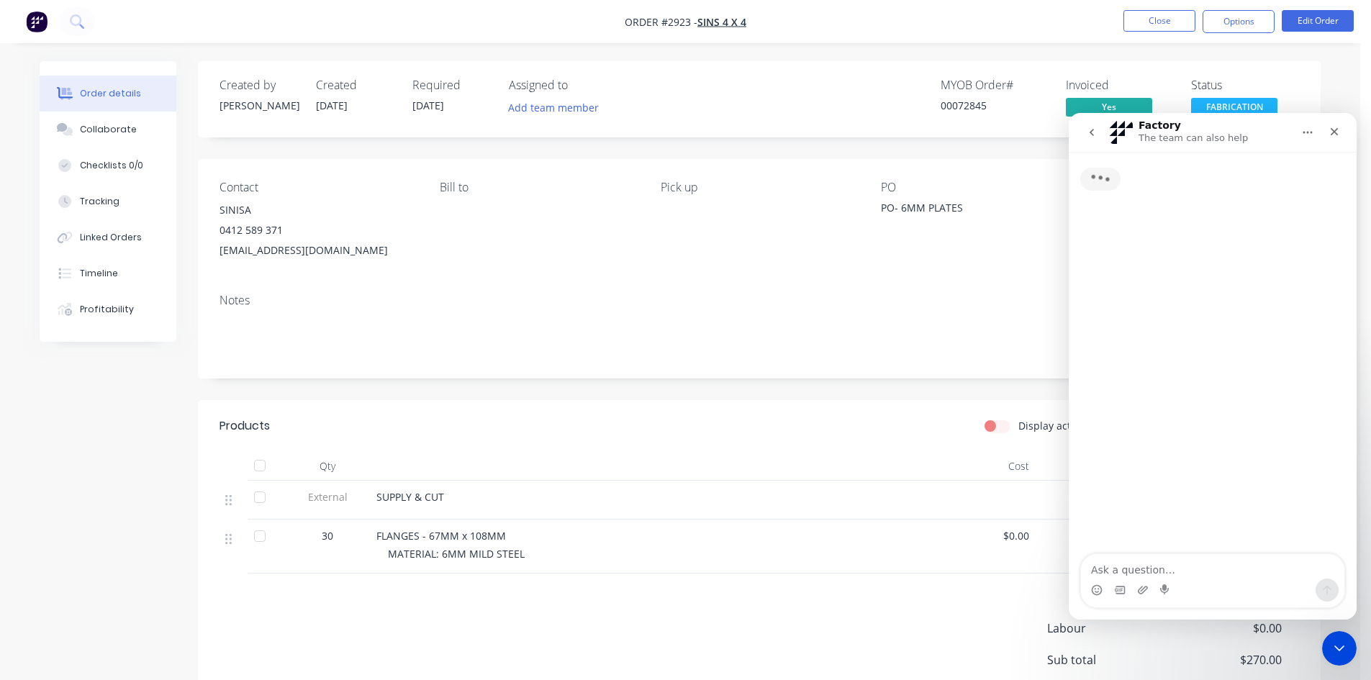
click at [1168, 569] on textarea "Ask a question…" at bounding box center [1212, 566] width 263 height 24
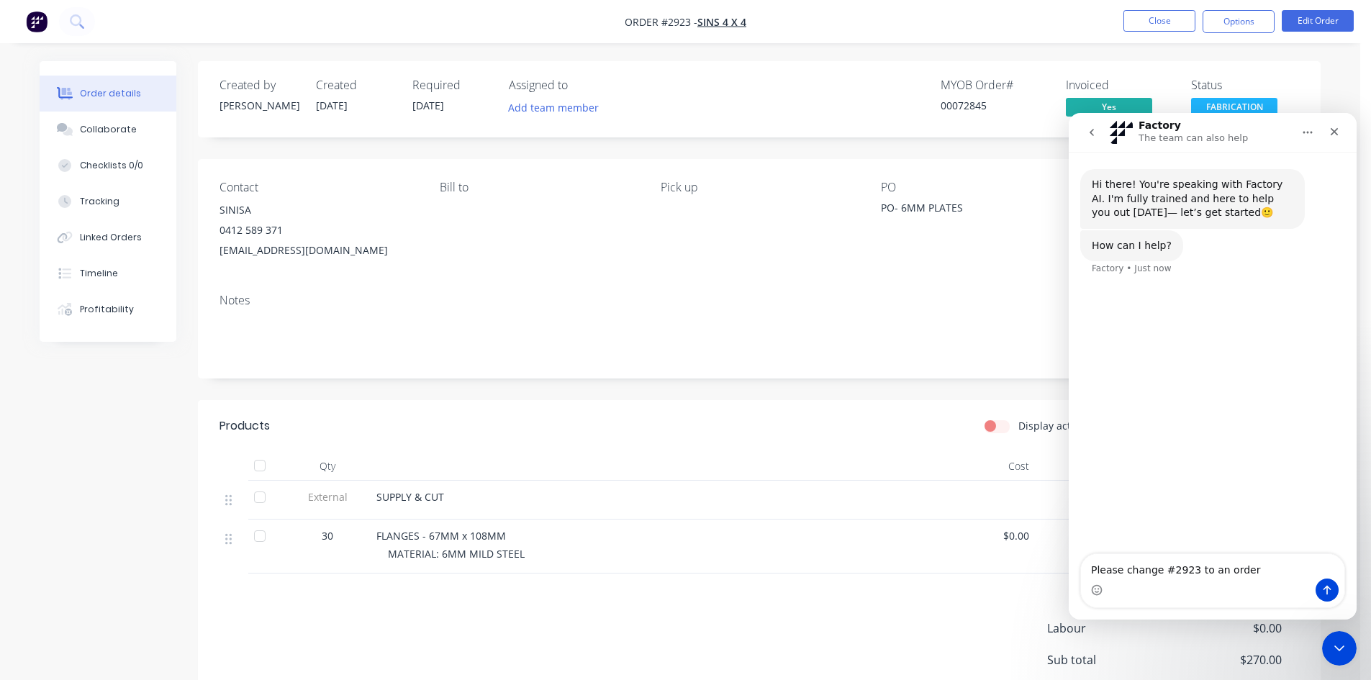
type textarea "Please change #2923 to an order"
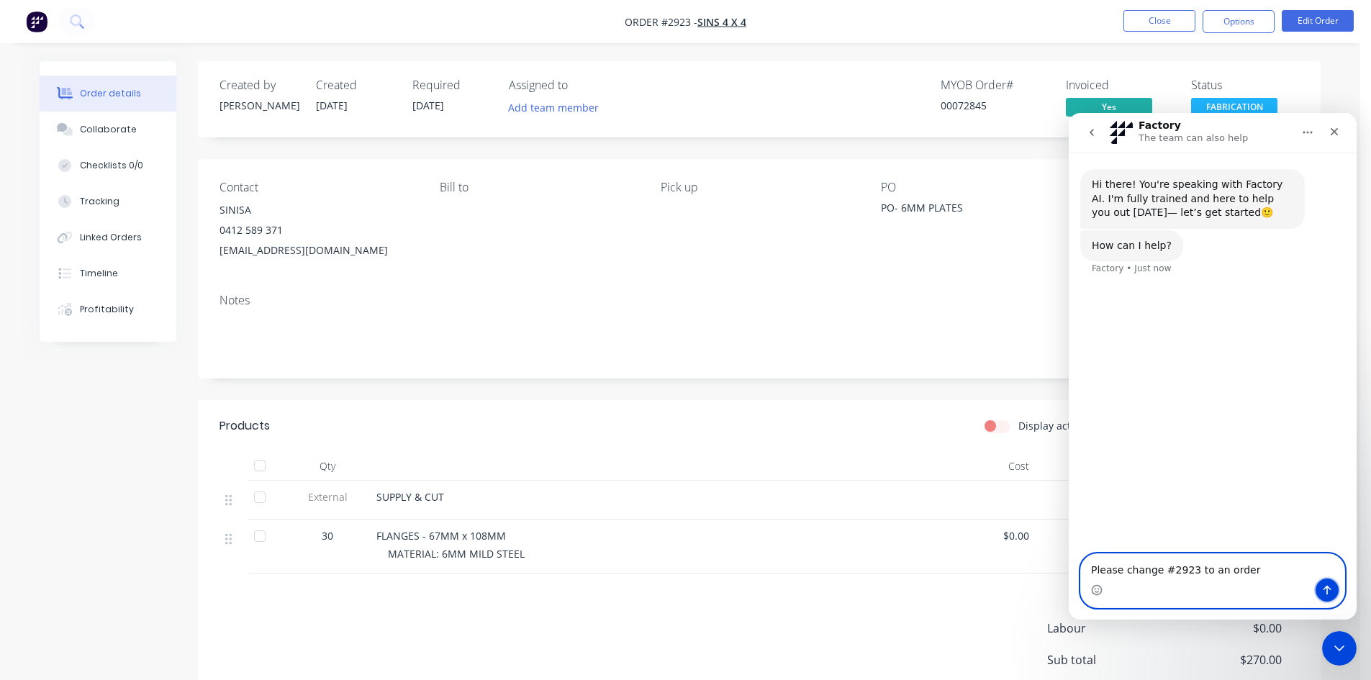
click at [1330, 590] on icon "Send a message…" at bounding box center [1328, 591] width 12 height 12
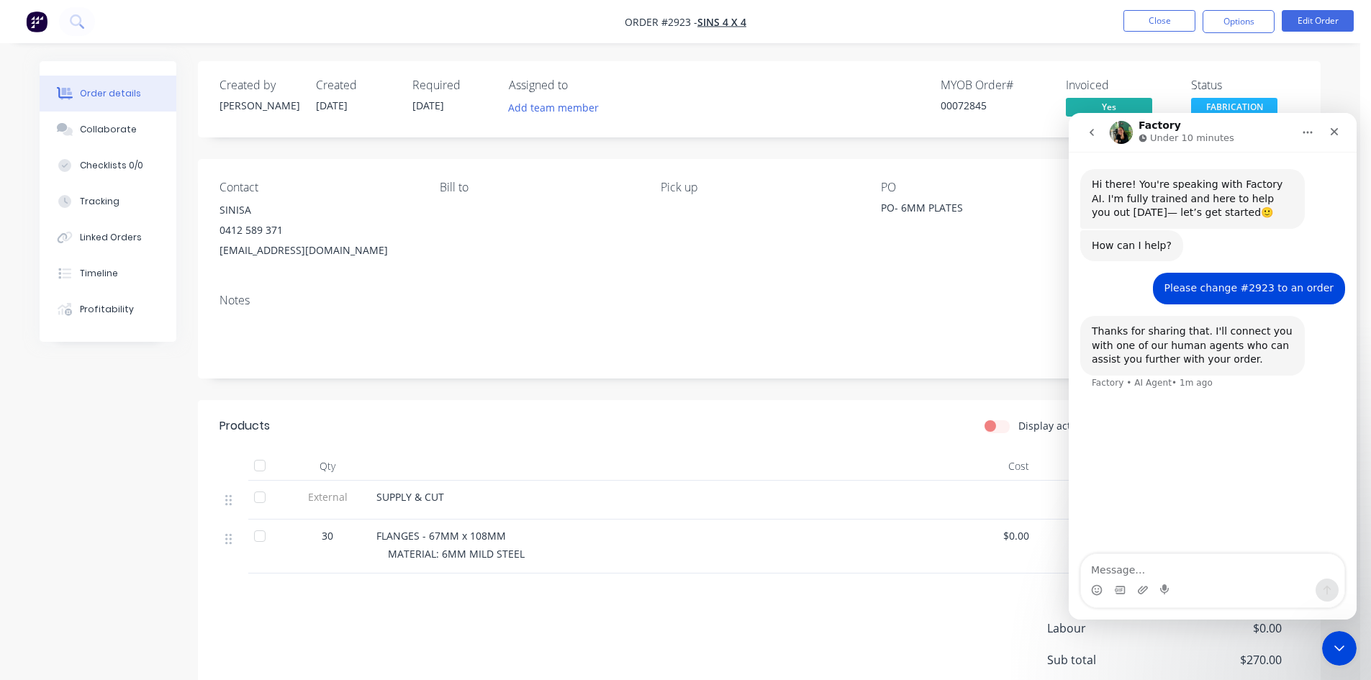
click at [700, 553] on div "MATERIAL: 6MM MILD STEEL" at bounding box center [664, 553] width 553 height 15
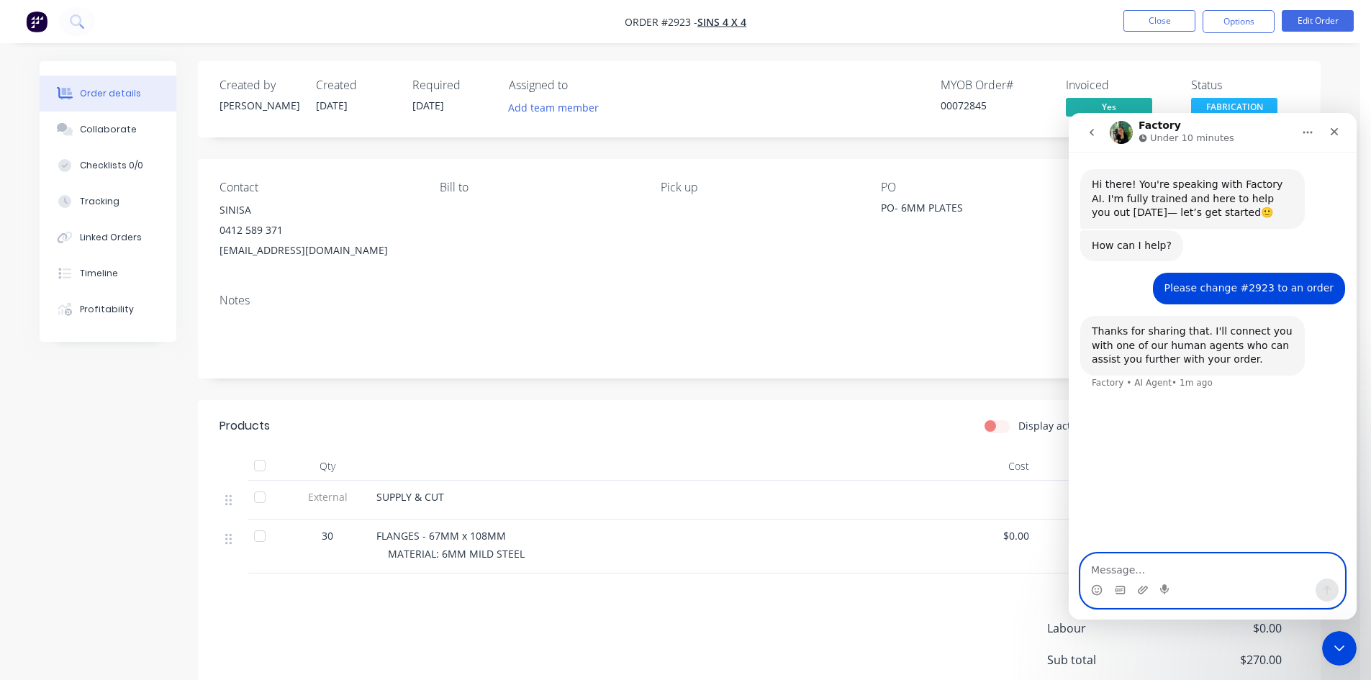
click at [1142, 571] on textarea "Message…" at bounding box center [1212, 566] width 263 height 24
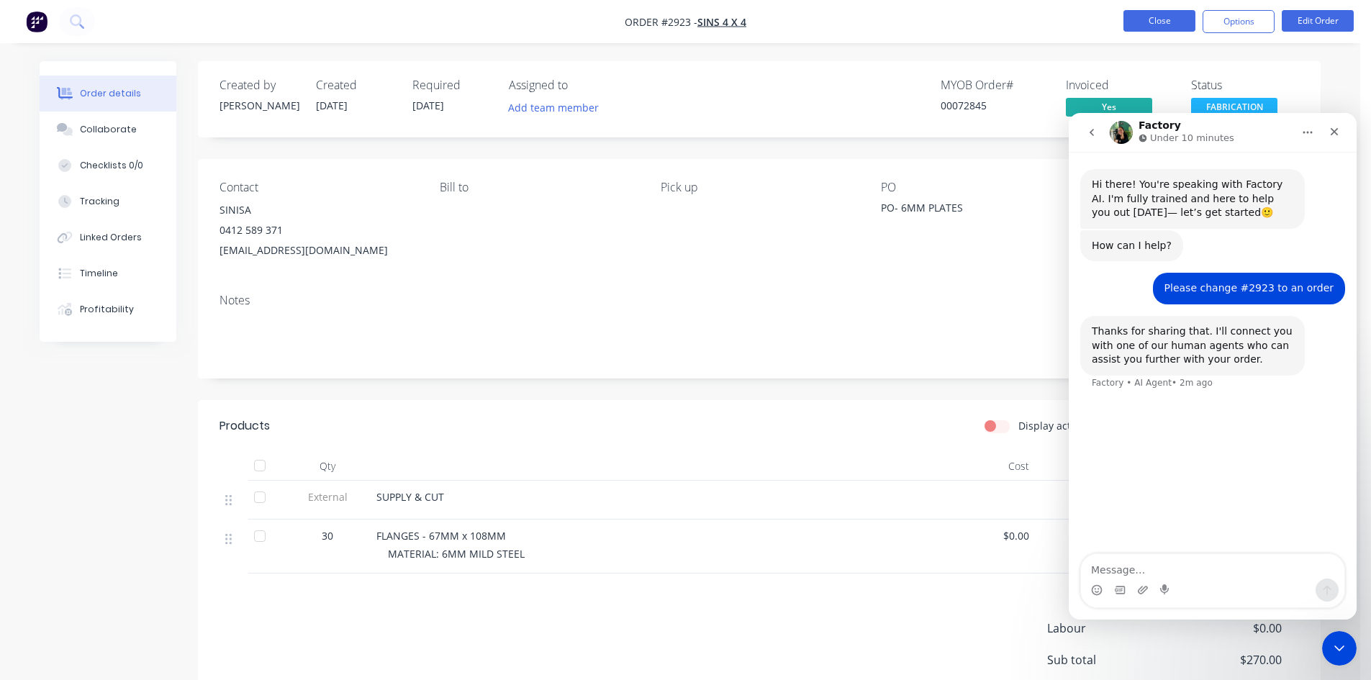
click at [1173, 19] on button "Close" at bounding box center [1160, 21] width 72 height 22
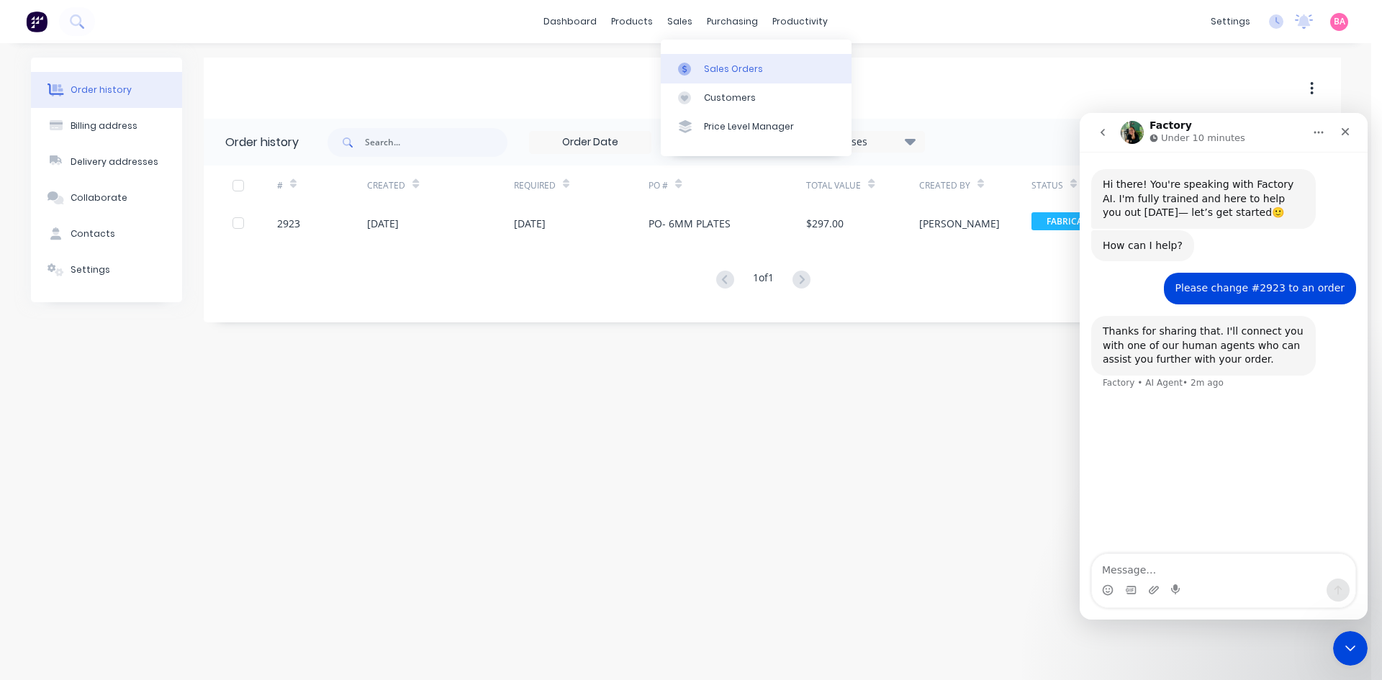
click at [741, 71] on div "Sales Orders" at bounding box center [733, 69] width 59 height 13
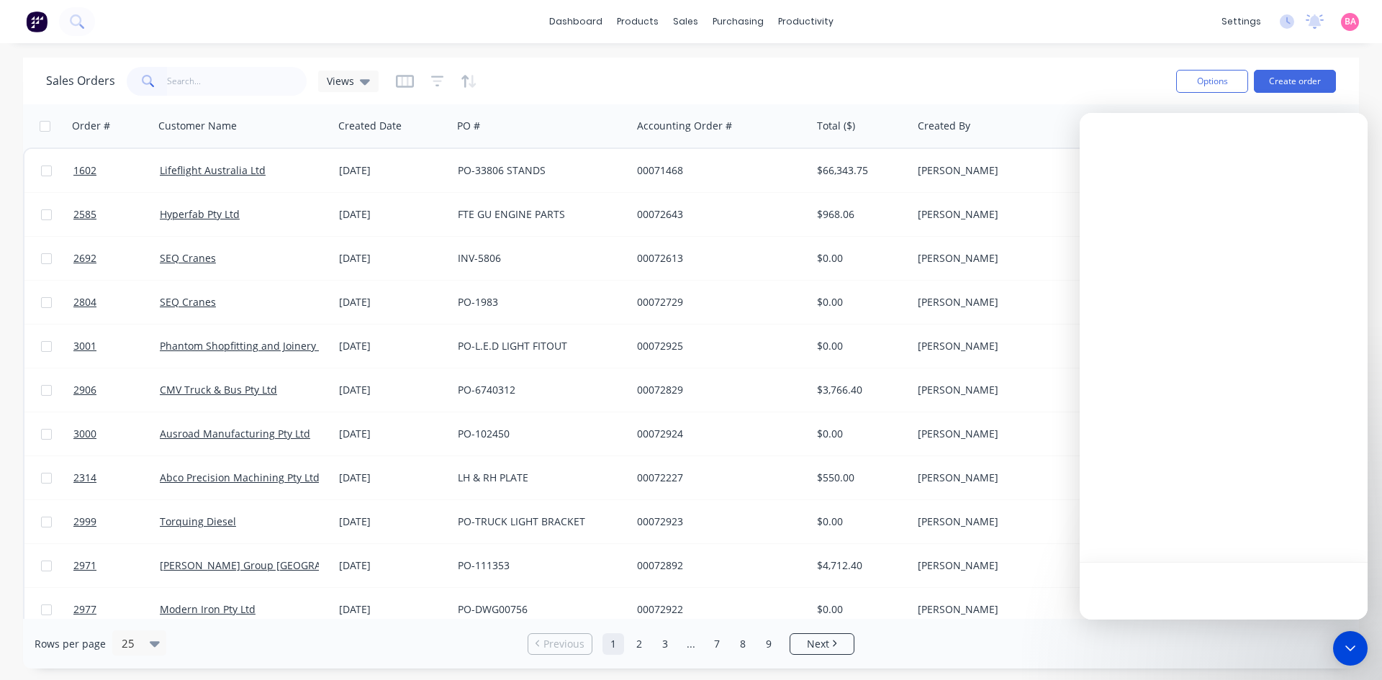
click at [204, 82] on input "text" at bounding box center [237, 81] width 140 height 29
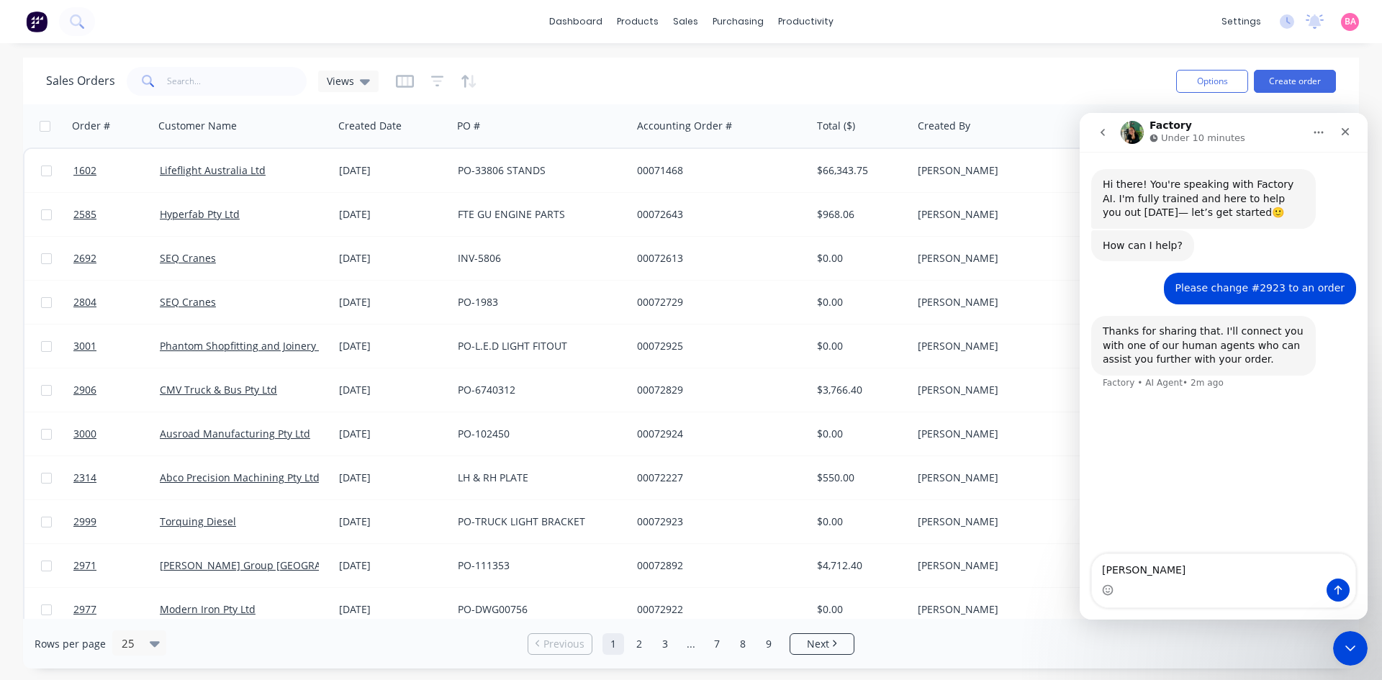
type textarea "[PERSON_NAME]"
click at [204, 82] on input "text" at bounding box center [237, 81] width 140 height 29
type input "[PERSON_NAME]"
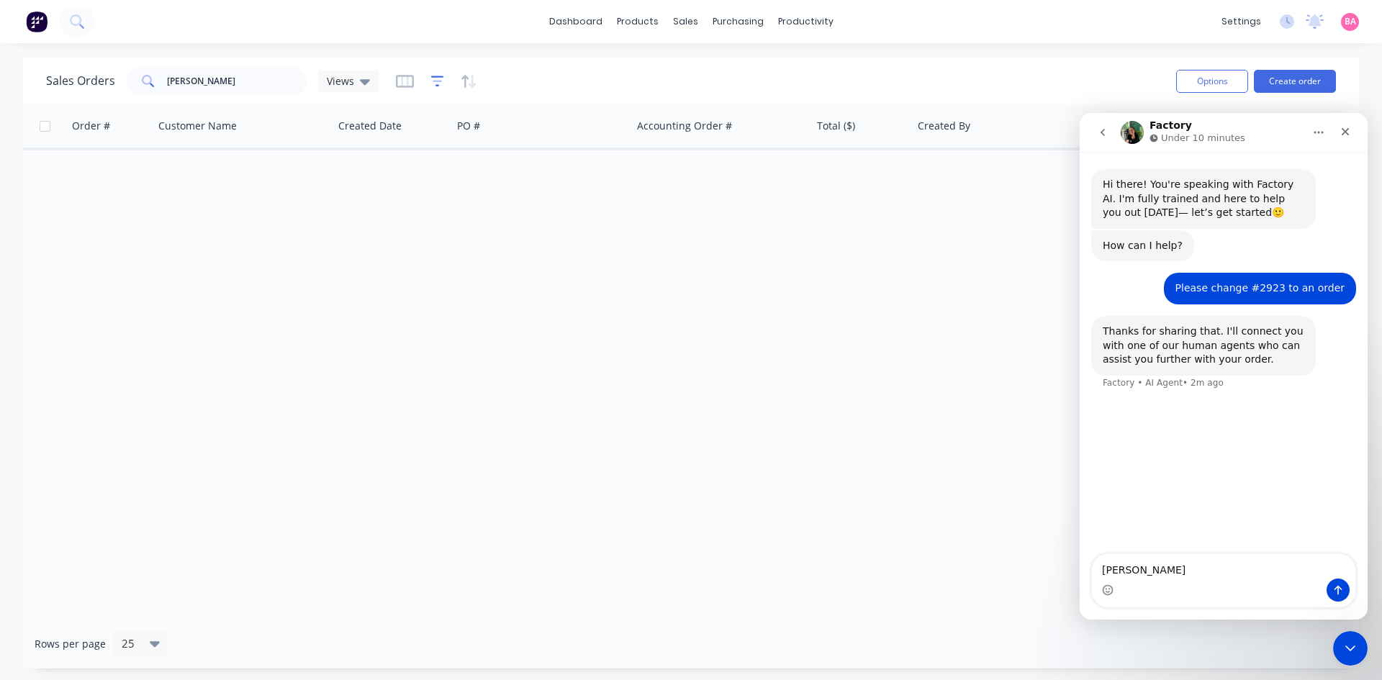
click at [438, 83] on icon "button" at bounding box center [437, 81] width 13 height 14
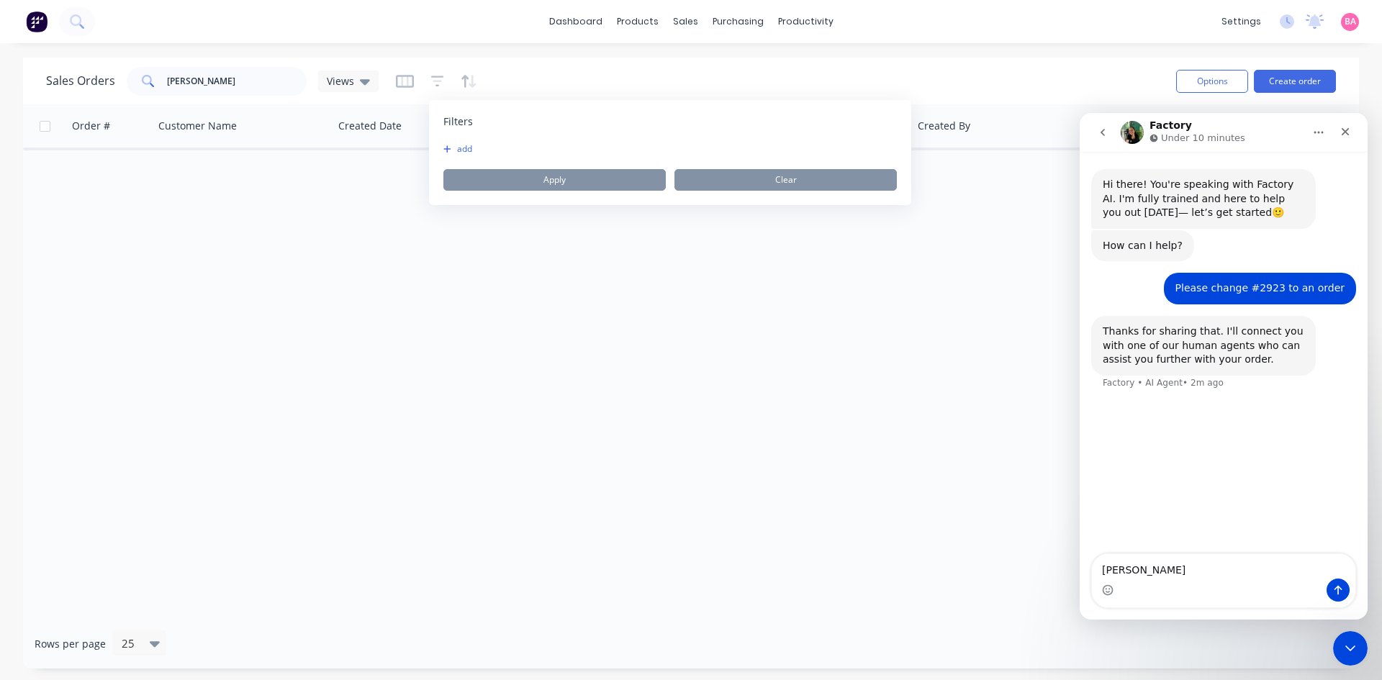
click at [458, 150] on button "add" at bounding box center [461, 149] width 36 height 12
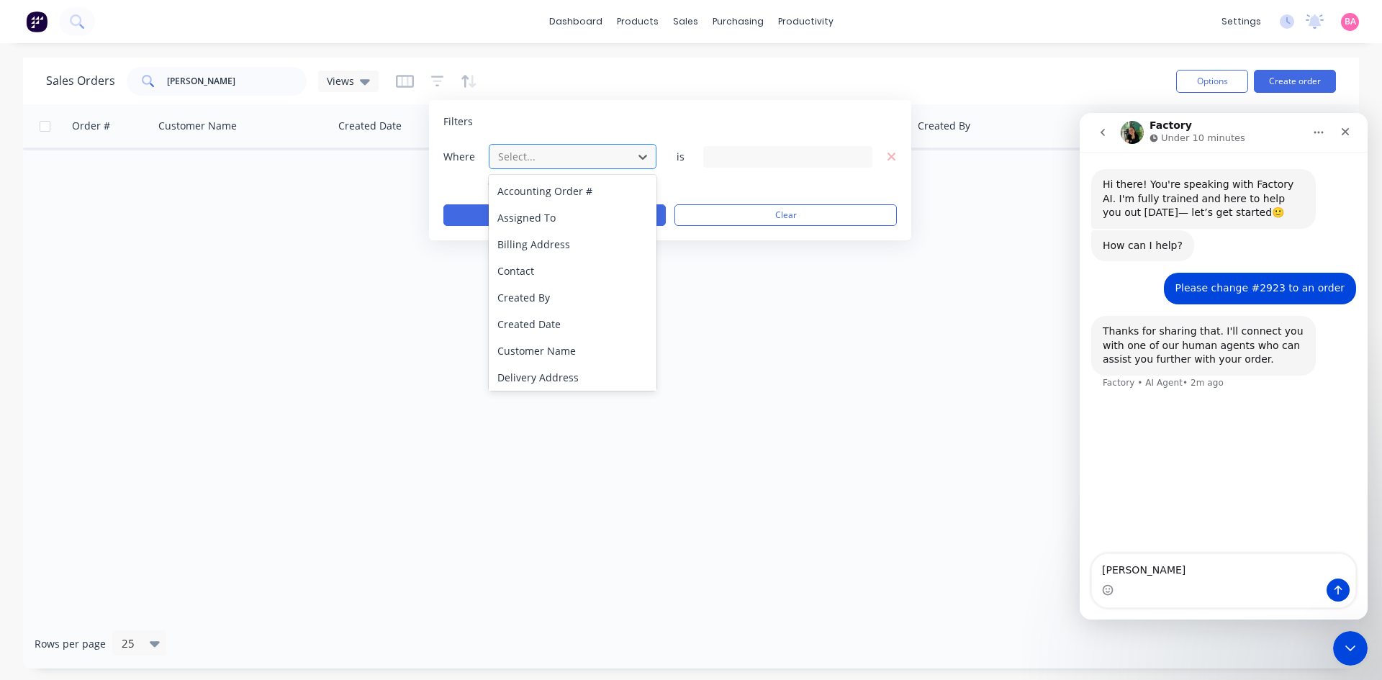
click at [530, 155] on div at bounding box center [561, 157] width 129 height 18
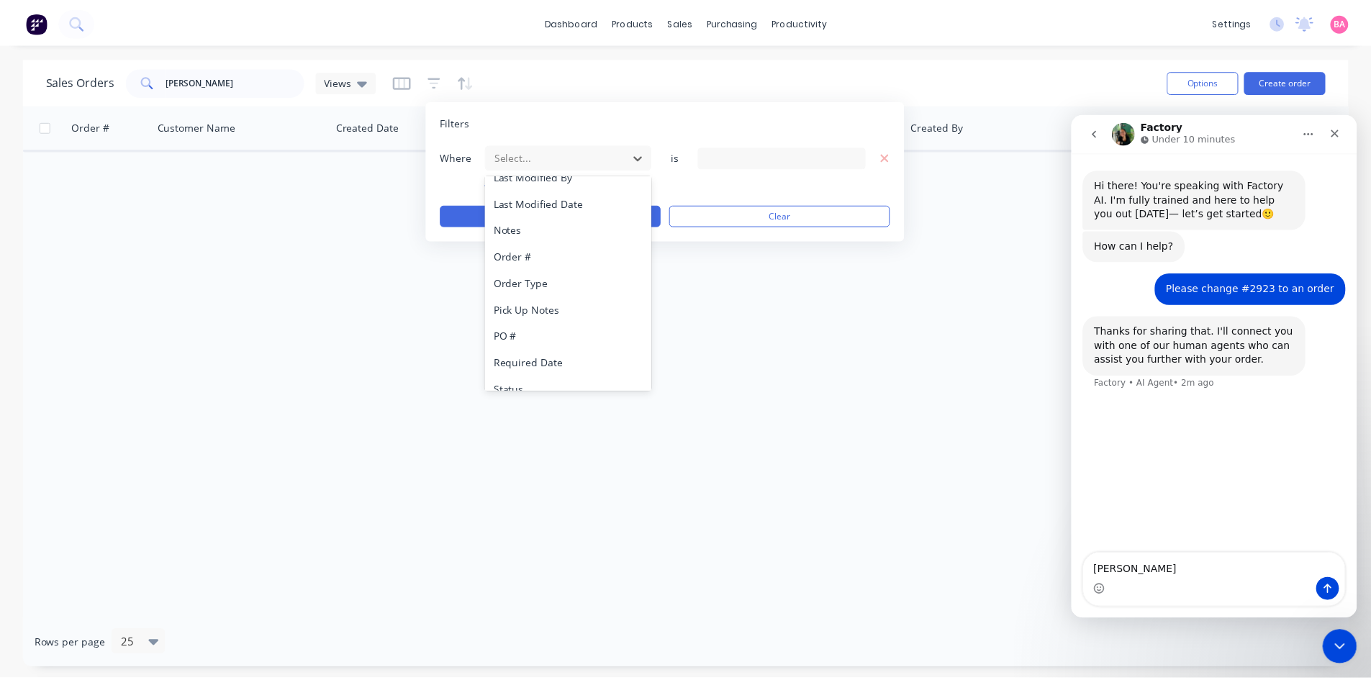
scroll to position [376, 0]
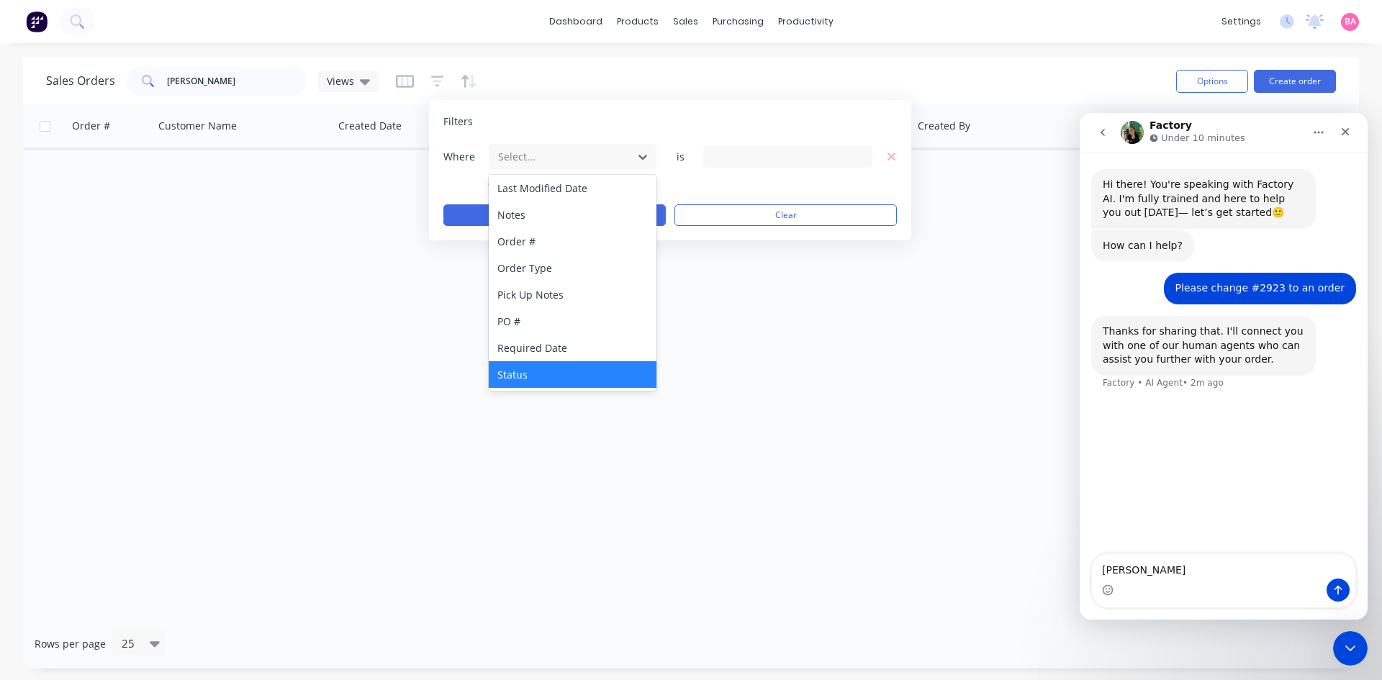
click at [515, 378] on div "Status" at bounding box center [573, 374] width 168 height 27
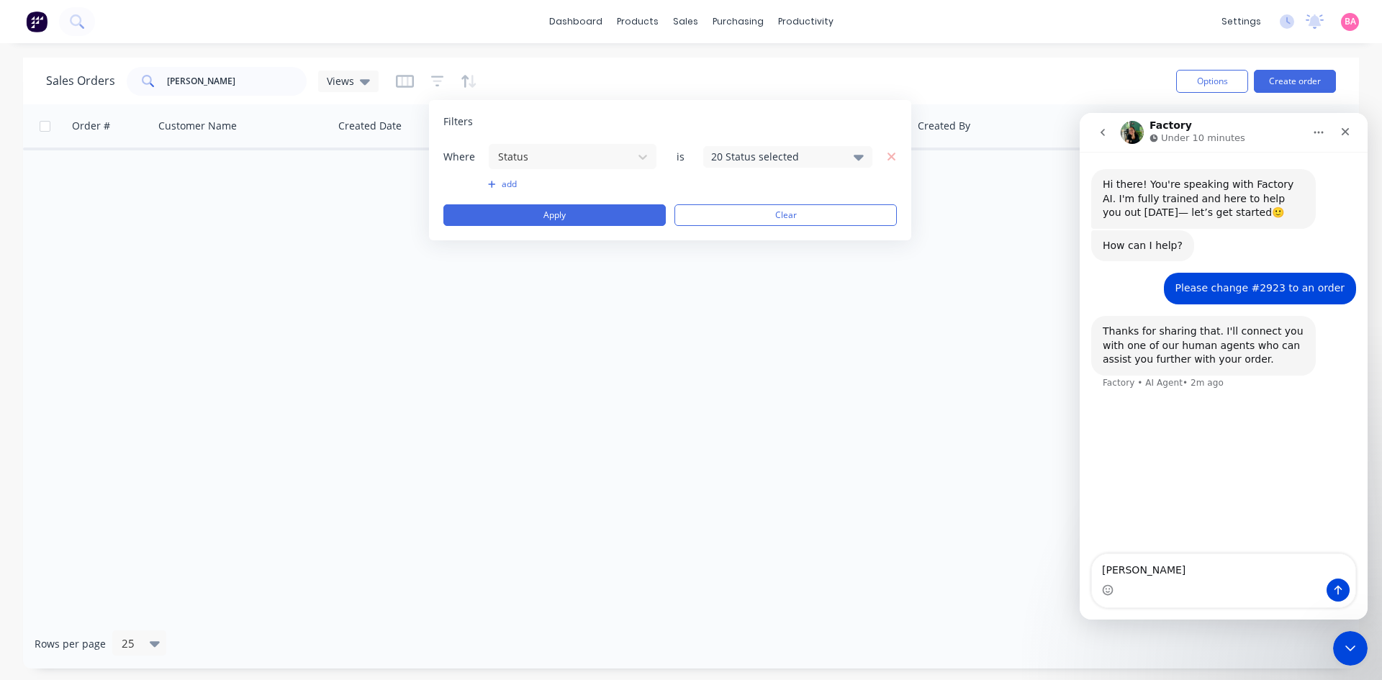
click at [858, 155] on icon at bounding box center [859, 158] width 10 height 6
click at [732, 236] on div at bounding box center [727, 236] width 29 height 29
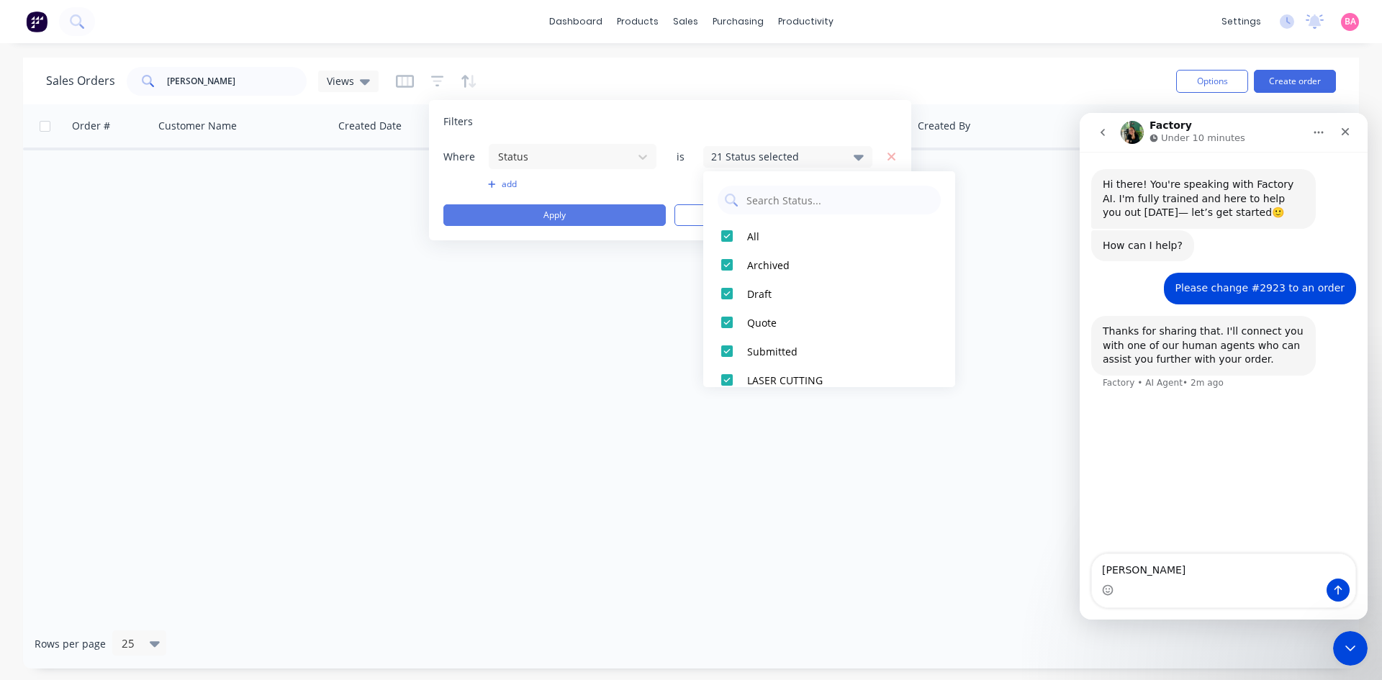
click at [549, 216] on button "Apply" at bounding box center [554, 215] width 222 height 22
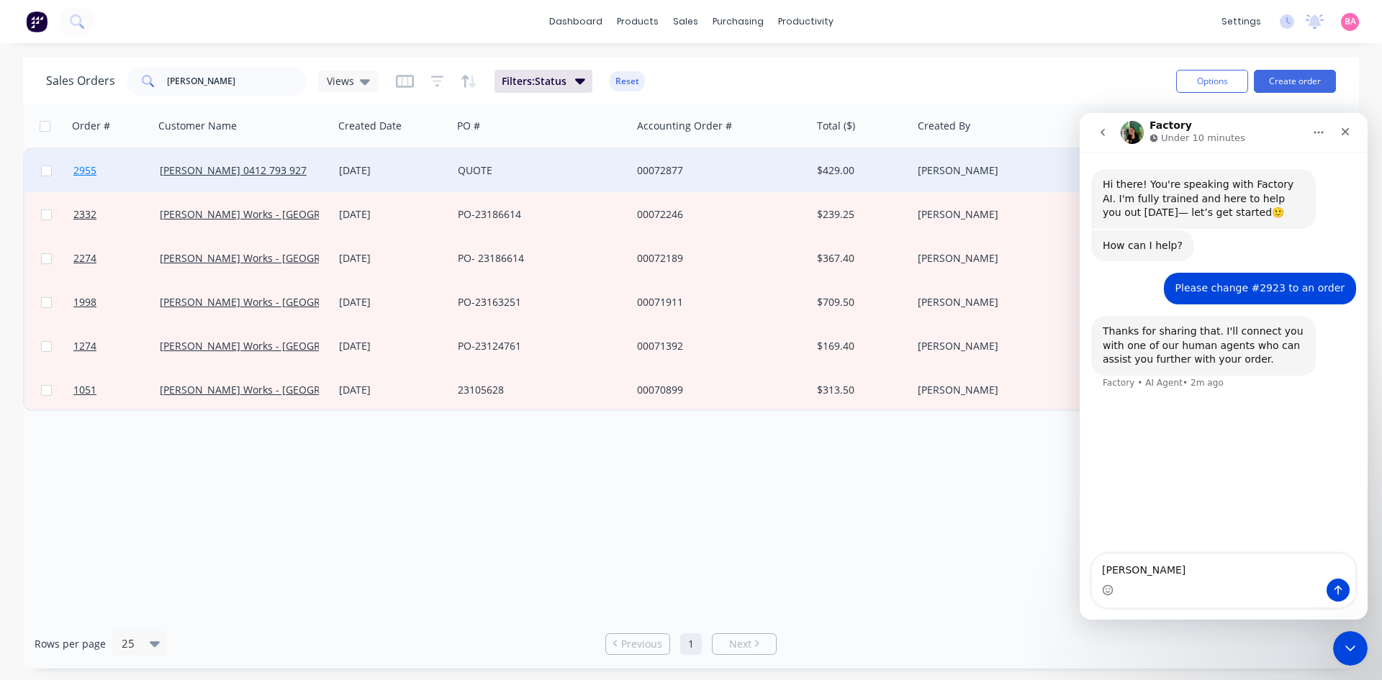
click at [78, 165] on span "2955" at bounding box center [84, 170] width 23 height 14
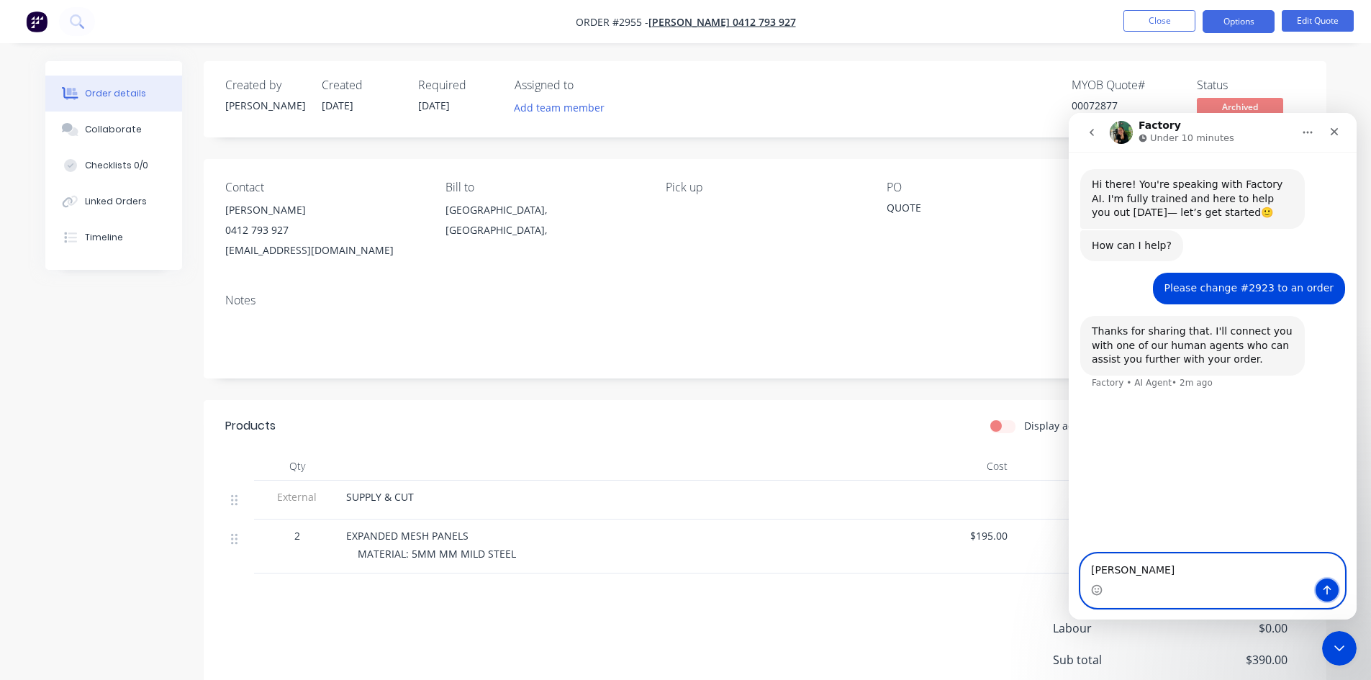
click at [1330, 590] on icon "Send a message…" at bounding box center [1328, 591] width 12 height 12
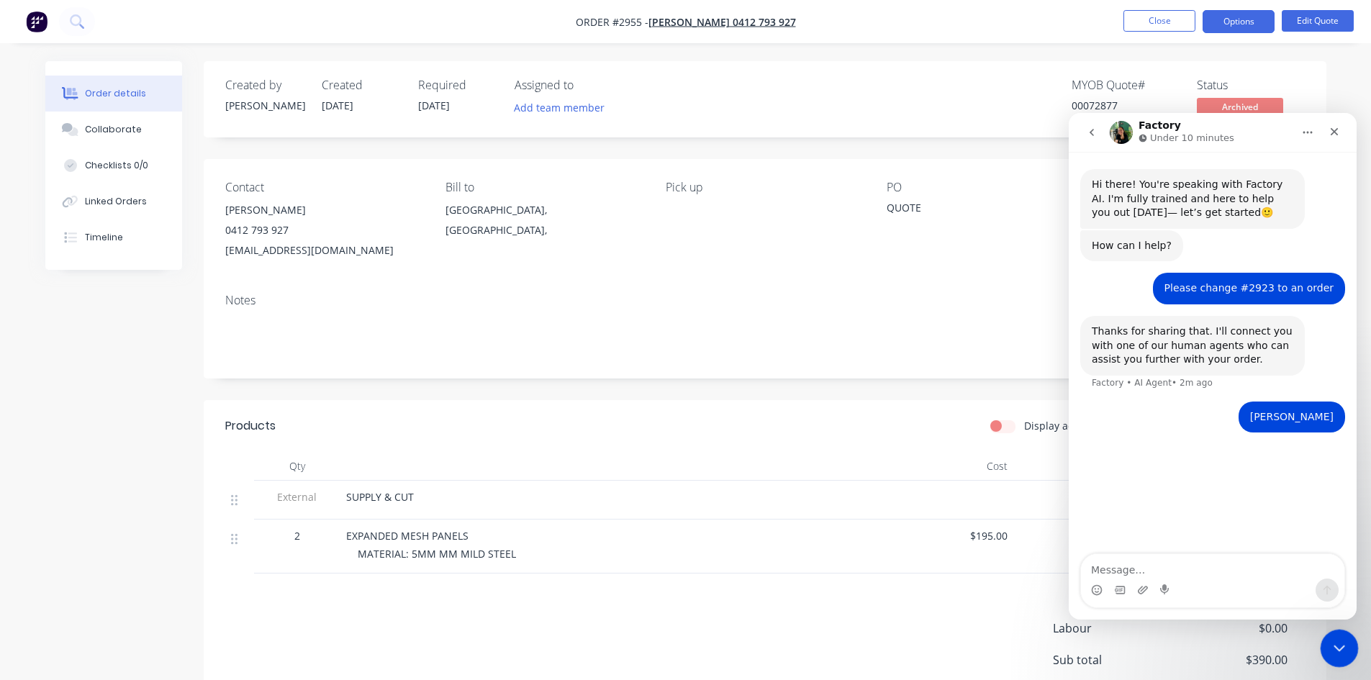
click at [1345, 649] on icon "Close Intercom Messenger" at bounding box center [1337, 646] width 17 height 17
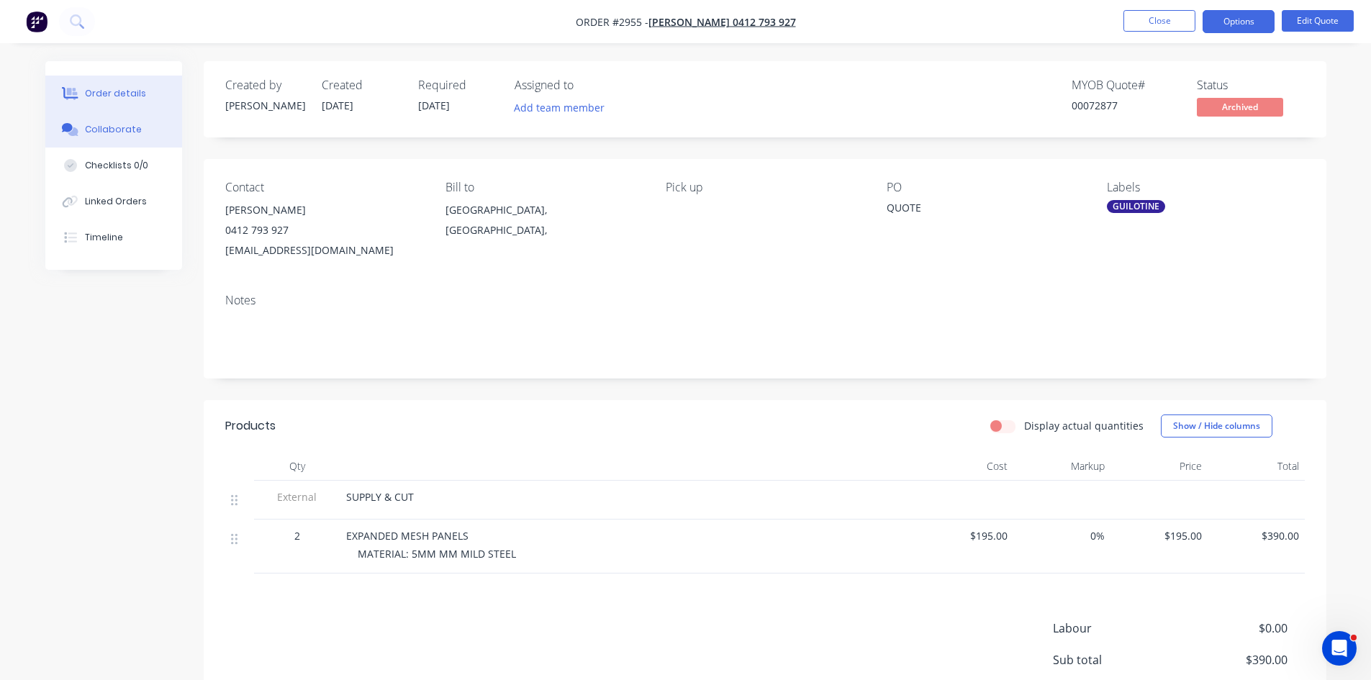
click at [119, 126] on div "Collaborate" at bounding box center [113, 129] width 57 height 13
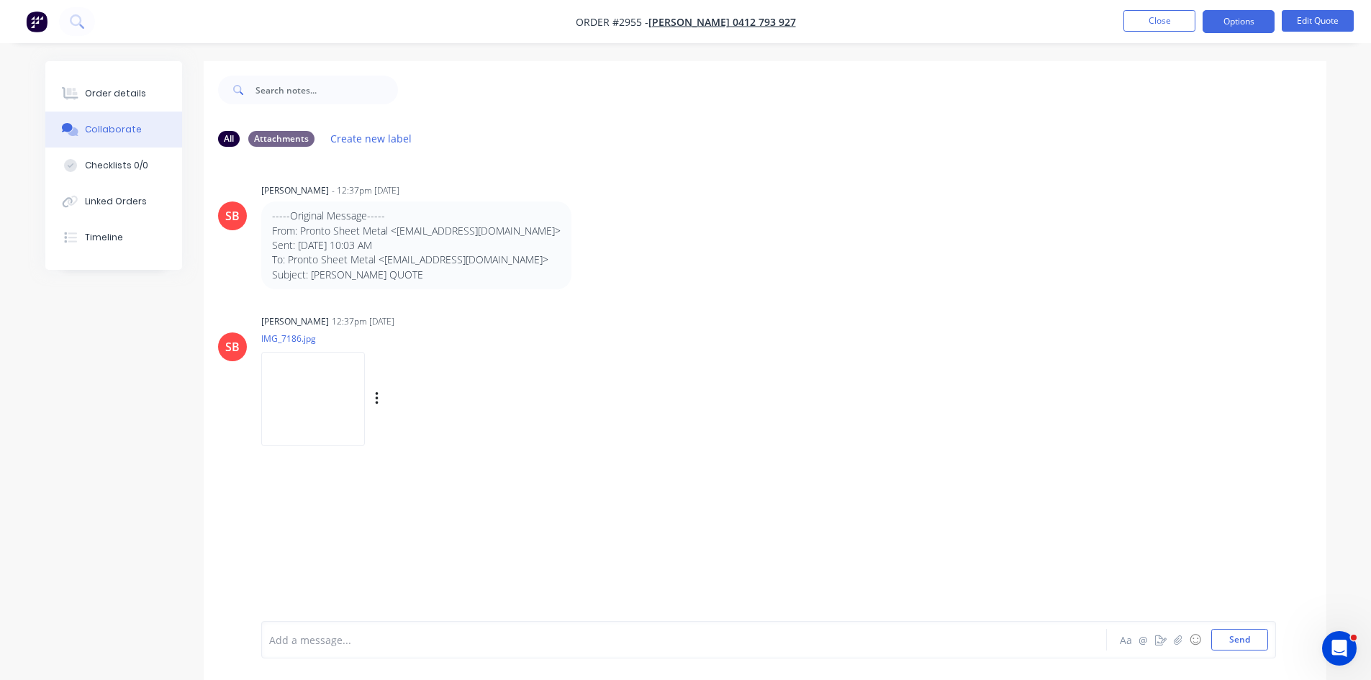
click at [307, 379] on img at bounding box center [313, 399] width 104 height 94
click at [130, 87] on div "Order details" at bounding box center [115, 93] width 61 height 13
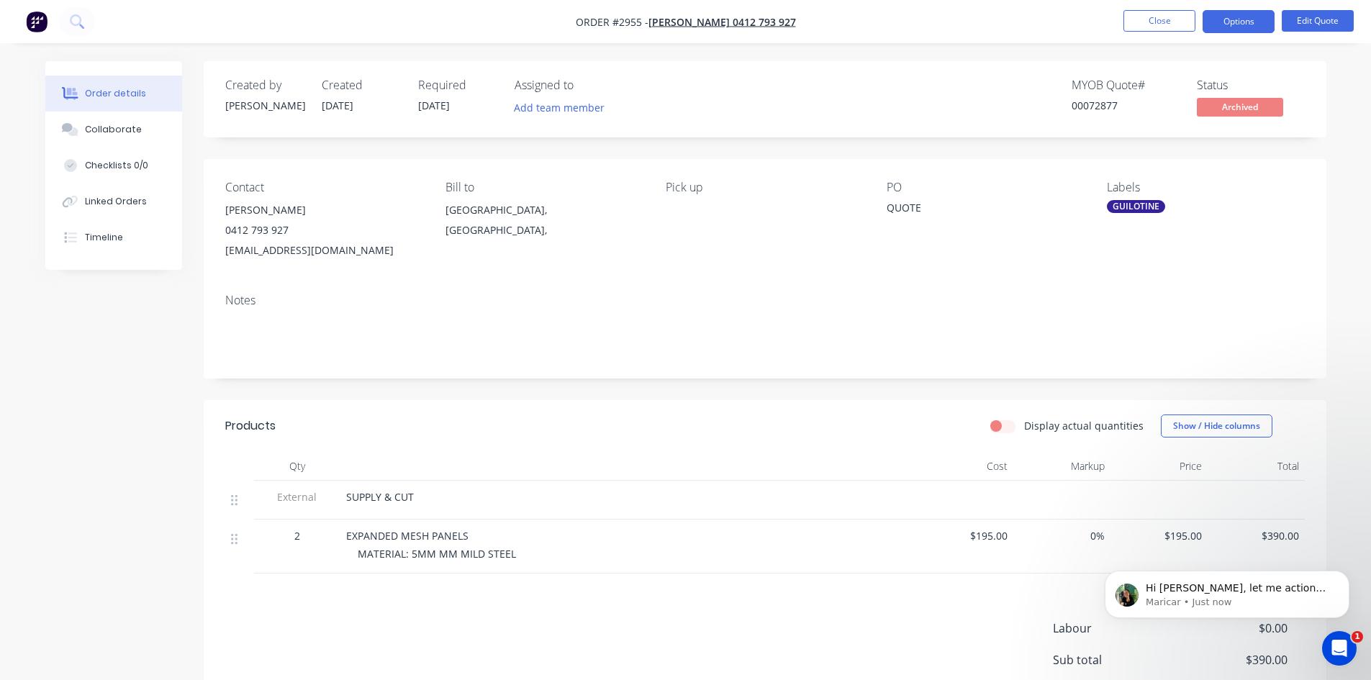
click at [468, 536] on div "EXPANDED MESH PANELS" at bounding box center [628, 535] width 564 height 15
click at [973, 600] on div "Products Display actual quantities Show / Hide columns Qty Cost Markup Price To…" at bounding box center [765, 604] width 1123 height 408
click at [1250, 24] on button "Options" at bounding box center [1239, 21] width 72 height 23
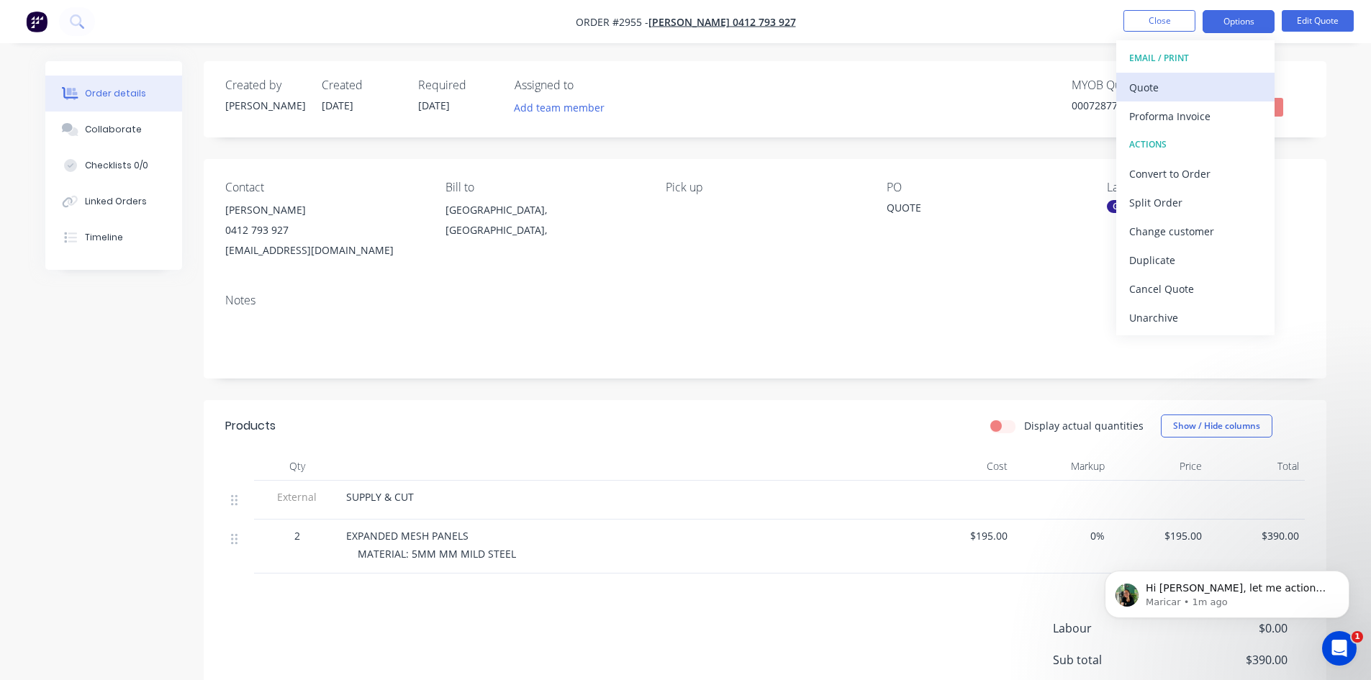
click at [1142, 82] on div "Quote" at bounding box center [1195, 87] width 132 height 21
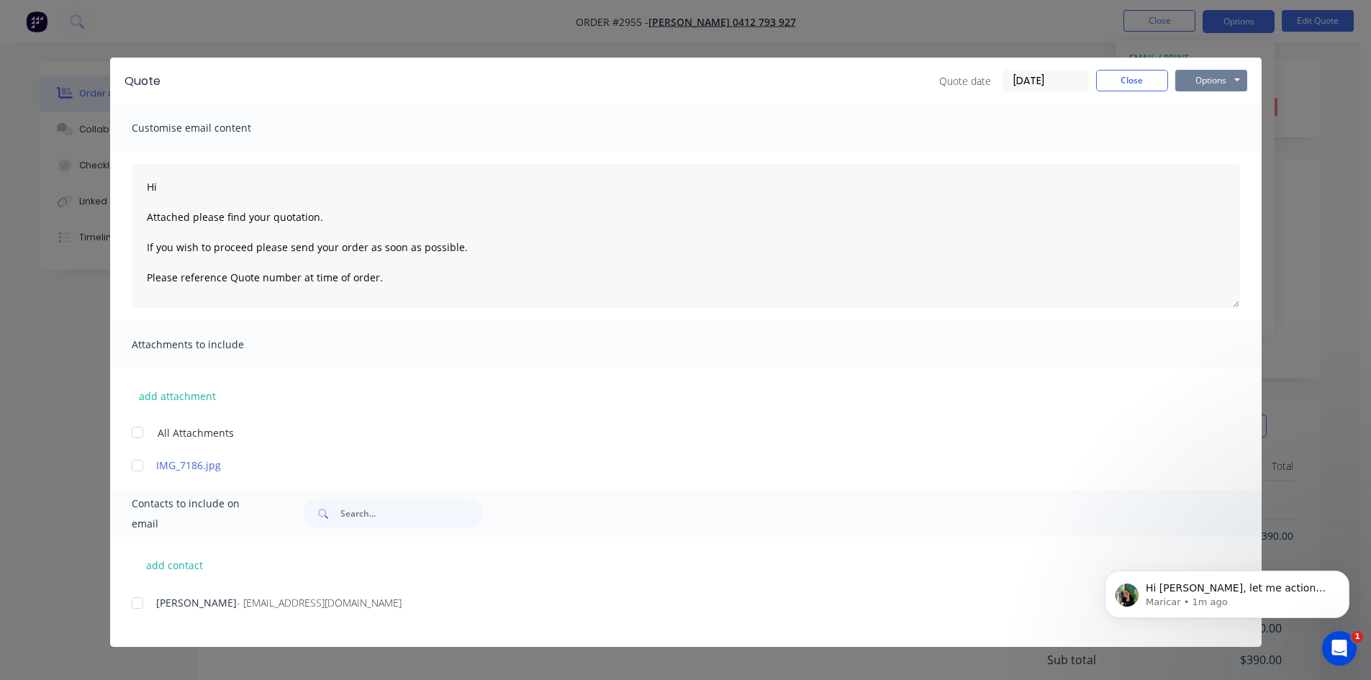
click at [1208, 78] on button "Options" at bounding box center [1212, 81] width 72 height 22
click at [1201, 127] on button "Print" at bounding box center [1222, 130] width 92 height 24
click at [1138, 78] on button "Close" at bounding box center [1132, 81] width 72 height 22
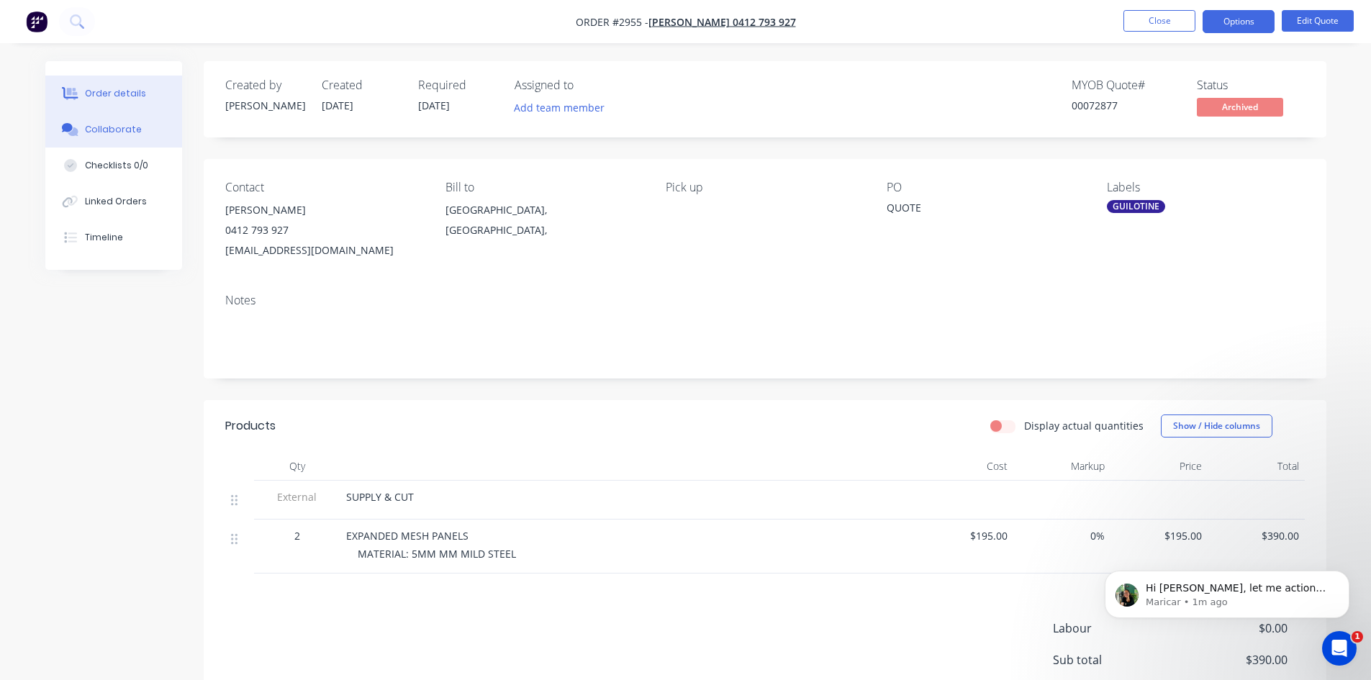
click at [115, 128] on div "Collaborate" at bounding box center [113, 129] width 57 height 13
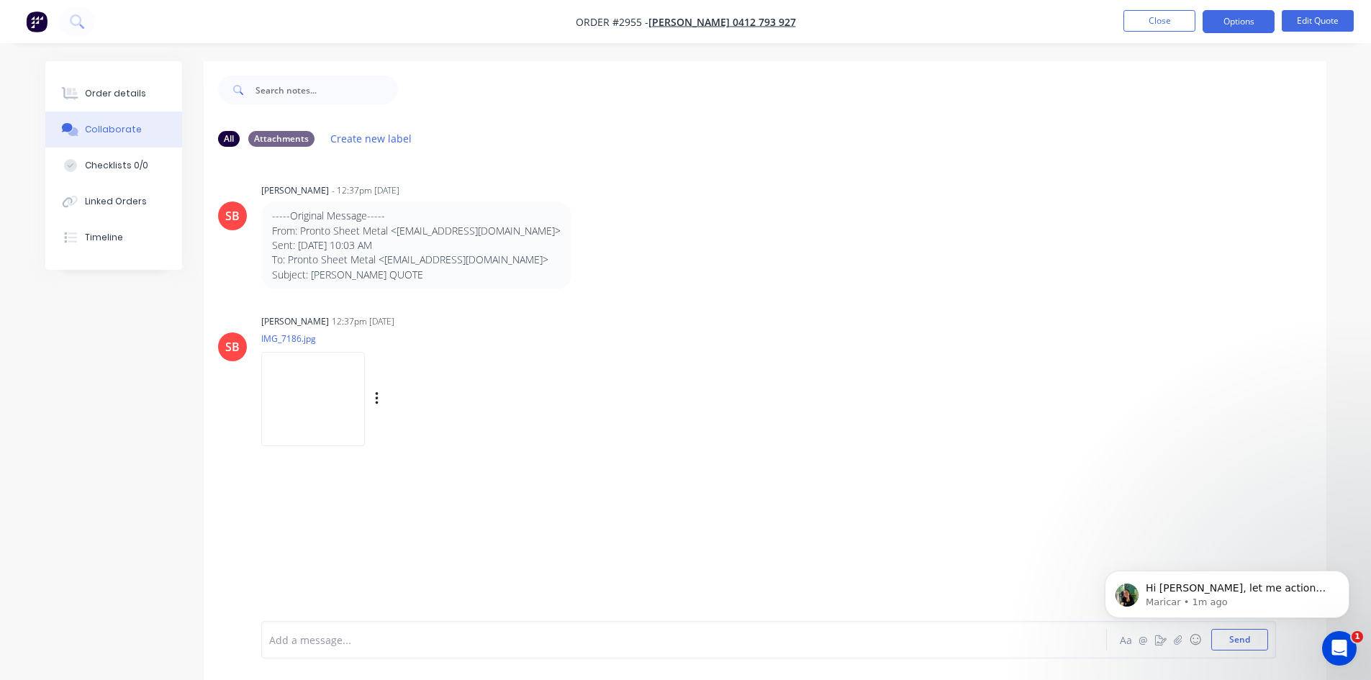
click at [321, 376] on img at bounding box center [313, 399] width 104 height 94
click at [104, 91] on div "Order details" at bounding box center [115, 93] width 61 height 13
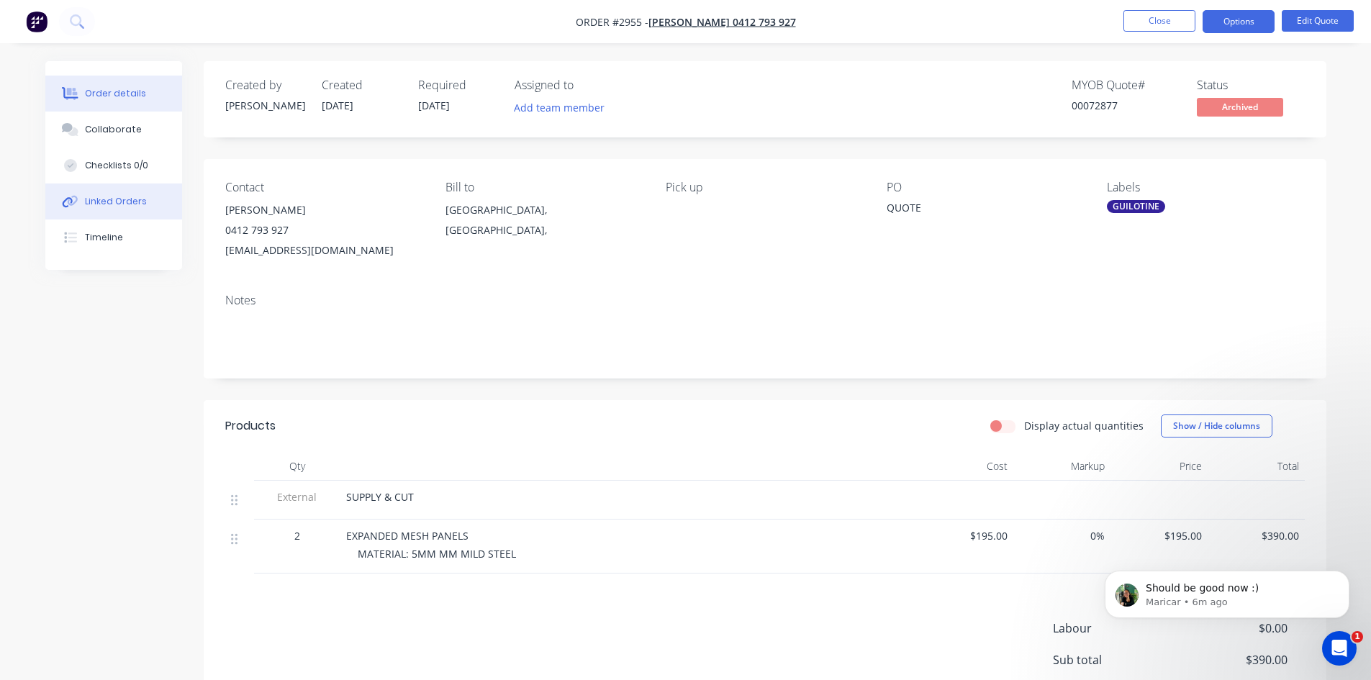
drag, startPoint x: 99, startPoint y: 129, endPoint x: 110, endPoint y: 190, distance: 62.1
click at [99, 129] on div "Collaborate" at bounding box center [113, 129] width 57 height 13
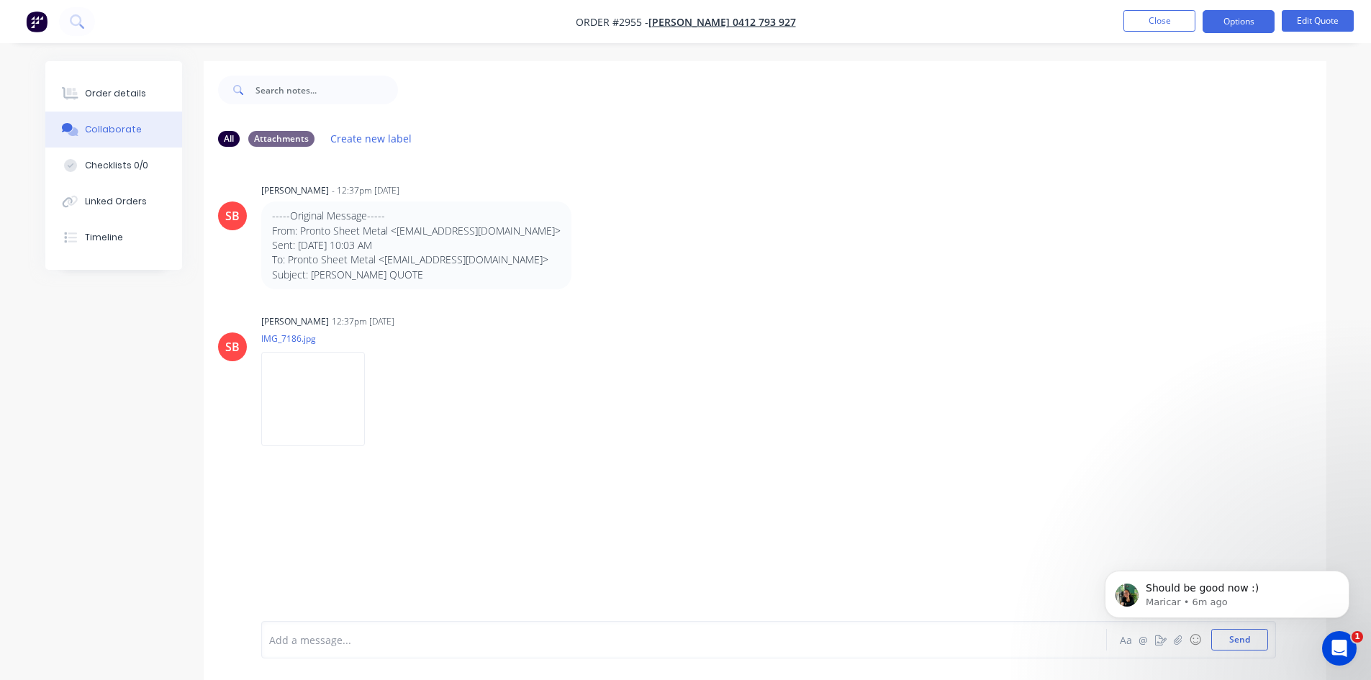
click at [324, 643] on div at bounding box center [644, 640] width 749 height 15
click at [1243, 636] on html "Should be good now :) Maricar • 7m ago" at bounding box center [1227, 591] width 288 height 101
click at [1220, 590] on p "Should be good now :)" at bounding box center [1239, 589] width 186 height 14
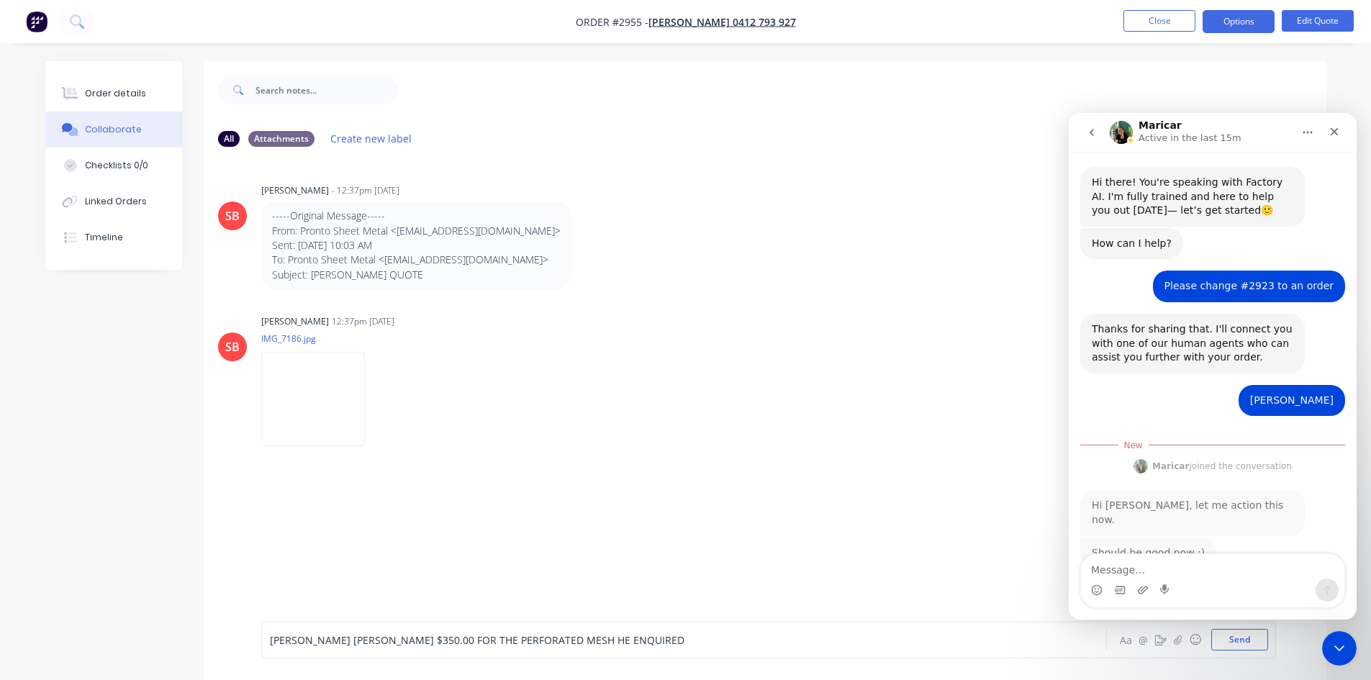
scroll to position [27, 0]
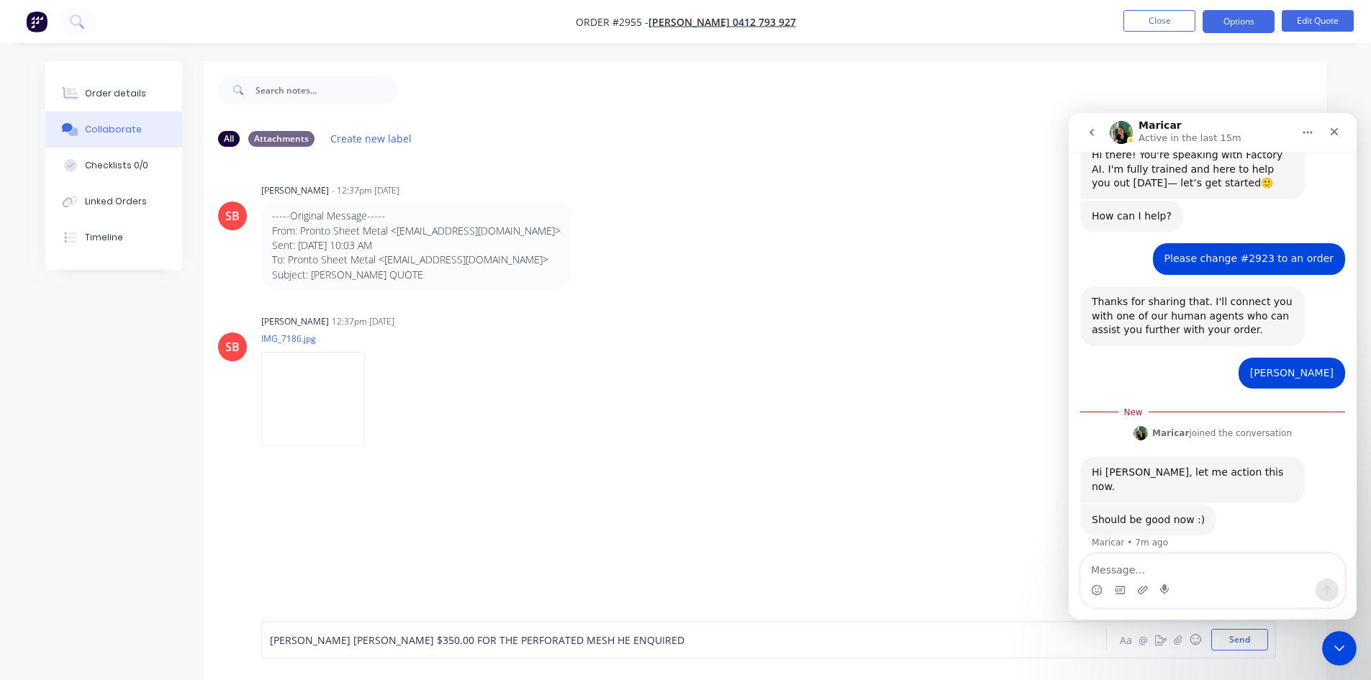
click at [1172, 563] on textarea "Message…" at bounding box center [1212, 566] width 263 height 24
type textarea "THANK YOU"
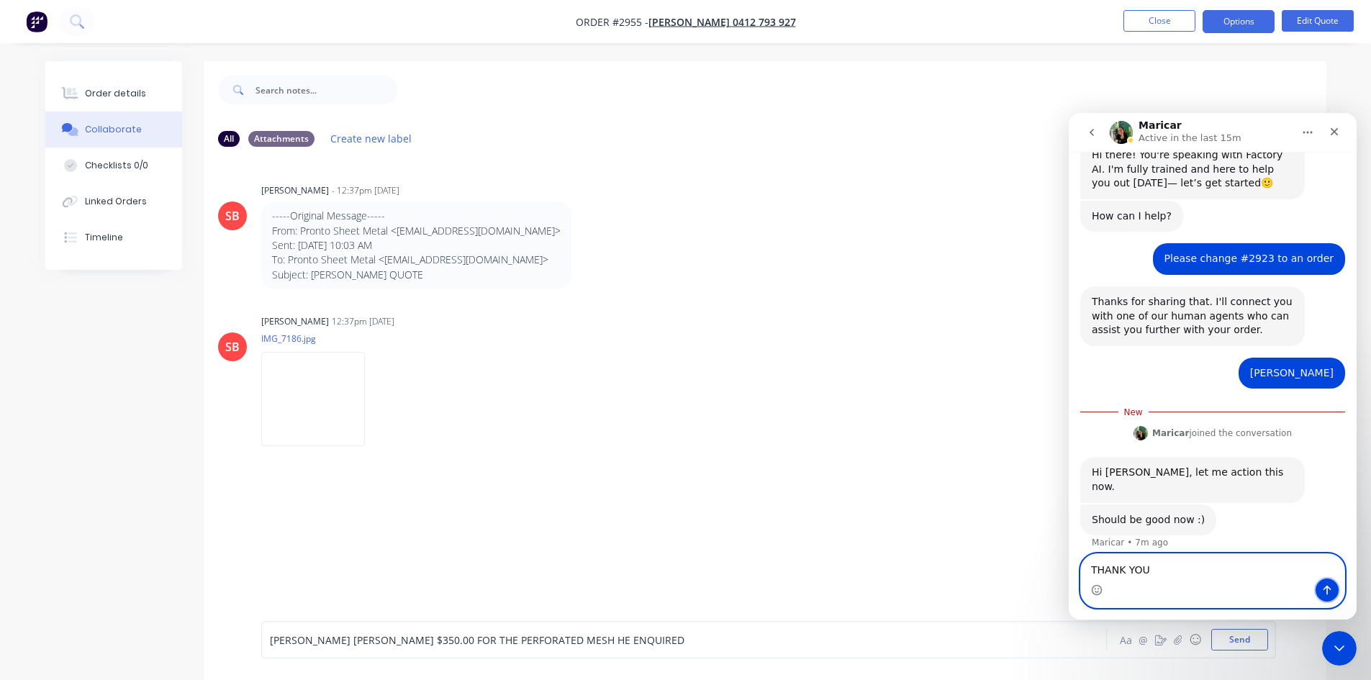
click at [1317, 591] on button "Send a message…" at bounding box center [1327, 590] width 23 height 23
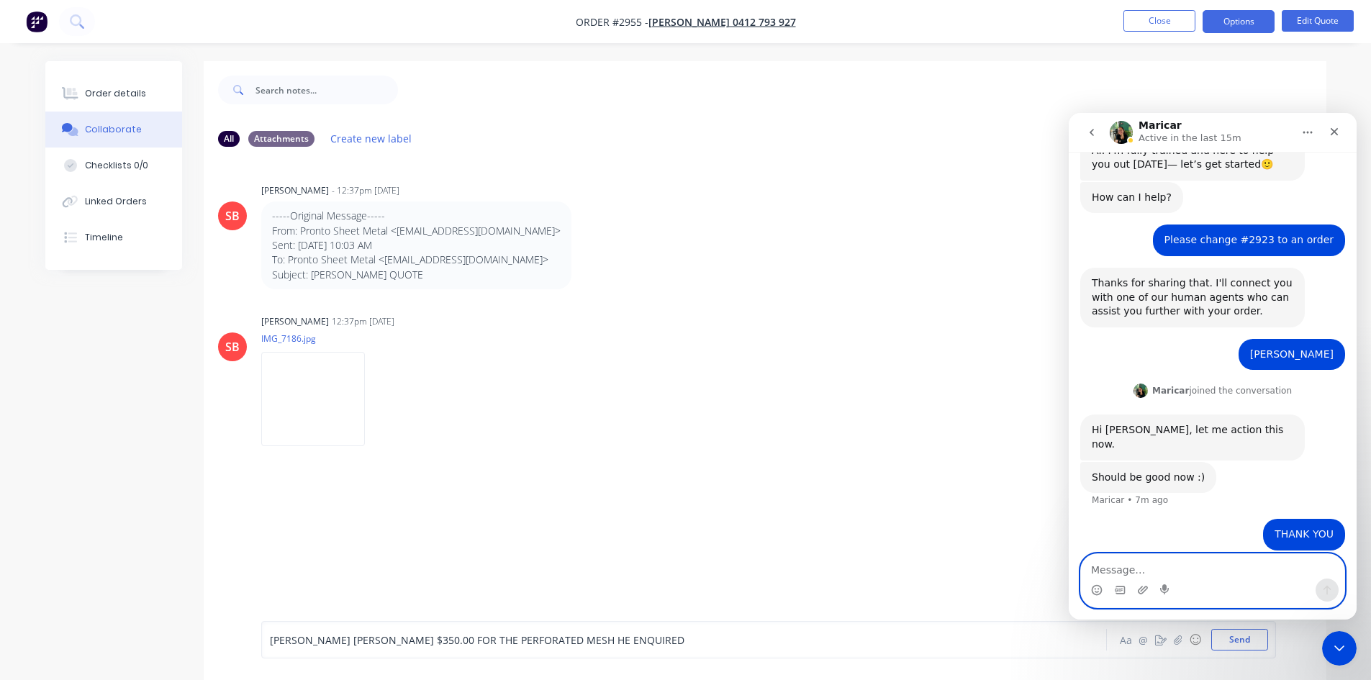
click at [1168, 569] on textarea "Message…" at bounding box center [1212, 566] width 263 height 24
type textarea "Thanks"
click at [1330, 587] on icon "Send a message…" at bounding box center [1328, 591] width 12 height 12
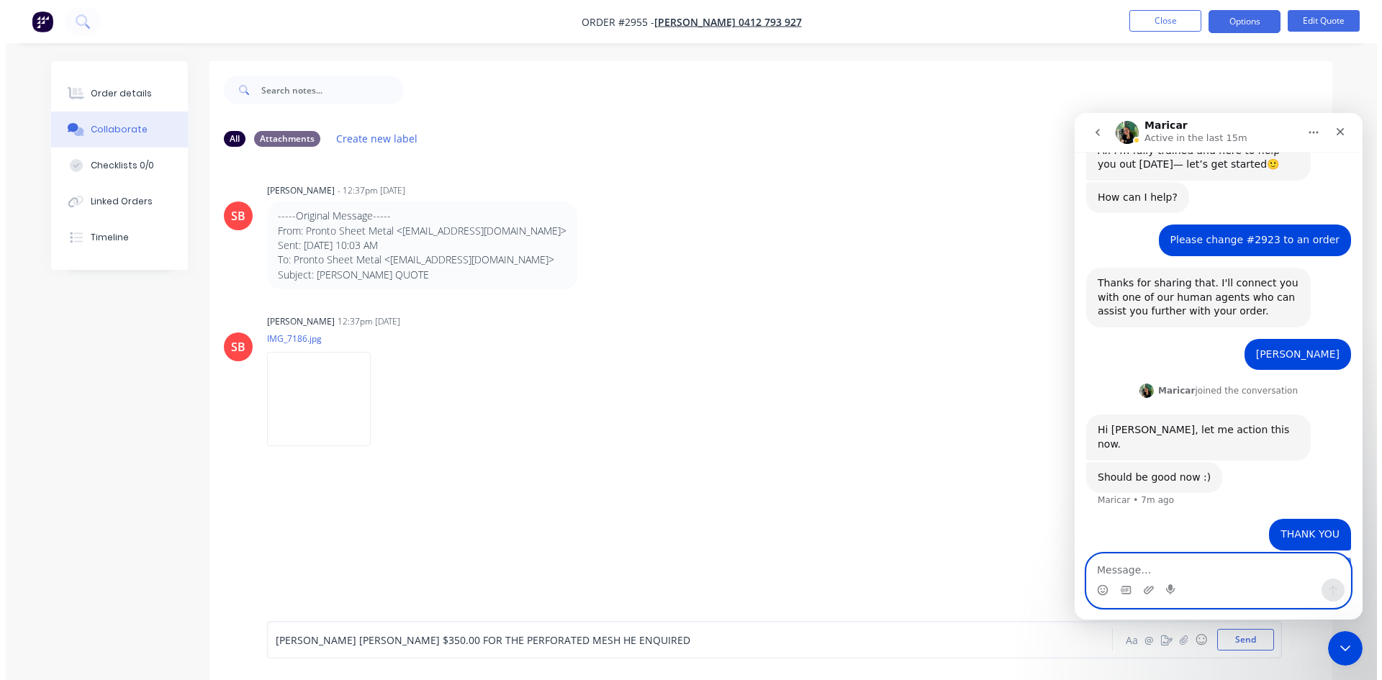
scroll to position [79, 0]
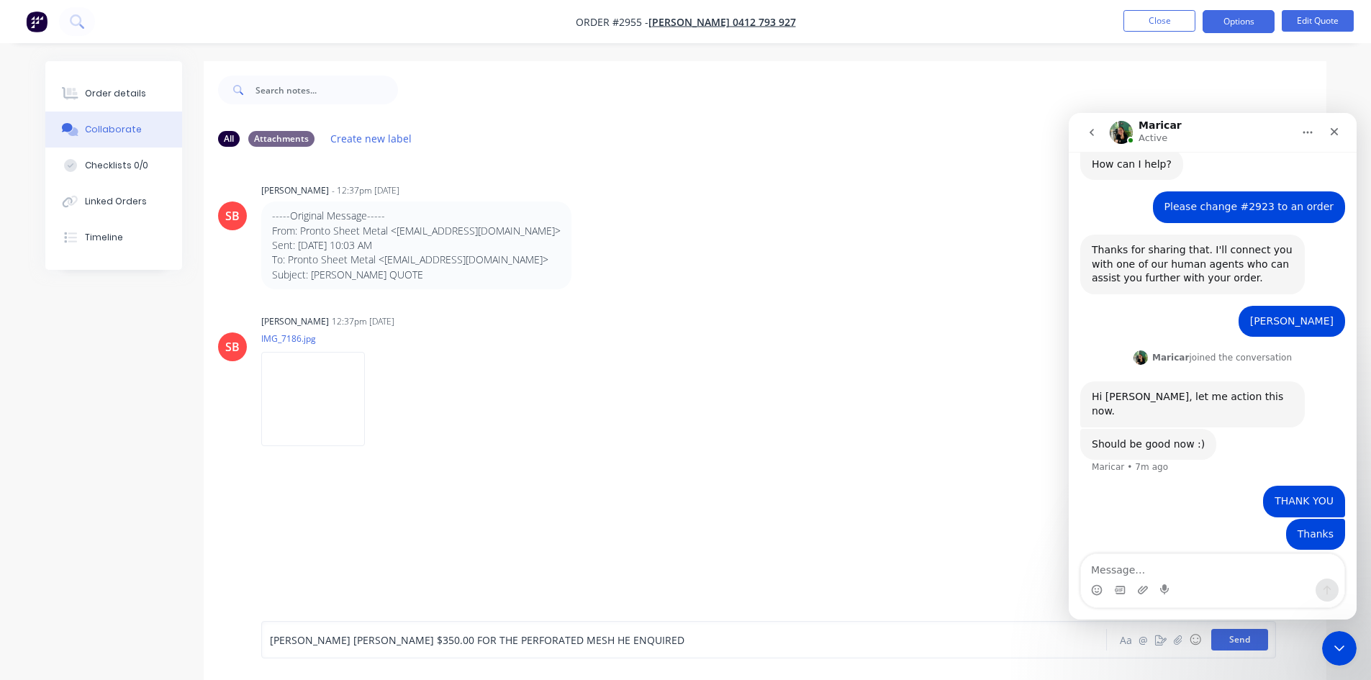
click at [1245, 640] on button "Send" at bounding box center [1240, 640] width 57 height 22
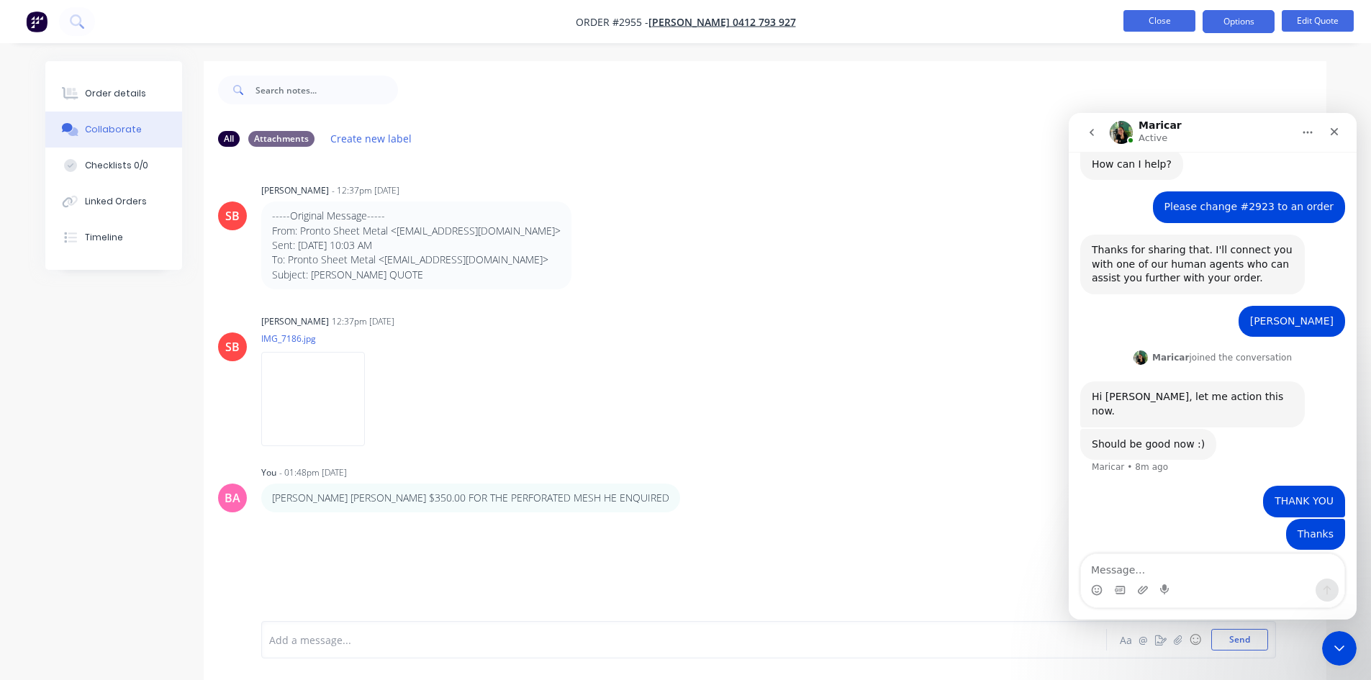
click at [1186, 15] on button "Close" at bounding box center [1160, 21] width 72 height 22
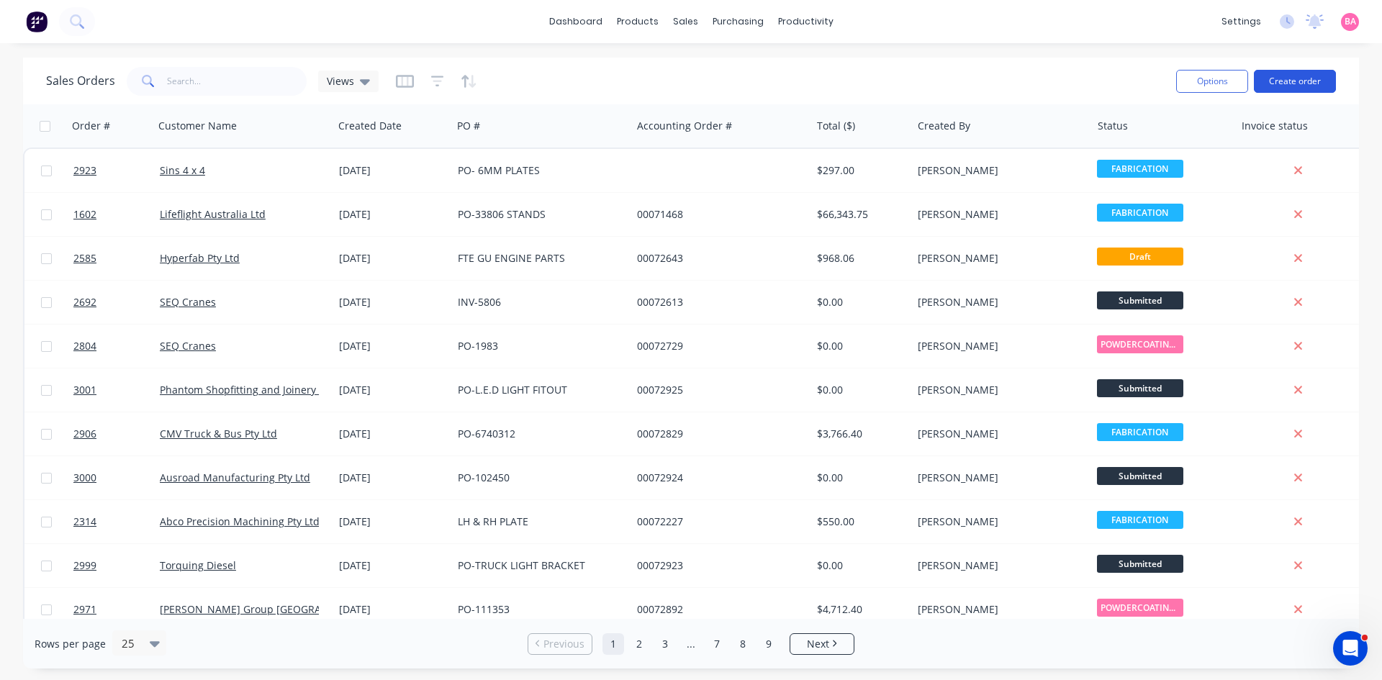
click at [1286, 80] on button "Create order" at bounding box center [1295, 81] width 82 height 23
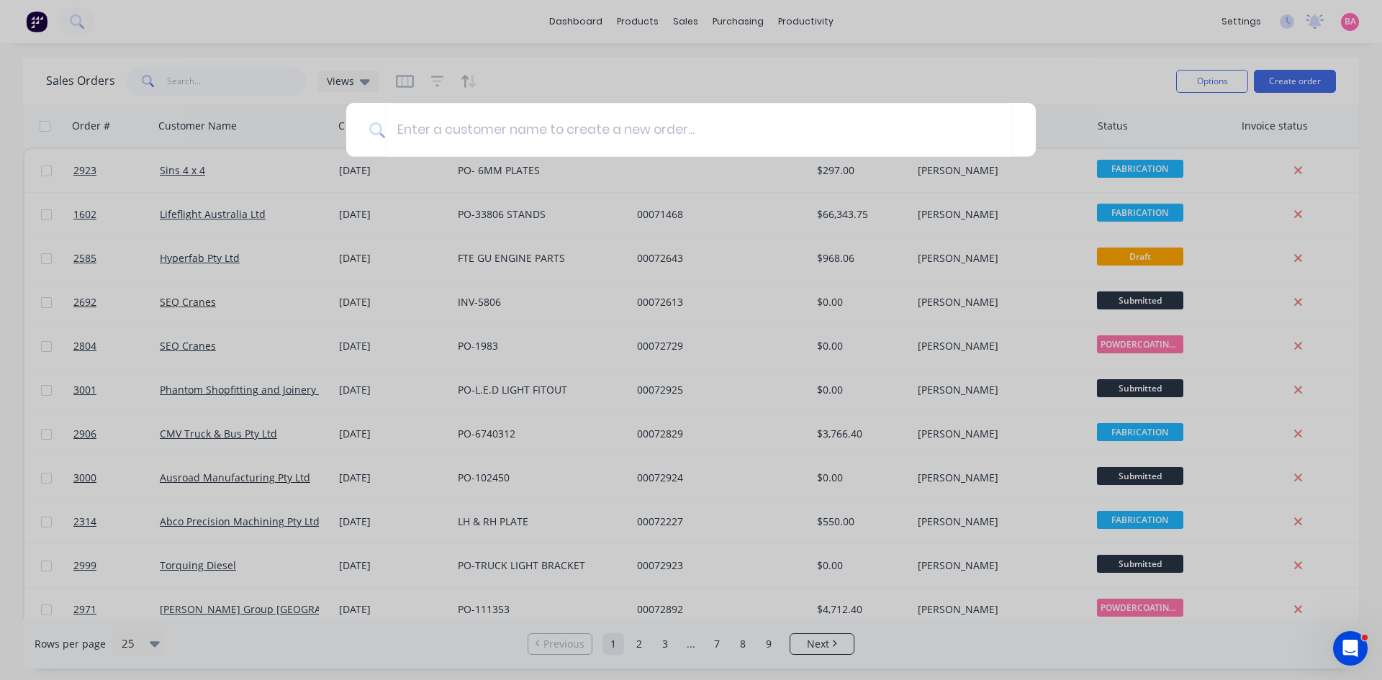
click at [81, 256] on div at bounding box center [691, 340] width 1382 height 680
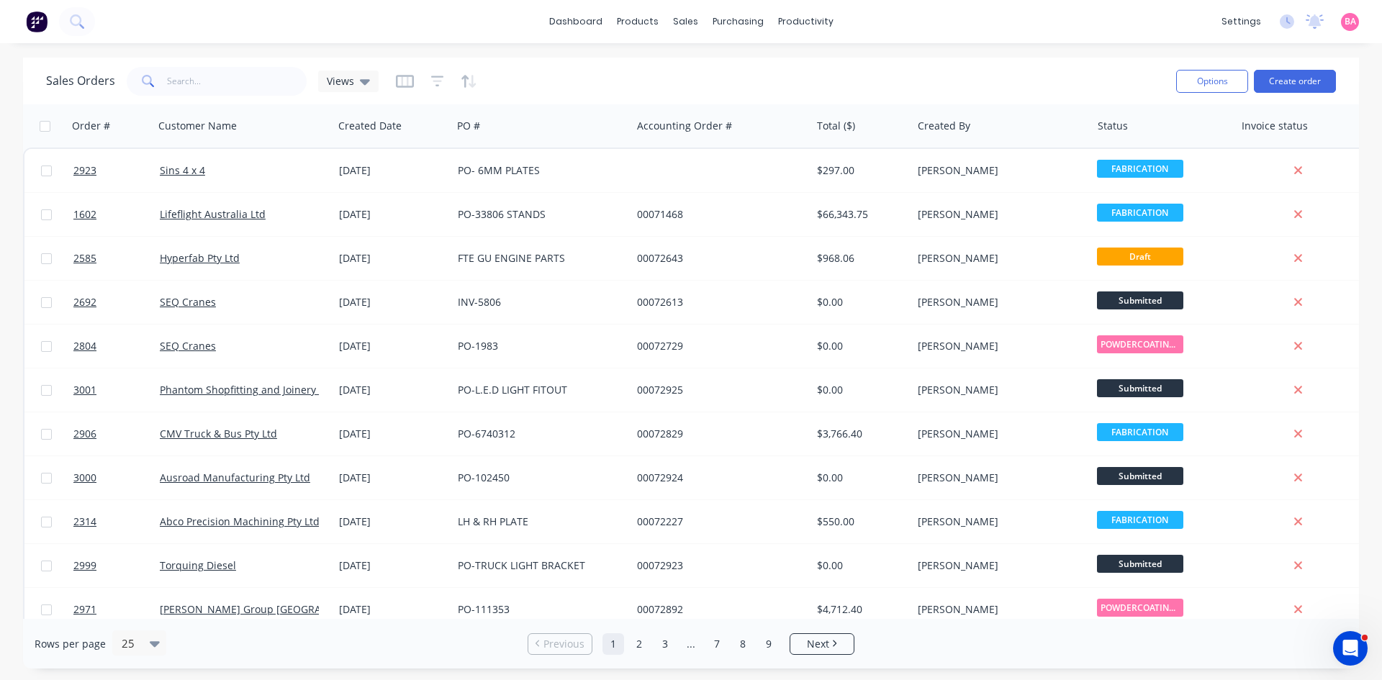
click at [81, 256] on span "2585" at bounding box center [84, 258] width 23 height 14
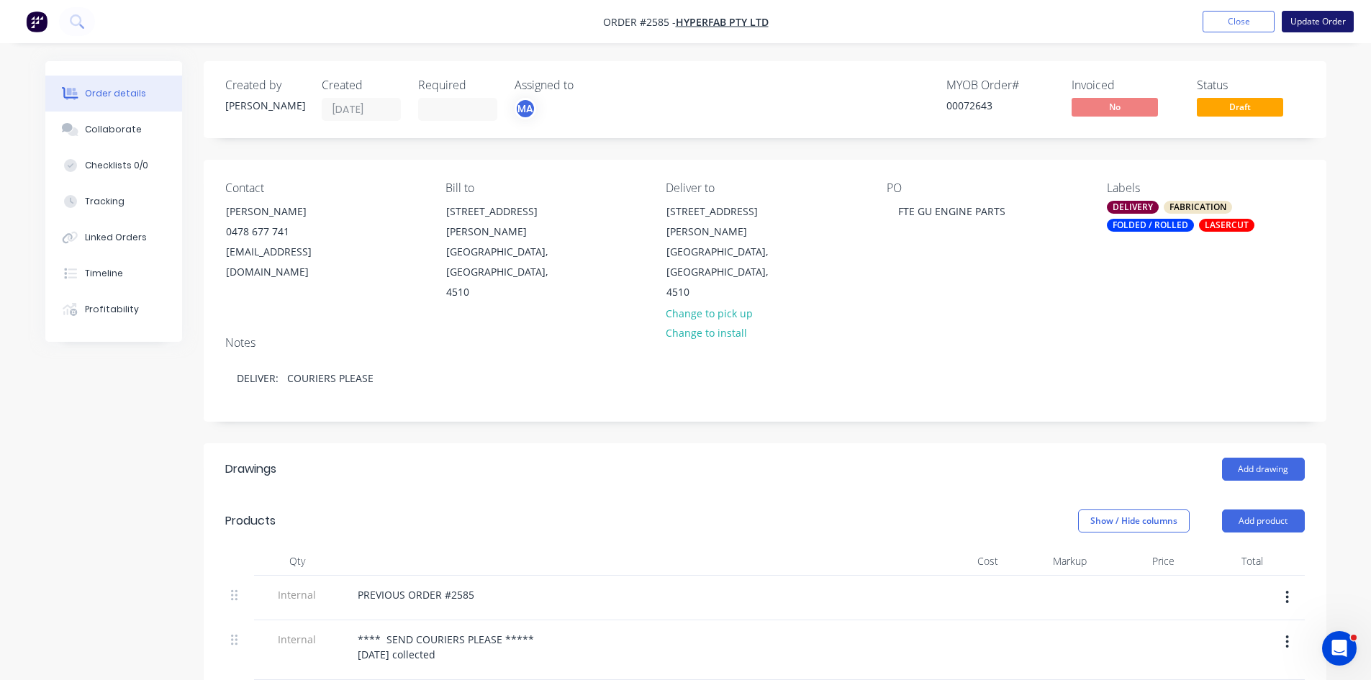
click at [1322, 22] on button "Update Order" at bounding box center [1318, 22] width 72 height 22
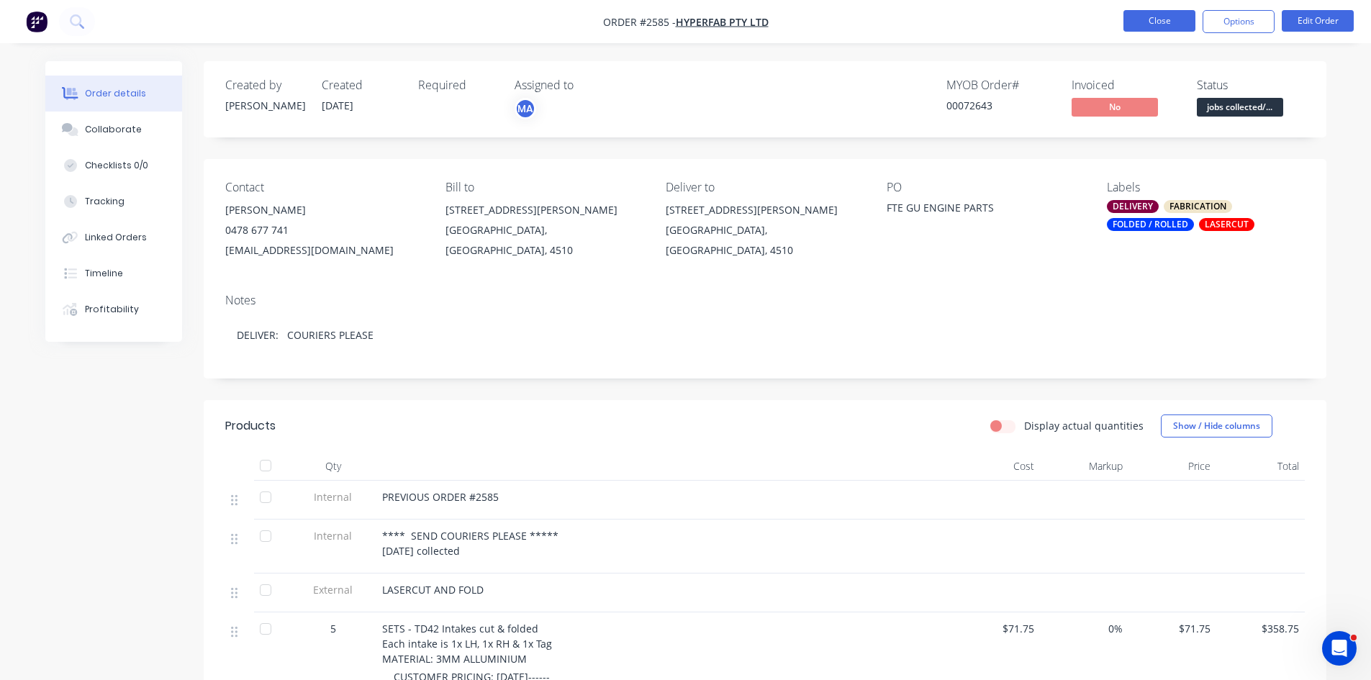
click at [1183, 19] on button "Close" at bounding box center [1160, 21] width 72 height 22
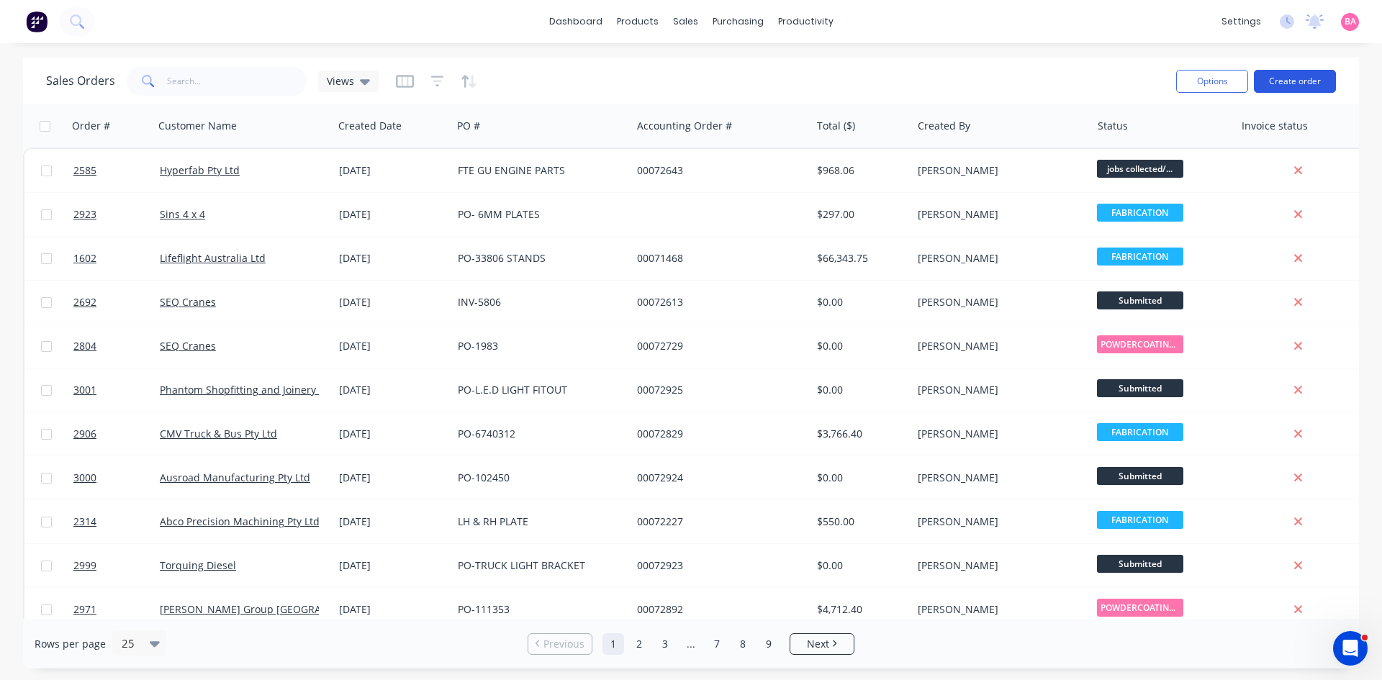
click at [1315, 81] on button "Create order" at bounding box center [1295, 81] width 82 height 23
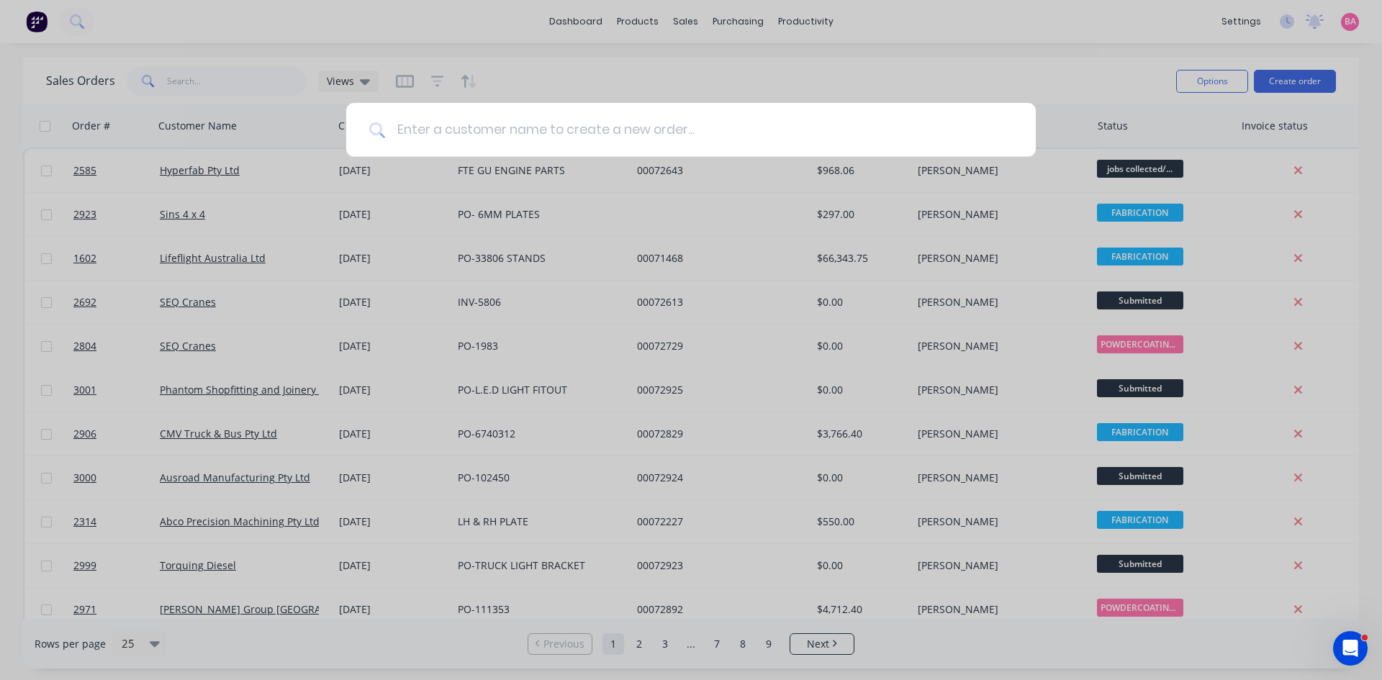
click at [525, 135] on input at bounding box center [699, 130] width 628 height 54
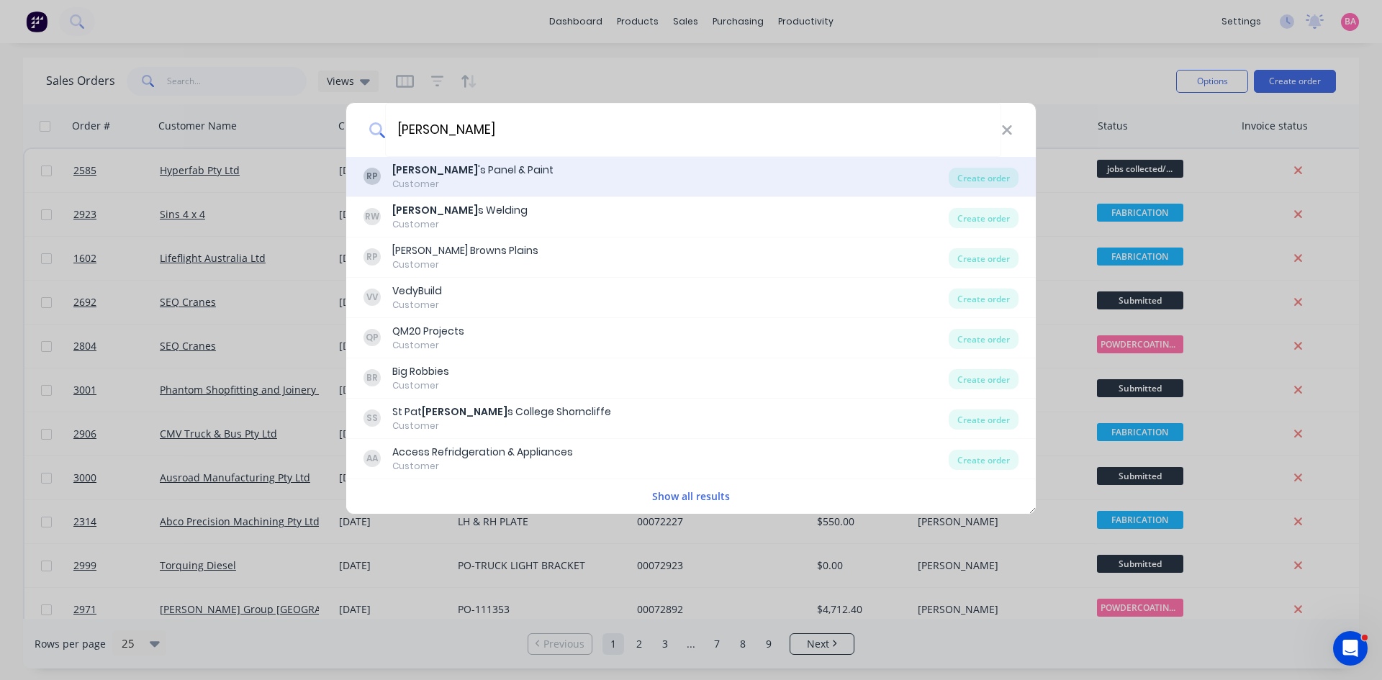
type input "[PERSON_NAME]"
click at [447, 169] on div "[PERSON_NAME] 's Panel & Paint" at bounding box center [472, 170] width 161 height 15
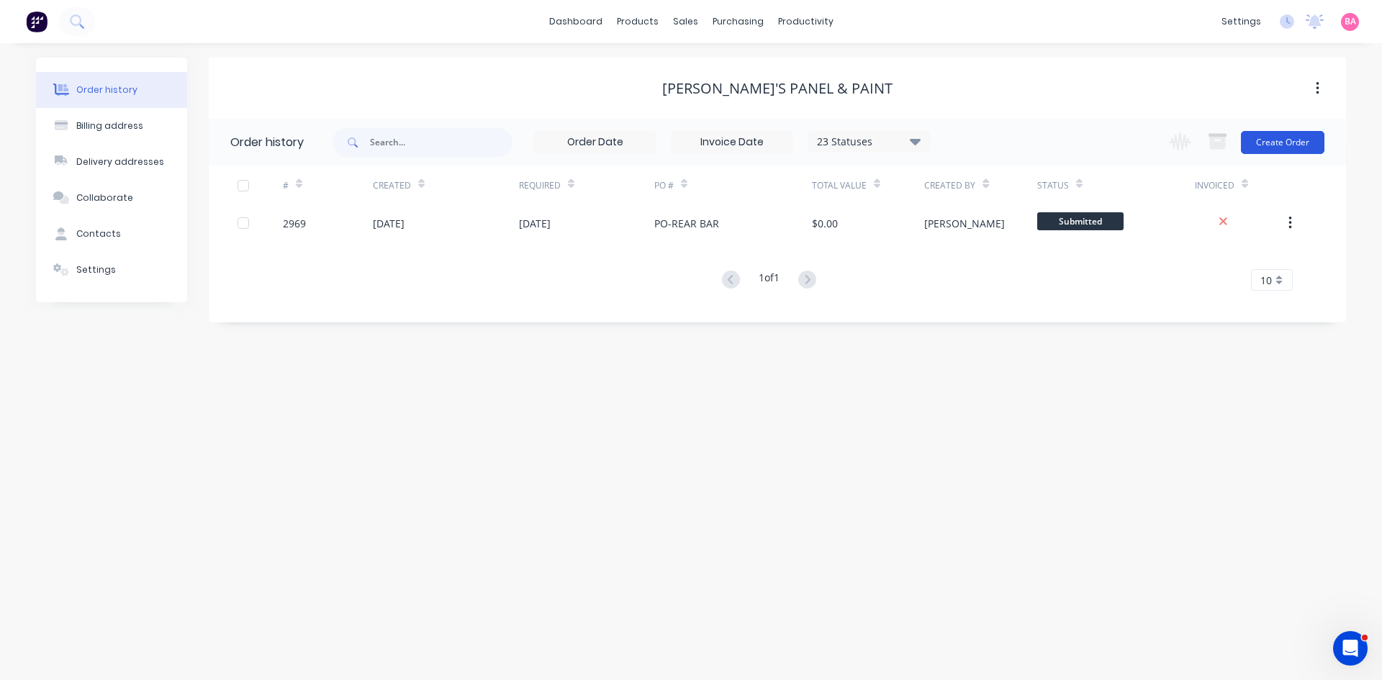
click at [1291, 141] on button "Create Order" at bounding box center [1283, 142] width 84 height 23
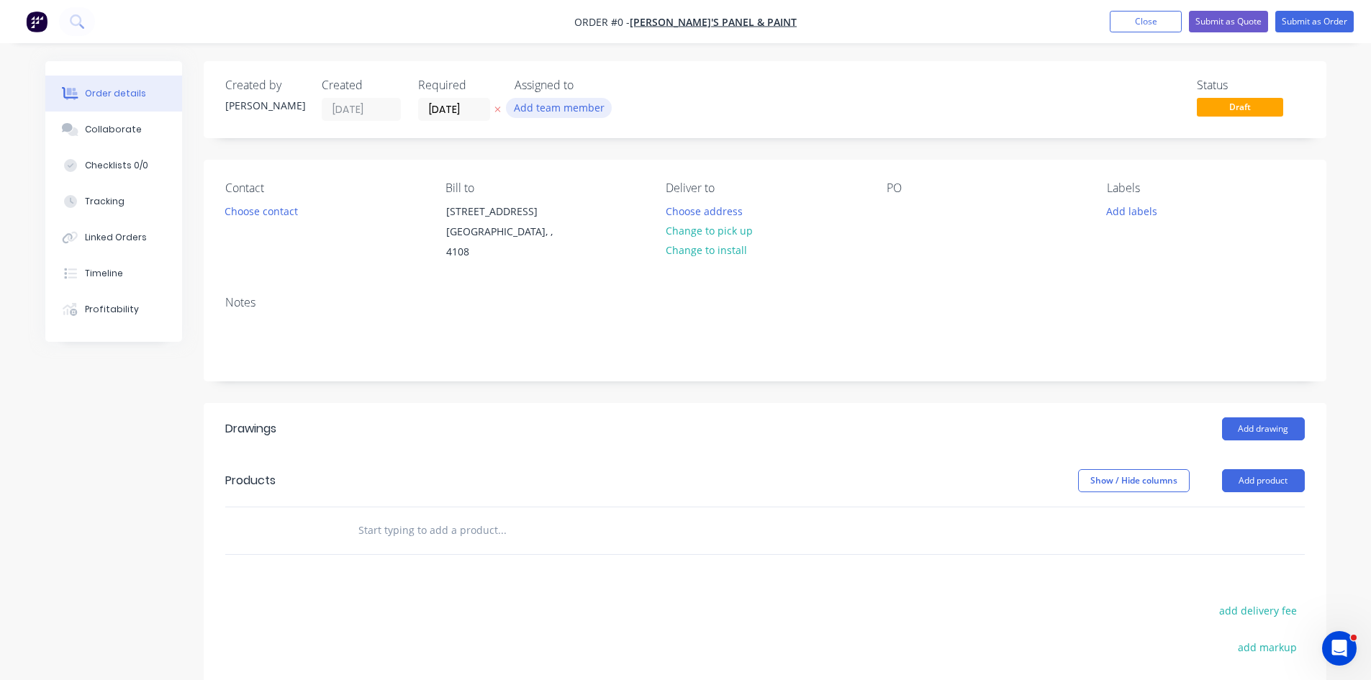
click at [562, 107] on button "Add team member" at bounding box center [559, 107] width 106 height 19
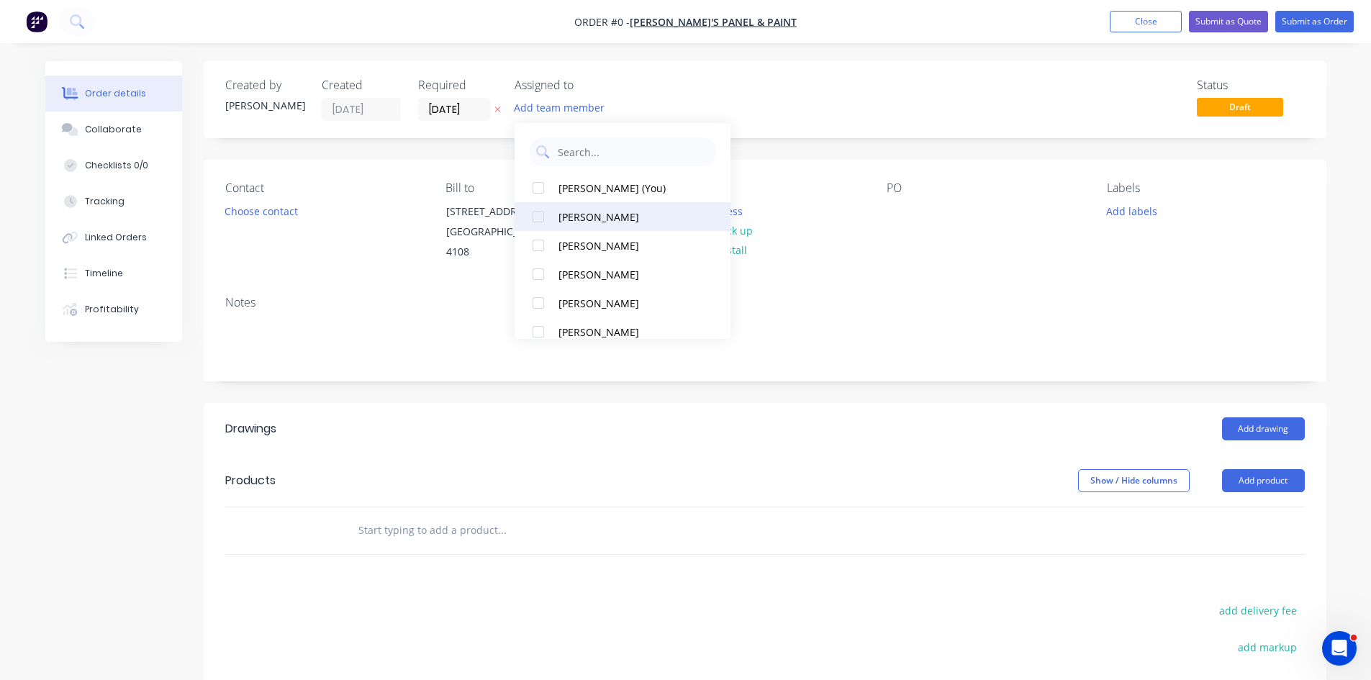
click at [560, 216] on div "[PERSON_NAME]" at bounding box center [631, 216] width 144 height 15
click at [267, 215] on div "Order details Collaborate Checklists 0/0 Tracking Linked Orders Timeline Profit…" at bounding box center [686, 491] width 1310 height 861
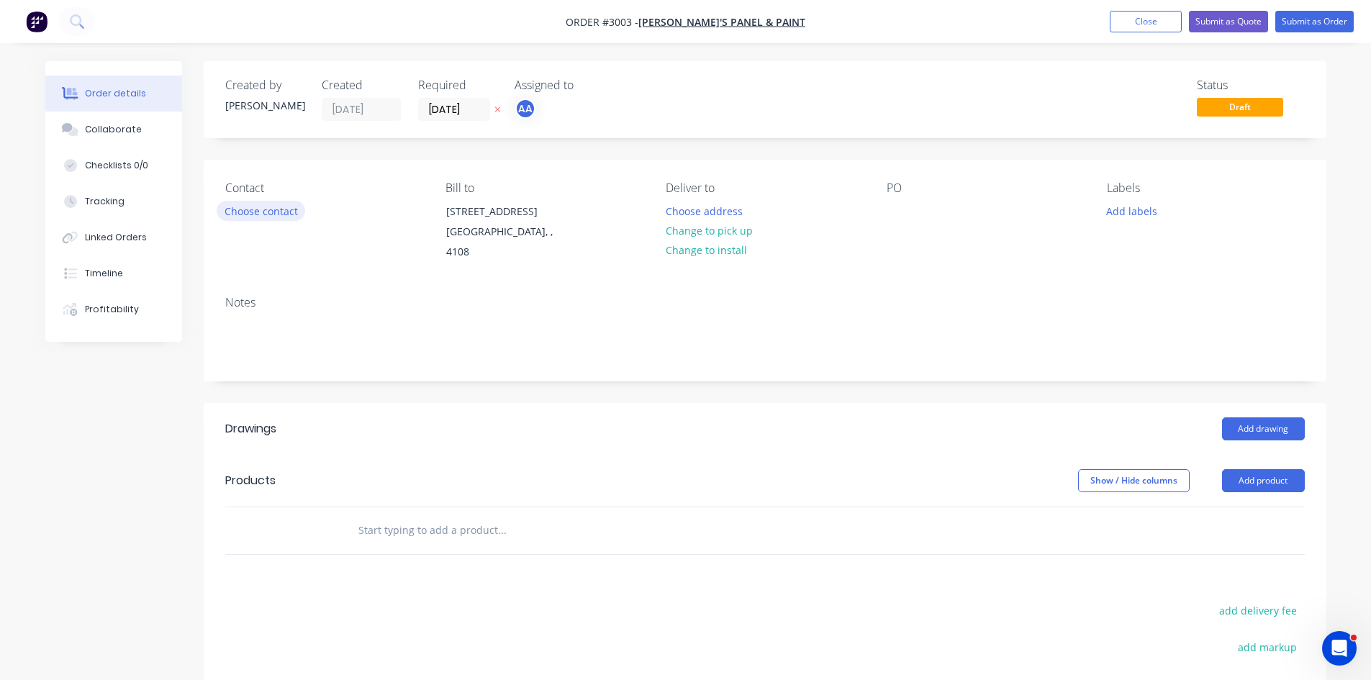
click at [249, 209] on button "Choose contact" at bounding box center [261, 210] width 89 height 19
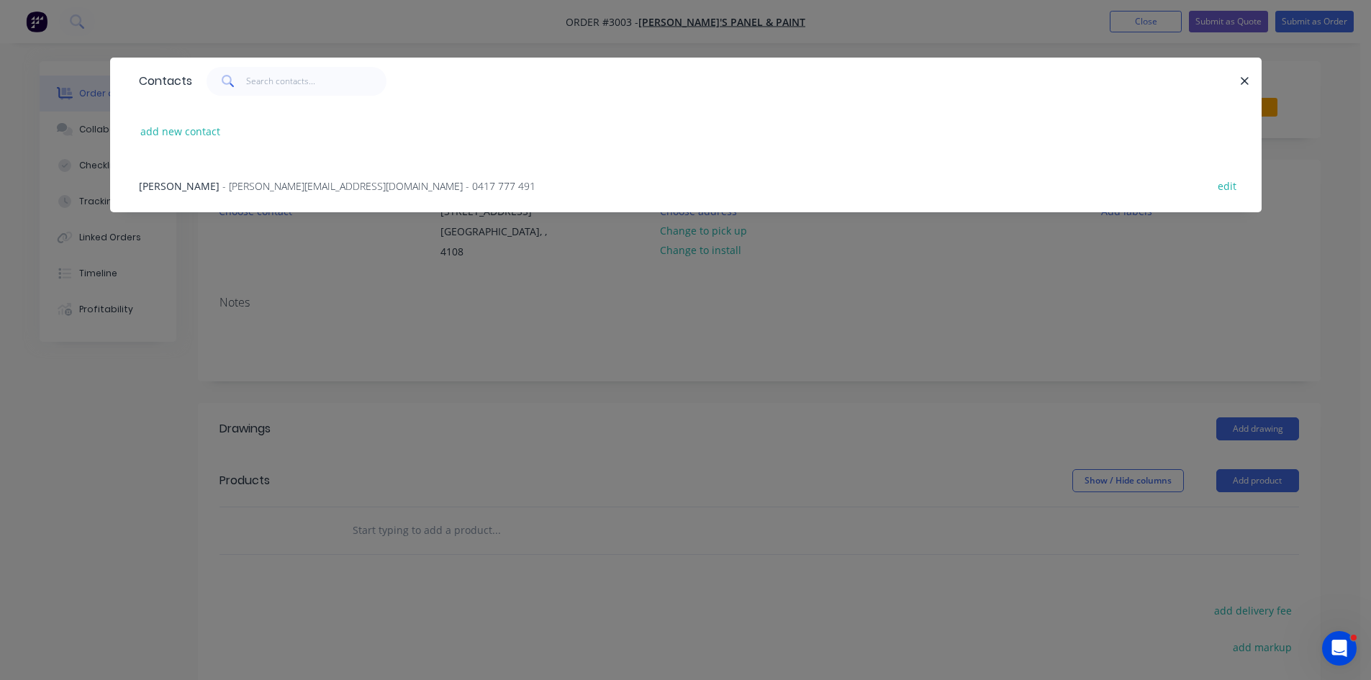
click at [222, 186] on span "- [PERSON_NAME][EMAIL_ADDRESS][DOMAIN_NAME] - 0417 777 491" at bounding box center [378, 186] width 313 height 14
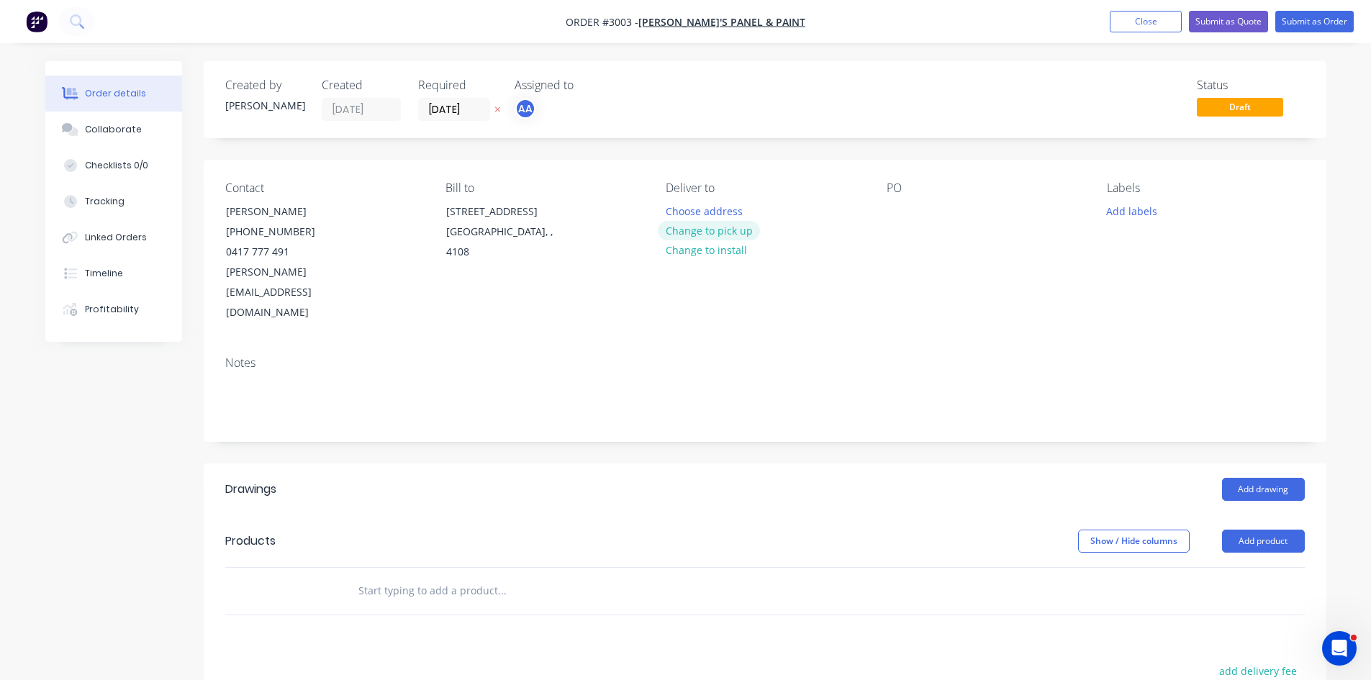
click at [735, 229] on button "Change to pick up" at bounding box center [709, 230] width 102 height 19
click at [904, 212] on div at bounding box center [898, 211] width 23 height 21
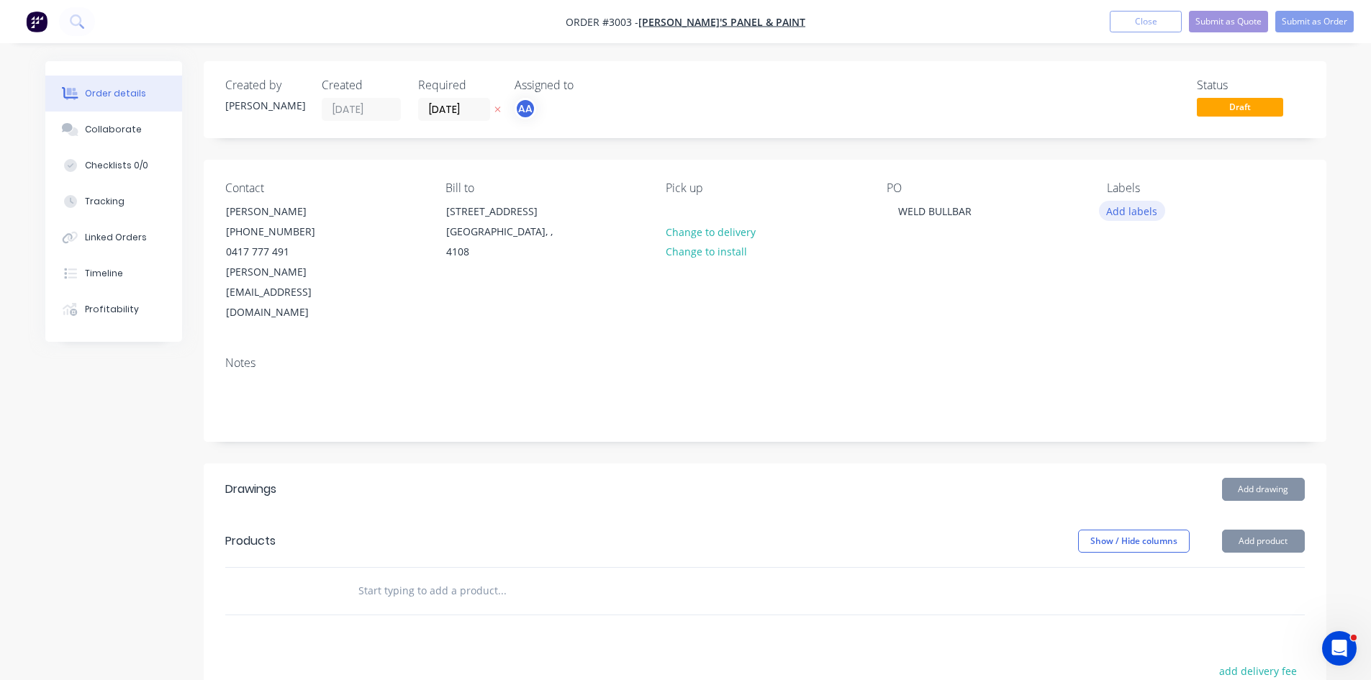
click at [1140, 204] on button "Add labels" at bounding box center [1132, 210] width 66 height 19
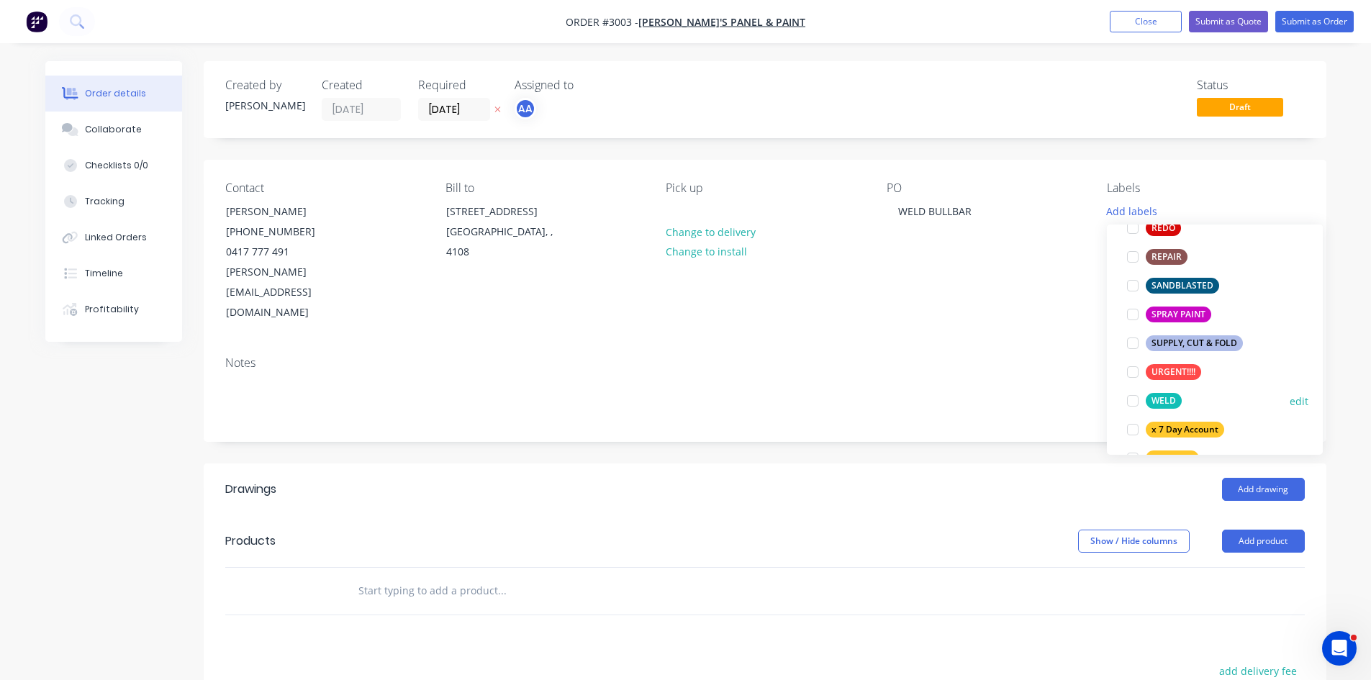
scroll to position [792, 0]
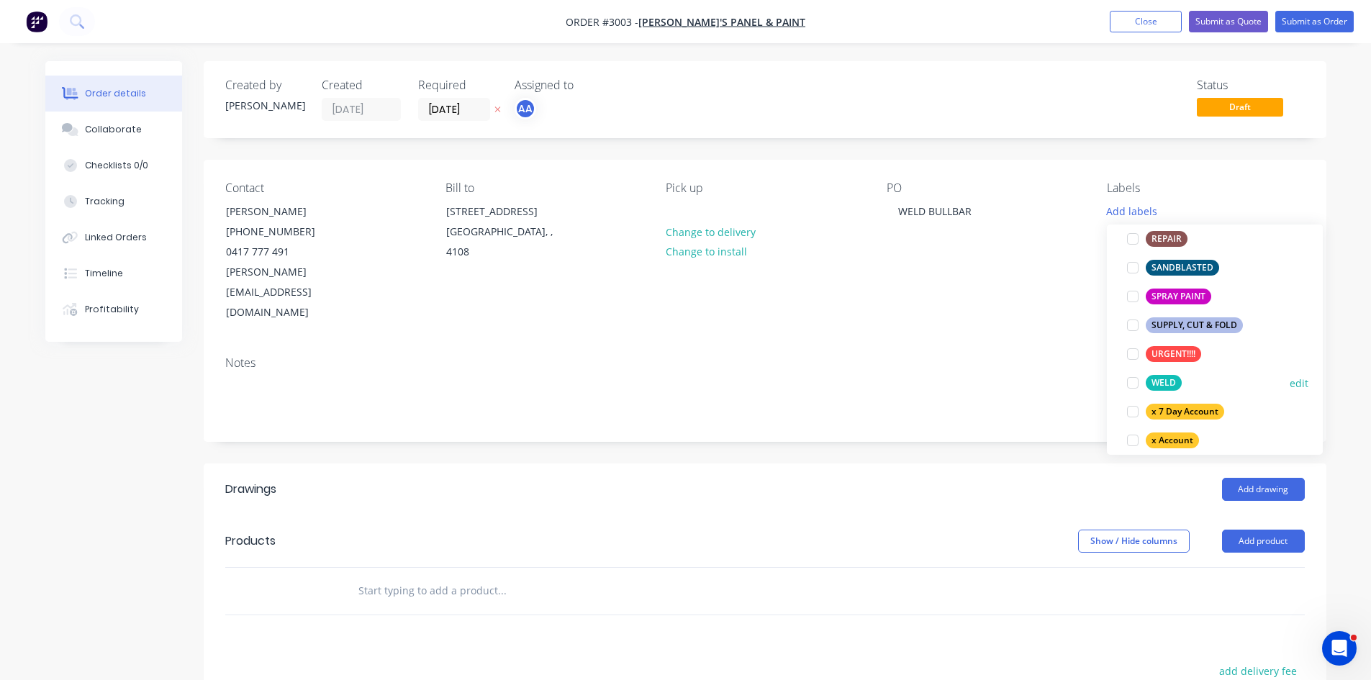
click at [1131, 385] on div at bounding box center [1133, 383] width 29 height 29
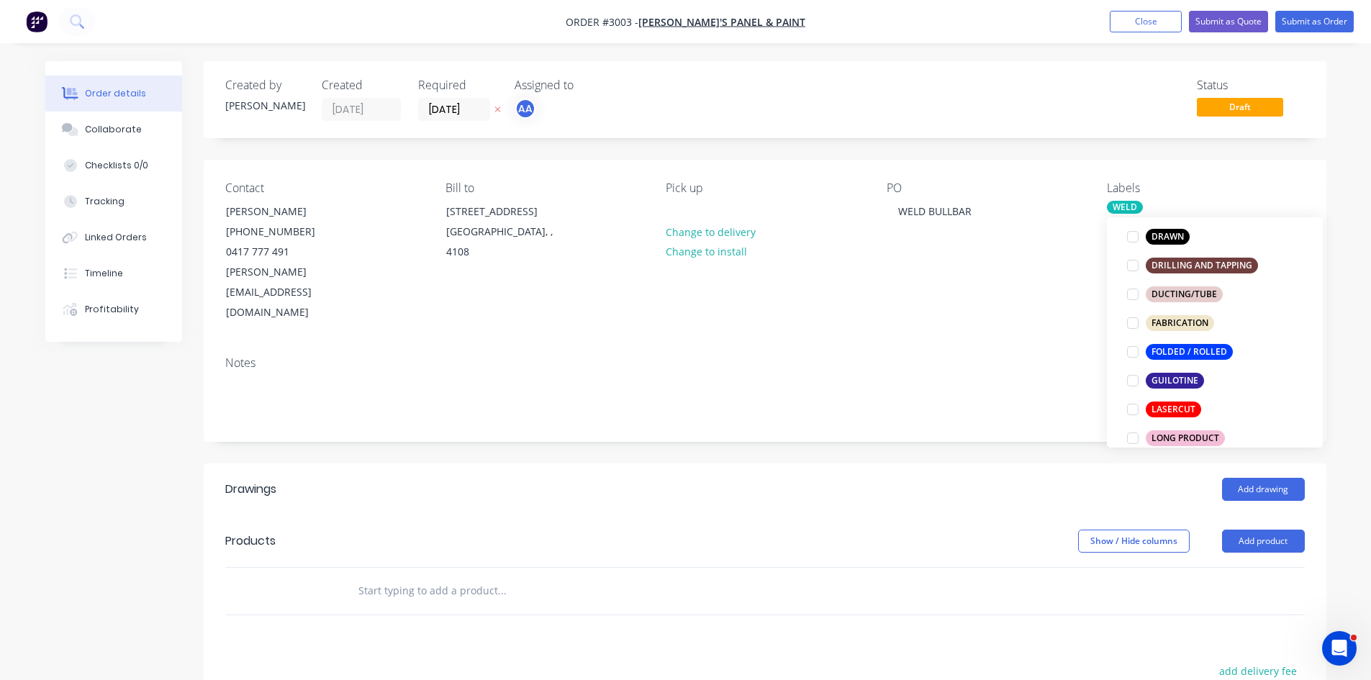
scroll to position [360, 0]
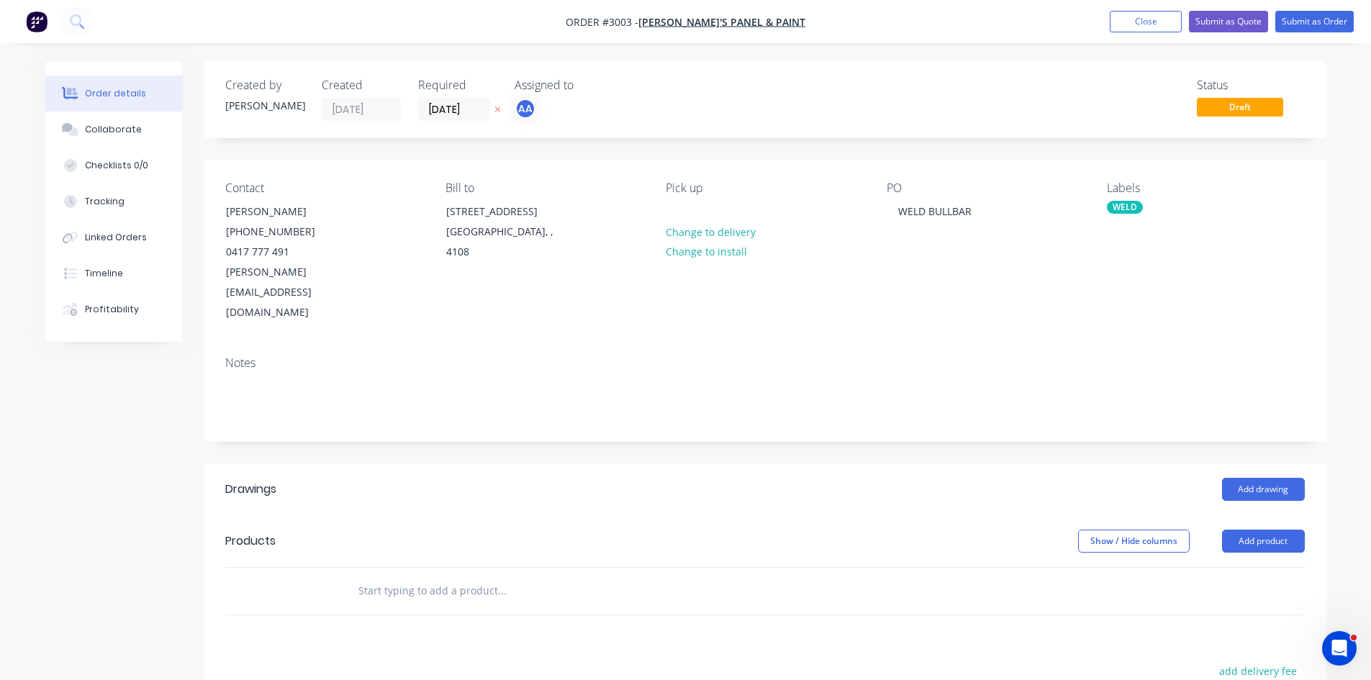
click at [1078, 345] on div "Notes" at bounding box center [765, 393] width 1123 height 96
click at [1130, 207] on div "WELD" at bounding box center [1125, 207] width 36 height 13
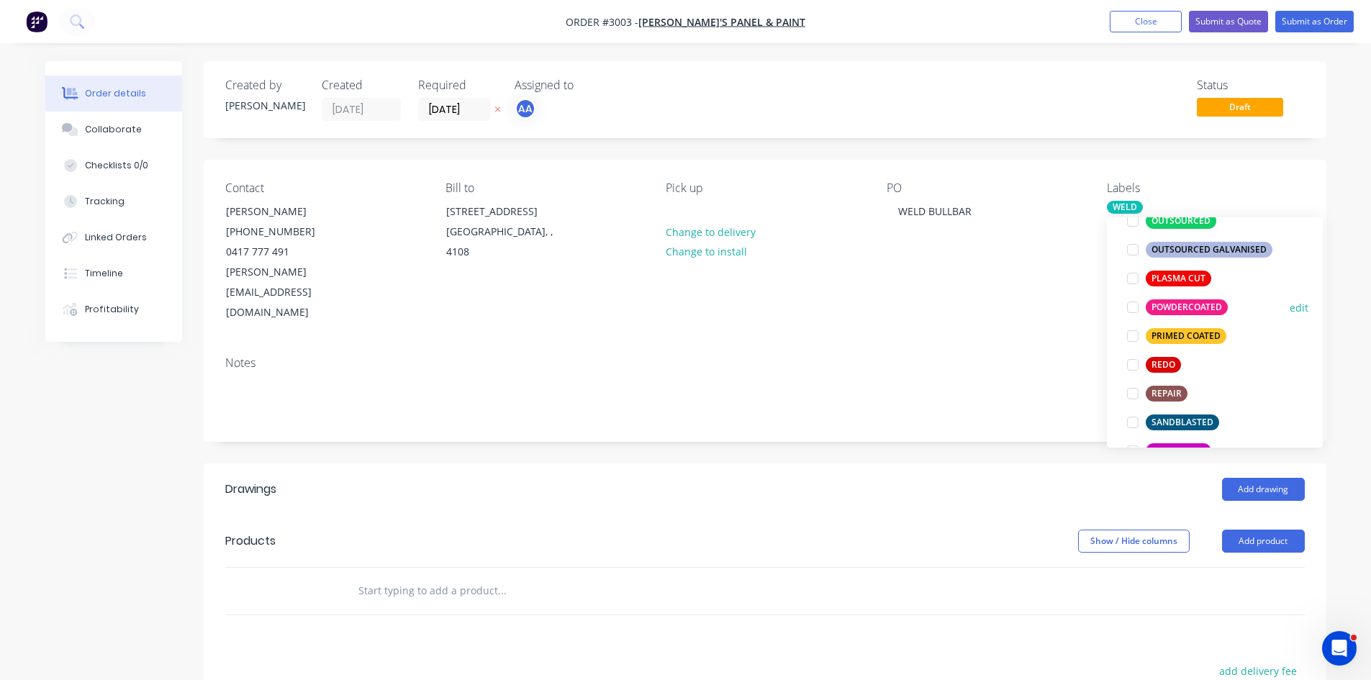
scroll to position [696, 0]
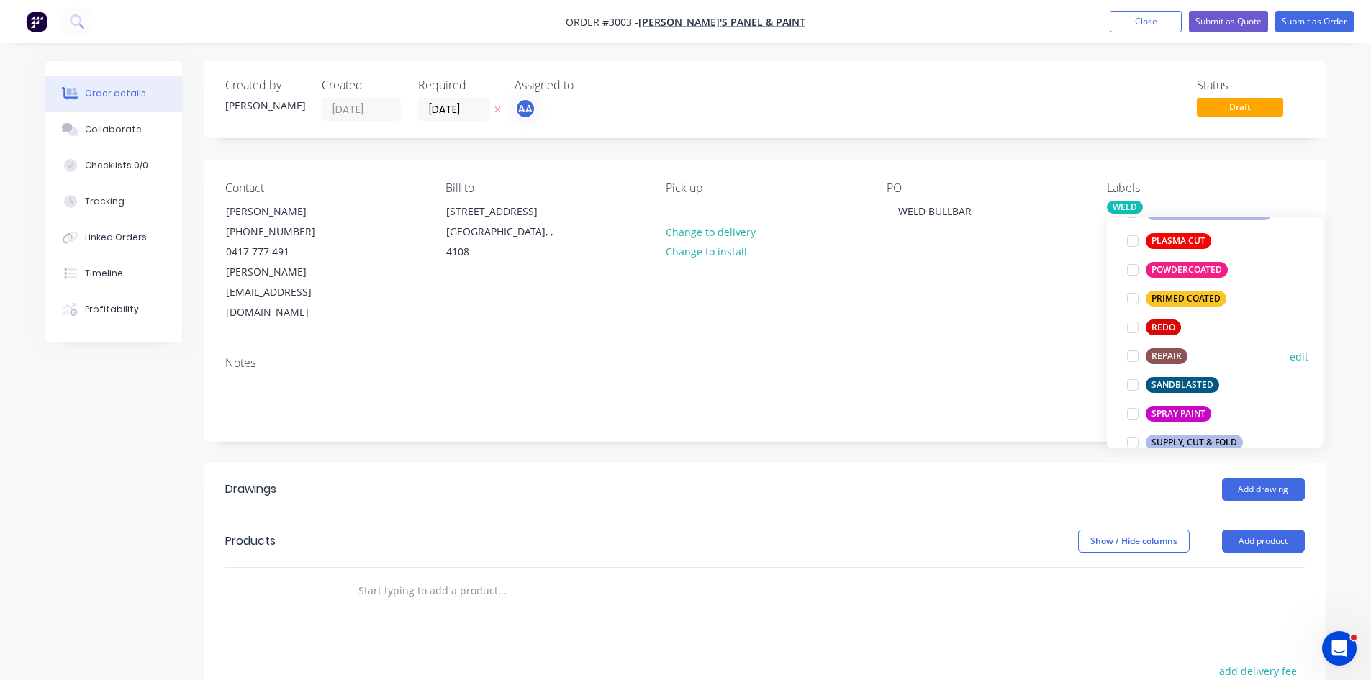
click at [1136, 358] on div at bounding box center [1133, 356] width 29 height 29
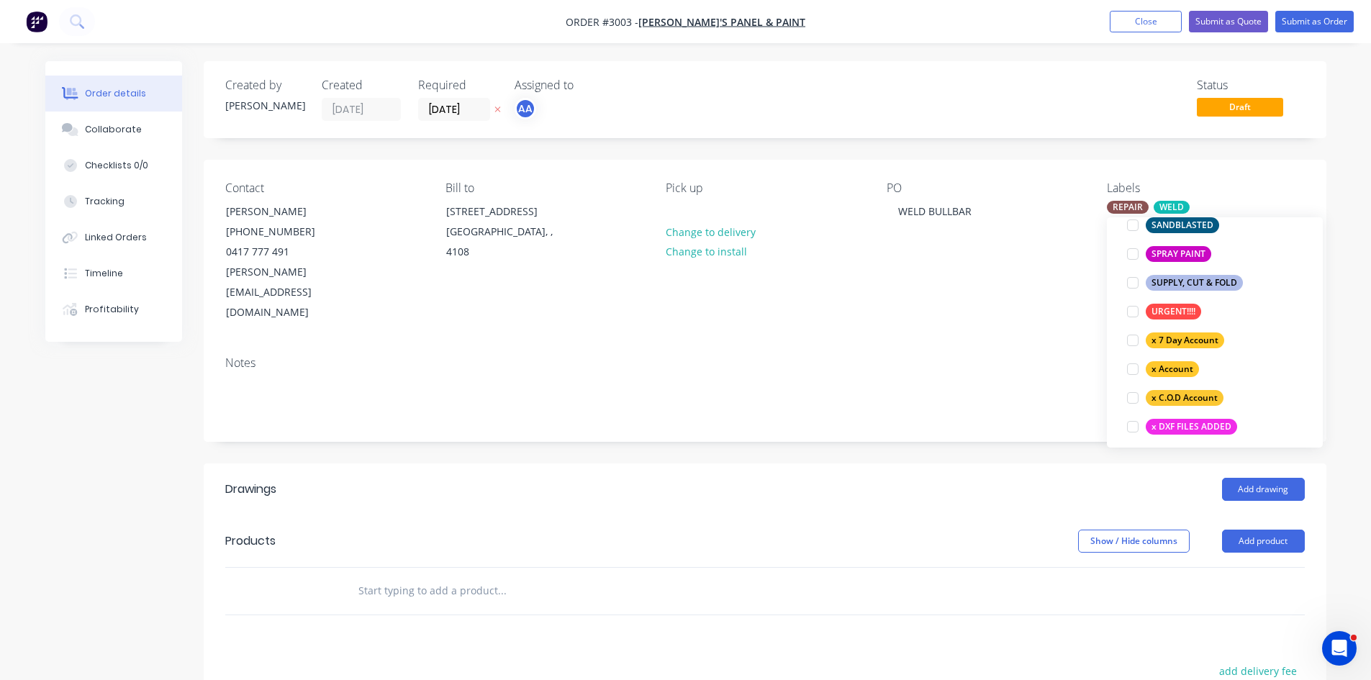
scroll to position [888, 0]
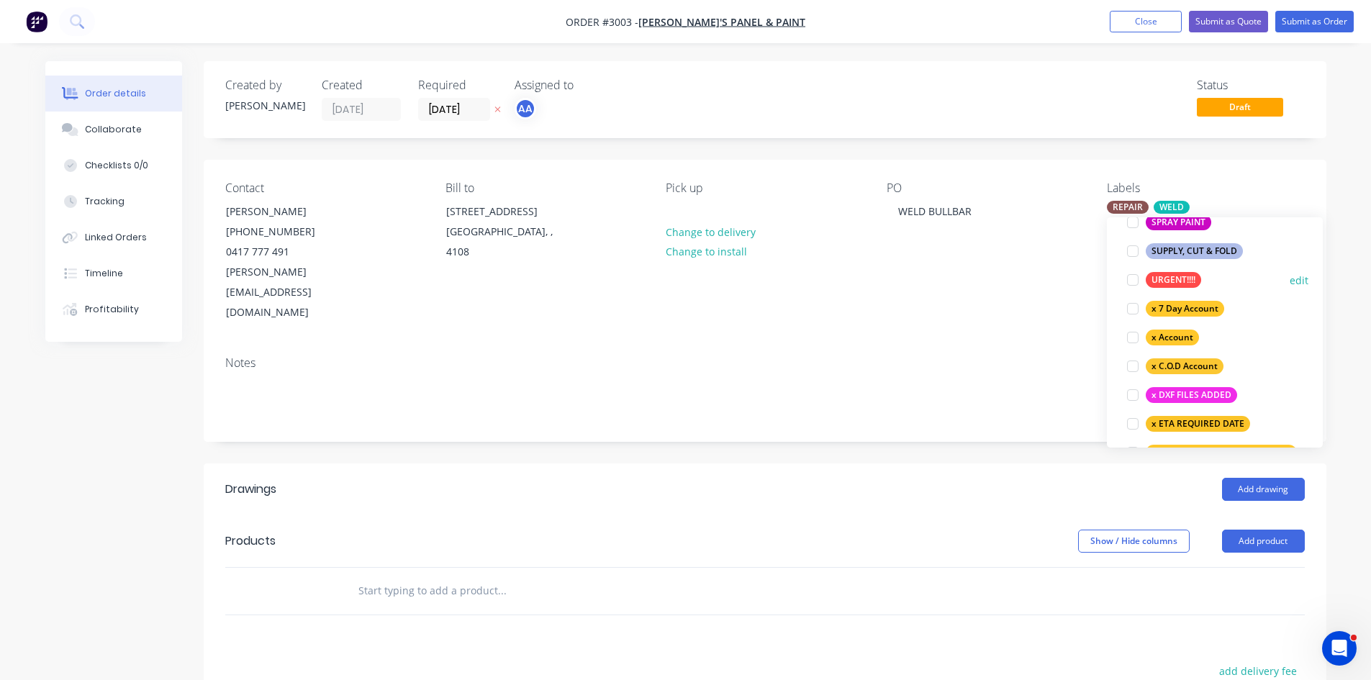
click at [1137, 276] on div at bounding box center [1133, 280] width 29 height 29
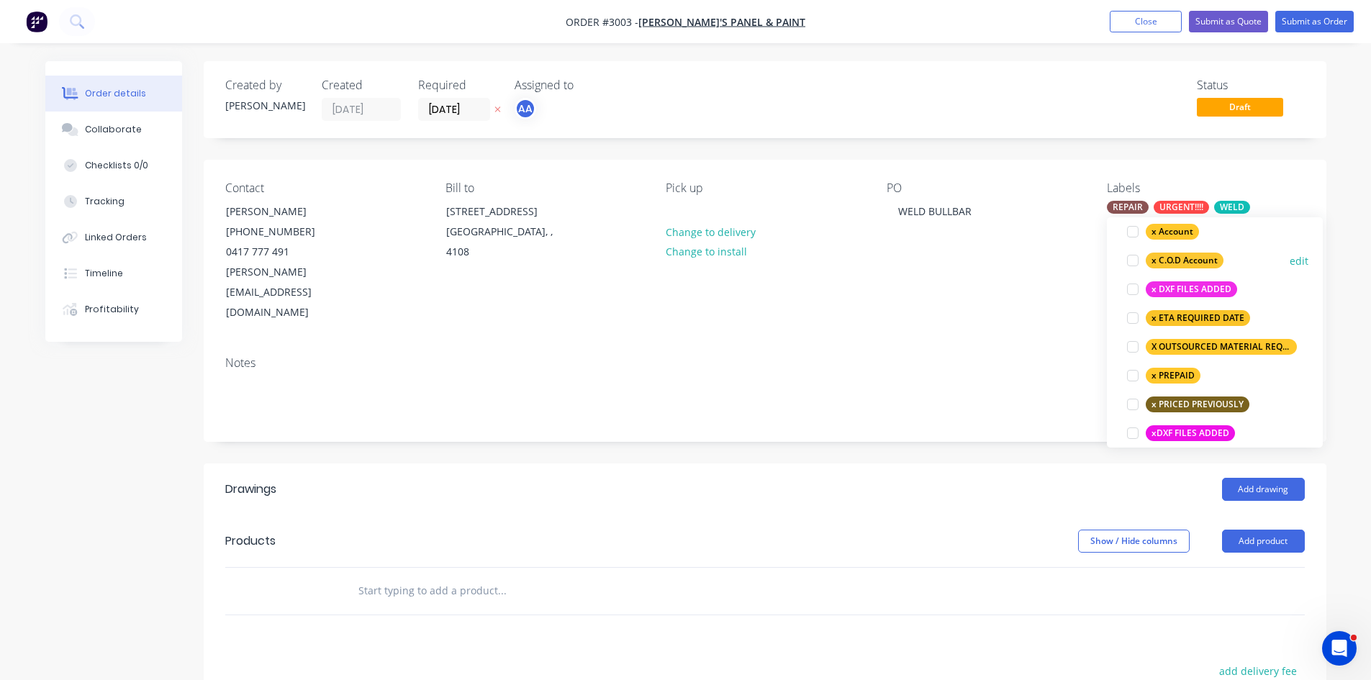
click at [1132, 261] on div at bounding box center [1133, 260] width 29 height 29
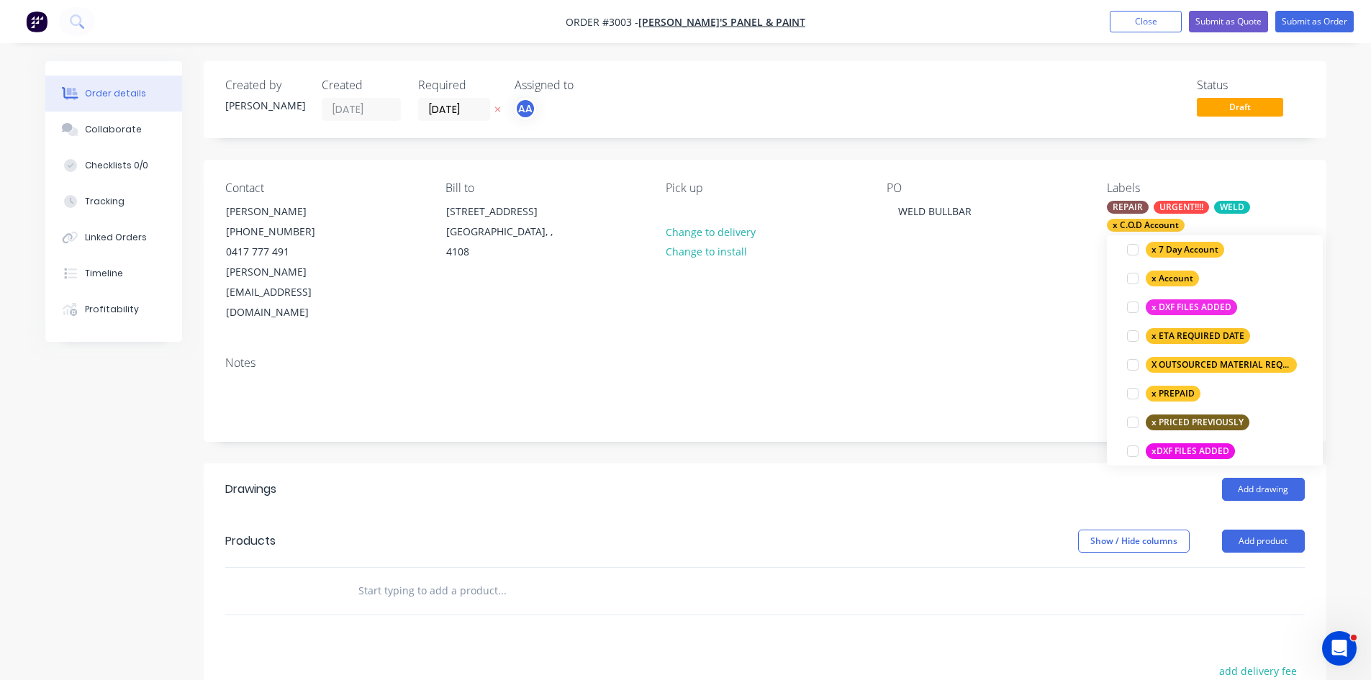
scroll to position [158, 0]
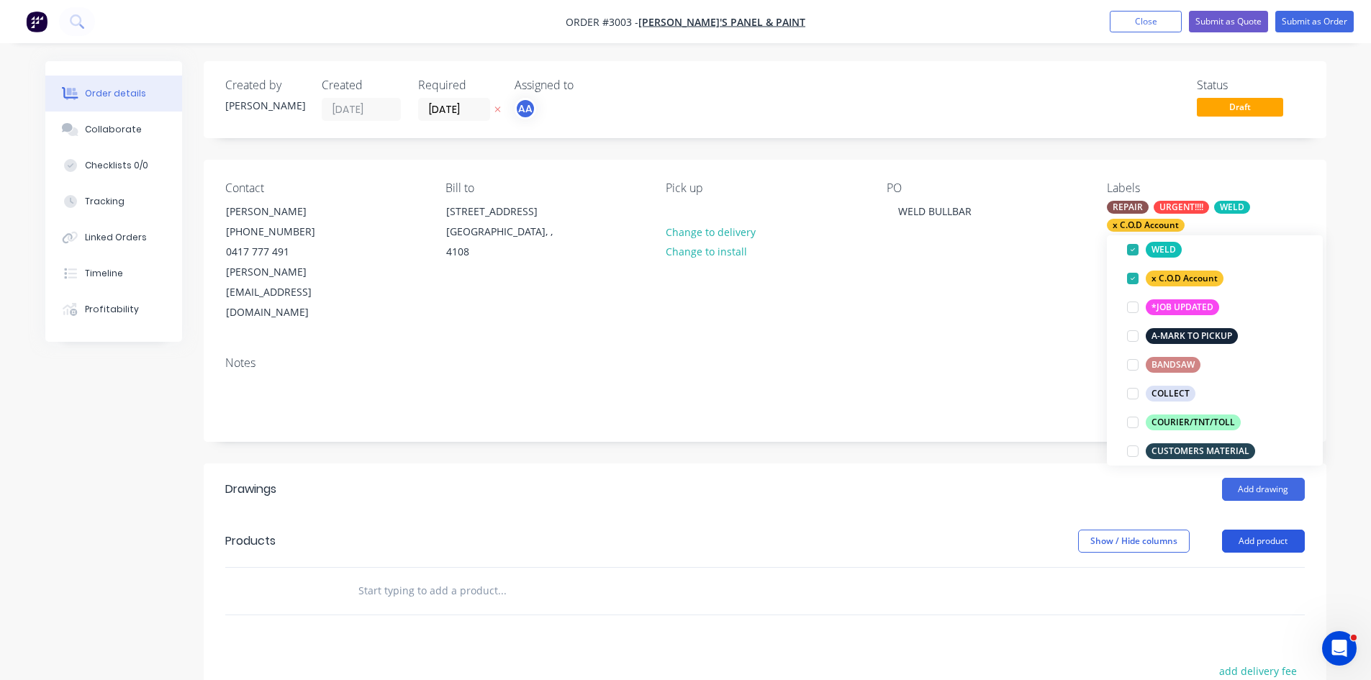
click at [1260, 530] on button "Add product" at bounding box center [1263, 541] width 83 height 23
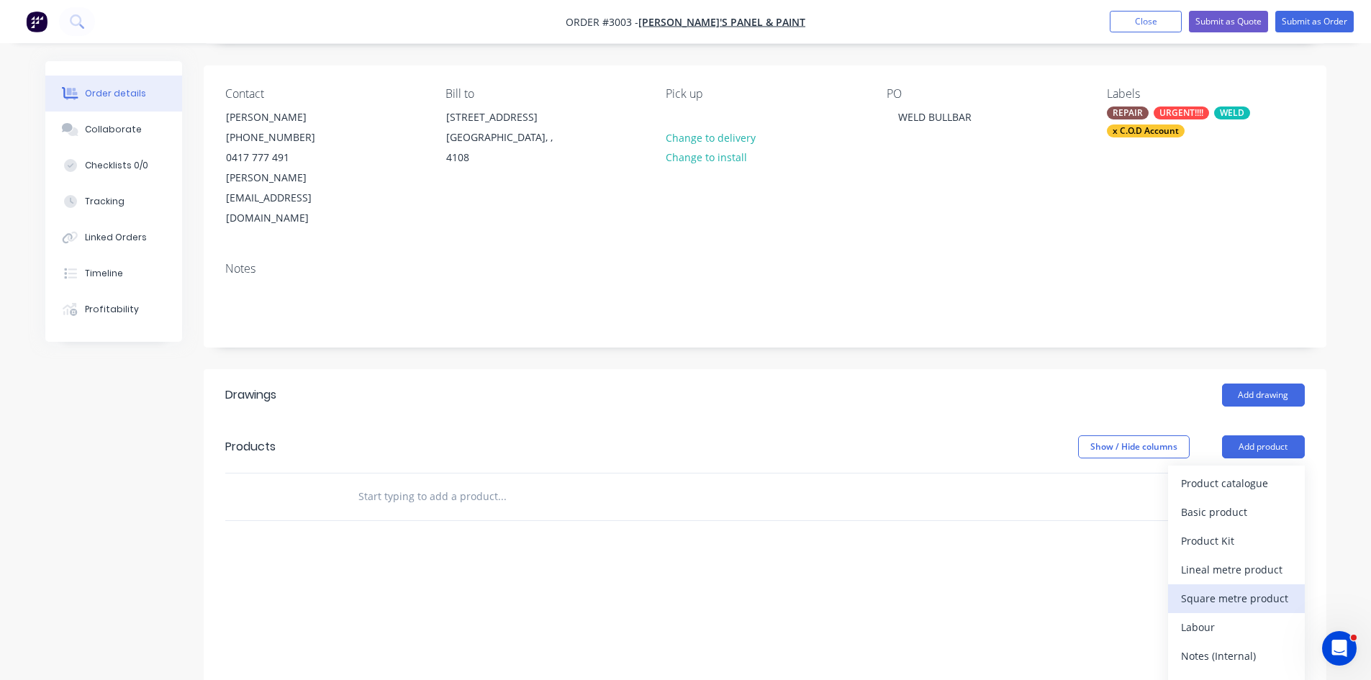
scroll to position [96, 0]
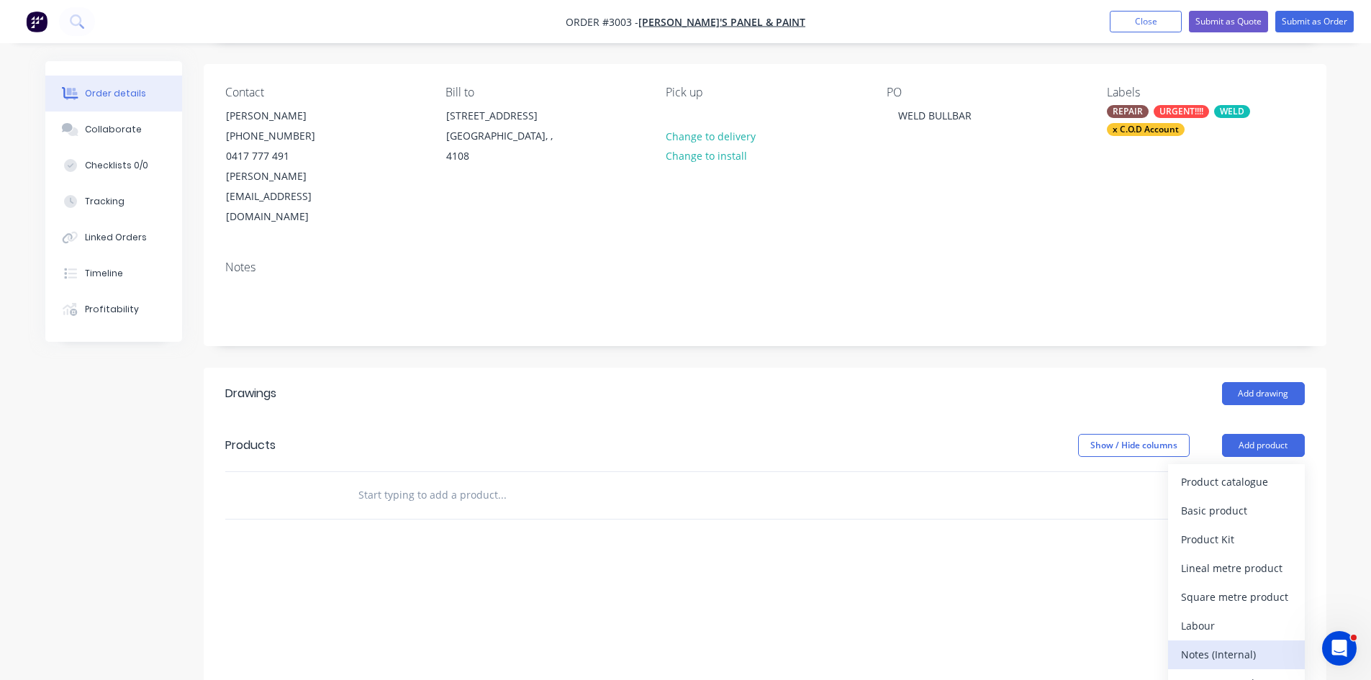
click at [1232, 644] on div "Notes (Internal)" at bounding box center [1236, 654] width 111 height 21
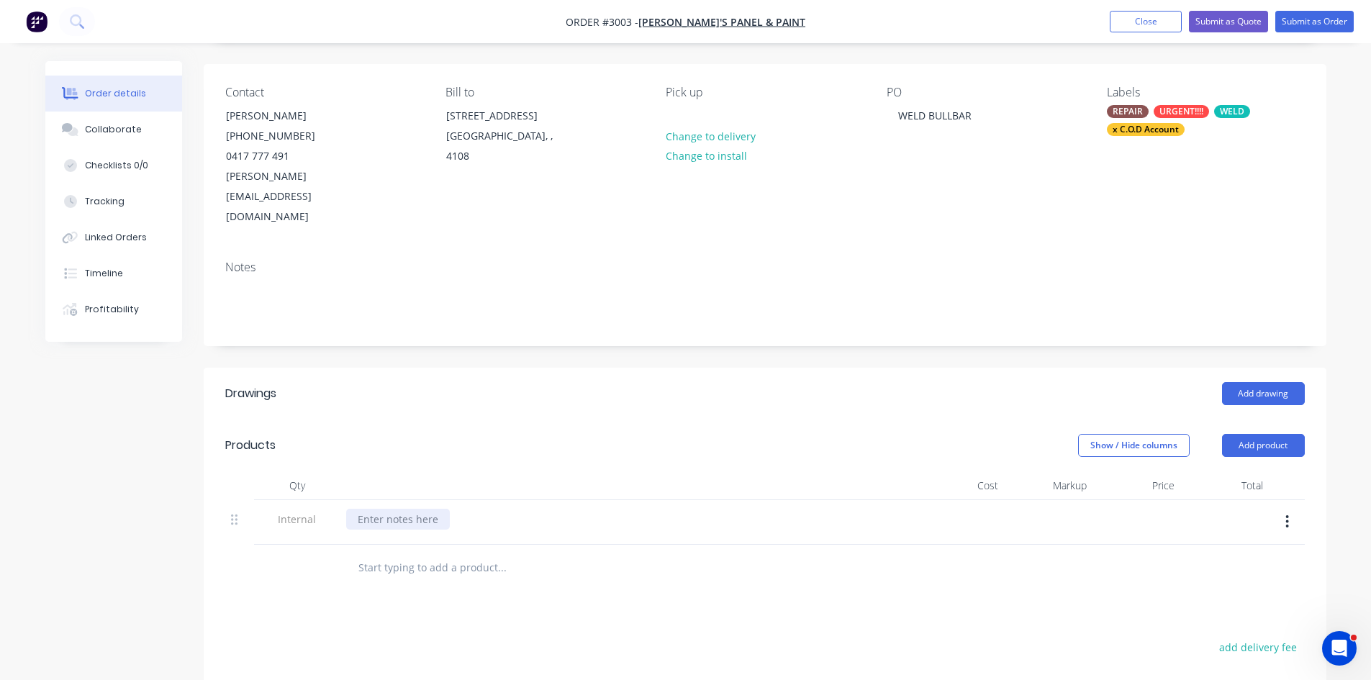
click at [415, 509] on div at bounding box center [398, 519] width 104 height 21
click at [423, 554] on input "text" at bounding box center [502, 568] width 288 height 29
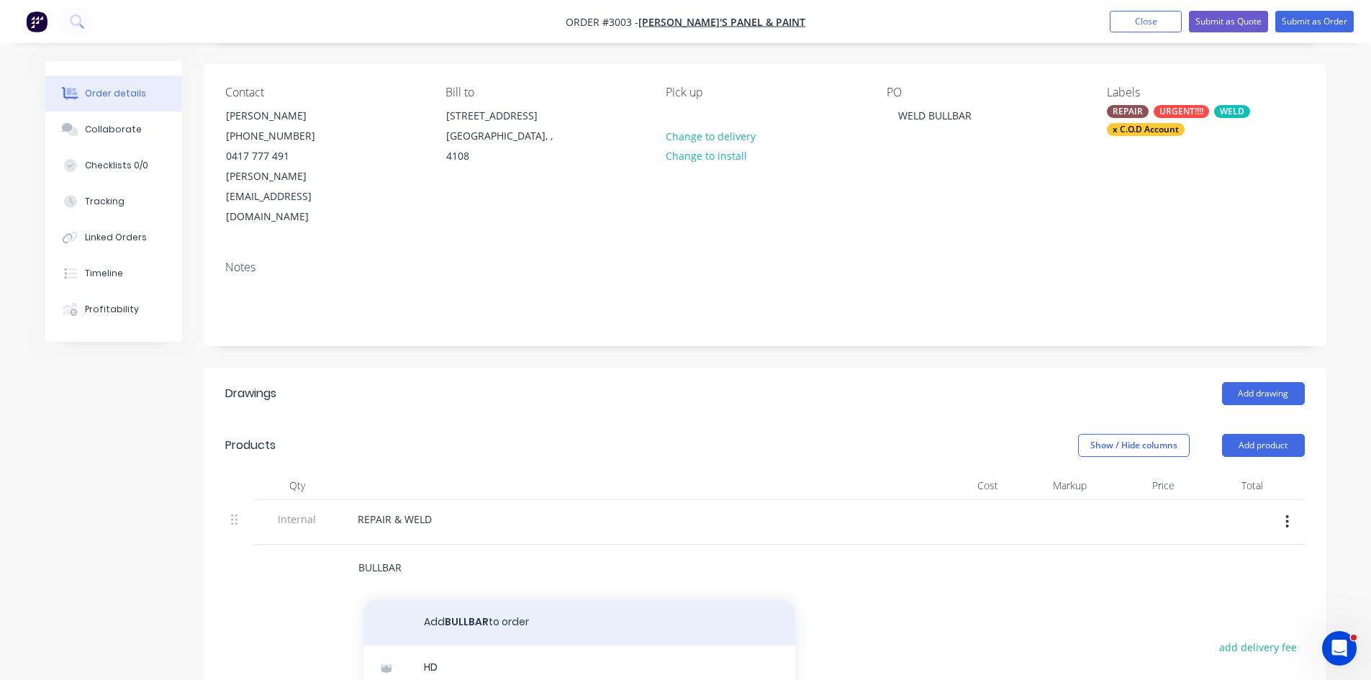
type input "BULLBAR"
click at [486, 600] on button "Add BULLBAR to order" at bounding box center [580, 623] width 432 height 46
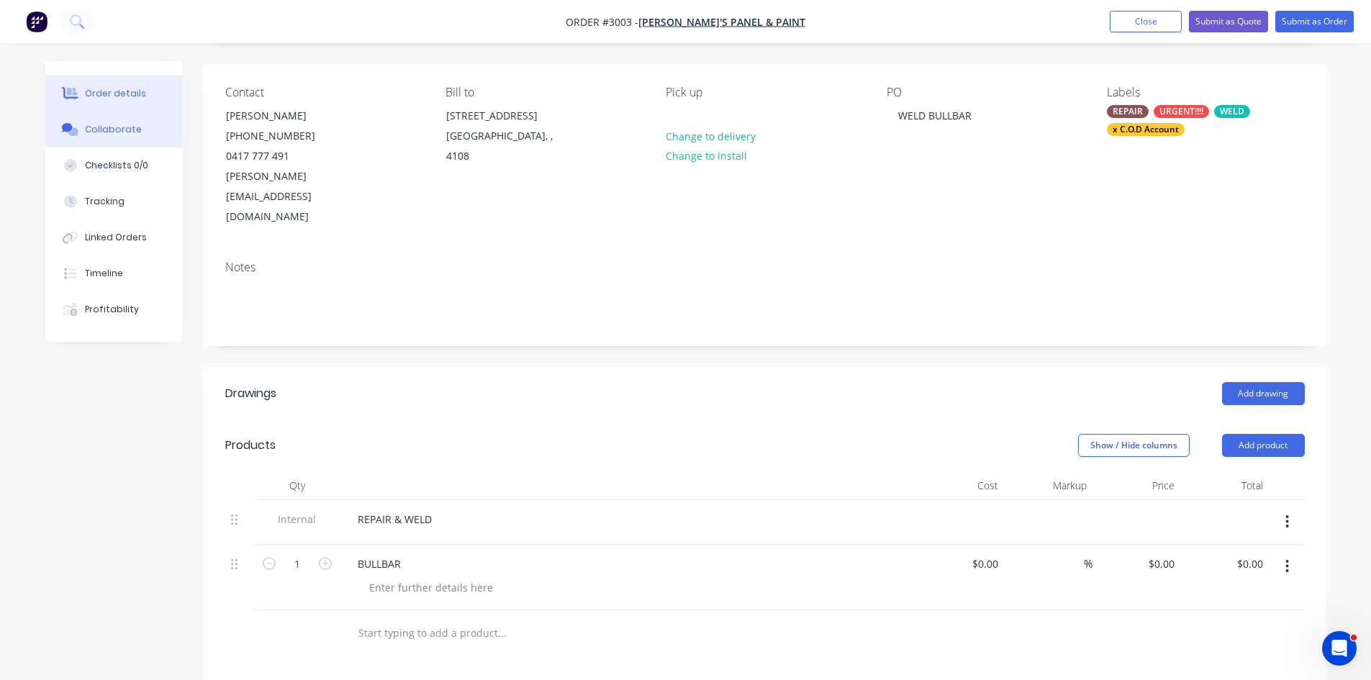
click at [116, 125] on div "Collaborate" at bounding box center [113, 129] width 57 height 13
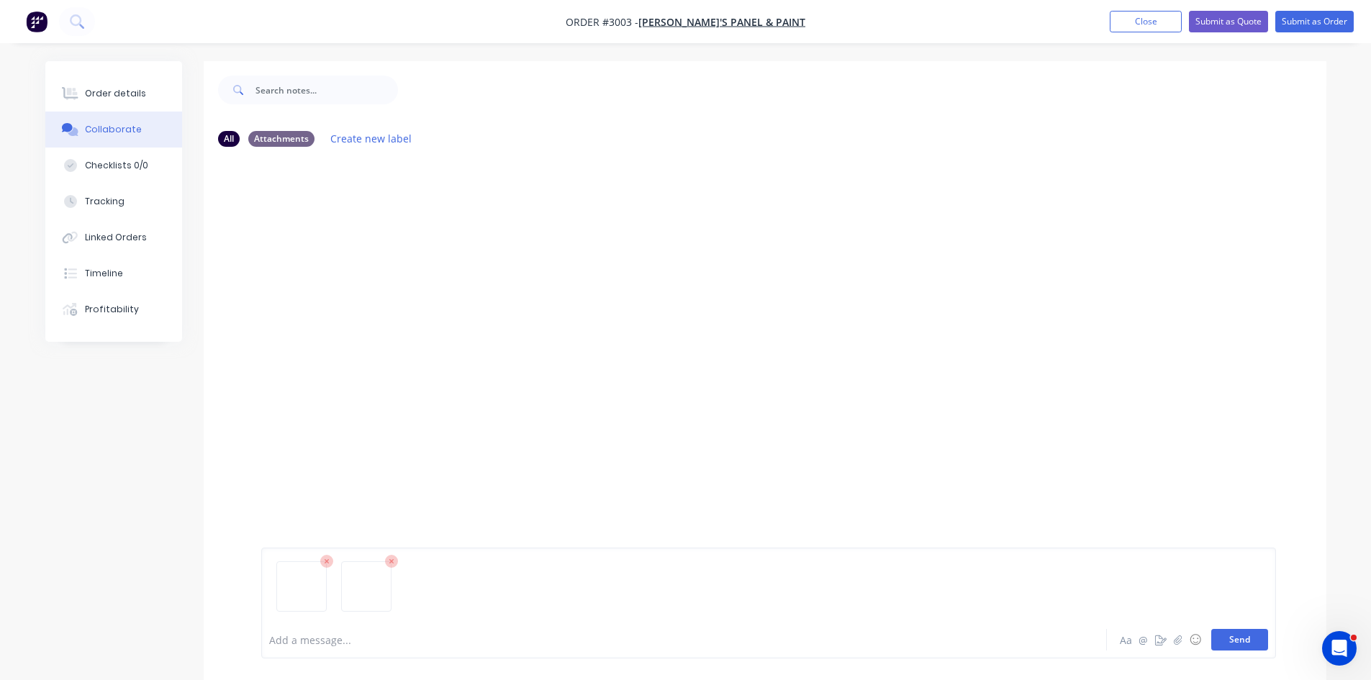
click at [1243, 637] on button "Send" at bounding box center [1240, 640] width 57 height 22
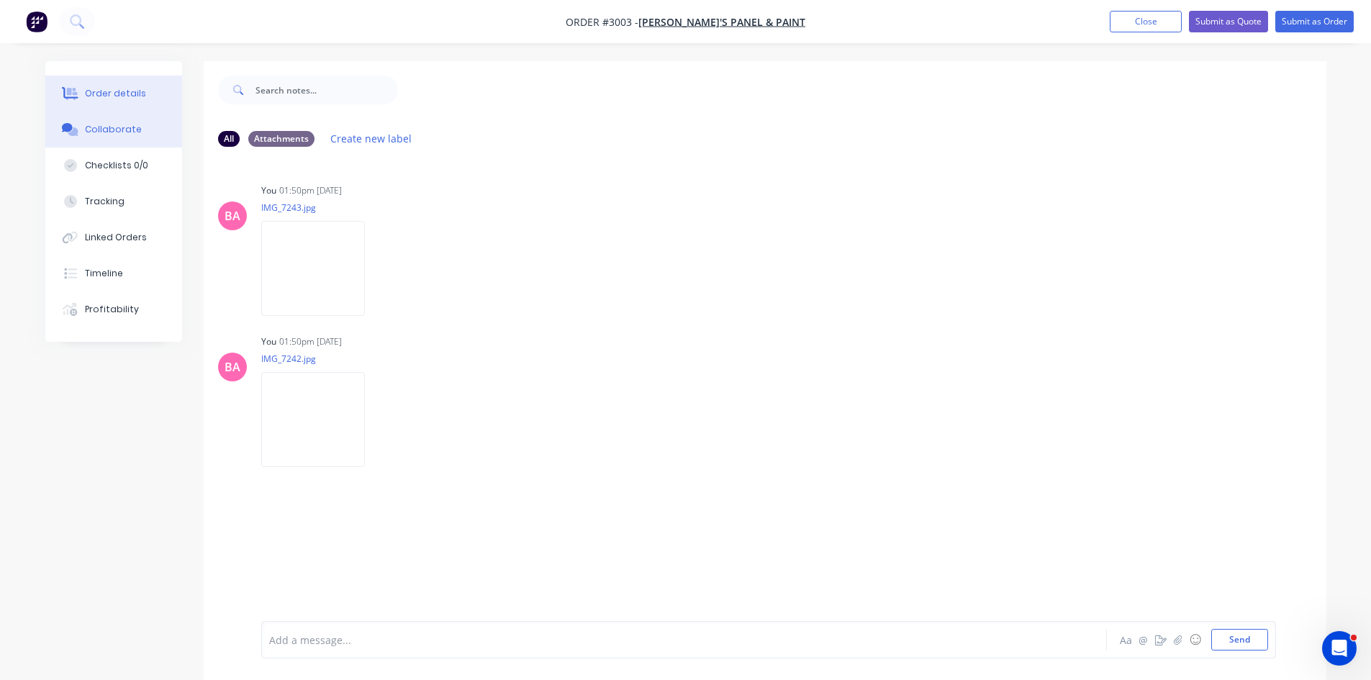
click at [109, 92] on div "Order details" at bounding box center [115, 93] width 61 height 13
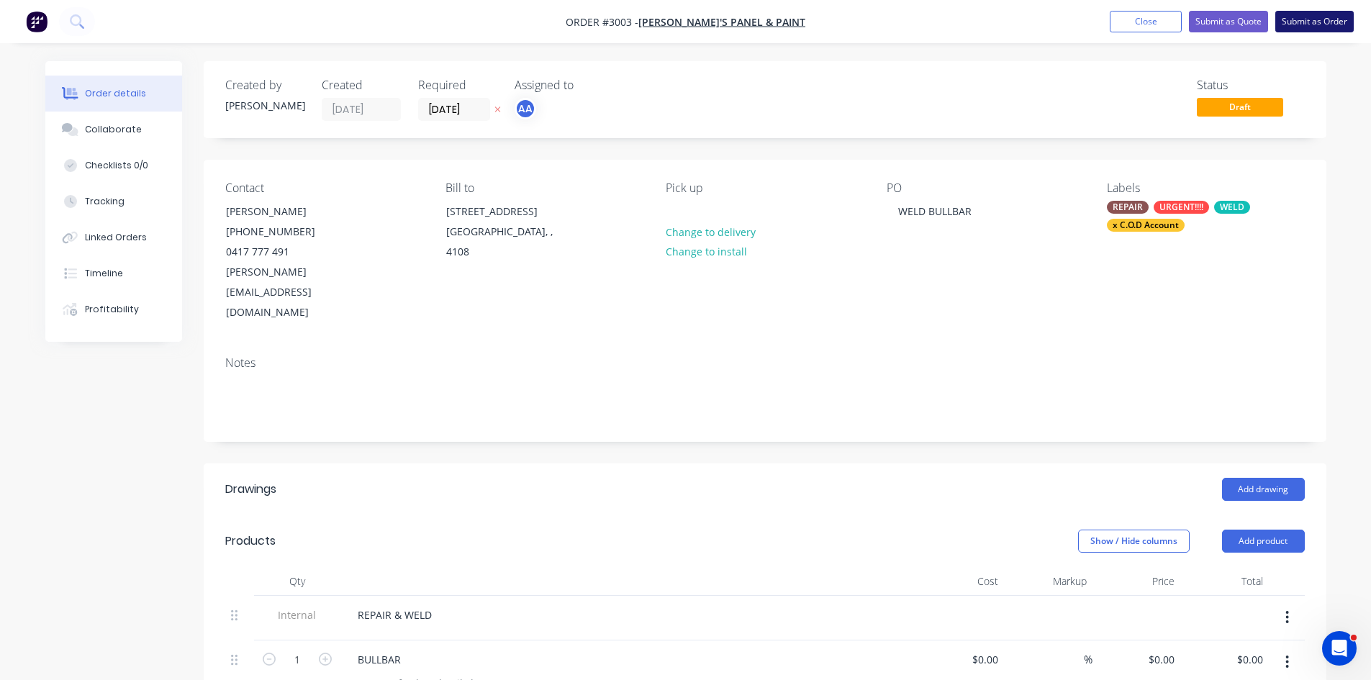
click at [1320, 20] on button "Submit as Order" at bounding box center [1315, 22] width 78 height 22
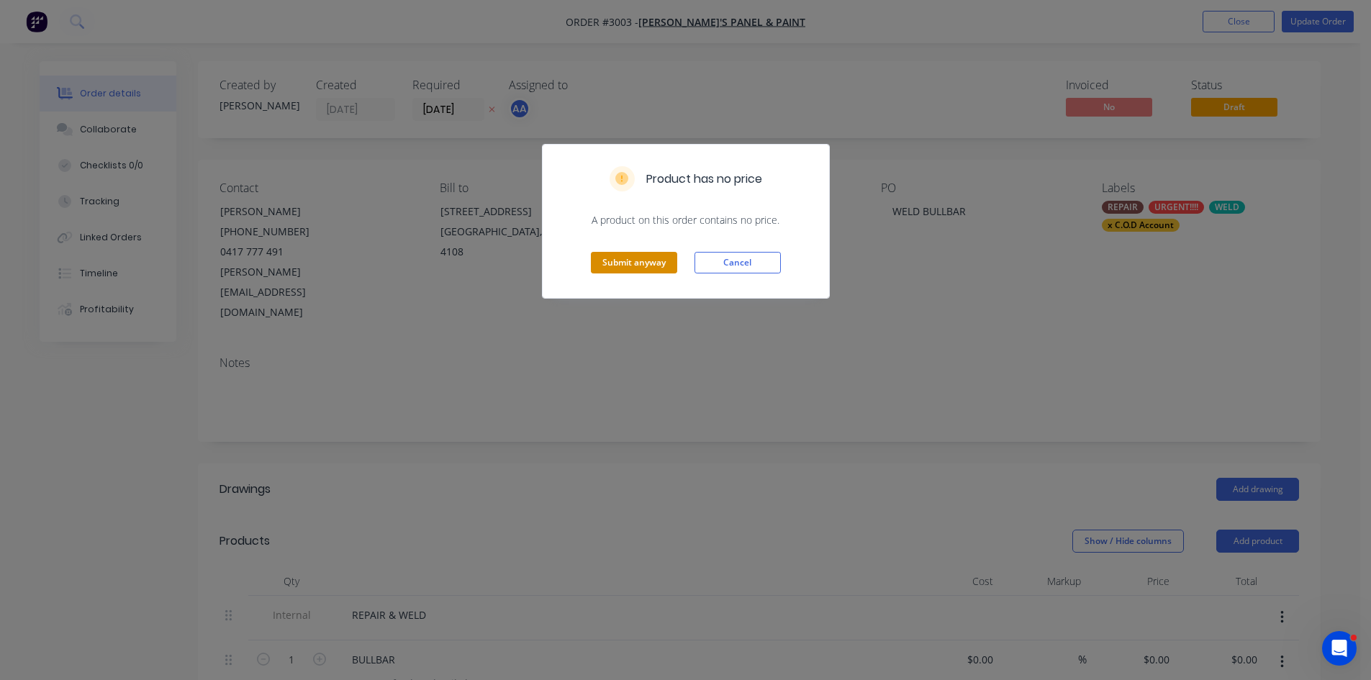
click at [637, 258] on button "Submit anyway" at bounding box center [634, 263] width 86 height 22
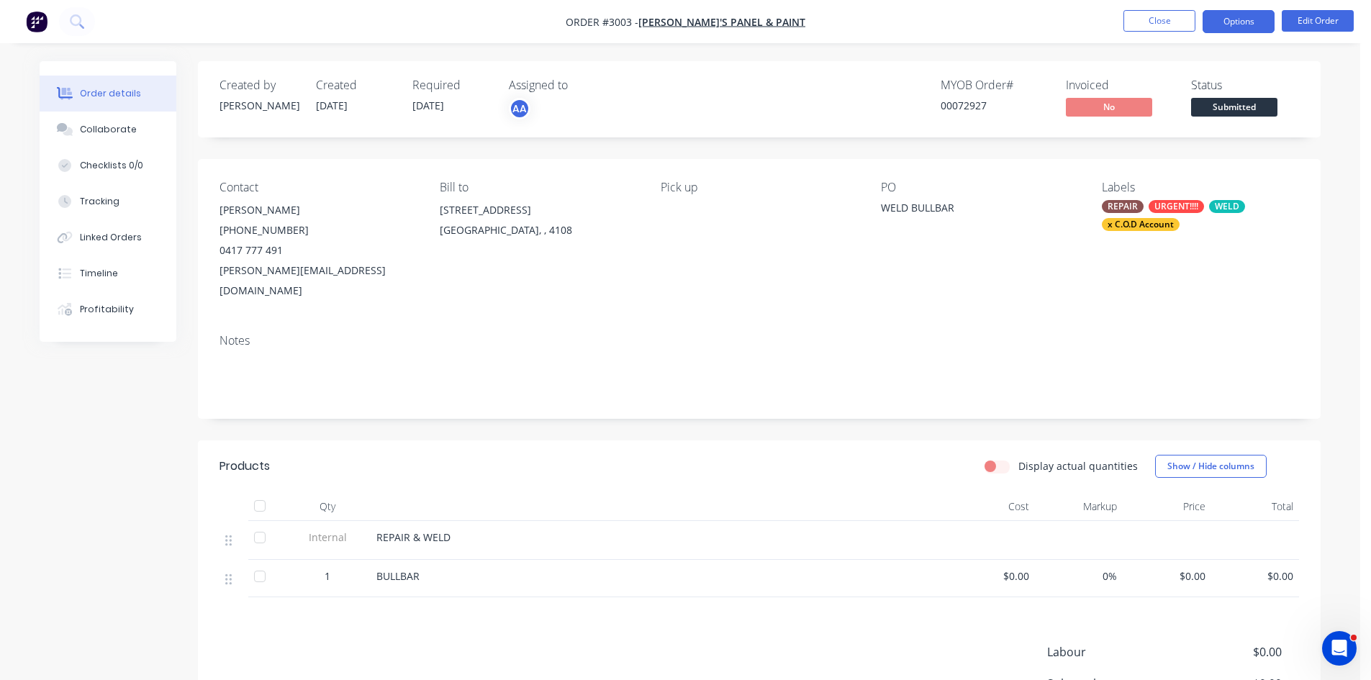
click at [1229, 20] on button "Options" at bounding box center [1239, 21] width 72 height 23
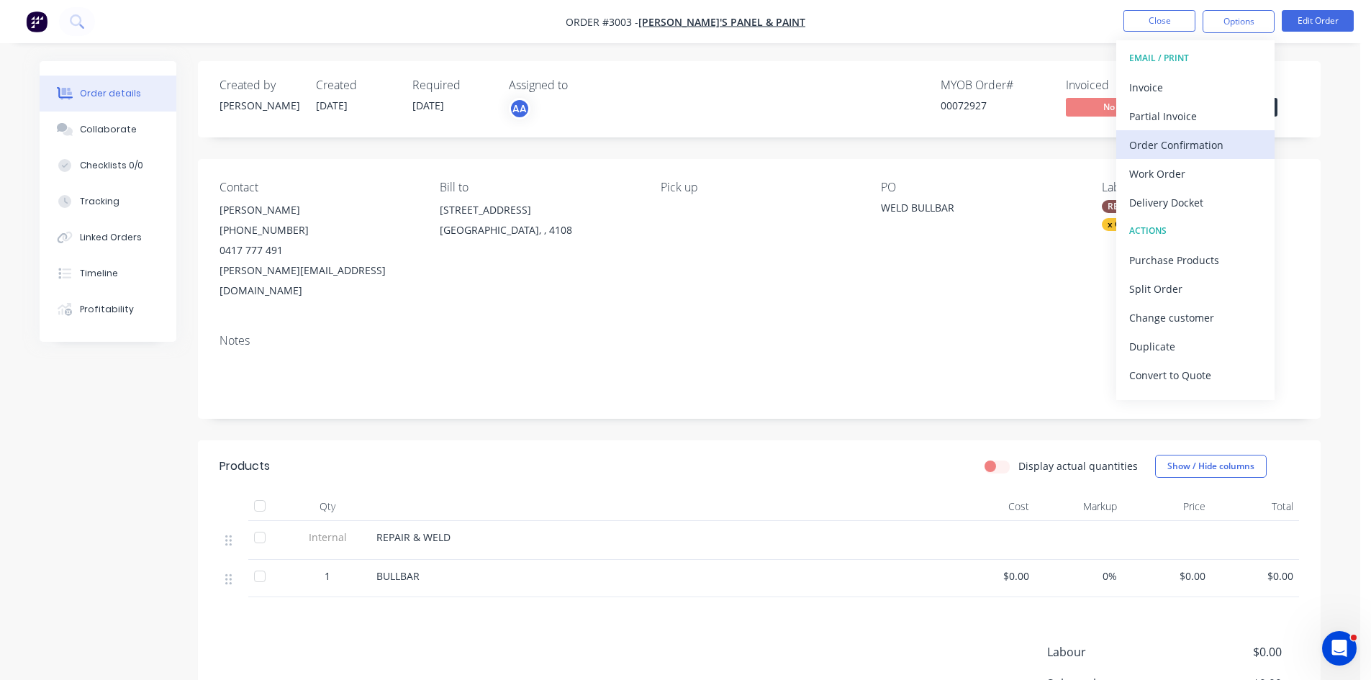
click at [1196, 143] on div "Order Confirmation" at bounding box center [1195, 145] width 132 height 21
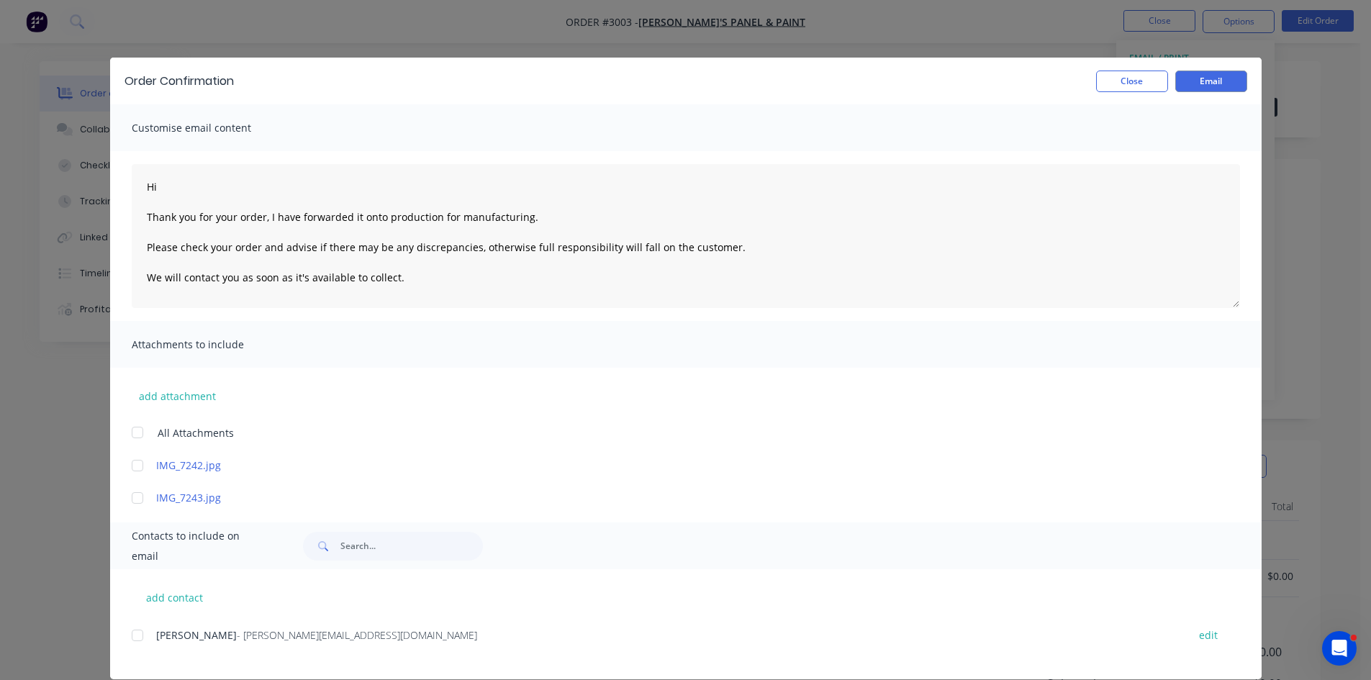
click at [136, 631] on div at bounding box center [137, 635] width 29 height 29
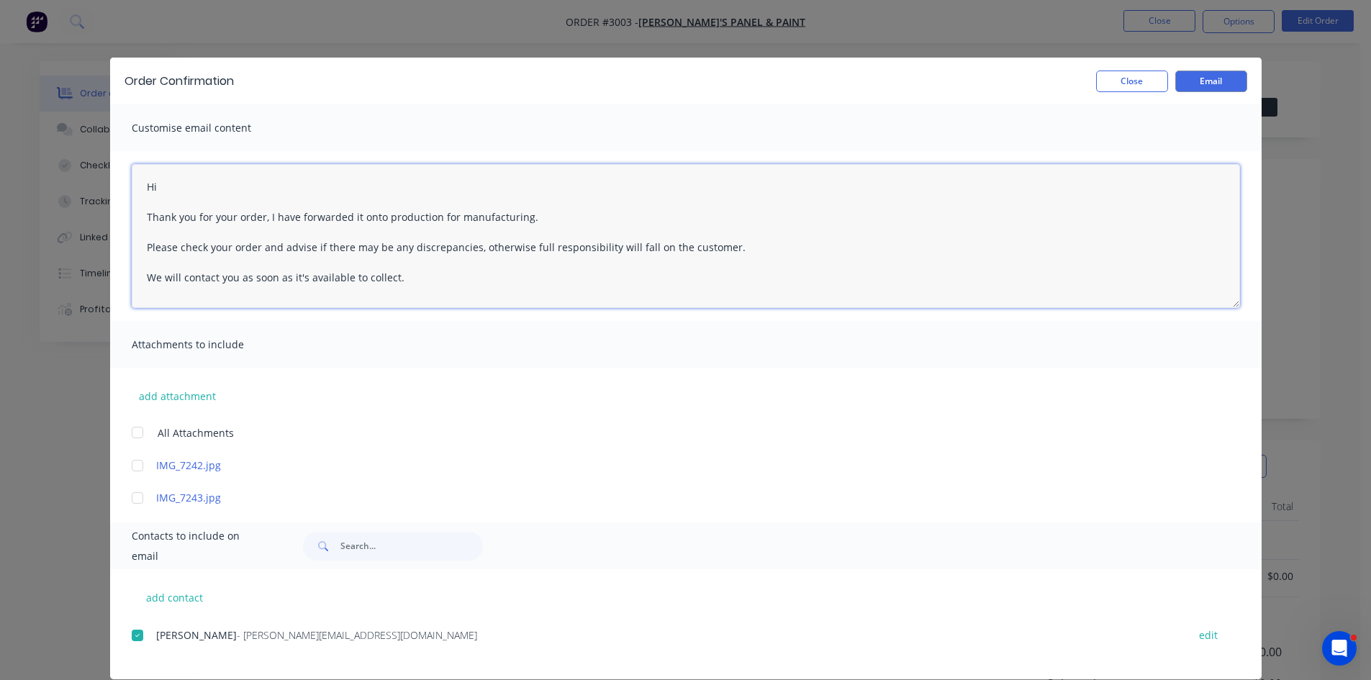
click at [213, 189] on textarea "Hi Thank you for your order, I have forwarded it onto production for manufactur…" at bounding box center [686, 236] width 1109 height 144
type textarea "Hi Rick Thank you for your order, I have forwarded it onto production for manuf…"
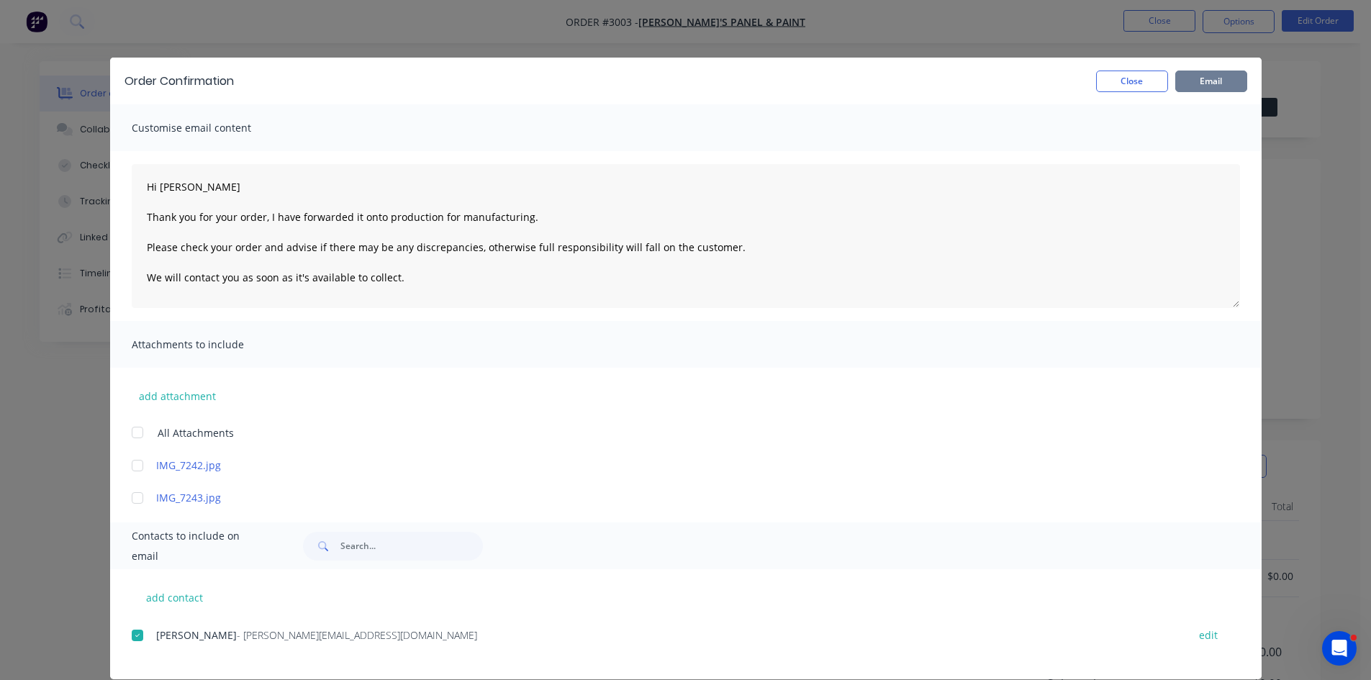
click at [1204, 81] on button "Email" at bounding box center [1212, 82] width 72 height 22
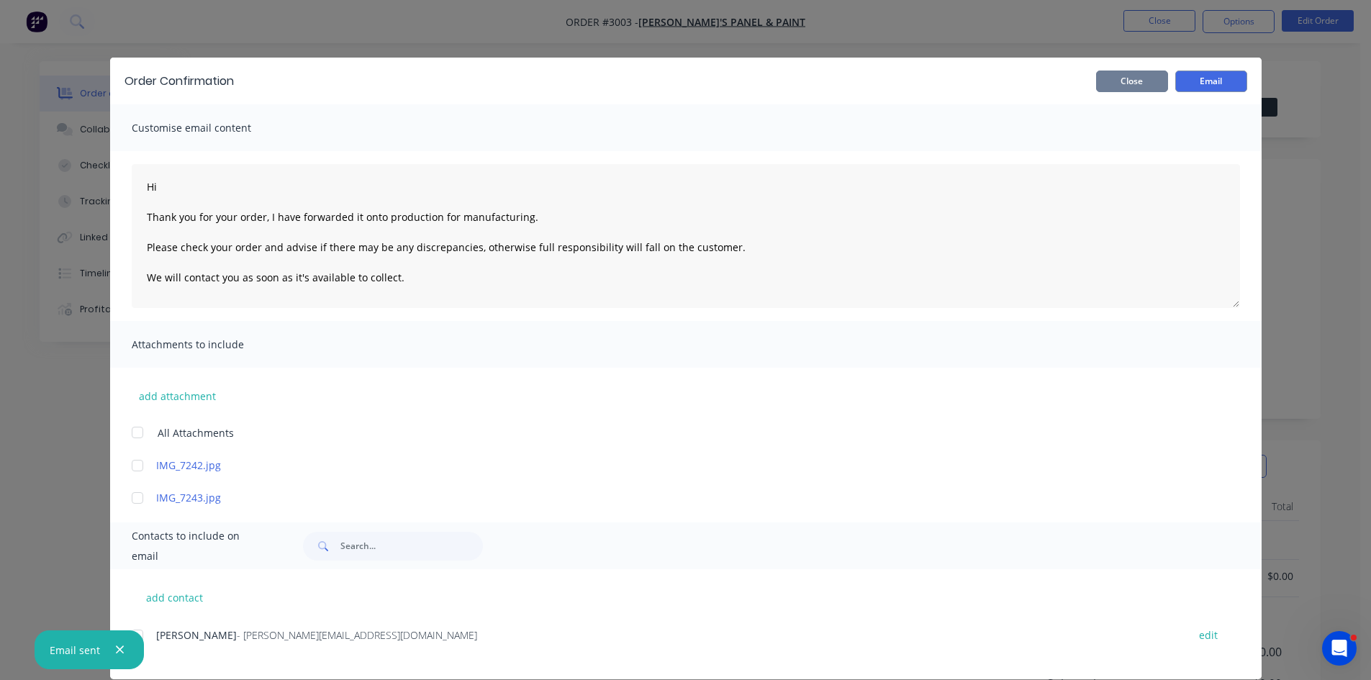
click at [1127, 79] on button "Close" at bounding box center [1132, 82] width 72 height 22
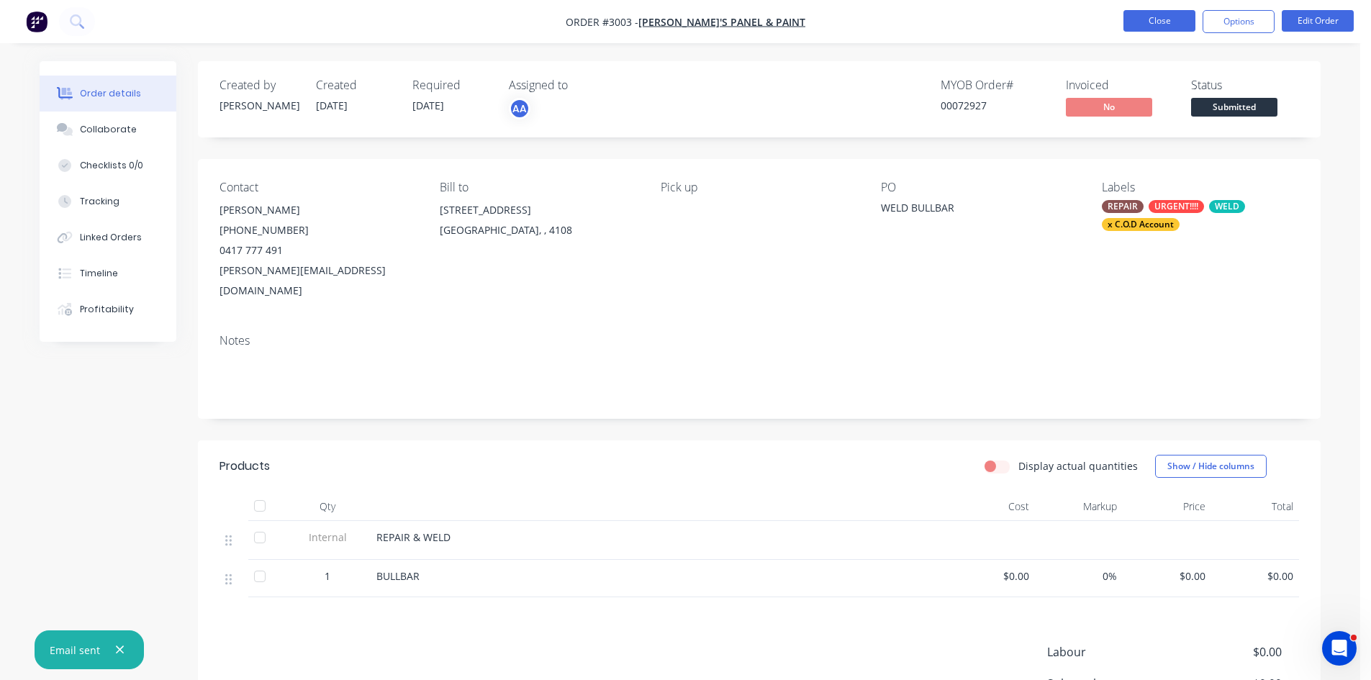
click at [1171, 20] on button "Close" at bounding box center [1160, 21] width 72 height 22
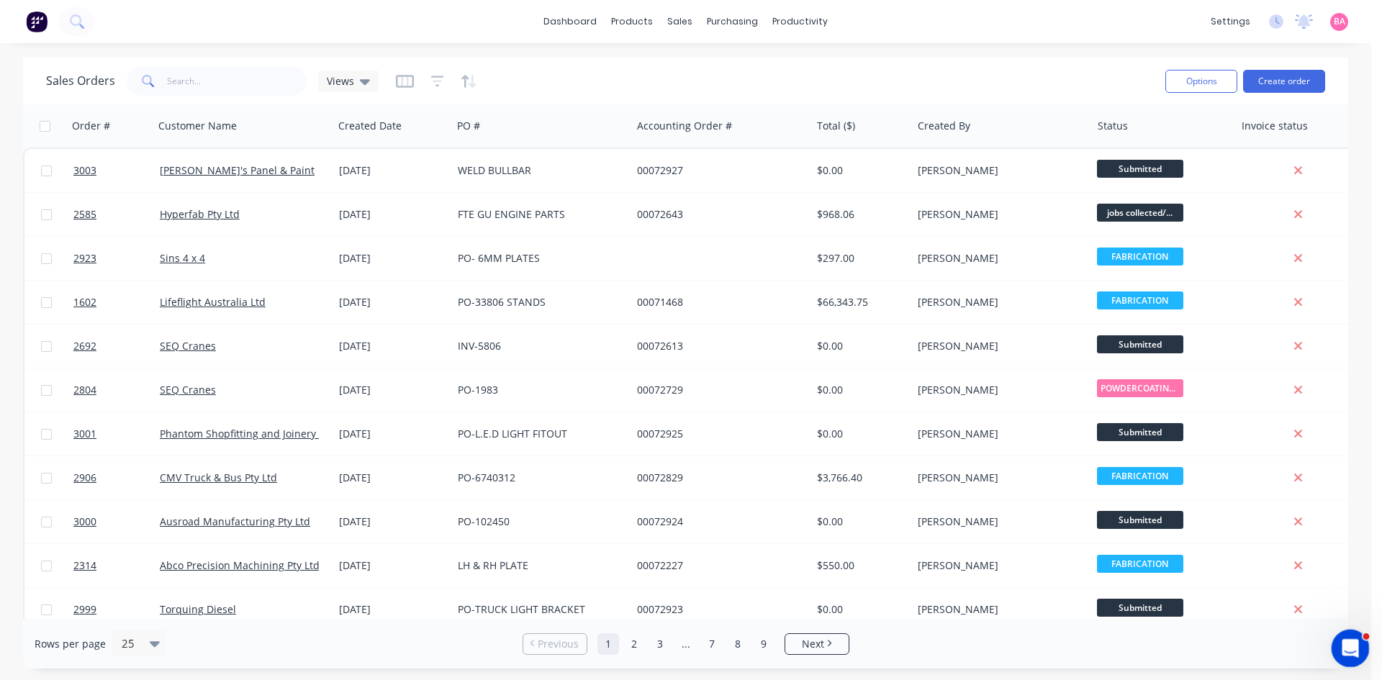
click at [1355, 654] on div "Open Intercom Messenger" at bounding box center [1349, 647] width 48 height 48
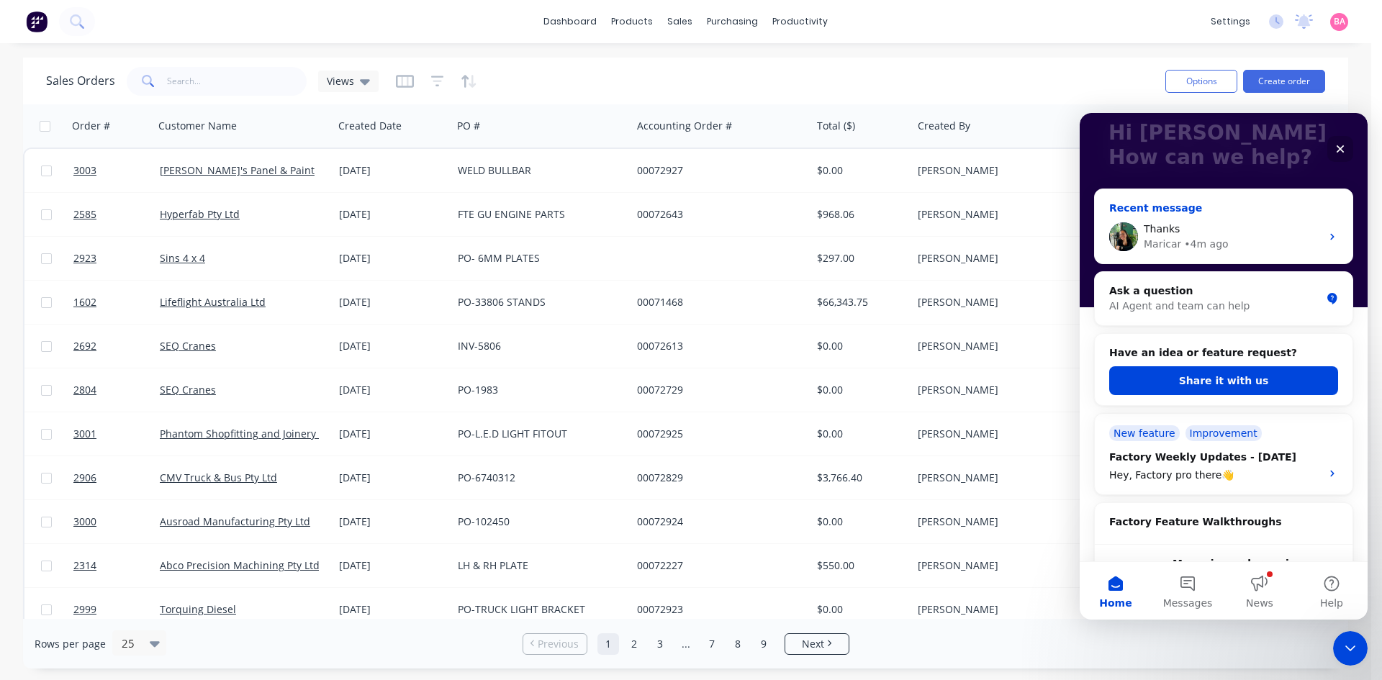
scroll to position [96, 0]
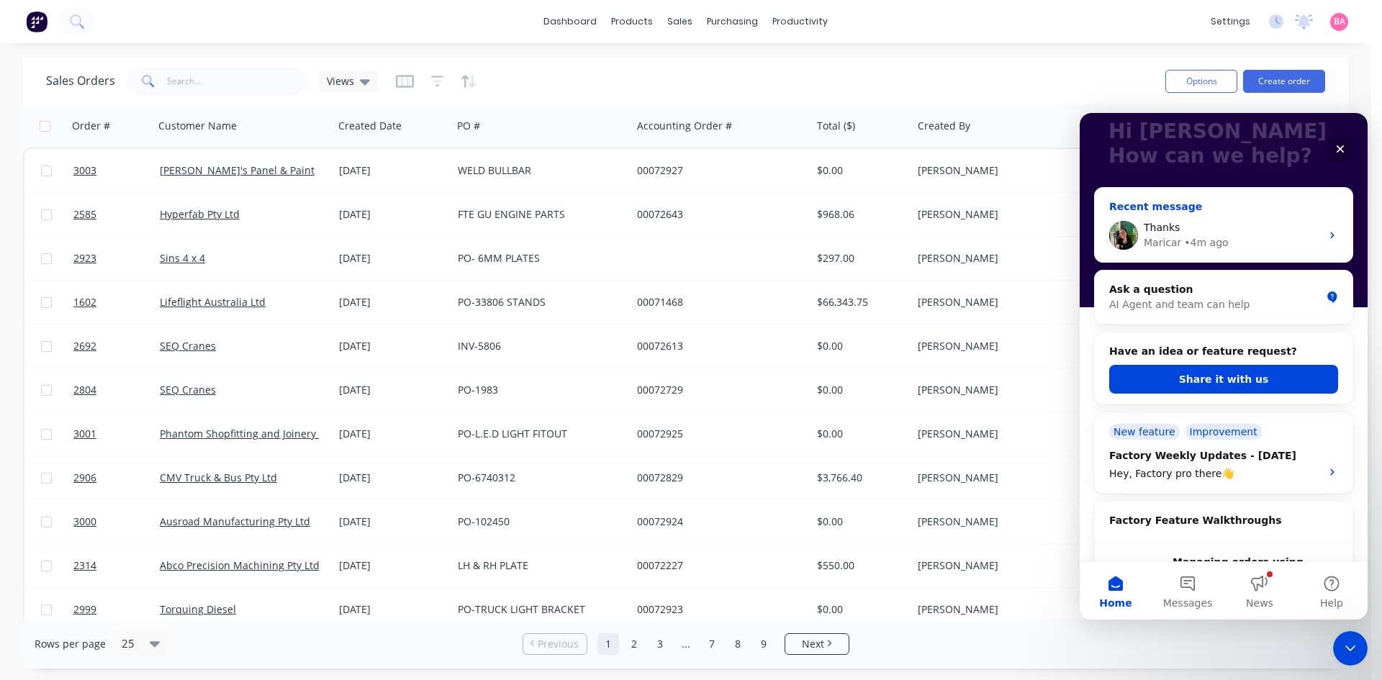
click at [1276, 235] on div "Thanks" at bounding box center [1232, 227] width 177 height 15
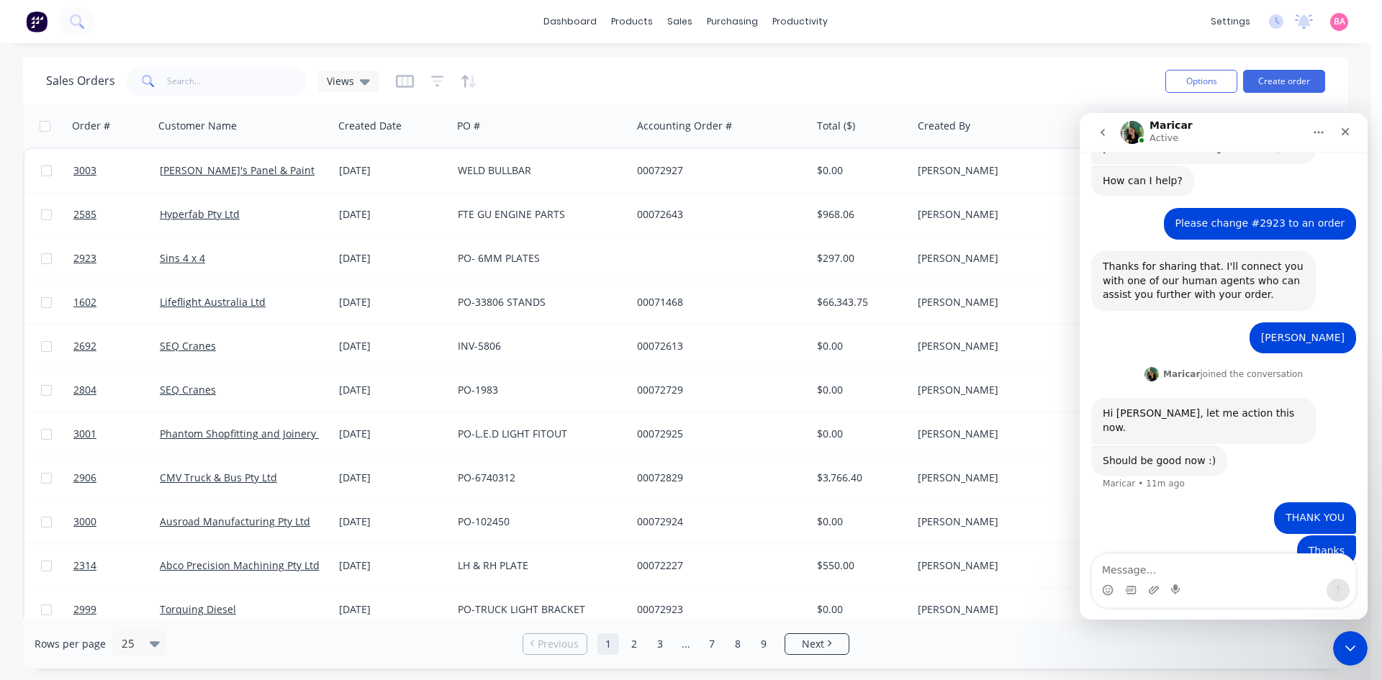
scroll to position [79, 0]
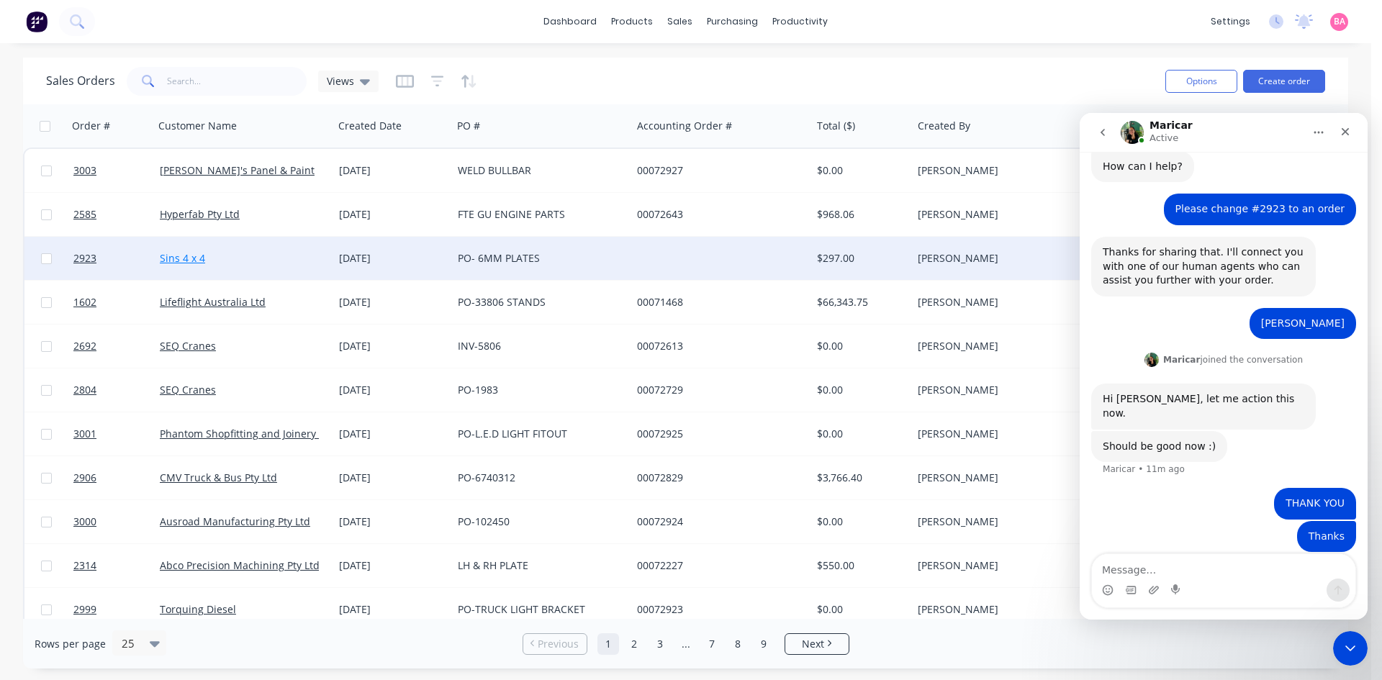
click at [176, 258] on link "Sins 4 x 4" at bounding box center [182, 258] width 45 height 14
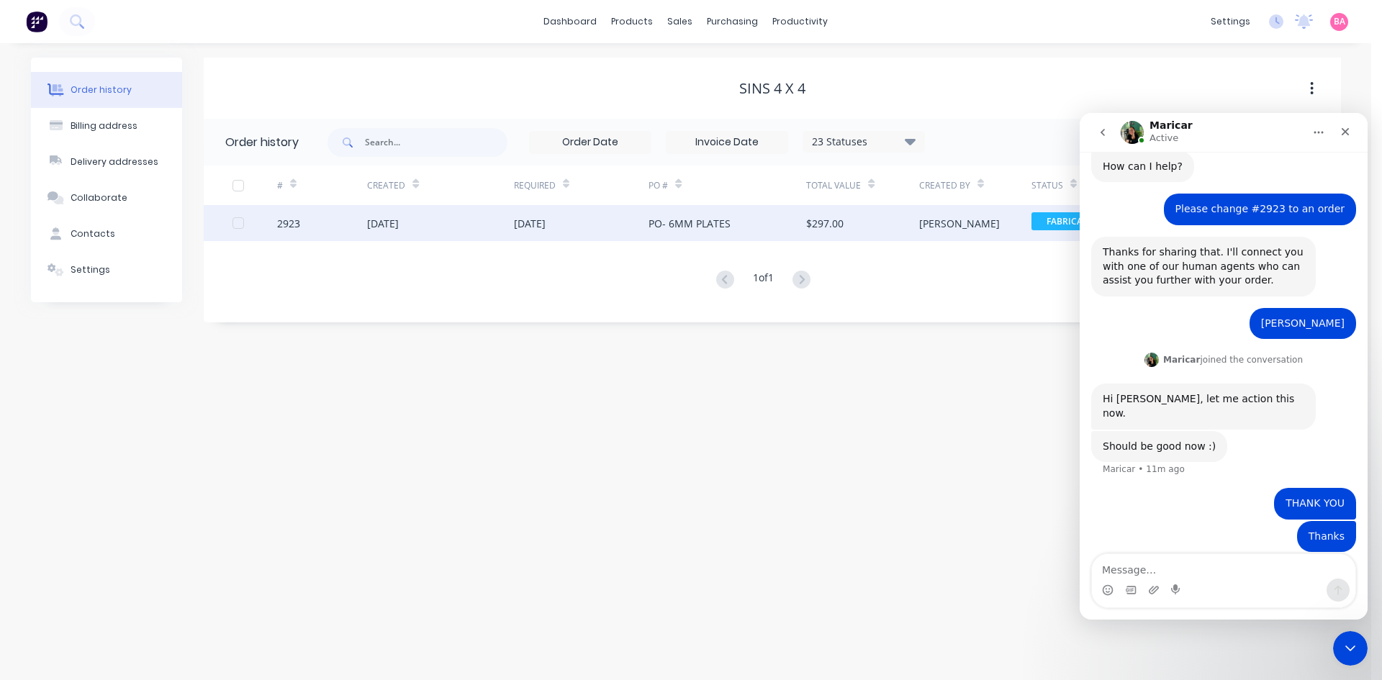
click at [287, 224] on div "2923" at bounding box center [288, 223] width 23 height 15
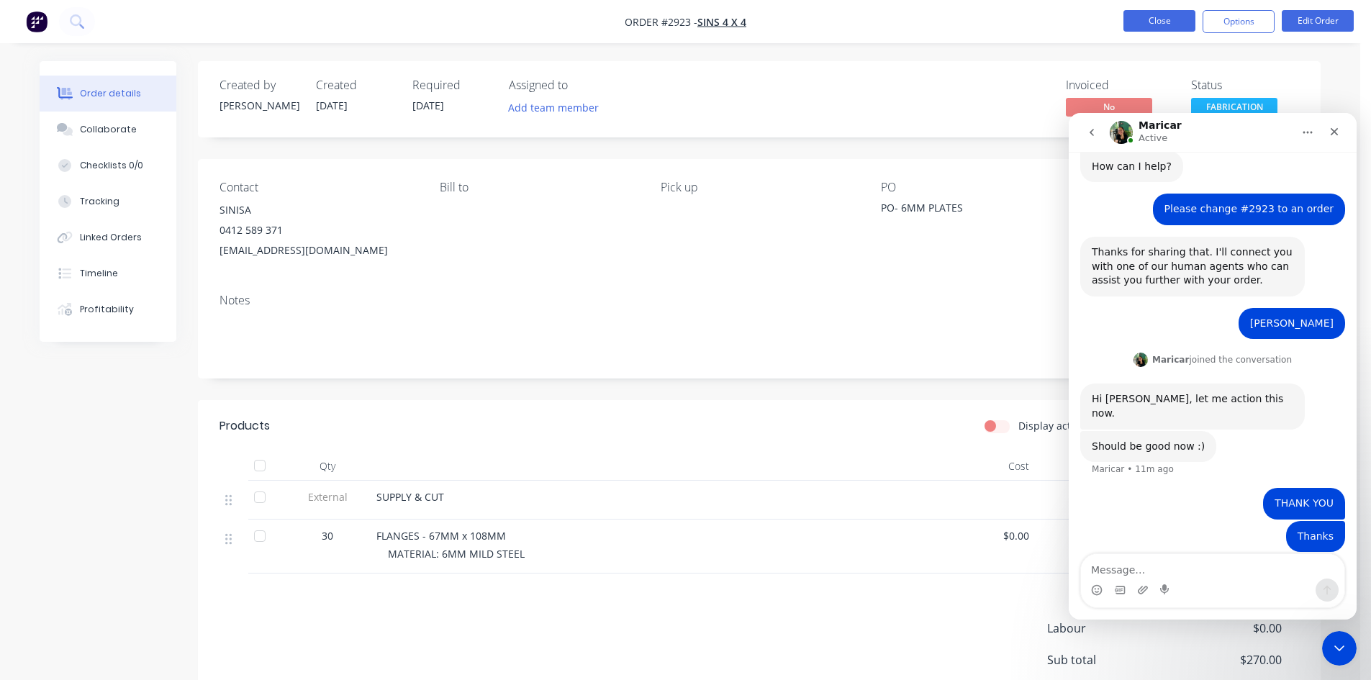
click at [1163, 17] on button "Close" at bounding box center [1160, 21] width 72 height 22
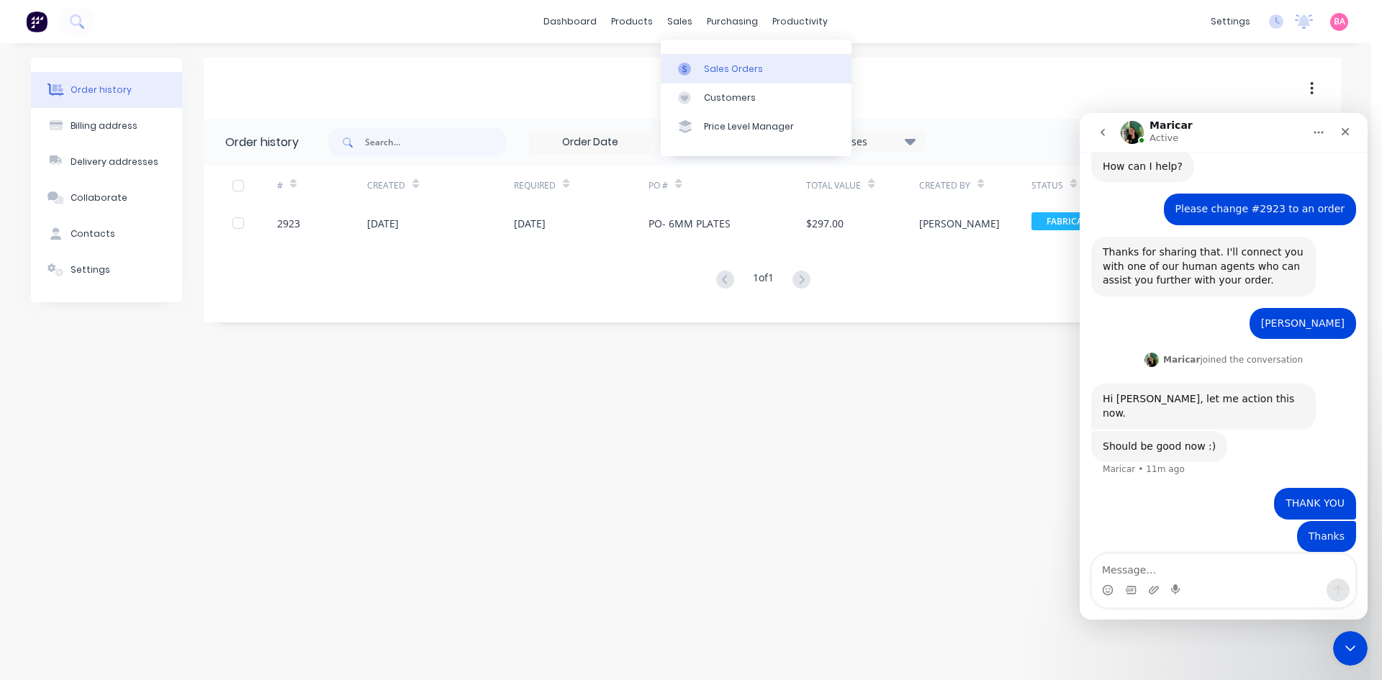
click at [721, 67] on div "Sales Orders" at bounding box center [733, 69] width 59 height 13
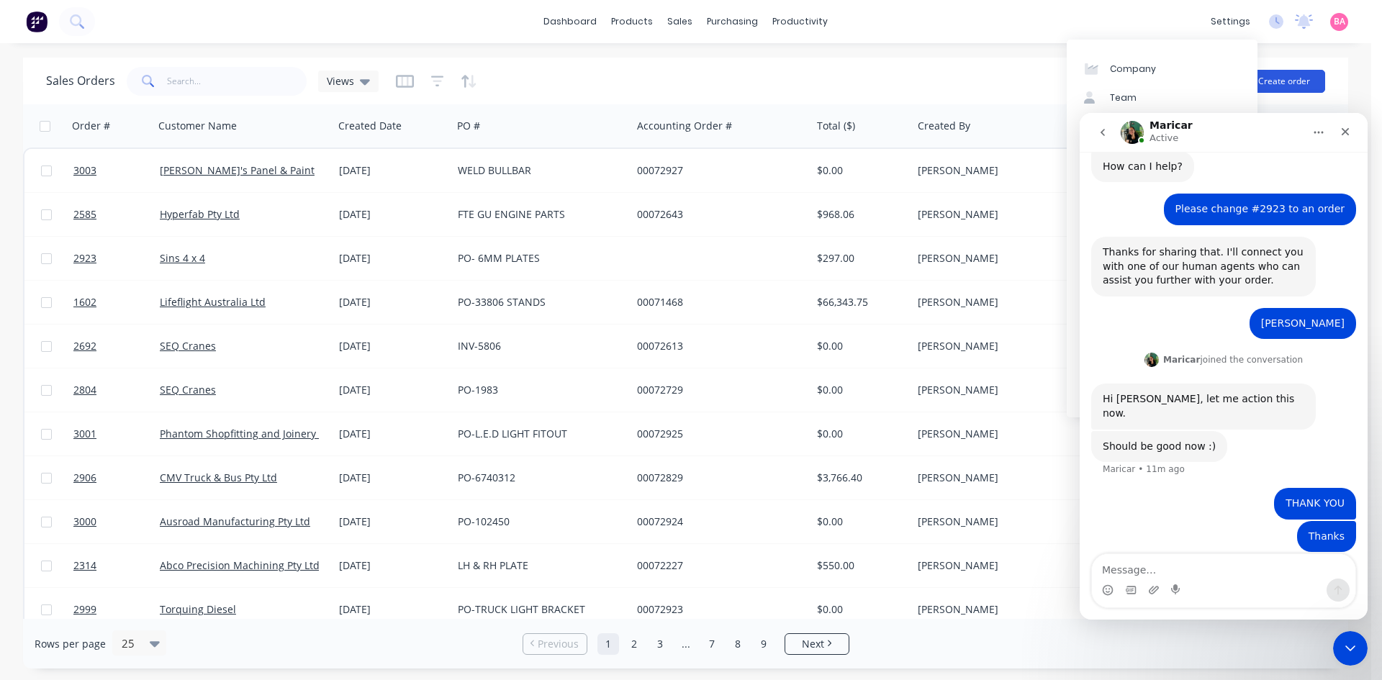
click at [1305, 82] on button "Create order" at bounding box center [1284, 81] width 82 height 23
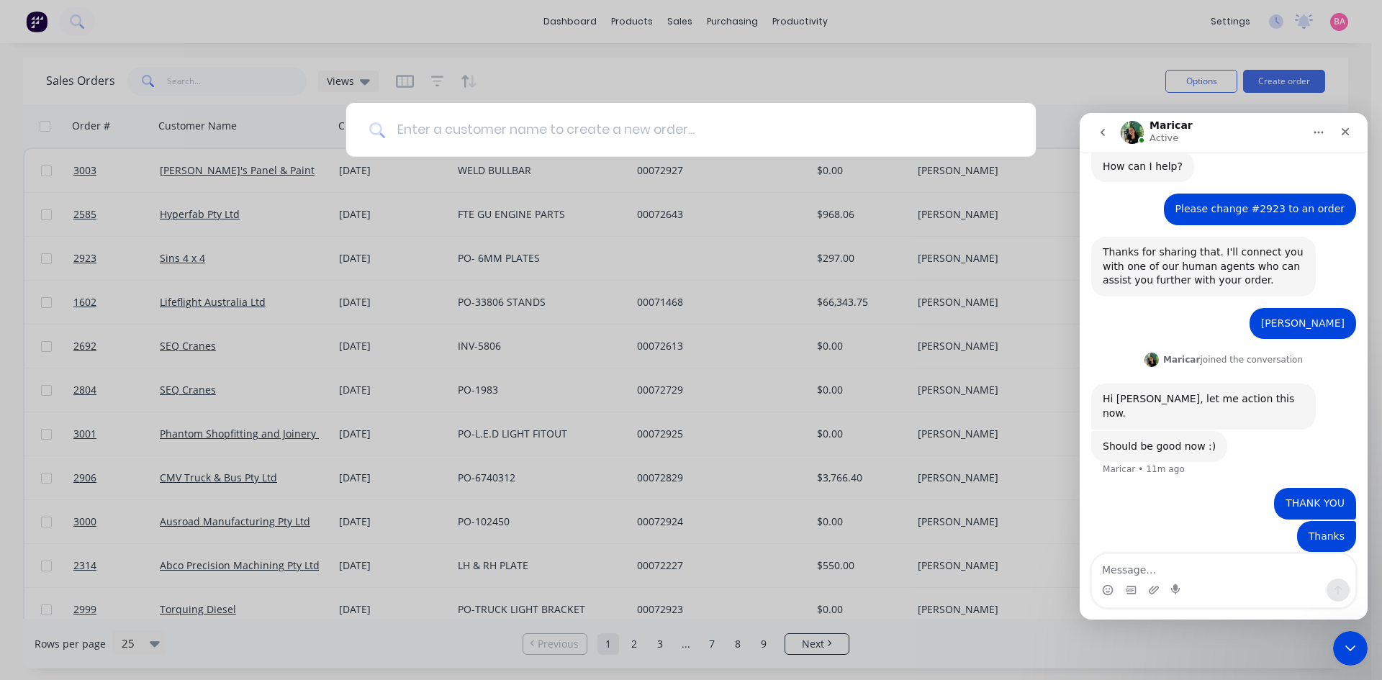
click at [584, 132] on input at bounding box center [699, 130] width 628 height 54
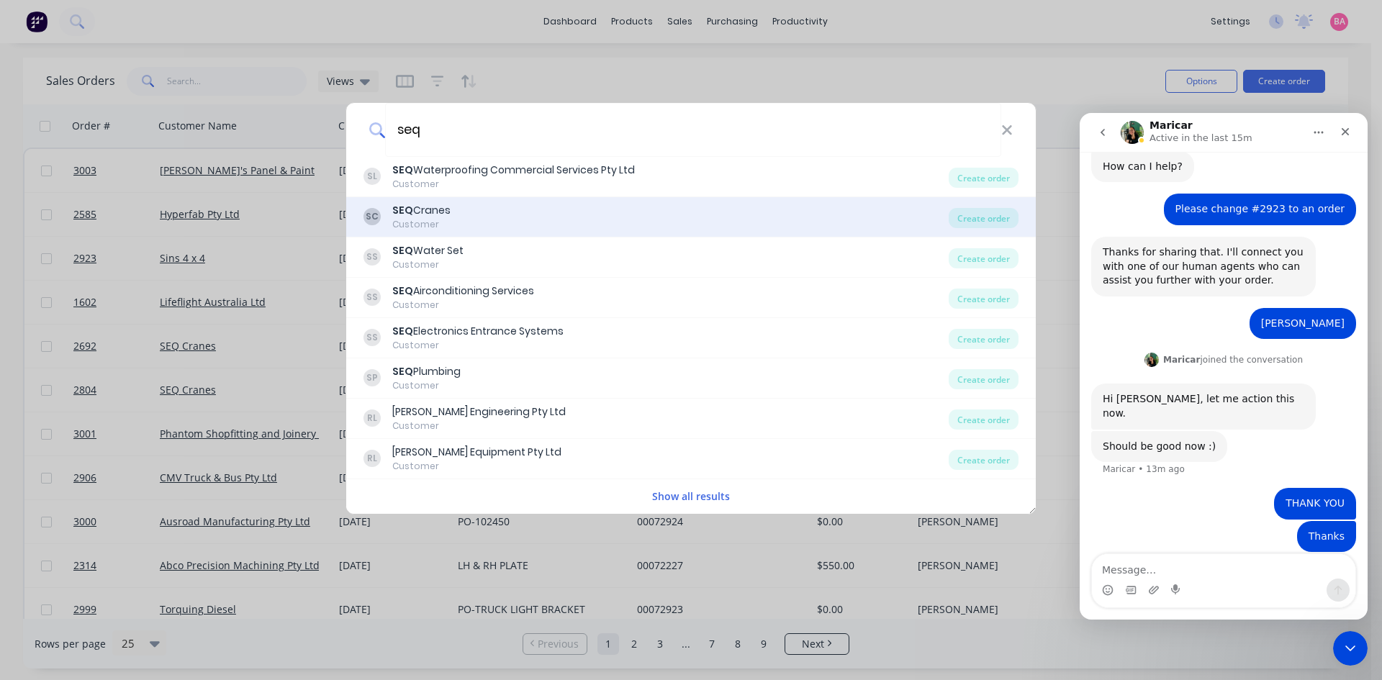
type input "seq"
click at [452, 219] on div "SC SEQ Cranes Customer" at bounding box center [656, 217] width 585 height 28
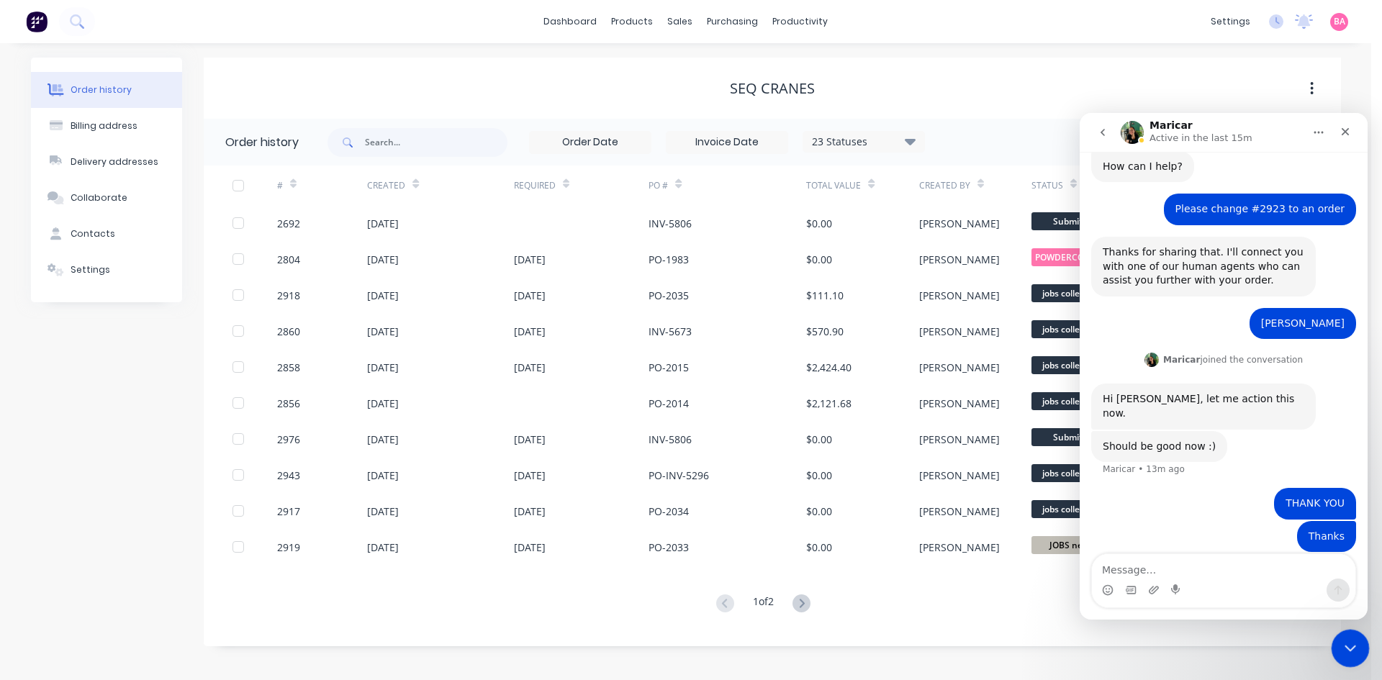
click at [1355, 644] on icon "Close Intercom Messenger" at bounding box center [1348, 646] width 17 height 17
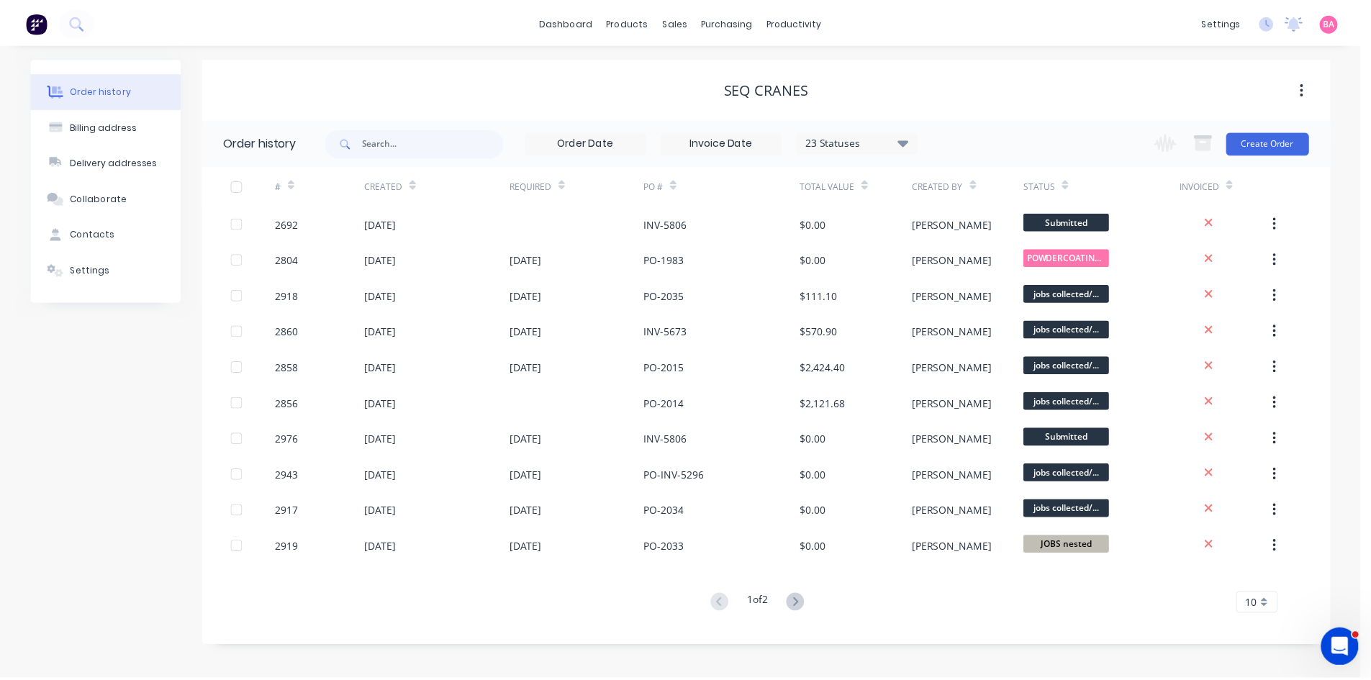
scroll to position [79, 0]
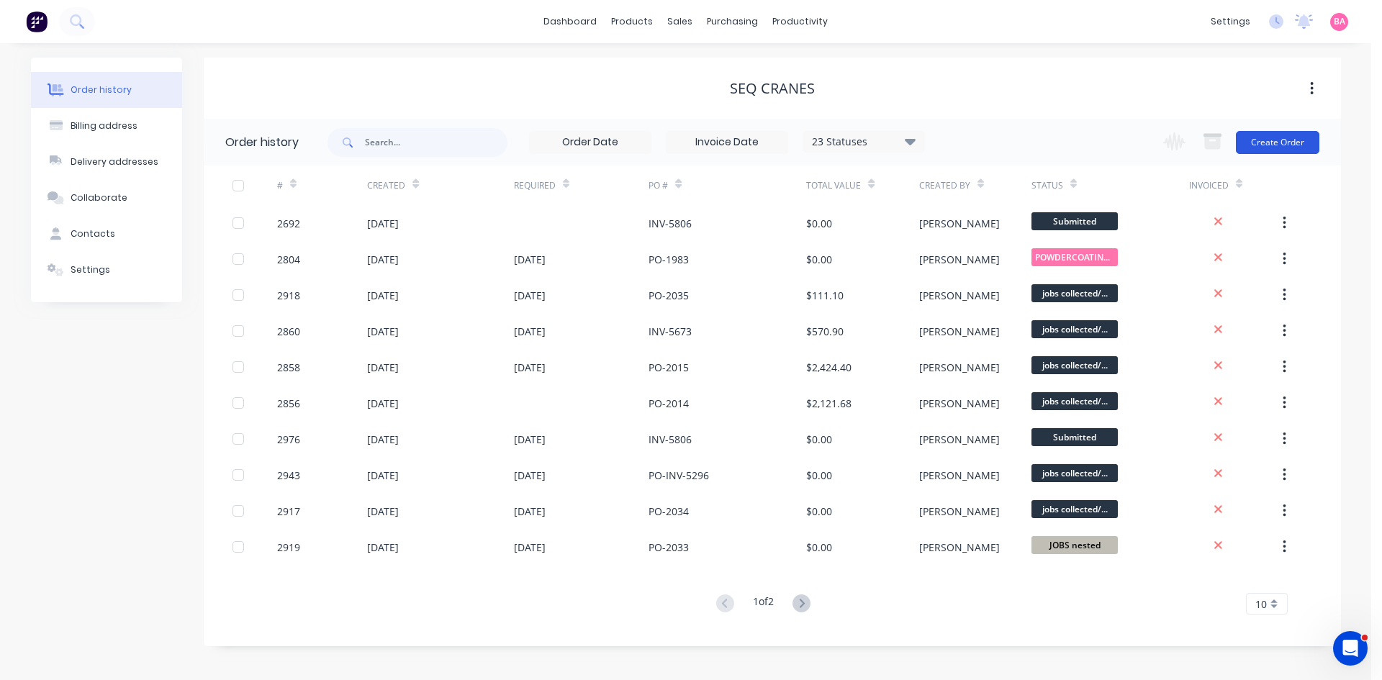
click at [1288, 145] on button "Create Order" at bounding box center [1278, 142] width 84 height 23
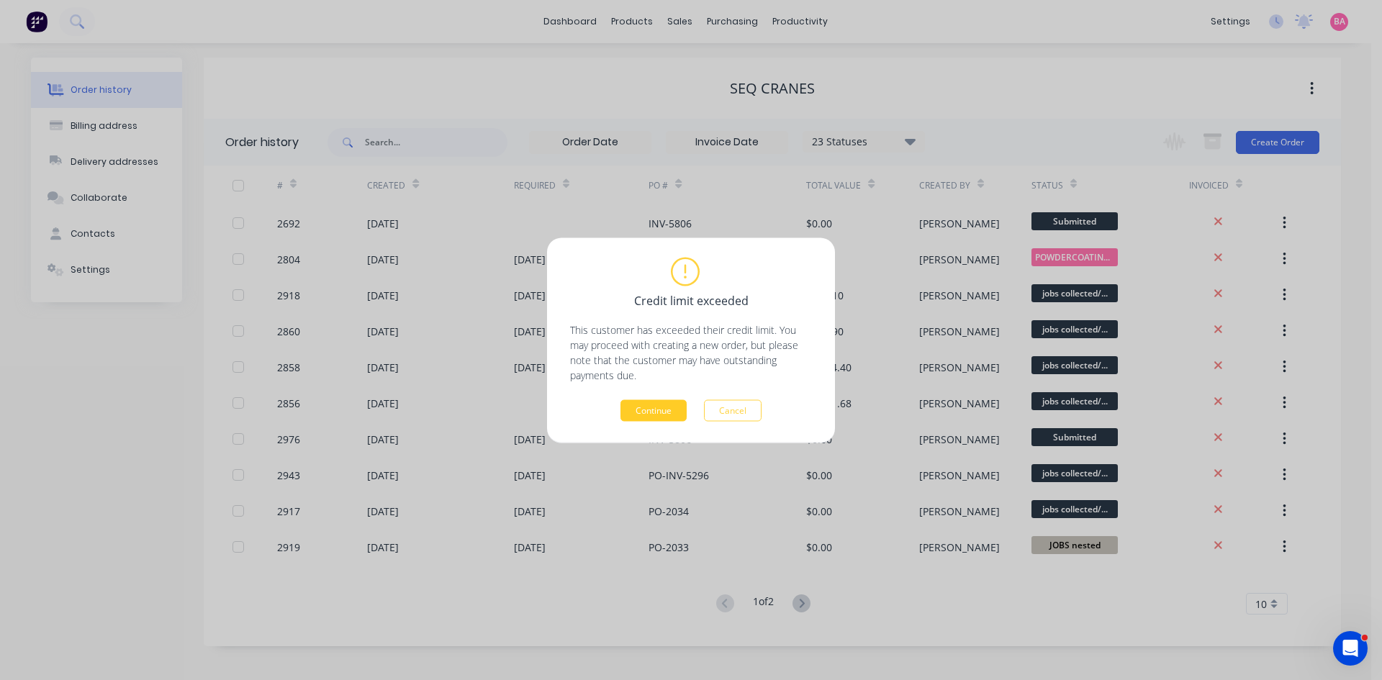
click at [664, 406] on button "Continue" at bounding box center [654, 411] width 66 height 22
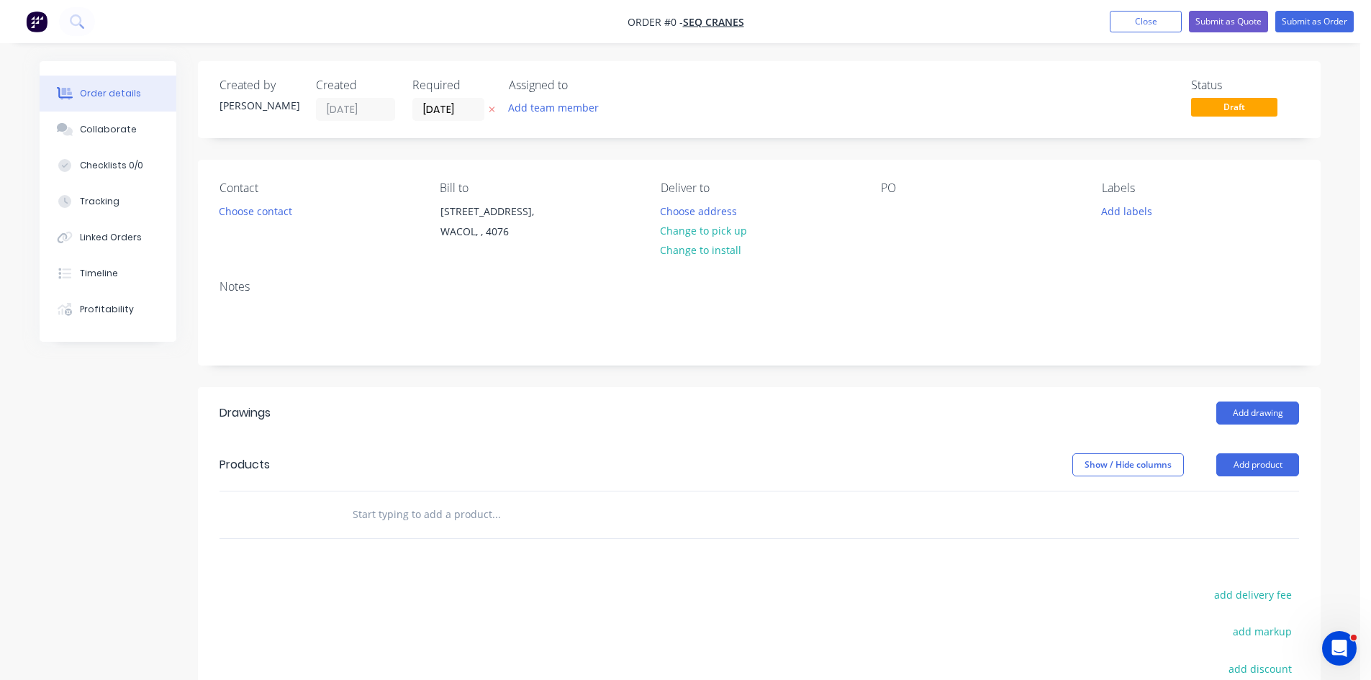
click at [492, 108] on icon "button" at bounding box center [492, 109] width 6 height 9
click at [547, 109] on button "Add team member" at bounding box center [554, 107] width 106 height 19
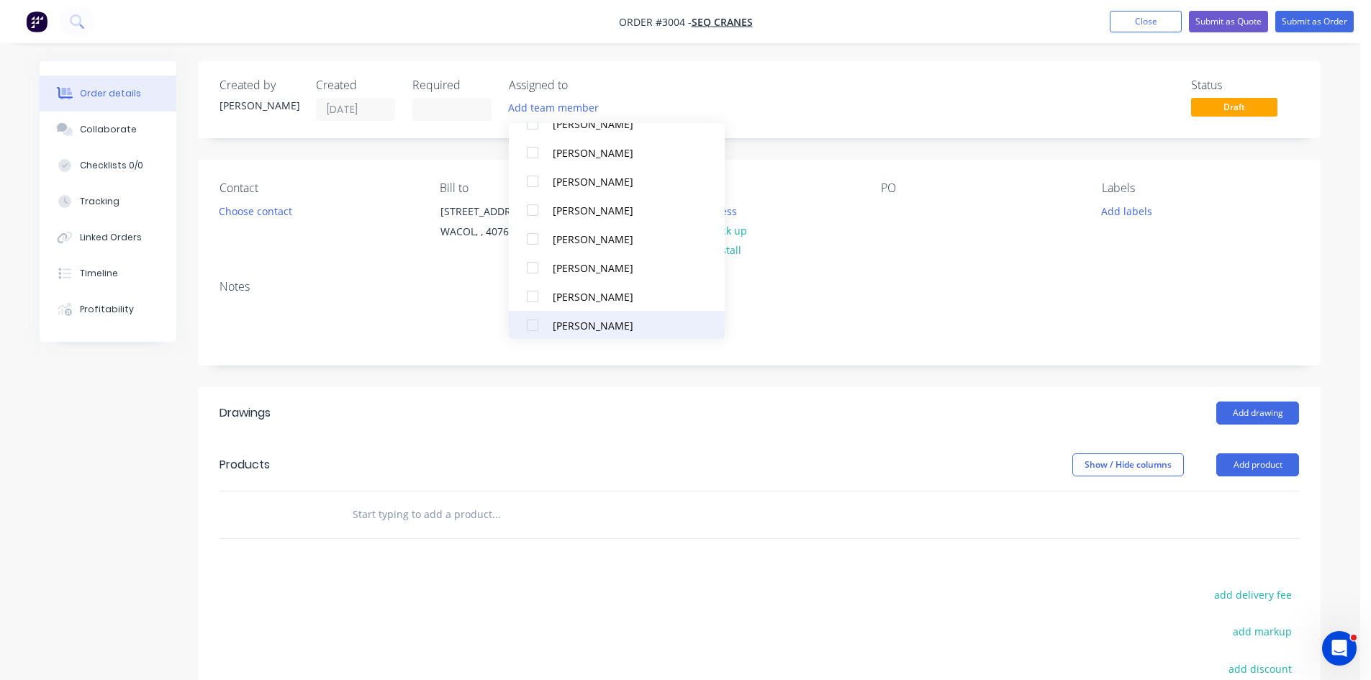
scroll to position [130, 0]
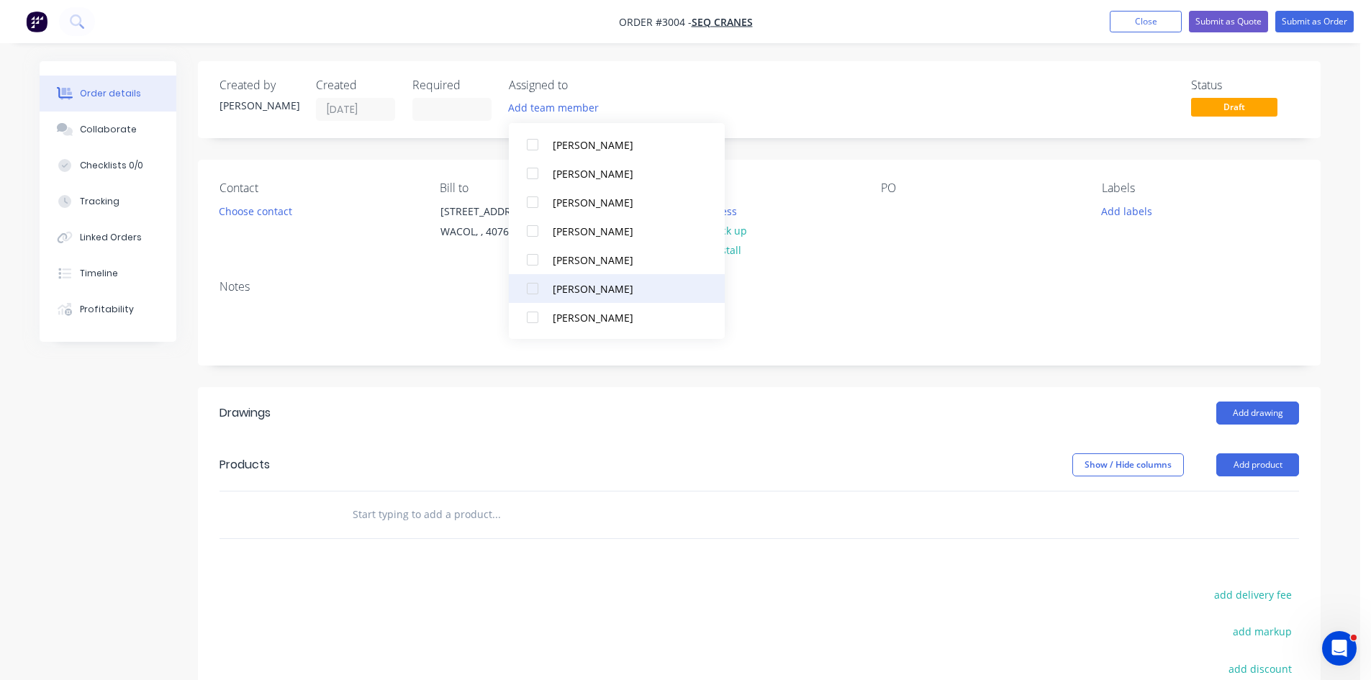
click at [533, 287] on div at bounding box center [532, 288] width 29 height 29
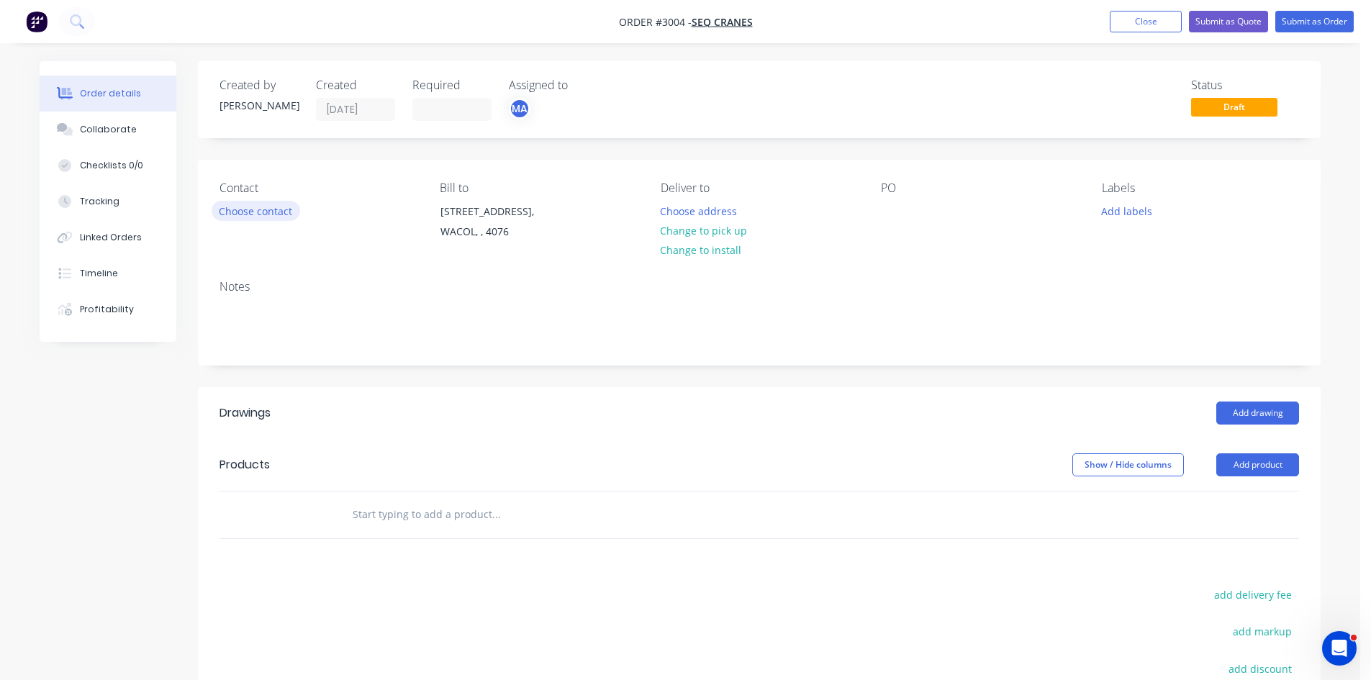
click at [248, 212] on button "Choose contact" at bounding box center [256, 210] width 89 height 19
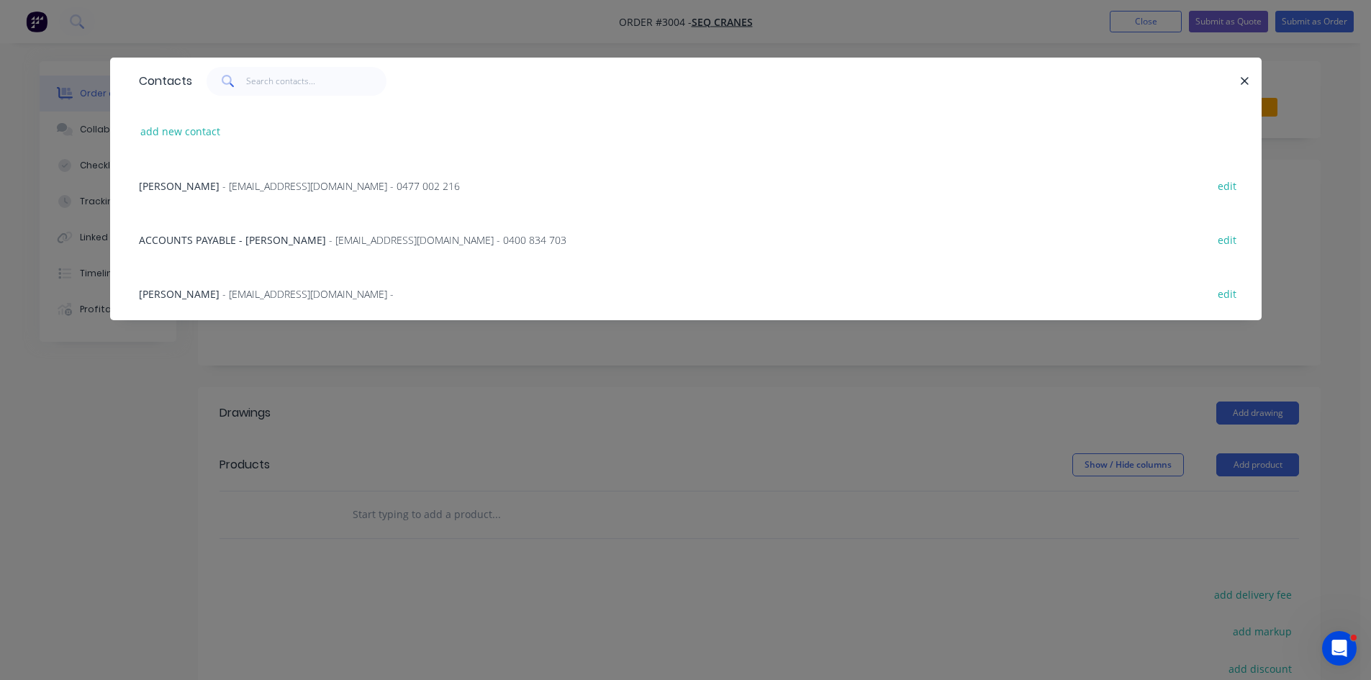
click at [222, 184] on span "- jade.riseley@seqcranes.com - 0477 002 216" at bounding box center [341, 186] width 238 height 14
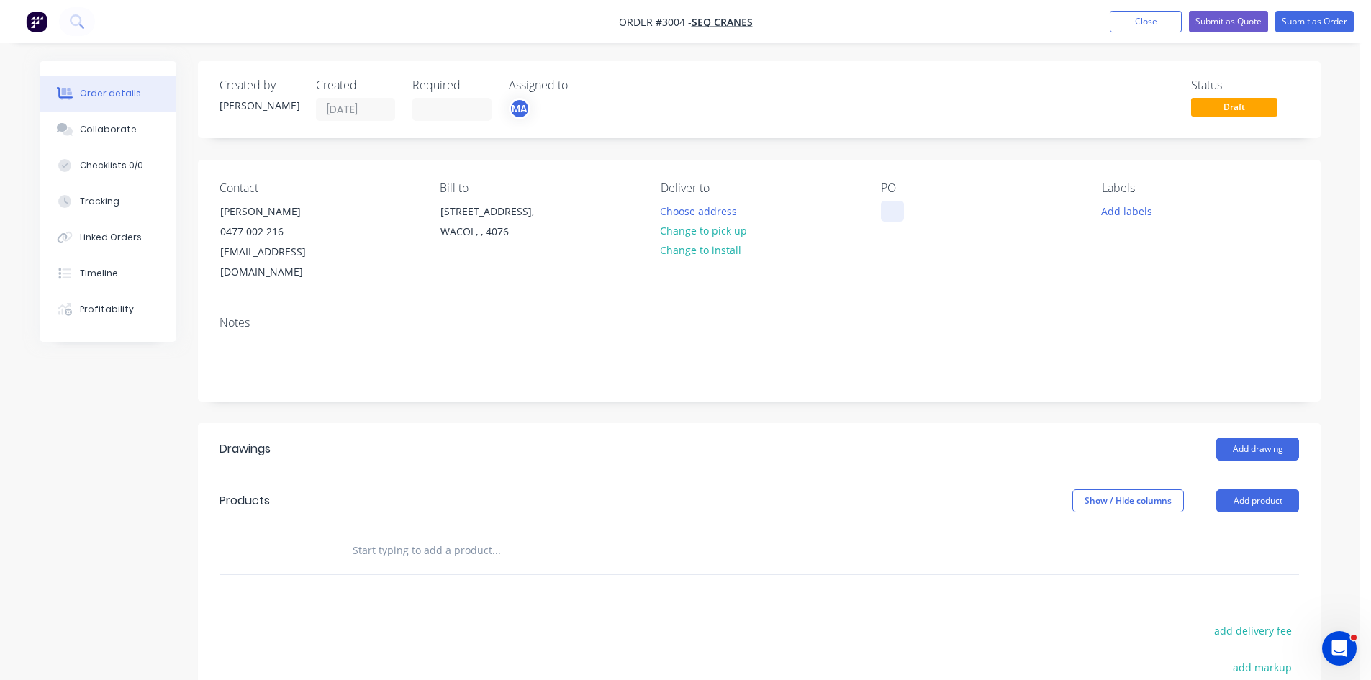
click at [885, 204] on div at bounding box center [892, 211] width 23 height 21
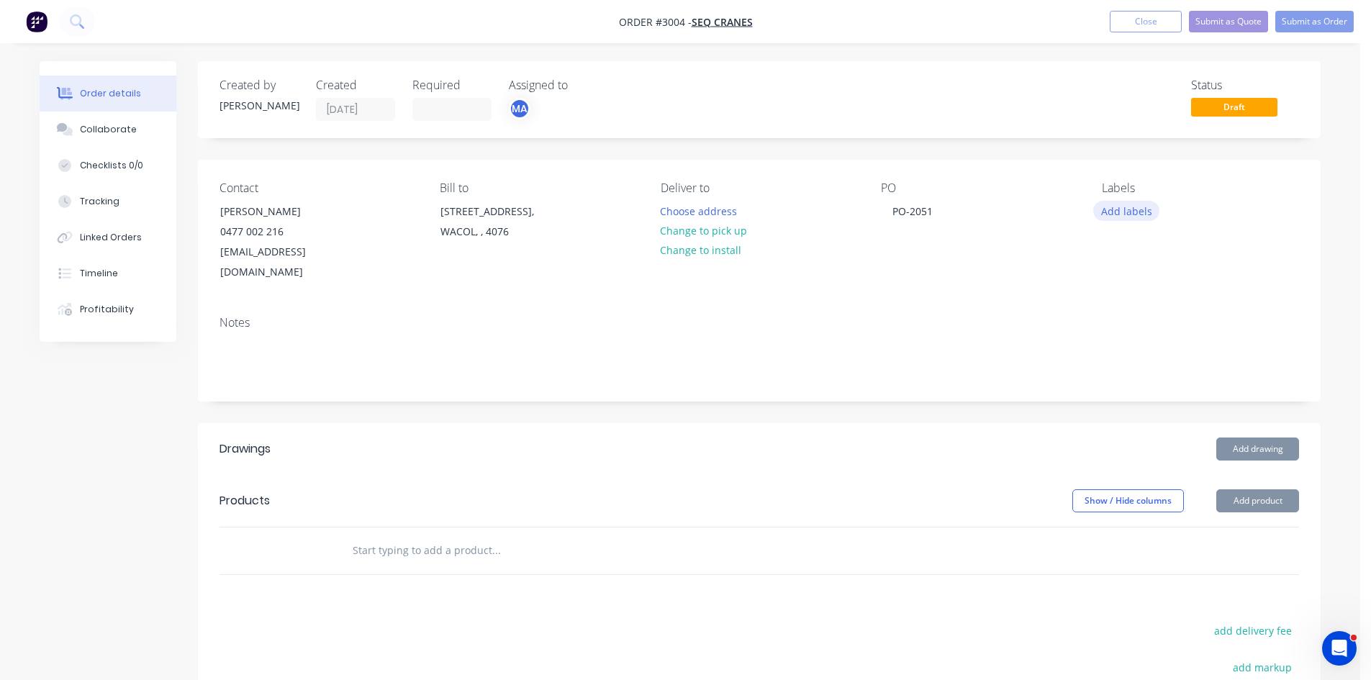
click at [1129, 214] on button "Add labels" at bounding box center [1126, 210] width 66 height 19
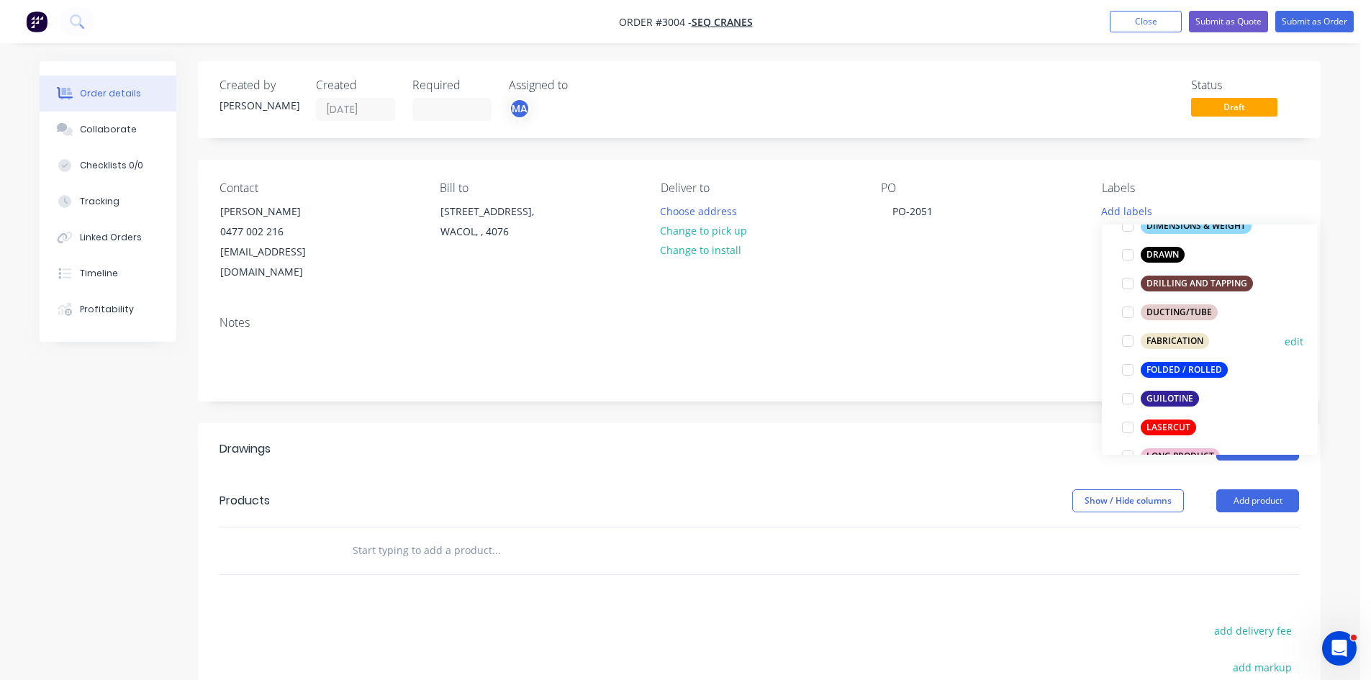
scroll to position [336, 0]
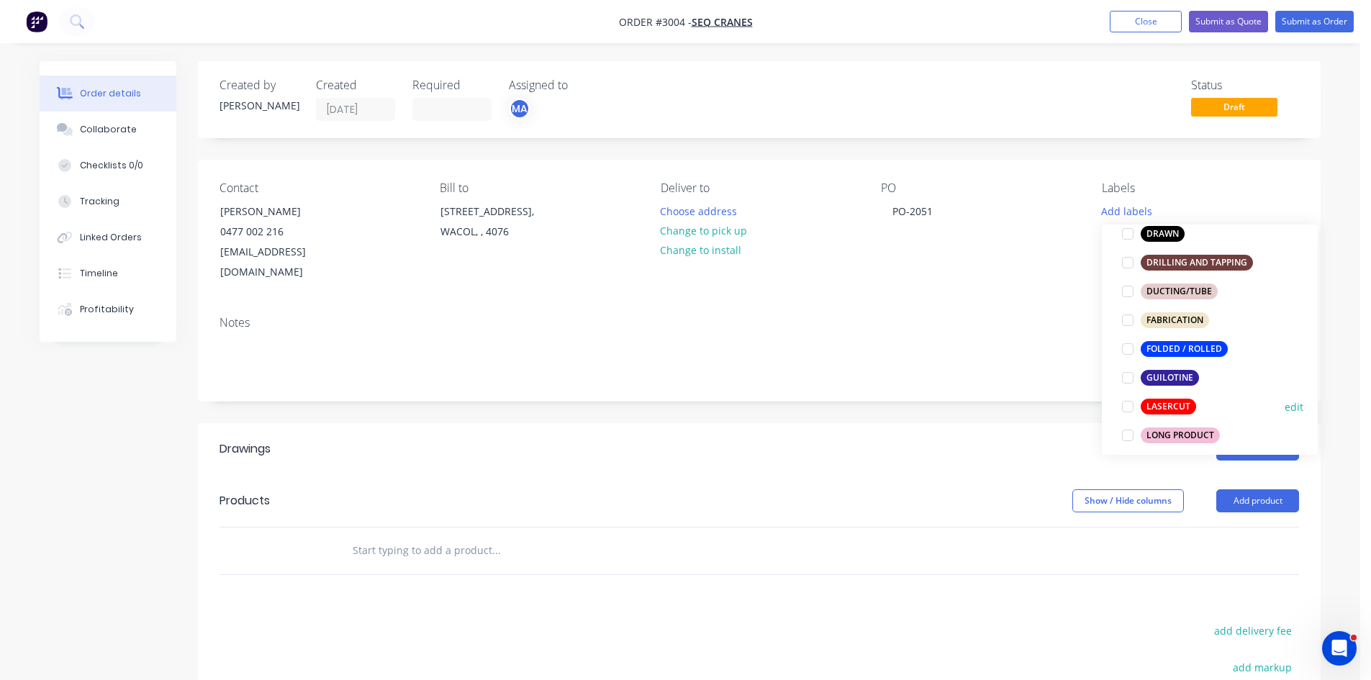
click at [1146, 403] on div "LASERCUT" at bounding box center [1168, 407] width 55 height 16
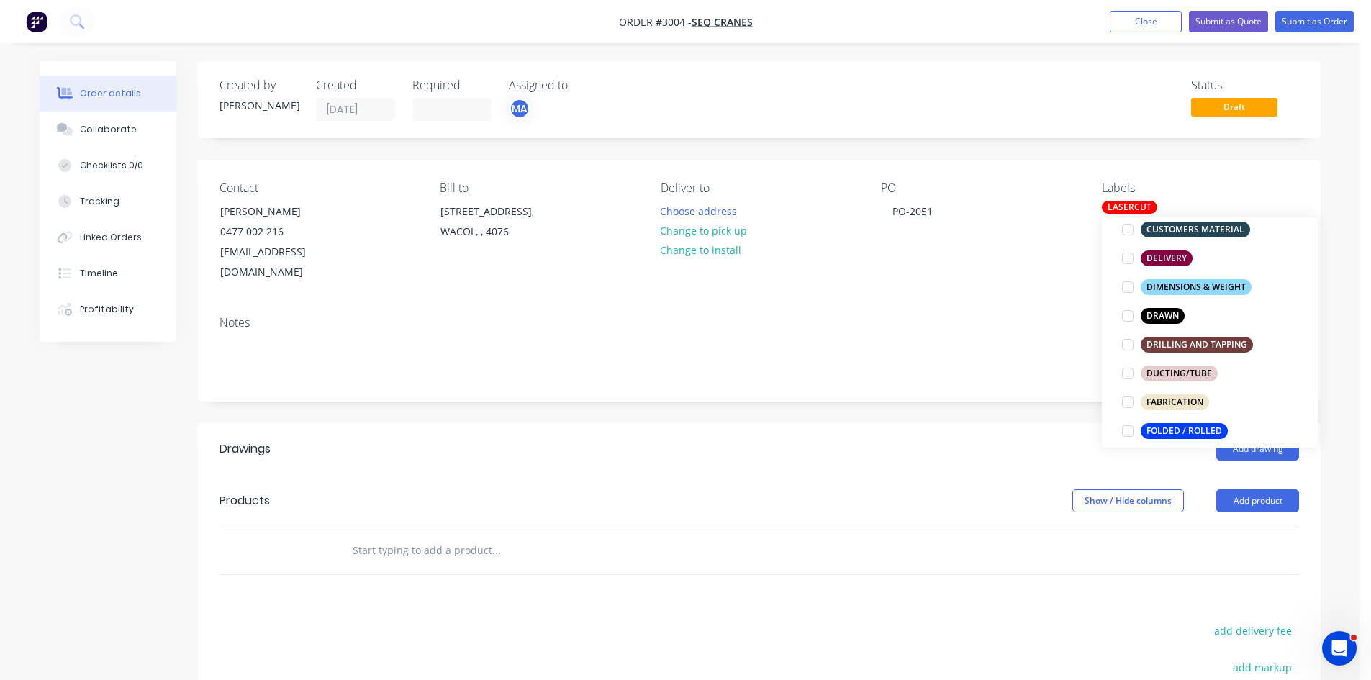
scroll to position [288, 0]
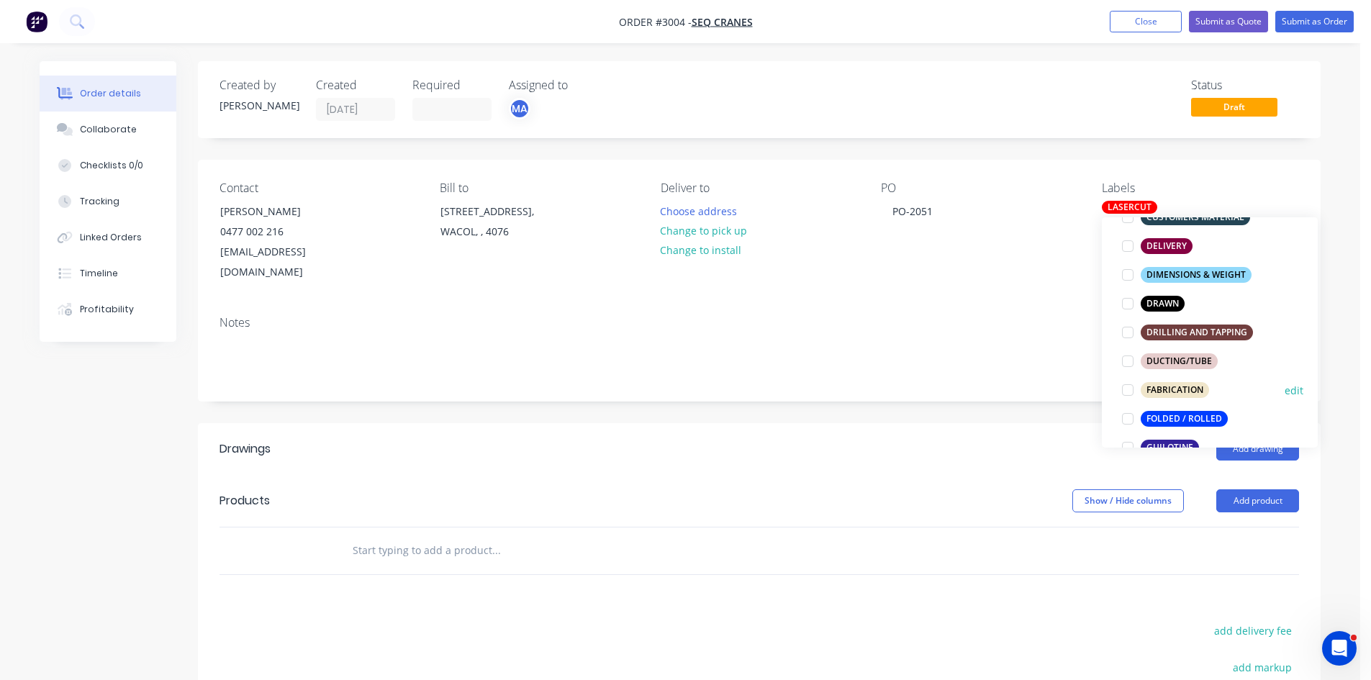
click at [1200, 387] on div "FABRICATION" at bounding box center [1175, 390] width 68 height 16
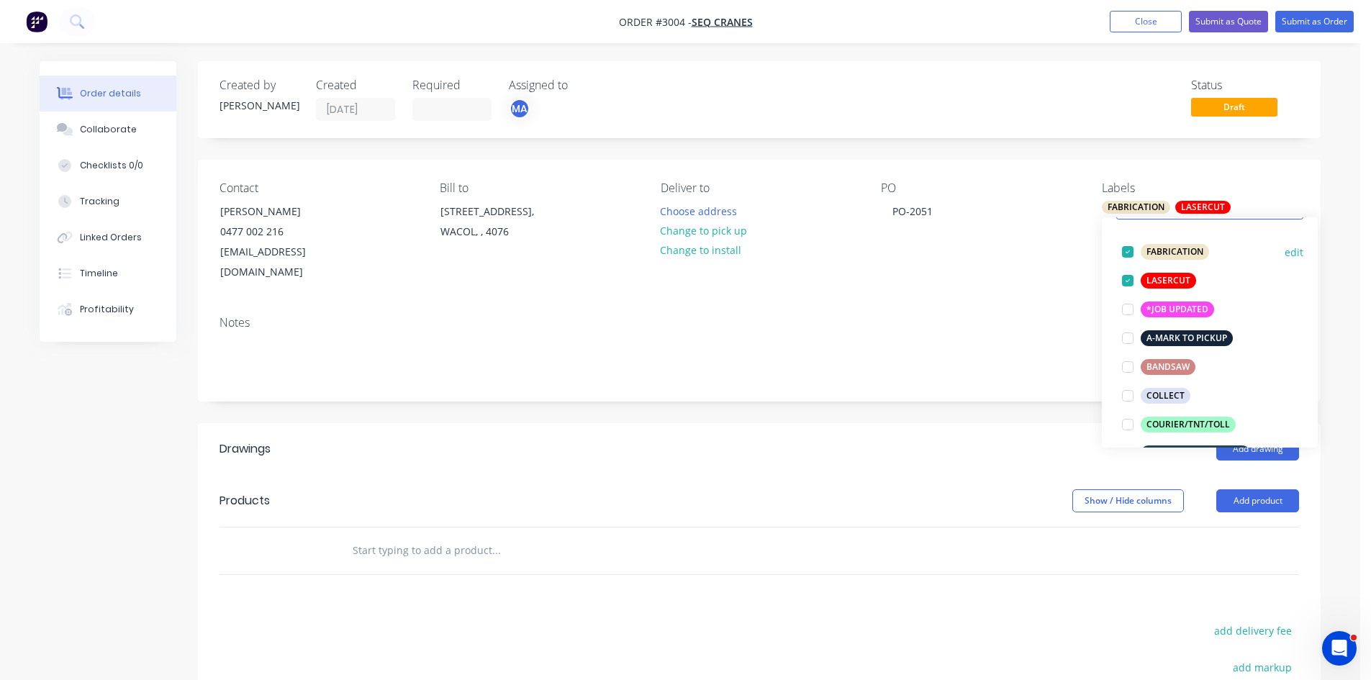
scroll to position [96, 0]
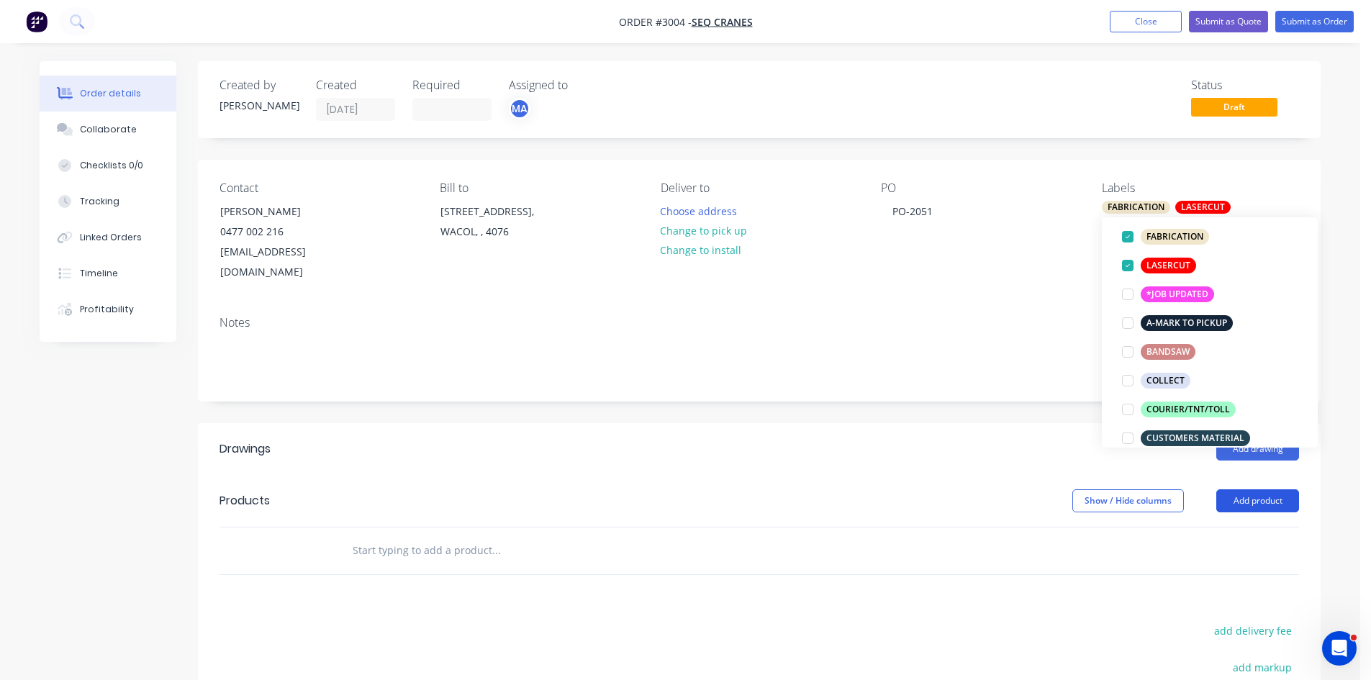
click at [1274, 489] on button "Add product" at bounding box center [1258, 500] width 83 height 23
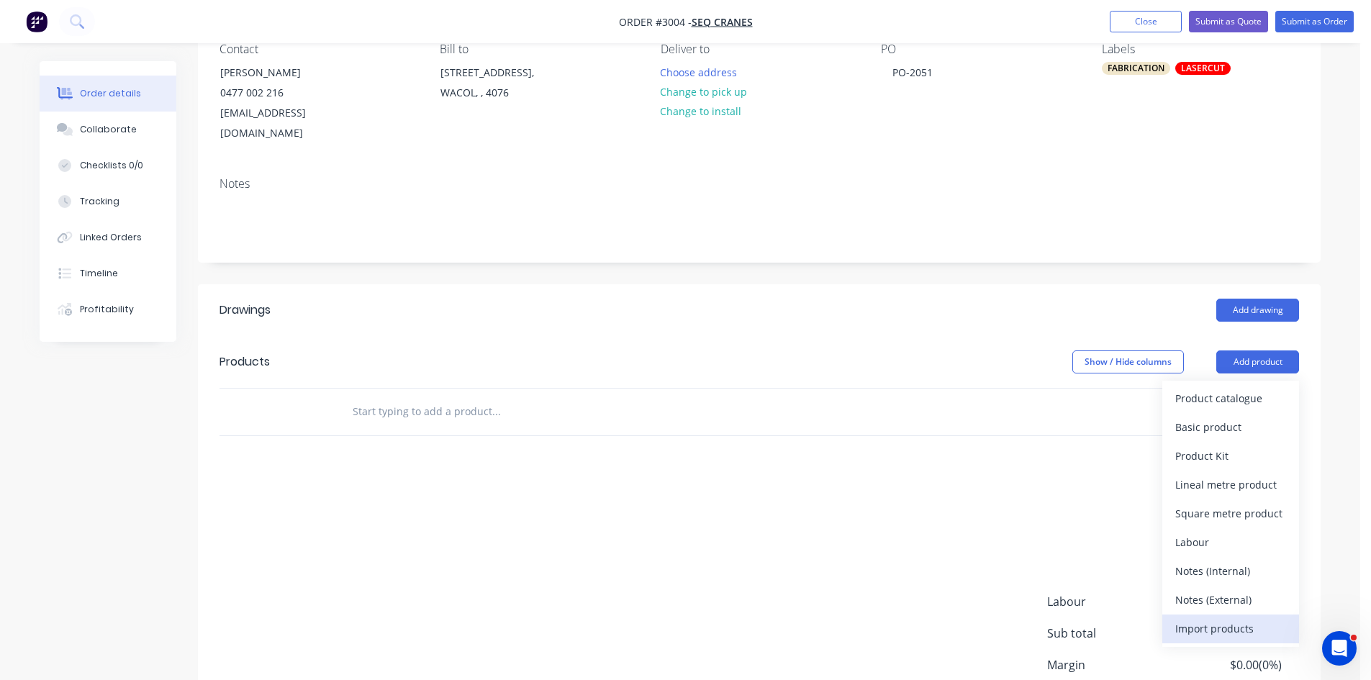
scroll to position [168, 0]
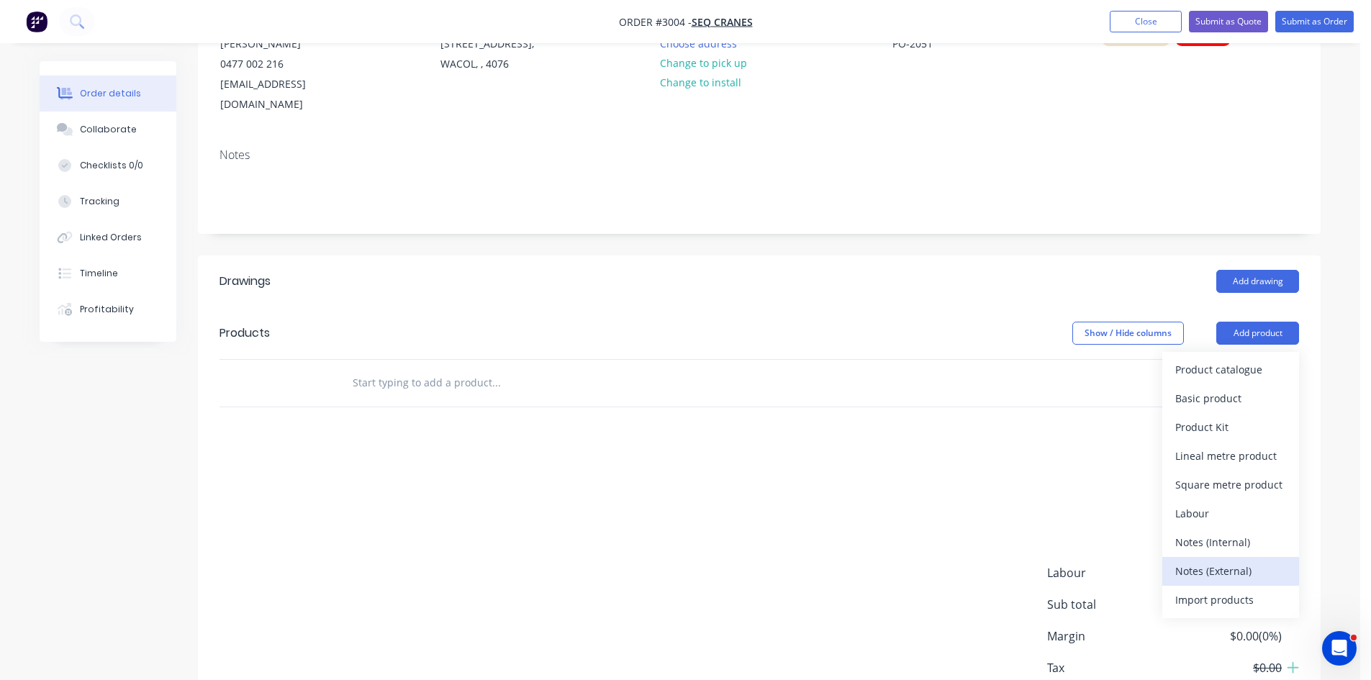
click at [1231, 561] on div "Notes (External)" at bounding box center [1231, 571] width 111 height 21
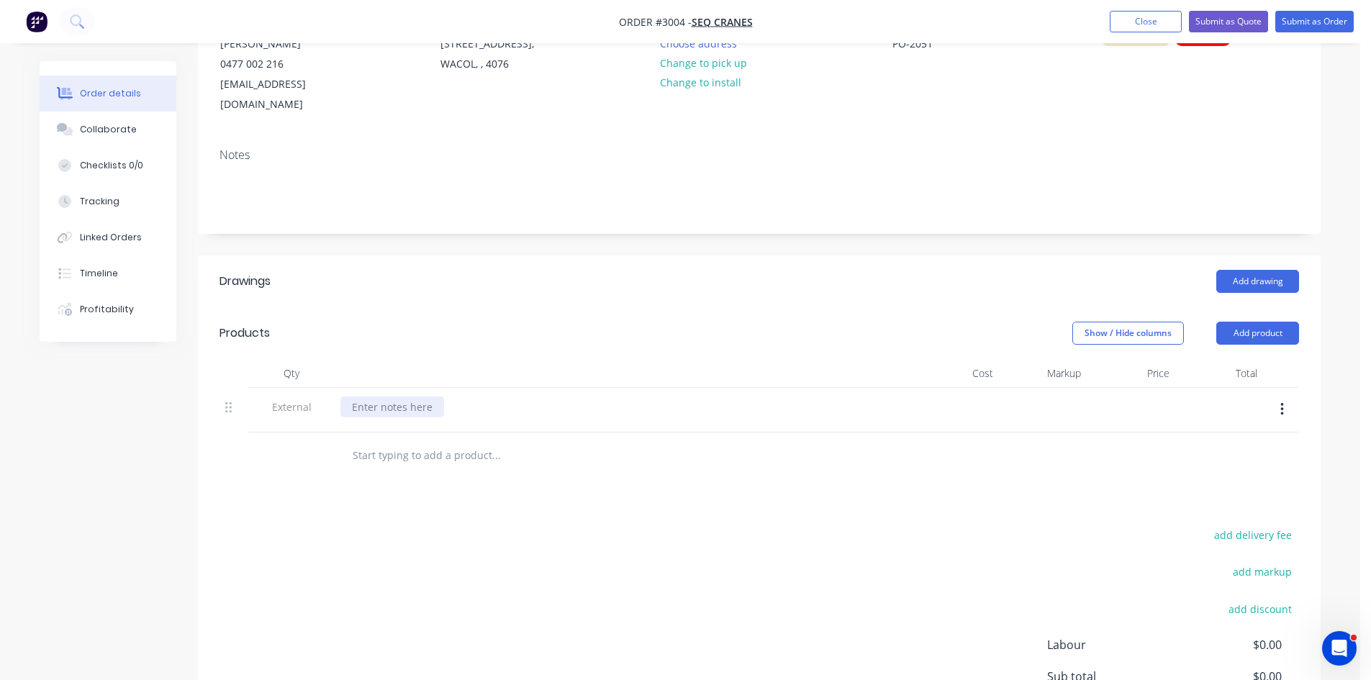
click at [386, 397] on div at bounding box center [392, 407] width 104 height 21
click at [401, 442] on input "text" at bounding box center [496, 455] width 288 height 29
click at [420, 441] on input "text" at bounding box center [496, 455] width 288 height 29
paste input "16x 113241901 XR spring plate 10mm"
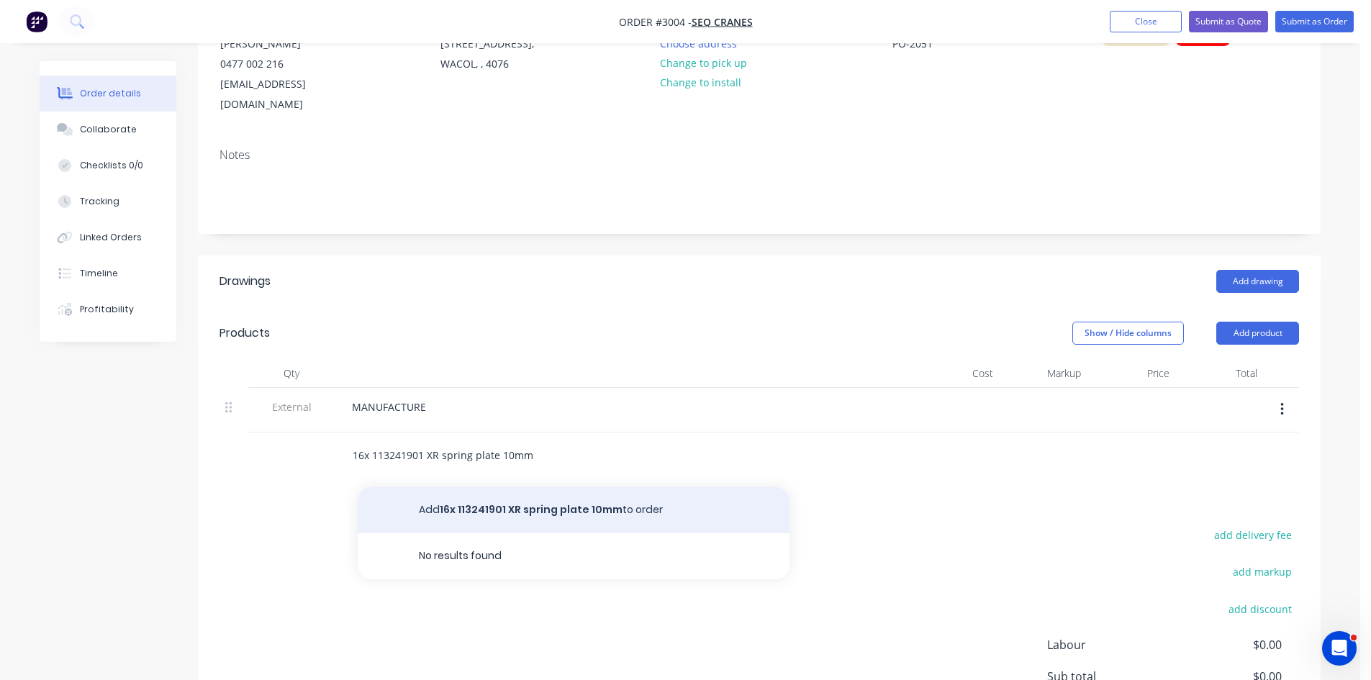
type input "16x 113241901 XR spring plate 10mm"
click at [555, 487] on button "Add 16x 113241901 XR spring plate 10mm to order" at bounding box center [574, 510] width 432 height 46
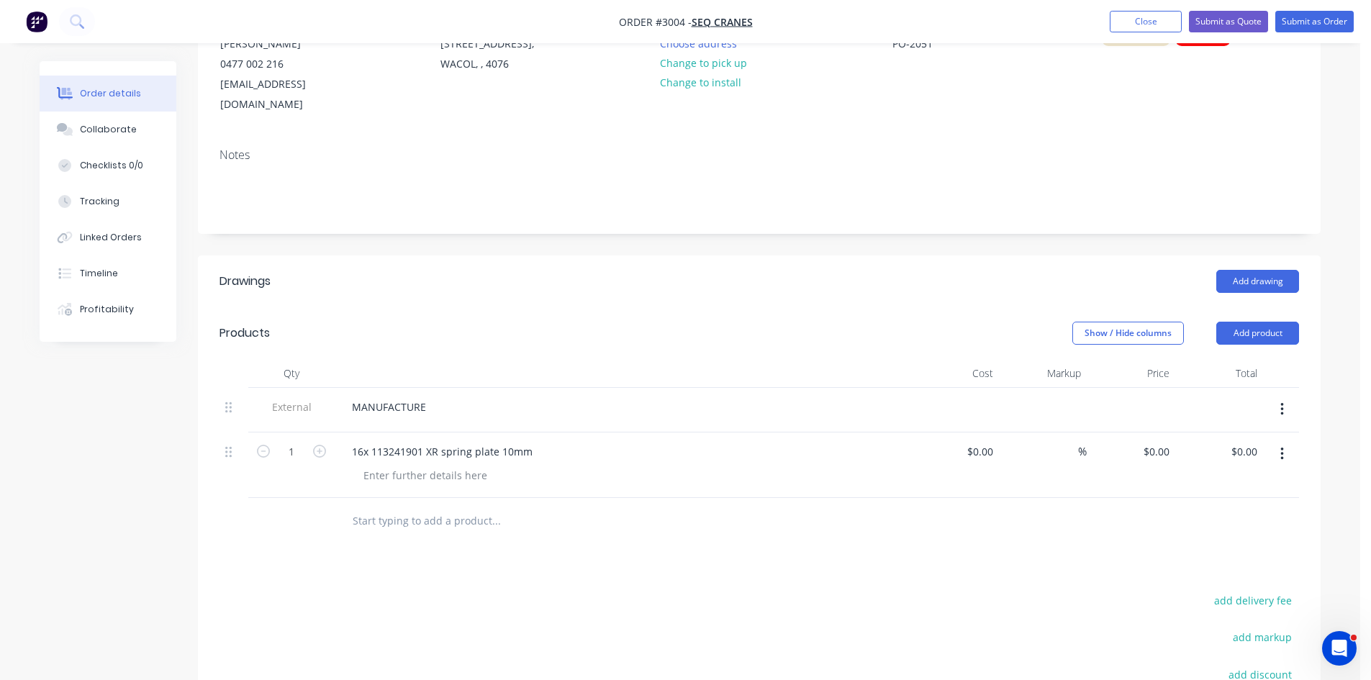
click at [392, 507] on input "text" at bounding box center [496, 521] width 288 height 29
paste input "16x 1132420 large spring mount"
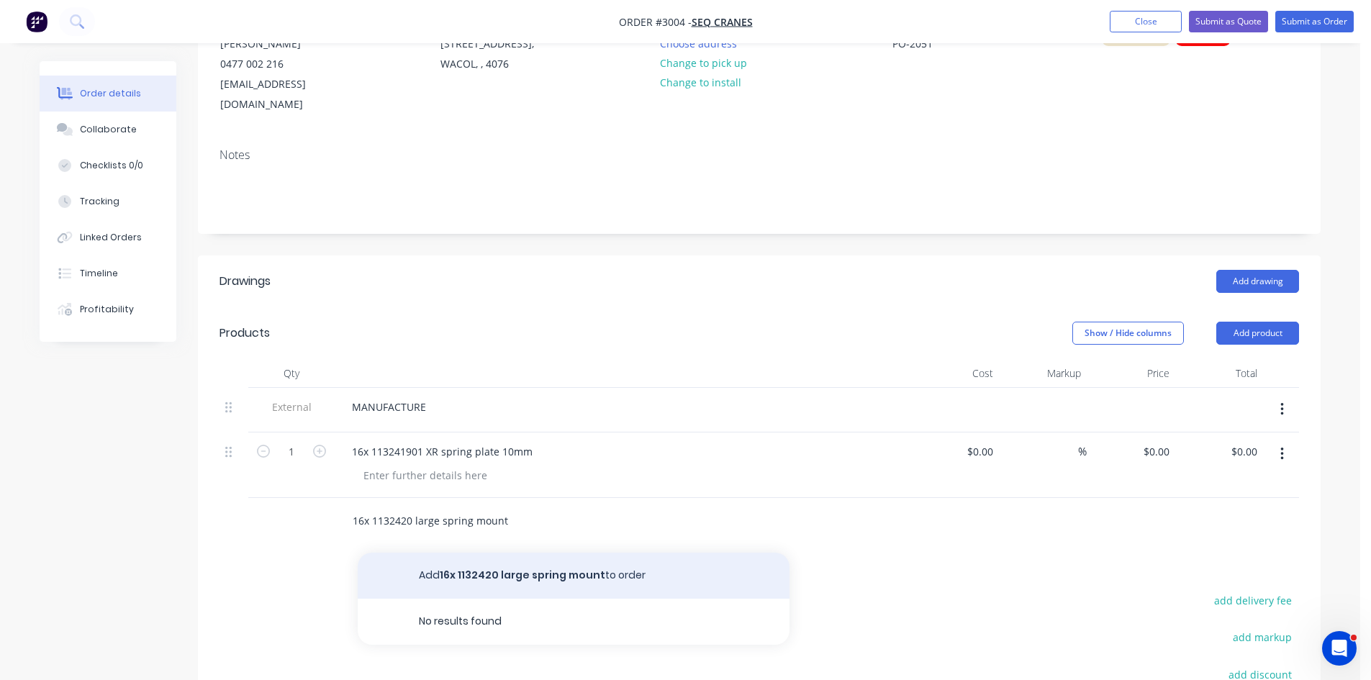
type input "16x 1132420 large spring mount"
click at [482, 553] on button "Add 16x 1132420 large spring mount to order" at bounding box center [574, 576] width 432 height 46
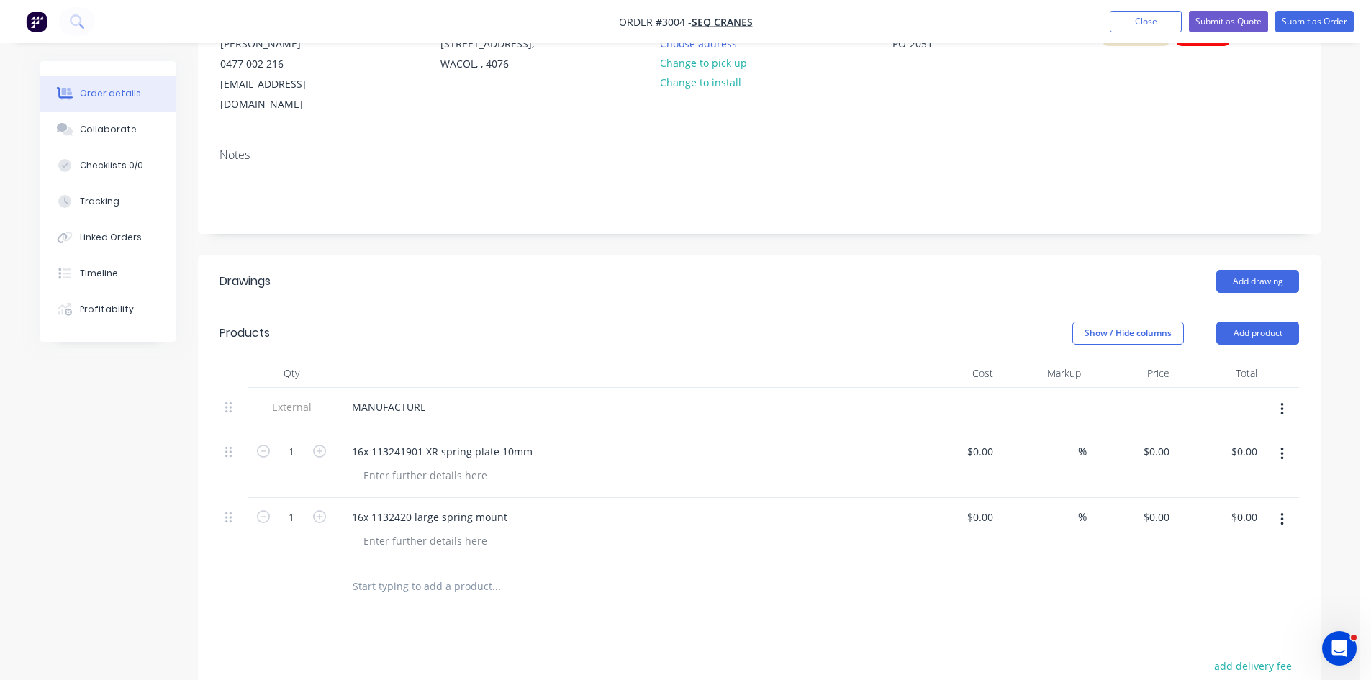
drag, startPoint x: 506, startPoint y: 574, endPoint x: 307, endPoint y: 567, distance: 198.8
click at [279, 569] on div at bounding box center [760, 587] width 1080 height 47
drag, startPoint x: 496, startPoint y: 566, endPoint x: 364, endPoint y: 568, distance: 132.5
click at [364, 572] on input "text" at bounding box center [496, 586] width 288 height 29
click at [348, 572] on div at bounding box center [556, 586] width 432 height 29
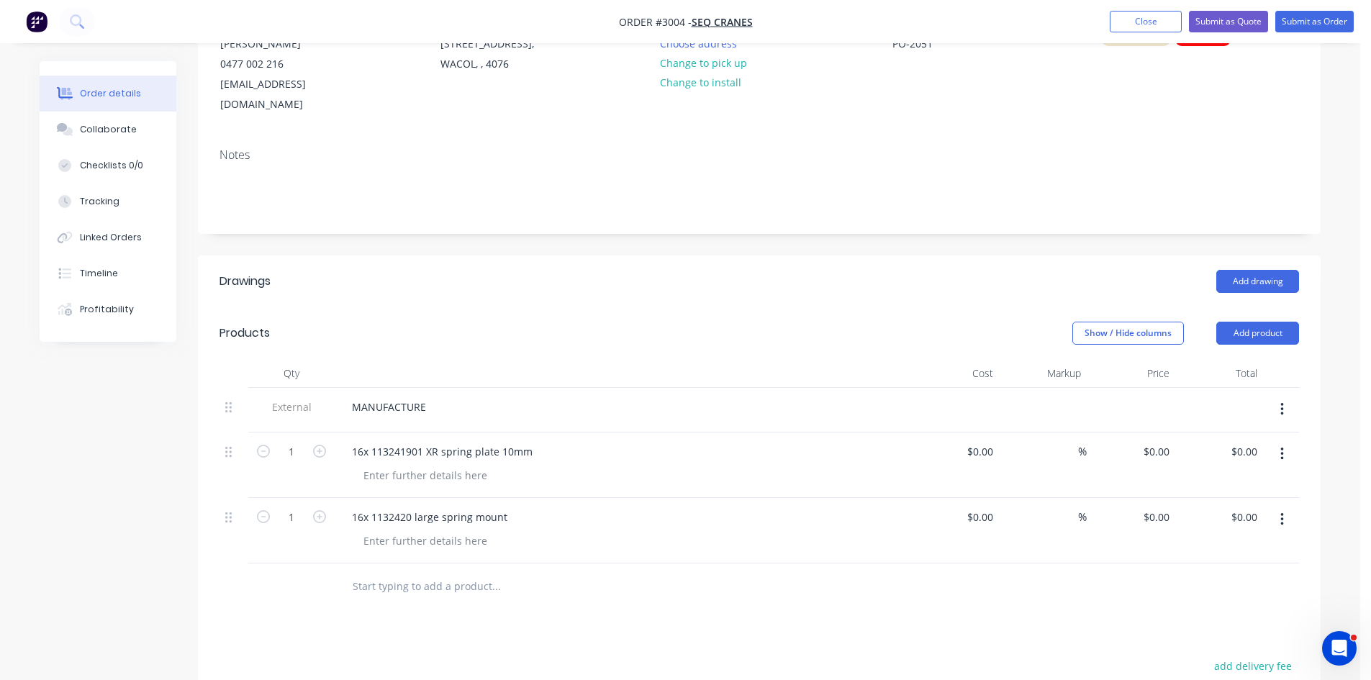
drag, startPoint x: 352, startPoint y: 564, endPoint x: 497, endPoint y: 574, distance: 145.0
click at [497, 574] on input "text" at bounding box center [496, 586] width 288 height 29
click at [442, 572] on input "text" at bounding box center [496, 586] width 288 height 29
paste input "16x 1132423 small spring mount"
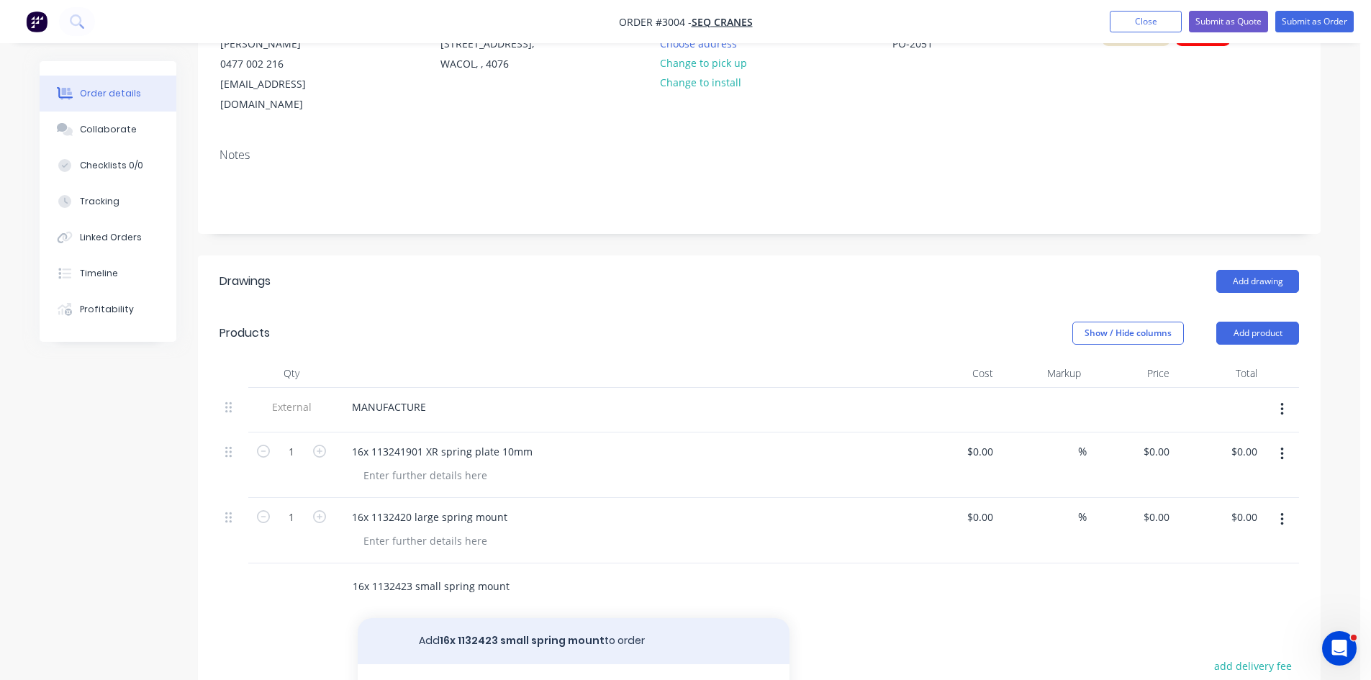
type input "16x 1132423 small spring mount"
click at [540, 619] on button "Add 16x 1132423 small spring mount to order" at bounding box center [574, 641] width 432 height 46
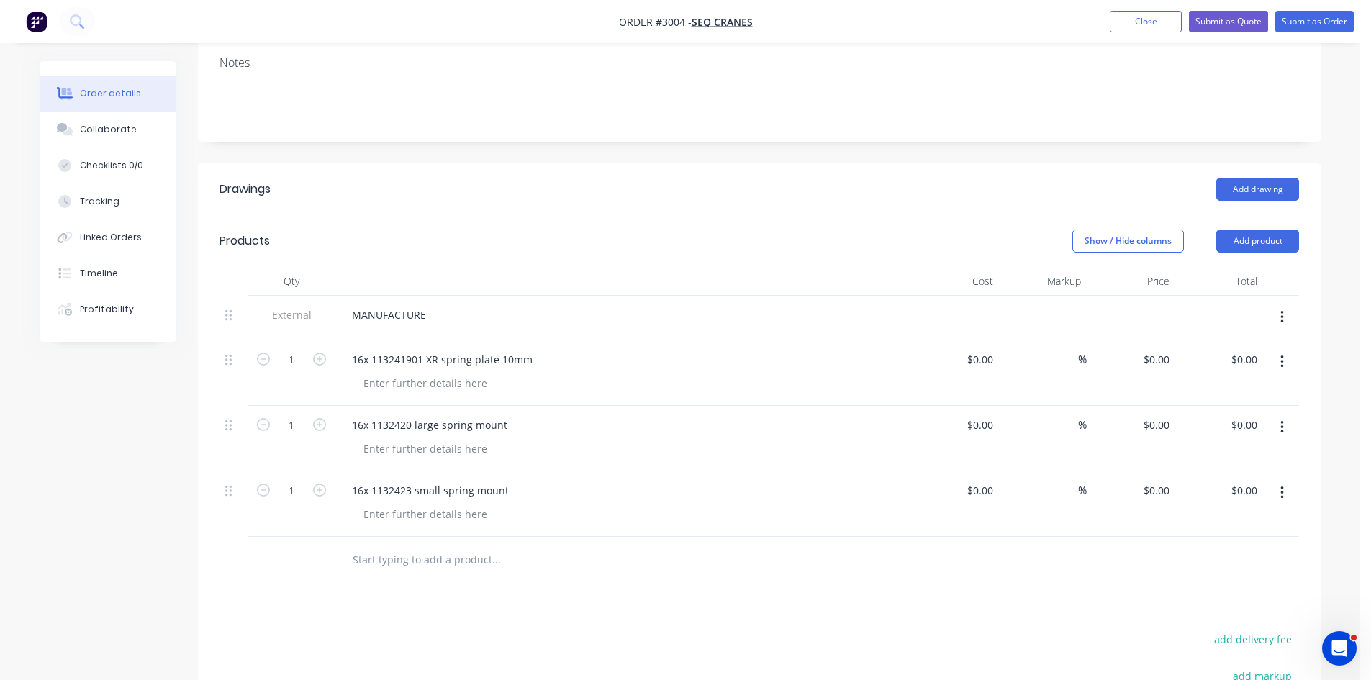
scroll to position [264, 0]
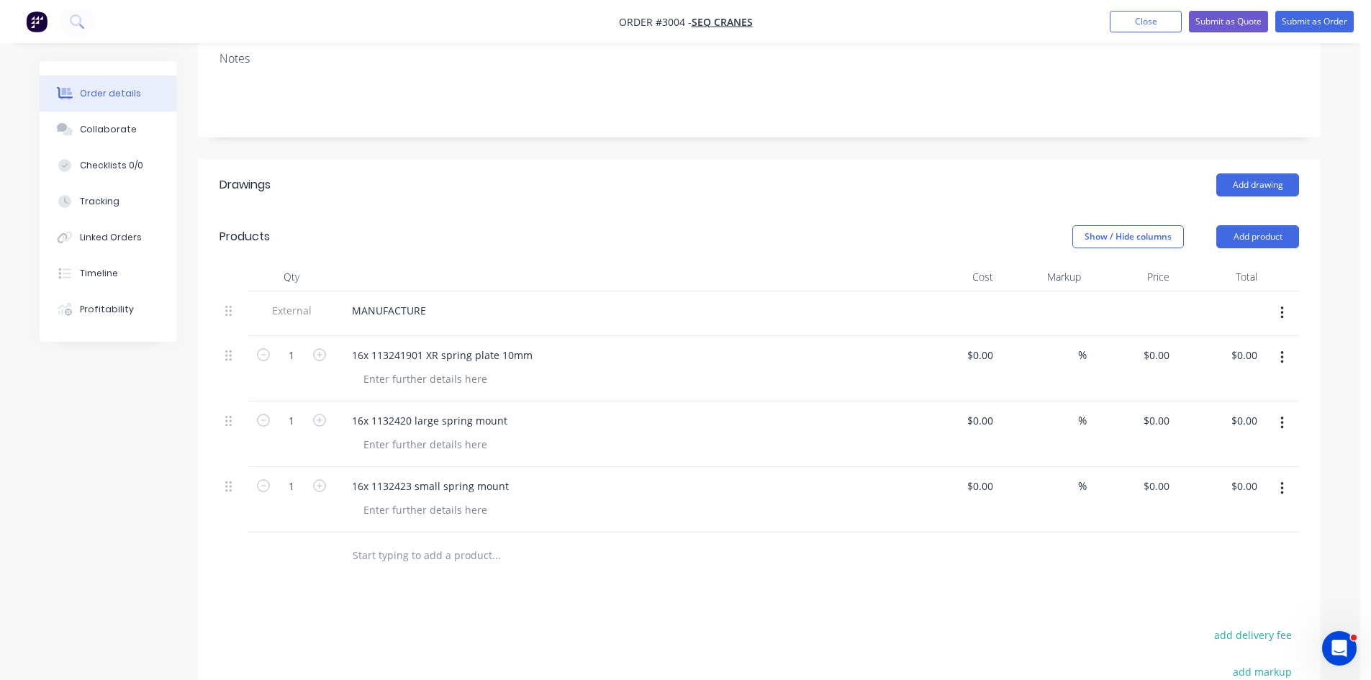
click at [404, 541] on input "text" at bounding box center [496, 555] width 288 height 29
paste input "16x 1132422 XR spring mount10mm"
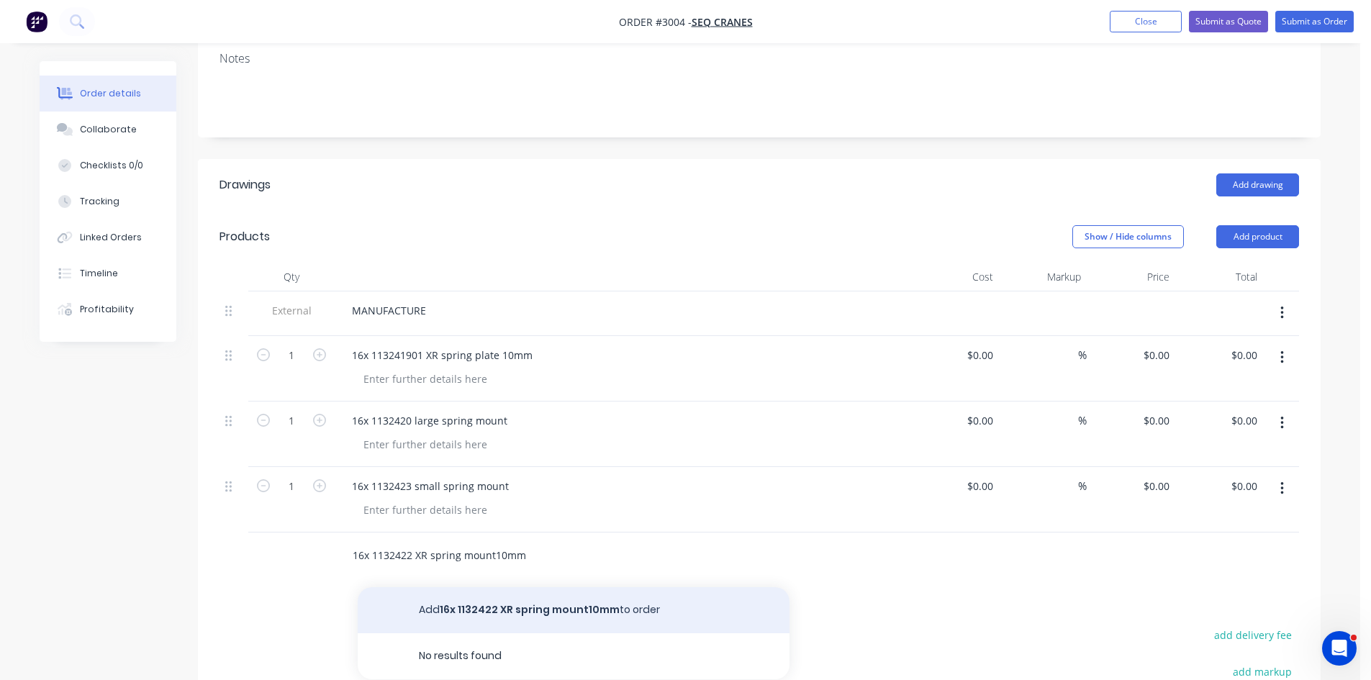
type input "16x 1132422 XR spring mount10mm"
click at [470, 587] on button "Add 16x 1132422 XR spring mount10mm to order" at bounding box center [574, 610] width 432 height 46
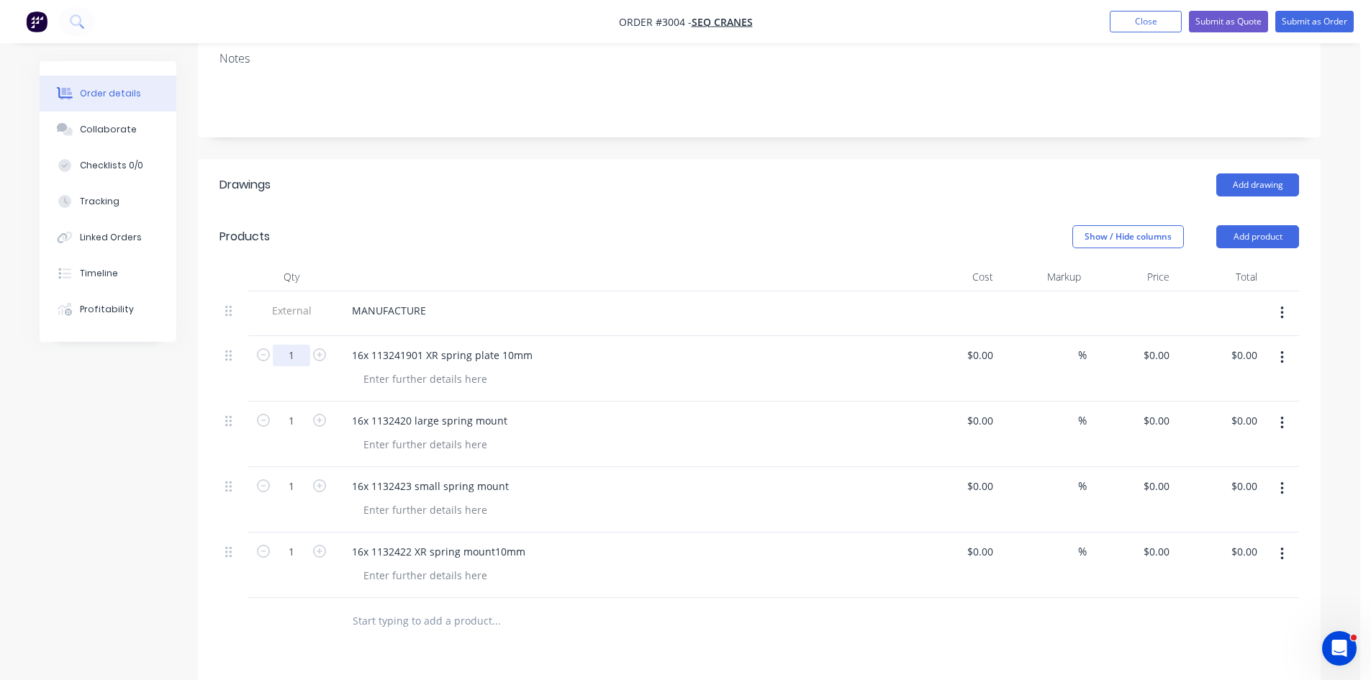
click at [295, 345] on input "1" at bounding box center [291, 356] width 37 height 22
type input "16"
click at [297, 410] on input "1" at bounding box center [291, 421] width 37 height 22
type input "16"
click at [297, 476] on input "1" at bounding box center [291, 487] width 37 height 22
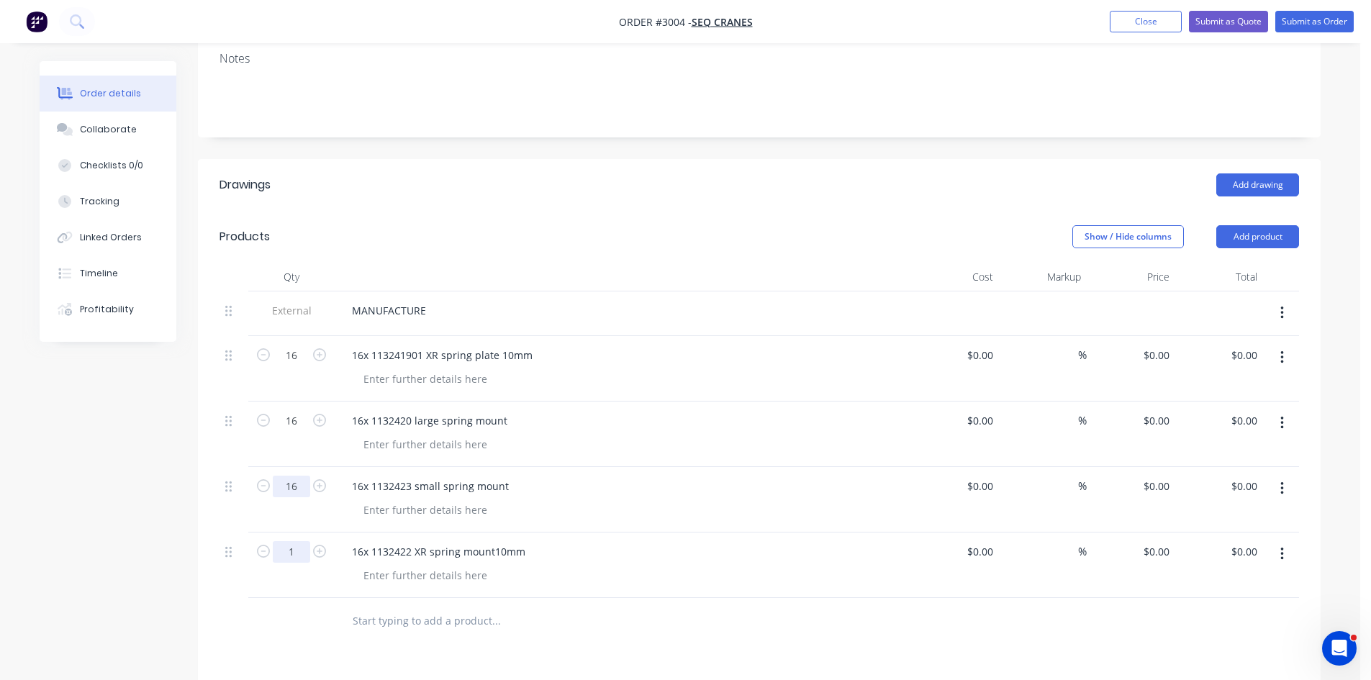
type input "16"
click at [289, 541] on input "1" at bounding box center [291, 552] width 37 height 22
type input "16"
drag, startPoint x: 374, startPoint y: 337, endPoint x: 341, endPoint y: 331, distance: 32.9
click at [341, 345] on div "16x 113241901 XR spring plate 10mm" at bounding box center [442, 355] width 204 height 21
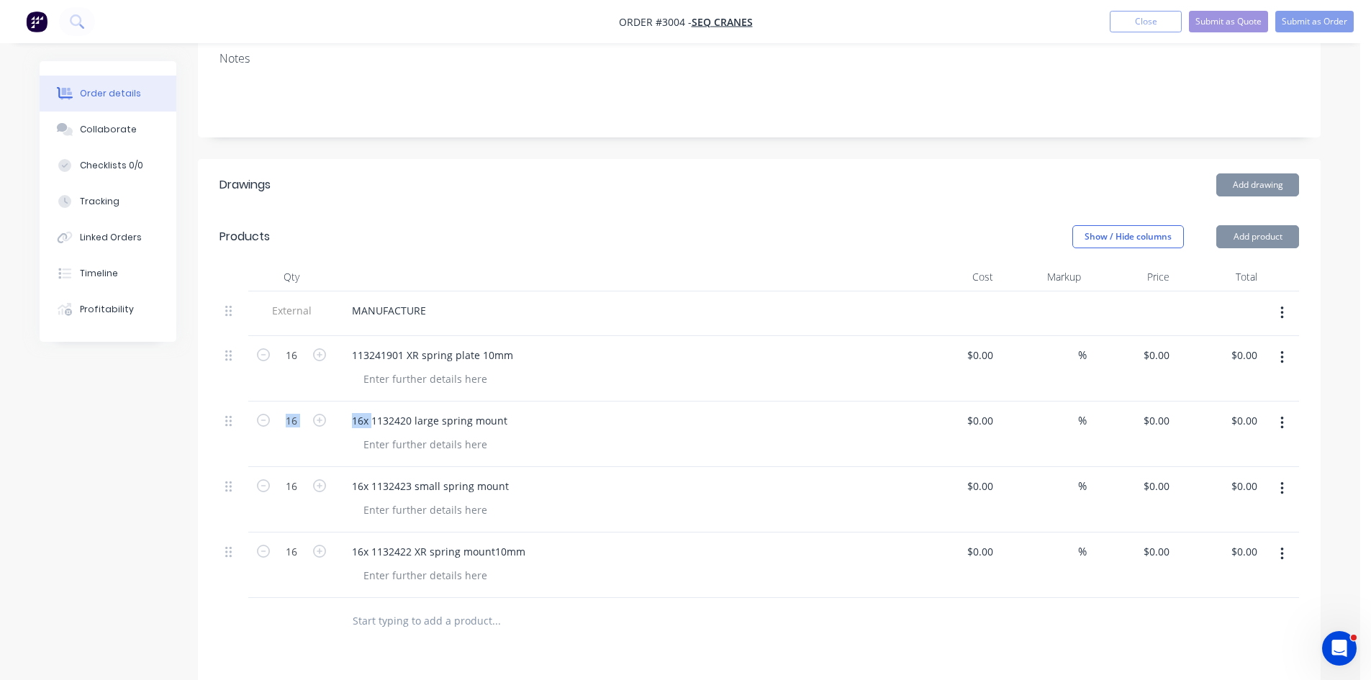
drag, startPoint x: 371, startPoint y: 400, endPoint x: 241, endPoint y: 387, distance: 130.3
click at [245, 402] on div "16 16x 1132420 large spring mount $0.00 $0.00 % $0.00 $0.00 $0.00 $0.00" at bounding box center [760, 435] width 1080 height 66
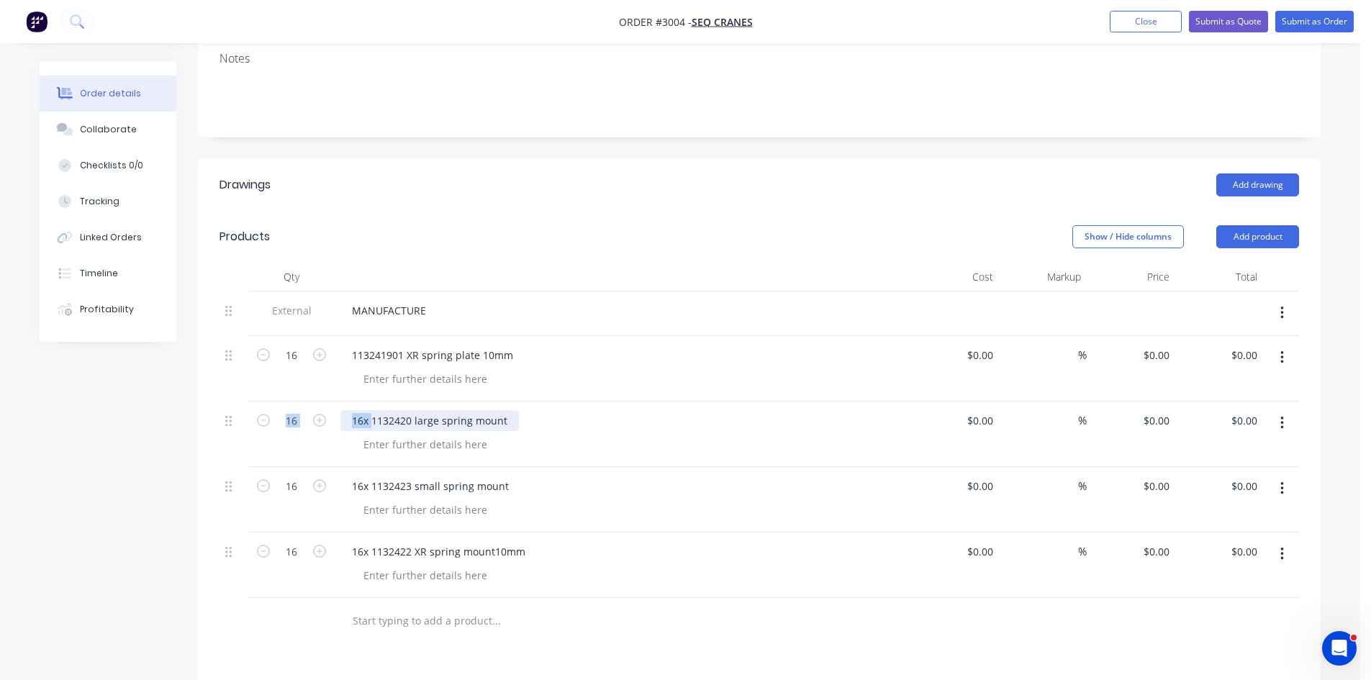
click at [371, 410] on div "16x 1132420 large spring mount" at bounding box center [429, 420] width 179 height 21
click at [372, 476] on div "16x 1132423 small spring mount" at bounding box center [430, 486] width 180 height 21
click at [371, 541] on div "16x 1132422 XR spring mount10mm" at bounding box center [438, 551] width 197 height 21
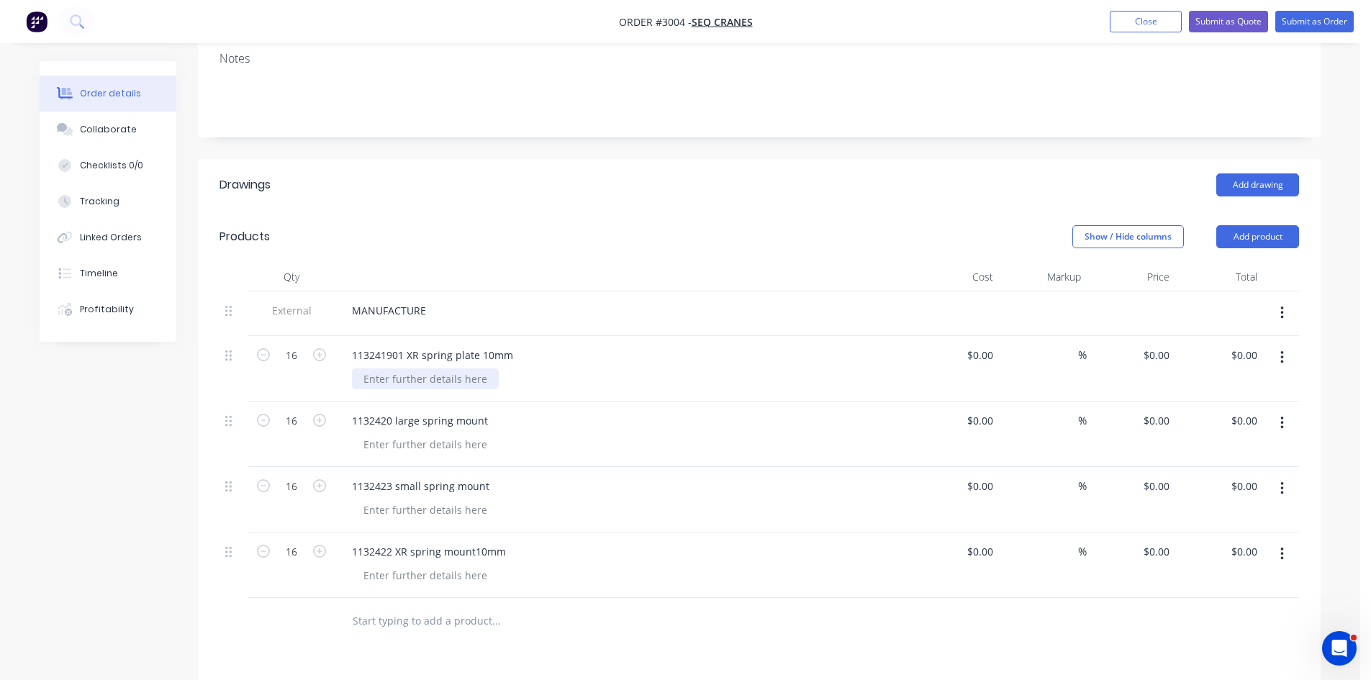
click at [437, 369] on div at bounding box center [425, 379] width 147 height 21
click at [108, 127] on div "Collaborate" at bounding box center [108, 129] width 57 height 13
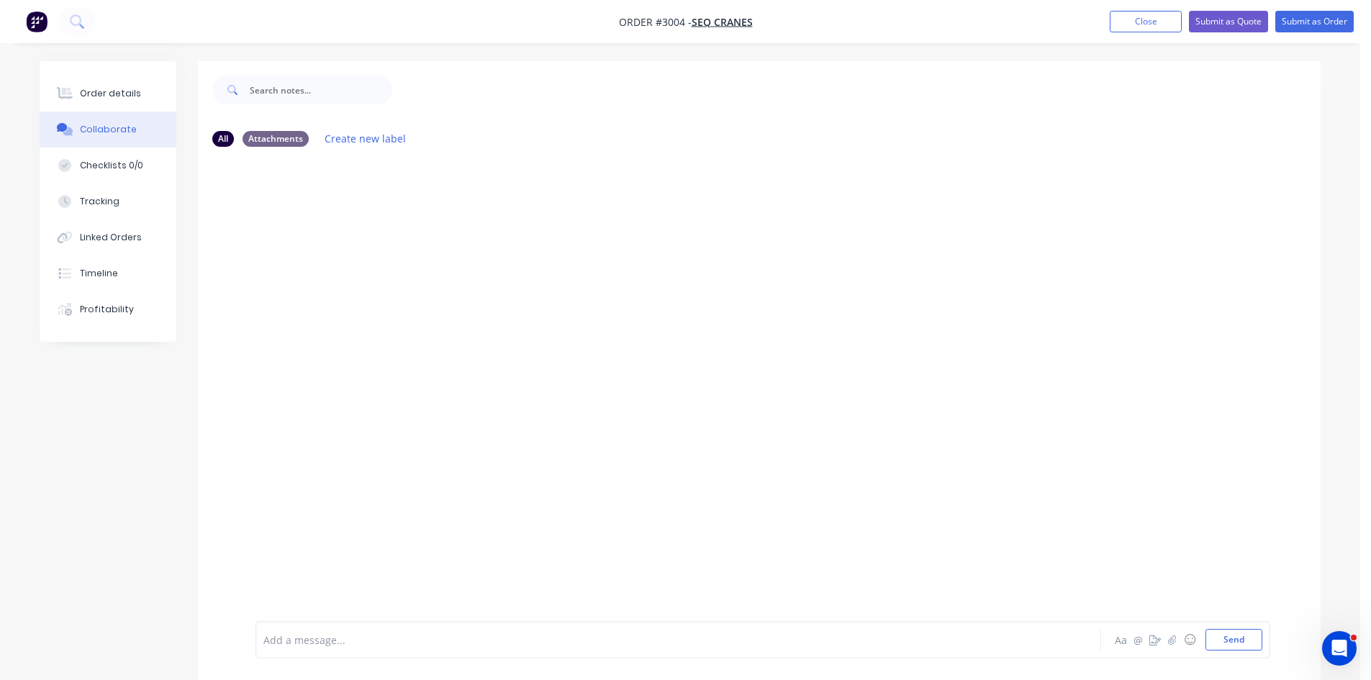
click at [348, 640] on div at bounding box center [638, 640] width 749 height 15
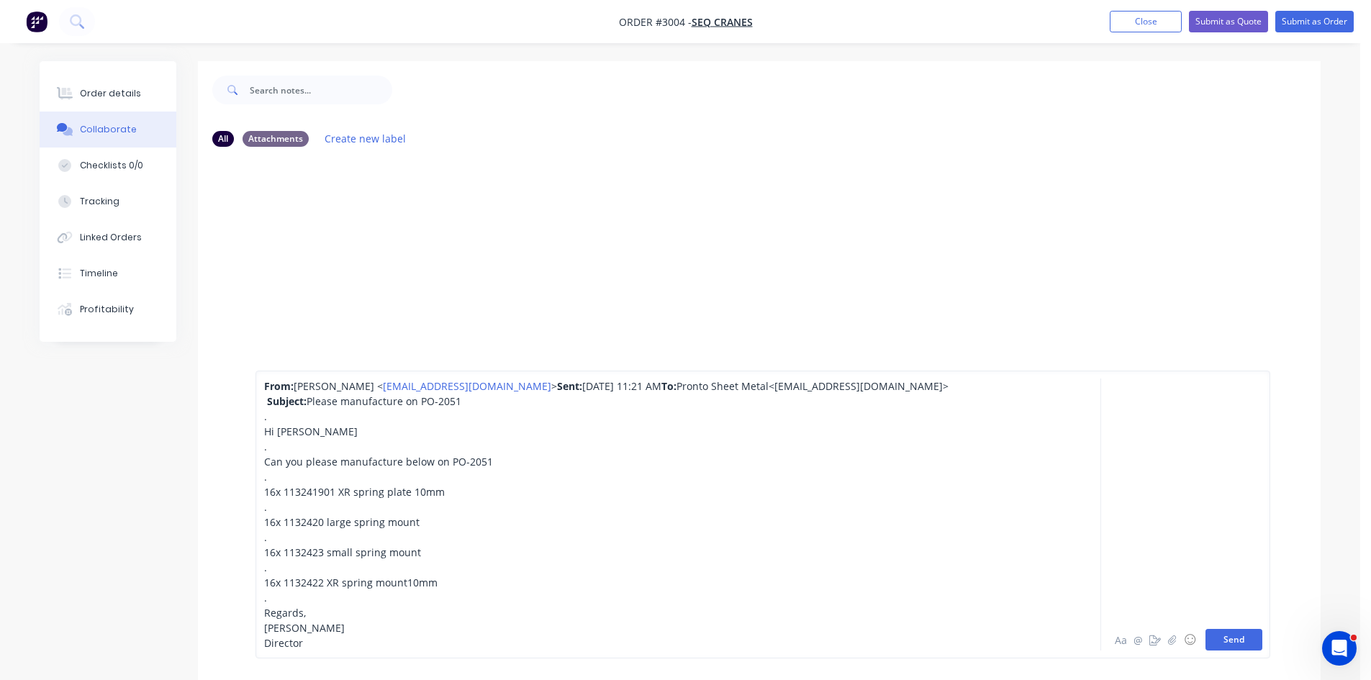
click at [1240, 638] on button "Send" at bounding box center [1234, 640] width 57 height 22
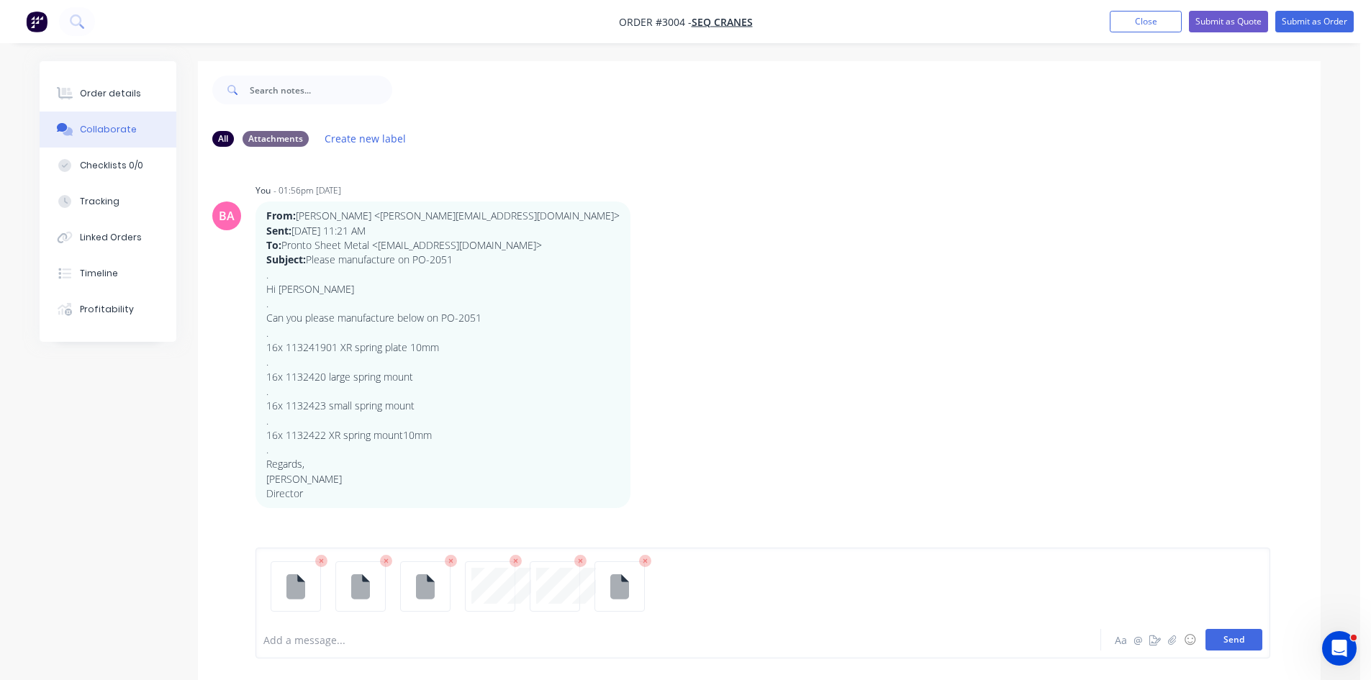
click at [1227, 639] on button "Send" at bounding box center [1234, 640] width 57 height 22
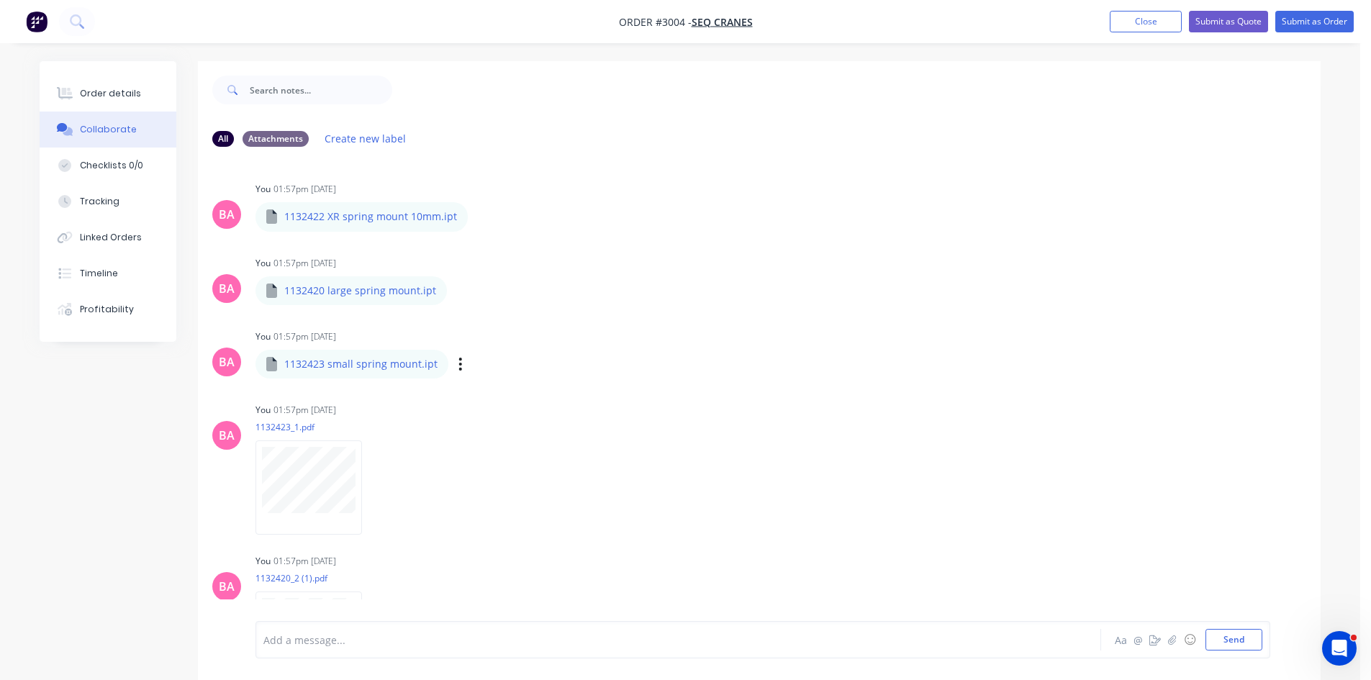
scroll to position [360, 0]
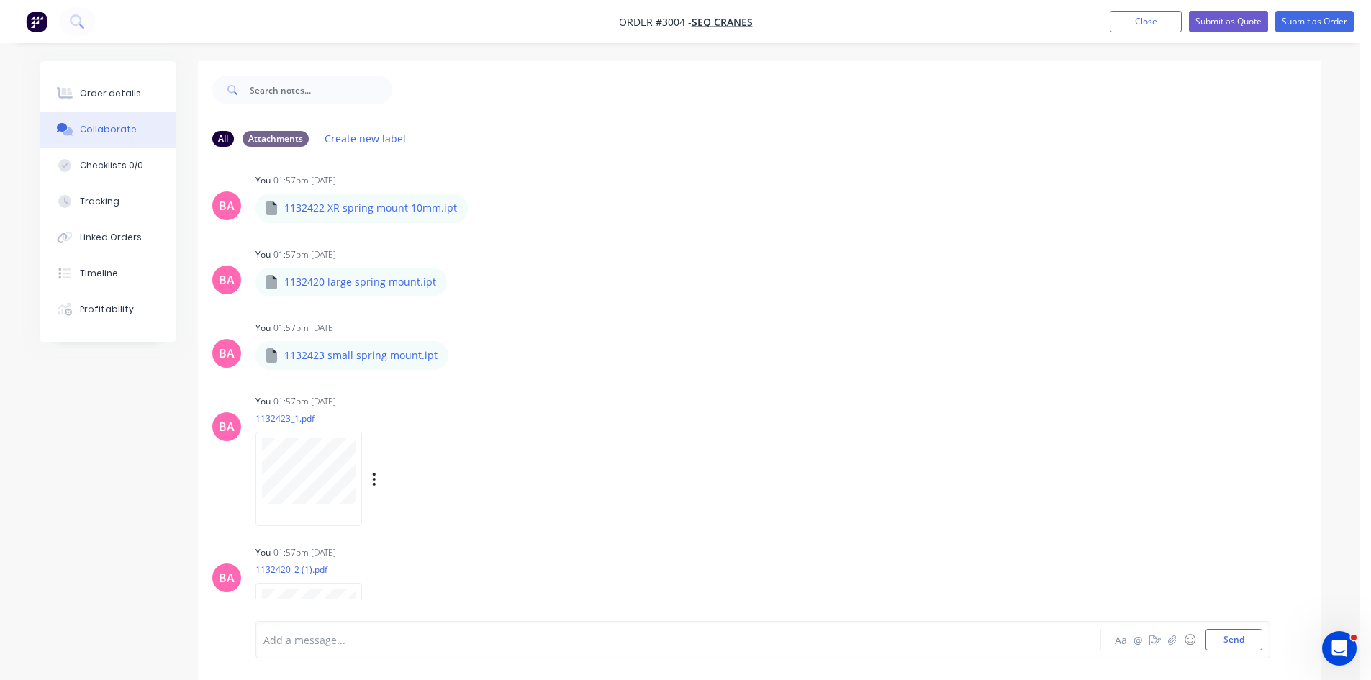
drag, startPoint x: 394, startPoint y: 513, endPoint x: 407, endPoint y: 520, distance: 15.5
click at [402, 518] on div "Labels Download Delete" at bounding box center [389, 479] width 267 height 108
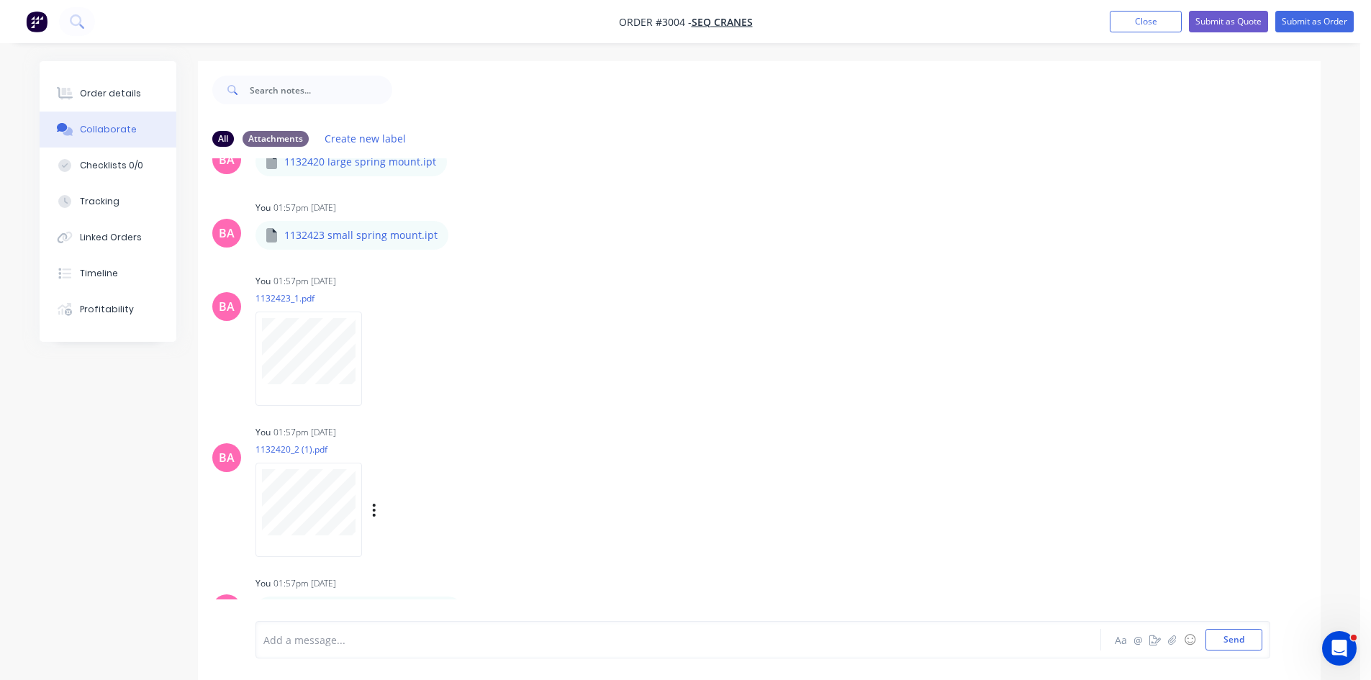
scroll to position [485, 0]
click at [479, 516] on div "Labels Download Delete" at bounding box center [389, 505] width 267 height 108
click at [530, 557] on div "BA You 01:57pm 23/09/25 1132422 XR spring mount 10mm.ipt 1132422 XR spring moun…" at bounding box center [759, 332] width 1123 height 575
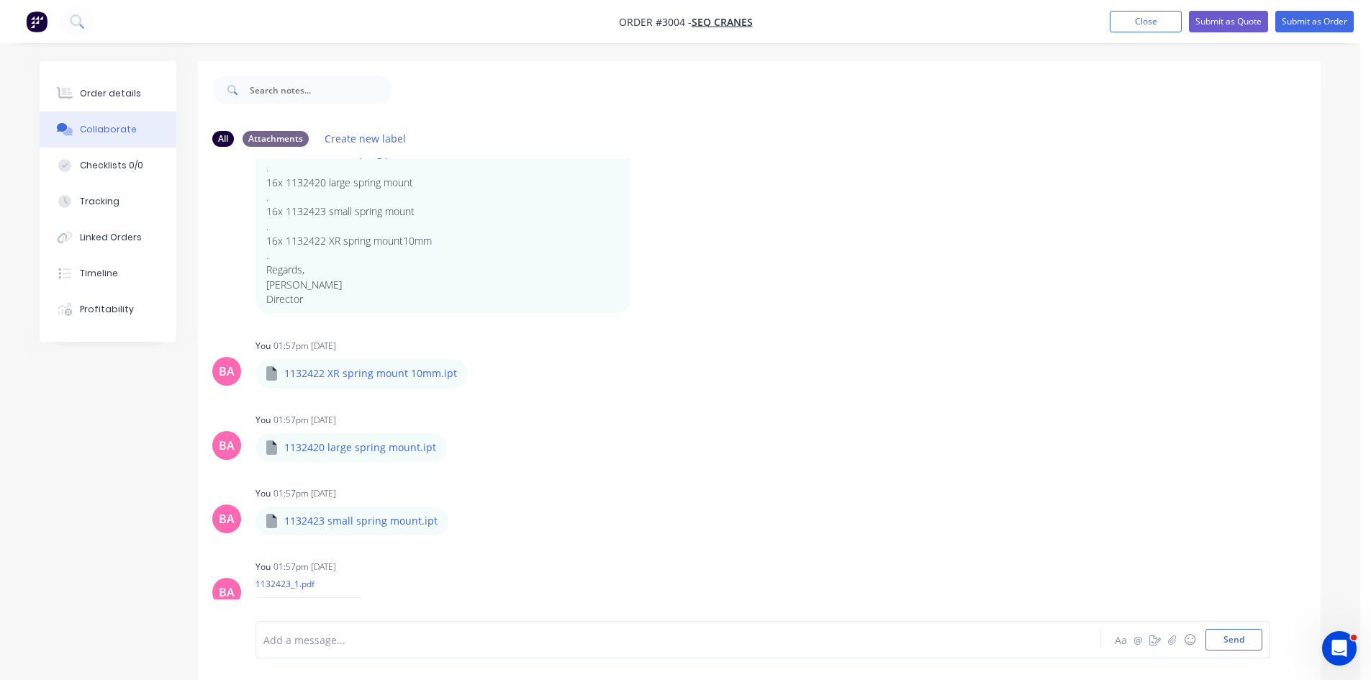
scroll to position [174, 0]
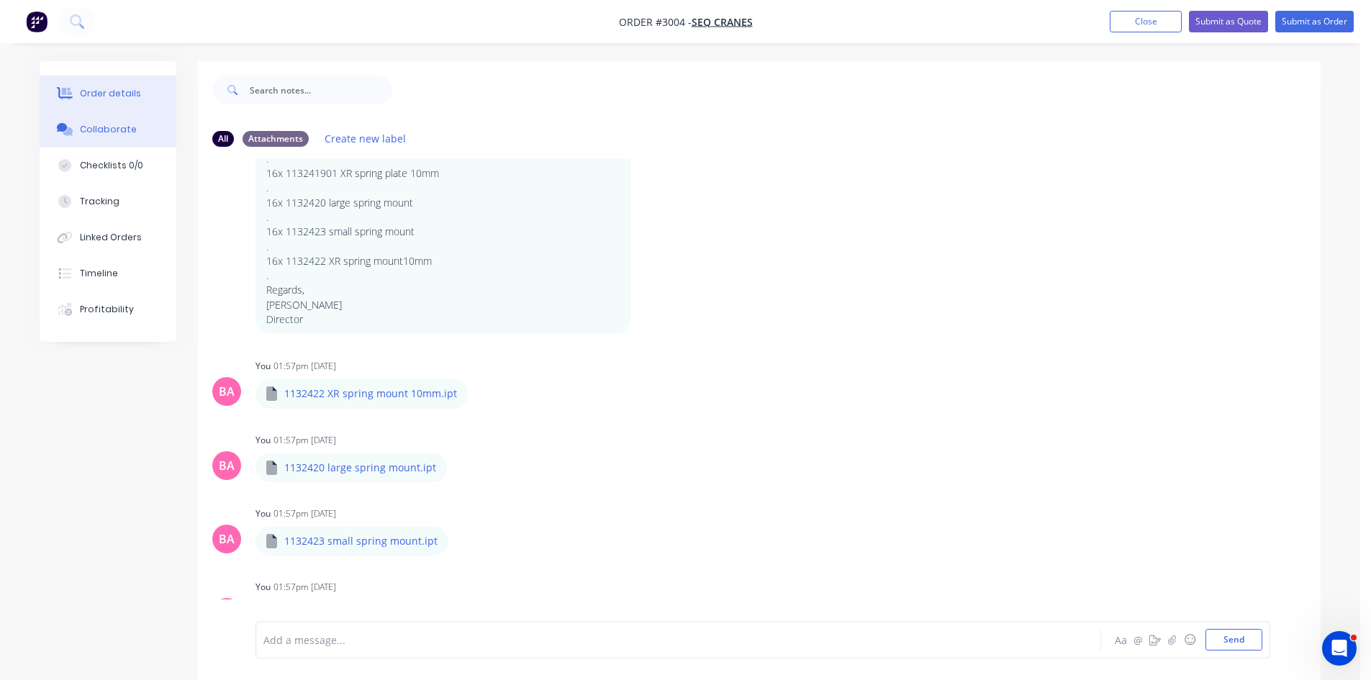
click at [113, 95] on div "Order details" at bounding box center [110, 93] width 61 height 13
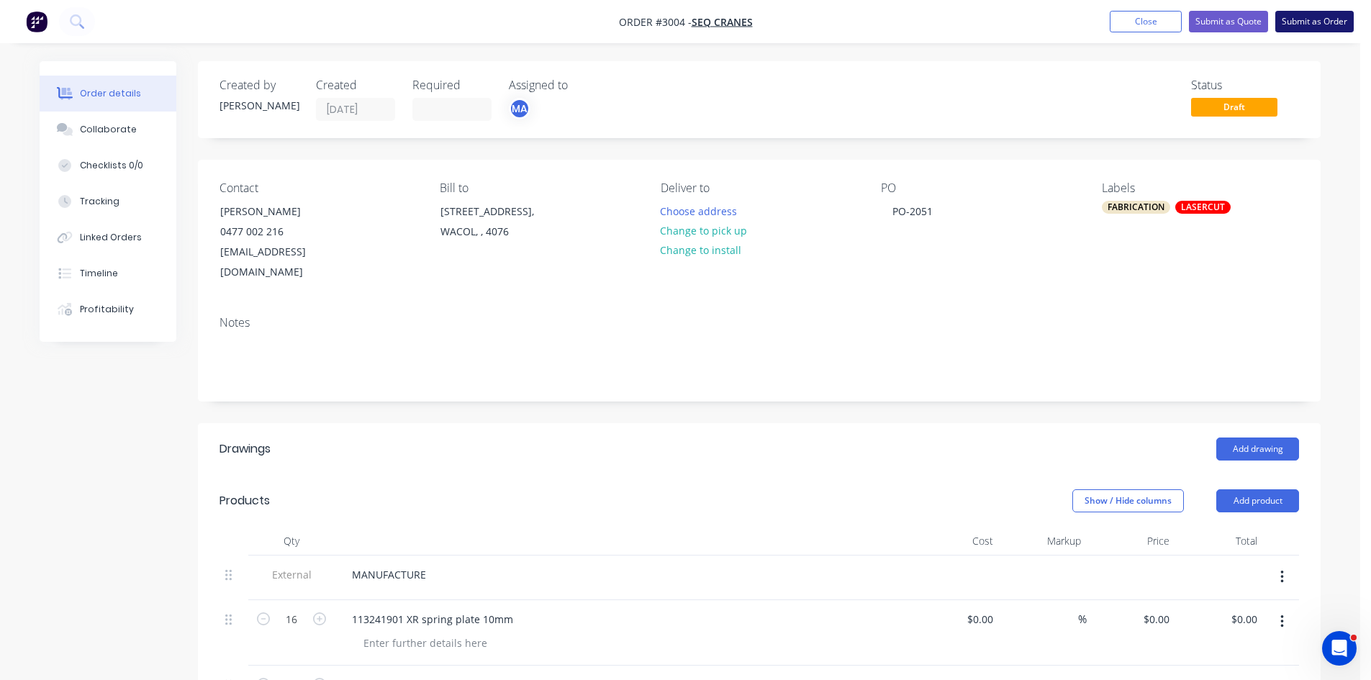
click at [1327, 18] on button "Submit as Order" at bounding box center [1315, 22] width 78 height 22
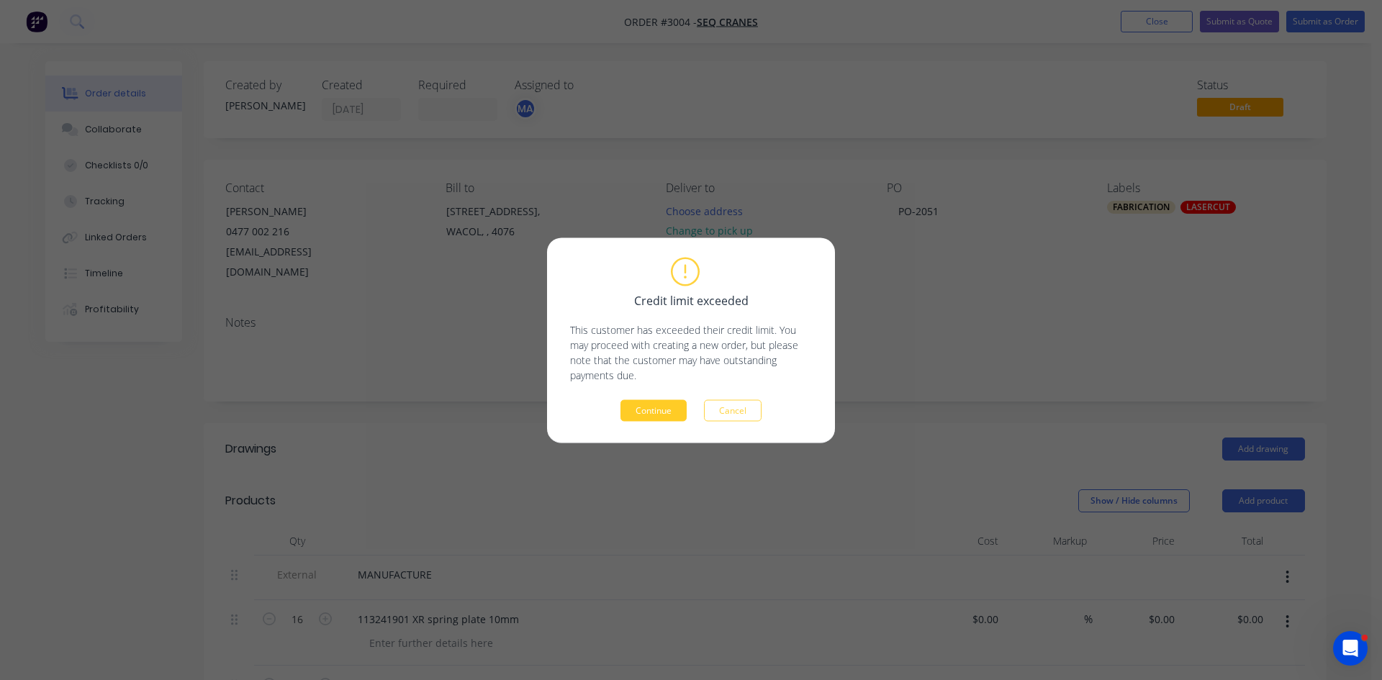
click at [642, 407] on button "Continue" at bounding box center [654, 411] width 66 height 22
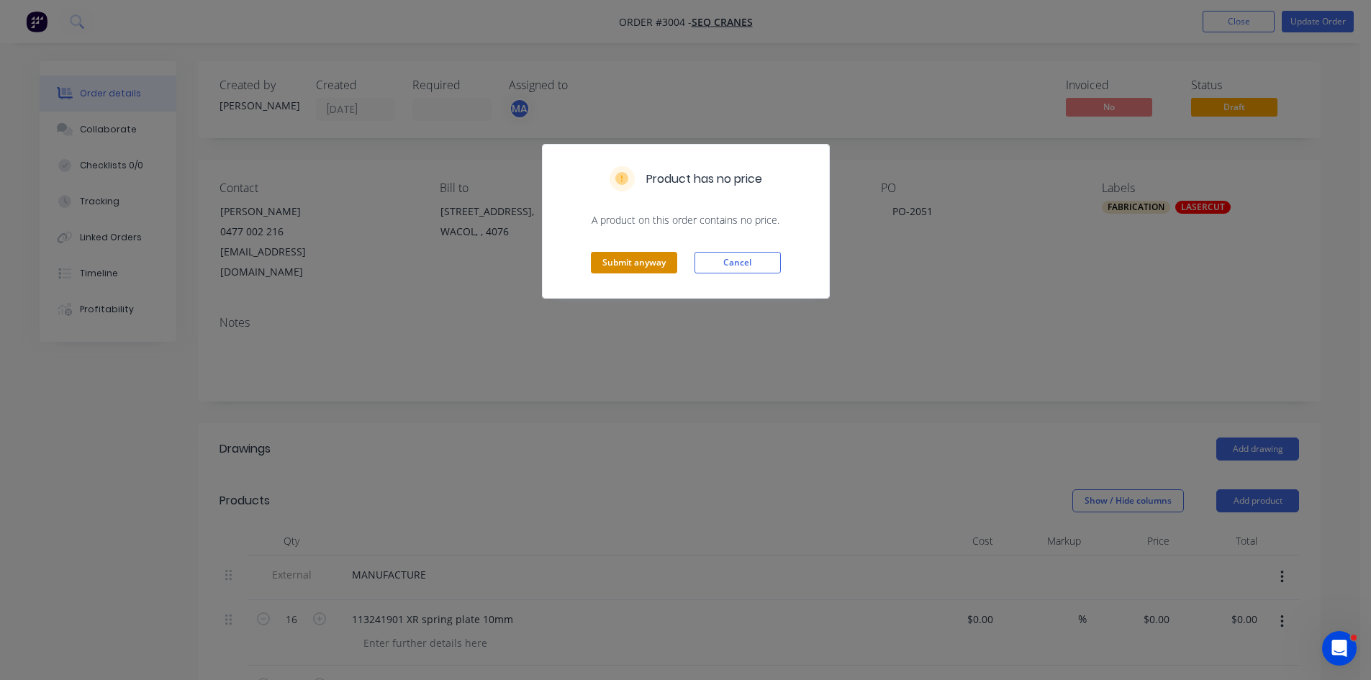
click at [658, 261] on button "Submit anyway" at bounding box center [634, 263] width 86 height 22
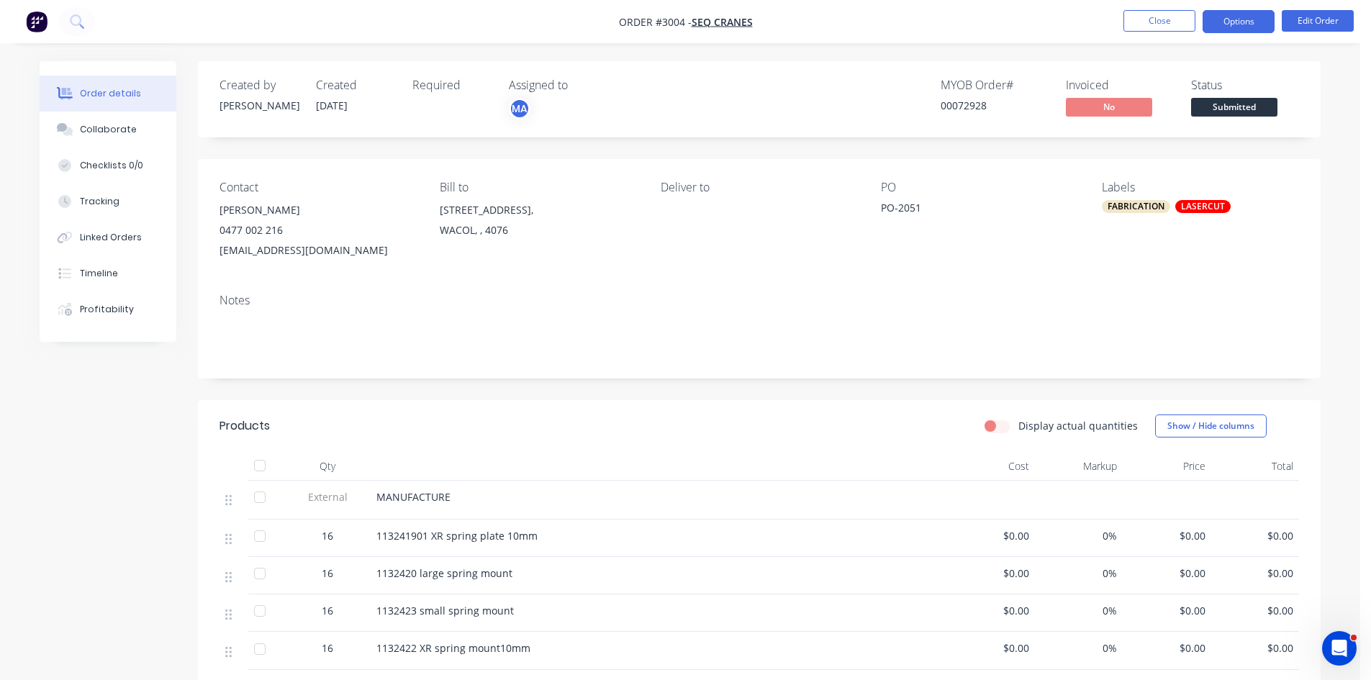
click at [1248, 18] on button "Options" at bounding box center [1239, 21] width 72 height 23
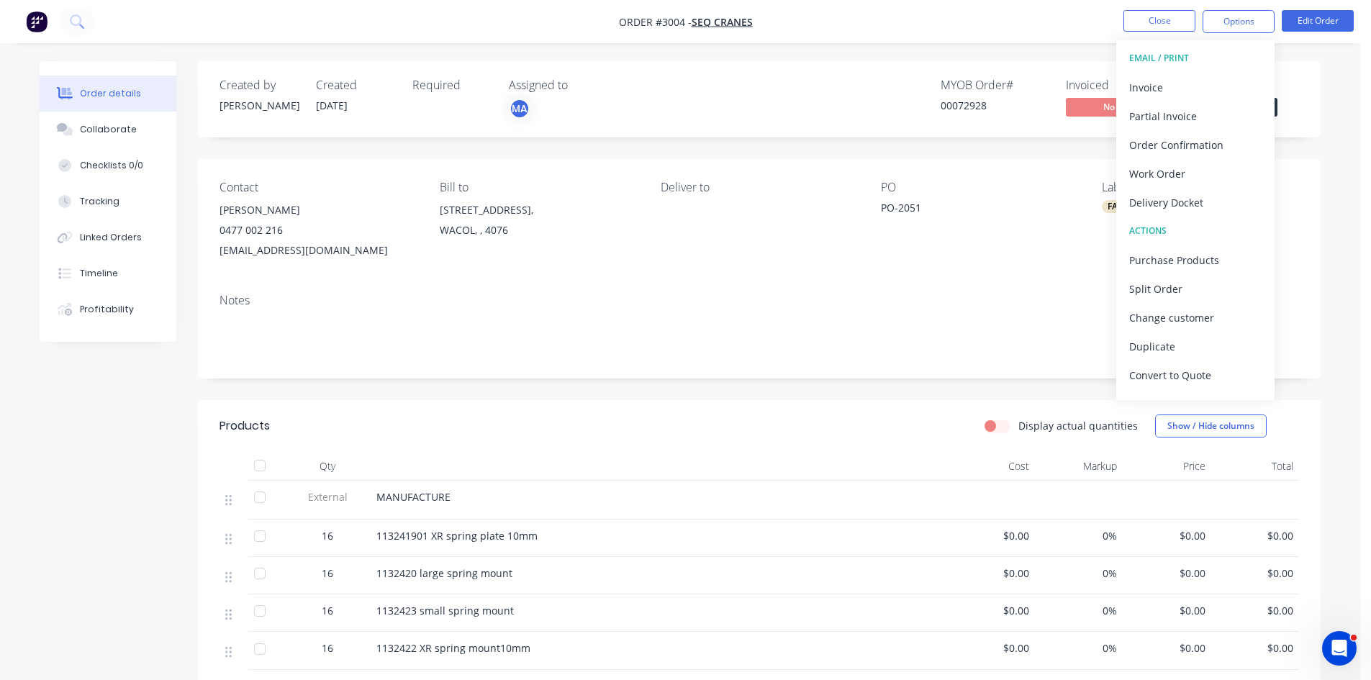
click at [837, 453] on div at bounding box center [659, 466] width 576 height 29
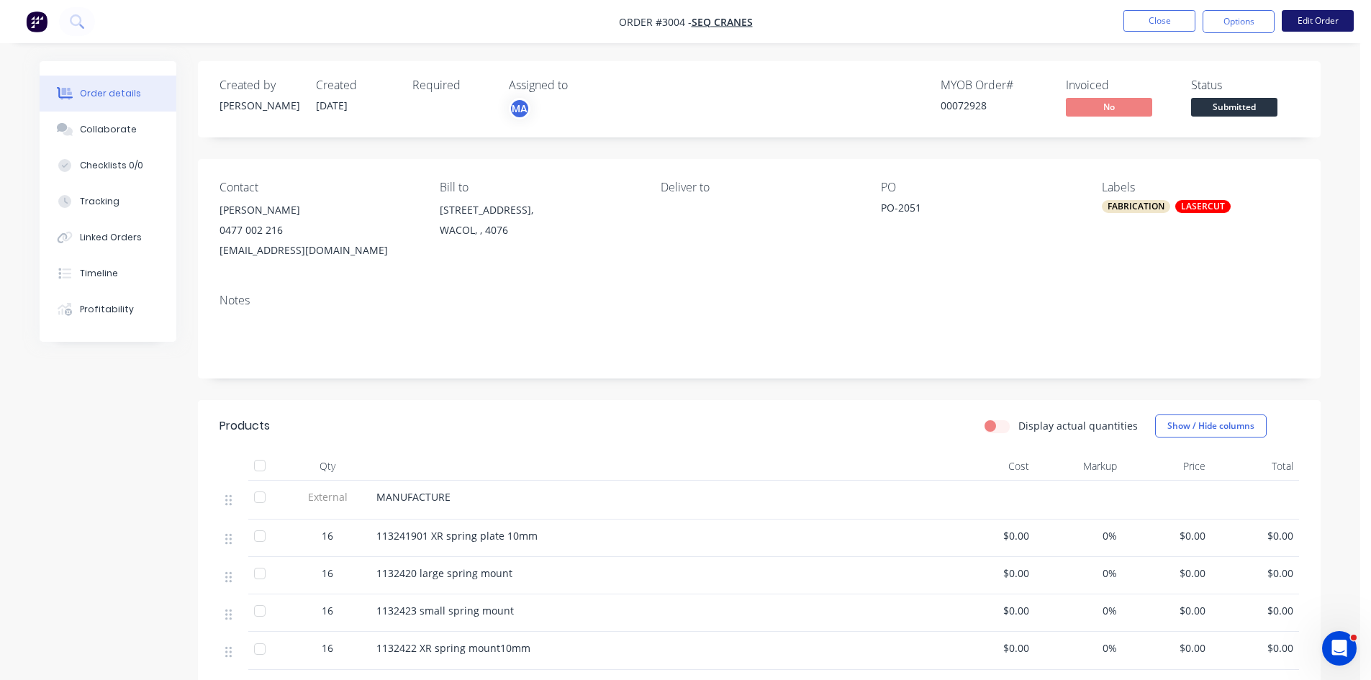
click at [1320, 17] on button "Edit Order" at bounding box center [1318, 21] width 72 height 22
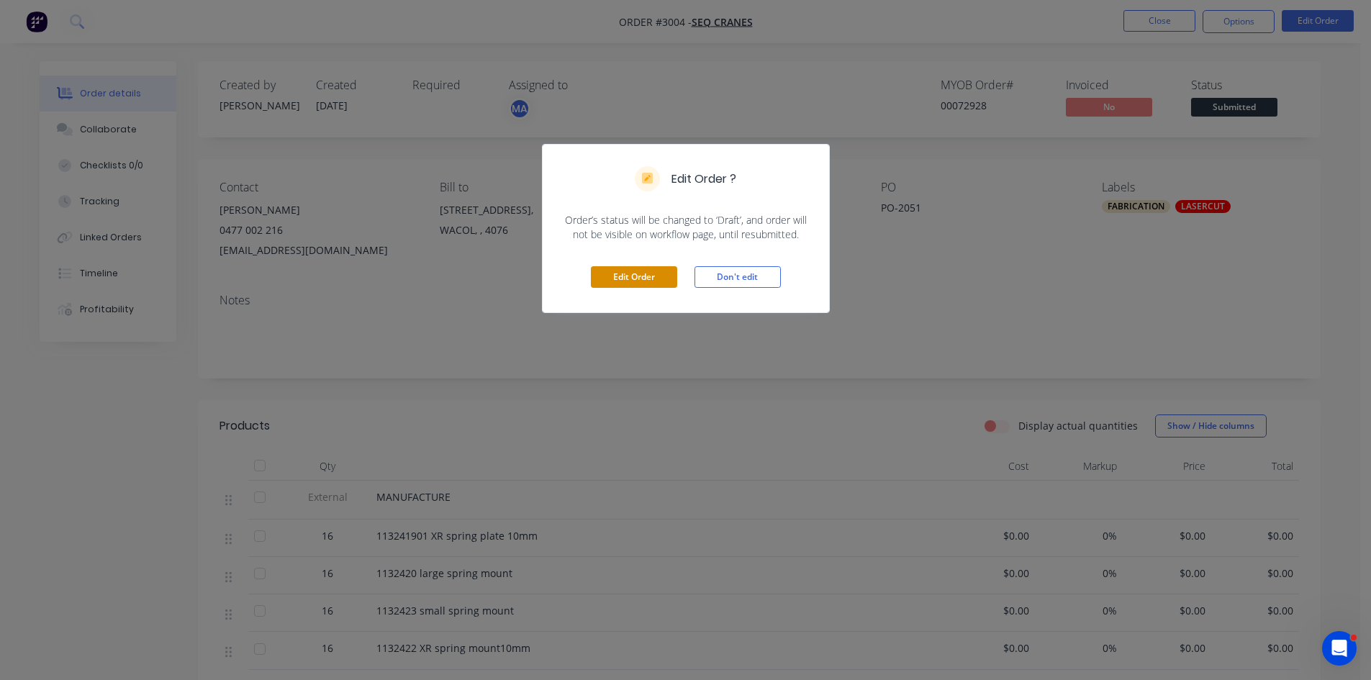
click at [623, 272] on button "Edit Order" at bounding box center [634, 277] width 86 height 22
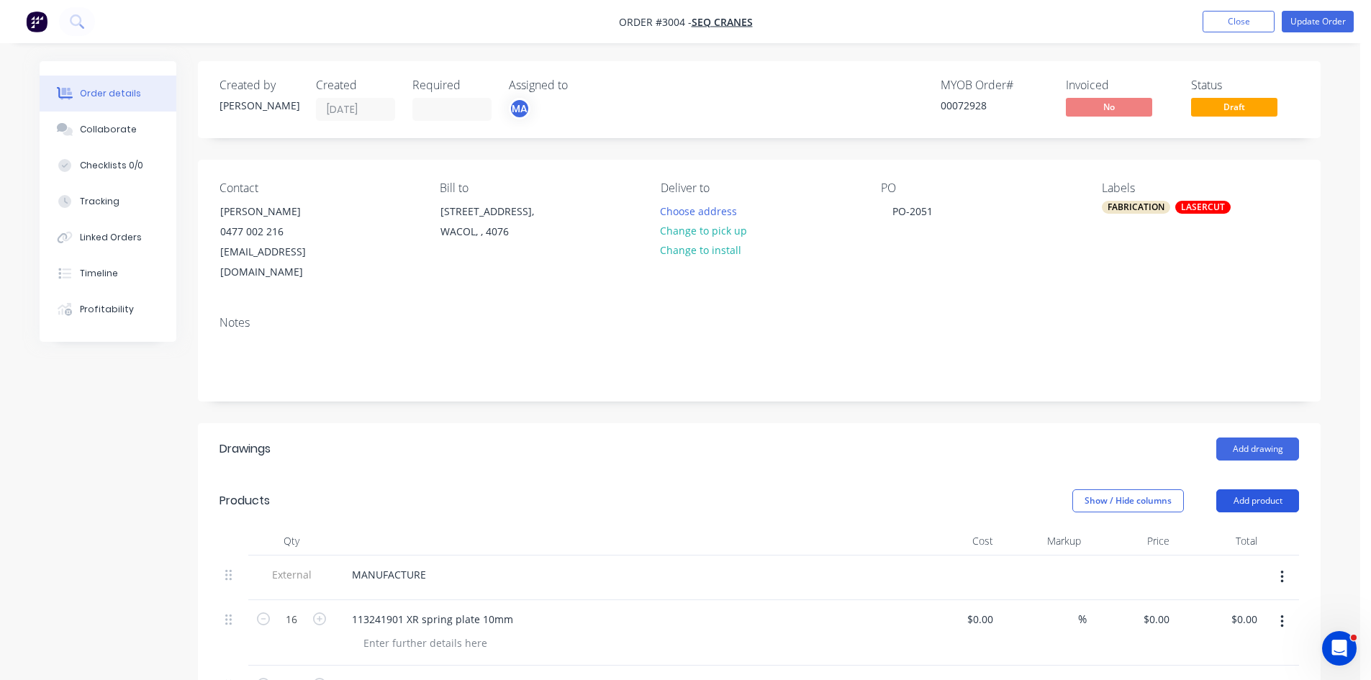
click at [1263, 489] on button "Add product" at bounding box center [1258, 500] width 83 height 23
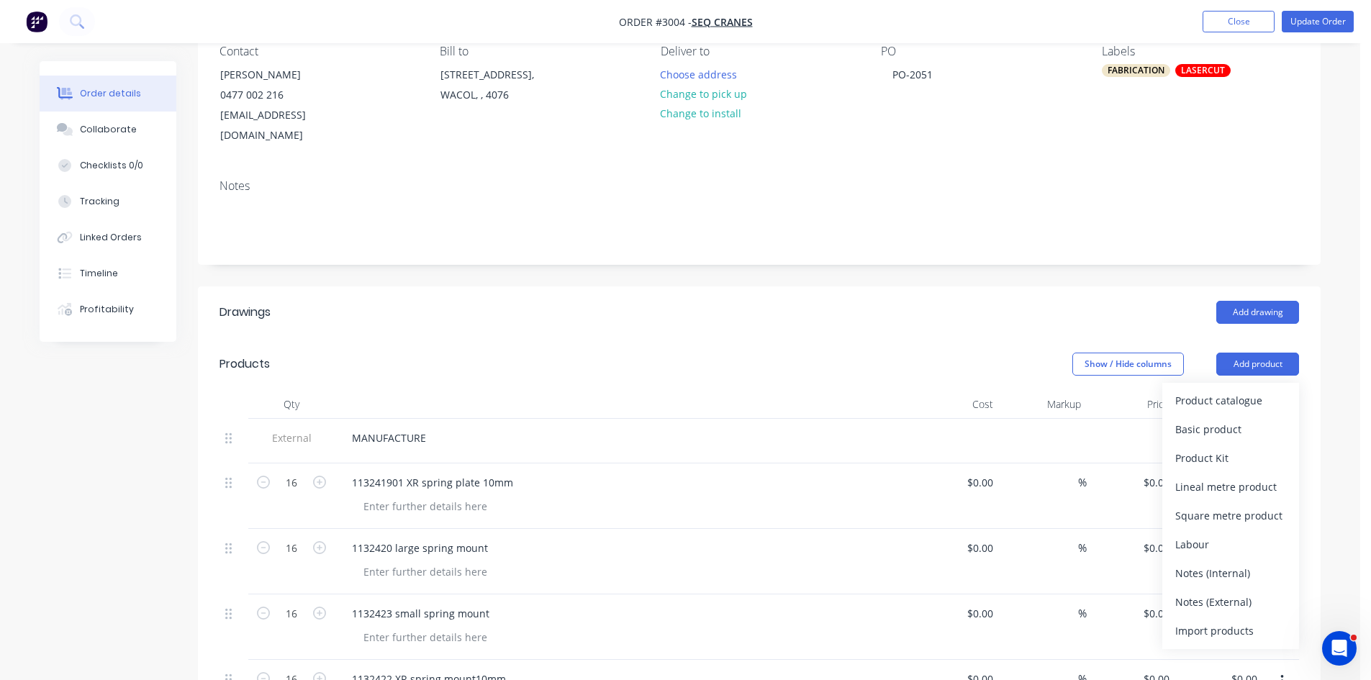
scroll to position [144, 0]
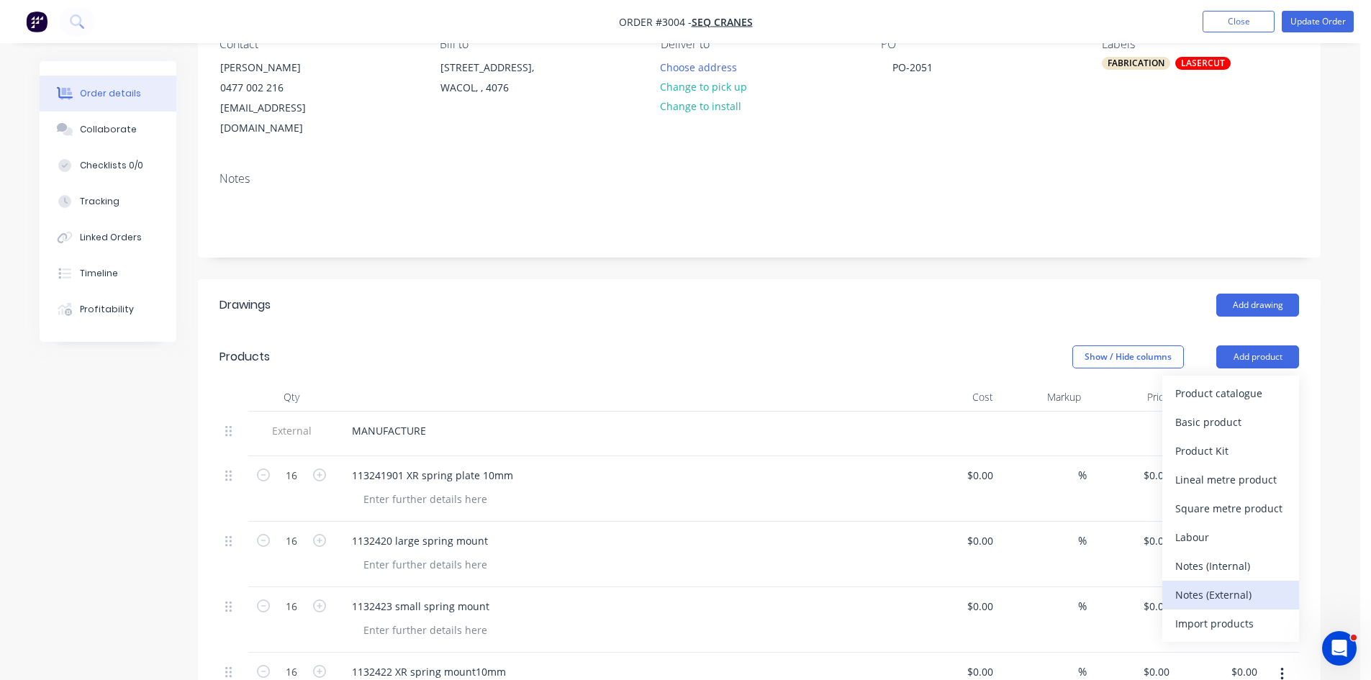
click at [1240, 585] on div "Notes (External)" at bounding box center [1231, 595] width 111 height 21
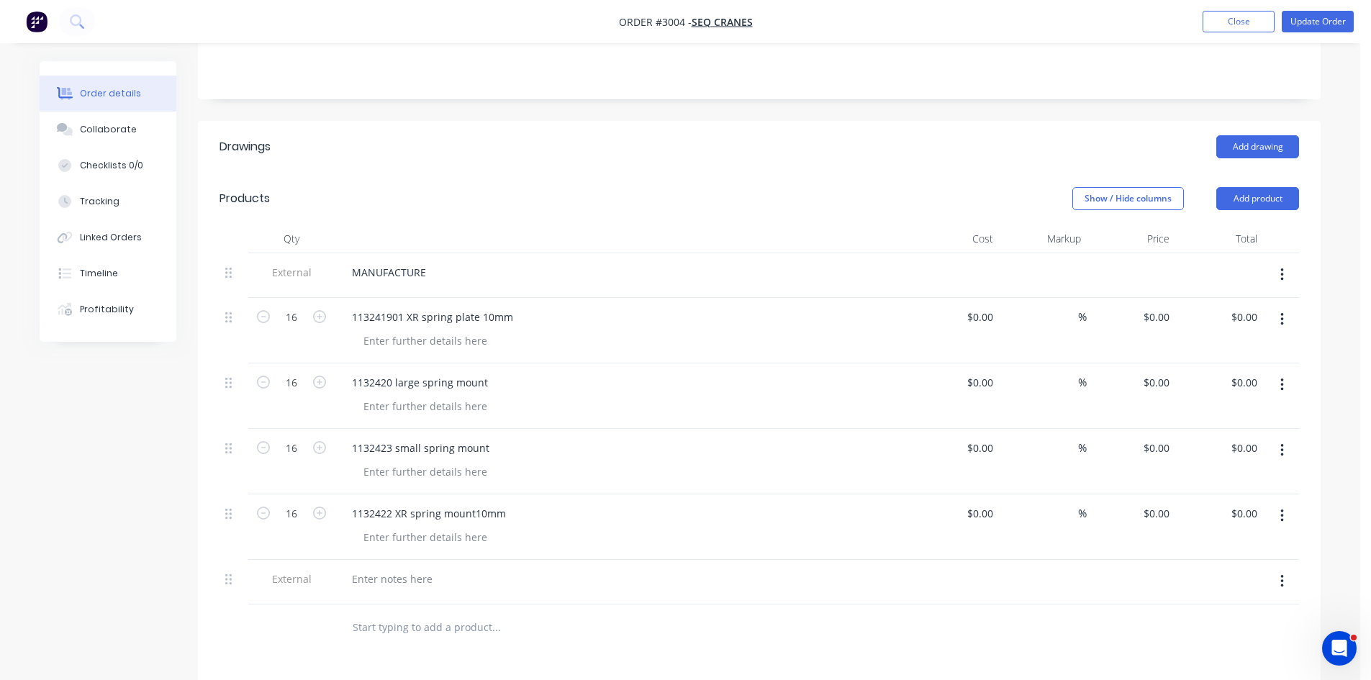
scroll to position [288, 0]
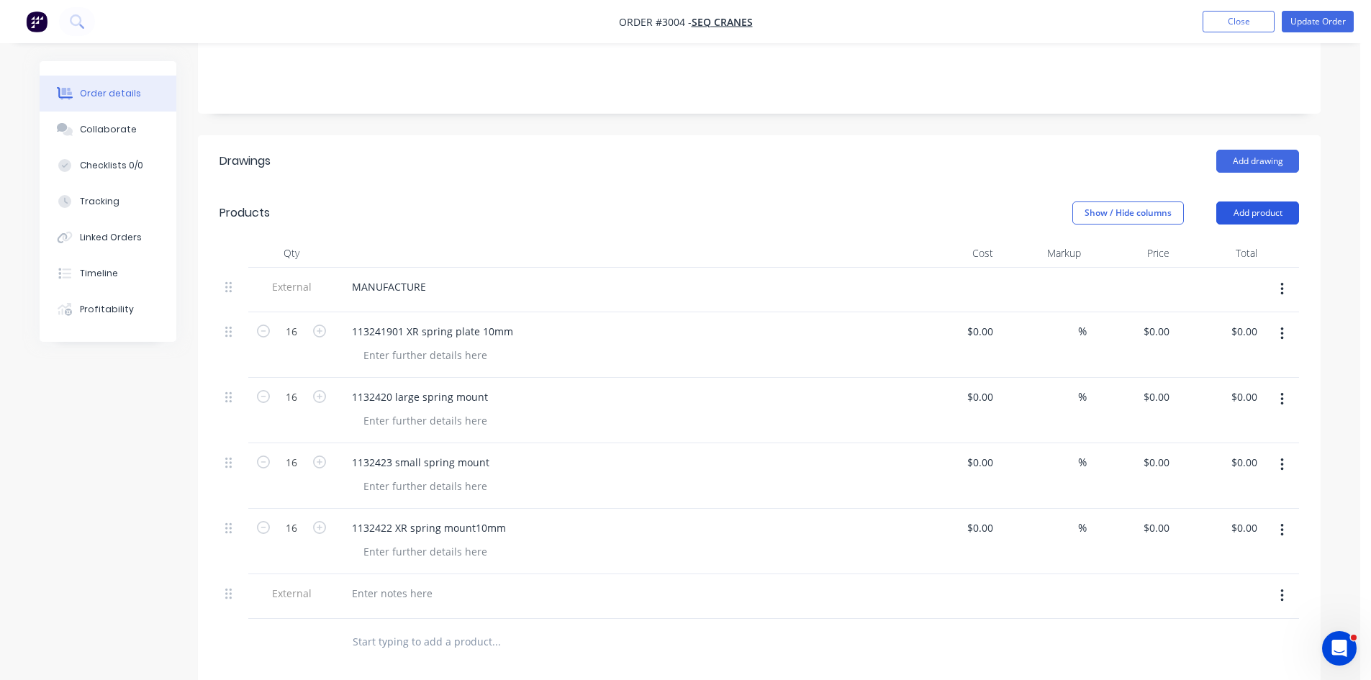
click at [1256, 202] on button "Add product" at bounding box center [1258, 213] width 83 height 23
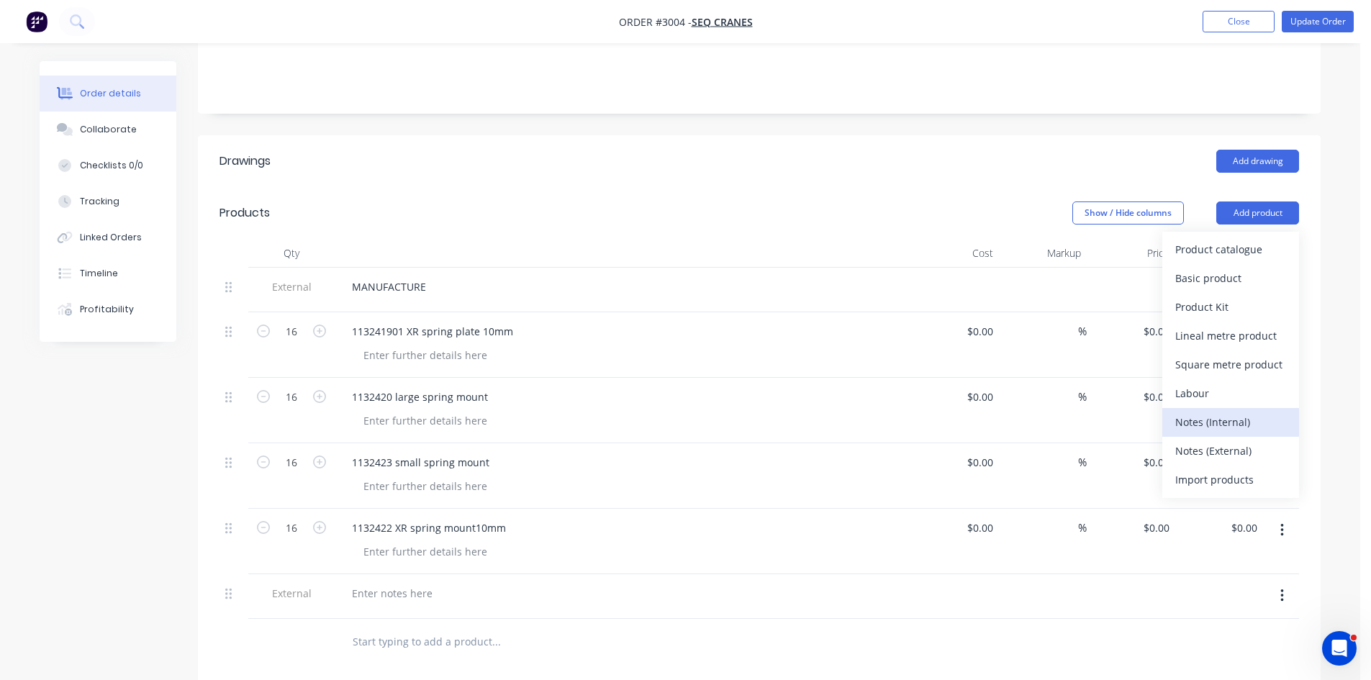
click at [1222, 412] on div "Notes (Internal)" at bounding box center [1231, 422] width 111 height 21
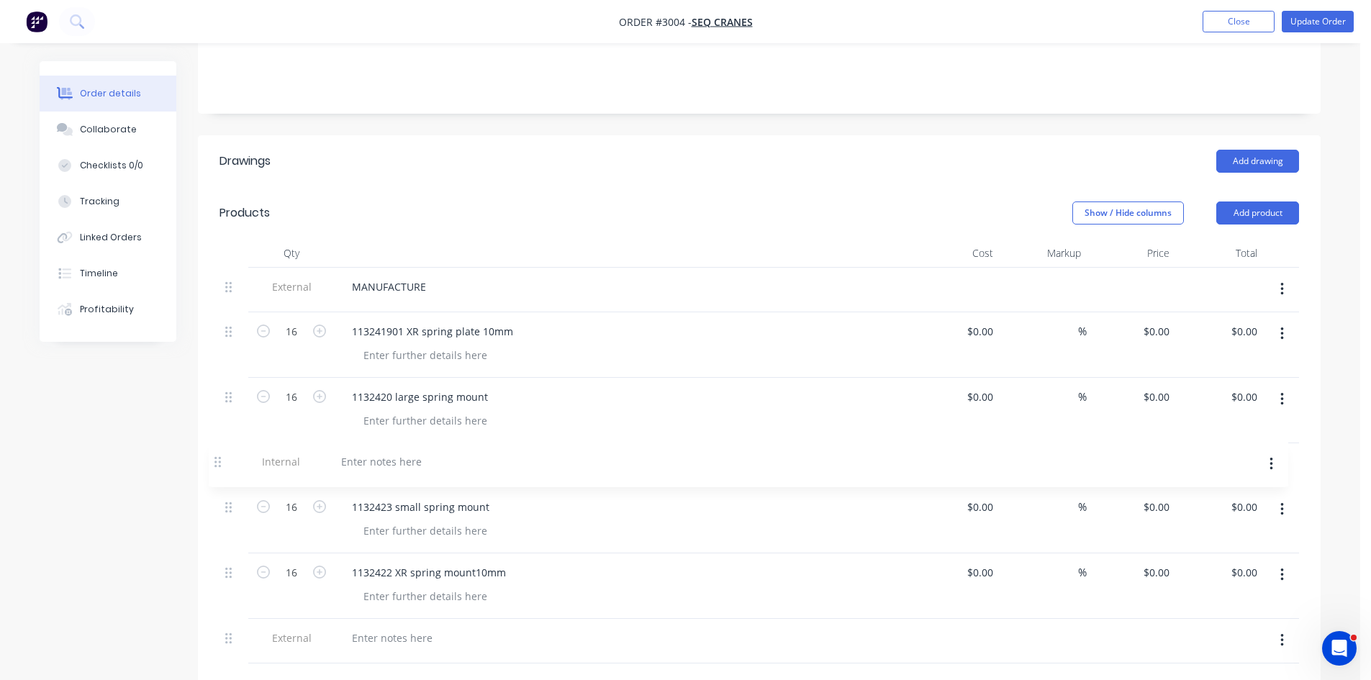
scroll to position [298, 0]
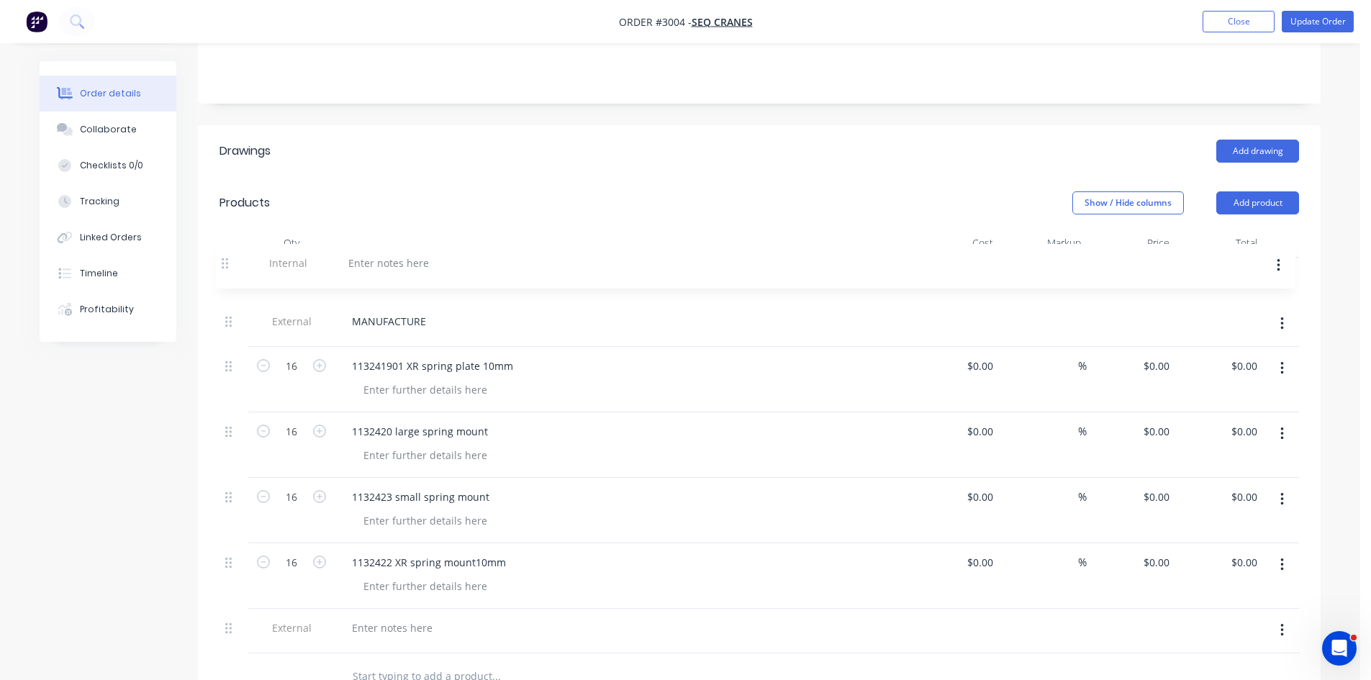
drag, startPoint x: 233, startPoint y: 623, endPoint x: 231, endPoint y: 265, distance: 358.5
click at [231, 265] on div "External MANUFACTURE 16 113241901 XR spring plate 10mm $0.00 $0.00 % $0.00 $0.0…" at bounding box center [760, 456] width 1080 height 396
click at [376, 266] on div at bounding box center [392, 276] width 104 height 21
click at [418, 266] on div "PLEASE ADD" at bounding box center [380, 276] width 81 height 21
click at [352, 266] on div "PLEASE ADD MATERIAL AND NEST" at bounding box center [432, 276] width 185 height 21
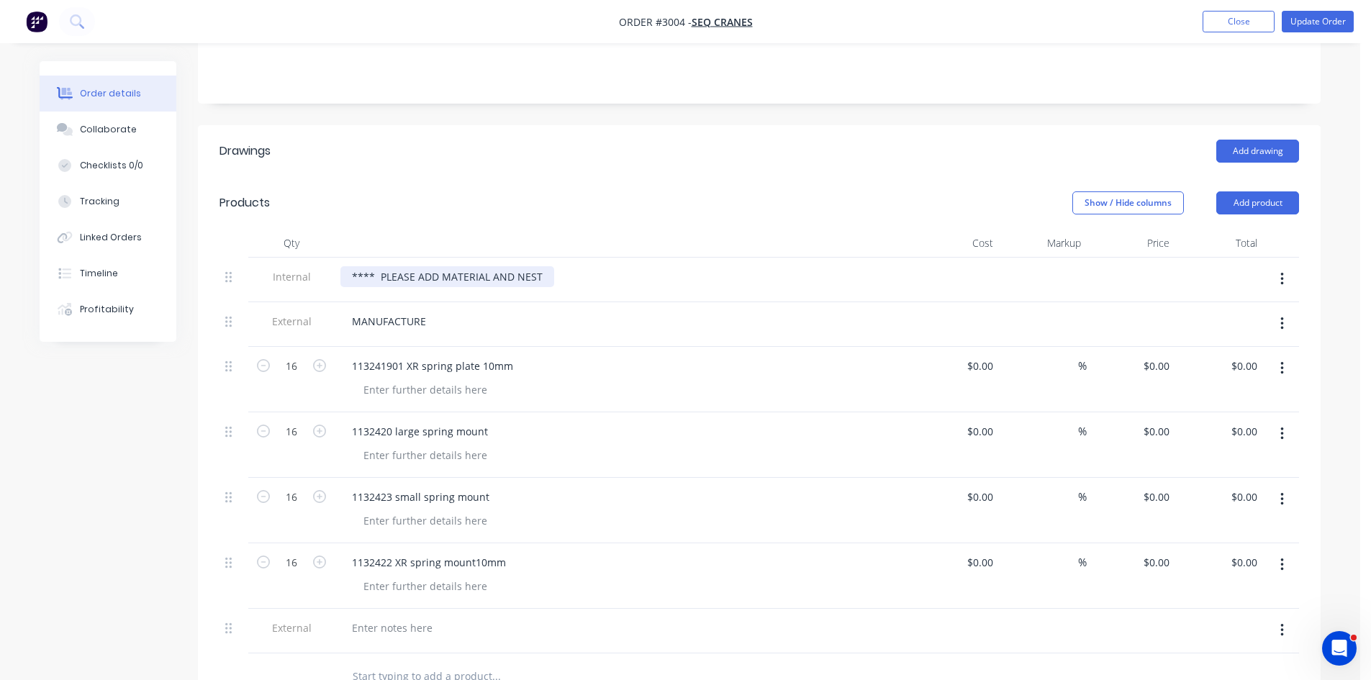
click at [541, 266] on div "**** PLEASE ADD MATERIAL AND NEST" at bounding box center [447, 276] width 214 height 21
click at [1327, 19] on button "Update Order" at bounding box center [1318, 22] width 72 height 22
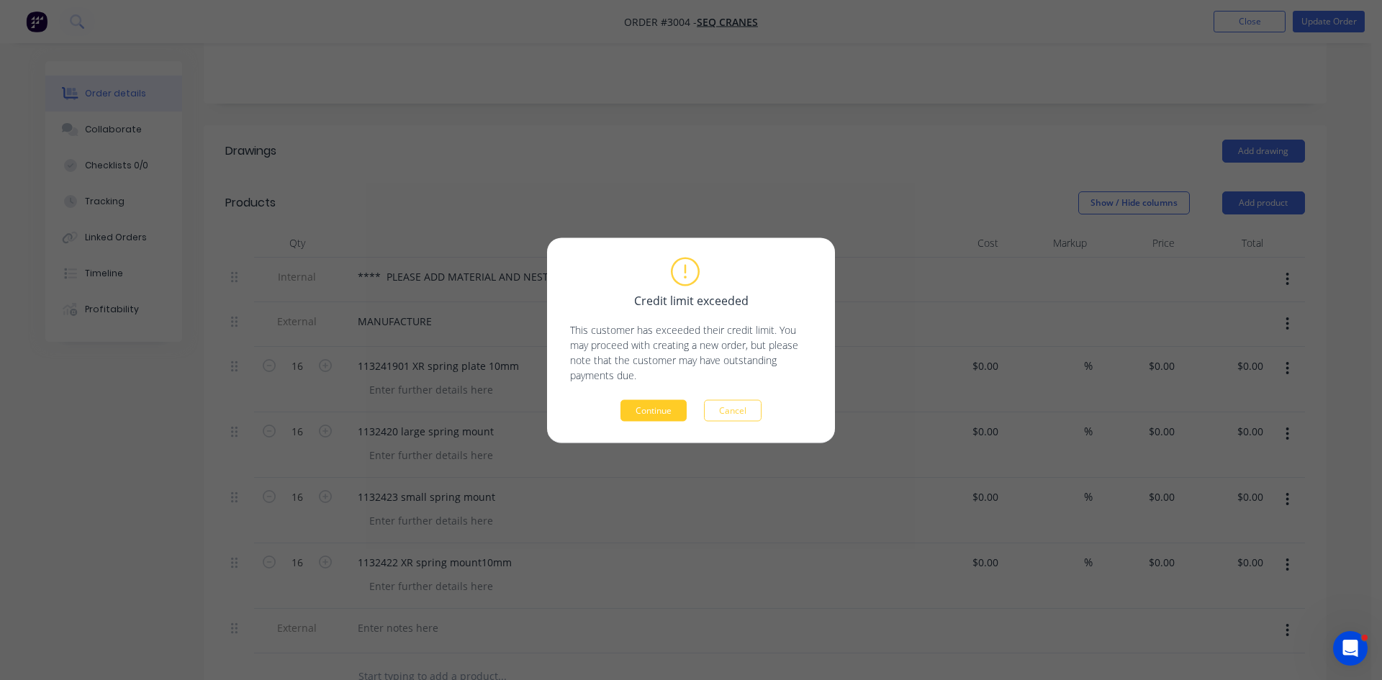
click at [667, 406] on button "Continue" at bounding box center [654, 411] width 66 height 22
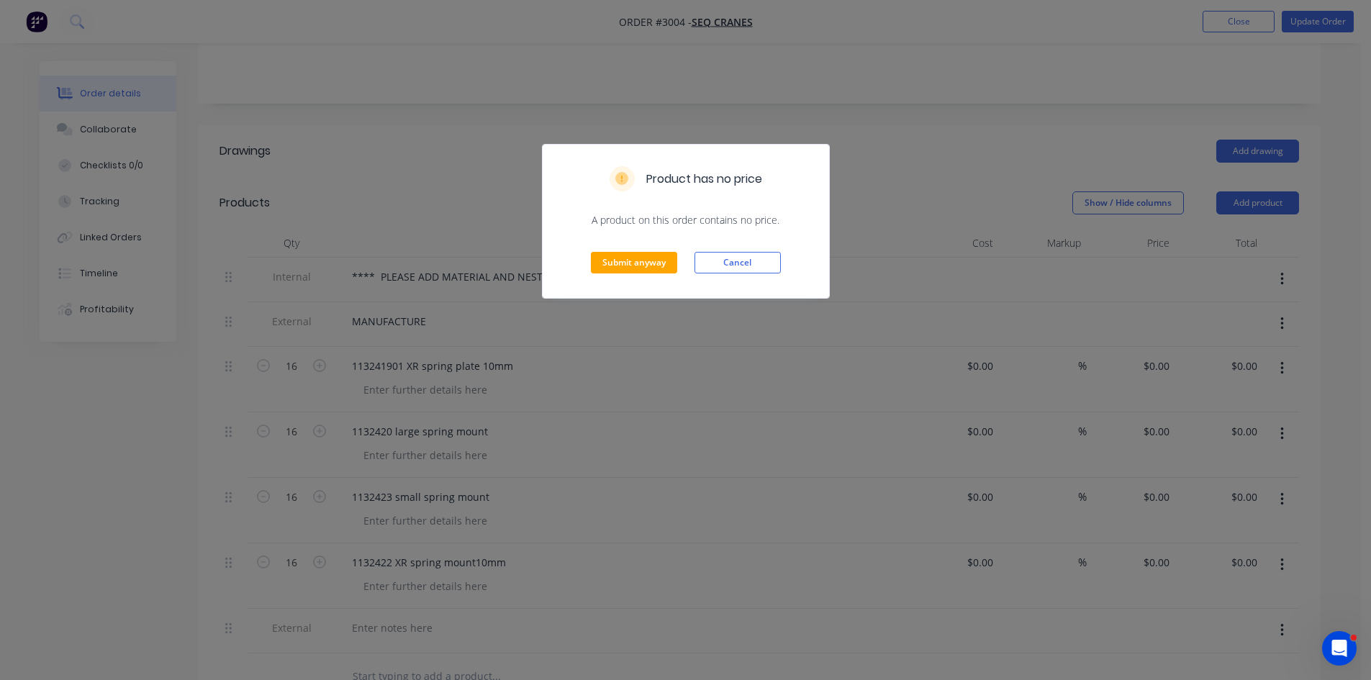
click at [626, 250] on div "Submit anyway Cancel" at bounding box center [686, 262] width 287 height 71
click at [620, 263] on button "Submit anyway" at bounding box center [634, 263] width 86 height 22
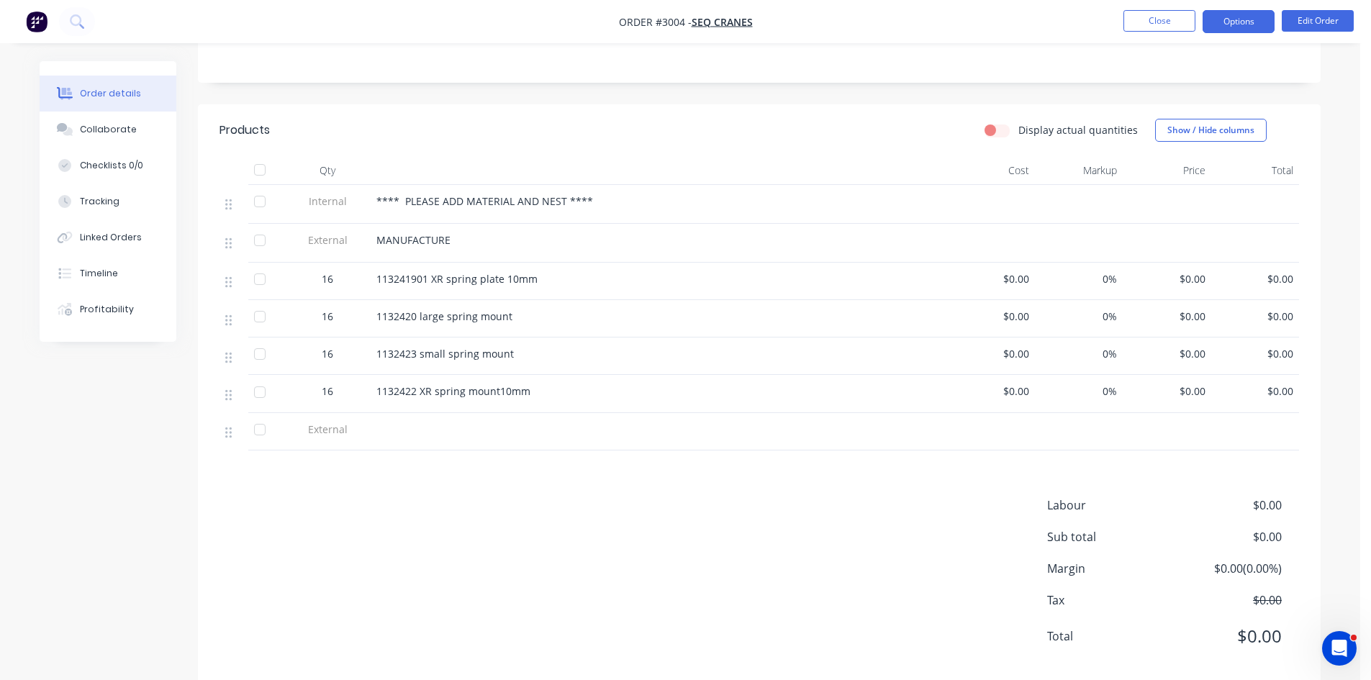
click at [1261, 24] on button "Options" at bounding box center [1239, 21] width 72 height 23
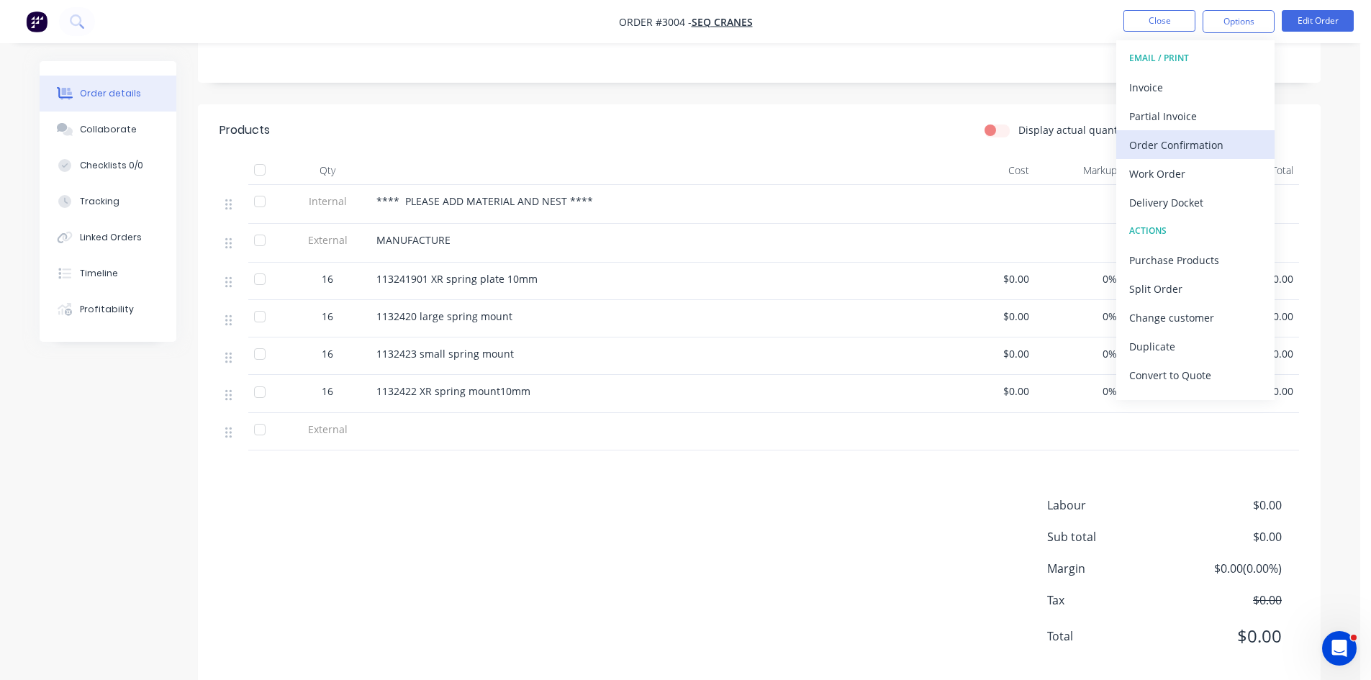
click at [1190, 144] on div "Order Confirmation" at bounding box center [1195, 145] width 132 height 21
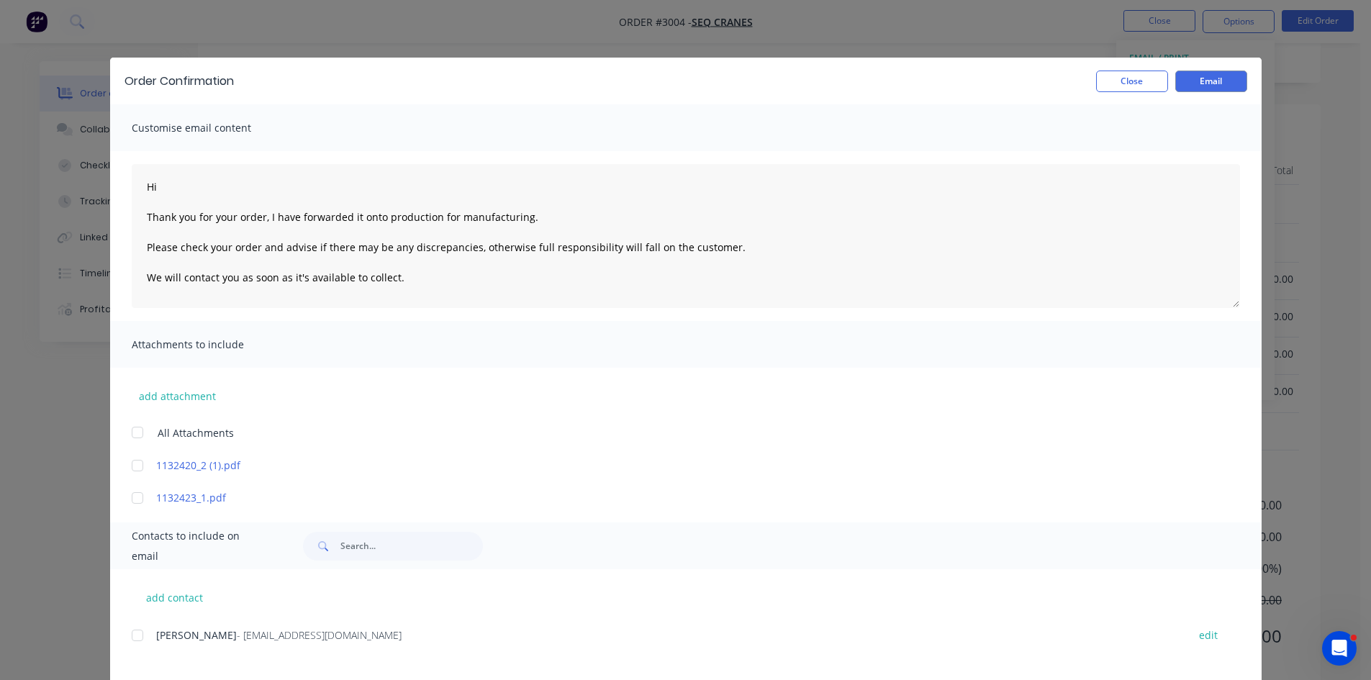
drag, startPoint x: 132, startPoint y: 635, endPoint x: 123, endPoint y: 587, distance: 49.1
click at [132, 634] on div at bounding box center [137, 635] width 29 height 29
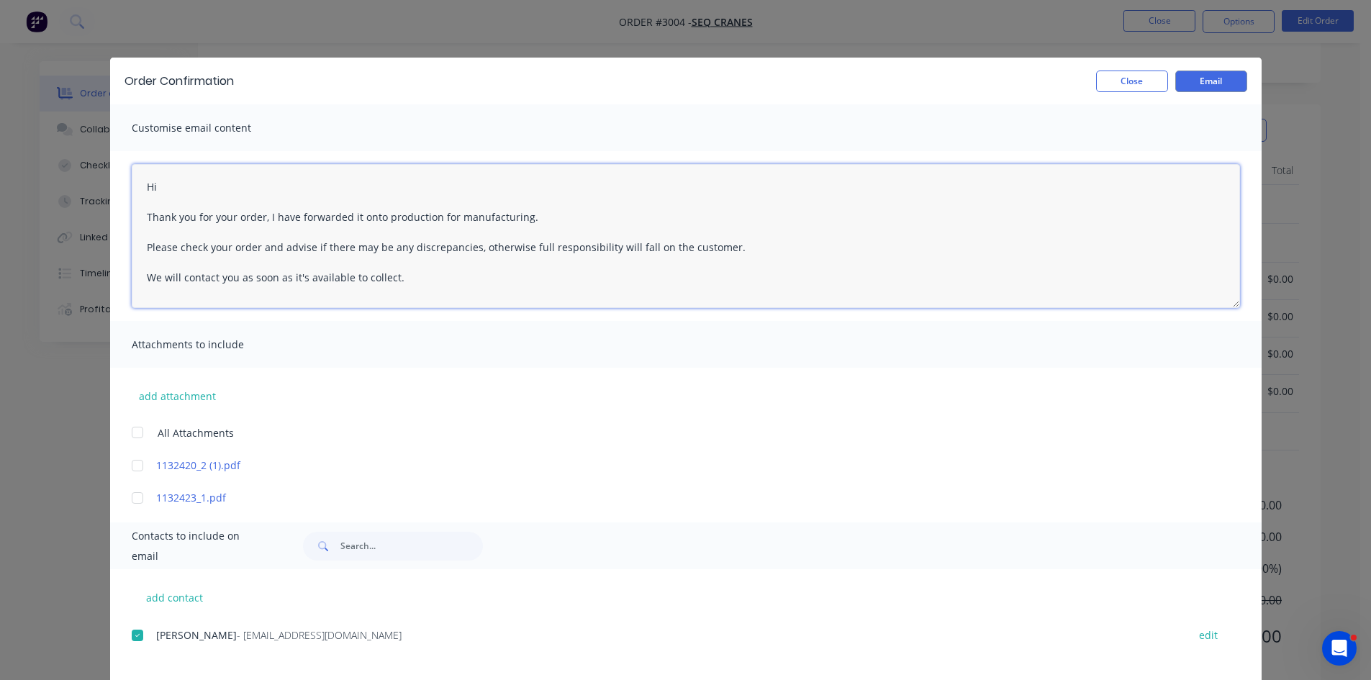
click at [175, 186] on textarea "Hi Thank you for your order, I have forwarded it onto production for manufactur…" at bounding box center [686, 236] width 1109 height 144
type textarea "Hi Jade Thank you for your order, I have forwarded it onto production for manuf…"
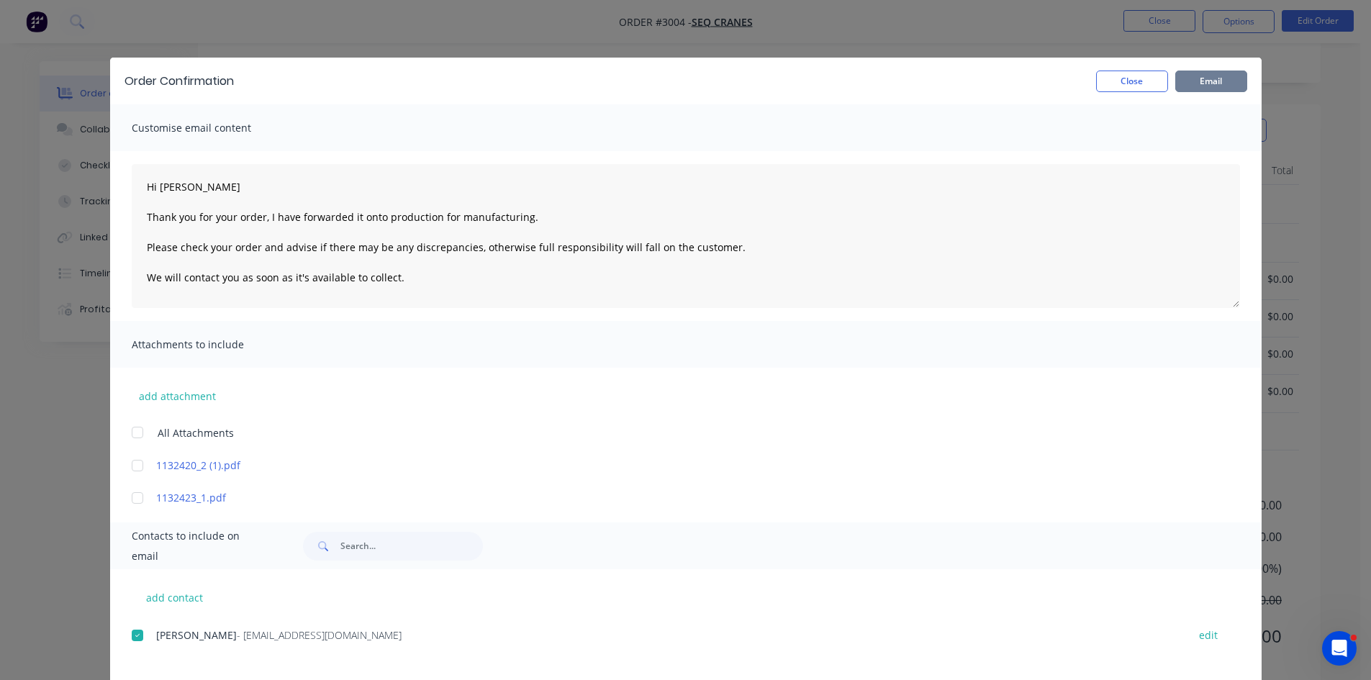
click at [1211, 76] on button "Email" at bounding box center [1212, 82] width 72 height 22
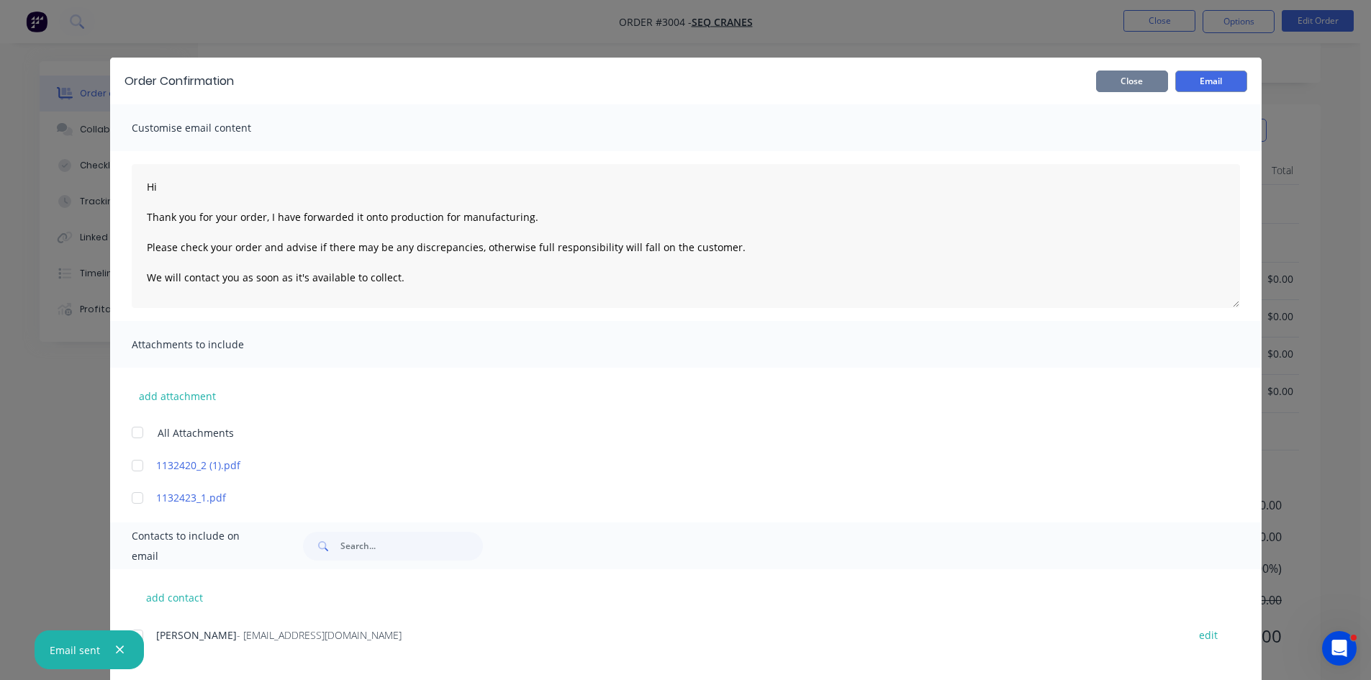
click at [1124, 77] on button "Close" at bounding box center [1132, 82] width 72 height 22
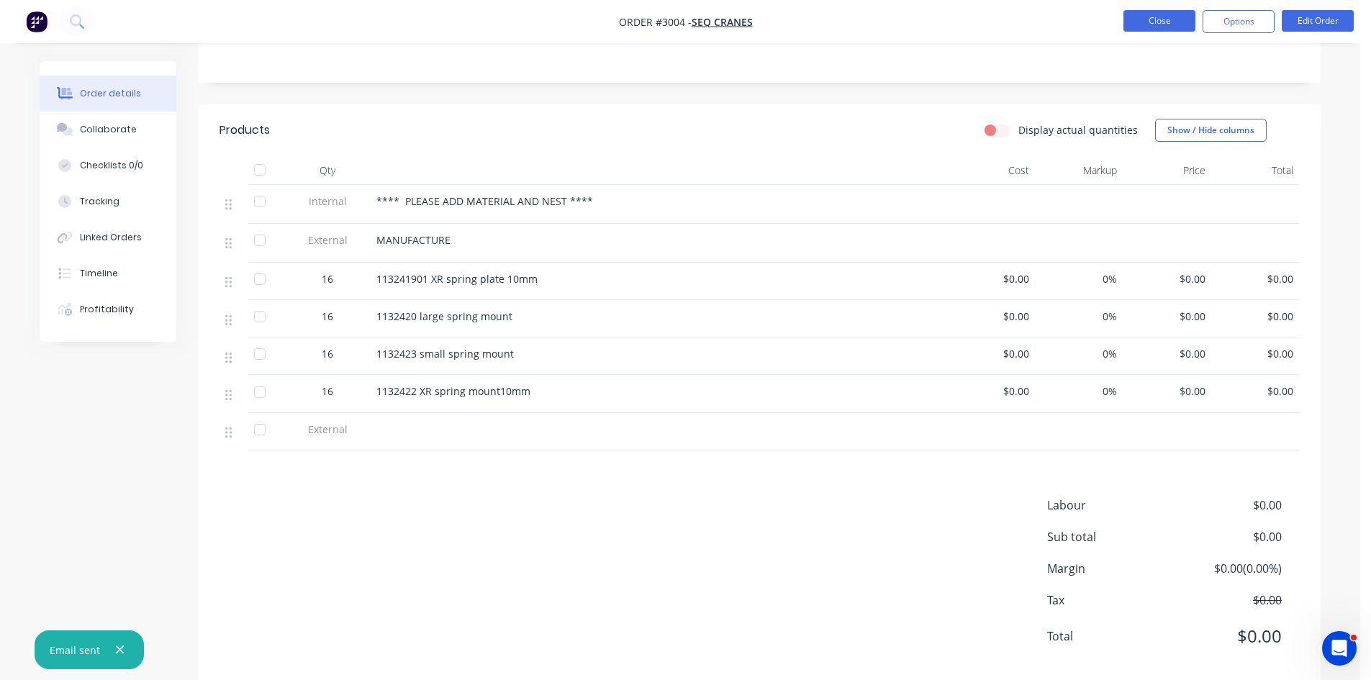
click at [1168, 20] on button "Close" at bounding box center [1160, 21] width 72 height 22
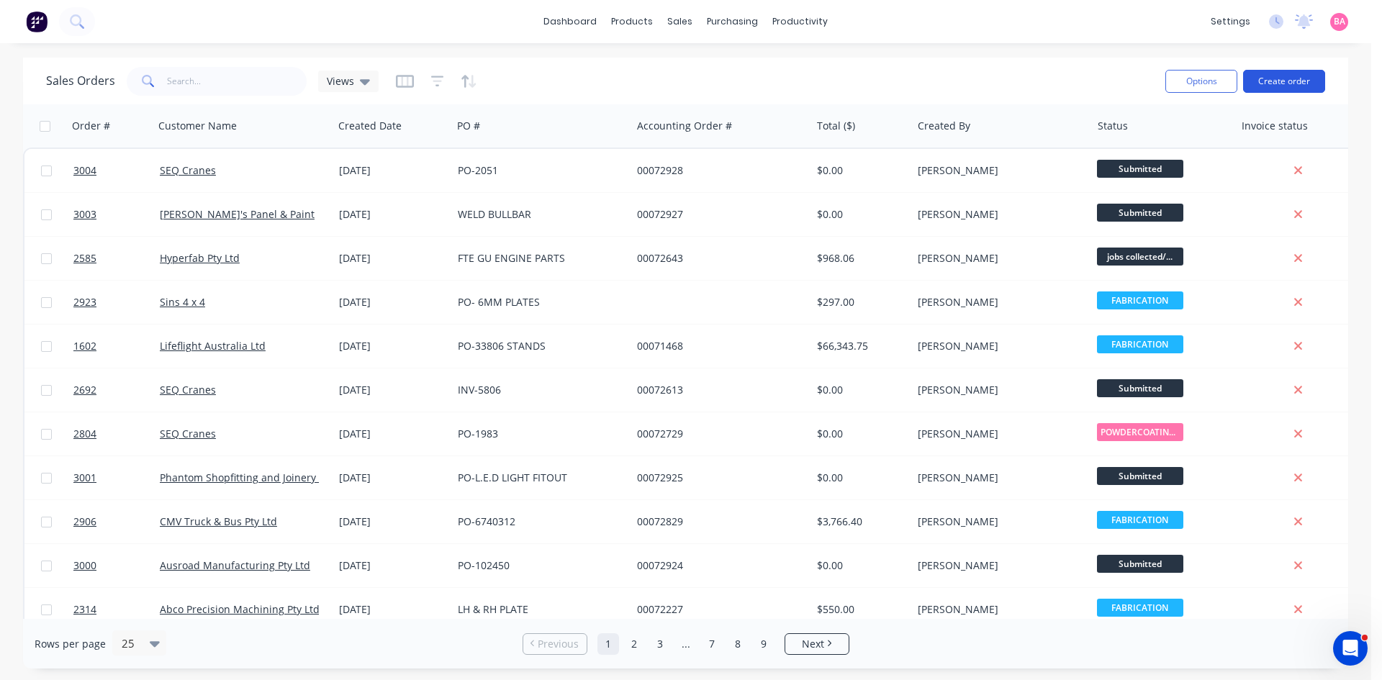
click at [1286, 81] on button "Create order" at bounding box center [1284, 81] width 82 height 23
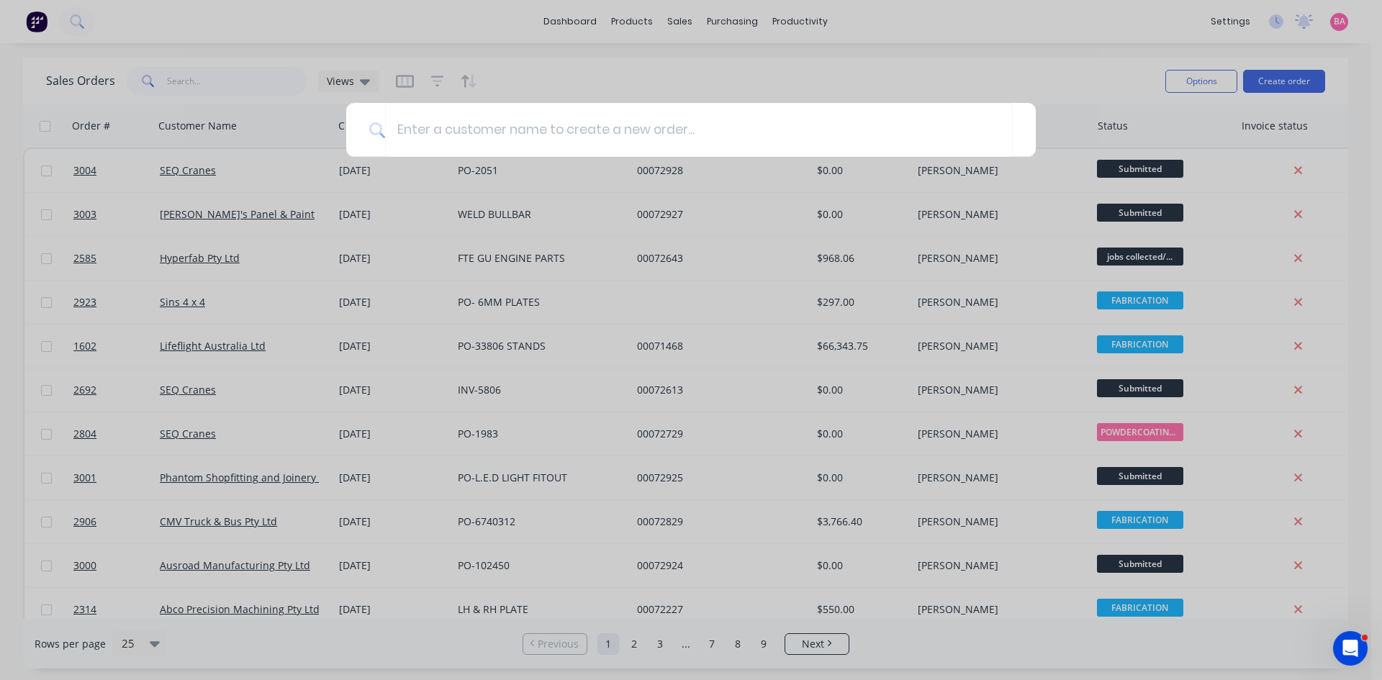
click at [210, 74] on div at bounding box center [691, 340] width 1382 height 680
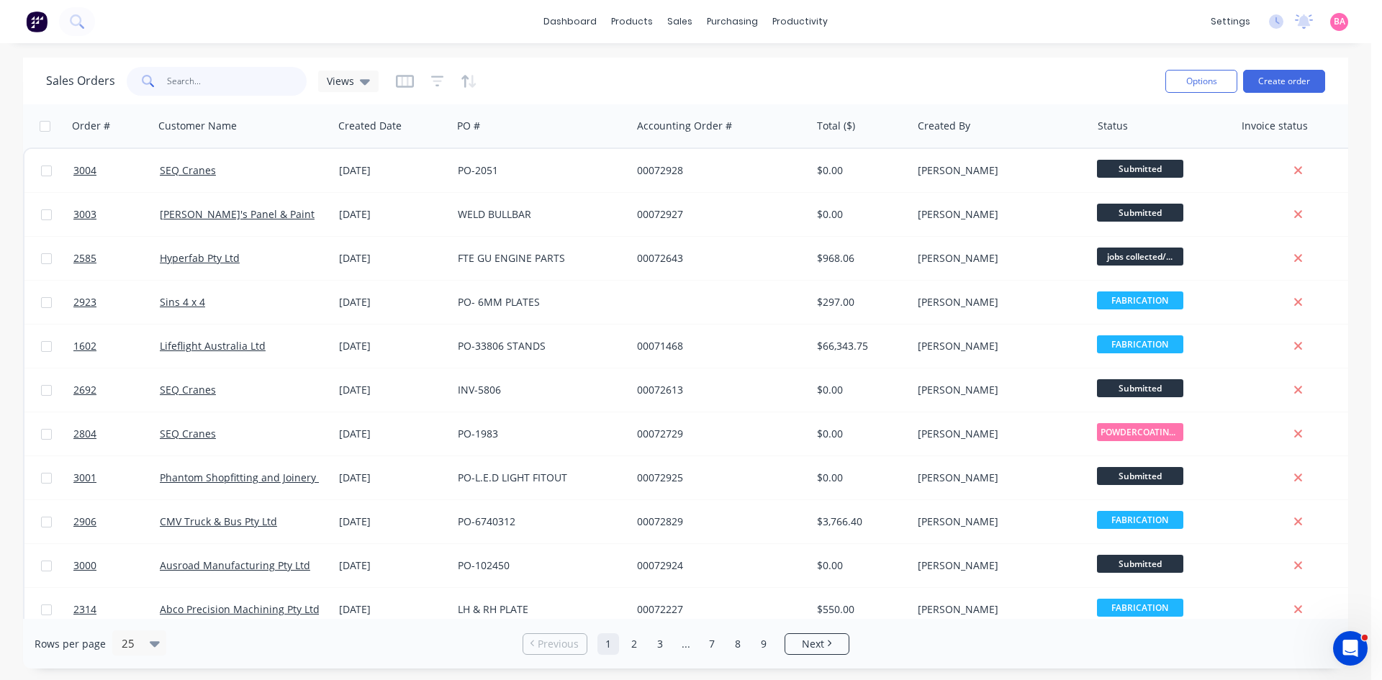
click at [215, 81] on input "text" at bounding box center [237, 81] width 140 height 29
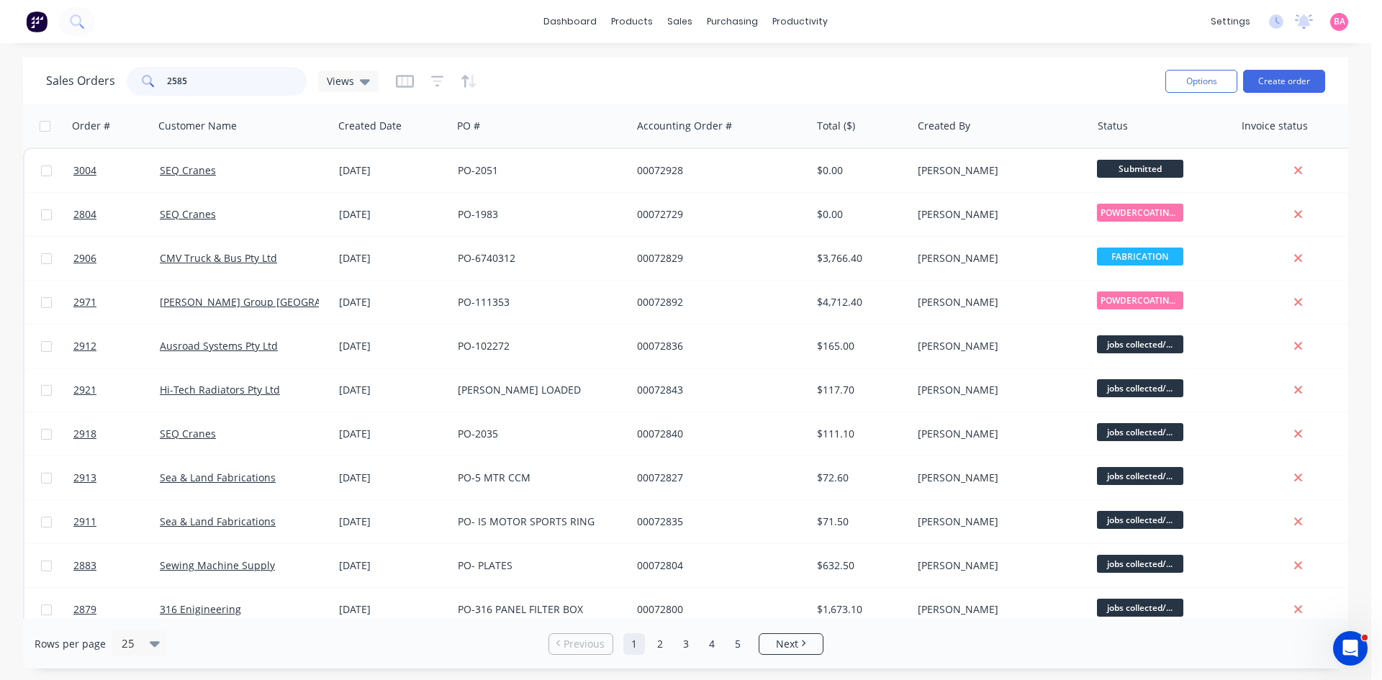
type input "2585"
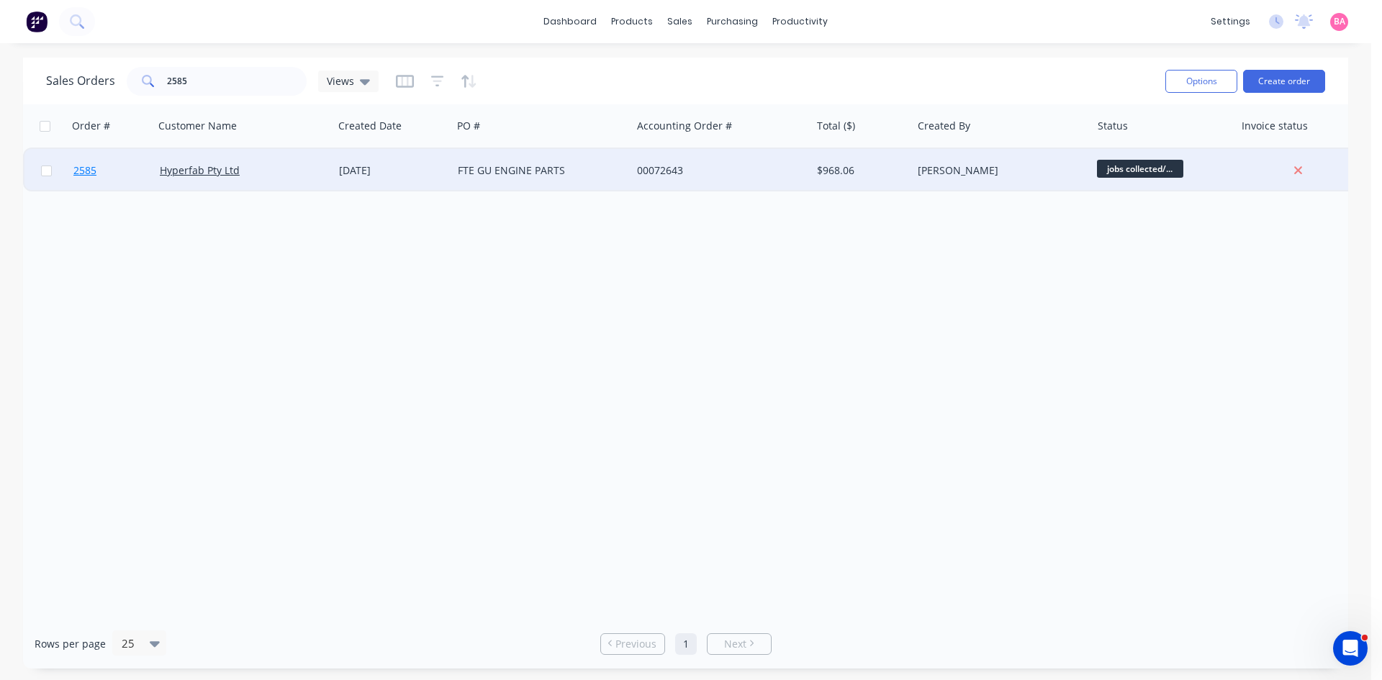
click at [83, 172] on span "2585" at bounding box center [84, 170] width 23 height 14
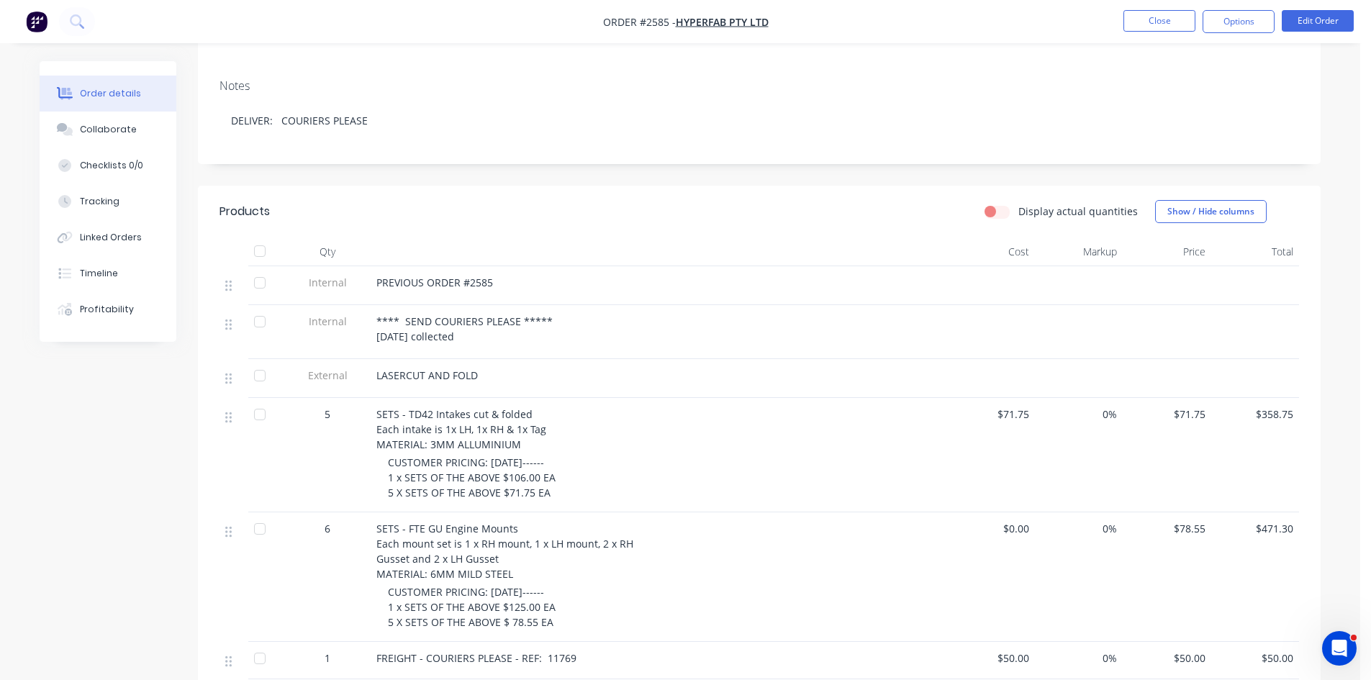
scroll to position [216, 0]
click at [1324, 18] on button "Edit Order" at bounding box center [1318, 21] width 72 height 22
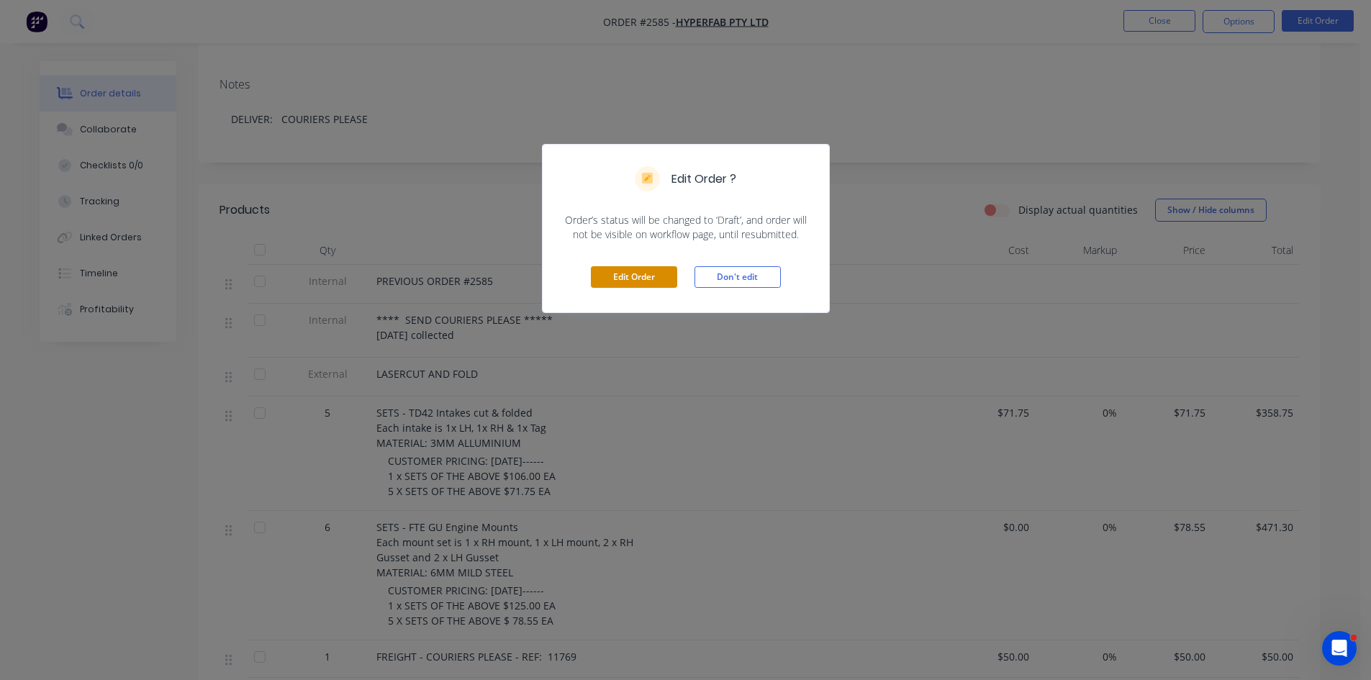
click at [643, 266] on button "Edit Order" at bounding box center [634, 277] width 86 height 22
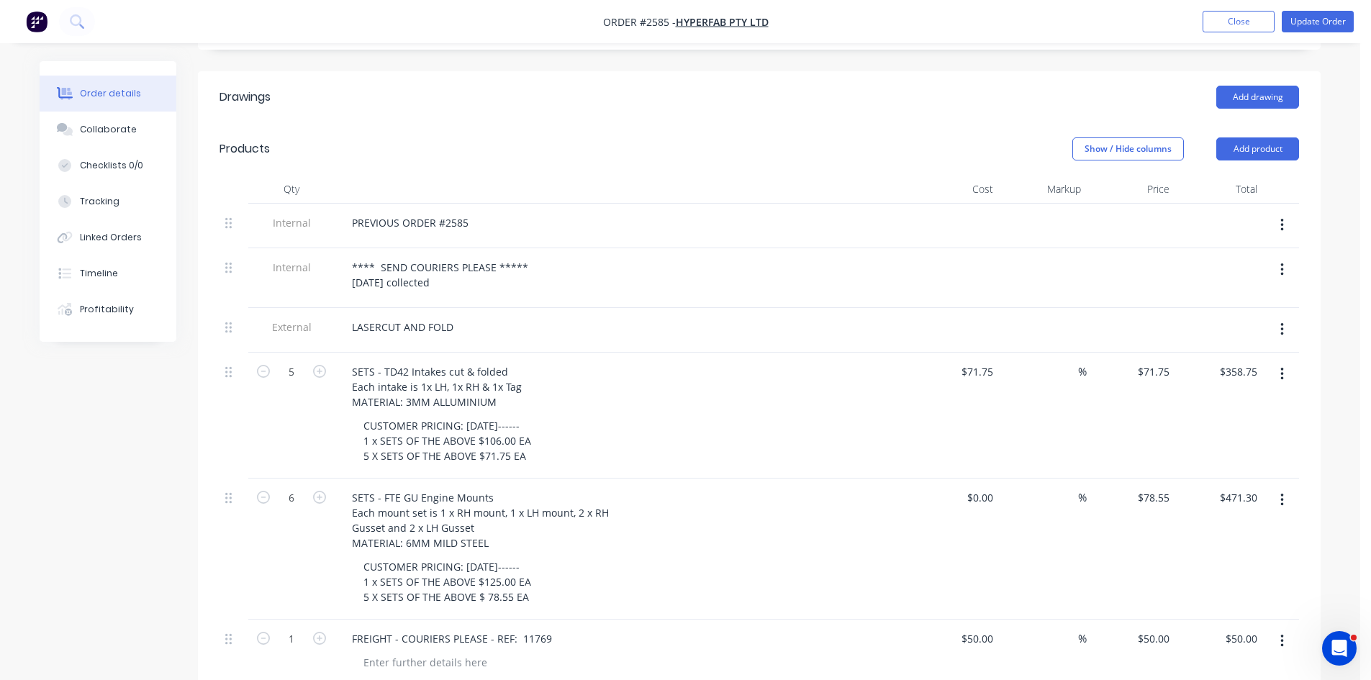
scroll to position [408, 0]
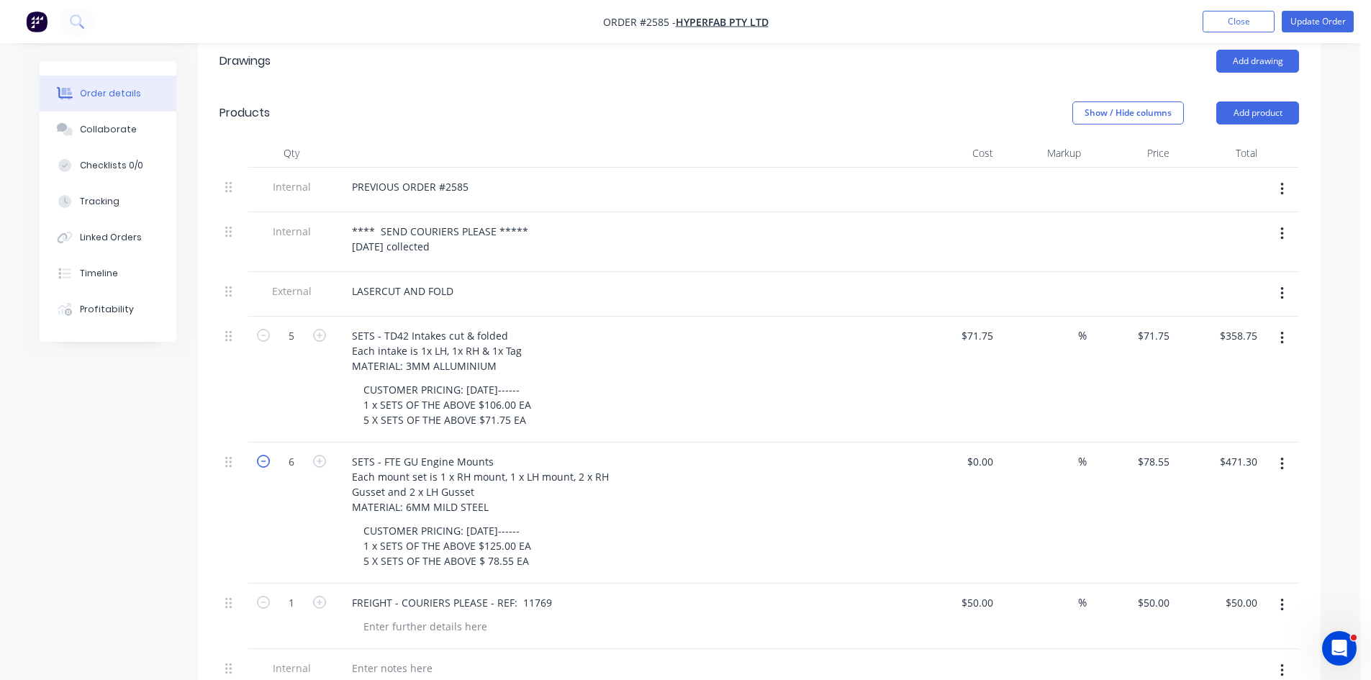
click at [263, 455] on icon "button" at bounding box center [263, 461] width 13 height 13
type input "5"
type input "$392.75"
click at [322, 329] on icon "button" at bounding box center [319, 335] width 13 height 13
type input "6"
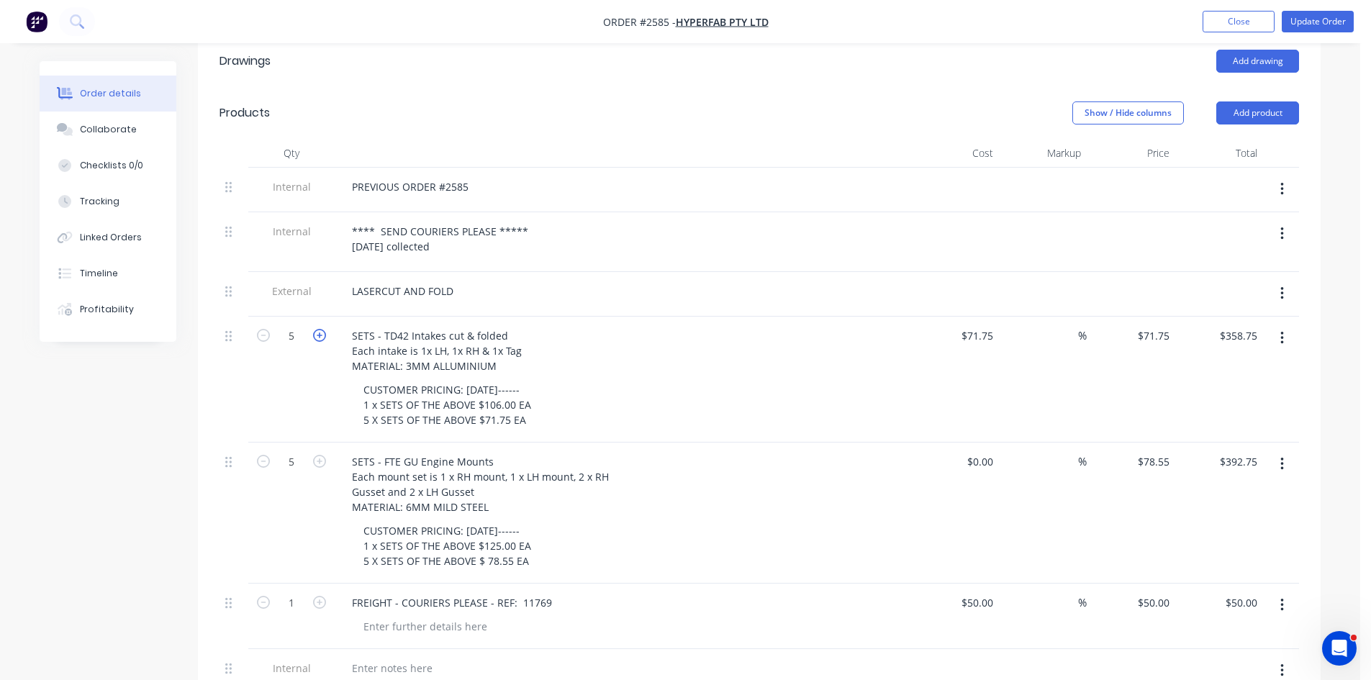
type input "$430.50"
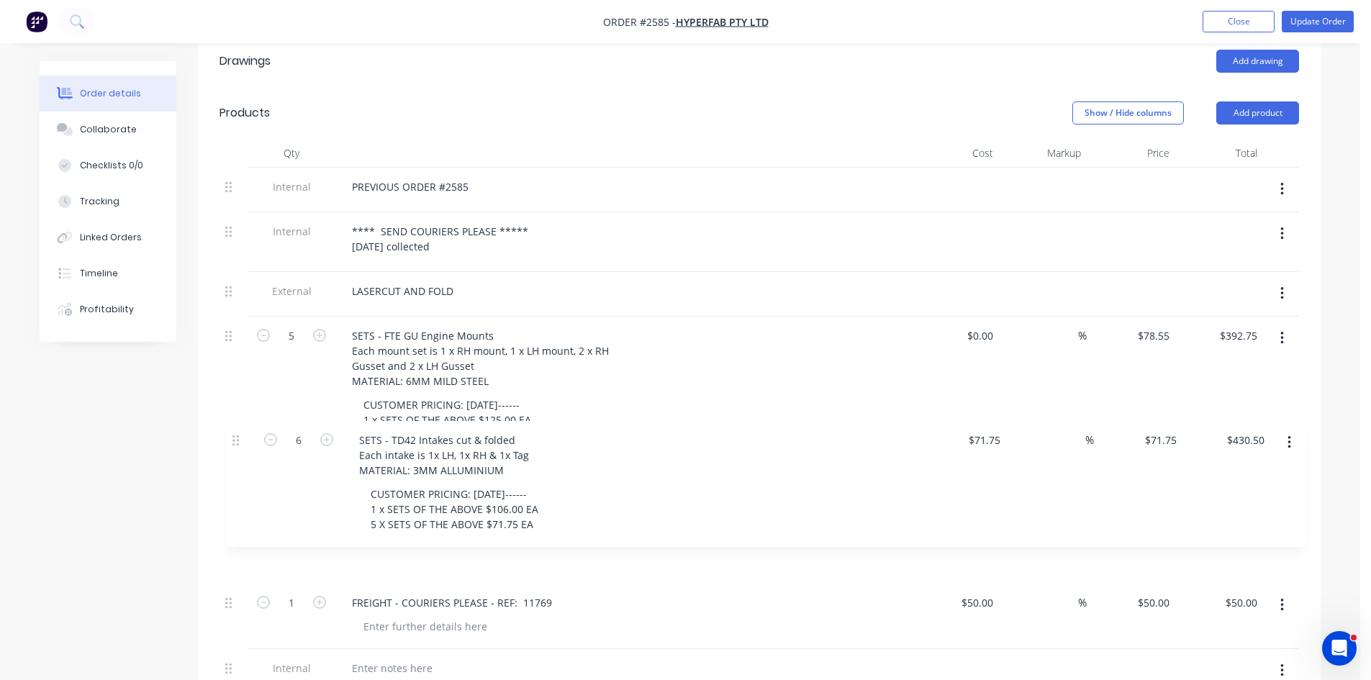
drag, startPoint x: 228, startPoint y: 316, endPoint x: 235, endPoint y: 446, distance: 130.5
click at [235, 446] on div "Internal PREVIOUS ORDER #2585 Internal **** SEND COURIERS PLEASE ***** 10.09.20…" at bounding box center [760, 431] width 1080 height 526
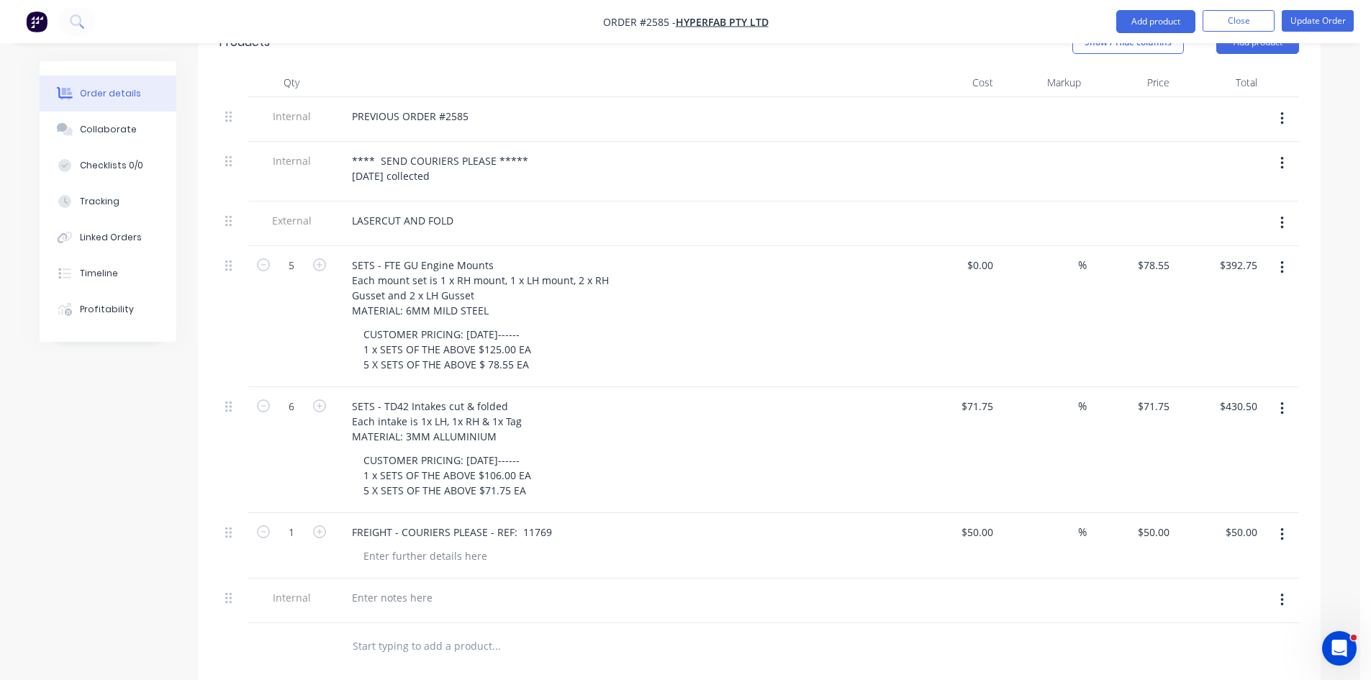
scroll to position [480, 0]
click at [410, 586] on div at bounding box center [392, 596] width 104 height 21
click at [367, 610] on div at bounding box center [622, 611] width 564 height 3
click at [523, 586] on div "FREIGHT - COURIERS PLEASE - REF:" at bounding box center [434, 596] width 189 height 21
click at [515, 586] on div "FREIGHT - COURIERS PLEASE - REF: NO CHARGE" at bounding box center [434, 604] width 189 height 36
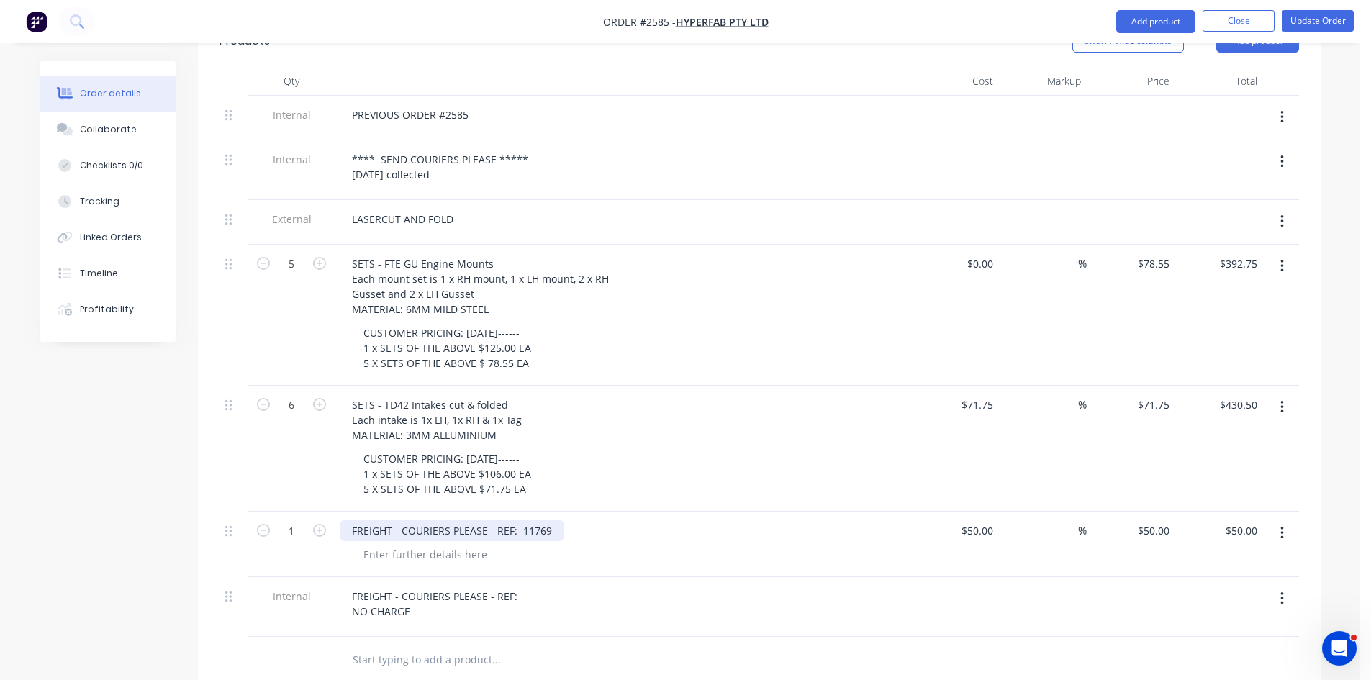
click at [521, 520] on div "FREIGHT - COURIERS PLEASE - REF: 11769" at bounding box center [451, 530] width 223 height 21
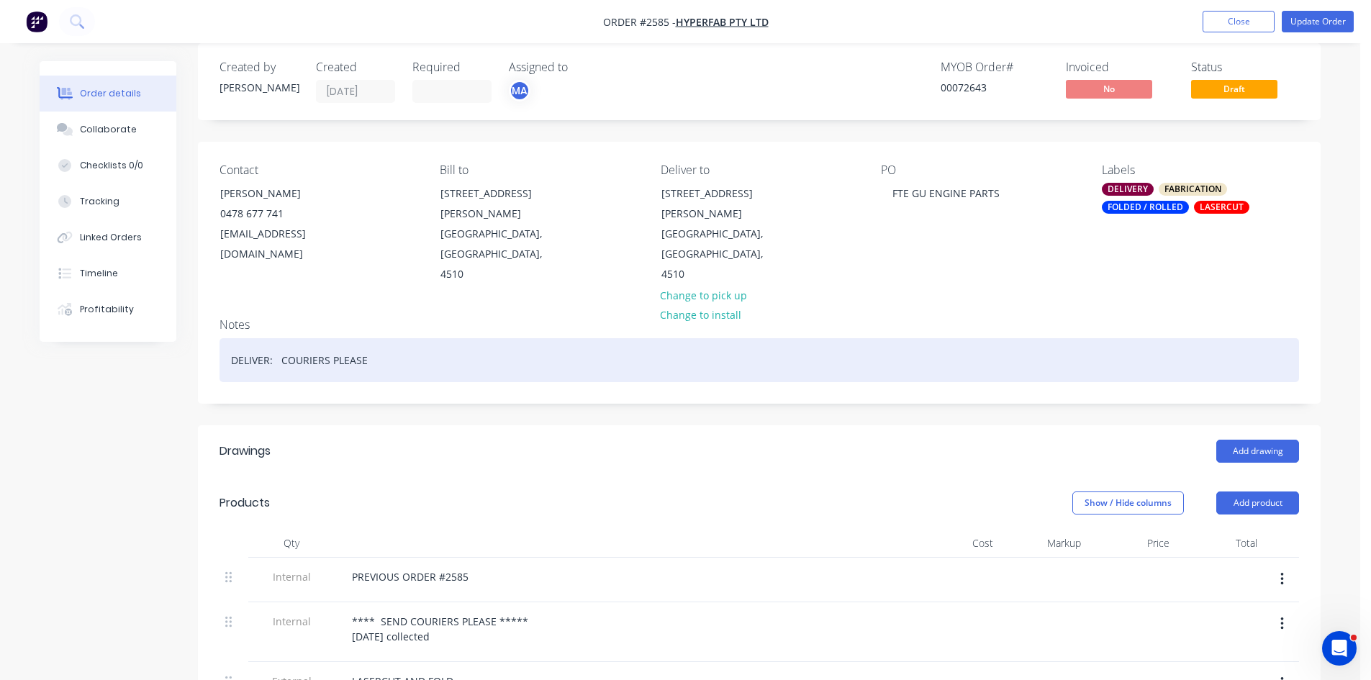
scroll to position [0, 0]
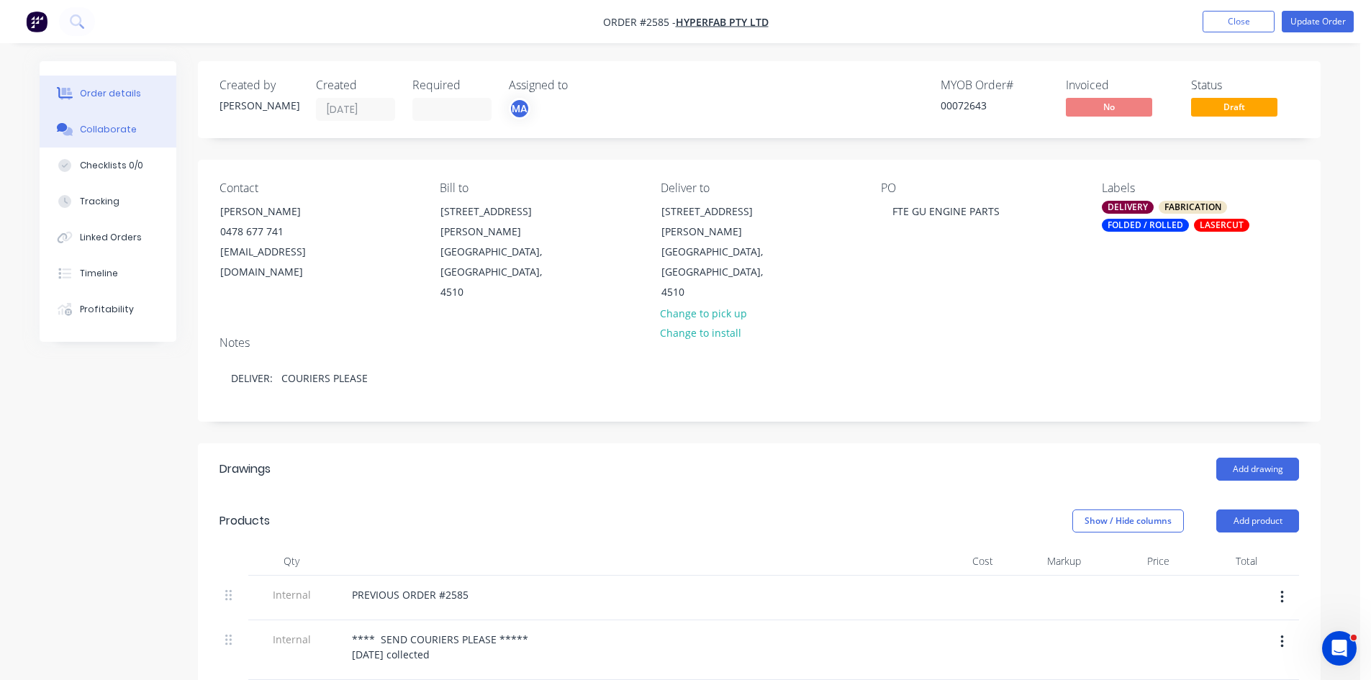
click at [127, 126] on div "Collaborate" at bounding box center [108, 129] width 57 height 13
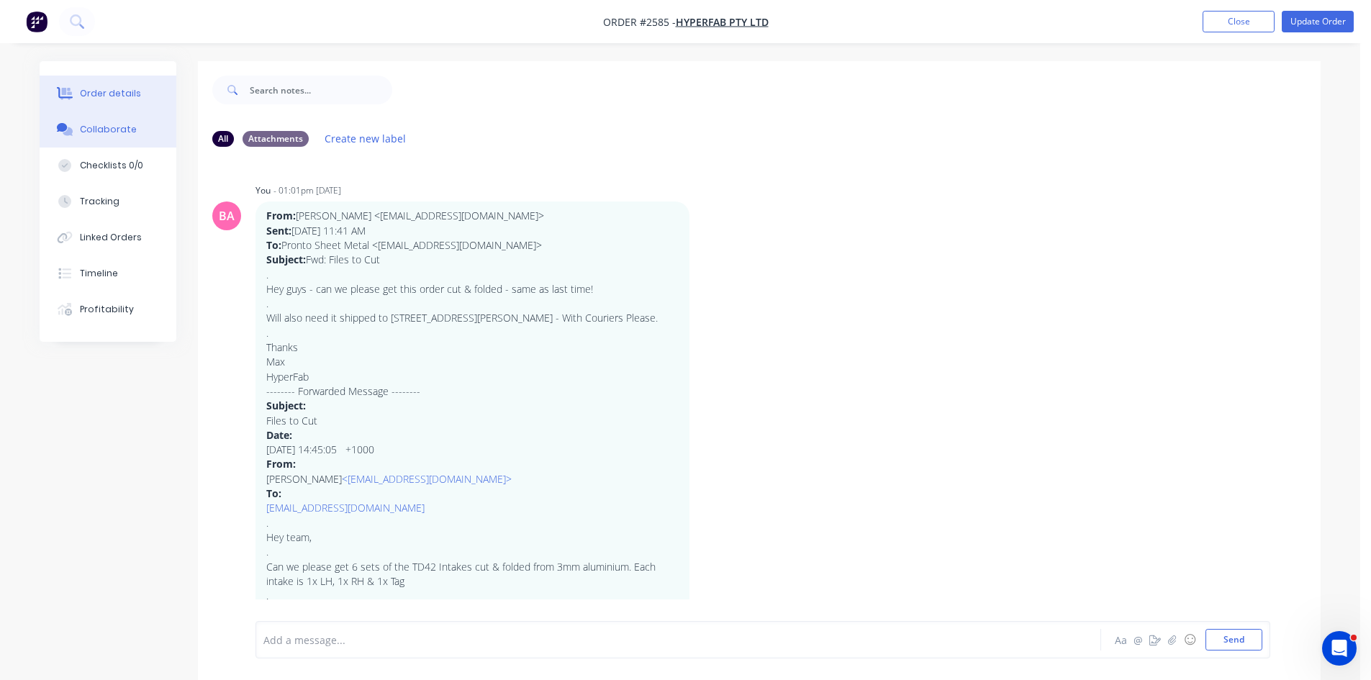
drag, startPoint x: 110, startPoint y: 88, endPoint x: 130, endPoint y: 94, distance: 20.3
click at [108, 88] on div "Order details" at bounding box center [110, 93] width 61 height 13
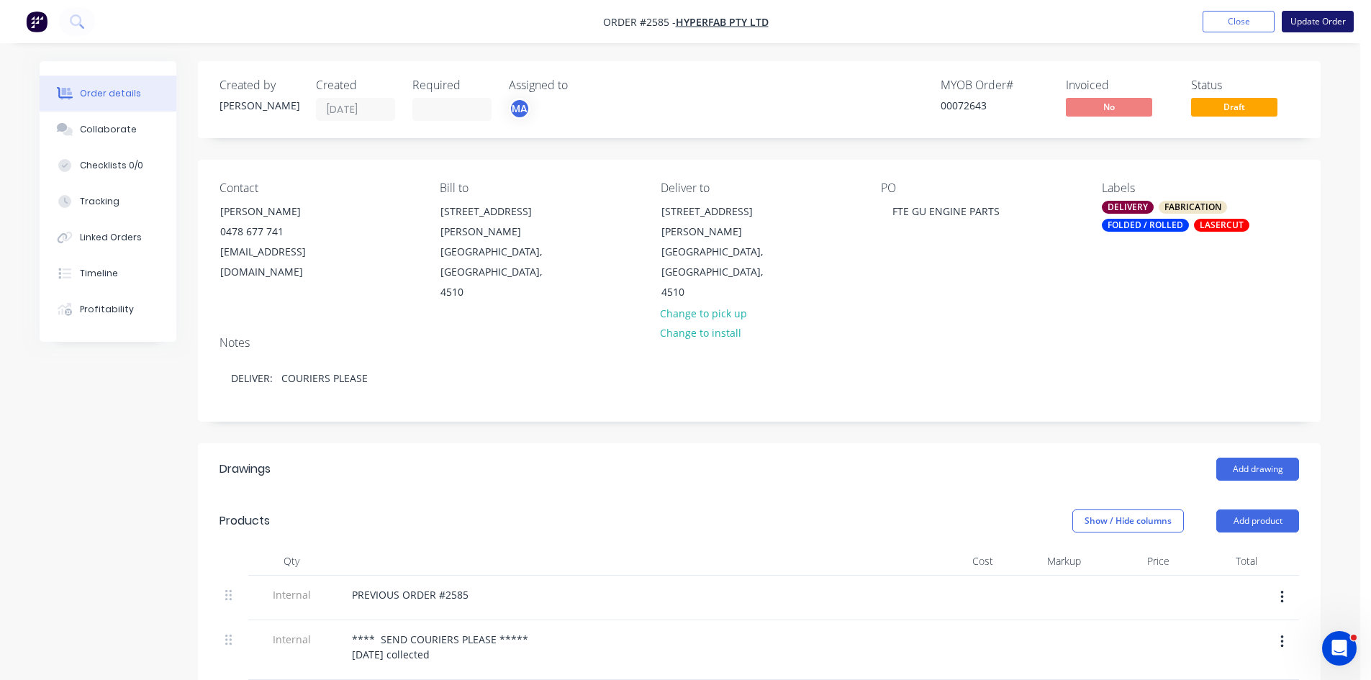
click at [1320, 20] on button "Update Order" at bounding box center [1318, 22] width 72 height 22
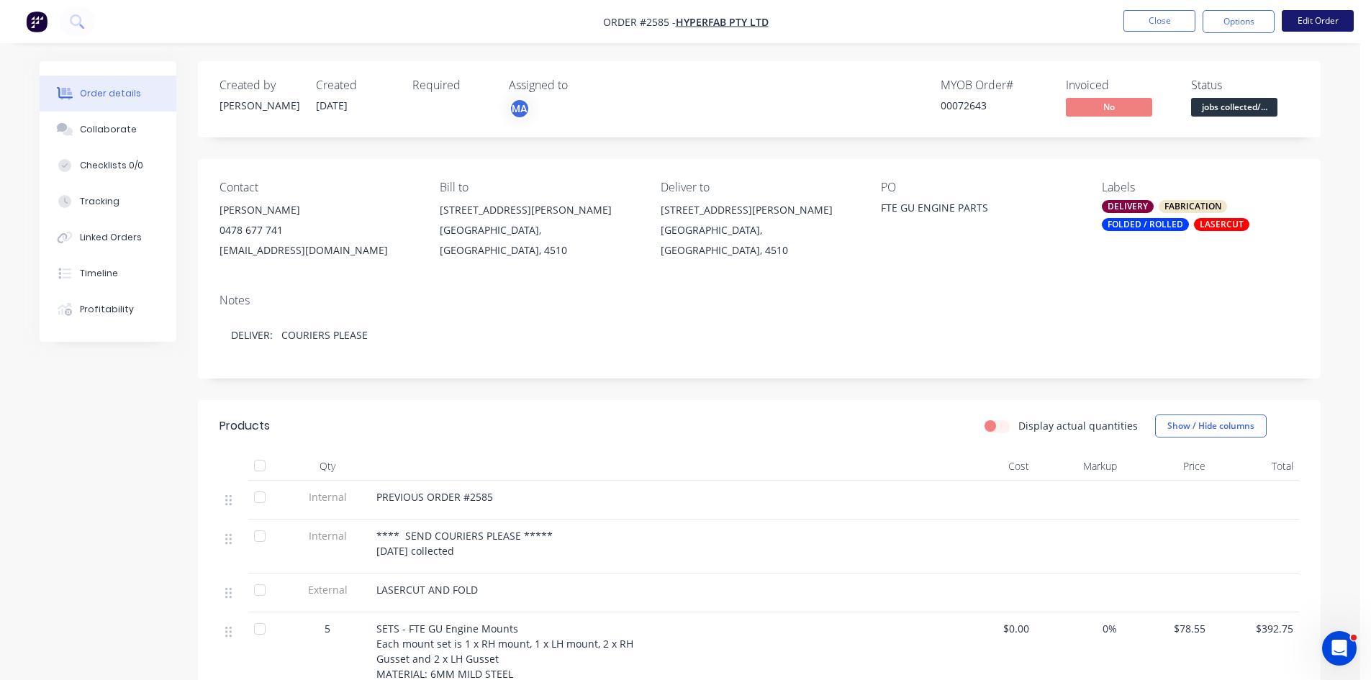
click at [1316, 21] on button "Edit Order" at bounding box center [1318, 21] width 72 height 22
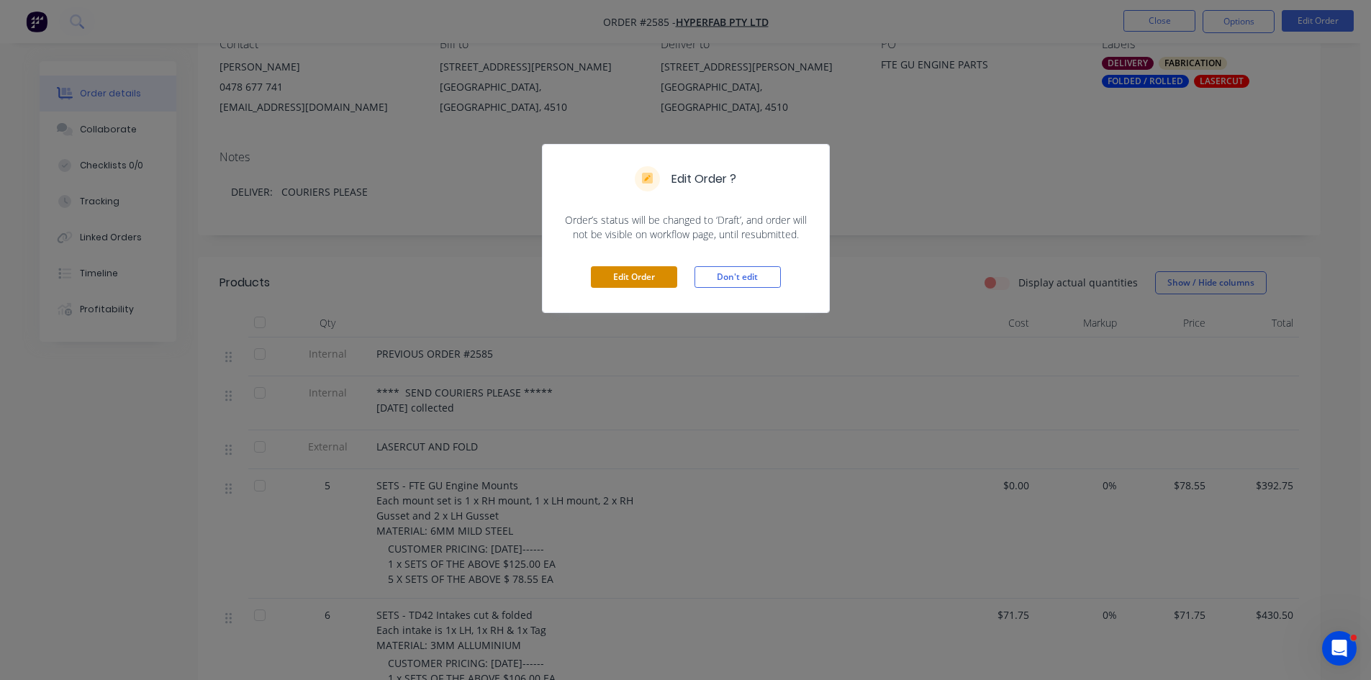
scroll to position [192, 0]
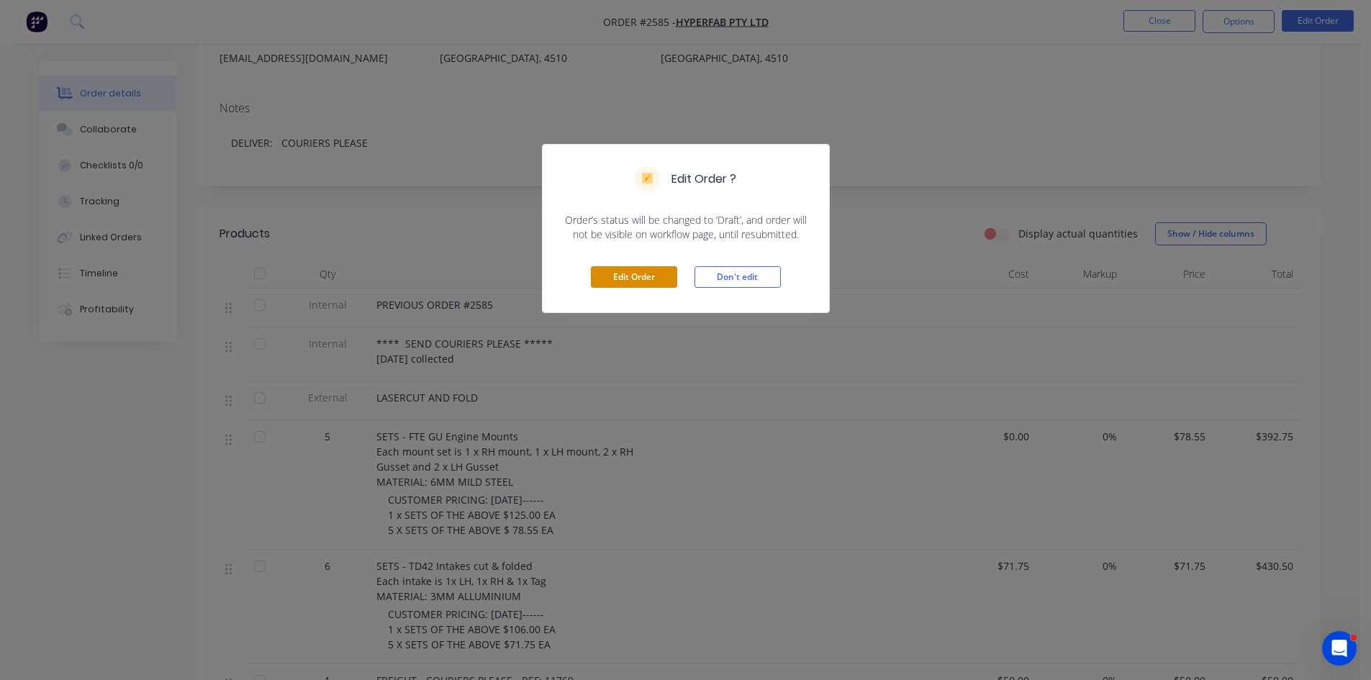
click at [651, 276] on button "Edit Order" at bounding box center [634, 277] width 86 height 22
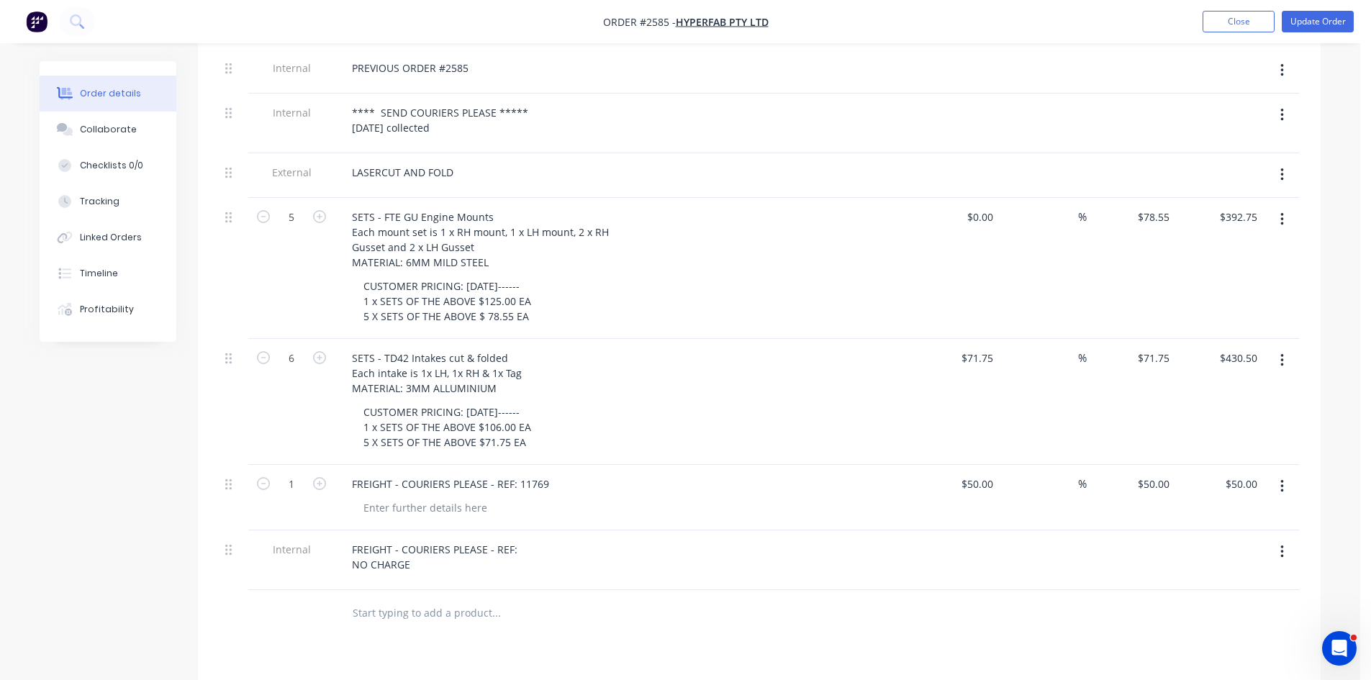
scroll to position [576, 0]
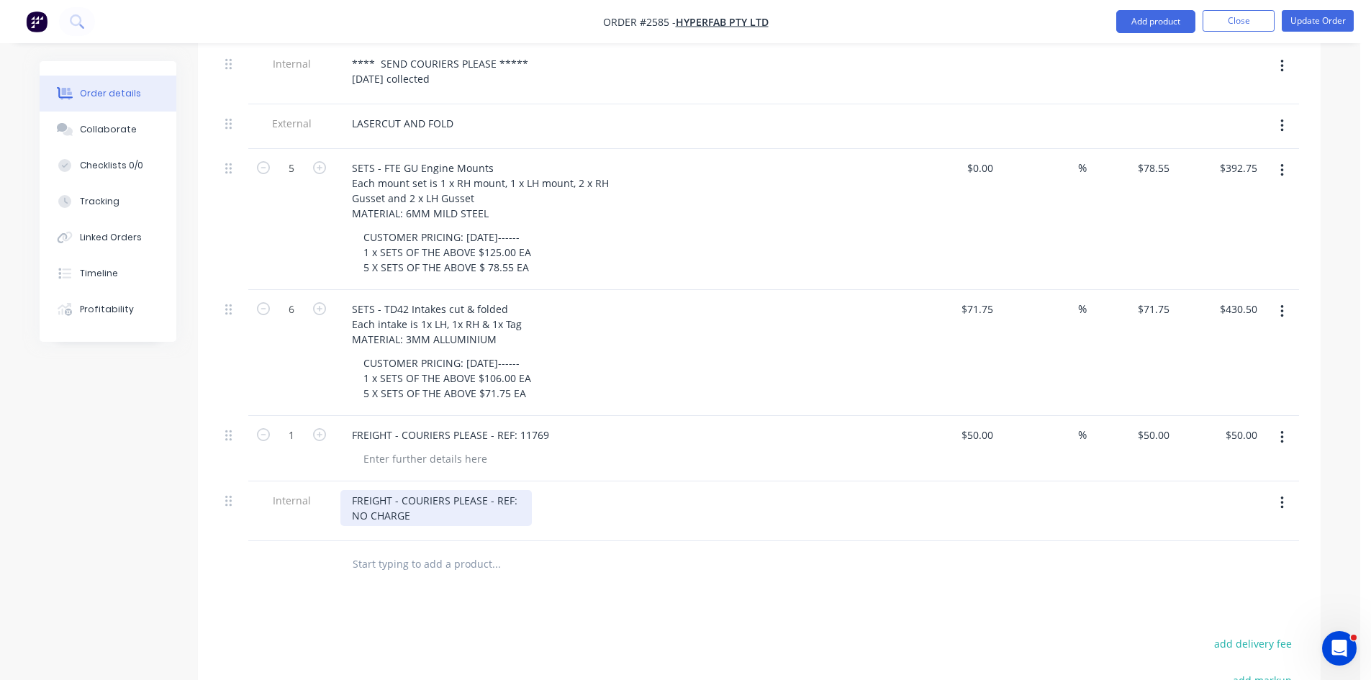
click at [522, 490] on div "FREIGHT - COURIERS PLEASE - REF: NO CHARGE" at bounding box center [435, 508] width 191 height 36
click at [94, 123] on div "Collaborate" at bounding box center [108, 129] width 57 height 13
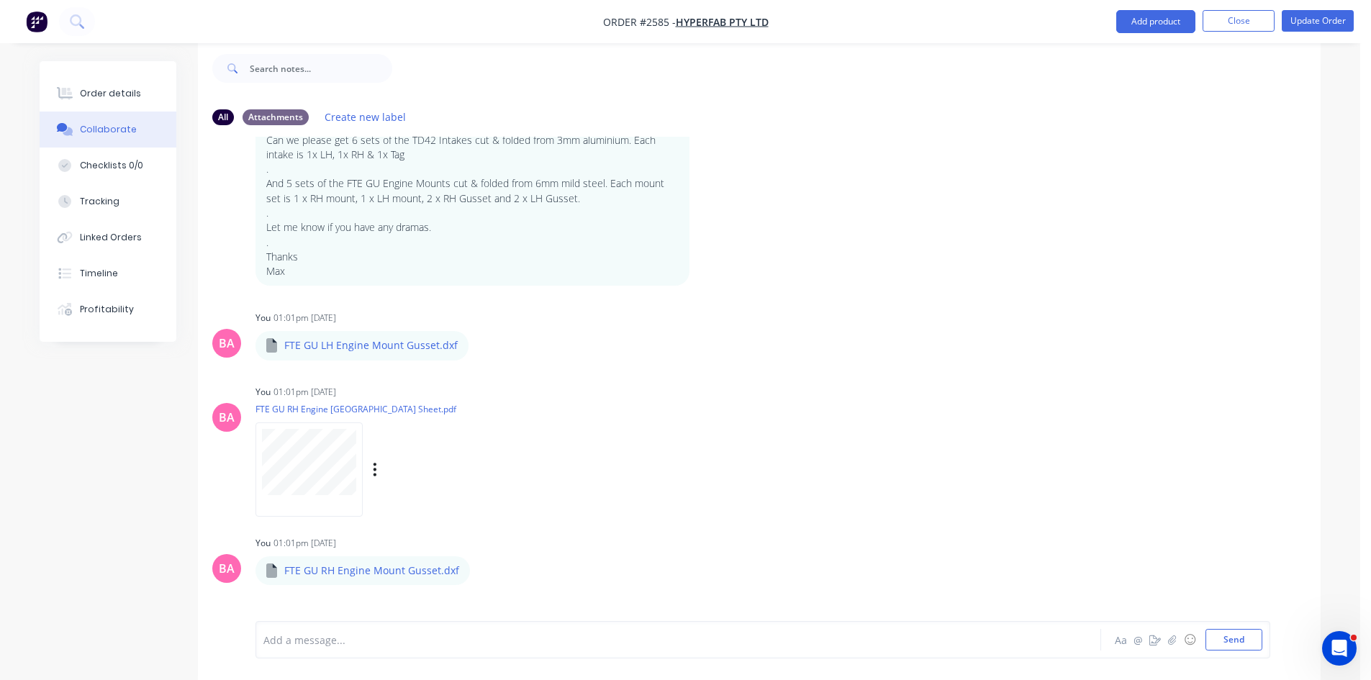
scroll to position [432, 0]
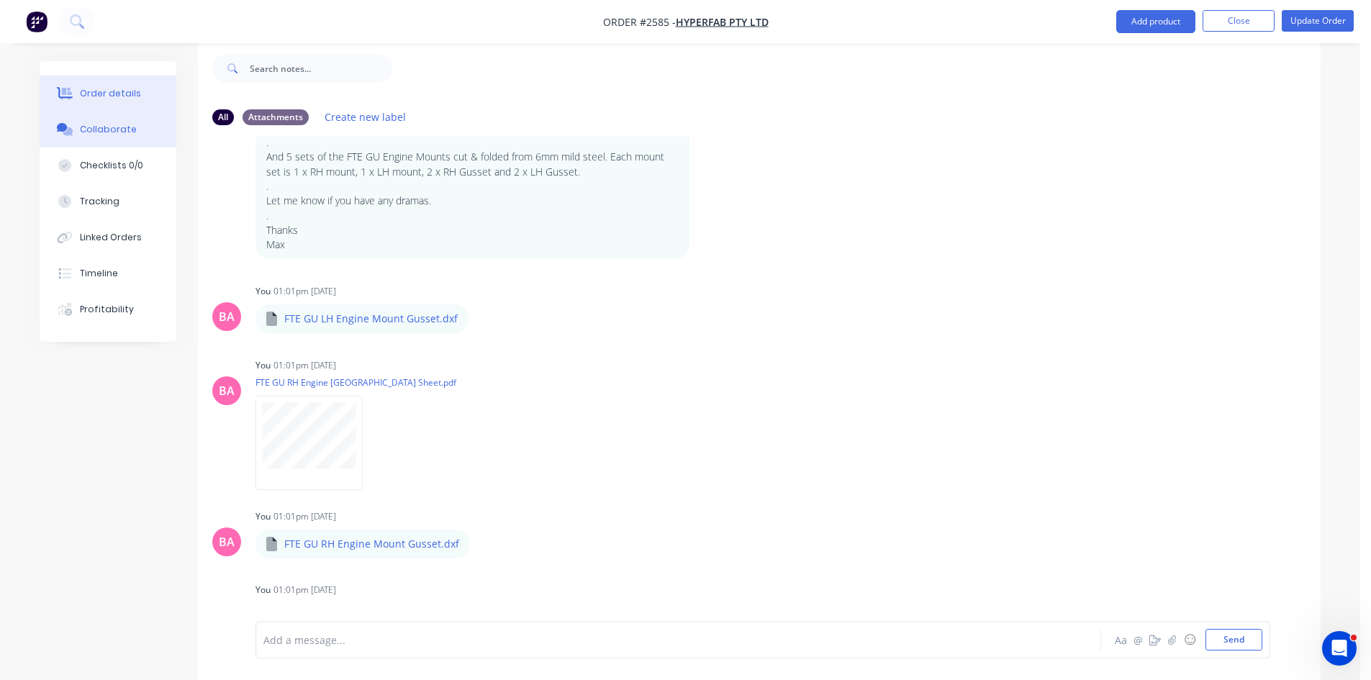
click at [95, 88] on div "Order details" at bounding box center [110, 93] width 61 height 13
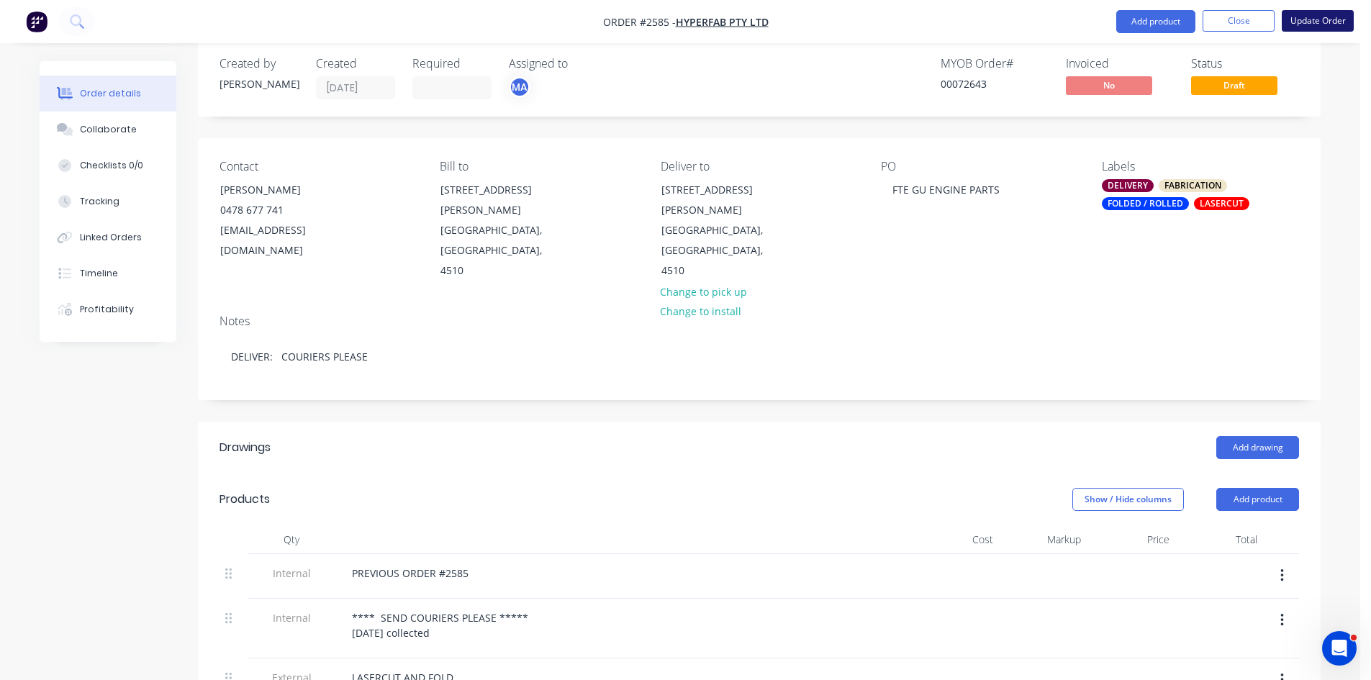
click at [1329, 16] on button "Update Order" at bounding box center [1318, 21] width 72 height 22
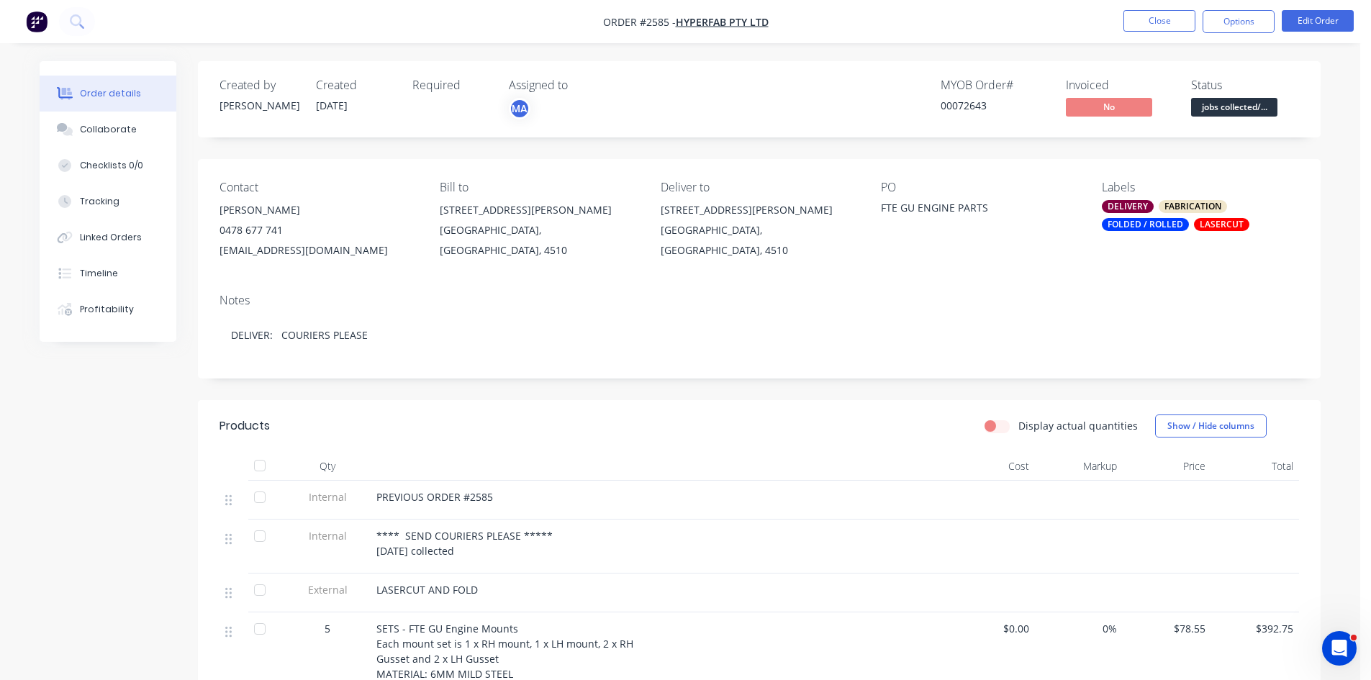
click at [1242, 19] on button "Options" at bounding box center [1239, 21] width 72 height 23
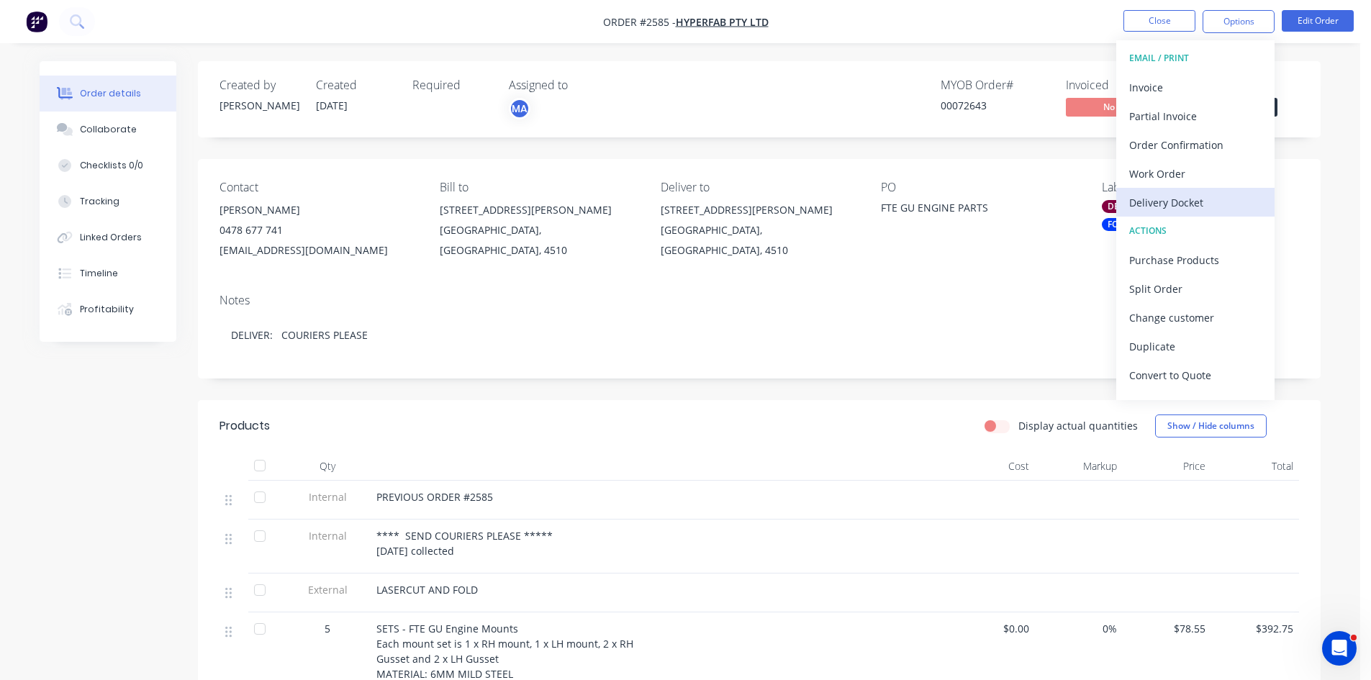
click at [1168, 206] on div "Delivery Docket" at bounding box center [1195, 202] width 132 height 21
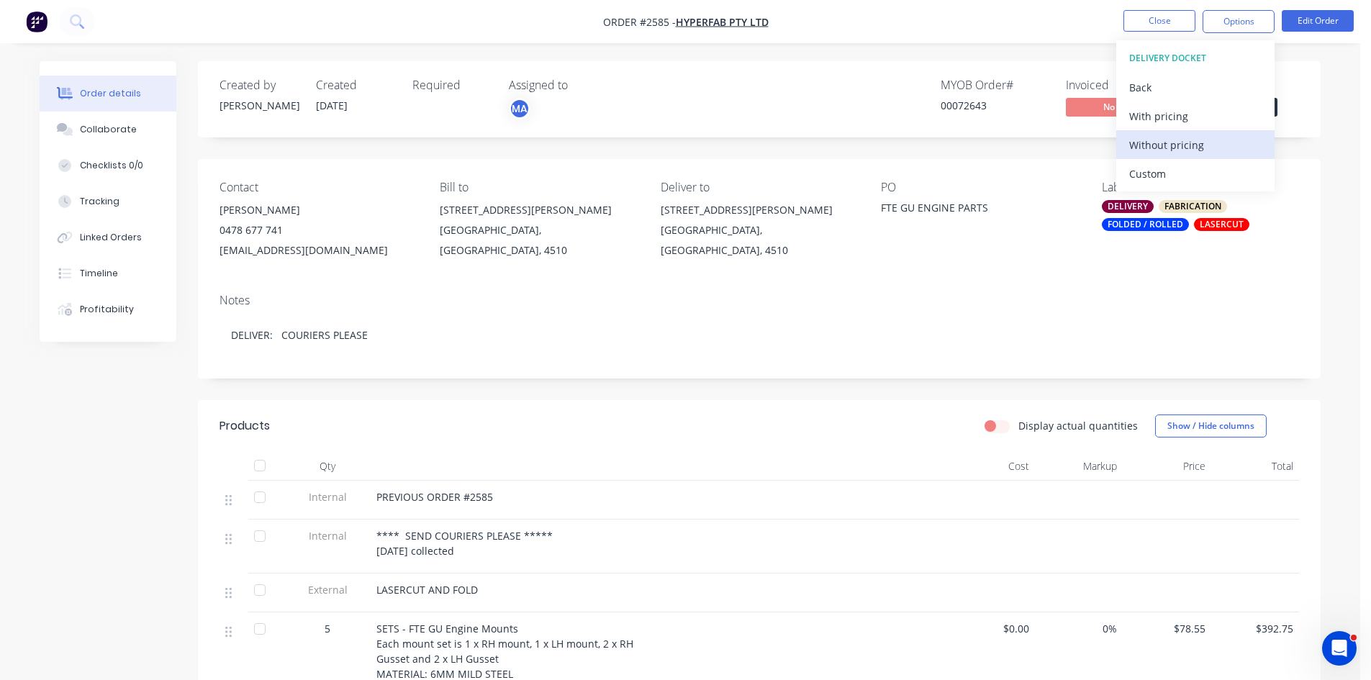
click at [1161, 141] on div "Without pricing" at bounding box center [1195, 145] width 132 height 21
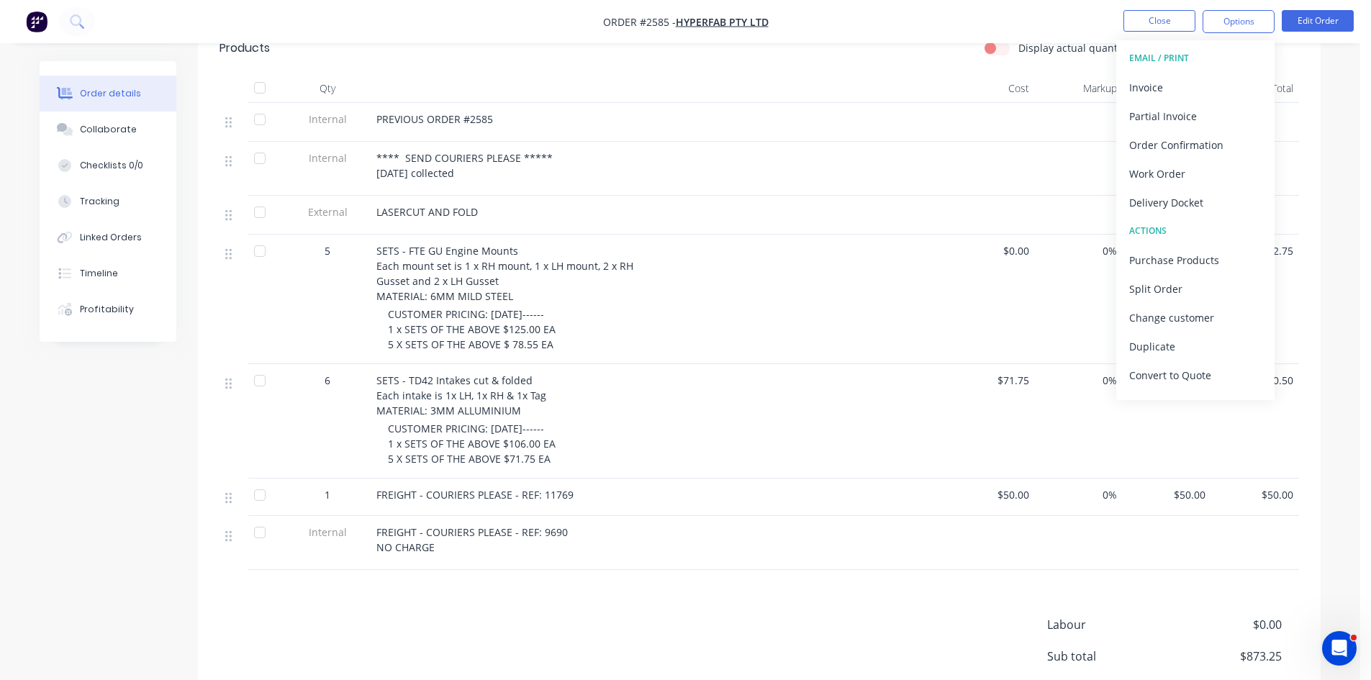
scroll to position [384, 0]
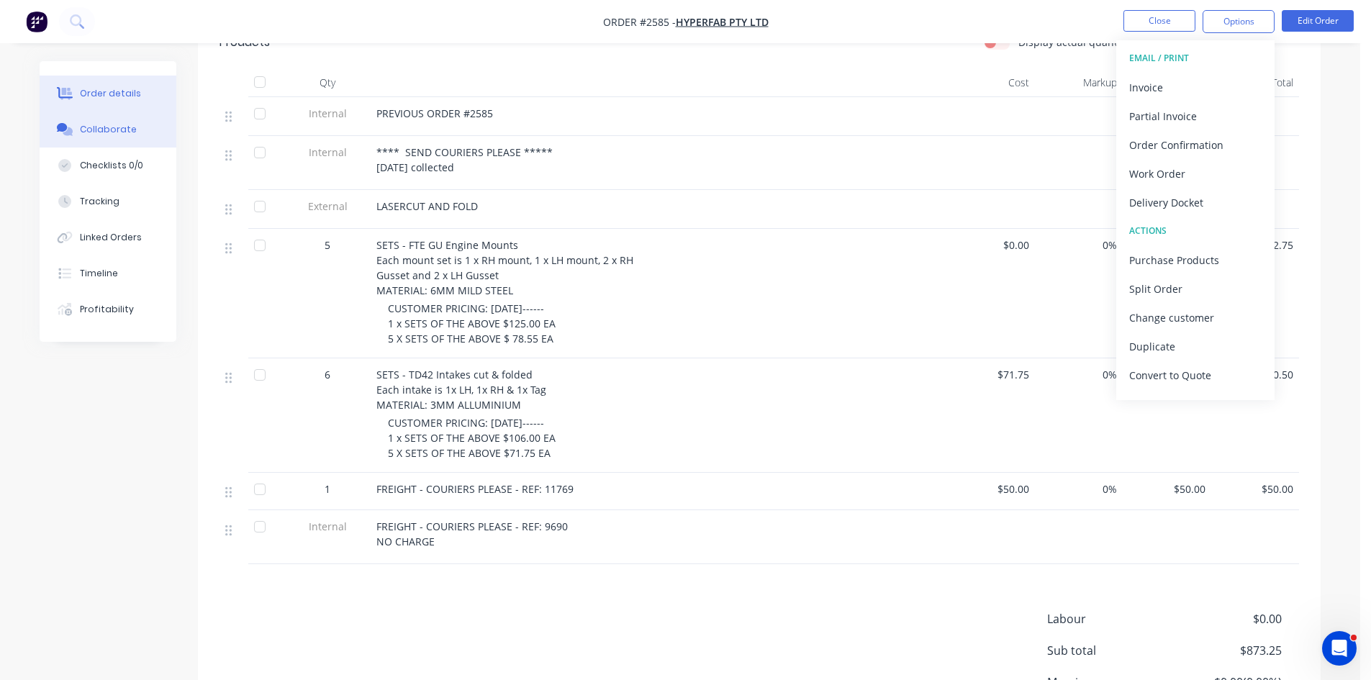
click at [104, 127] on div "Collaborate" at bounding box center [108, 129] width 57 height 13
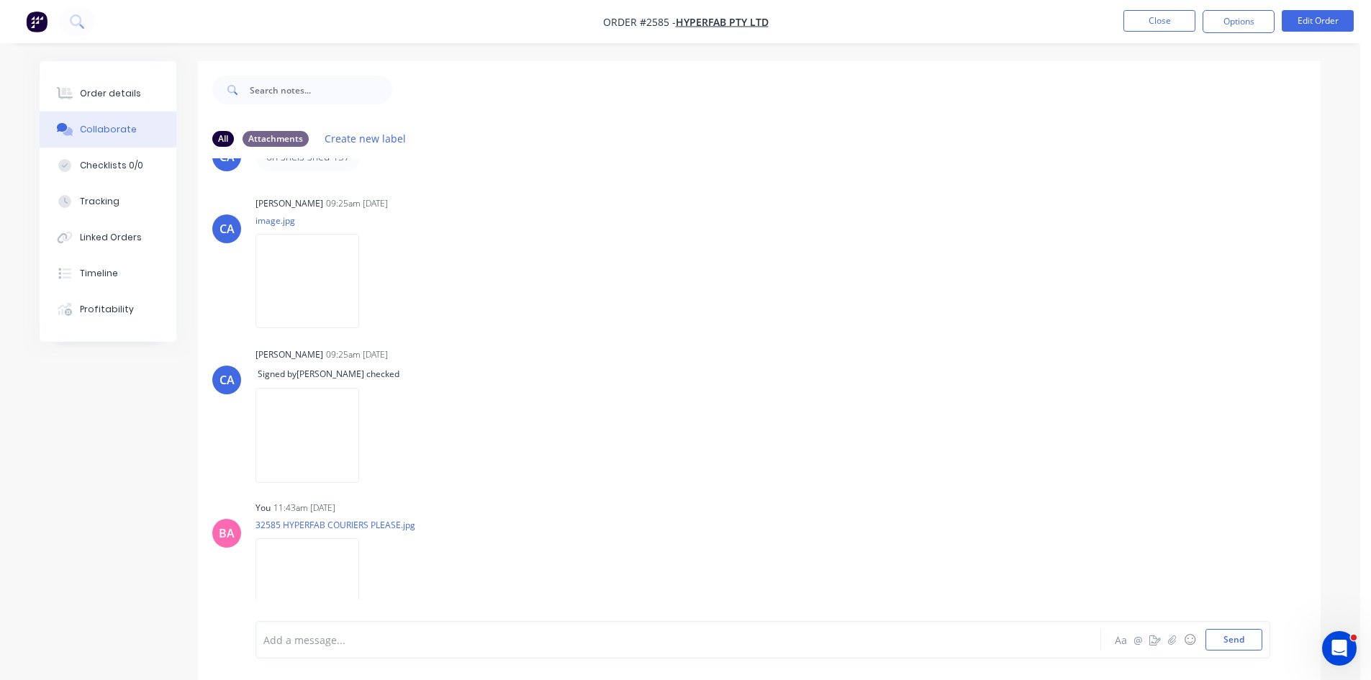
scroll to position [1461, 0]
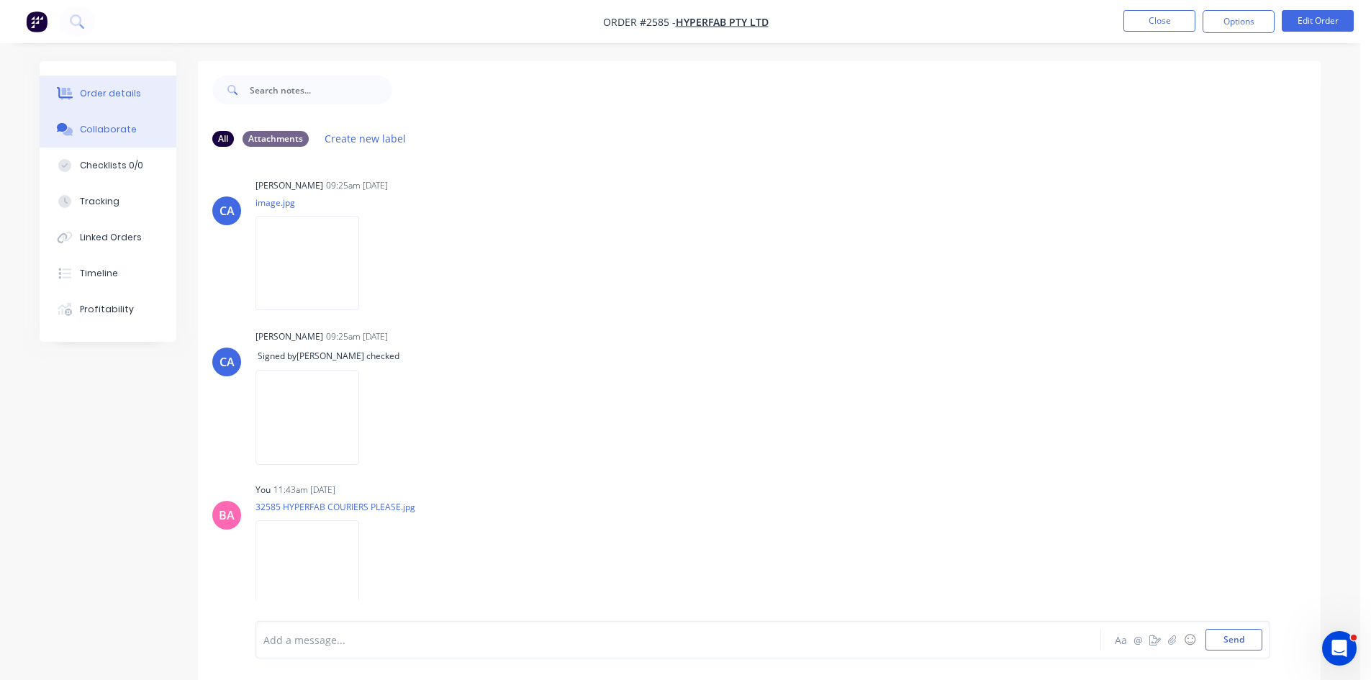
click at [117, 84] on button "Order details" at bounding box center [108, 94] width 137 height 36
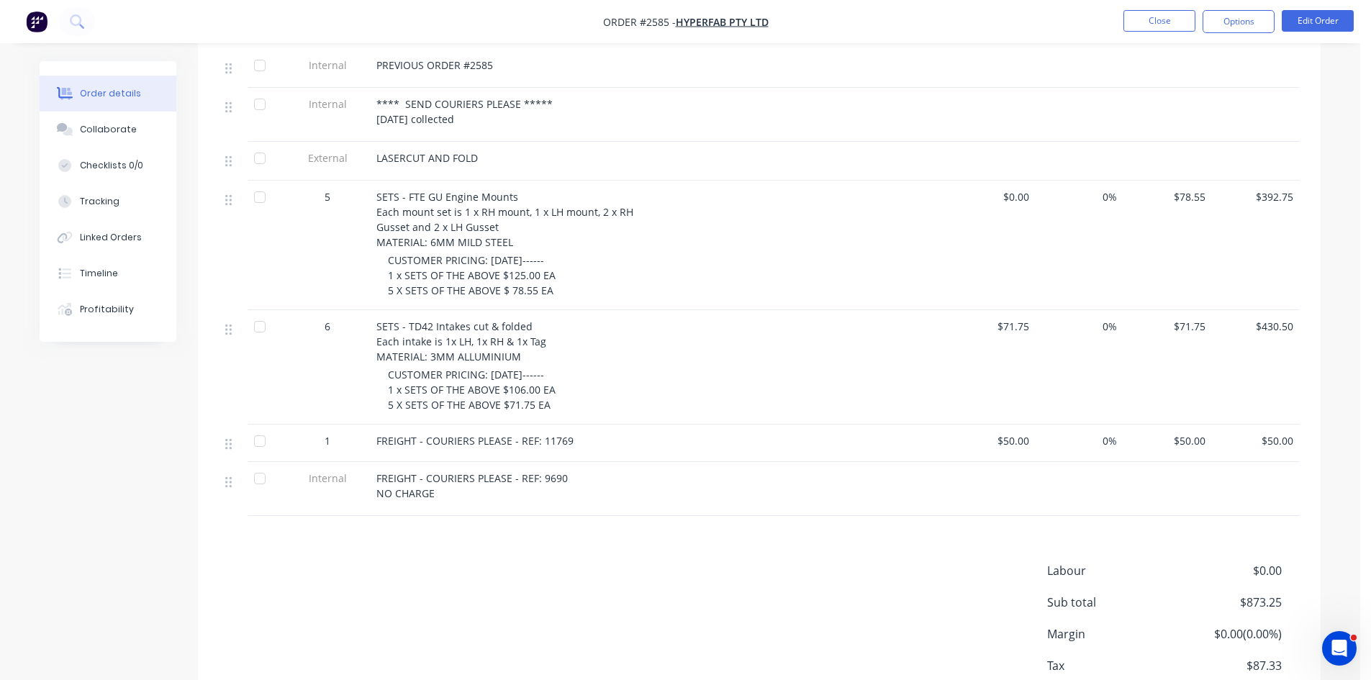
scroll to position [79, 0]
click at [117, 125] on div "Collaborate" at bounding box center [108, 129] width 57 height 13
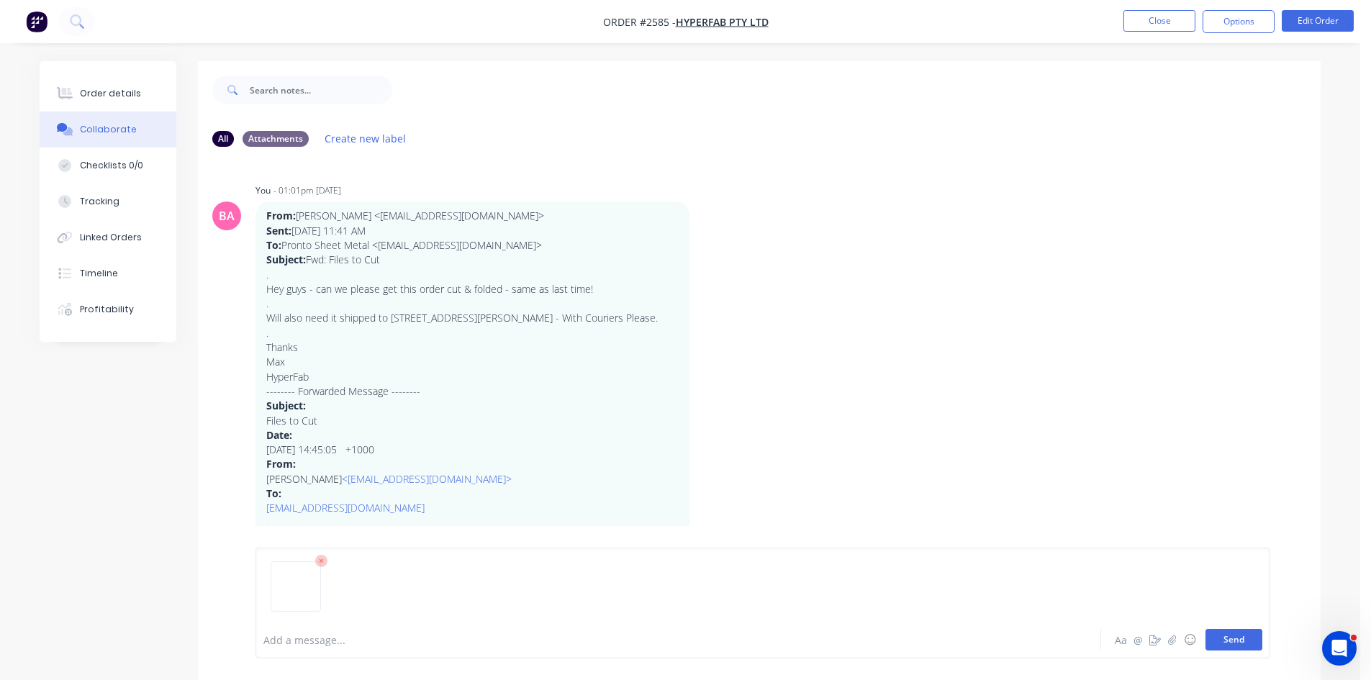
click at [1232, 639] on button "Send" at bounding box center [1234, 640] width 57 height 22
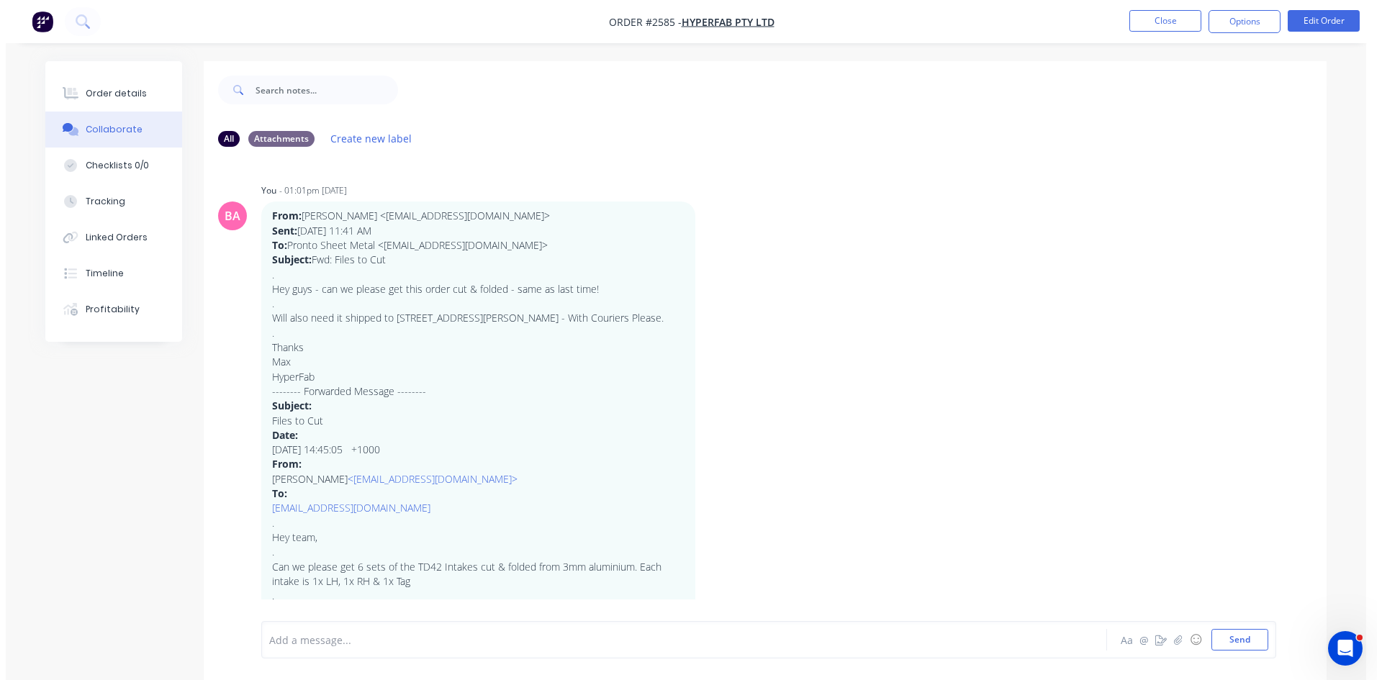
scroll to position [1461, 0]
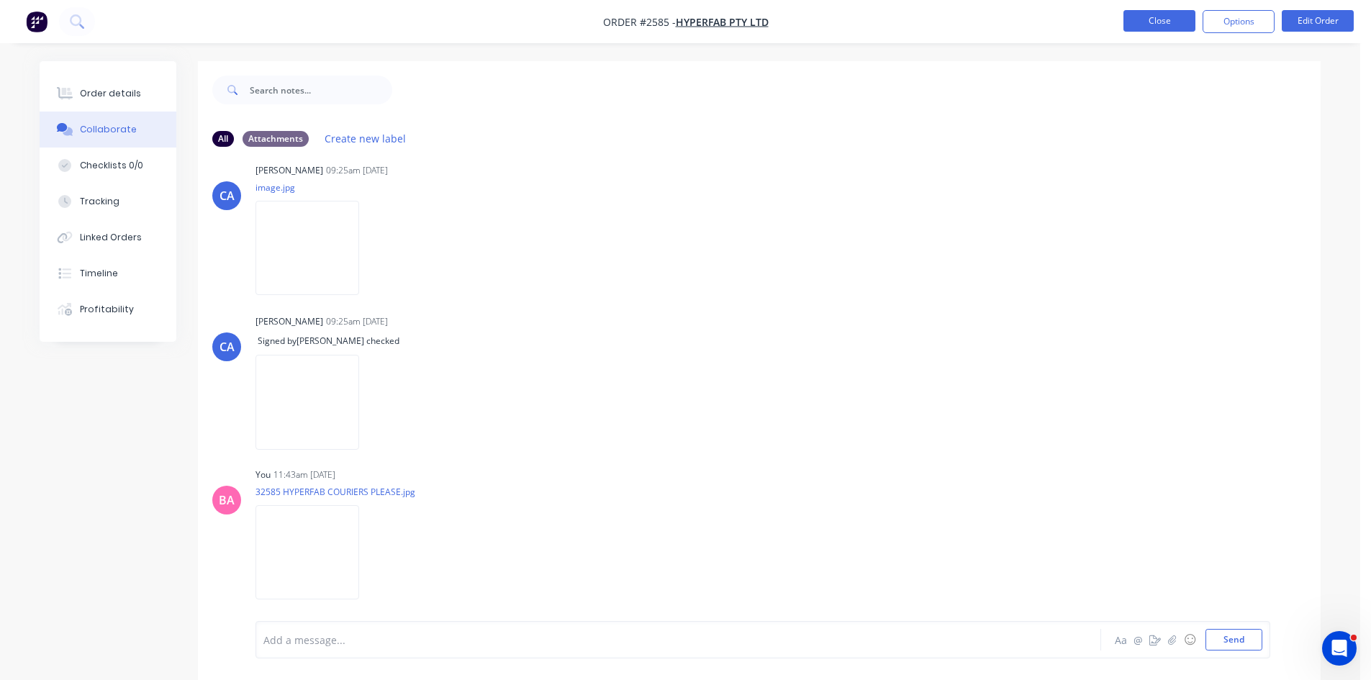
click at [1167, 21] on button "Close" at bounding box center [1160, 21] width 72 height 22
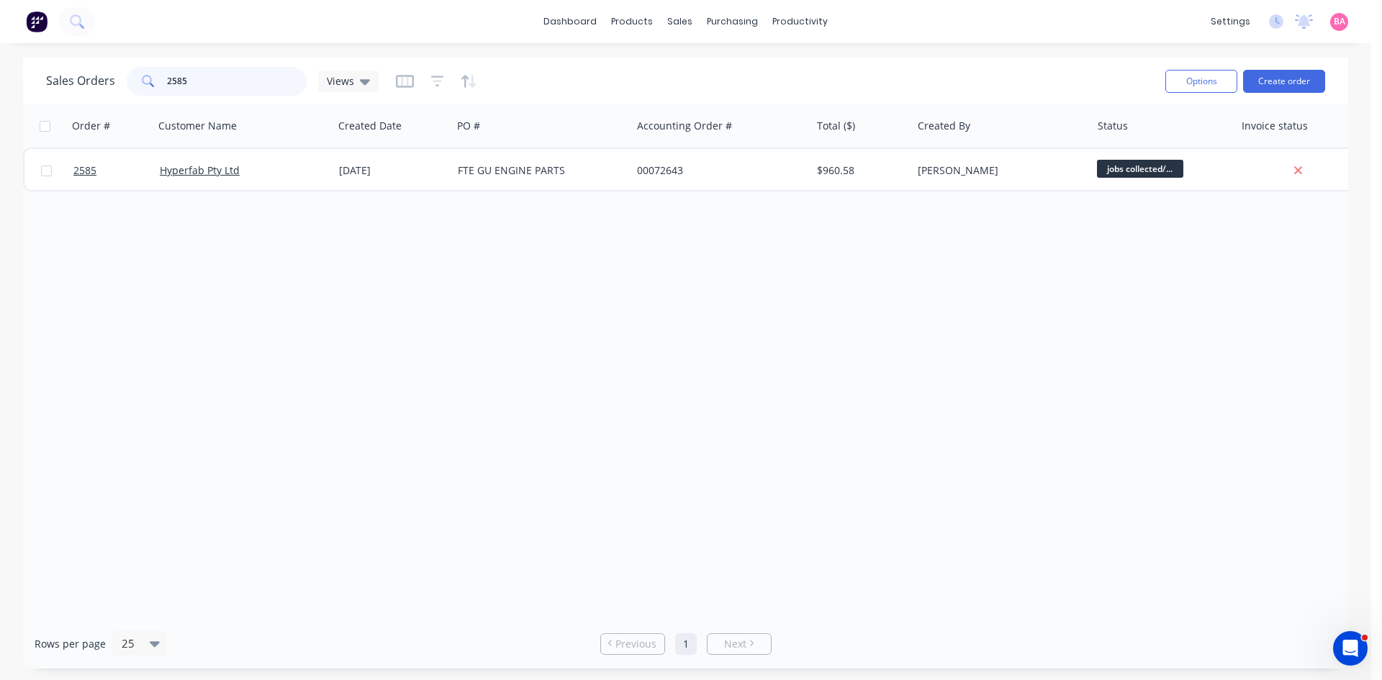
drag, startPoint x: 220, startPoint y: 79, endPoint x: 66, endPoint y: 52, distance: 157.2
click at [66, 52] on div "dashboard products sales purchasing productivity dashboard products Product Cat…" at bounding box center [685, 340] width 1371 height 680
type input "2535"
click at [441, 76] on icon "button" at bounding box center [437, 81] width 13 height 11
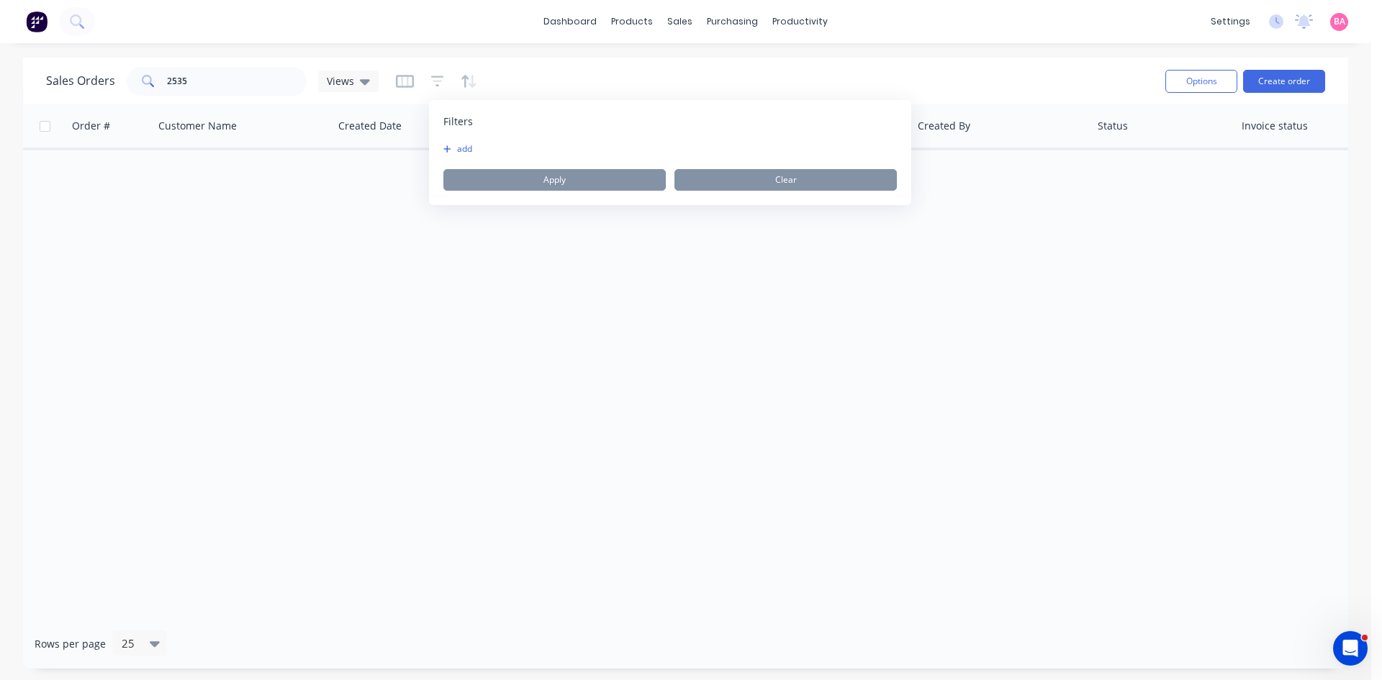
click at [463, 150] on button "add" at bounding box center [461, 149] width 36 height 12
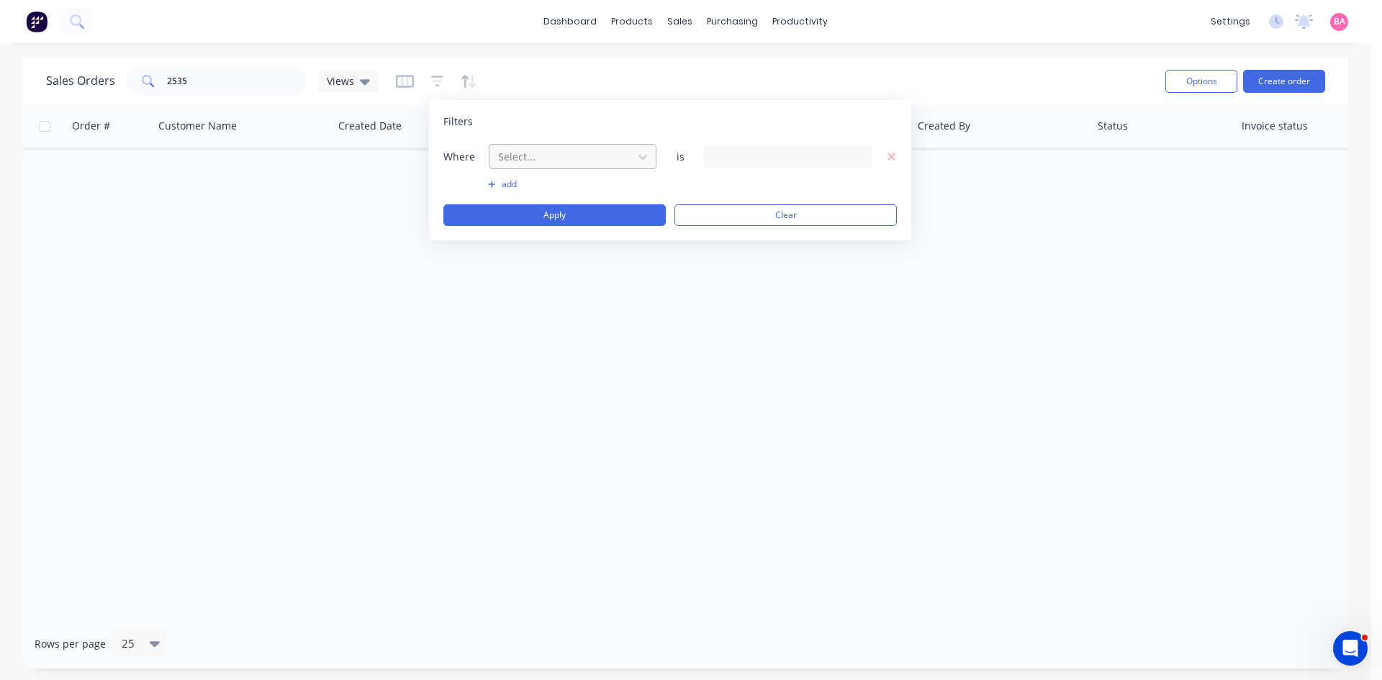
click at [579, 161] on div at bounding box center [561, 157] width 129 height 18
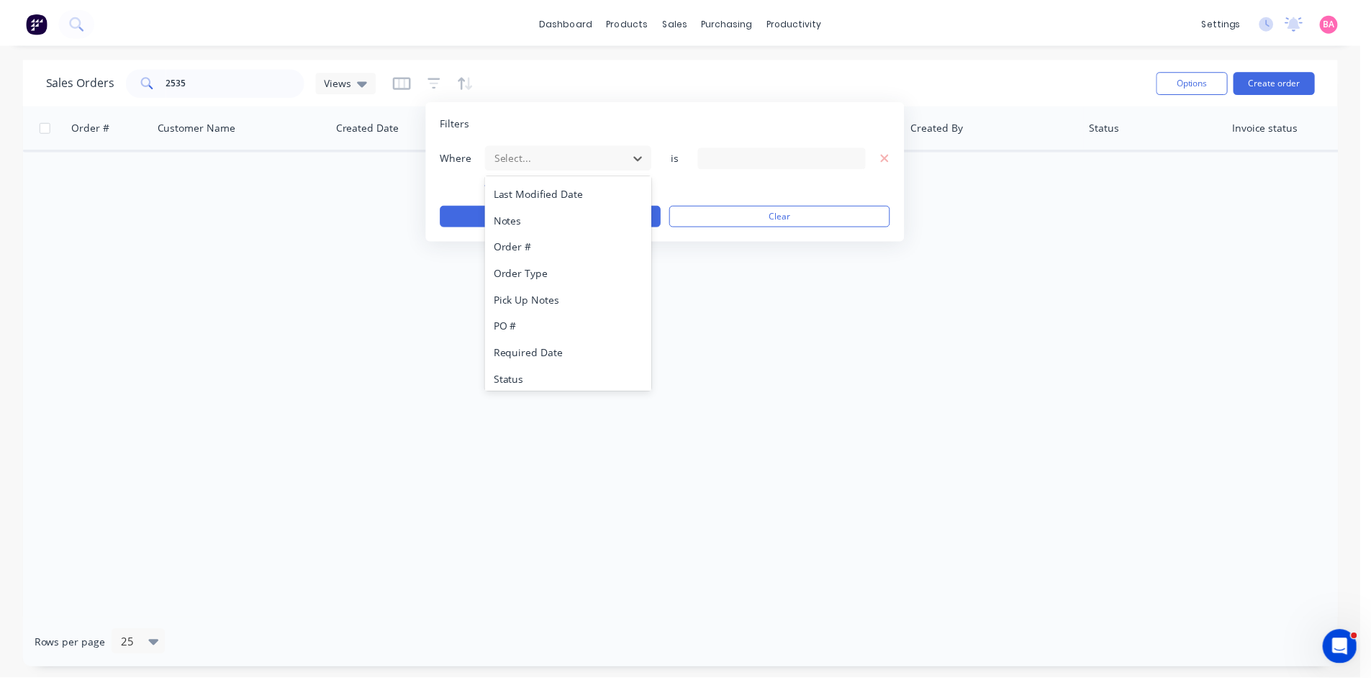
scroll to position [376, 0]
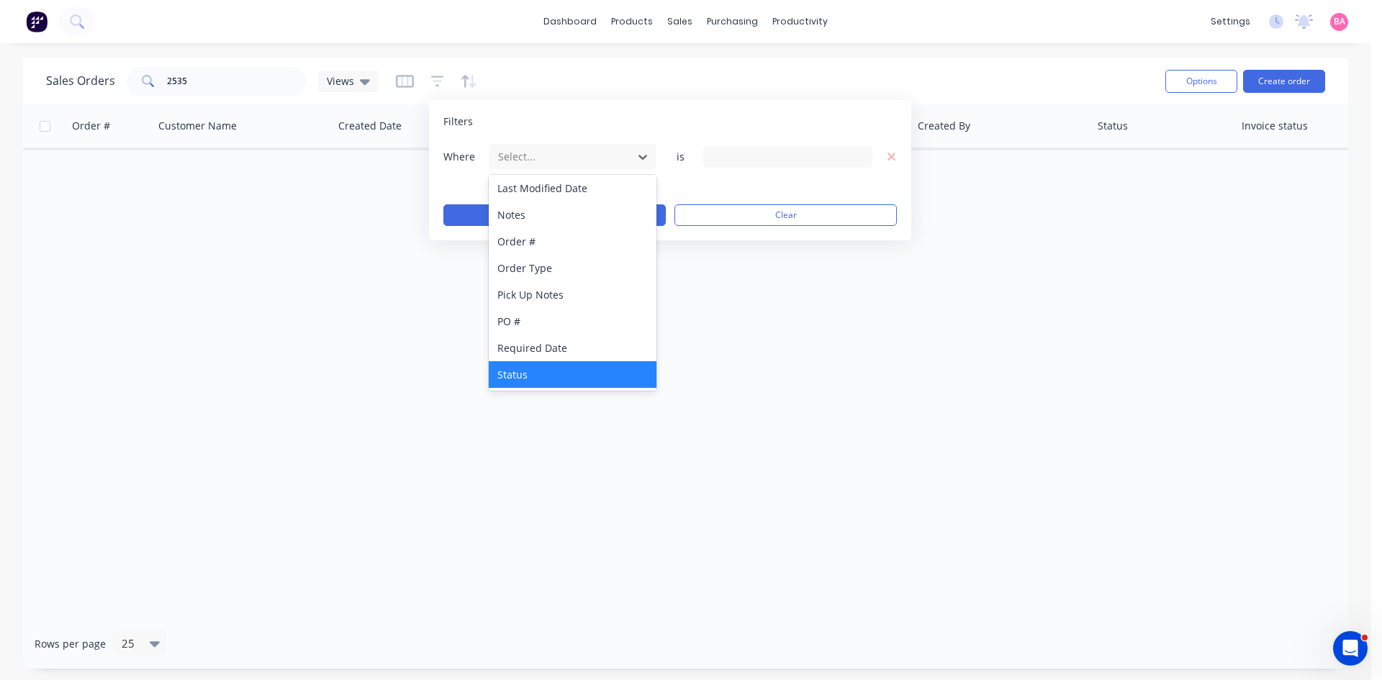
click at [519, 371] on div "Status" at bounding box center [573, 374] width 168 height 27
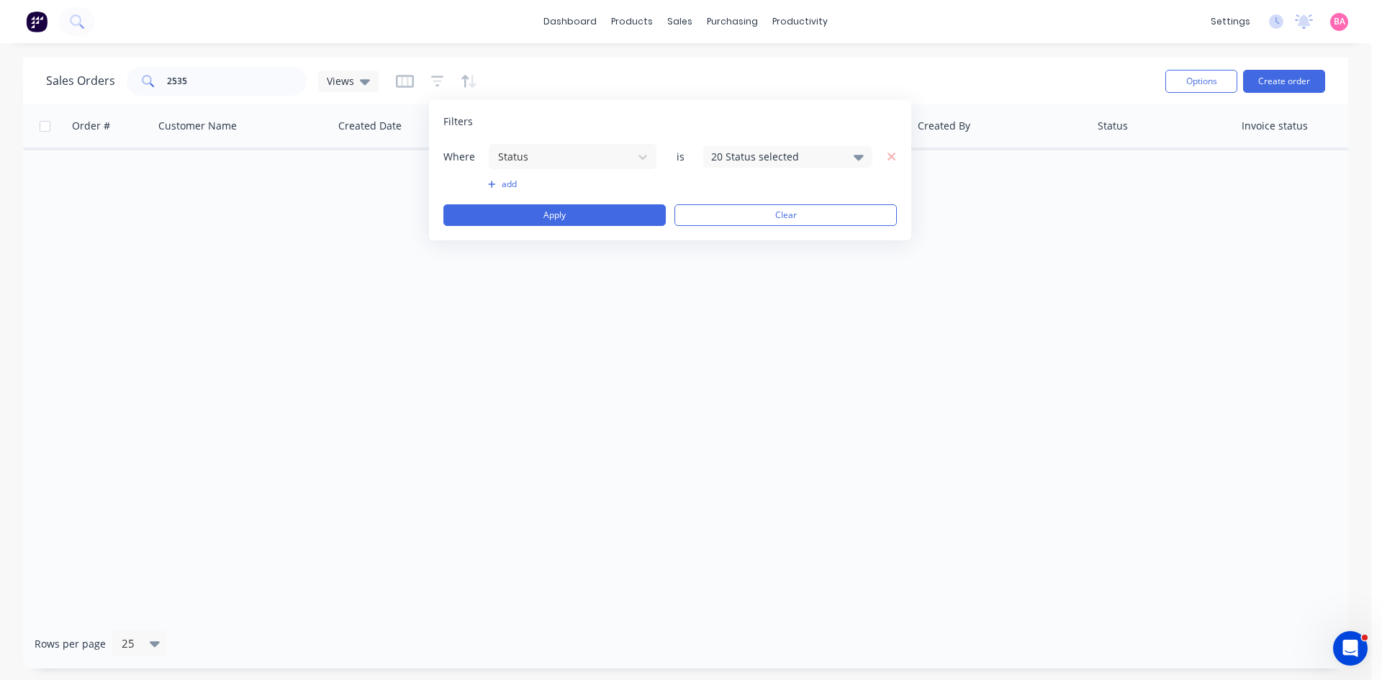
click at [858, 159] on icon at bounding box center [859, 158] width 10 height 6
click at [738, 237] on div at bounding box center [727, 236] width 29 height 29
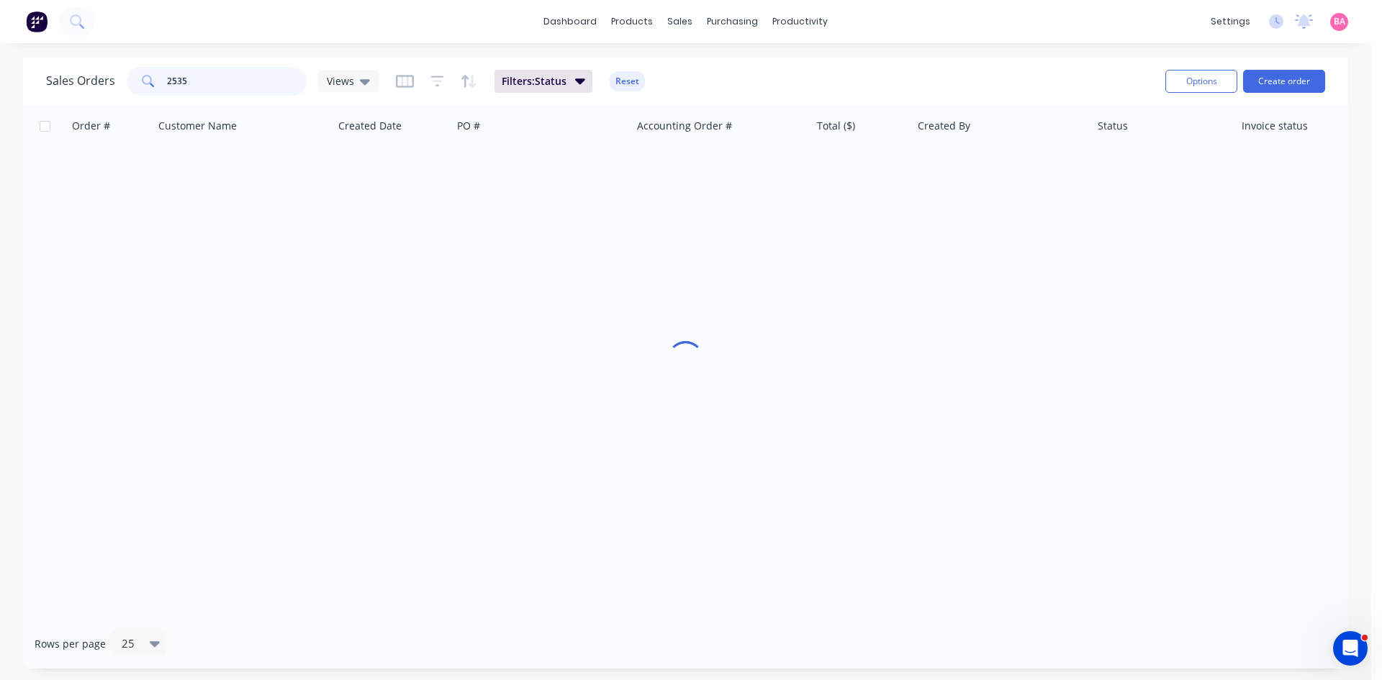
click at [196, 82] on input "2535" at bounding box center [237, 81] width 140 height 29
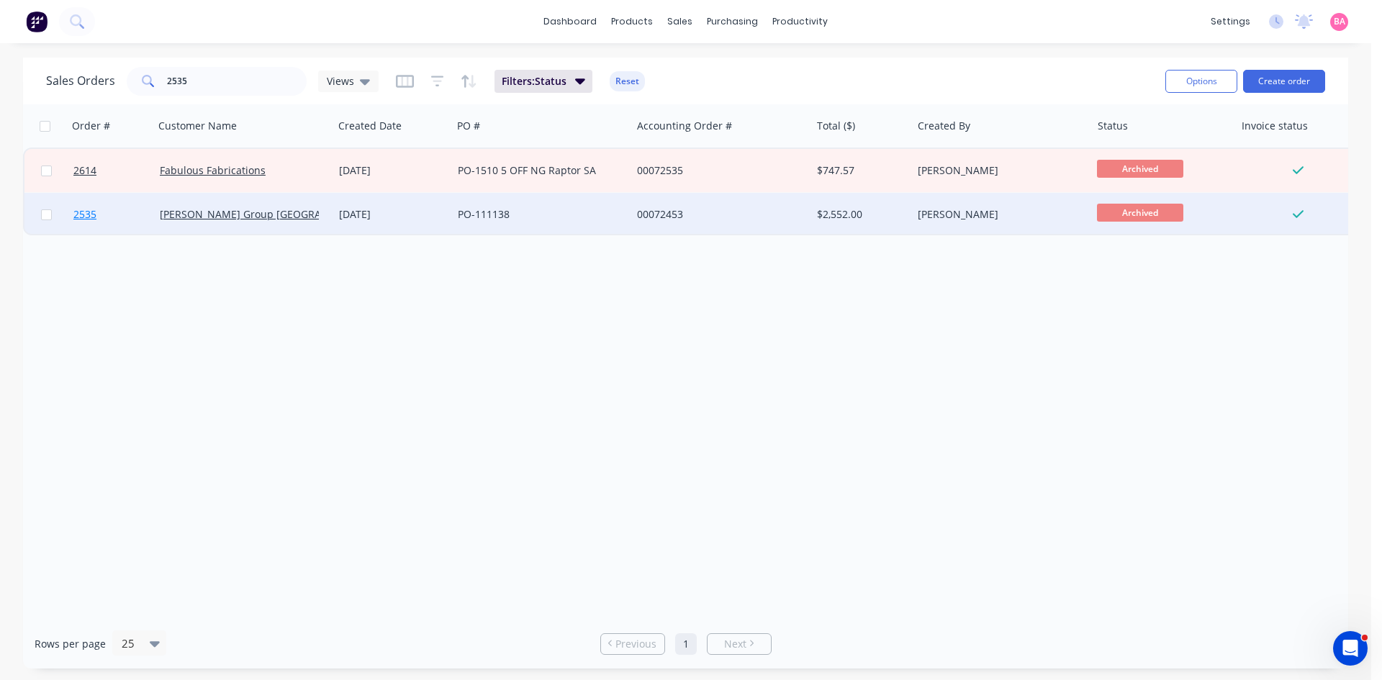
click at [85, 214] on span "2535" at bounding box center [84, 214] width 23 height 14
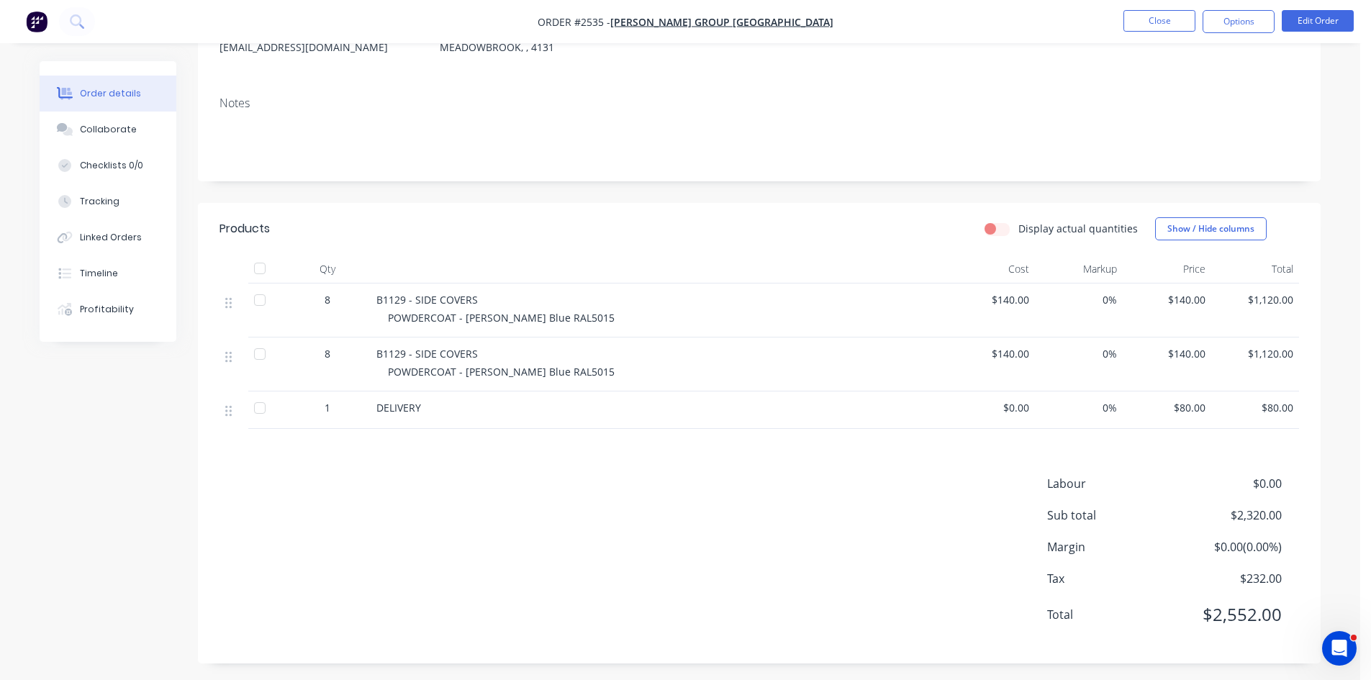
scroll to position [188, 0]
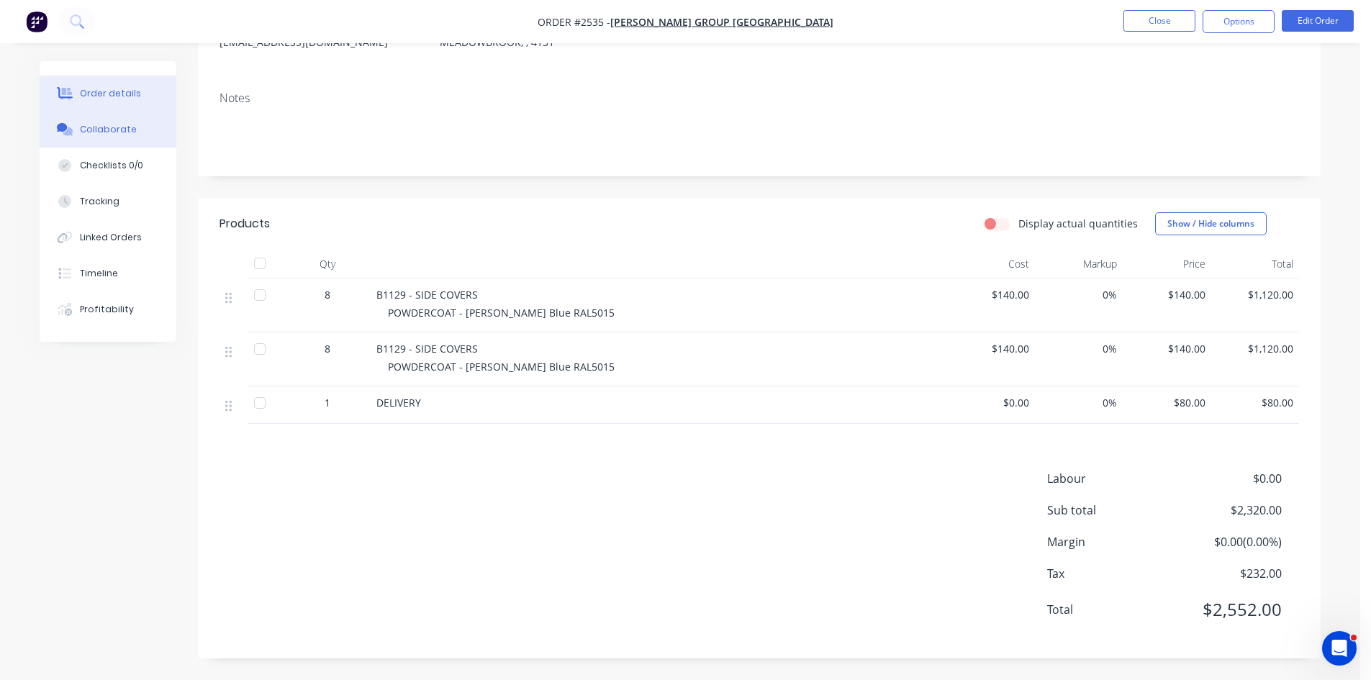
click at [113, 129] on div "Collaborate" at bounding box center [108, 129] width 57 height 13
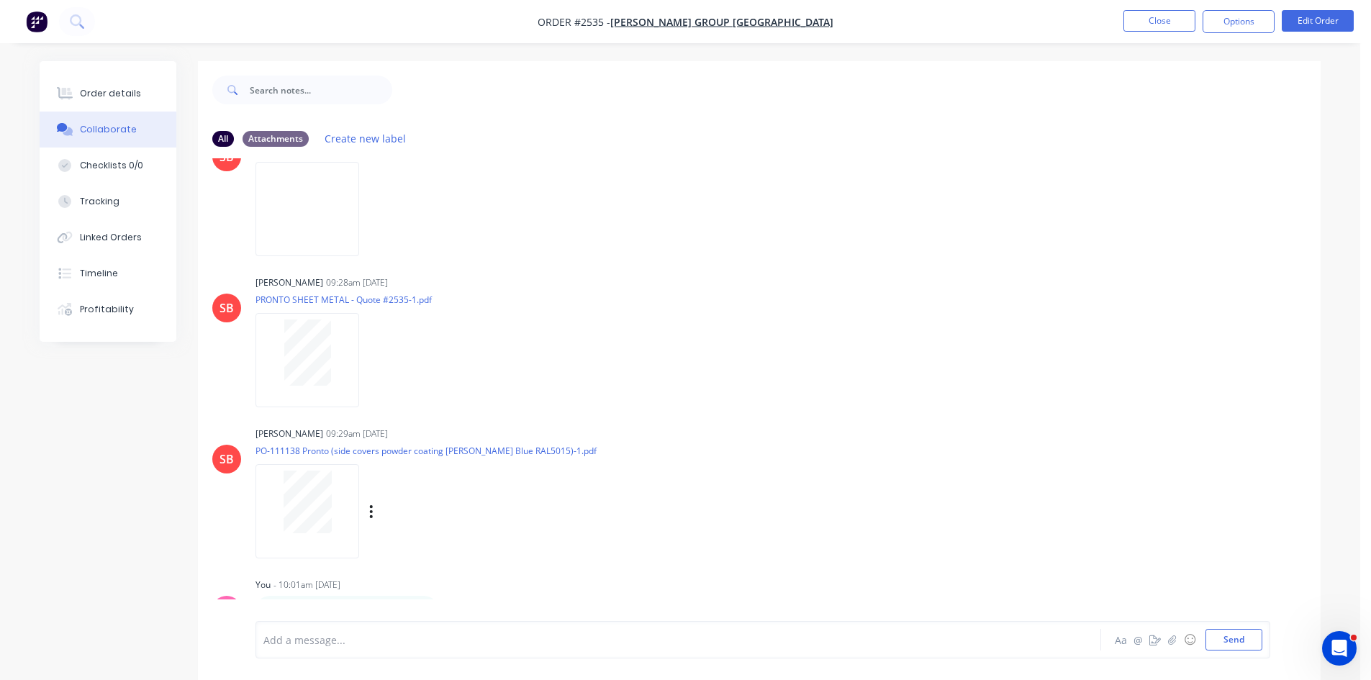
scroll to position [431, 0]
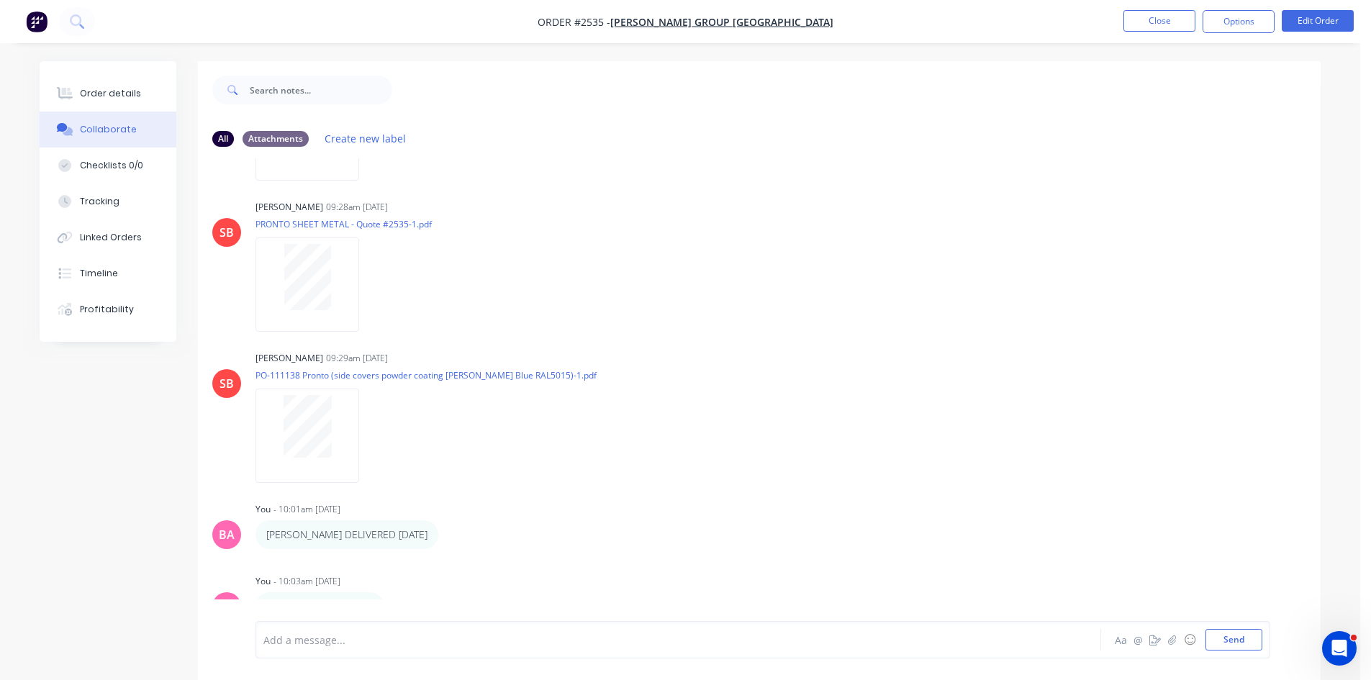
click at [606, 498] on div "SB Sandra Booker - 09:28am 06/08/25 From: Sruthi Dasari <srudas@bradburygroupau…" at bounding box center [759, 389] width 1123 height 463
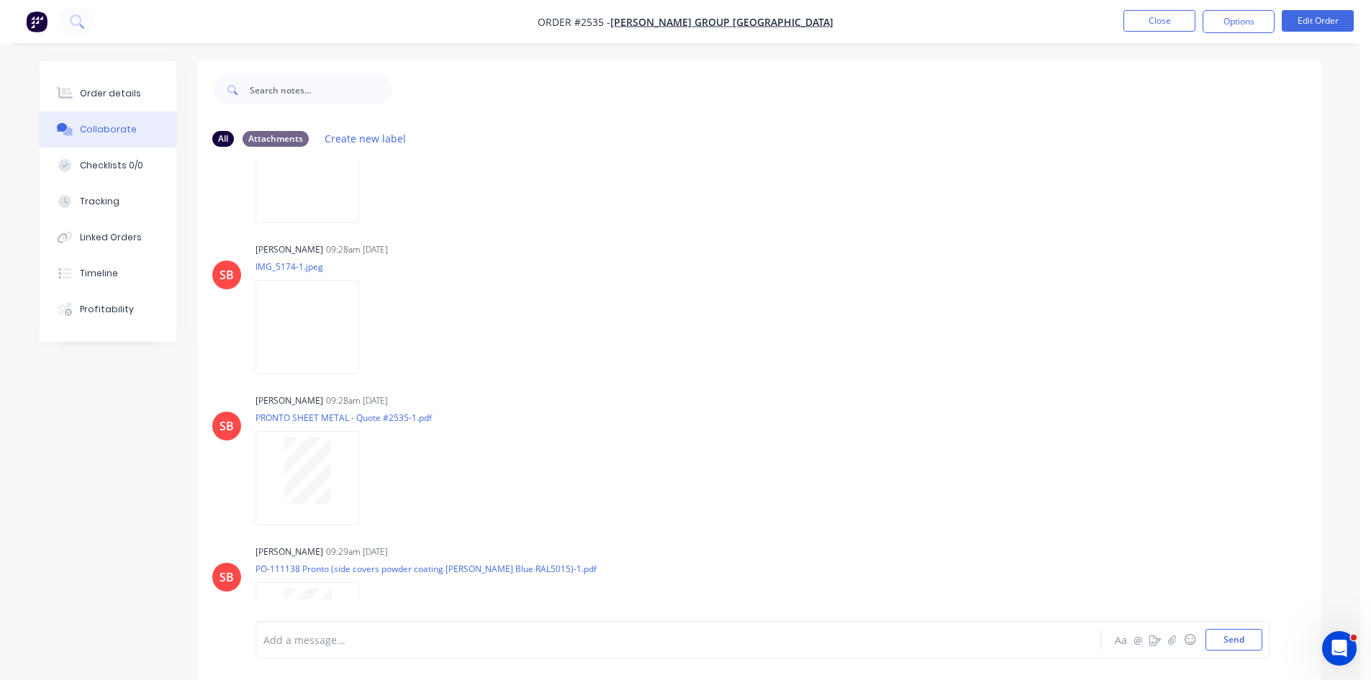
scroll to position [192, 0]
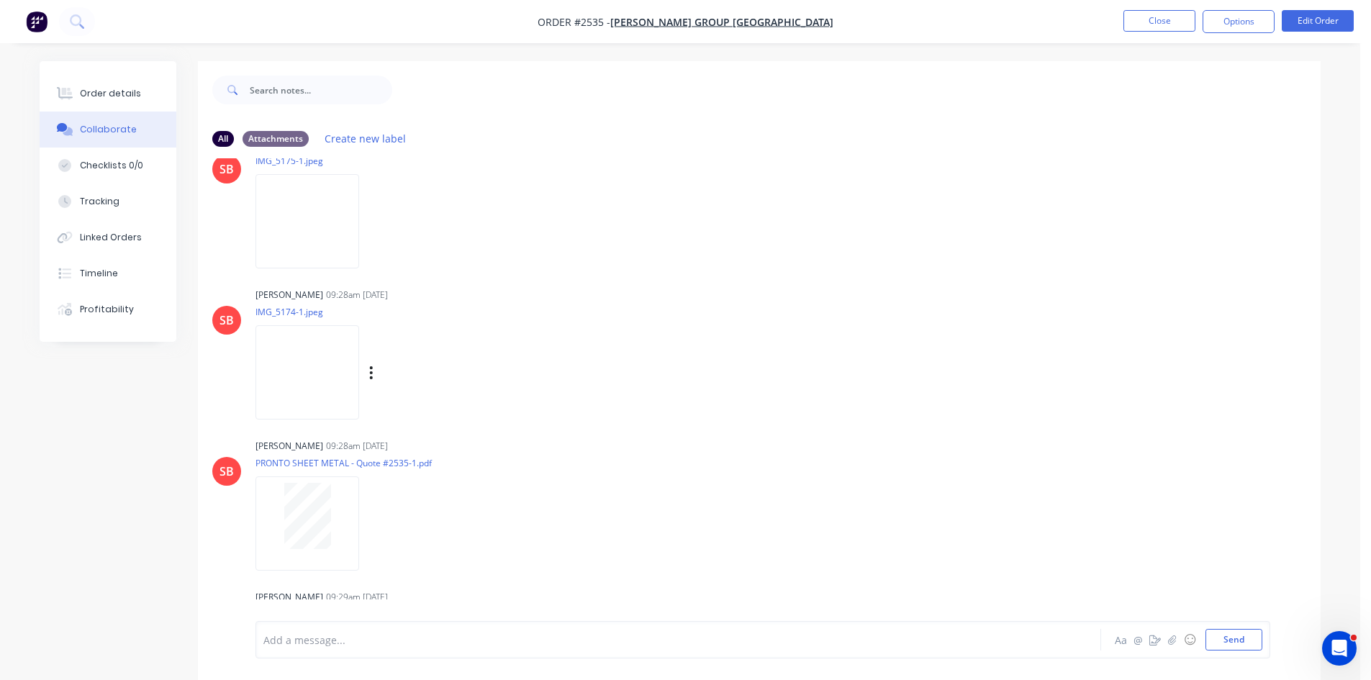
click at [304, 362] on img at bounding box center [308, 372] width 104 height 94
click at [331, 203] on img at bounding box center [308, 221] width 104 height 94
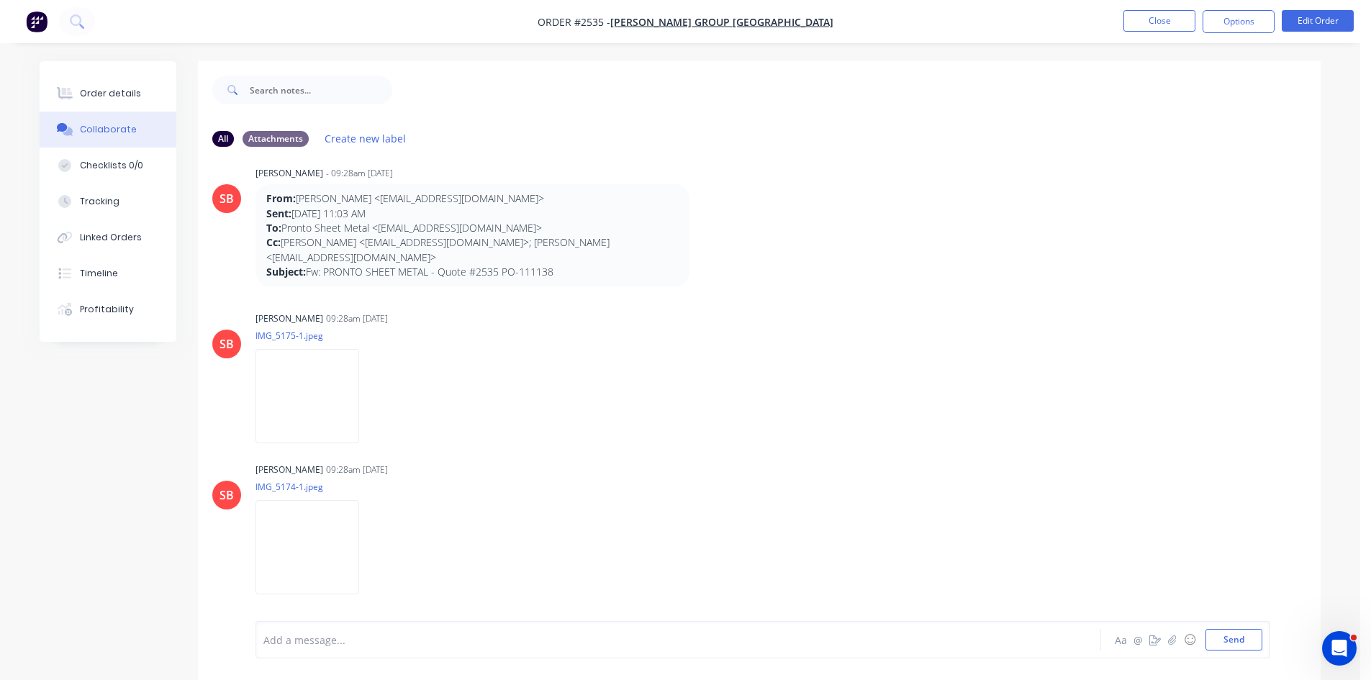
scroll to position [0, 0]
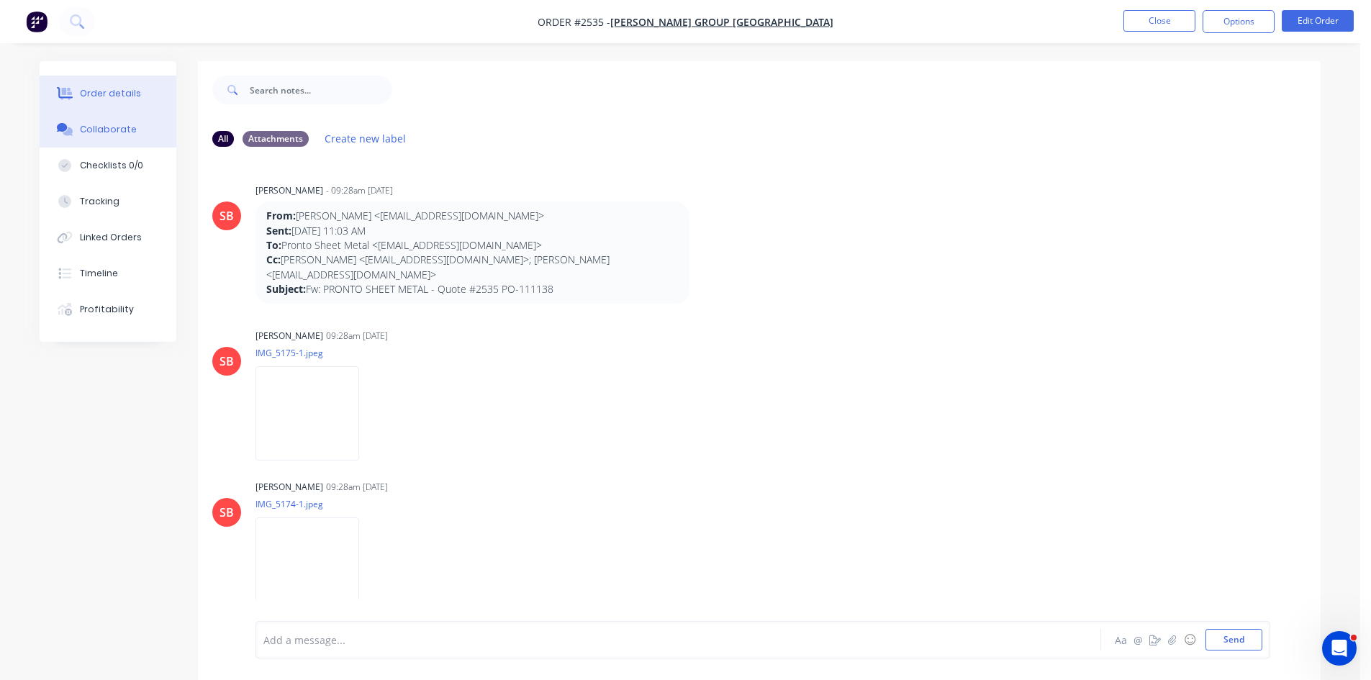
click at [102, 92] on div "Order details" at bounding box center [110, 93] width 61 height 13
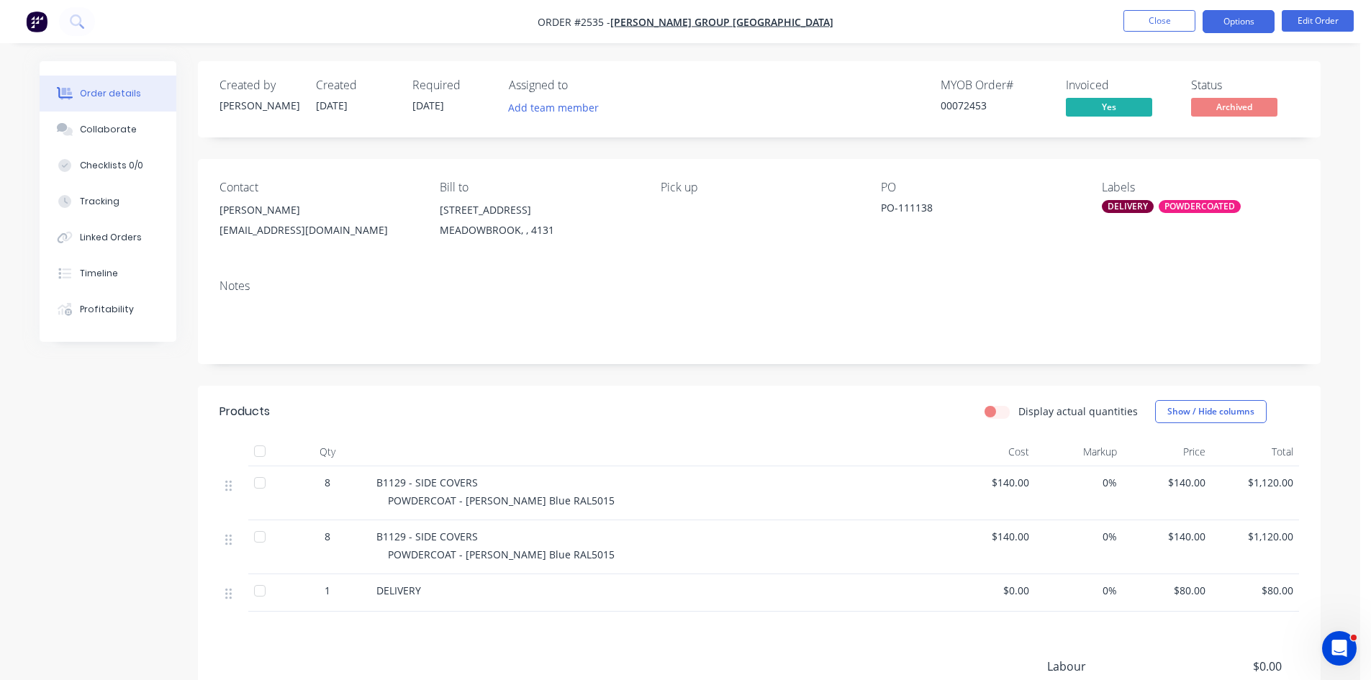
click at [1245, 23] on button "Options" at bounding box center [1239, 21] width 72 height 23
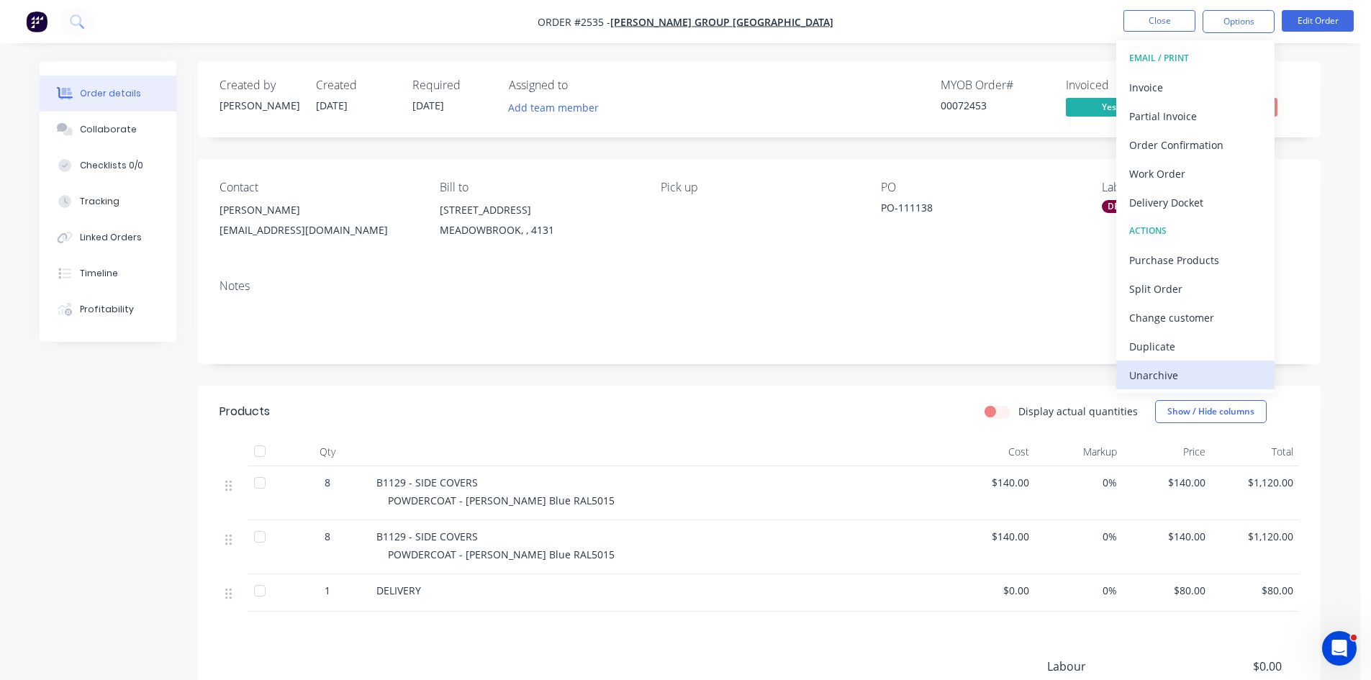
click at [1148, 372] on div "Unarchive" at bounding box center [1195, 375] width 132 height 21
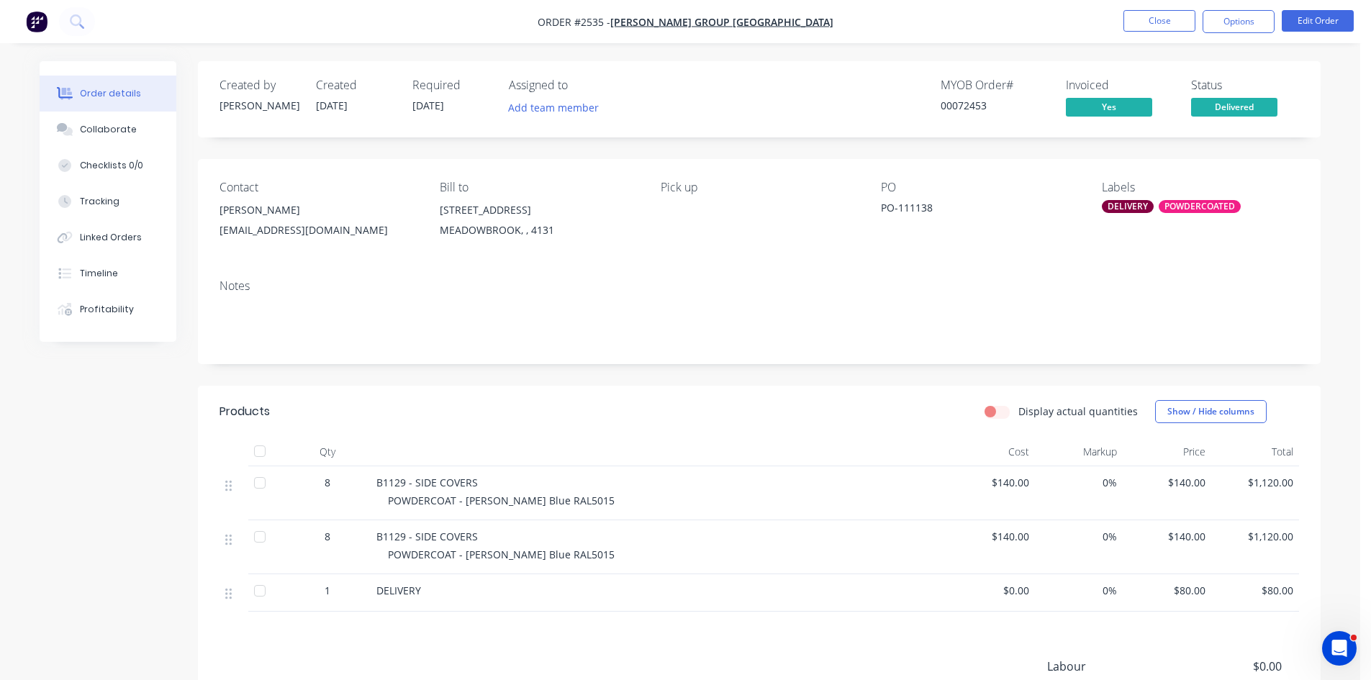
click at [1247, 100] on span "Delivered" at bounding box center [1234, 107] width 86 height 18
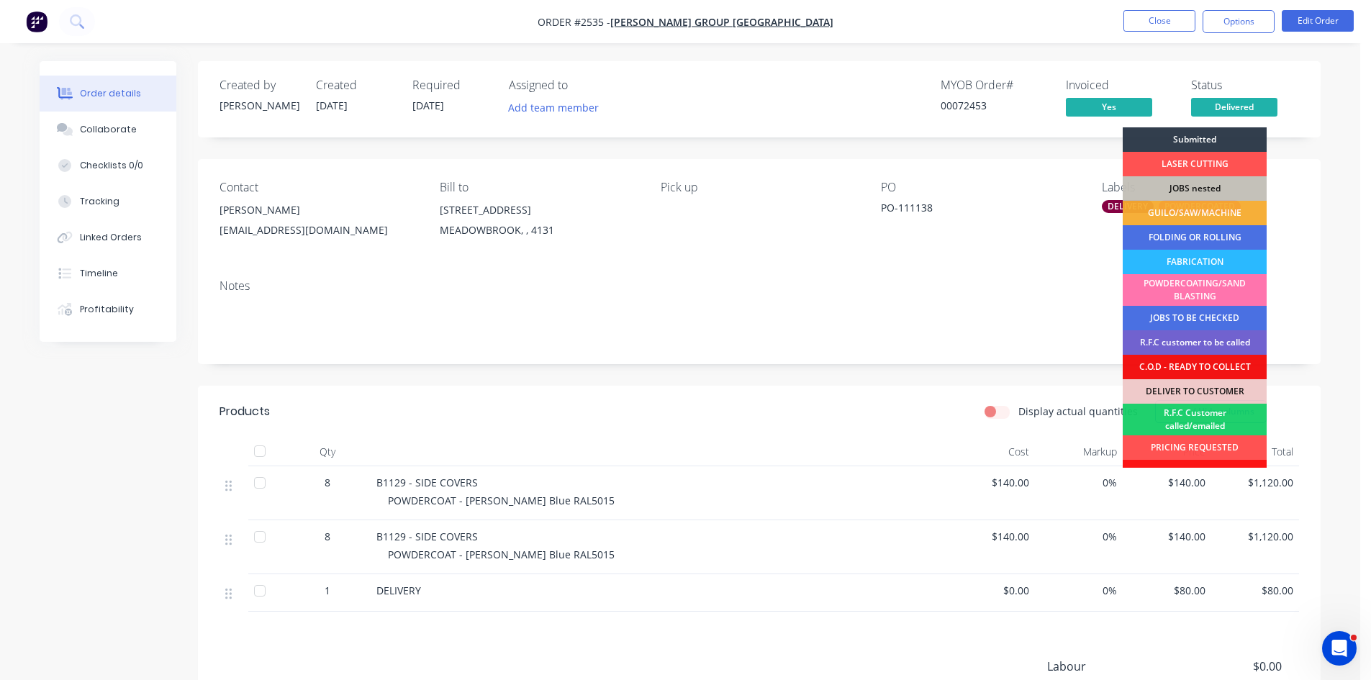
click at [1196, 289] on div "POWDERCOATING/SAND BLASTING" at bounding box center [1195, 290] width 144 height 32
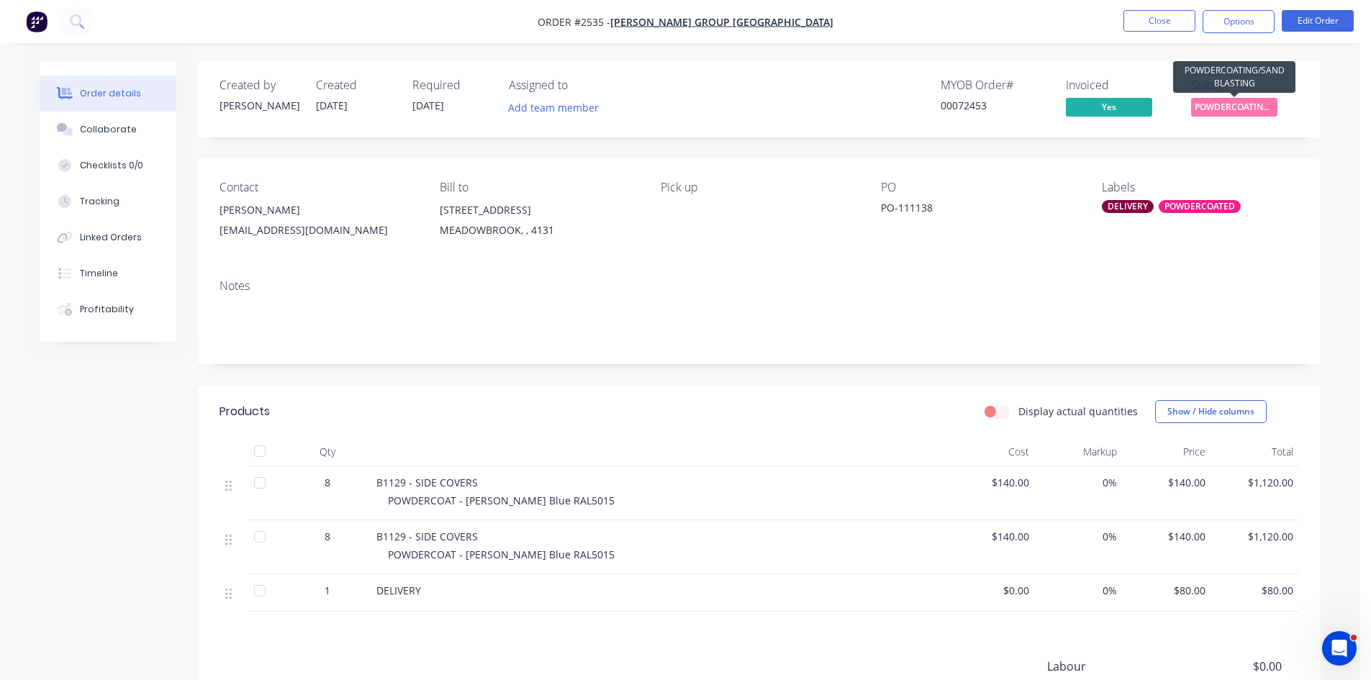
click at [1232, 106] on span "POWDERCOATING/S..." at bounding box center [1234, 107] width 86 height 18
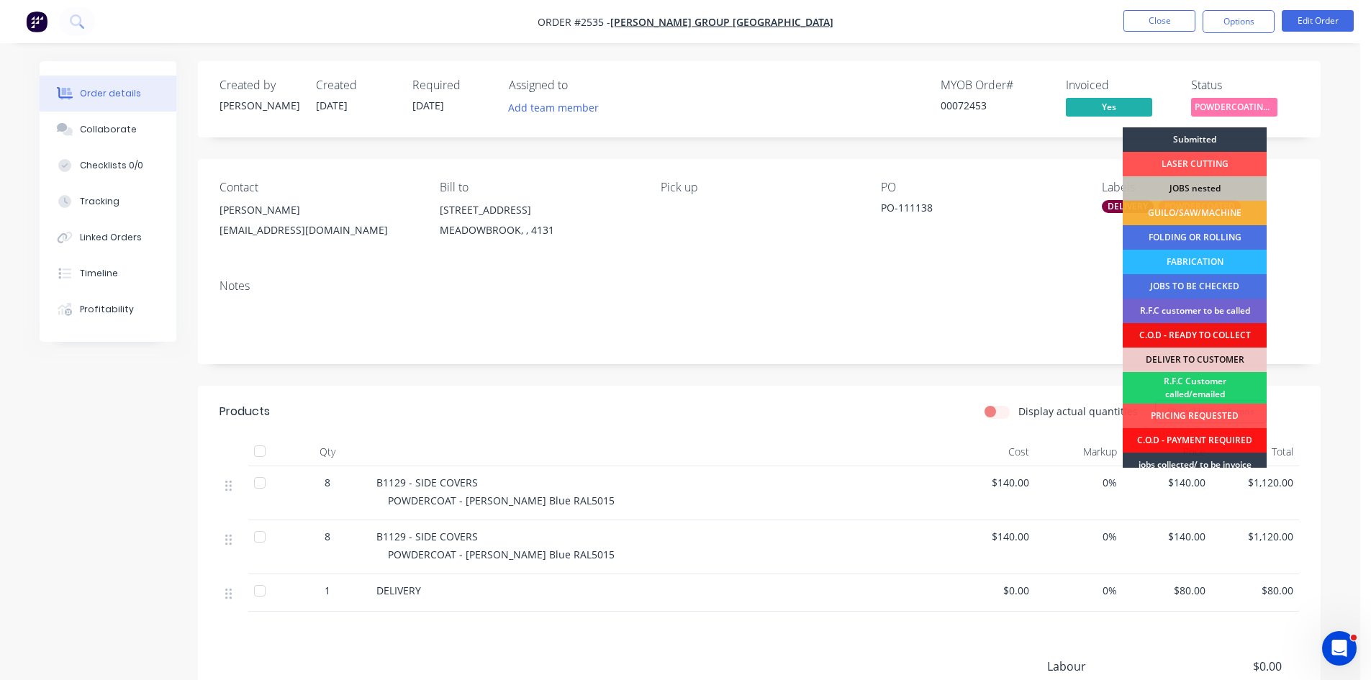
click at [994, 268] on div "Notes" at bounding box center [759, 316] width 1123 height 96
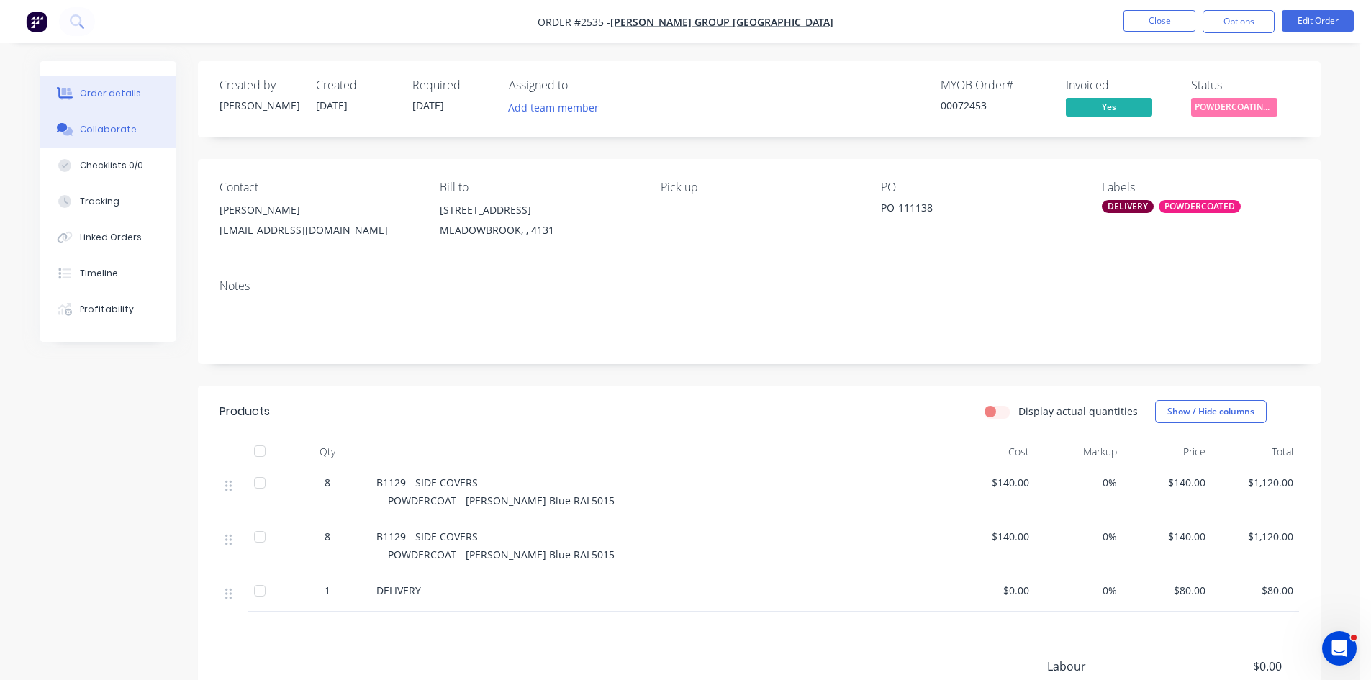
click at [114, 130] on div "Collaborate" at bounding box center [108, 129] width 57 height 13
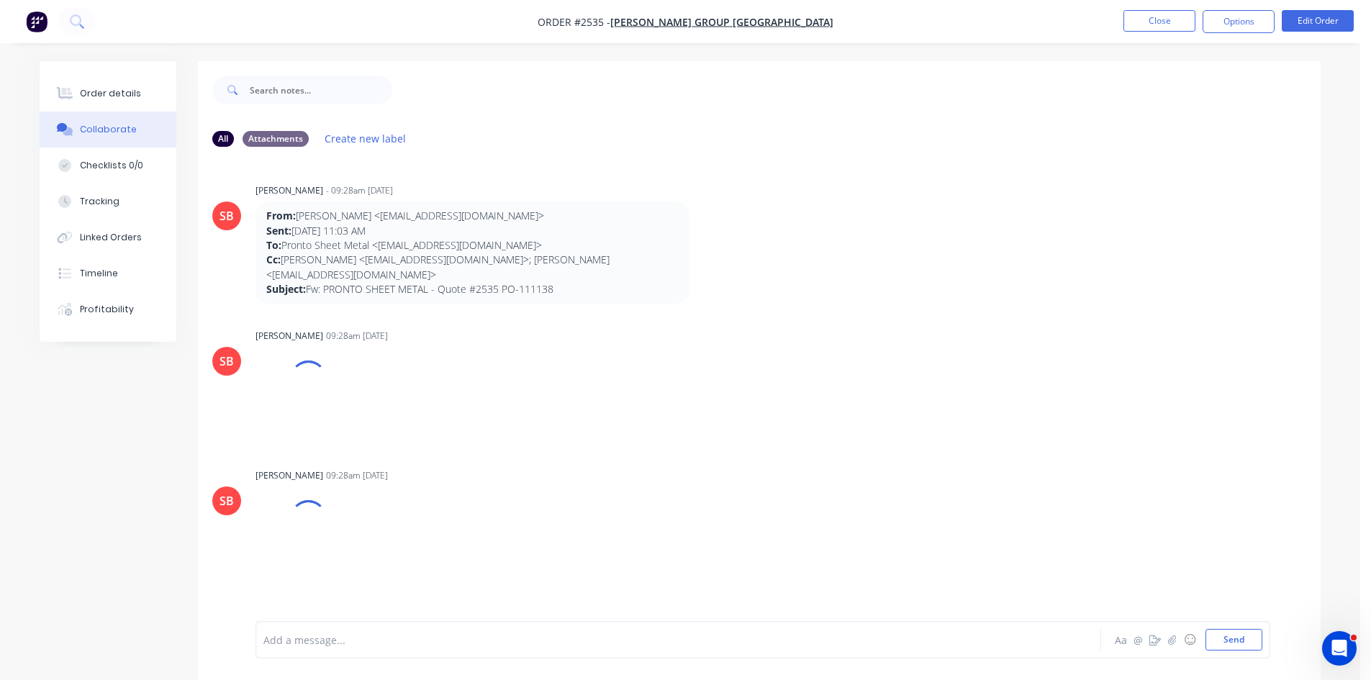
click at [346, 636] on div at bounding box center [638, 640] width 749 height 15
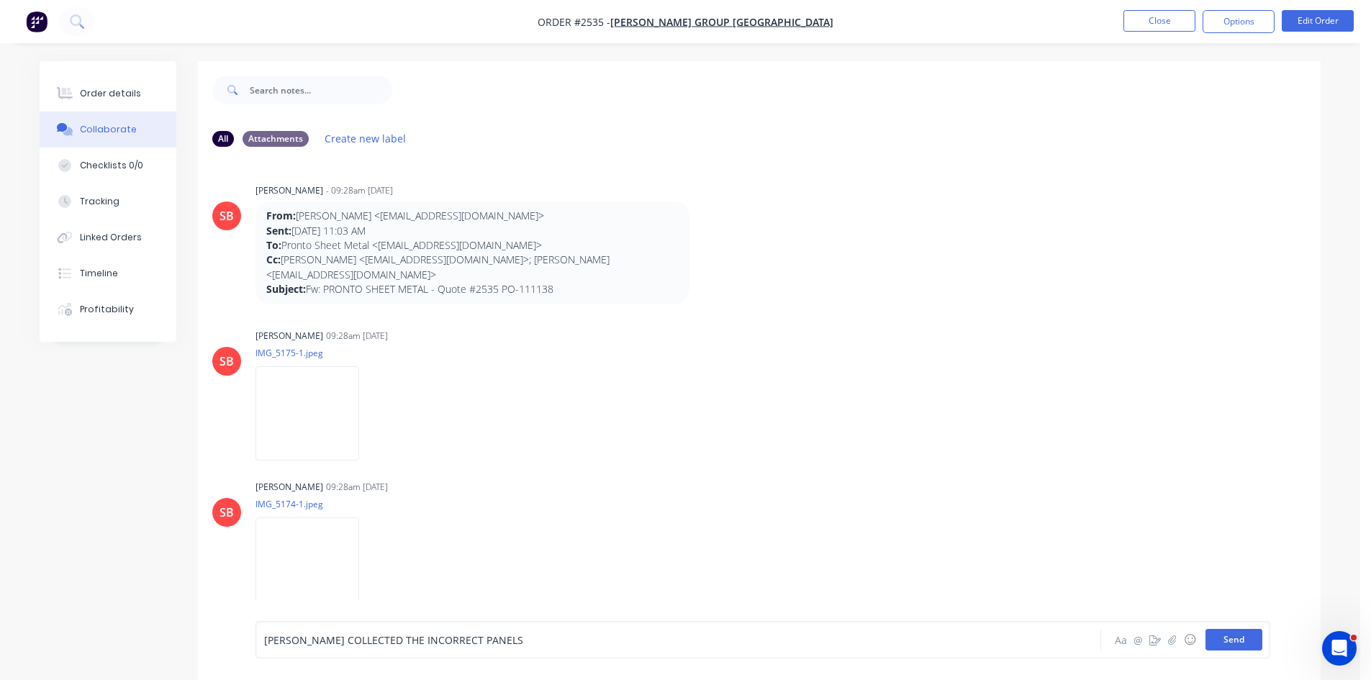
click at [1241, 639] on button "Send" at bounding box center [1234, 640] width 57 height 22
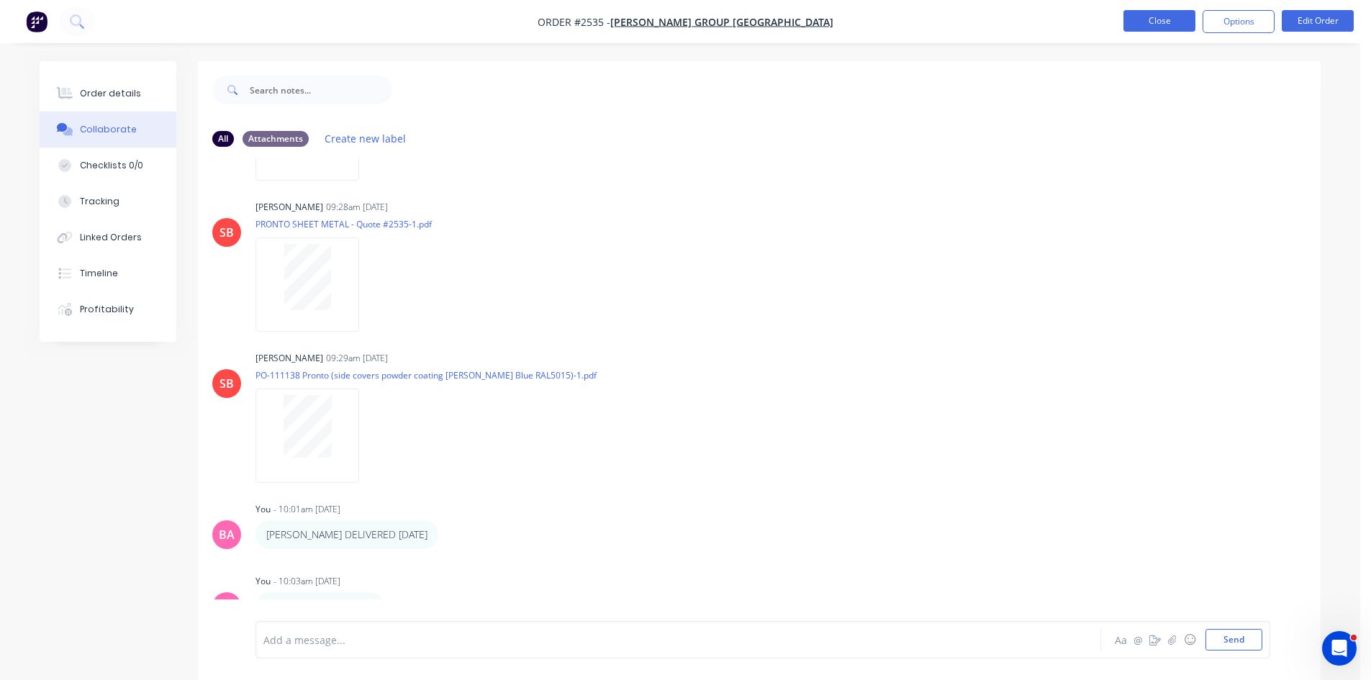
click at [1145, 21] on button "Close" at bounding box center [1160, 21] width 72 height 22
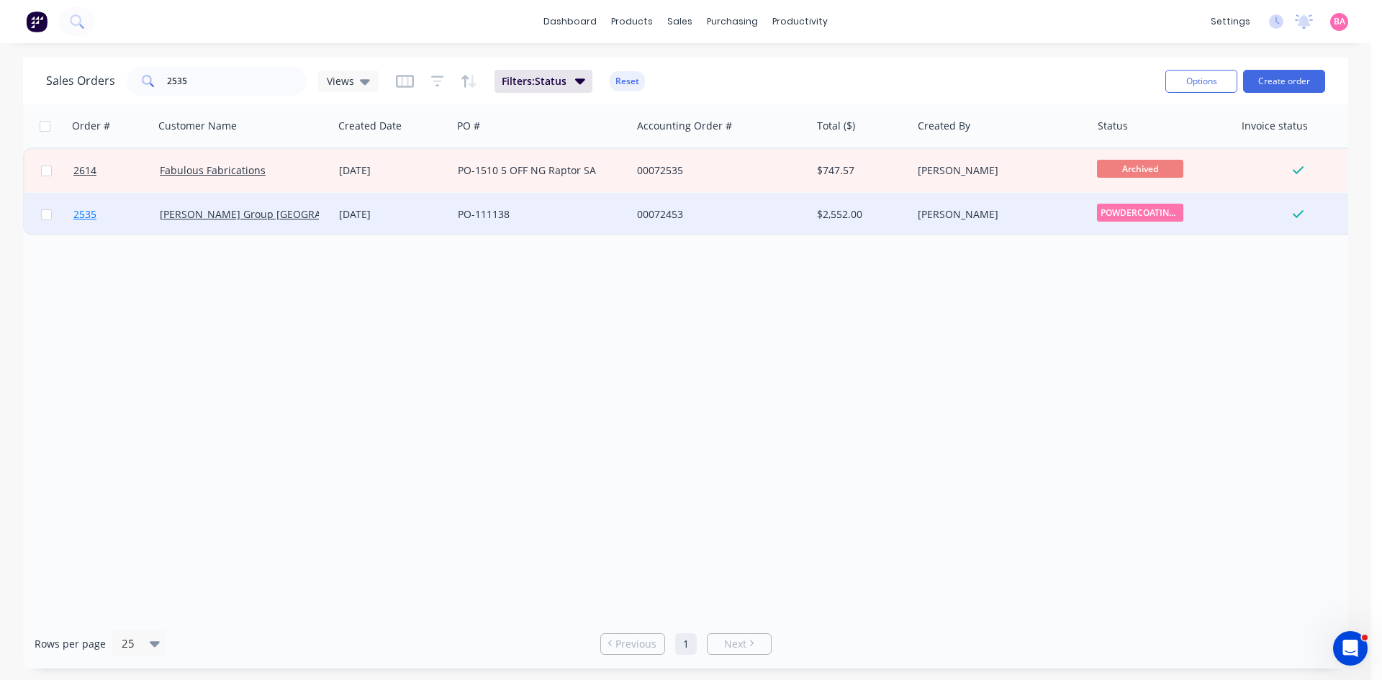
click at [81, 214] on span "2535" at bounding box center [84, 214] width 23 height 14
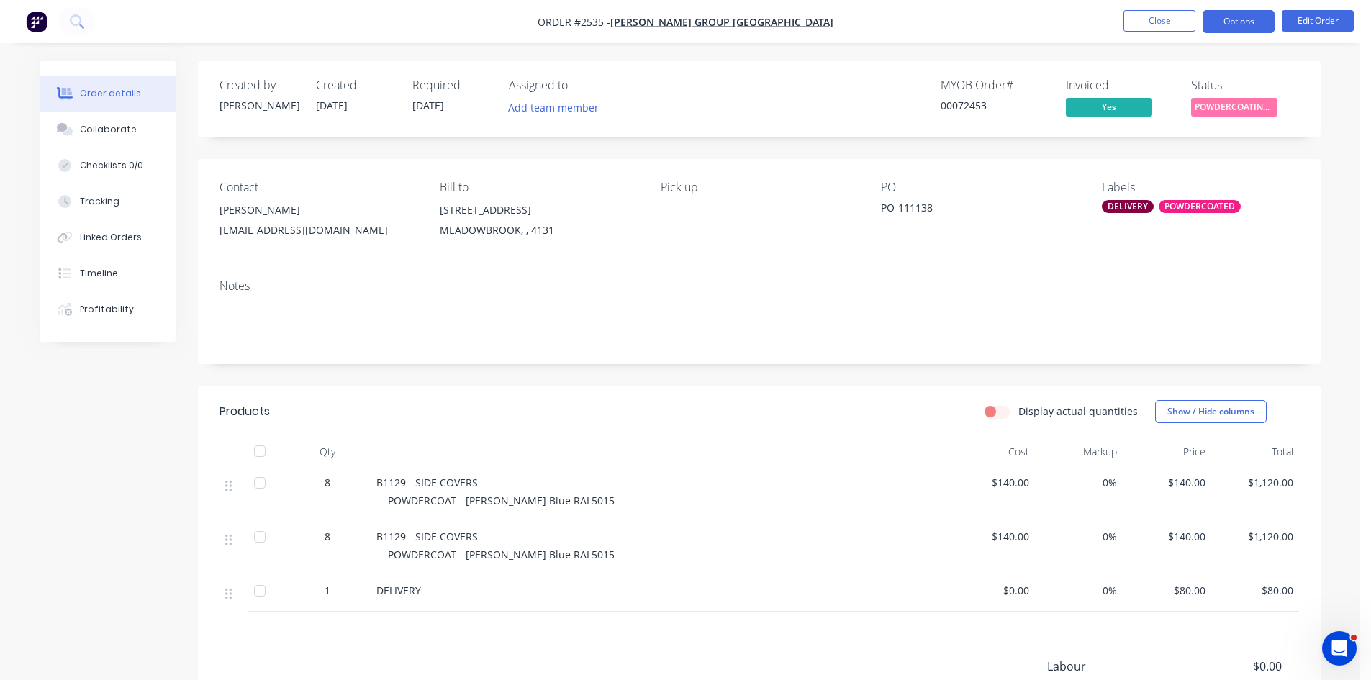
click at [1239, 22] on button "Options" at bounding box center [1239, 21] width 72 height 23
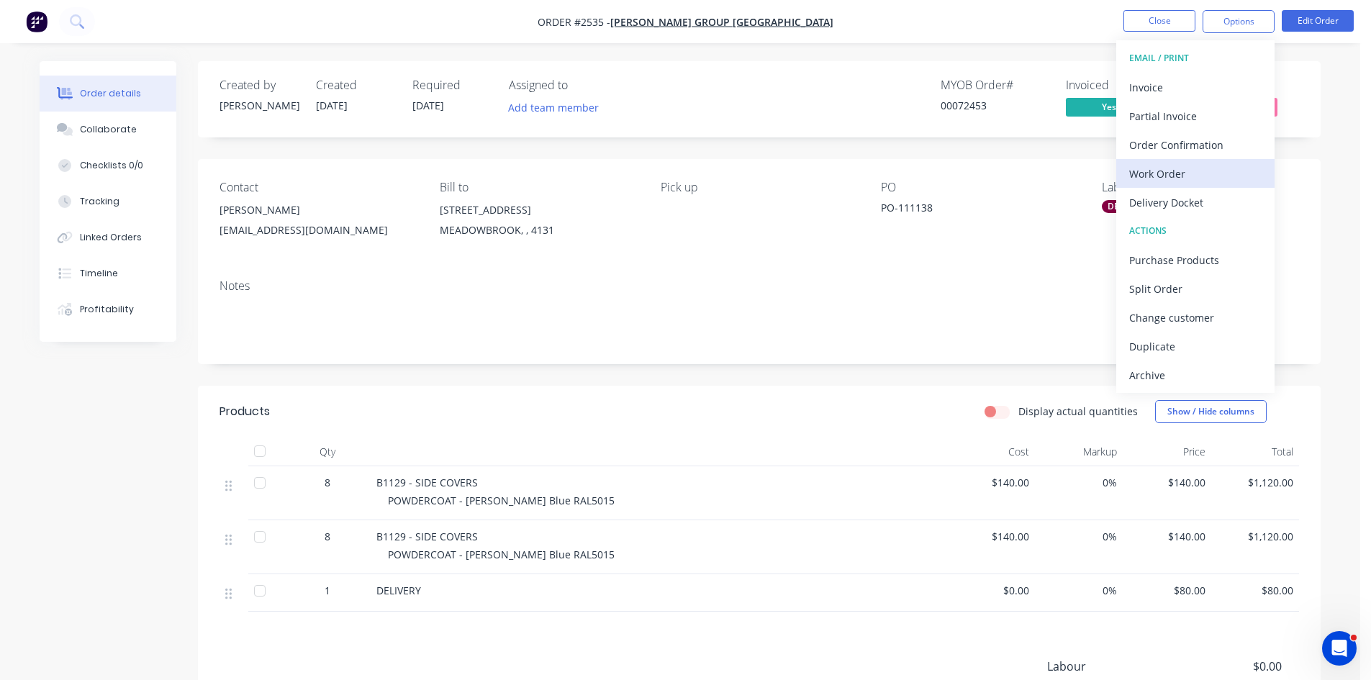
click at [1186, 173] on div "Work Order" at bounding box center [1195, 173] width 132 height 21
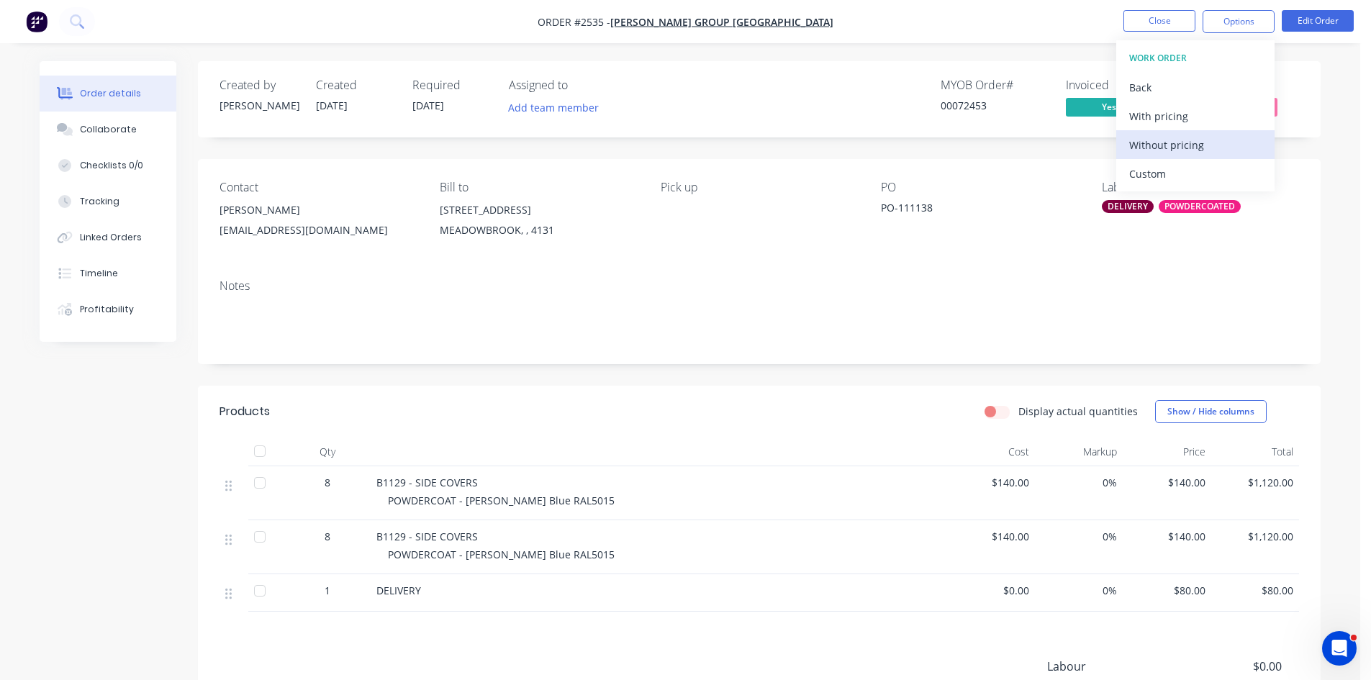
click at [1166, 145] on div "Without pricing" at bounding box center [1195, 145] width 132 height 21
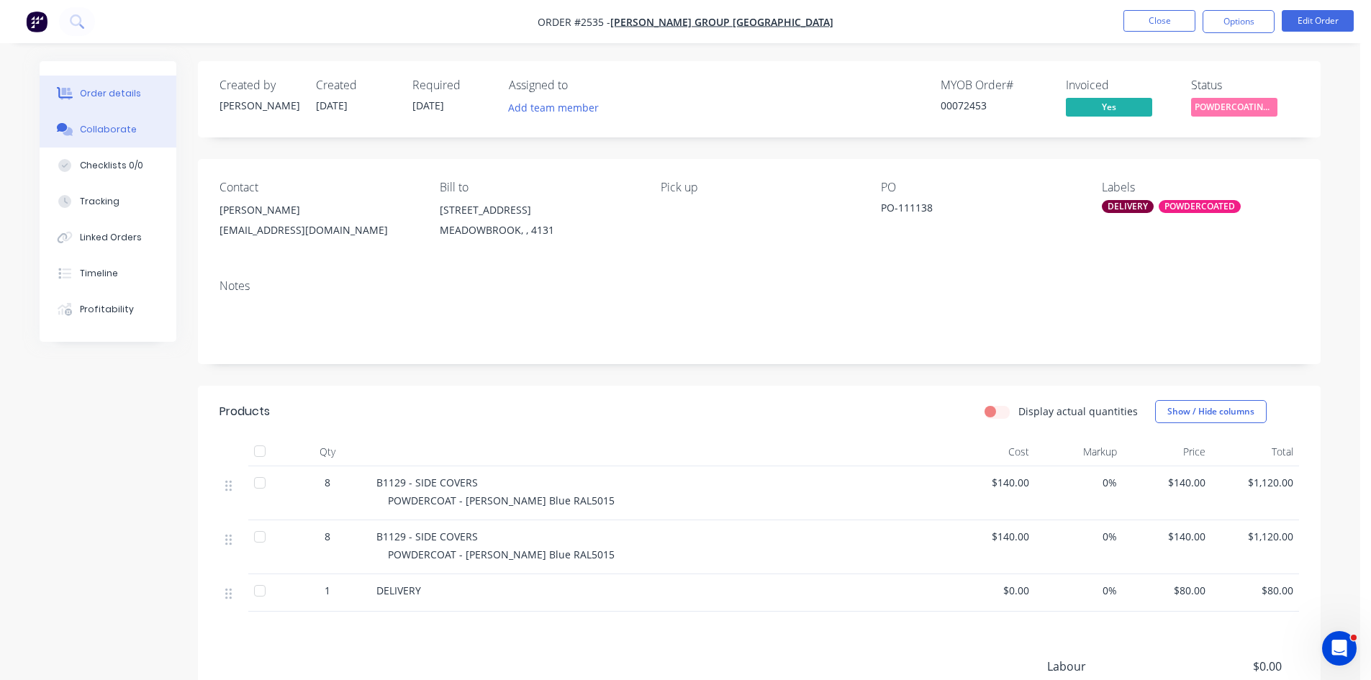
click at [100, 129] on div "Collaborate" at bounding box center [108, 129] width 57 height 13
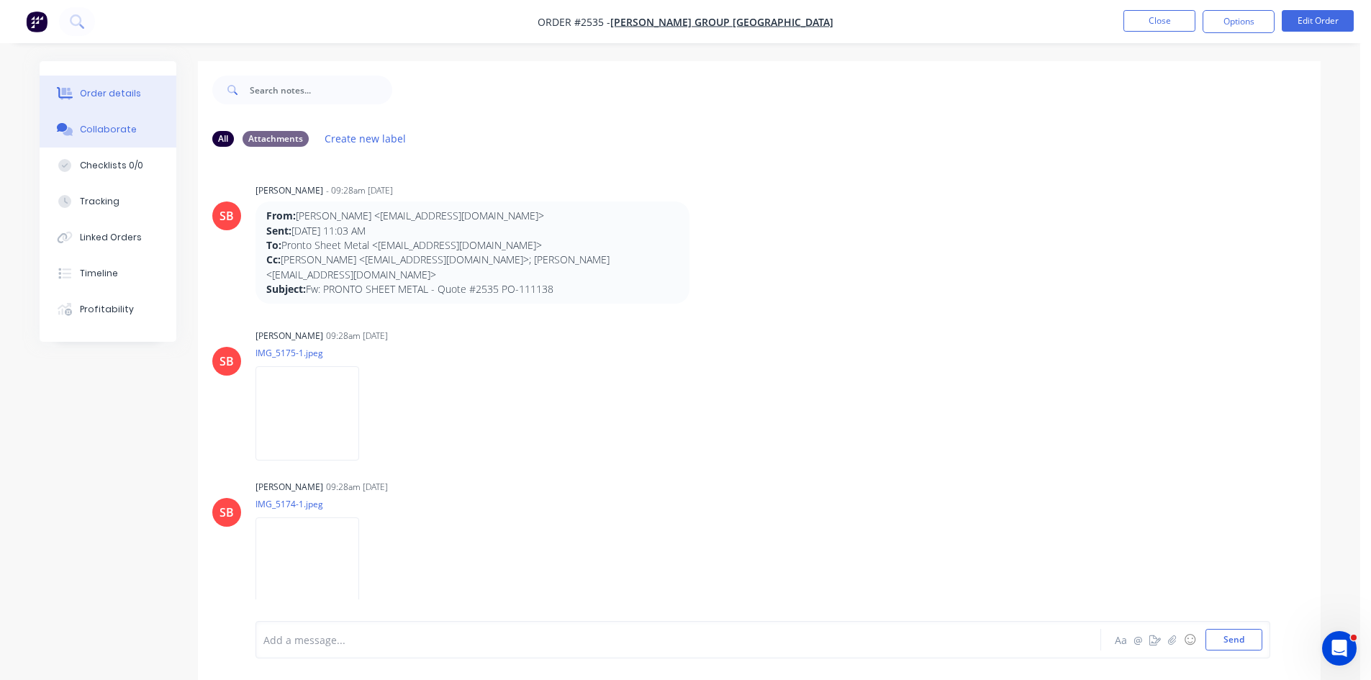
click at [112, 92] on div "Order details" at bounding box center [110, 93] width 61 height 13
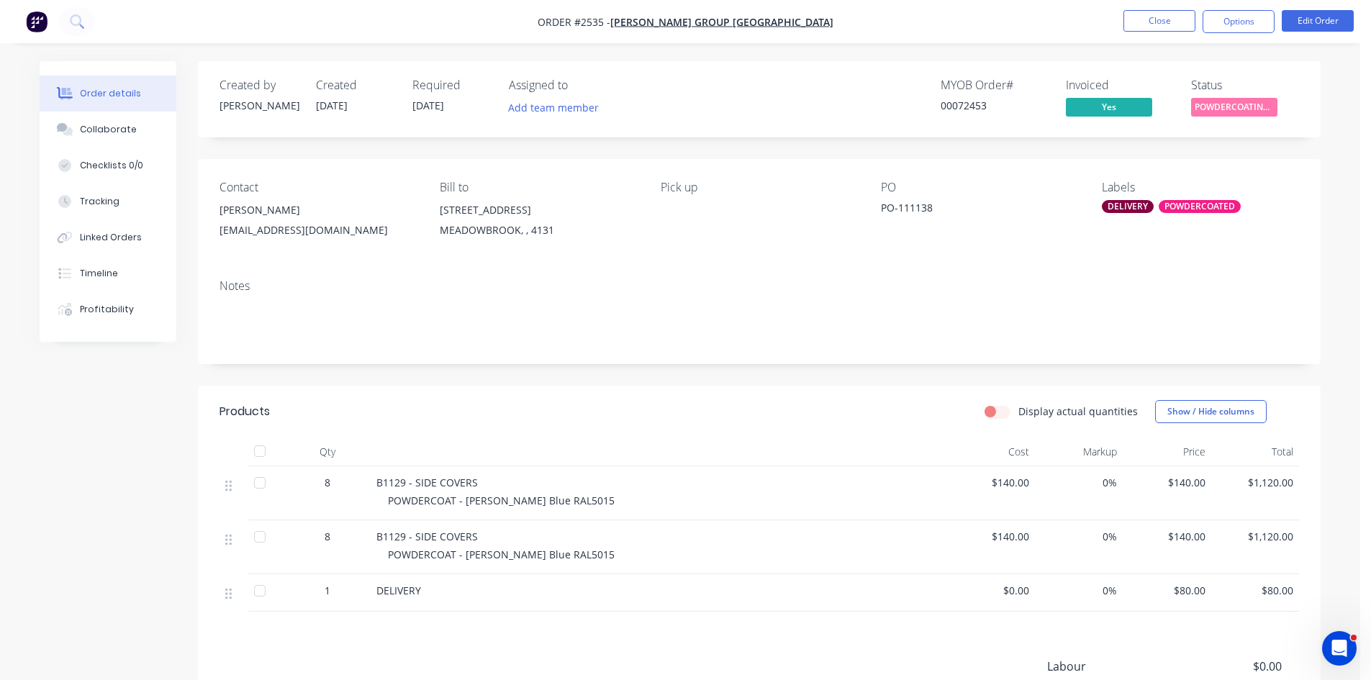
click at [322, 225] on div "srudas@bradburygroupaustralia.com.au" at bounding box center [318, 230] width 197 height 20
click at [376, 242] on div "SRUTHI DASARI srudas@bradburygroupaustralia.com.au" at bounding box center [318, 223] width 197 height 46
drag, startPoint x: 410, startPoint y: 226, endPoint x: 222, endPoint y: 230, distance: 188.7
click at [222, 230] on div "srudas@bradburygroupaustralia.com.au" at bounding box center [318, 230] width 197 height 20
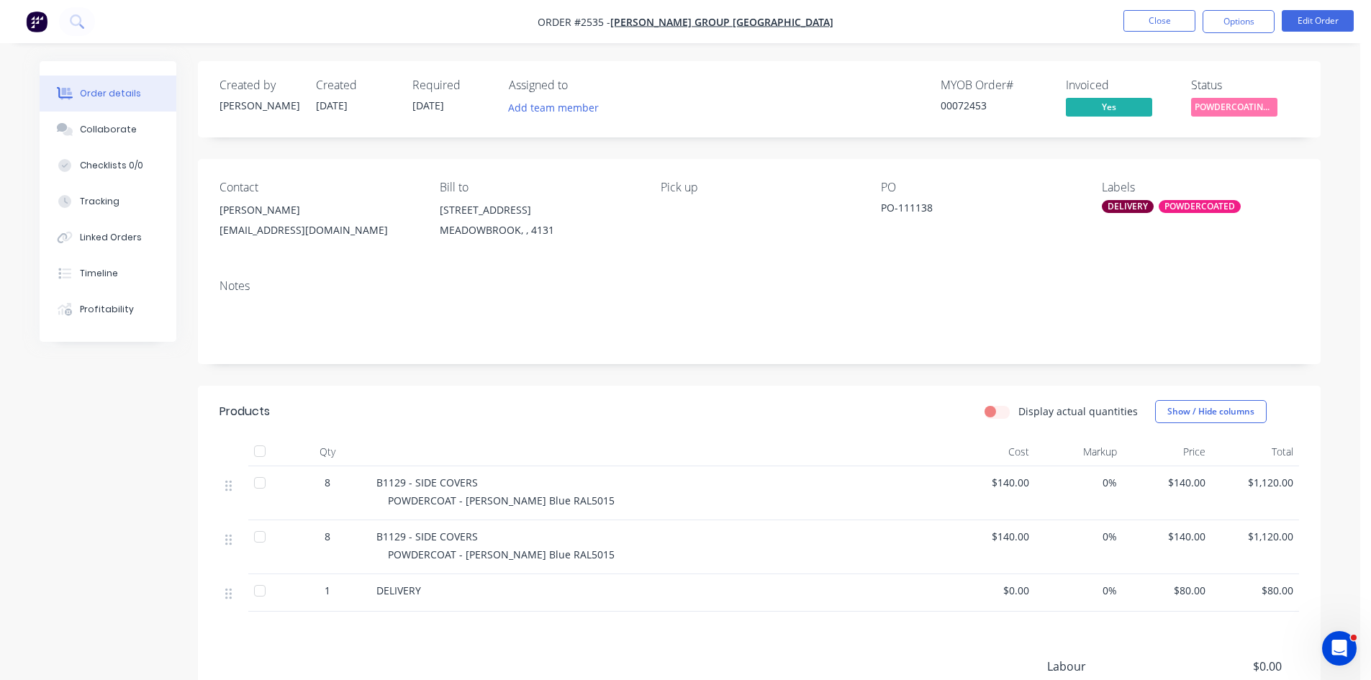
copy div "srudas@bradburygroupaustralia.com.au"
click at [1156, 22] on button "Close" at bounding box center [1160, 21] width 72 height 22
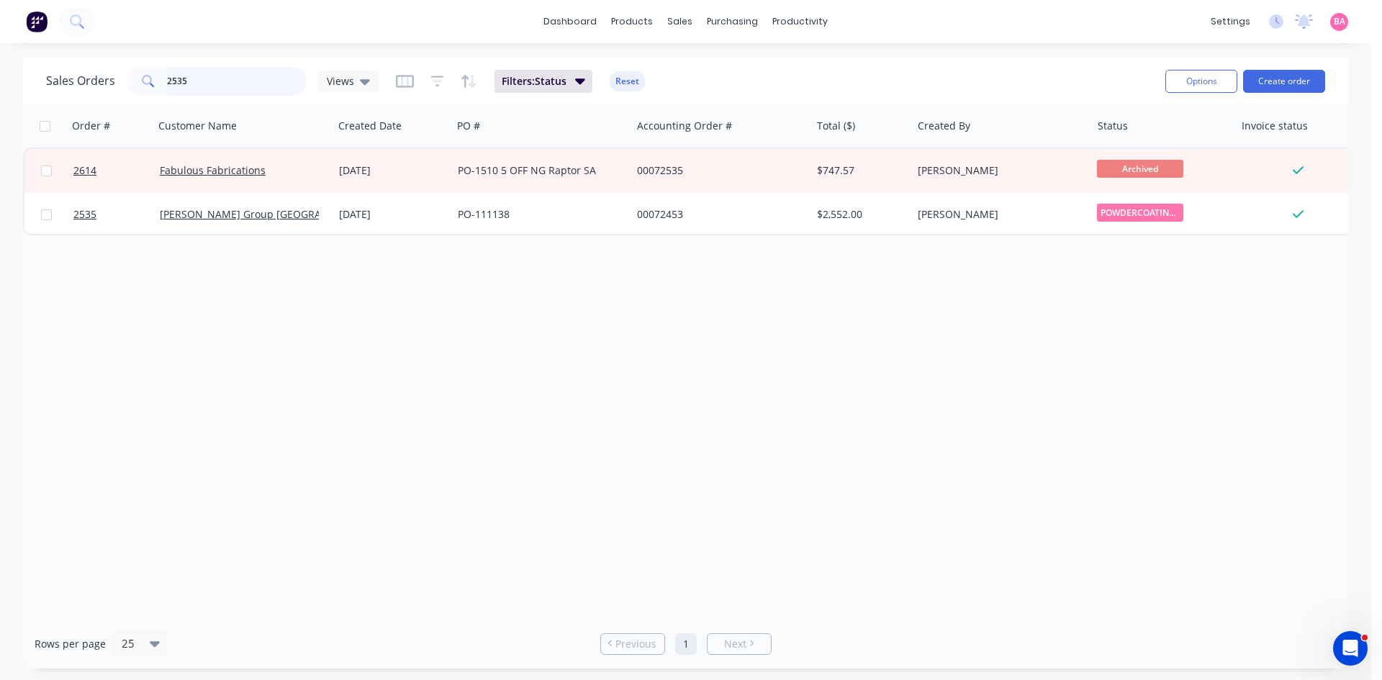
drag, startPoint x: 209, startPoint y: 71, endPoint x: -100, endPoint y: 46, distance: 310.6
click at [0, 46] on html "dashboard products sales purchasing productivity dashboard products Product Cat…" at bounding box center [691, 340] width 1382 height 680
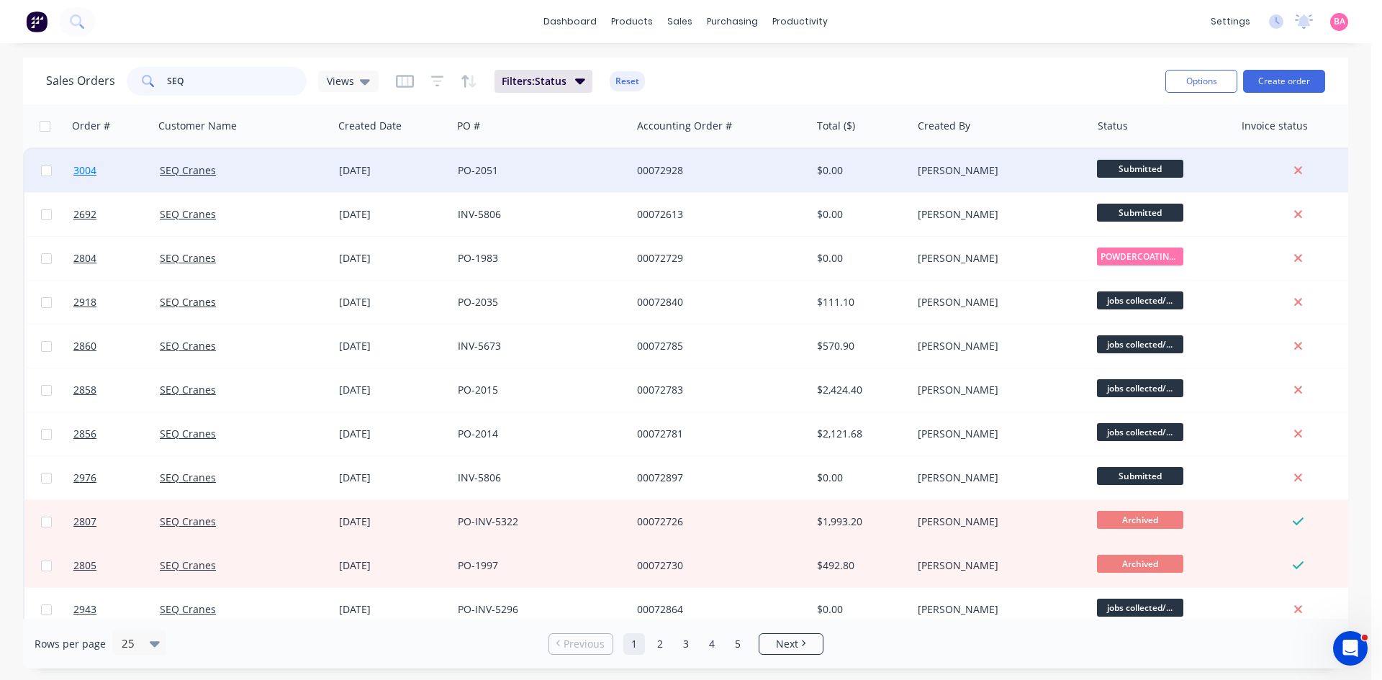
type input "SEQ"
click at [78, 170] on span "3004" at bounding box center [84, 170] width 23 height 14
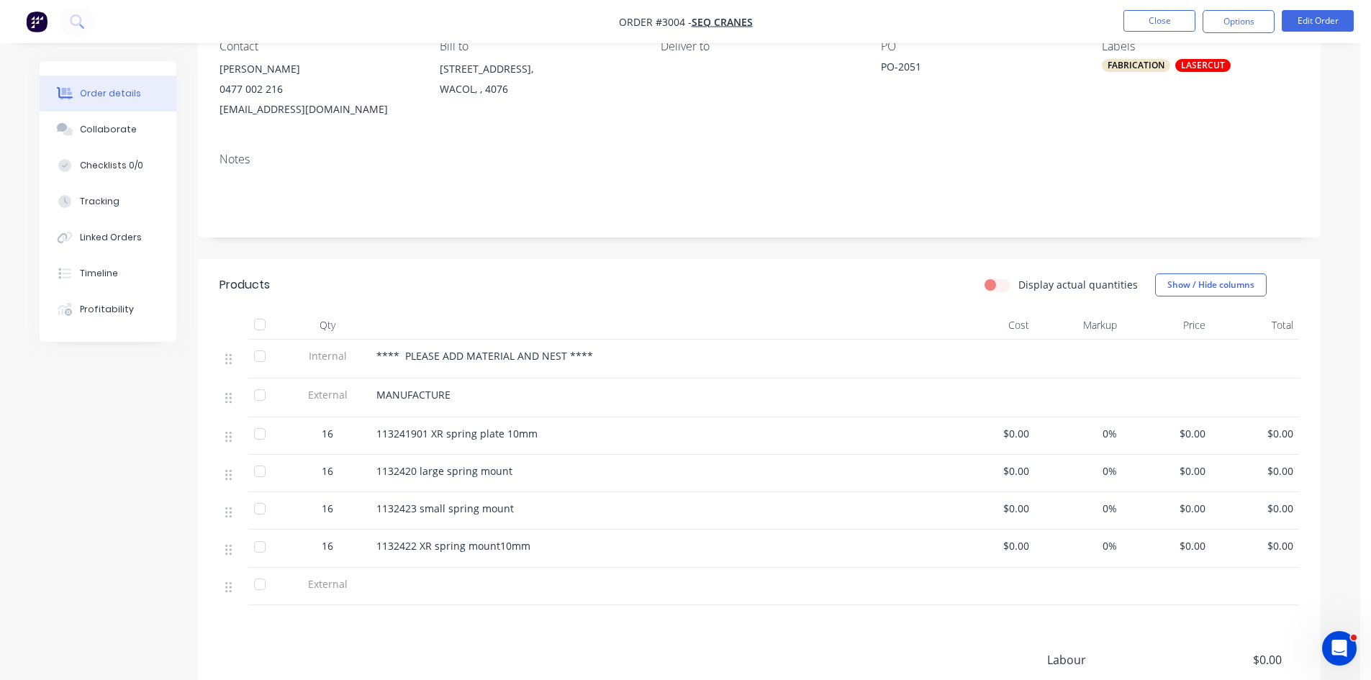
scroll to position [144, 0]
click at [97, 124] on div "Collaborate" at bounding box center [108, 129] width 57 height 13
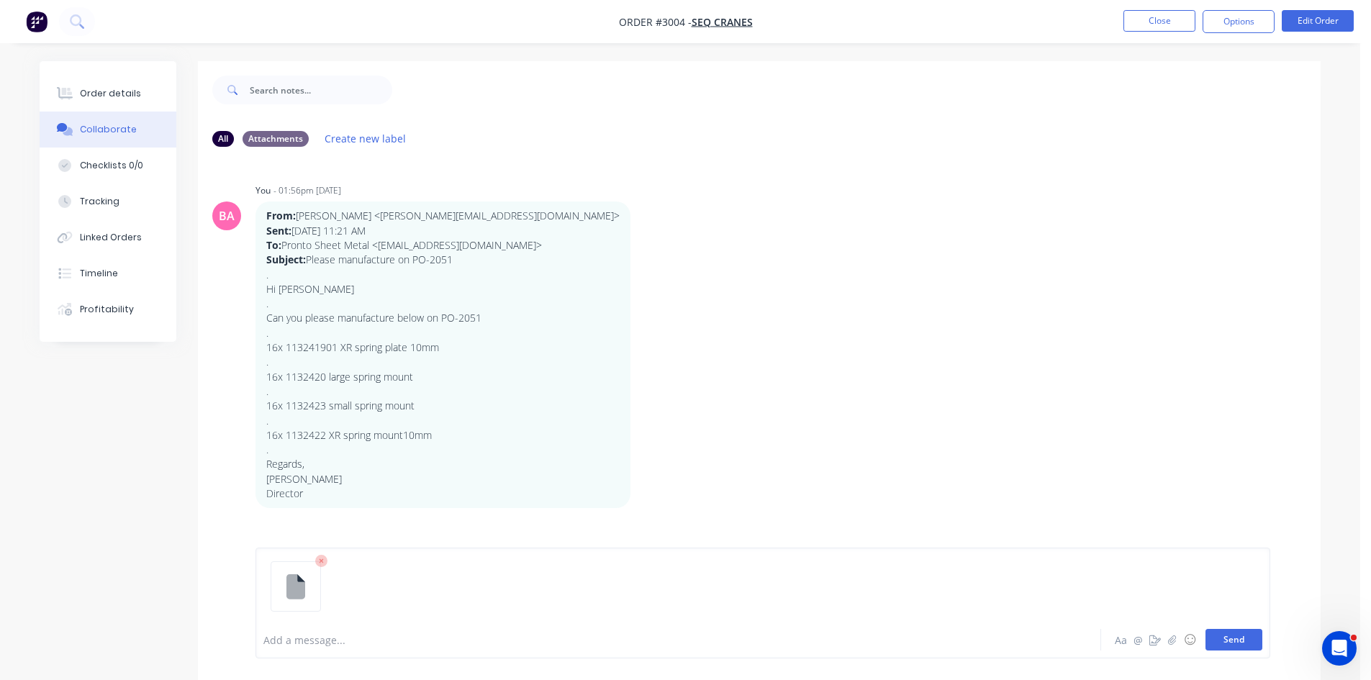
click at [1225, 636] on button "Send" at bounding box center [1234, 640] width 57 height 22
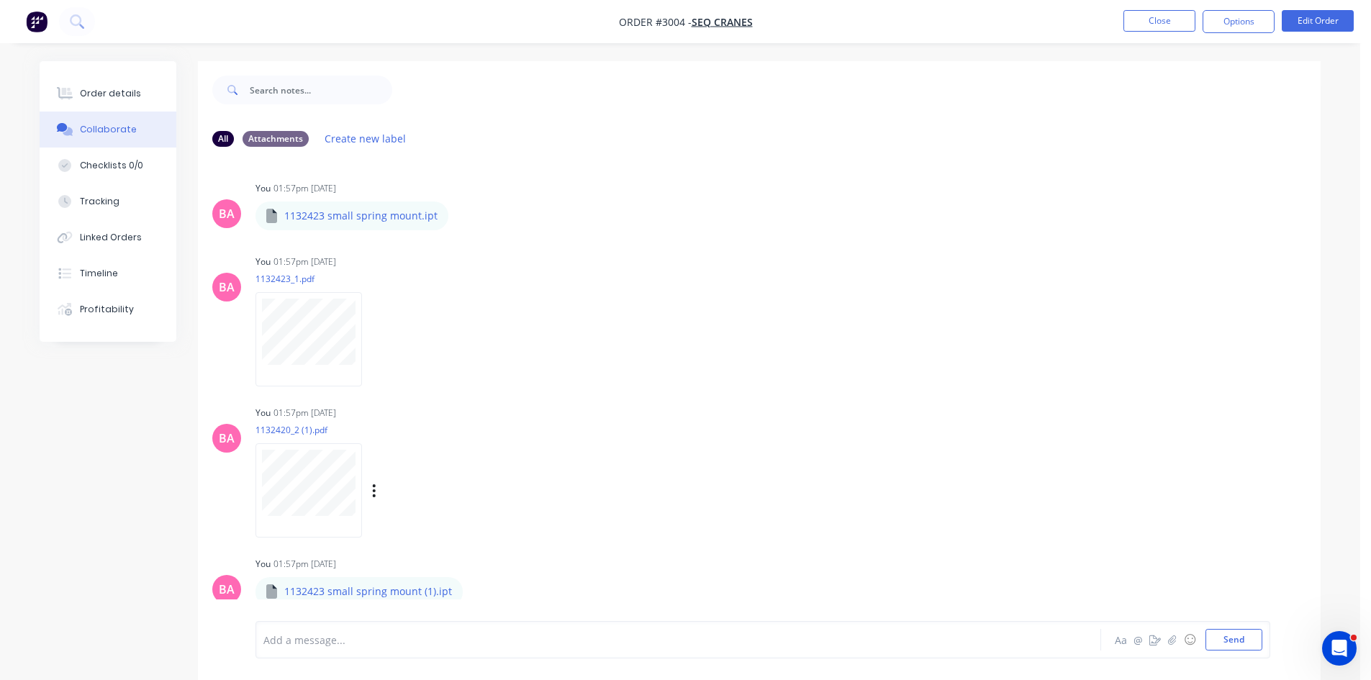
scroll to position [559, 0]
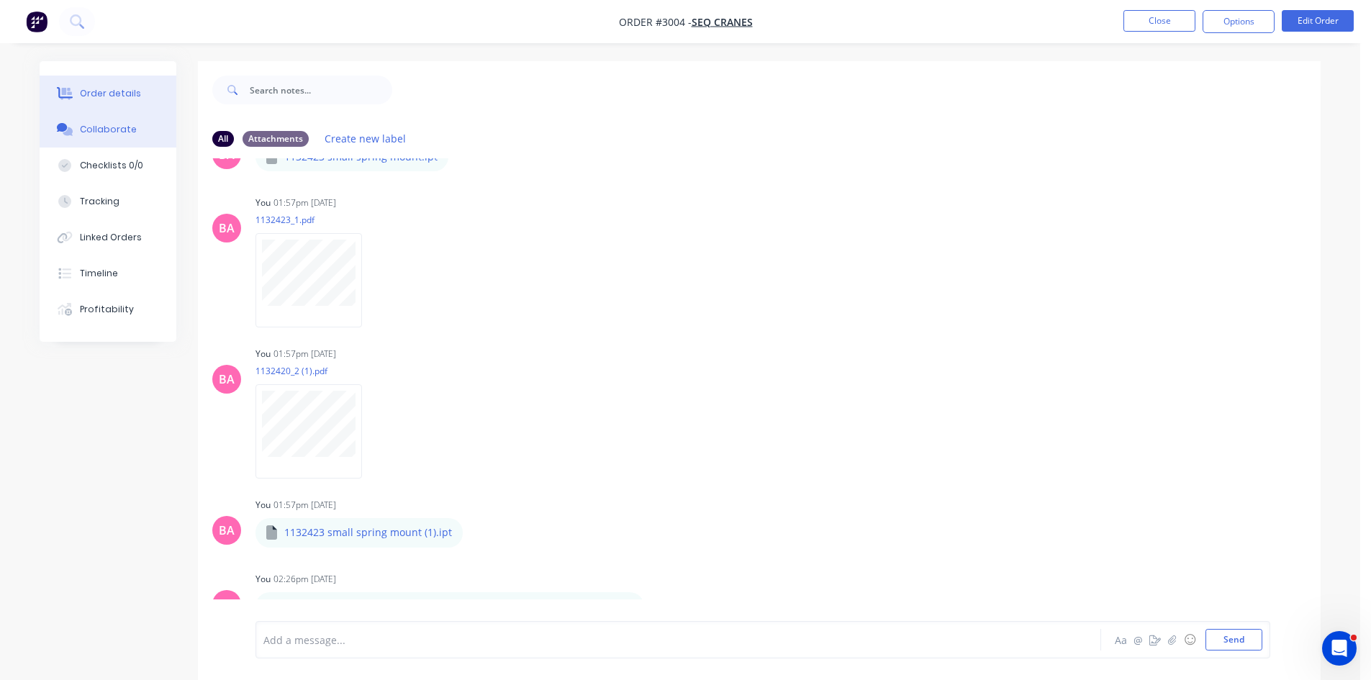
click at [139, 91] on button "Order details" at bounding box center [108, 94] width 137 height 36
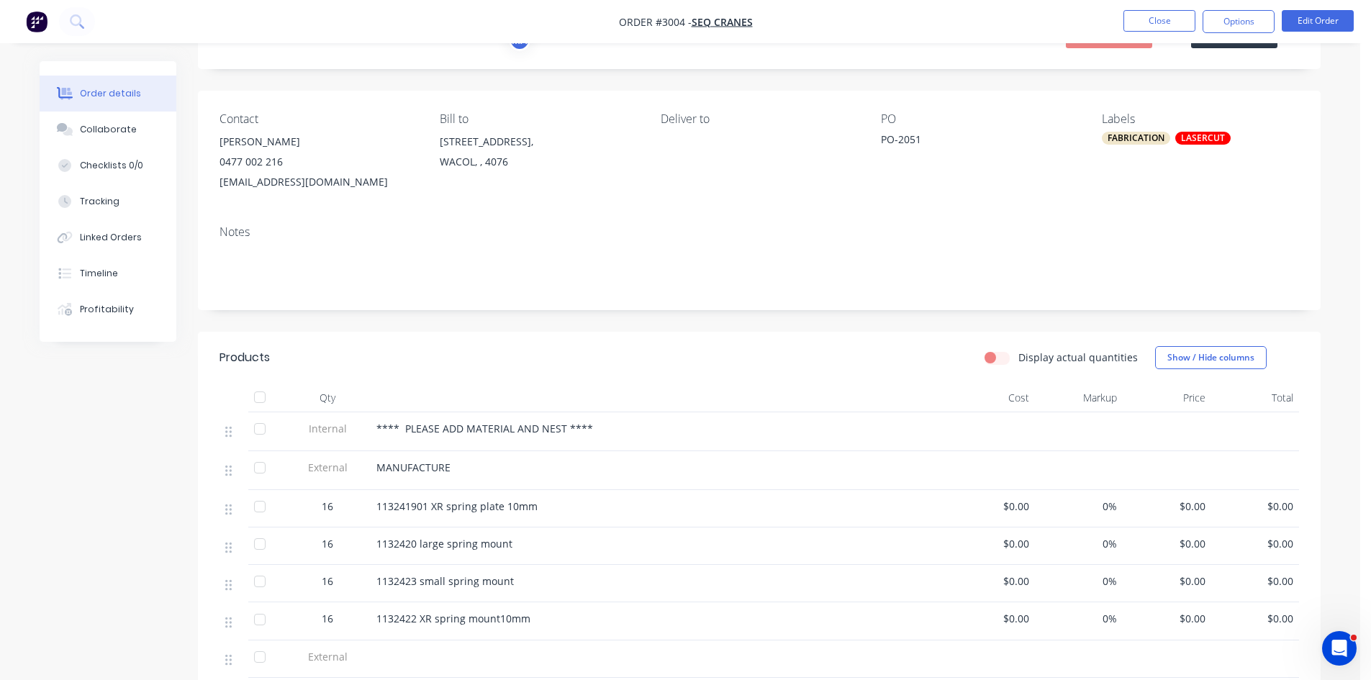
scroll to position [96, 0]
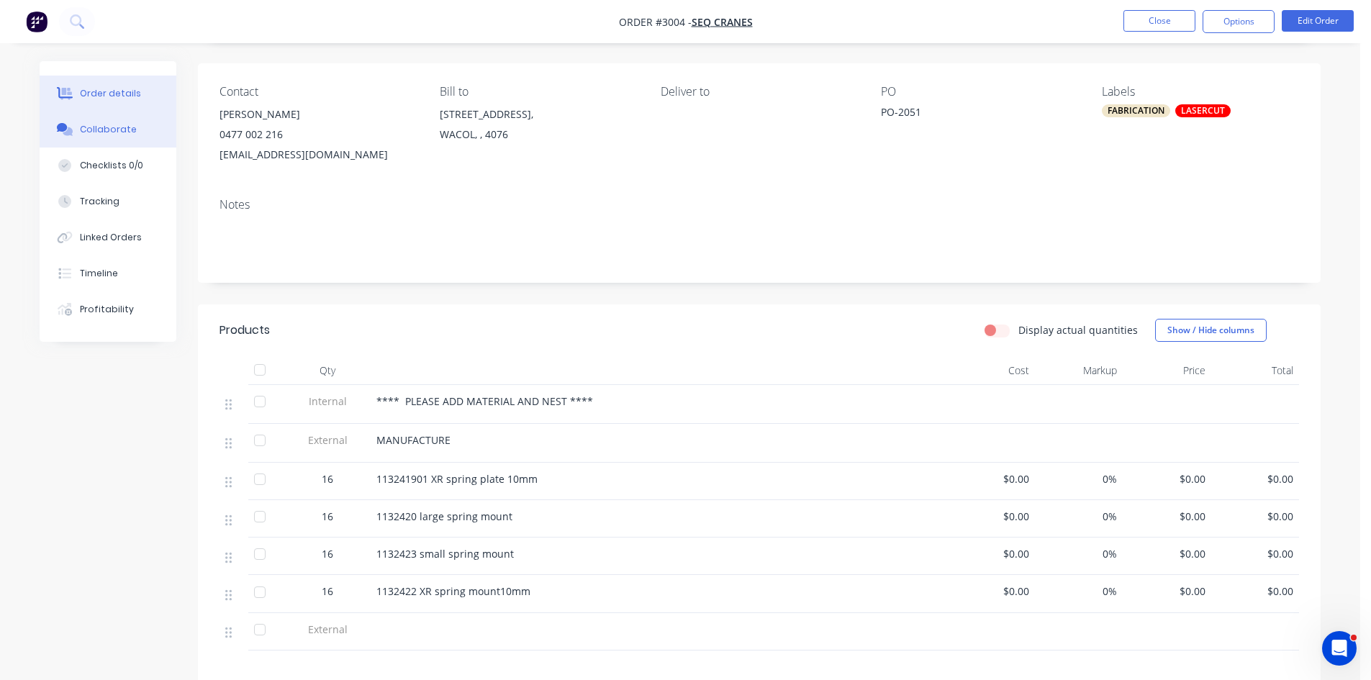
click at [96, 127] on div "Collaborate" at bounding box center [108, 129] width 57 height 13
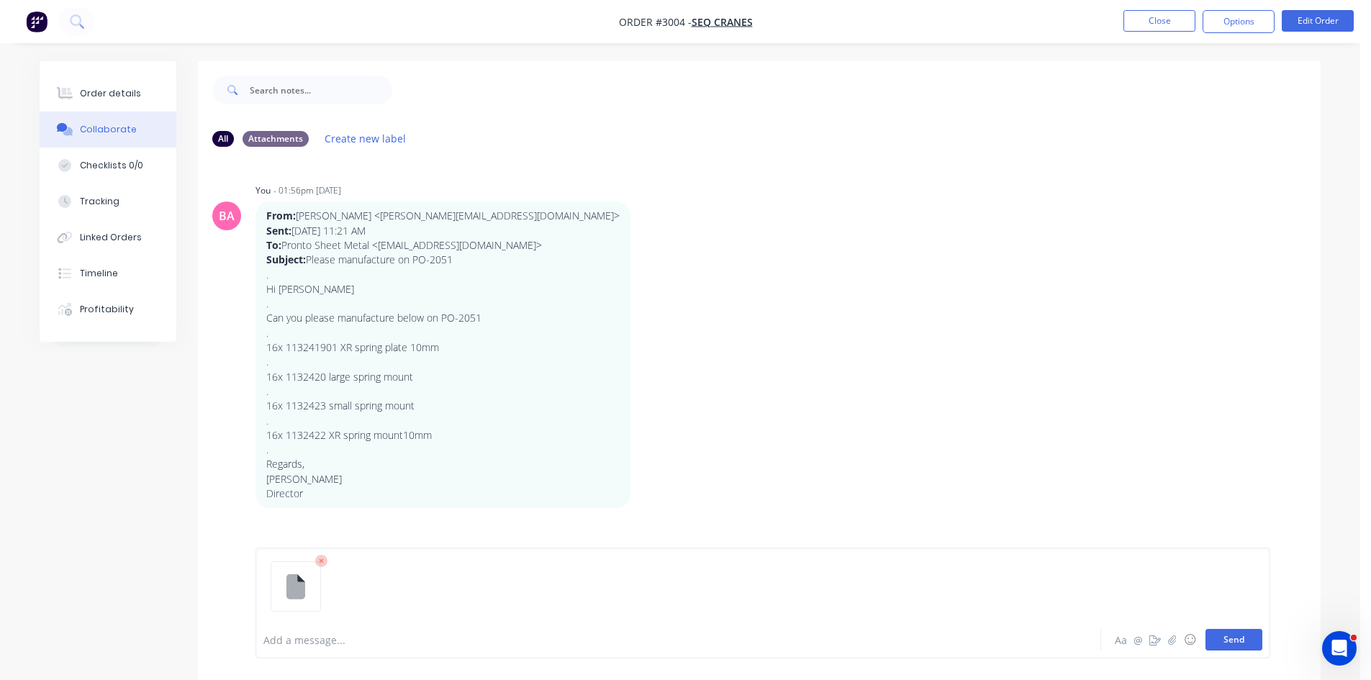
click at [1228, 641] on button "Send" at bounding box center [1234, 640] width 57 height 22
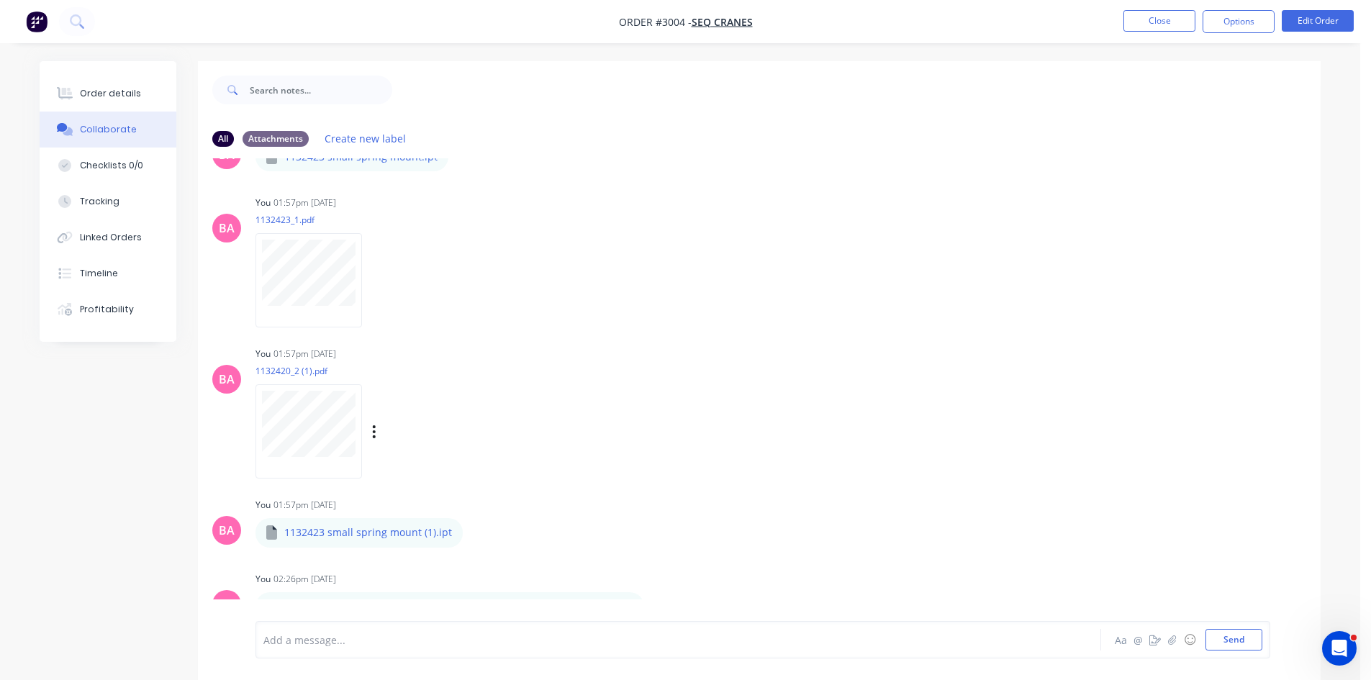
scroll to position [633, 0]
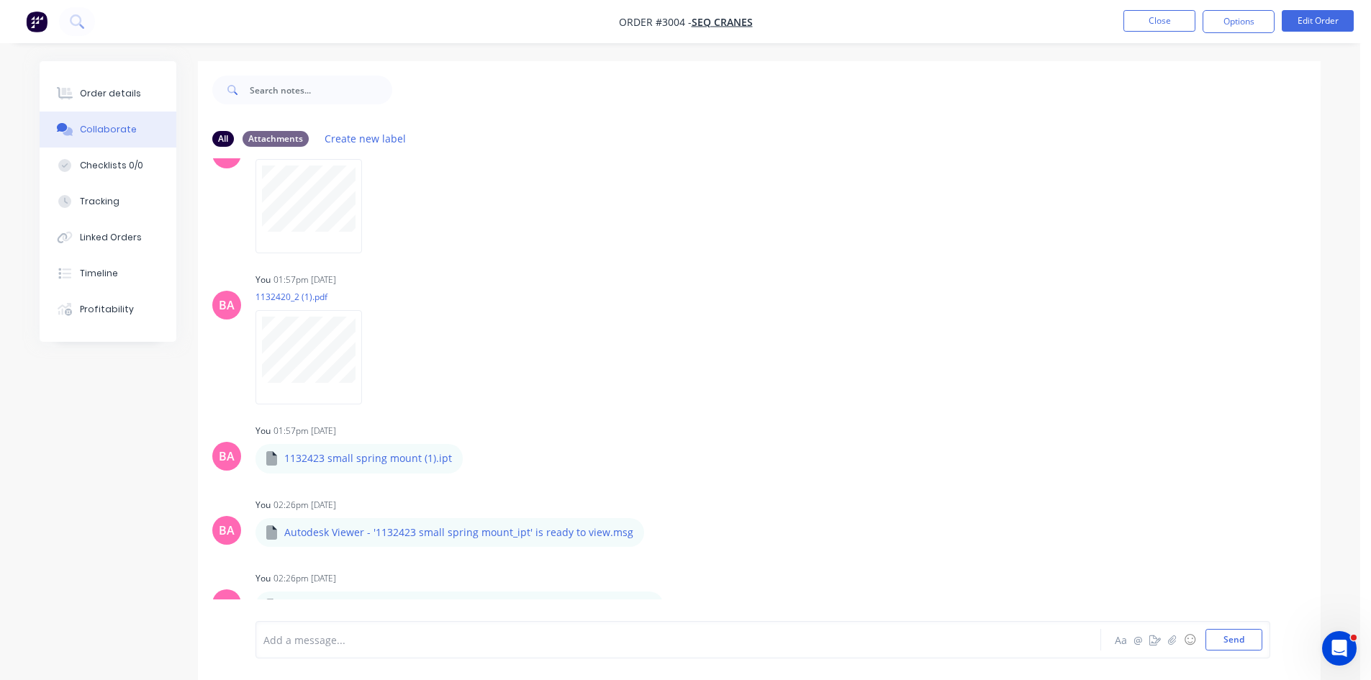
click at [780, 418] on div "BA You 01:57pm 23/09/25 1132422 XR spring mount 10mm.ipt 1132422 XR spring moun…" at bounding box center [759, 184] width 1123 height 575
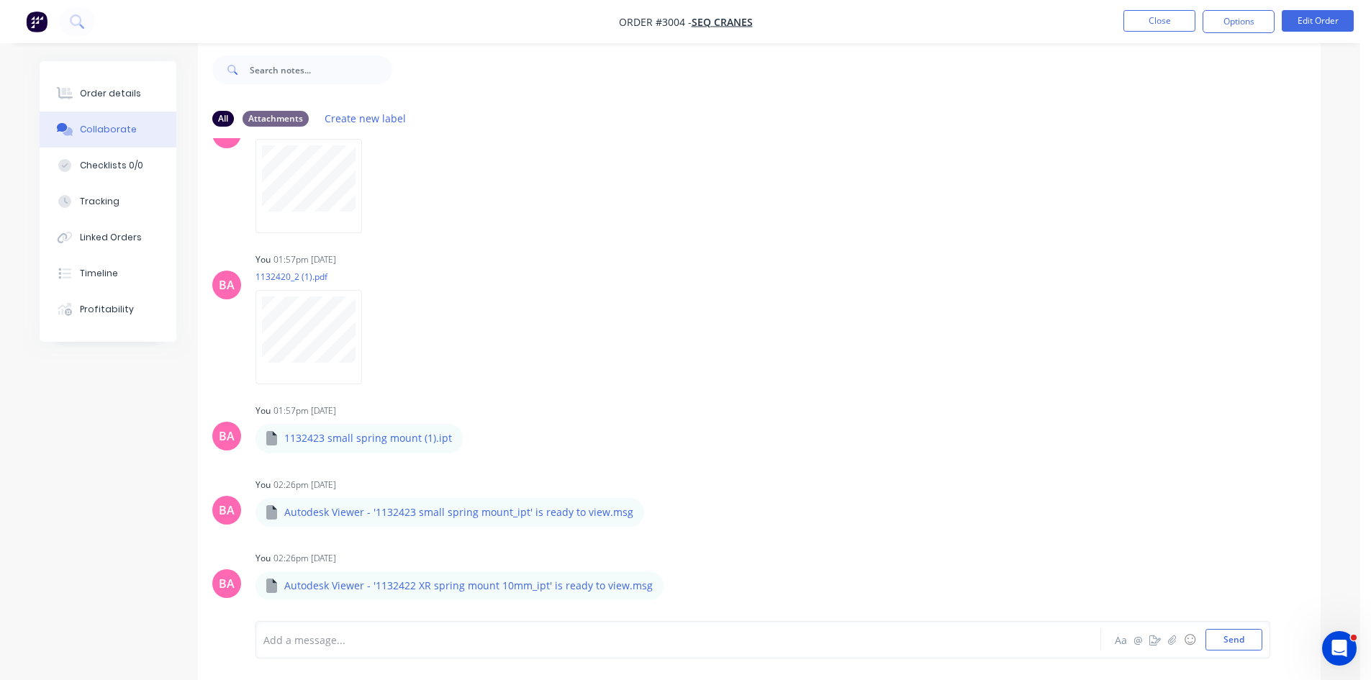
scroll to position [22, 0]
click at [123, 87] on div "Order details" at bounding box center [110, 93] width 61 height 13
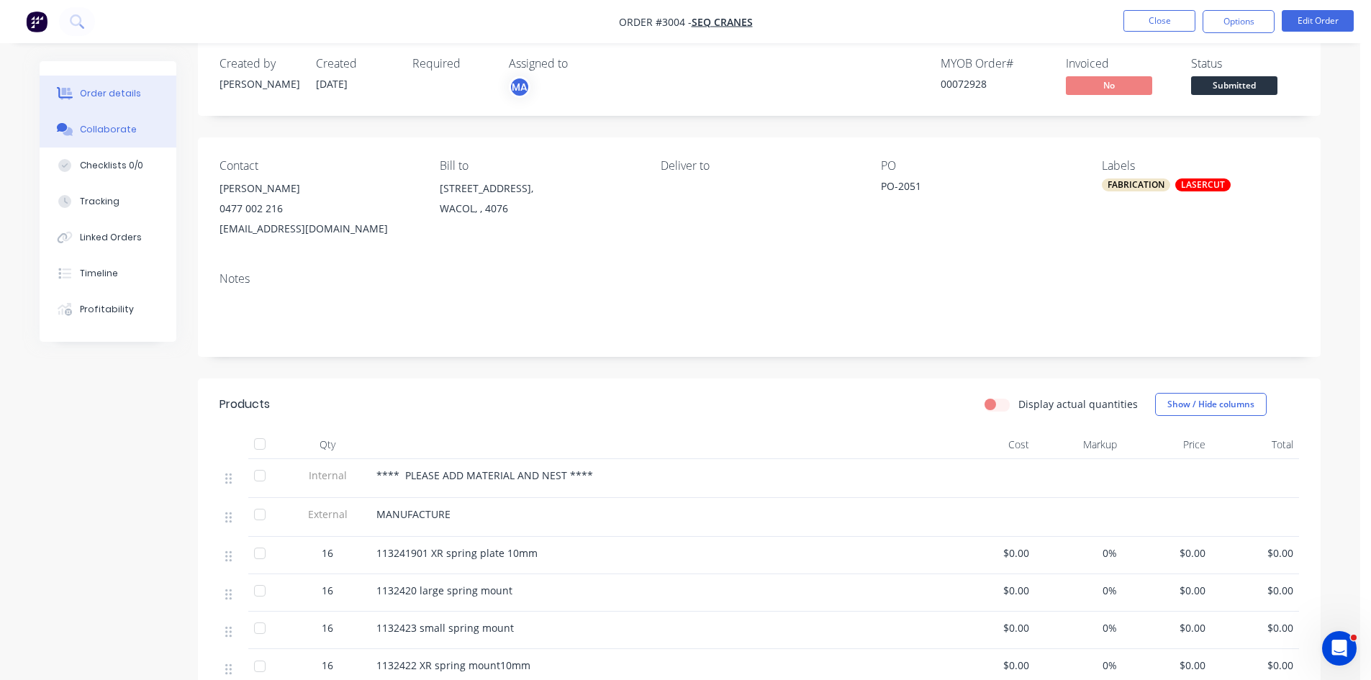
click at [110, 125] on div "Collaborate" at bounding box center [108, 129] width 57 height 13
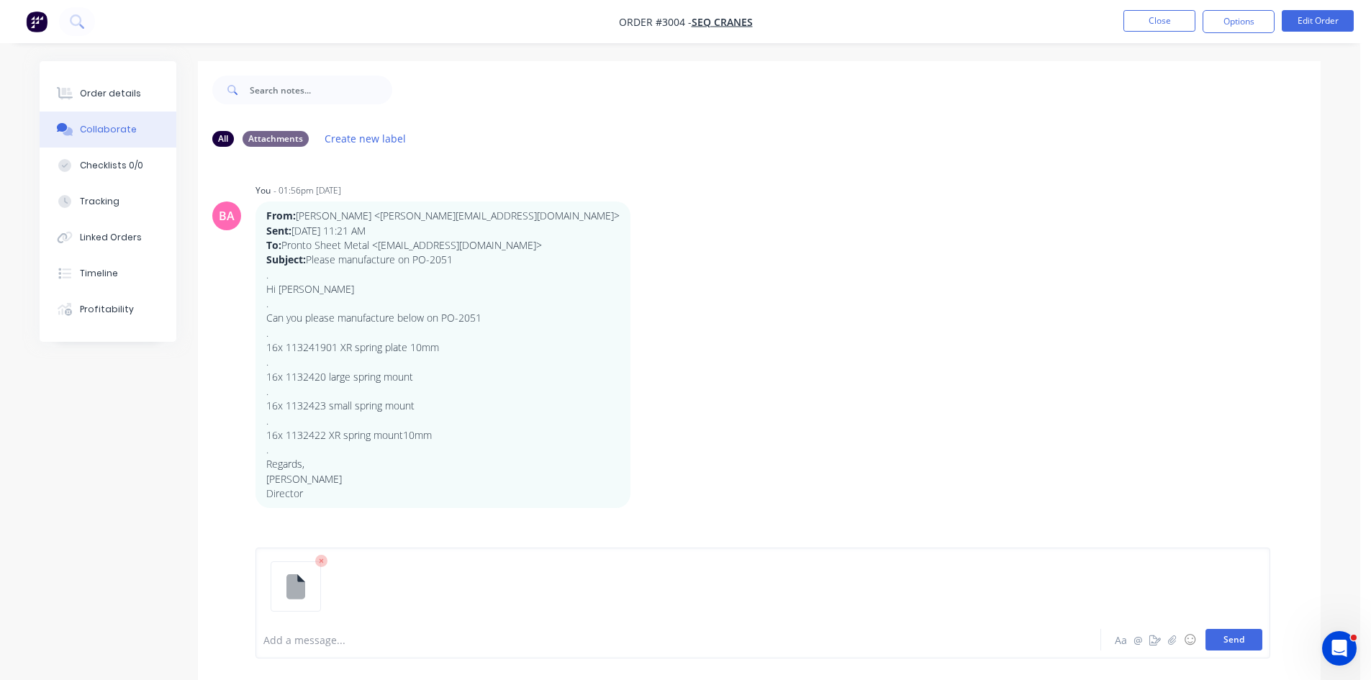
click at [1222, 638] on button "Send" at bounding box center [1234, 640] width 57 height 22
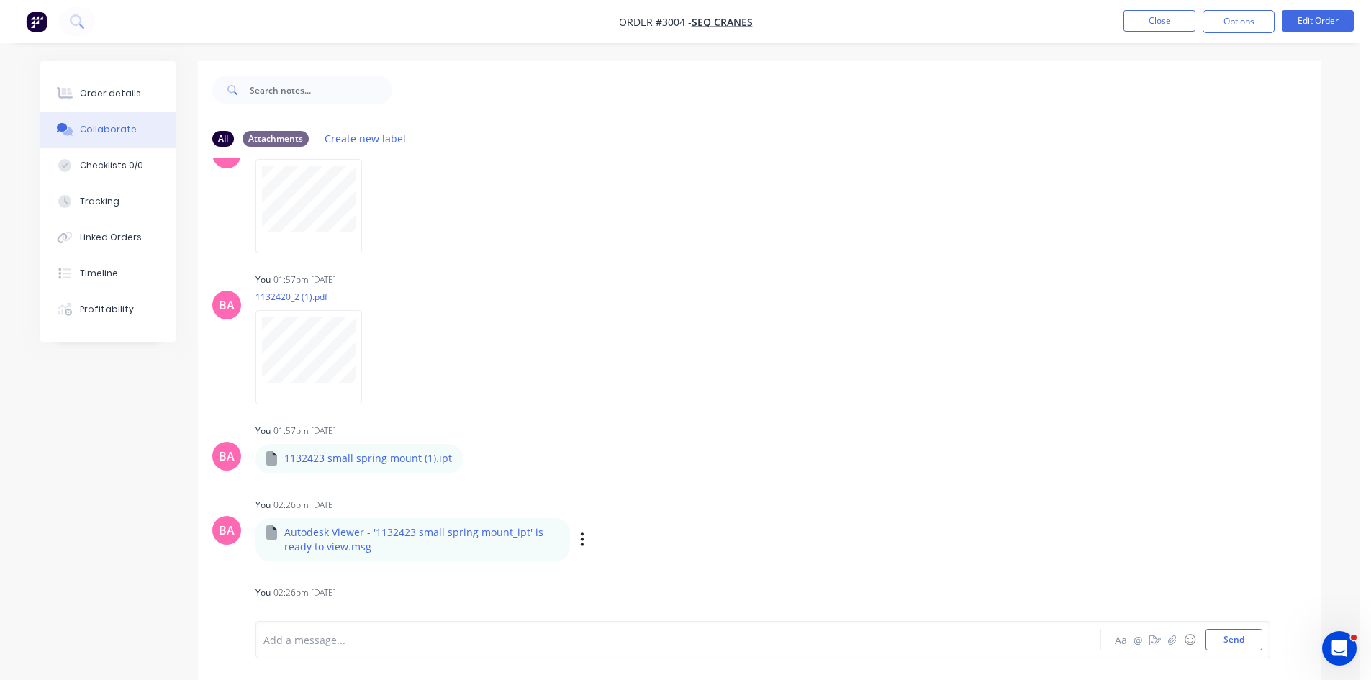
click at [750, 506] on div "BA You 02:26pm 23/09/25 Autodesk Viewer - '1132423 small spring mount_ipt' is r…" at bounding box center [759, 528] width 1123 height 67
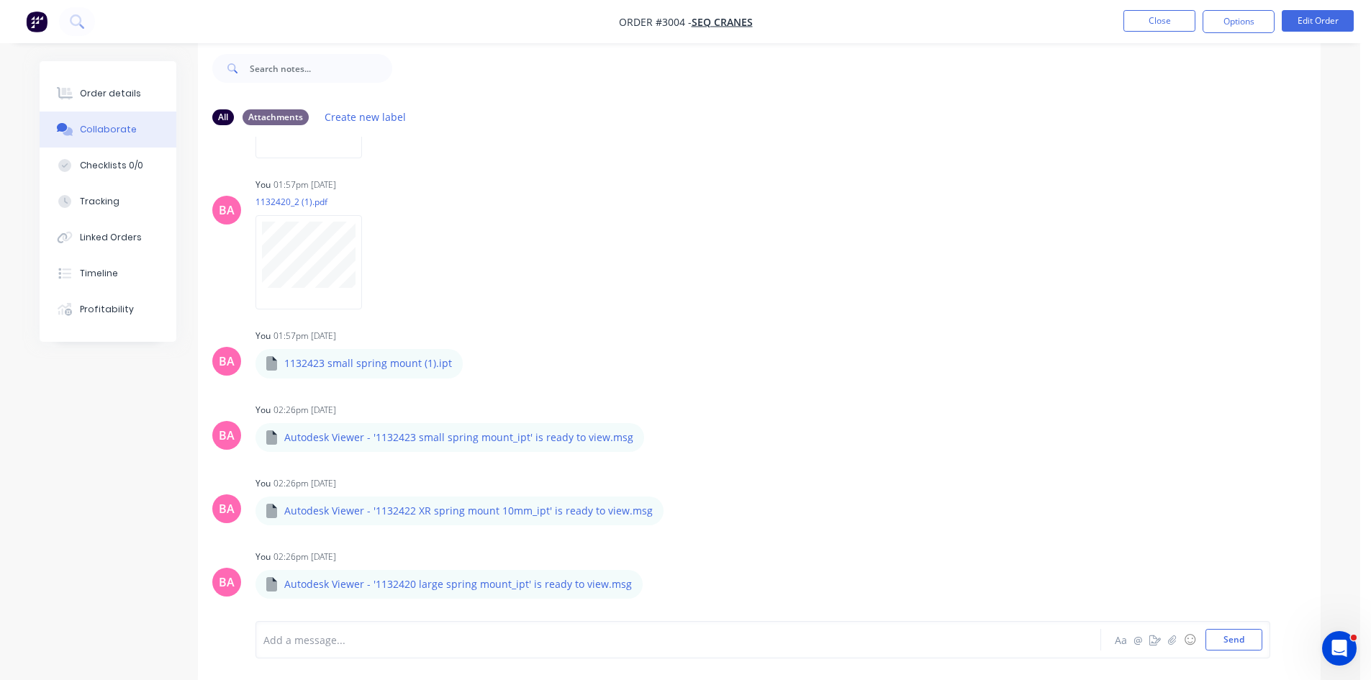
scroll to position [706, 0]
click at [103, 91] on div "Order details" at bounding box center [110, 93] width 61 height 13
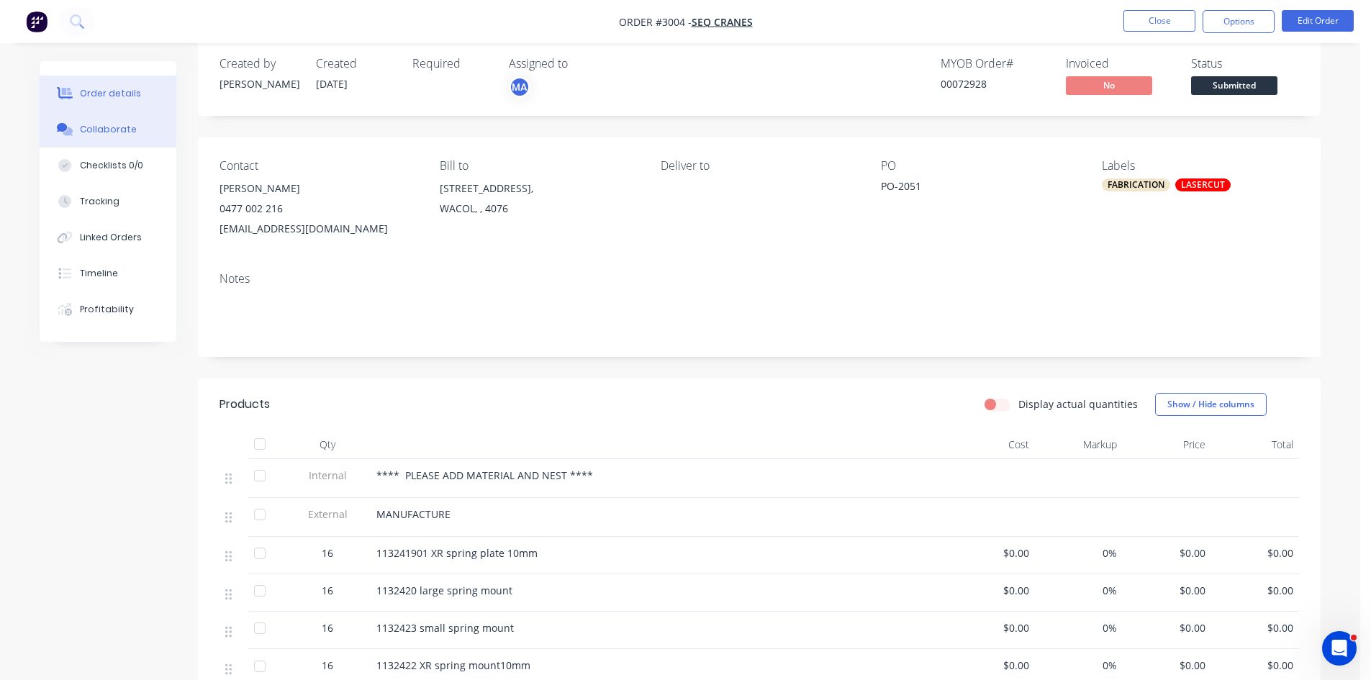
click at [112, 117] on button "Collaborate" at bounding box center [108, 130] width 137 height 36
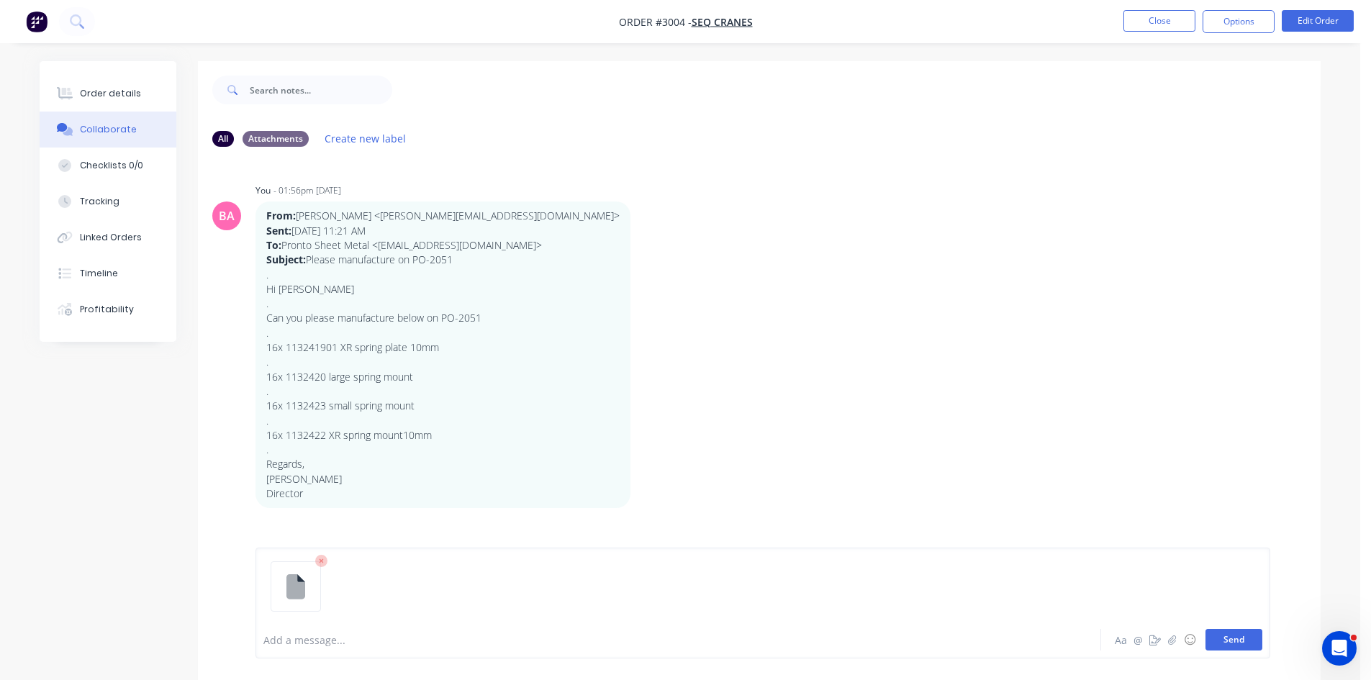
click at [1237, 633] on button "Send" at bounding box center [1234, 640] width 57 height 22
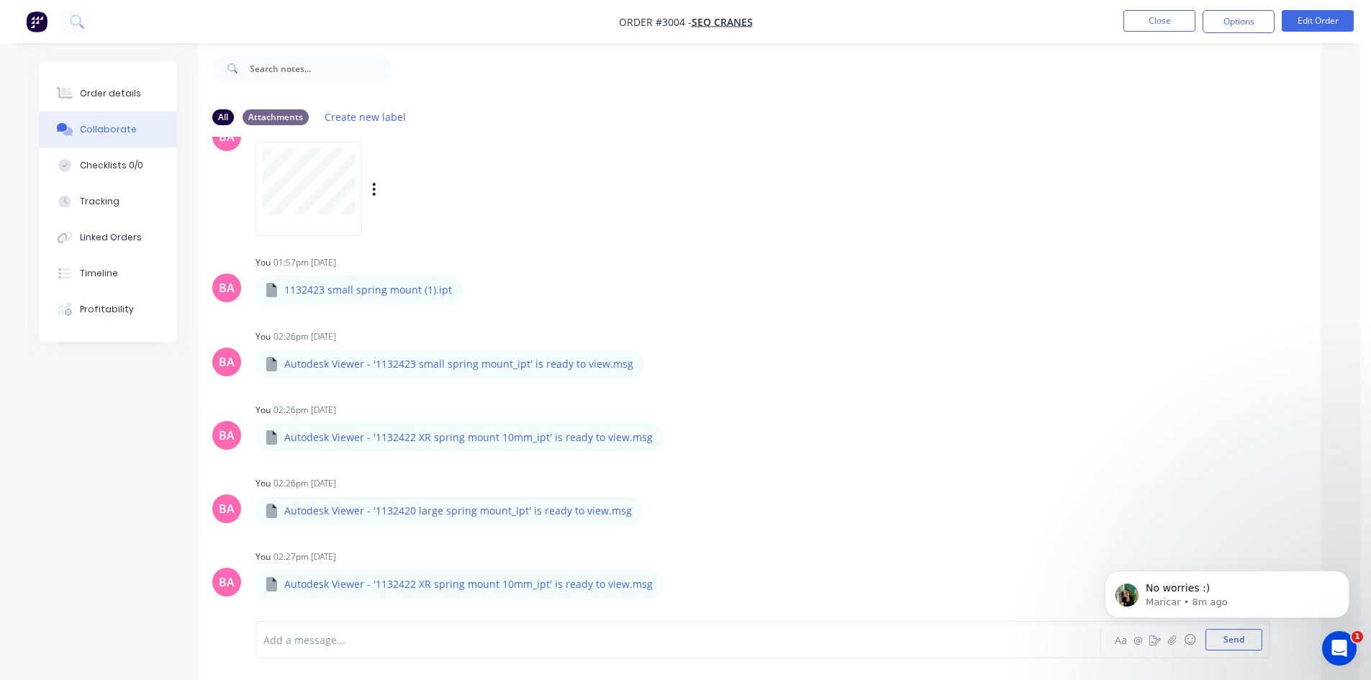
scroll to position [780, 0]
click at [98, 96] on div "Order details" at bounding box center [110, 93] width 61 height 13
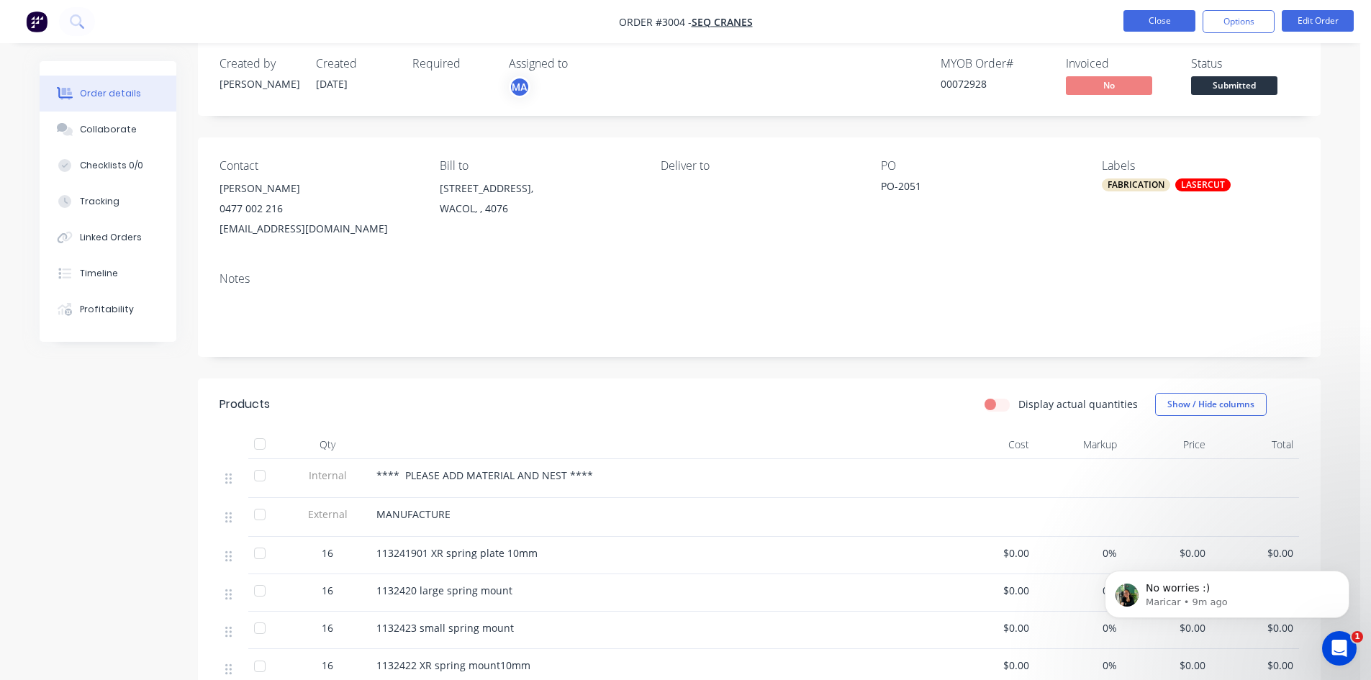
click at [1163, 24] on button "Close" at bounding box center [1160, 21] width 72 height 22
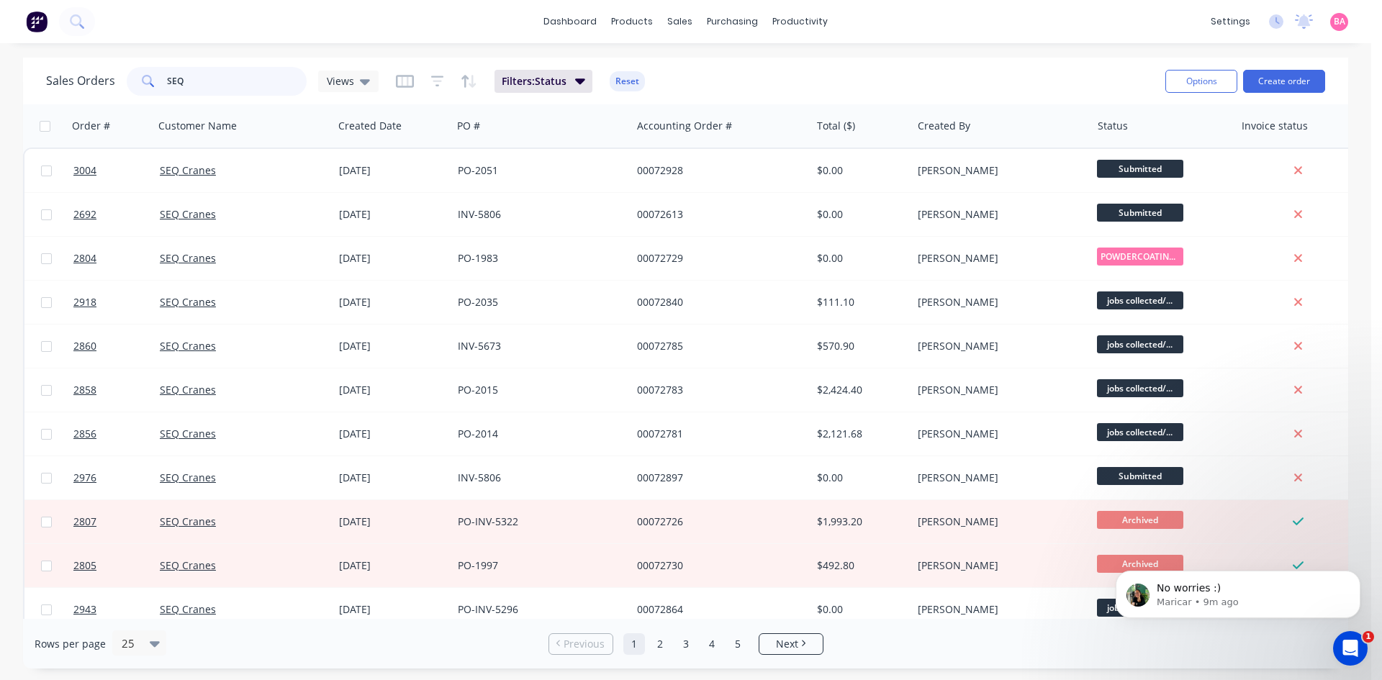
drag, startPoint x: 193, startPoint y: 78, endPoint x: 91, endPoint y: 80, distance: 101.5
click at [91, 80] on div "Sales Orders SEQ Views" at bounding box center [212, 81] width 333 height 29
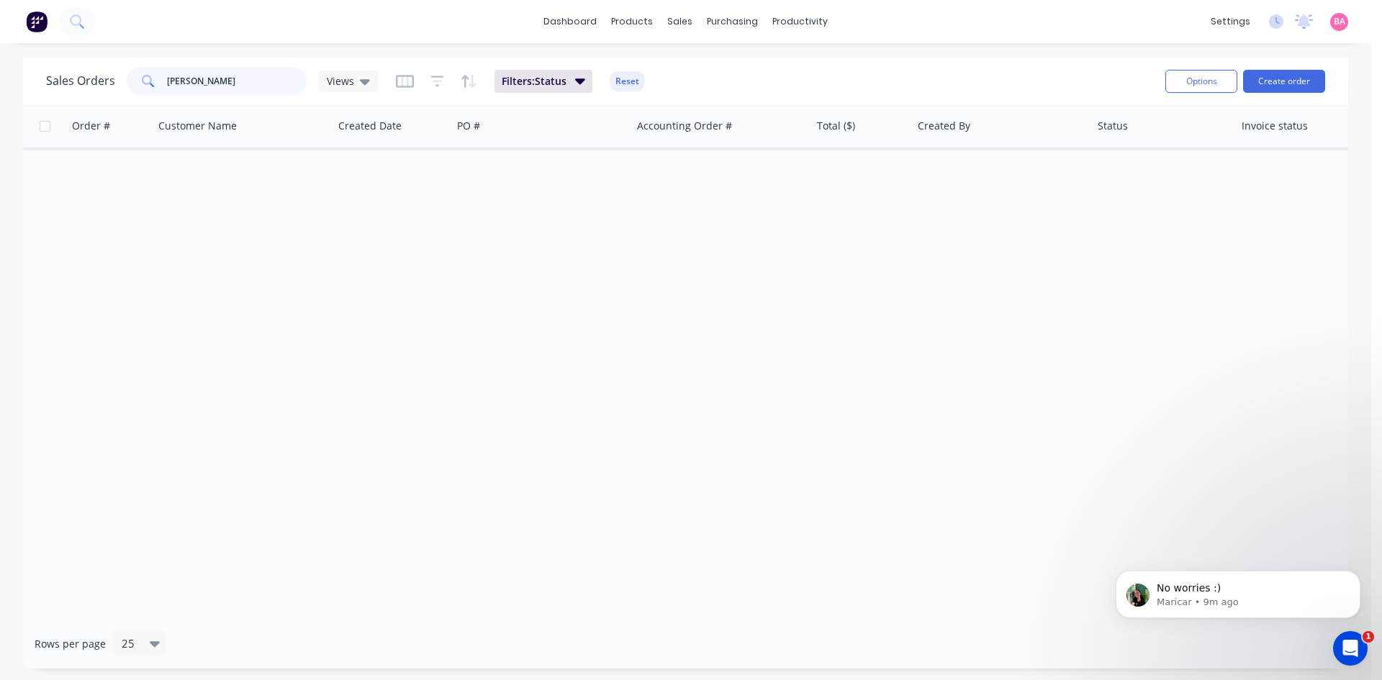
type input "BRADBURY"
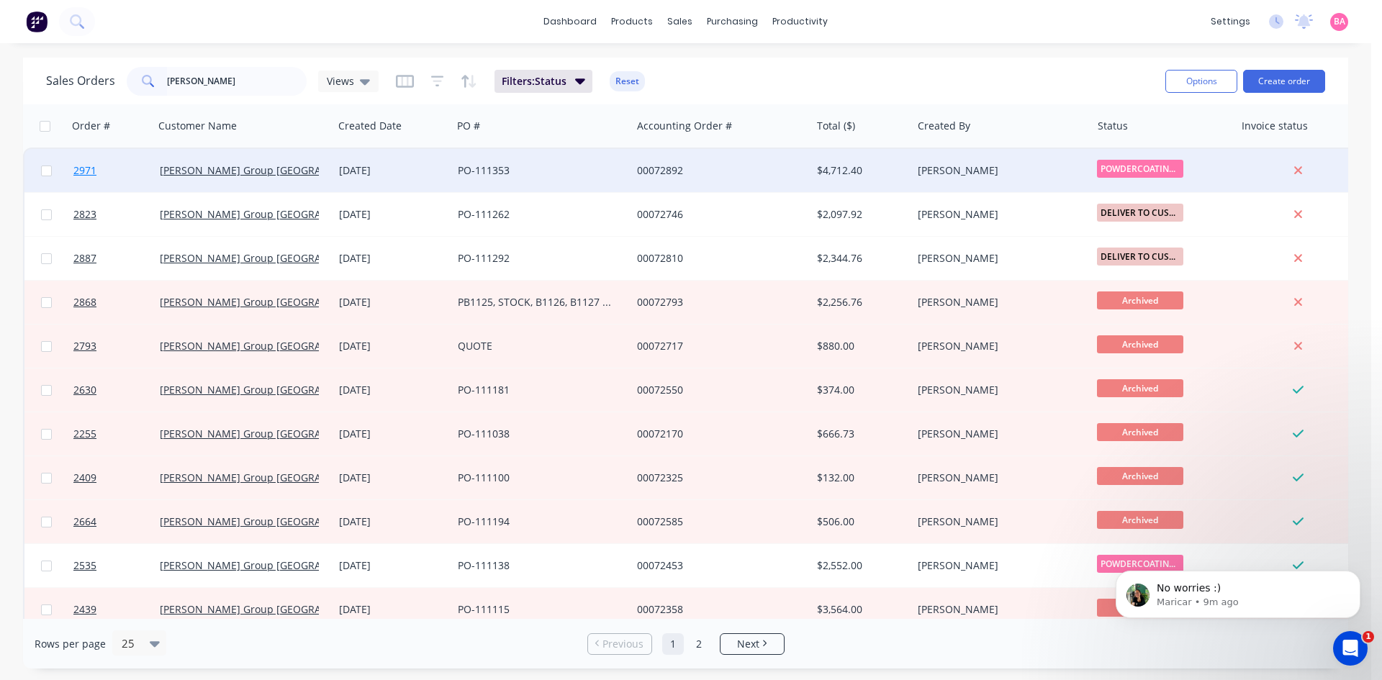
click at [84, 169] on span "2971" at bounding box center [84, 170] width 23 height 14
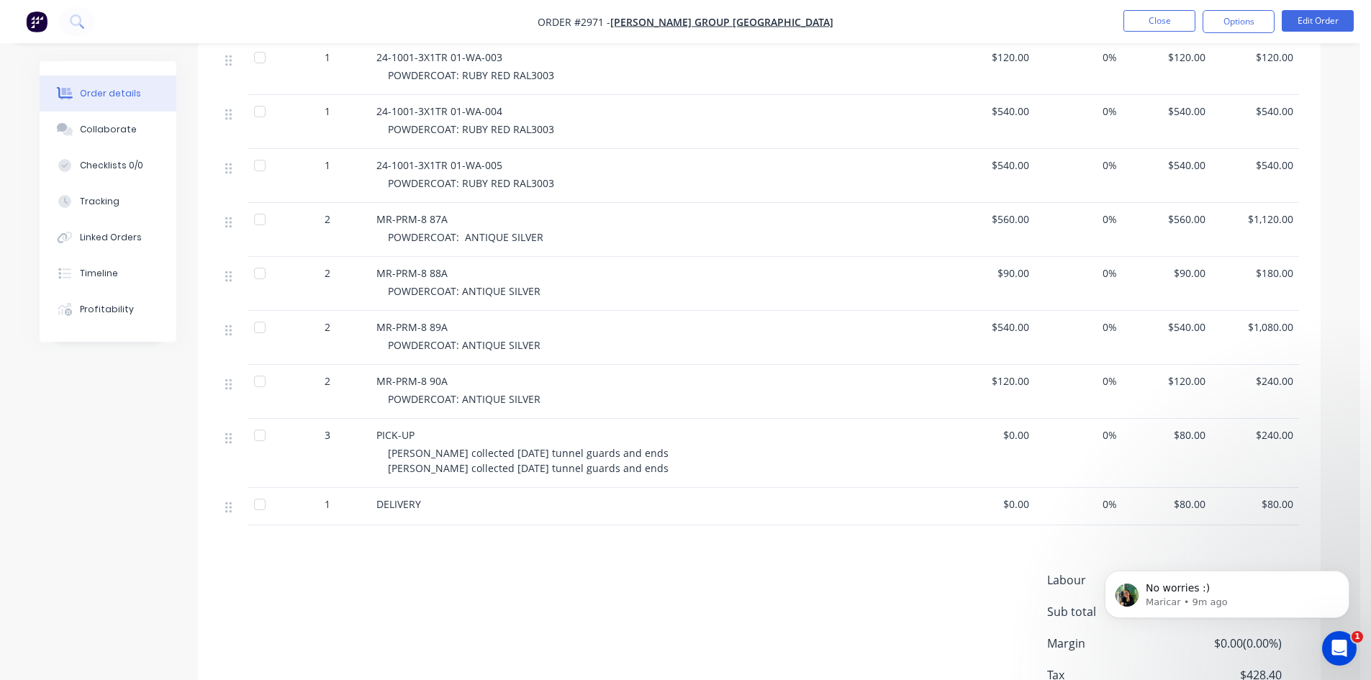
scroll to position [624, 0]
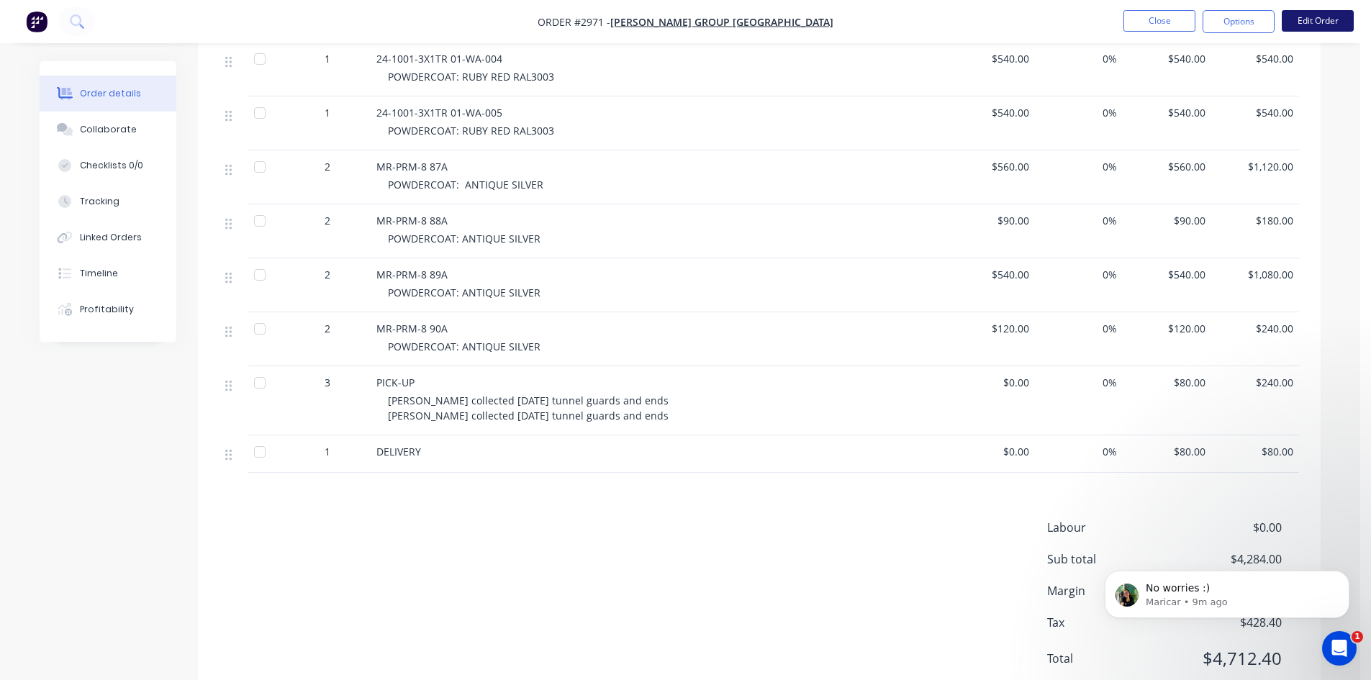
click at [1314, 19] on button "Edit Order" at bounding box center [1318, 21] width 72 height 22
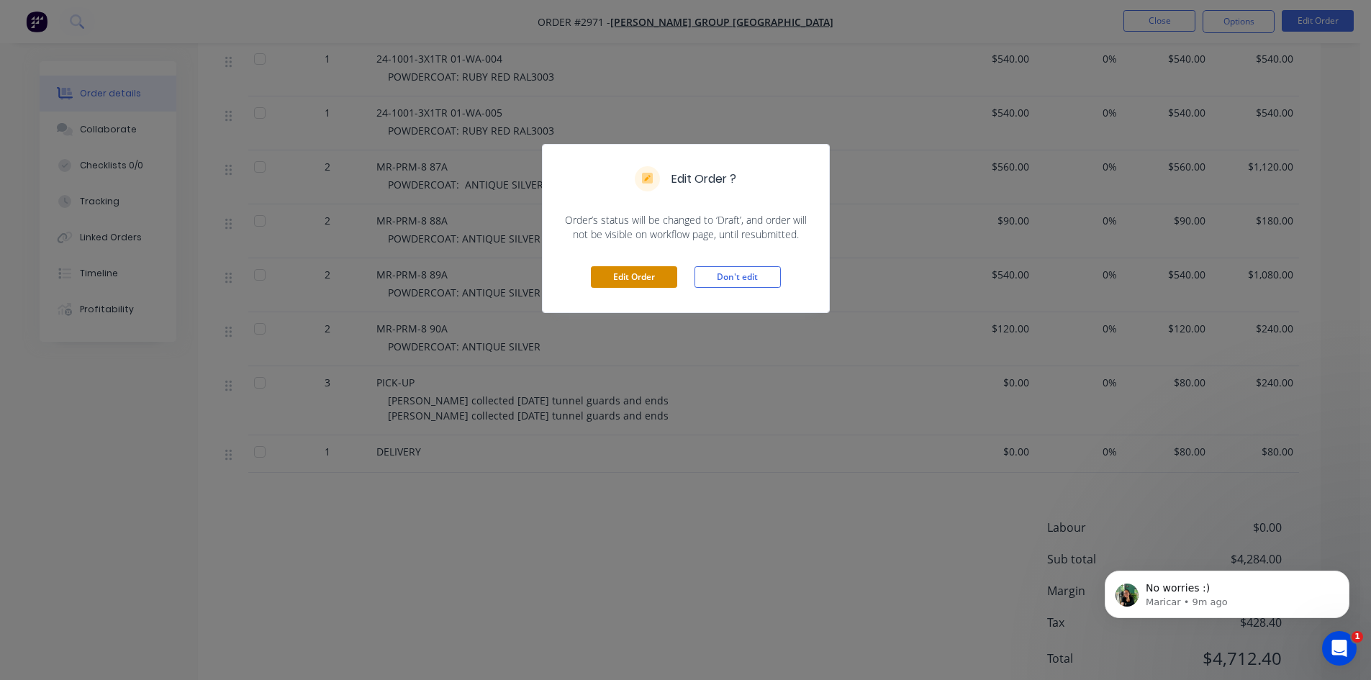
click at [631, 277] on button "Edit Order" at bounding box center [634, 277] width 86 height 22
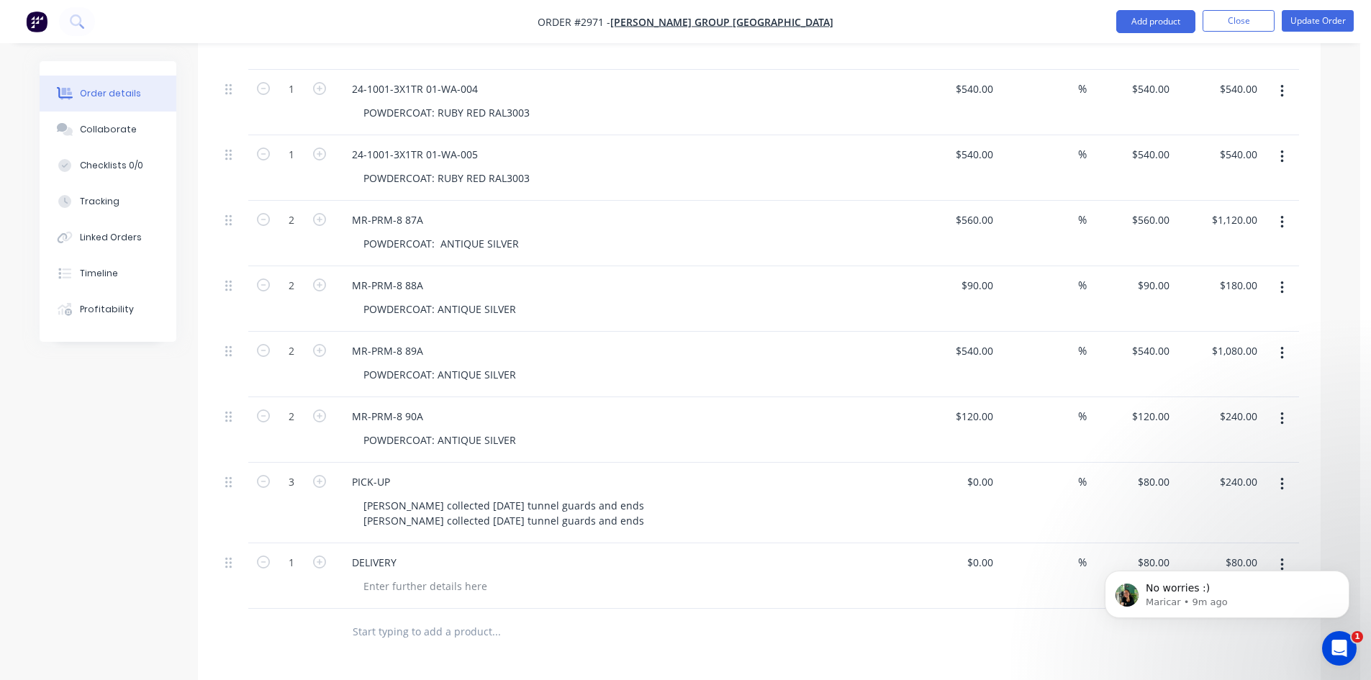
scroll to position [720, 0]
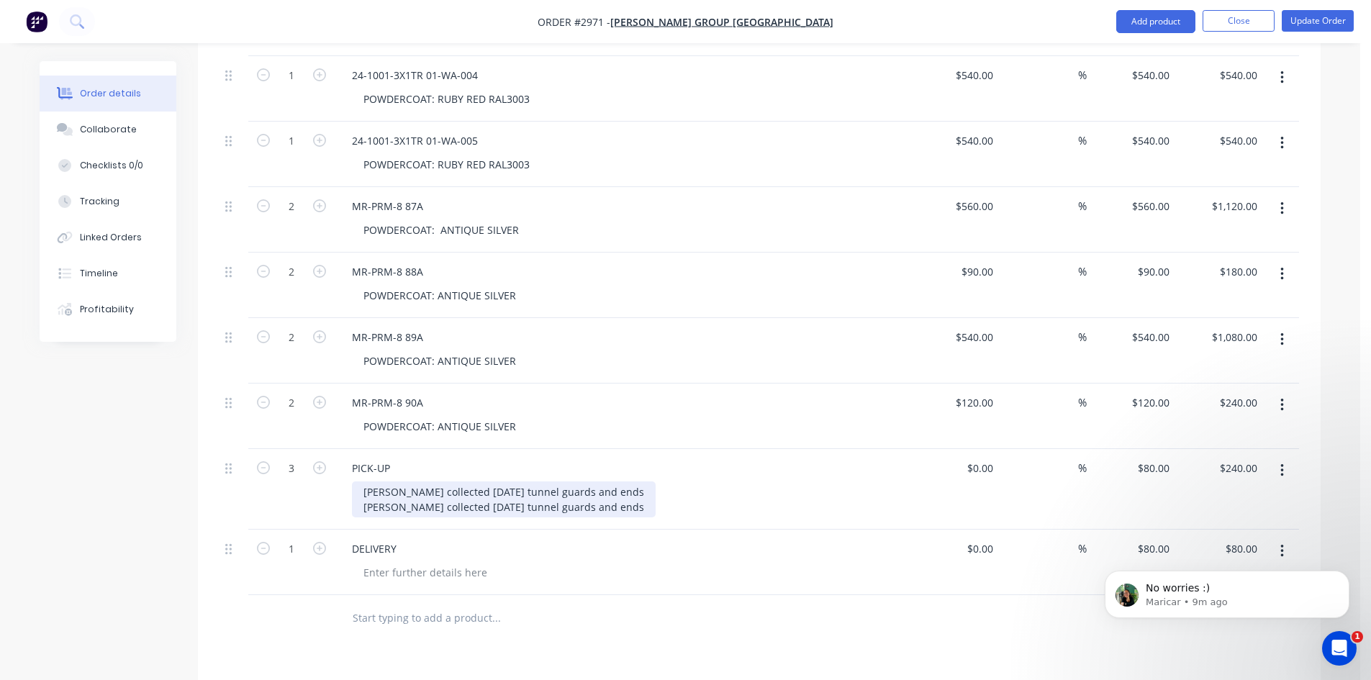
click at [605, 488] on div "Mark collected 22.09.2025 tunnel guards and ends Mark collected 23.09.2025 tunn…" at bounding box center [504, 500] width 304 height 36
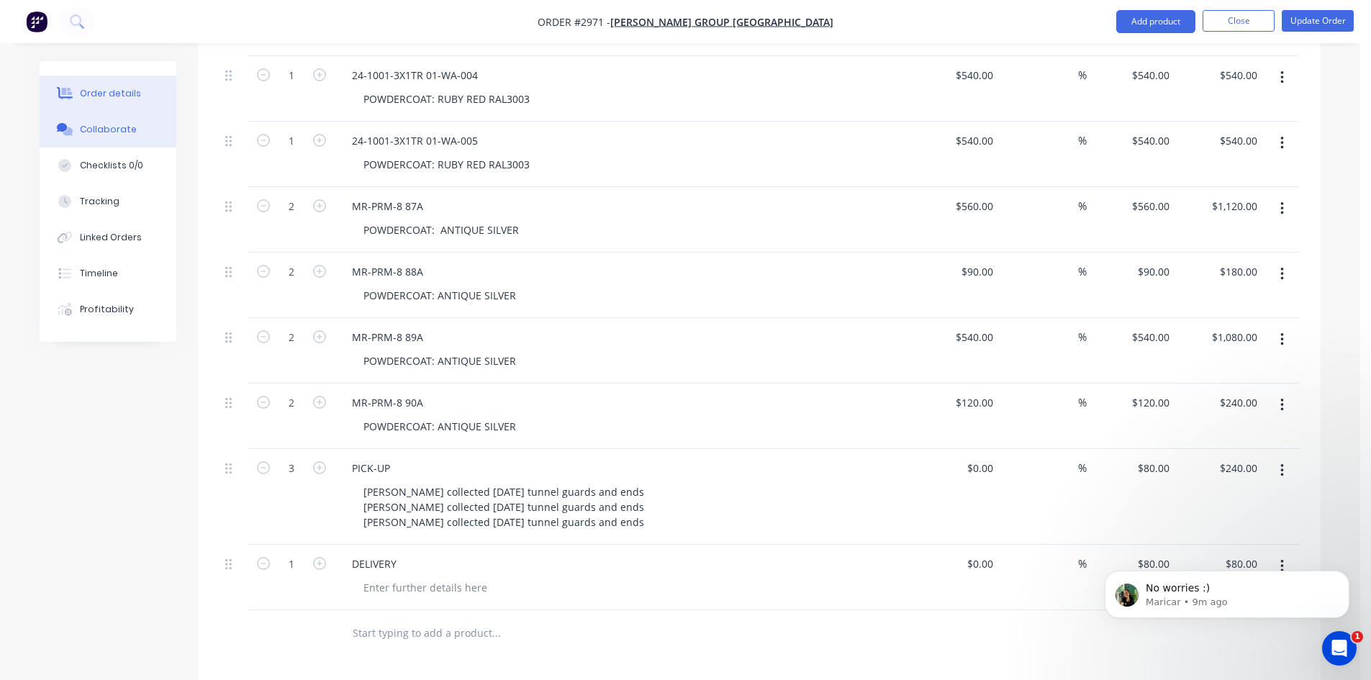
click at [109, 125] on div "Collaborate" at bounding box center [108, 129] width 57 height 13
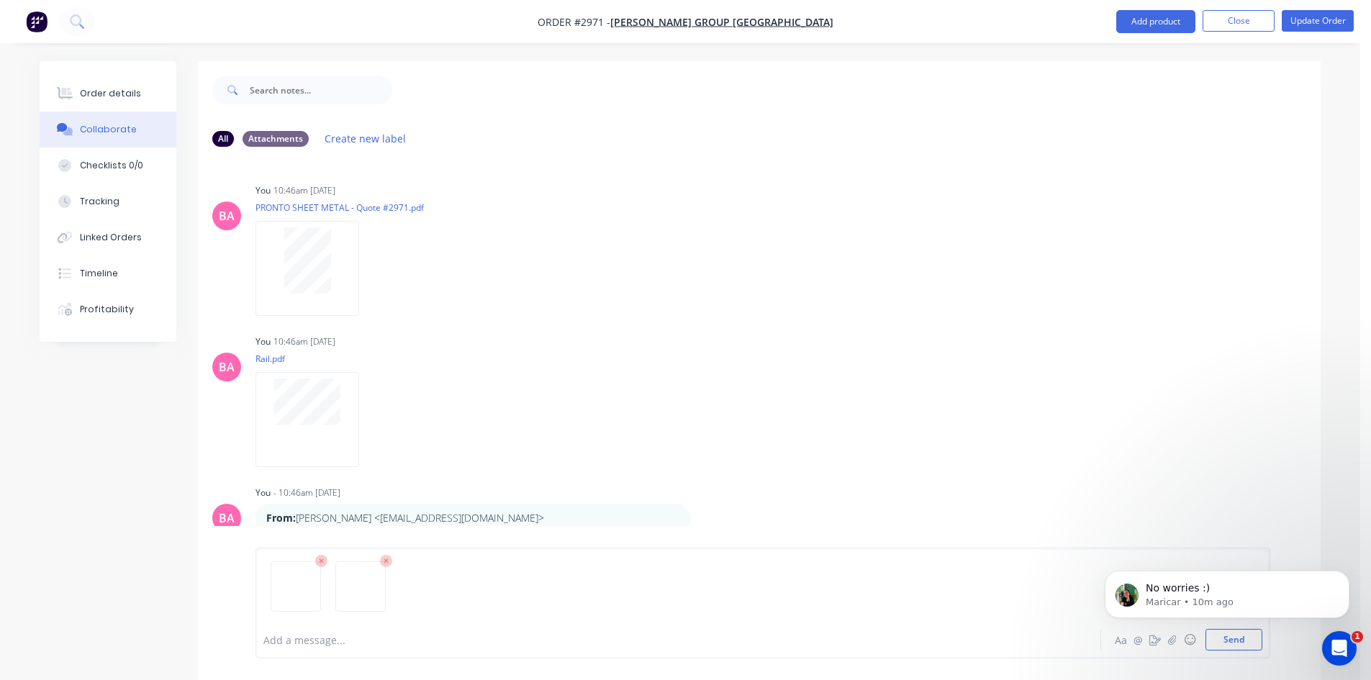
click at [320, 634] on div at bounding box center [638, 640] width 749 height 15
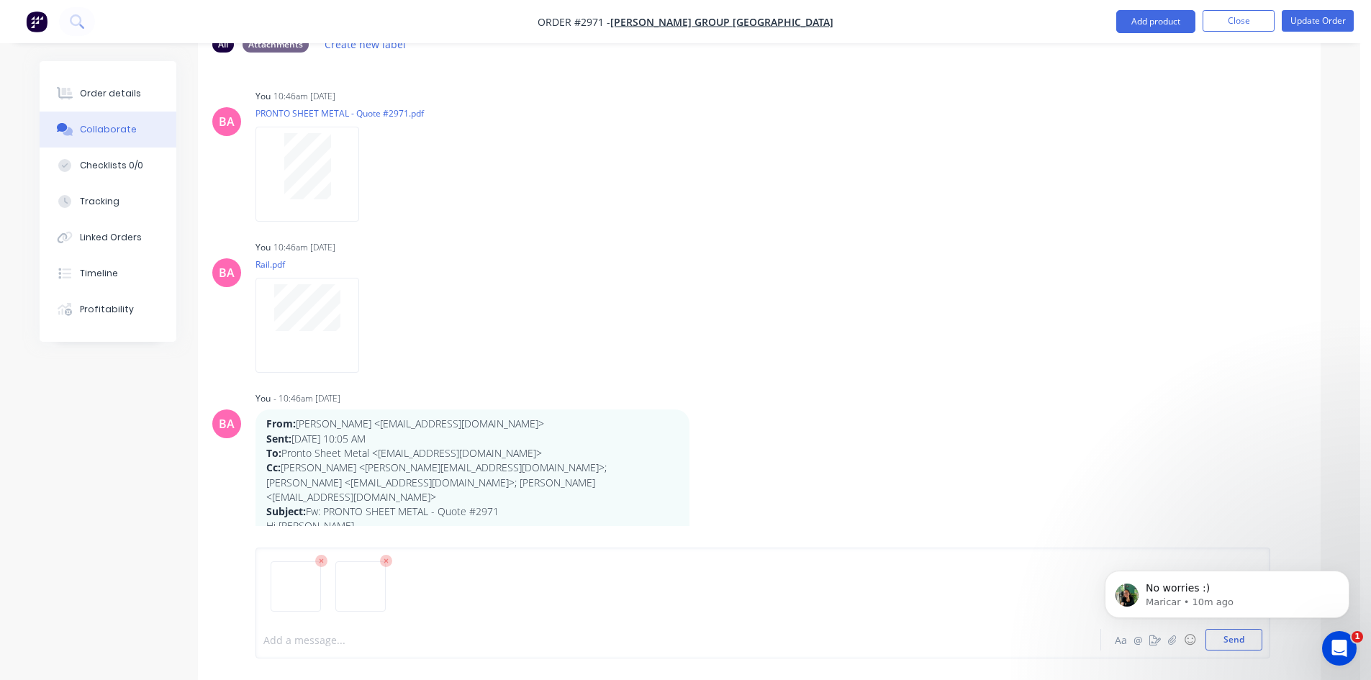
scroll to position [95, 0]
click at [1346, 574] on icon "Dismiss notification" at bounding box center [1346, 575] width 8 height 8
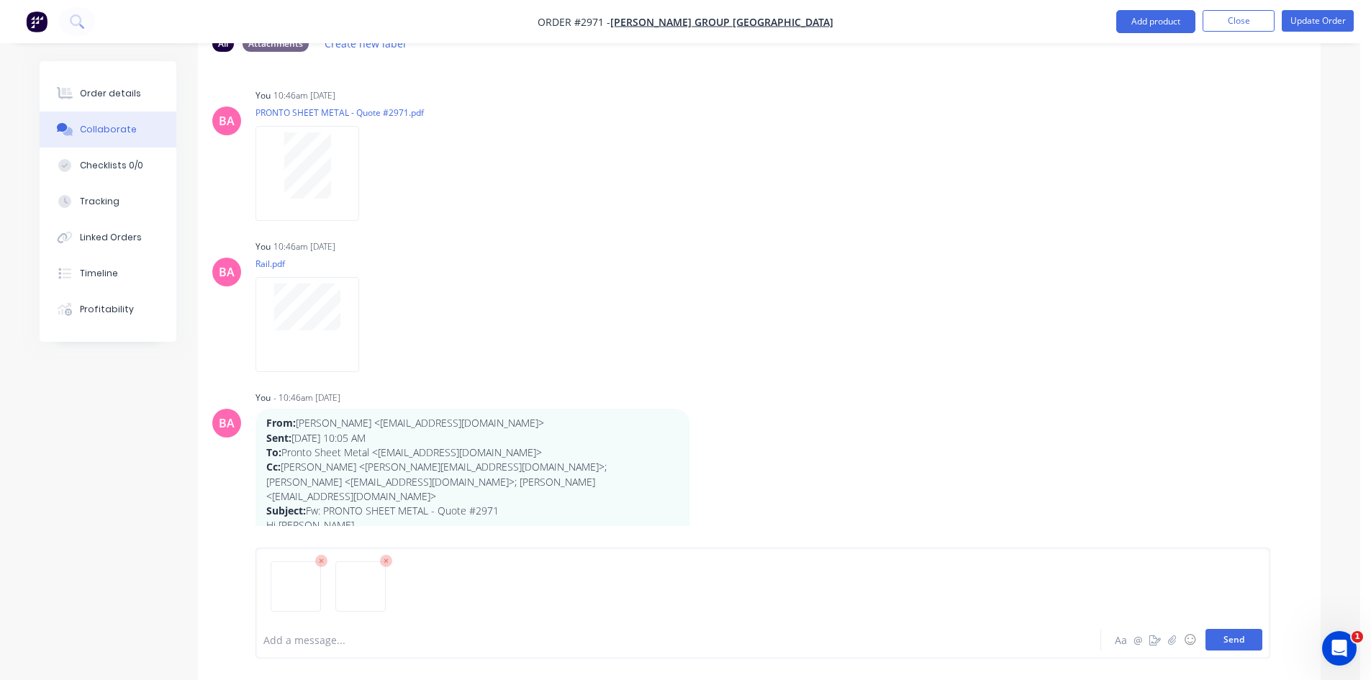
click at [1242, 641] on button "Send" at bounding box center [1234, 640] width 57 height 22
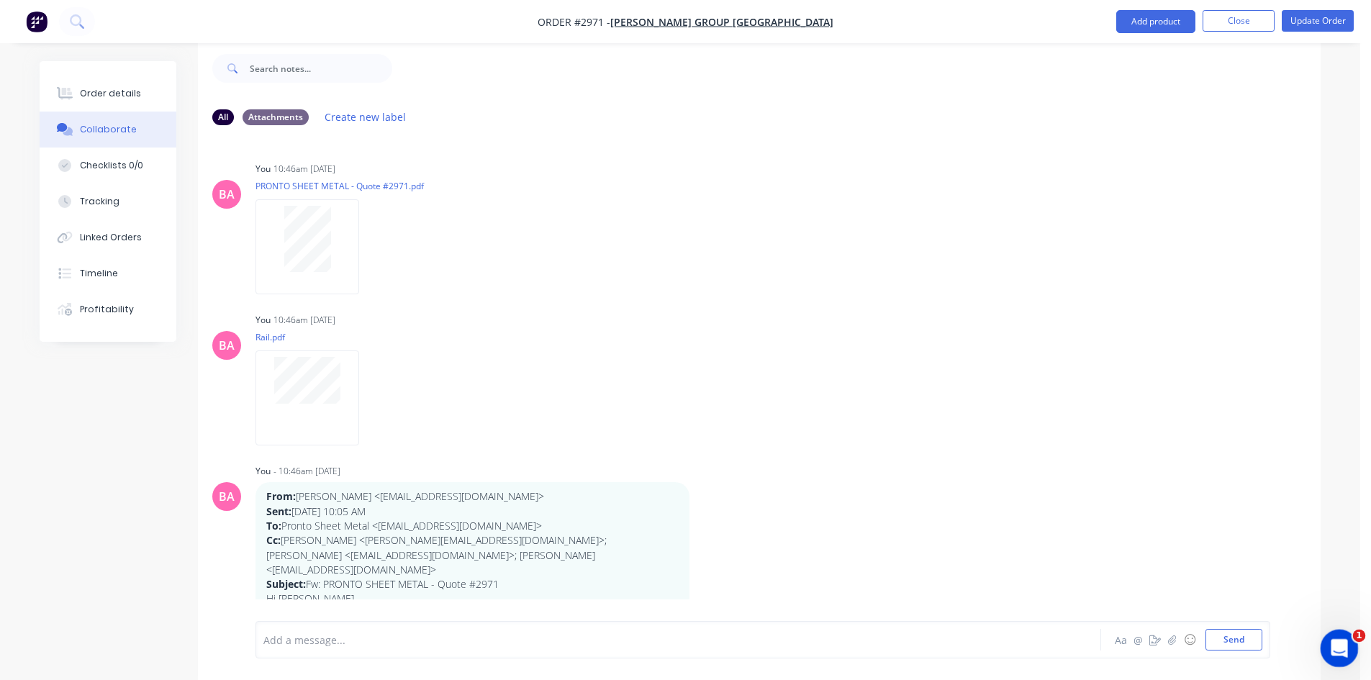
scroll to position [2308, 0]
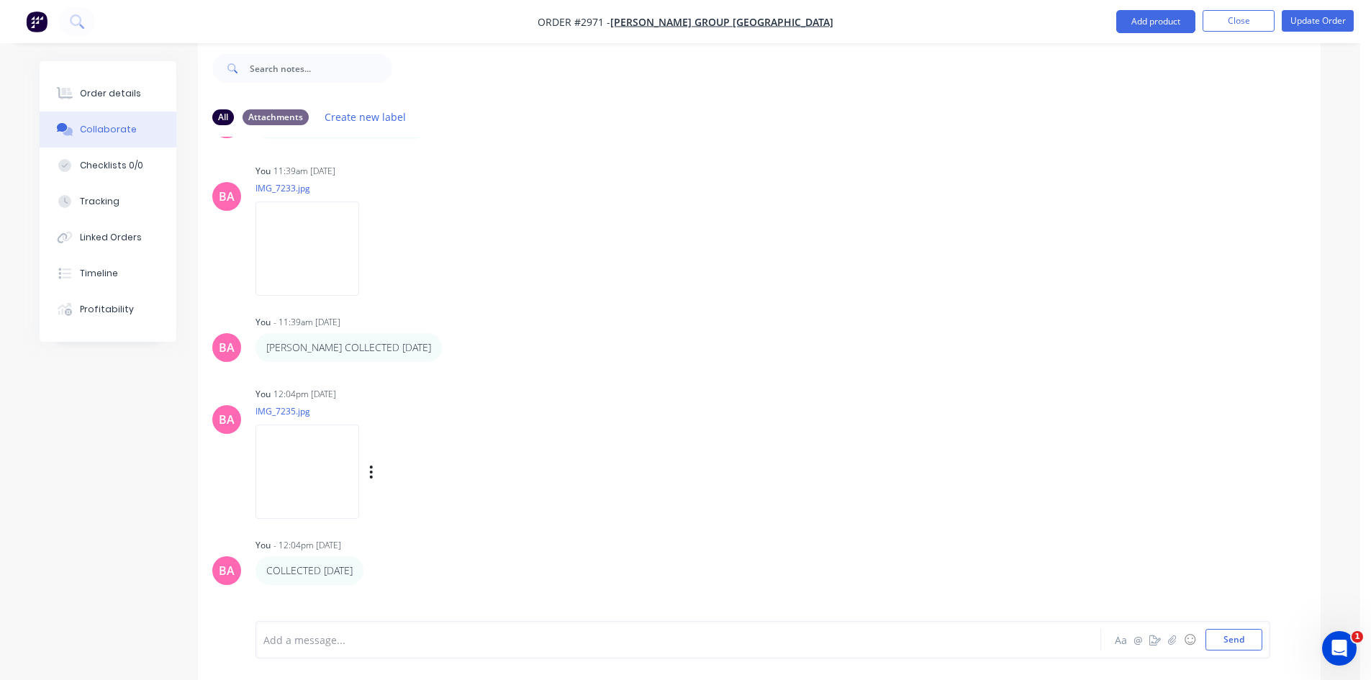
click at [695, 486] on div "You 12:04pm 23/09/25 IMG_7235.jpg Labels Download Delete" at bounding box center [481, 449] width 450 height 130
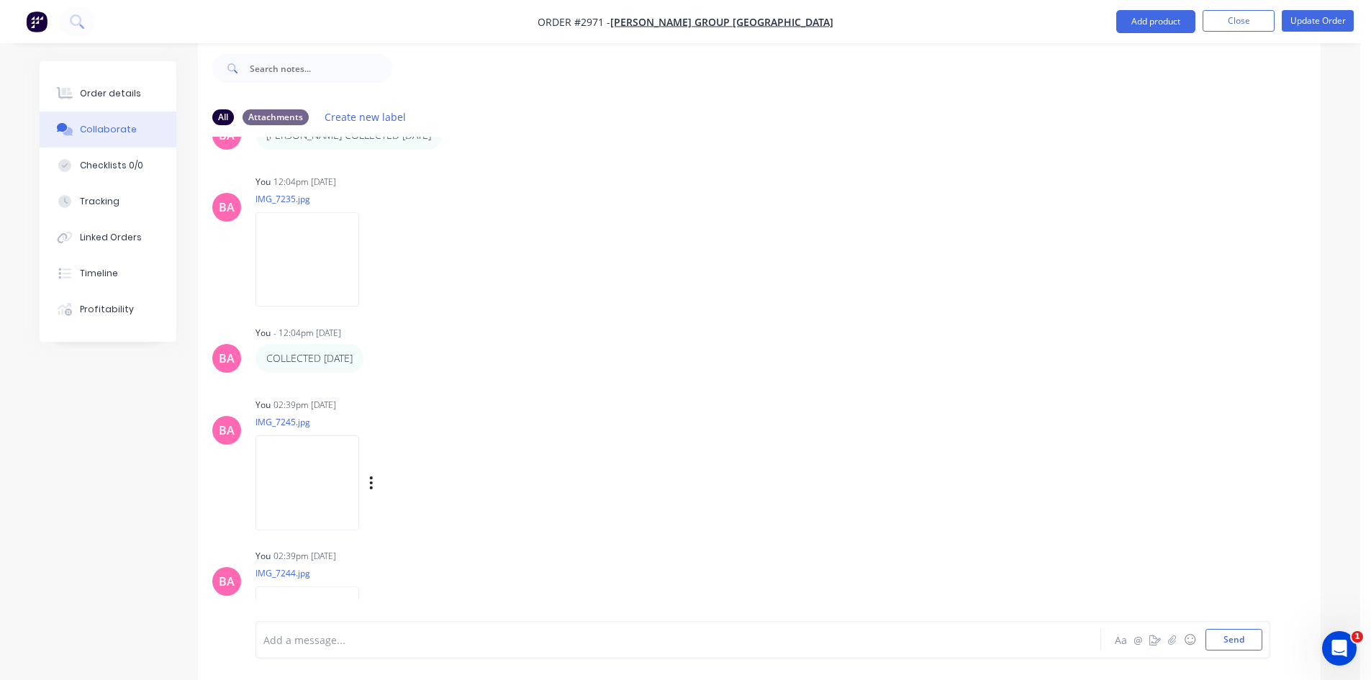
scroll to position [2623, 0]
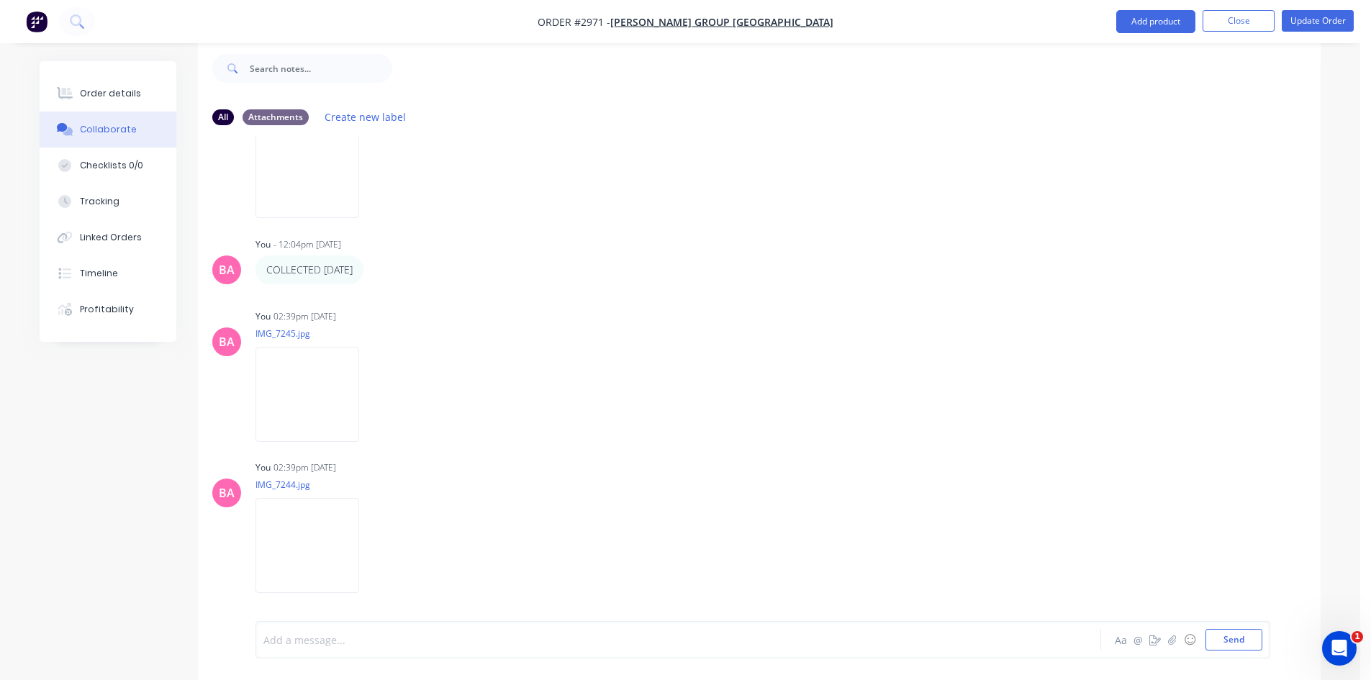
click at [400, 646] on div at bounding box center [638, 640] width 749 height 15
click at [1242, 639] on button "Send" at bounding box center [1234, 640] width 57 height 22
click at [561, 497] on div "You 02:39pm 23/09/25 IMG_7244.jpg Labels Download Delete" at bounding box center [481, 508] width 450 height 130
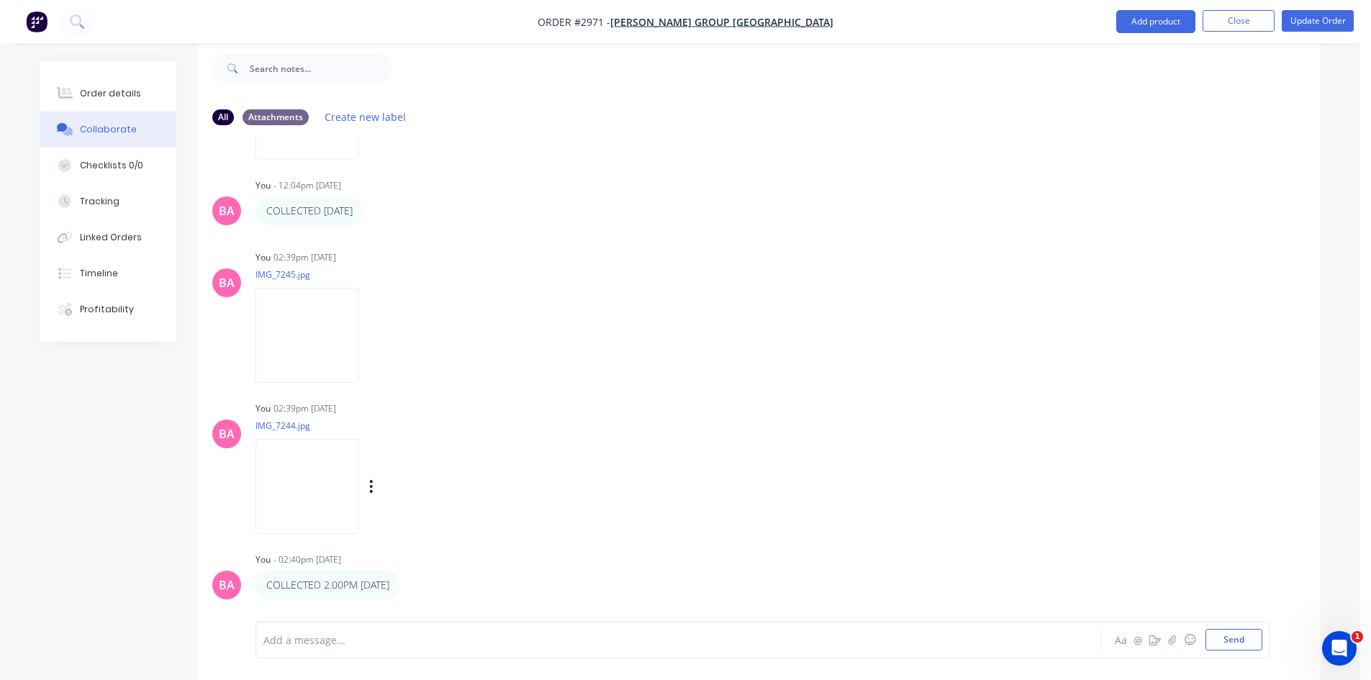
scroll to position [2683, 0]
click at [1326, 15] on button "Update Order" at bounding box center [1318, 21] width 72 height 22
click at [1155, 21] on button "Close" at bounding box center [1160, 21] width 72 height 22
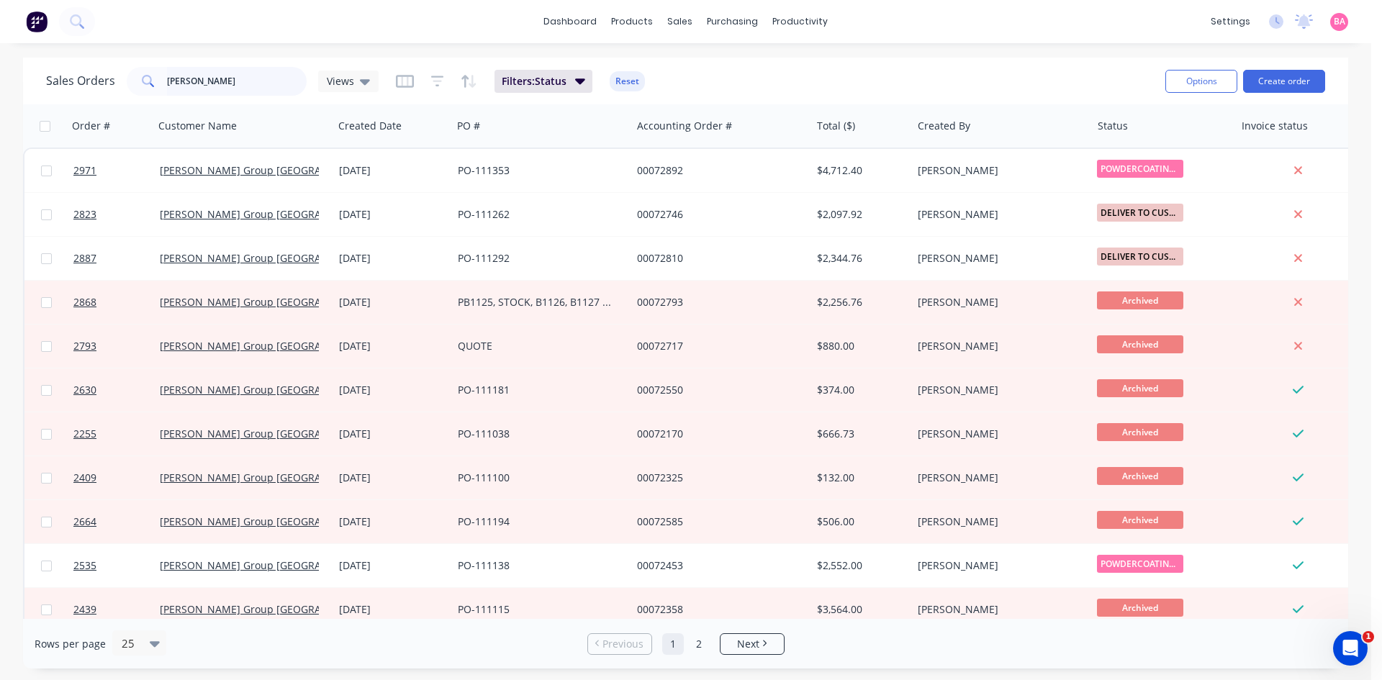
drag, startPoint x: 223, startPoint y: 78, endPoint x: 82, endPoint y: 71, distance: 141.3
click at [82, 71] on div "Sales Orders BRADBURY Views" at bounding box center [212, 81] width 333 height 29
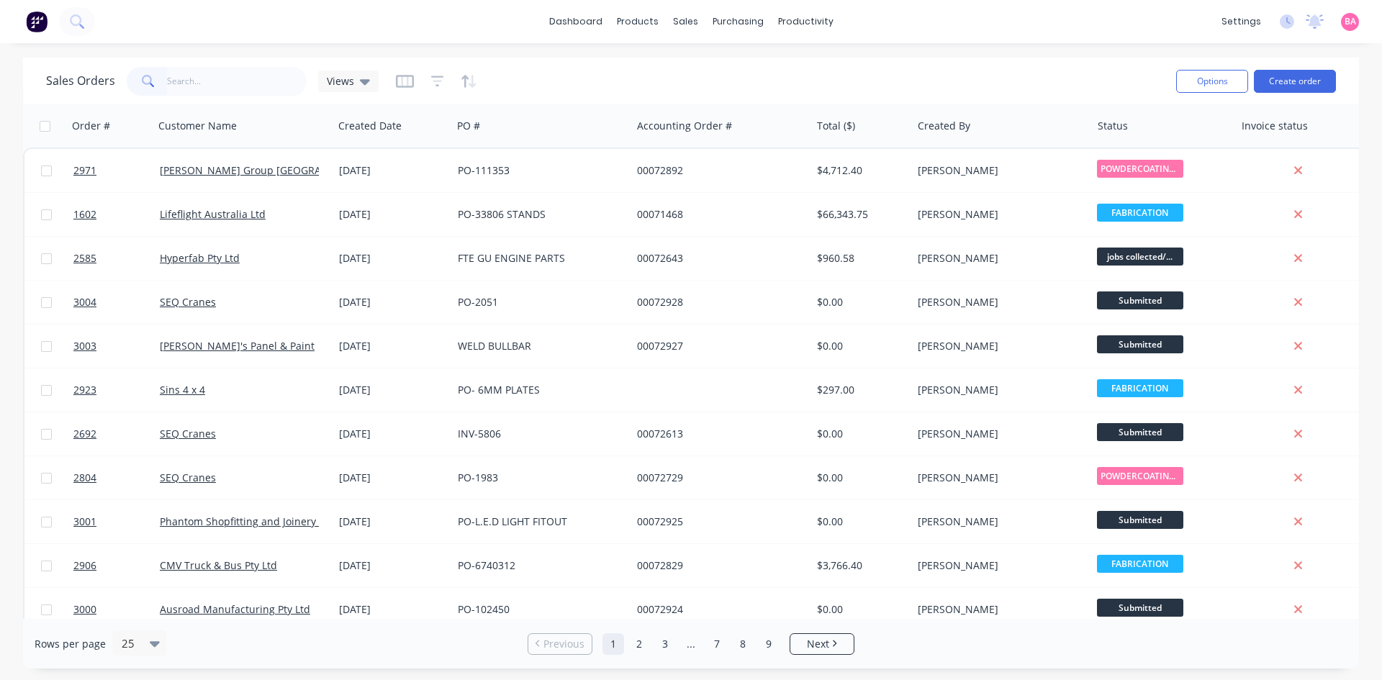
click at [199, 77] on input "text" at bounding box center [237, 81] width 140 height 29
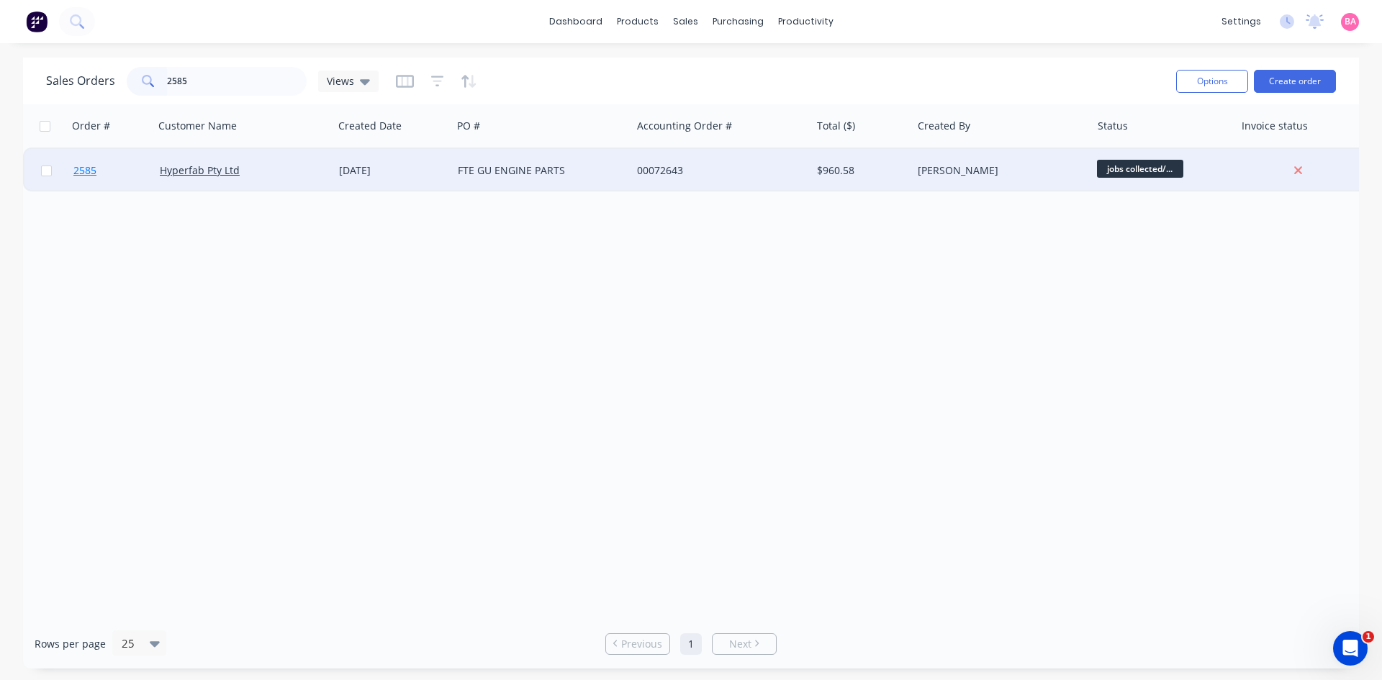
type input "2585"
click at [89, 168] on span "2585" at bounding box center [84, 170] width 23 height 14
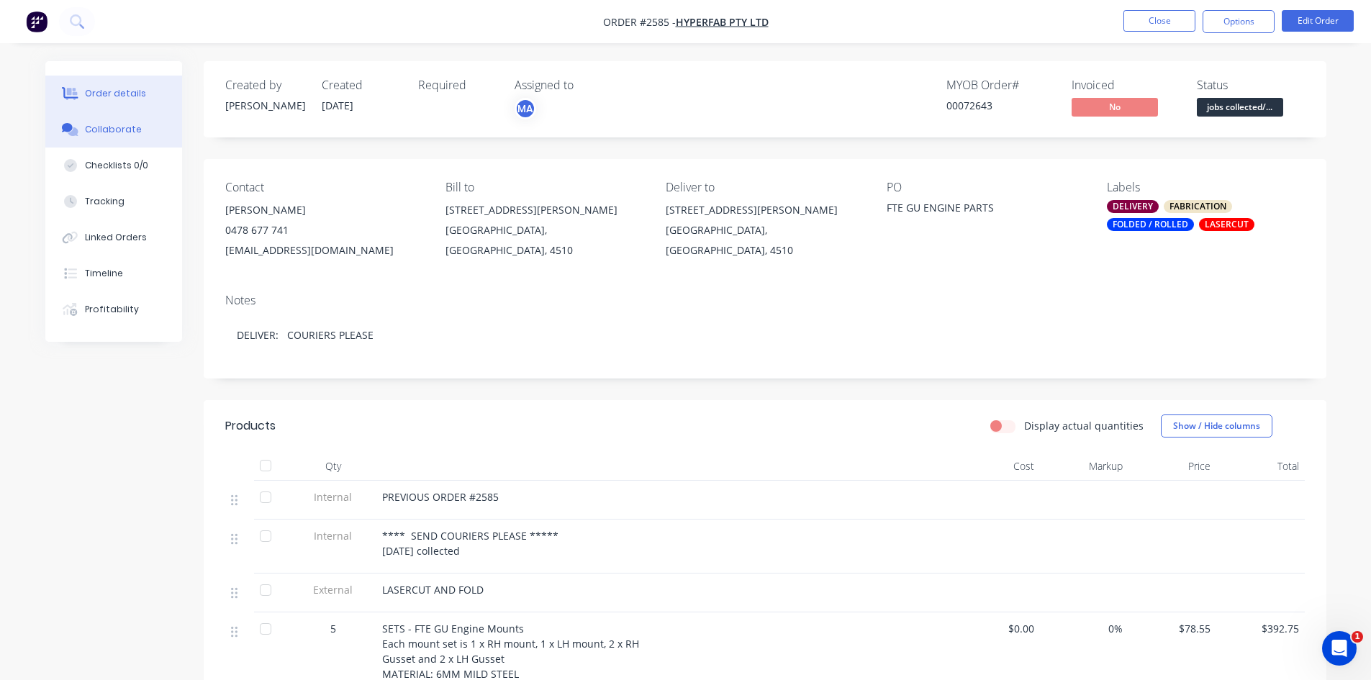
click at [105, 122] on button "Collaborate" at bounding box center [113, 130] width 137 height 36
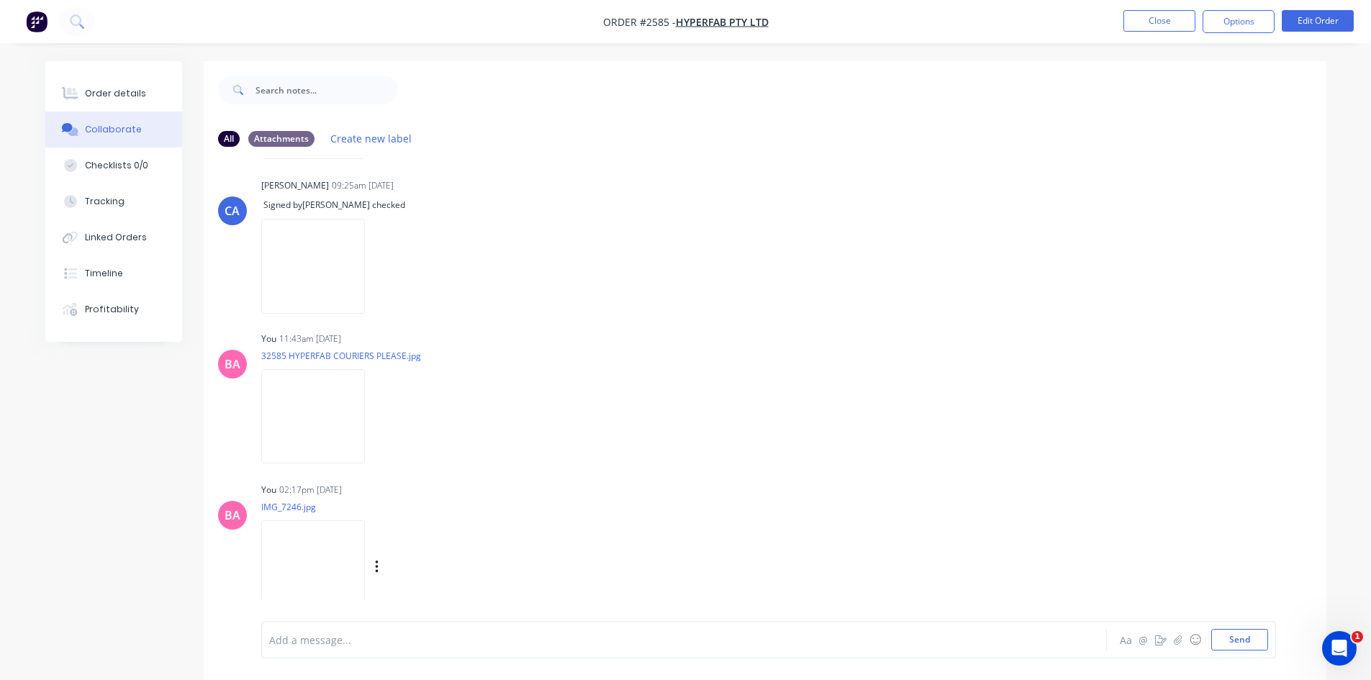
scroll to position [22, 0]
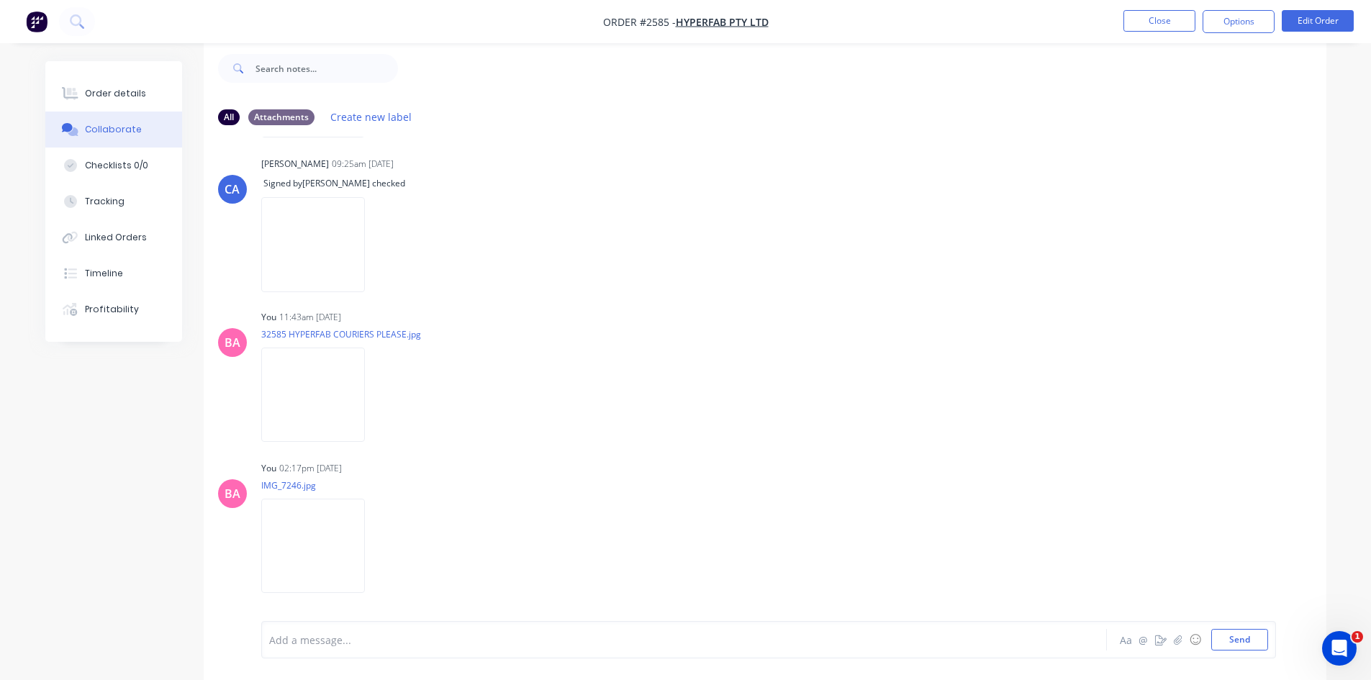
click at [322, 641] on div at bounding box center [644, 640] width 749 height 15
click at [1238, 639] on button "Send" at bounding box center [1240, 640] width 57 height 22
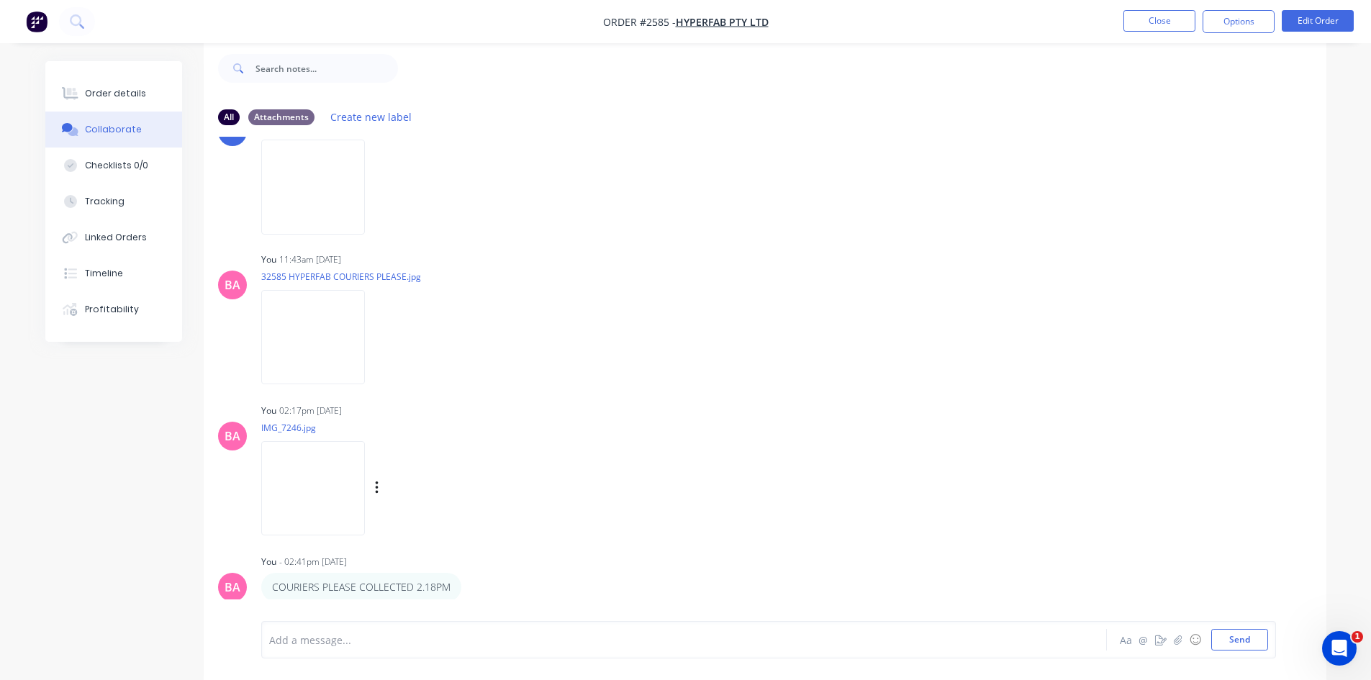
scroll to position [1671, 0]
click at [127, 91] on div "Order details" at bounding box center [115, 93] width 61 height 13
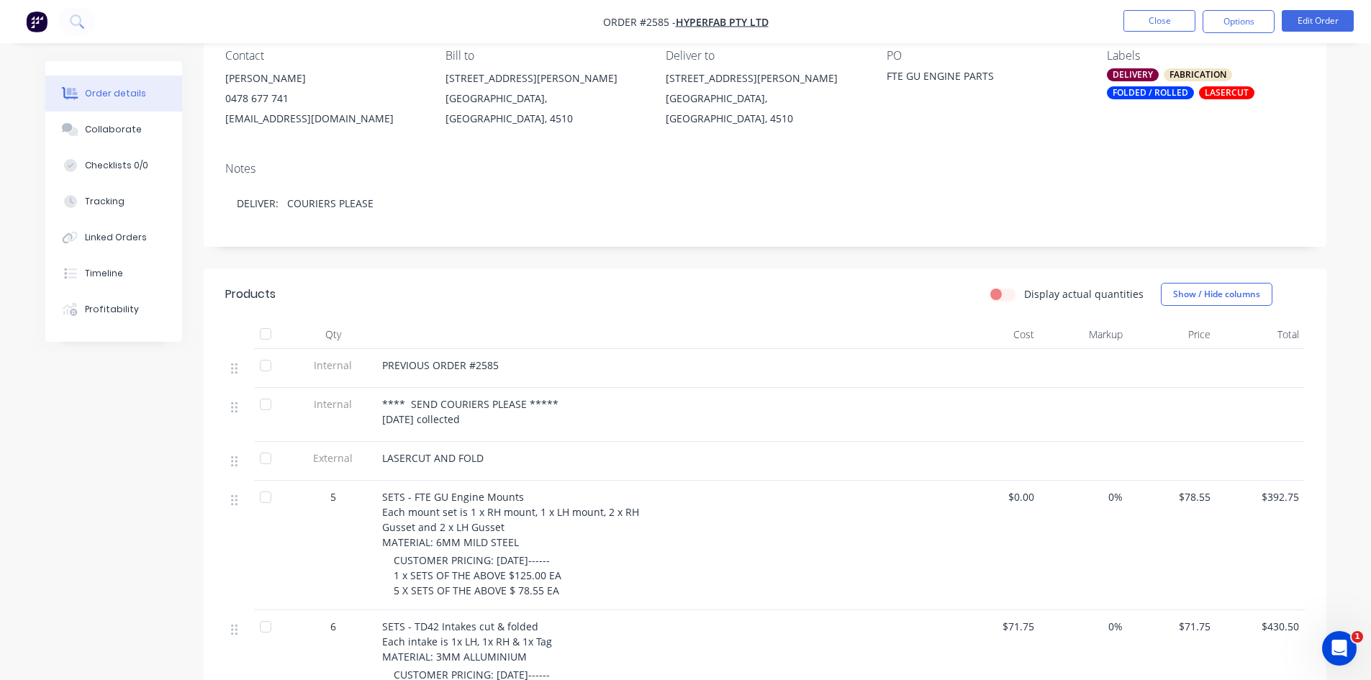
scroll to position [166, 0]
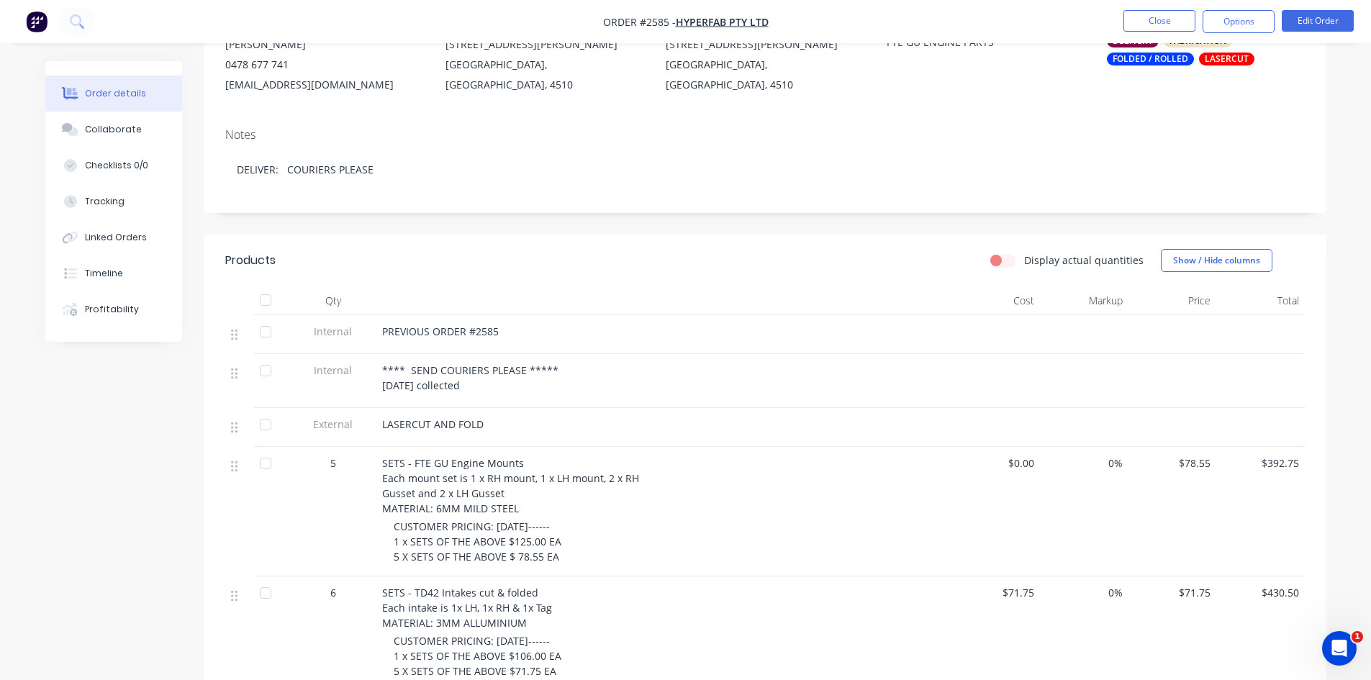
click at [506, 333] on div "PREVIOUS ORDER #2585" at bounding box center [664, 331] width 564 height 15
click at [479, 402] on div "**** SEND COURIERS PLEASE ***** [DATE] collected" at bounding box center [664, 381] width 576 height 54
click at [1314, 20] on button "Edit Order" at bounding box center [1318, 21] width 72 height 22
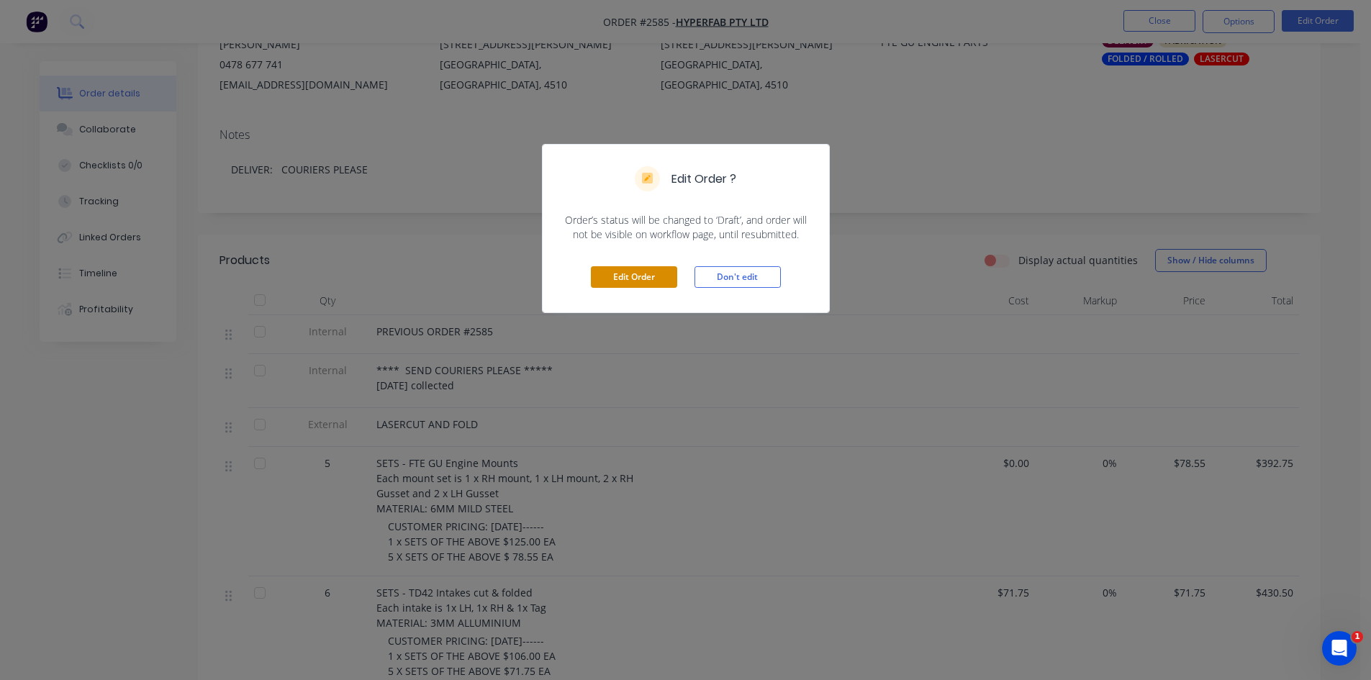
click at [660, 275] on button "Edit Order" at bounding box center [634, 277] width 86 height 22
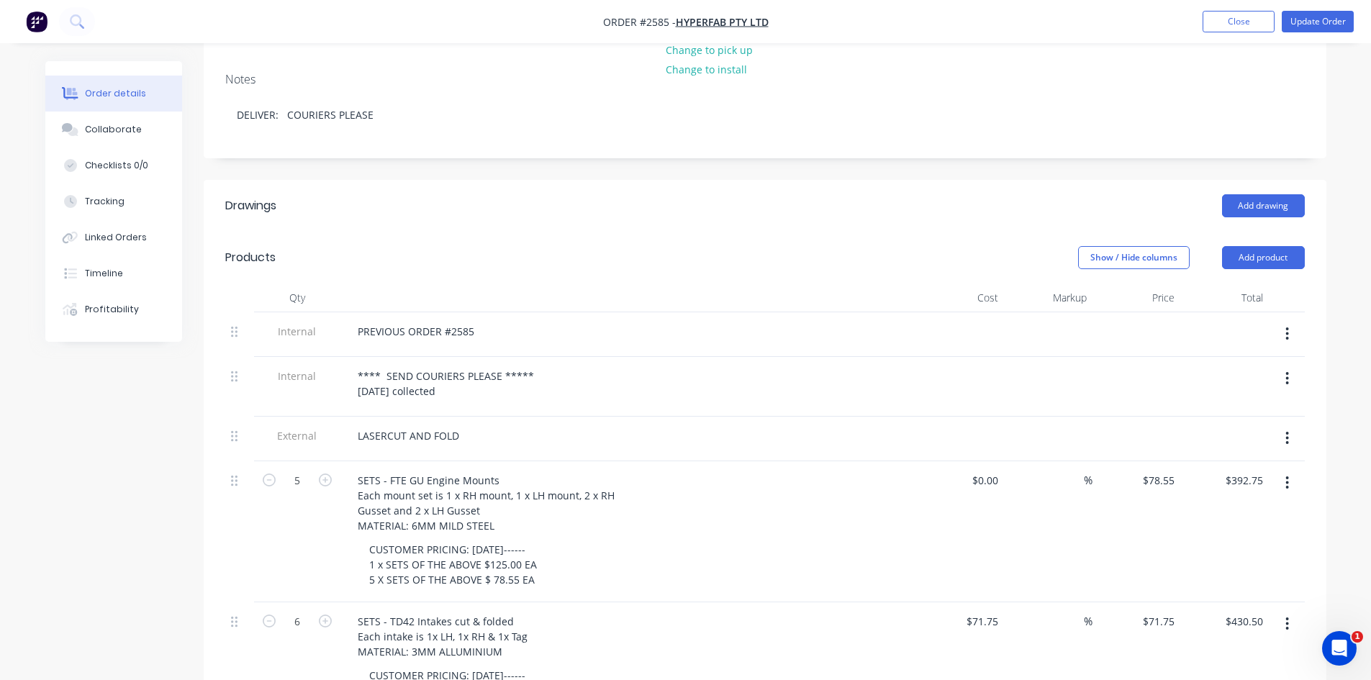
scroll to position [264, 0]
click at [458, 374] on div "**** SEND COURIERS PLEASE ***** [DATE] collected" at bounding box center [445, 383] width 199 height 36
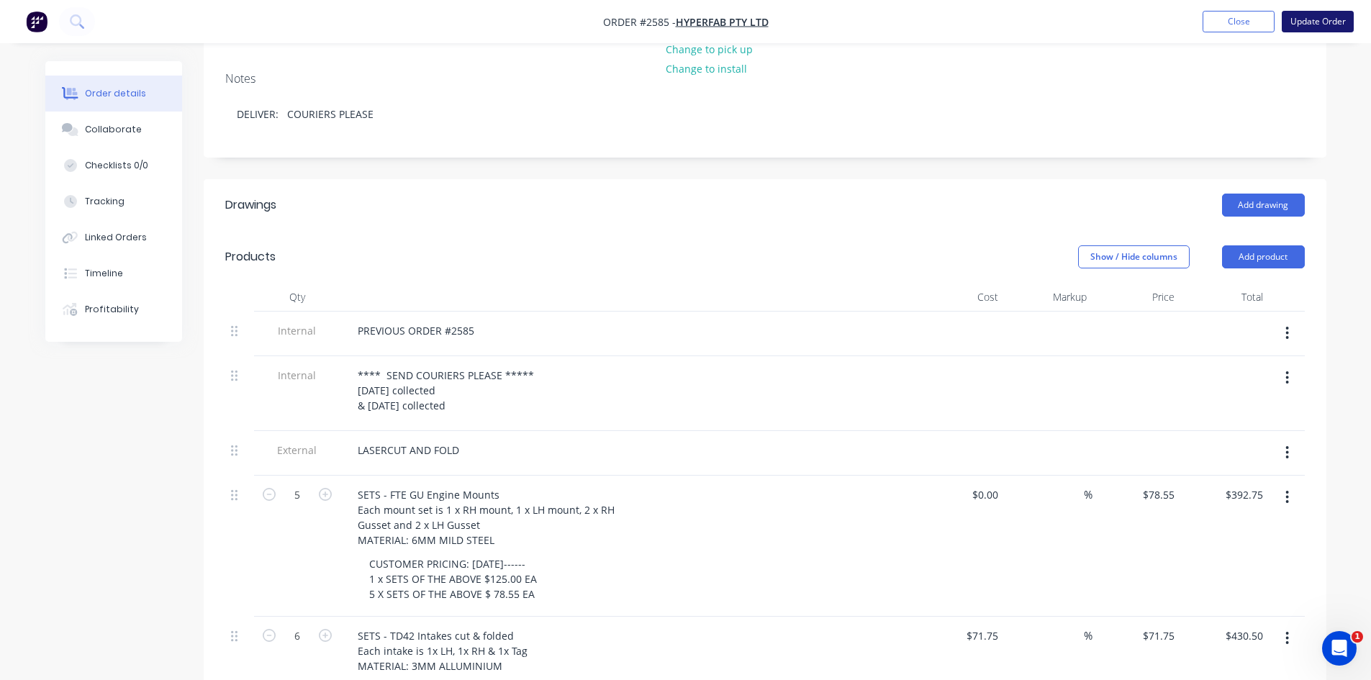
click at [1314, 24] on button "Update Order" at bounding box center [1318, 22] width 72 height 22
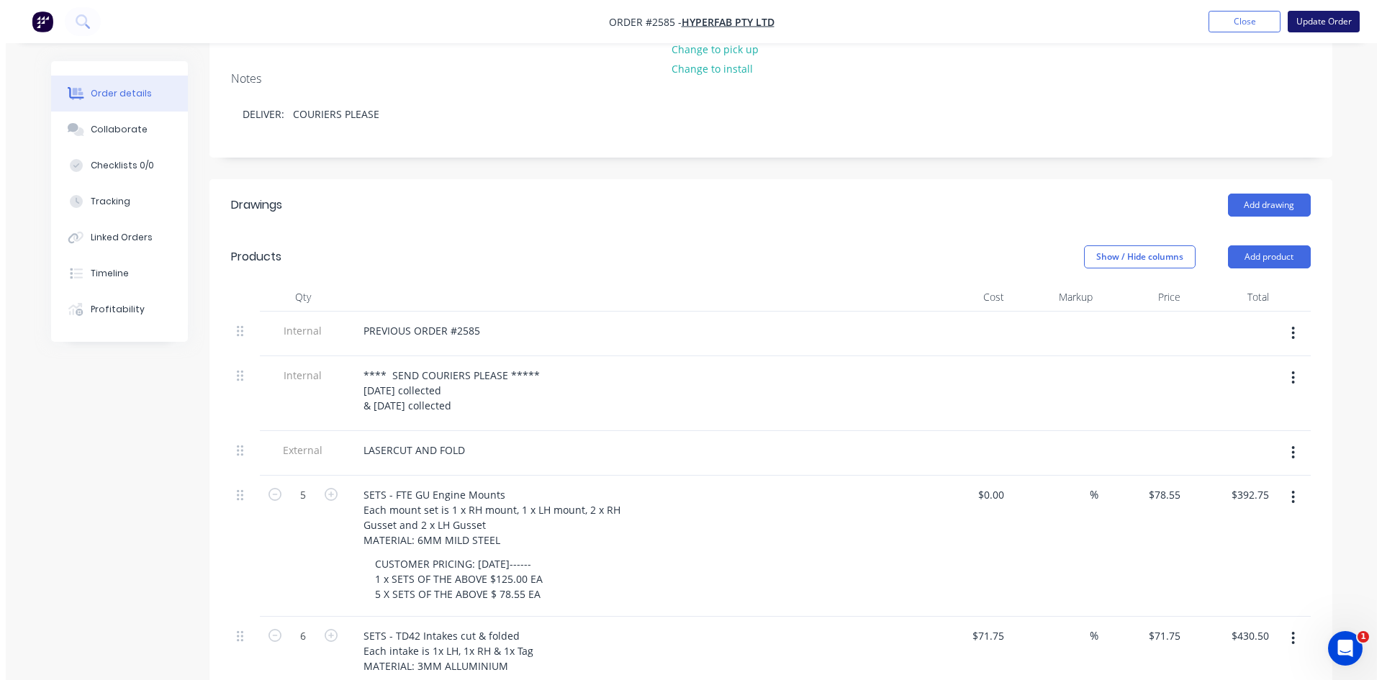
scroll to position [0, 0]
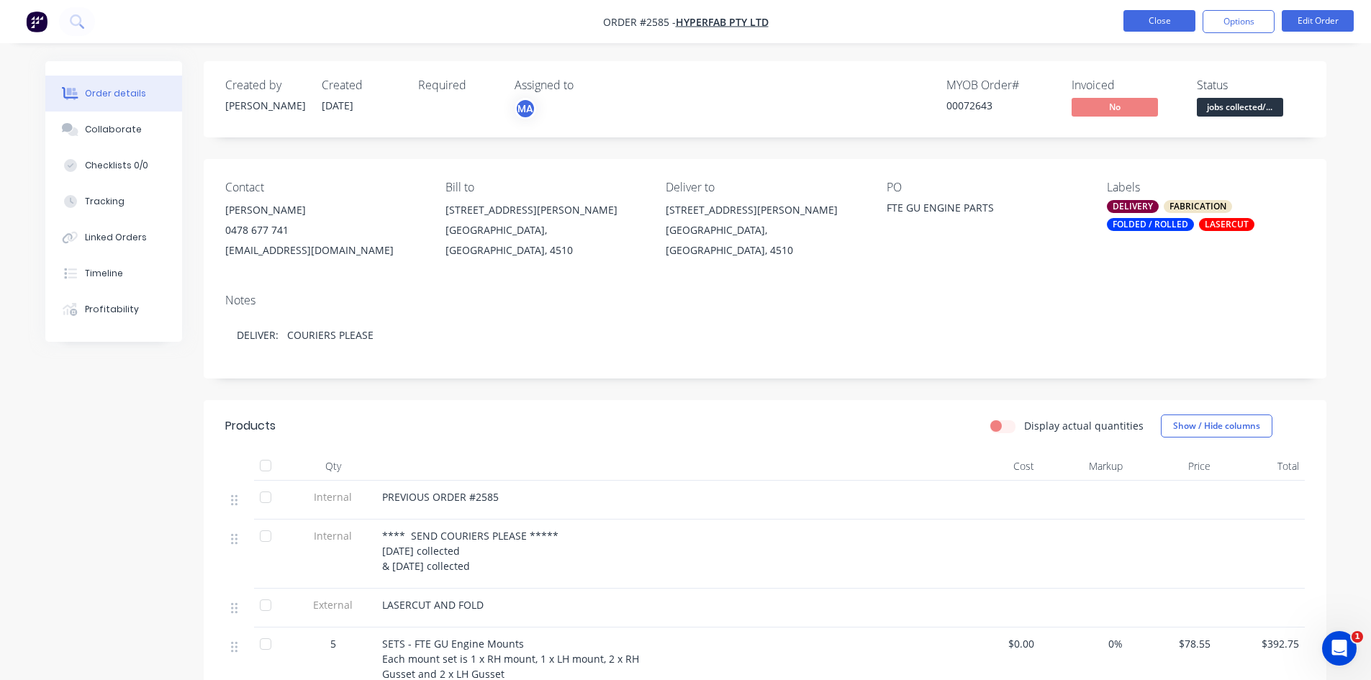
click at [1186, 23] on button "Close" at bounding box center [1160, 21] width 72 height 22
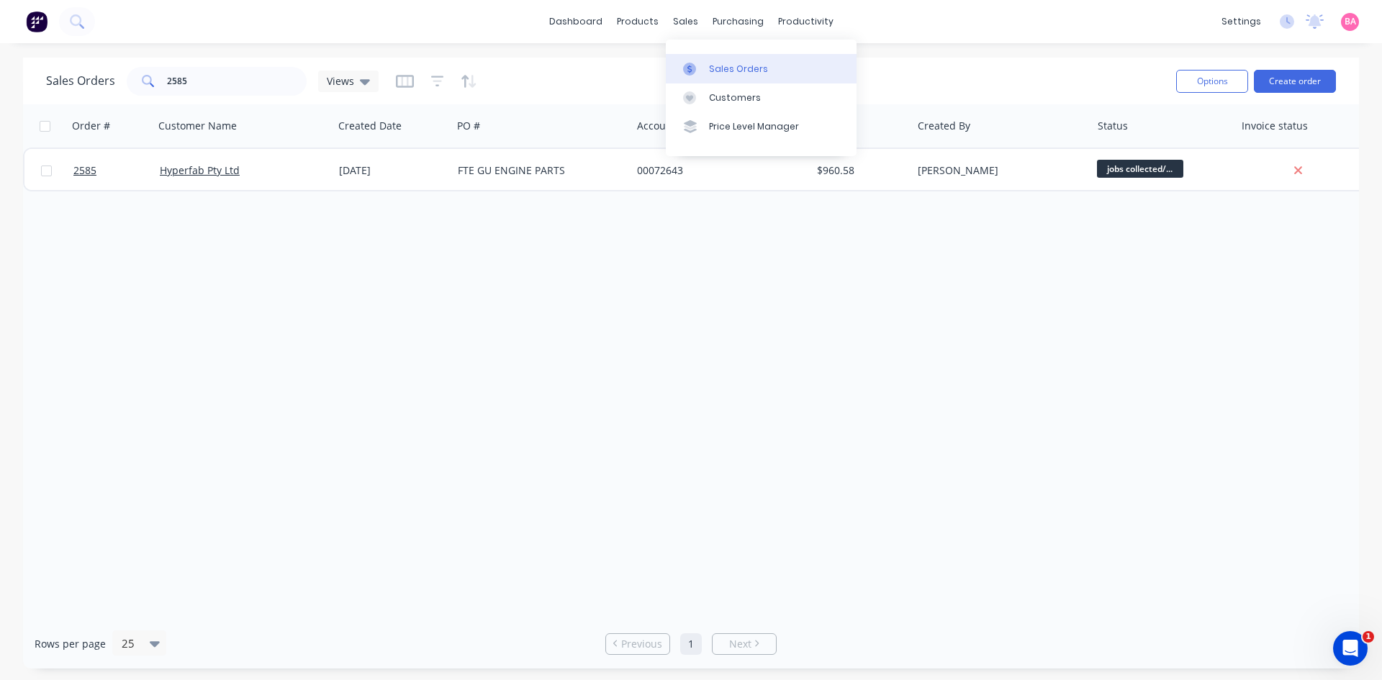
click at [741, 70] on div "Sales Orders" at bounding box center [738, 69] width 59 height 13
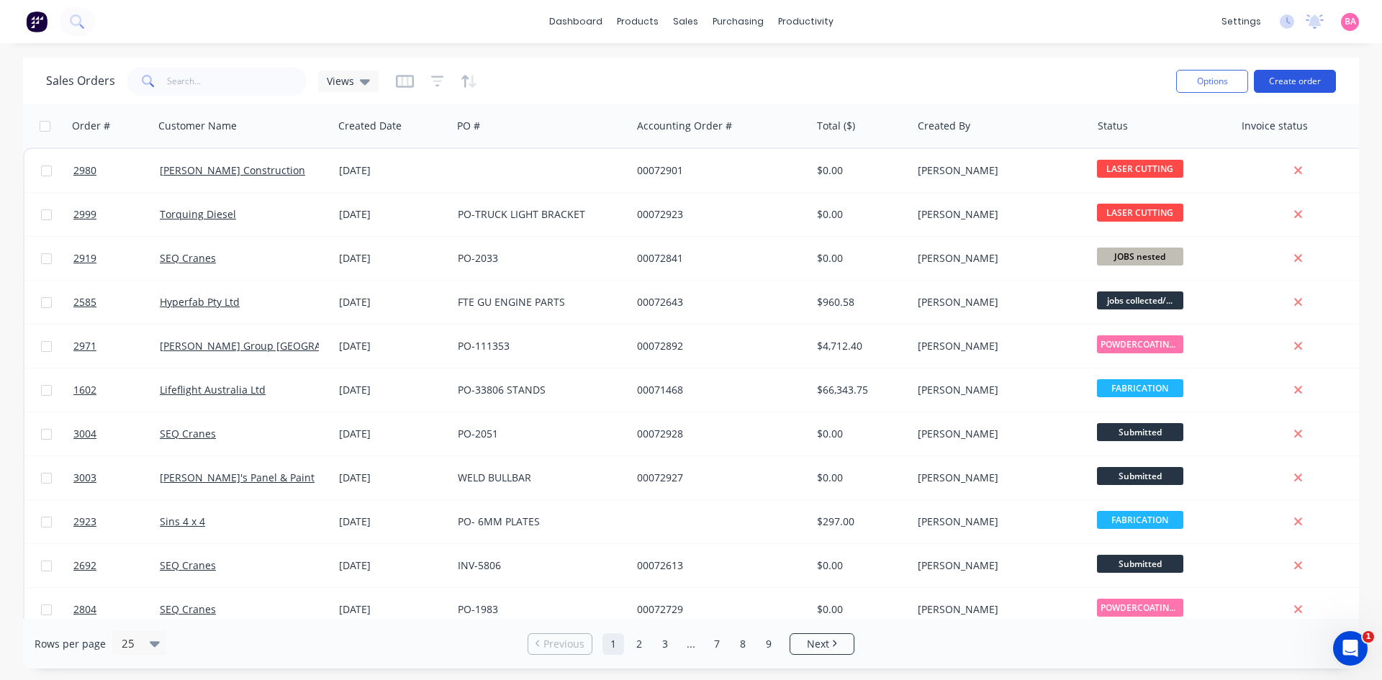
click at [1309, 80] on button "Create order" at bounding box center [1295, 81] width 82 height 23
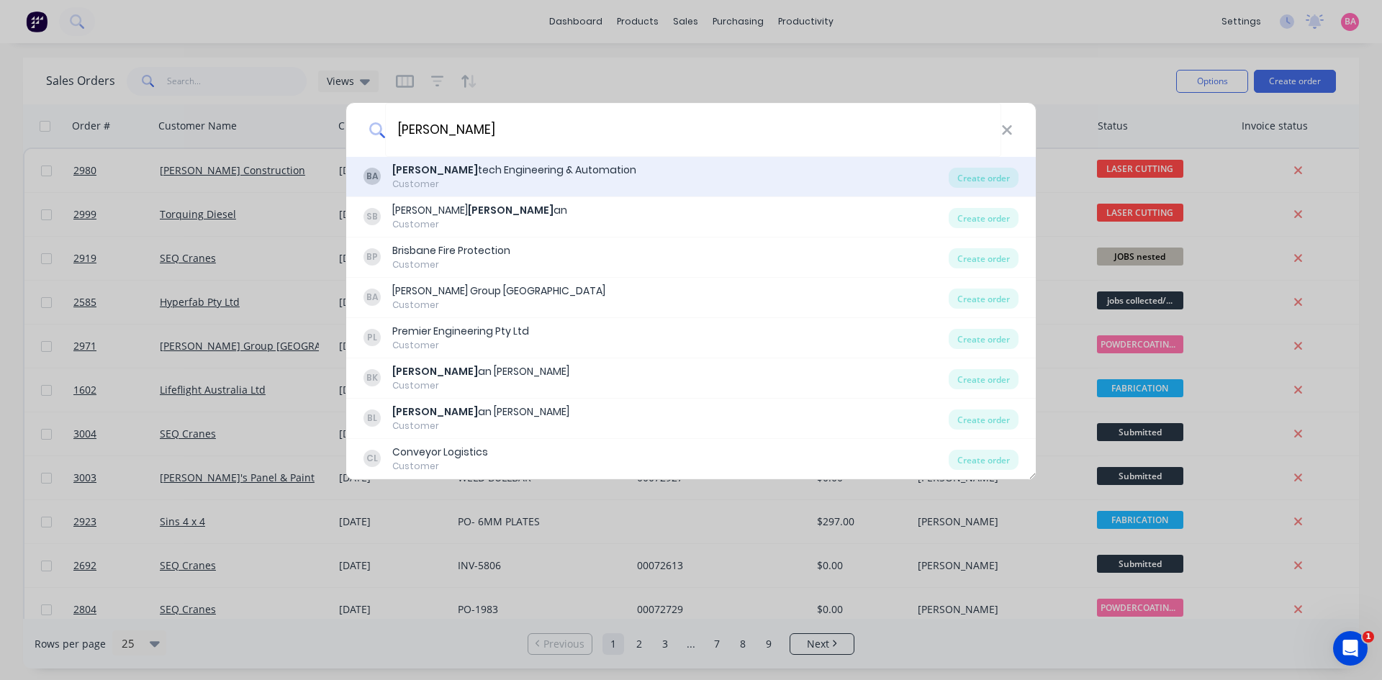
type input "[PERSON_NAME]"
click at [454, 173] on div "[PERSON_NAME] tech Engineering & Automation" at bounding box center [514, 170] width 244 height 15
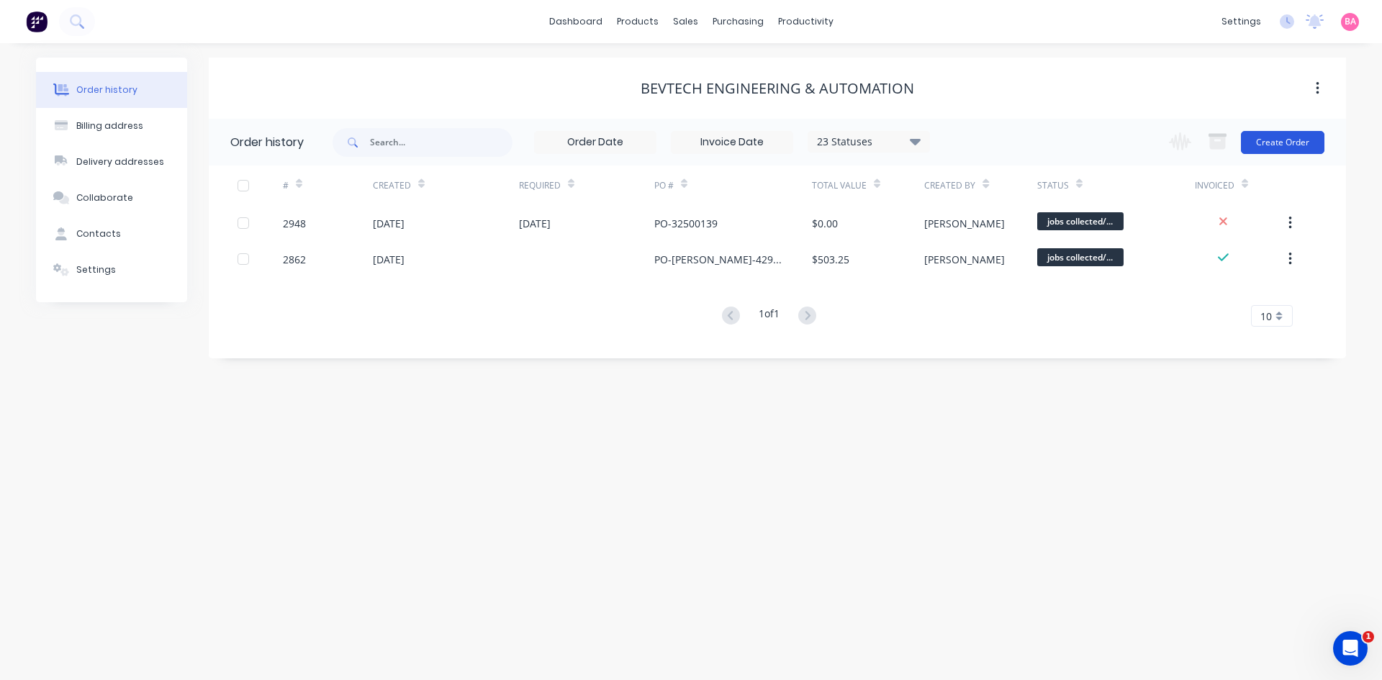
click at [1288, 142] on button "Create Order" at bounding box center [1283, 142] width 84 height 23
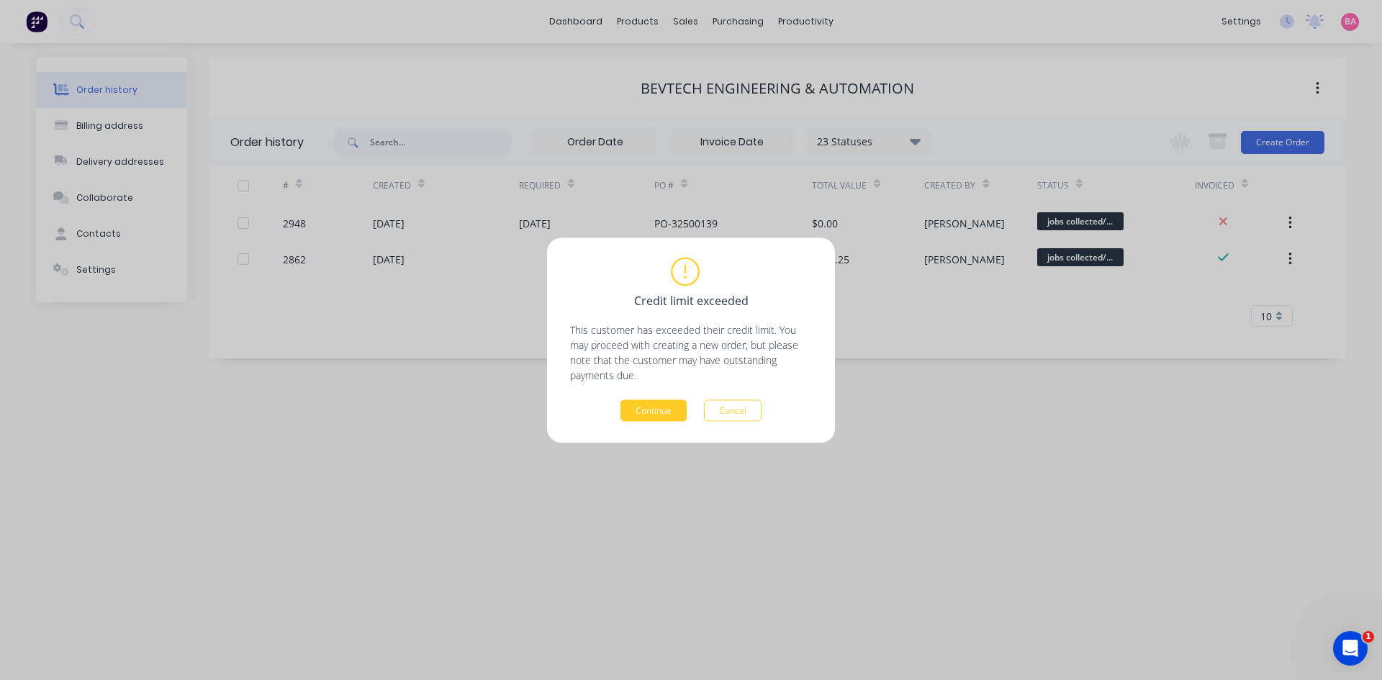
click at [656, 411] on button "Continue" at bounding box center [654, 411] width 66 height 22
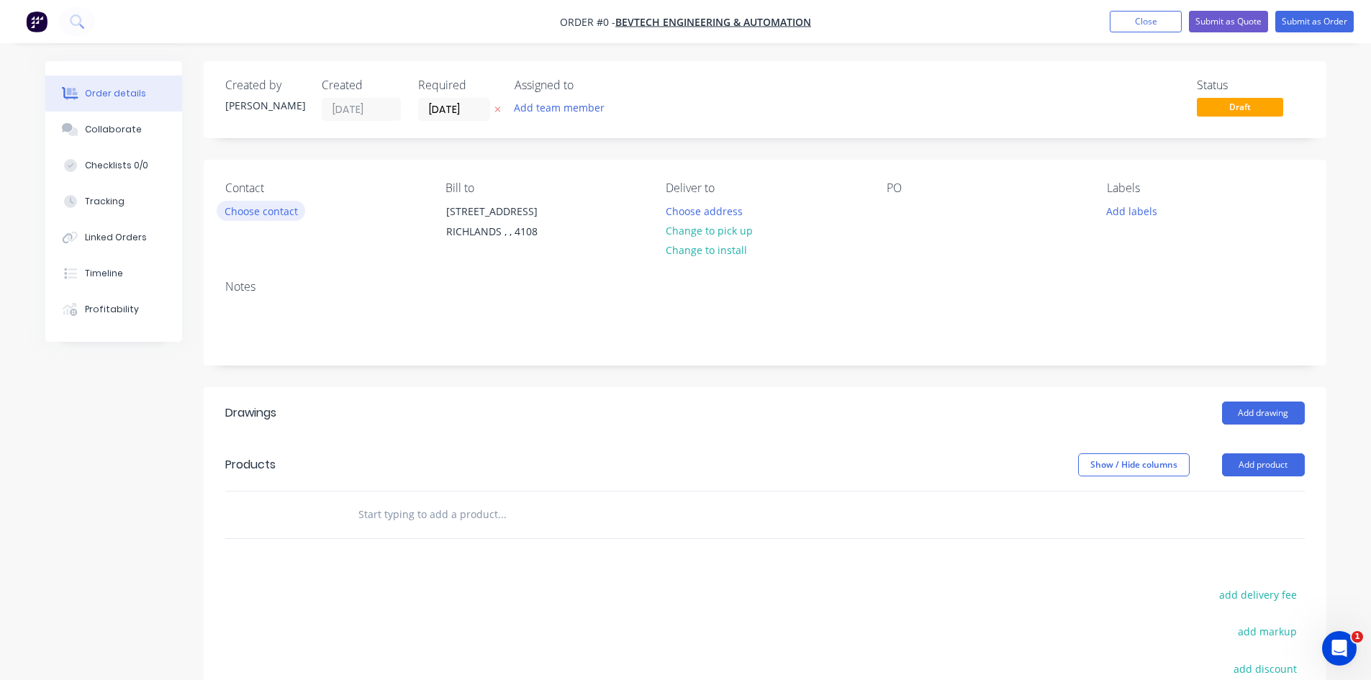
click at [263, 211] on button "Choose contact" at bounding box center [261, 210] width 89 height 19
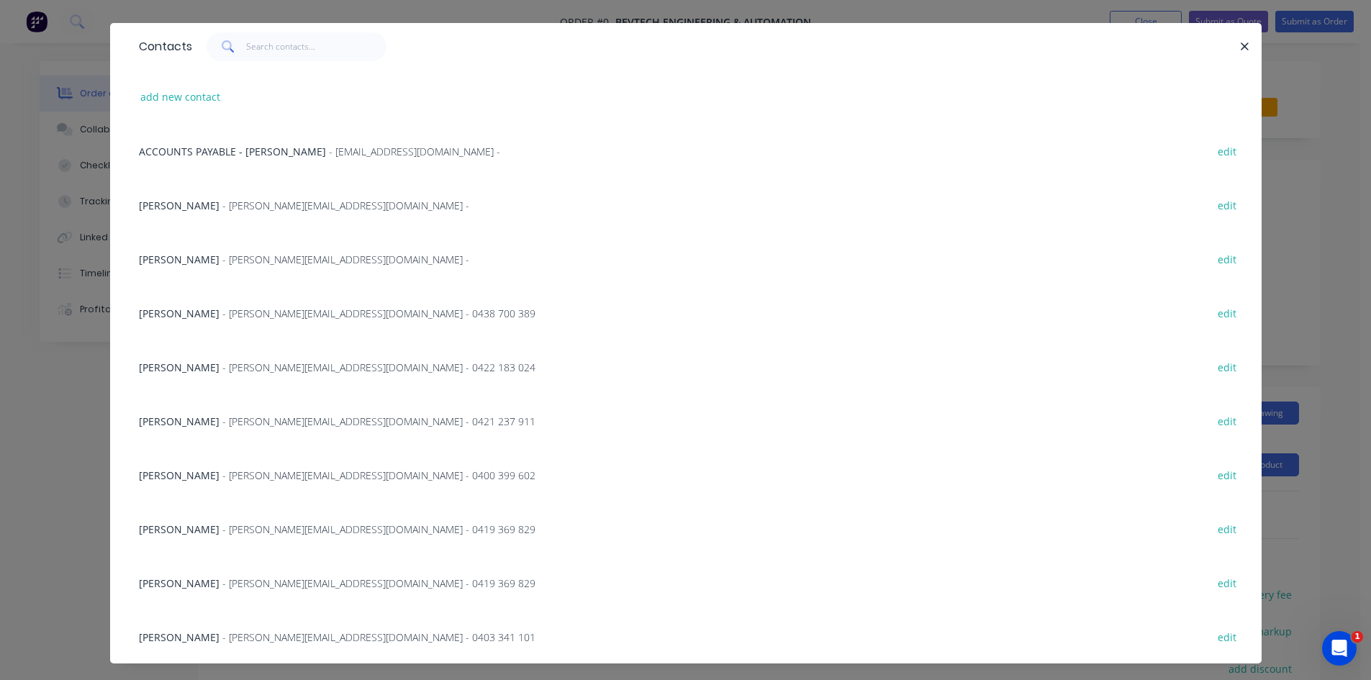
scroll to position [60, 0]
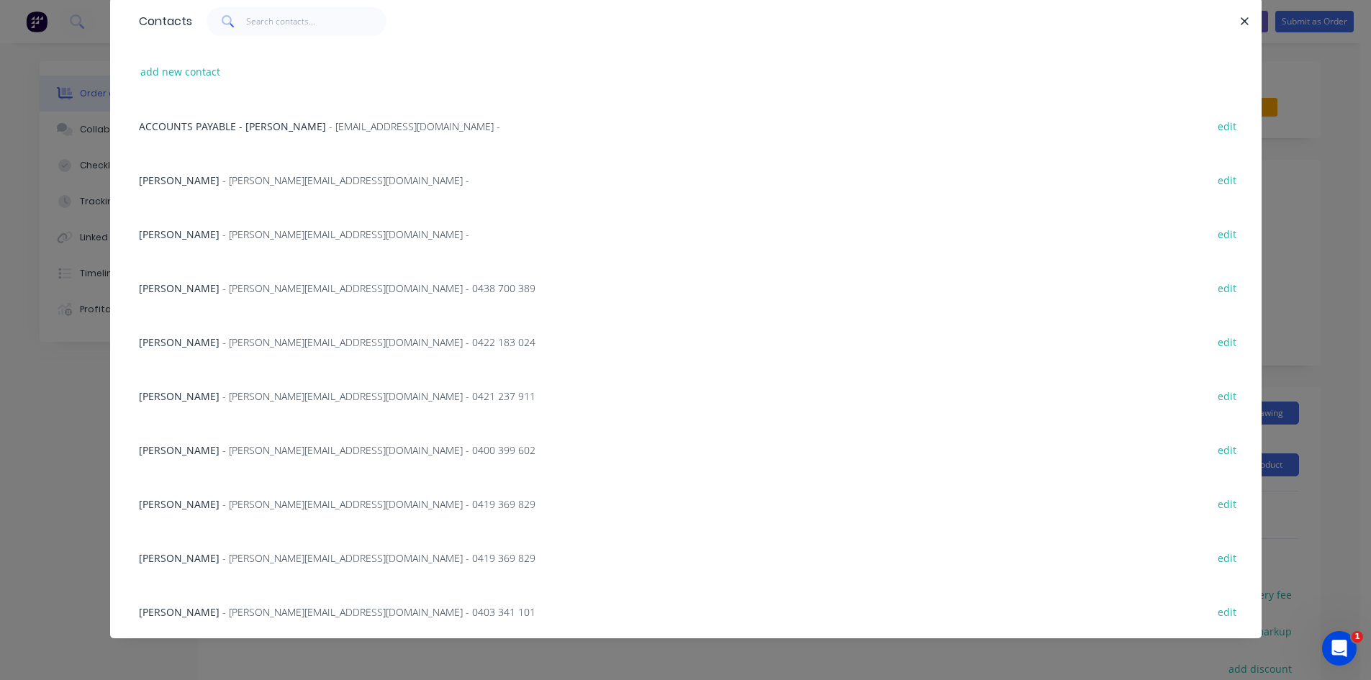
click at [232, 287] on span "- [PERSON_NAME][EMAIL_ADDRESS][DOMAIN_NAME] - 0438 700 389" at bounding box center [378, 288] width 313 height 14
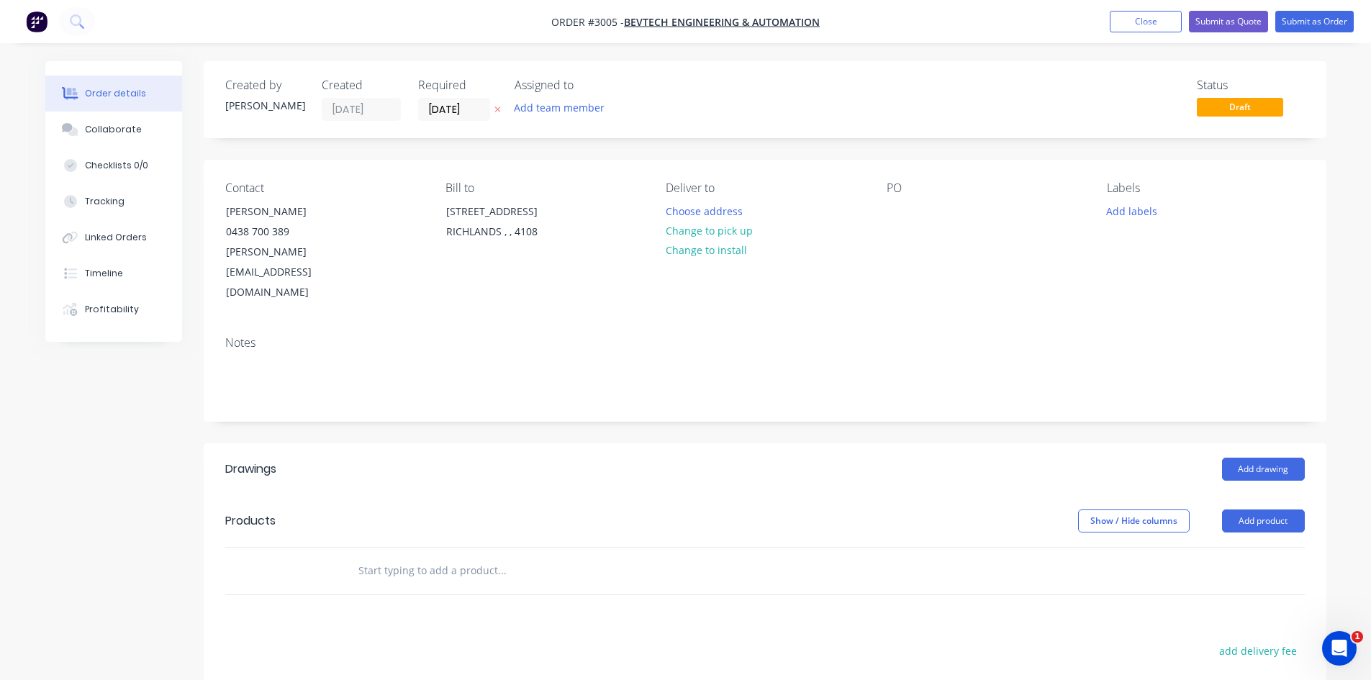
drag, startPoint x: 499, startPoint y: 108, endPoint x: 505, endPoint y: 112, distance: 7.8
click at [499, 107] on icon "button" at bounding box center [498, 109] width 6 height 9
click at [553, 109] on button "Add team member" at bounding box center [559, 107] width 106 height 19
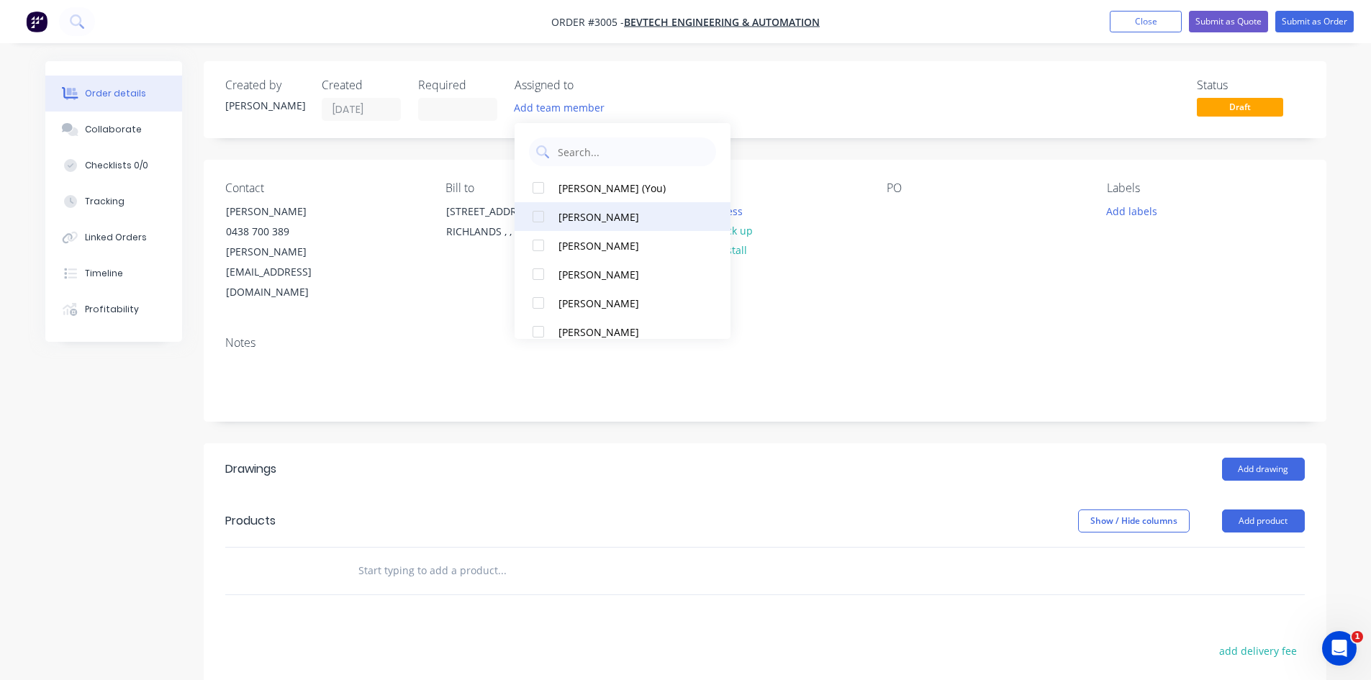
click at [535, 216] on div at bounding box center [538, 216] width 29 height 29
click at [436, 325] on div "Notes" at bounding box center [765, 373] width 1123 height 96
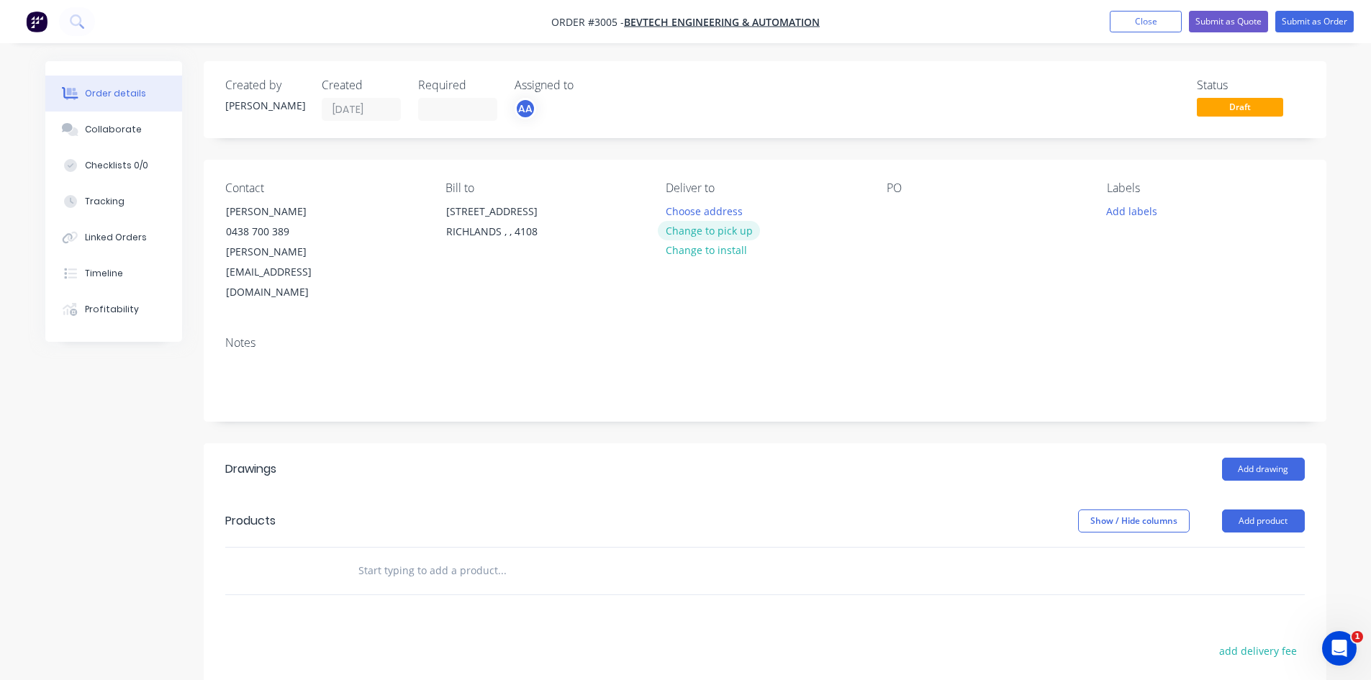
click at [713, 230] on button "Change to pick up" at bounding box center [709, 230] width 102 height 19
click at [889, 207] on div at bounding box center [898, 211] width 23 height 21
click at [921, 208] on div "PO-" at bounding box center [907, 211] width 40 height 21
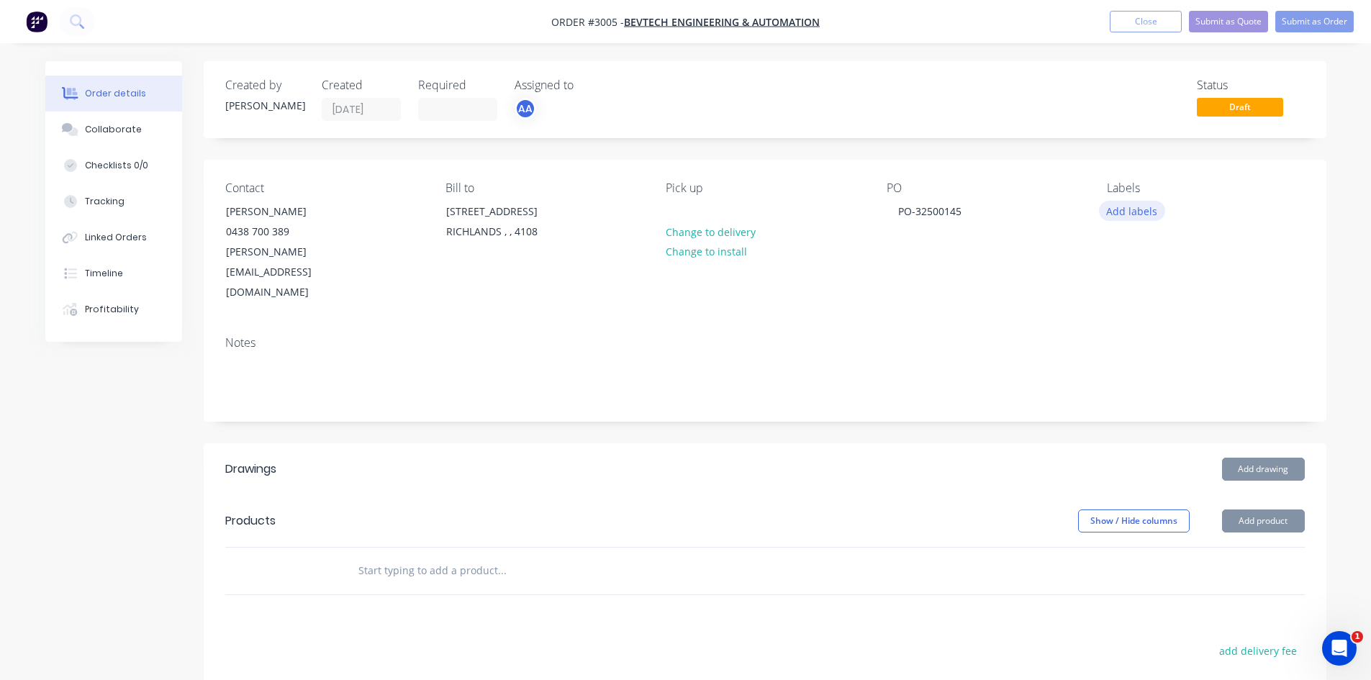
click at [1142, 209] on button "Add labels" at bounding box center [1132, 210] width 66 height 19
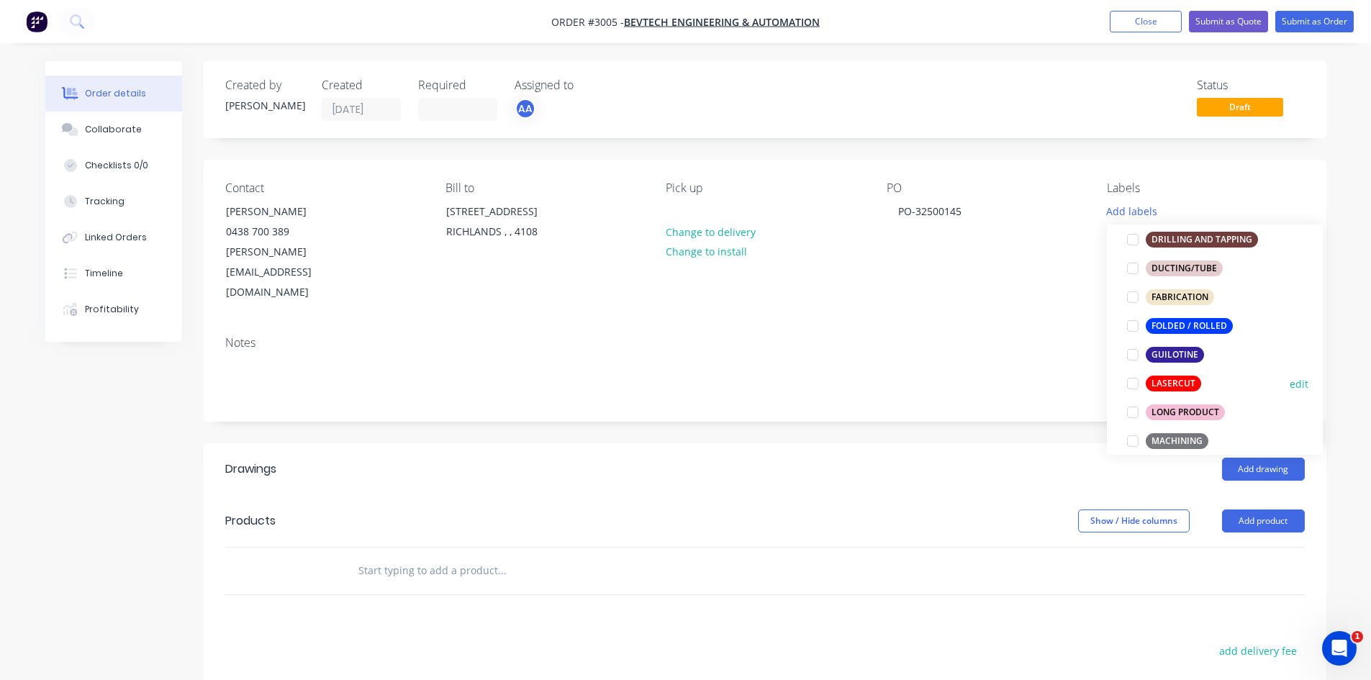
scroll to position [360, 0]
click at [1132, 380] on div at bounding box center [1133, 383] width 29 height 29
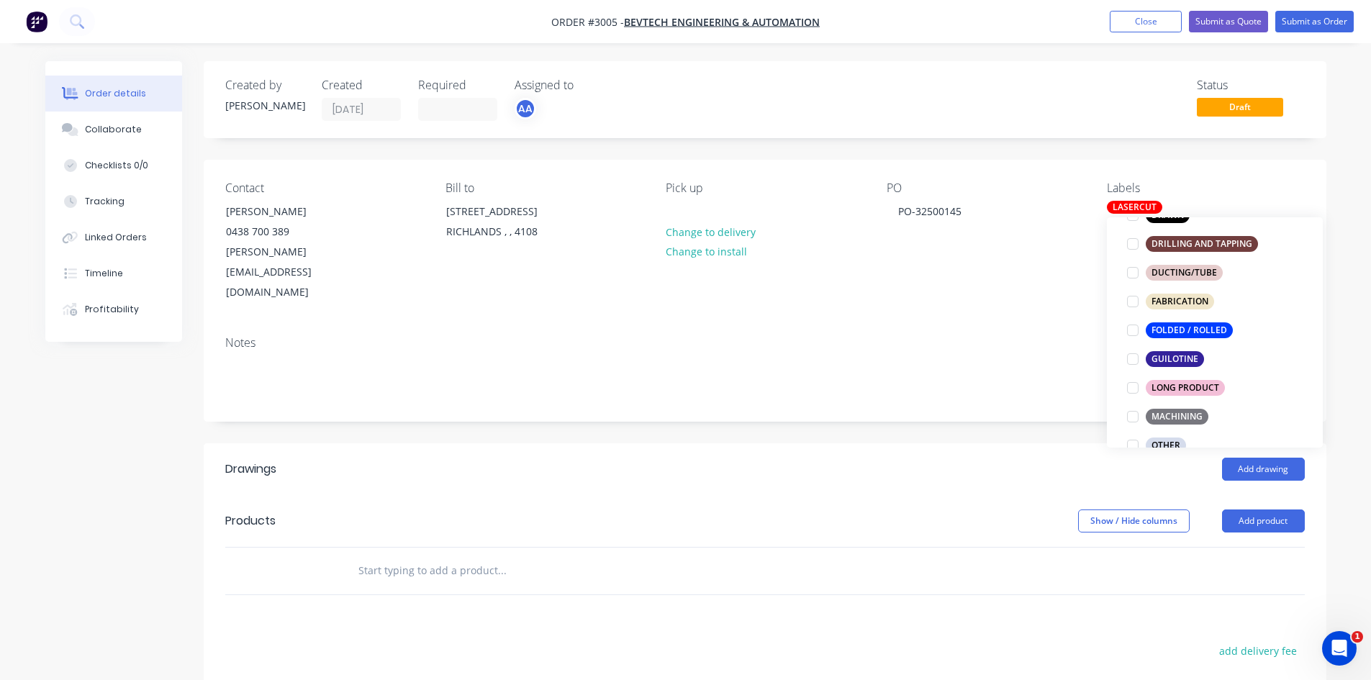
scroll to position [384, 0]
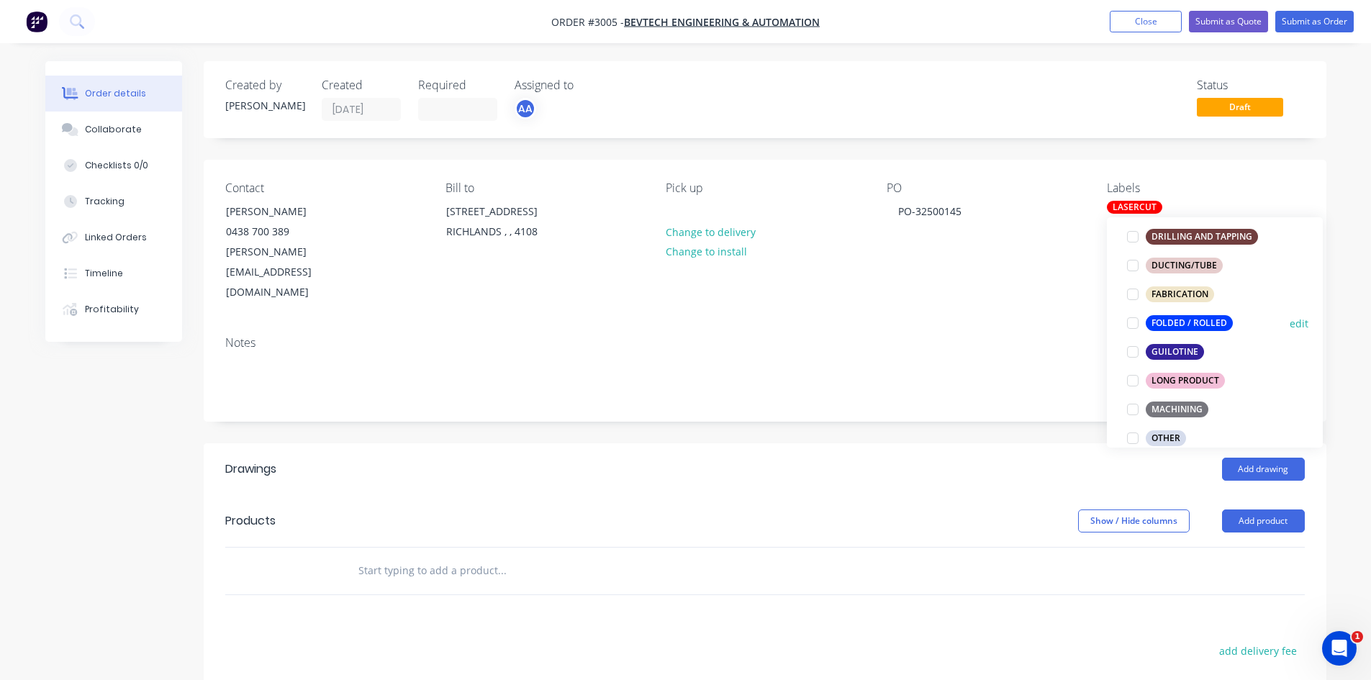
click at [1162, 319] on div "FOLDED / ROLLED" at bounding box center [1189, 323] width 87 height 16
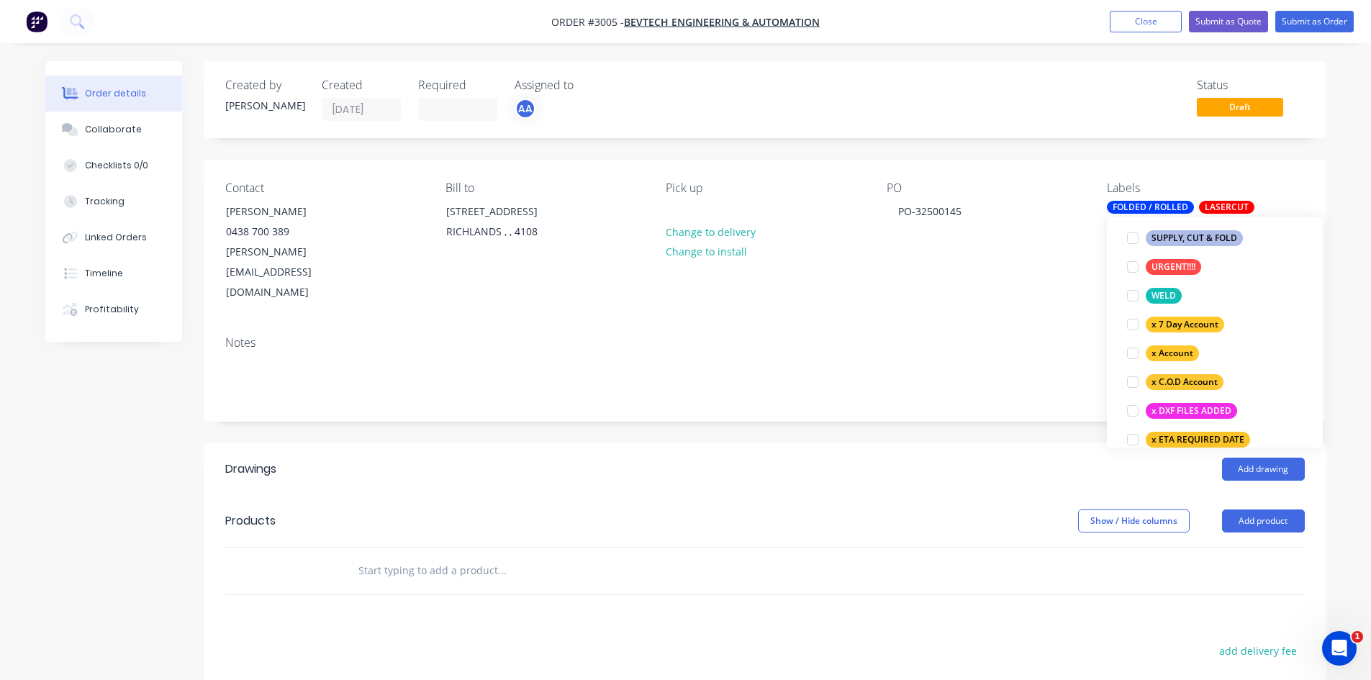
scroll to position [873, 0]
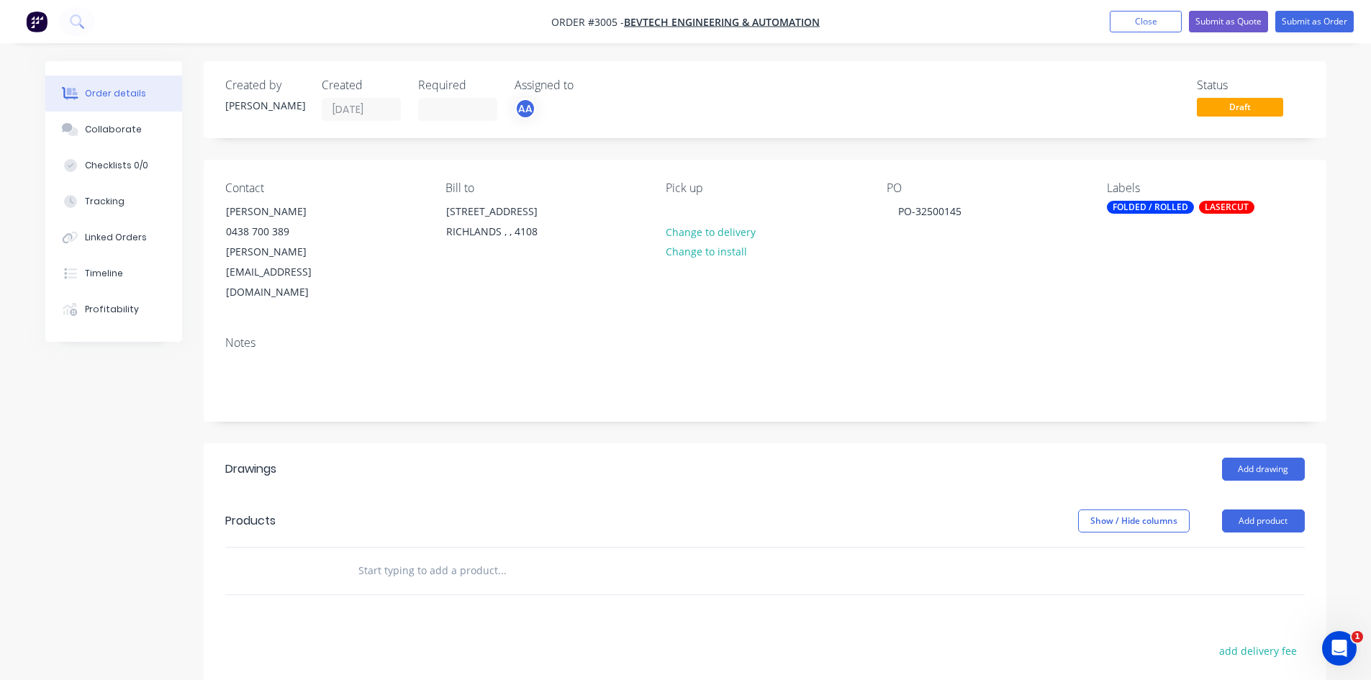
click at [1057, 325] on div "Notes" at bounding box center [765, 373] width 1123 height 96
click at [1152, 25] on button "Close" at bounding box center [1146, 22] width 72 height 22
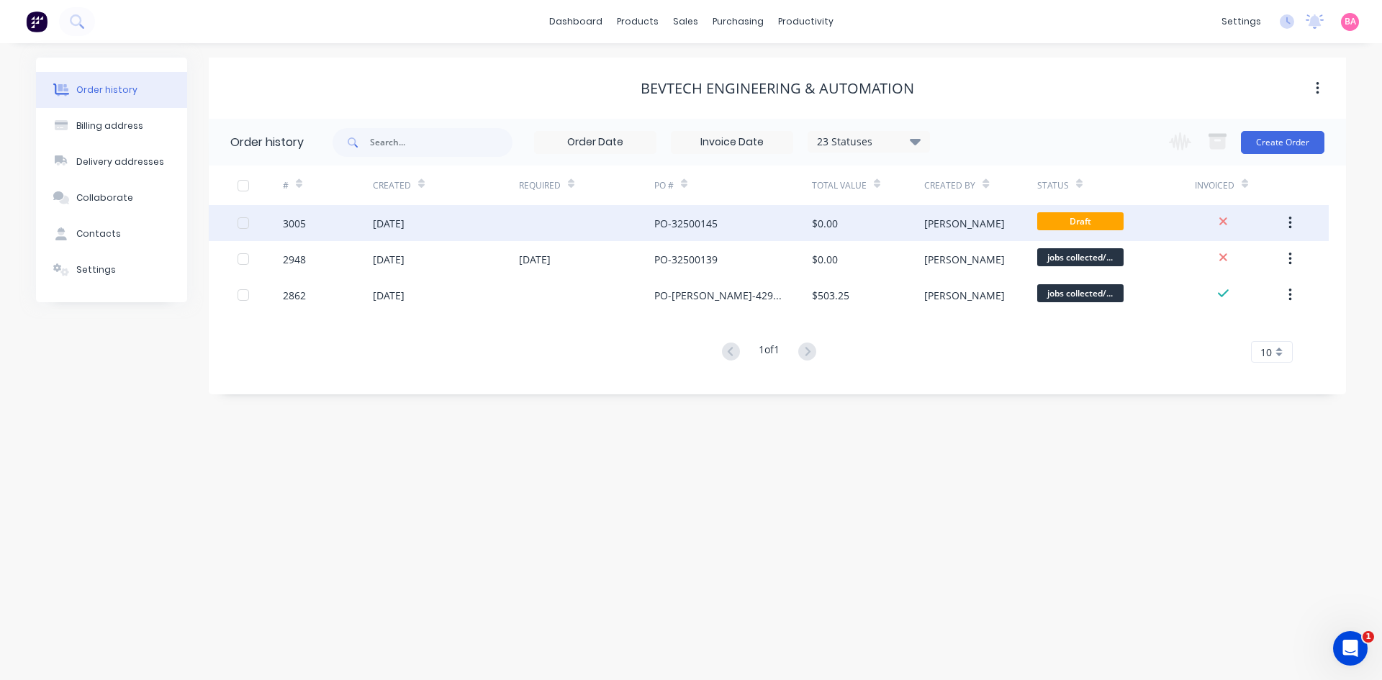
click at [387, 223] on div "[DATE]" at bounding box center [389, 223] width 32 height 15
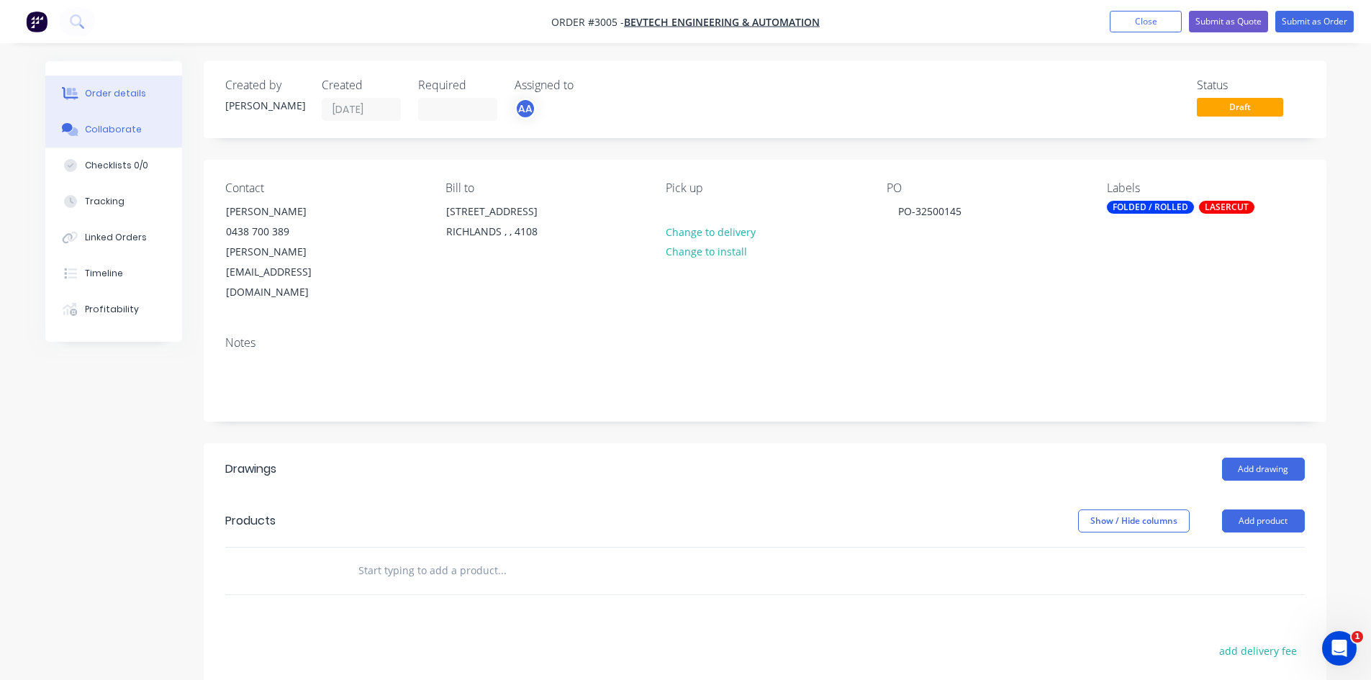
click at [119, 127] on div "Collaborate" at bounding box center [113, 129] width 57 height 13
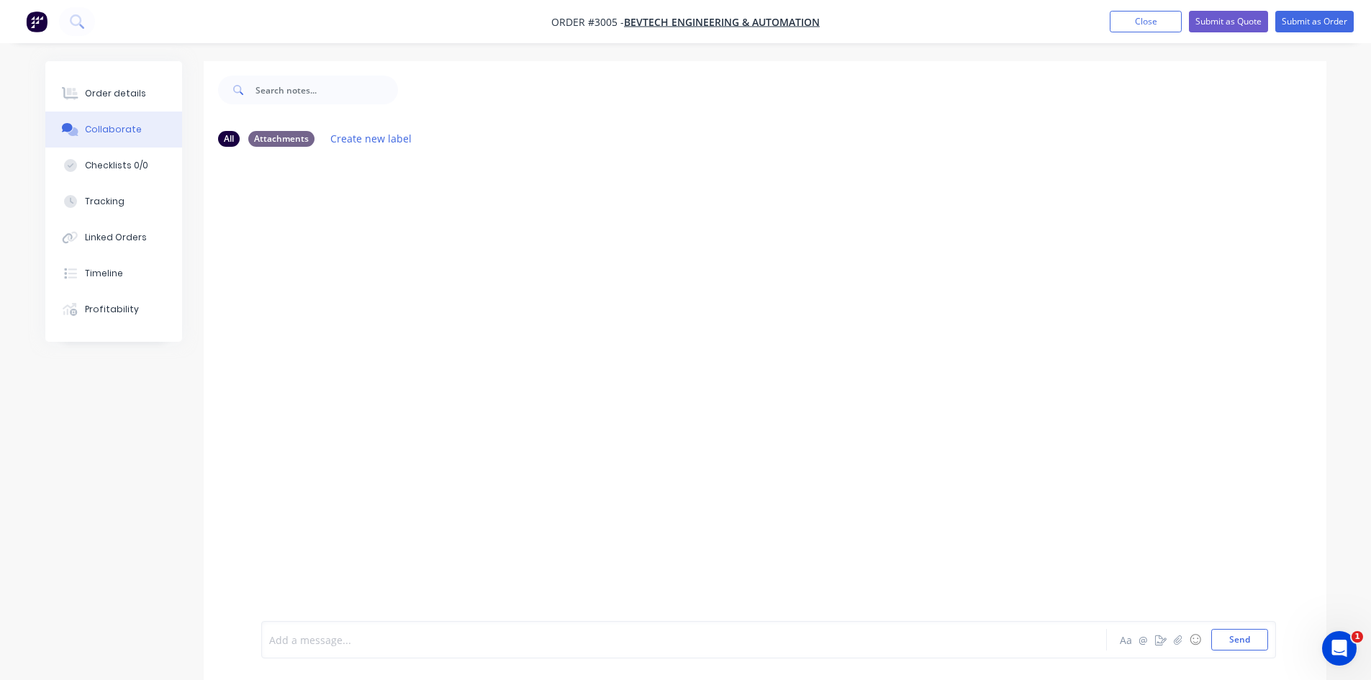
click at [364, 642] on div at bounding box center [644, 640] width 749 height 15
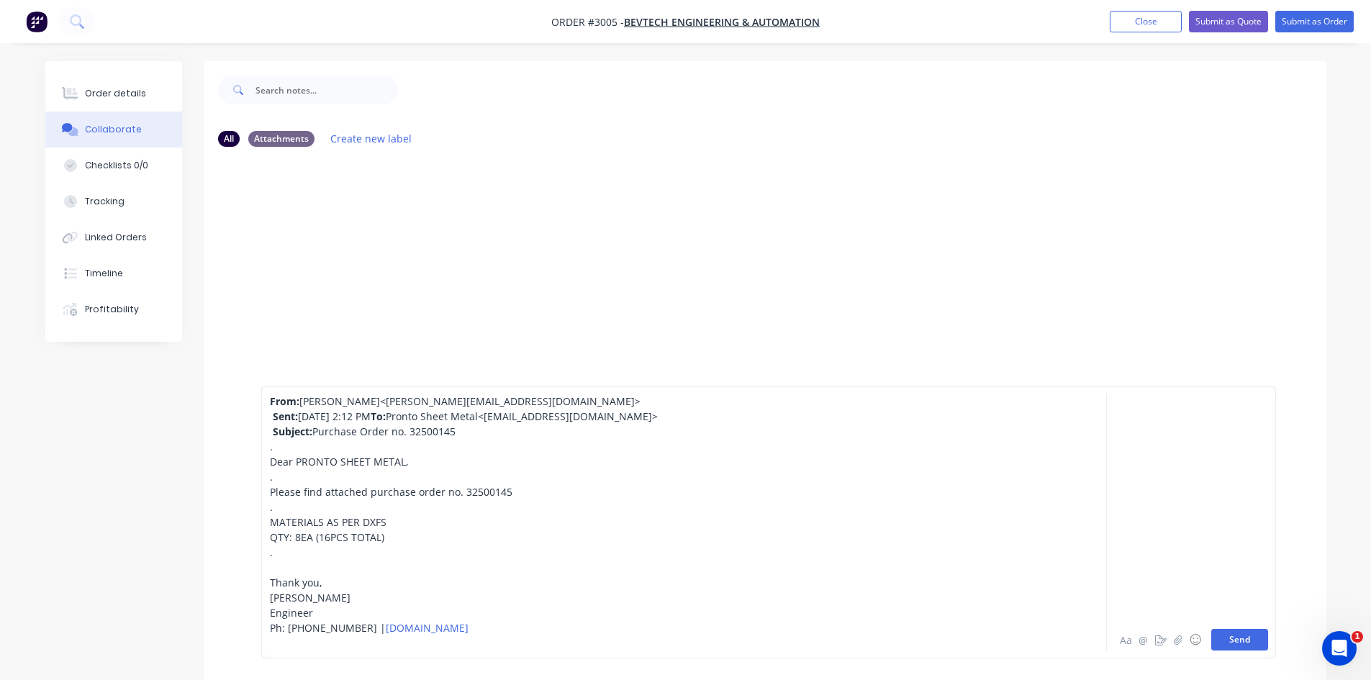
click at [1248, 639] on button "Send" at bounding box center [1240, 640] width 57 height 22
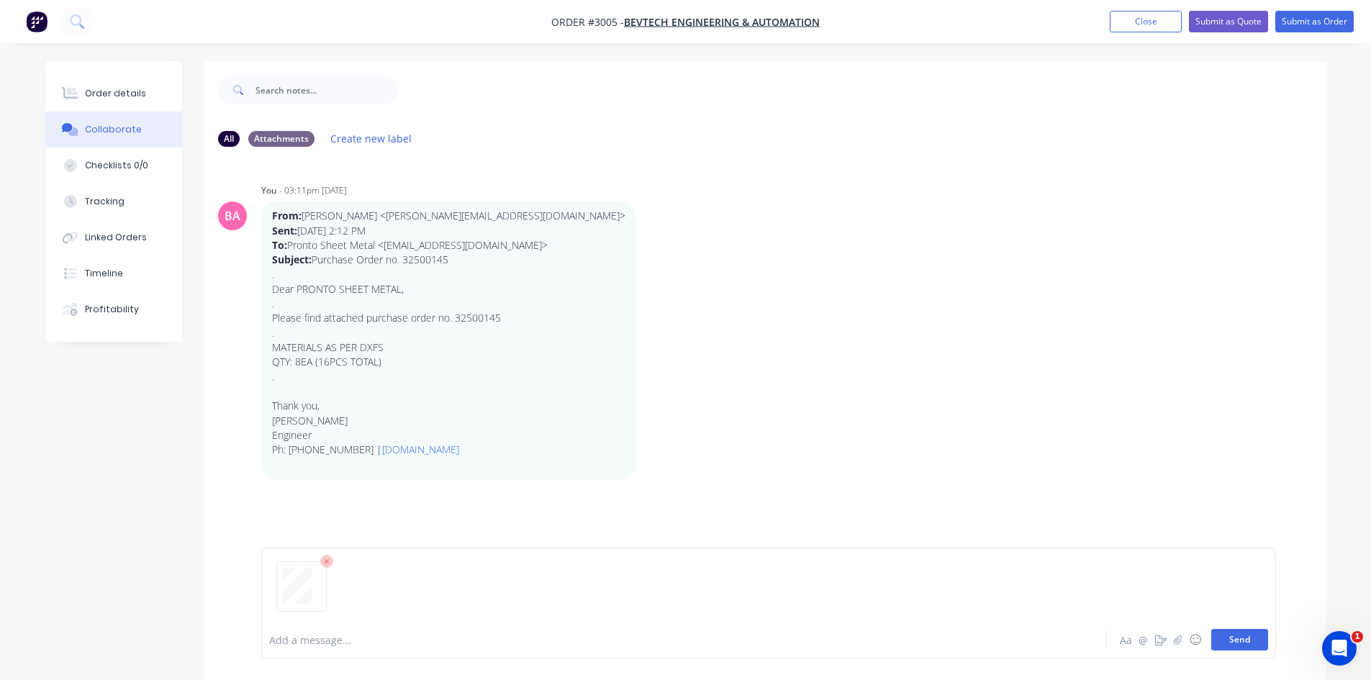
click at [1241, 639] on button "Send" at bounding box center [1240, 640] width 57 height 22
click at [1228, 639] on button "Send" at bounding box center [1240, 640] width 57 height 22
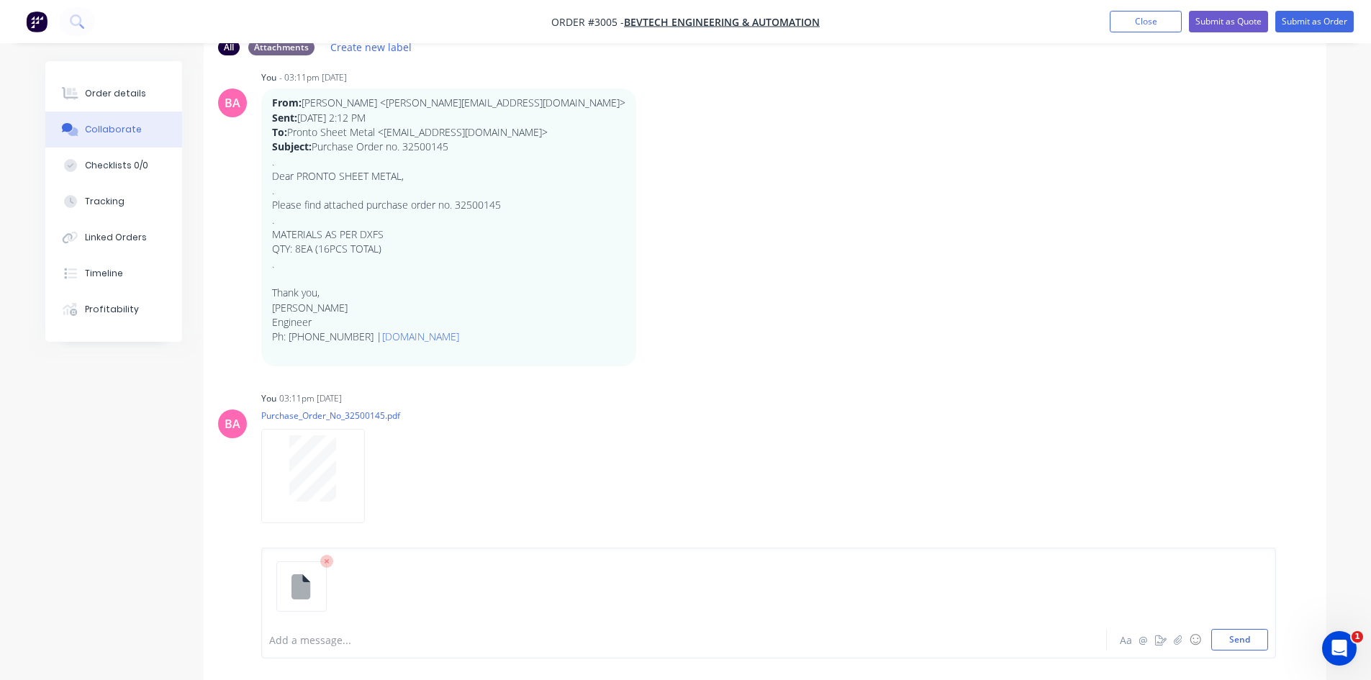
scroll to position [95, 0]
click at [1241, 641] on button "Send" at bounding box center [1240, 640] width 57 height 22
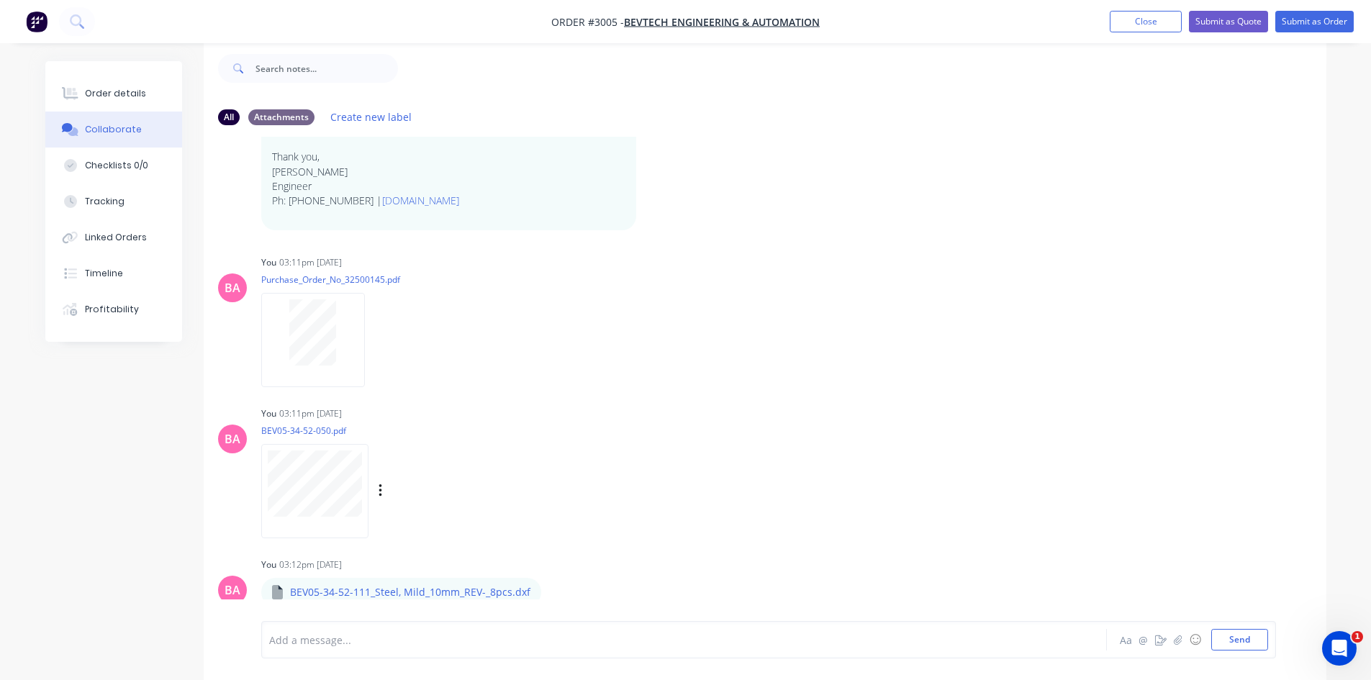
scroll to position [235, 0]
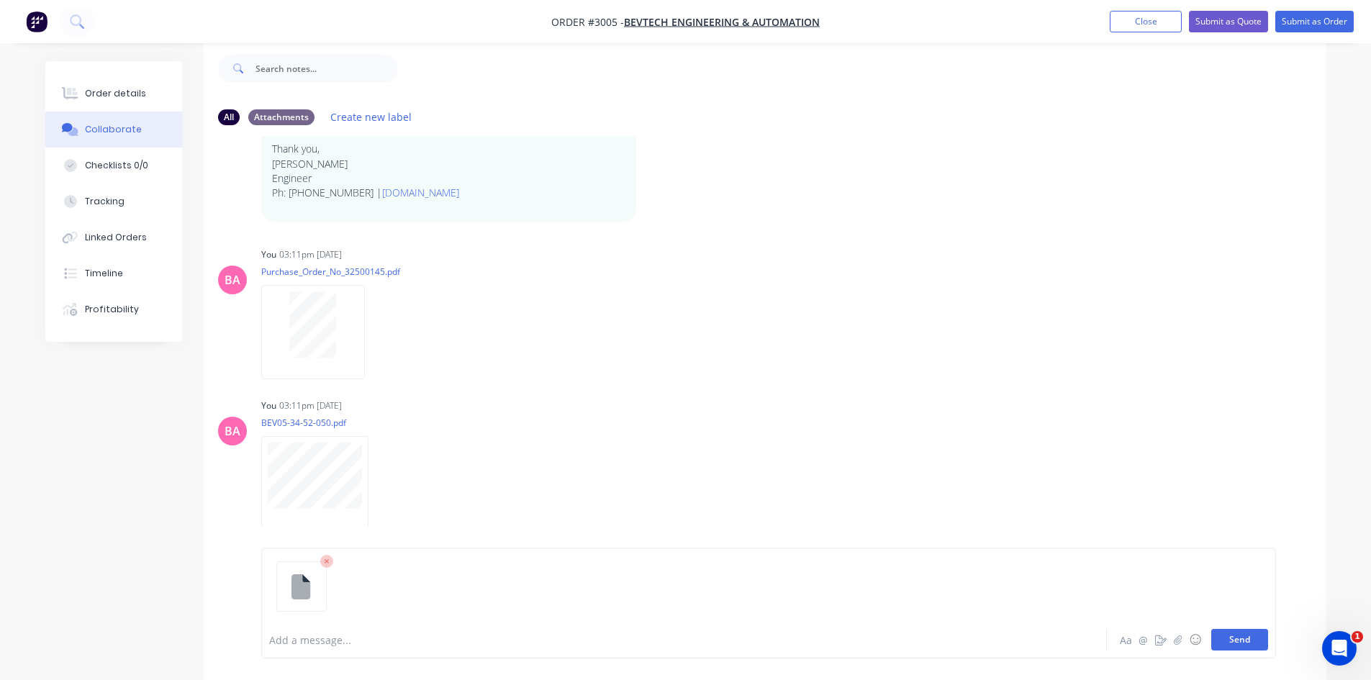
click at [1234, 640] on button "Send" at bounding box center [1240, 640] width 57 height 22
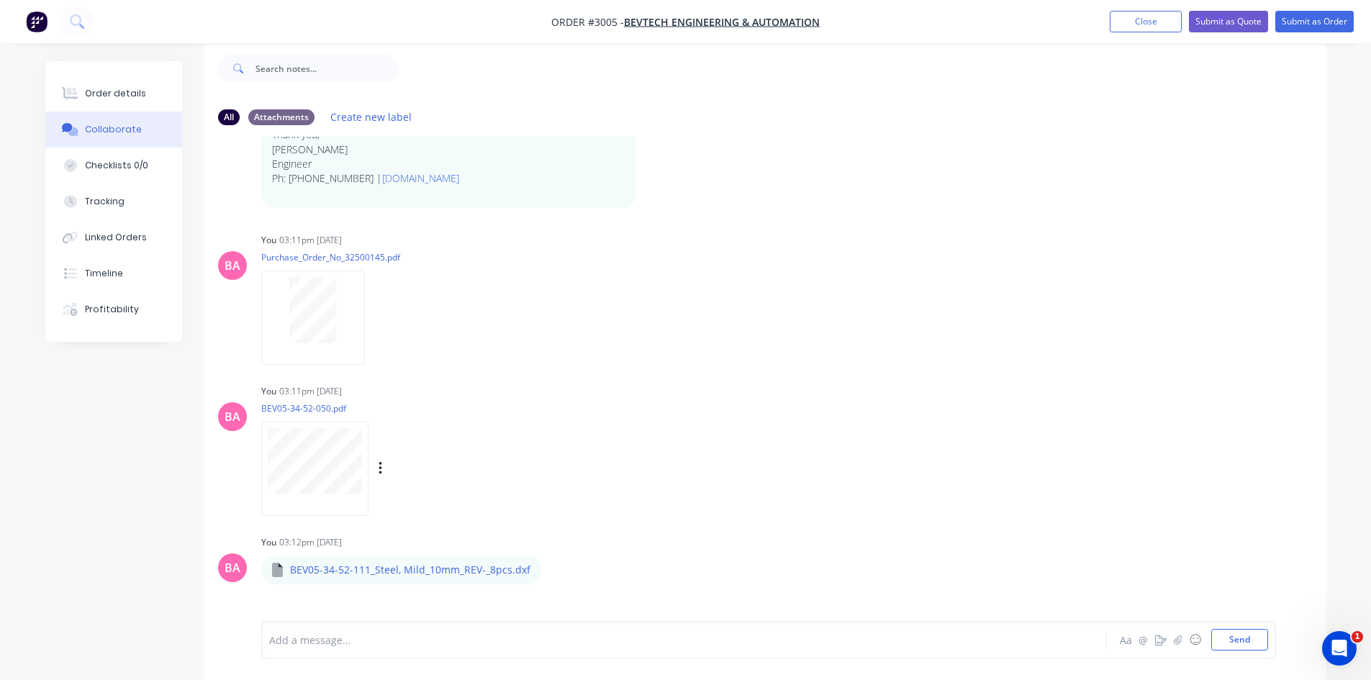
scroll to position [309, 0]
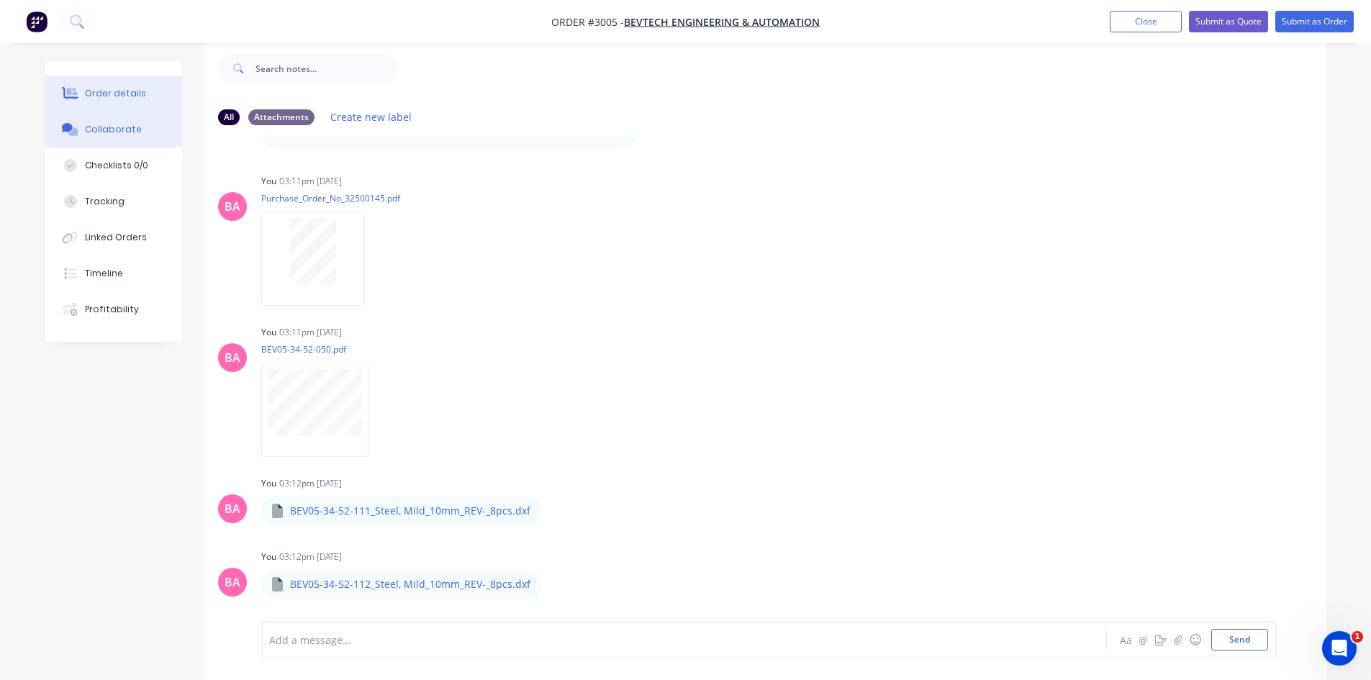
click at [120, 91] on div "Order details" at bounding box center [115, 93] width 61 height 13
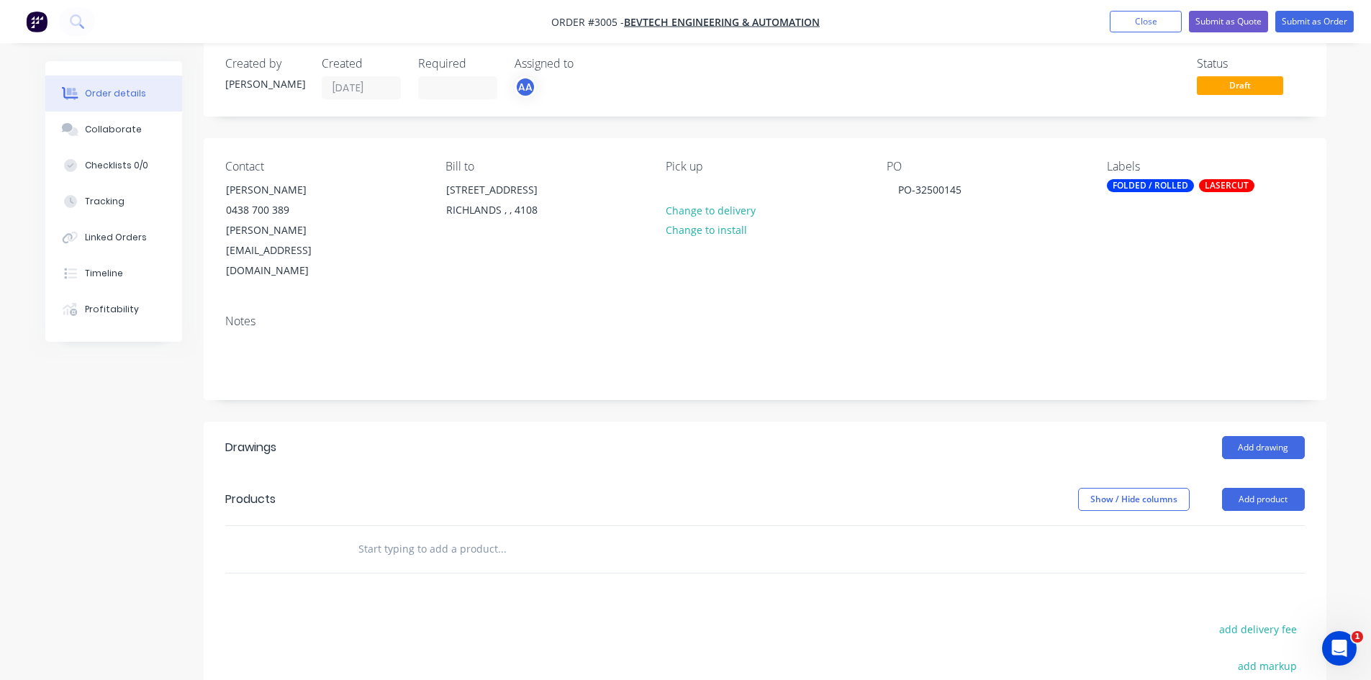
click at [433, 535] on input "text" at bounding box center [502, 549] width 288 height 29
click at [1278, 488] on button "Add product" at bounding box center [1263, 499] width 83 height 23
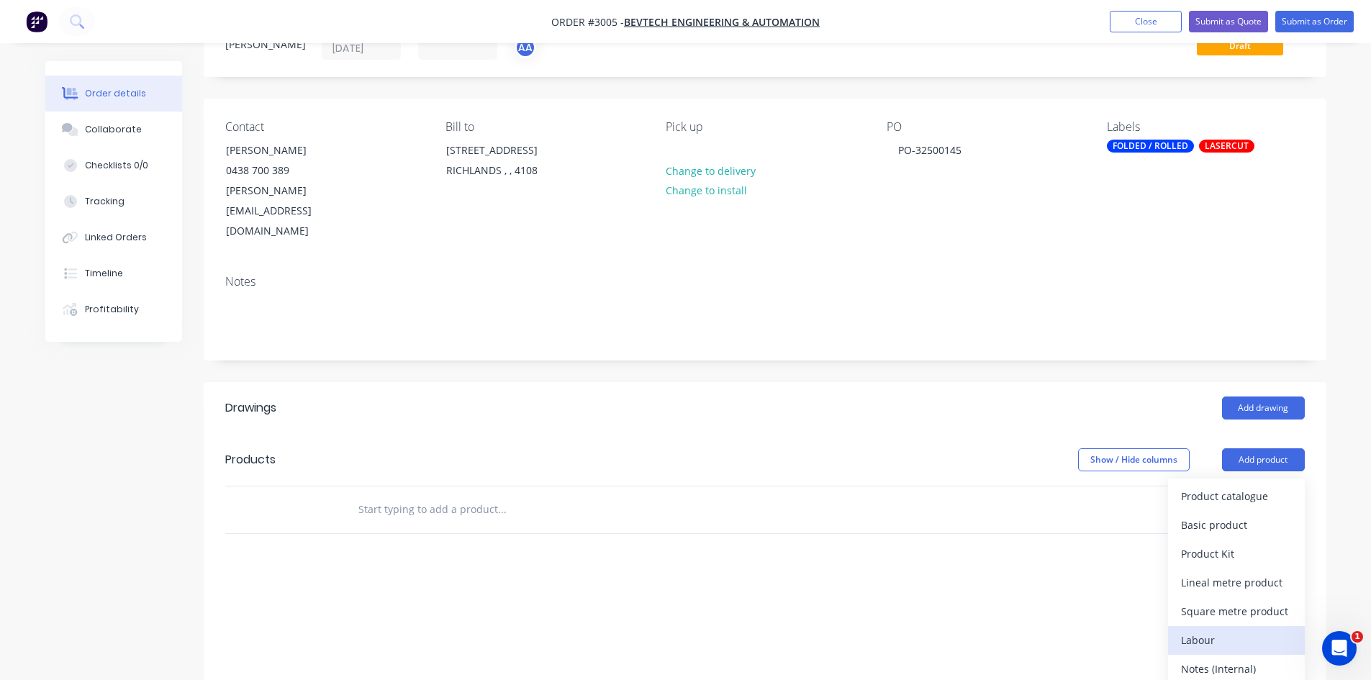
scroll to position [117, 0]
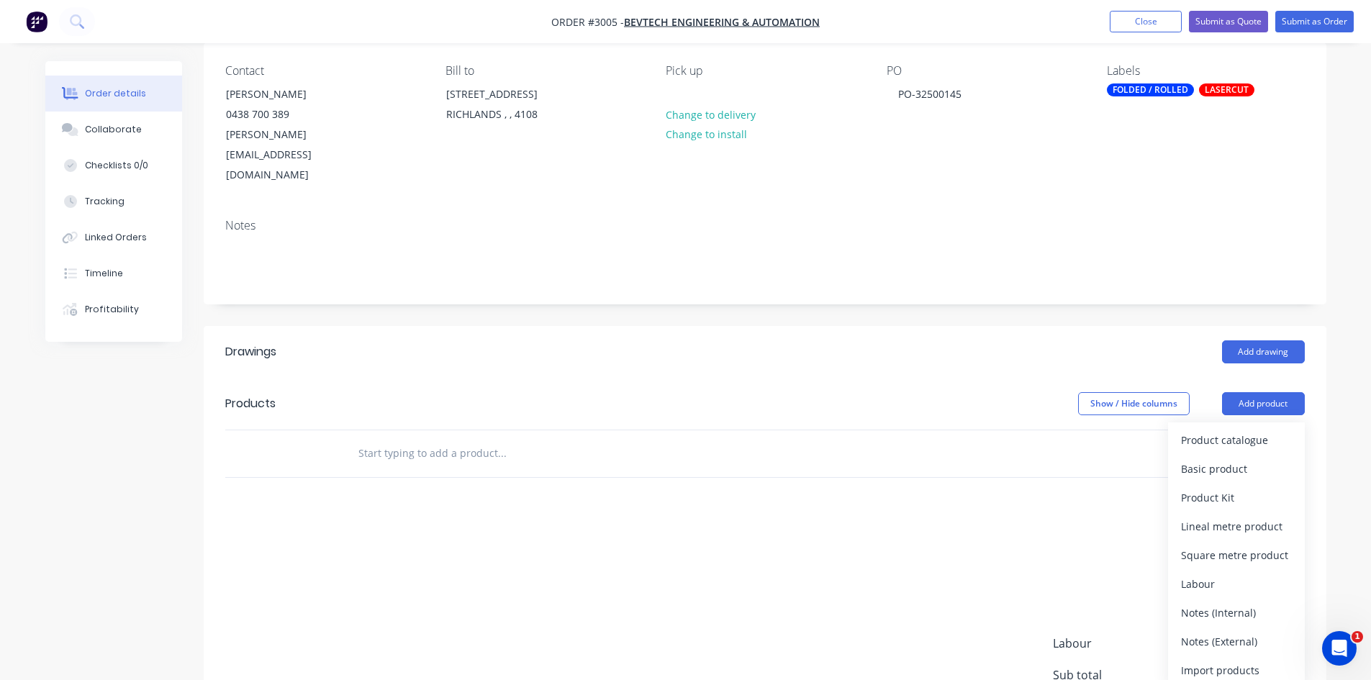
click at [1222, 392] on button "Add product" at bounding box center [1263, 403] width 83 height 23
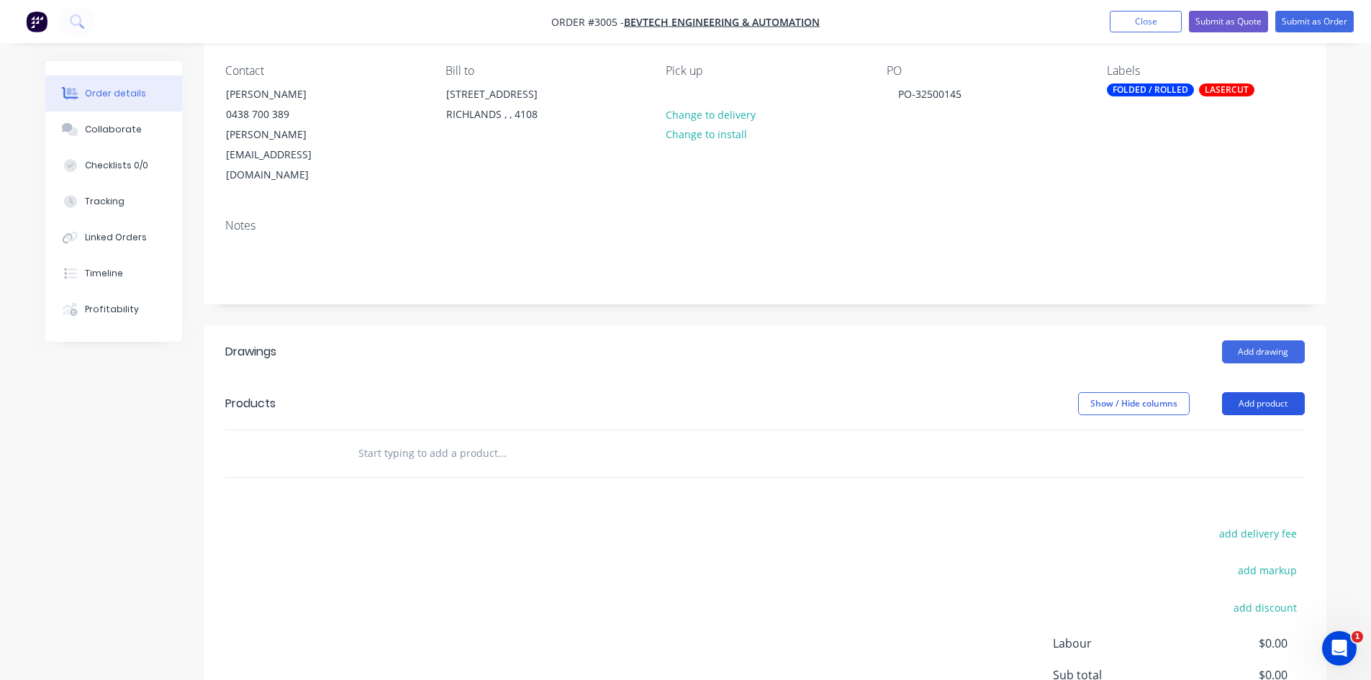
click at [1274, 392] on button "Add product" at bounding box center [1263, 403] width 83 height 23
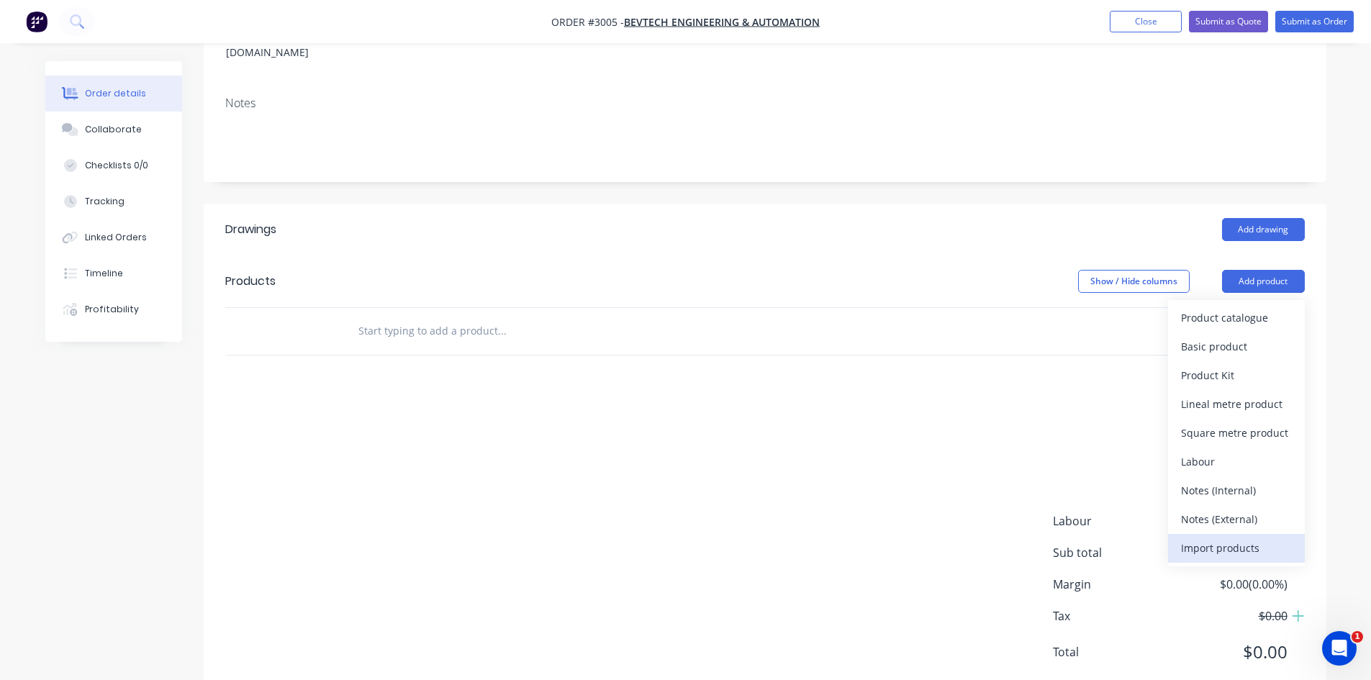
scroll to position [242, 0]
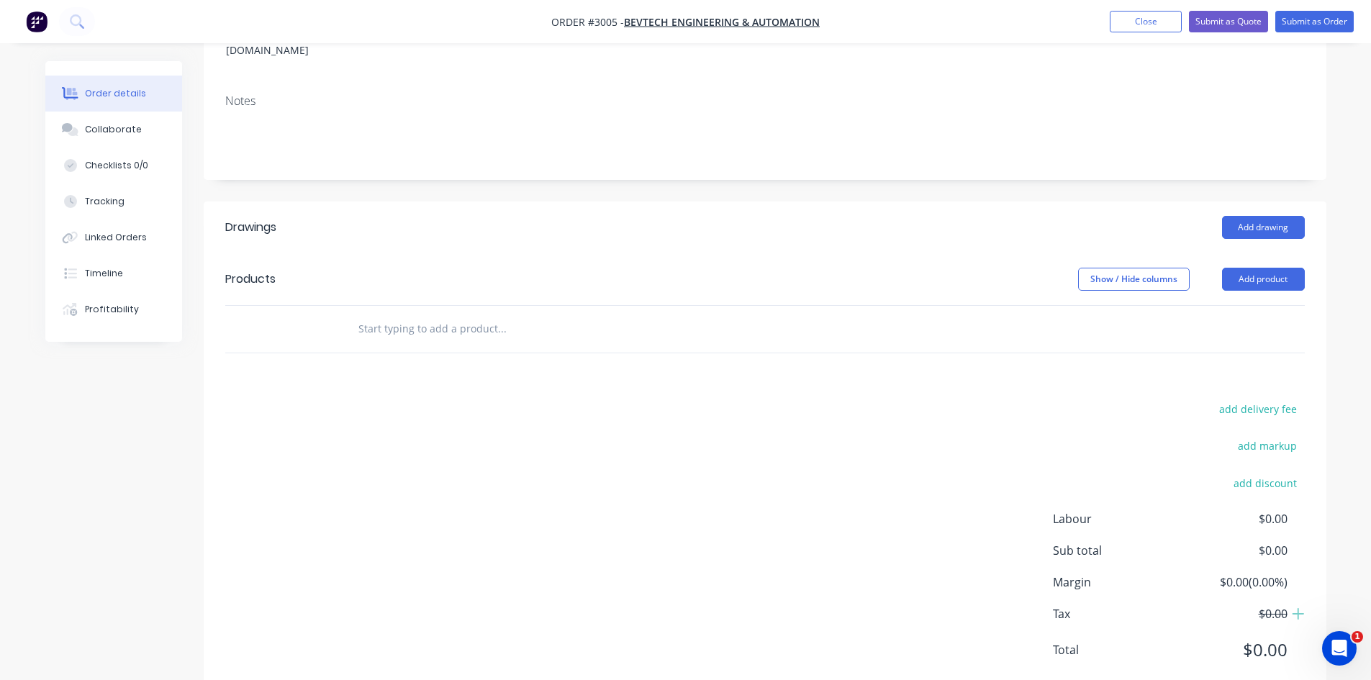
drag, startPoint x: 1045, startPoint y: 297, endPoint x: 1013, endPoint y: 71, distance: 228.3
drag, startPoint x: 1030, startPoint y: 53, endPoint x: 852, endPoint y: 714, distance: 684.5
drag, startPoint x: 842, startPoint y: 524, endPoint x: 377, endPoint y: 682, distance: 491.3
click at [1258, 268] on button "Add product" at bounding box center [1263, 279] width 83 height 23
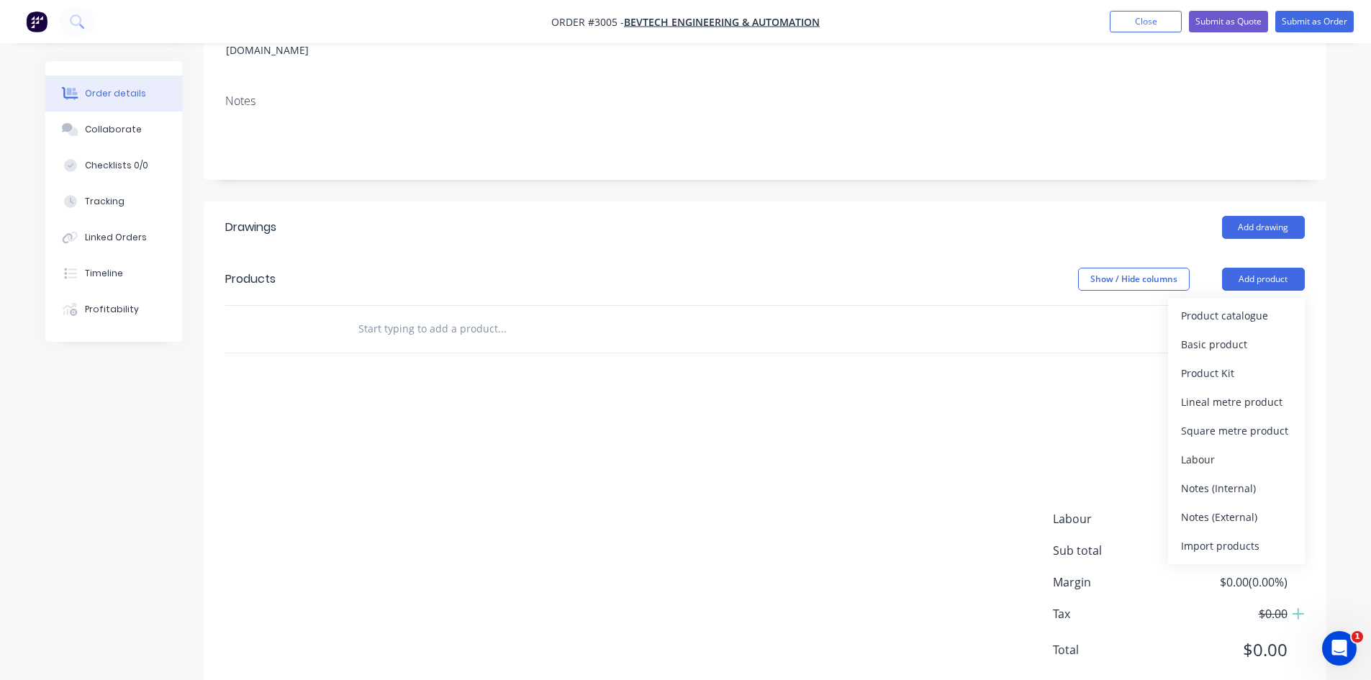
click at [484, 315] on input "text" at bounding box center [502, 329] width 288 height 29
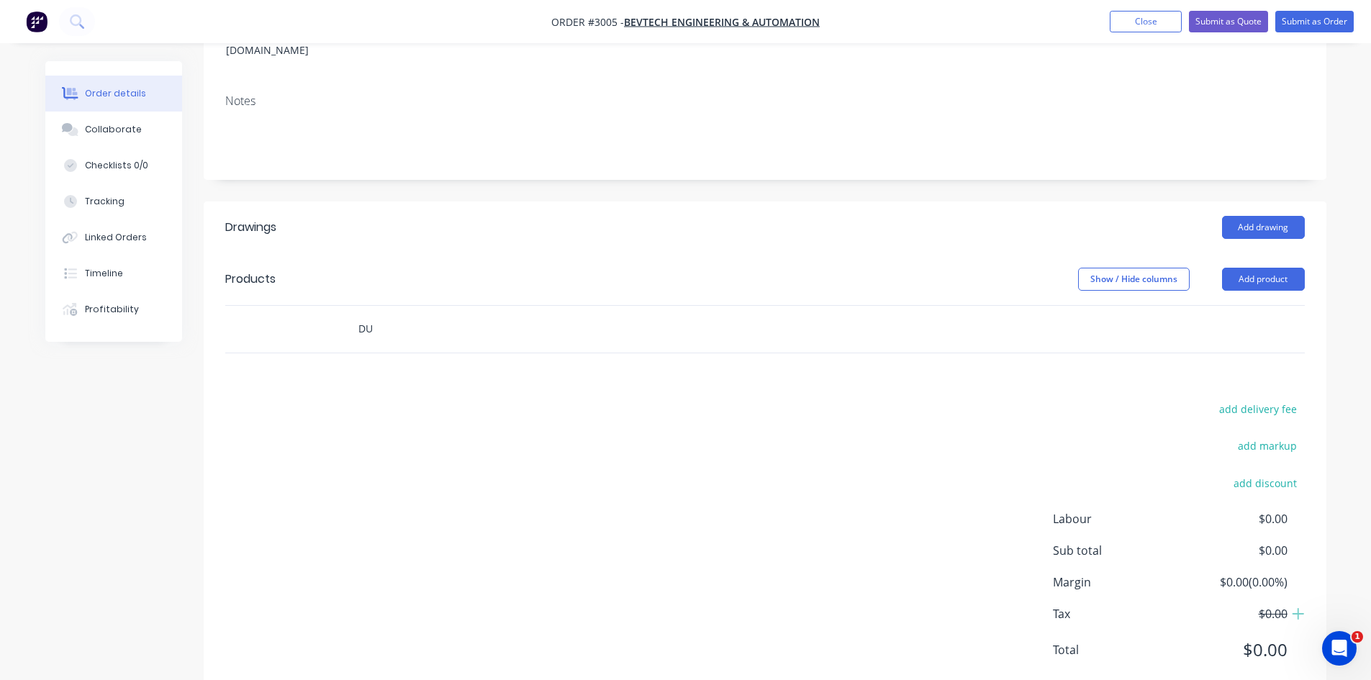
type input "D"
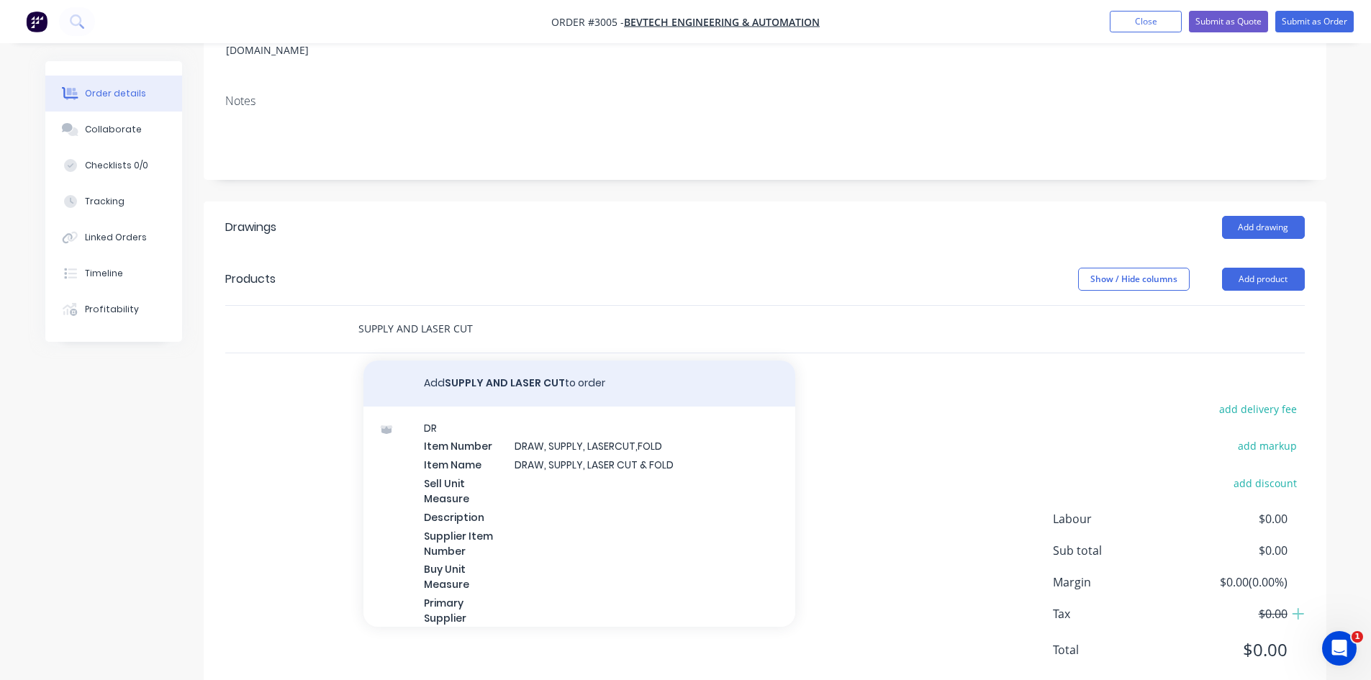
type input "SUPPLY AND LASER CUT"
click at [497, 361] on button "Add SUPPLY AND LASER CUT to order" at bounding box center [580, 384] width 432 height 46
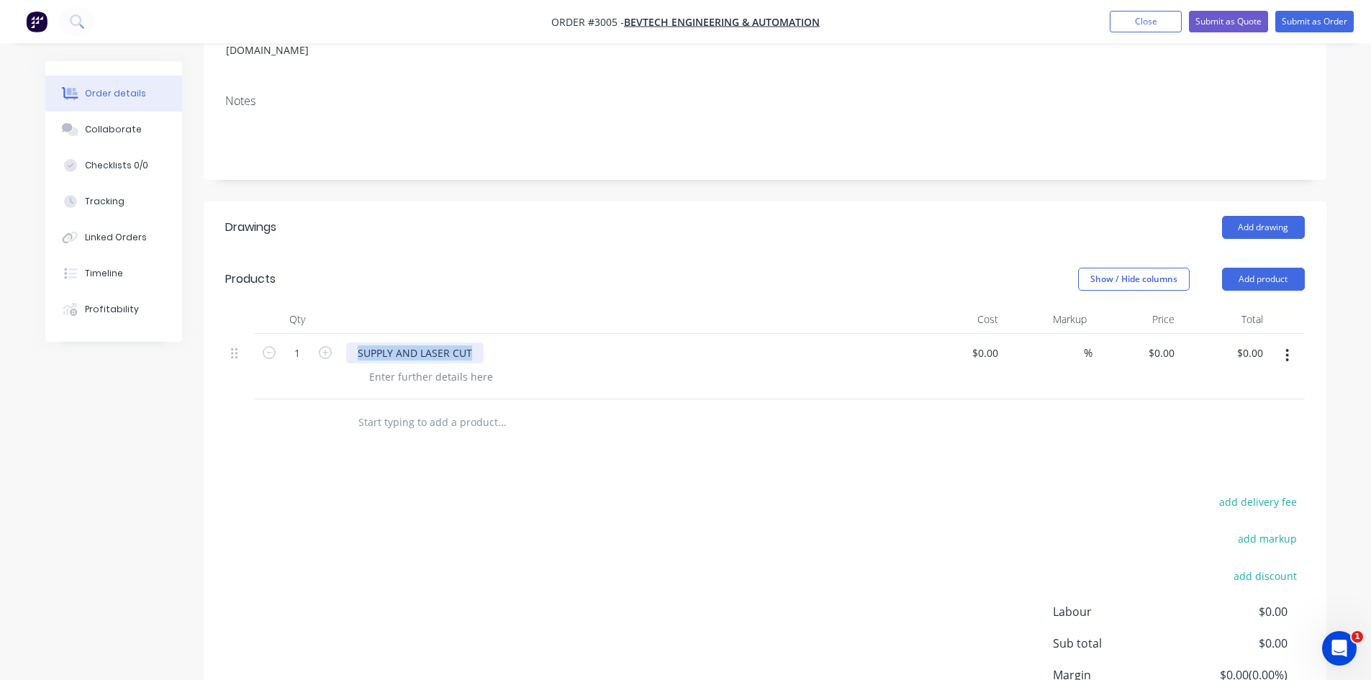
drag, startPoint x: 475, startPoint y: 317, endPoint x: 356, endPoint y: 304, distance: 120.2
click at [356, 343] on div "SUPPLY AND LASER CUT" at bounding box center [414, 353] width 137 height 21
click at [1278, 268] on button "Add product" at bounding box center [1263, 279] width 83 height 23
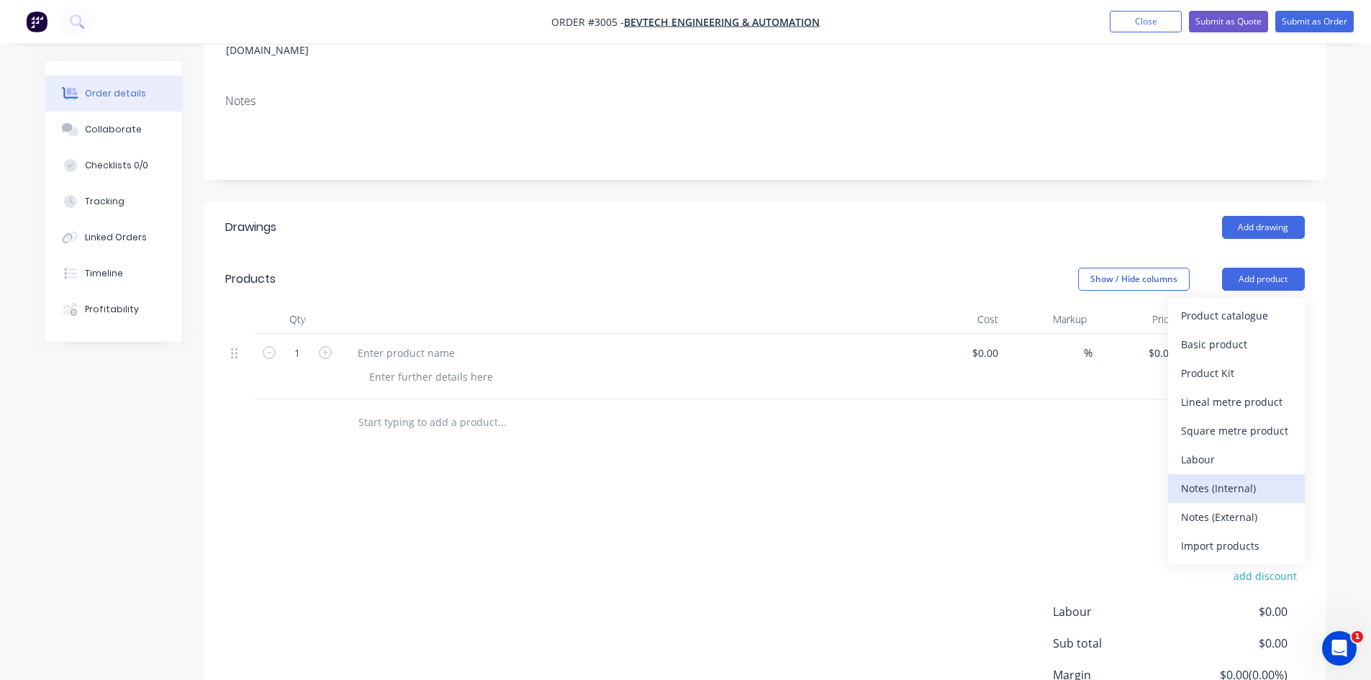
click at [1232, 478] on div "Notes (Internal)" at bounding box center [1236, 488] width 111 height 21
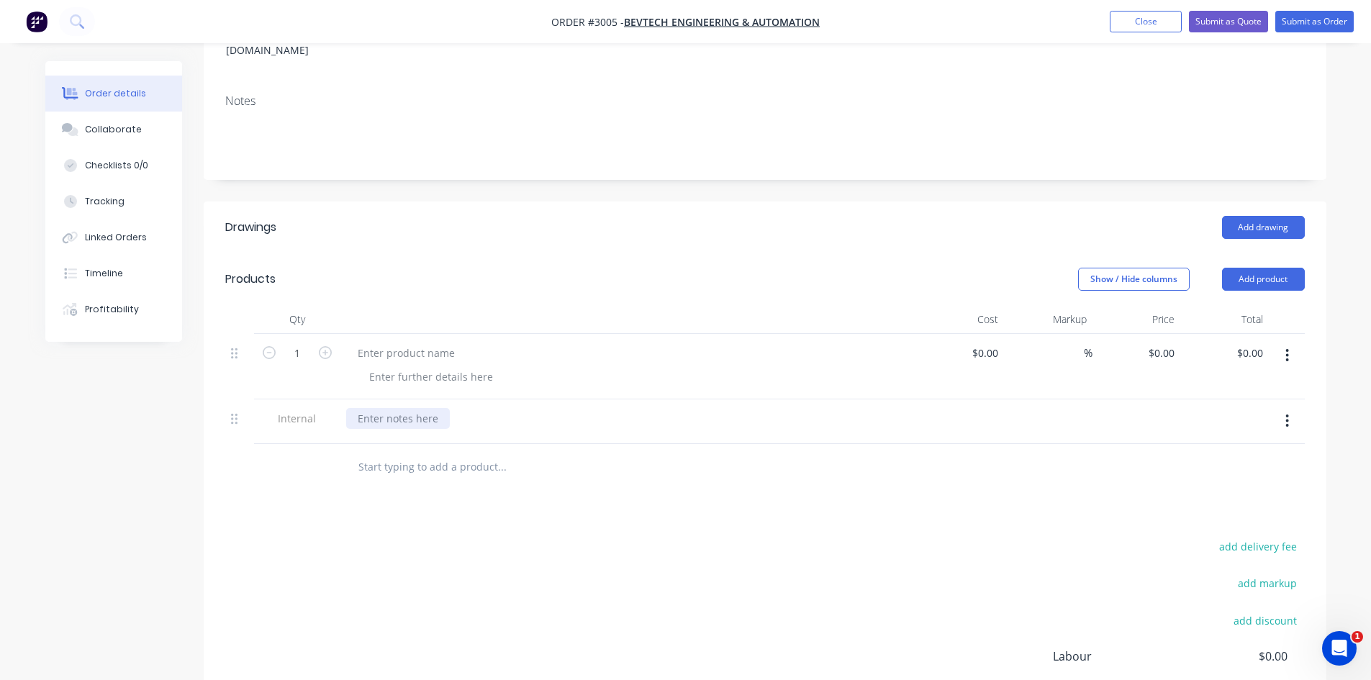
paste div
drag, startPoint x: 238, startPoint y: 379, endPoint x: 243, endPoint y: 310, distance: 68.6
click at [243, 334] on div "1 $0.00 $0.00 % $0.00 $0.00 $0.00 $0.00 Internal SUPPLY AND LASER CUT" at bounding box center [765, 389] width 1080 height 110
click at [399, 387] on div at bounding box center [406, 397] width 120 height 21
click at [402, 387] on div at bounding box center [406, 397] width 120 height 21
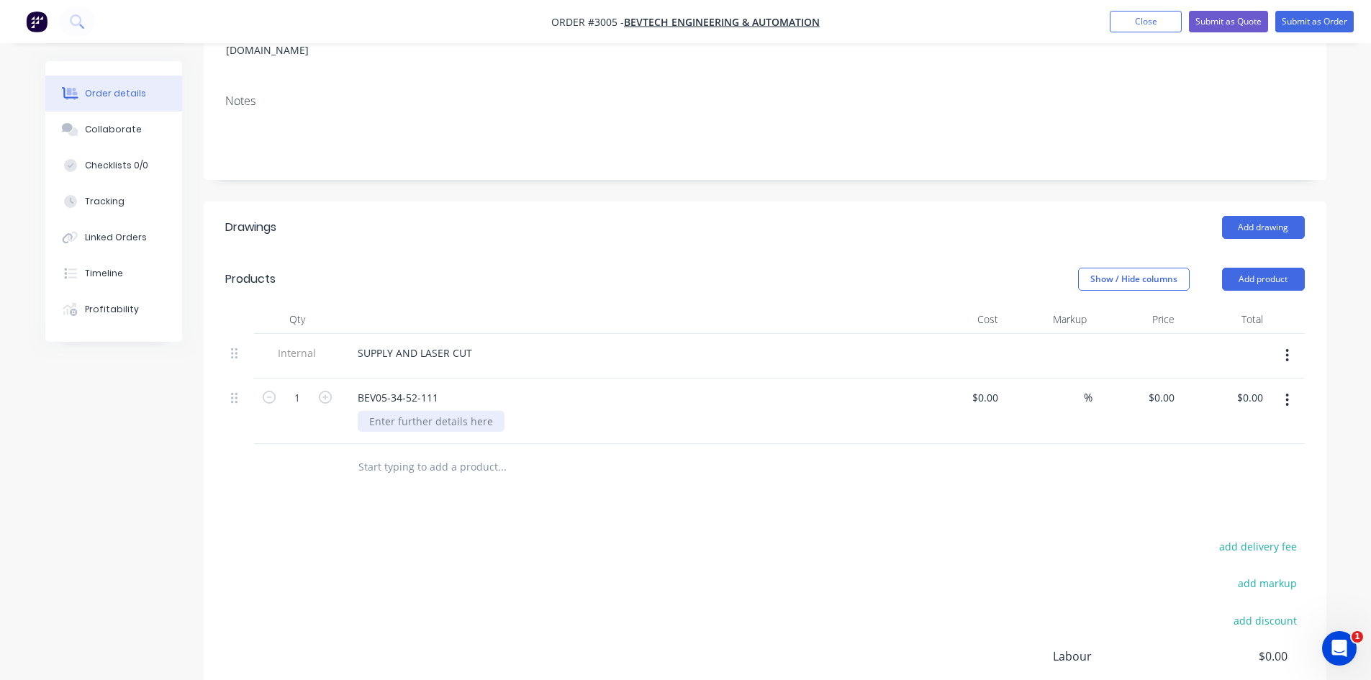
click at [415, 411] on div at bounding box center [431, 421] width 147 height 21
click at [394, 453] on input "text" at bounding box center [502, 467] width 288 height 29
drag, startPoint x: 442, startPoint y: 354, endPoint x: 353, endPoint y: 353, distance: 88.5
click at [353, 387] on div "BEV05-34-52-111" at bounding box center [398, 397] width 104 height 21
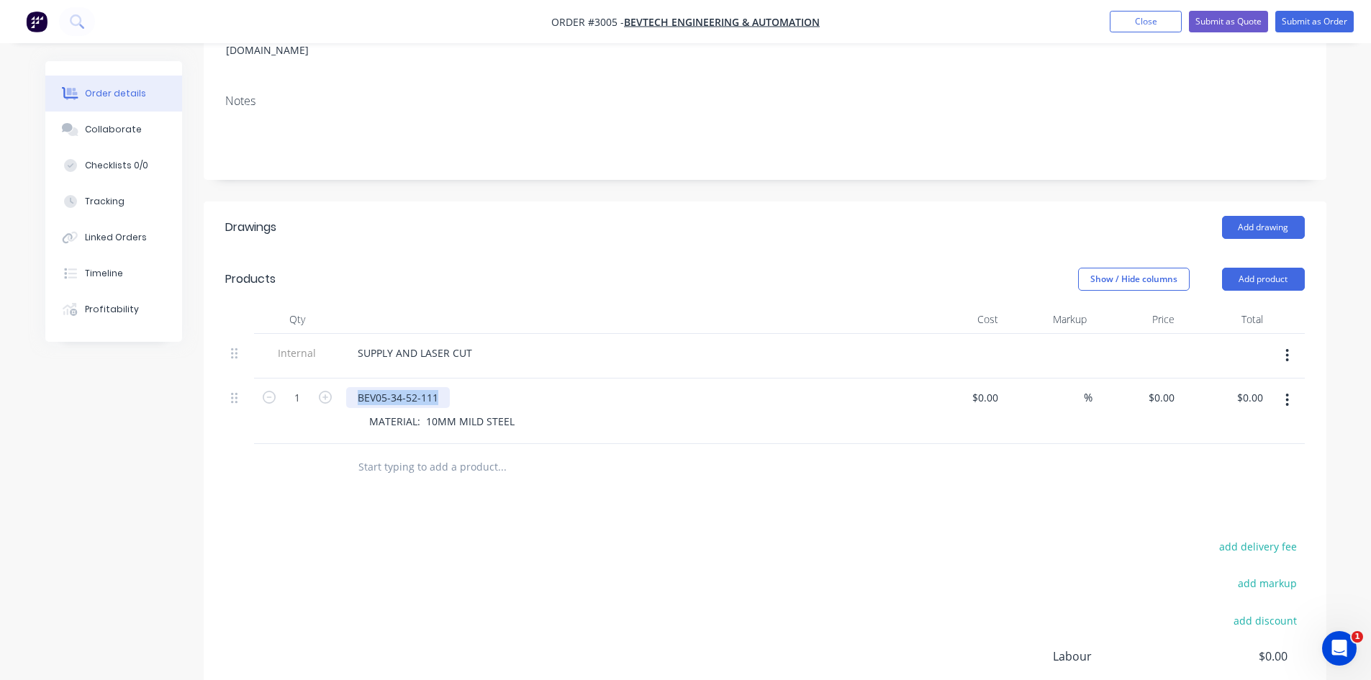
copy div "BEV05-34-52-111"
click at [407, 453] on input "text" at bounding box center [502, 467] width 288 height 29
paste input "BEV05-34-52-111"
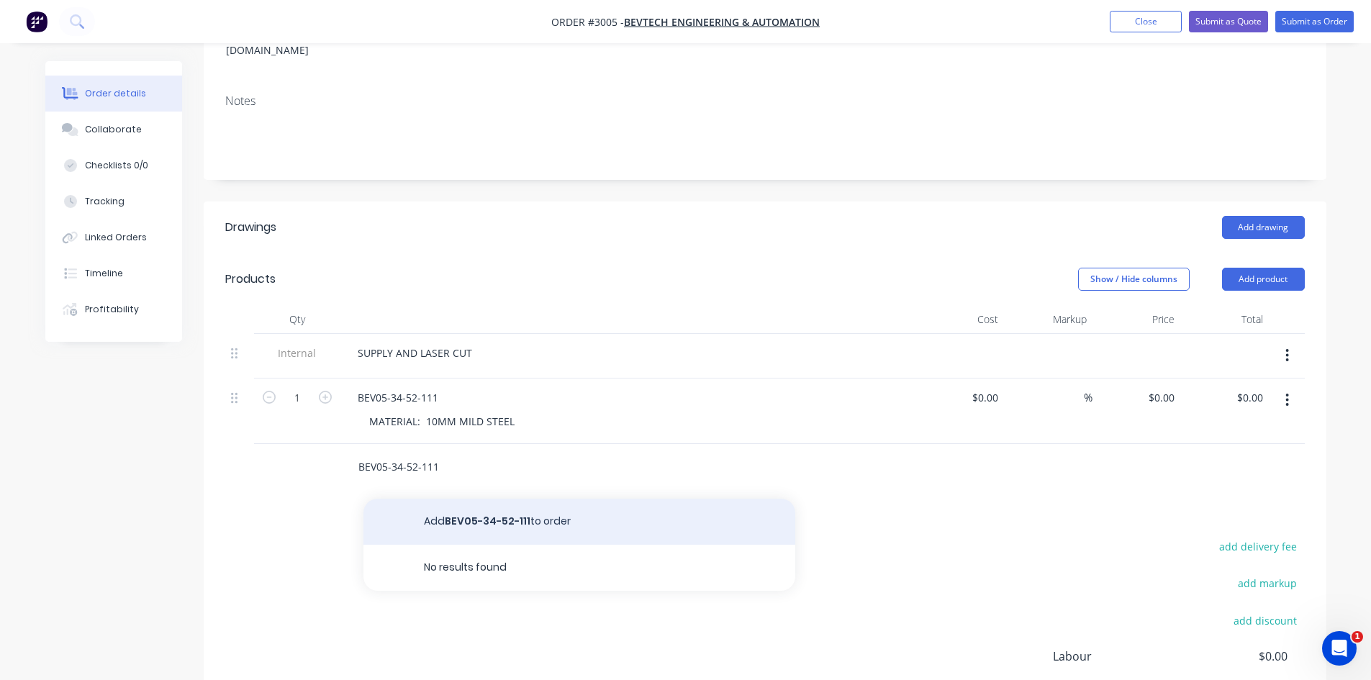
type input "BEV05-34-52-111"
click at [474, 499] on button "Add BEV05-34-52-111 to order" at bounding box center [580, 522] width 432 height 46
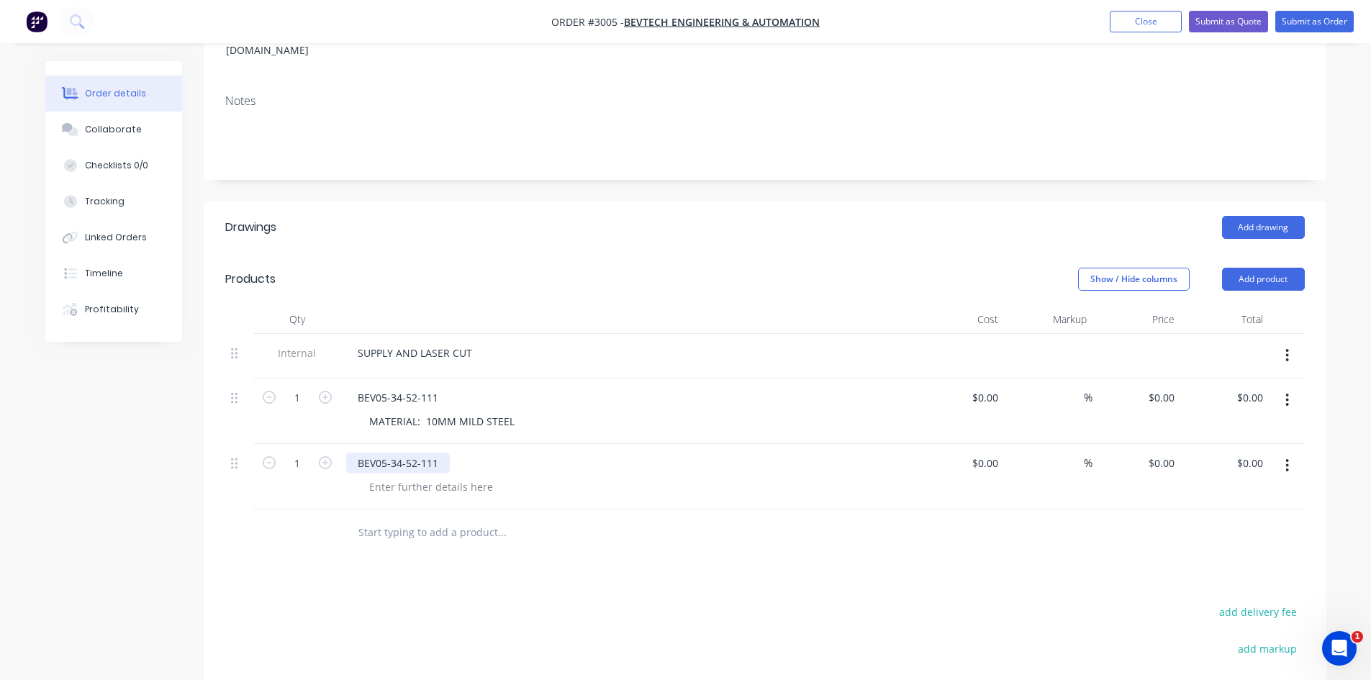
click at [441, 453] on div "BEV05-34-52-111" at bounding box center [398, 463] width 104 height 21
drag, startPoint x: 518, startPoint y: 382, endPoint x: 334, endPoint y: 392, distance: 184.6
click at [334, 392] on div "1 BEV05-34-52-111 MATERIAL: 10MM MILD STEEL $0.00 $0.00 % $0.00 $0.00 $0.00 $0.…" at bounding box center [765, 412] width 1080 height 66
copy div "MATERIAL: 10MM MILD STEEL"
click at [450, 477] on div at bounding box center [431, 487] width 147 height 21
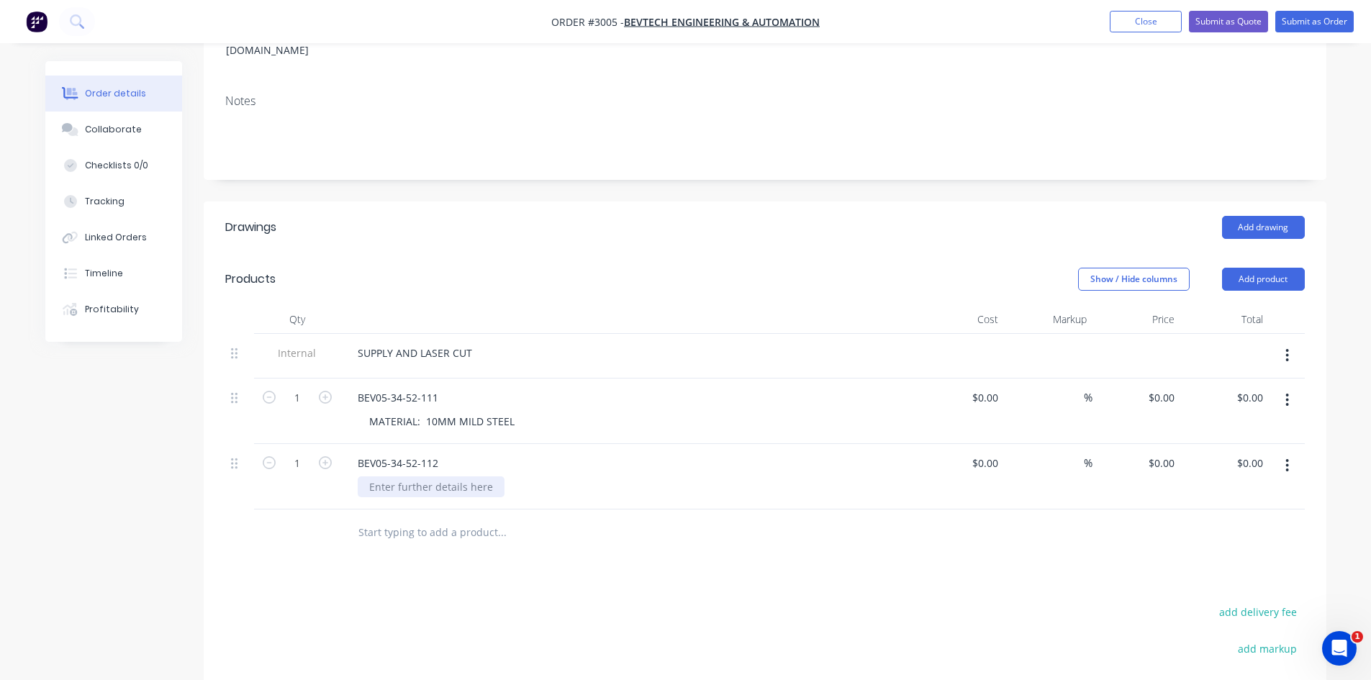
paste div
click at [519, 556] on div "Drawings Add drawing Products Show / Hide columns Add product Qty Cost Markup P…" at bounding box center [765, 552] width 1123 height 700
click at [321, 391] on icon "button" at bounding box center [325, 397] width 13 height 13
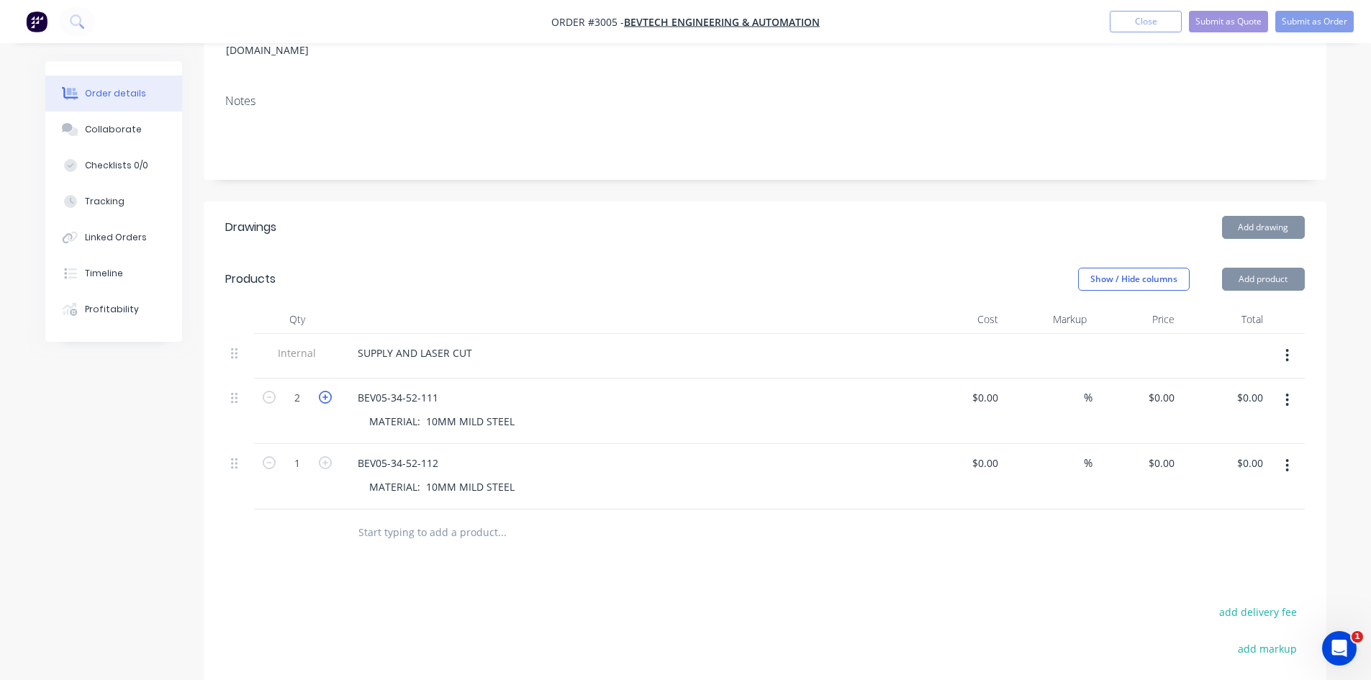
click at [321, 391] on icon "button" at bounding box center [325, 397] width 13 height 13
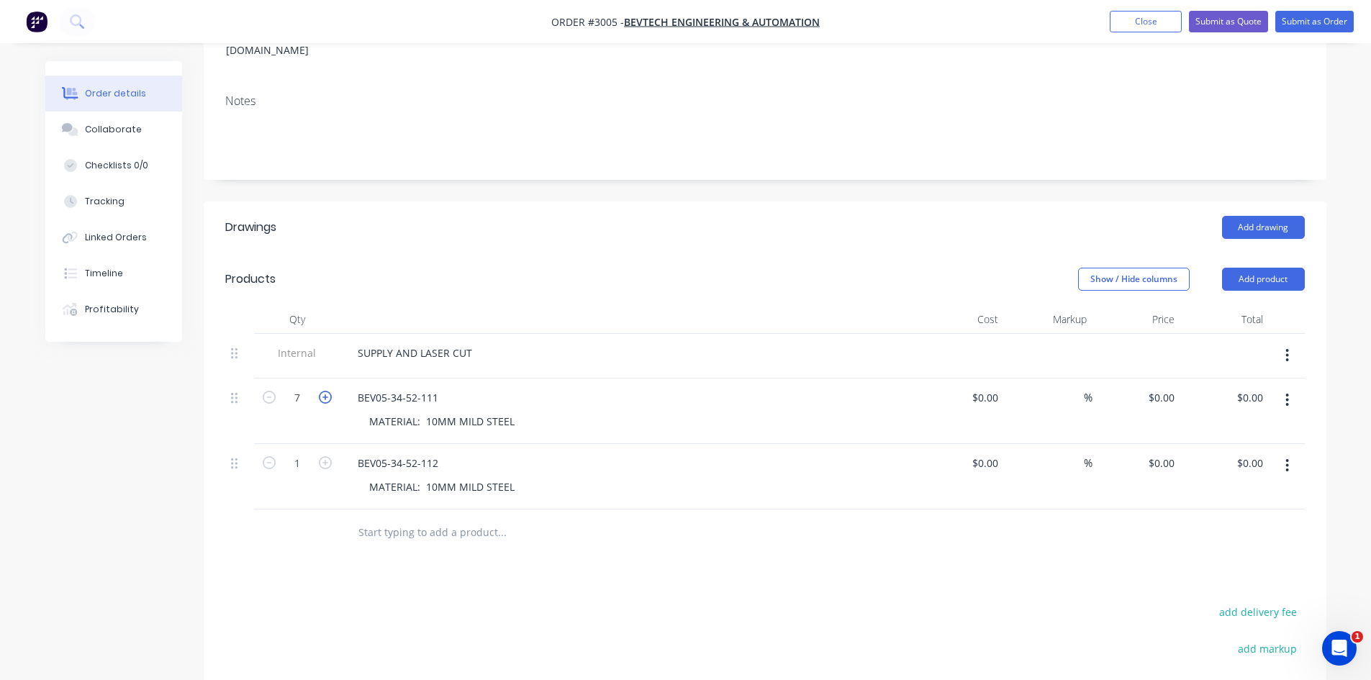
click at [321, 391] on icon "button" at bounding box center [325, 397] width 13 height 13
type input "8"
click at [322, 456] on icon "button" at bounding box center [325, 462] width 13 height 13
type input "3"
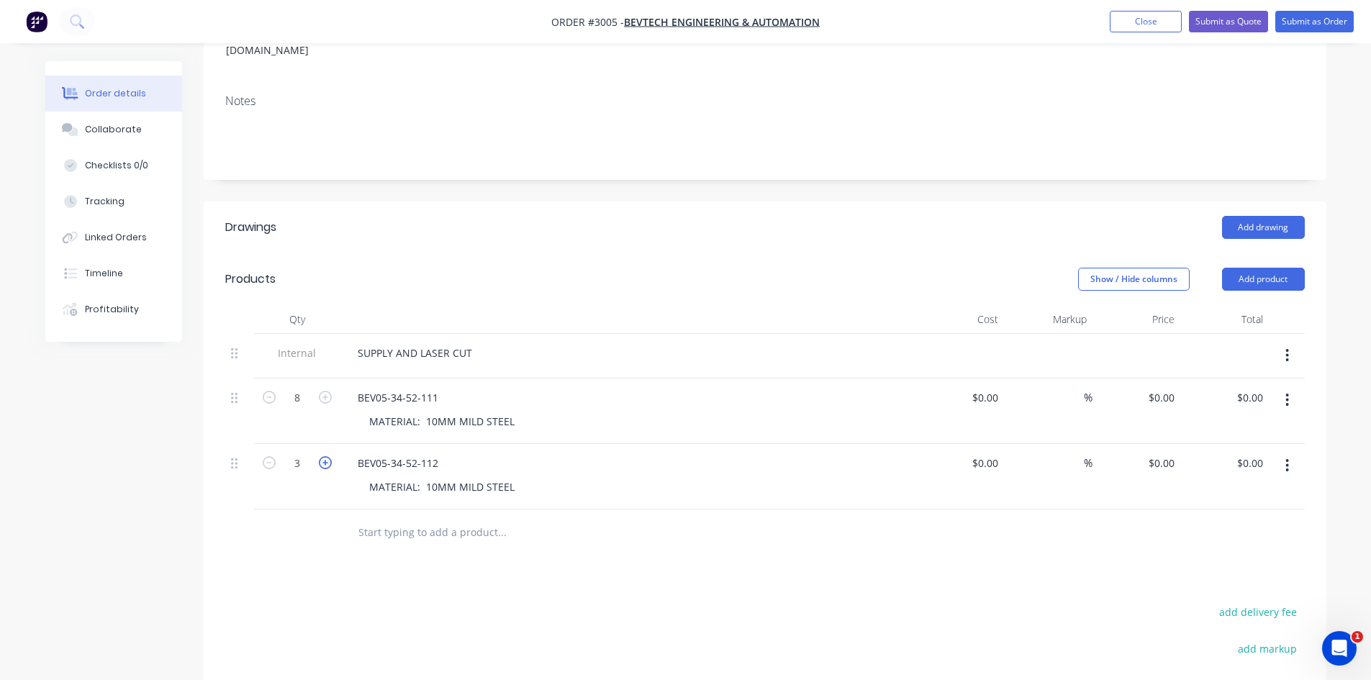
click at [322, 456] on icon "button" at bounding box center [325, 462] width 13 height 13
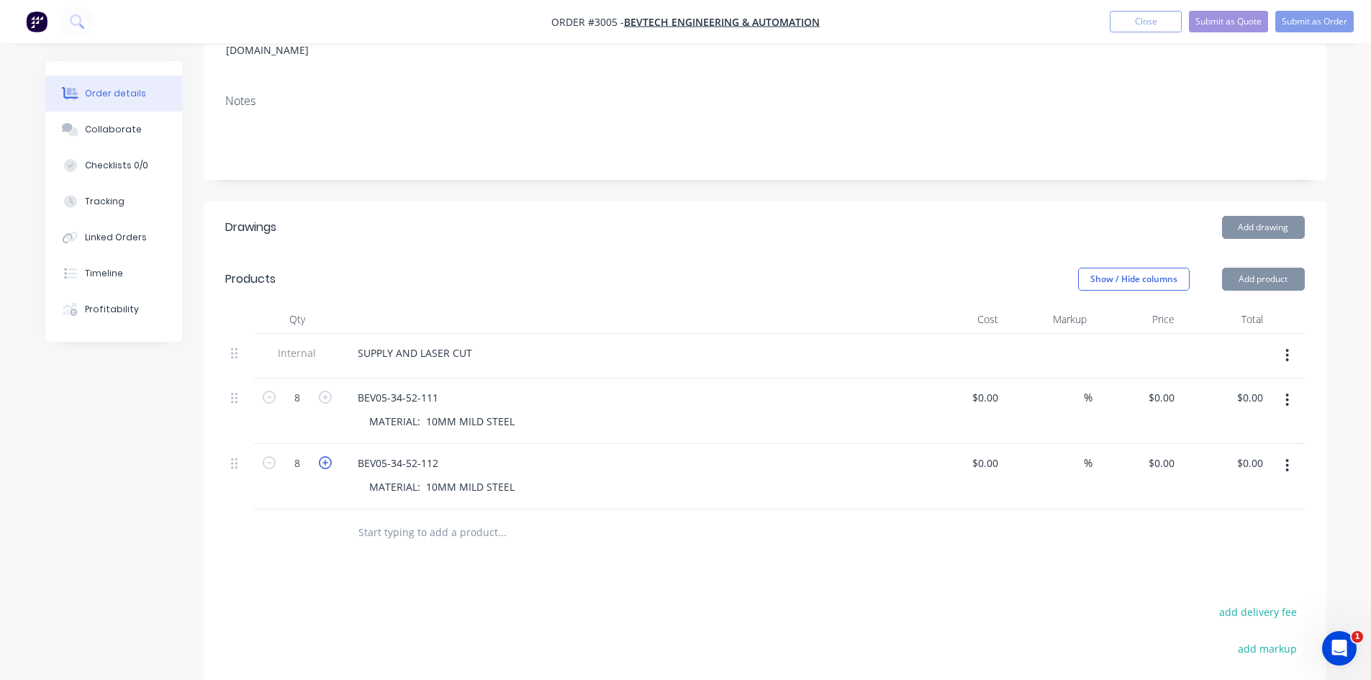
click at [322, 456] on icon "button" at bounding box center [325, 462] width 13 height 13
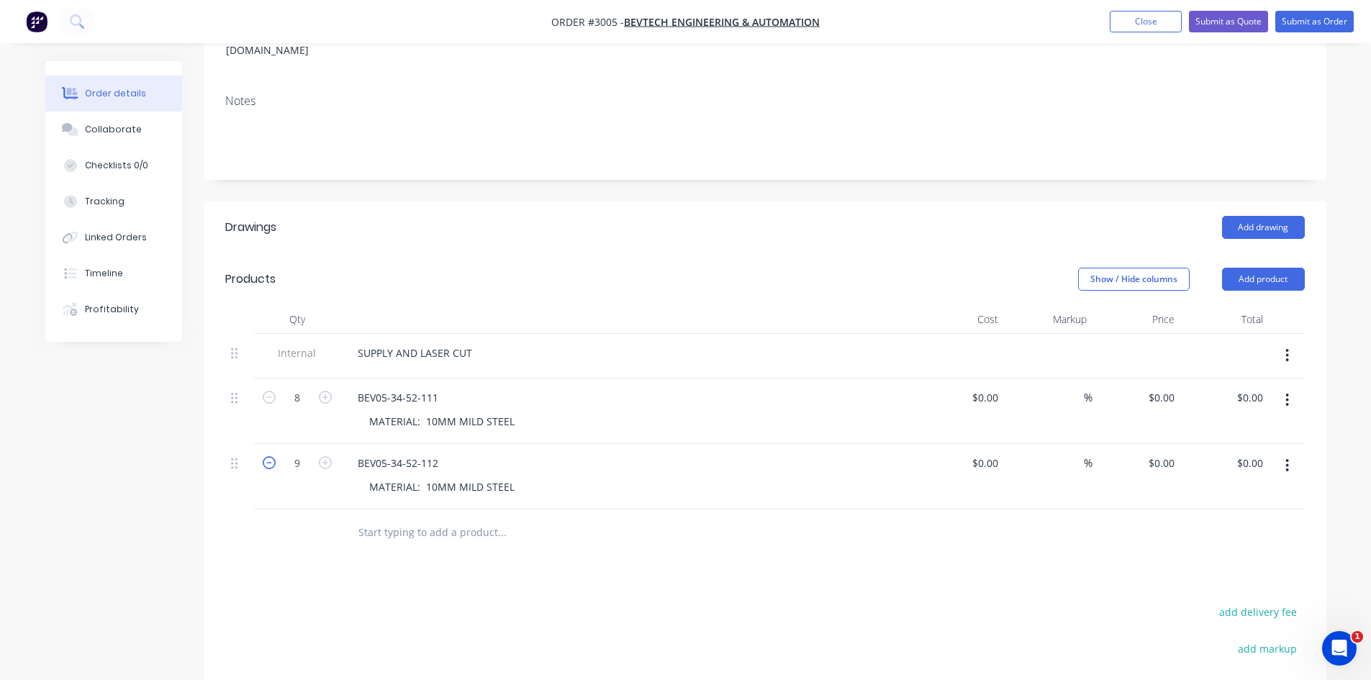
click at [269, 456] on icon "button" at bounding box center [269, 462] width 13 height 13
type input "8"
click at [1319, 18] on button "Submit as Order" at bounding box center [1315, 22] width 78 height 22
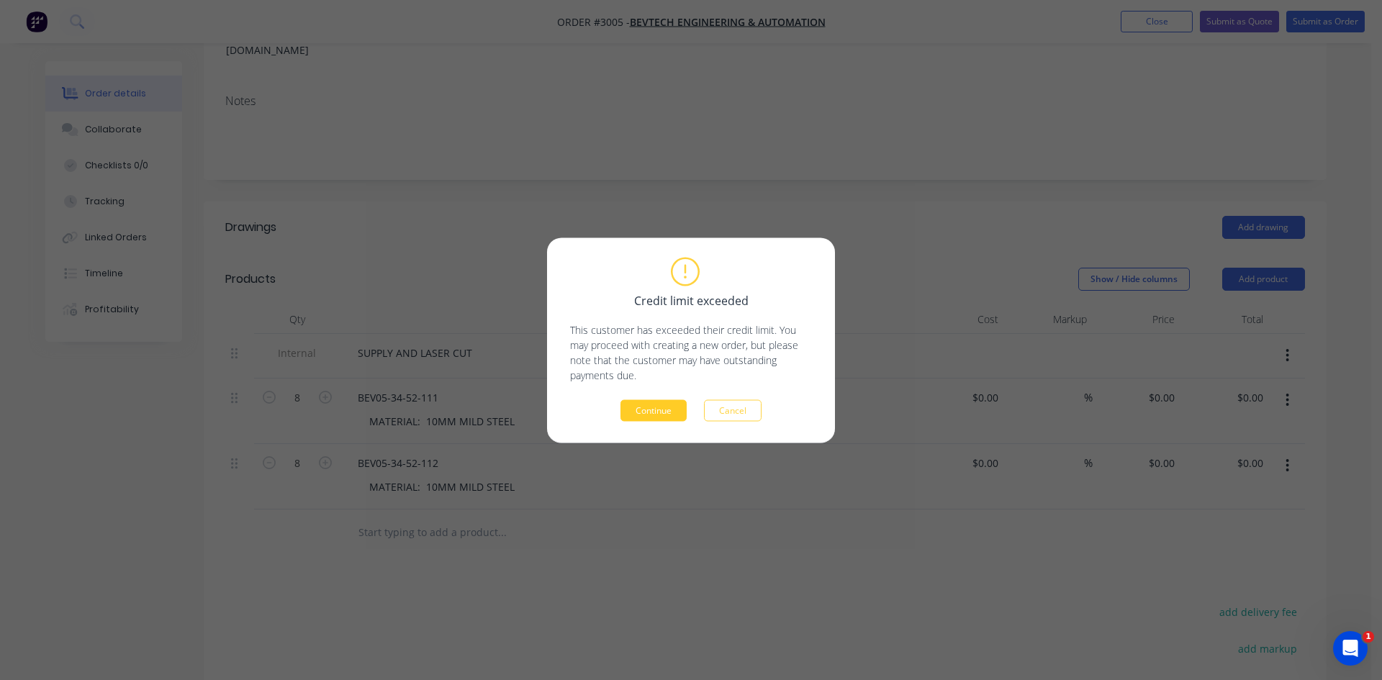
click at [659, 414] on button "Continue" at bounding box center [654, 411] width 66 height 22
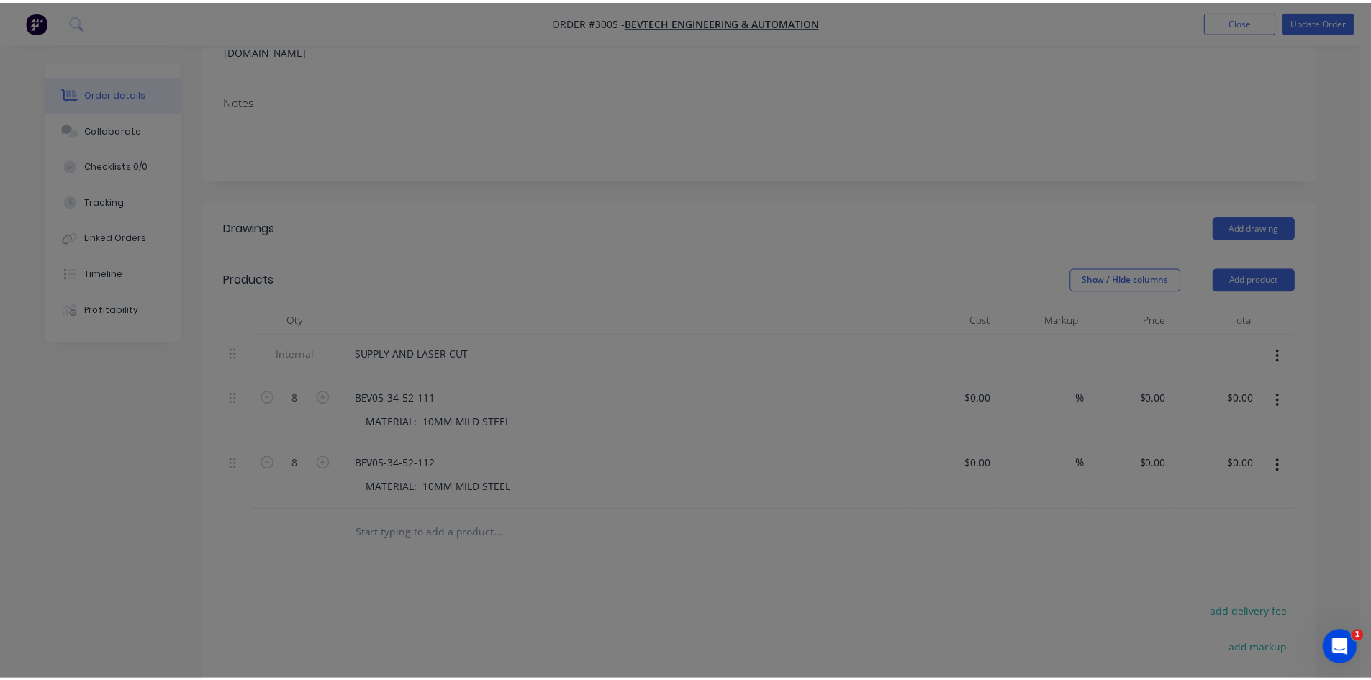
scroll to position [204, 0]
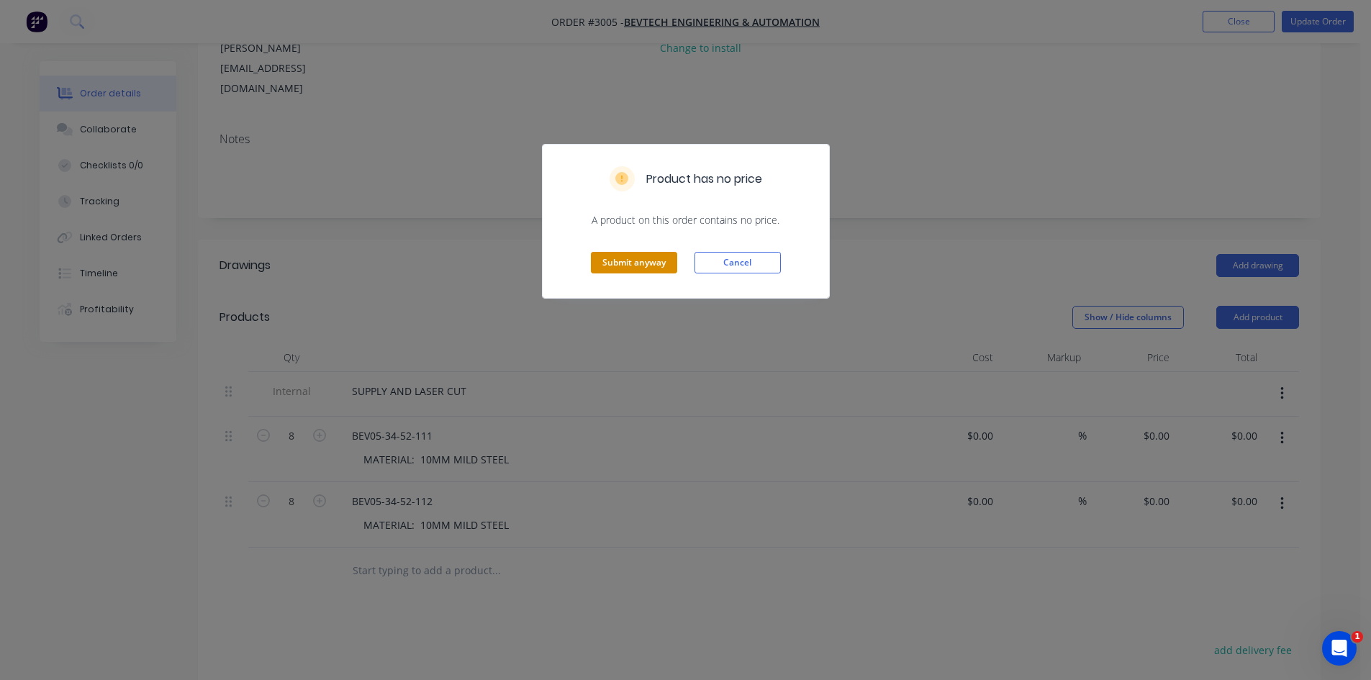
click at [623, 264] on button "Submit anyway" at bounding box center [634, 263] width 86 height 22
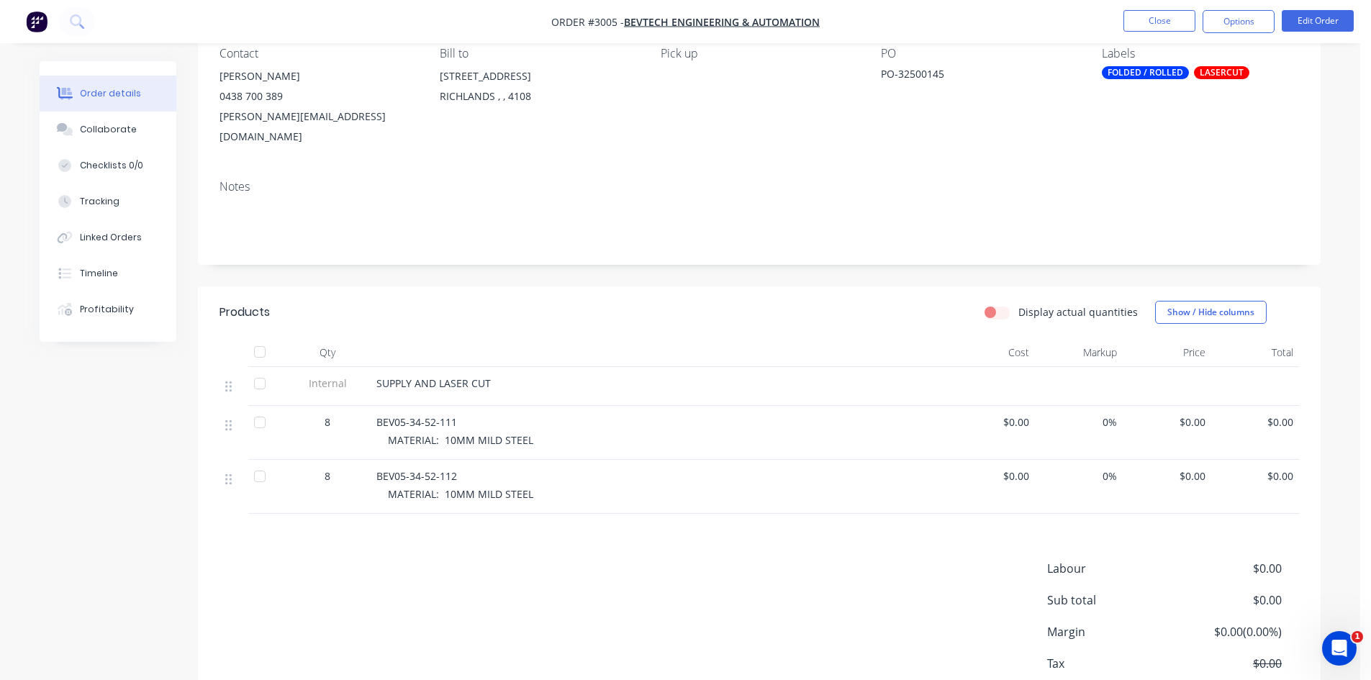
scroll to position [132, 0]
click at [1179, 15] on button "Close" at bounding box center [1160, 21] width 72 height 22
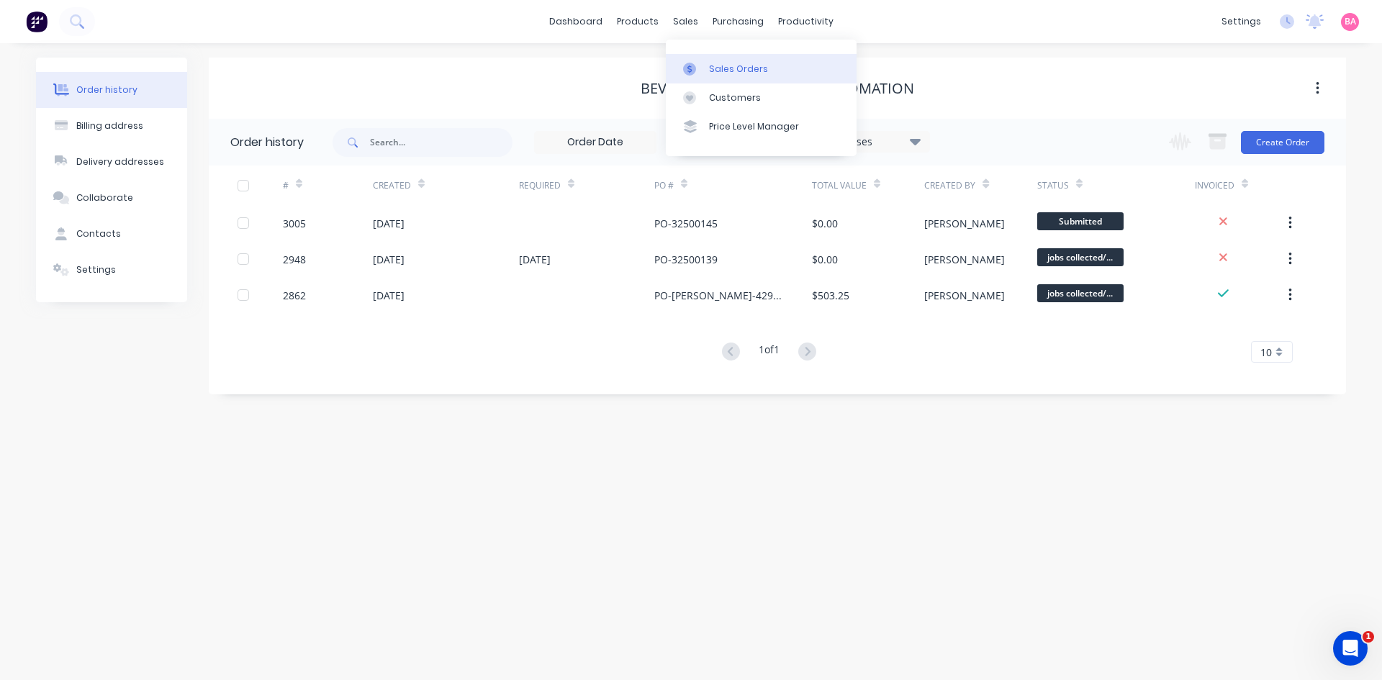
click at [718, 65] on div "Sales Orders" at bounding box center [738, 69] width 59 height 13
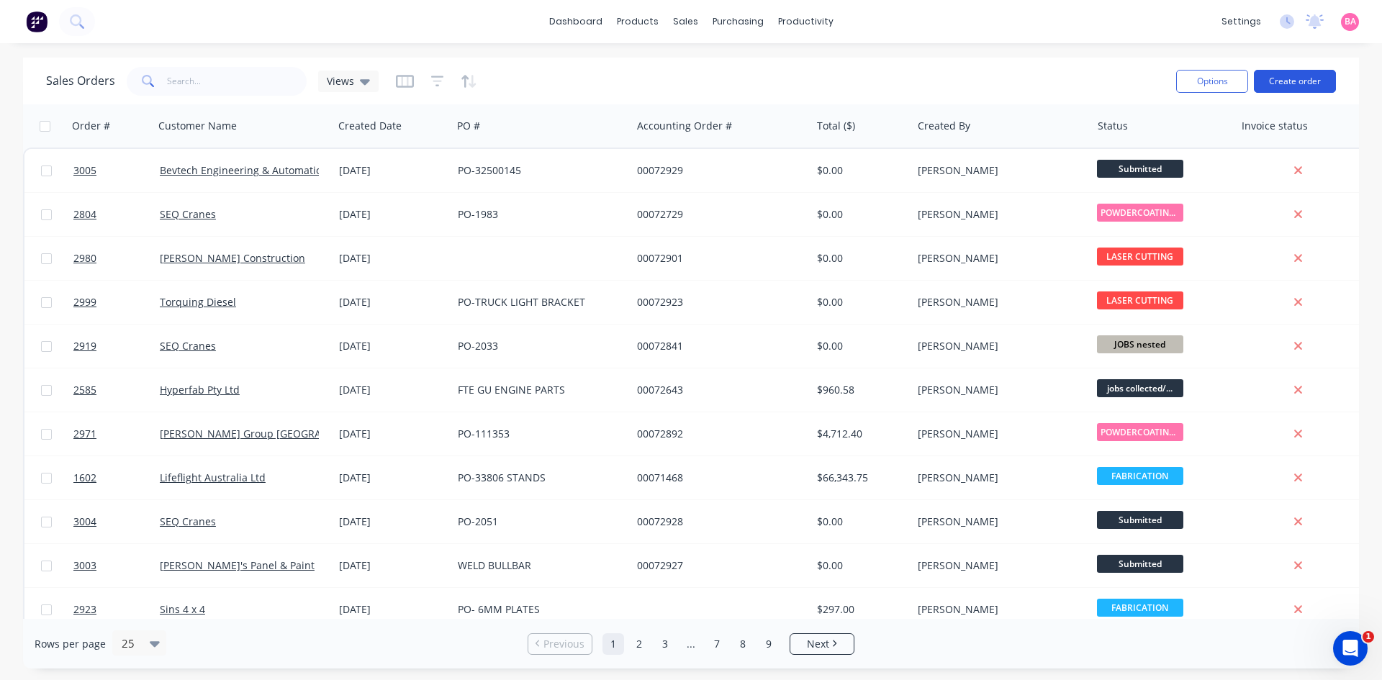
click at [1292, 83] on button "Create order" at bounding box center [1295, 81] width 82 height 23
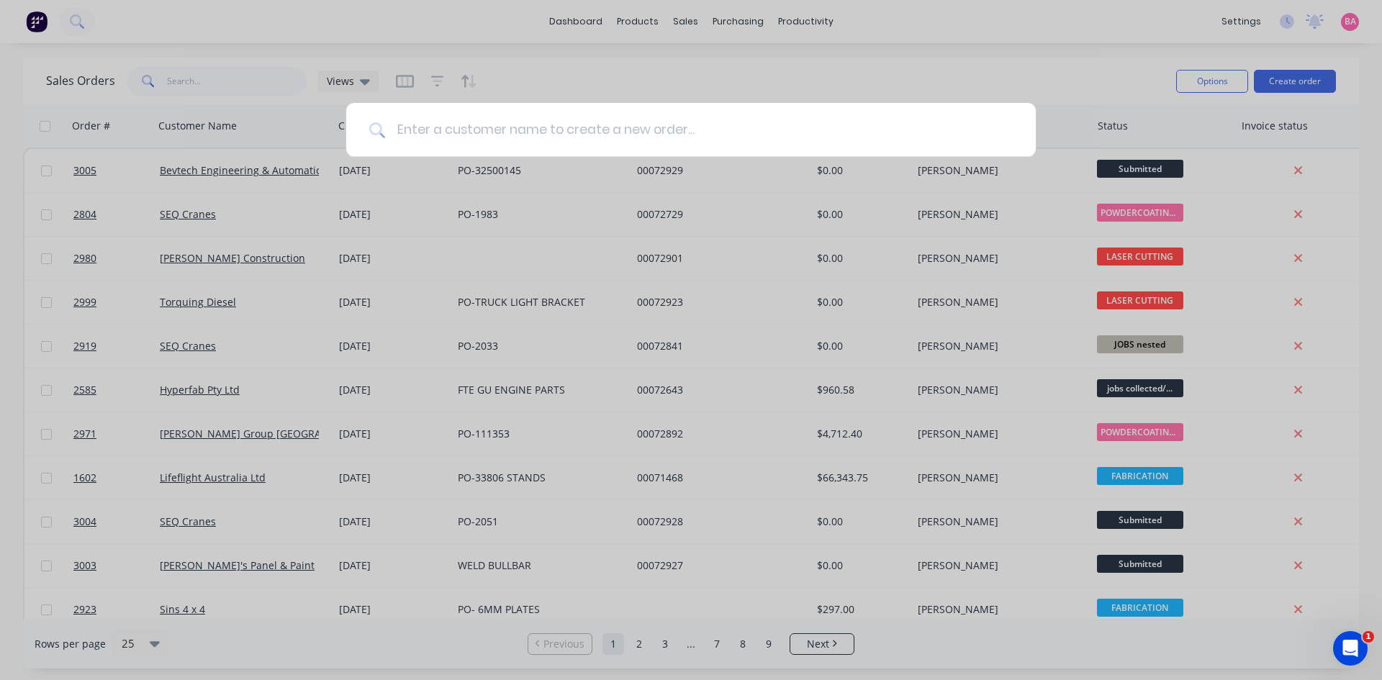
click at [556, 130] on input at bounding box center [699, 130] width 628 height 54
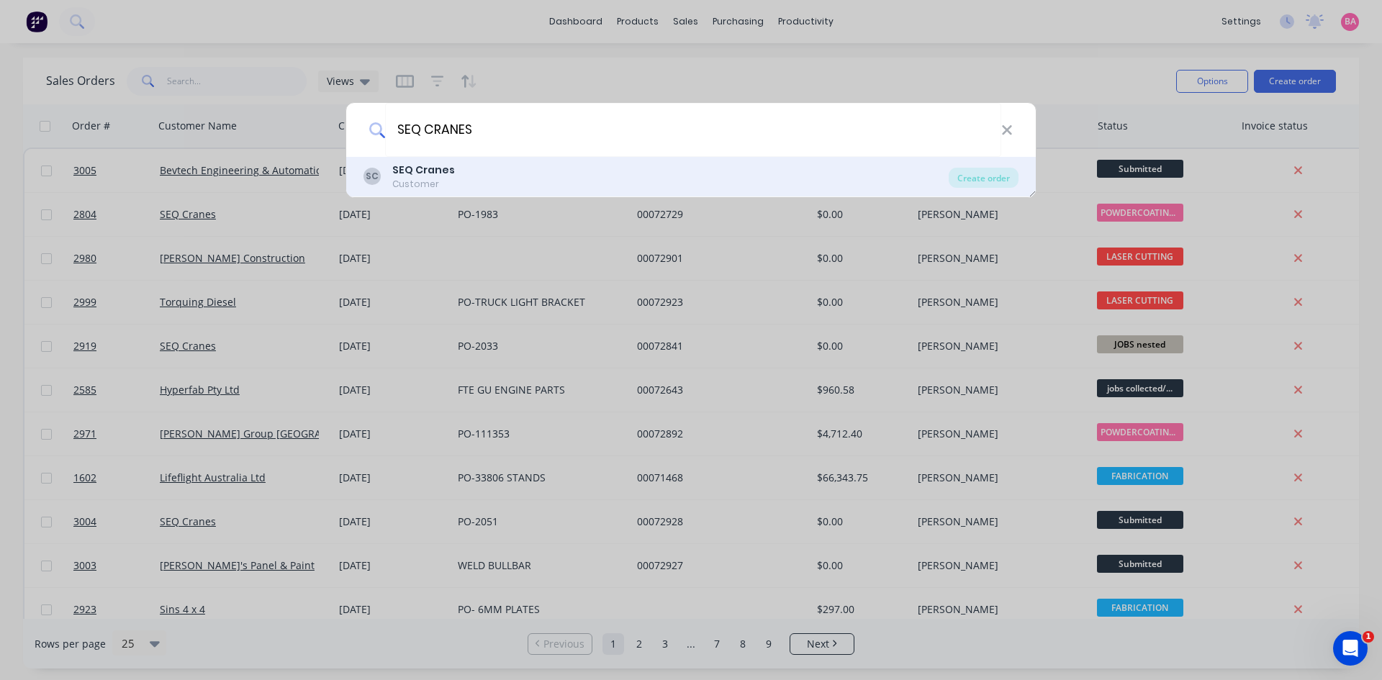
type input "SEQ CRANES"
click at [464, 177] on div "SC SEQ Cranes Customer" at bounding box center [656, 177] width 585 height 28
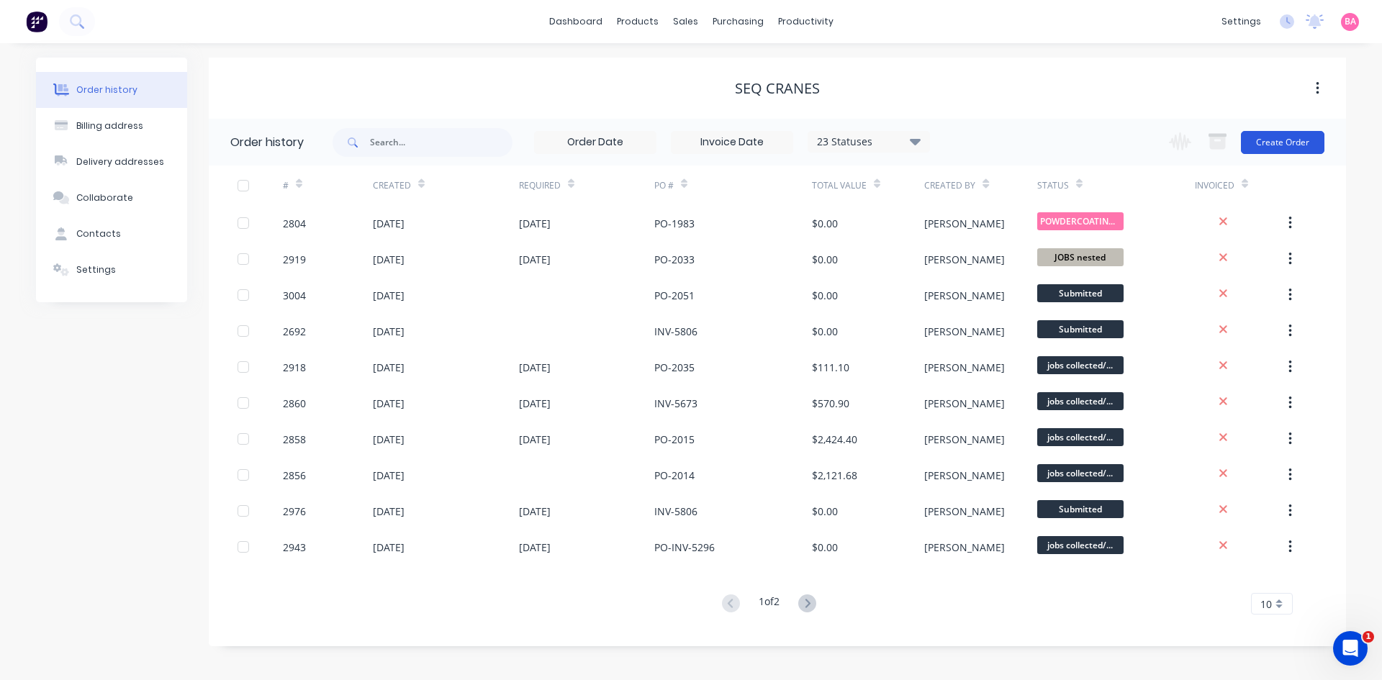
click at [1301, 140] on button "Create Order" at bounding box center [1283, 142] width 84 height 23
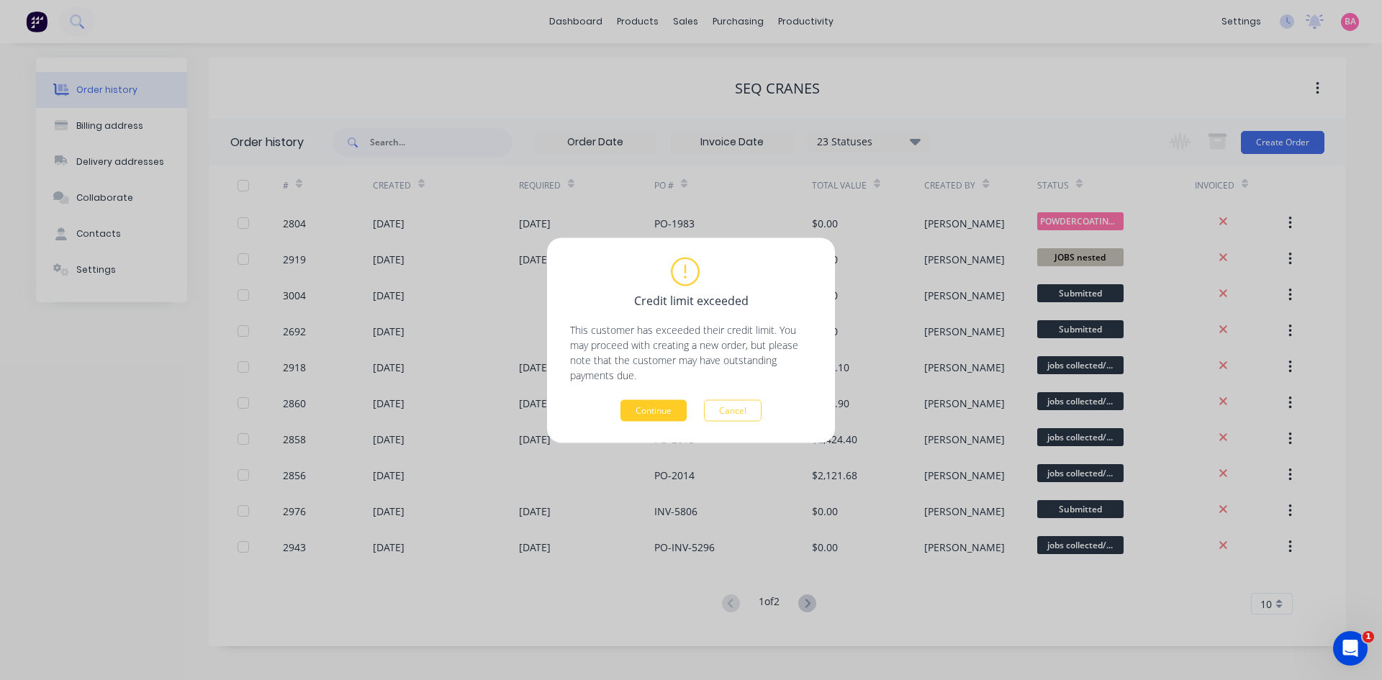
click at [662, 407] on button "Continue" at bounding box center [654, 411] width 66 height 22
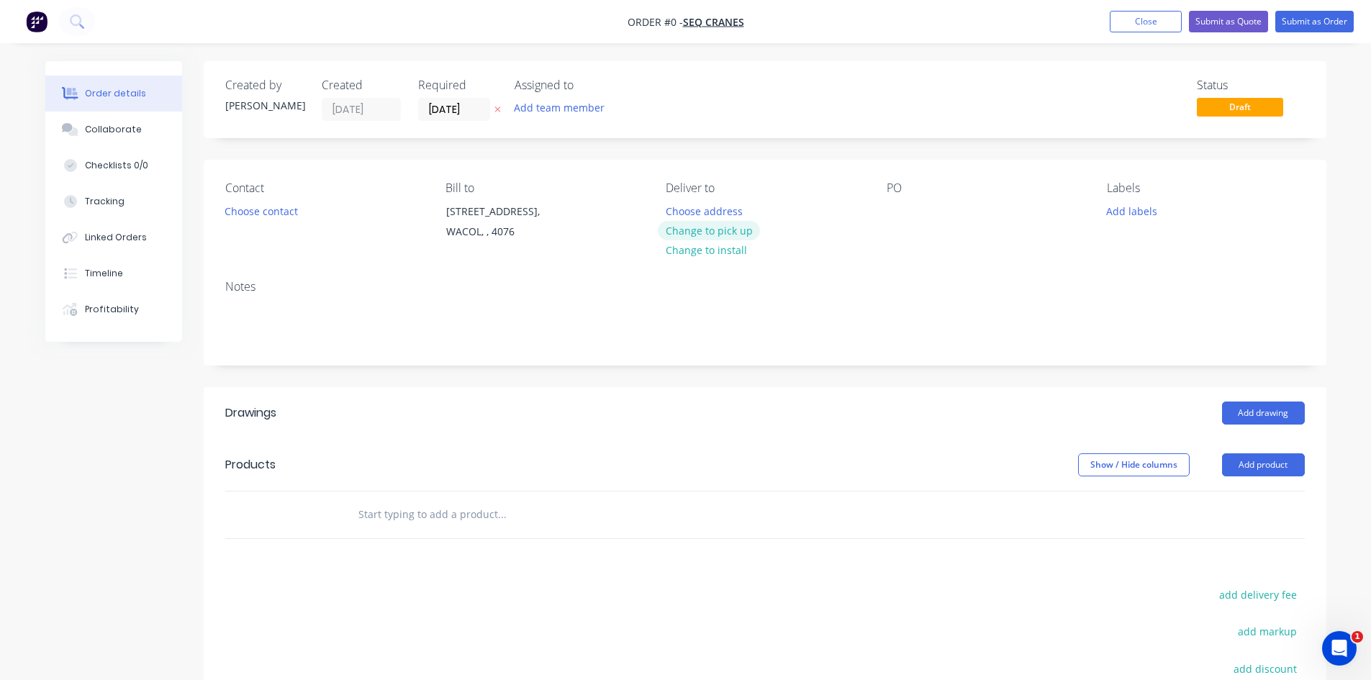
click at [739, 227] on button "Change to pick up" at bounding box center [709, 230] width 102 height 19
click at [264, 213] on button "Choose contact" at bounding box center [261, 210] width 89 height 19
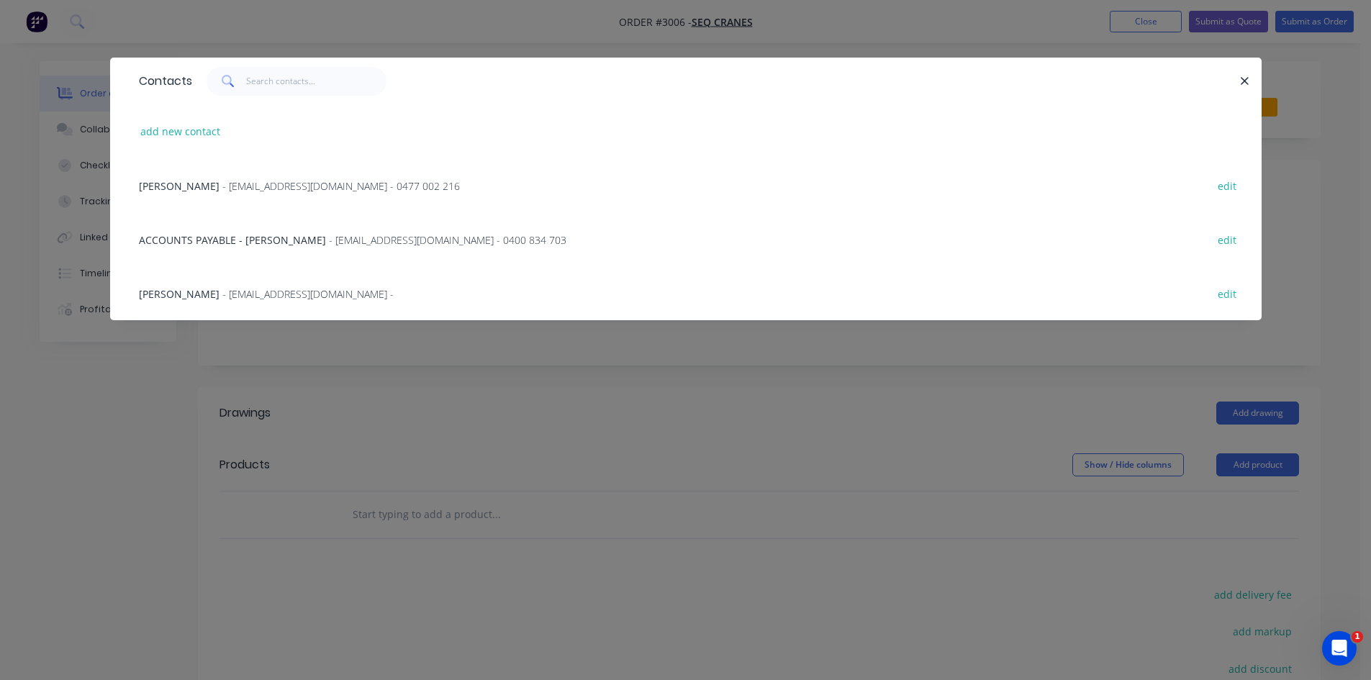
click at [222, 297] on span "- [EMAIL_ADDRESS][DOMAIN_NAME] -" at bounding box center [307, 294] width 171 height 14
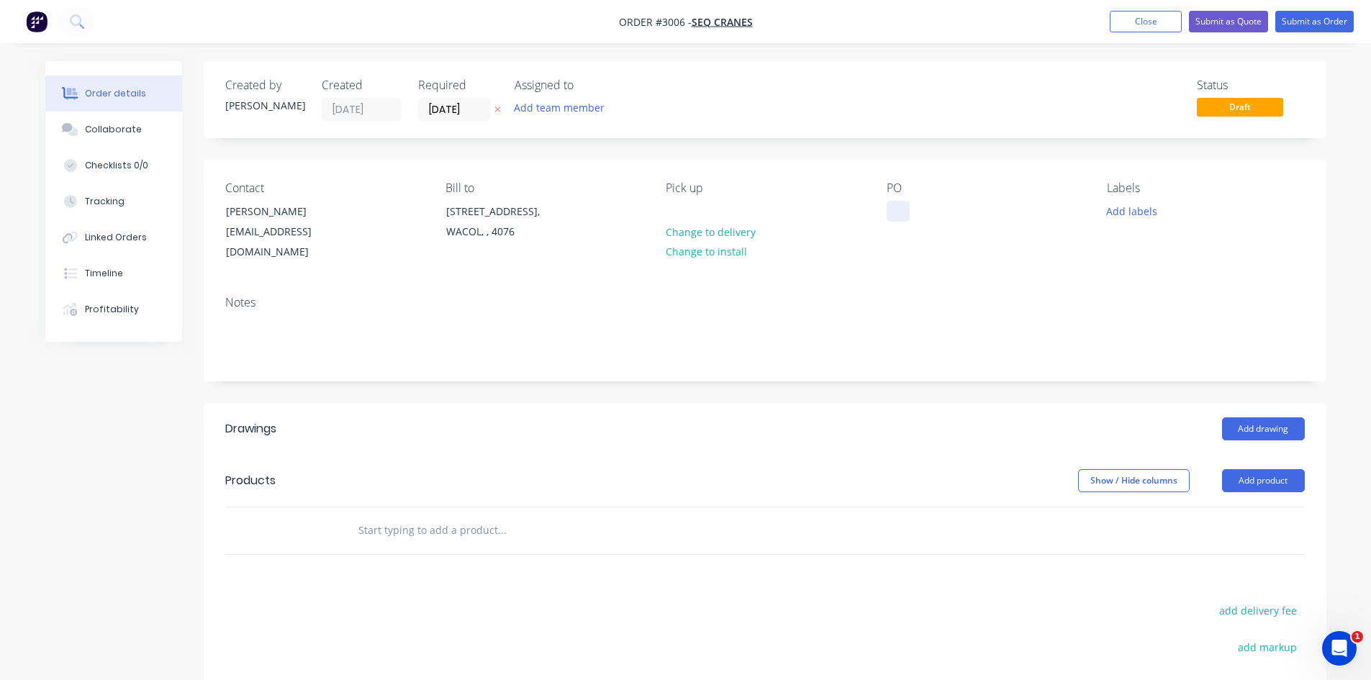
click at [892, 202] on div at bounding box center [898, 211] width 23 height 21
click at [1134, 212] on button "Add labels" at bounding box center [1132, 210] width 66 height 19
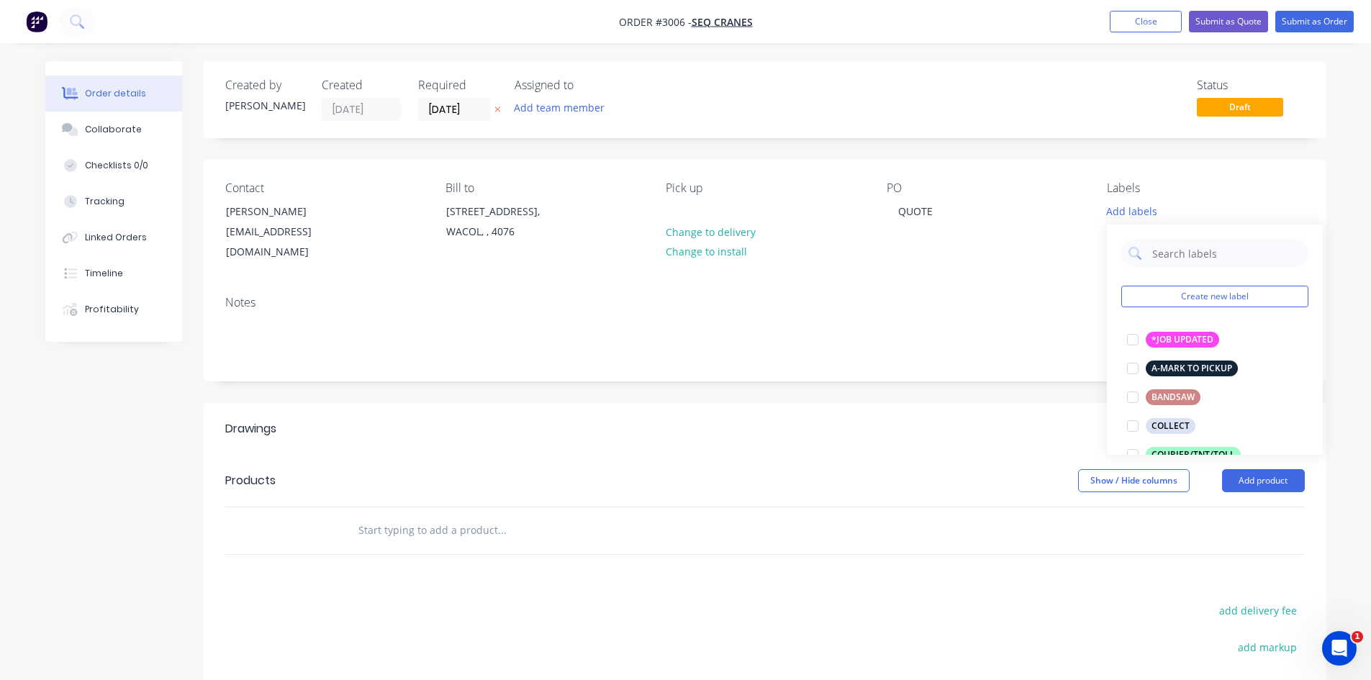
click at [446, 516] on input "text" at bounding box center [502, 530] width 288 height 29
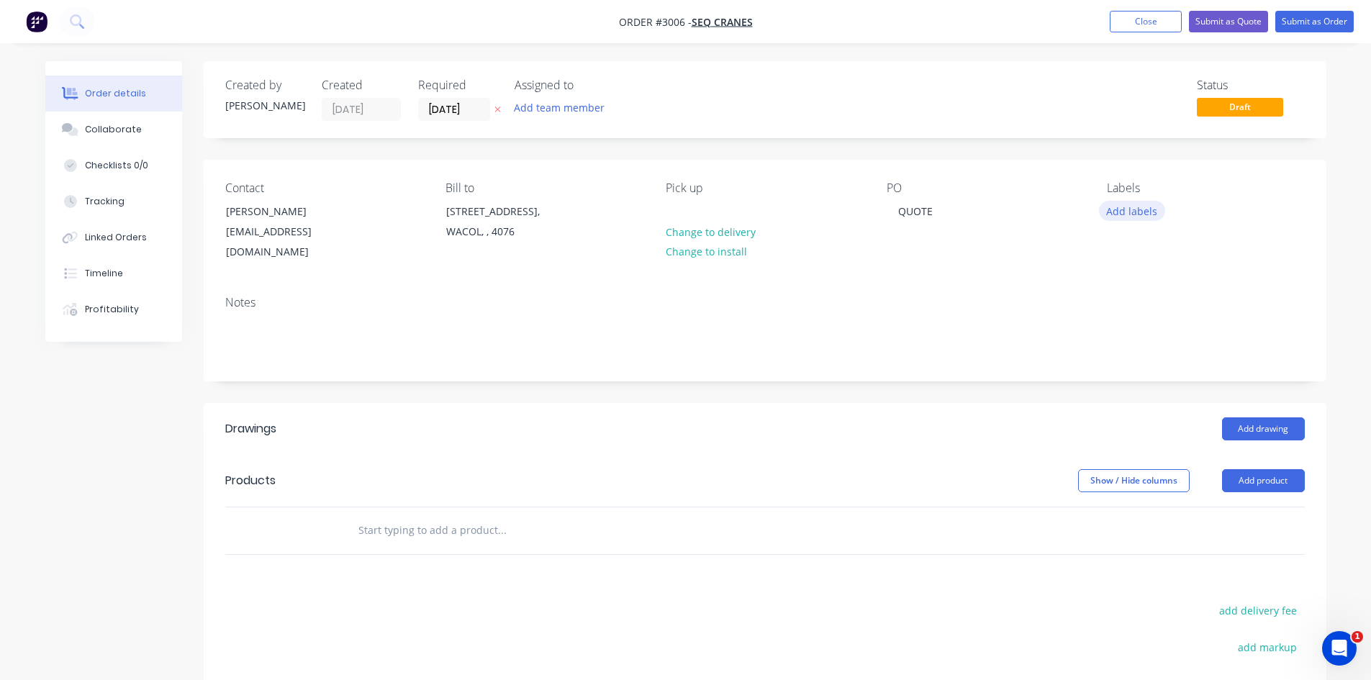
click at [1138, 212] on button "Add labels" at bounding box center [1132, 210] width 66 height 19
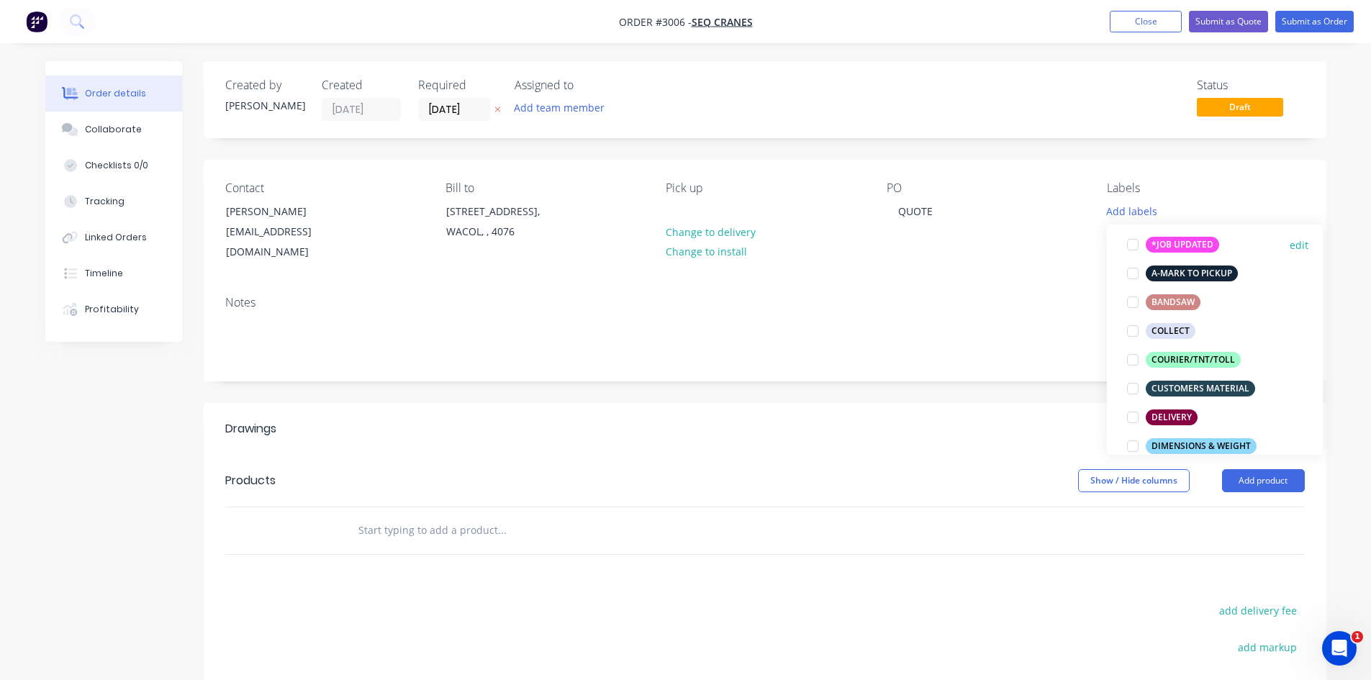
scroll to position [96, 0]
click at [483, 516] on input "text" at bounding box center [502, 530] width 288 height 29
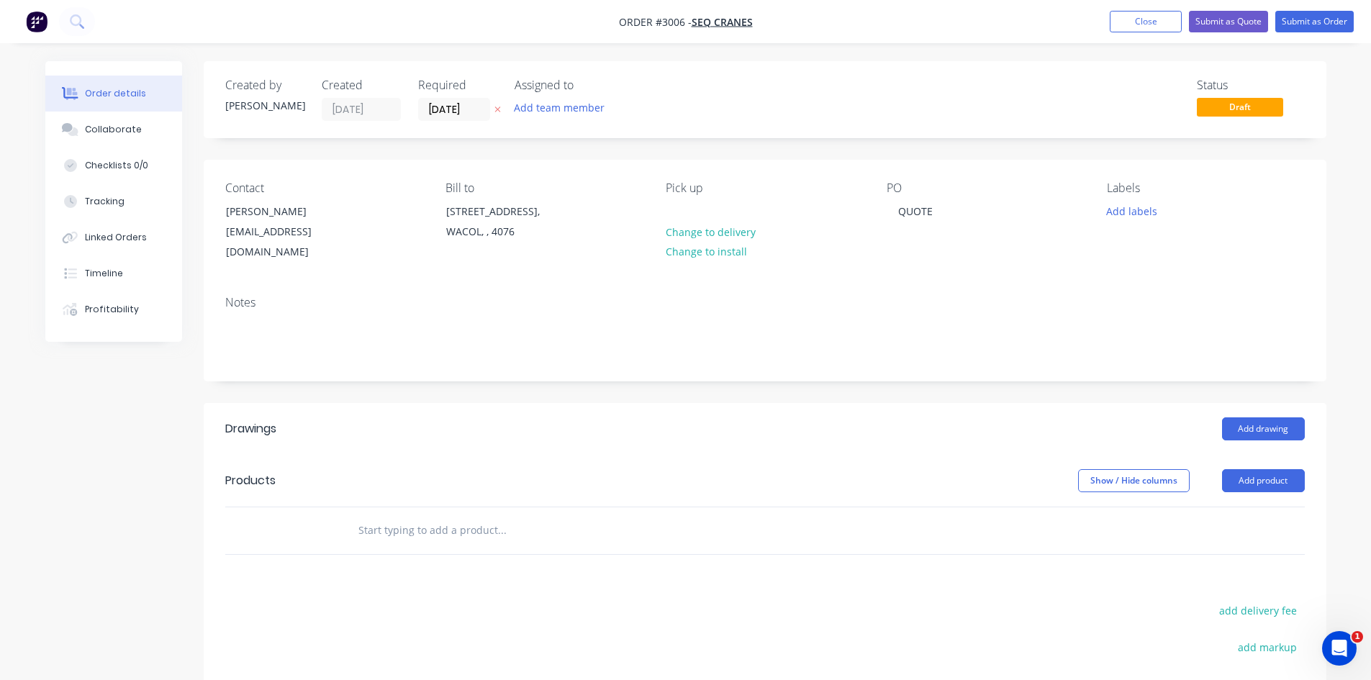
click at [387, 518] on input "text" at bounding box center [502, 530] width 288 height 29
type input "s"
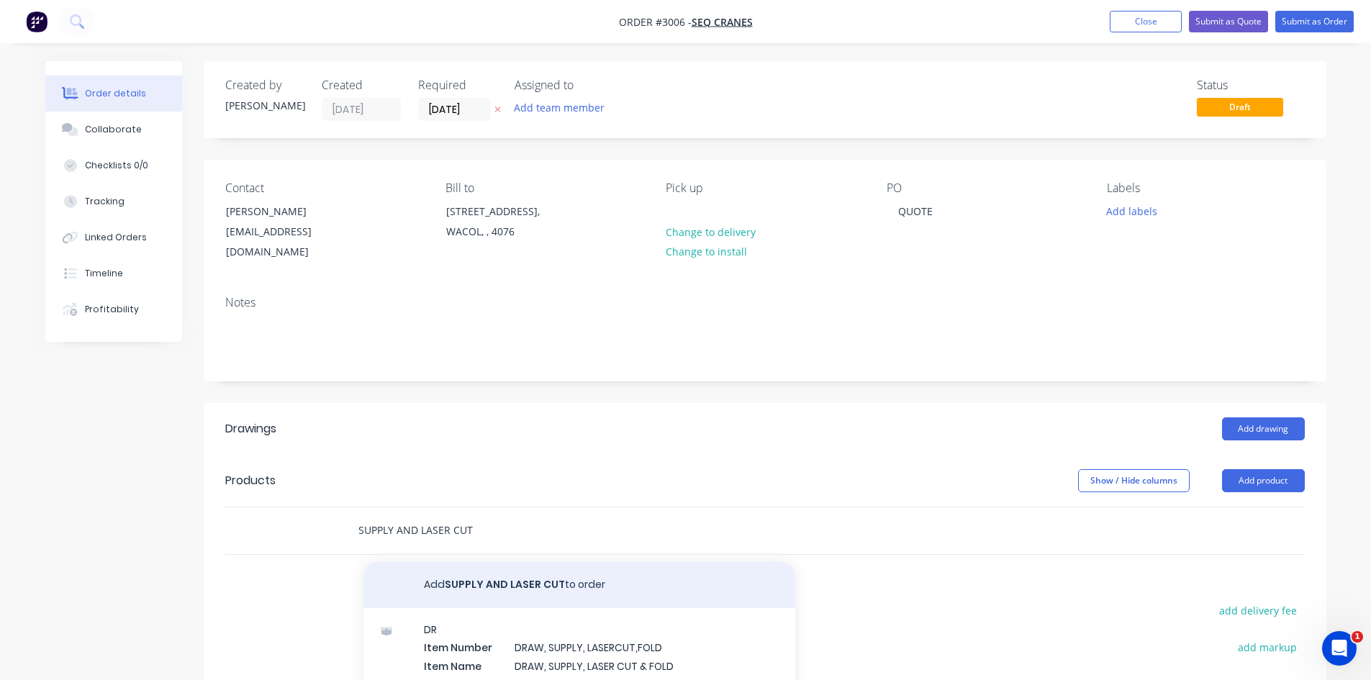
type input "SUPPLY AND LASER CUT"
click at [489, 568] on button "Add SUPPLY AND LASER CUT to order" at bounding box center [580, 585] width 432 height 46
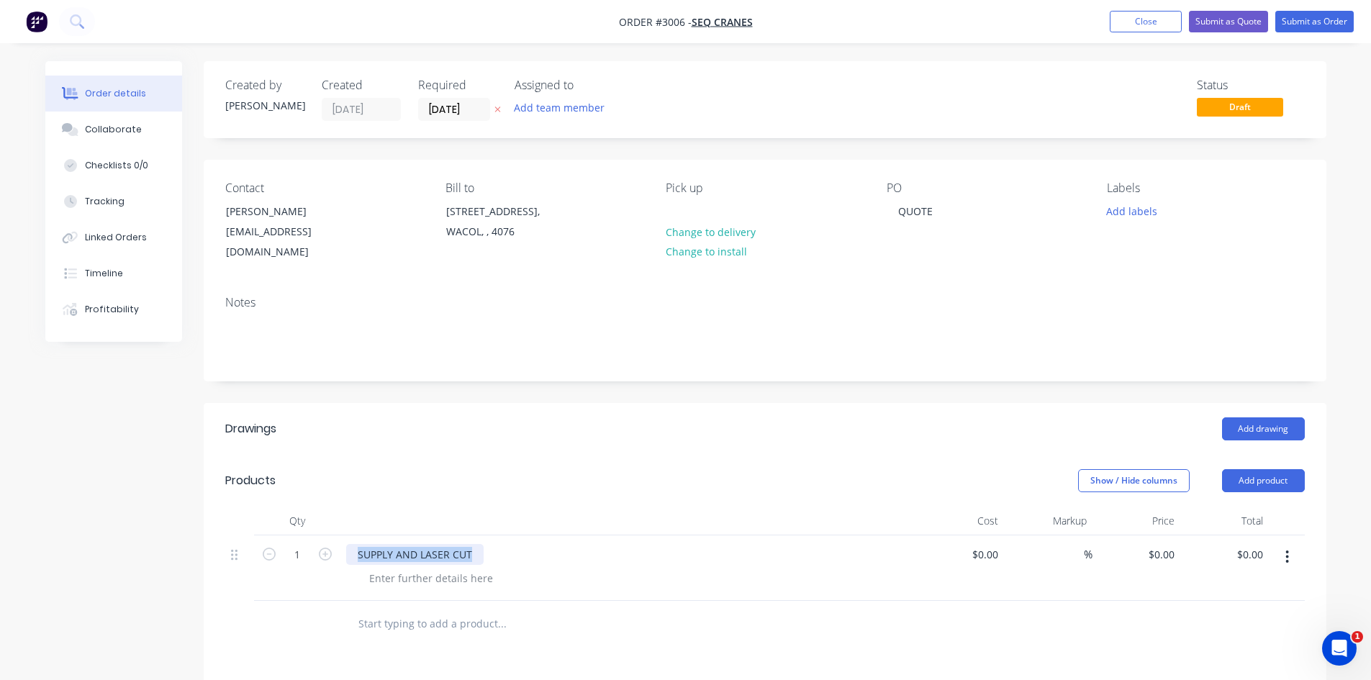
drag, startPoint x: 480, startPoint y: 541, endPoint x: 407, endPoint y: 543, distance: 72.8
click at [323, 538] on div "1 SUPPLY AND LASER CUT $0.00 $0.00 % $0.00 $0.00 $0.00 $0.00" at bounding box center [765, 569] width 1080 height 66
copy div "SUPPLY AND LASER CUT"
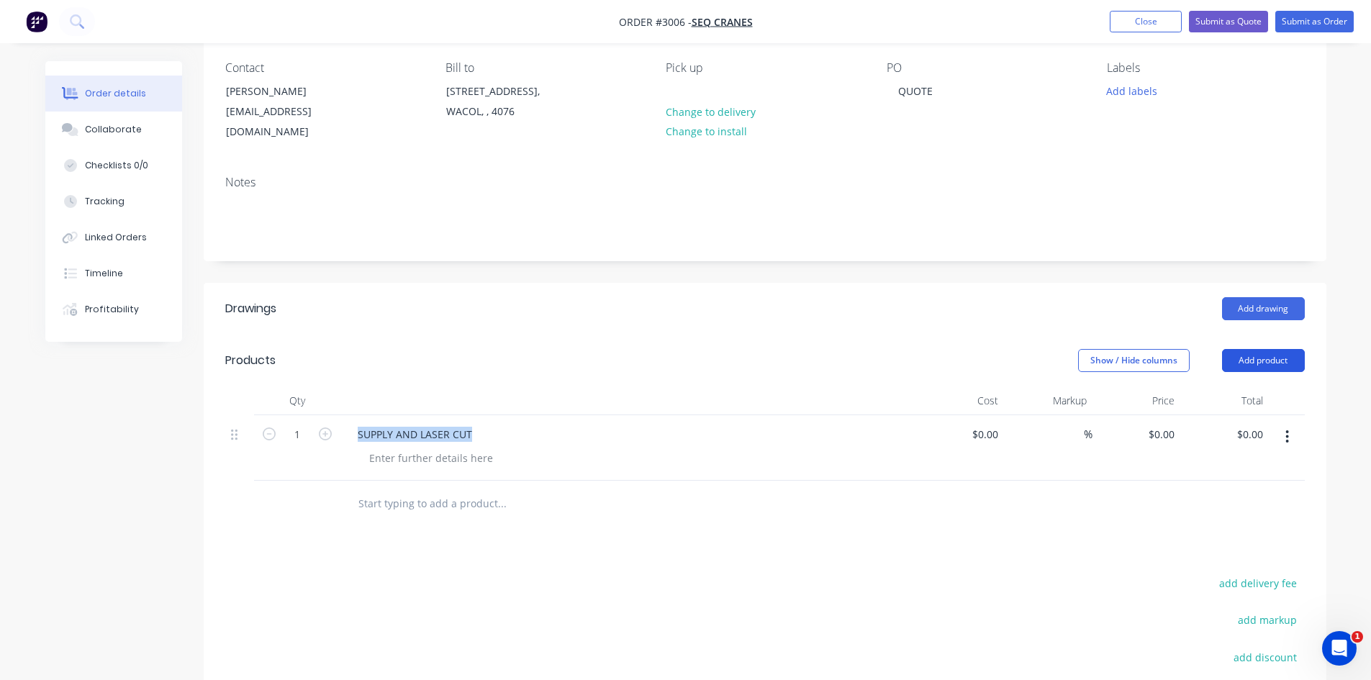
click at [1263, 349] on button "Add product" at bounding box center [1263, 360] width 83 height 23
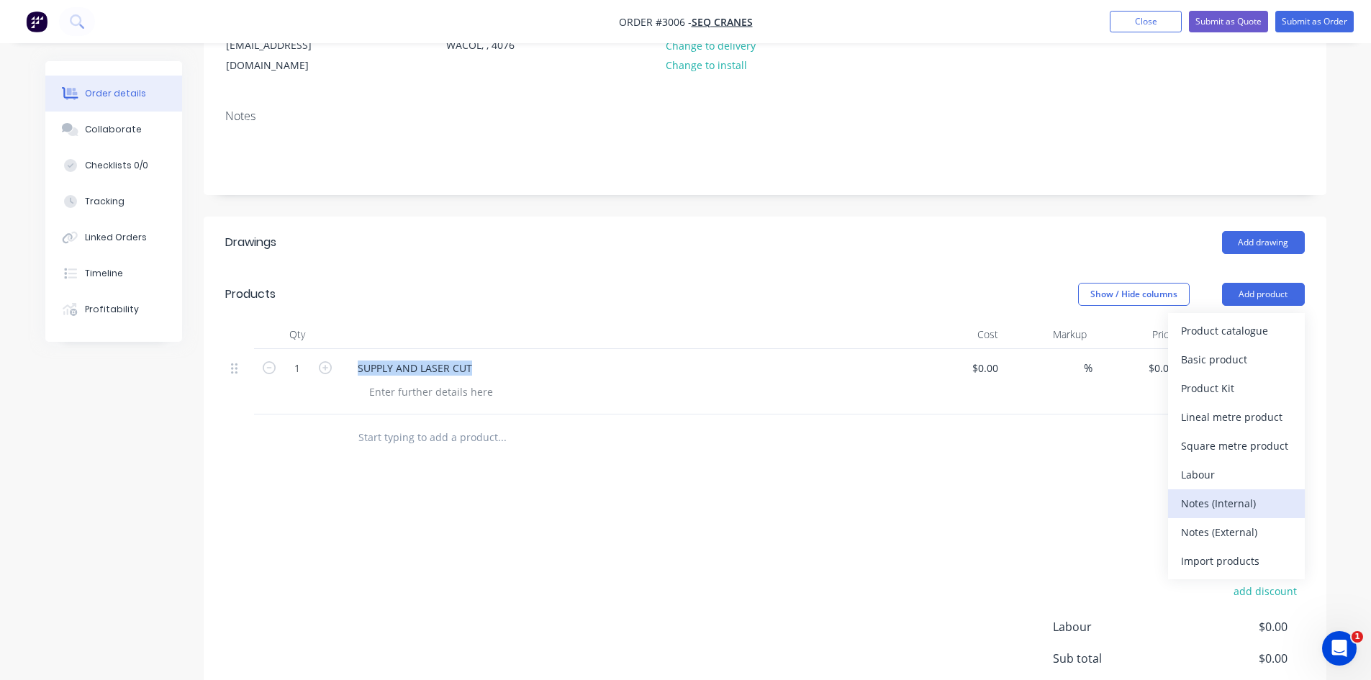
scroll to position [192, 0]
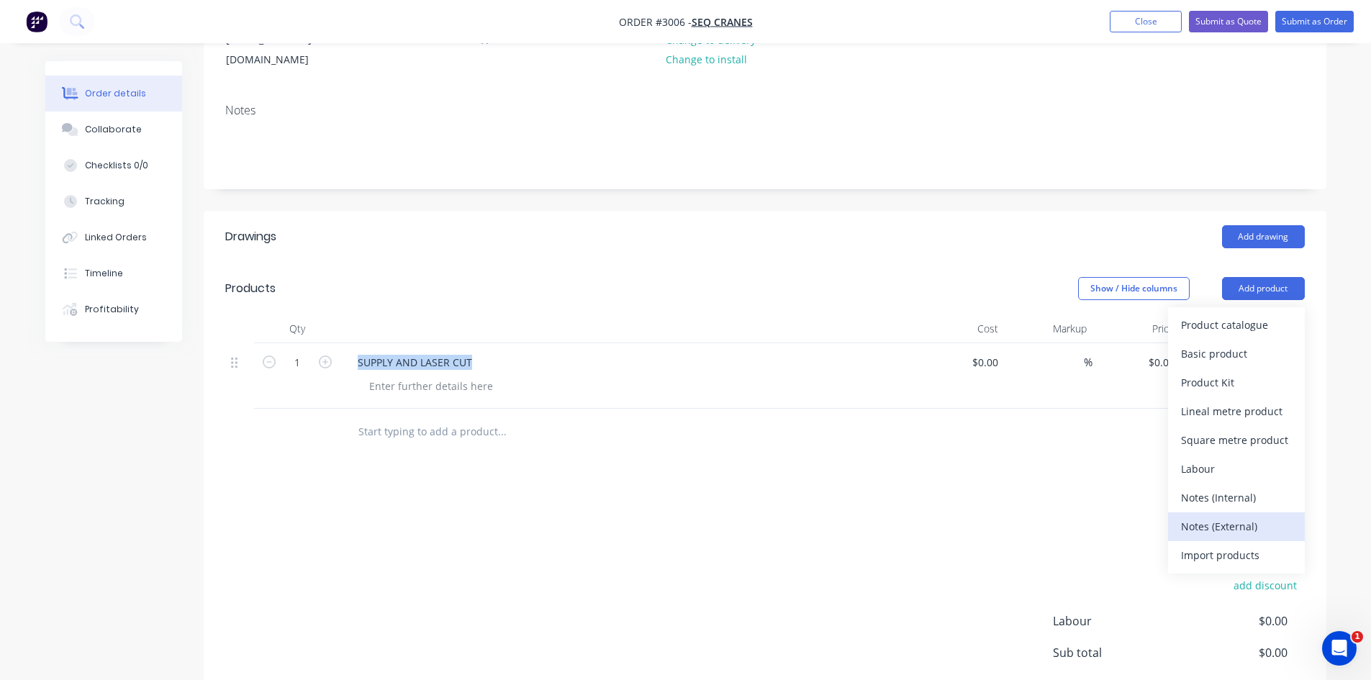
click at [1237, 516] on div "Notes (External)" at bounding box center [1236, 526] width 111 height 21
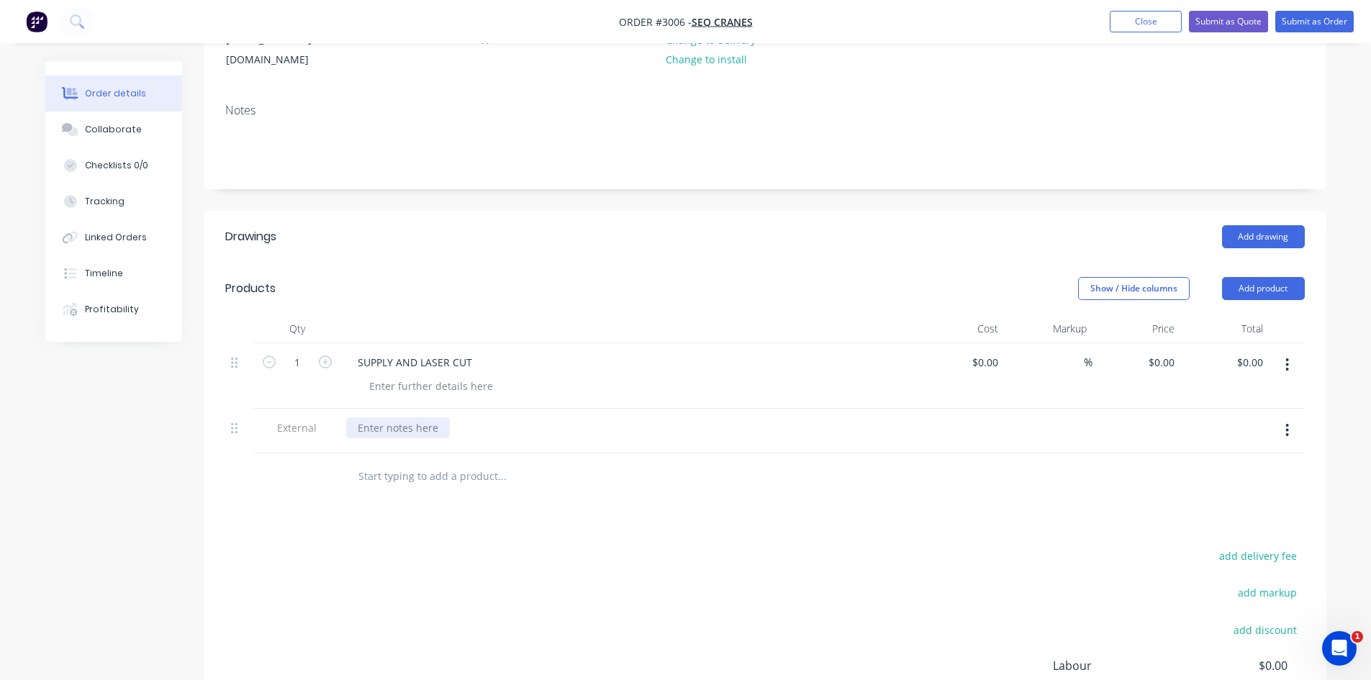
click at [427, 418] on div at bounding box center [398, 428] width 104 height 21
paste div
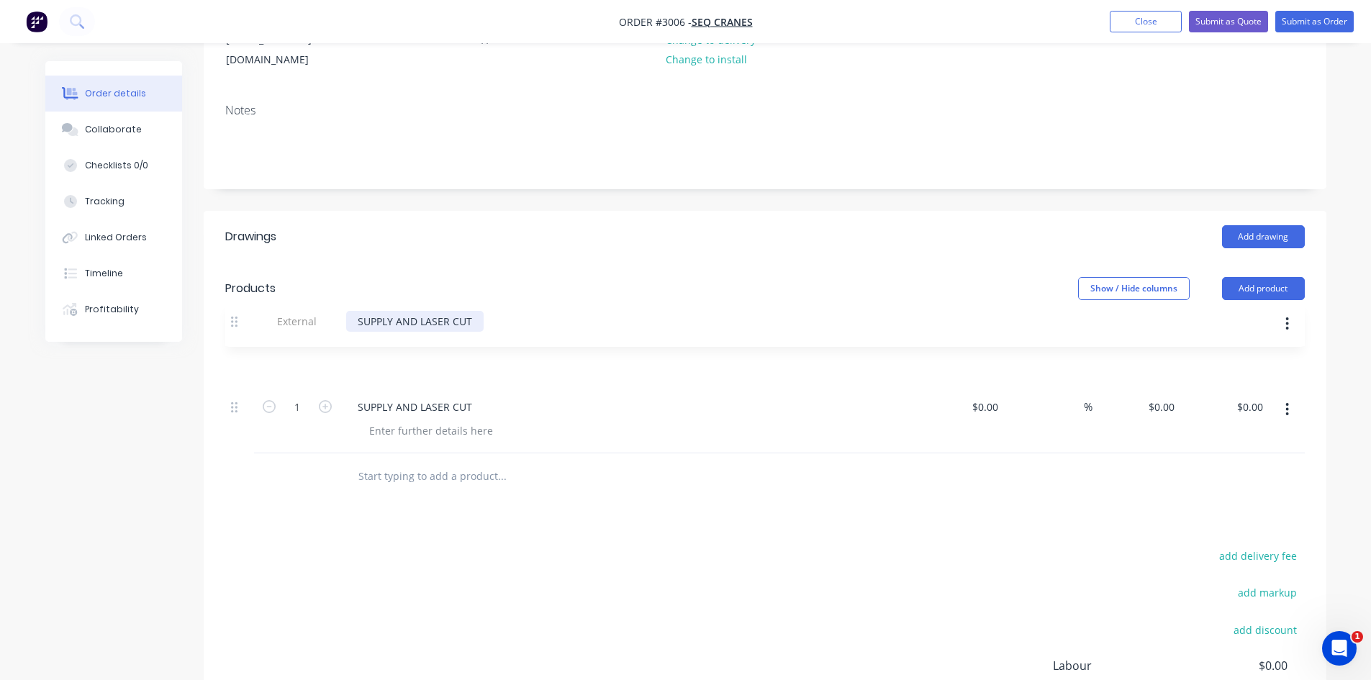
drag, startPoint x: 234, startPoint y: 412, endPoint x: 236, endPoint y: 312, distance: 99.4
click at [236, 315] on div "Qty Cost Markup Price Total 1 SUPPLY AND LASER CUT $0.00 $0.00 % $0.00 $0.00 $0…" at bounding box center [765, 384] width 1080 height 139
click at [297, 397] on input "1" at bounding box center [297, 408] width 37 height 22
type input "30"
drag, startPoint x: 477, startPoint y: 396, endPoint x: 341, endPoint y: 394, distance: 136.1
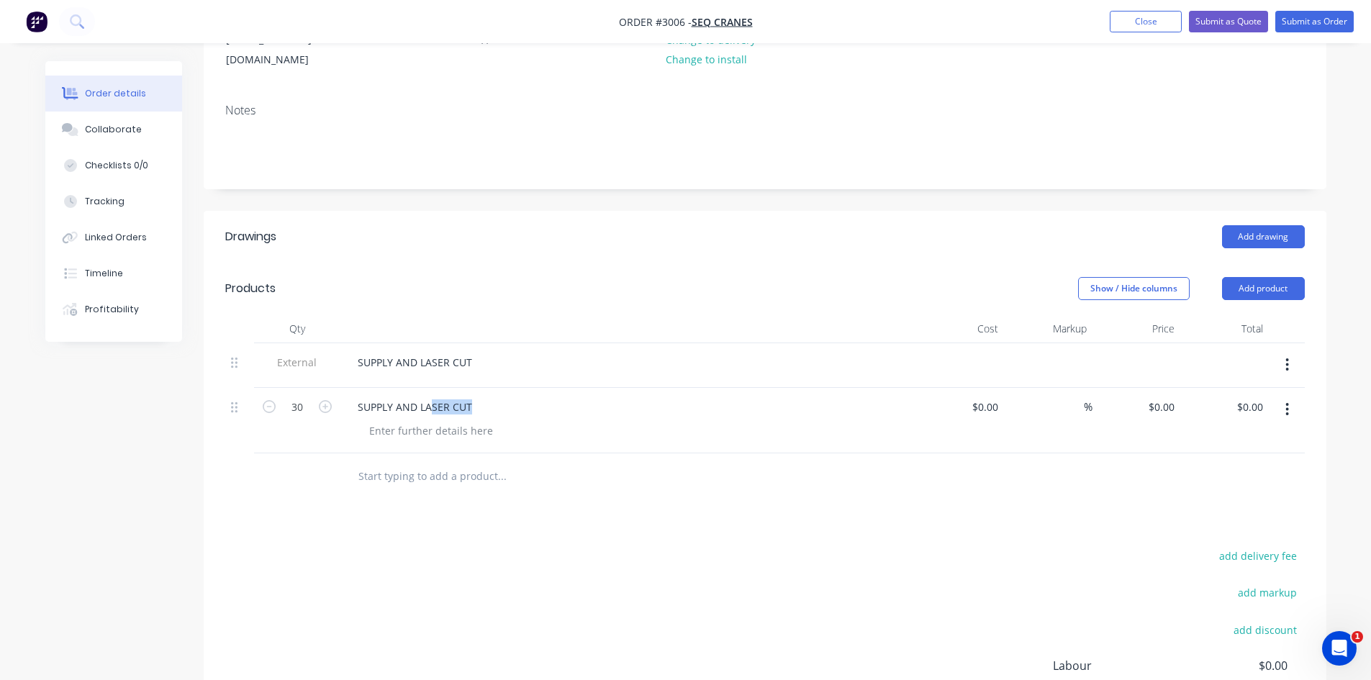
click at [341, 394] on div "SUPPLY AND LASER CUT" at bounding box center [628, 421] width 576 height 66
click at [467, 397] on div "SUPPLY AND LASER CUT" at bounding box center [414, 407] width 137 height 21
drag, startPoint x: 474, startPoint y: 392, endPoint x: 335, endPoint y: 391, distance: 138.2
click at [335, 391] on div "30 SUPPLY AND LASER CUT $0.00 $0.00 % $0.00 $0.00 $0.00 $0.00" at bounding box center [765, 421] width 1080 height 66
click at [386, 423] on div at bounding box center [431, 430] width 147 height 21
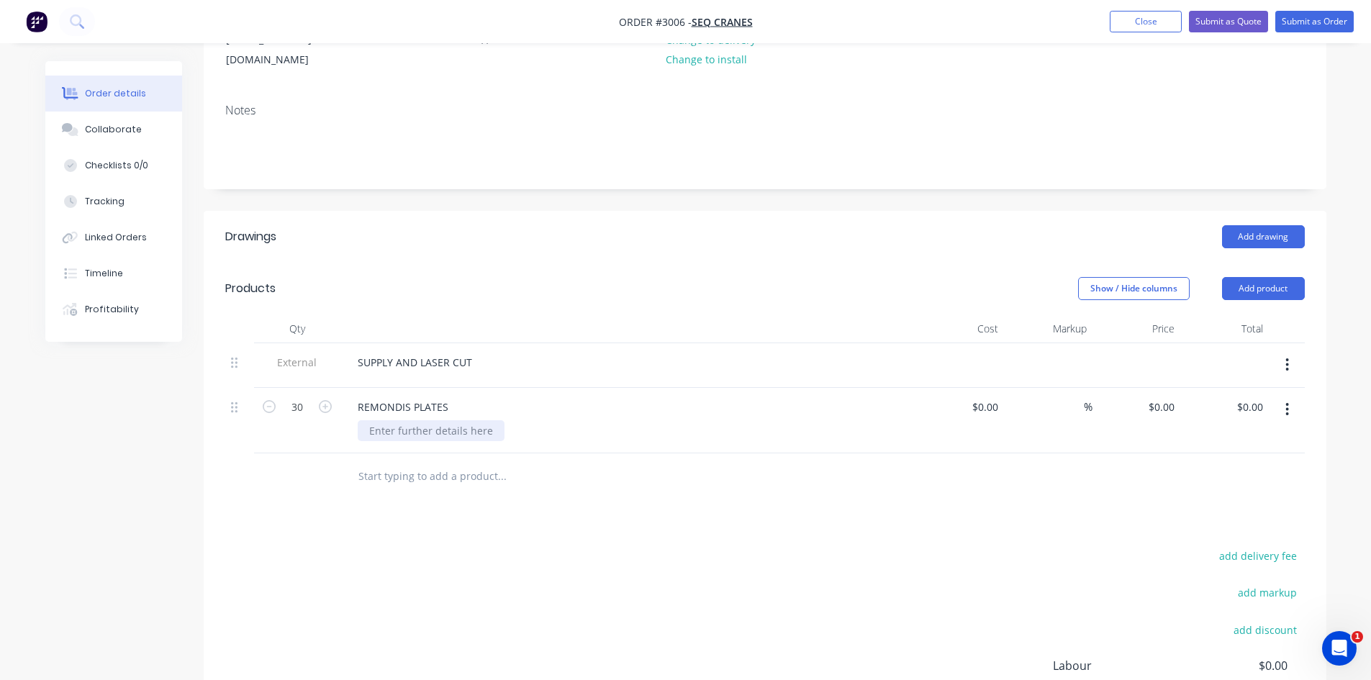
click at [382, 420] on div at bounding box center [431, 430] width 147 height 21
click at [127, 132] on div "Collaborate" at bounding box center [113, 129] width 57 height 13
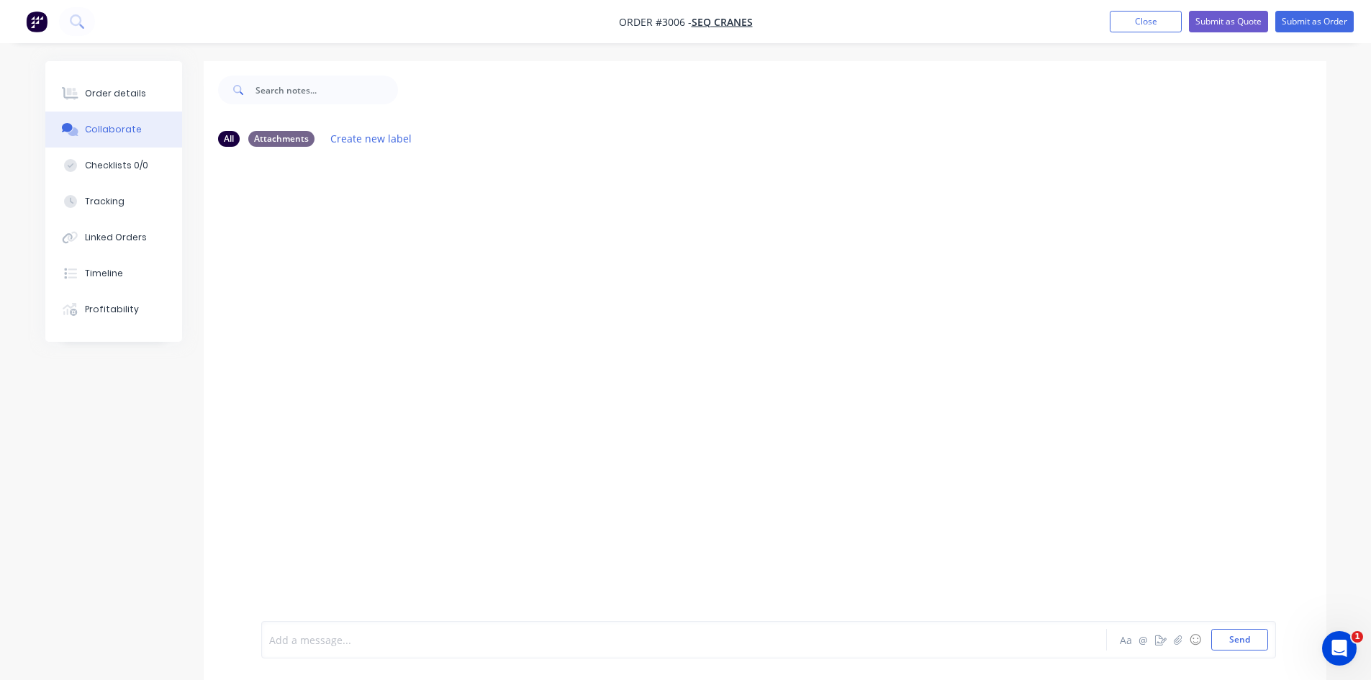
click at [374, 641] on div at bounding box center [644, 640] width 749 height 15
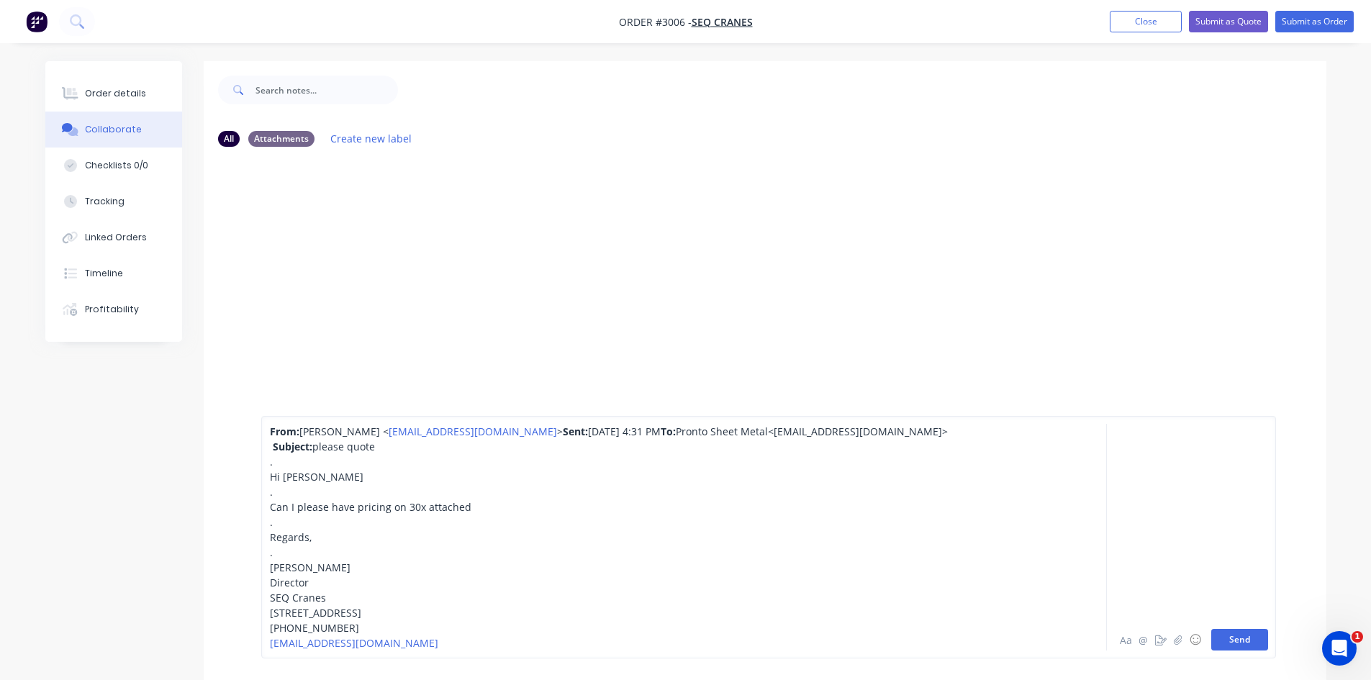
click at [1241, 644] on button "Send" at bounding box center [1240, 640] width 57 height 22
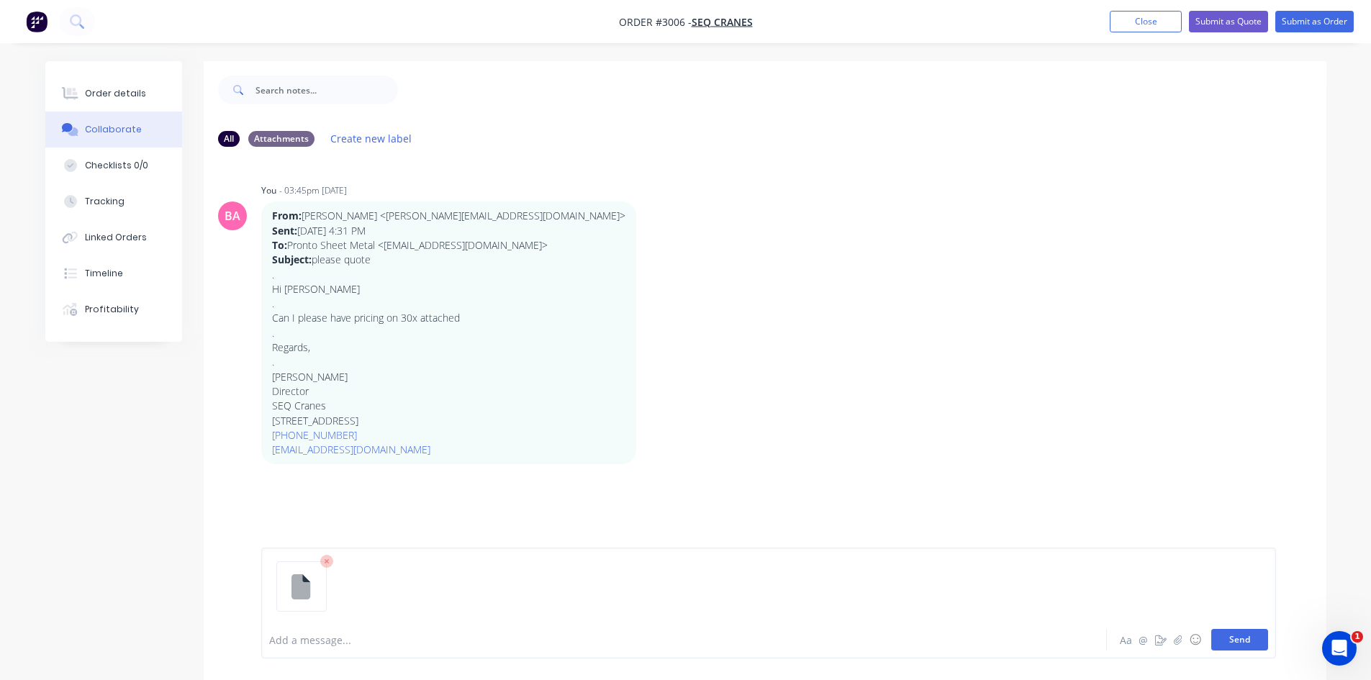
click at [1232, 638] on button "Send" at bounding box center [1240, 640] width 57 height 22
click at [1179, 638] on icon "button" at bounding box center [1178, 639] width 8 height 9
click at [1235, 641] on button "Send" at bounding box center [1240, 640] width 57 height 22
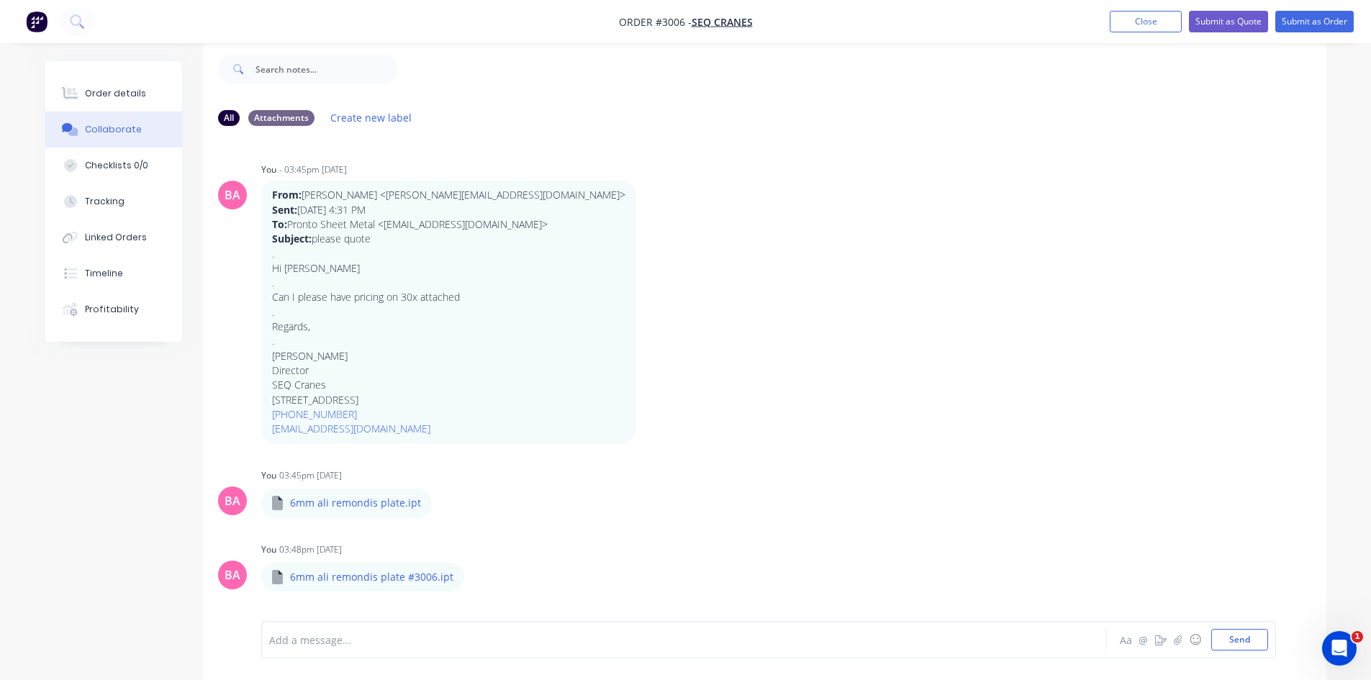
scroll to position [22, 0]
click at [105, 86] on button "Order details" at bounding box center [113, 94] width 137 height 36
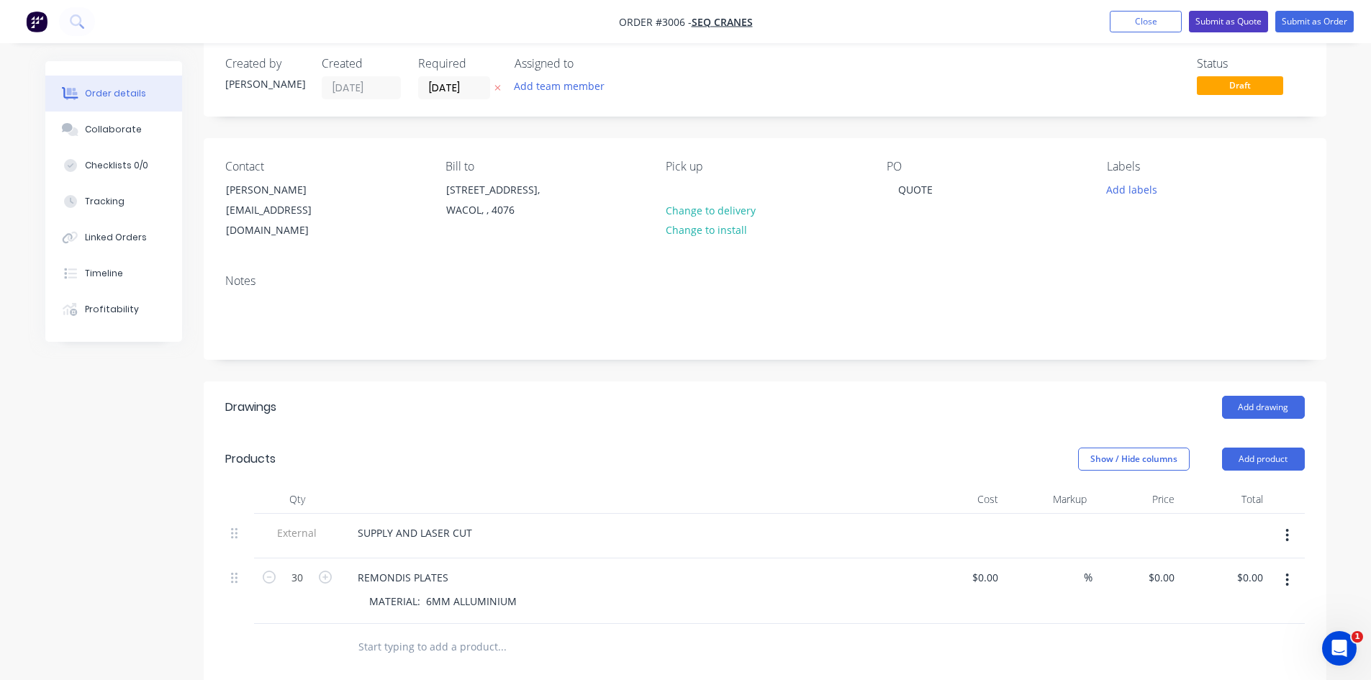
click at [1241, 21] on button "Submit as Quote" at bounding box center [1228, 22] width 79 height 22
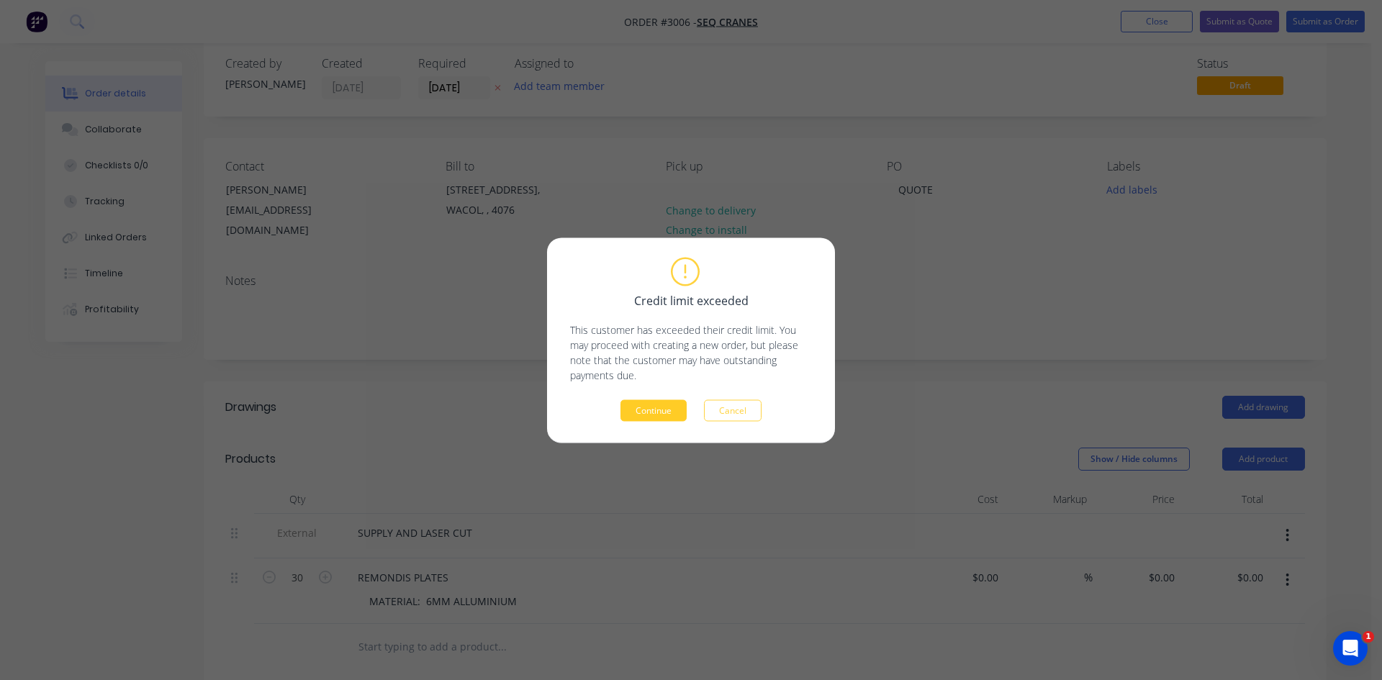
click at [648, 412] on button "Continue" at bounding box center [654, 411] width 66 height 22
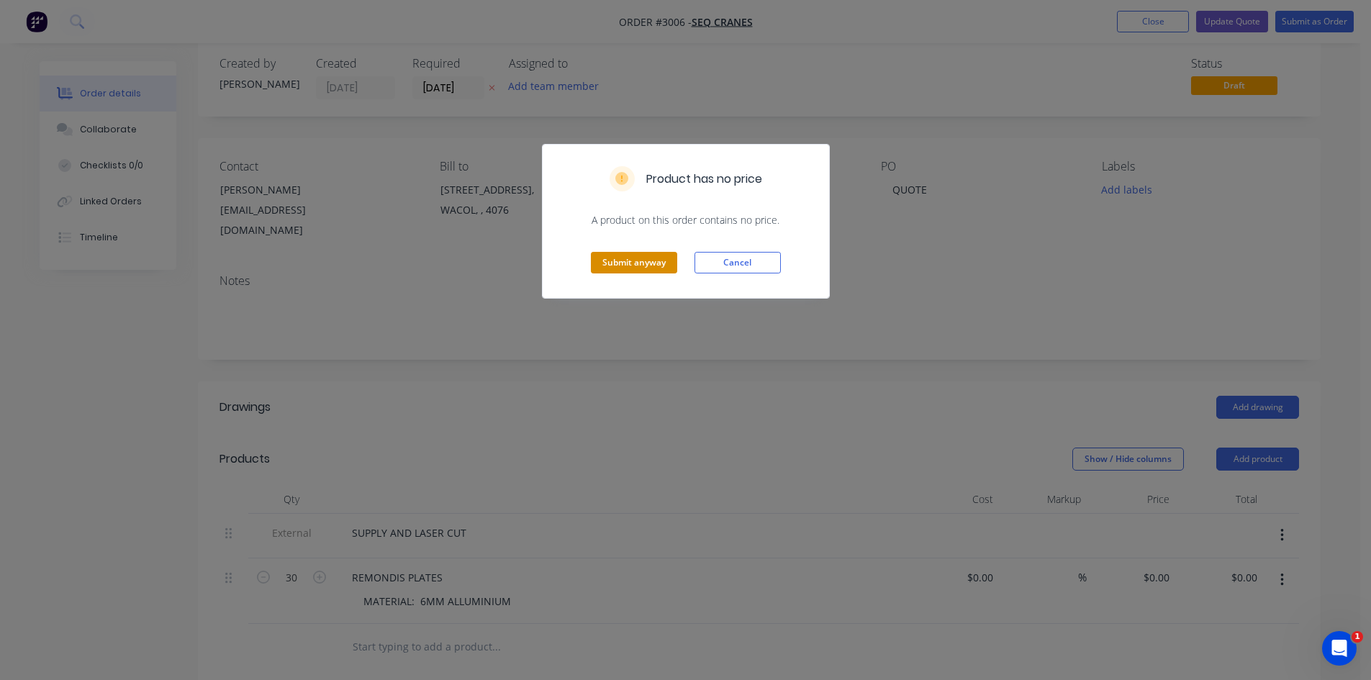
click at [636, 257] on button "Submit anyway" at bounding box center [634, 263] width 86 height 22
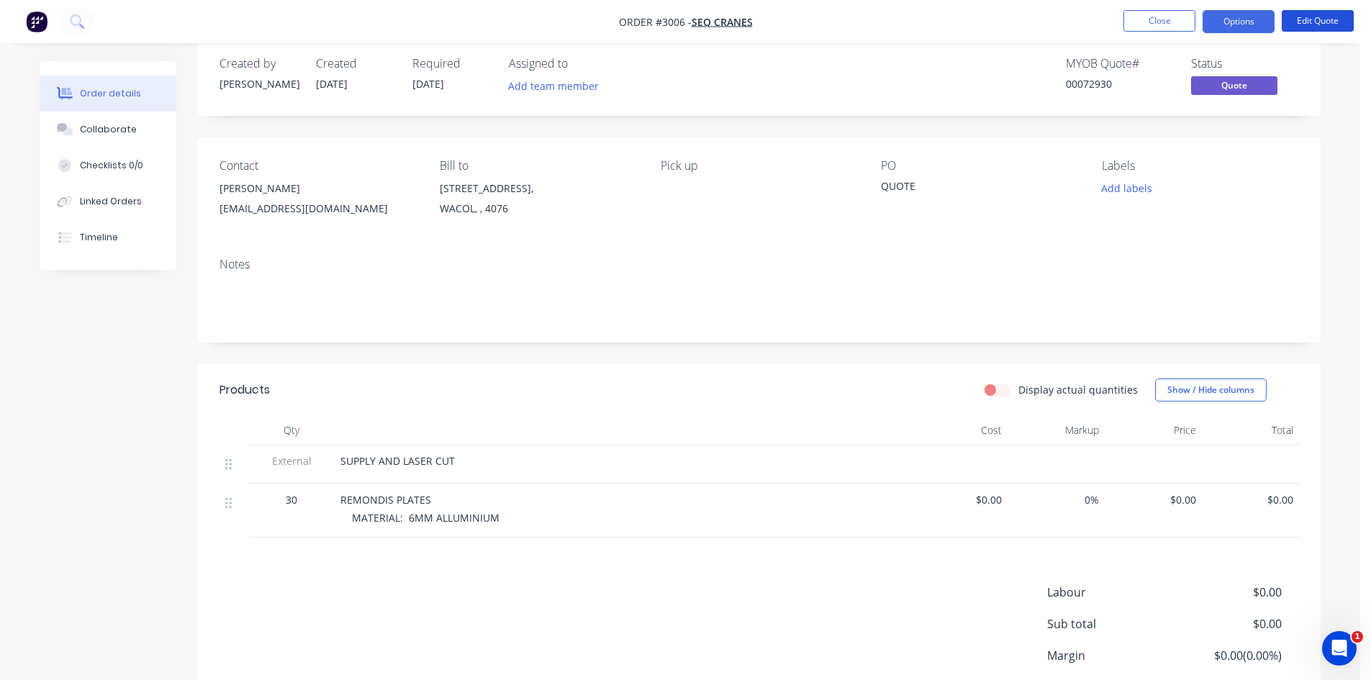
click at [1320, 22] on button "Edit Quote" at bounding box center [1318, 21] width 72 height 22
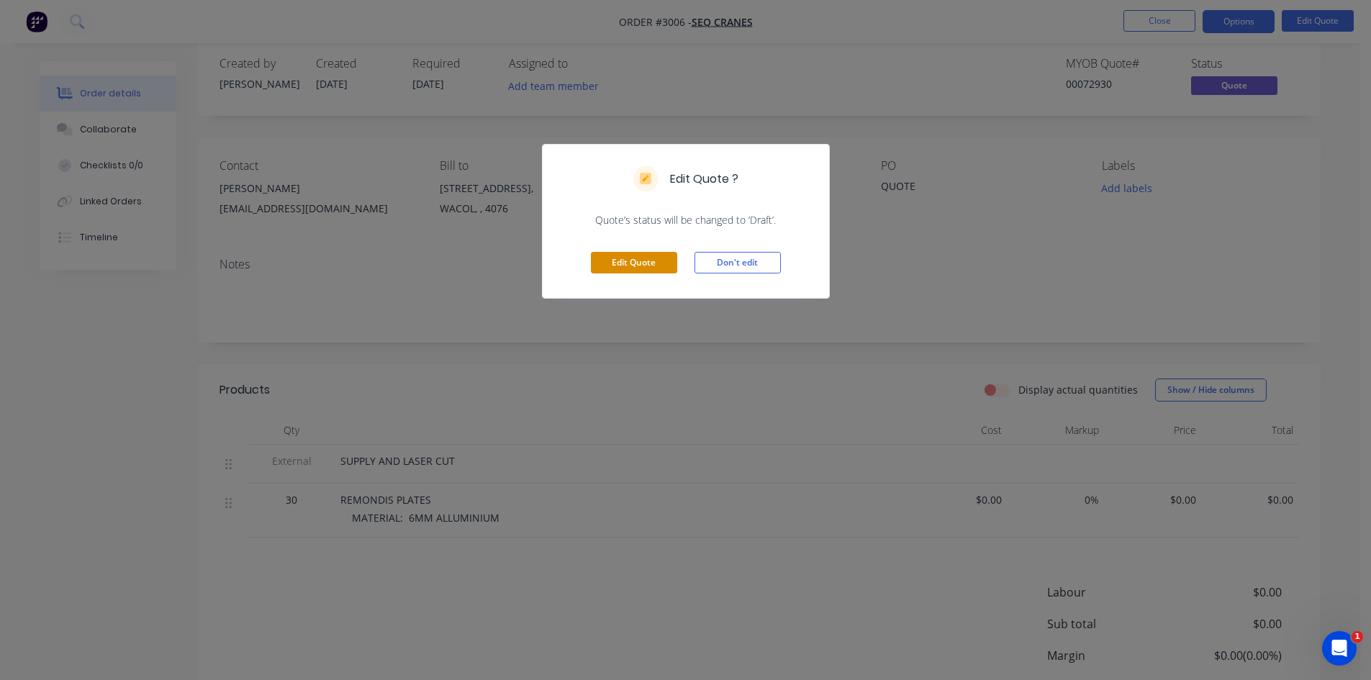
click at [637, 260] on button "Edit Quote" at bounding box center [634, 263] width 86 height 22
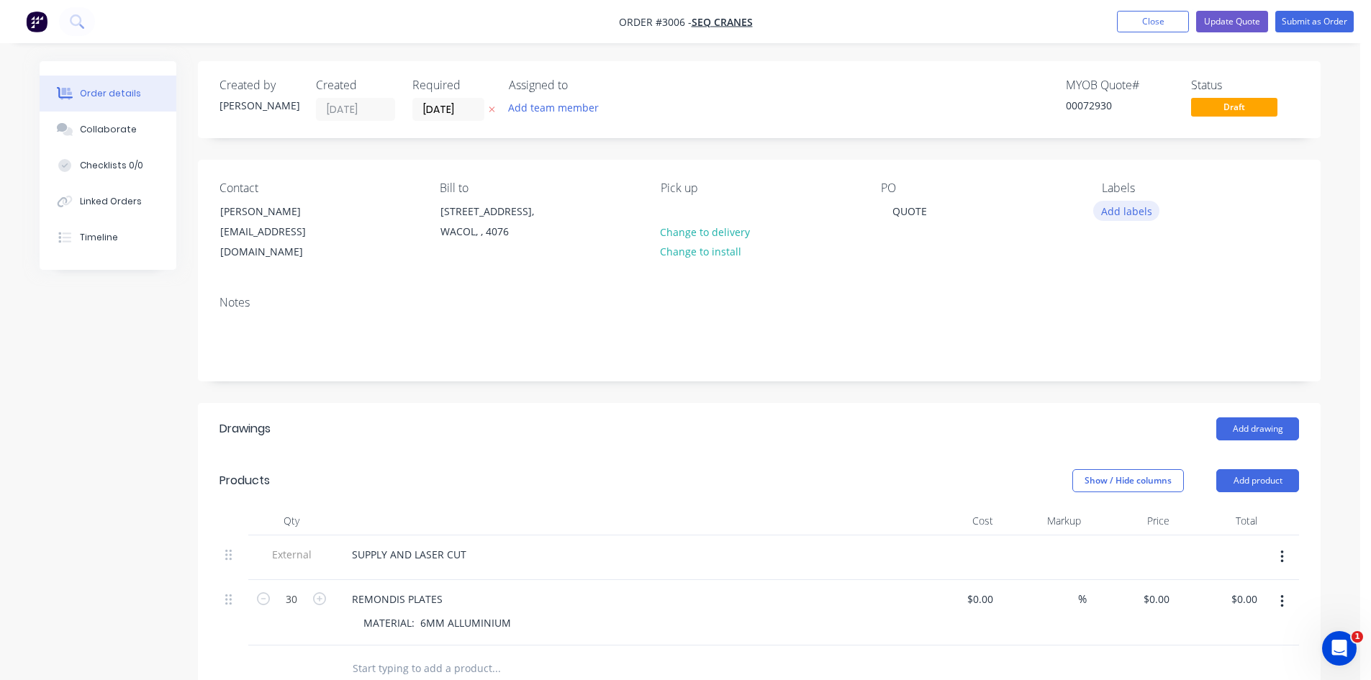
click at [1138, 209] on button "Add labels" at bounding box center [1126, 210] width 66 height 19
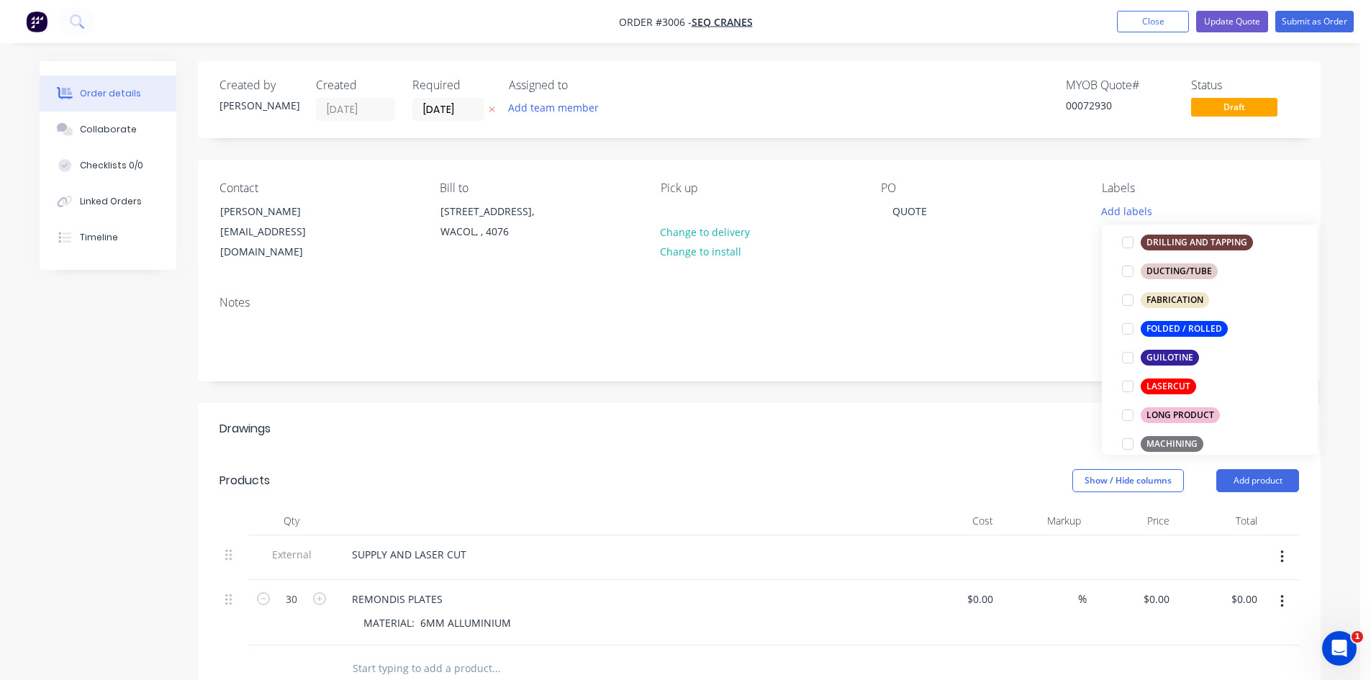
scroll to position [360, 0]
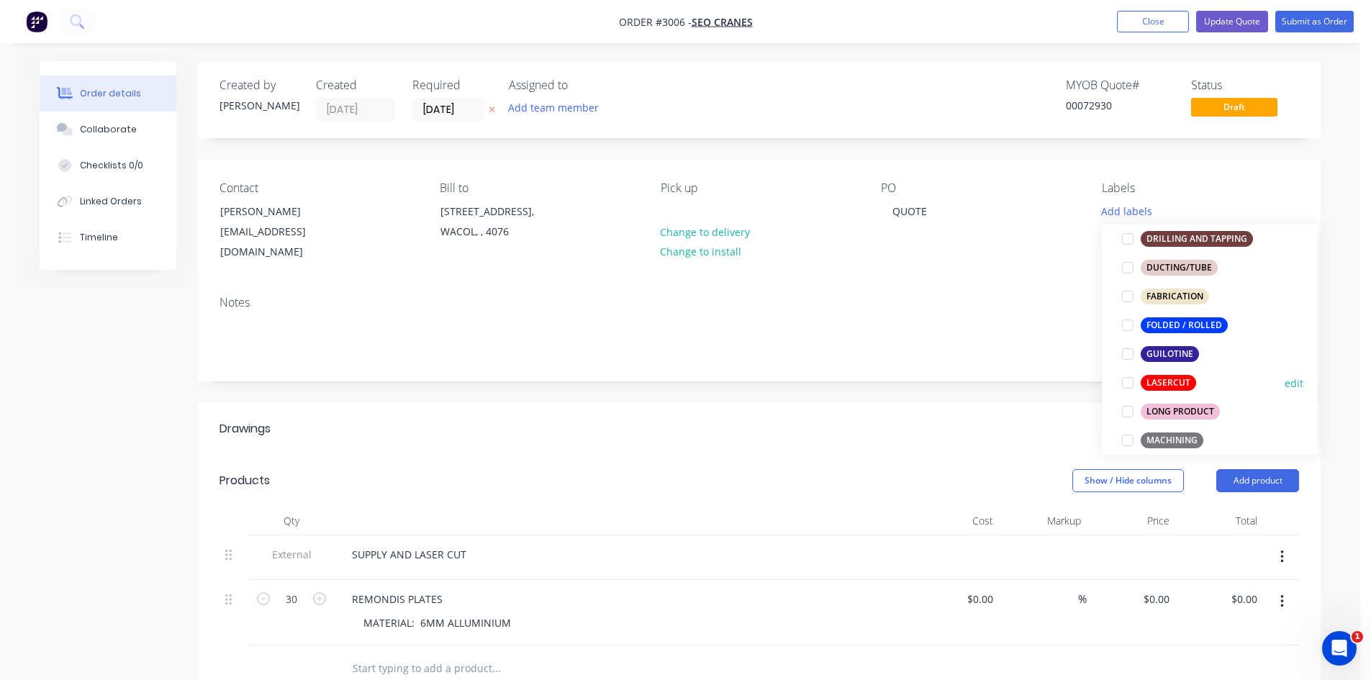
click at [1163, 378] on div "LASERCUT" at bounding box center [1168, 383] width 55 height 16
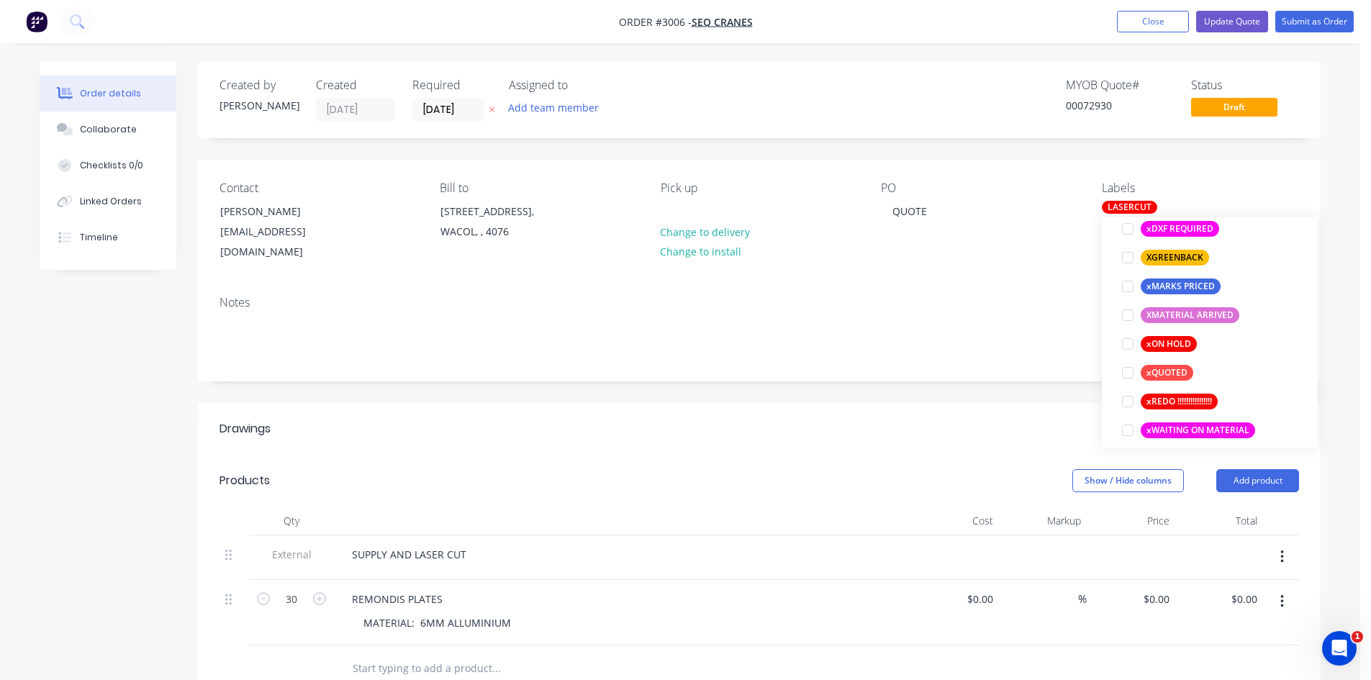
scroll to position [1238, 0]
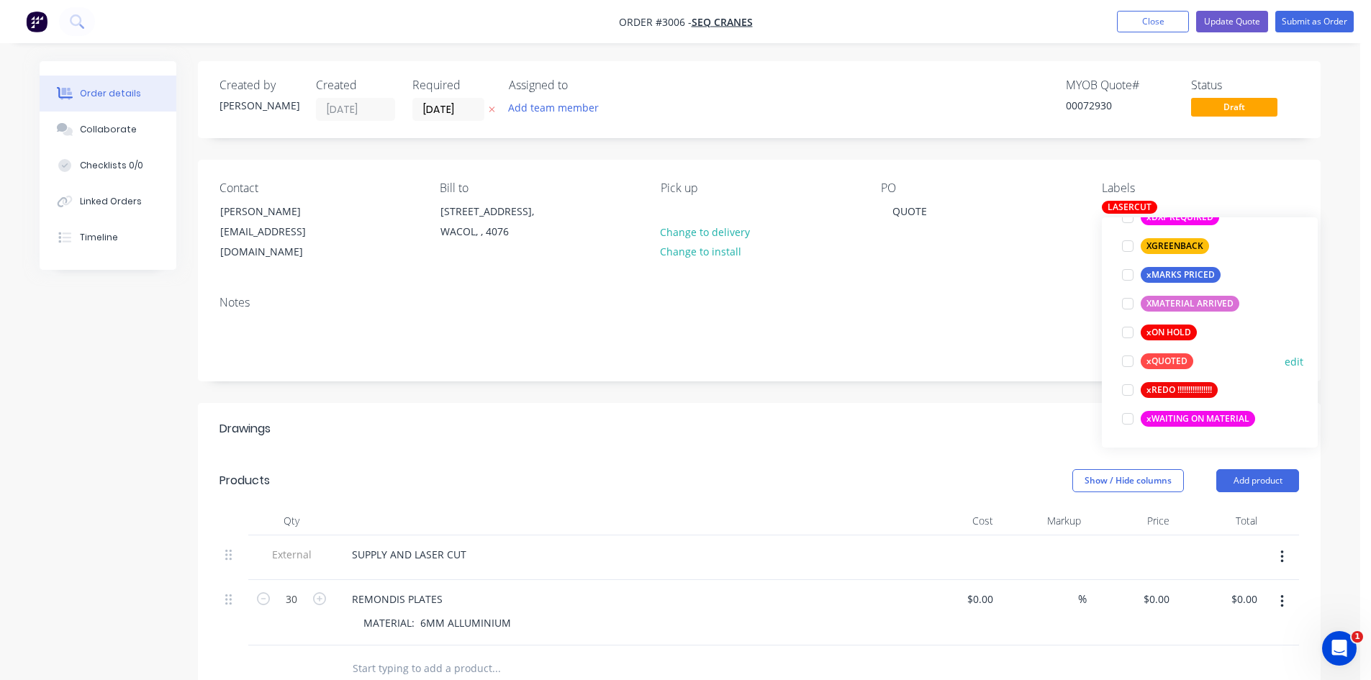
click at [1125, 360] on div at bounding box center [1128, 361] width 29 height 29
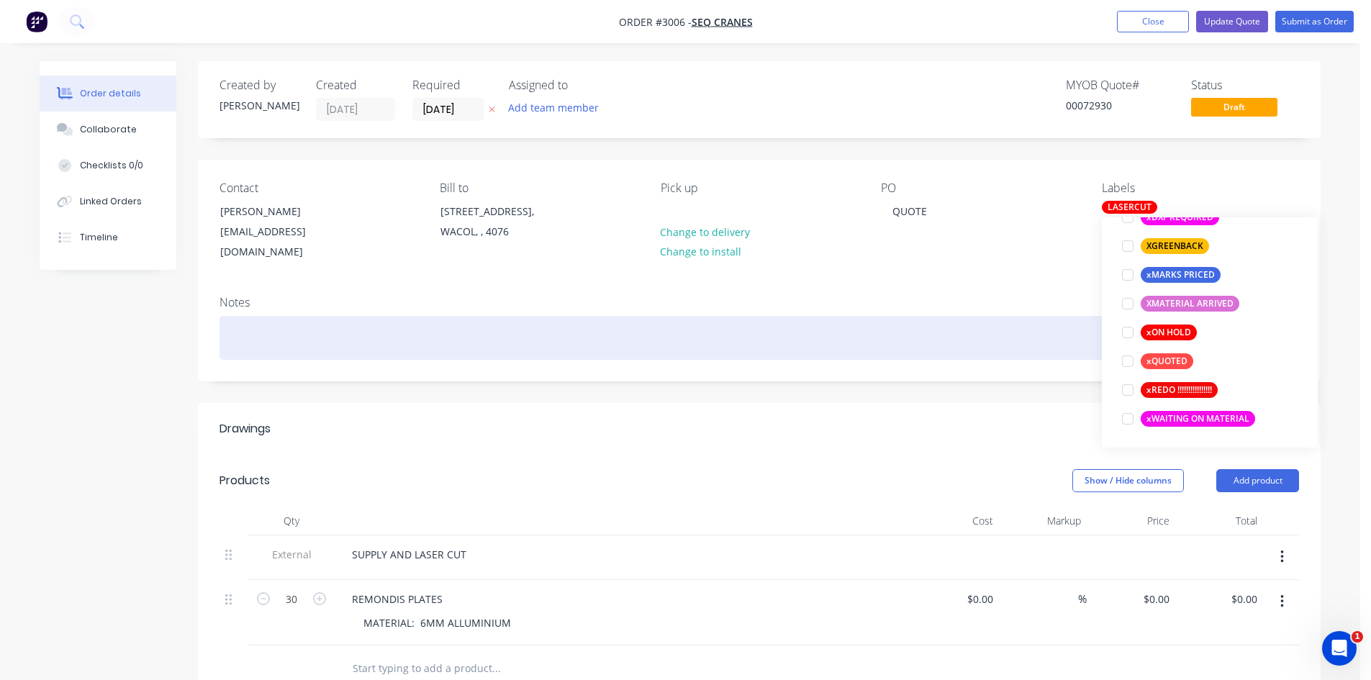
scroll to position [0, 0]
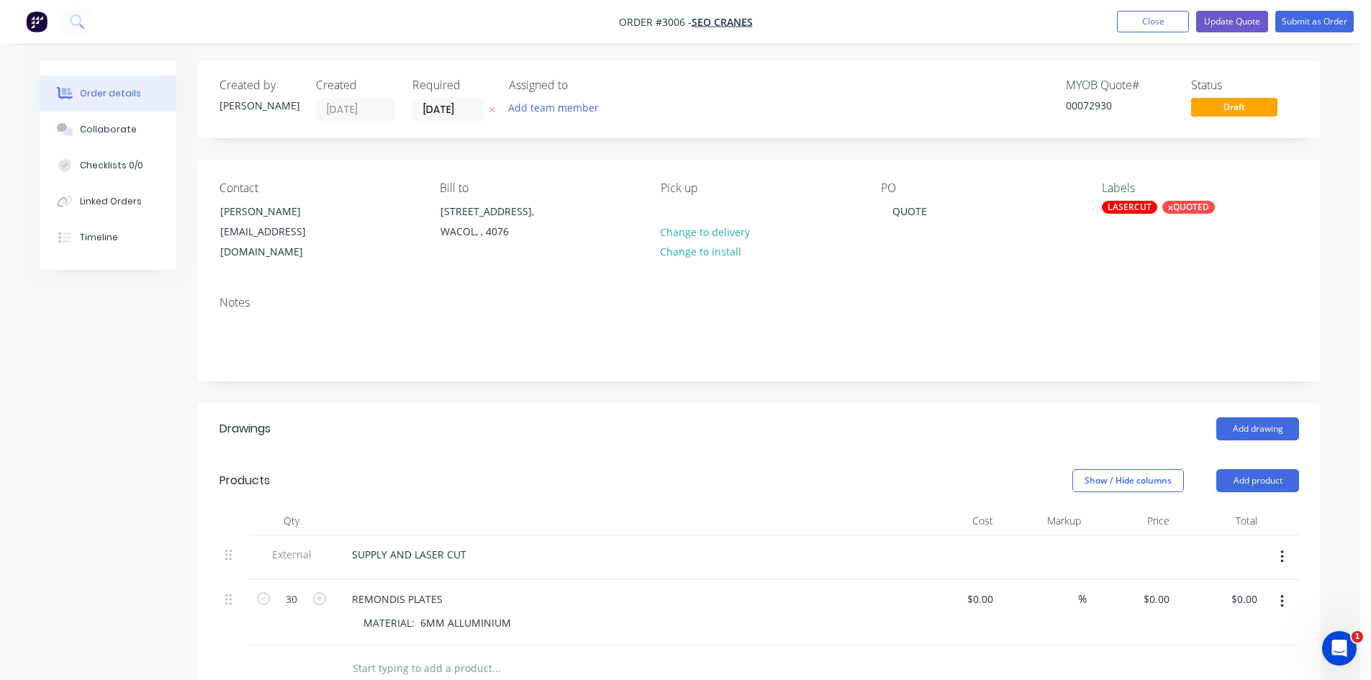
click at [332, 284] on div "Notes" at bounding box center [759, 332] width 1123 height 96
click at [491, 107] on icon "button" at bounding box center [492, 109] width 6 height 9
click at [582, 112] on button "Add team member" at bounding box center [554, 107] width 106 height 19
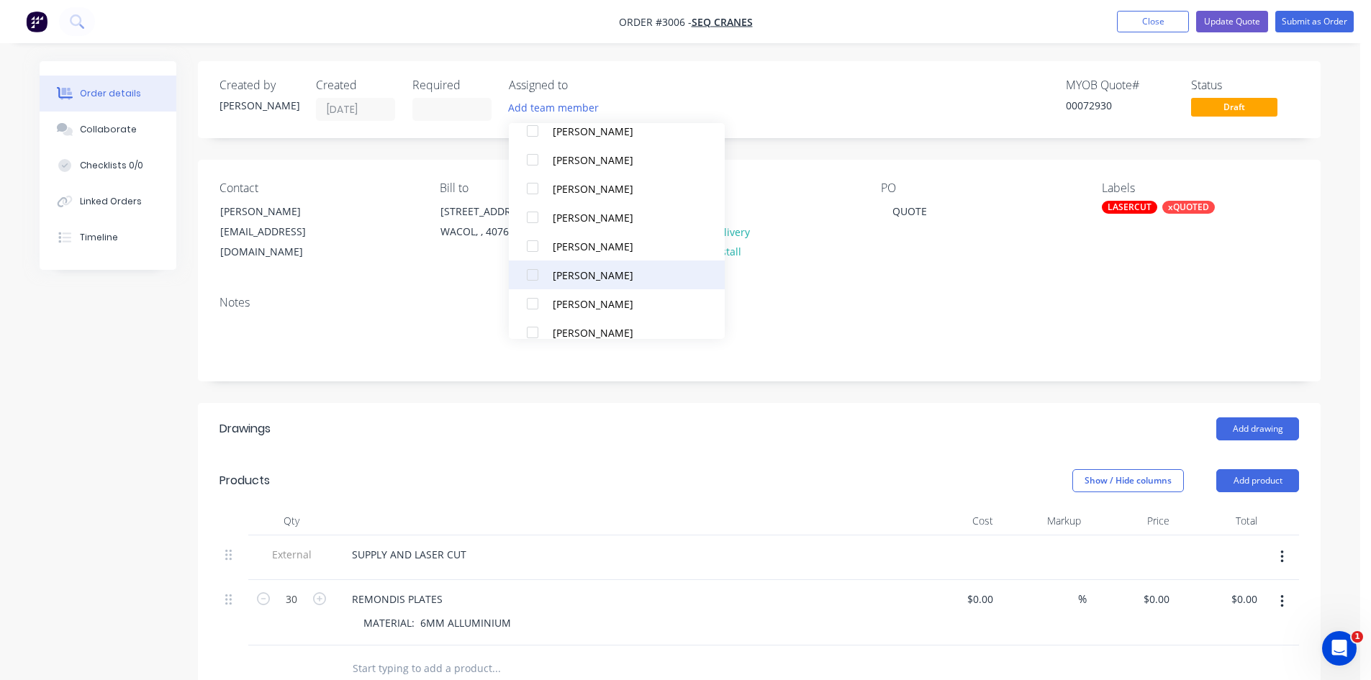
scroll to position [130, 0]
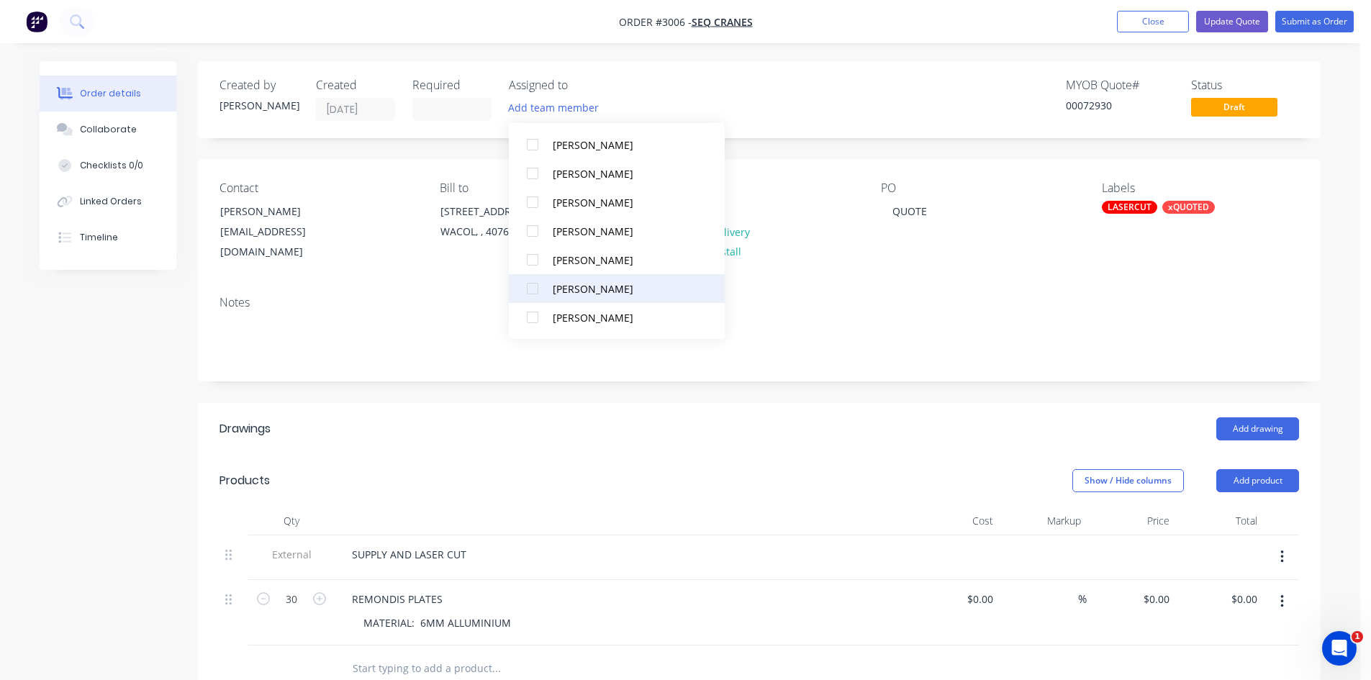
click at [528, 287] on div at bounding box center [532, 288] width 29 height 29
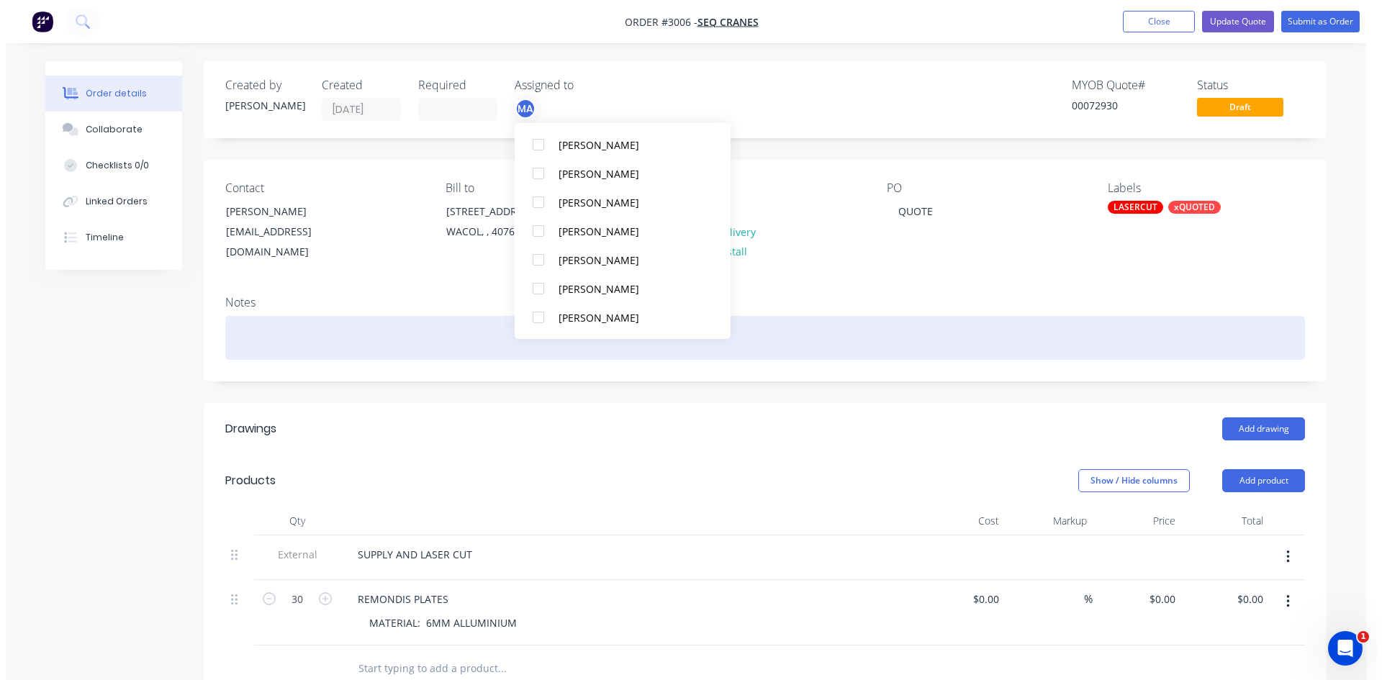
scroll to position [0, 0]
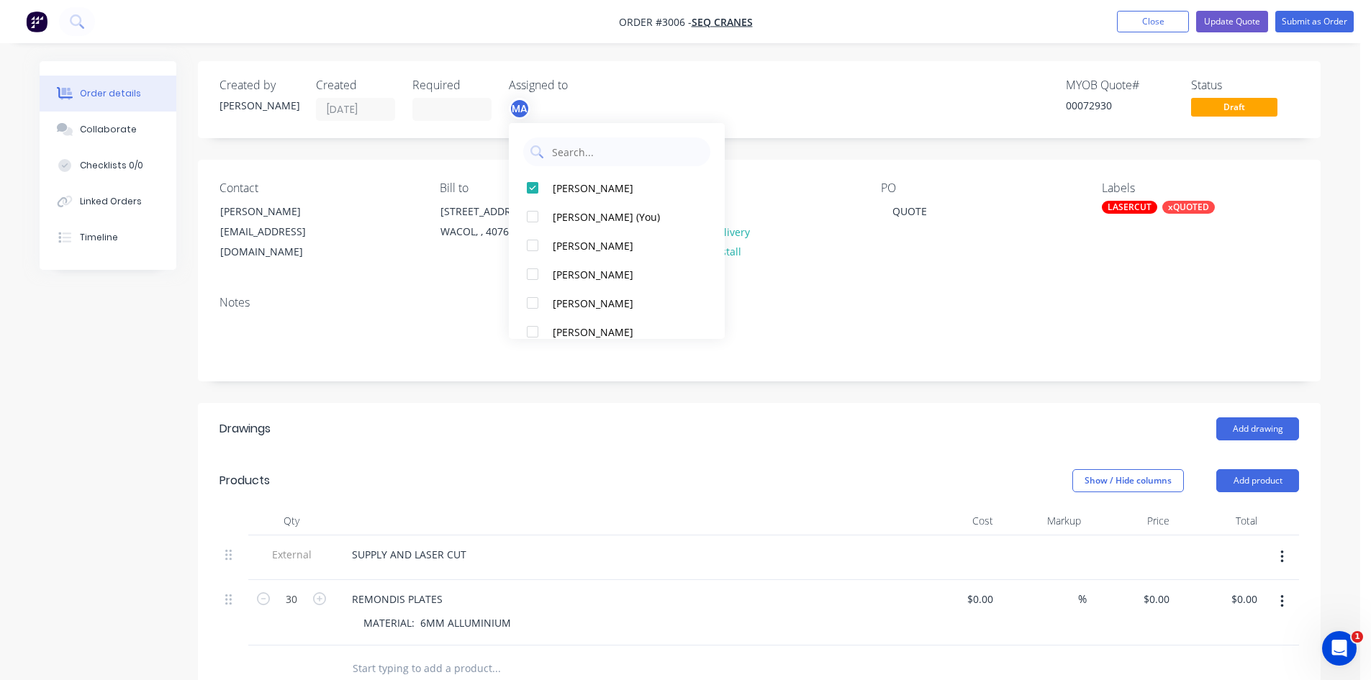
click at [925, 79] on div "MYOB Quote # 00072930 Status Draft" at bounding box center [976, 99] width 646 height 42
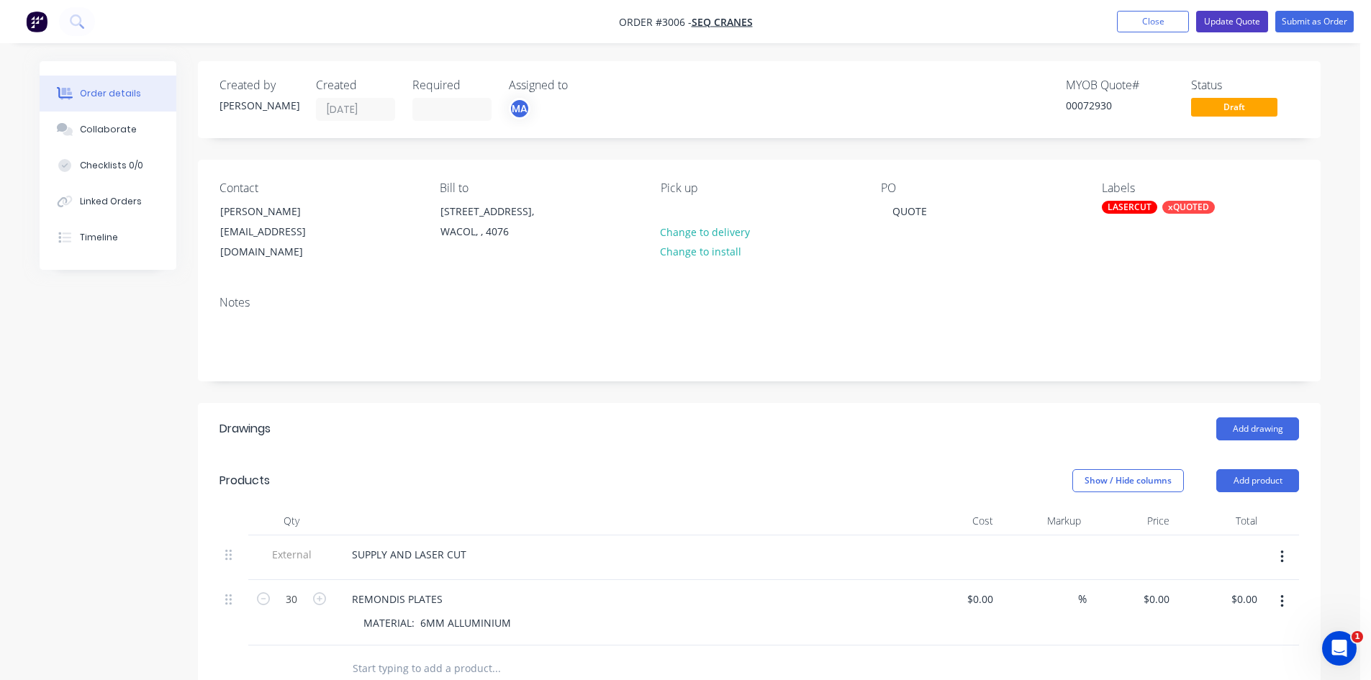
click at [1235, 19] on button "Update Quote" at bounding box center [1232, 22] width 72 height 22
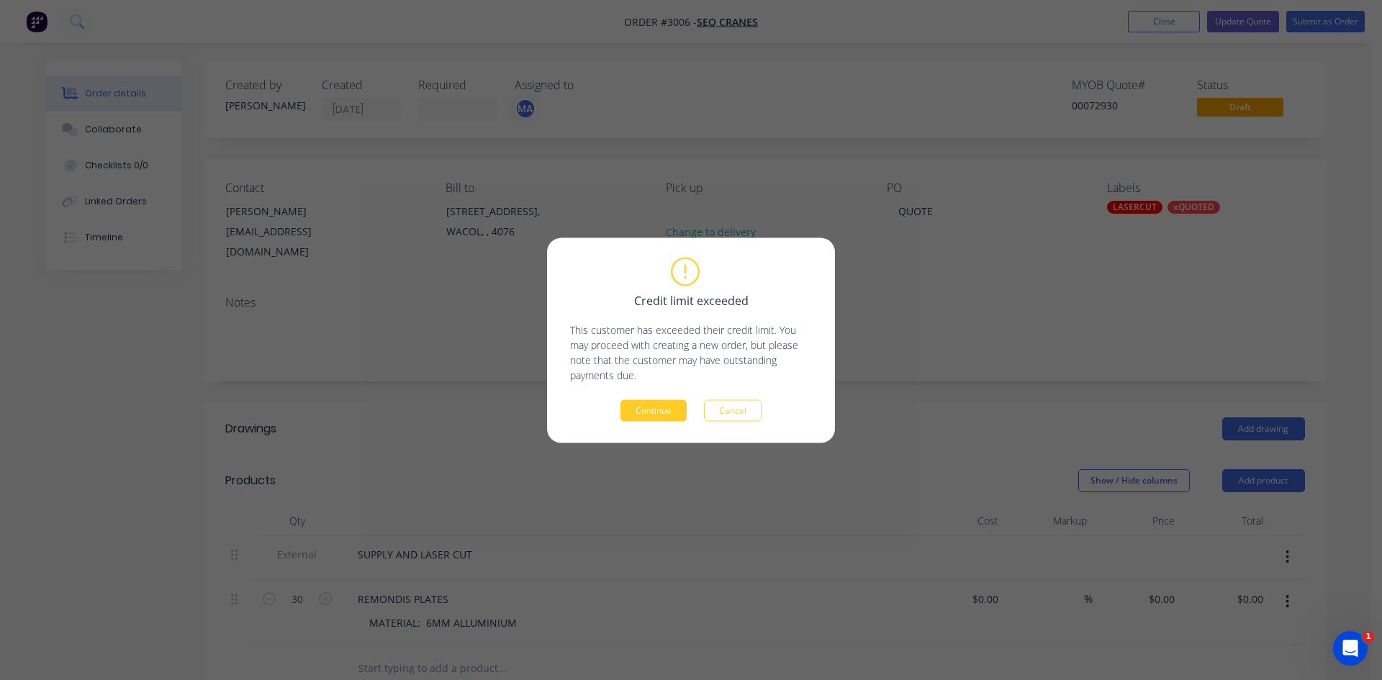
click at [649, 413] on button "Continue" at bounding box center [654, 411] width 66 height 22
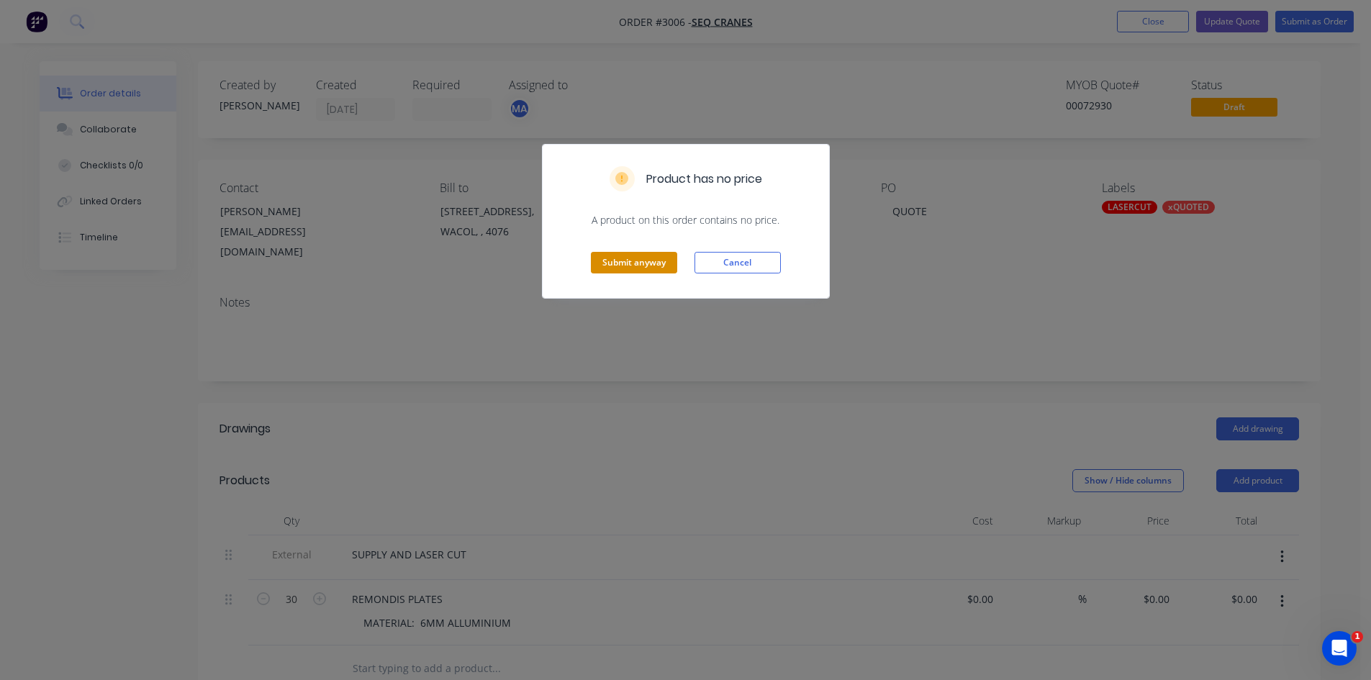
click at [628, 259] on button "Submit anyway" at bounding box center [634, 263] width 86 height 22
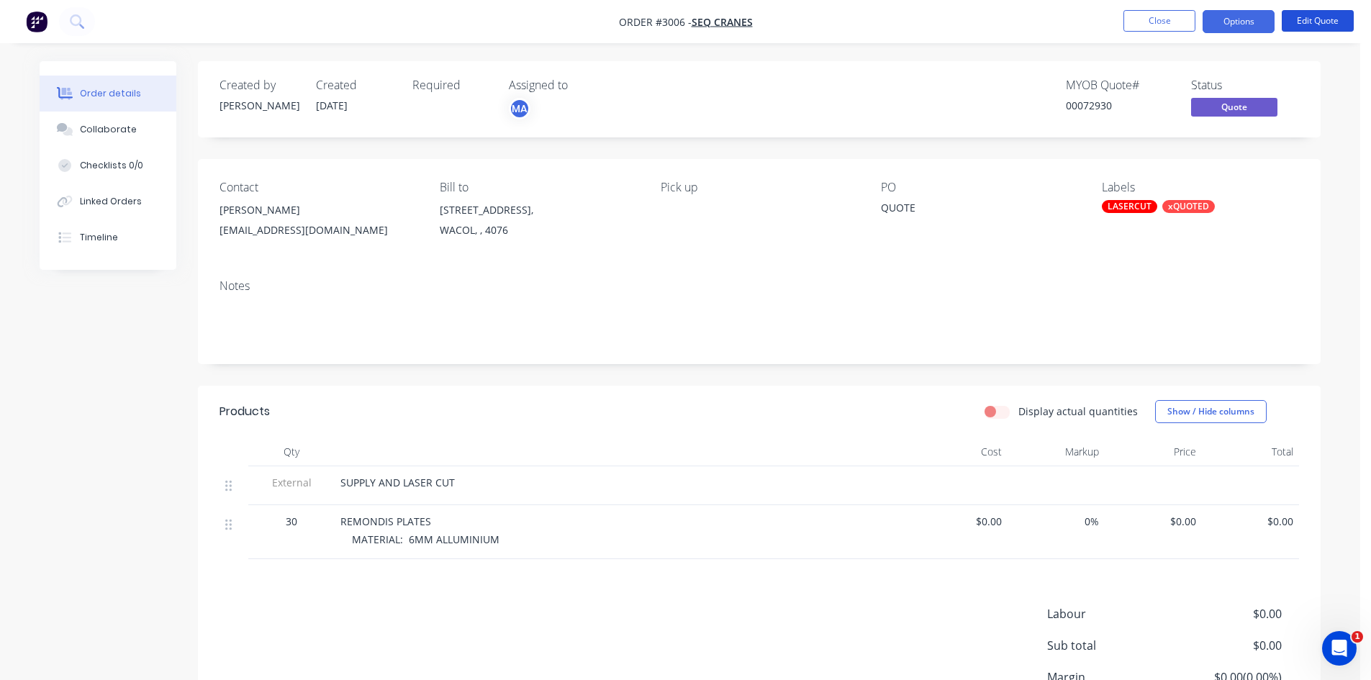
click at [1327, 24] on button "Edit Quote" at bounding box center [1318, 21] width 72 height 22
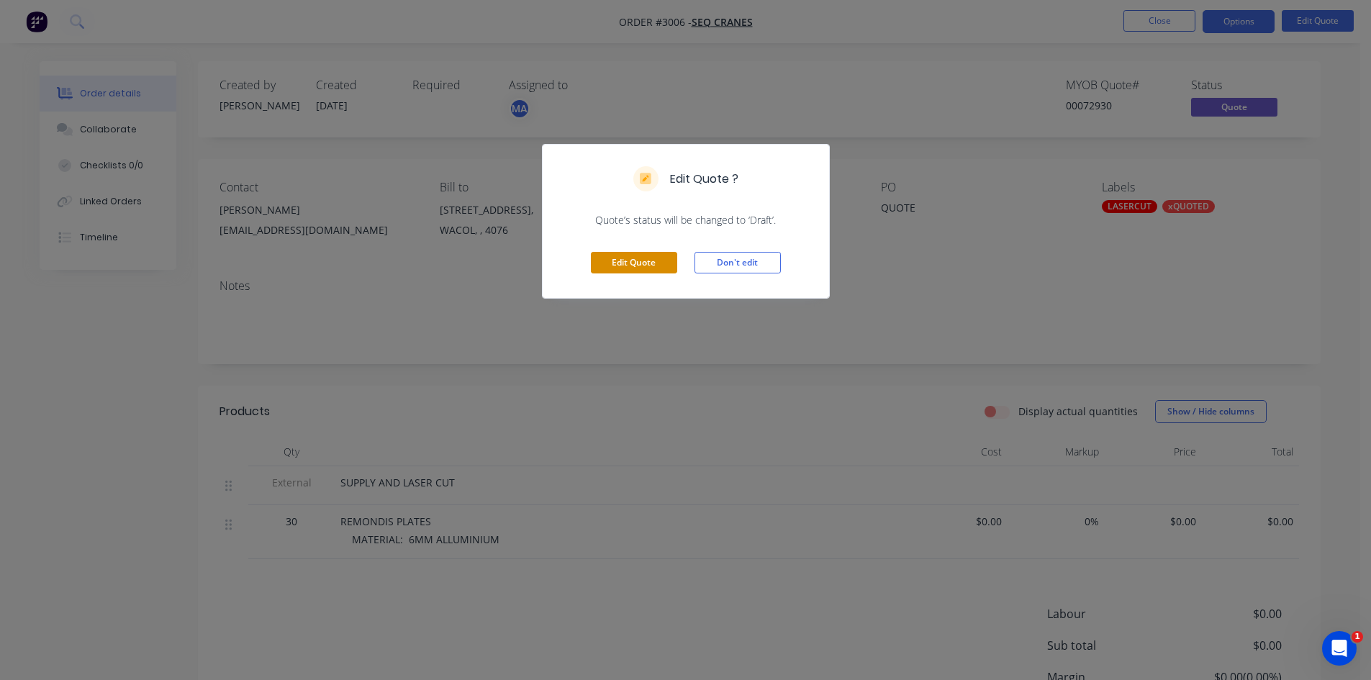
click at [631, 257] on button "Edit Quote" at bounding box center [634, 263] width 86 height 22
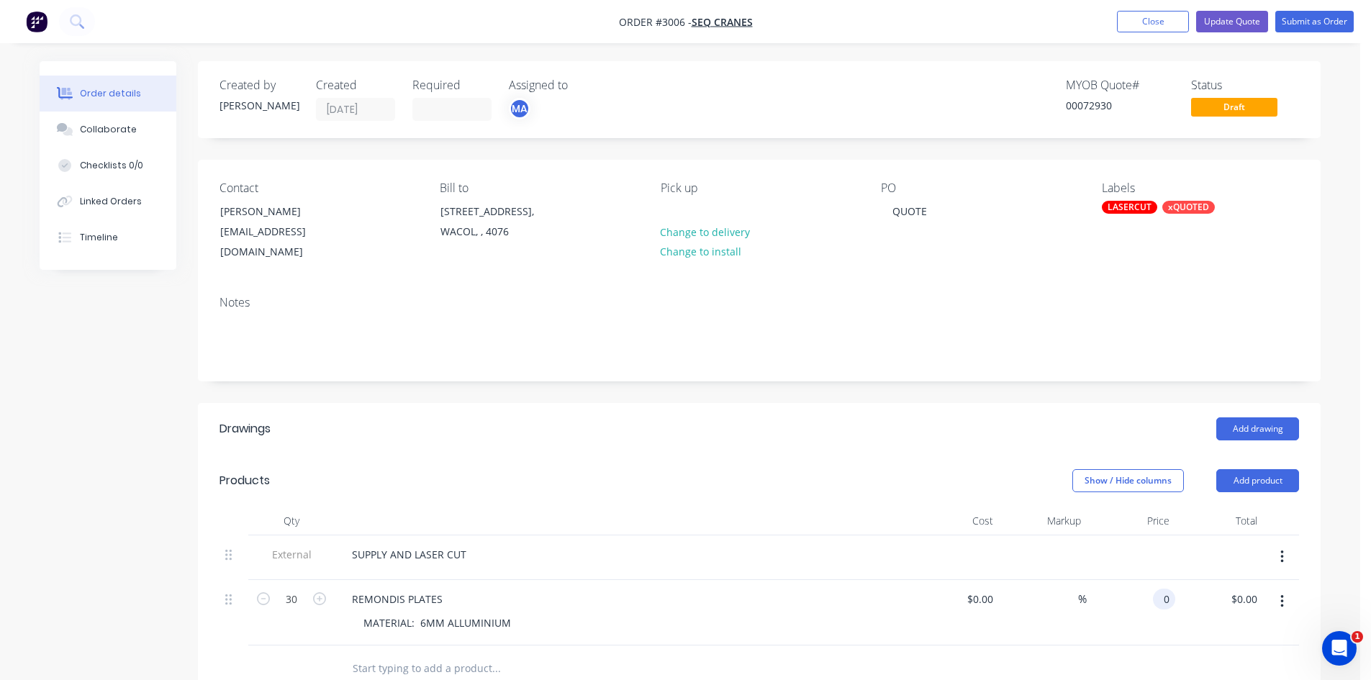
click at [1149, 587] on div "0 0" at bounding box center [1131, 613] width 89 height 66
type input "$18.83"
type input "$564.90"
click at [1237, 18] on button "Update Quote" at bounding box center [1232, 22] width 72 height 22
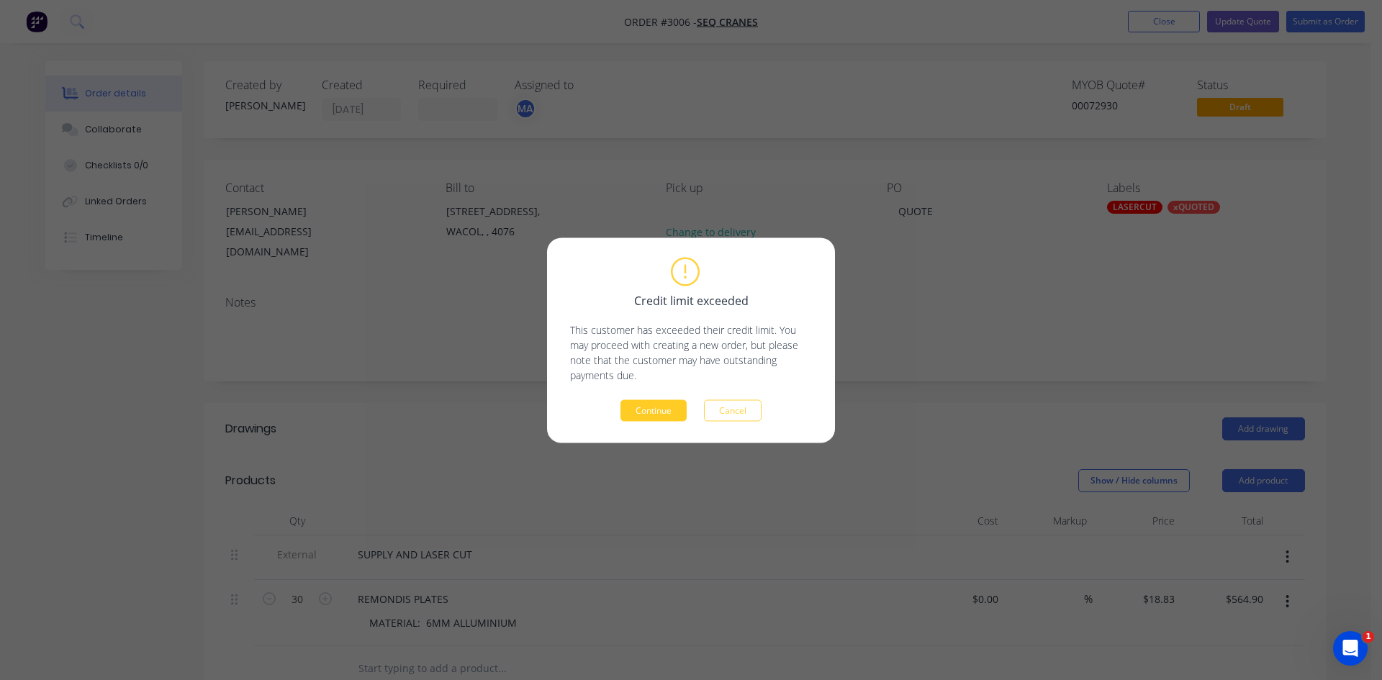
click at [644, 412] on button "Continue" at bounding box center [654, 411] width 66 height 22
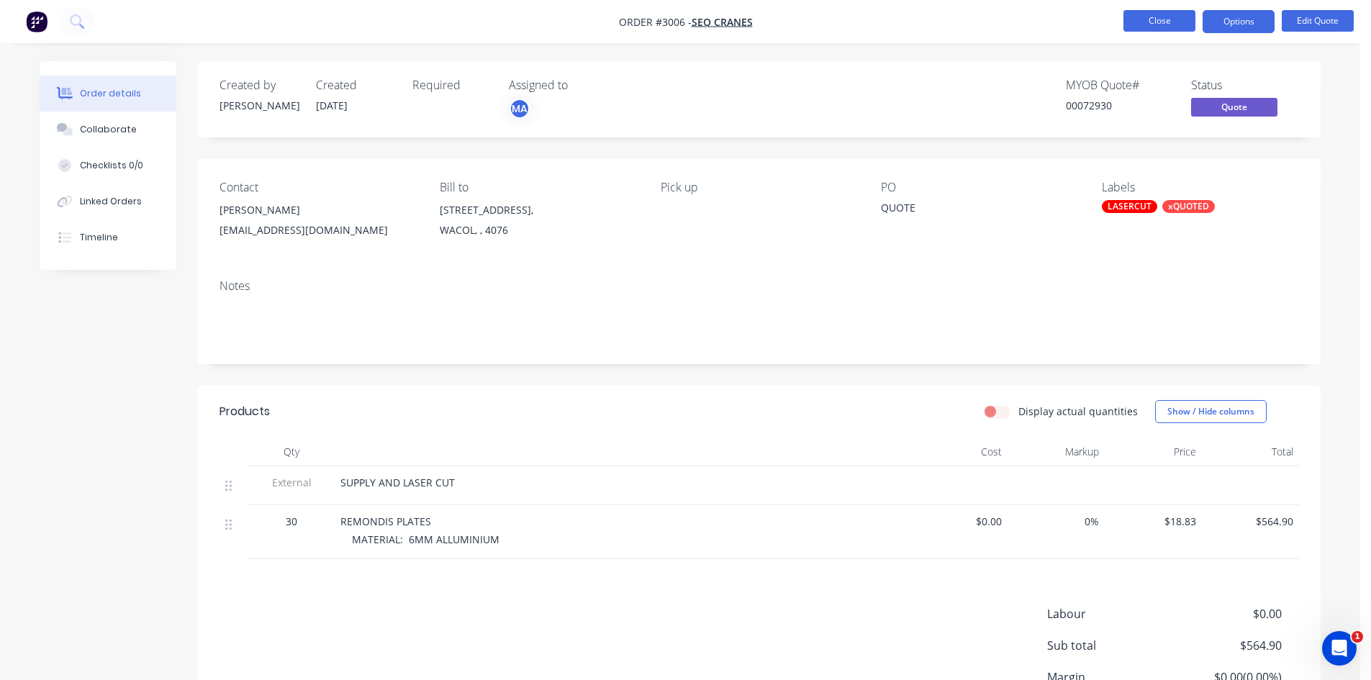
click at [1173, 21] on button "Close" at bounding box center [1160, 21] width 72 height 22
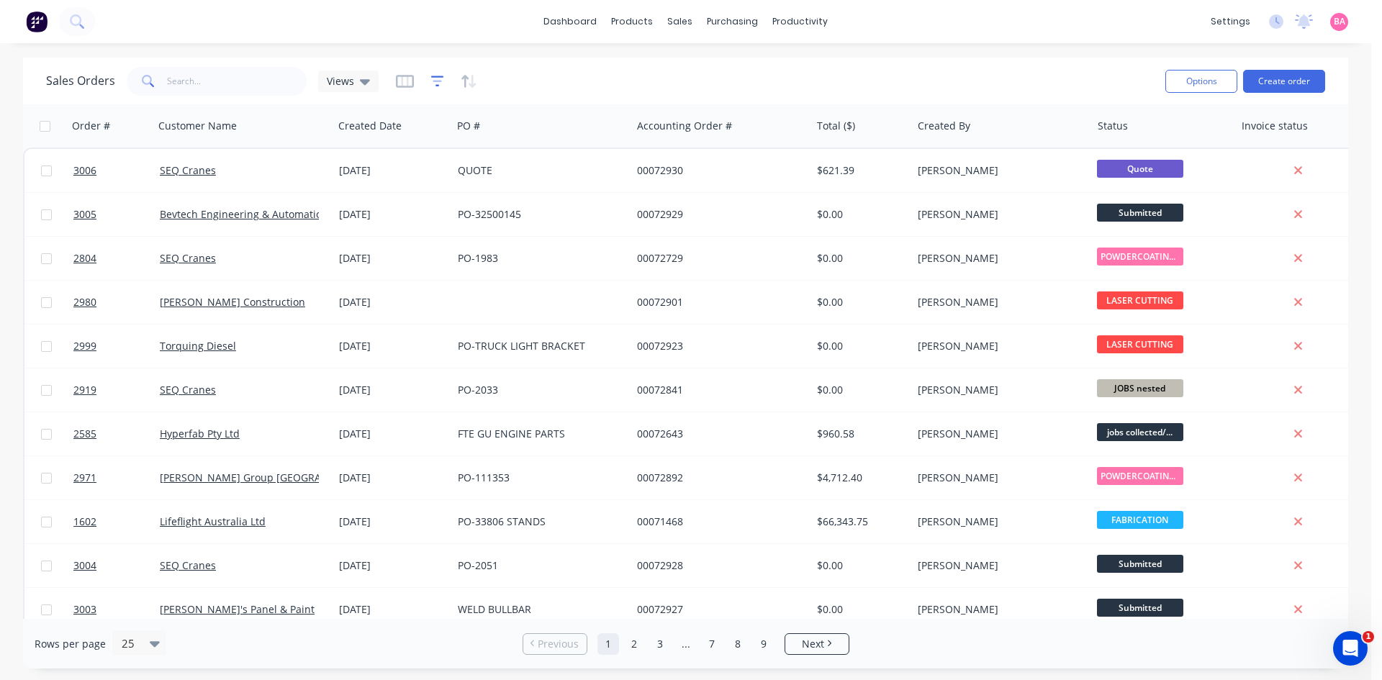
click at [435, 83] on icon "button" at bounding box center [437, 81] width 13 height 14
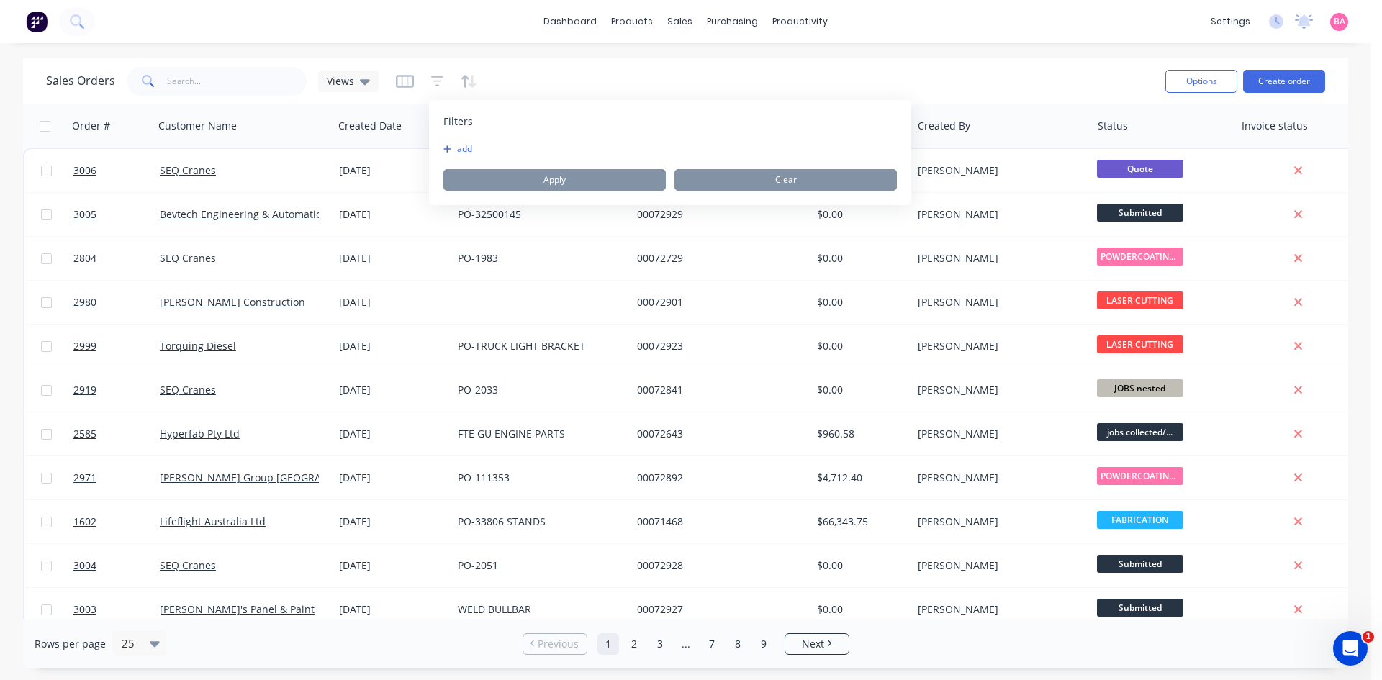
click at [474, 147] on button "add" at bounding box center [461, 149] width 36 height 12
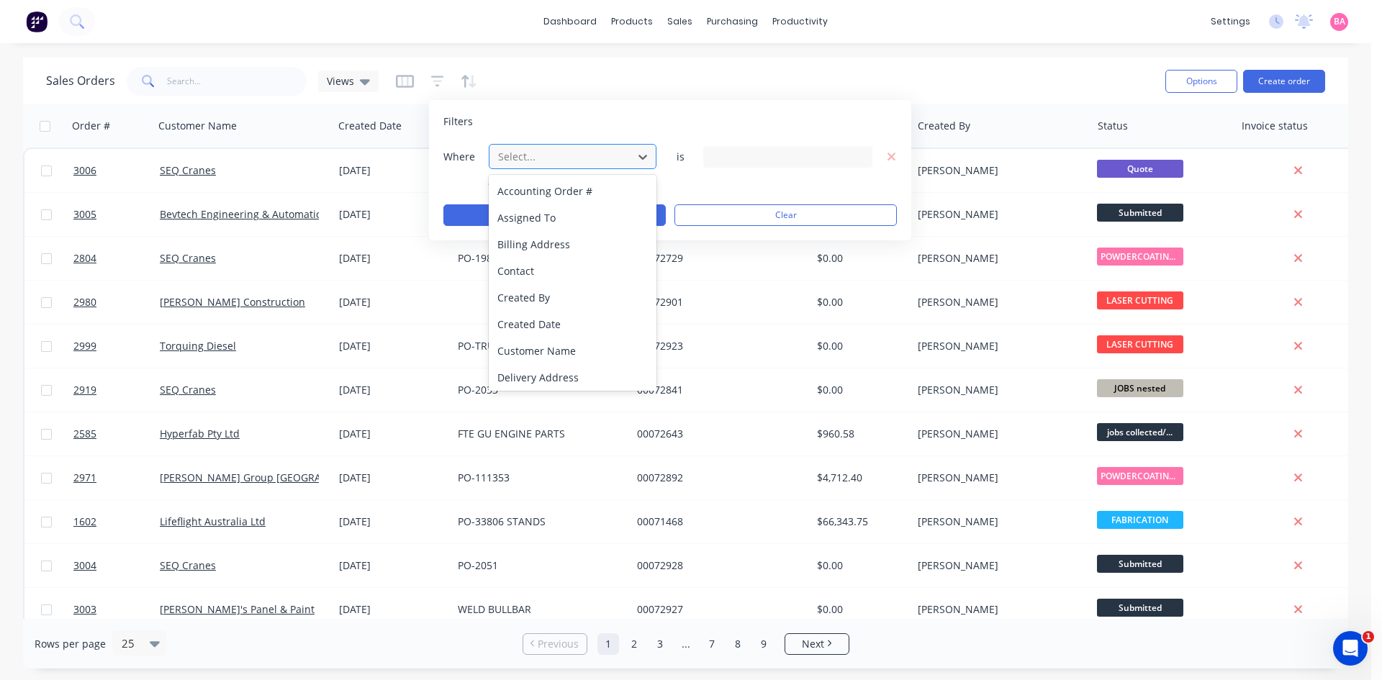
click at [624, 150] on div at bounding box center [561, 157] width 129 height 18
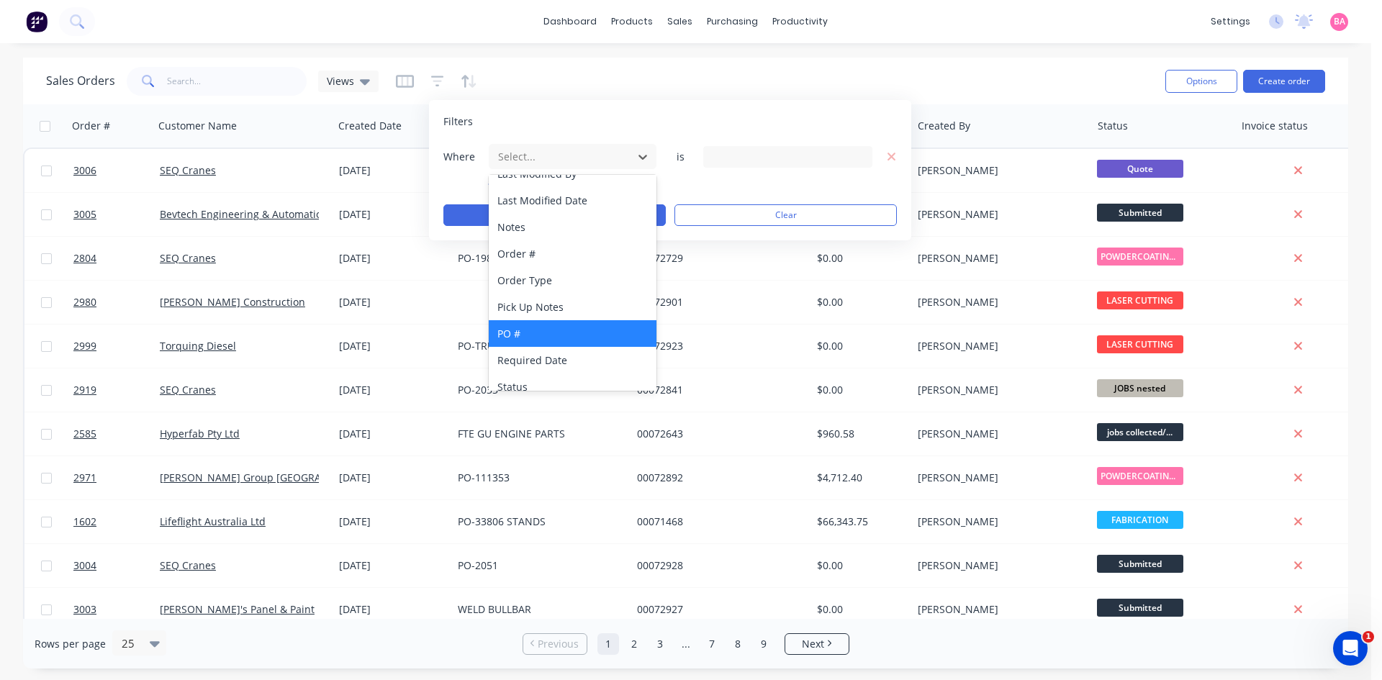
scroll to position [376, 0]
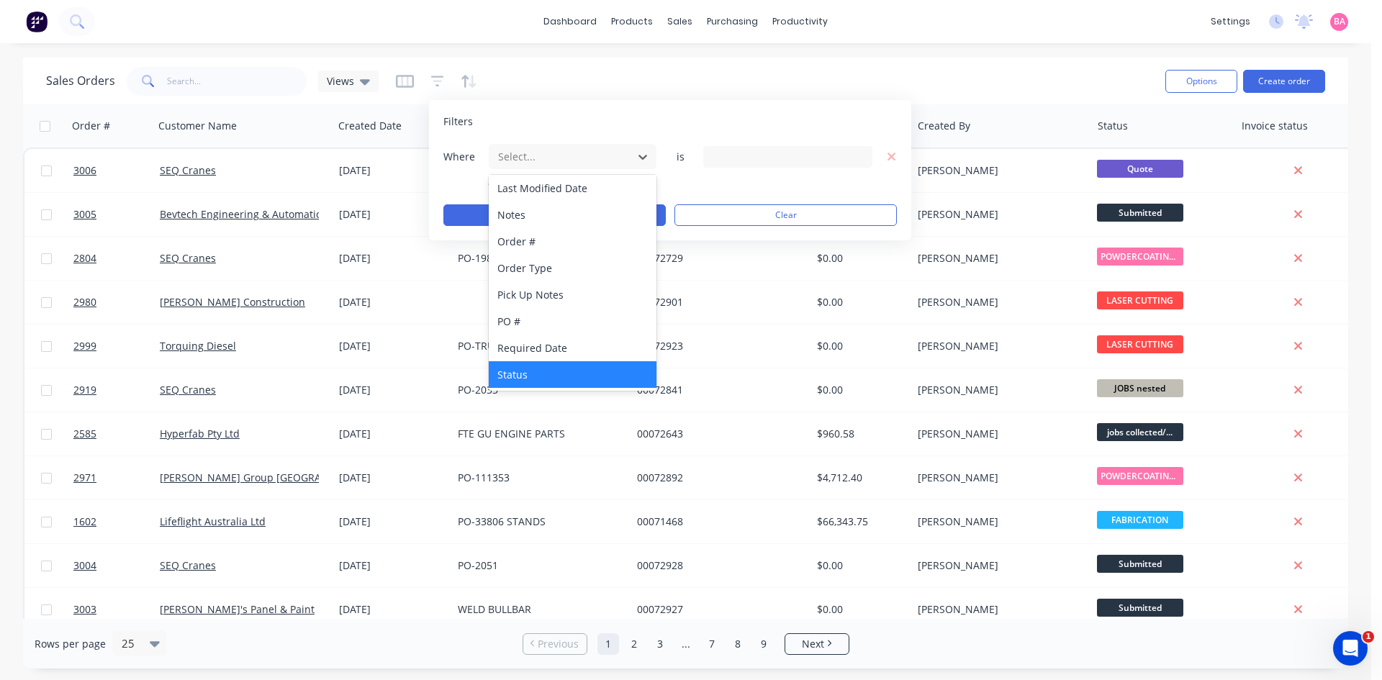
click at [520, 375] on div "Status" at bounding box center [573, 374] width 168 height 27
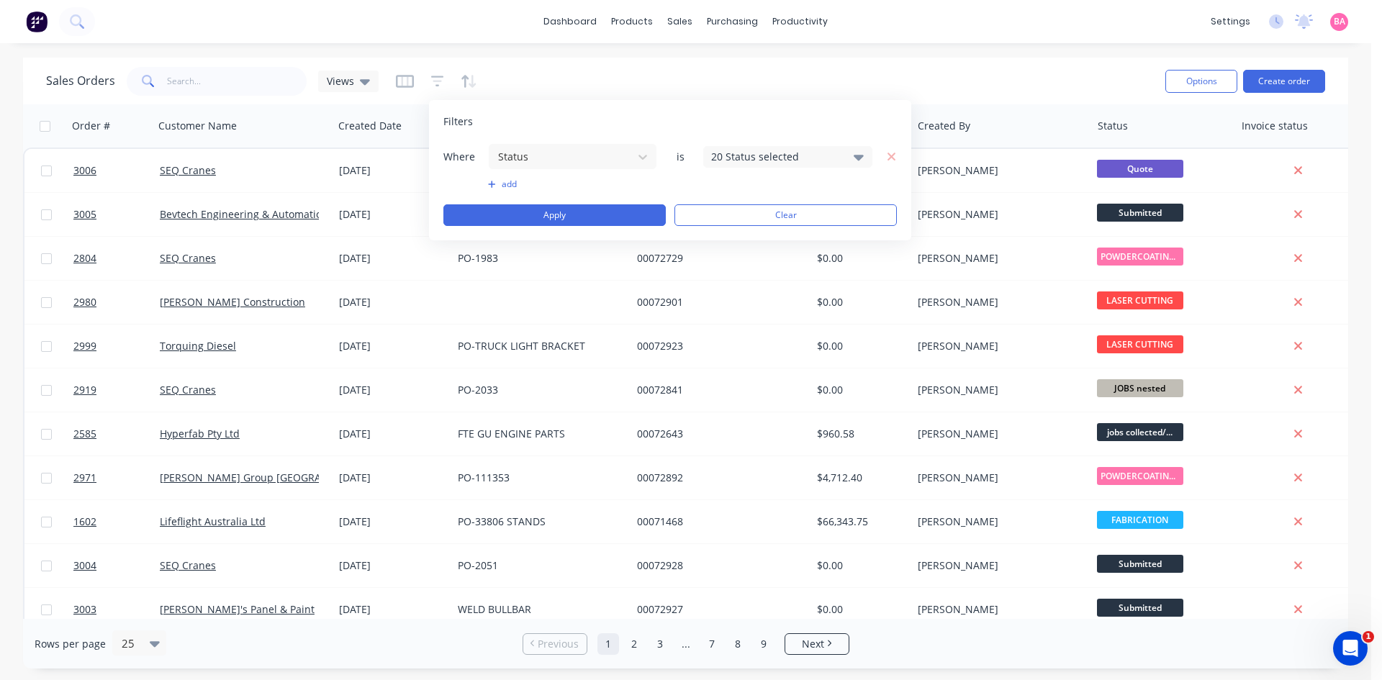
click at [860, 157] on icon at bounding box center [859, 158] width 10 height 6
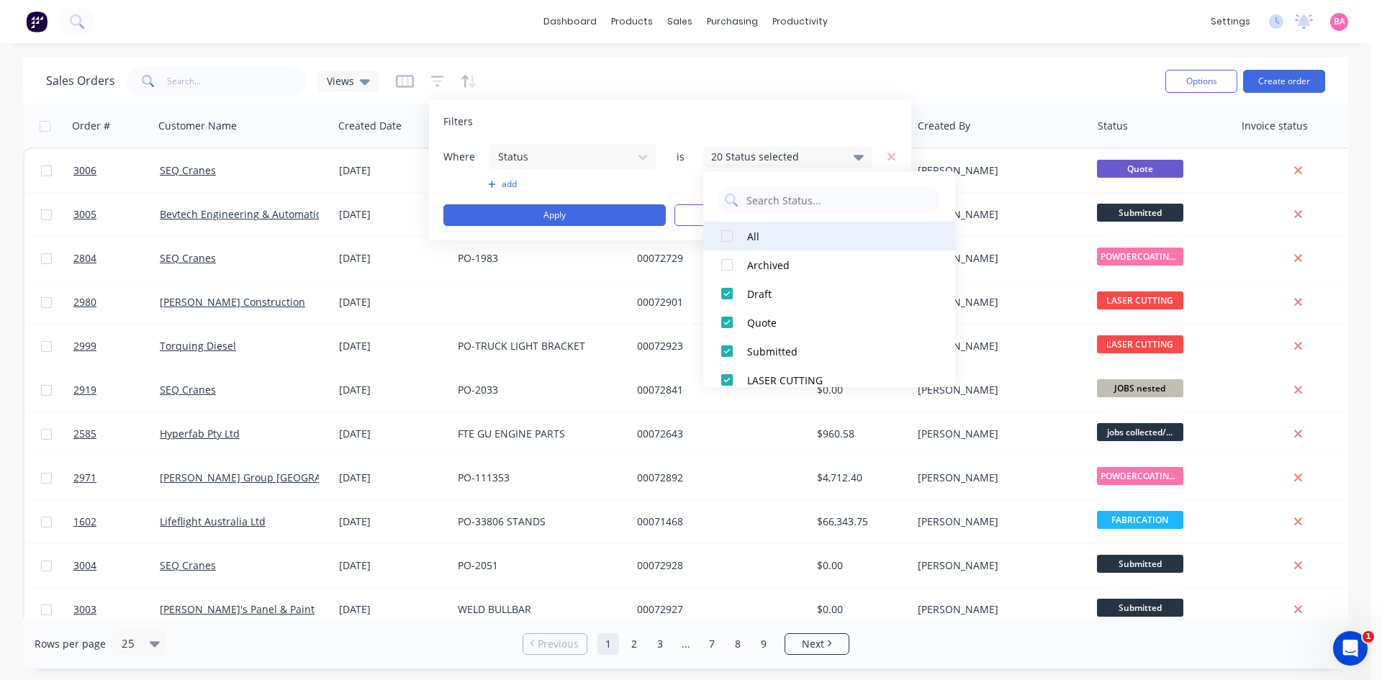
click at [738, 239] on div at bounding box center [727, 236] width 29 height 29
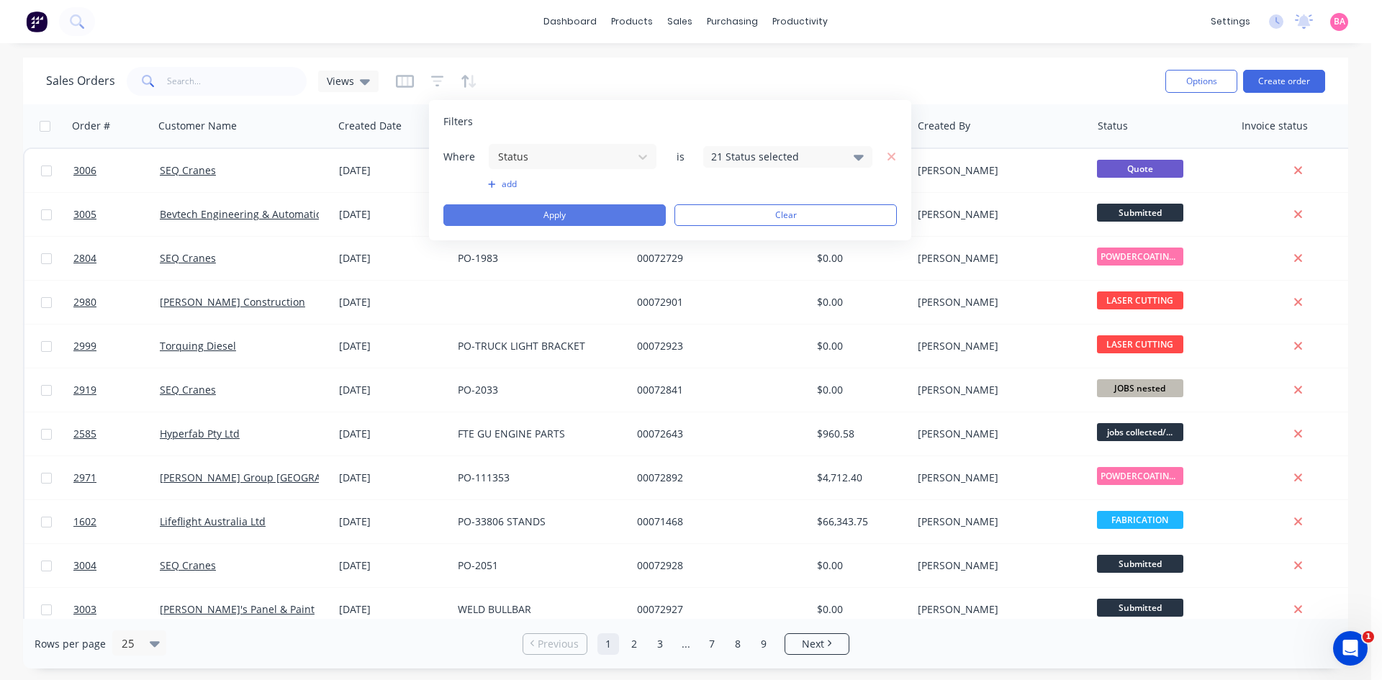
click at [567, 220] on button "Apply" at bounding box center [554, 215] width 222 height 22
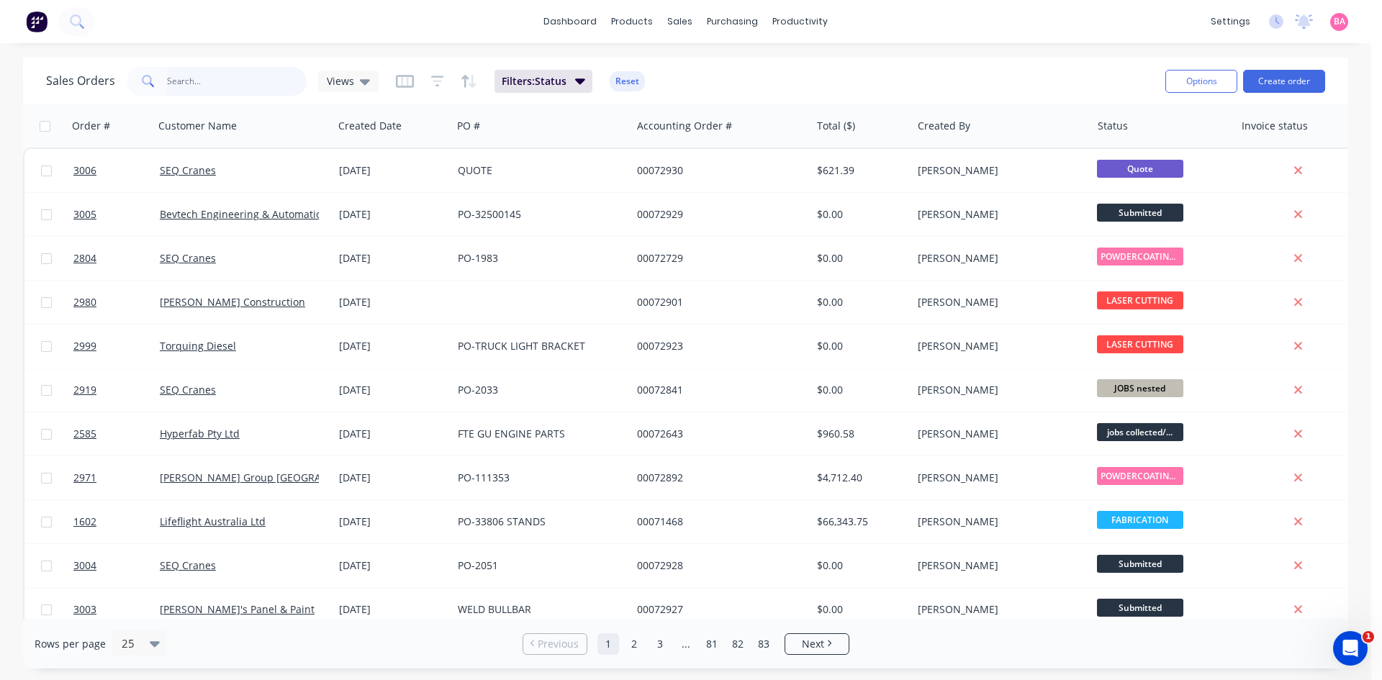
click at [218, 81] on input "text" at bounding box center [237, 81] width 140 height 29
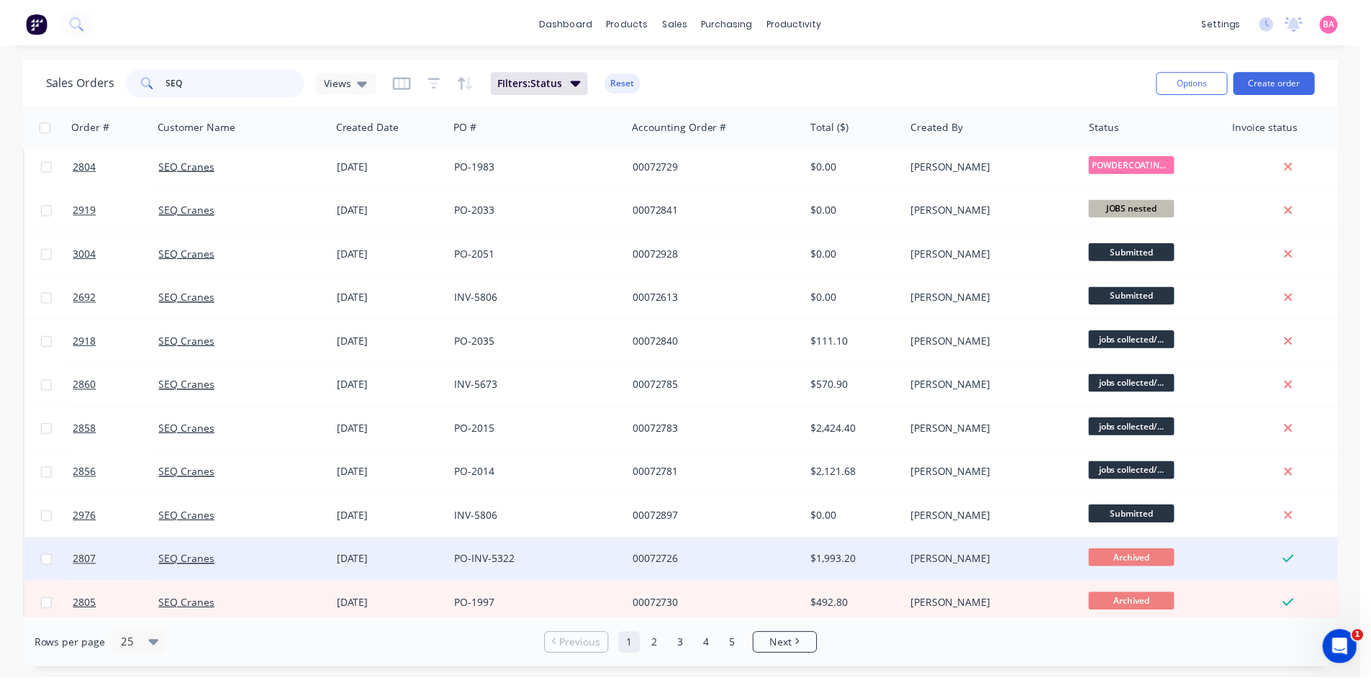
scroll to position [0, 0]
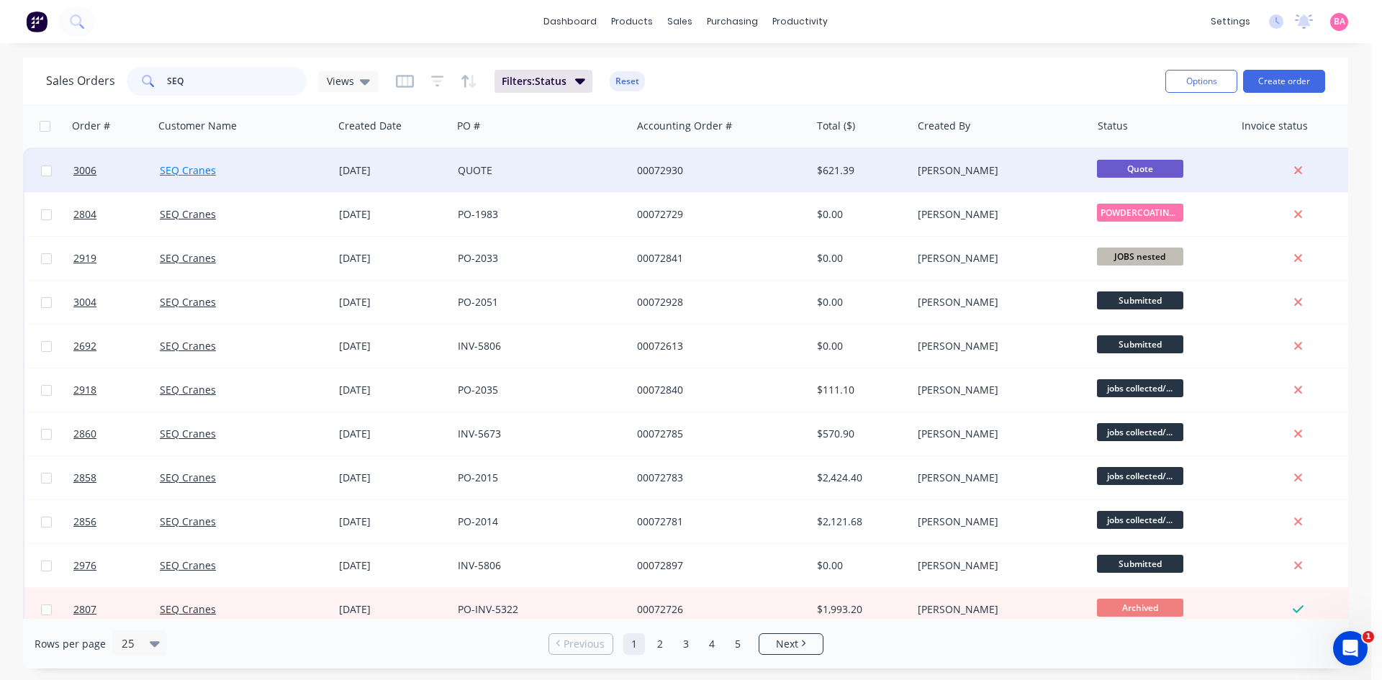
type input "SEQ"
click at [176, 171] on link "SEQ Cranes" at bounding box center [188, 170] width 56 height 14
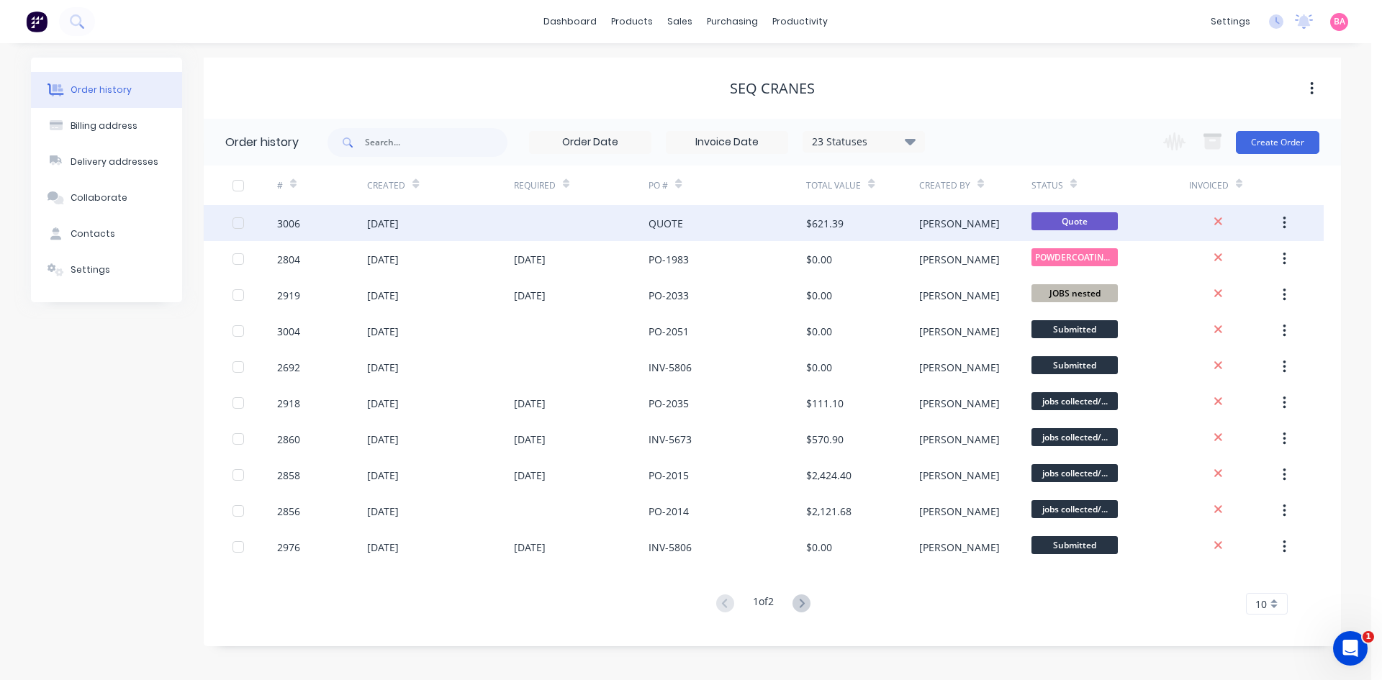
click at [292, 224] on div "3006" at bounding box center [288, 223] width 23 height 15
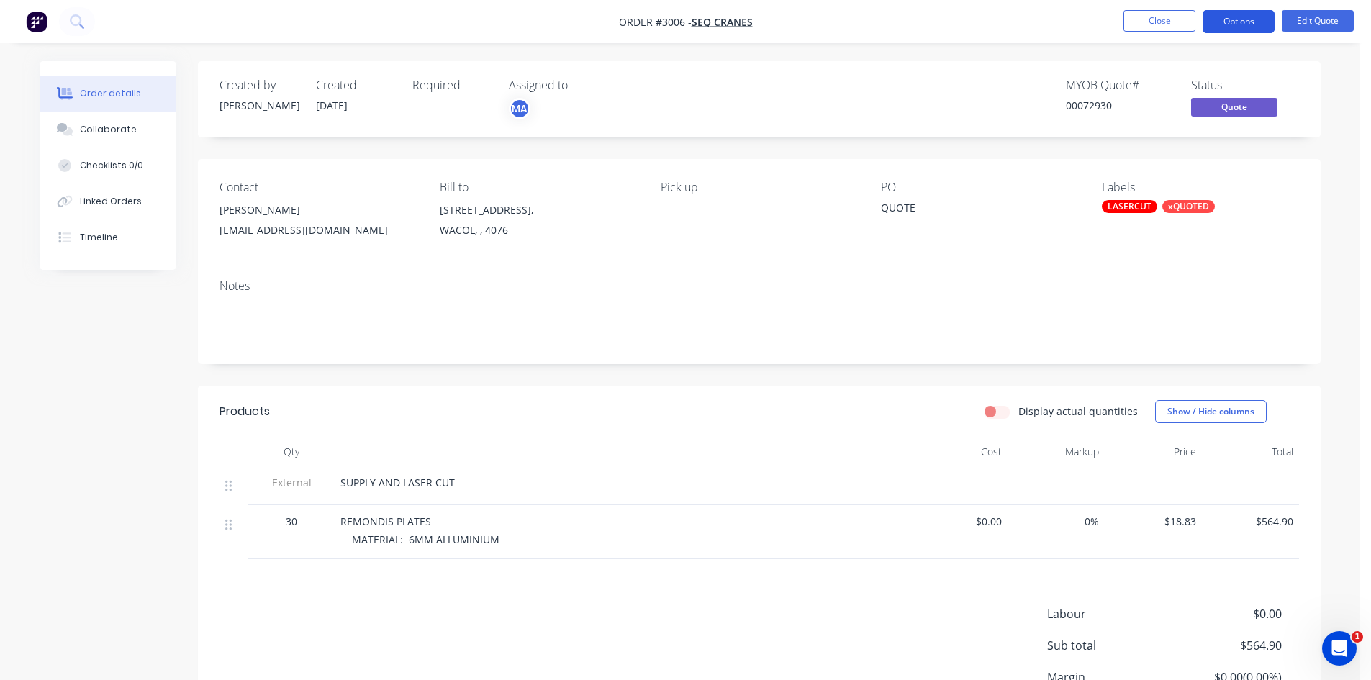
click at [1246, 17] on button "Options" at bounding box center [1239, 21] width 72 height 23
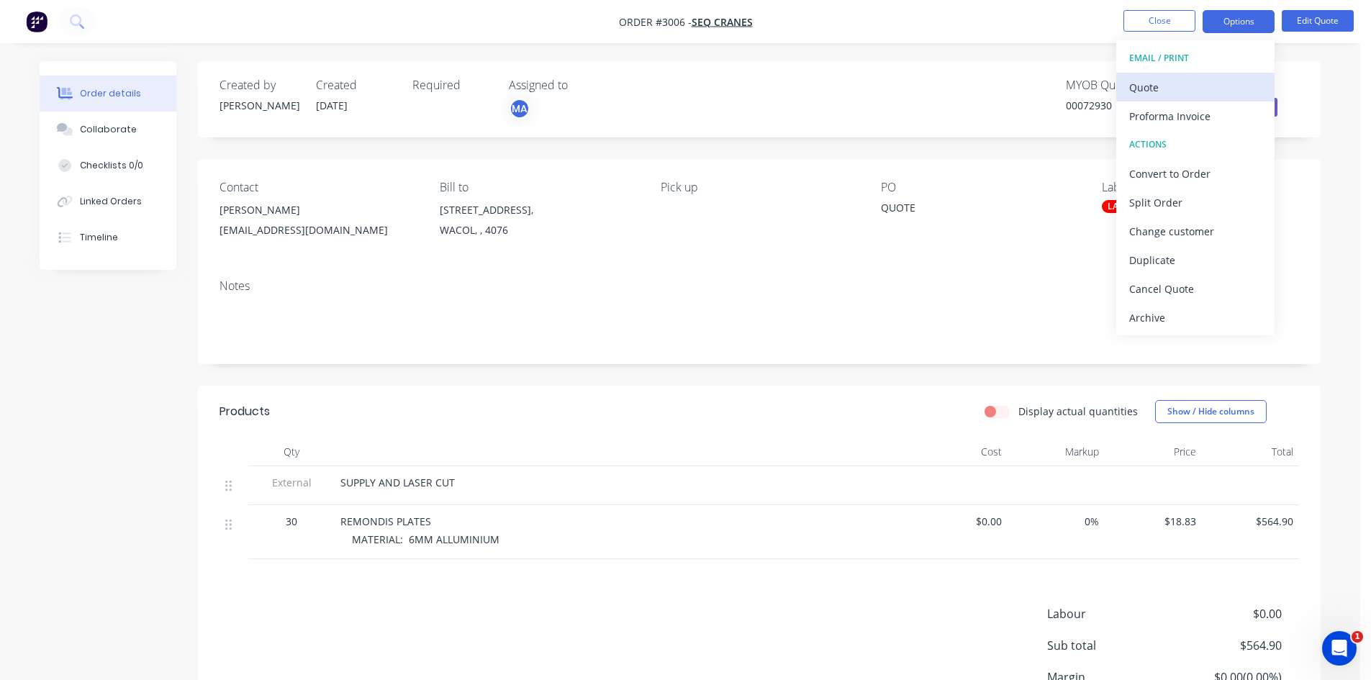
click at [1155, 84] on div "Quote" at bounding box center [1195, 87] width 132 height 21
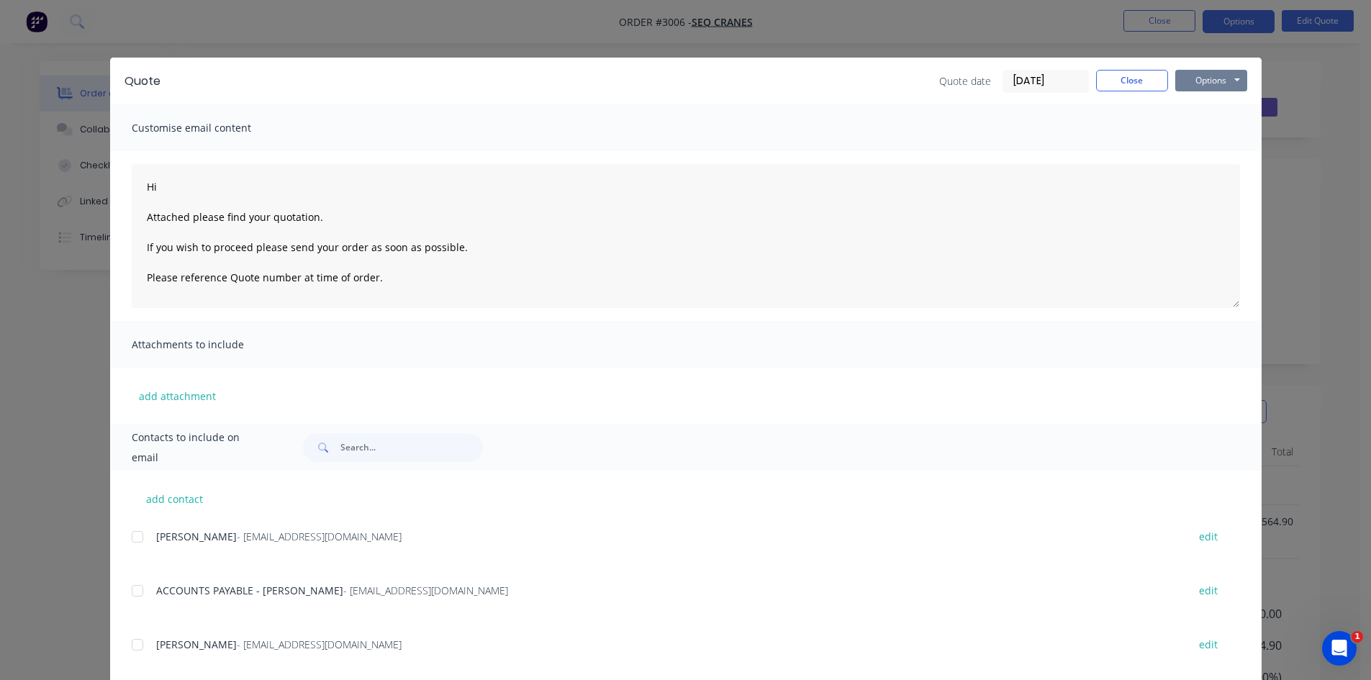
click at [1217, 81] on button "Options" at bounding box center [1212, 81] width 72 height 22
click at [1210, 130] on button "Print" at bounding box center [1222, 130] width 92 height 24
click at [1139, 78] on button "Close" at bounding box center [1132, 81] width 72 height 22
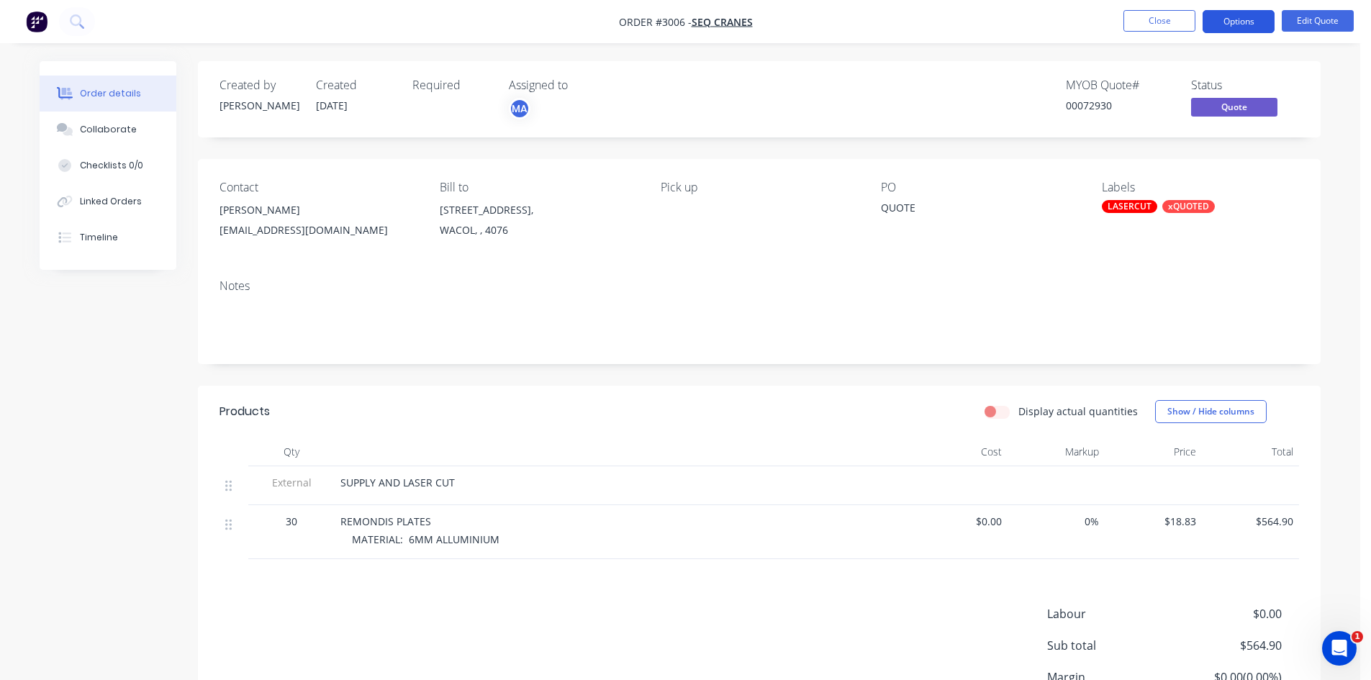
click at [1240, 19] on button "Options" at bounding box center [1239, 21] width 72 height 23
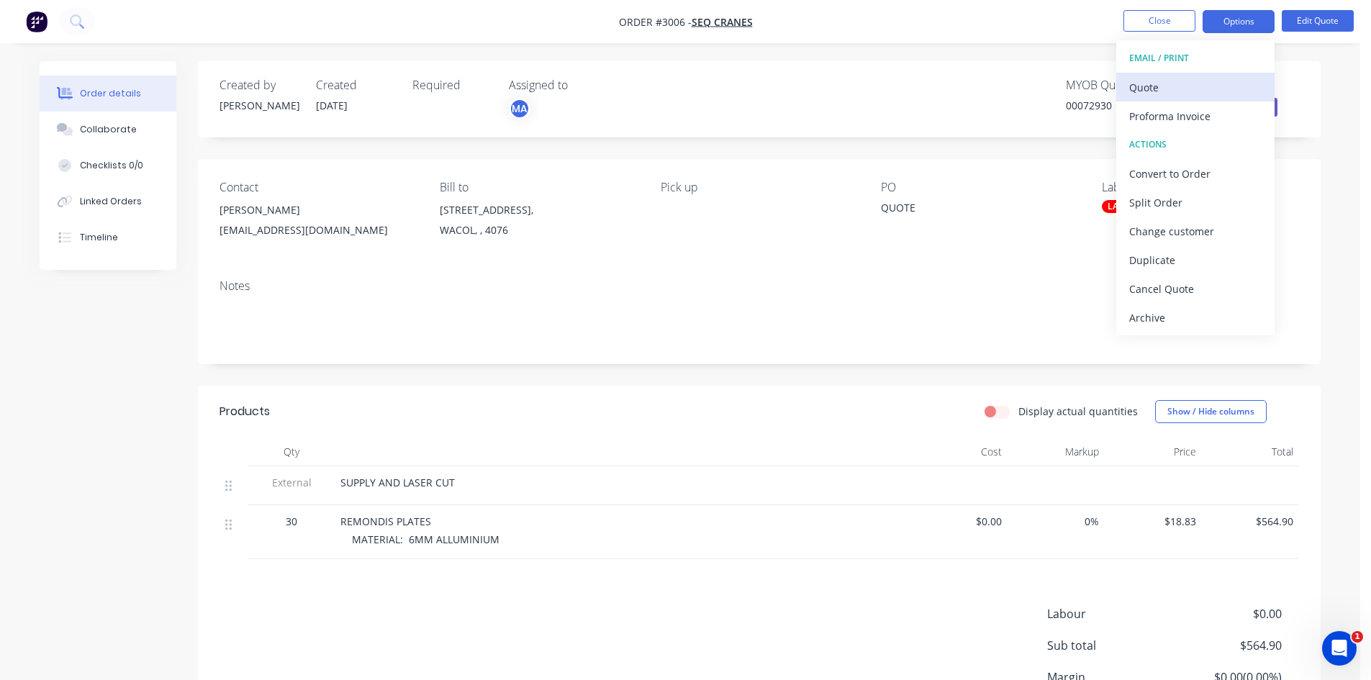
click at [1163, 89] on div "Quote" at bounding box center [1195, 87] width 132 height 21
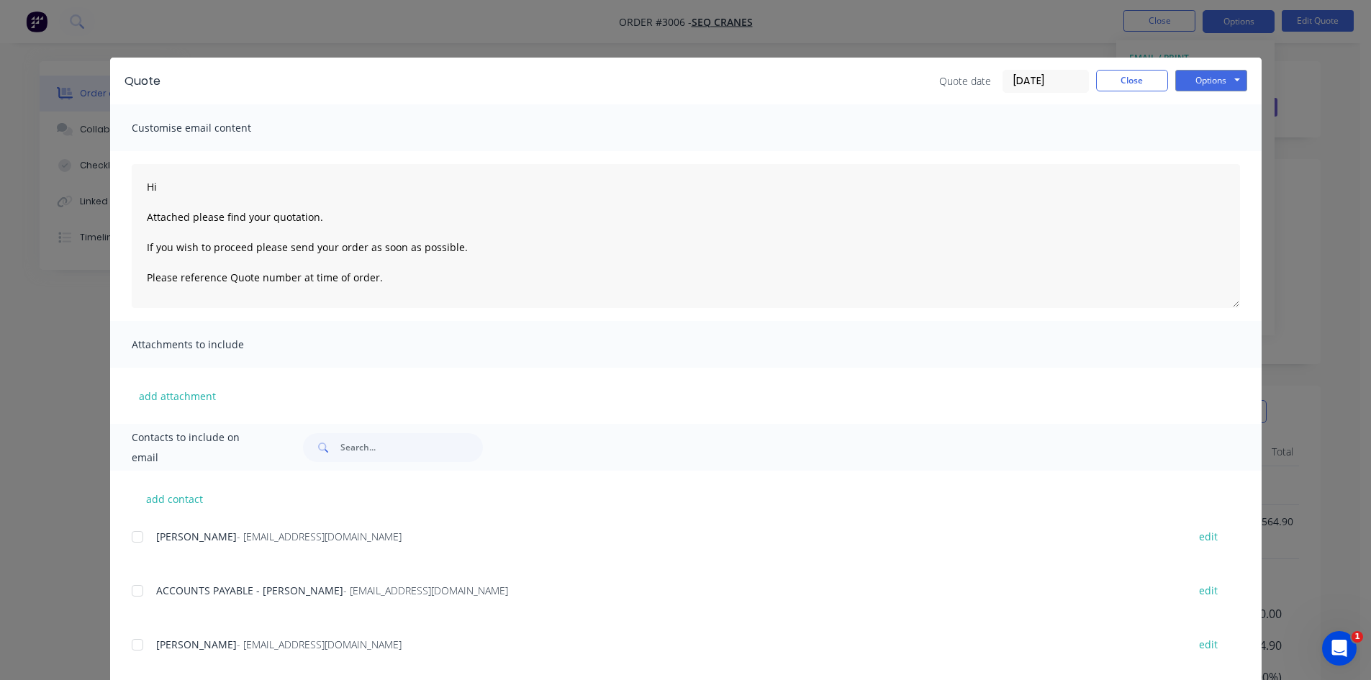
click at [132, 644] on div at bounding box center [137, 645] width 29 height 29
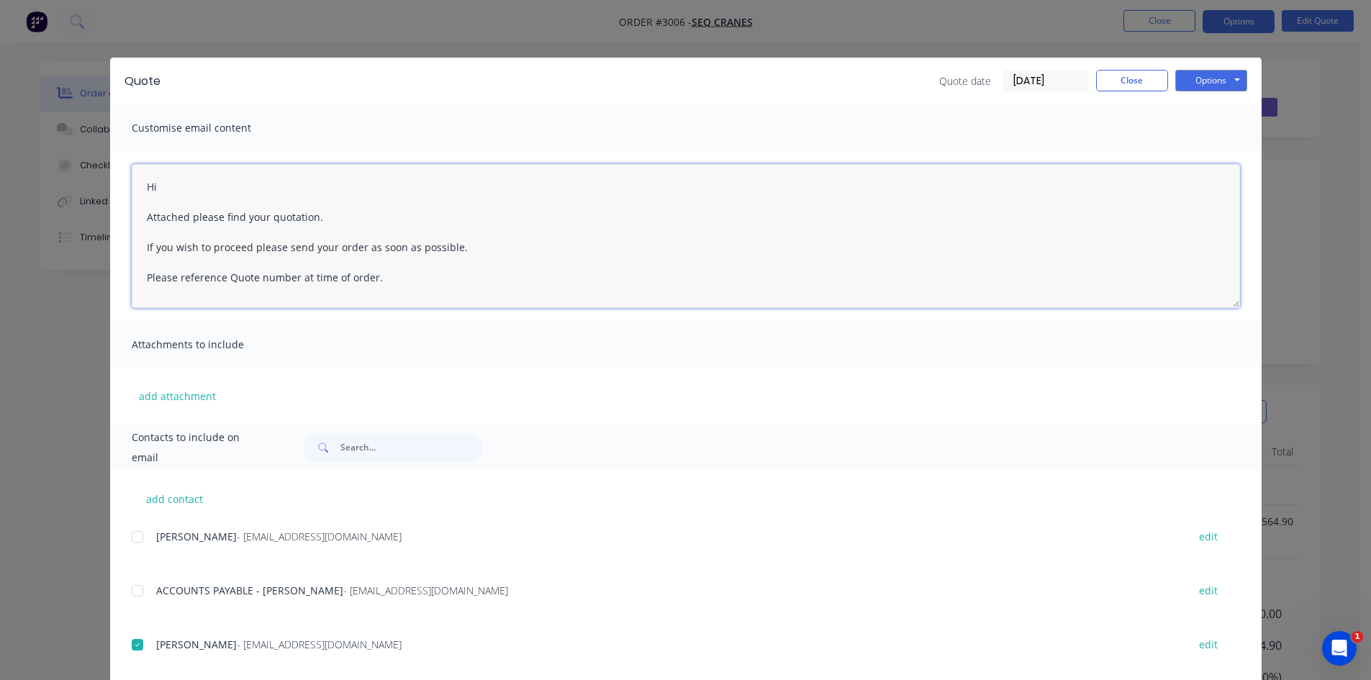
click at [181, 191] on textarea "Hi Attached please find your quotation. If you wish to proceed please send your…" at bounding box center [686, 236] width 1109 height 144
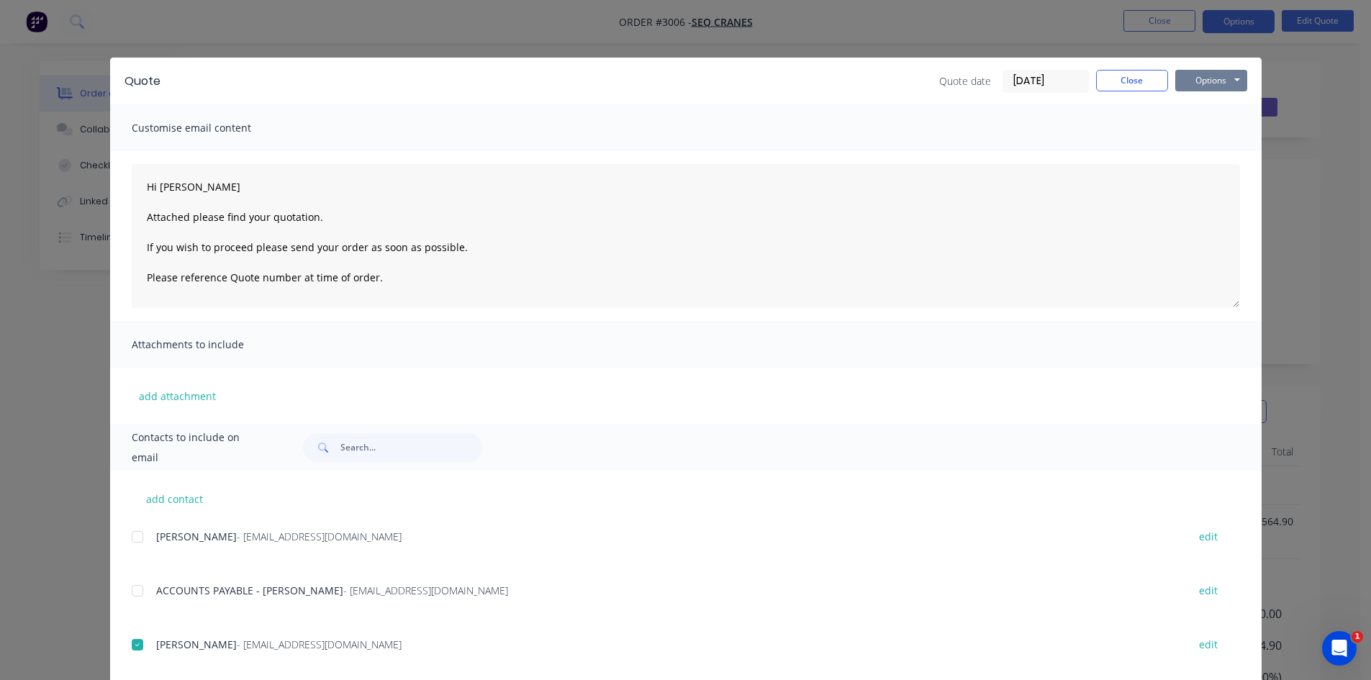
drag, startPoint x: 1210, startPoint y: 78, endPoint x: 1209, endPoint y: 86, distance: 8.0
click at [1211, 78] on button "Options" at bounding box center [1212, 81] width 72 height 22
click at [1198, 154] on button "Email" at bounding box center [1222, 154] width 92 height 24
type textarea "Hi Attached please find your quotation. If you wish to proceed please send your…"
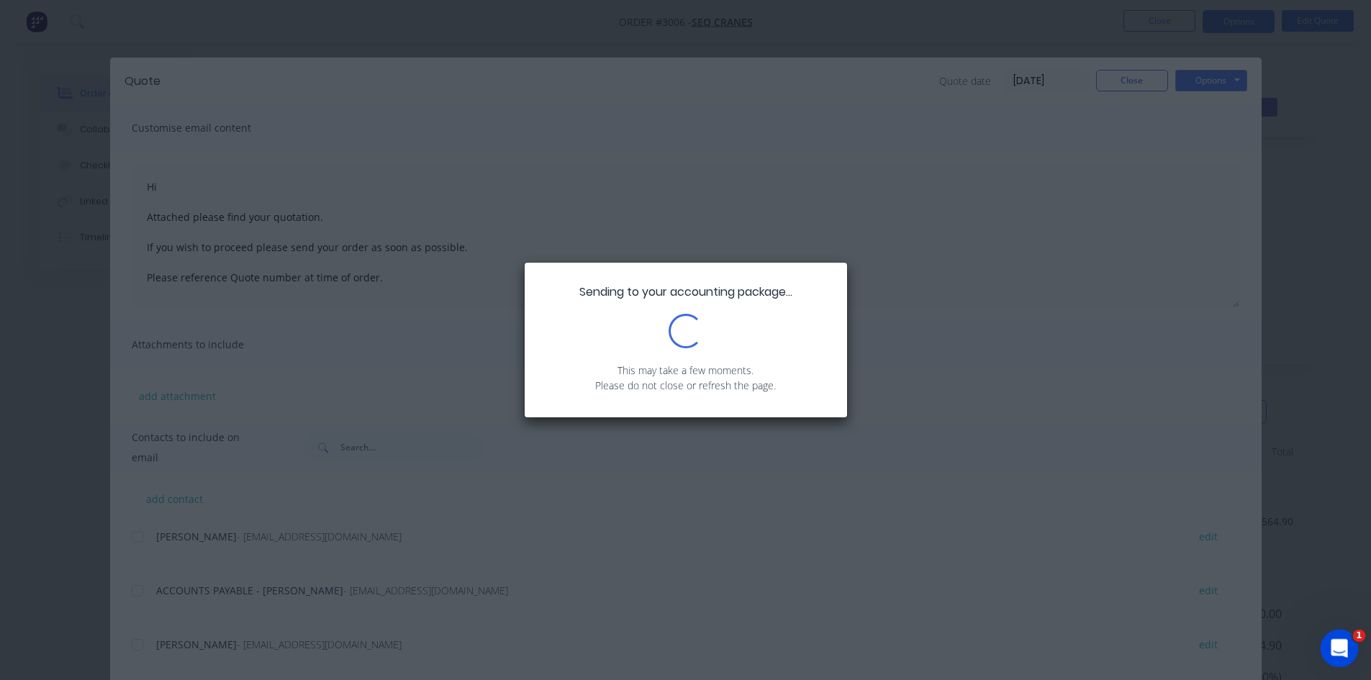
click at [1339, 649] on icon "Open Intercom Messenger" at bounding box center [1338, 647] width 24 height 24
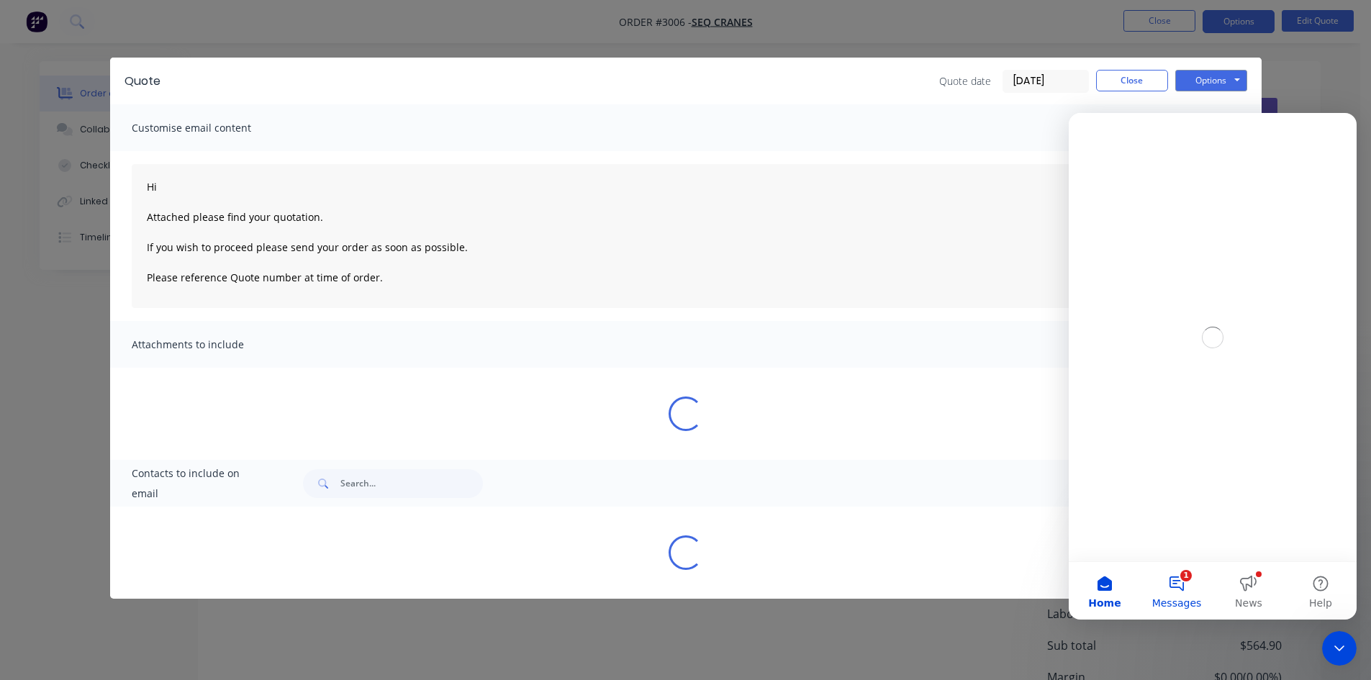
click at [1181, 598] on span "Messages" at bounding box center [1177, 603] width 50 height 10
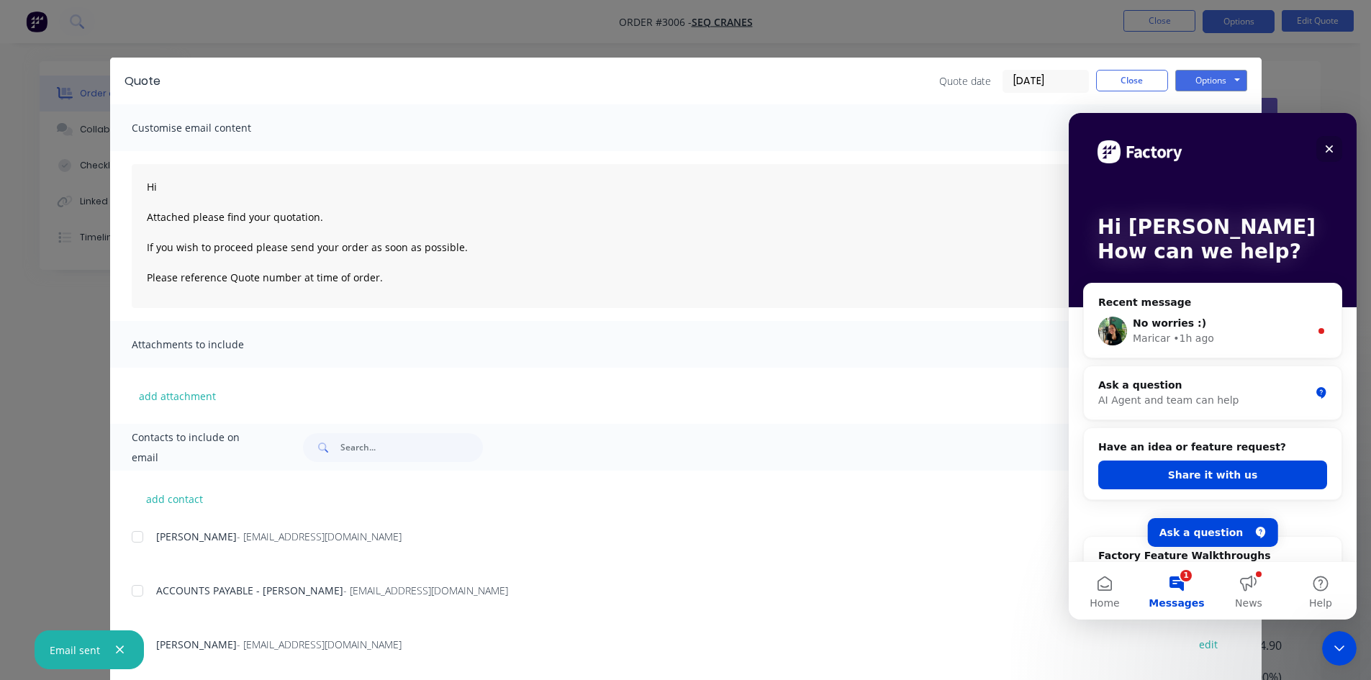
click at [1329, 150] on icon "Close" at bounding box center [1330, 149] width 8 height 8
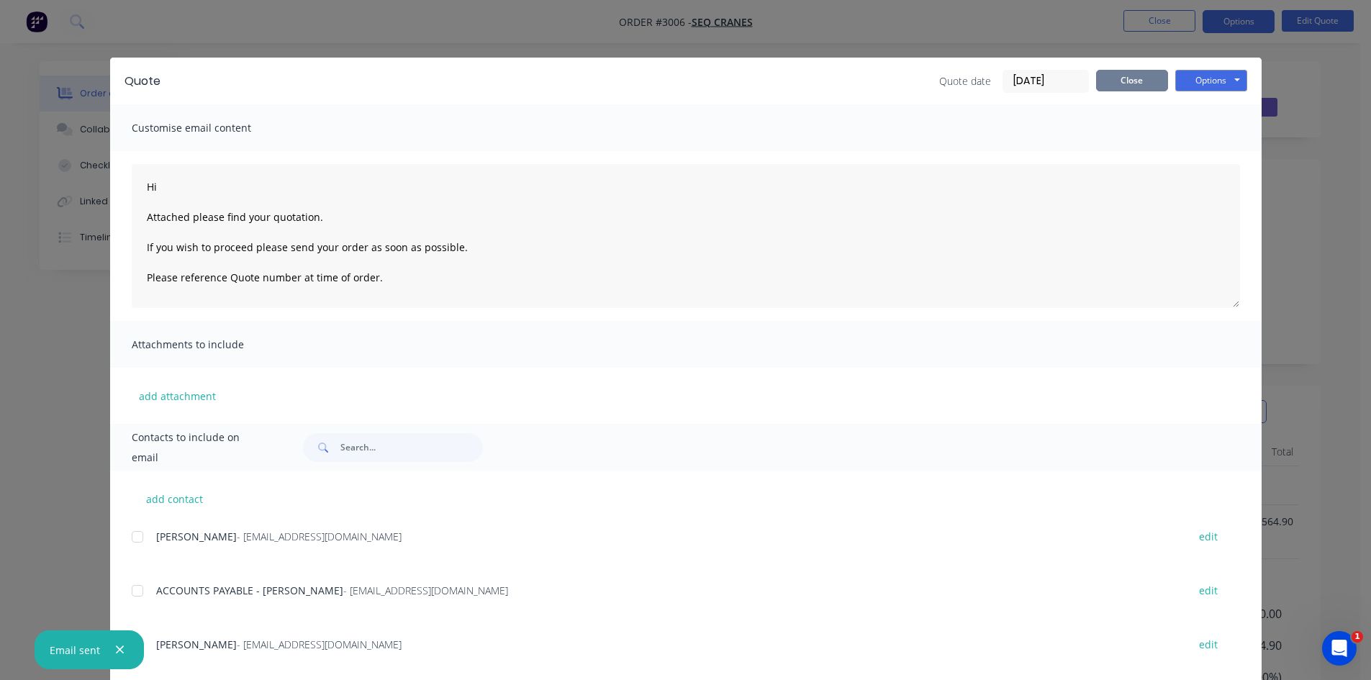
click at [1132, 80] on button "Close" at bounding box center [1132, 81] width 72 height 22
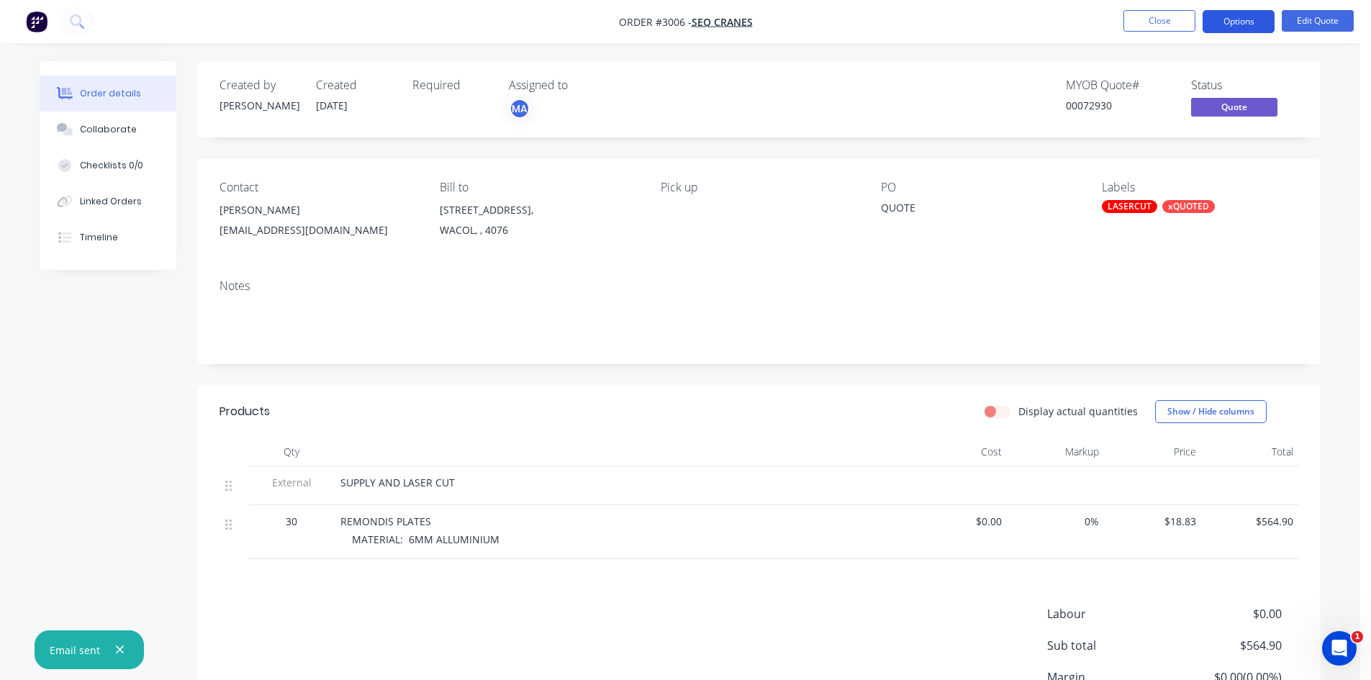
click at [1244, 23] on button "Options" at bounding box center [1239, 21] width 72 height 23
click at [1169, 10] on button "Close" at bounding box center [1160, 21] width 72 height 22
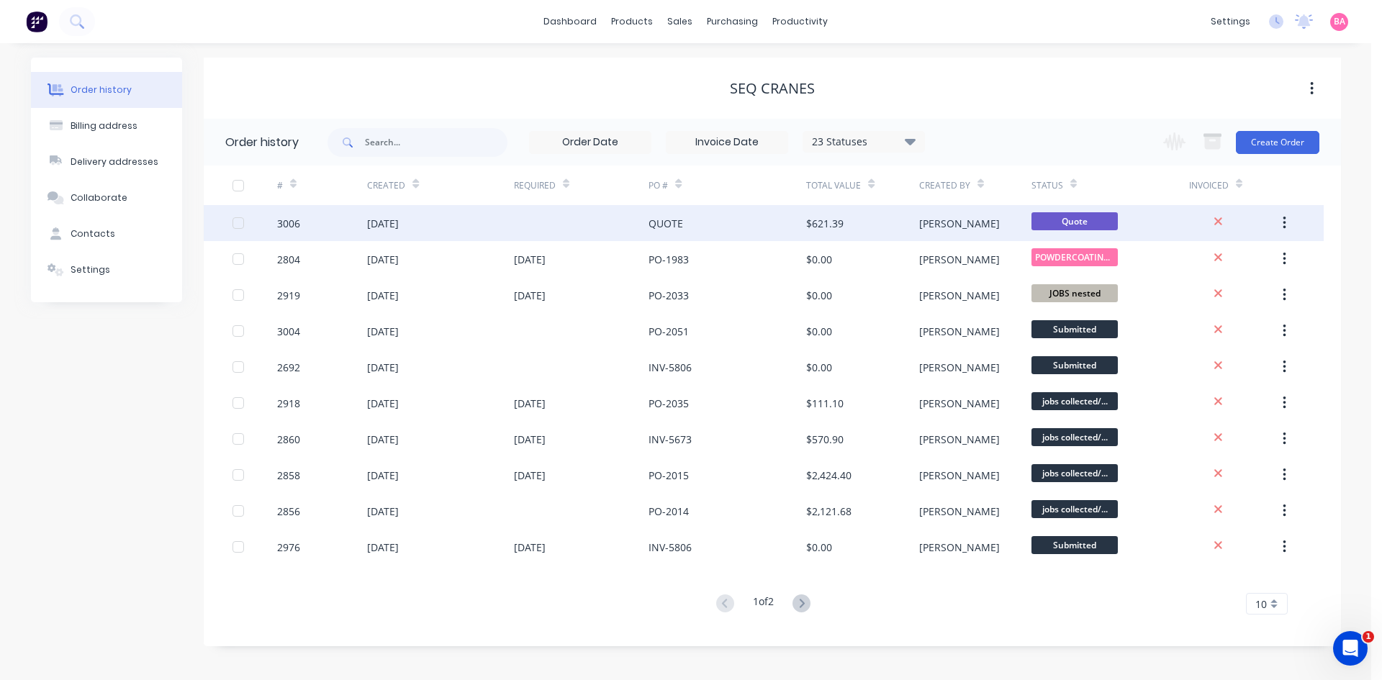
click at [392, 226] on div "[DATE]" at bounding box center [383, 223] width 32 height 15
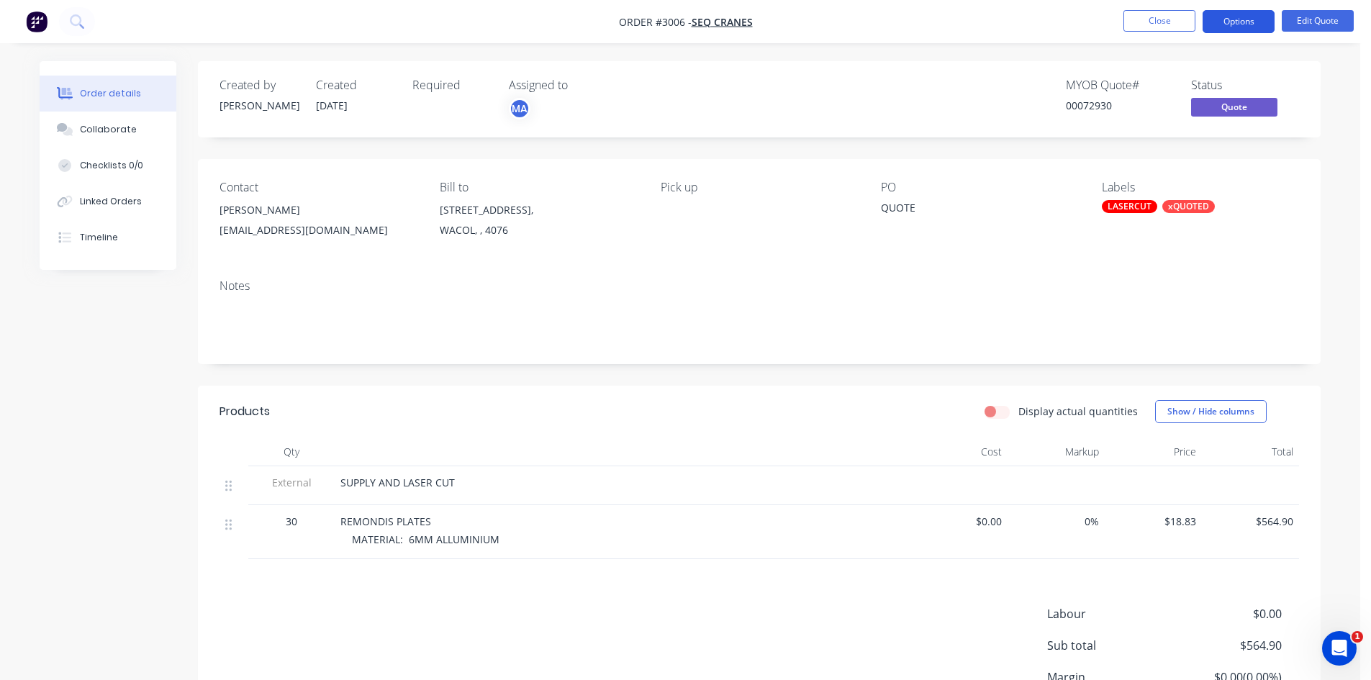
click at [1251, 22] on button "Options" at bounding box center [1239, 21] width 72 height 23
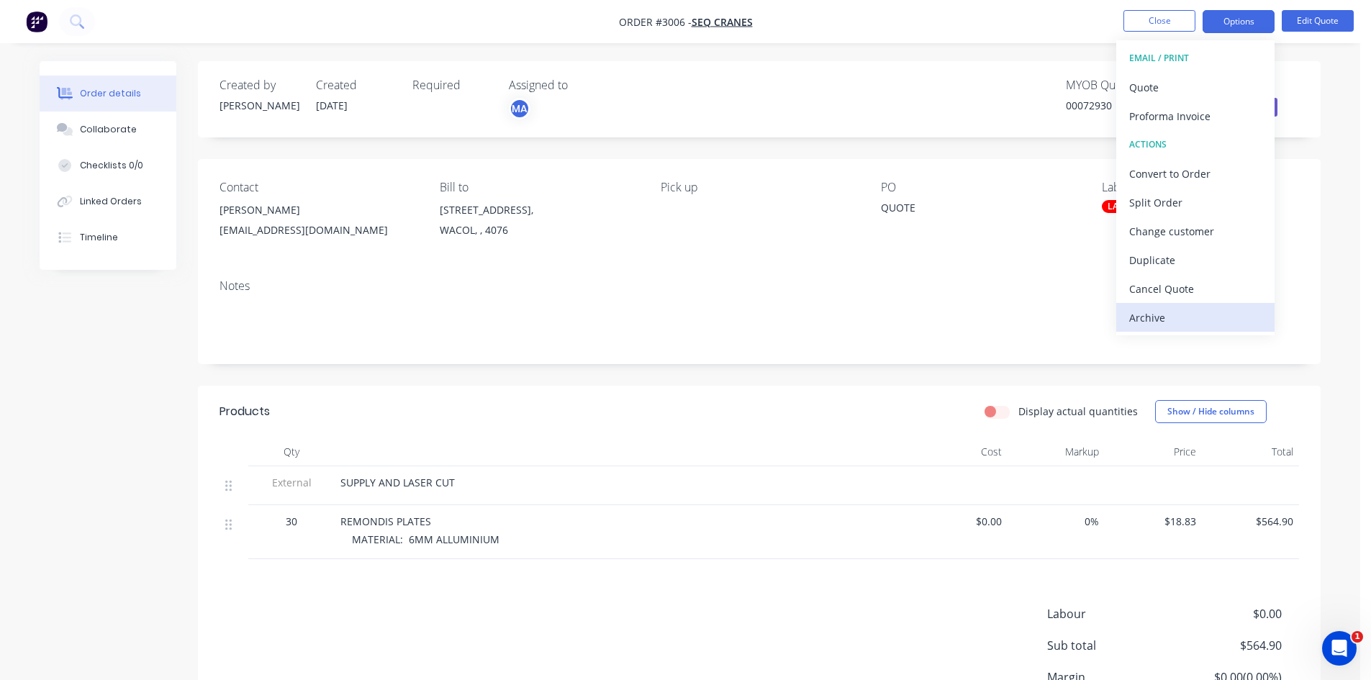
click at [1145, 319] on div "Archive" at bounding box center [1195, 317] width 132 height 21
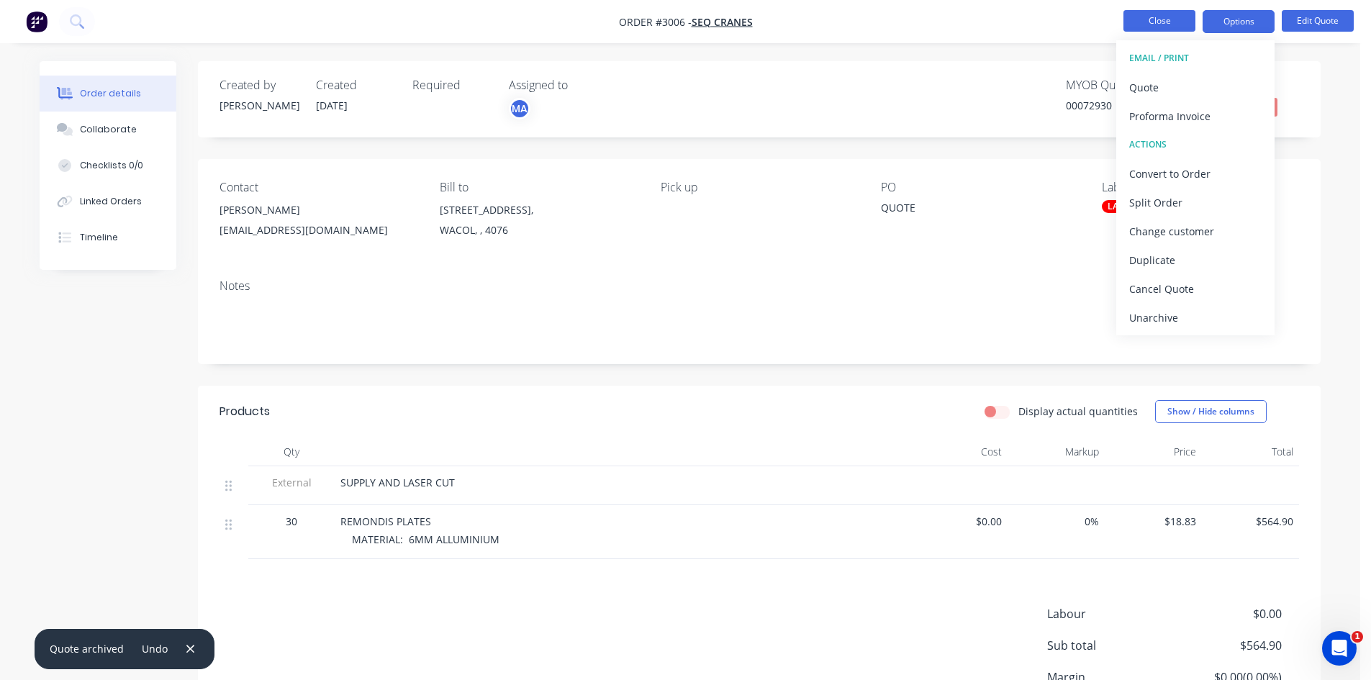
click at [1165, 21] on button "Close" at bounding box center [1160, 21] width 72 height 22
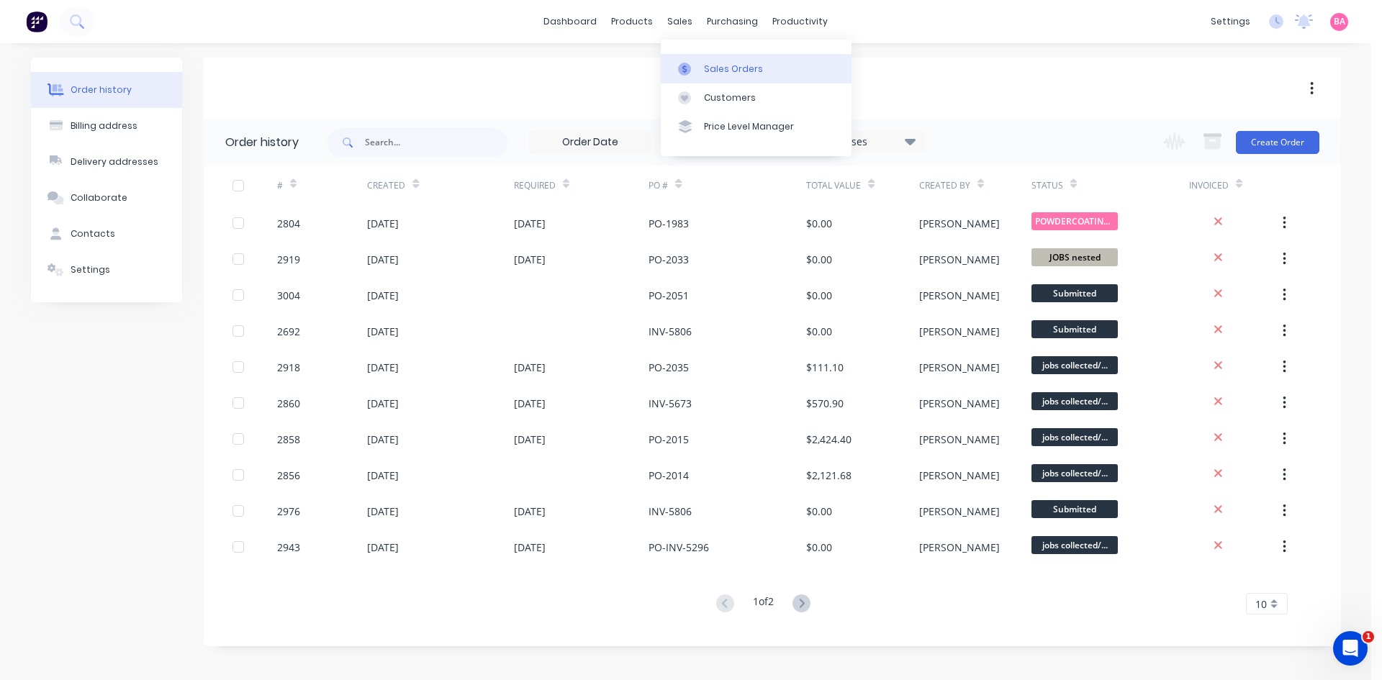
click at [721, 69] on div "Sales Orders" at bounding box center [733, 69] width 59 height 13
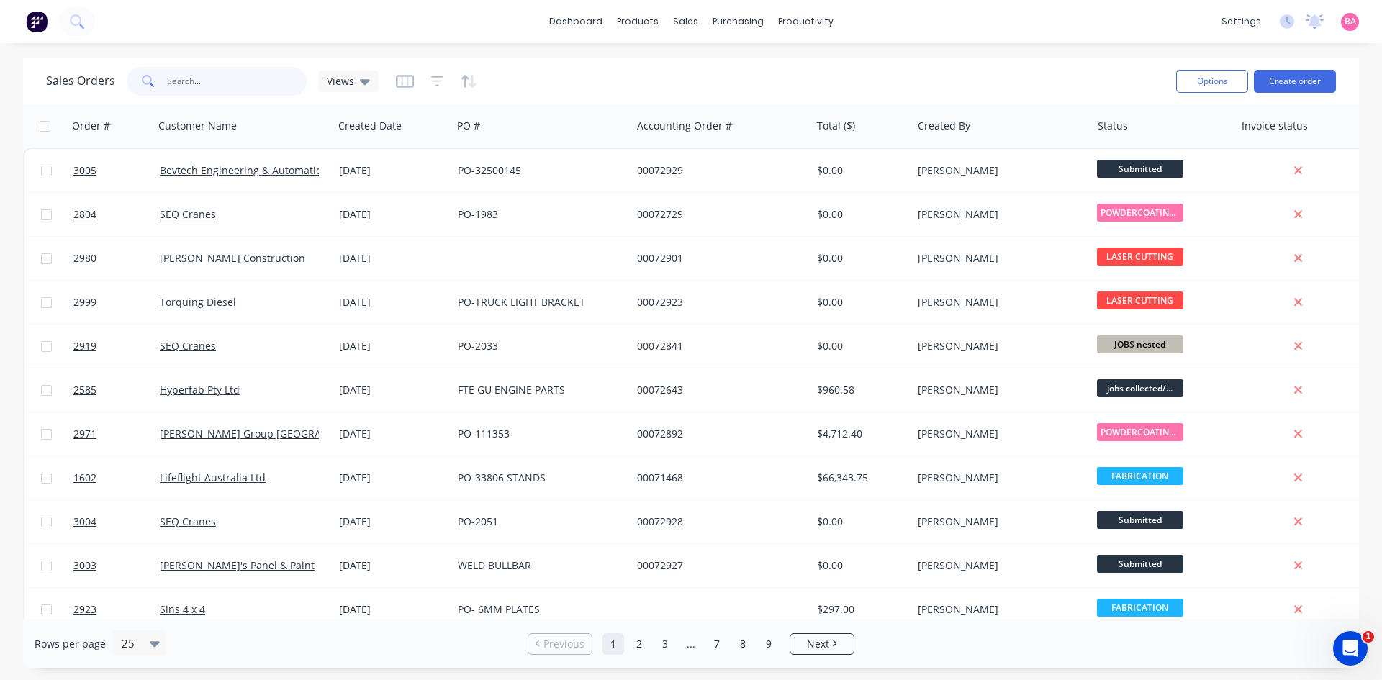
click at [197, 78] on input "text" at bounding box center [237, 81] width 140 height 29
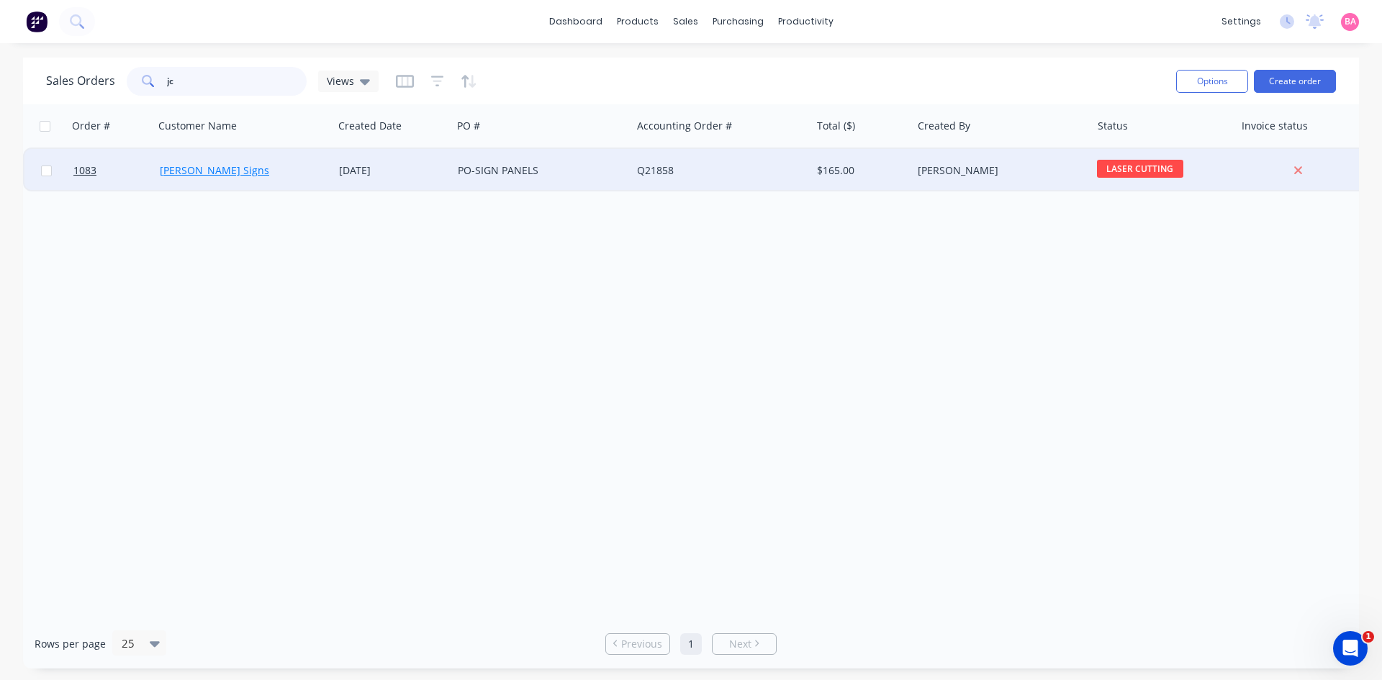
type input "jc"
click at [177, 166] on link "[PERSON_NAME] Signs" at bounding box center [214, 170] width 109 height 14
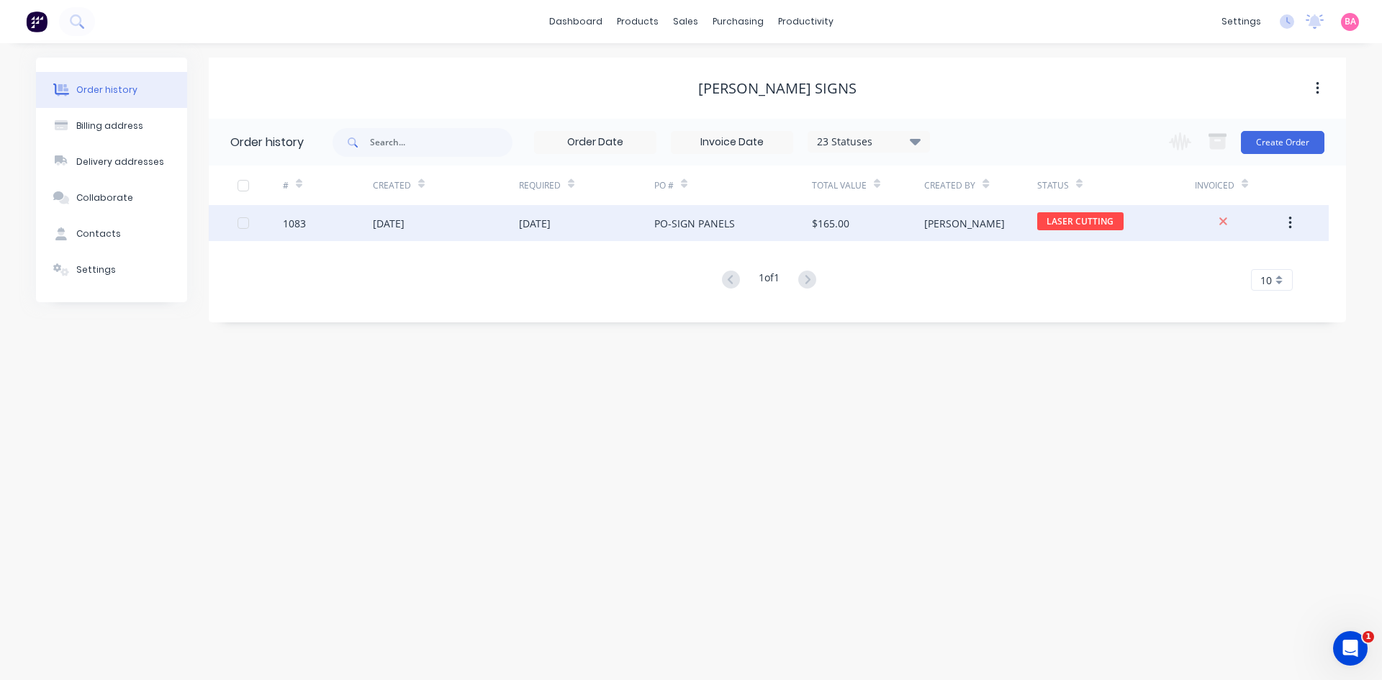
click at [297, 224] on div "1083" at bounding box center [294, 223] width 23 height 15
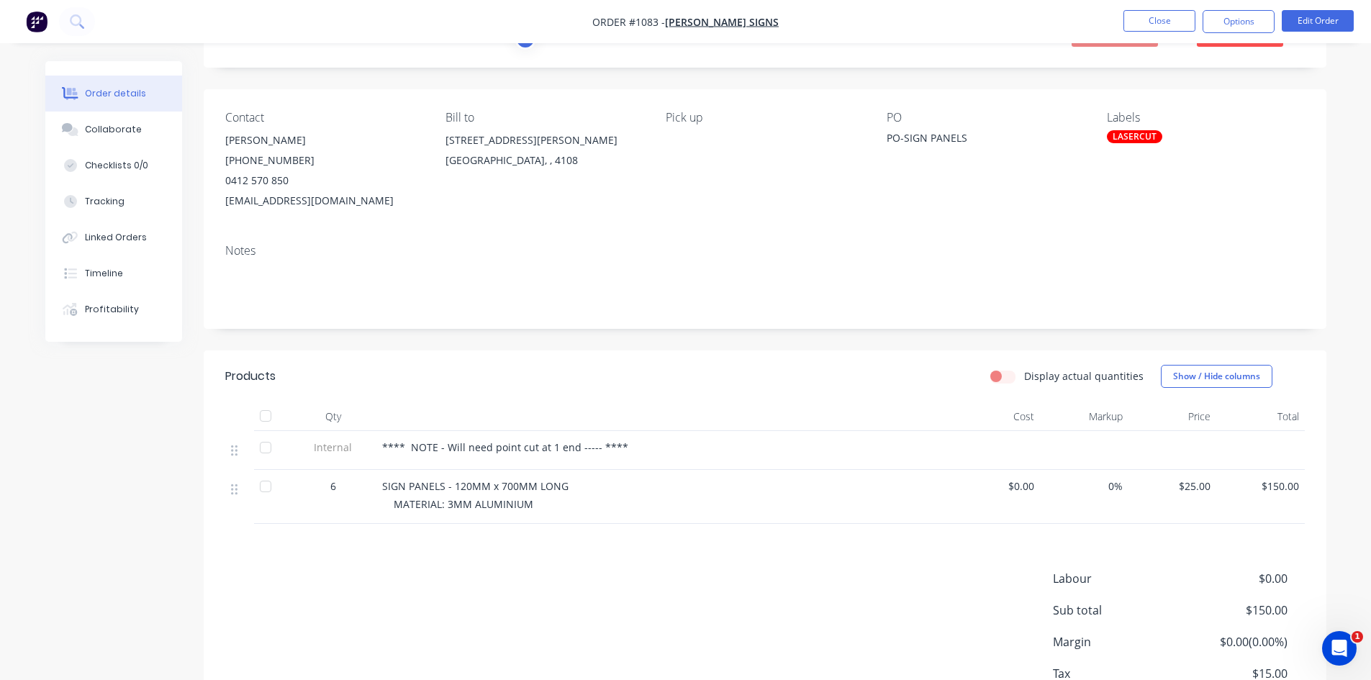
scroll to position [72, 0]
click at [515, 482] on span "SIGN PANELS - 120MM x 700MM LONG" at bounding box center [475, 484] width 186 height 14
click at [1315, 19] on button "Edit Order" at bounding box center [1318, 21] width 72 height 22
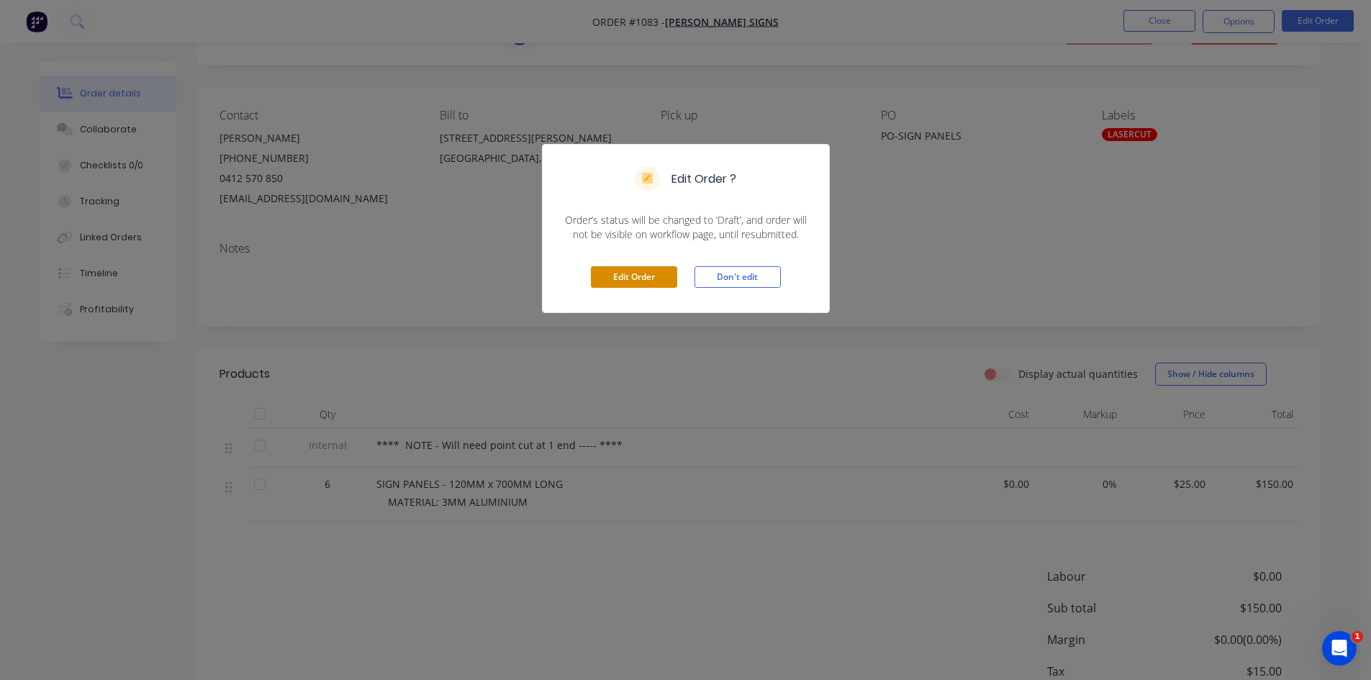
click at [639, 274] on button "Edit Order" at bounding box center [634, 277] width 86 height 22
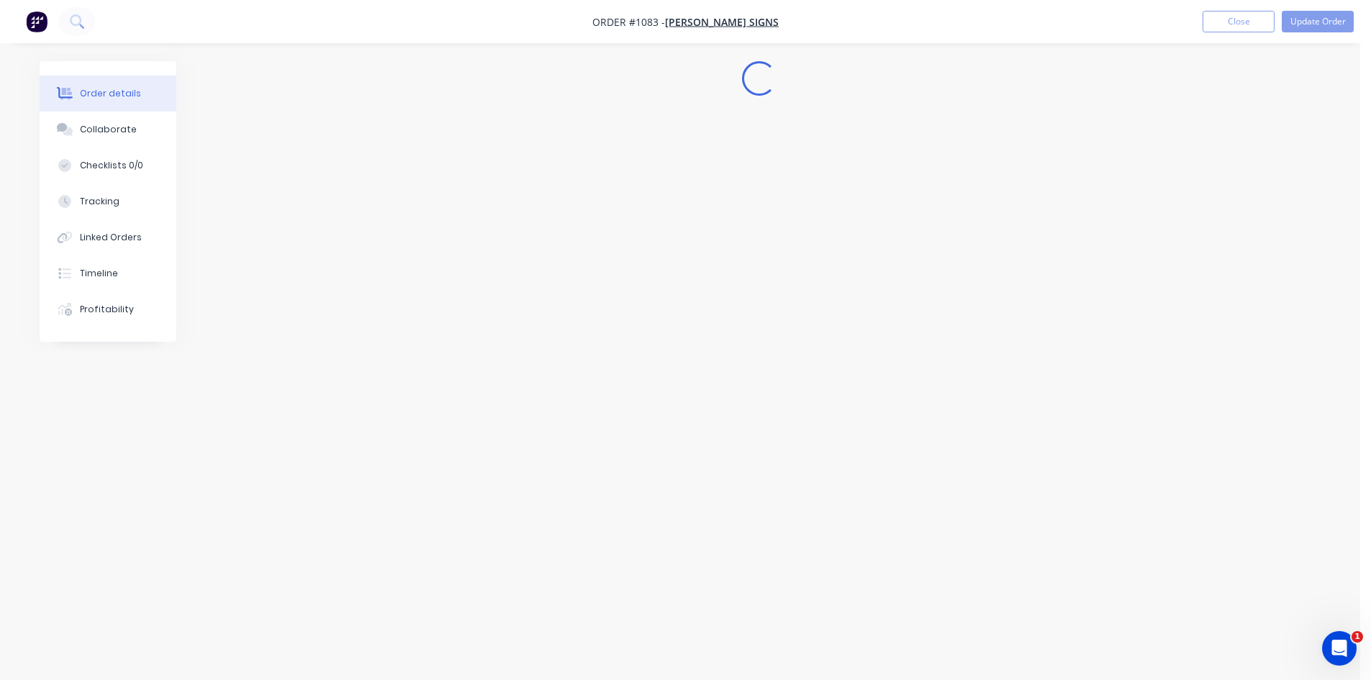
scroll to position [0, 0]
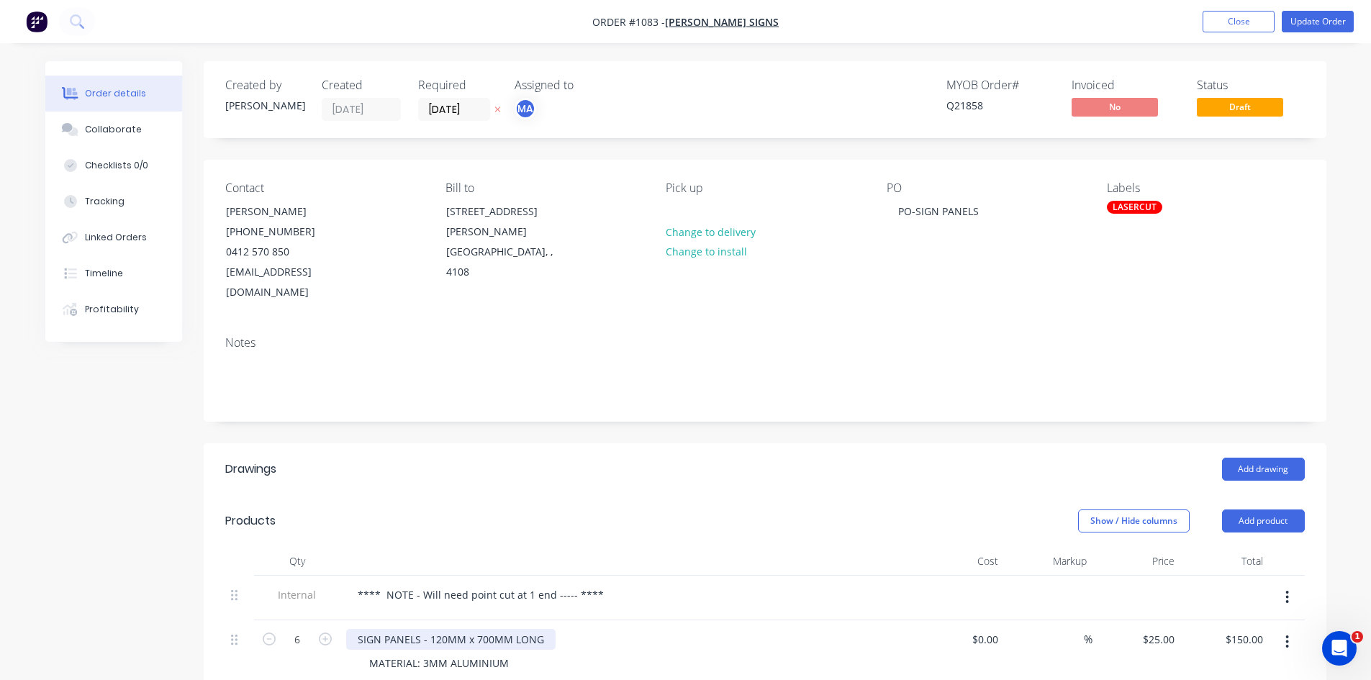
click at [491, 629] on div "SIGN PANELS - 120MM x 700MM LONG" at bounding box center [450, 639] width 209 height 21
click at [322, 633] on icon "button" at bounding box center [325, 639] width 13 height 13
type input "7"
type input "$175.00"
click at [132, 130] on div "Collaborate" at bounding box center [113, 129] width 57 height 13
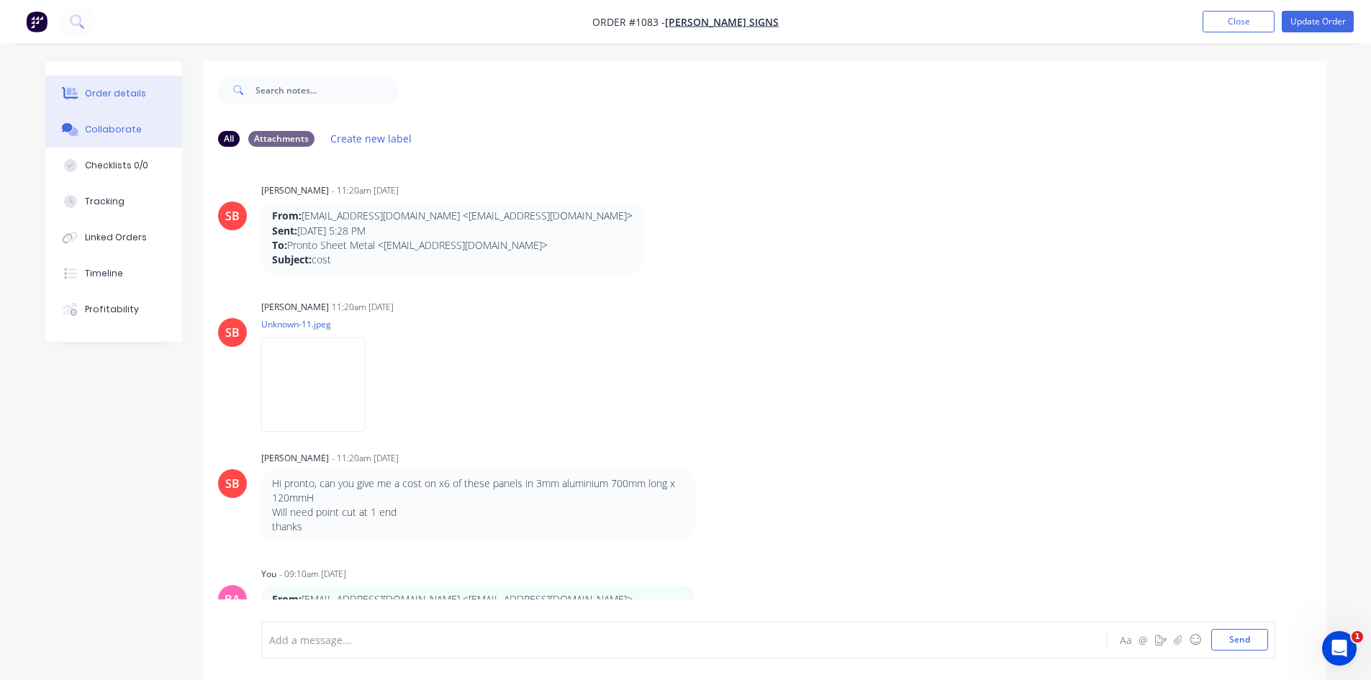
click at [117, 94] on div "Order details" at bounding box center [115, 93] width 61 height 13
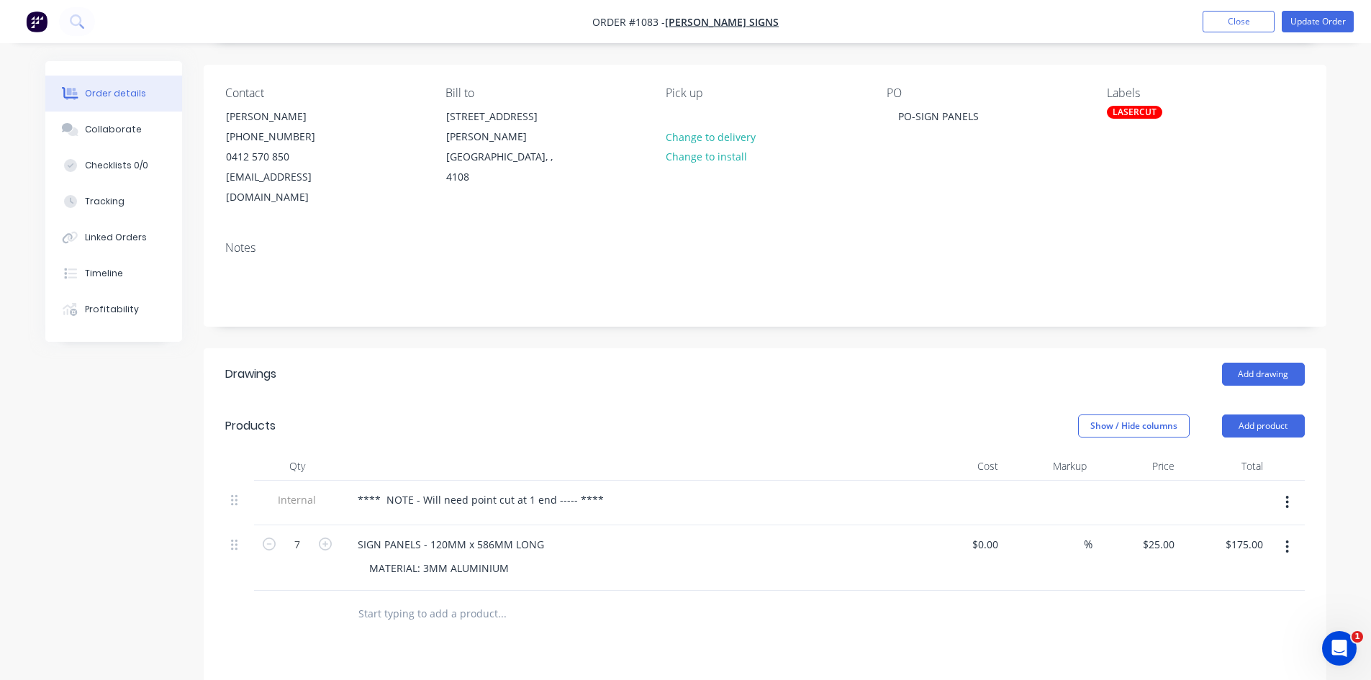
scroll to position [96, 0]
click at [119, 127] on div "Collaborate" at bounding box center [113, 129] width 57 height 13
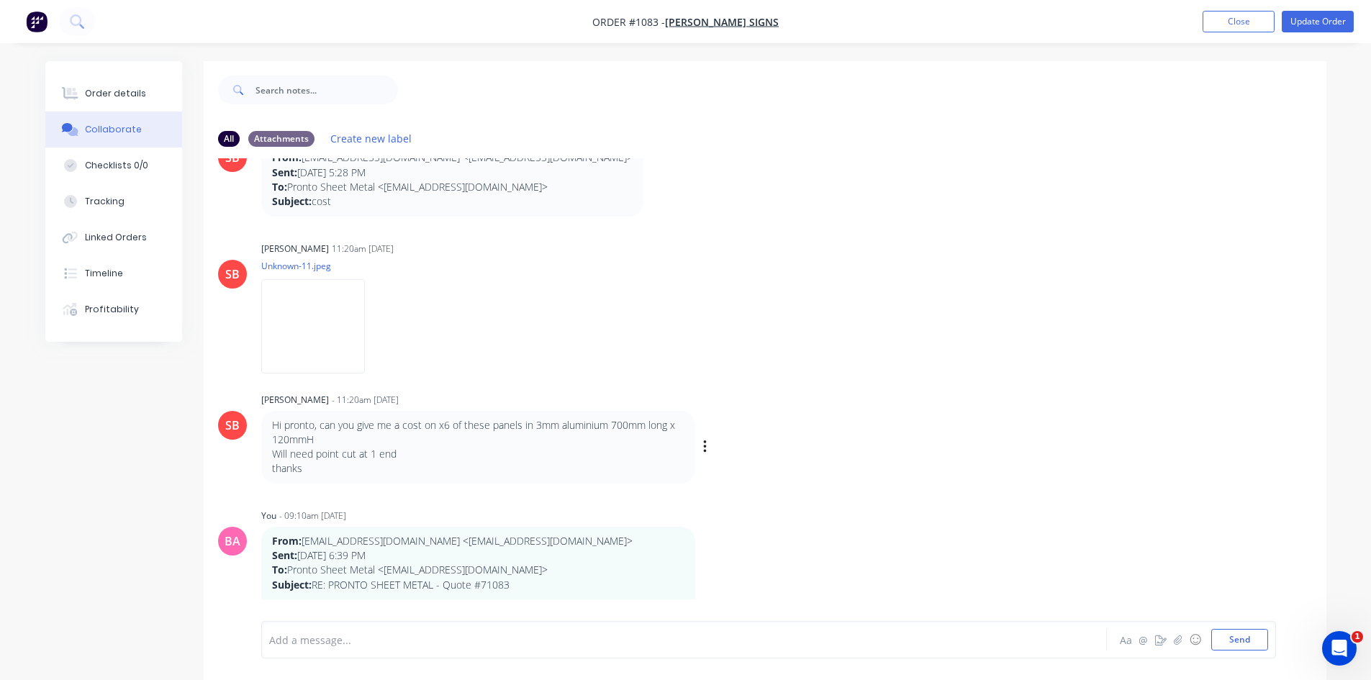
scroll to position [120, 0]
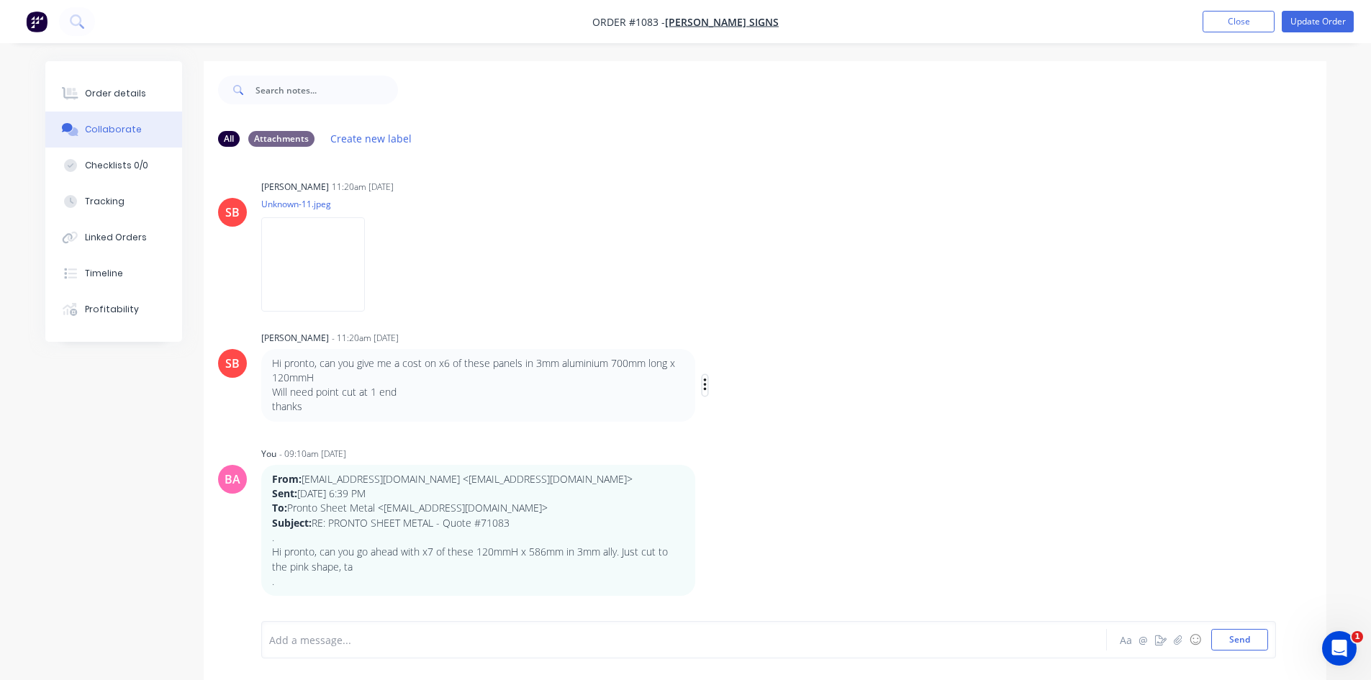
click at [705, 383] on icon "button" at bounding box center [705, 385] width 4 height 17
click at [747, 438] on button "Delete" at bounding box center [757, 435] width 91 height 24
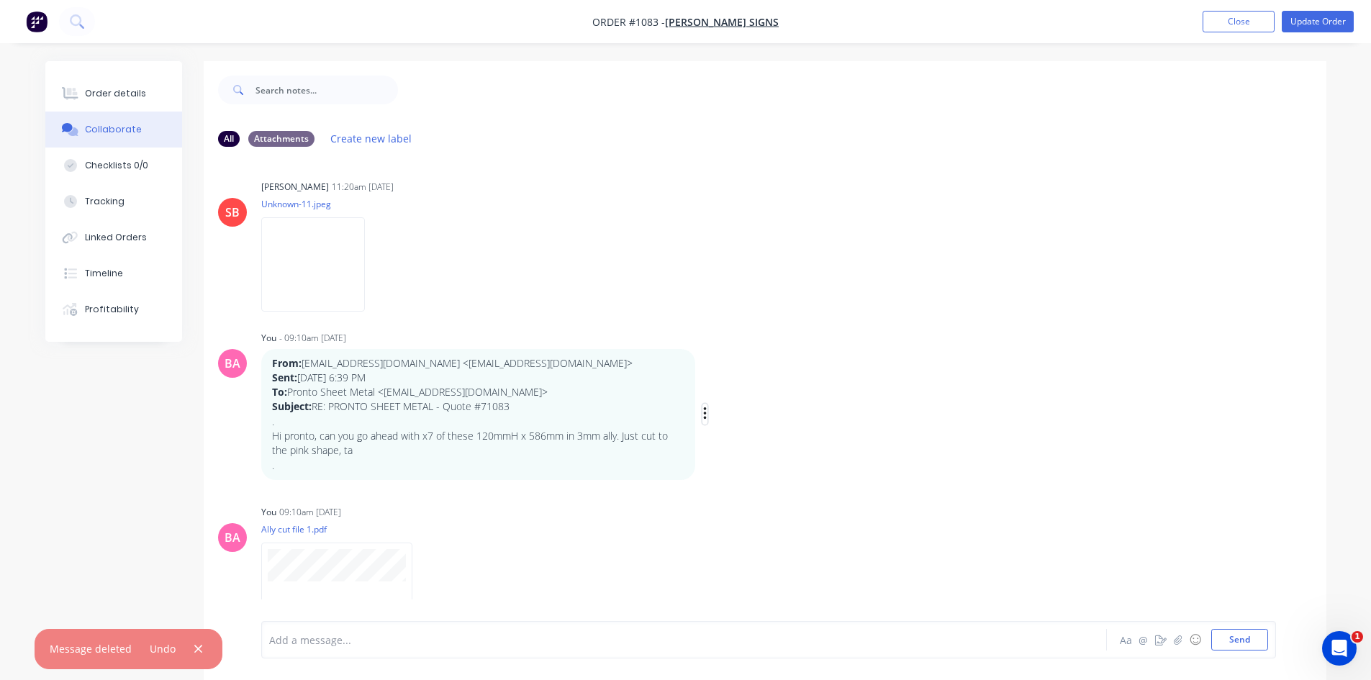
click at [707, 412] on icon "button" at bounding box center [705, 414] width 4 height 17
click at [600, 397] on p "From: sales@jcsigns.com.au <sales@jcsigns.com.au> Sent: Monday, 22 September 20…" at bounding box center [478, 385] width 412 height 58
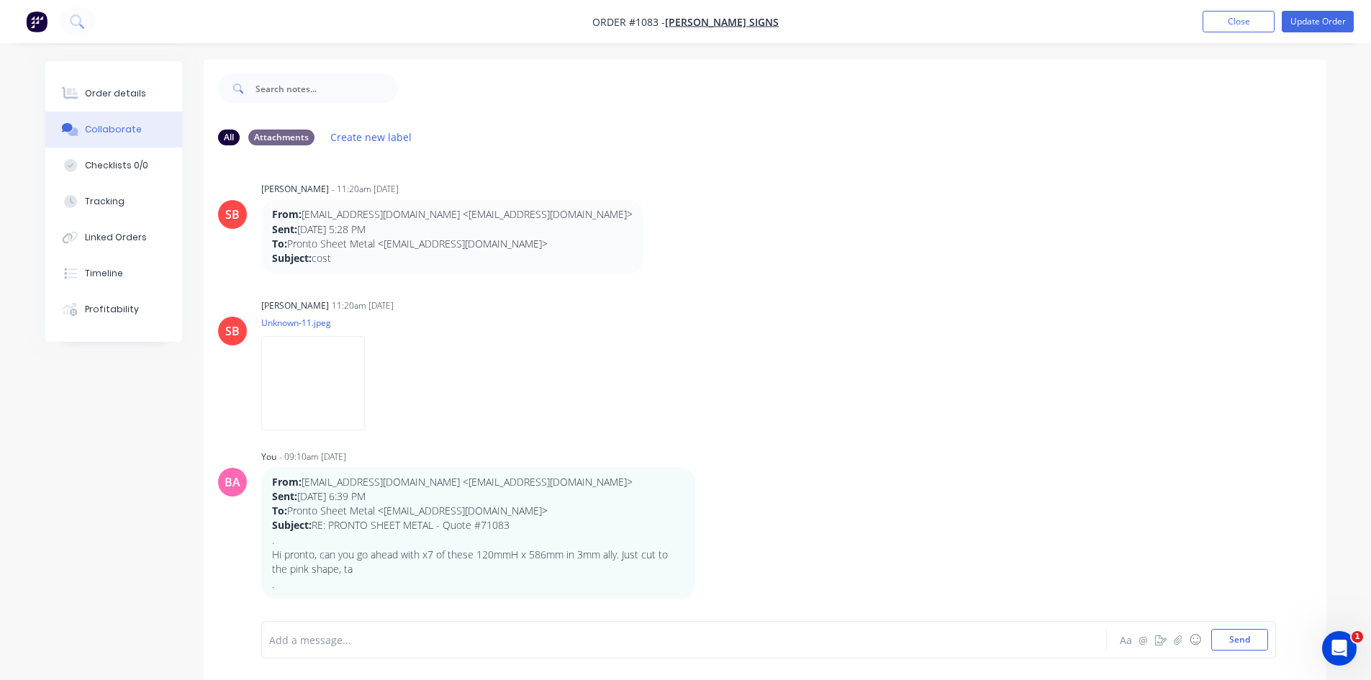
scroll to position [0, 0]
click at [651, 236] on icon "button" at bounding box center [653, 238] width 4 height 17
click at [660, 281] on button "Delete" at bounding box center [705, 288] width 91 height 24
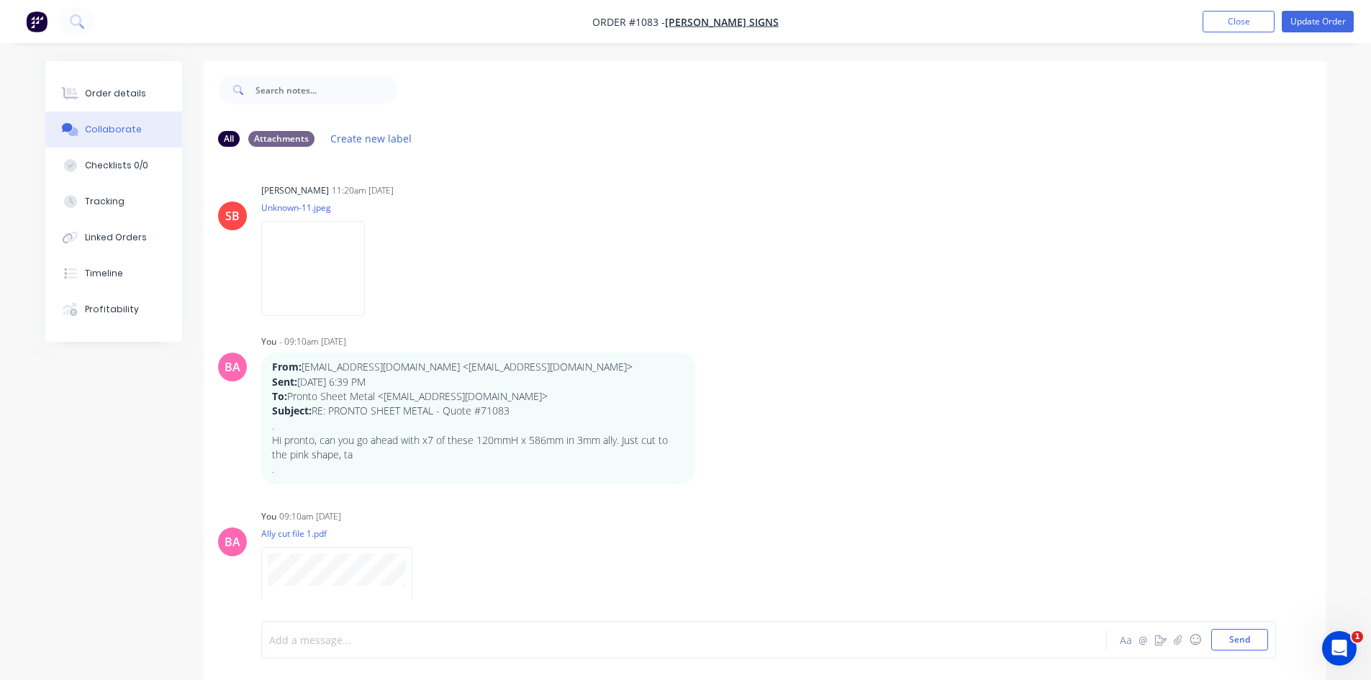
click at [389, 642] on div at bounding box center [644, 640] width 749 height 15
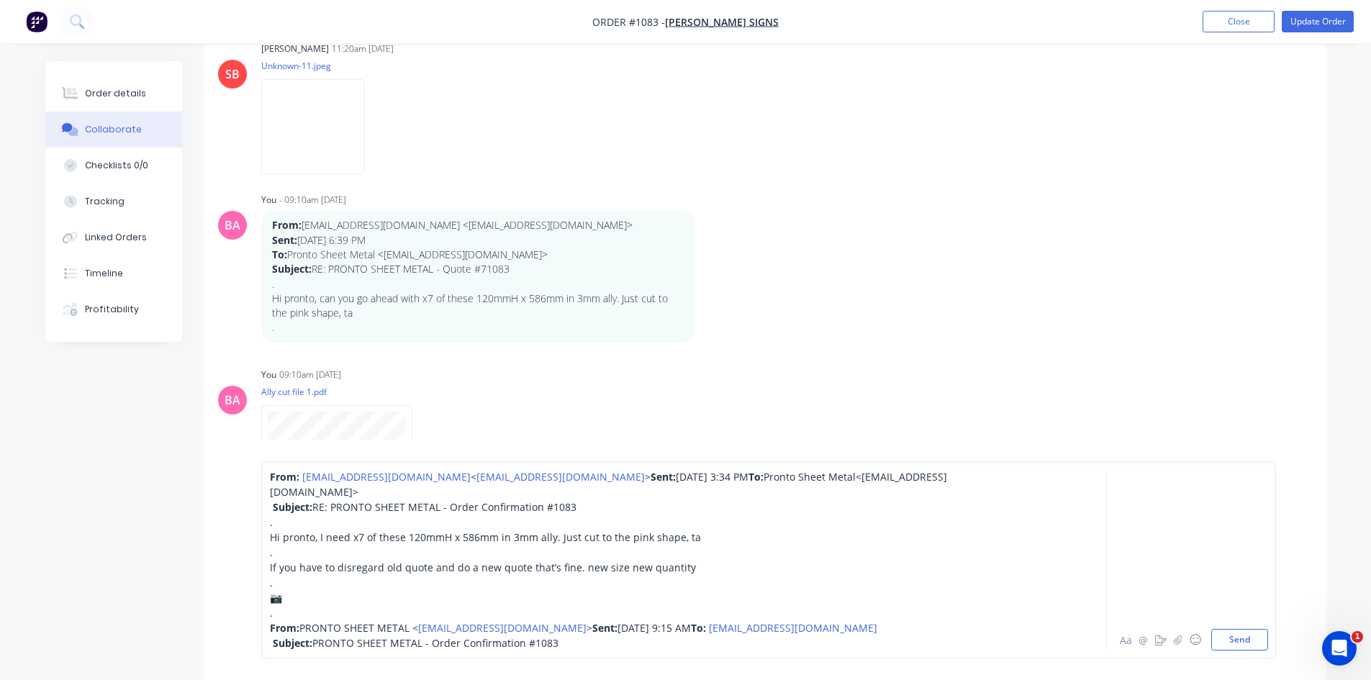
scroll to position [144, 0]
click at [1238, 642] on button "Send" at bounding box center [1240, 640] width 57 height 22
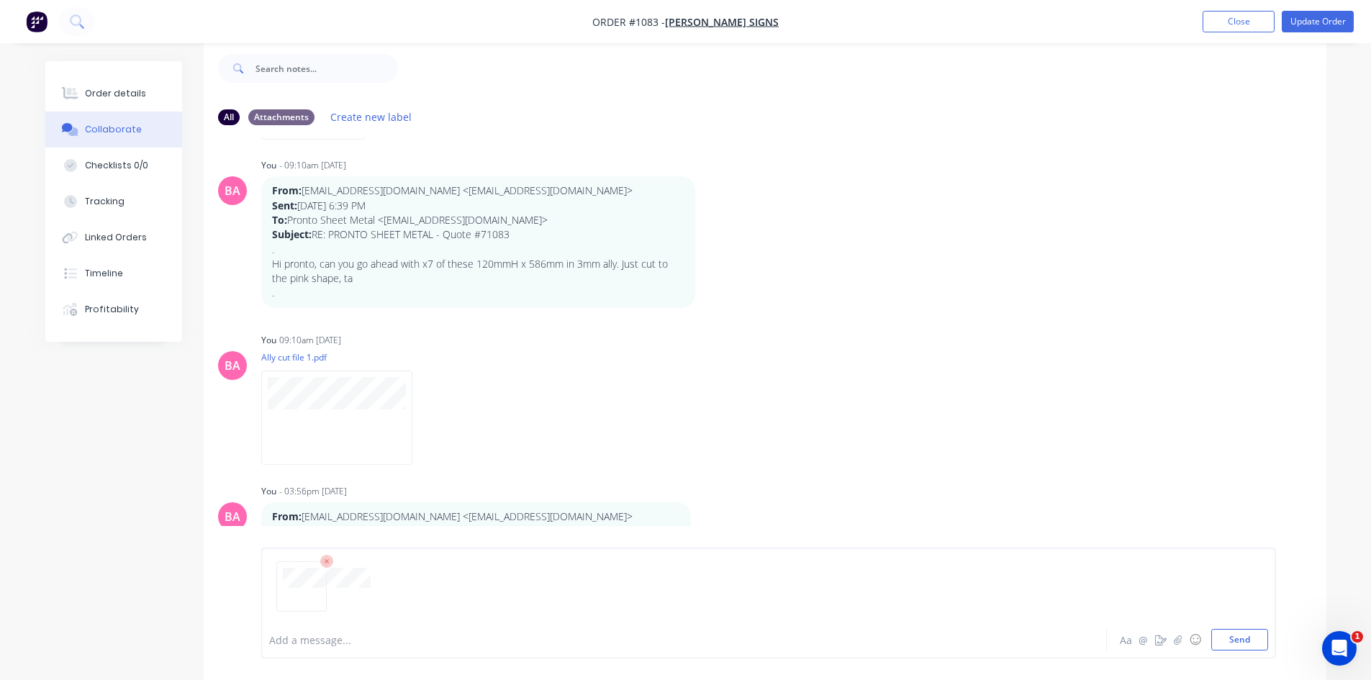
scroll to position [171, 0]
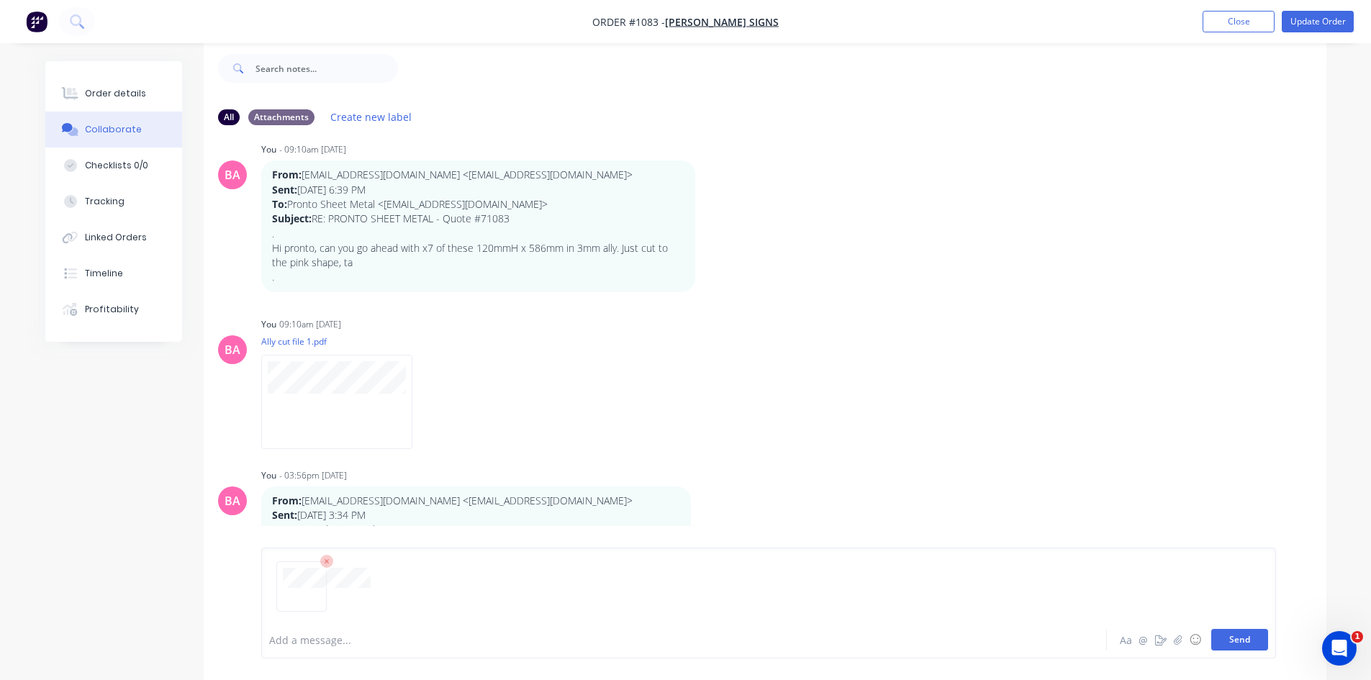
click at [1240, 638] on button "Send" at bounding box center [1240, 640] width 57 height 22
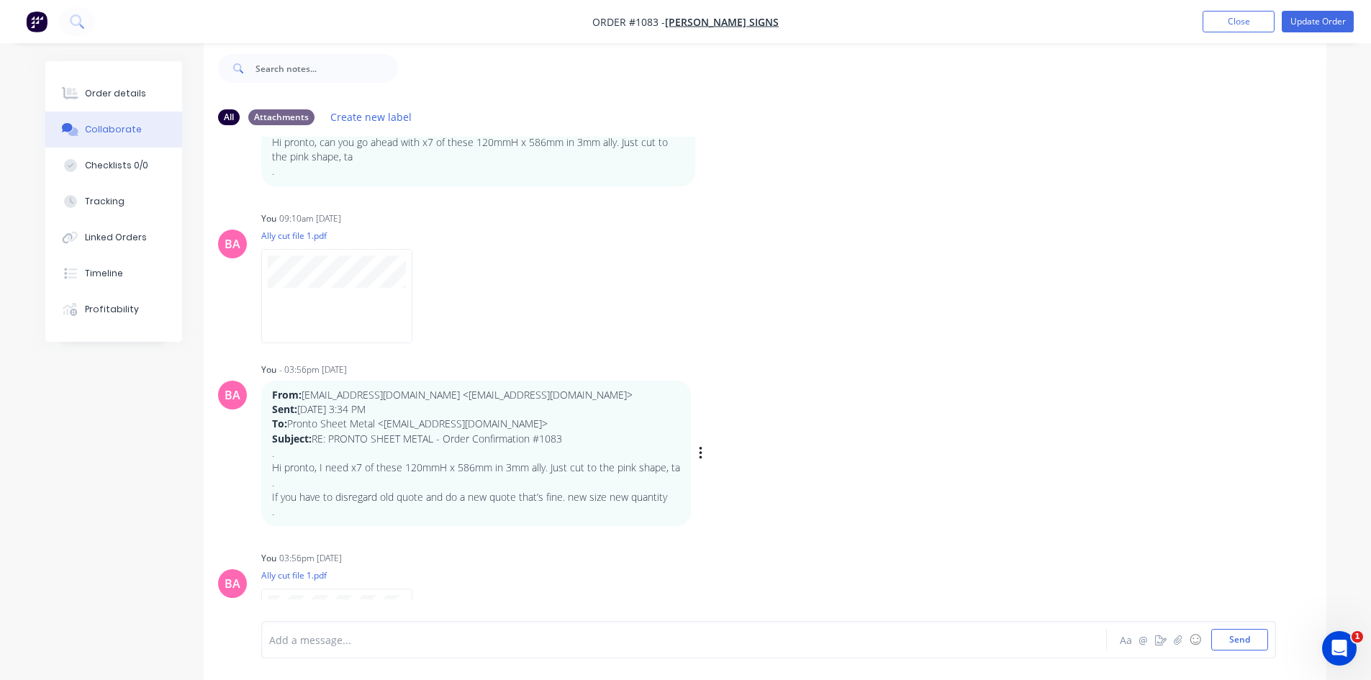
scroll to position [271, 0]
click at [425, 299] on icon "button" at bounding box center [425, 301] width 4 height 17
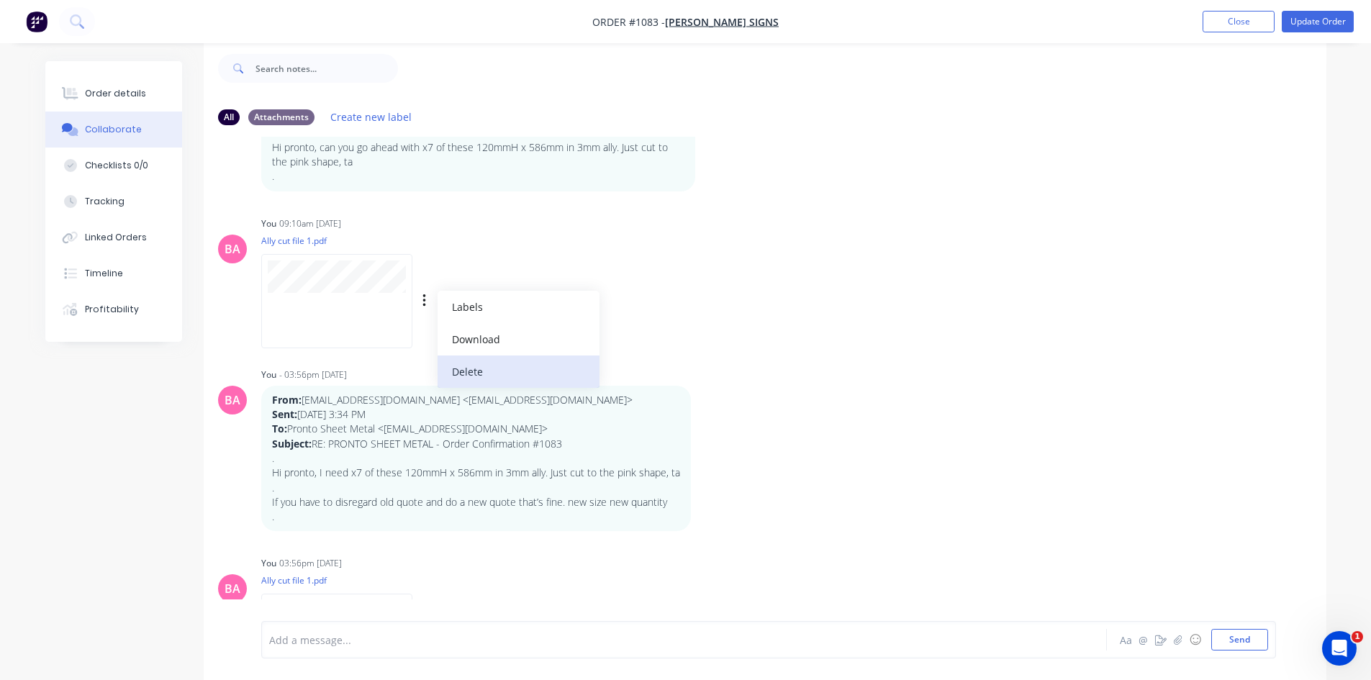
click at [472, 369] on button "Delete" at bounding box center [519, 372] width 162 height 32
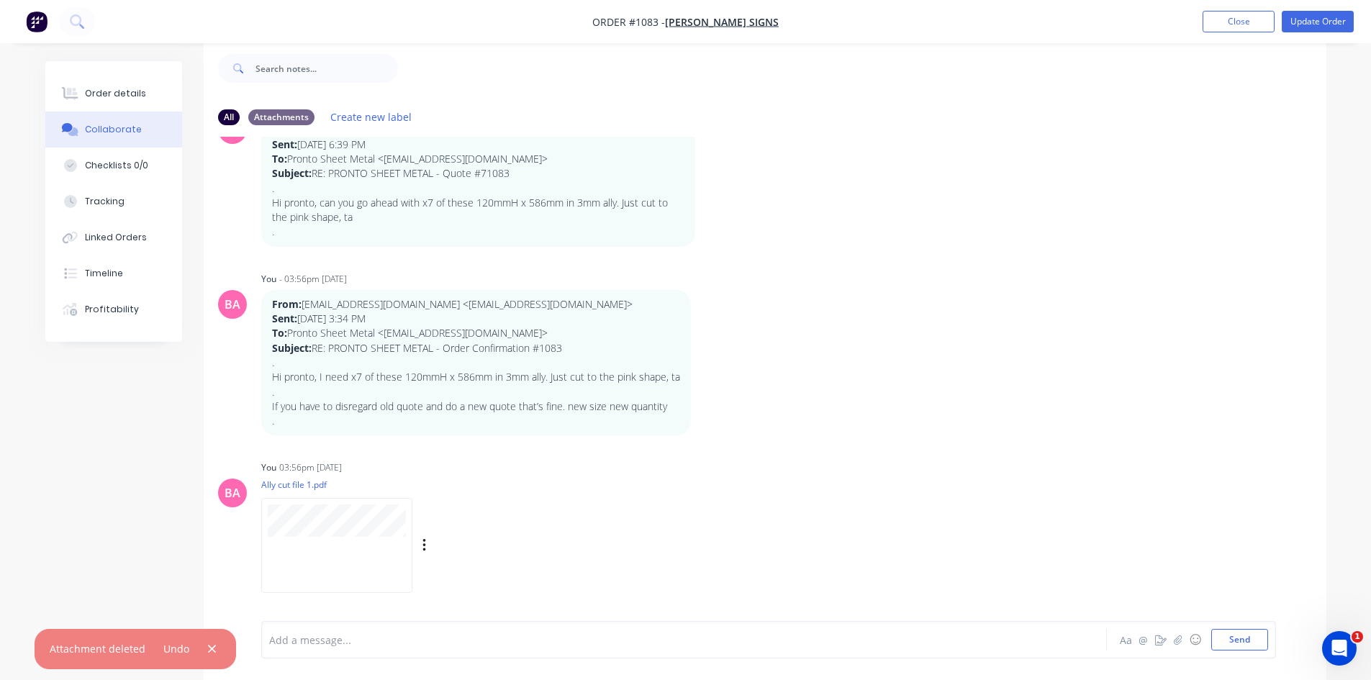
click at [595, 504] on div "You 03:56pm 23/09/25 Ally cut file 1.pdf Labels Download Delete" at bounding box center [486, 522] width 450 height 130
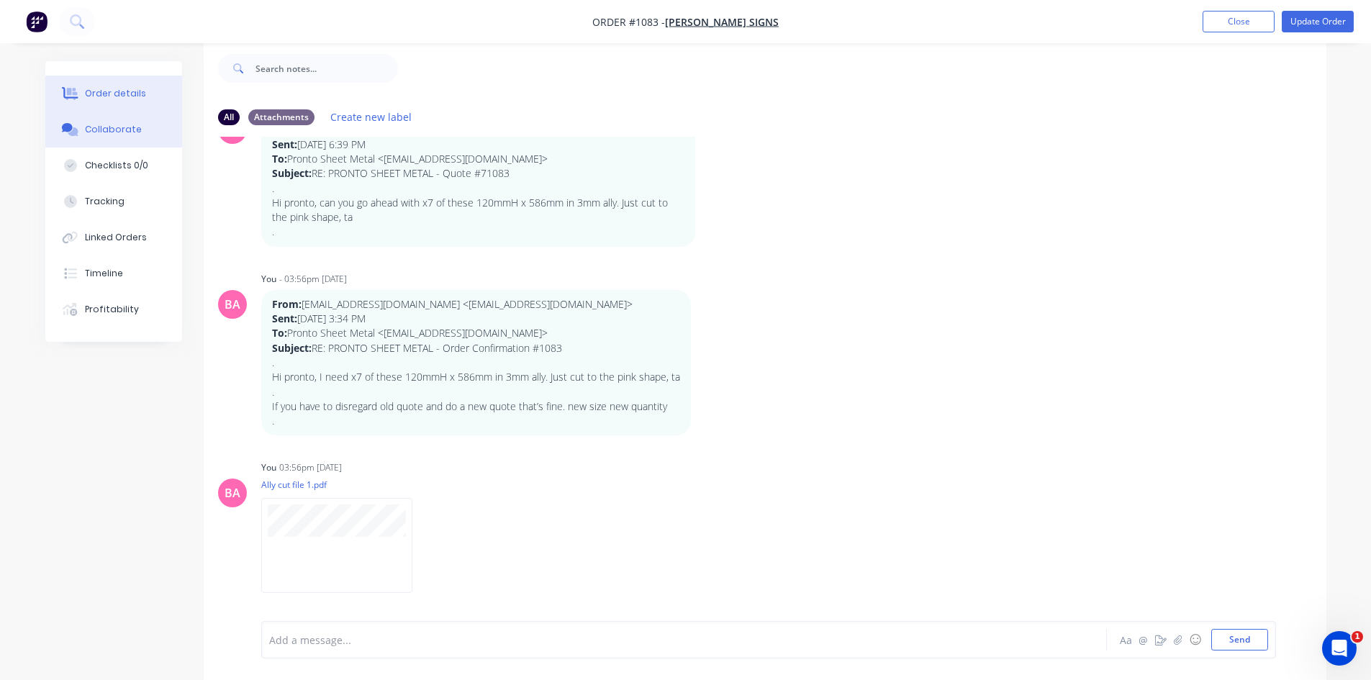
click at [116, 90] on div "Order details" at bounding box center [115, 93] width 61 height 13
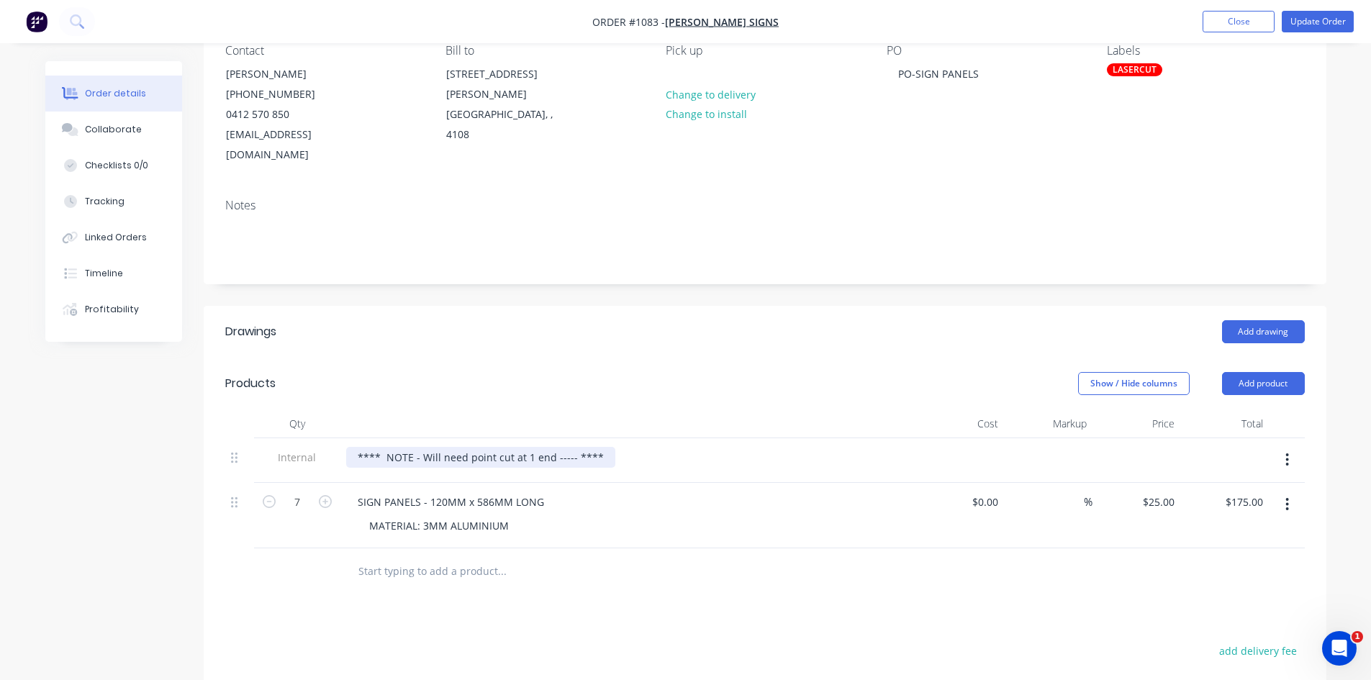
scroll to position [142, 0]
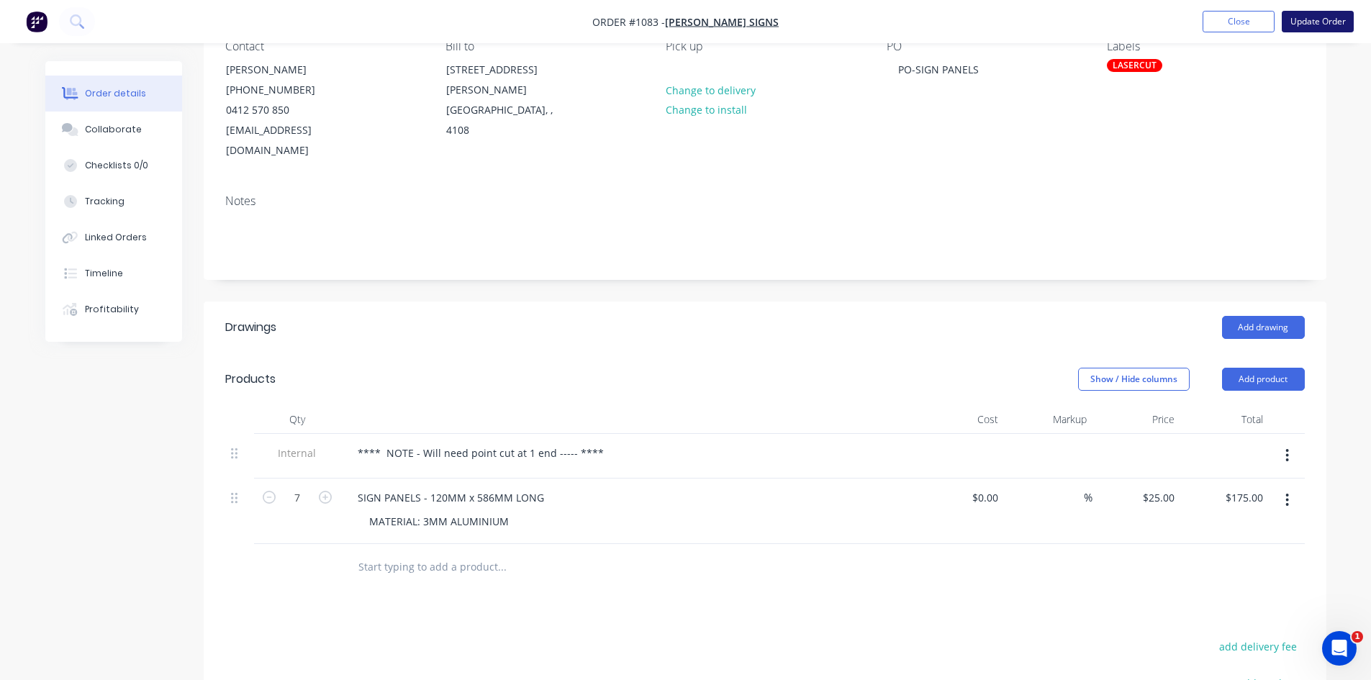
click at [1319, 16] on button "Update Order" at bounding box center [1318, 22] width 72 height 22
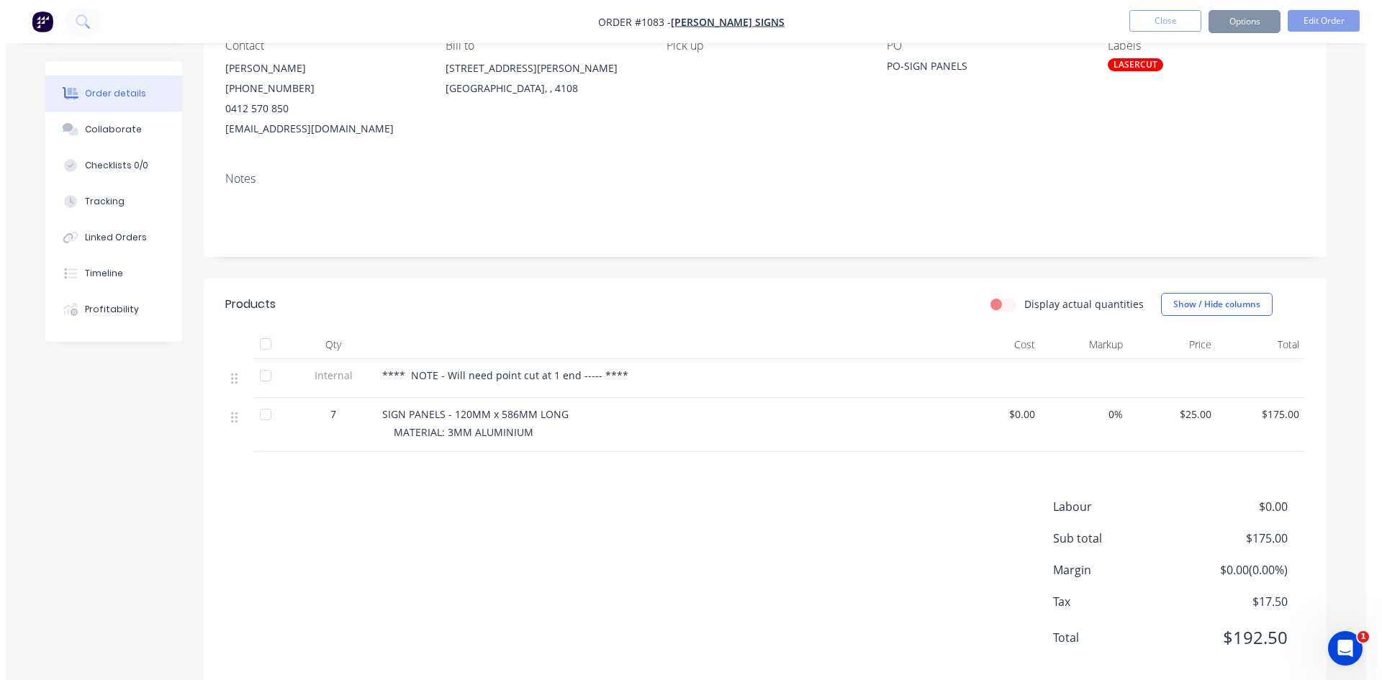
scroll to position [0, 0]
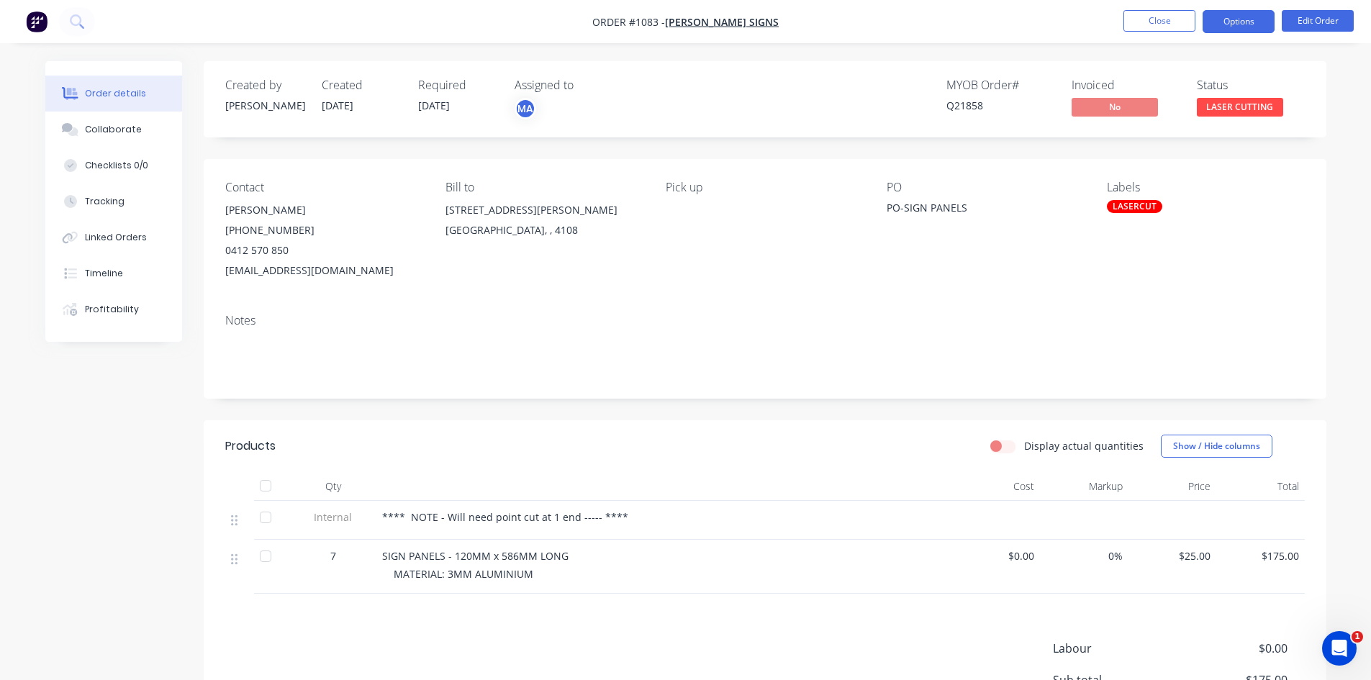
click at [1248, 14] on button "Options" at bounding box center [1239, 21] width 72 height 23
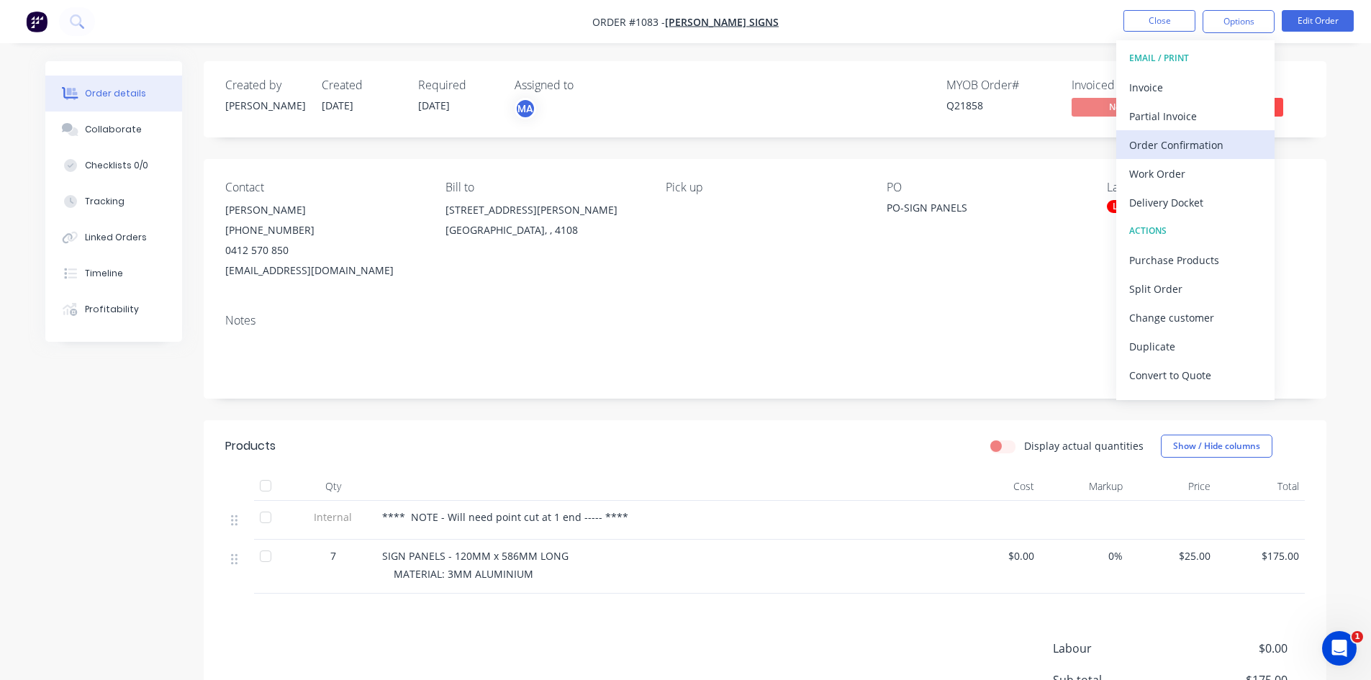
click at [1162, 145] on div "Order Confirmation" at bounding box center [1195, 145] width 132 height 21
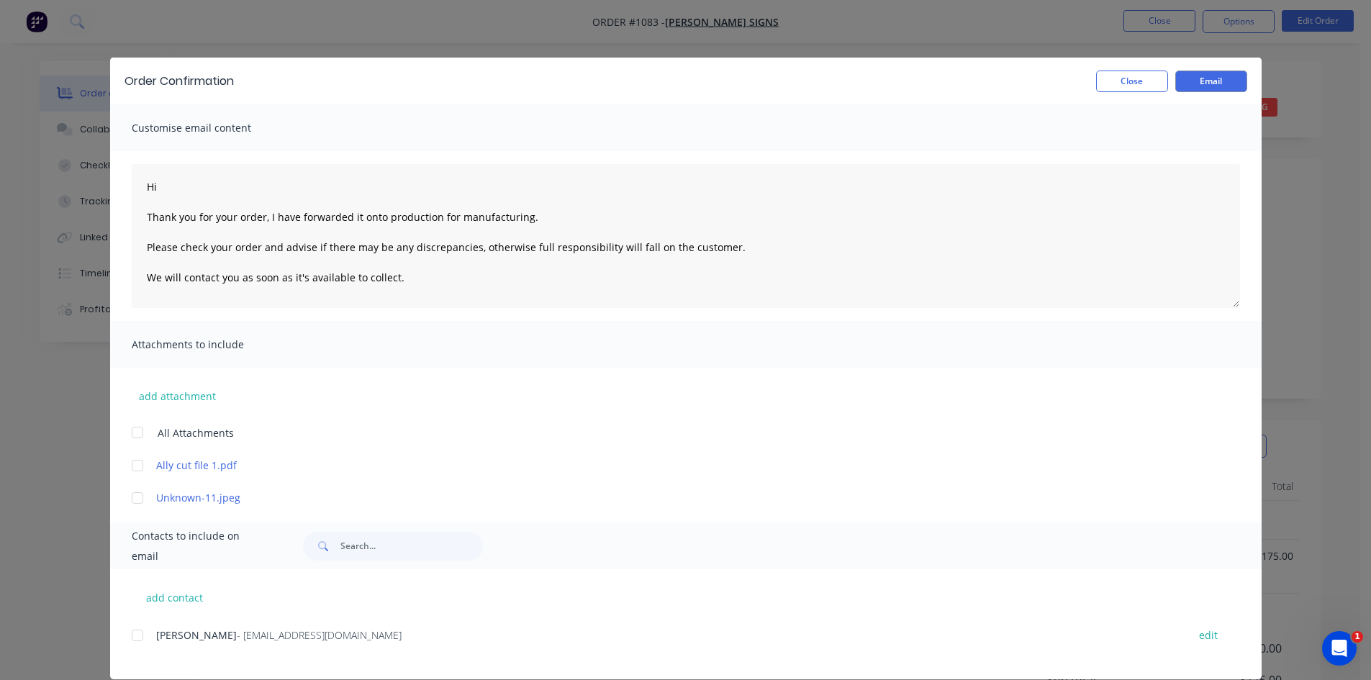
click at [130, 635] on div at bounding box center [137, 635] width 29 height 29
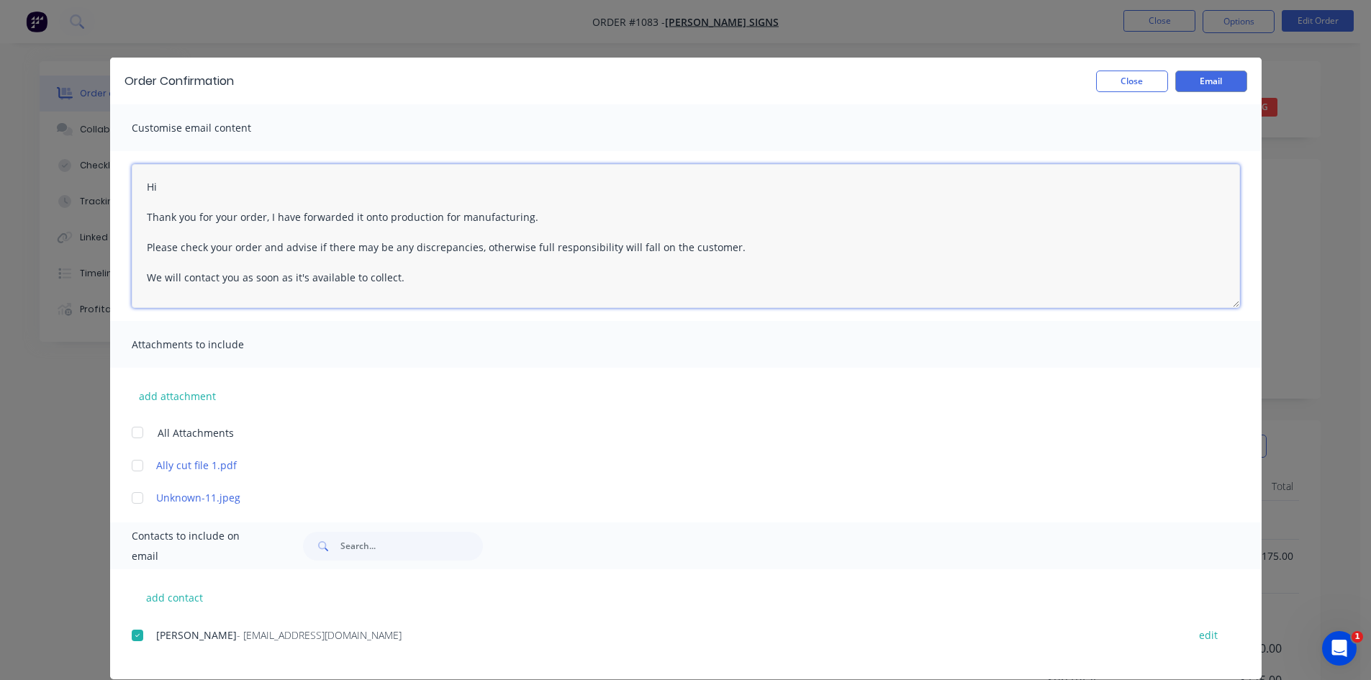
click at [171, 197] on textarea "Hi Thank you for your order, I have forwarded it onto production for manufactur…" at bounding box center [686, 236] width 1109 height 144
click at [170, 186] on textarea "Hi Thank you for your order, I have forwarded it onto production for manufactur…" at bounding box center [686, 236] width 1109 height 144
type textarea "Hi Alan Thank you for your order, I have forwarded it onto production for manuf…"
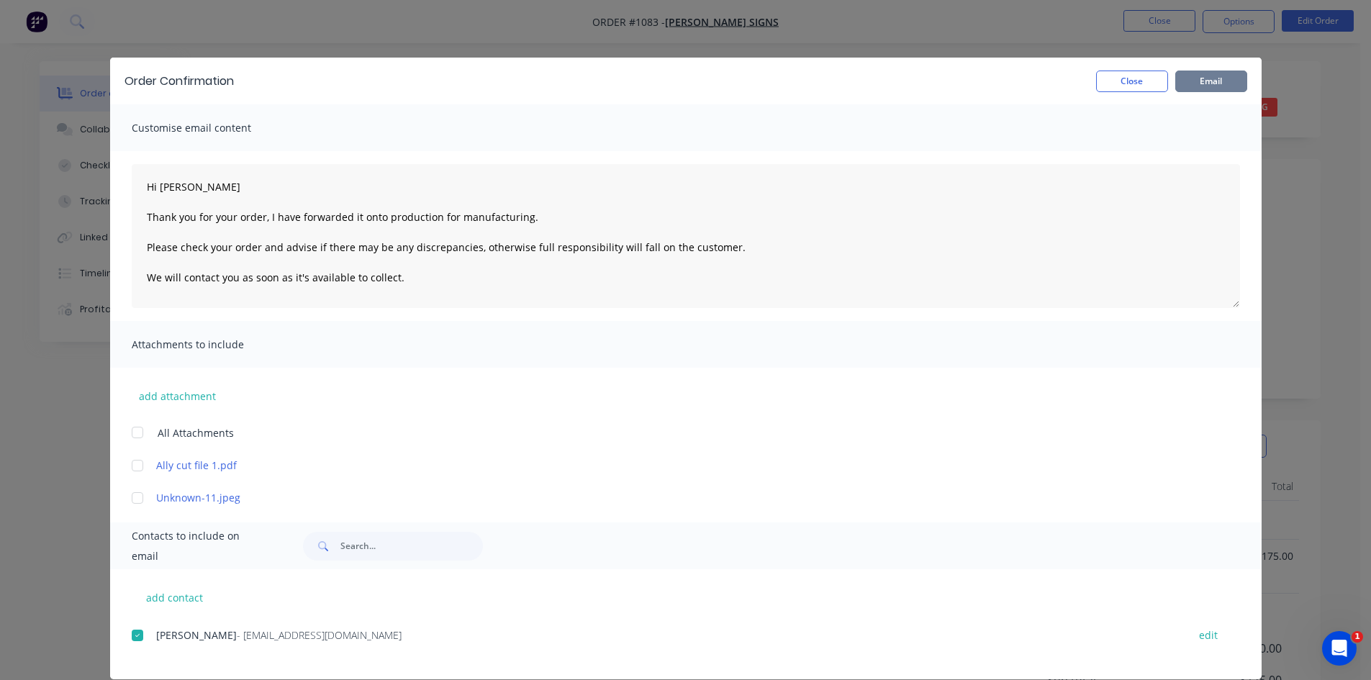
click at [1201, 81] on button "Email" at bounding box center [1212, 82] width 72 height 22
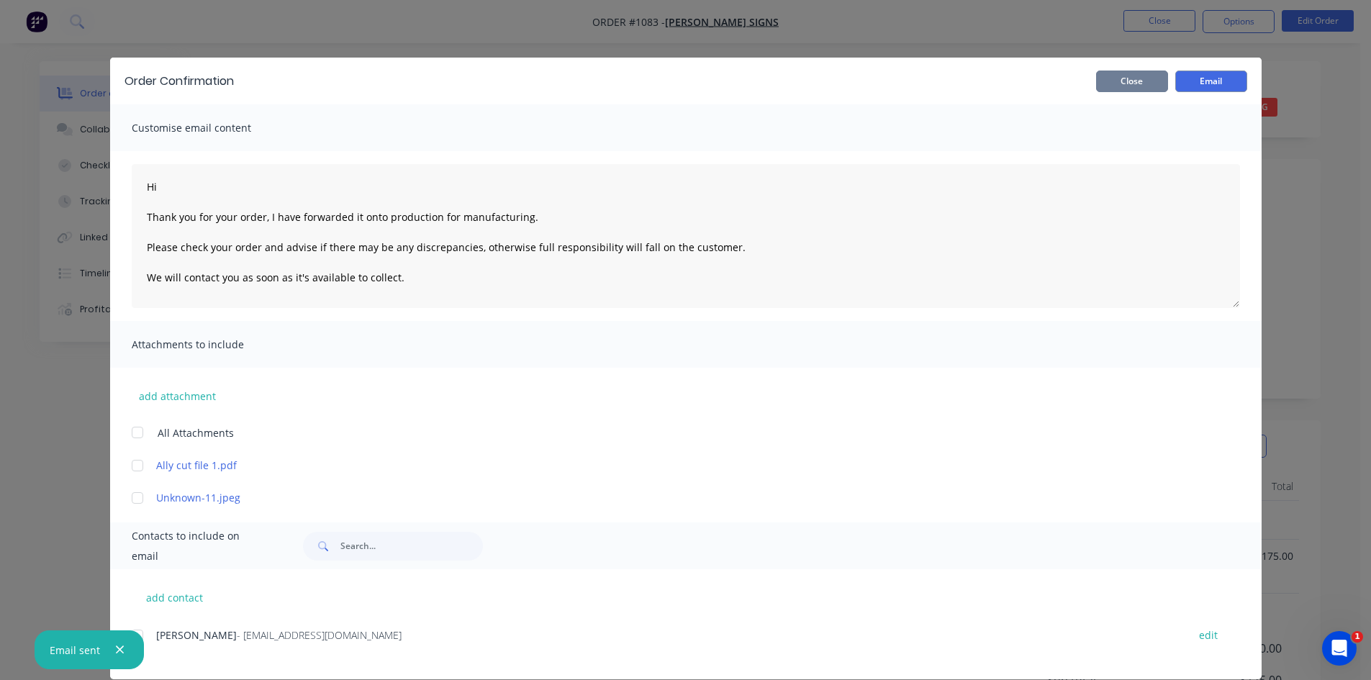
click at [1128, 81] on button "Close" at bounding box center [1132, 82] width 72 height 22
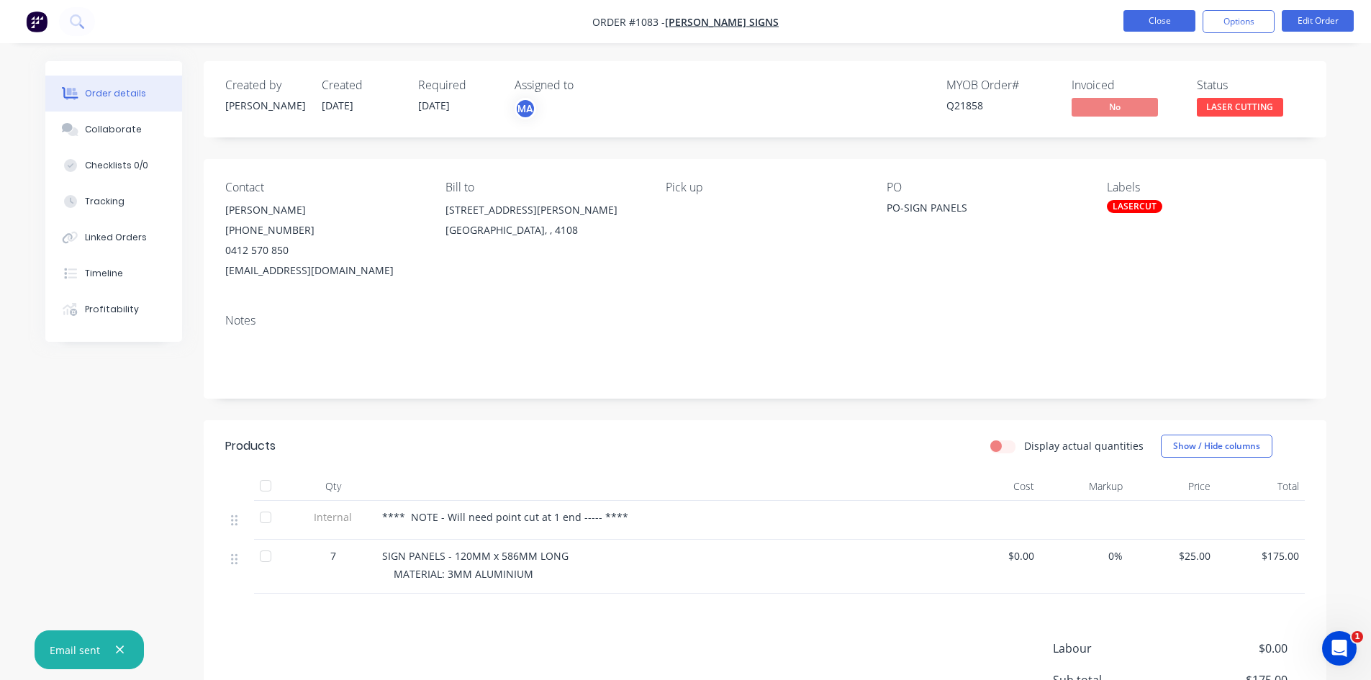
click at [1176, 15] on button "Close" at bounding box center [1160, 21] width 72 height 22
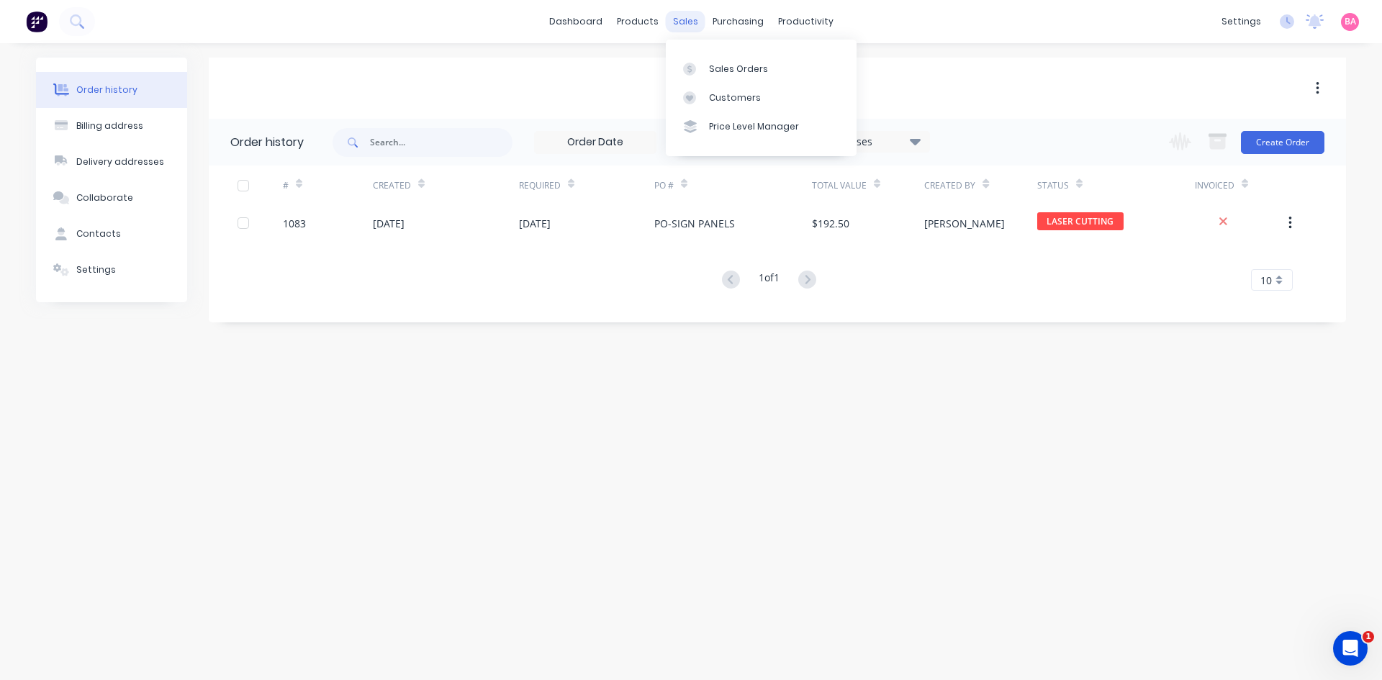
click at [690, 22] on div "sales" at bounding box center [686, 22] width 40 height 22
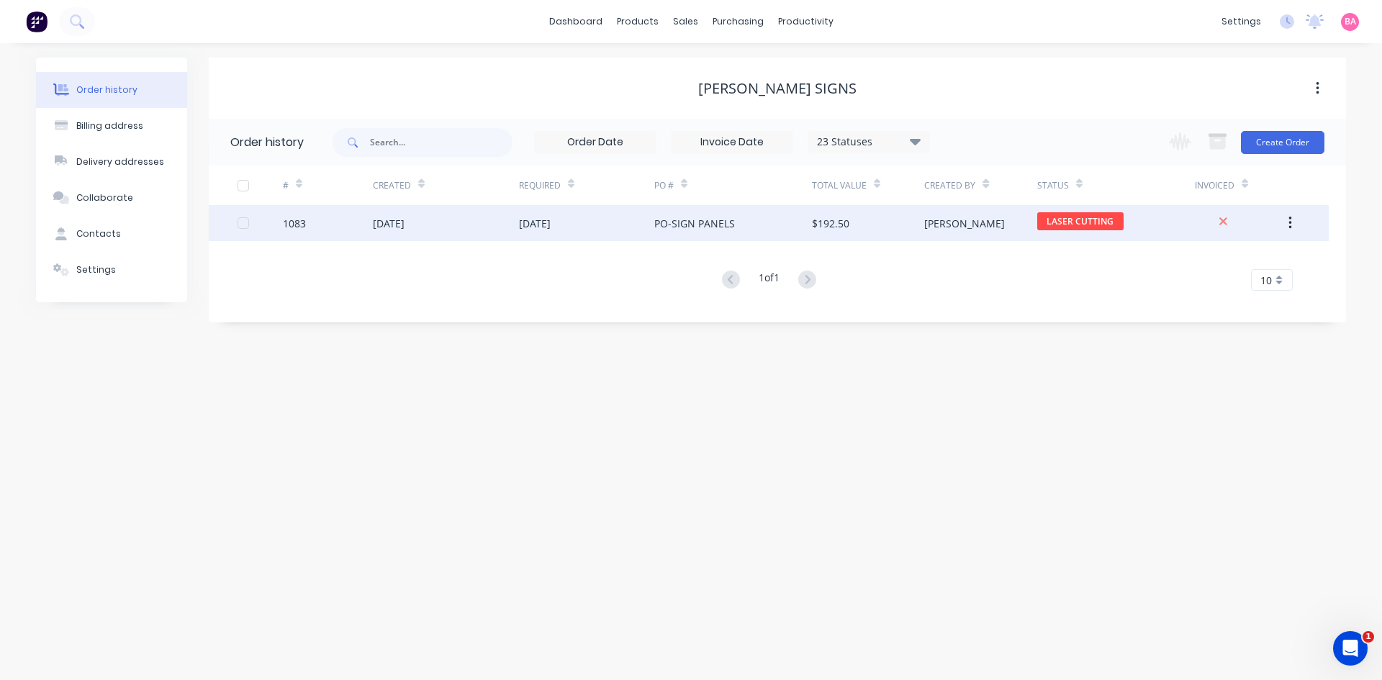
click at [286, 220] on div "1083" at bounding box center [294, 223] width 23 height 15
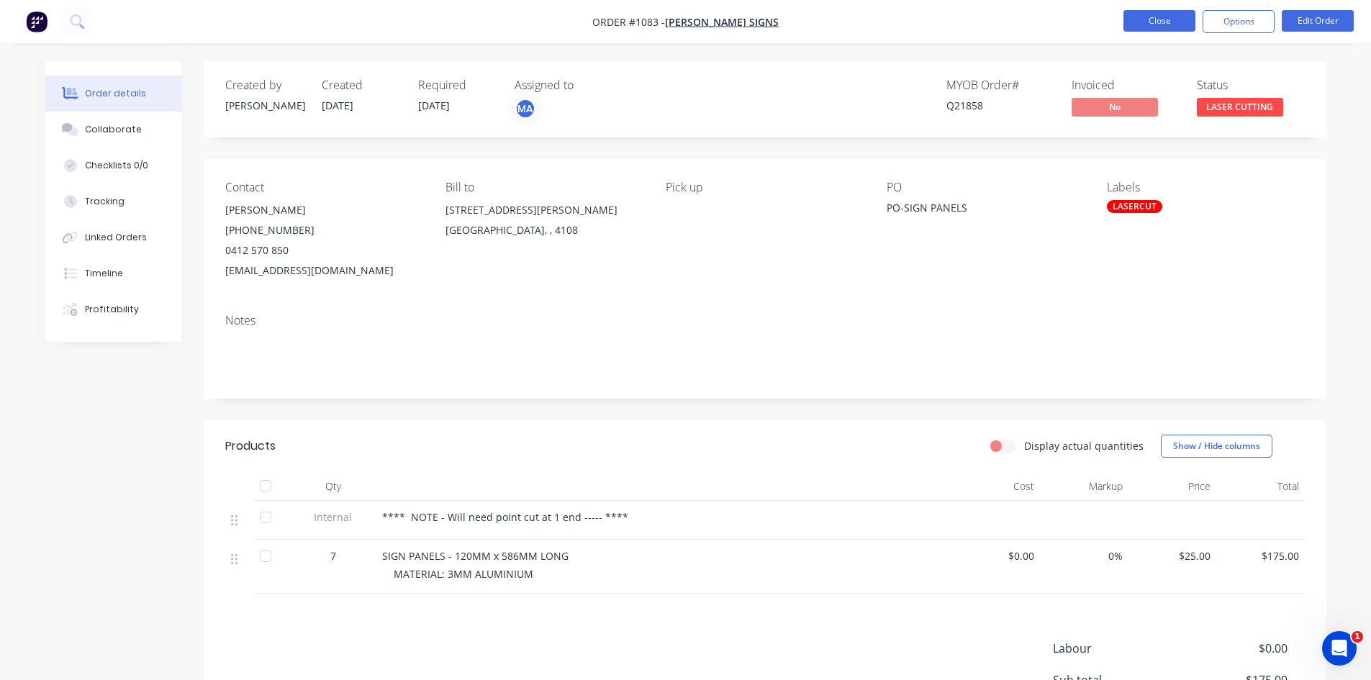
click at [1152, 19] on button "Close" at bounding box center [1160, 21] width 72 height 22
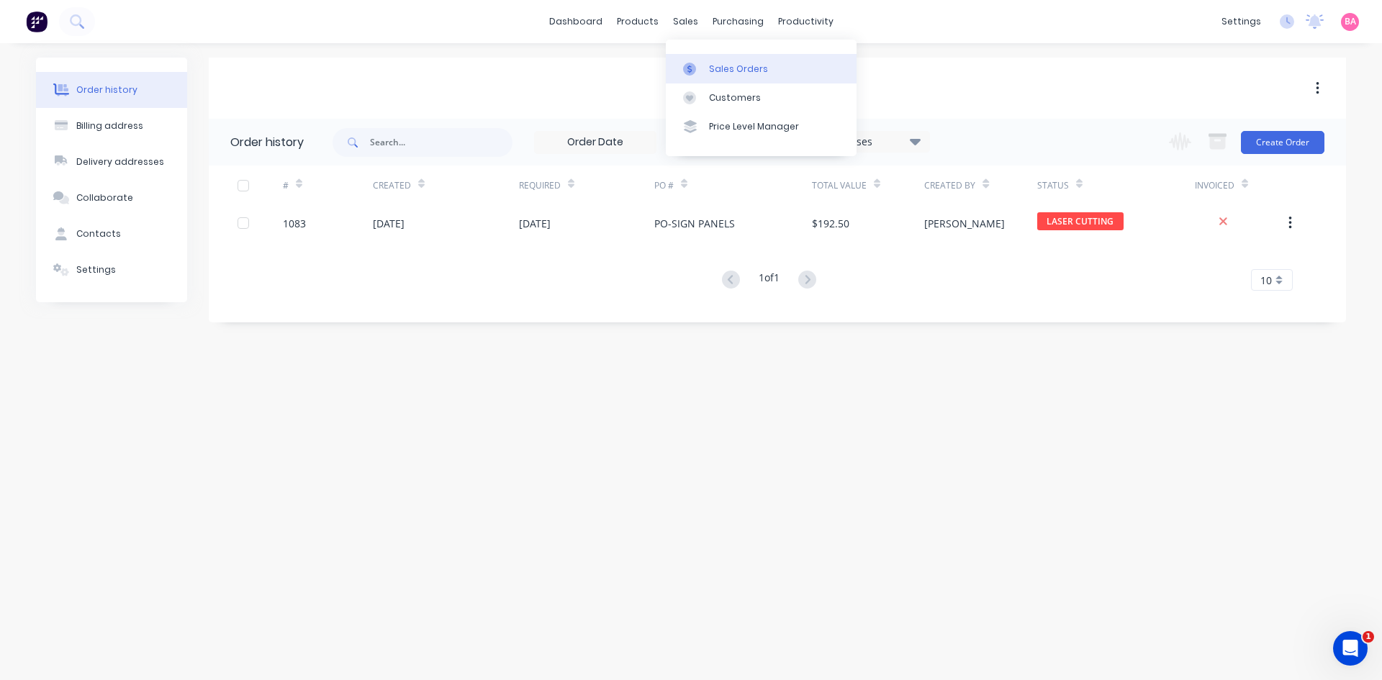
click at [719, 66] on div "Sales Orders" at bounding box center [738, 69] width 59 height 13
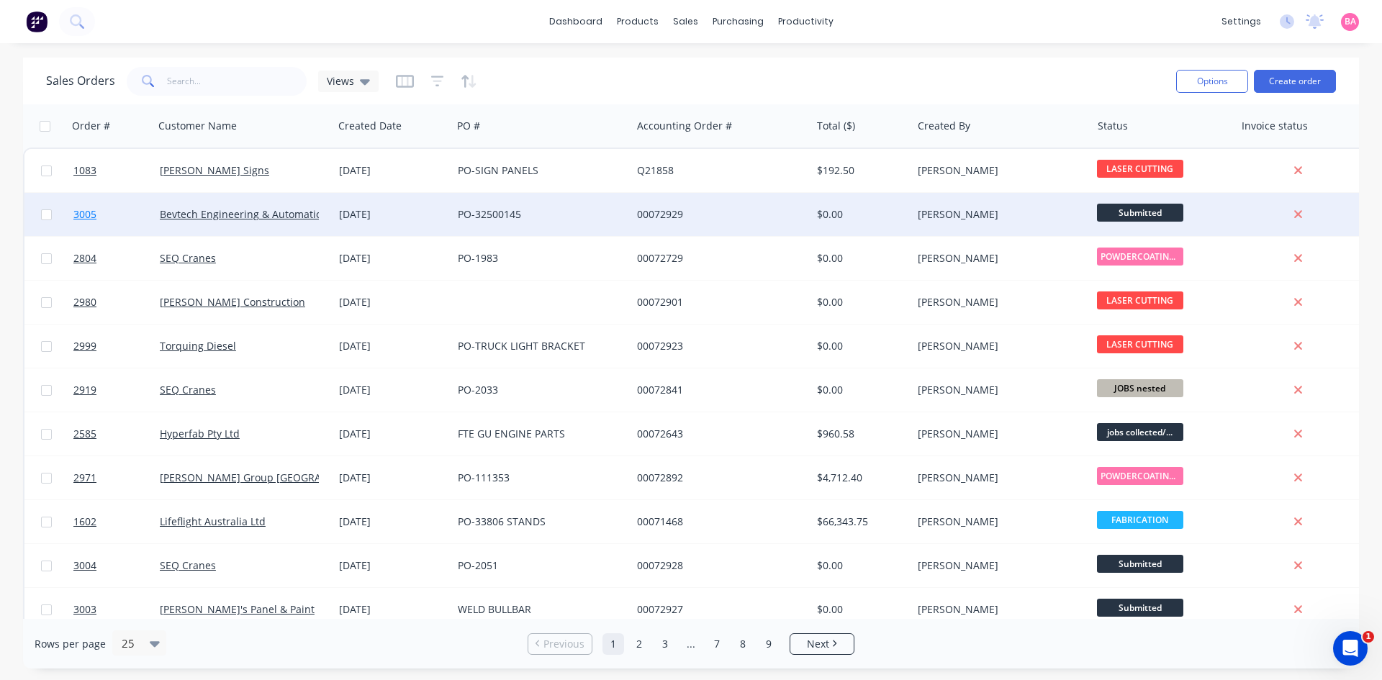
click at [86, 214] on span "3005" at bounding box center [84, 214] width 23 height 14
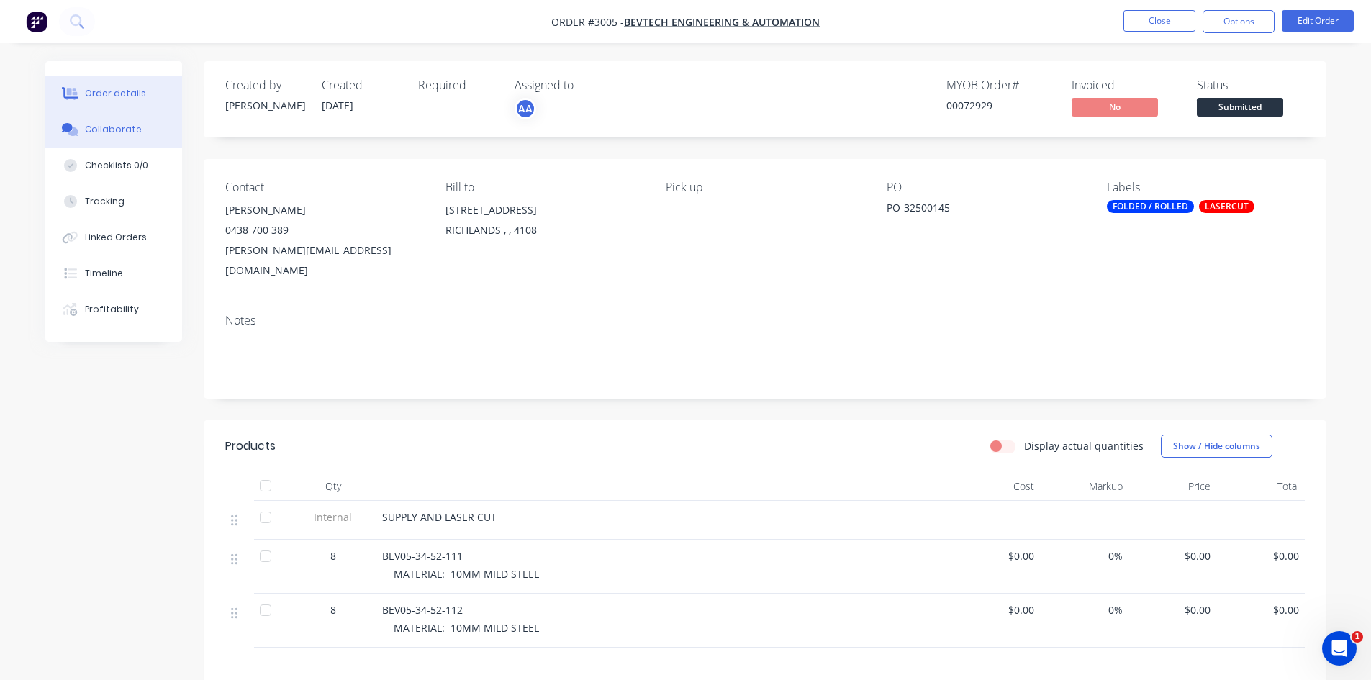
click at [138, 125] on button "Collaborate" at bounding box center [113, 130] width 137 height 36
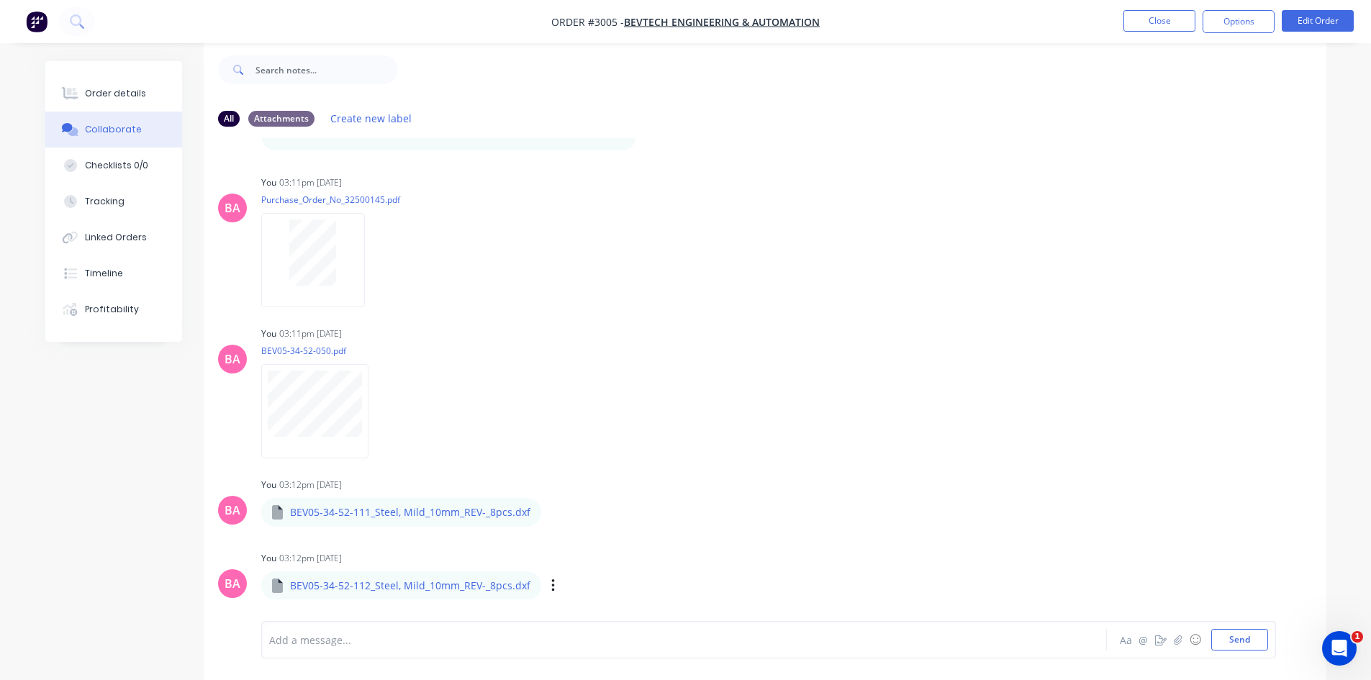
scroll to position [22, 0]
click at [126, 90] on div "Order details" at bounding box center [115, 93] width 61 height 13
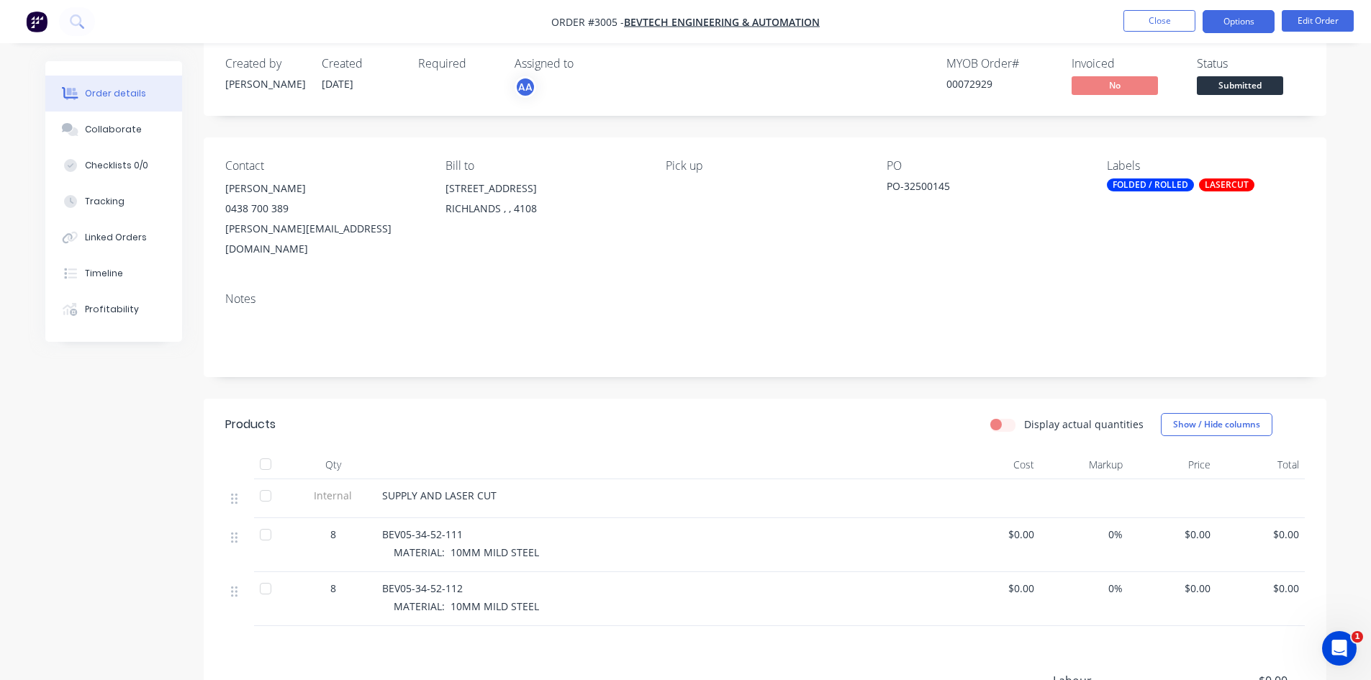
click at [1239, 21] on button "Options" at bounding box center [1239, 21] width 72 height 23
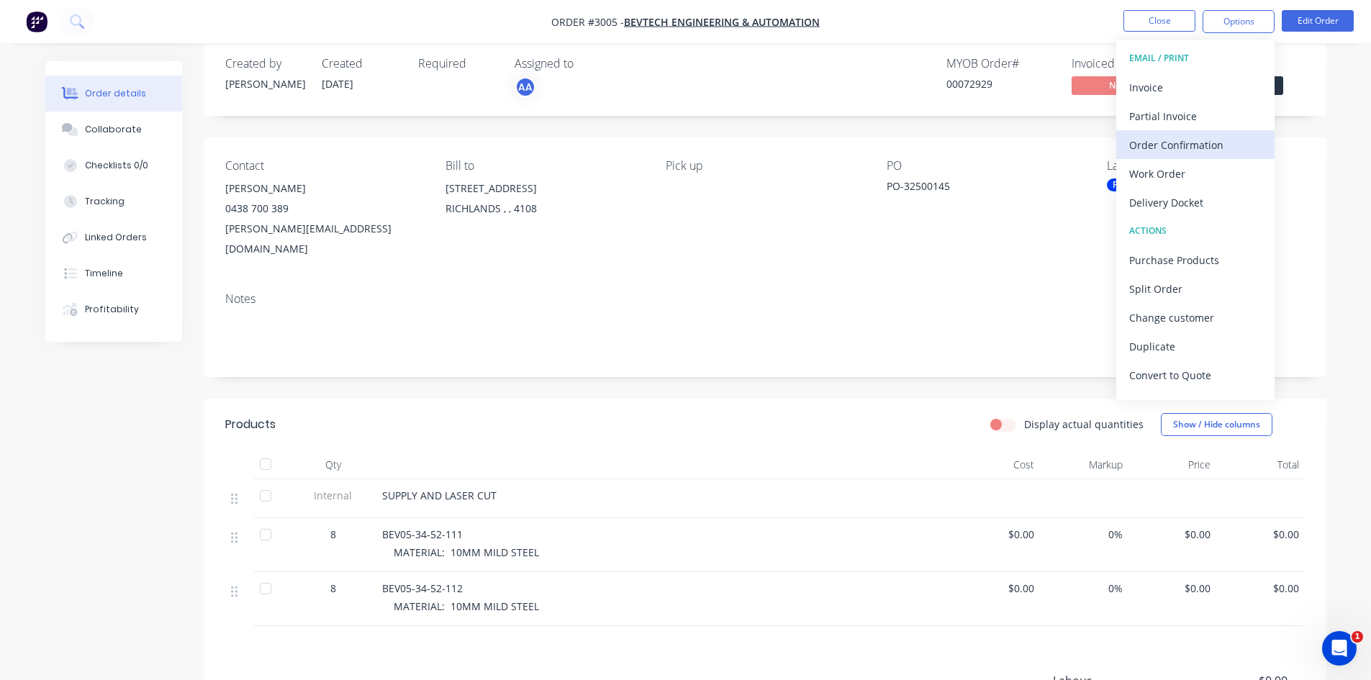
click at [1172, 143] on div "Order Confirmation" at bounding box center [1195, 145] width 132 height 21
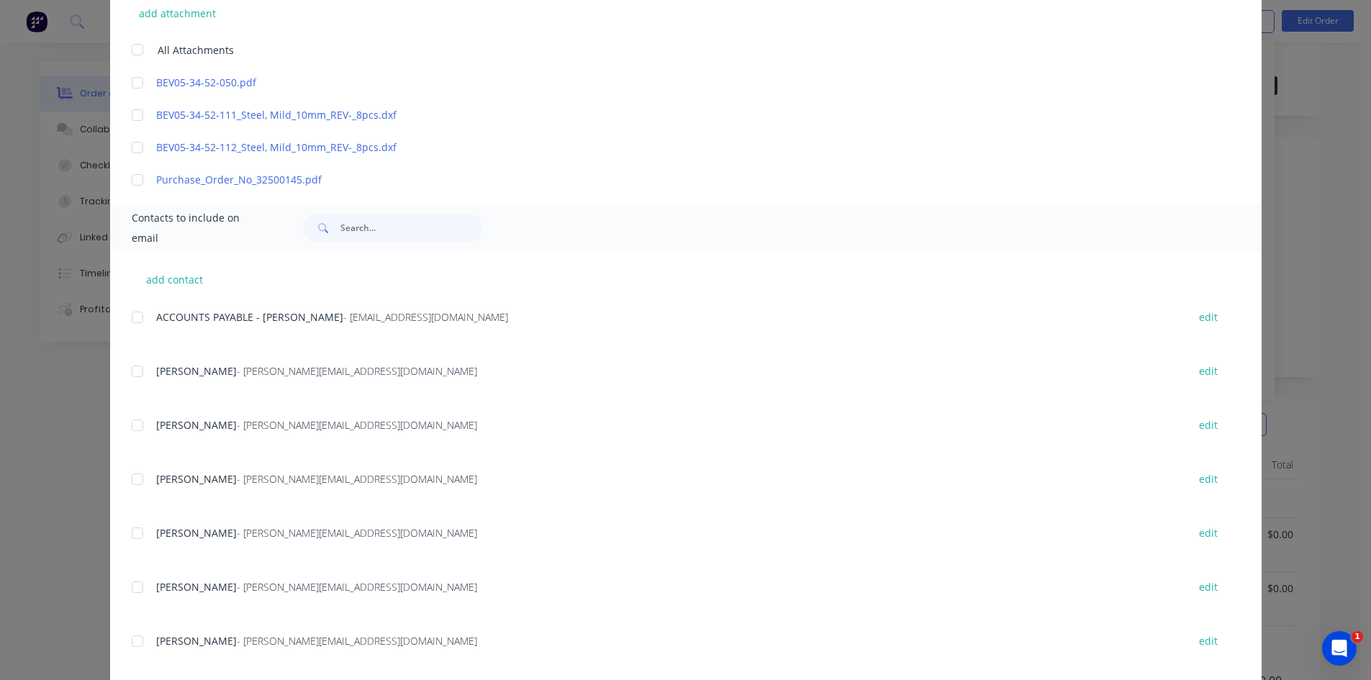
scroll to position [384, 0]
drag, startPoint x: 132, startPoint y: 481, endPoint x: 173, endPoint y: 481, distance: 41.8
click at [132, 481] on div at bounding box center [137, 478] width 29 height 29
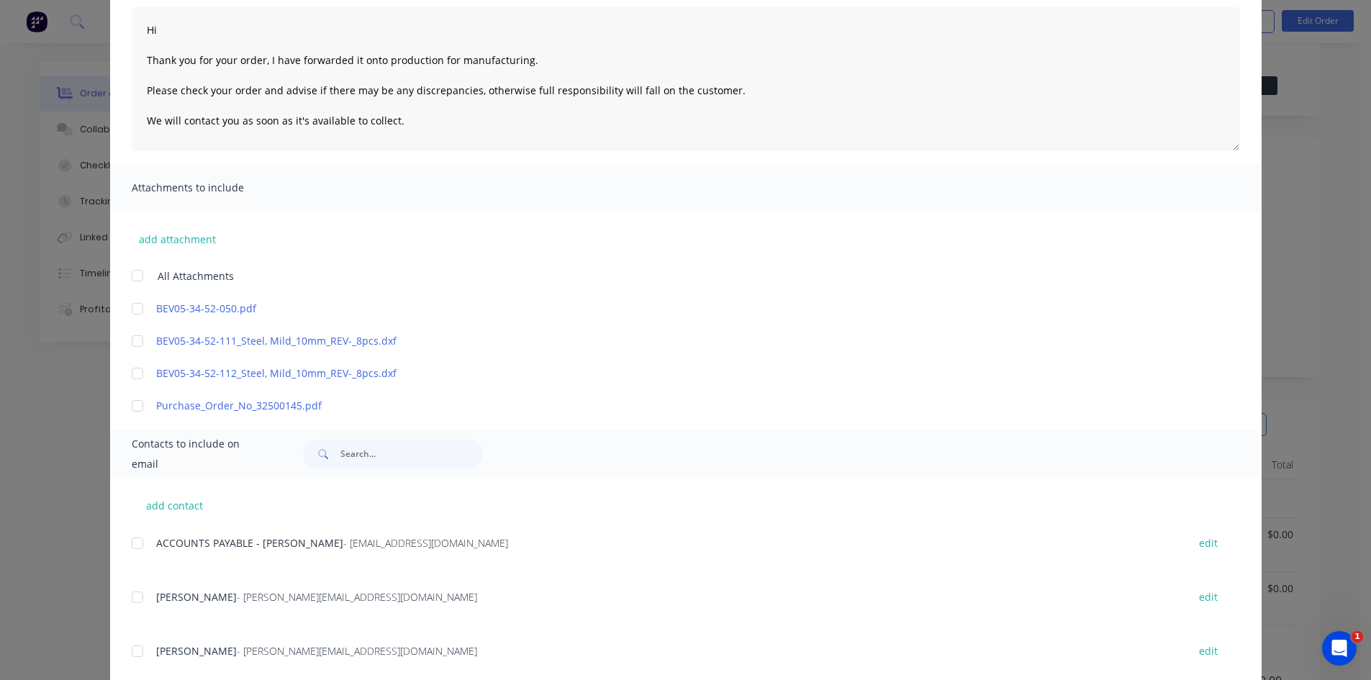
scroll to position [120, 0]
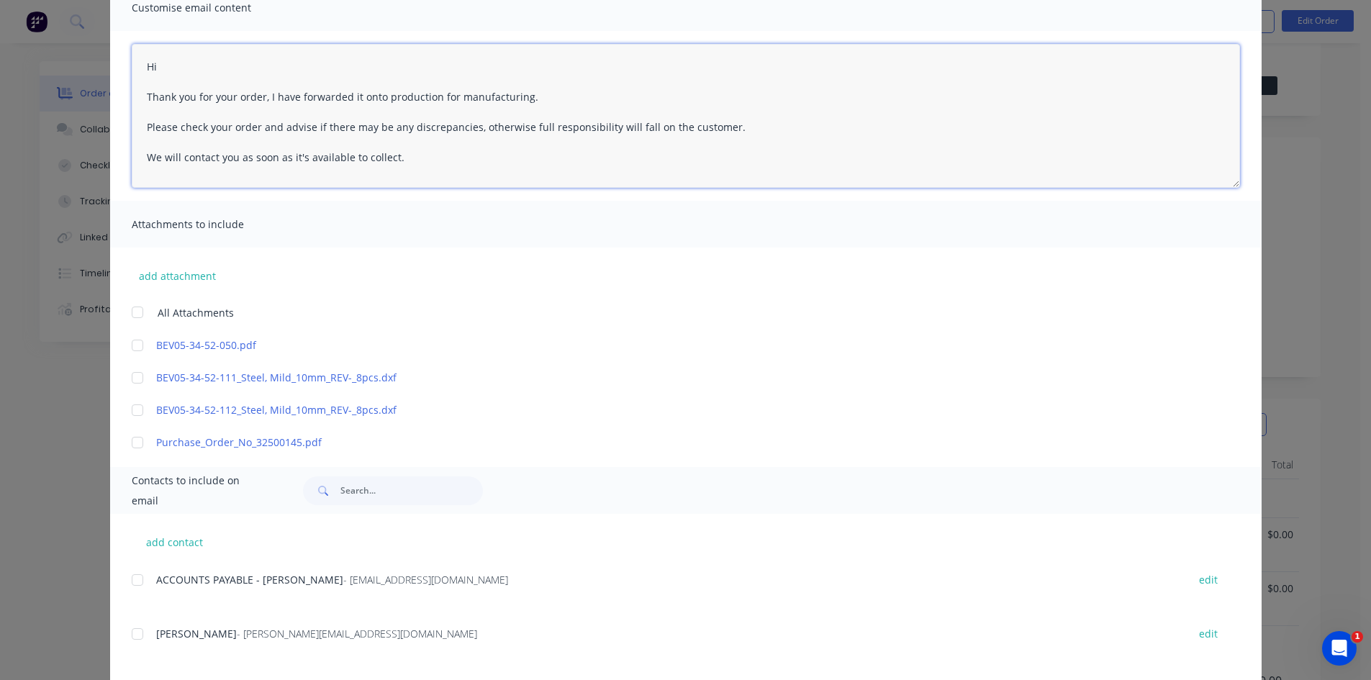
click at [183, 65] on textarea "Hi Thank you for your order, I have forwarded it onto production for manufactur…" at bounding box center [686, 116] width 1109 height 144
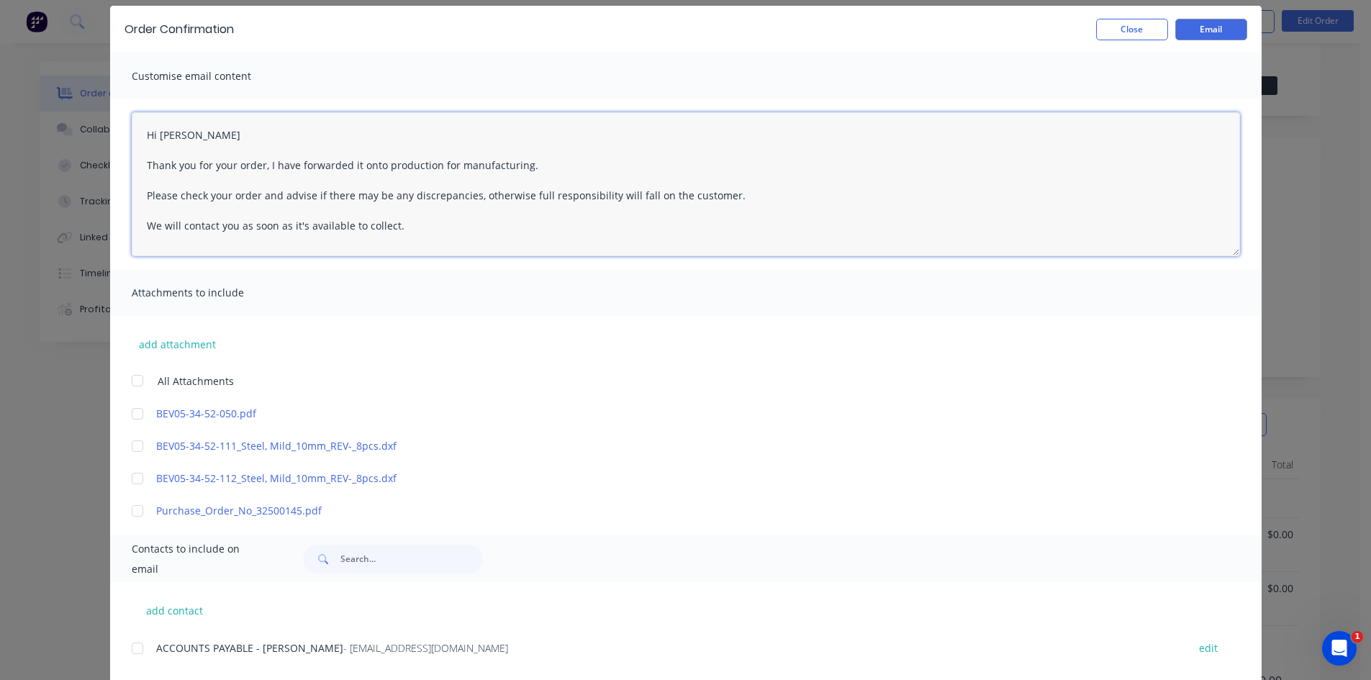
scroll to position [0, 0]
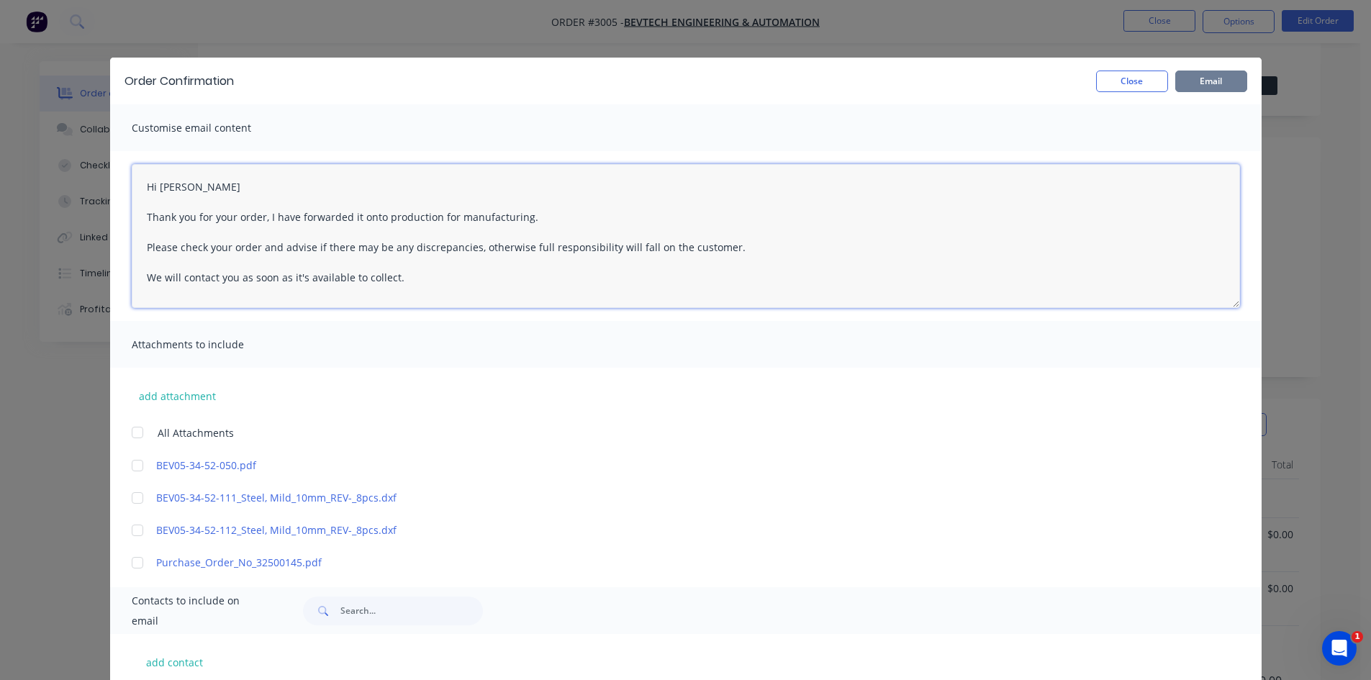
type textarea "Hi [PERSON_NAME] Thank you for your order, I have forwarded it onto production …"
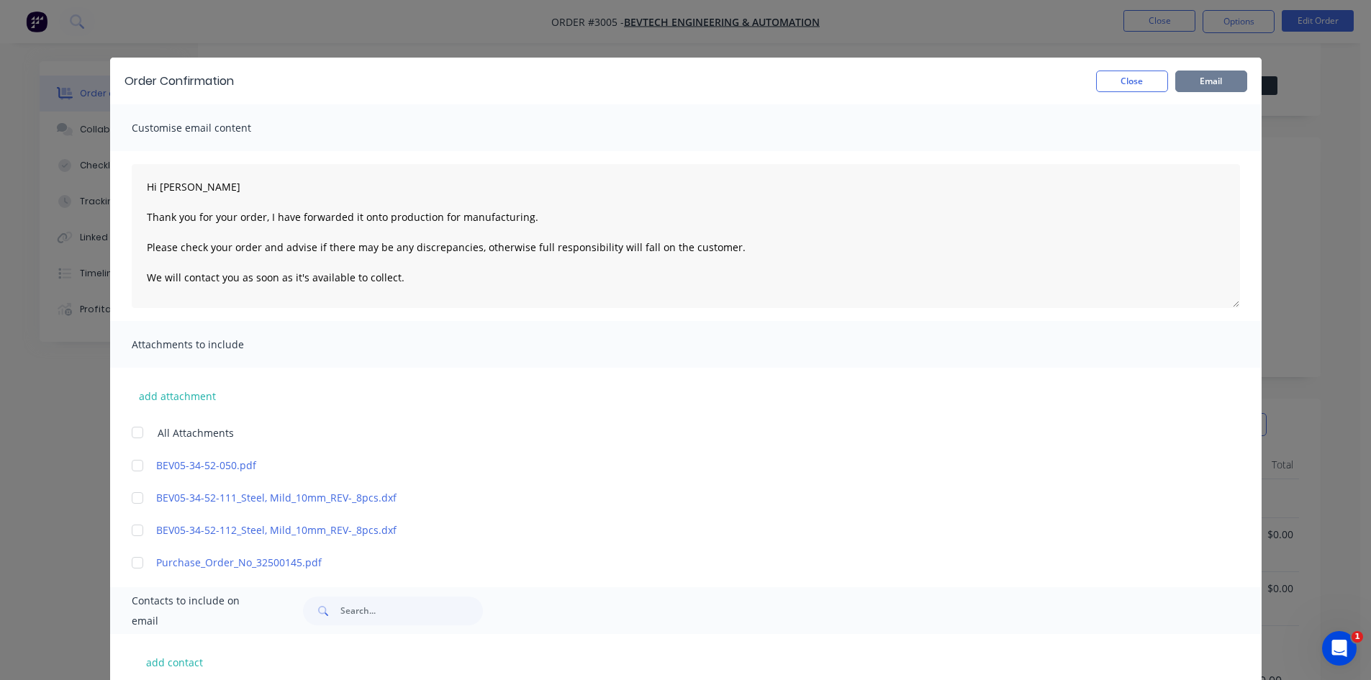
click at [1210, 80] on button "Email" at bounding box center [1212, 82] width 72 height 22
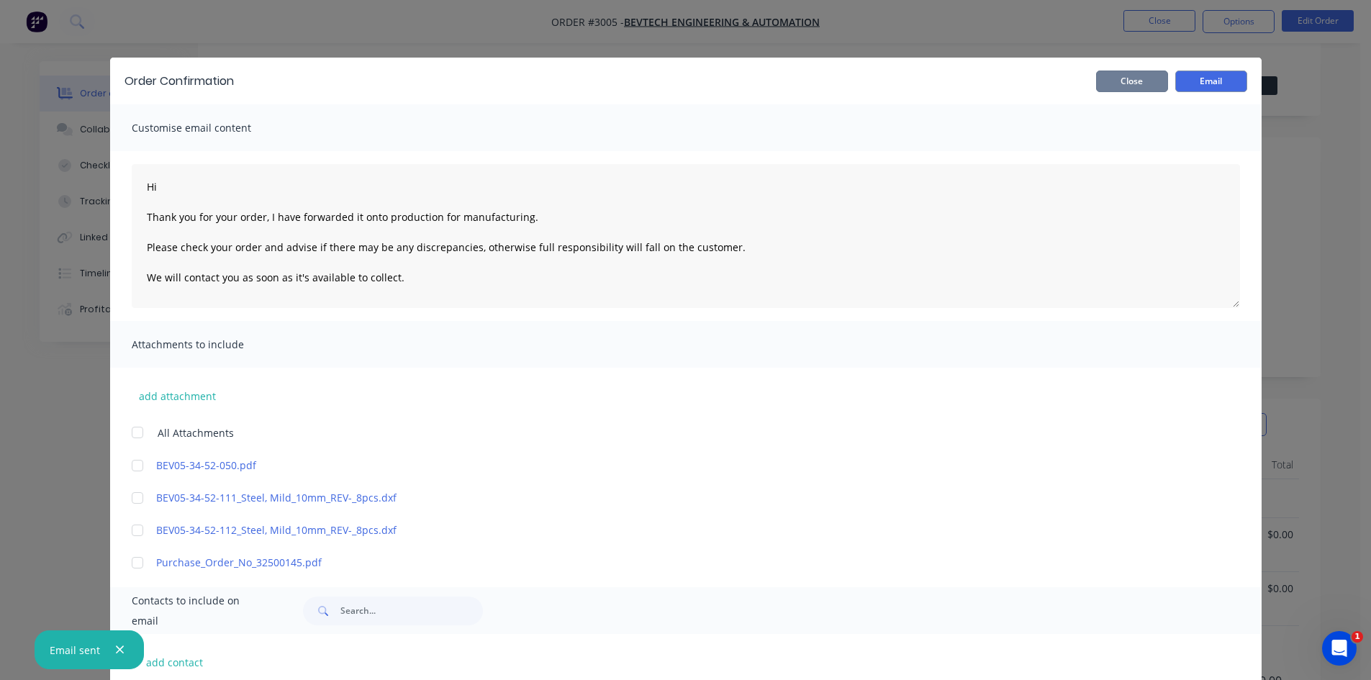
drag, startPoint x: 1139, startPoint y: 73, endPoint x: 1153, endPoint y: 37, distance: 38.1
click at [1139, 73] on button "Close" at bounding box center [1132, 82] width 72 height 22
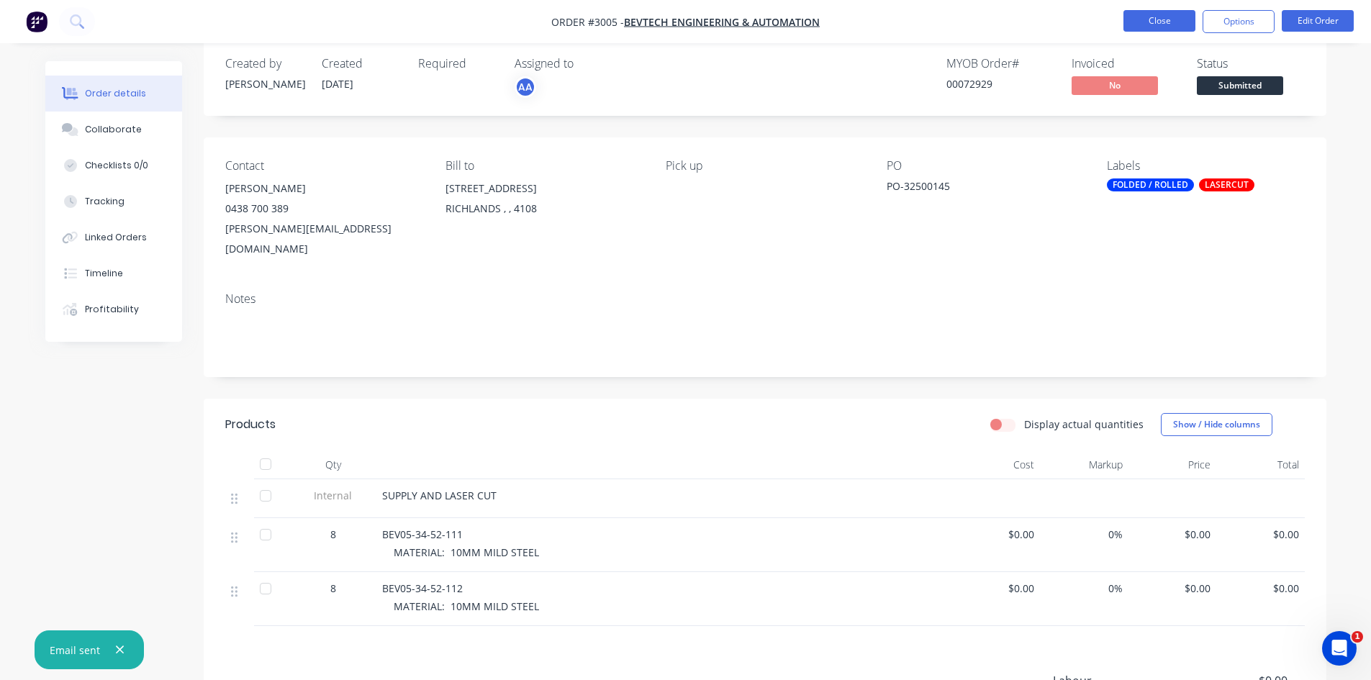
click at [1157, 14] on button "Close" at bounding box center [1160, 21] width 72 height 22
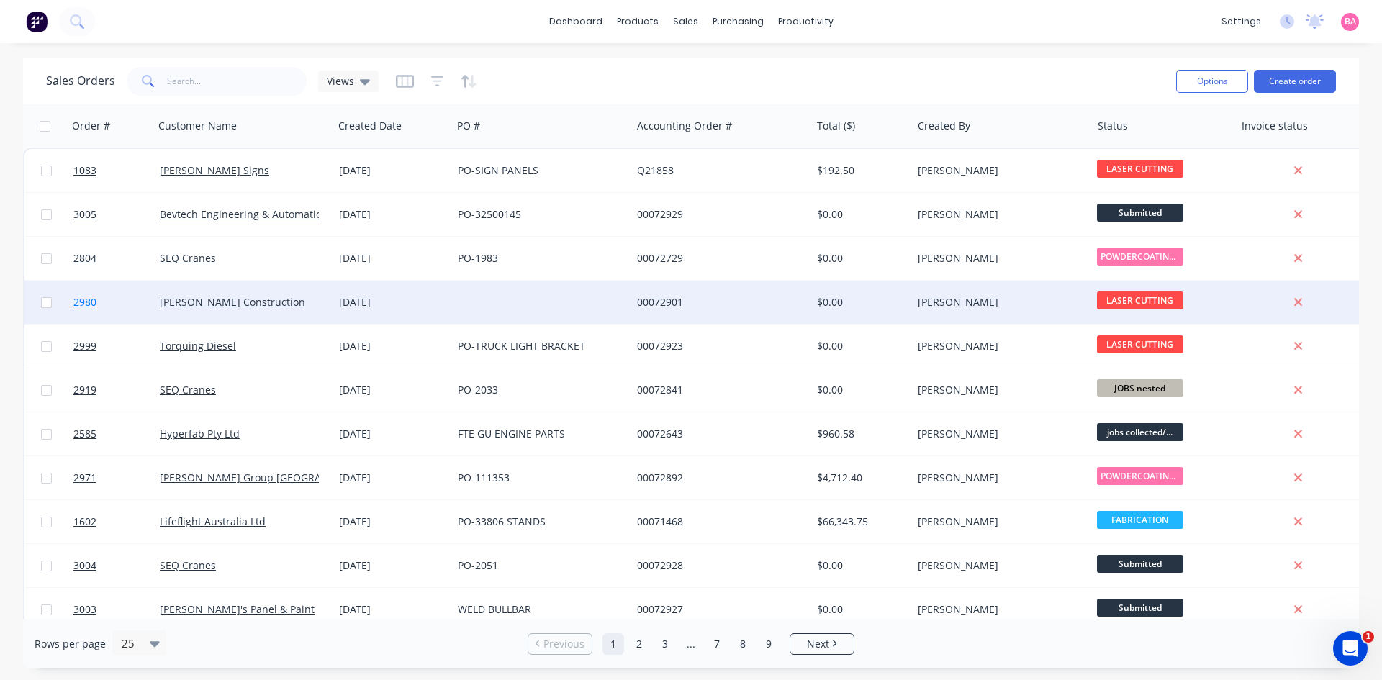
click at [88, 299] on span "2980" at bounding box center [84, 302] width 23 height 14
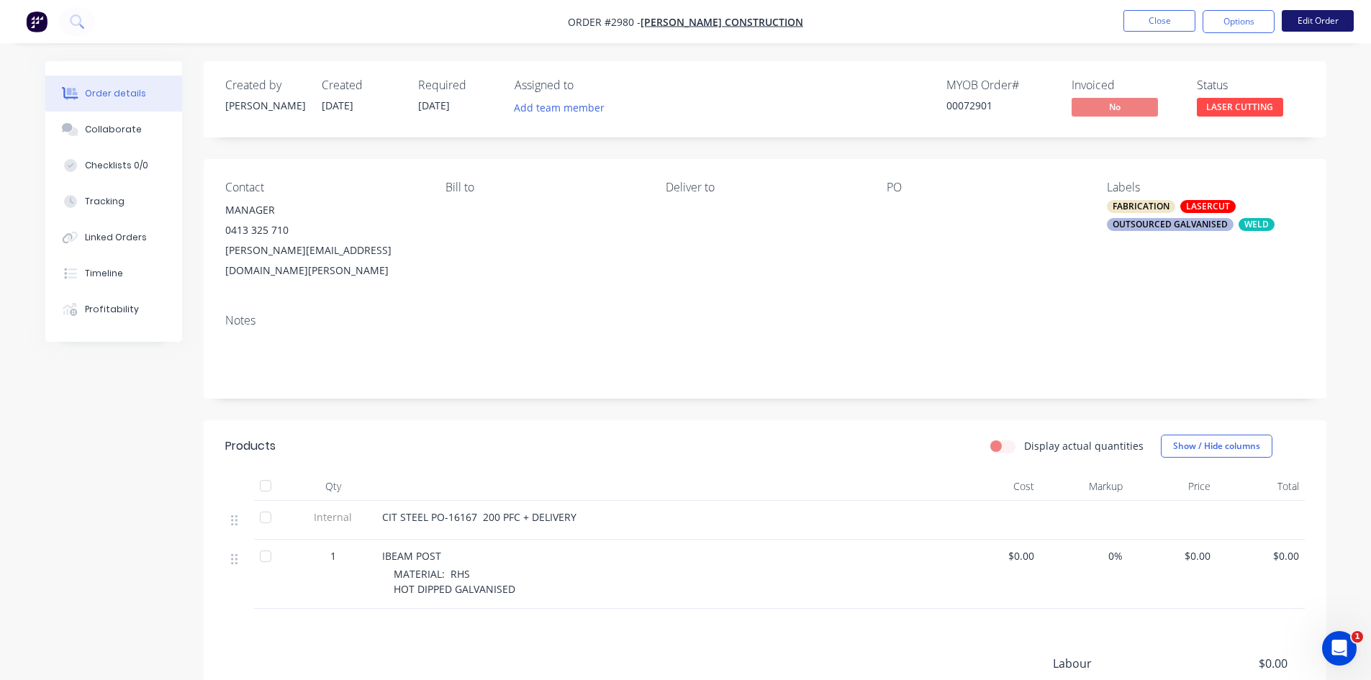
click at [1335, 17] on button "Edit Order" at bounding box center [1318, 21] width 72 height 22
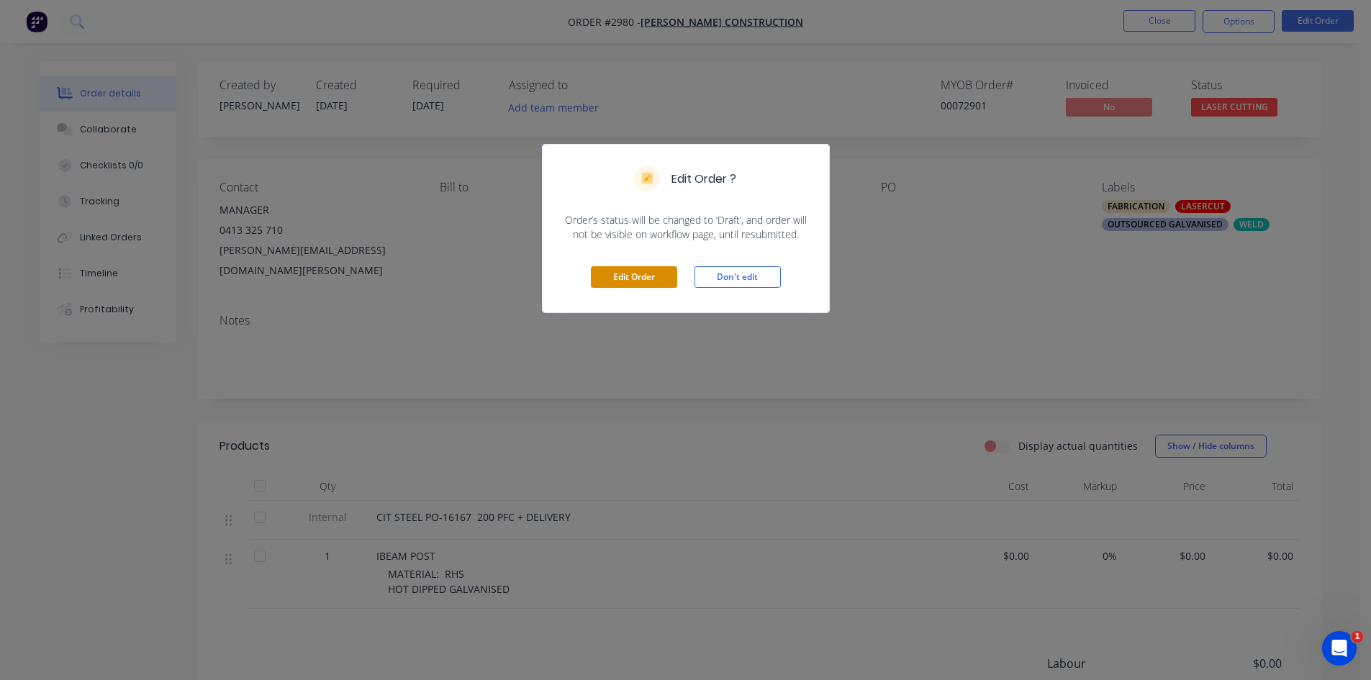
click at [636, 278] on button "Edit Order" at bounding box center [634, 277] width 86 height 22
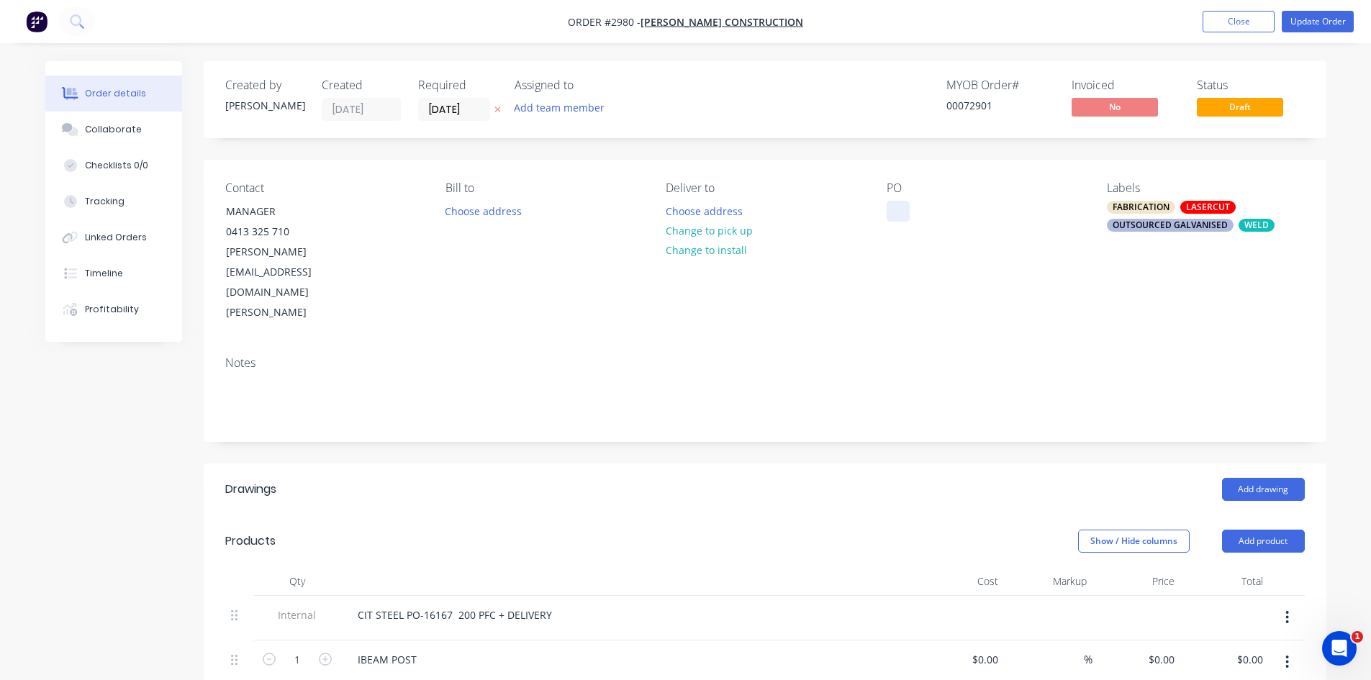
click at [891, 209] on div at bounding box center [898, 211] width 23 height 21
click at [713, 227] on button "Change to pick up" at bounding box center [709, 230] width 102 height 19
click at [495, 109] on icon "button" at bounding box center [498, 109] width 6 height 9
click at [1319, 22] on button "Update Order" at bounding box center [1318, 22] width 72 height 22
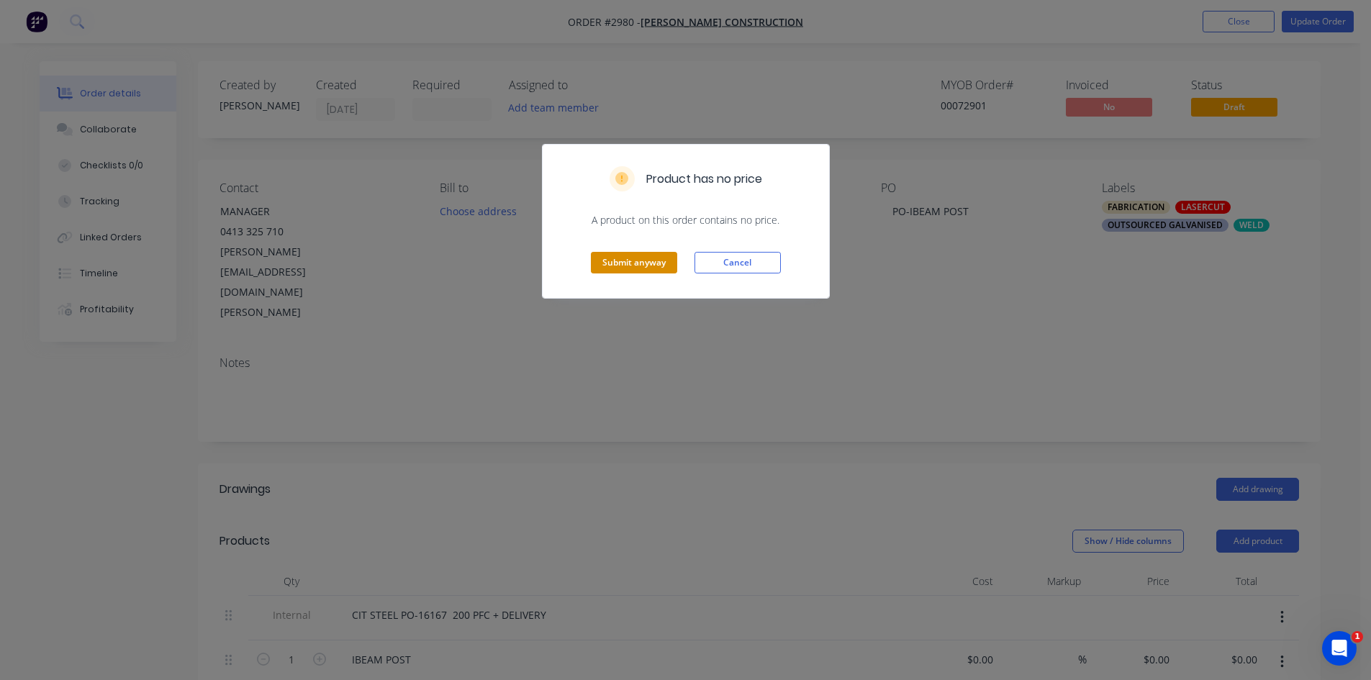
click at [621, 263] on button "Submit anyway" at bounding box center [634, 263] width 86 height 22
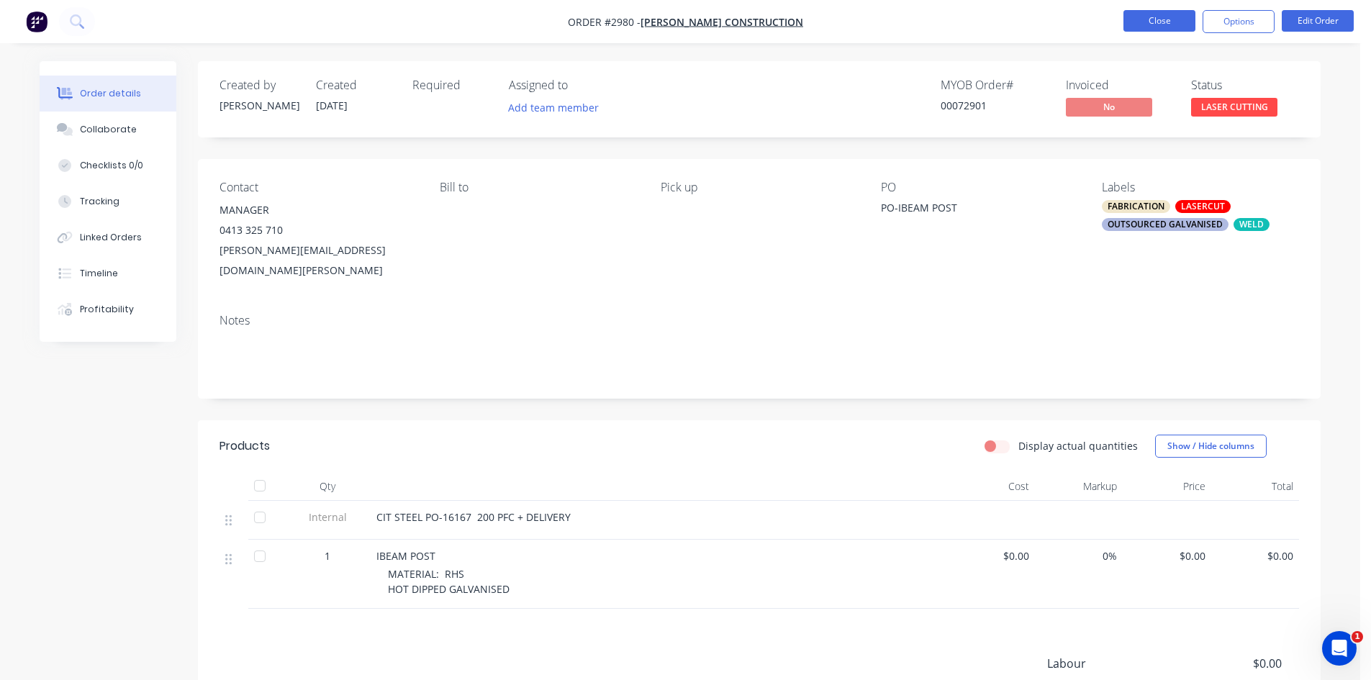
click at [1154, 17] on button "Close" at bounding box center [1160, 21] width 72 height 22
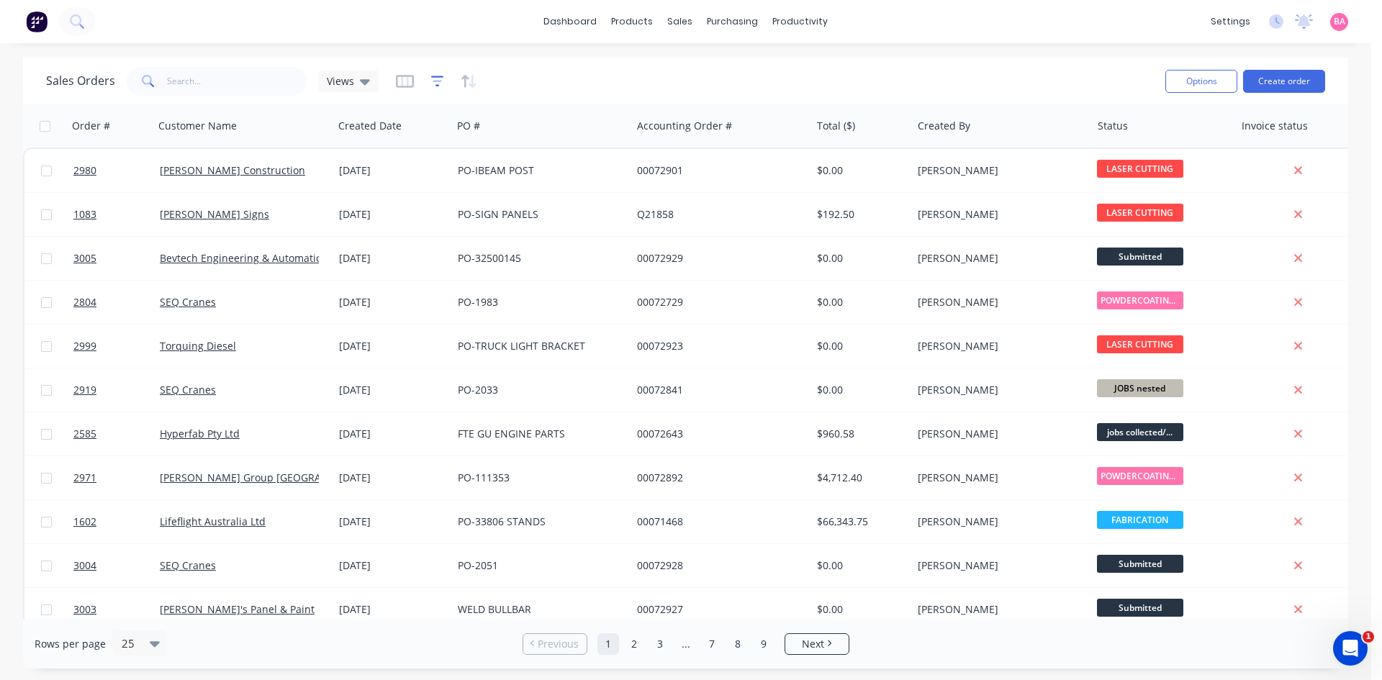
click at [431, 78] on icon "button" at bounding box center [437, 81] width 13 height 14
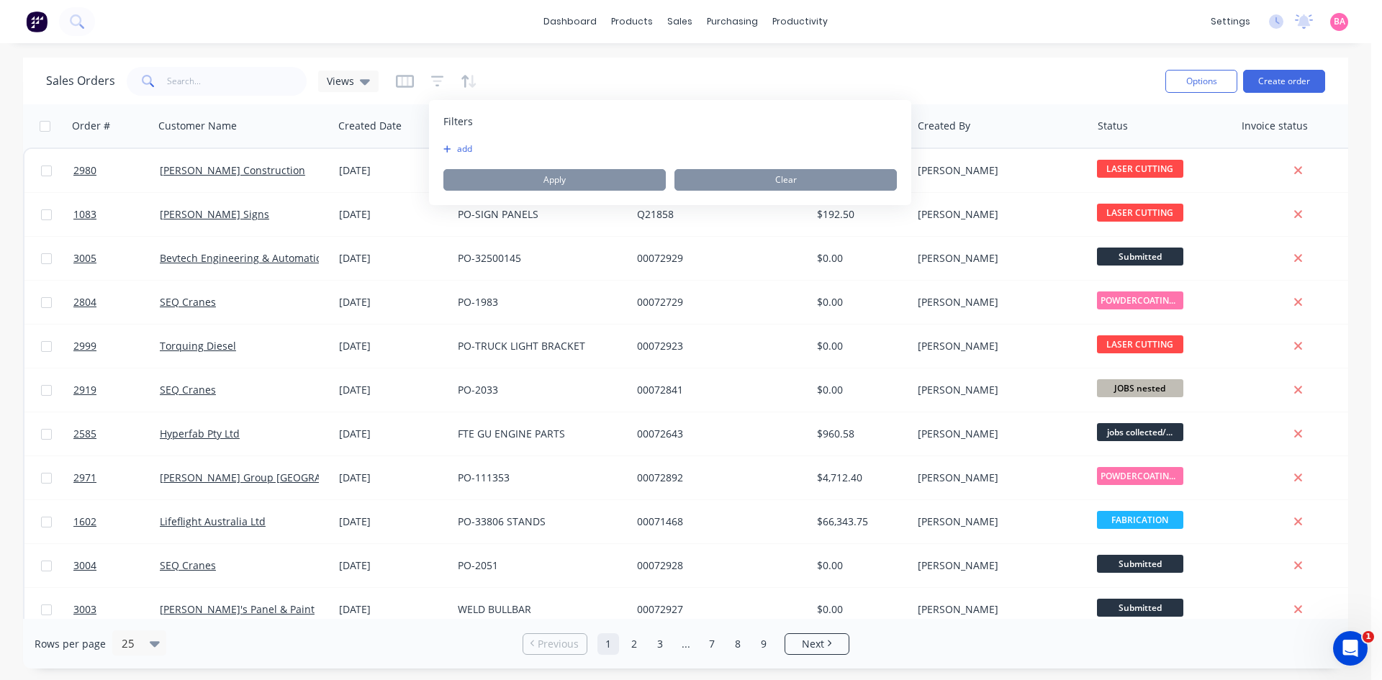
click at [466, 148] on button "add" at bounding box center [461, 149] width 36 height 12
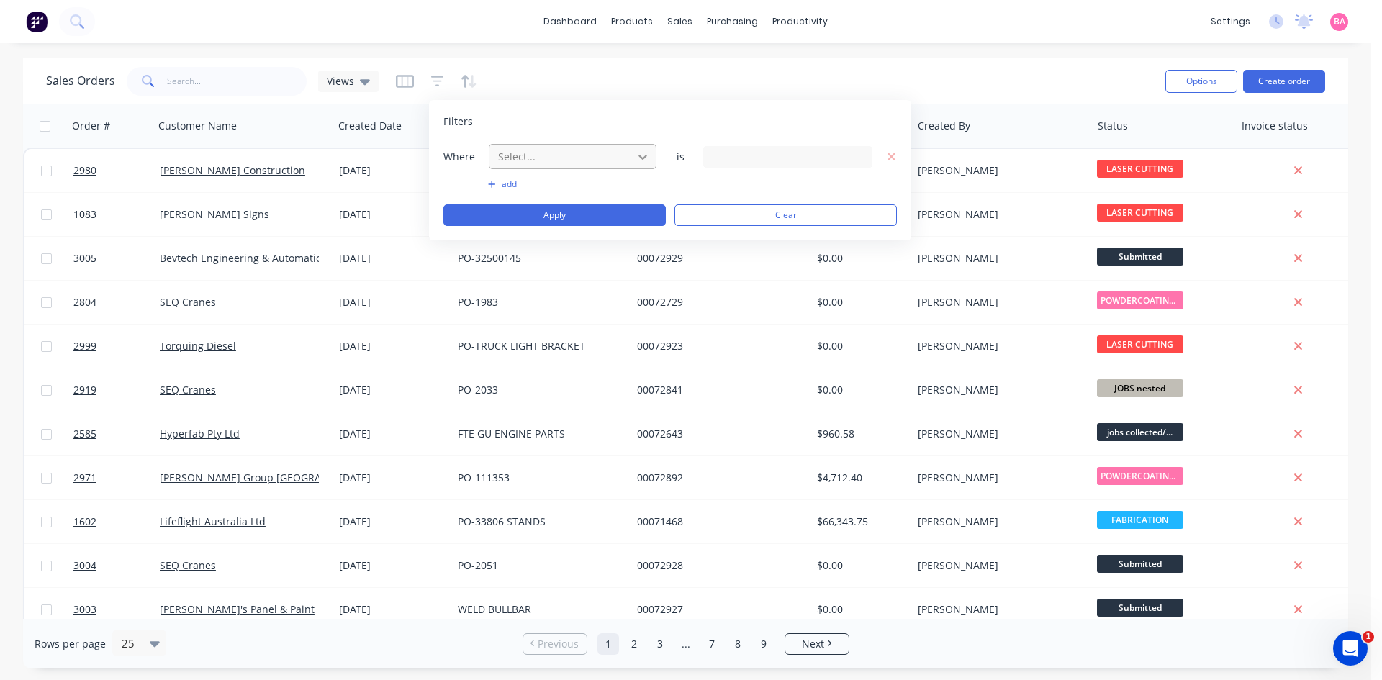
click at [650, 155] on div at bounding box center [643, 157] width 26 height 26
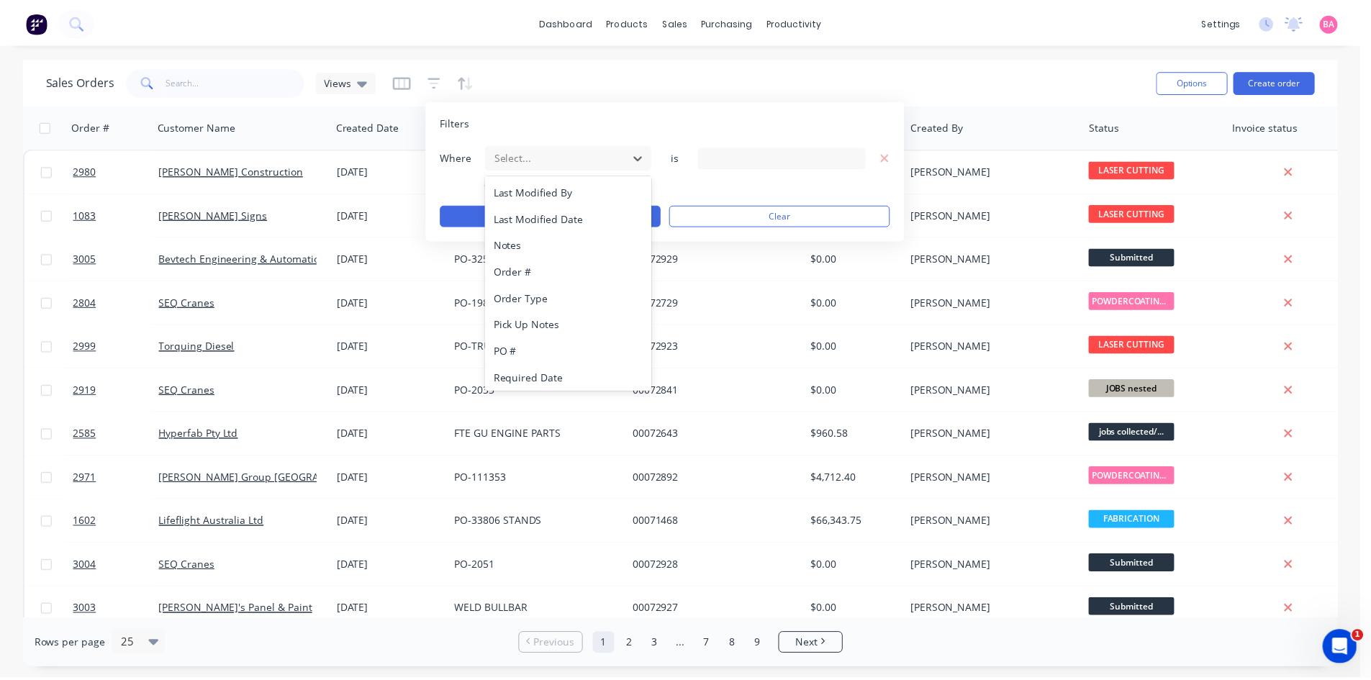
scroll to position [376, 0]
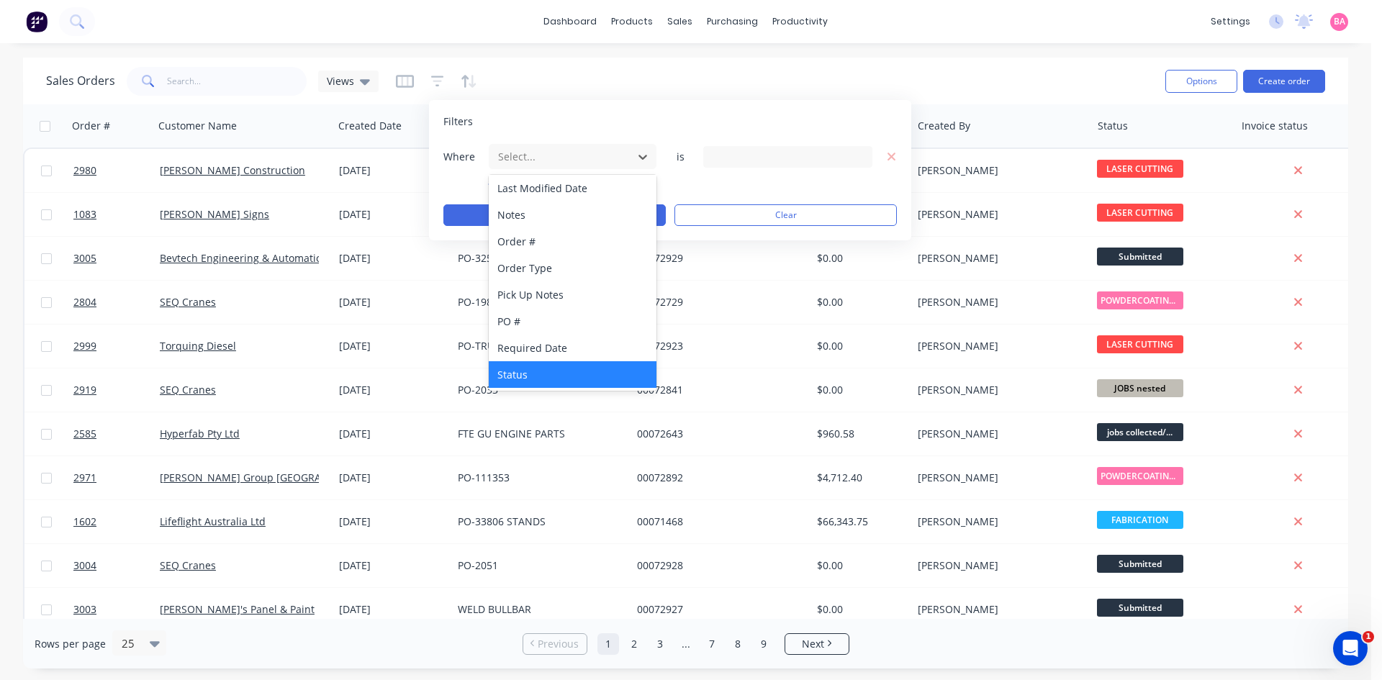
click at [510, 374] on div "Status" at bounding box center [573, 374] width 168 height 27
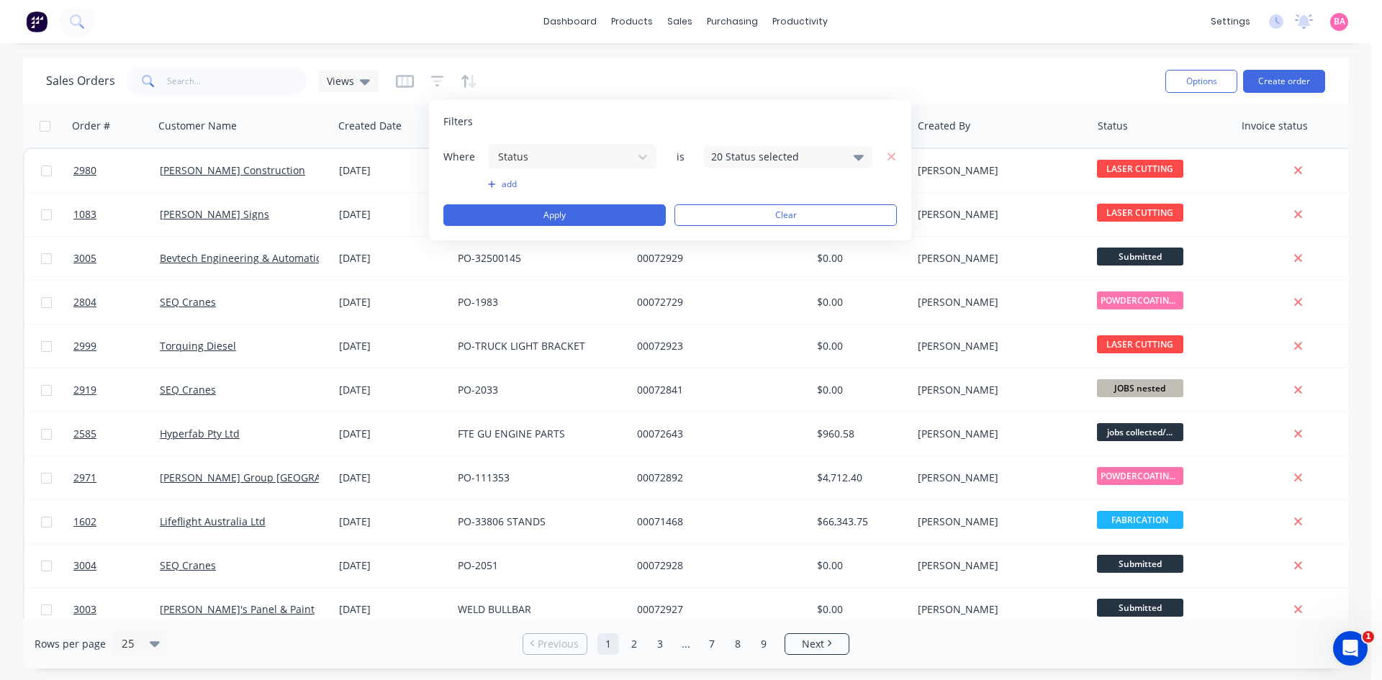
click at [863, 154] on icon at bounding box center [859, 157] width 10 height 16
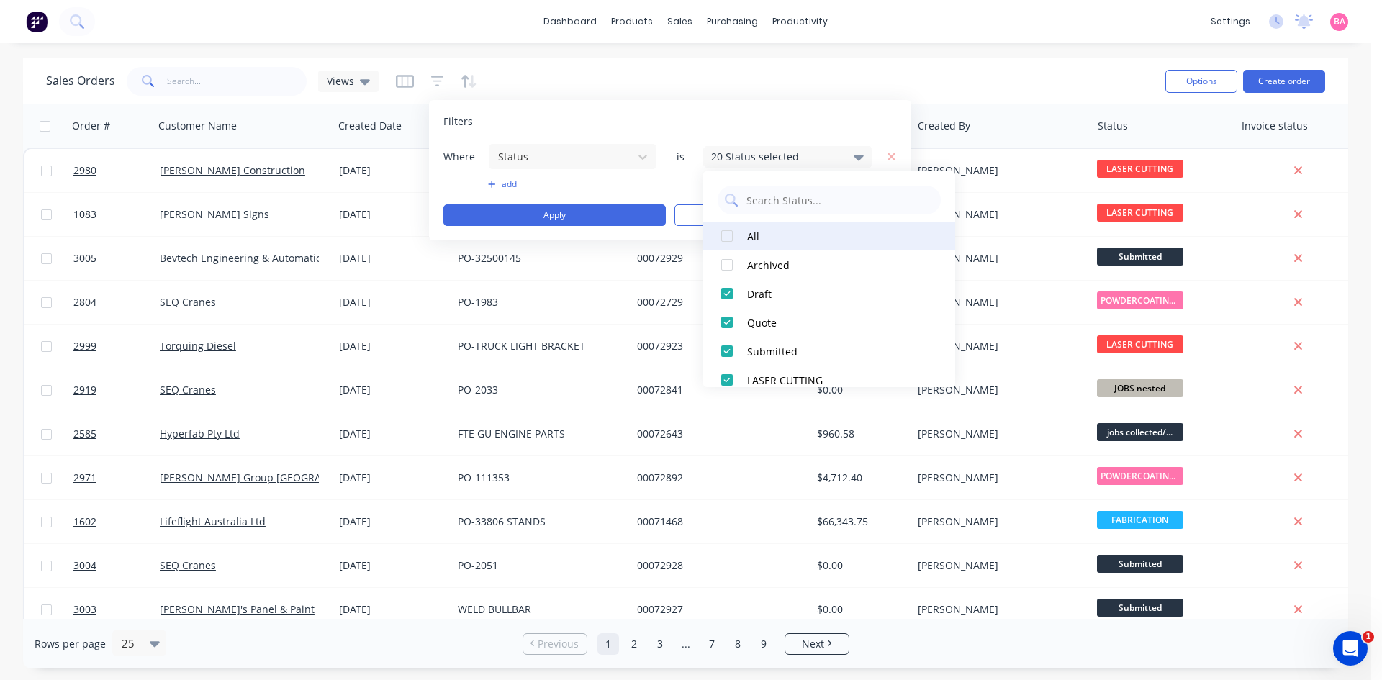
click at [731, 235] on div at bounding box center [727, 236] width 29 height 29
click at [543, 211] on button "Apply" at bounding box center [554, 215] width 222 height 22
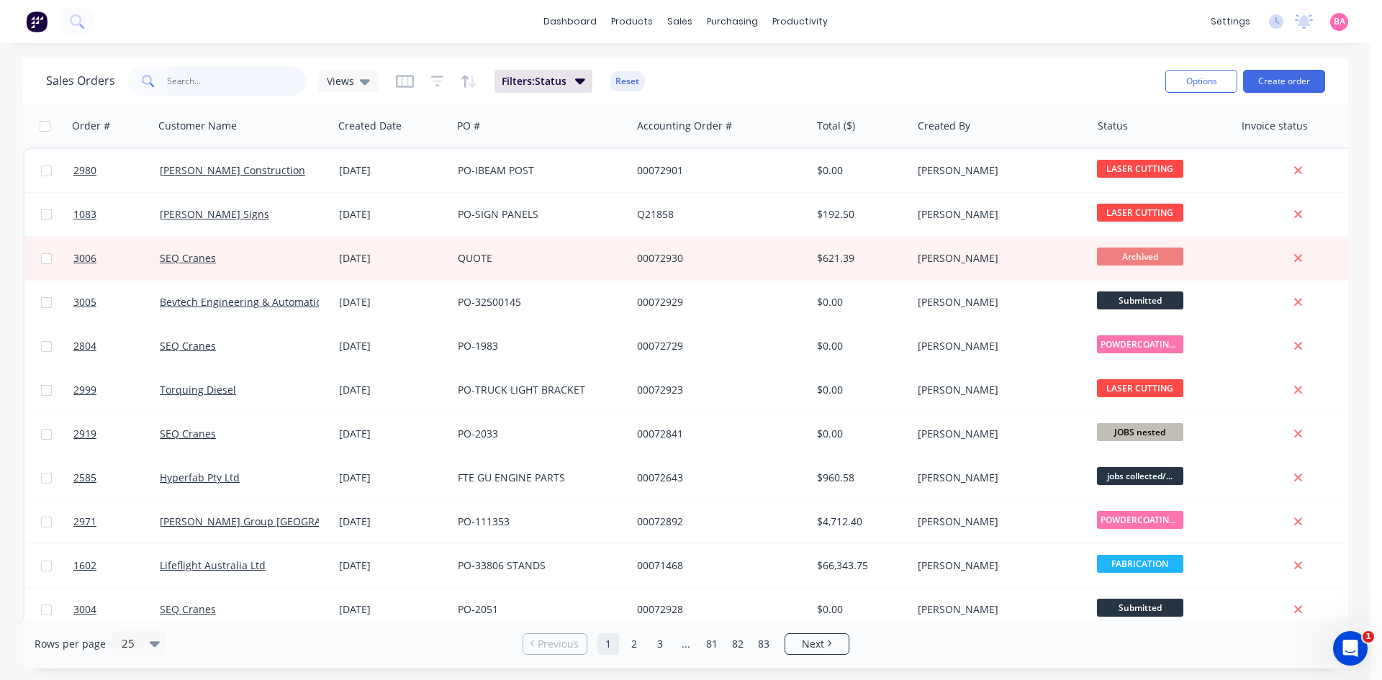
click at [204, 81] on input "text" at bounding box center [237, 81] width 140 height 29
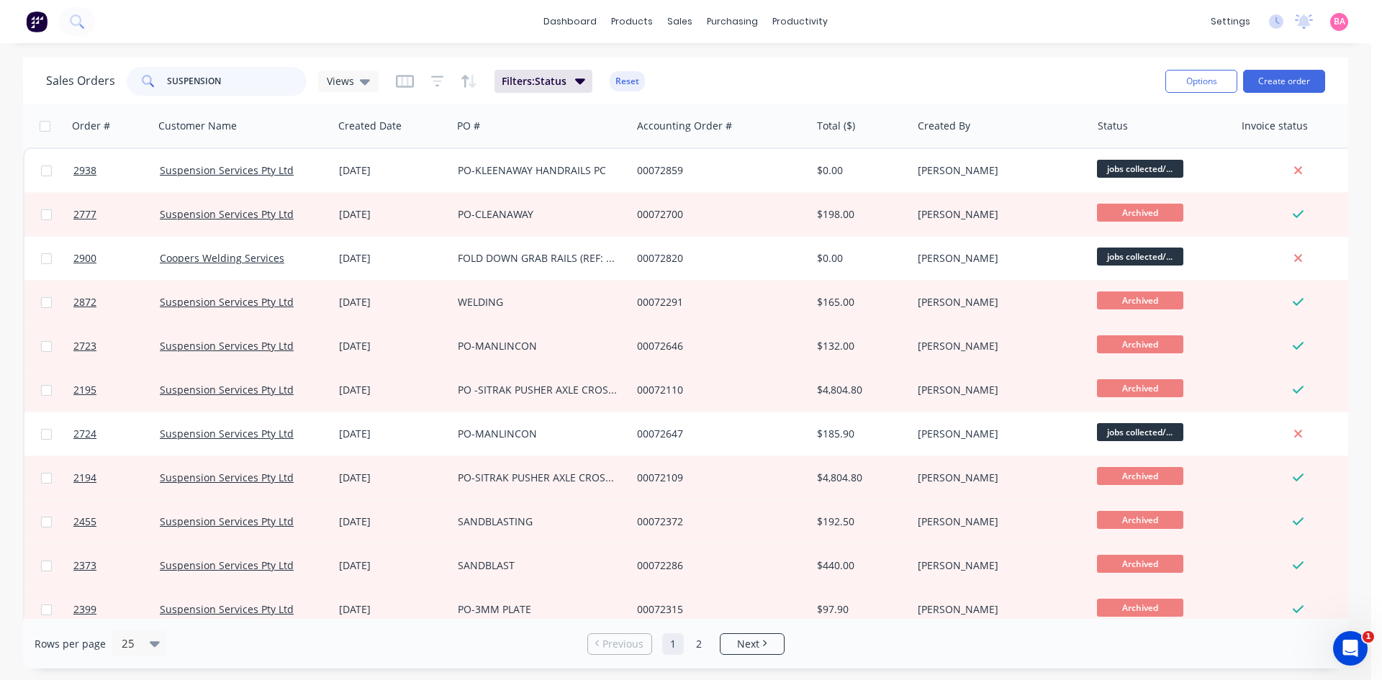
drag, startPoint x: 241, startPoint y: 77, endPoint x: 117, endPoint y: 66, distance: 125.0
click at [117, 67] on div "Sales Orders SUSPENSION Views" at bounding box center [212, 81] width 333 height 29
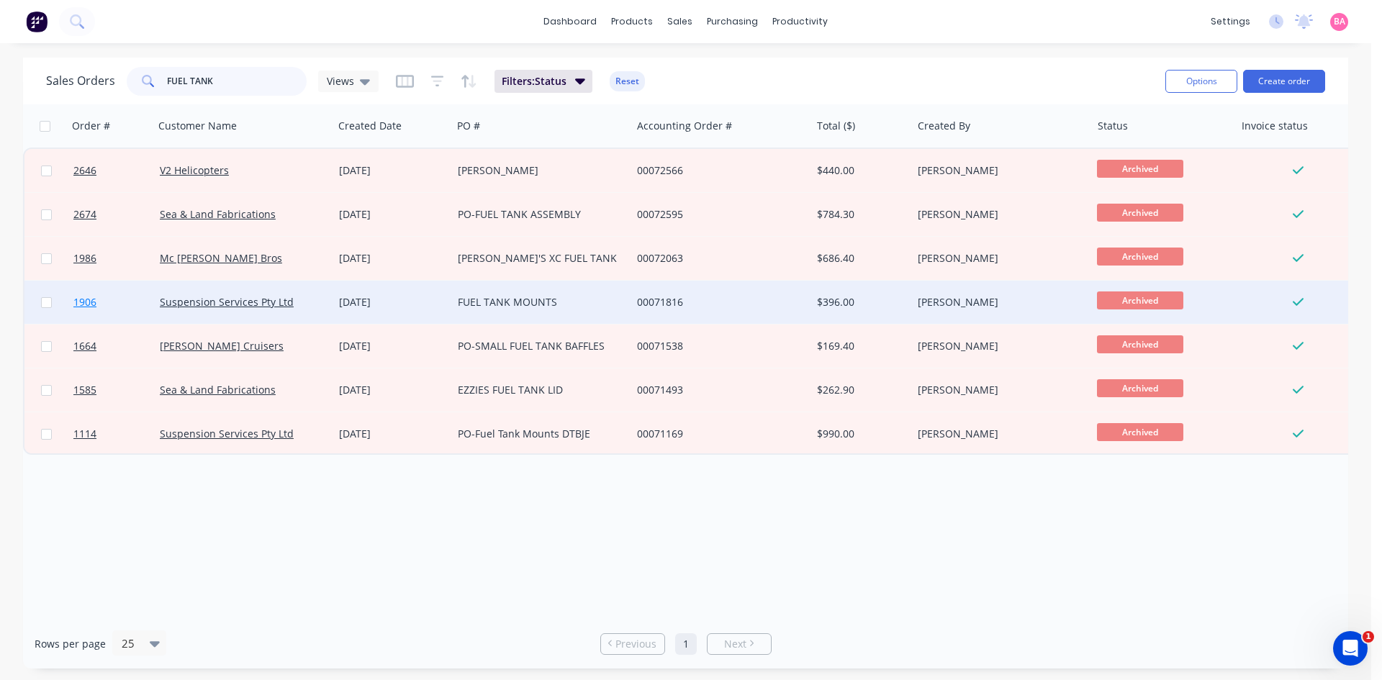
type input "FUEL TANK"
click at [84, 302] on span "1906" at bounding box center [84, 302] width 23 height 14
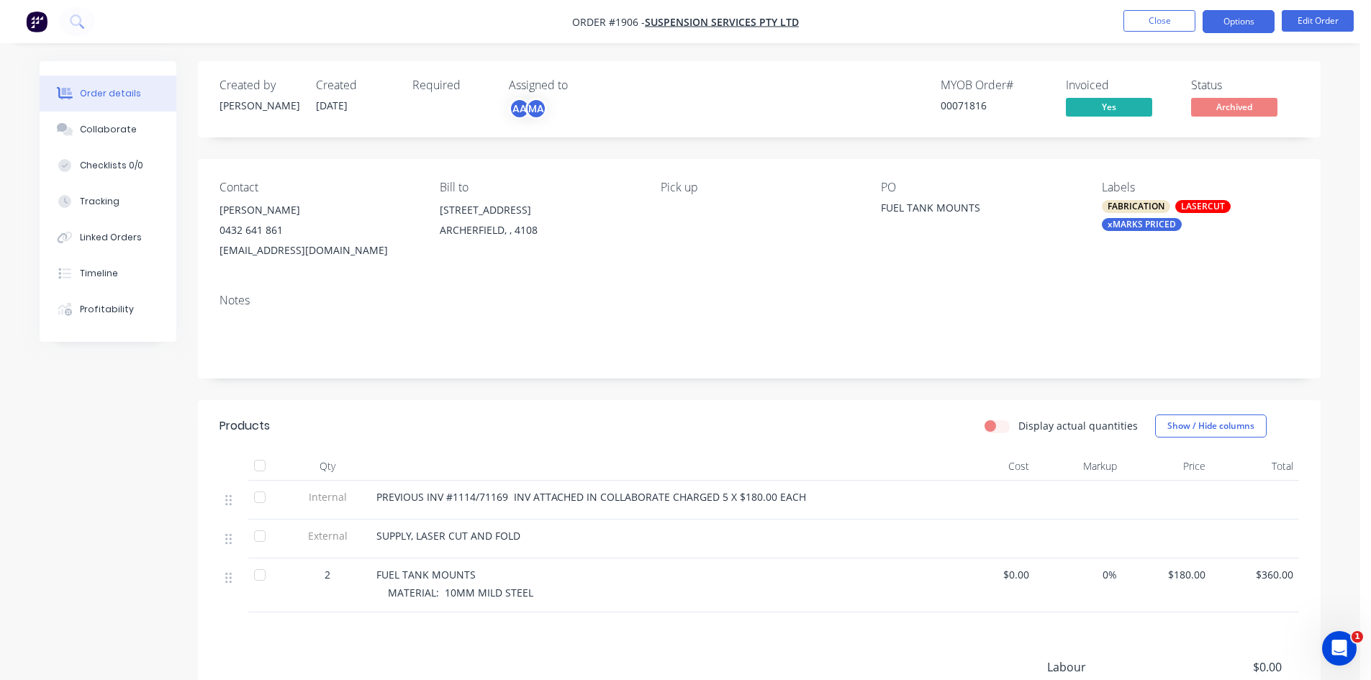
click at [1245, 21] on button "Options" at bounding box center [1239, 21] width 72 height 23
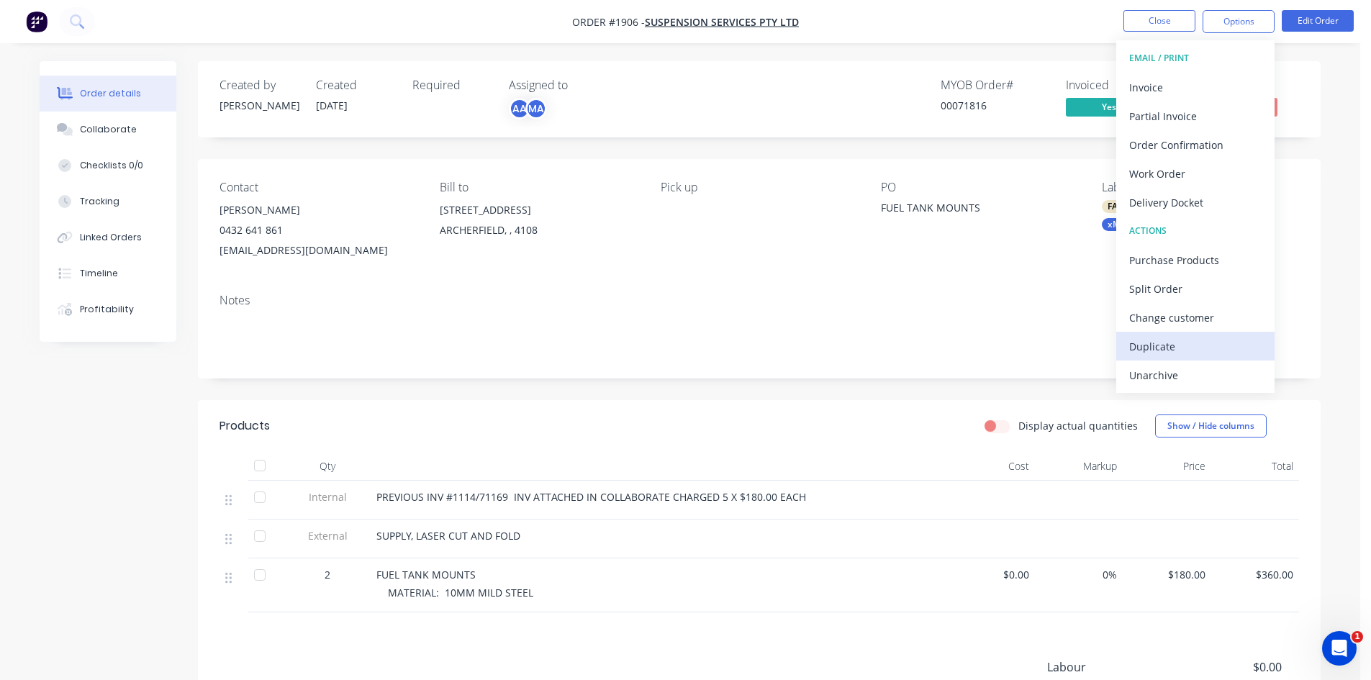
click at [1158, 341] on div "Duplicate" at bounding box center [1195, 346] width 132 height 21
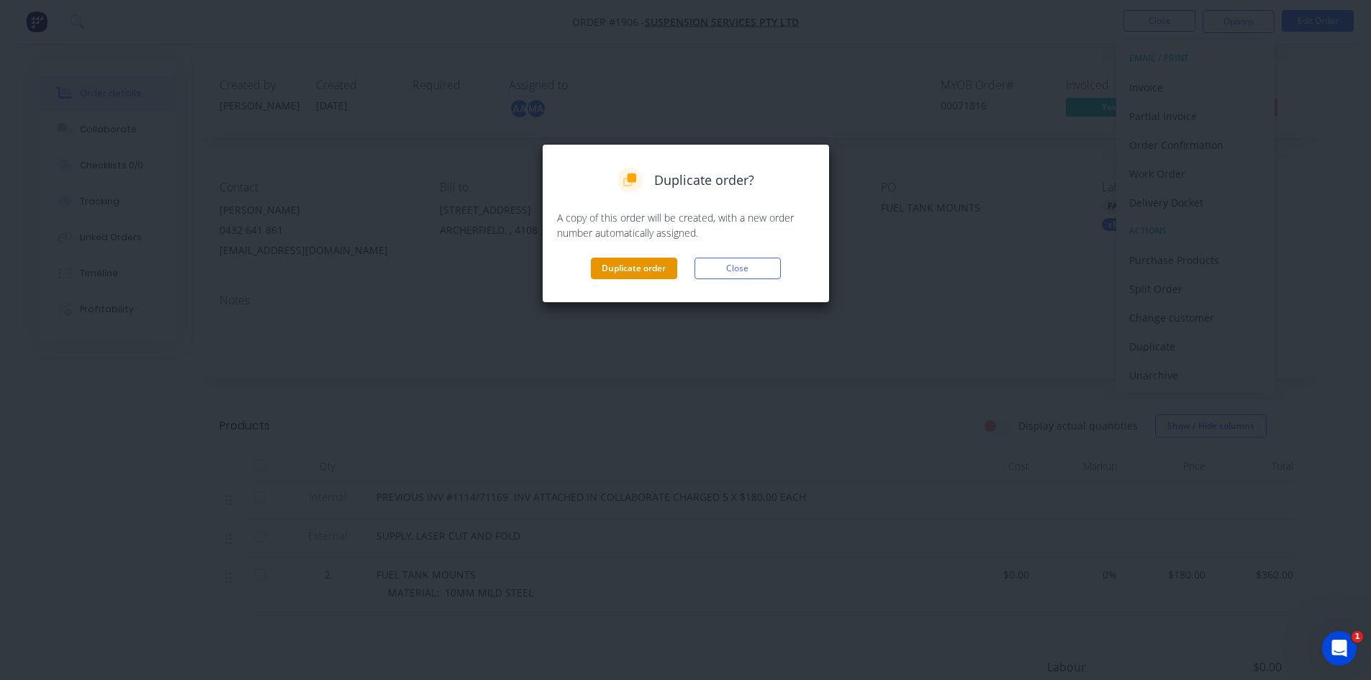
click at [631, 269] on button "Duplicate order" at bounding box center [634, 269] width 86 height 22
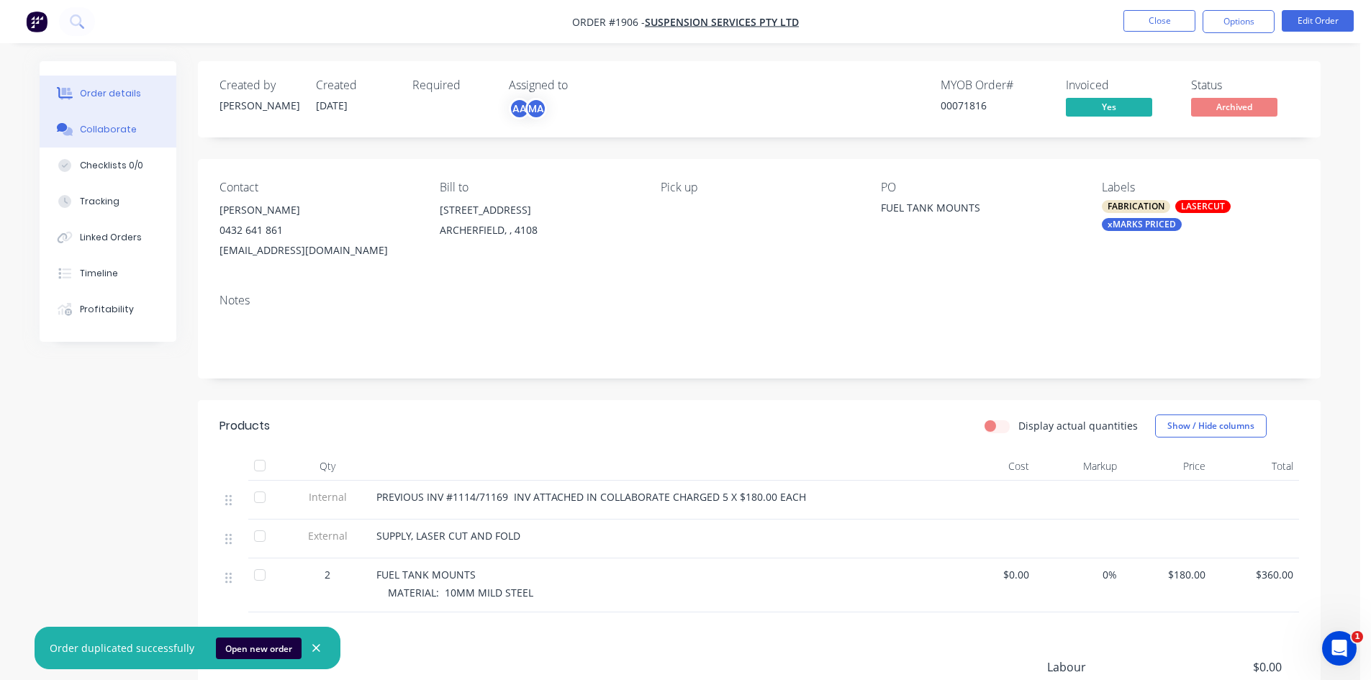
click at [99, 125] on div "Collaborate" at bounding box center [108, 129] width 57 height 13
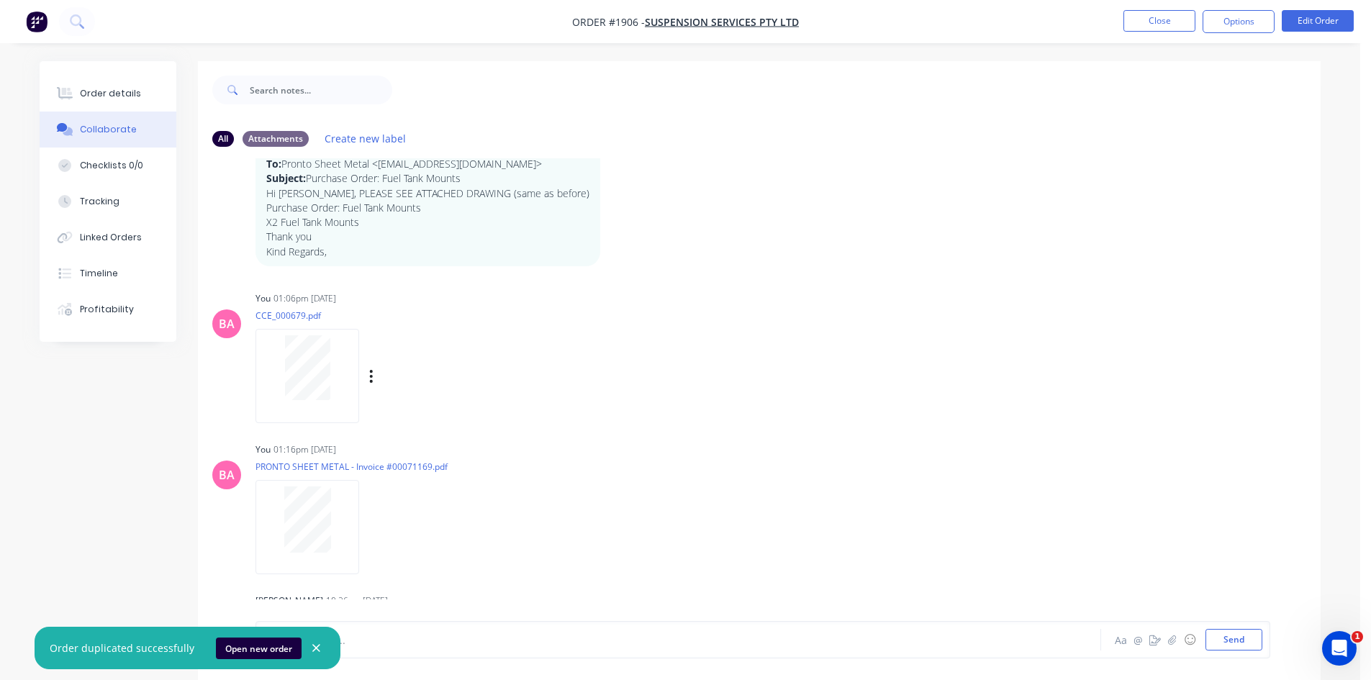
scroll to position [144, 0]
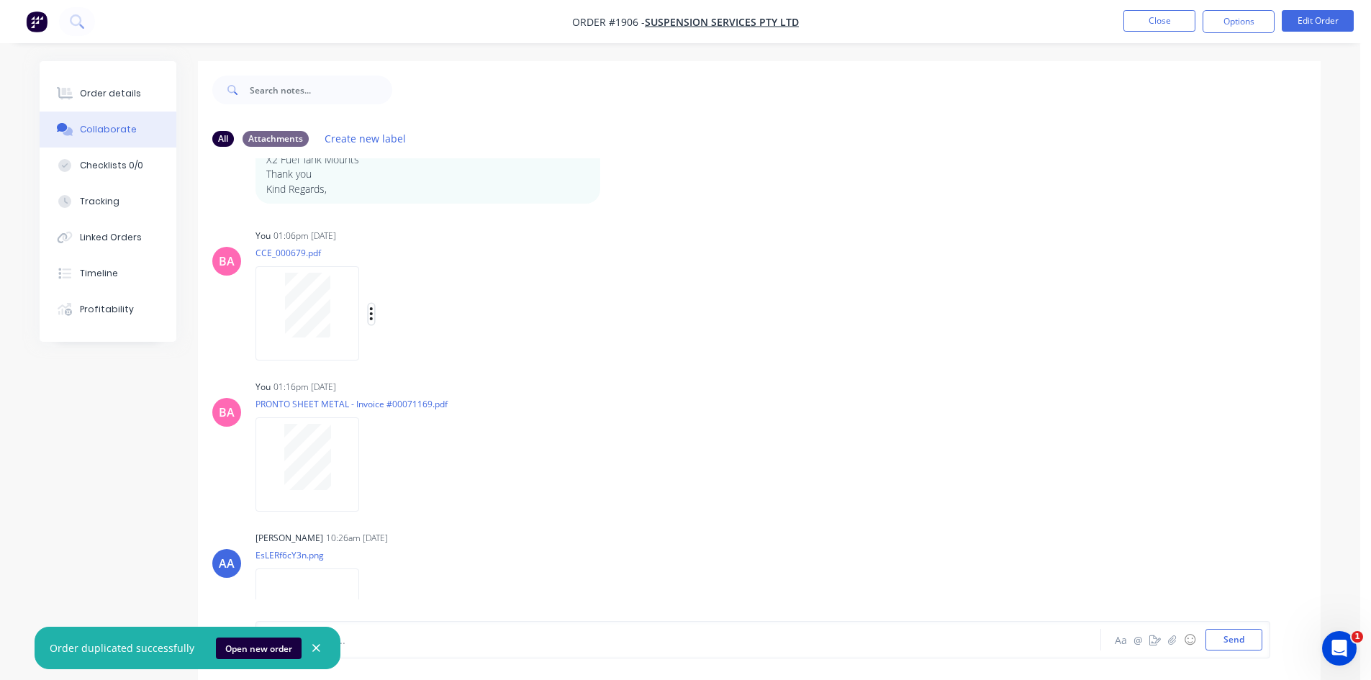
click at [371, 312] on icon "button" at bounding box center [371, 314] width 4 height 17
click at [427, 352] on button "Download" at bounding box center [466, 352] width 162 height 32
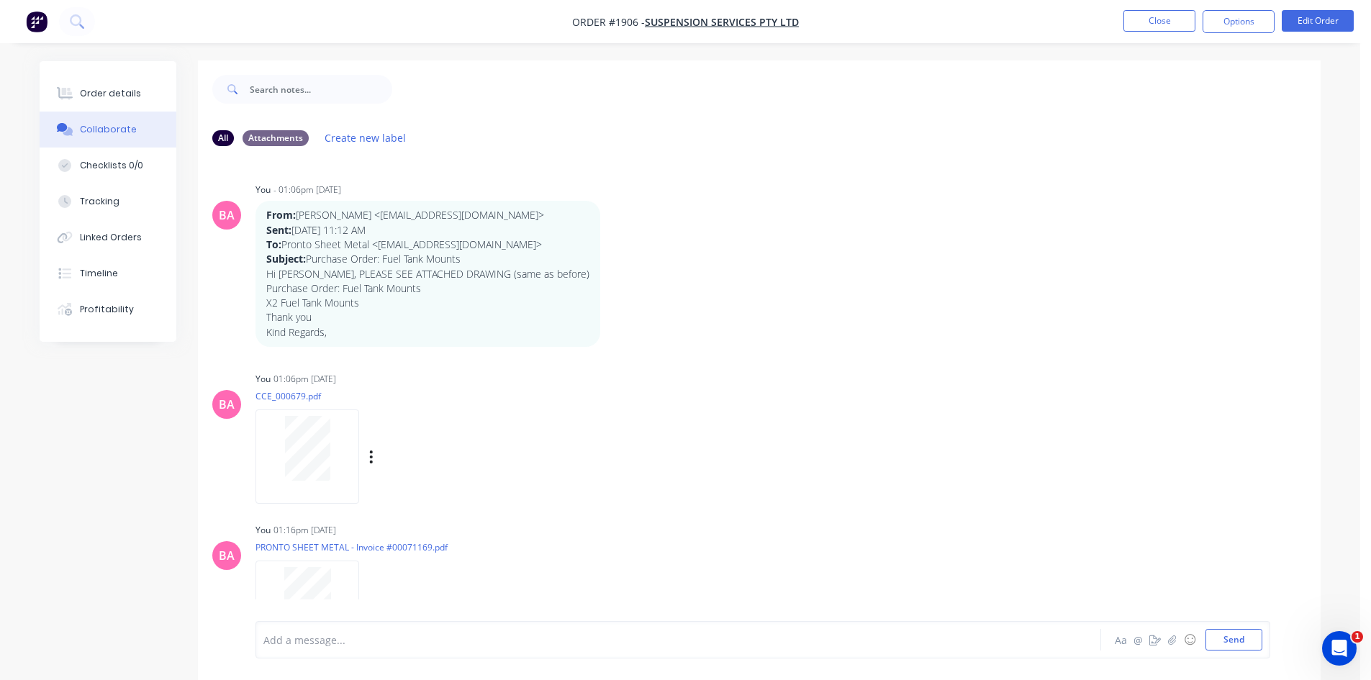
scroll to position [0, 0]
click at [110, 91] on div "Order details" at bounding box center [110, 93] width 61 height 13
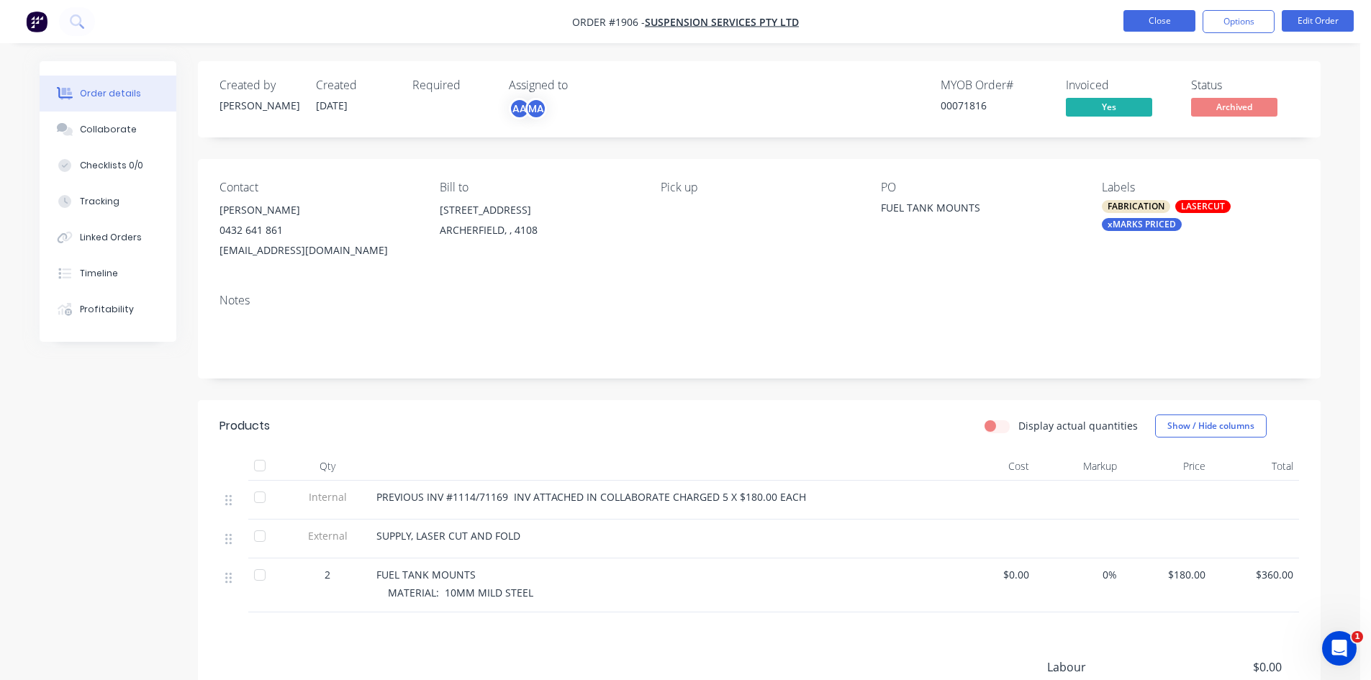
click at [1150, 17] on button "Close" at bounding box center [1160, 21] width 72 height 22
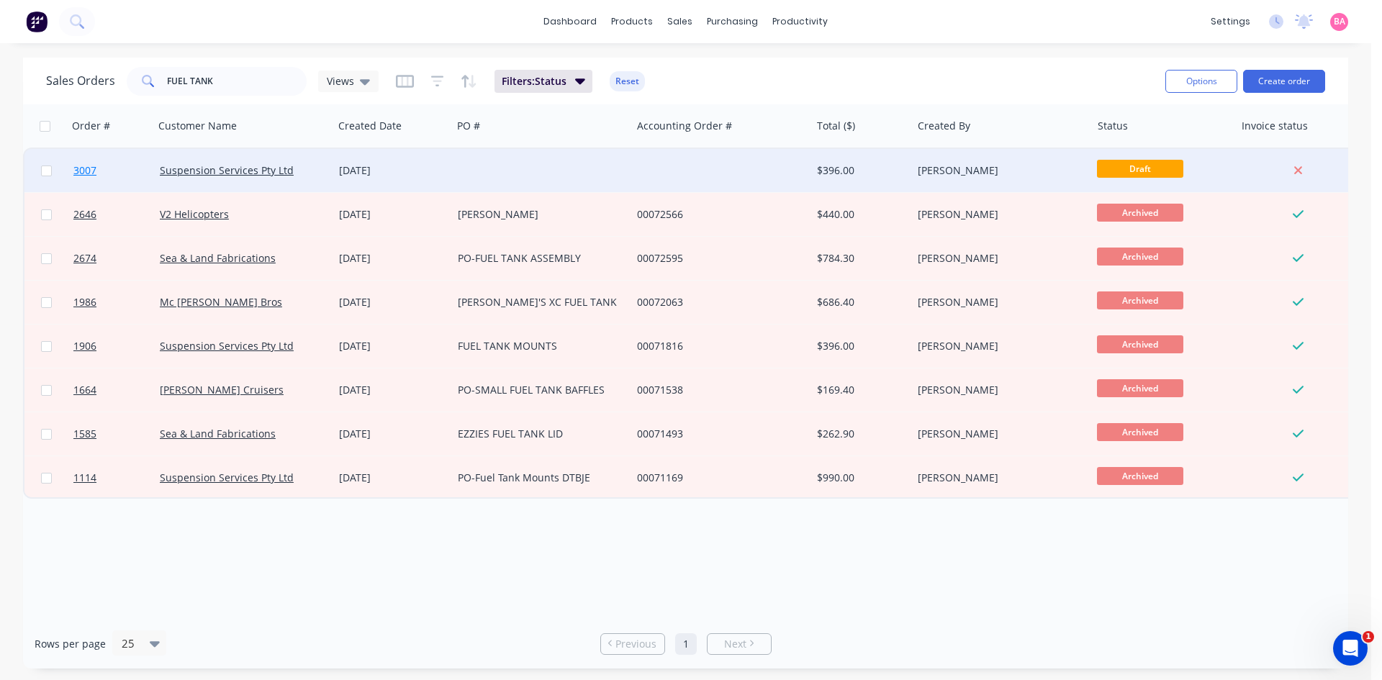
click at [81, 170] on span "3007" at bounding box center [84, 170] width 23 height 14
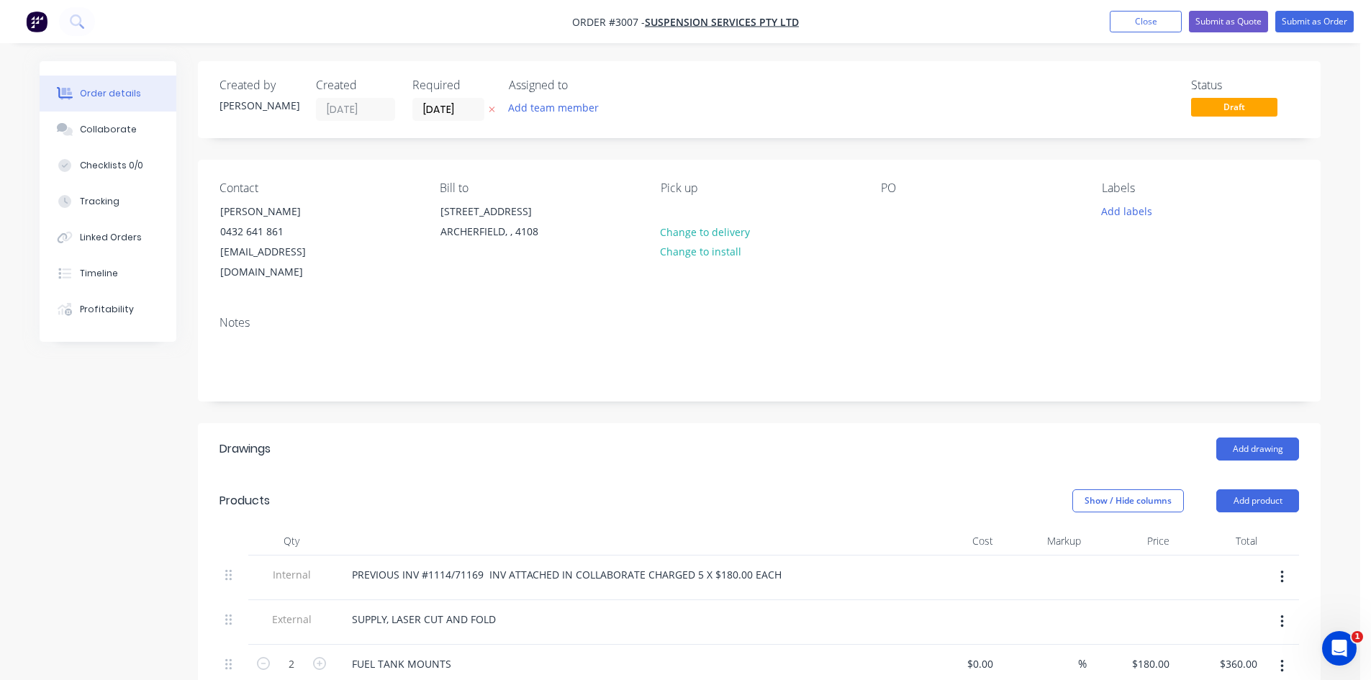
click at [491, 108] on icon "button" at bounding box center [492, 109] width 6 height 9
click at [566, 105] on button "Add team member" at bounding box center [554, 107] width 106 height 19
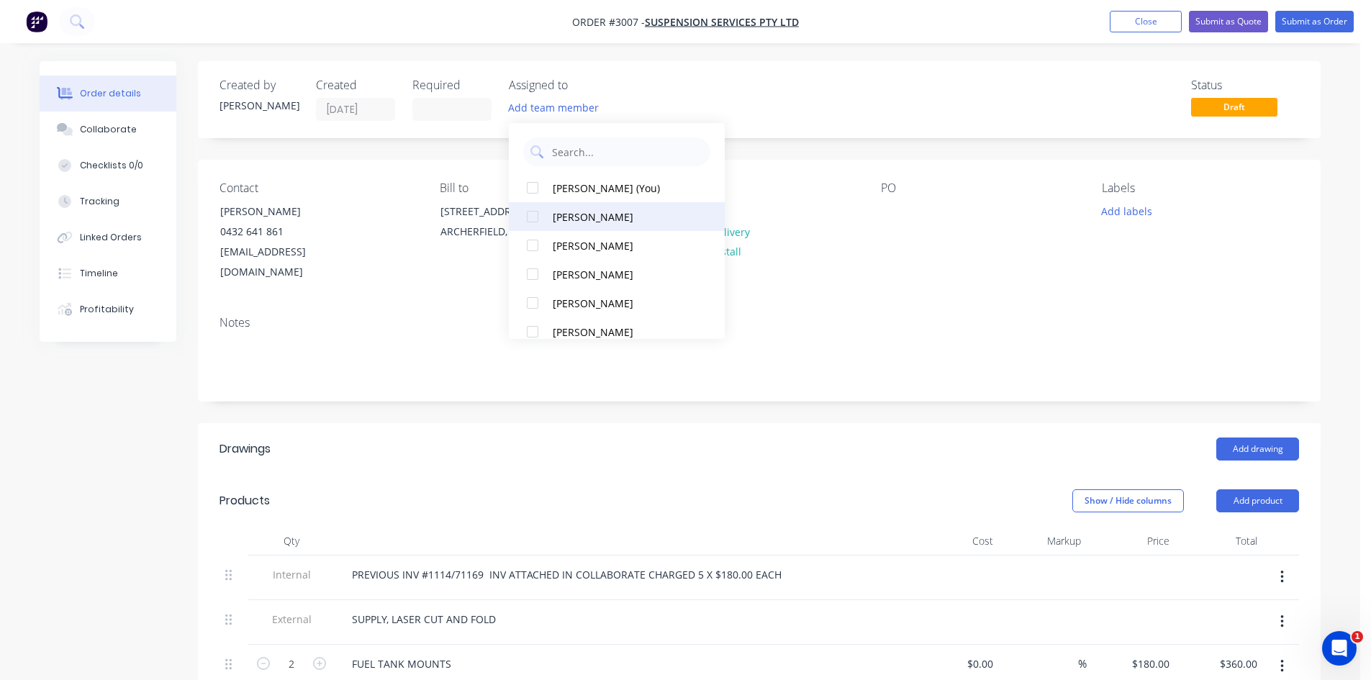
click at [531, 215] on div at bounding box center [532, 216] width 29 height 29
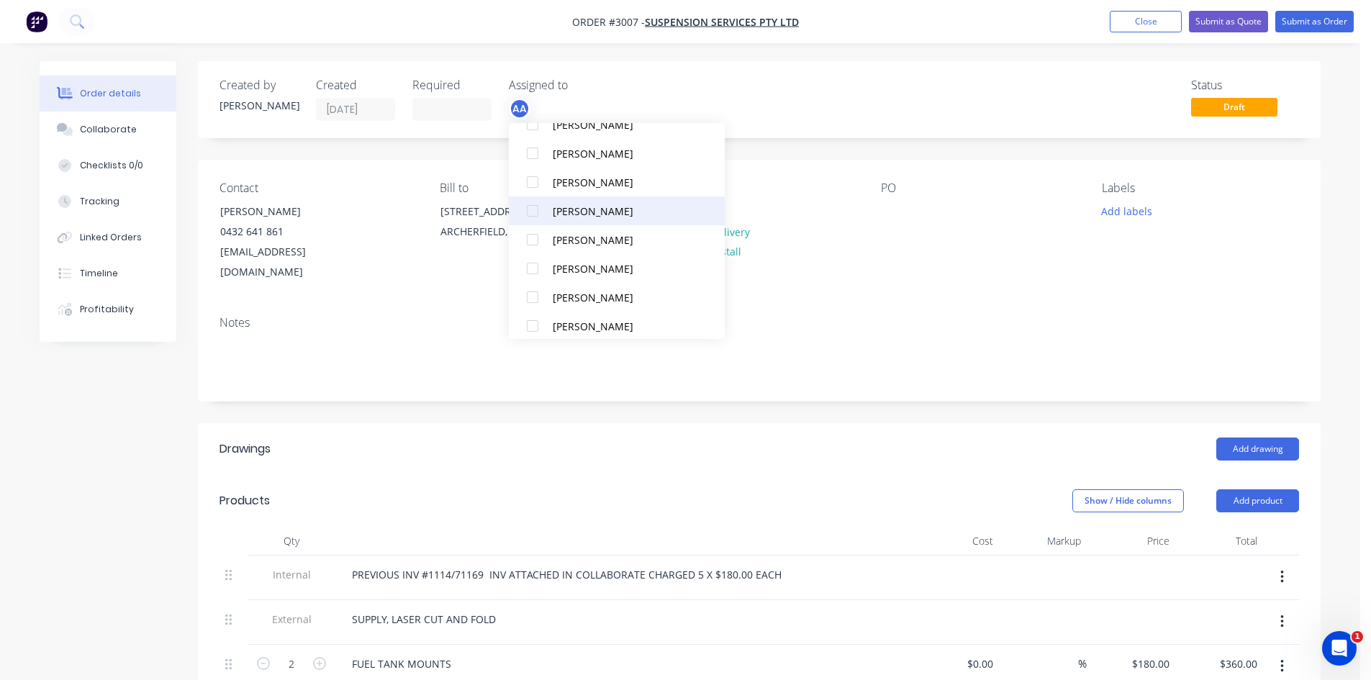
scroll to position [130, 0]
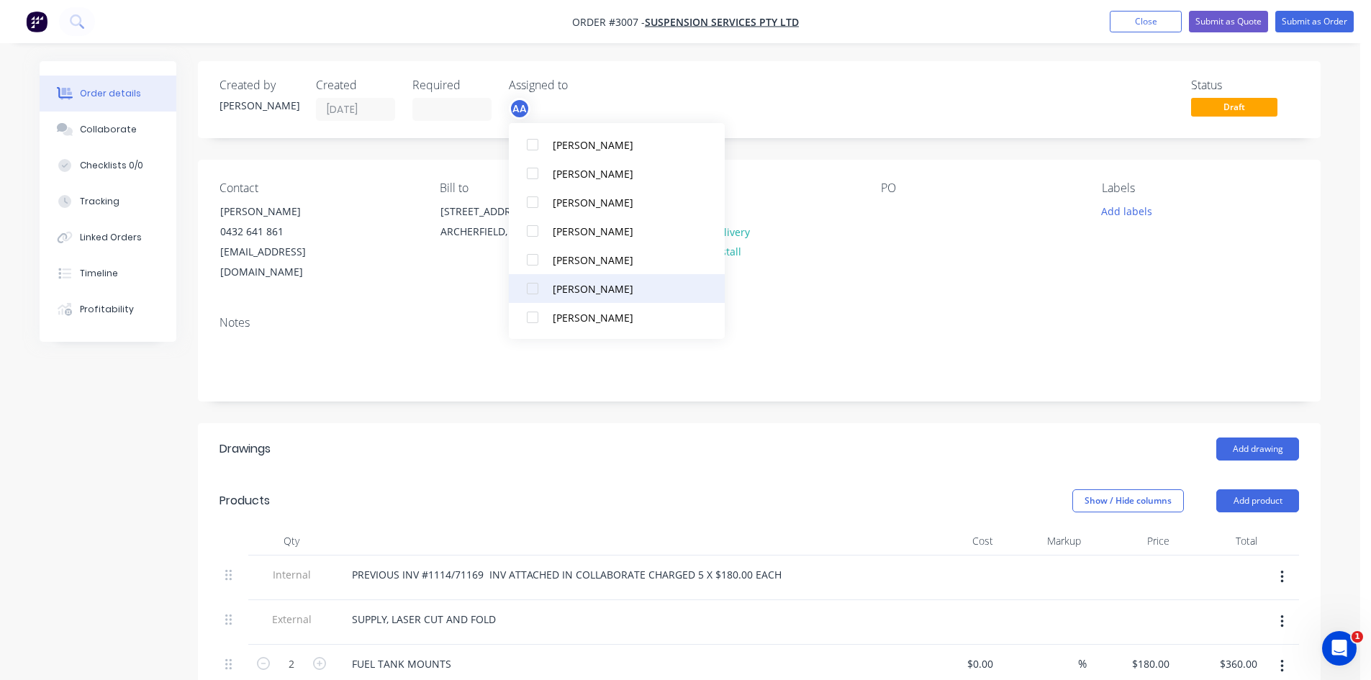
click at [530, 286] on div at bounding box center [532, 288] width 29 height 29
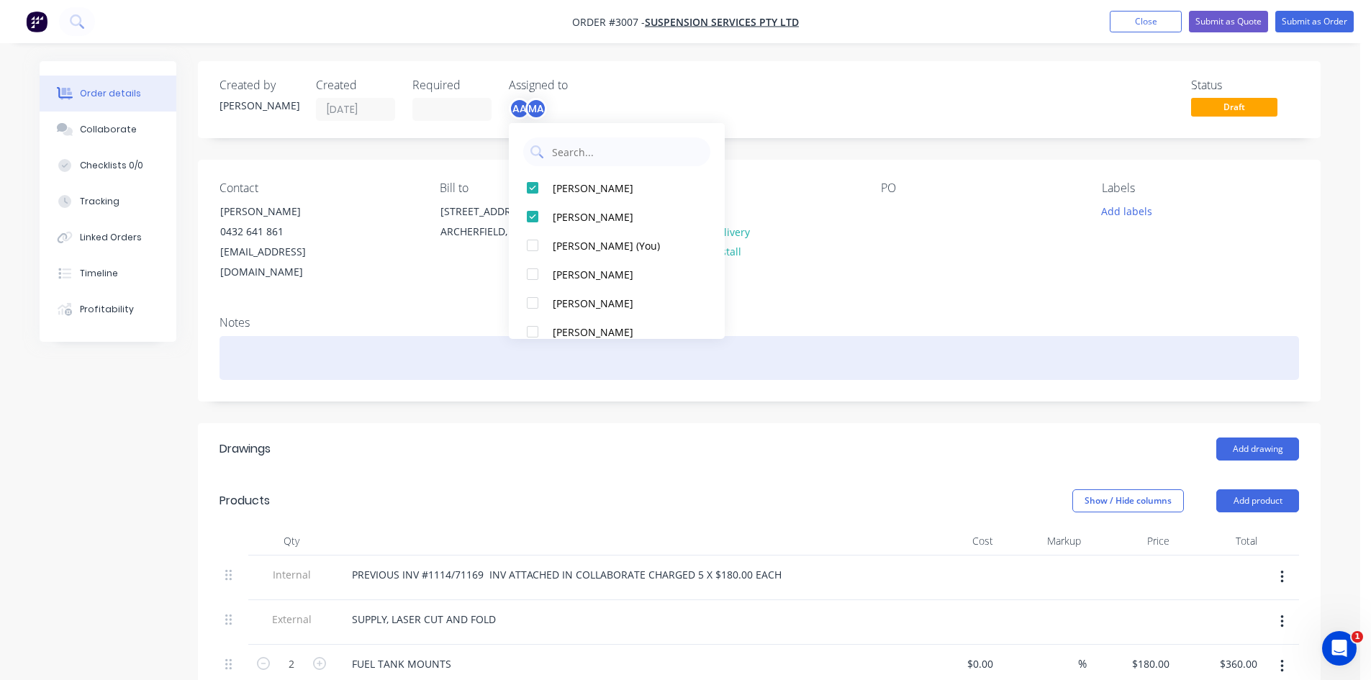
click at [1045, 336] on div at bounding box center [760, 358] width 1080 height 44
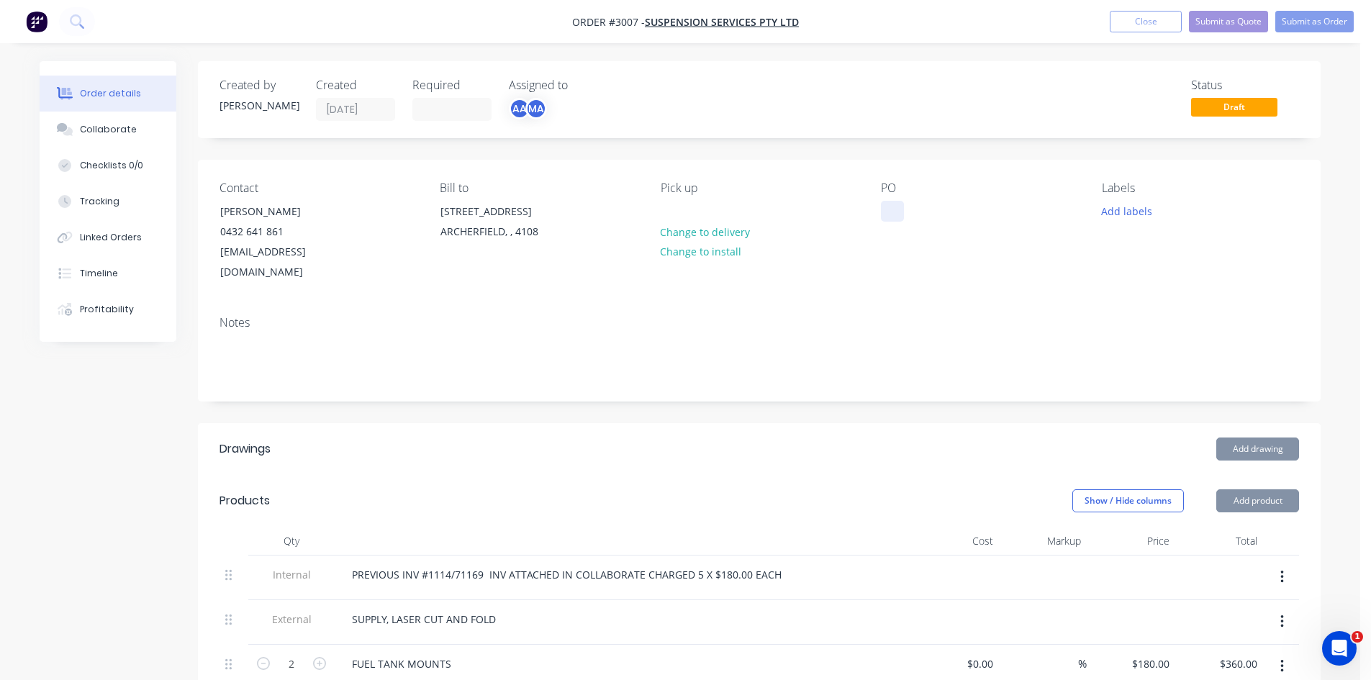
click at [899, 211] on div at bounding box center [892, 211] width 23 height 21
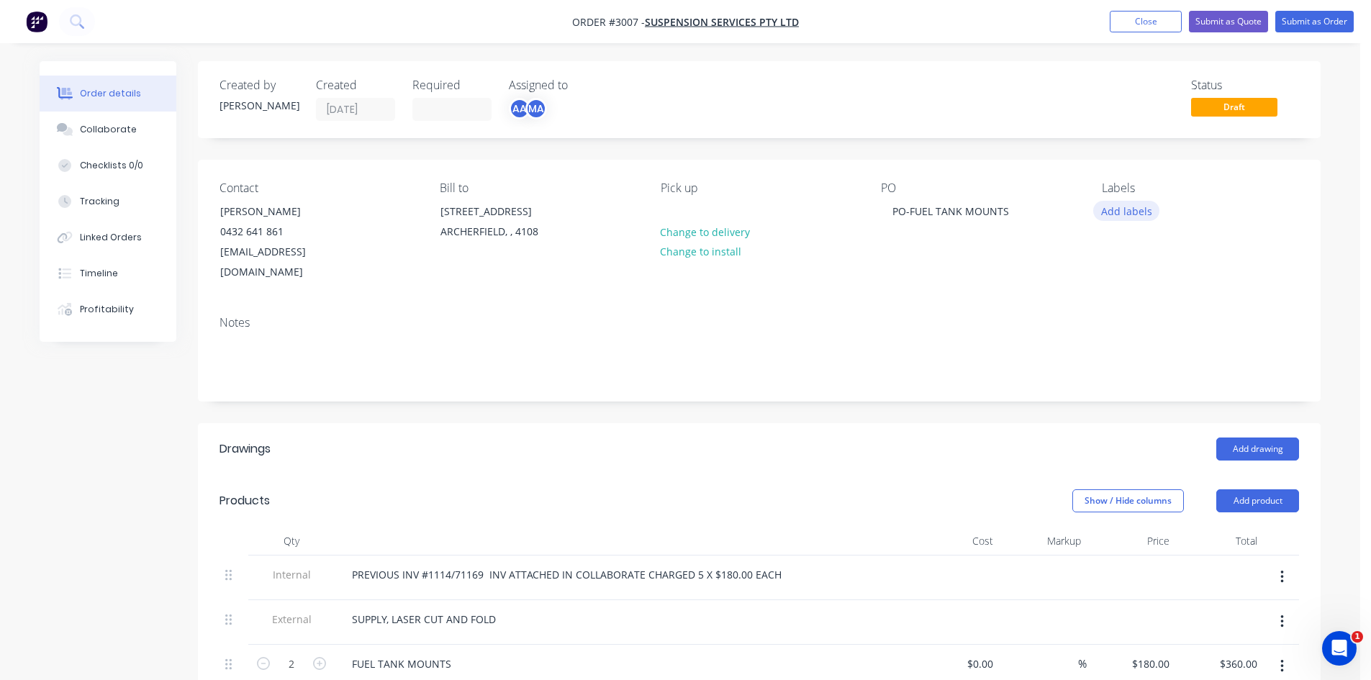
click at [1141, 204] on button "Add labels" at bounding box center [1126, 210] width 66 height 19
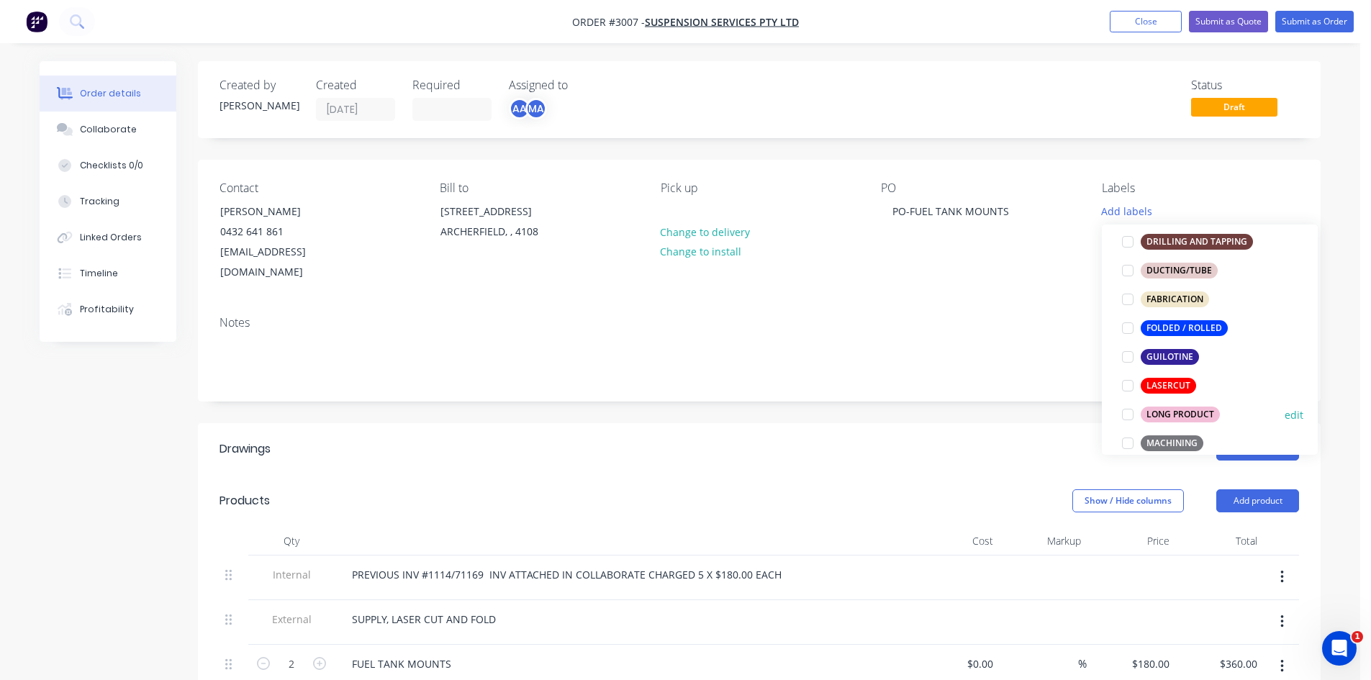
scroll to position [360, 0]
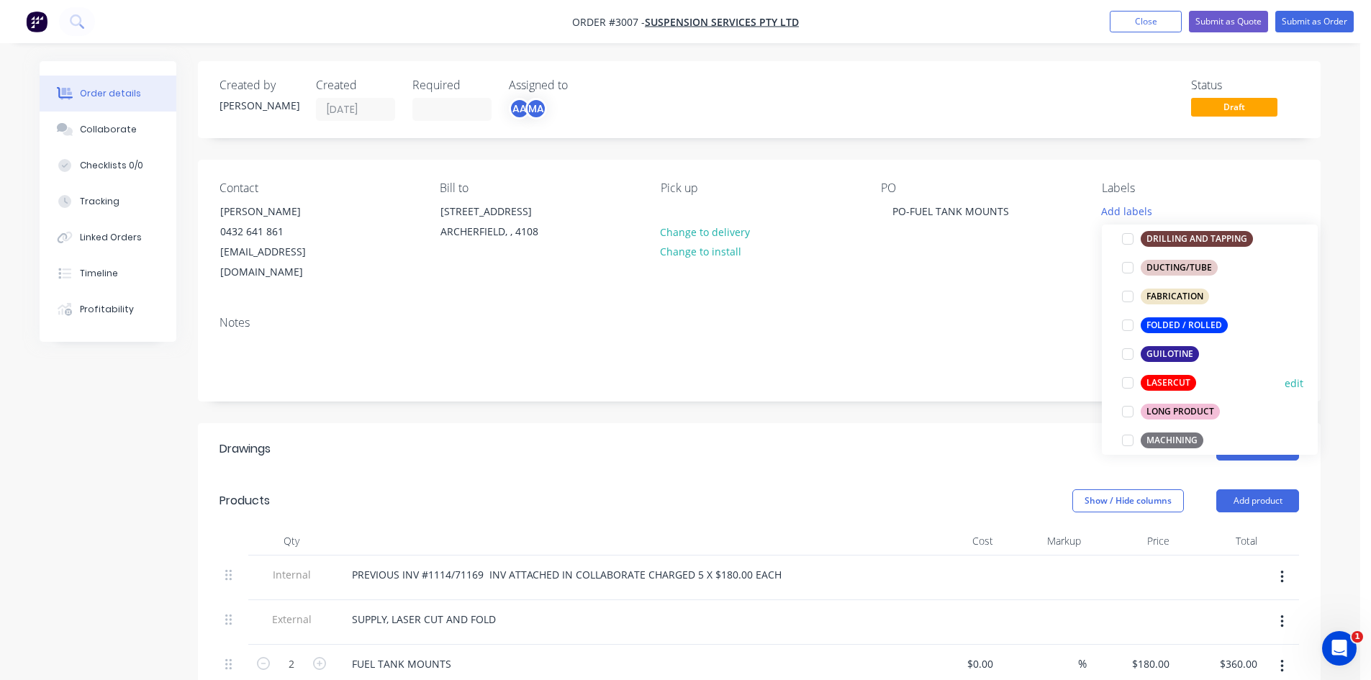
click at [1154, 379] on div "LASERCUT" at bounding box center [1168, 383] width 55 height 16
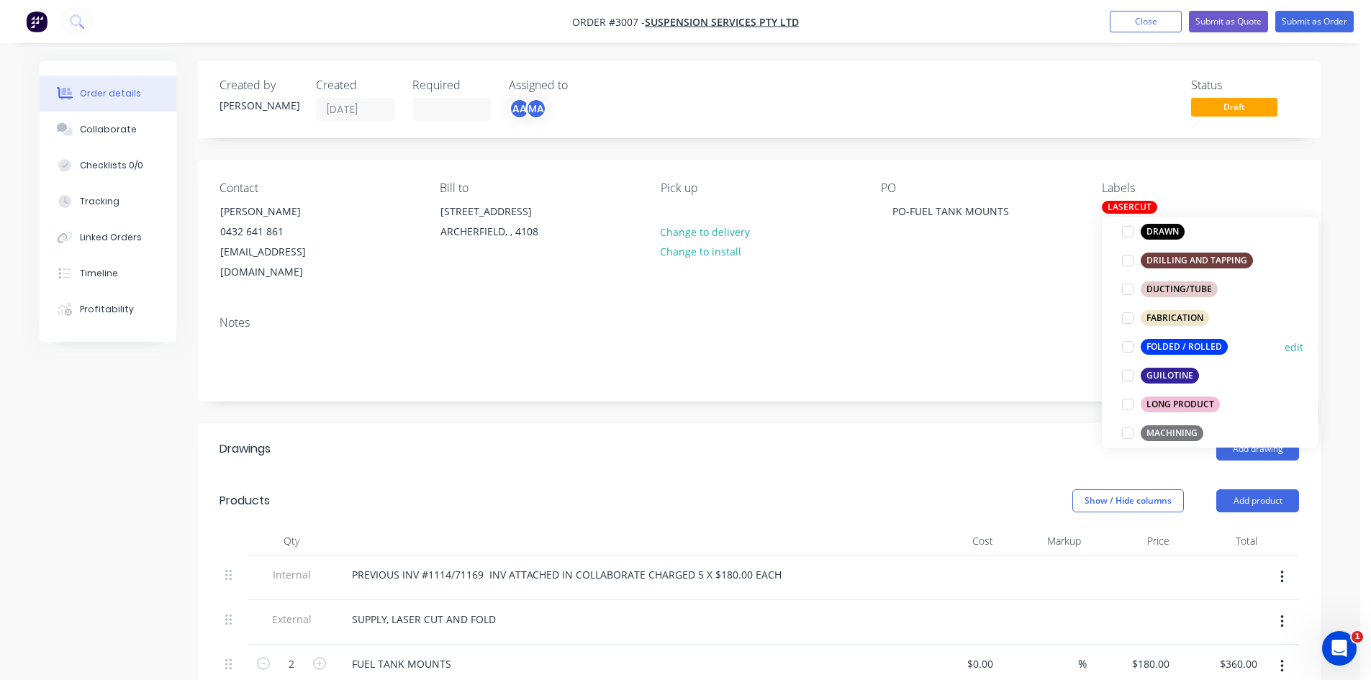
click at [1160, 338] on button "FOLDED / ROLLED" at bounding box center [1174, 347] width 117 height 20
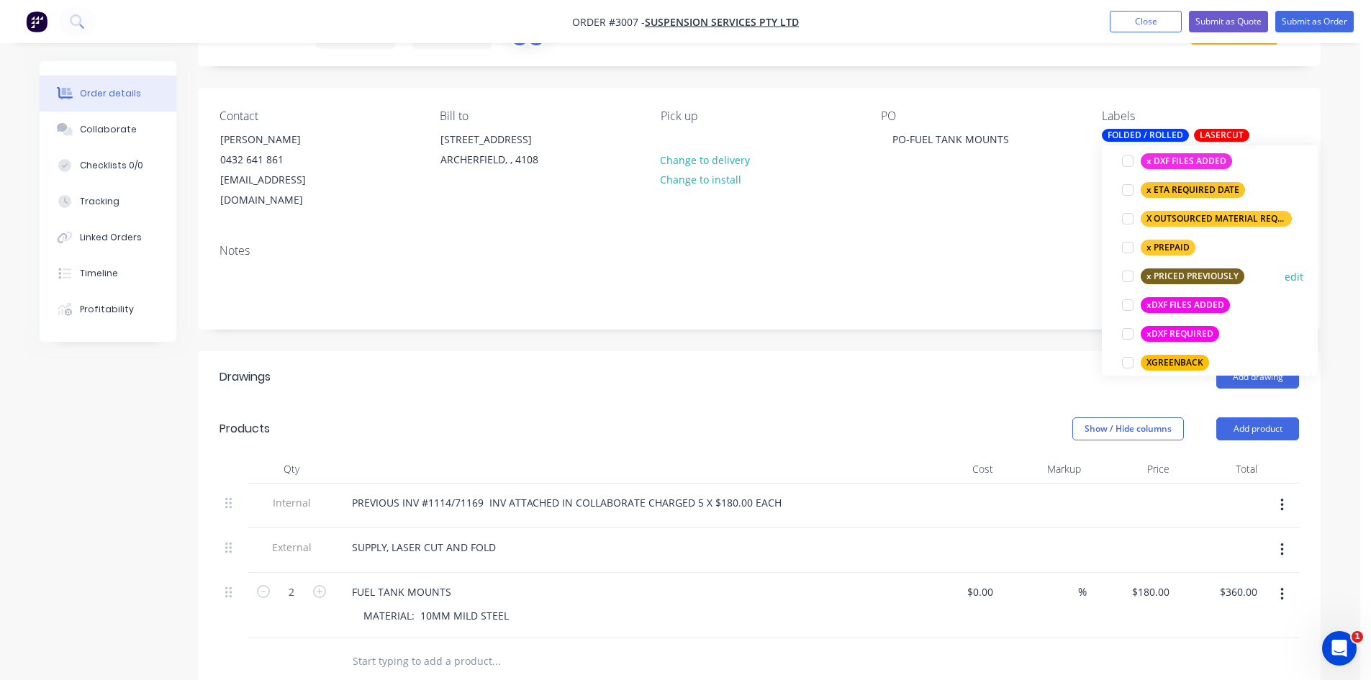
scroll to position [1104, 0]
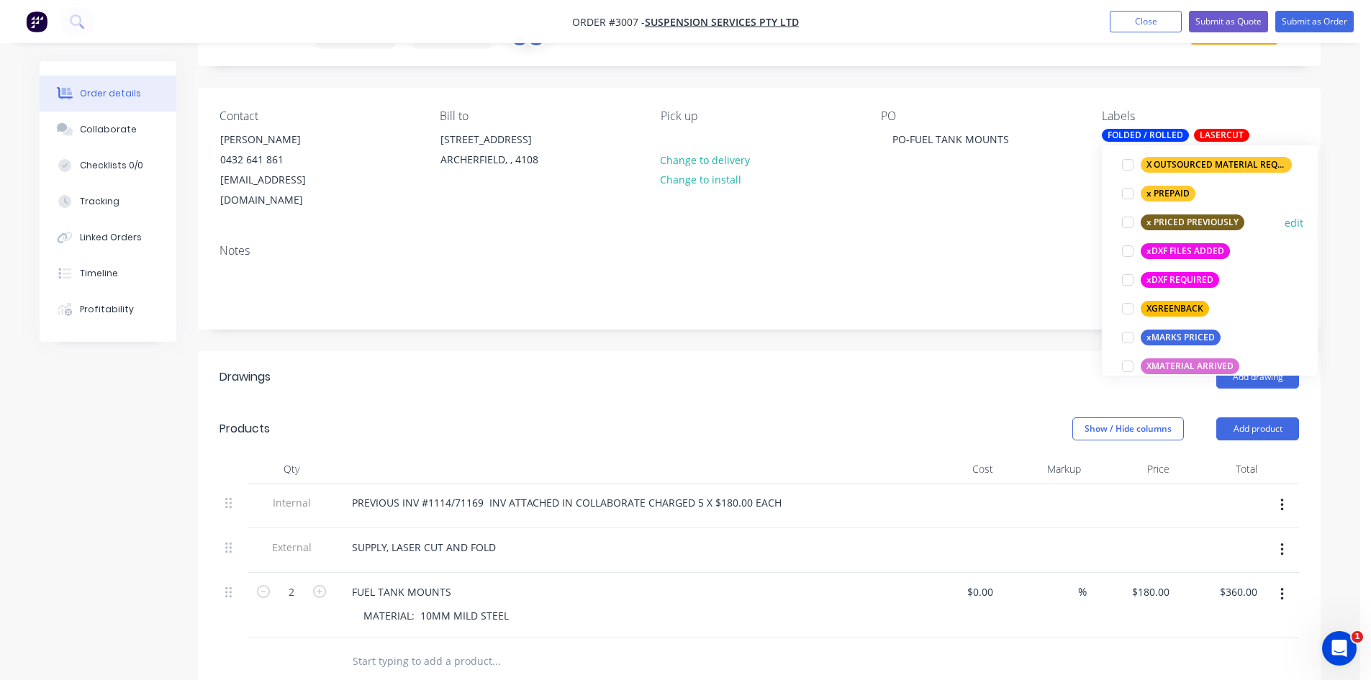
click at [1129, 222] on div at bounding box center [1128, 222] width 29 height 29
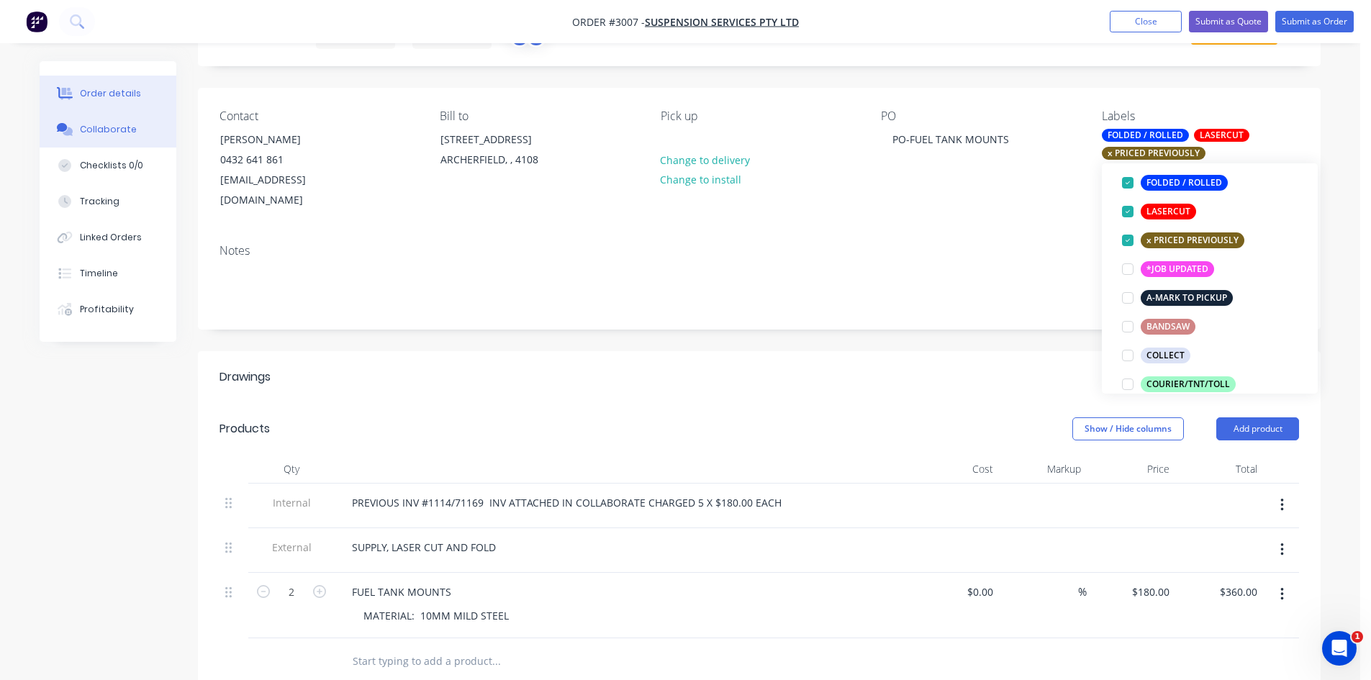
click at [104, 129] on div "Collaborate" at bounding box center [108, 129] width 57 height 13
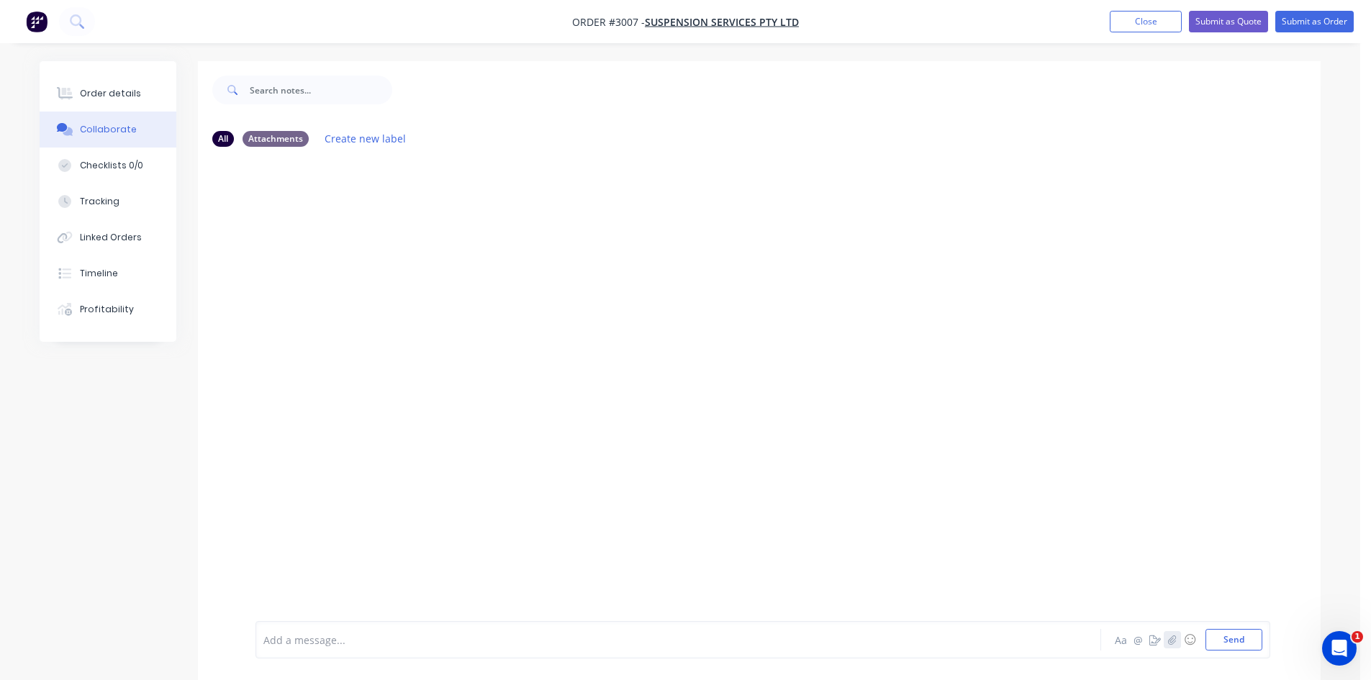
click at [1173, 641] on icon "button" at bounding box center [1172, 639] width 8 height 9
click at [1235, 640] on button "Send" at bounding box center [1234, 640] width 57 height 22
click at [1233, 641] on button "Send" at bounding box center [1234, 640] width 57 height 22
click at [355, 643] on div at bounding box center [638, 640] width 749 height 15
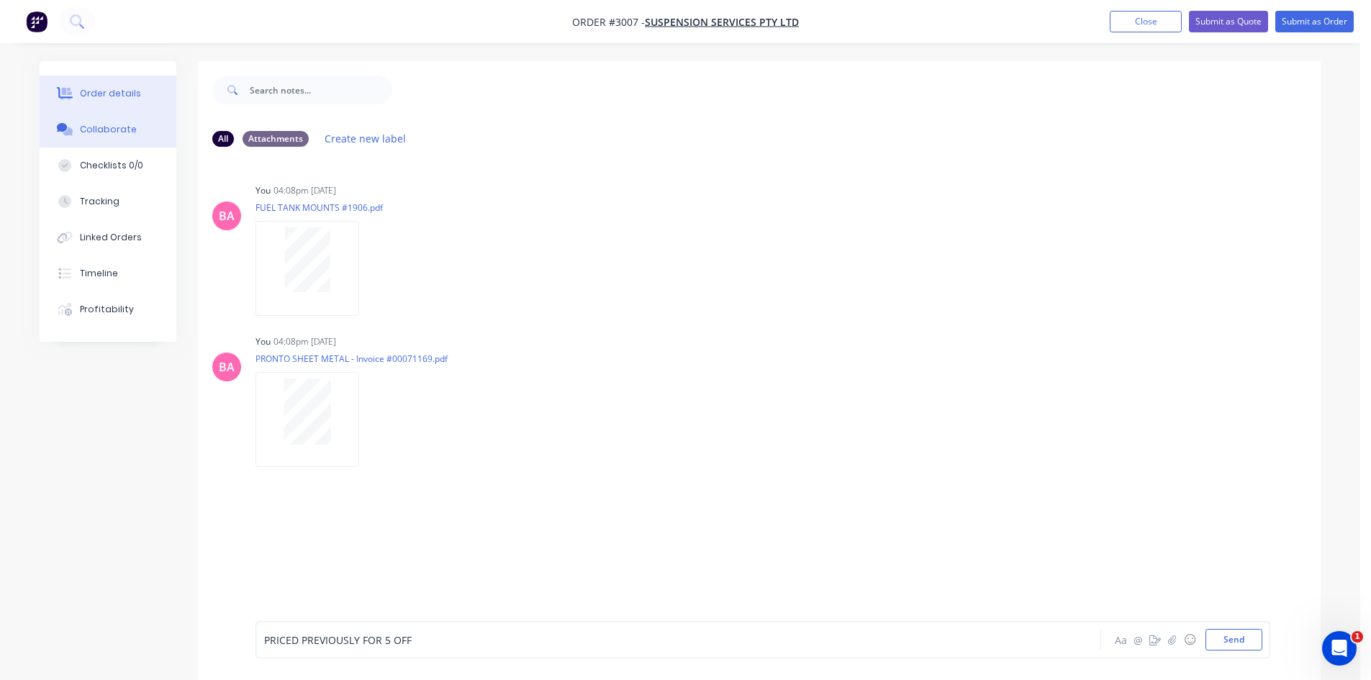
click at [112, 87] on div "Order details" at bounding box center [110, 93] width 61 height 13
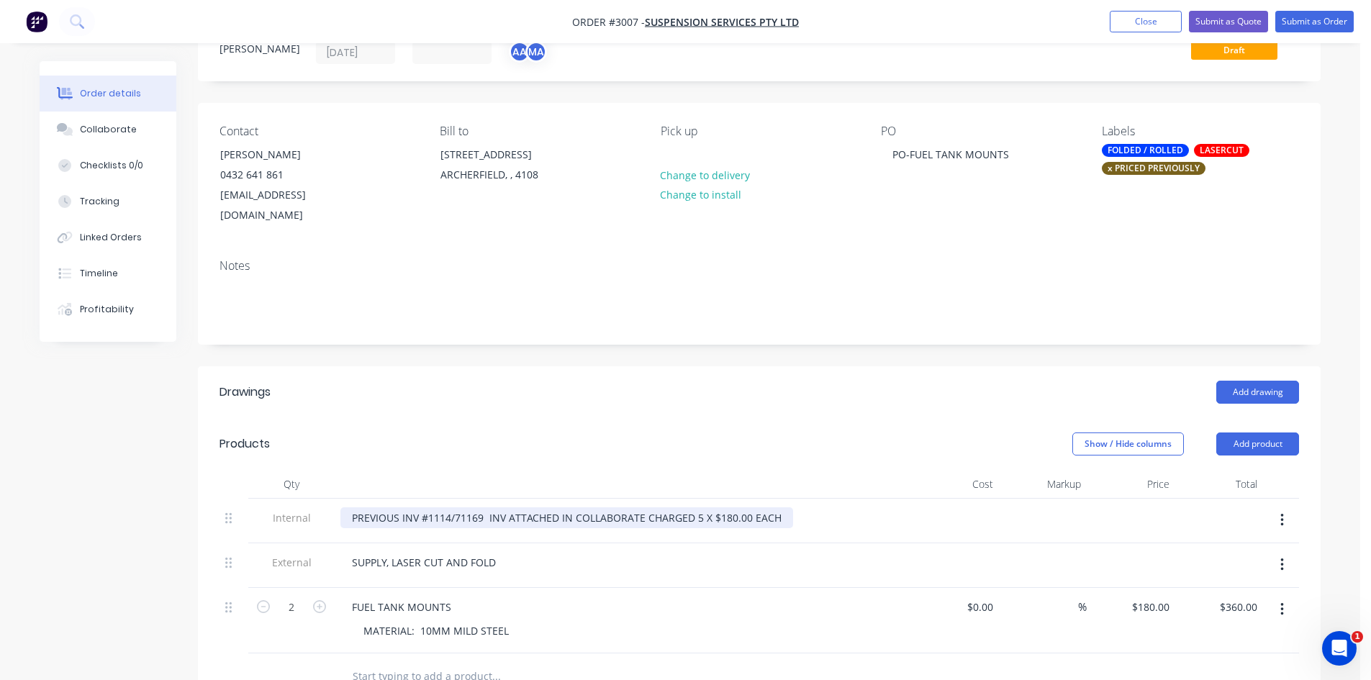
scroll to position [96, 0]
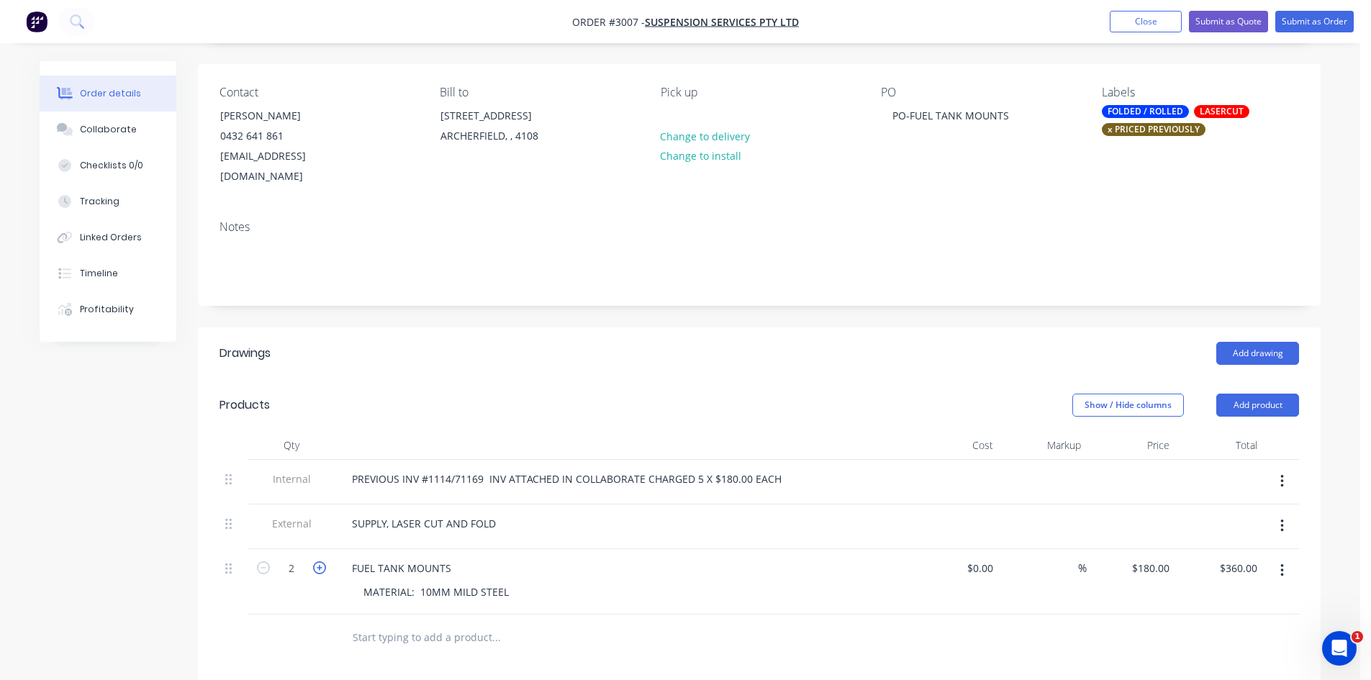
click at [325, 561] on icon "button" at bounding box center [319, 567] width 13 height 13
type input "3"
type input "$540.00"
type input "180"
drag, startPoint x: 1133, startPoint y: 548, endPoint x: 1191, endPoint y: 549, distance: 58.3
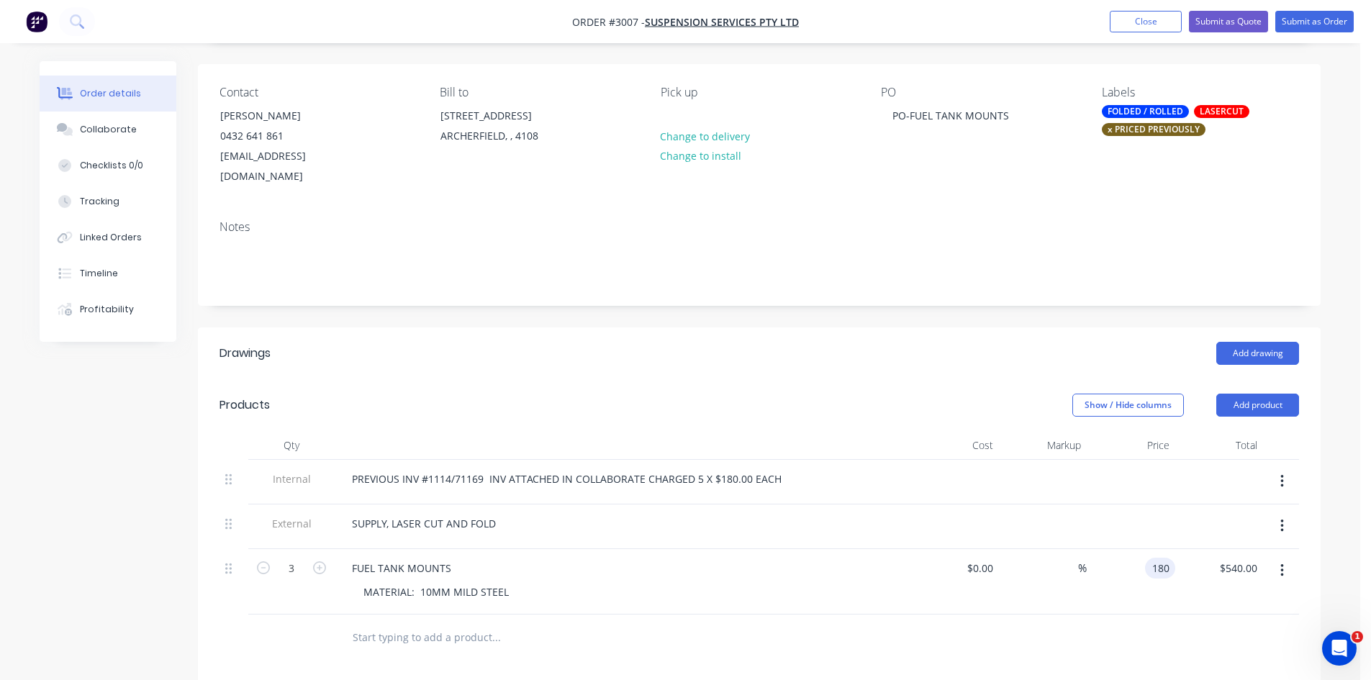
click at [1191, 549] on div "3 FUEL TANK MOUNTS MATERIAL: 10MM MILD STEEL $0.00 $0.00 % 180 180 $540.00 $540…" at bounding box center [760, 582] width 1080 height 66
type input "$0.00"
type input "0.00"
click at [1232, 558] on div "0.00 $540.00" at bounding box center [1238, 568] width 50 height 21
type input "$0.00"
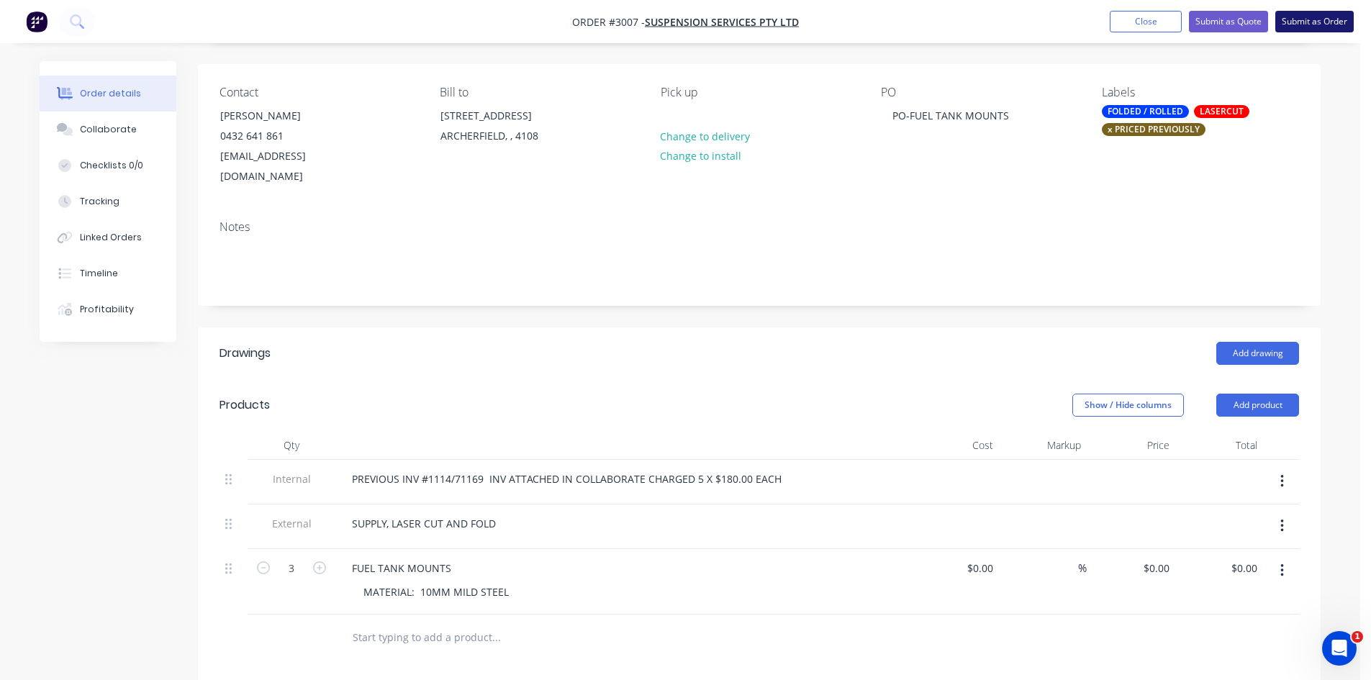
click at [1307, 13] on button "Submit as Order" at bounding box center [1315, 22] width 78 height 22
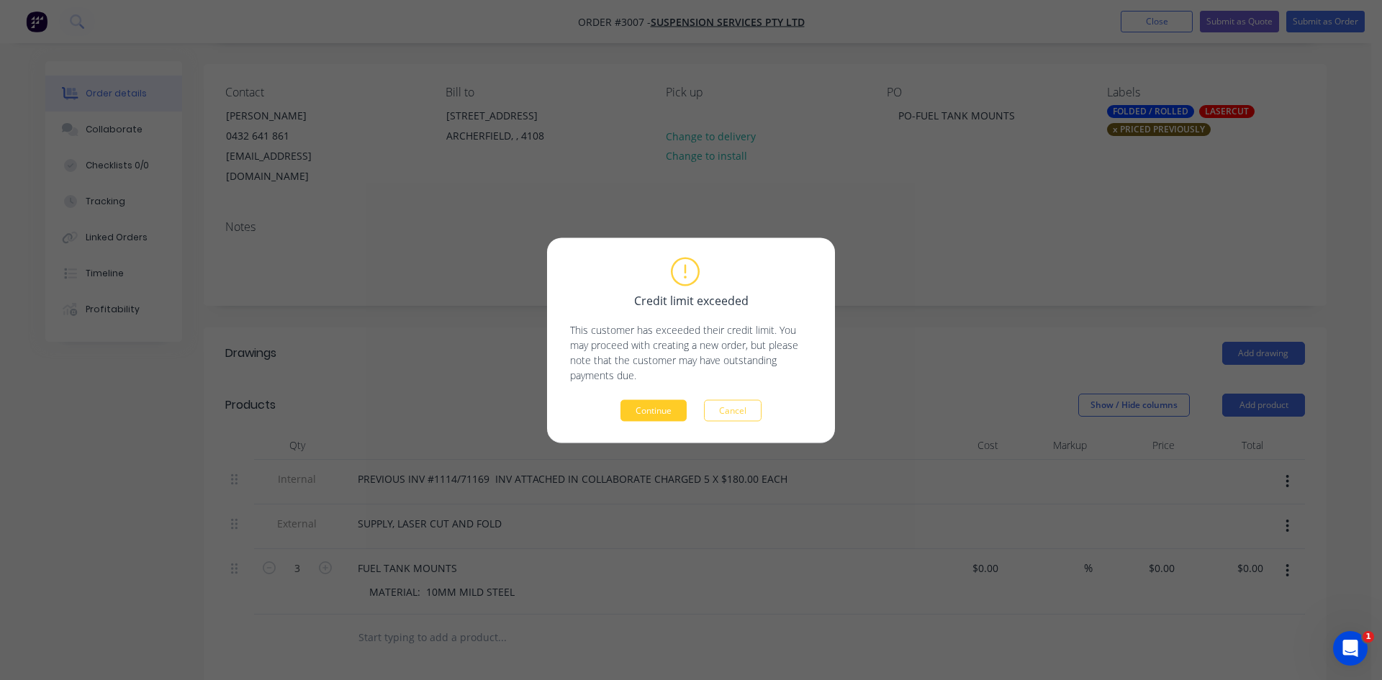
click at [661, 409] on button "Continue" at bounding box center [654, 411] width 66 height 22
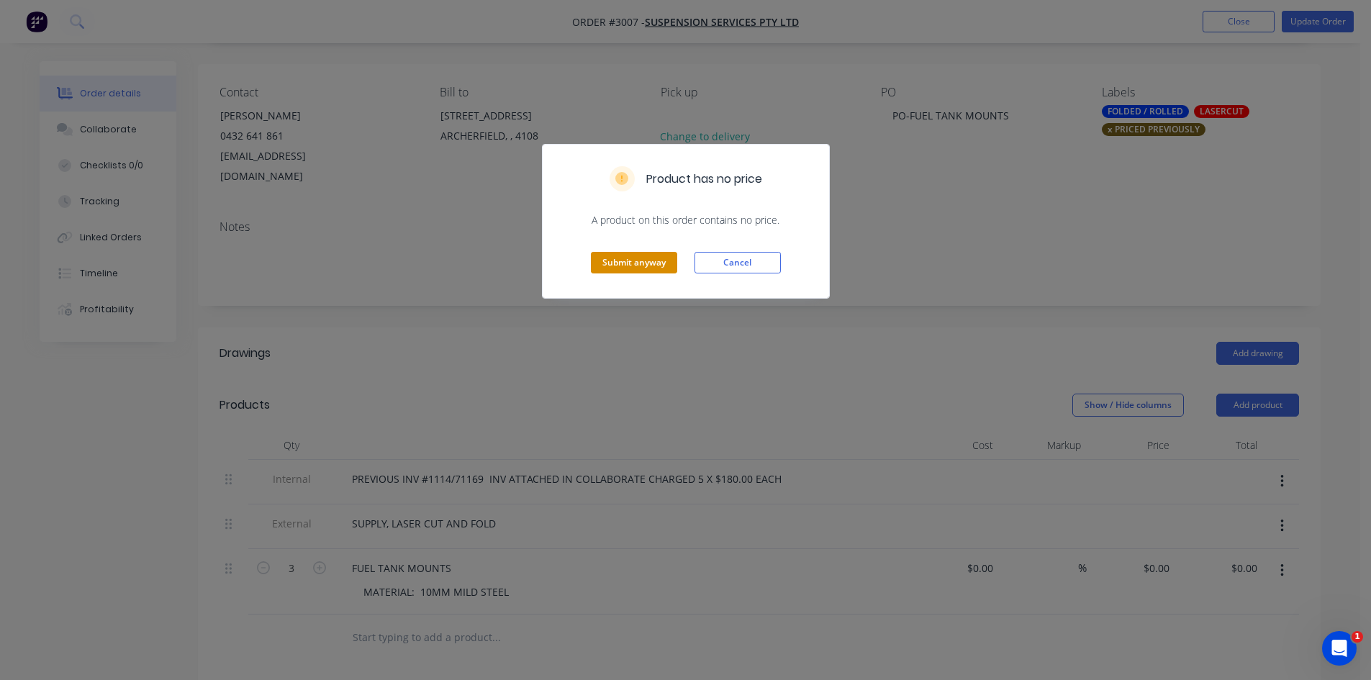
click at [638, 262] on button "Submit anyway" at bounding box center [634, 263] width 86 height 22
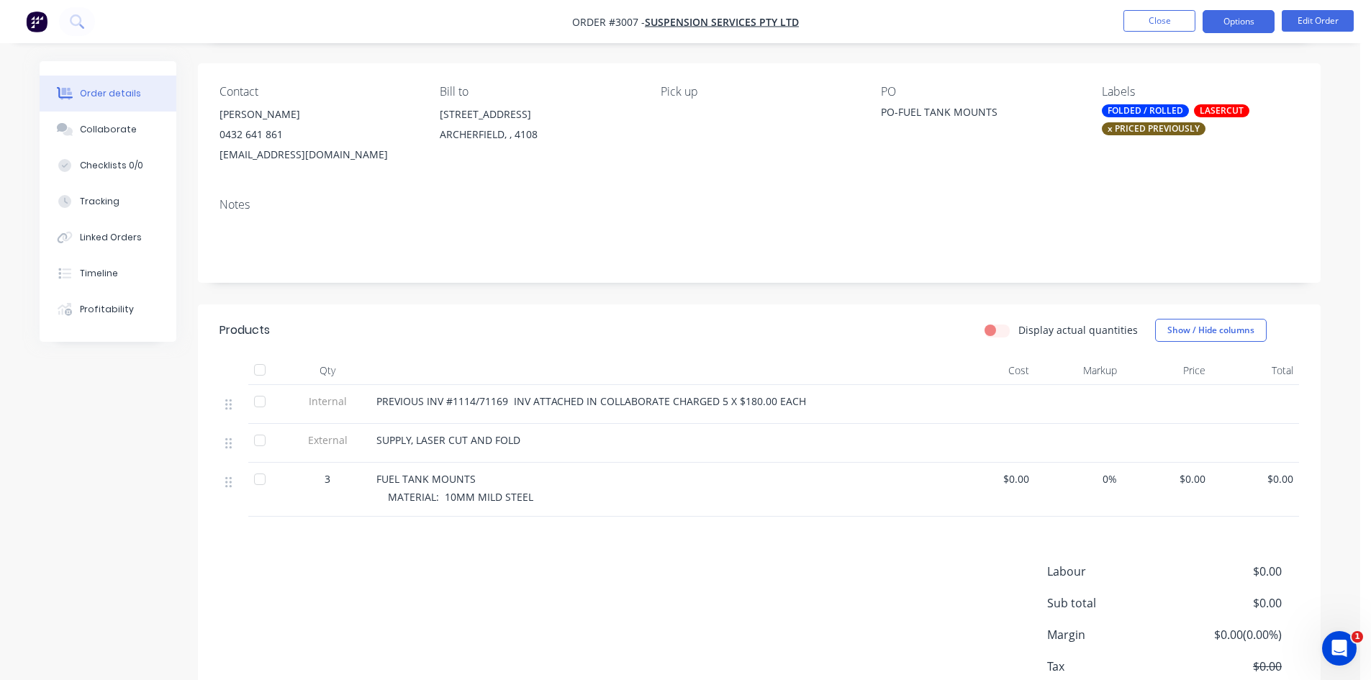
click at [1230, 17] on button "Options" at bounding box center [1239, 21] width 72 height 23
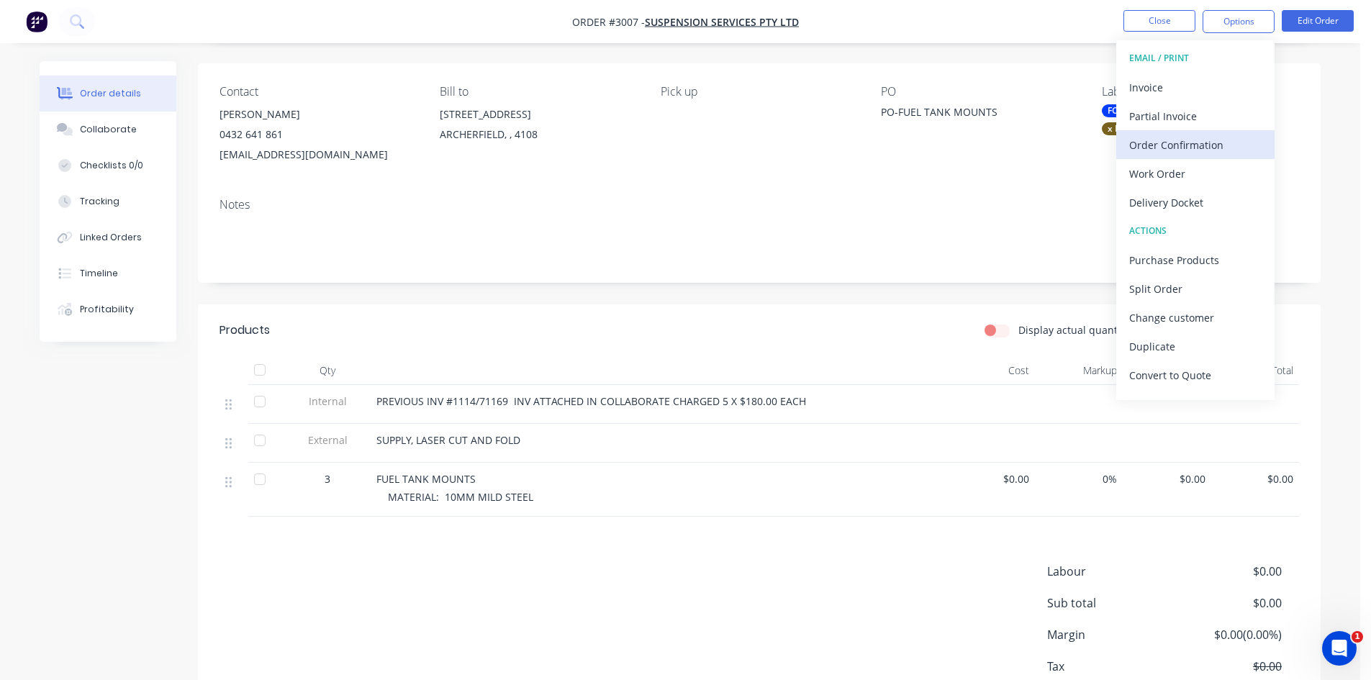
click at [1183, 145] on div "Order Confirmation" at bounding box center [1195, 145] width 132 height 21
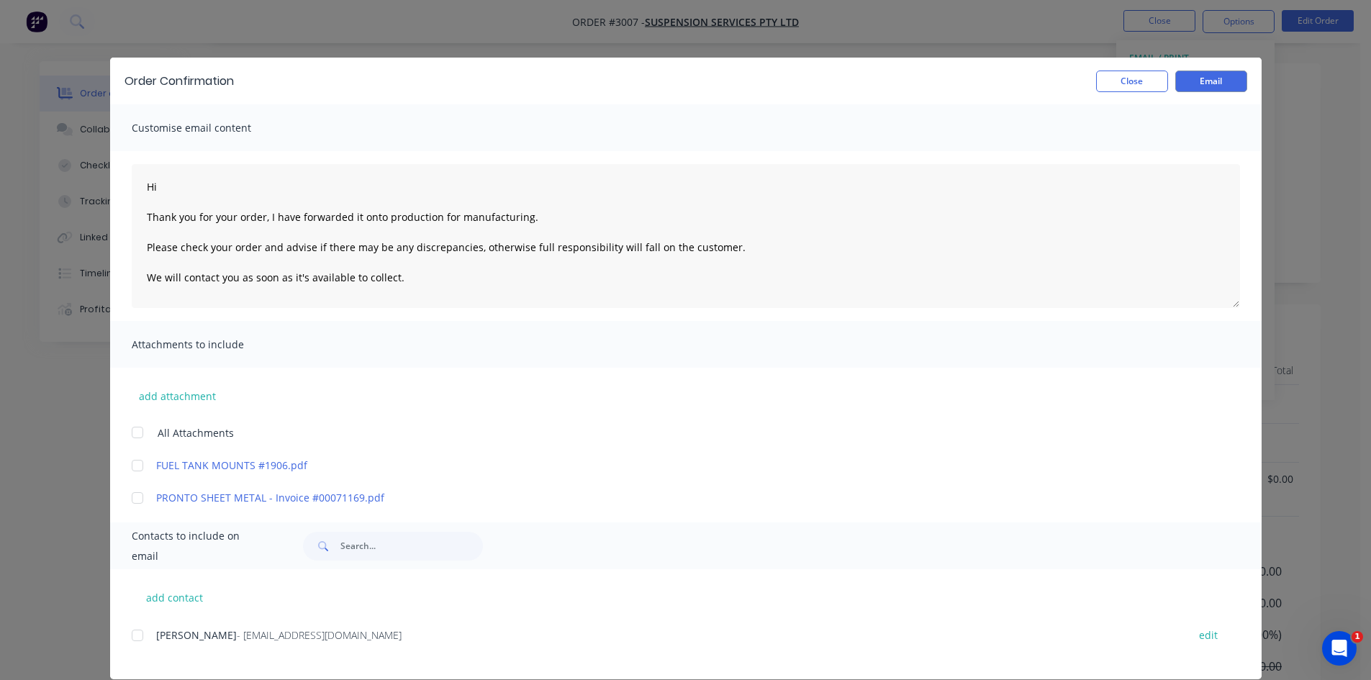
click at [138, 636] on div at bounding box center [137, 635] width 29 height 29
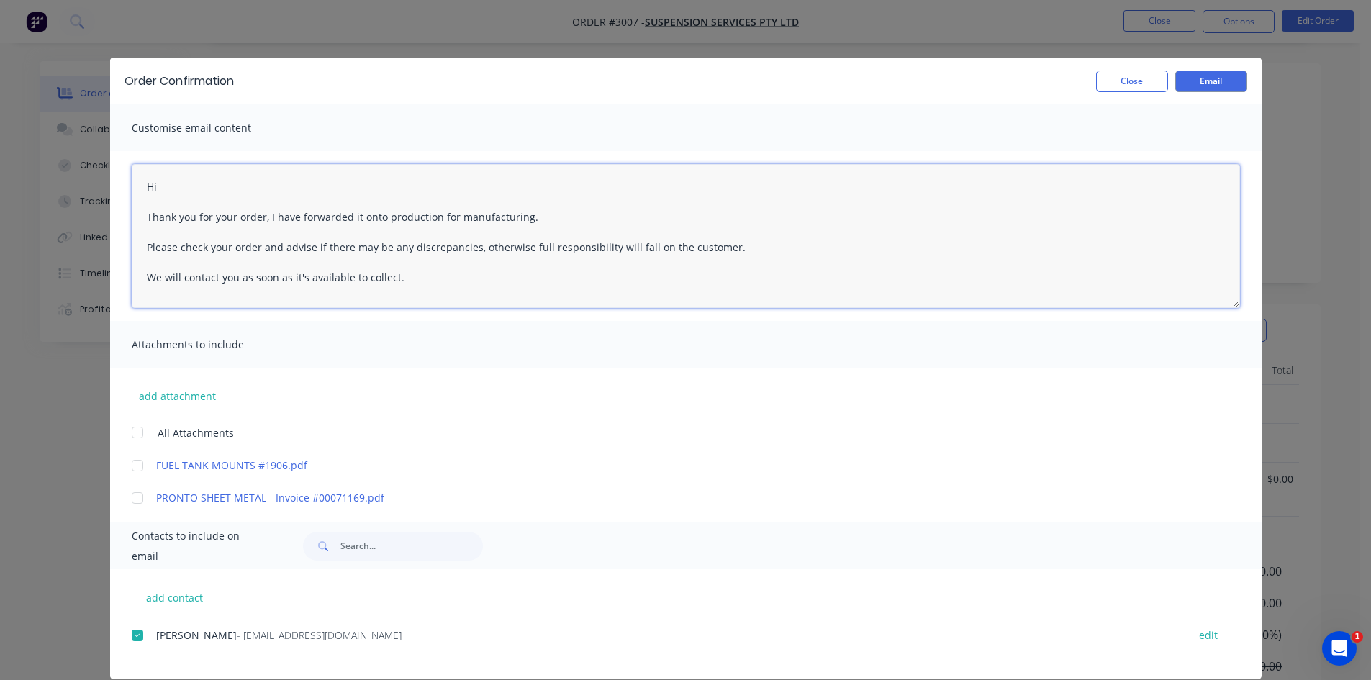
click at [174, 184] on textarea "Hi Thank you for your order, I have forwarded it onto production for manufactur…" at bounding box center [686, 236] width 1109 height 144
type textarea "Hi Jo Thank you for your order, I have forwarded it onto production for manufac…"
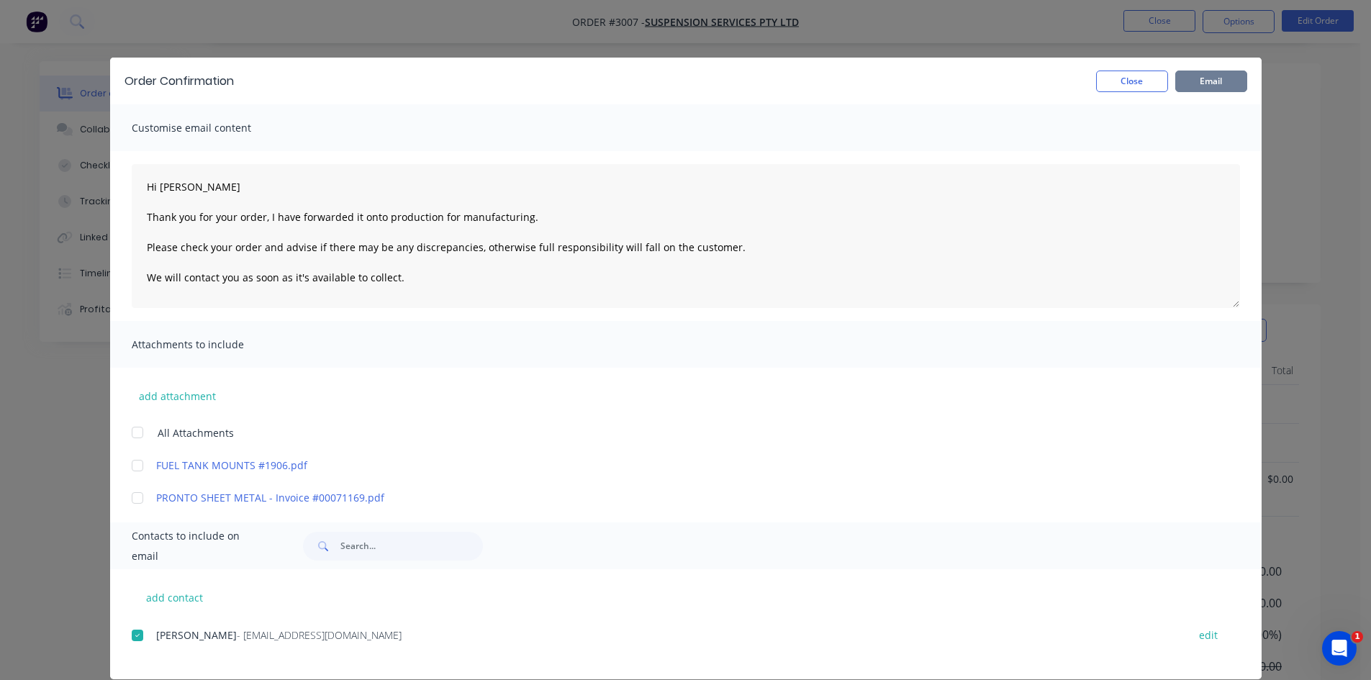
click at [1213, 79] on button "Email" at bounding box center [1212, 82] width 72 height 22
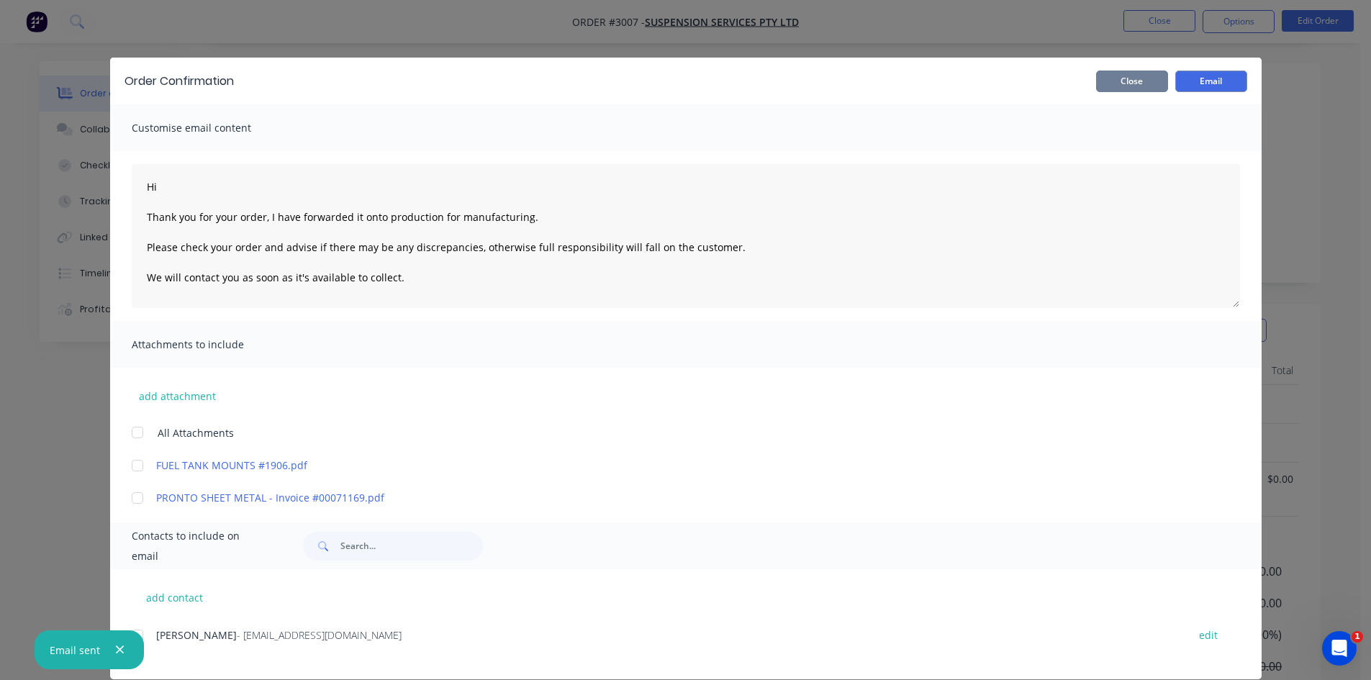
click at [1131, 76] on button "Close" at bounding box center [1132, 82] width 72 height 22
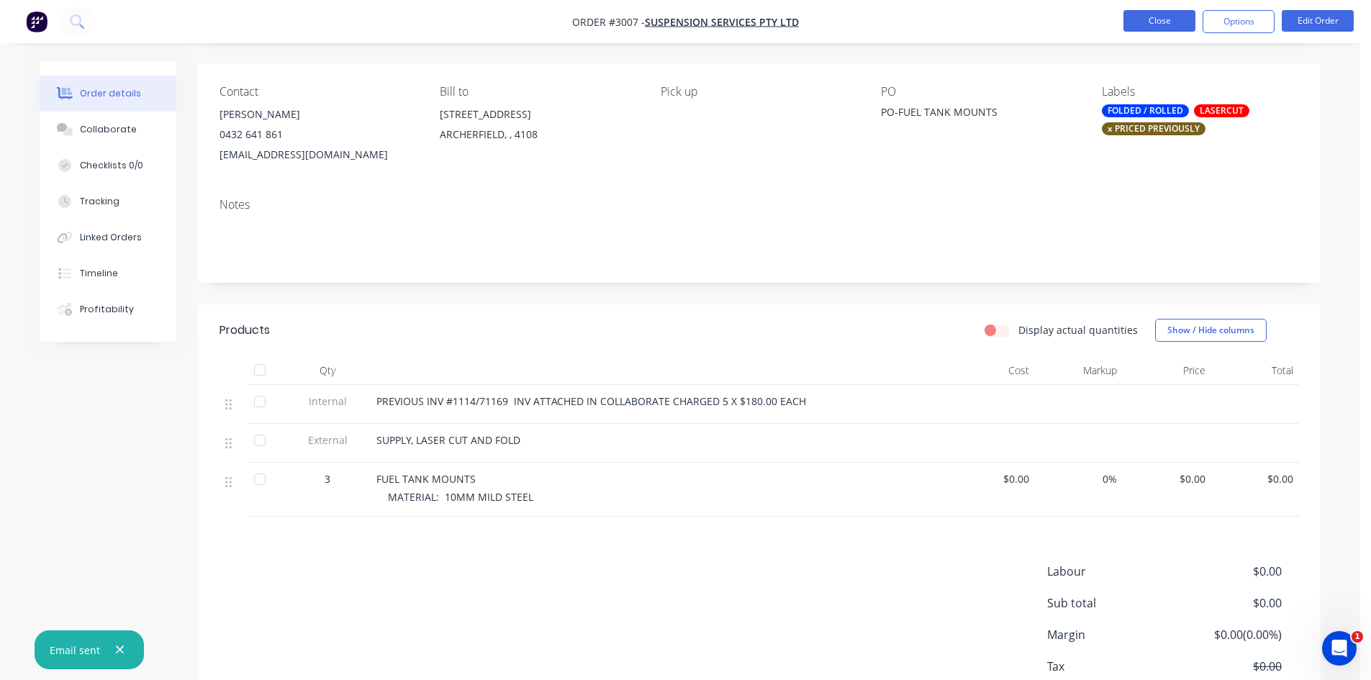
click at [1159, 17] on button "Close" at bounding box center [1160, 21] width 72 height 22
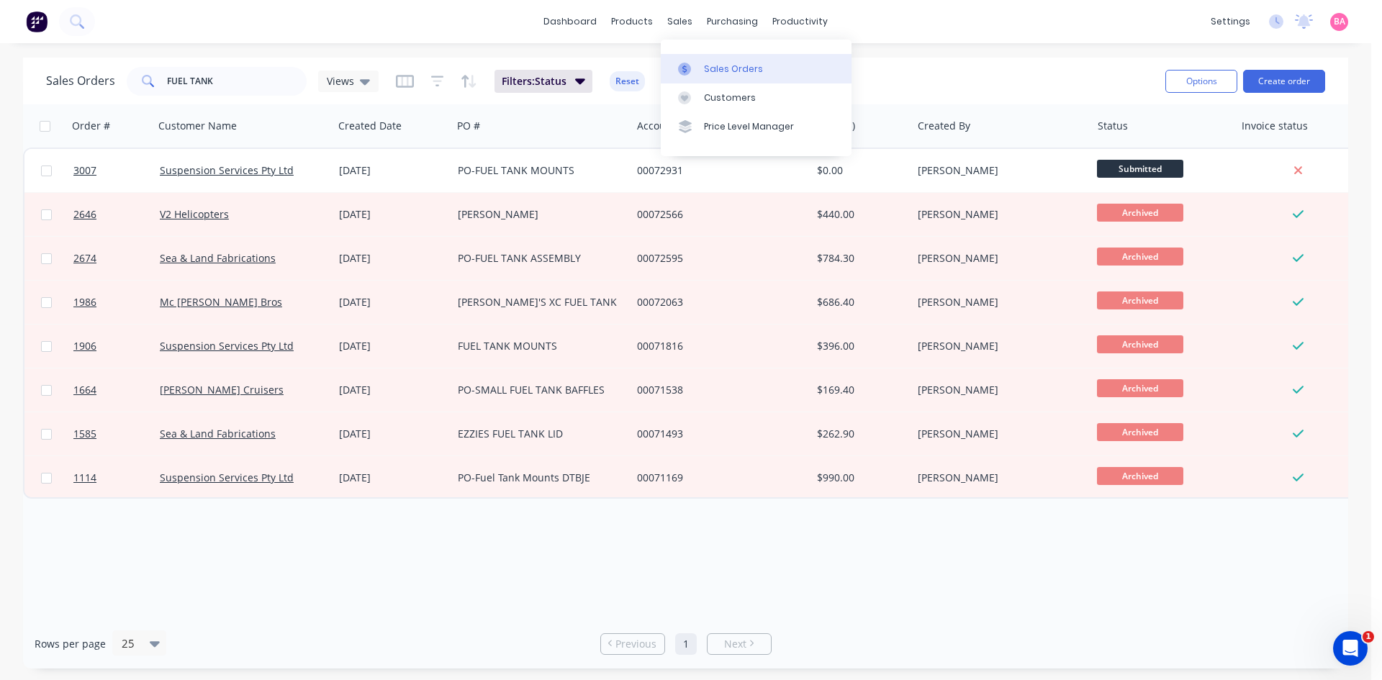
click at [705, 66] on div "Sales Orders" at bounding box center [733, 69] width 59 height 13
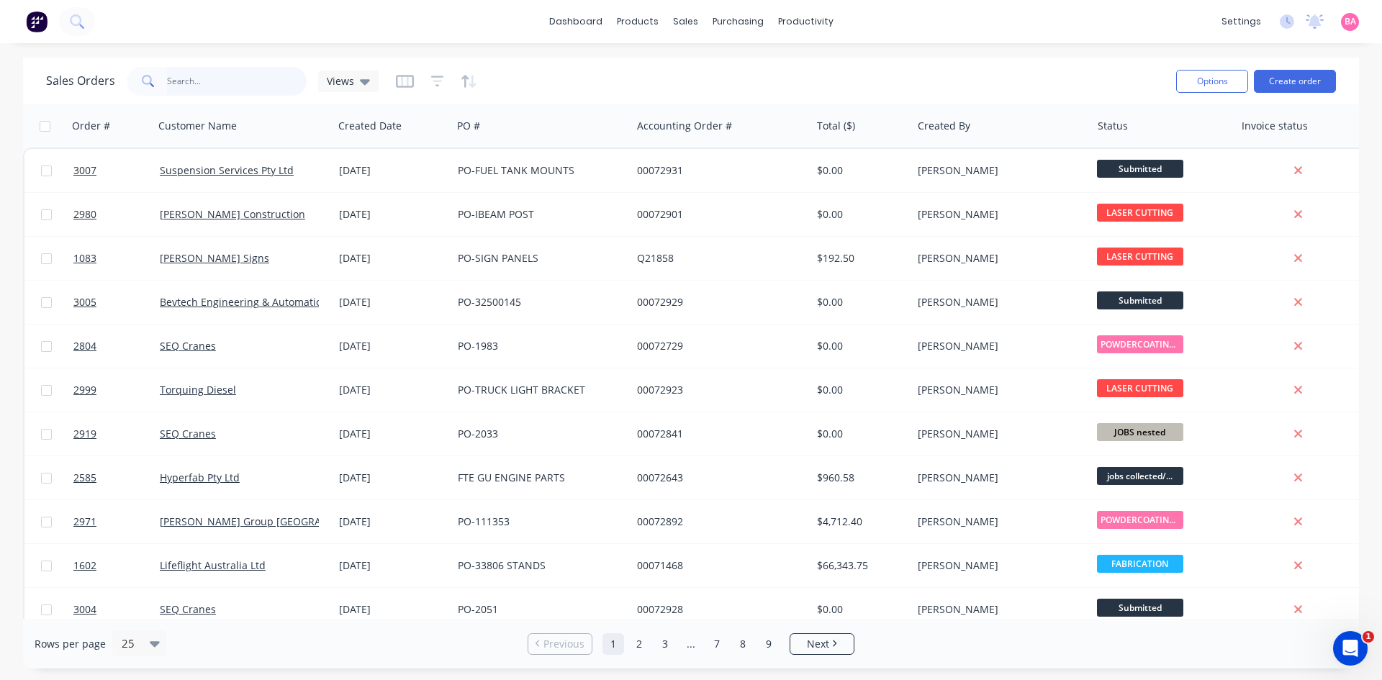
click at [190, 78] on input "text" at bounding box center [237, 81] width 140 height 29
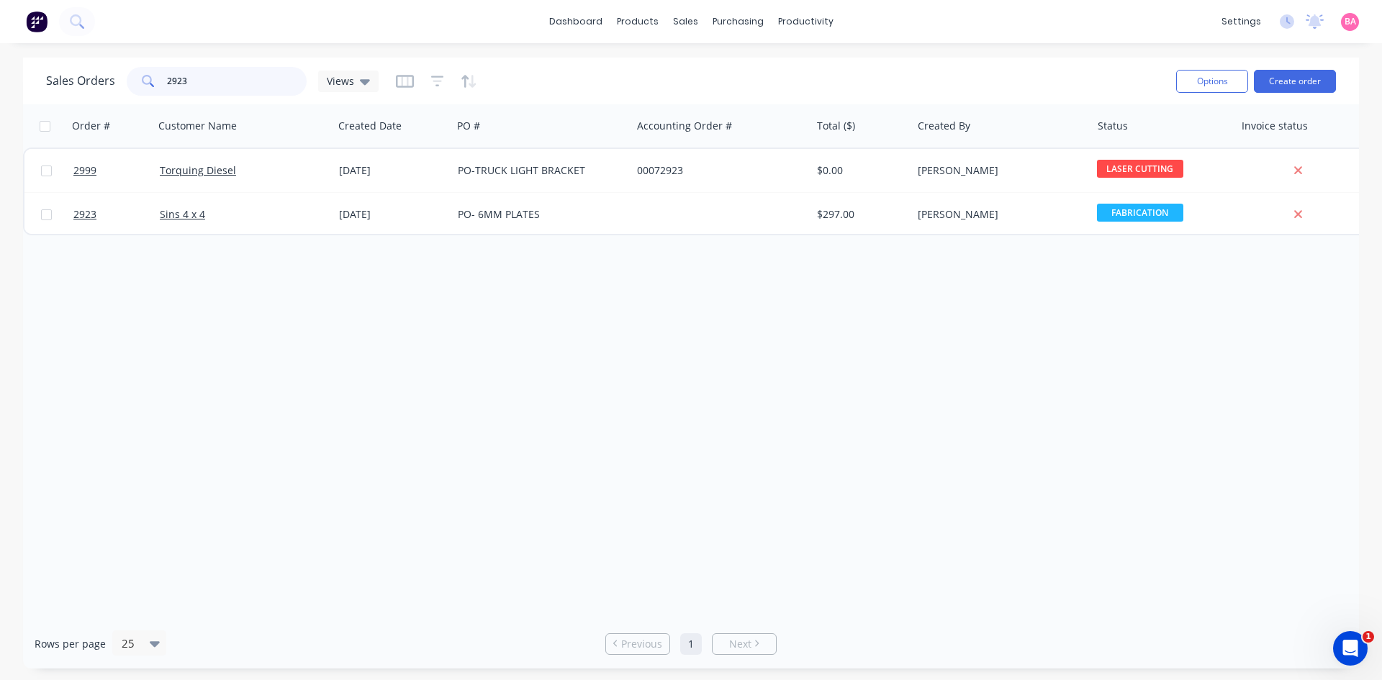
type input "2923"
drag, startPoint x: 745, startPoint y: 63, endPoint x: 727, endPoint y: 70, distance: 19.4
click at [745, 63] on div "Sales Orders" at bounding box center [738, 69] width 59 height 13
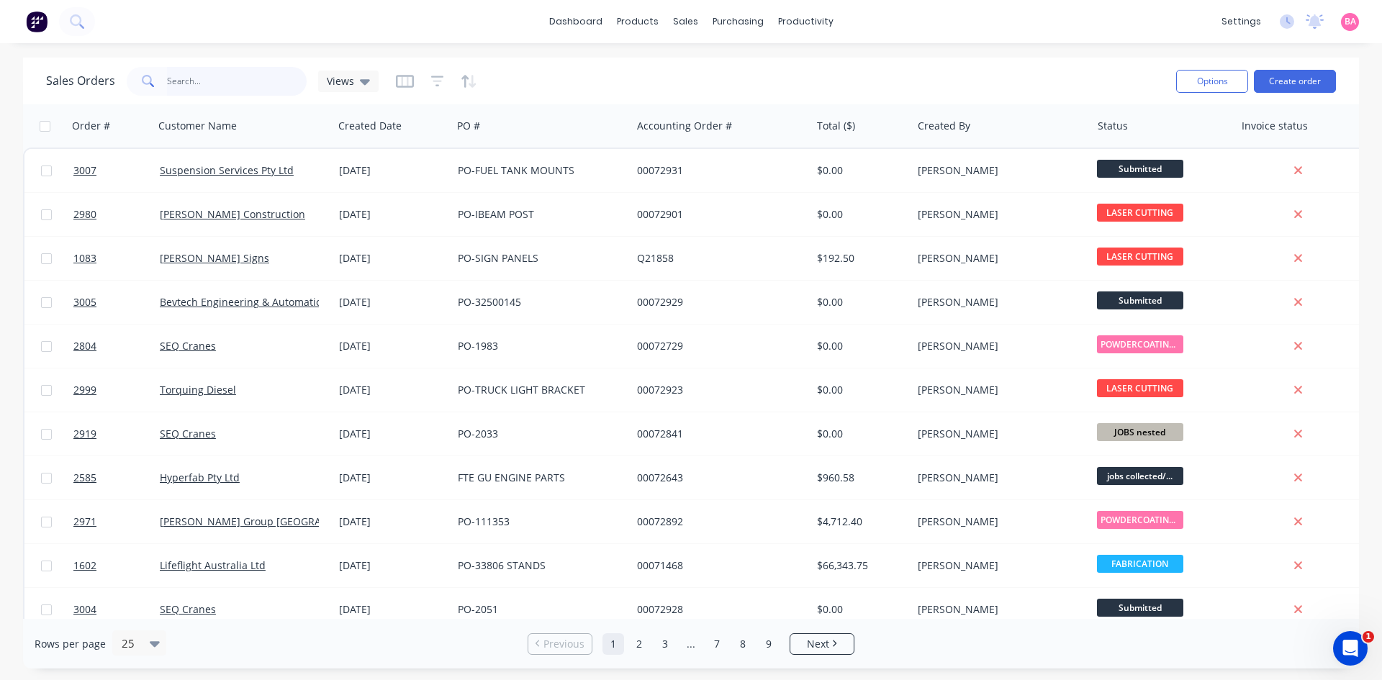
click at [230, 72] on input "text" at bounding box center [237, 81] width 140 height 29
type input "2923"
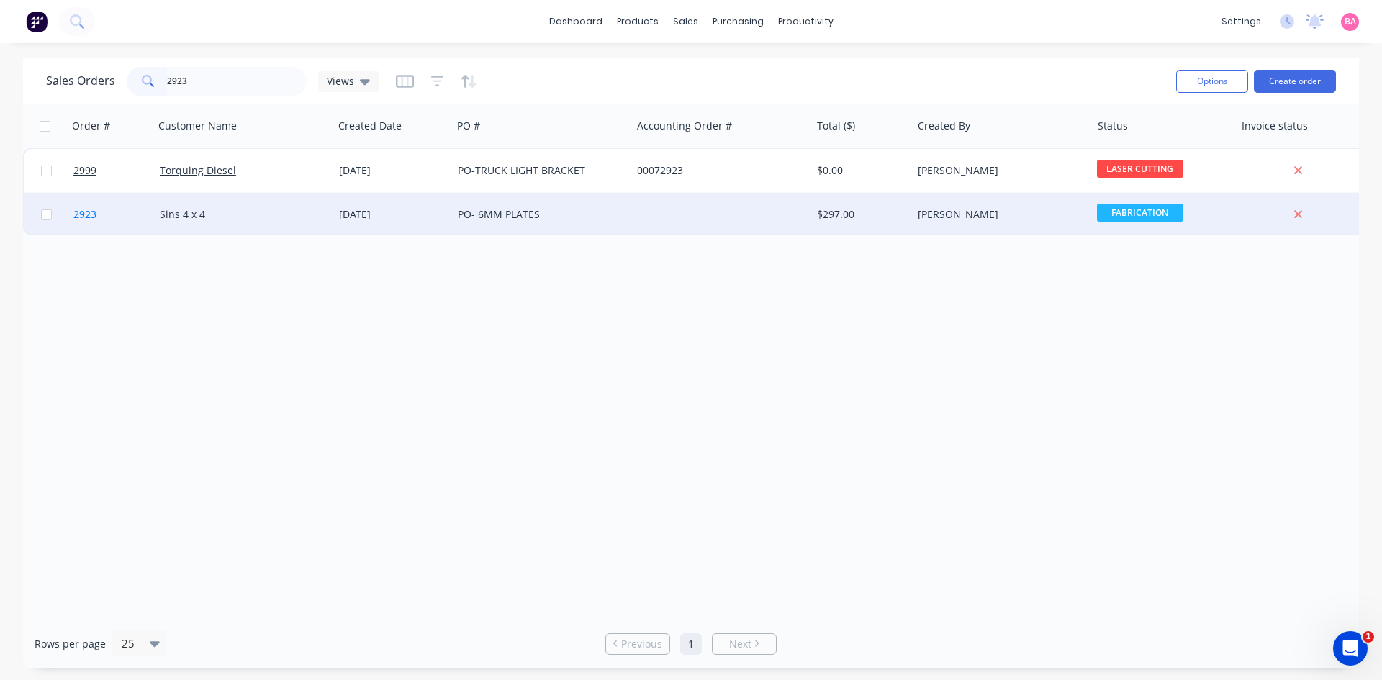
click at [86, 212] on span "2923" at bounding box center [84, 214] width 23 height 14
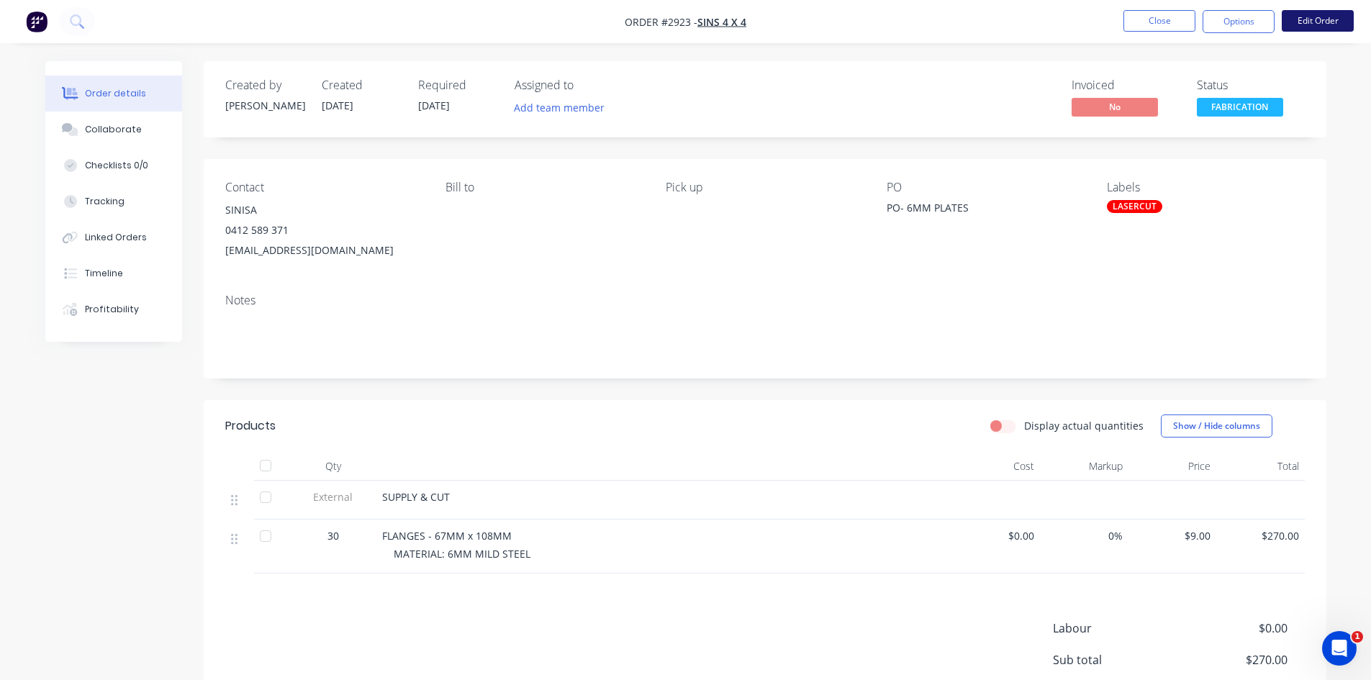
click at [1321, 18] on button "Edit Order" at bounding box center [1318, 21] width 72 height 22
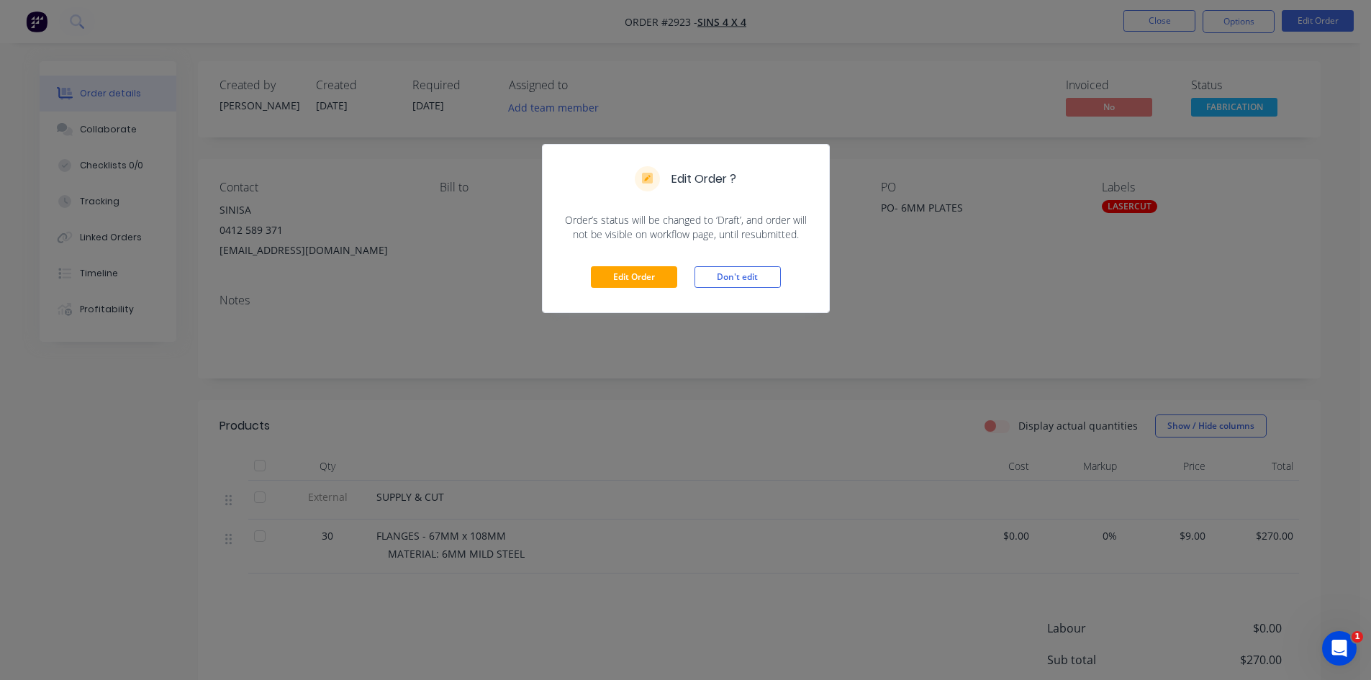
click at [885, 266] on div "Edit Order ? Order’s status will be changed to ‘Draft’, and order will not be v…" at bounding box center [685, 340] width 1371 height 680
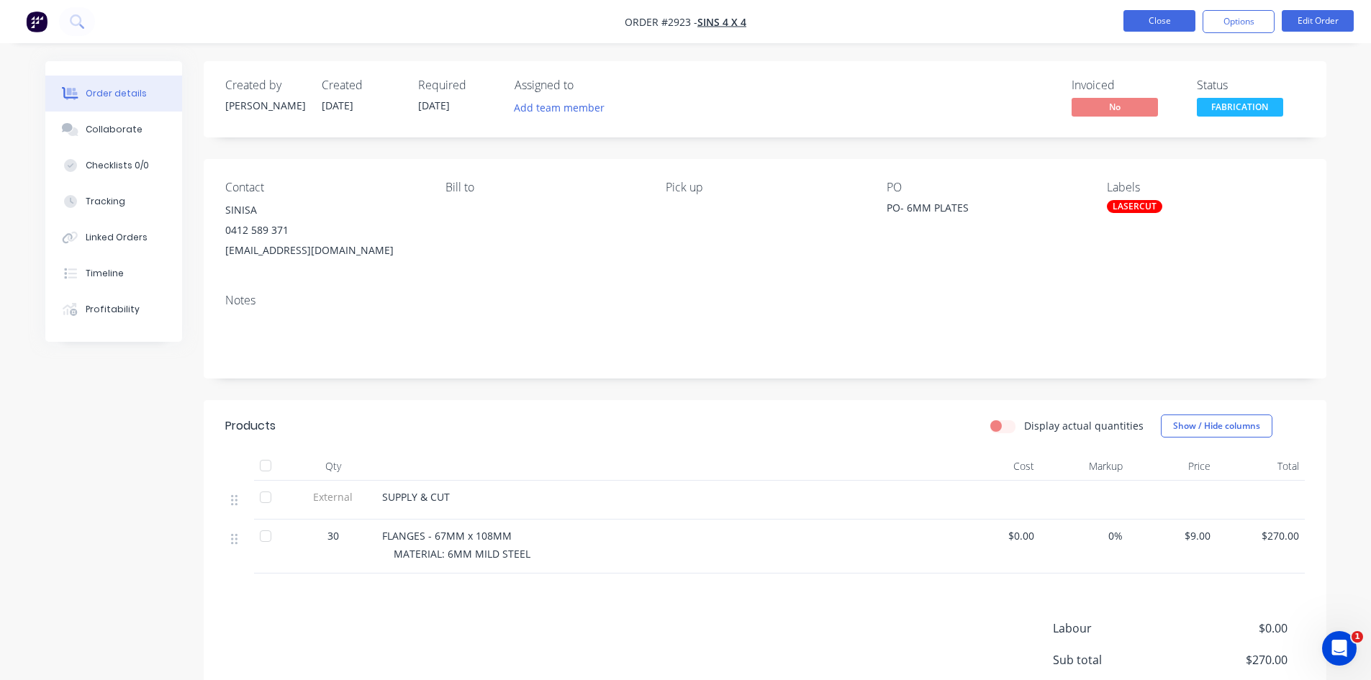
click at [1163, 19] on button "Close" at bounding box center [1160, 21] width 72 height 22
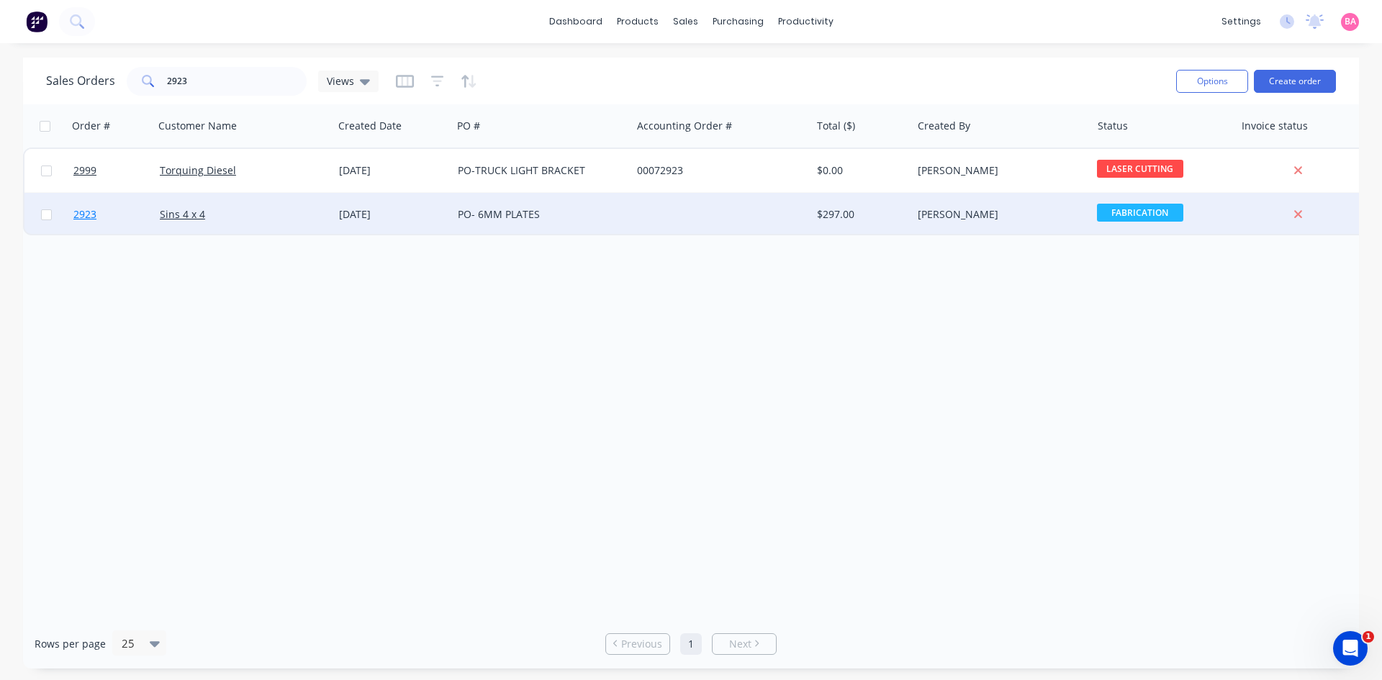
click at [84, 215] on span "2923" at bounding box center [84, 214] width 23 height 14
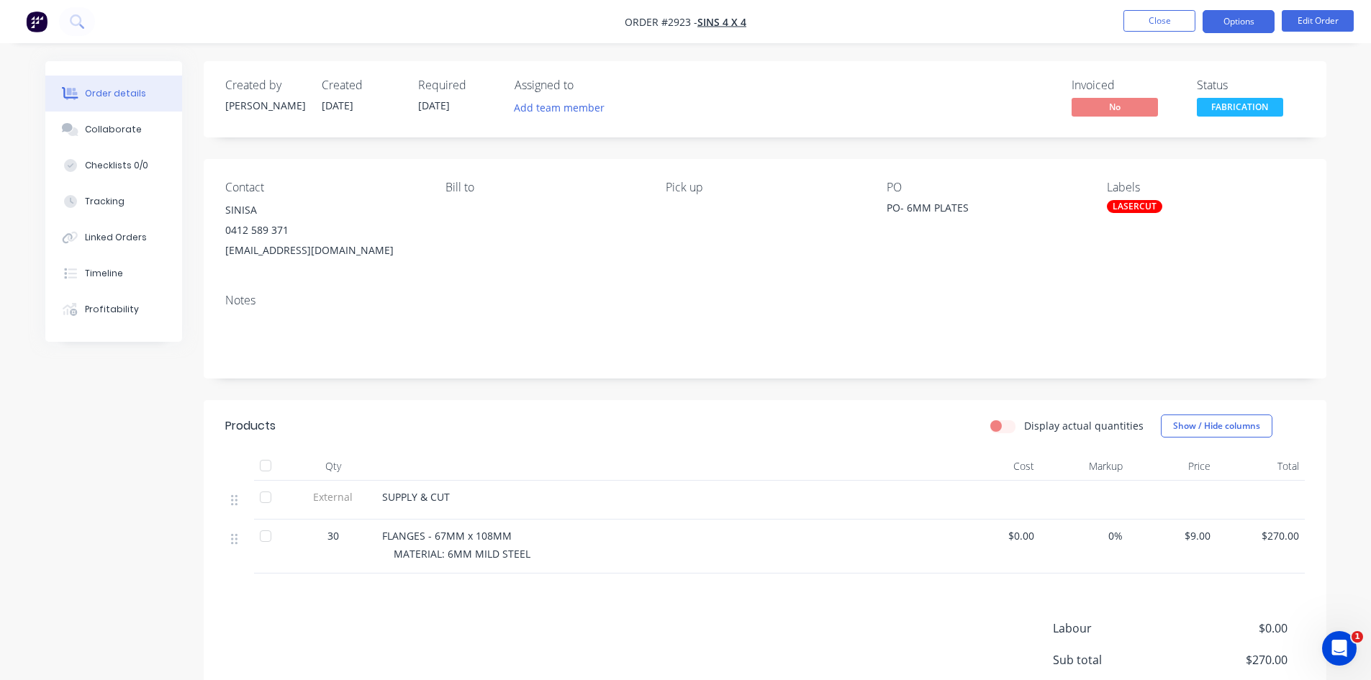
click at [1244, 17] on button "Options" at bounding box center [1239, 21] width 72 height 23
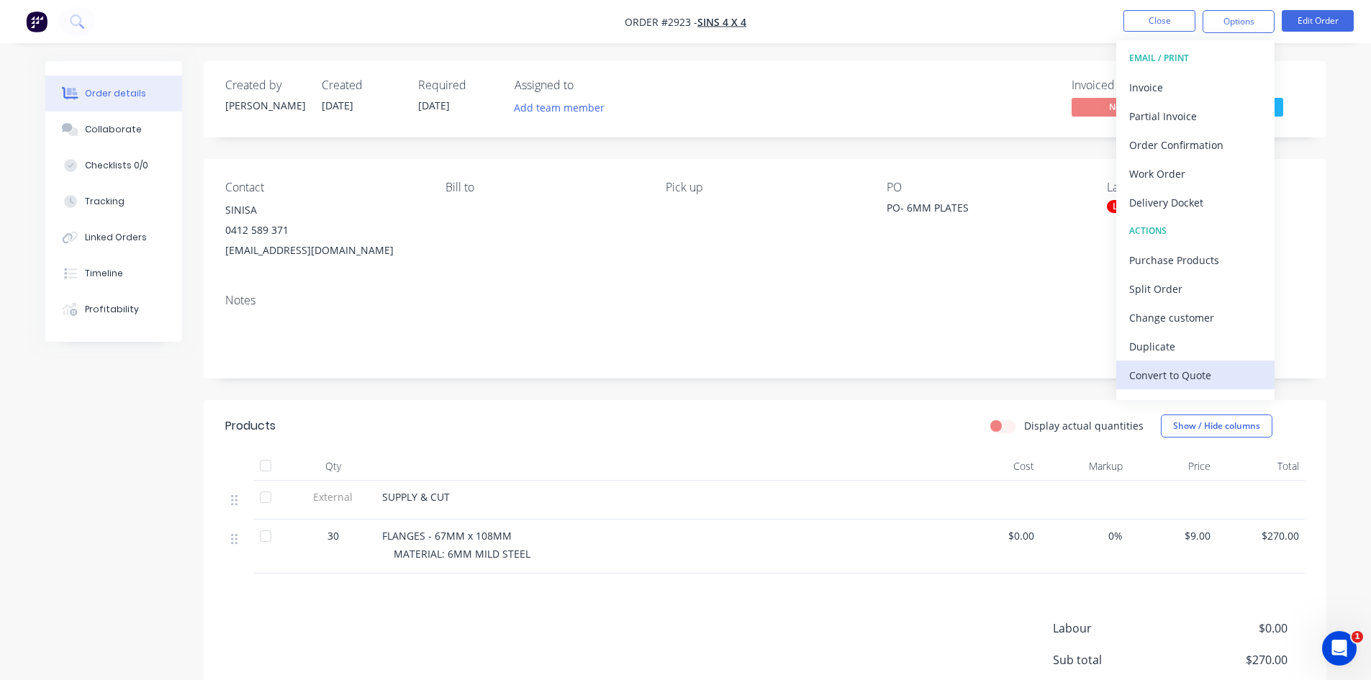
click at [1191, 376] on div "Convert to Quote" at bounding box center [1195, 375] width 132 height 21
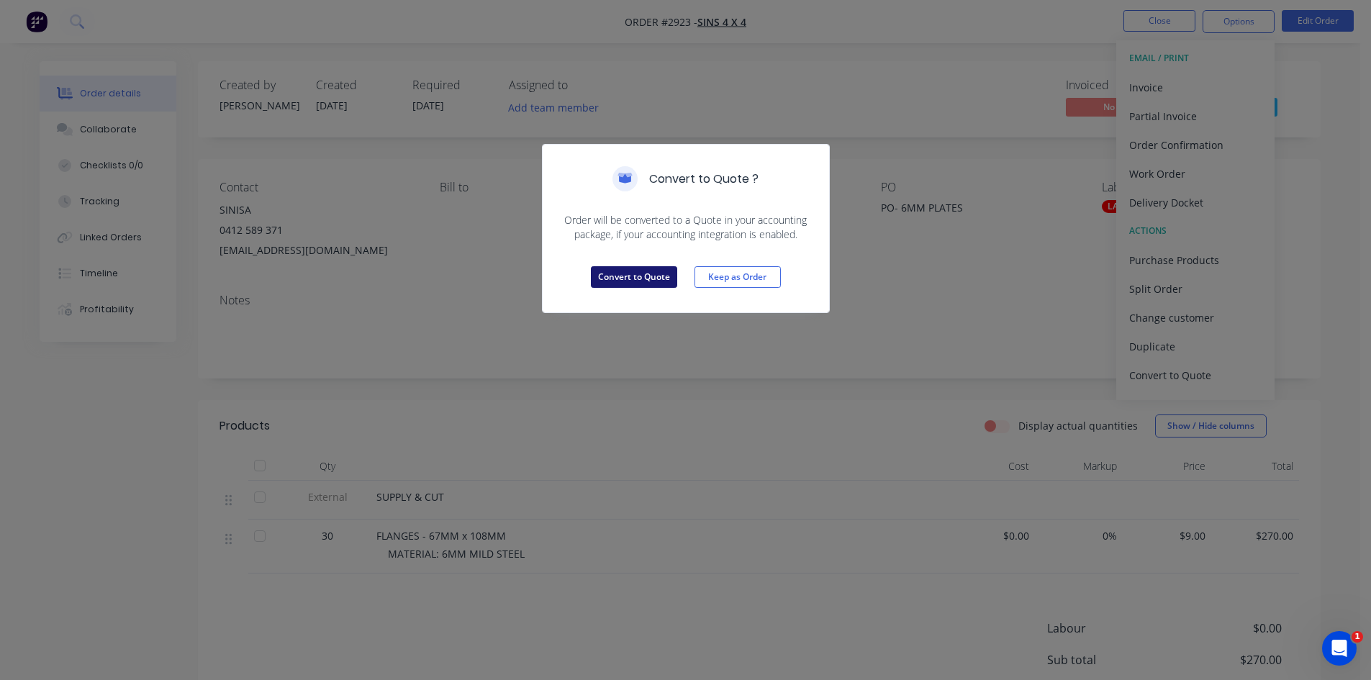
click at [636, 279] on button "Convert to Quote" at bounding box center [634, 277] width 86 height 22
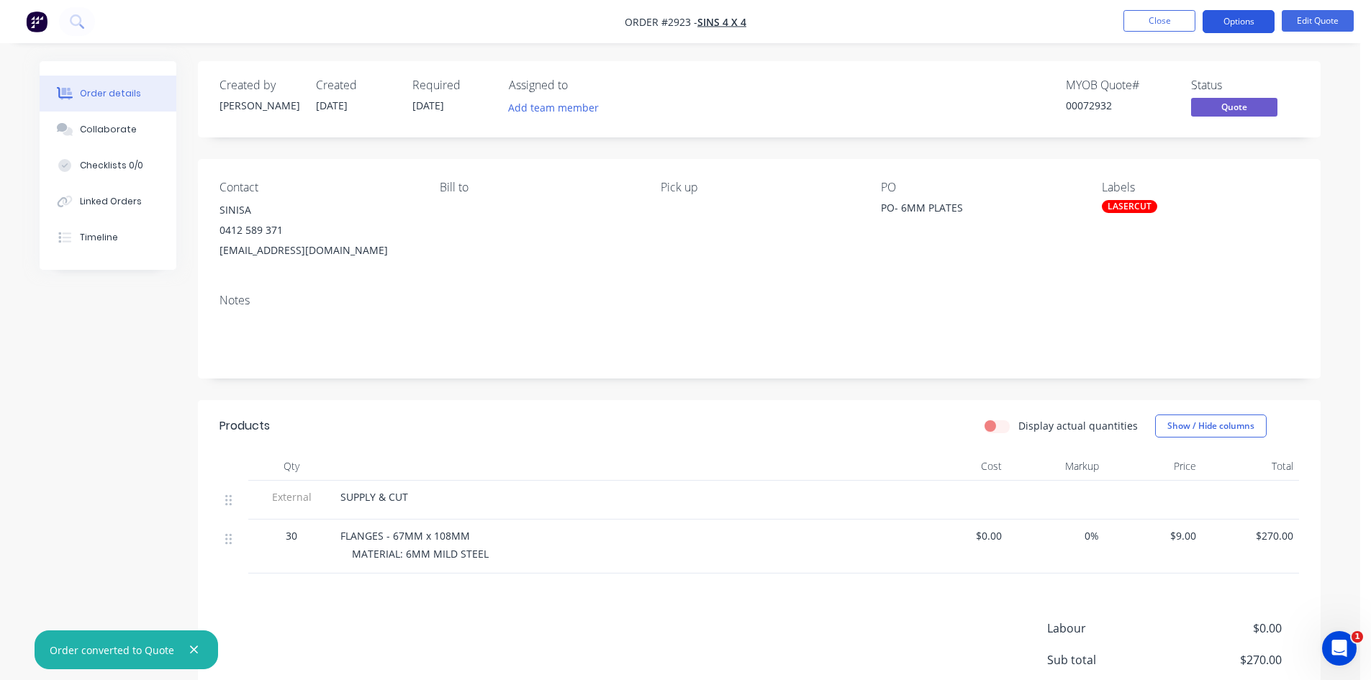
click at [1245, 14] on button "Options" at bounding box center [1239, 21] width 72 height 23
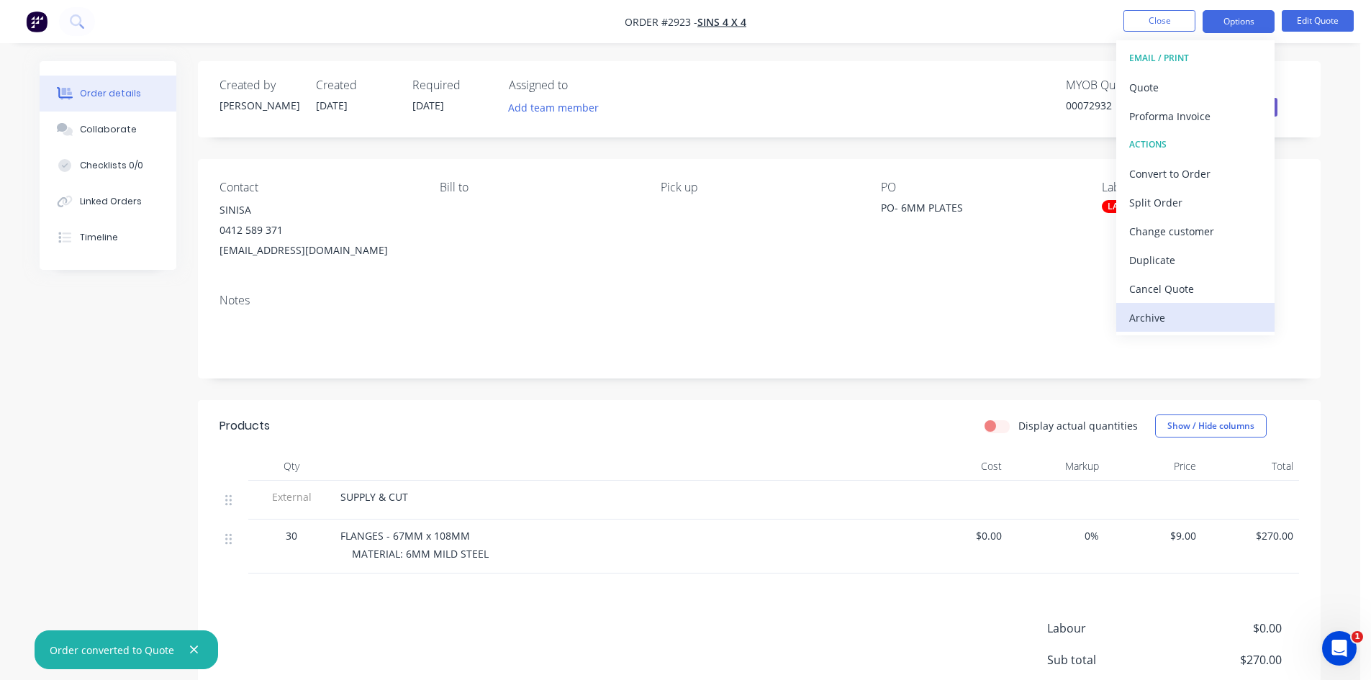
click at [1149, 317] on div "Archive" at bounding box center [1195, 317] width 132 height 21
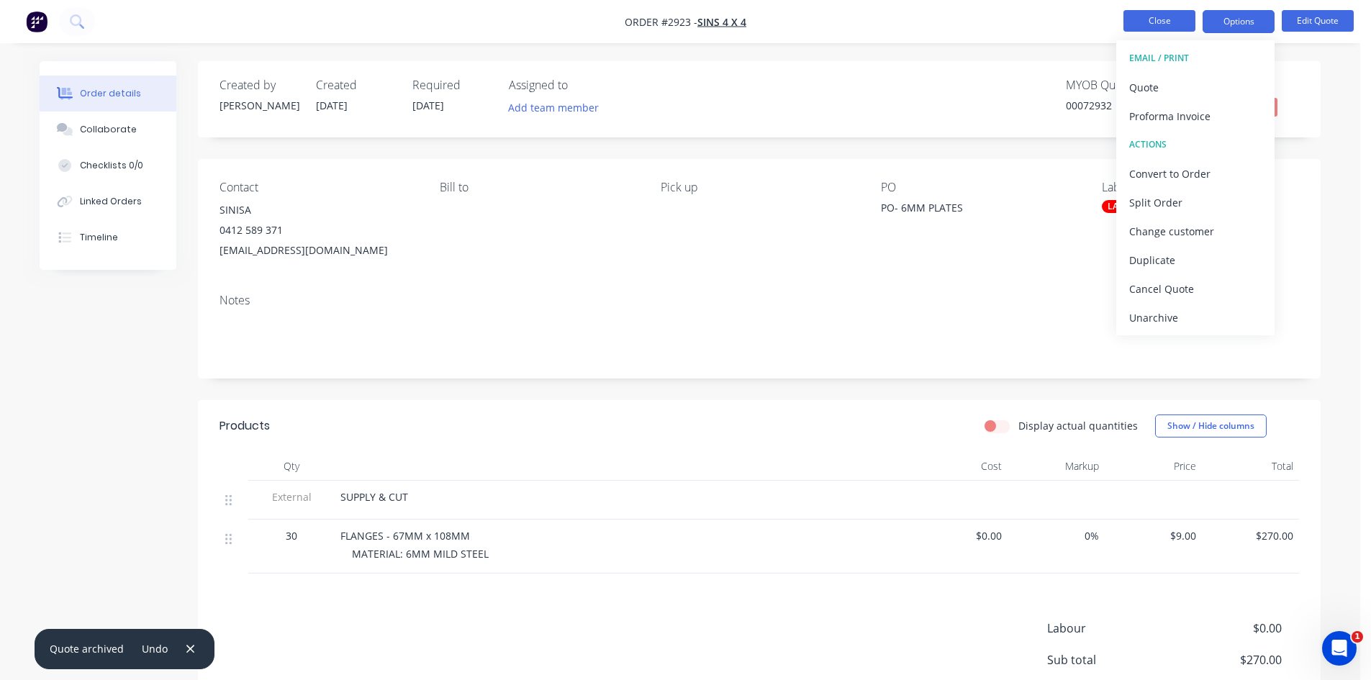
click at [1176, 24] on button "Close" at bounding box center [1160, 21] width 72 height 22
